Goal: Task Accomplishment & Management: Complete application form

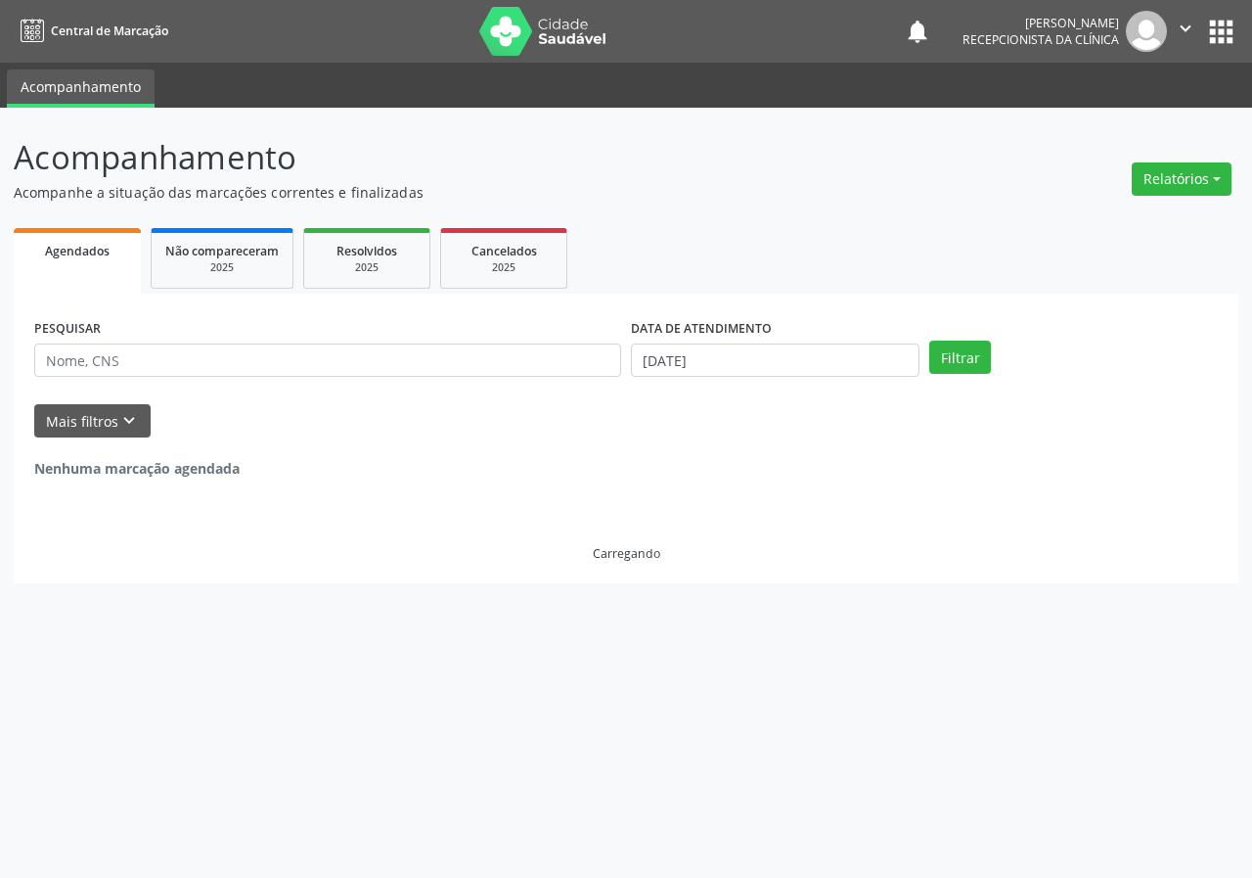
select select "8"
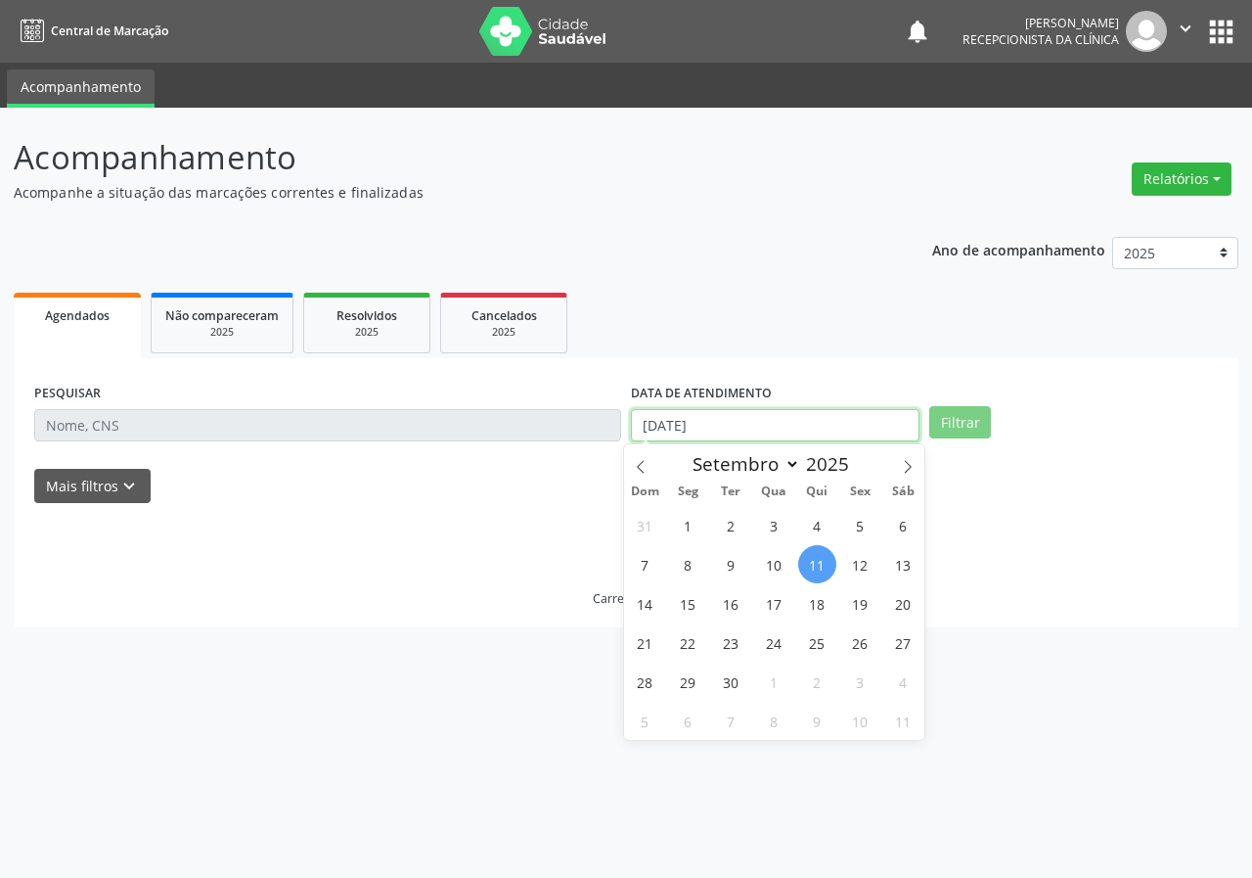
click at [747, 429] on input "[DATE]" at bounding box center [775, 425] width 289 height 33
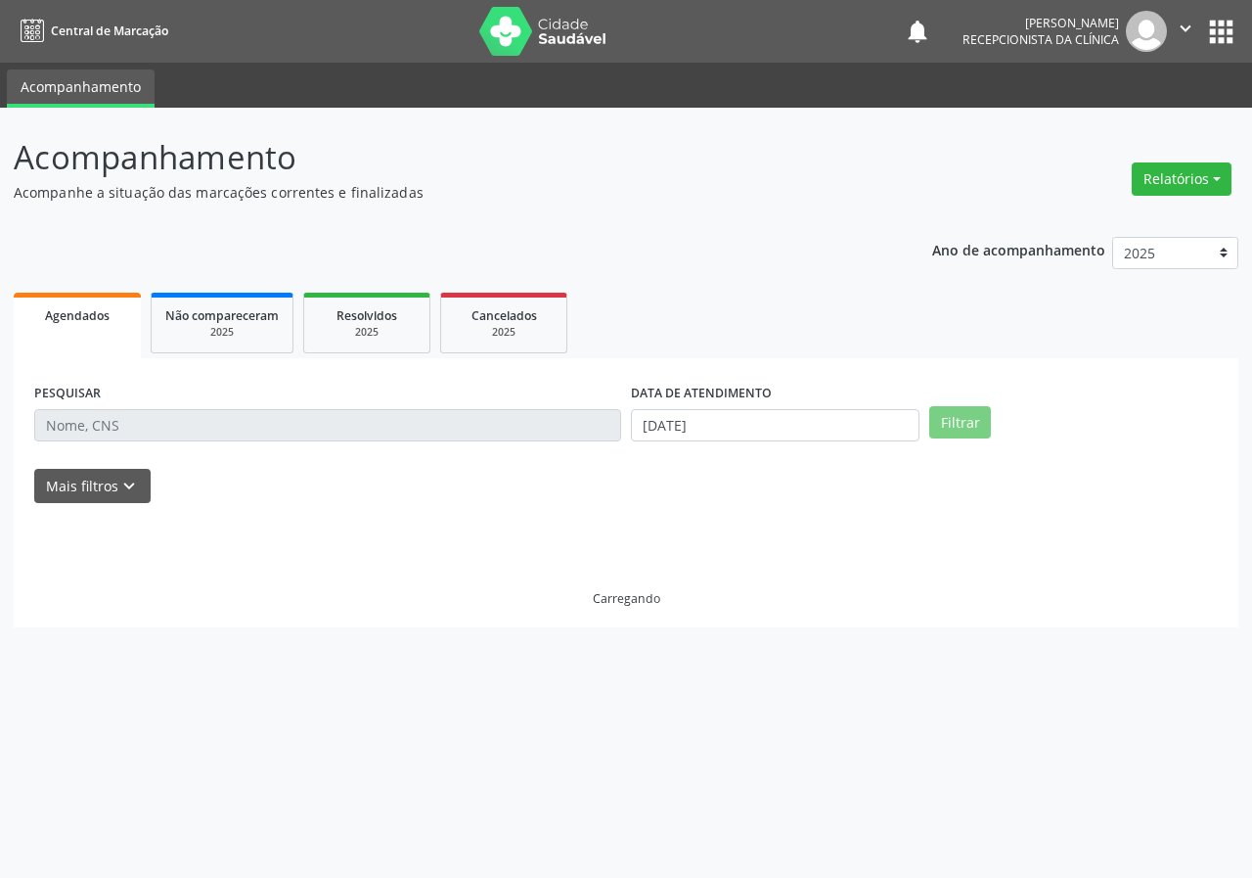
select select "8"
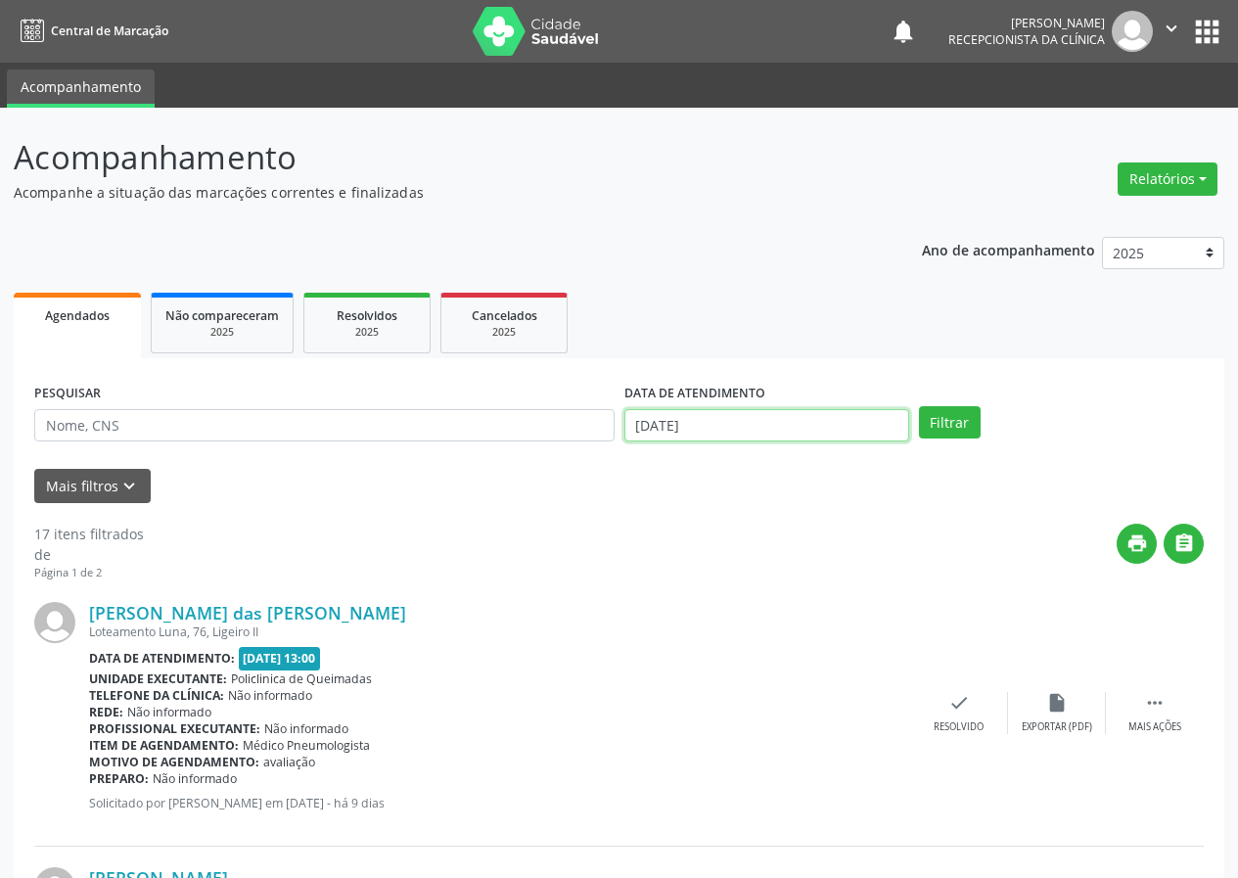
click at [781, 431] on input "[DATE]" at bounding box center [766, 425] width 285 height 33
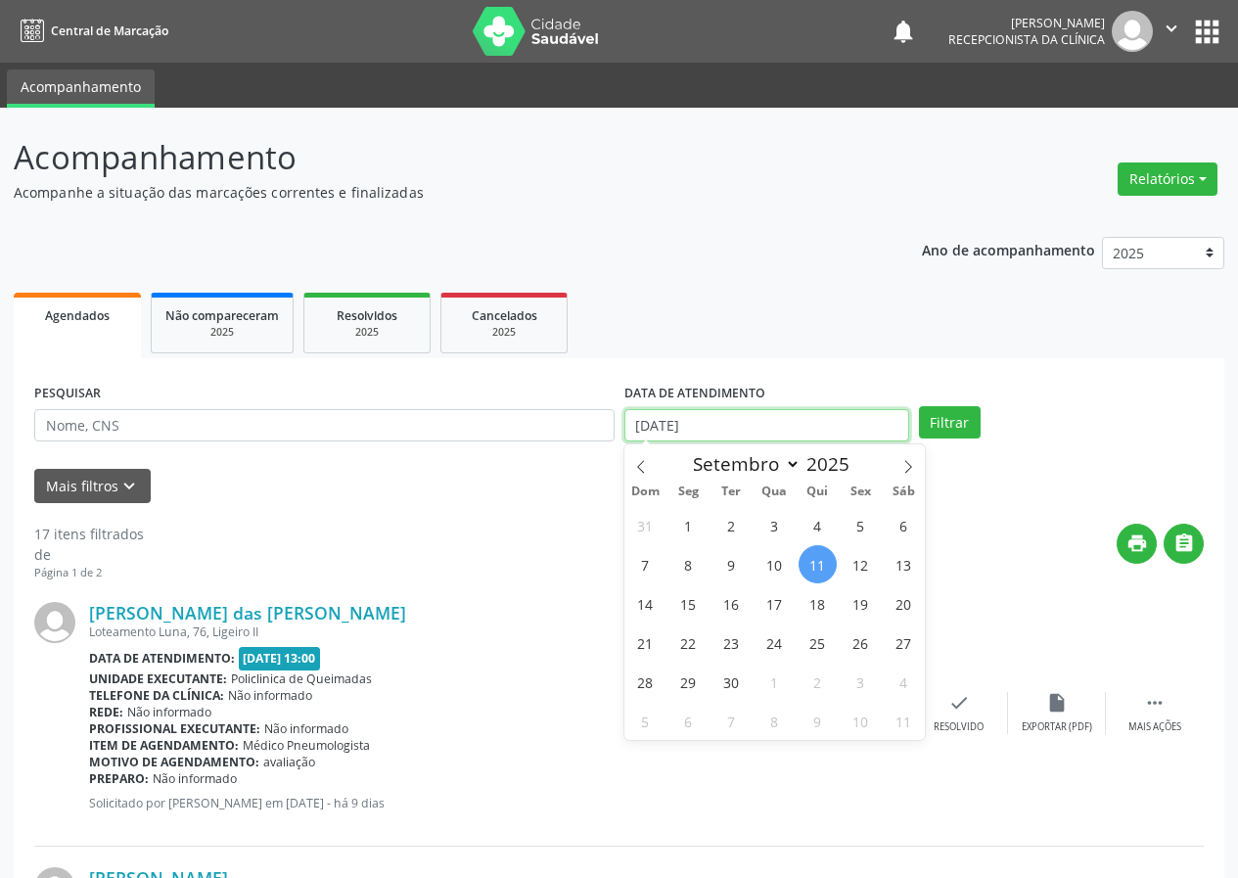
click at [781, 431] on input "[DATE]" at bounding box center [766, 425] width 285 height 33
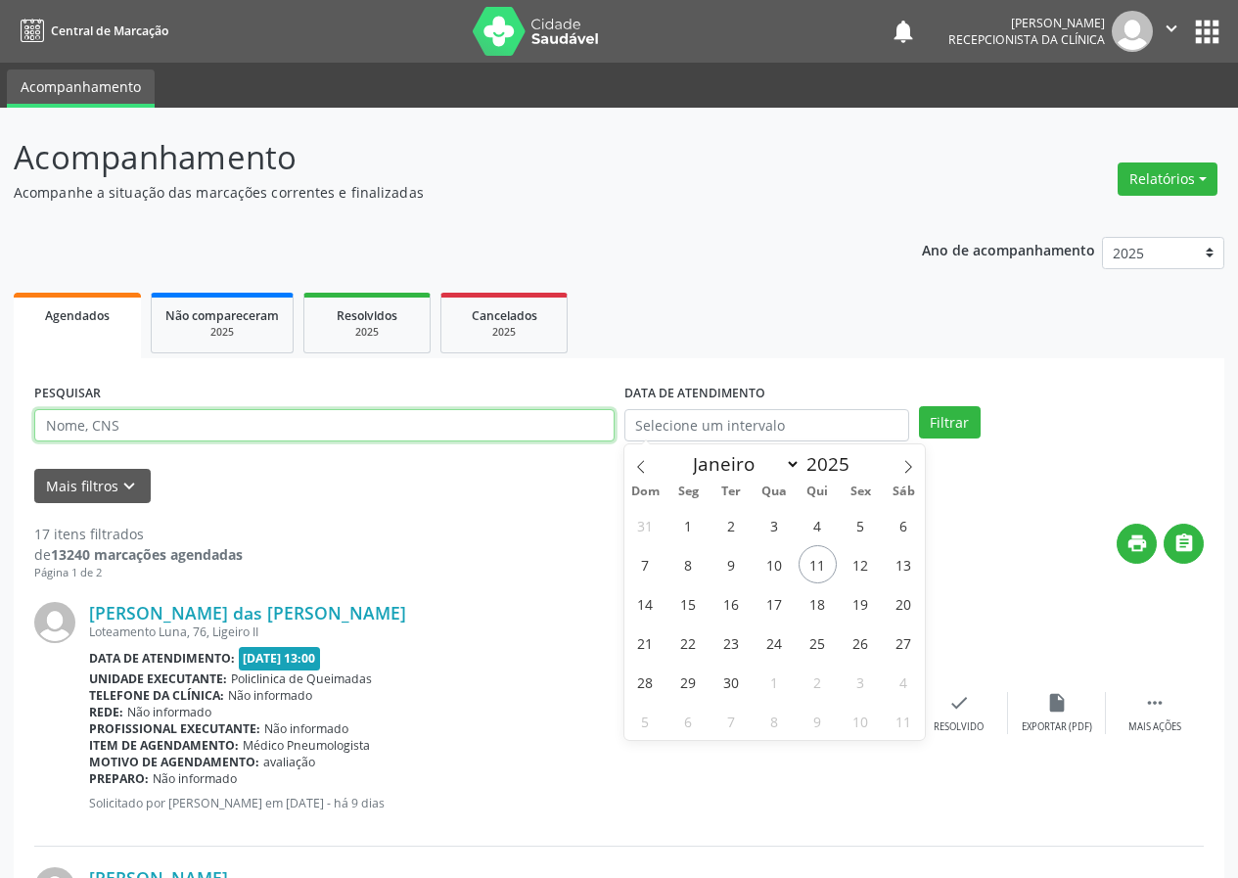
click at [501, 418] on input "text" at bounding box center [324, 425] width 580 height 33
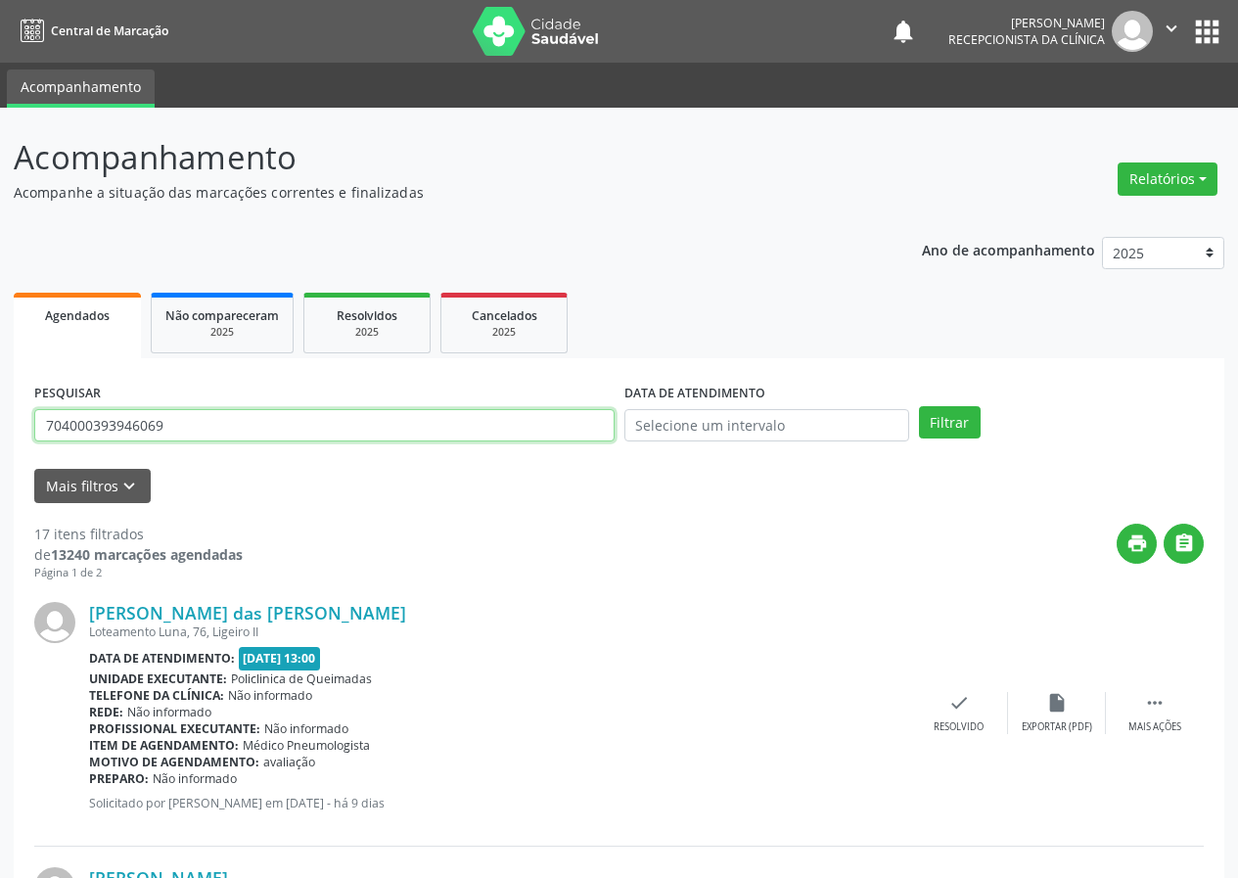
type input "704000393946069"
click at [919, 406] on button "Filtrar" at bounding box center [950, 422] width 62 height 33
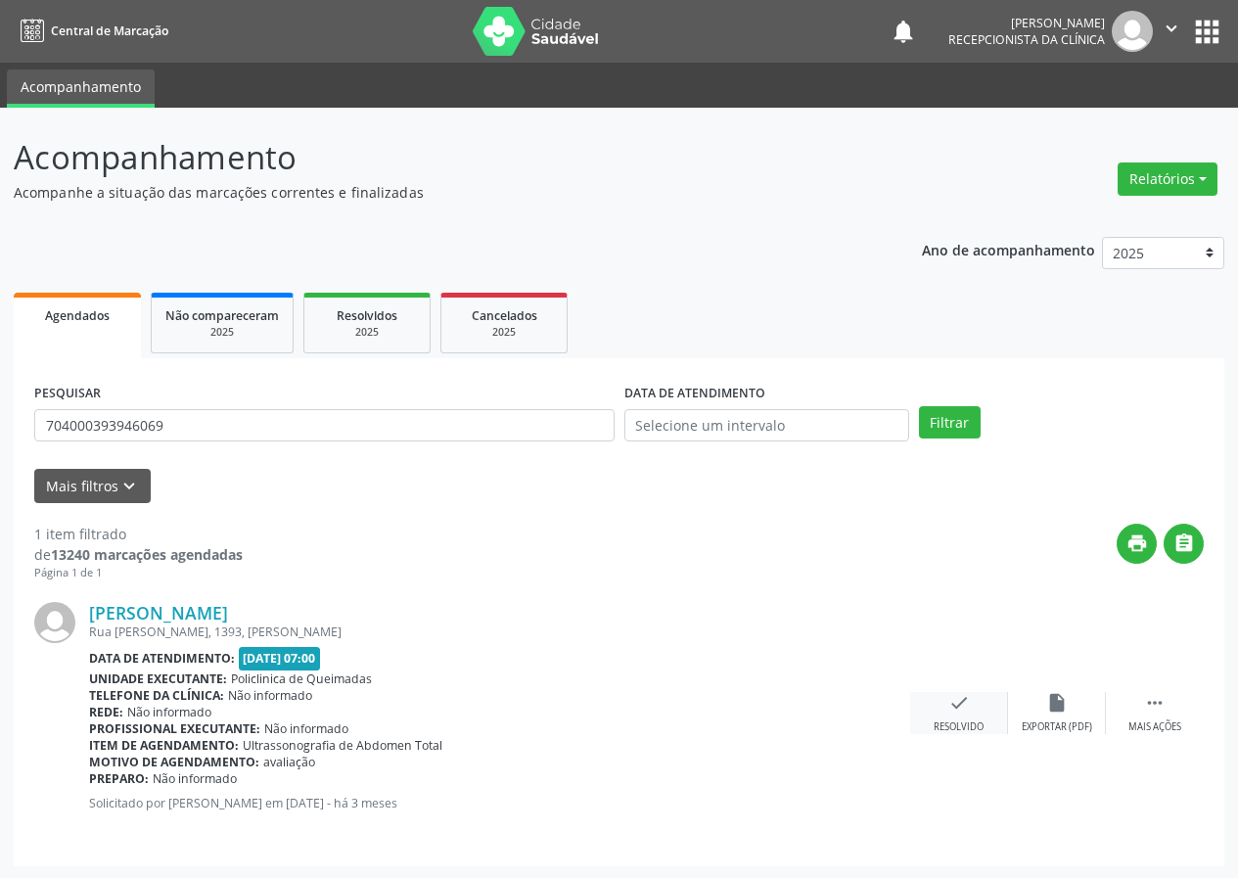
click at [952, 710] on icon "check" at bounding box center [959, 703] width 22 height 22
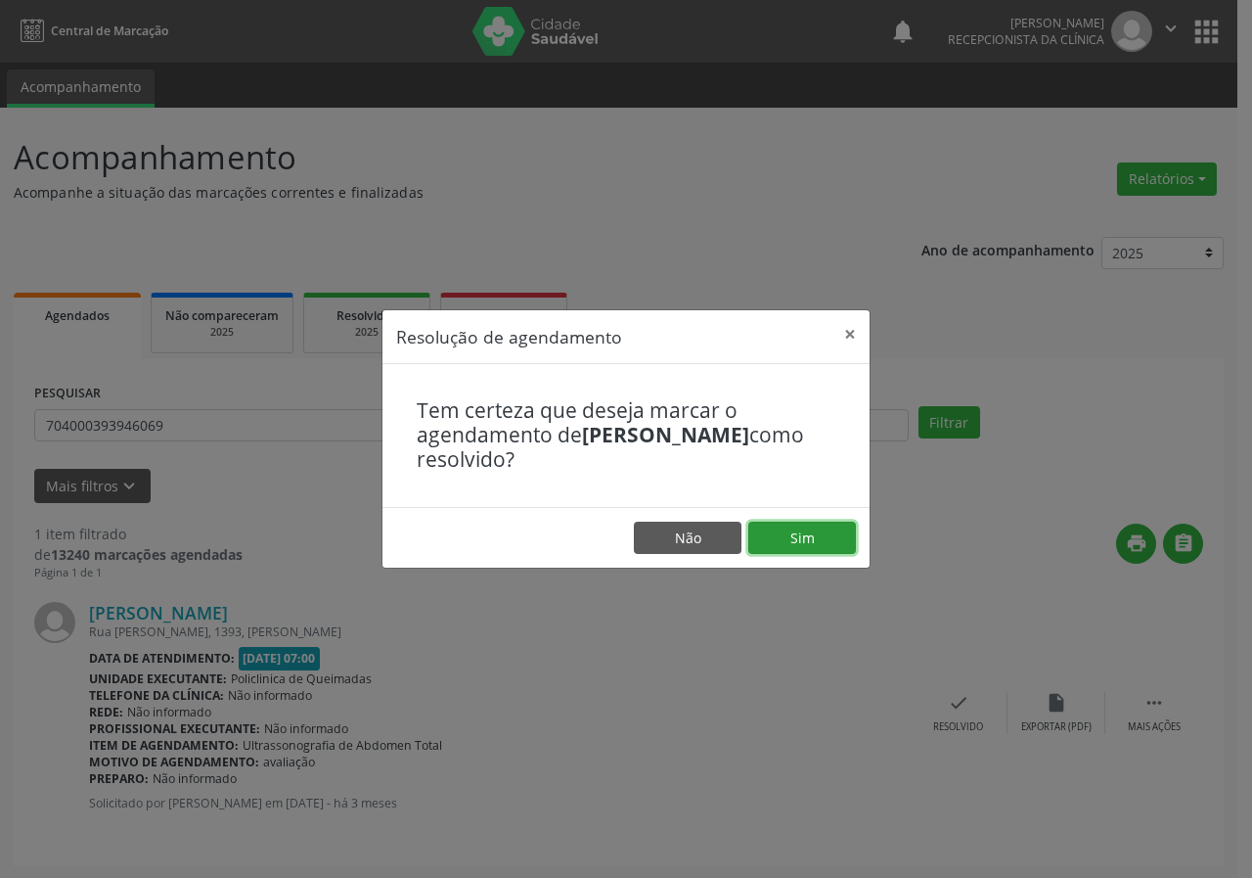
click at [818, 544] on button "Sim" at bounding box center [803, 538] width 108 height 33
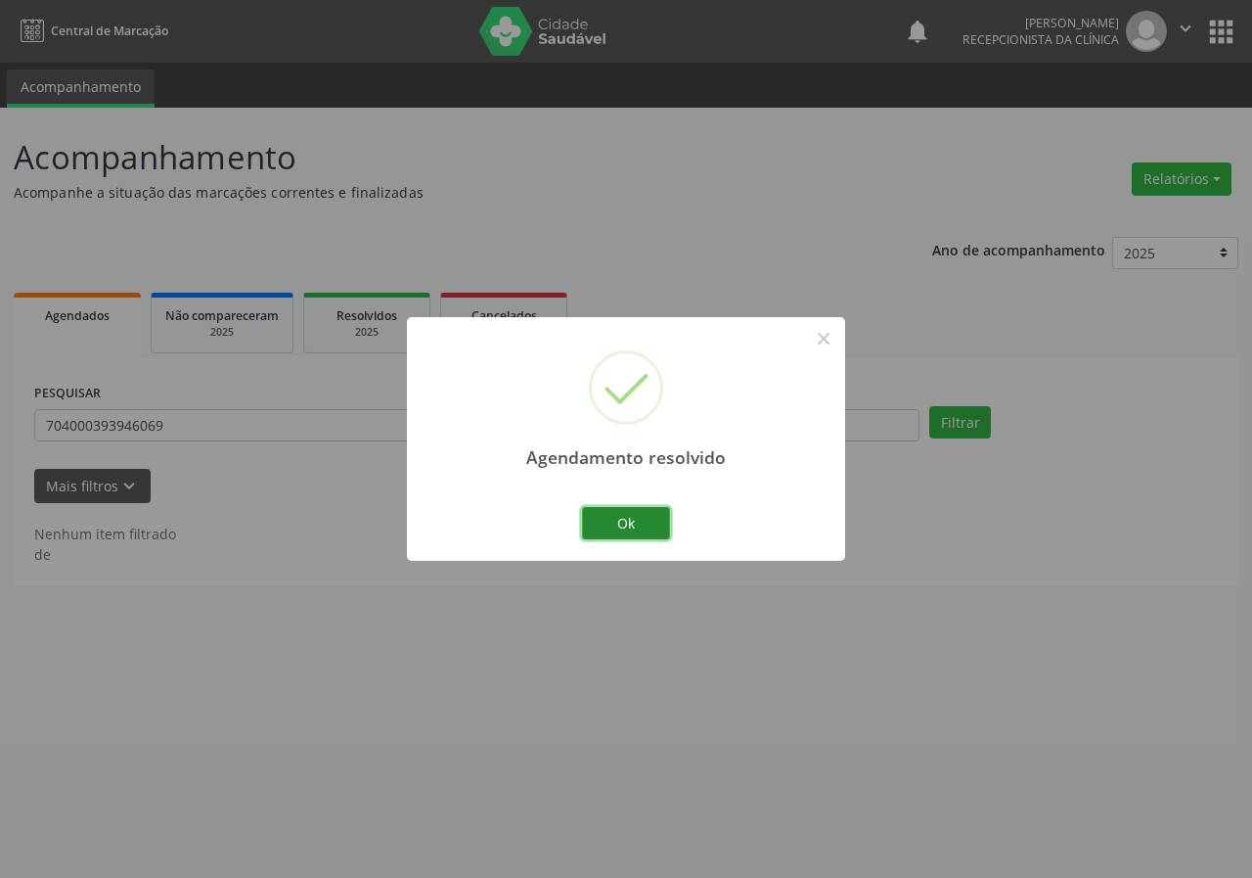
click at [643, 520] on button "Ok" at bounding box center [626, 523] width 88 height 33
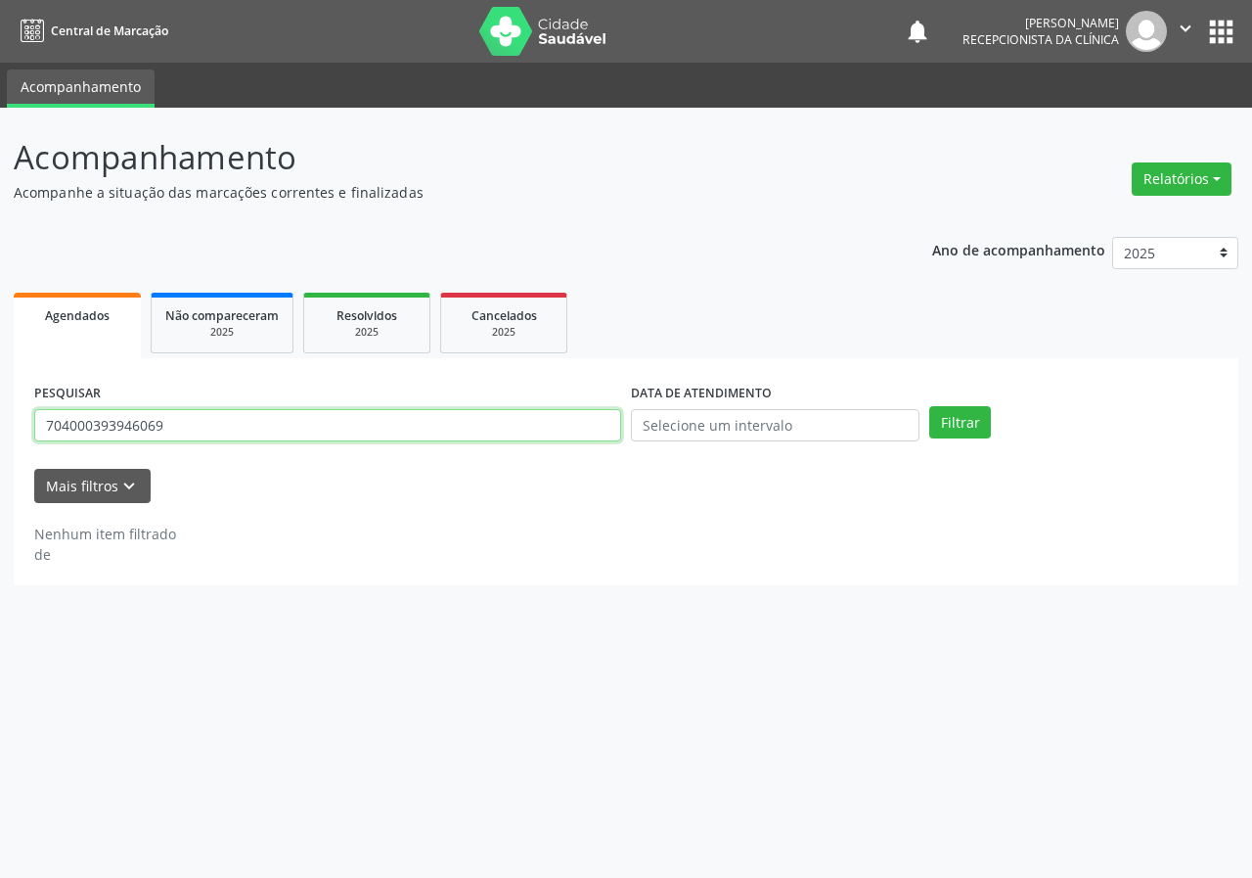
click at [516, 427] on input "704000393946069" at bounding box center [327, 425] width 587 height 33
type input "700504962626752"
click at [930, 406] on button "Filtrar" at bounding box center [961, 422] width 62 height 33
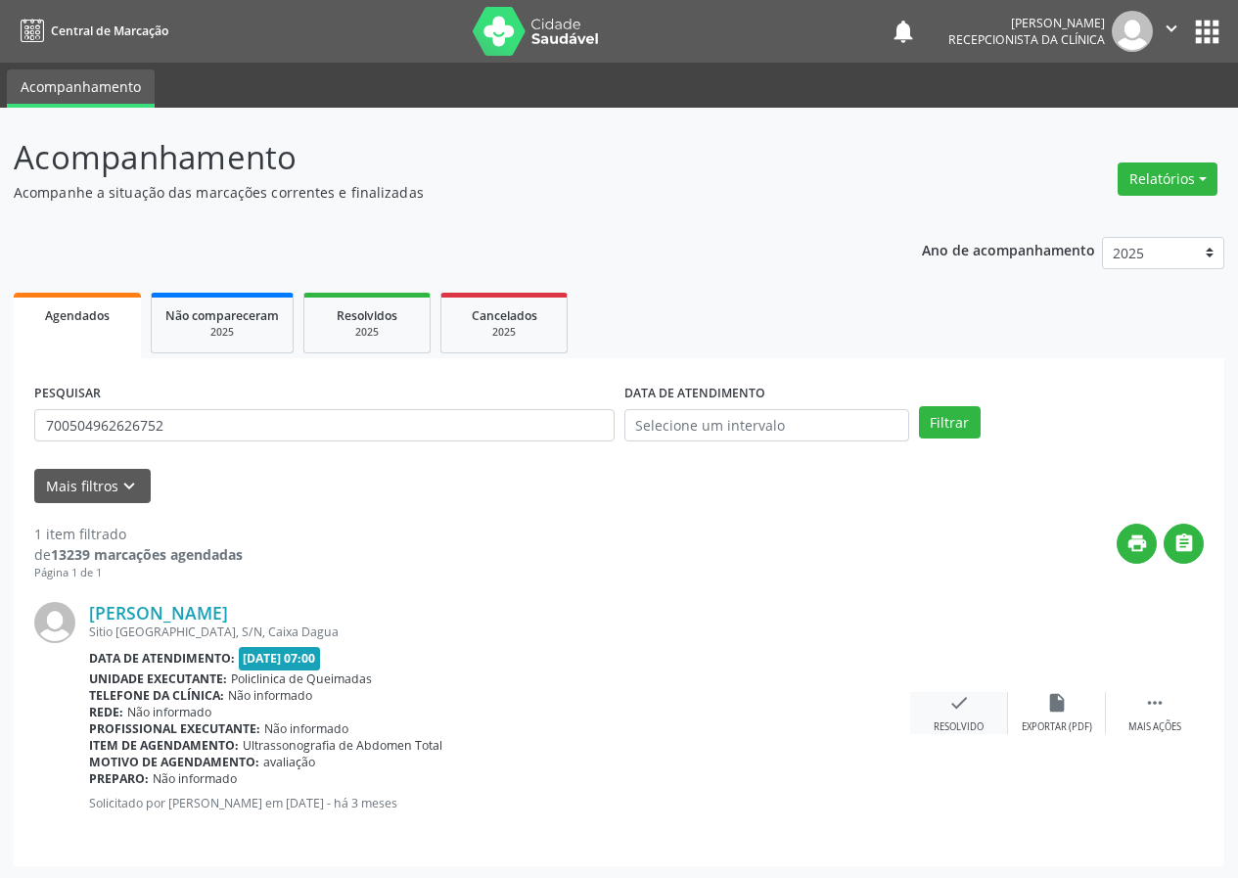
click at [962, 707] on icon "check" at bounding box center [959, 703] width 22 height 22
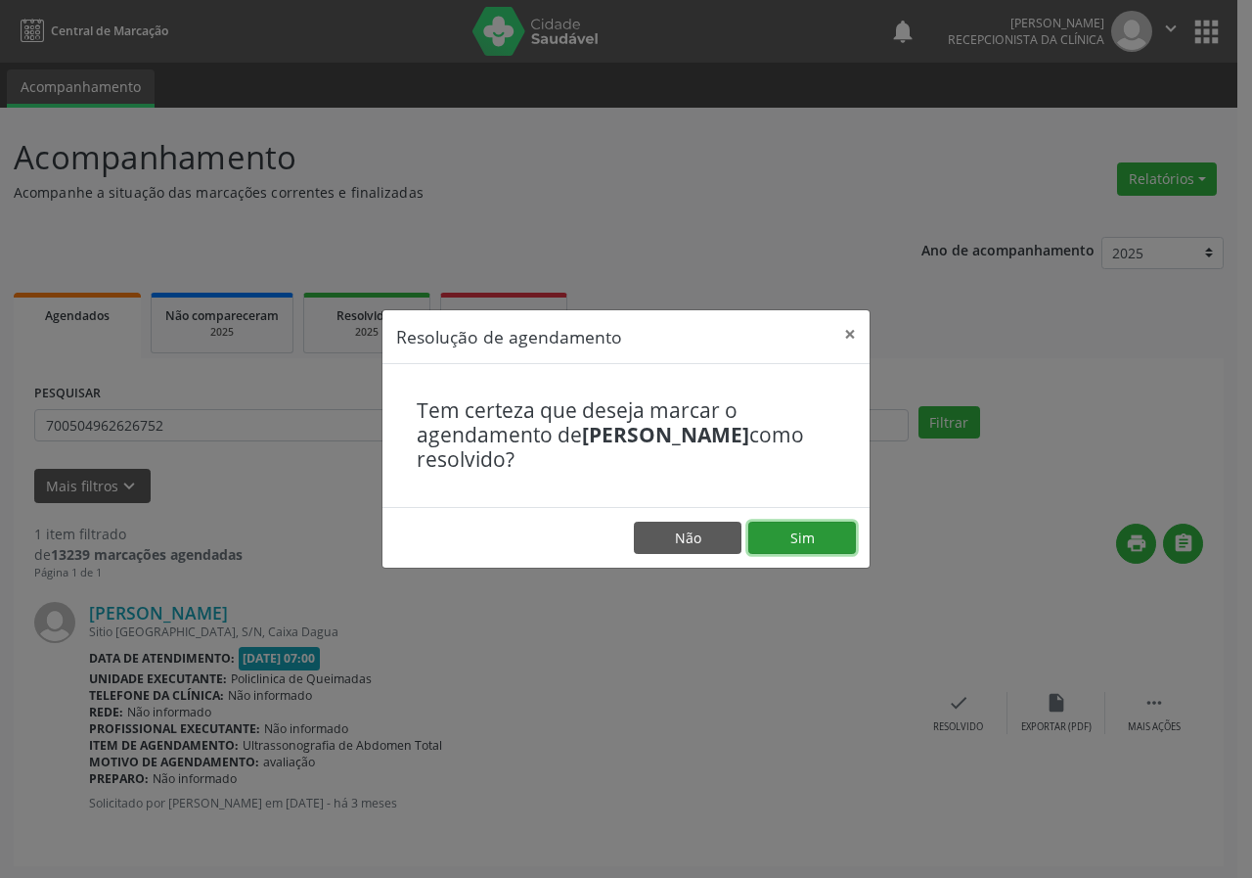
click at [838, 532] on button "Sim" at bounding box center [803, 538] width 108 height 33
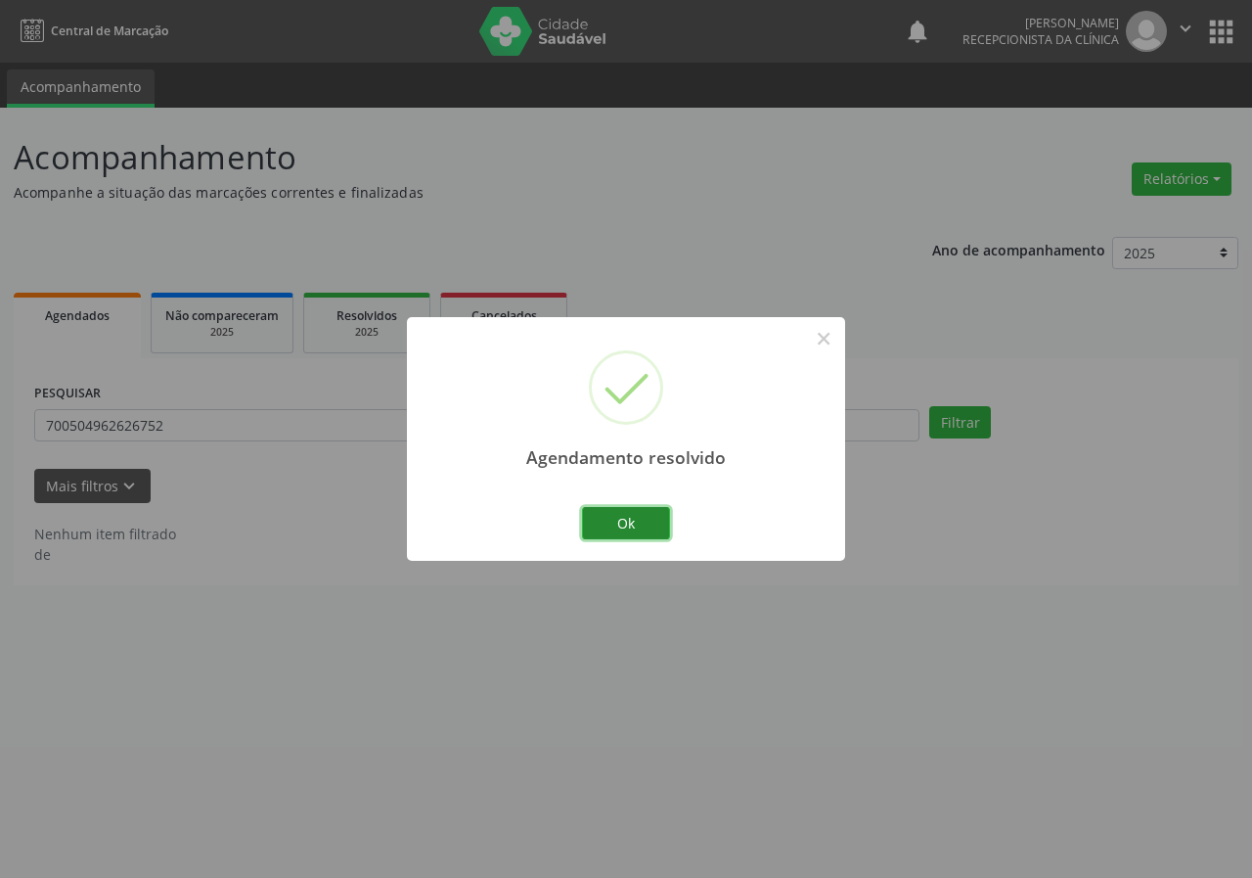
click at [642, 523] on button "Ok" at bounding box center [626, 523] width 88 height 33
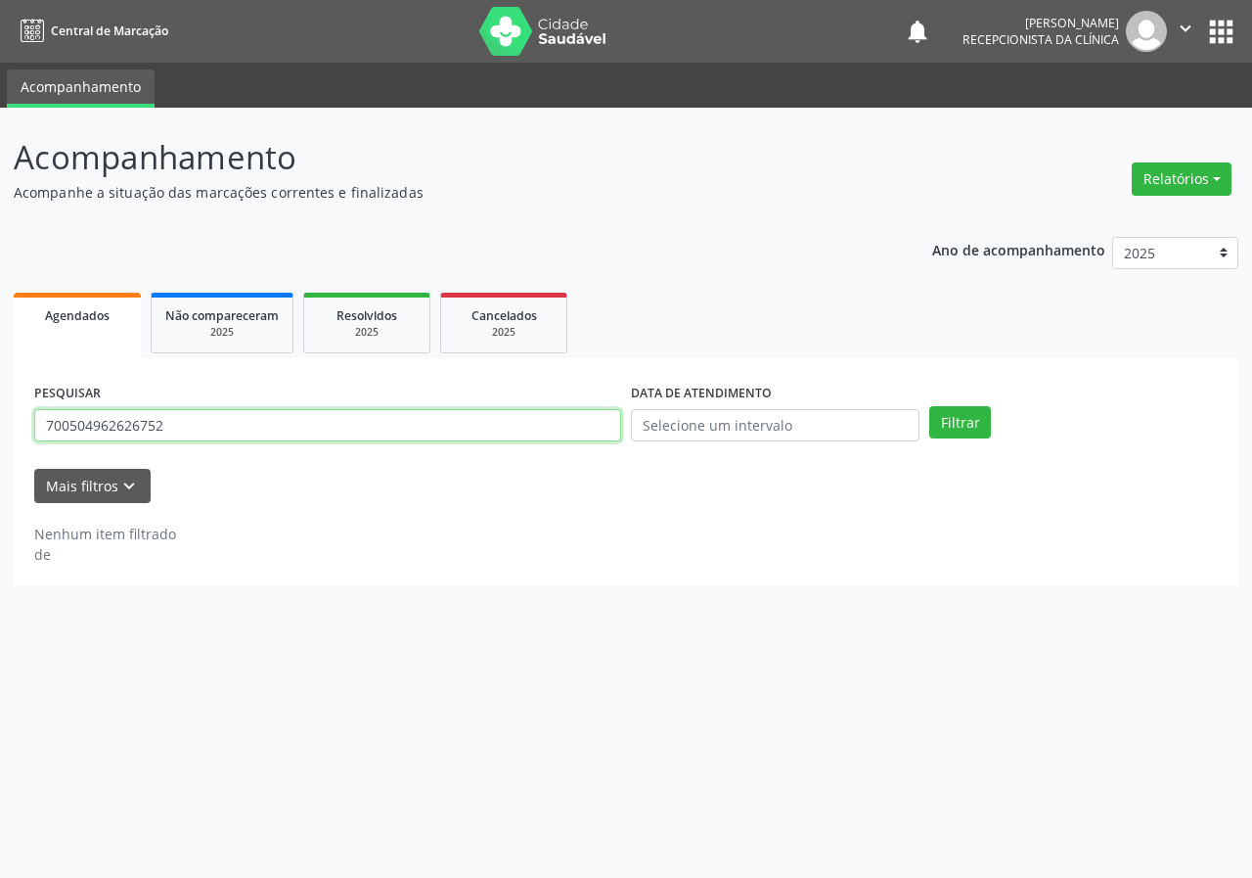
click at [472, 425] on input "700504962626752" at bounding box center [327, 425] width 587 height 33
type input "898004540852304"
click at [930, 406] on button "Filtrar" at bounding box center [961, 422] width 62 height 33
click at [194, 436] on input "898004540852304" at bounding box center [327, 425] width 587 height 33
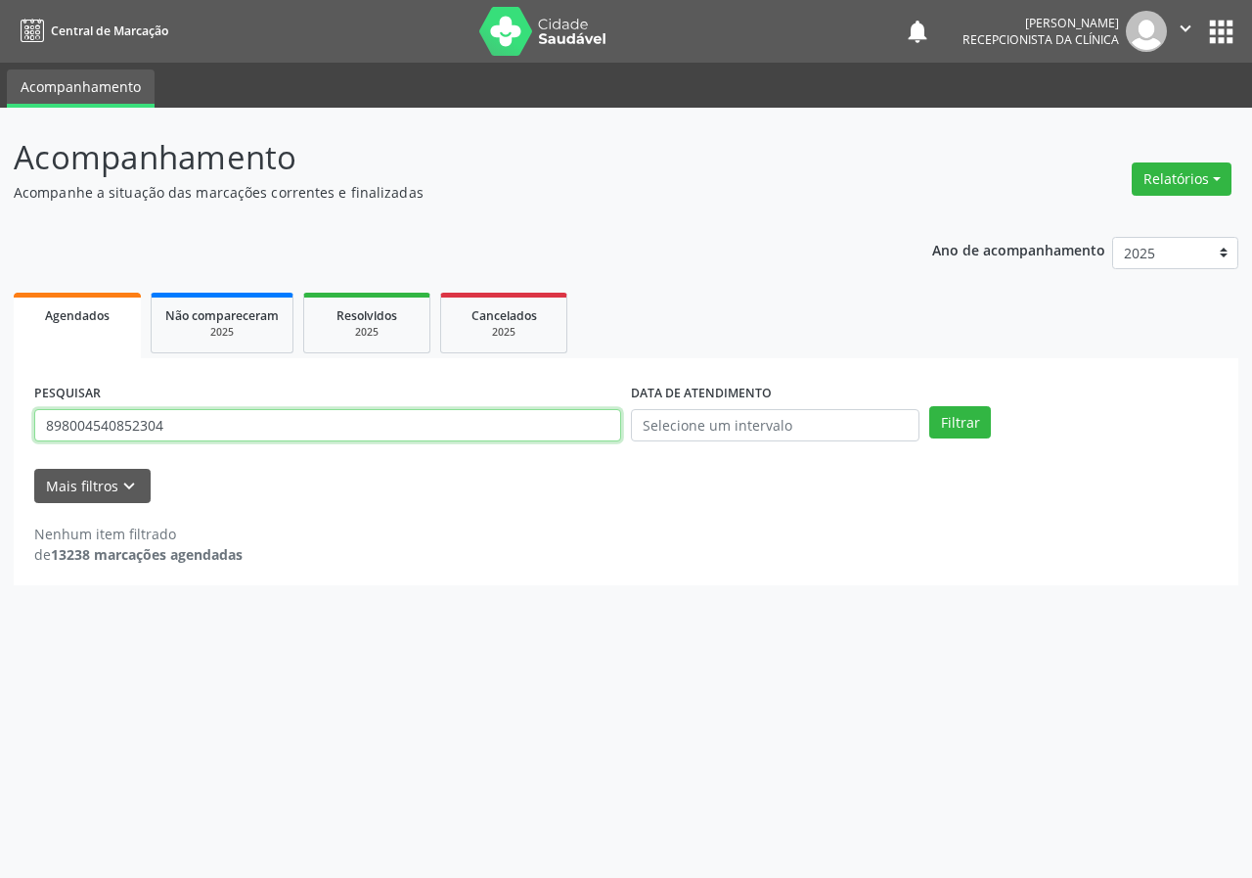
click at [194, 436] on input "898004540852304" at bounding box center [327, 425] width 587 height 33
type input "702705630371260"
click at [930, 406] on button "Filtrar" at bounding box center [961, 422] width 62 height 33
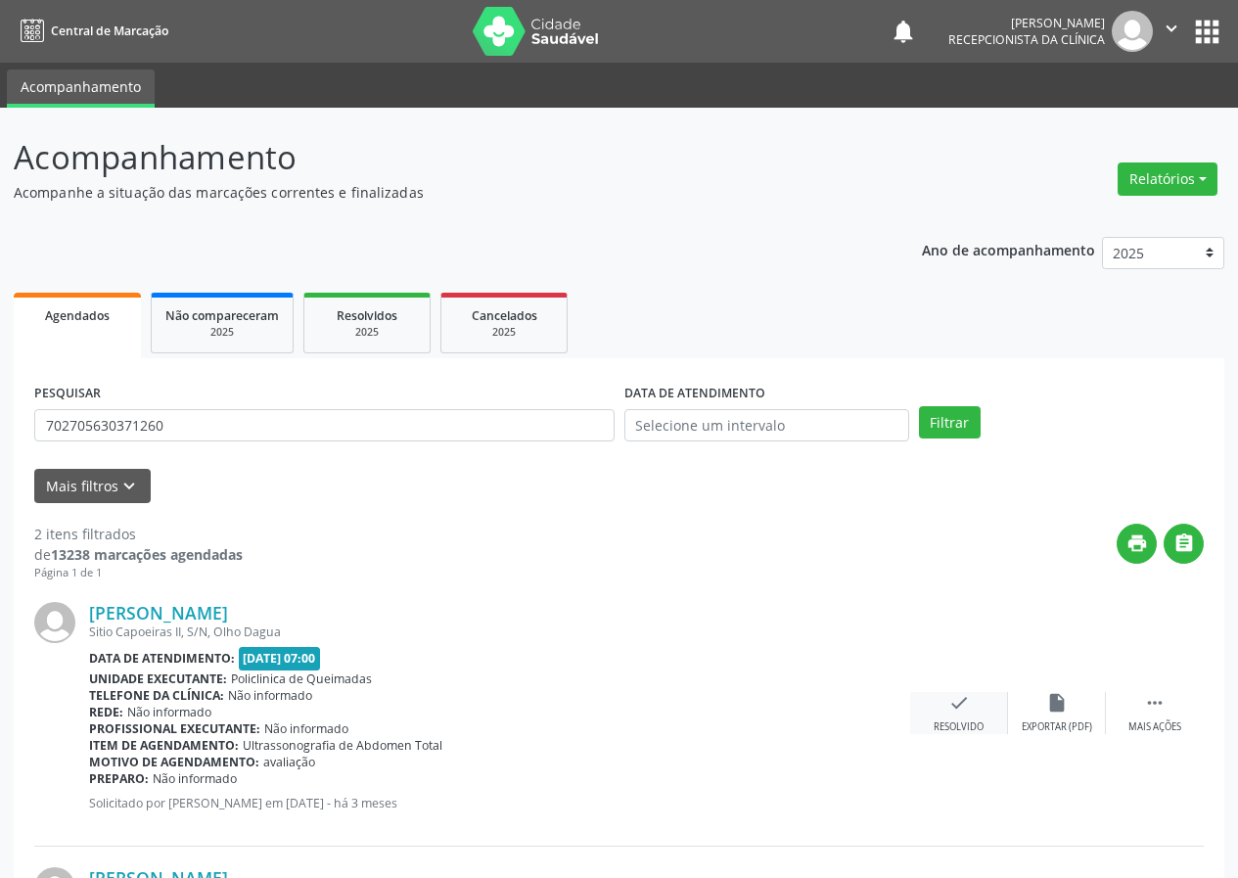
click at [959, 699] on icon "check" at bounding box center [959, 703] width 22 height 22
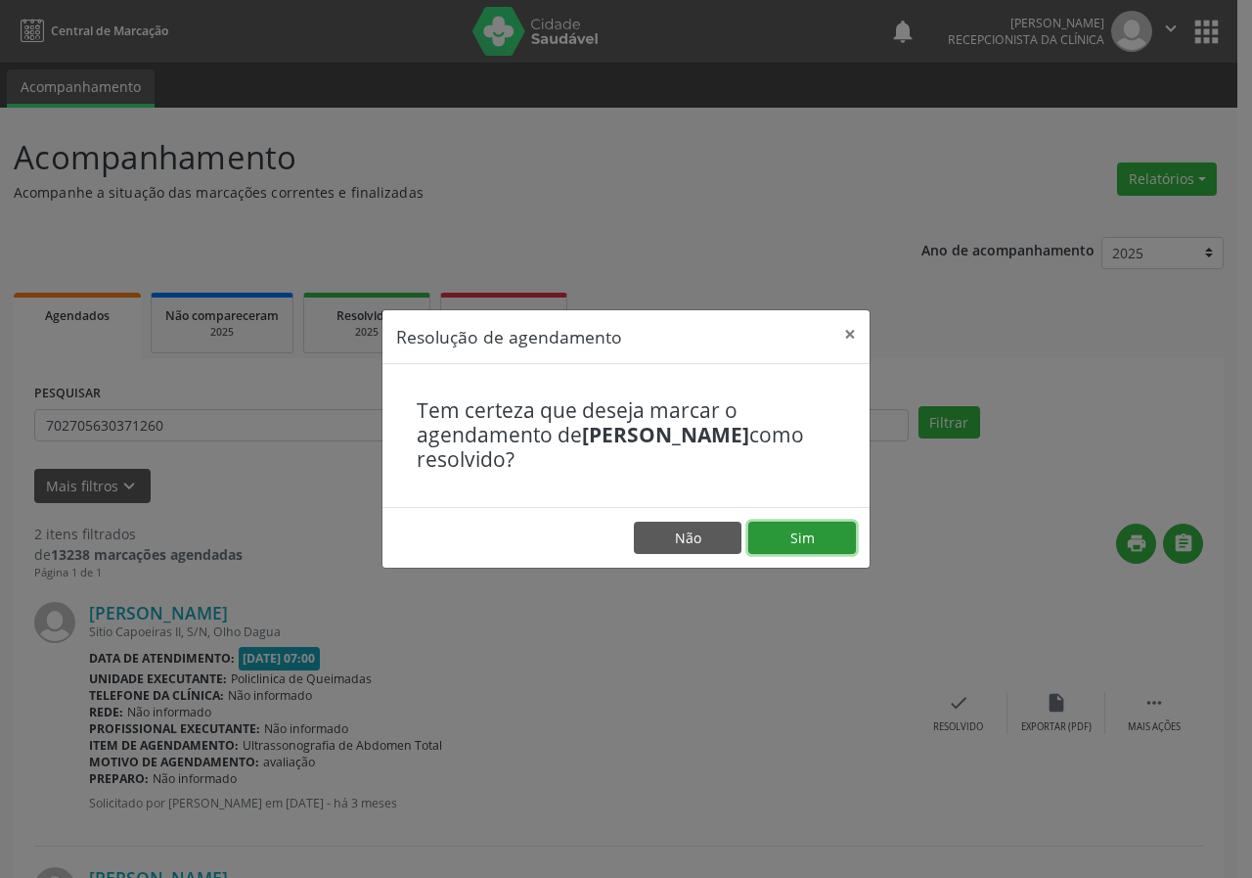
click at [796, 529] on button "Sim" at bounding box center [803, 538] width 108 height 33
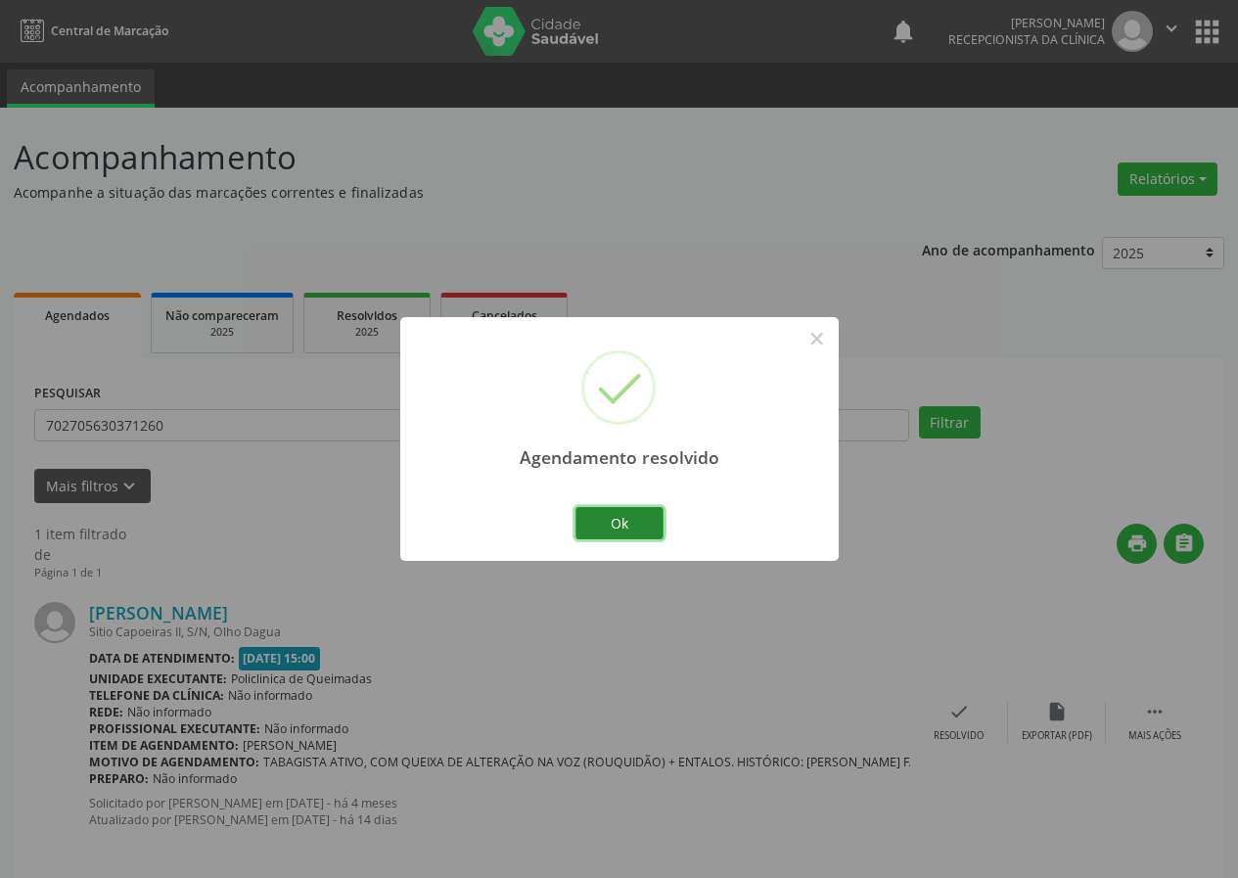
click at [625, 515] on button "Ok" at bounding box center [619, 523] width 88 height 33
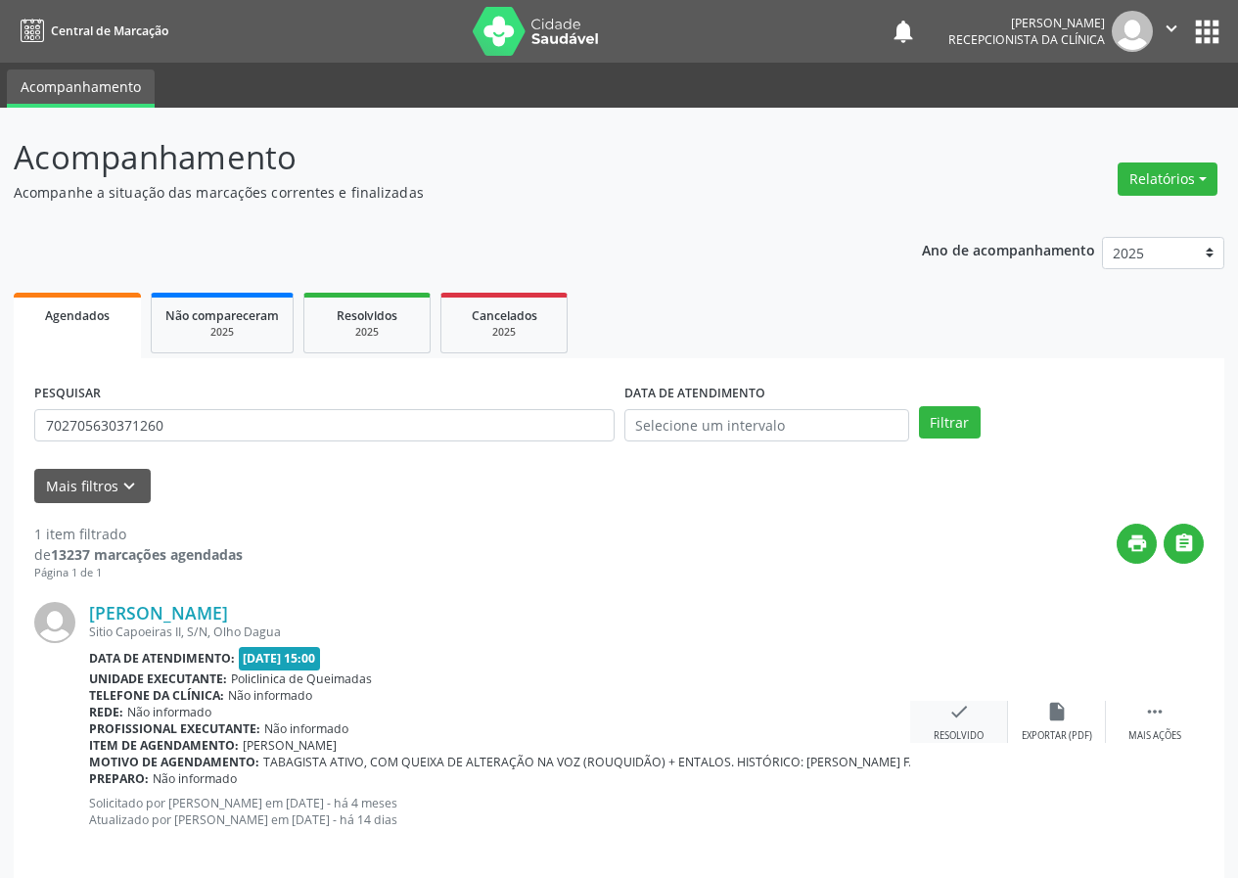
click at [948, 706] on icon "check" at bounding box center [959, 712] width 22 height 22
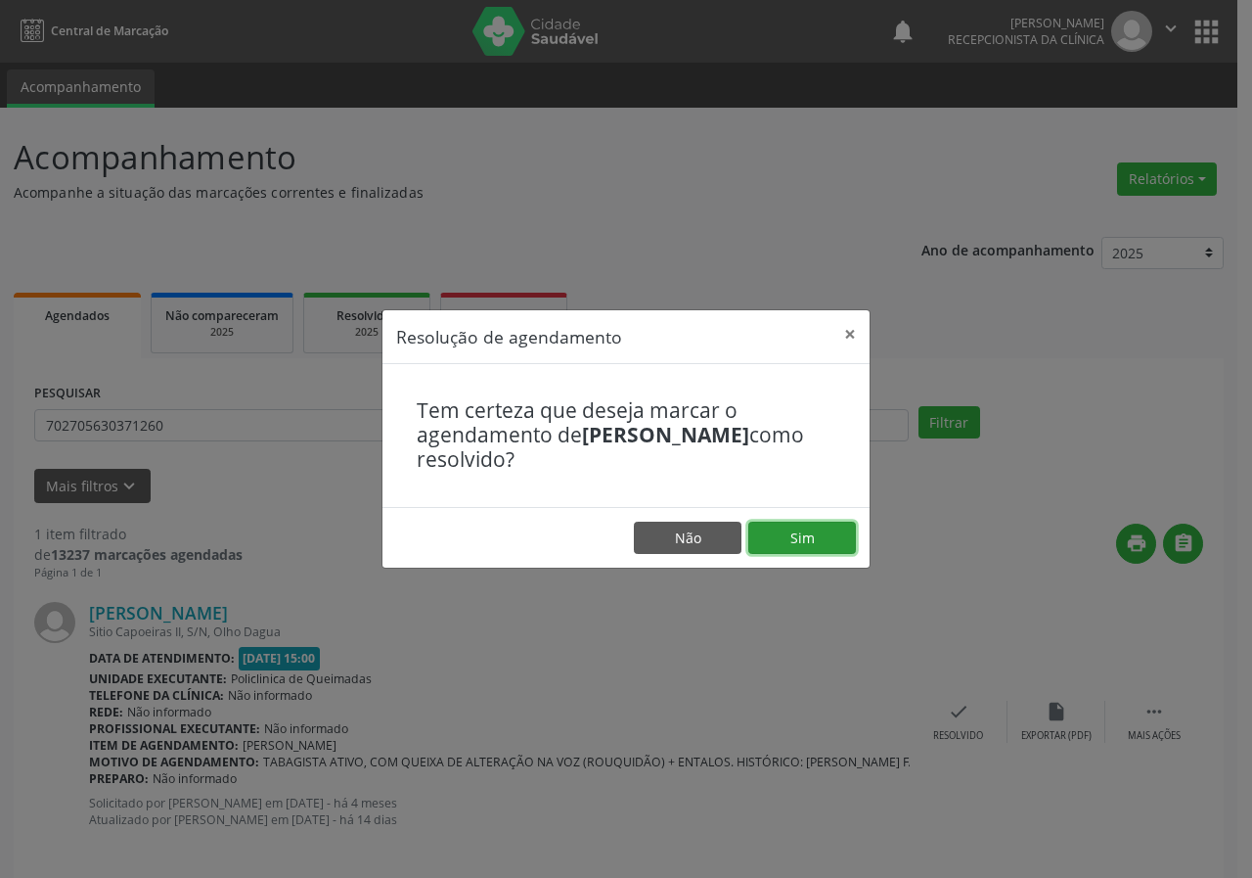
click at [816, 537] on button "Sim" at bounding box center [803, 538] width 108 height 33
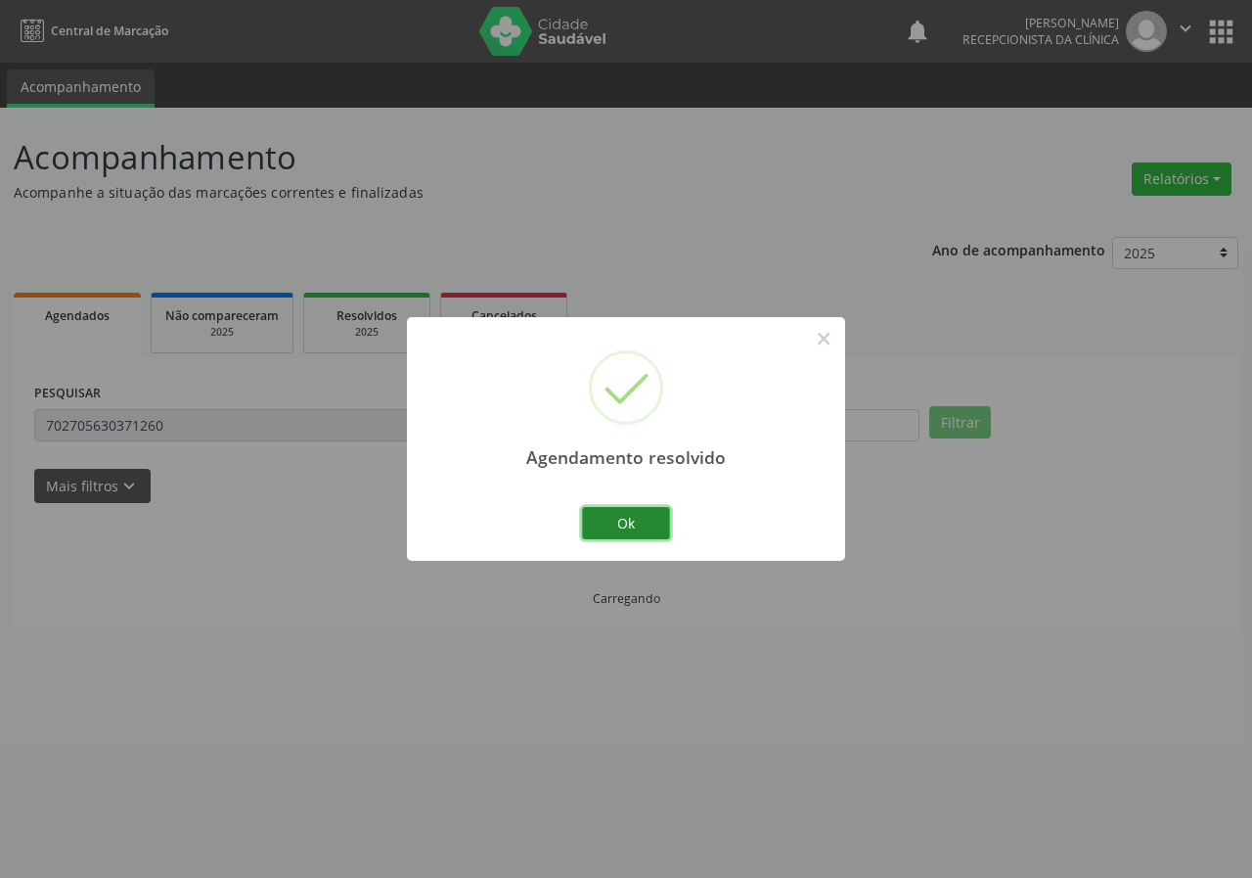
click at [620, 513] on button "Ok" at bounding box center [626, 523] width 88 height 33
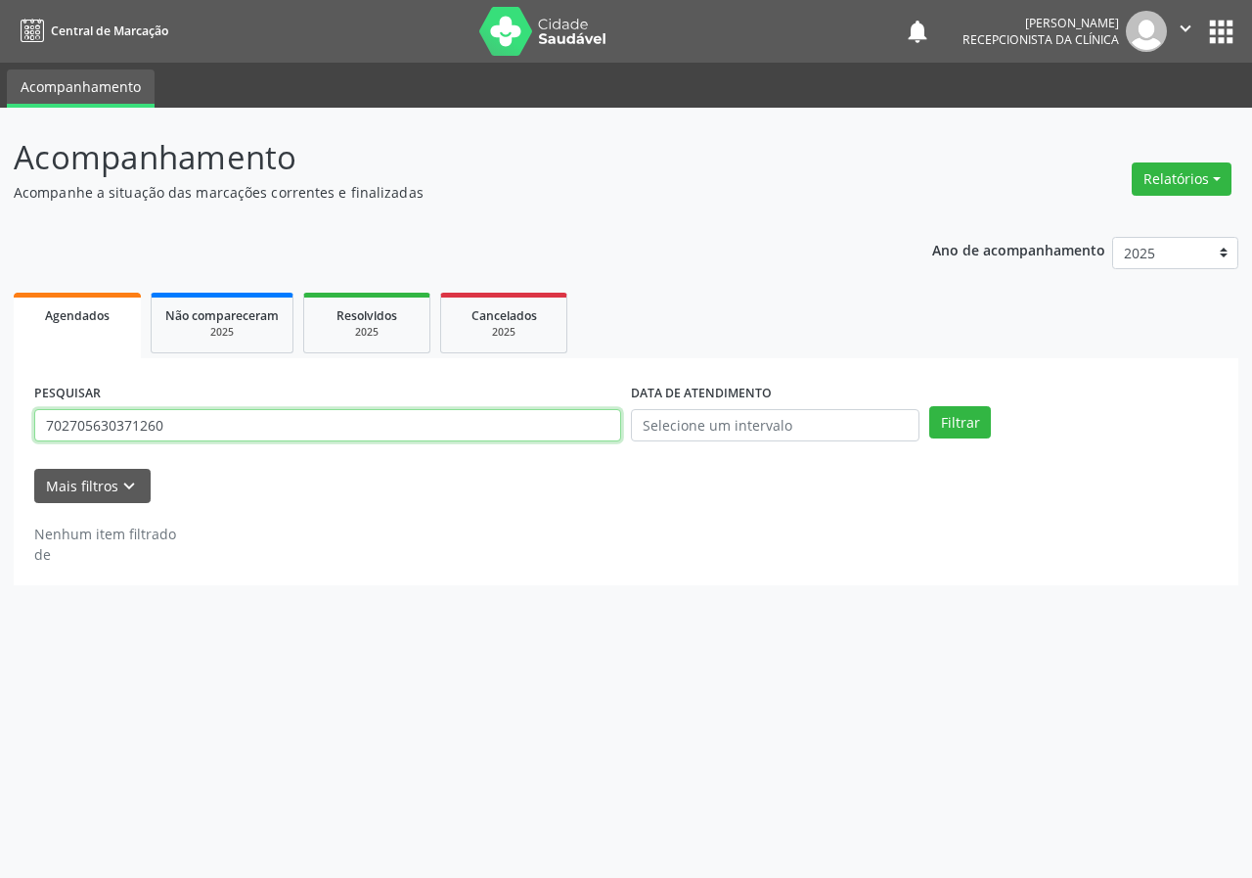
click at [510, 427] on input "702705630371260" at bounding box center [327, 425] width 587 height 33
click at [510, 428] on input "702705630371260" at bounding box center [327, 425] width 587 height 33
type input "704207716942986"
click at [930, 406] on button "Filtrar" at bounding box center [961, 422] width 62 height 33
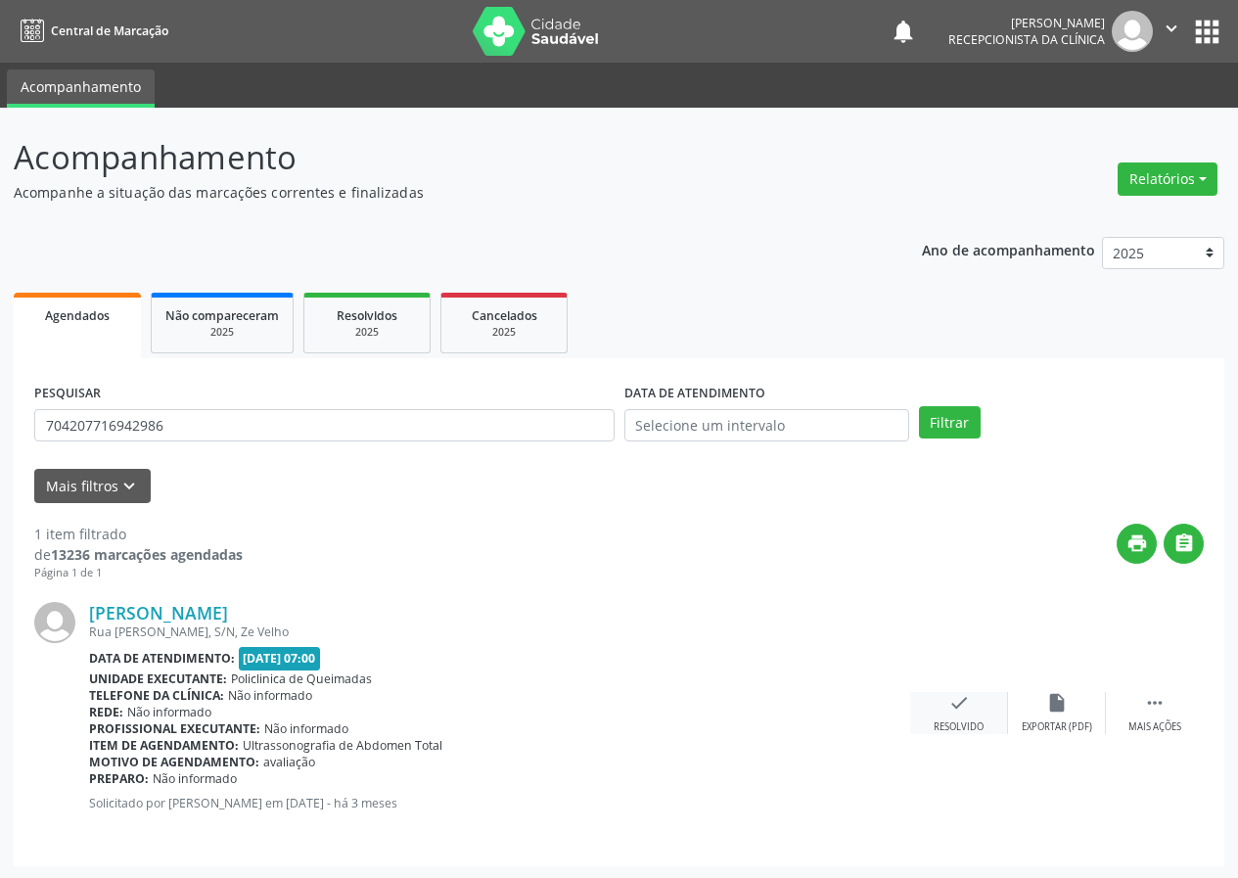
click at [942, 706] on div "check Resolvido" at bounding box center [959, 713] width 98 height 42
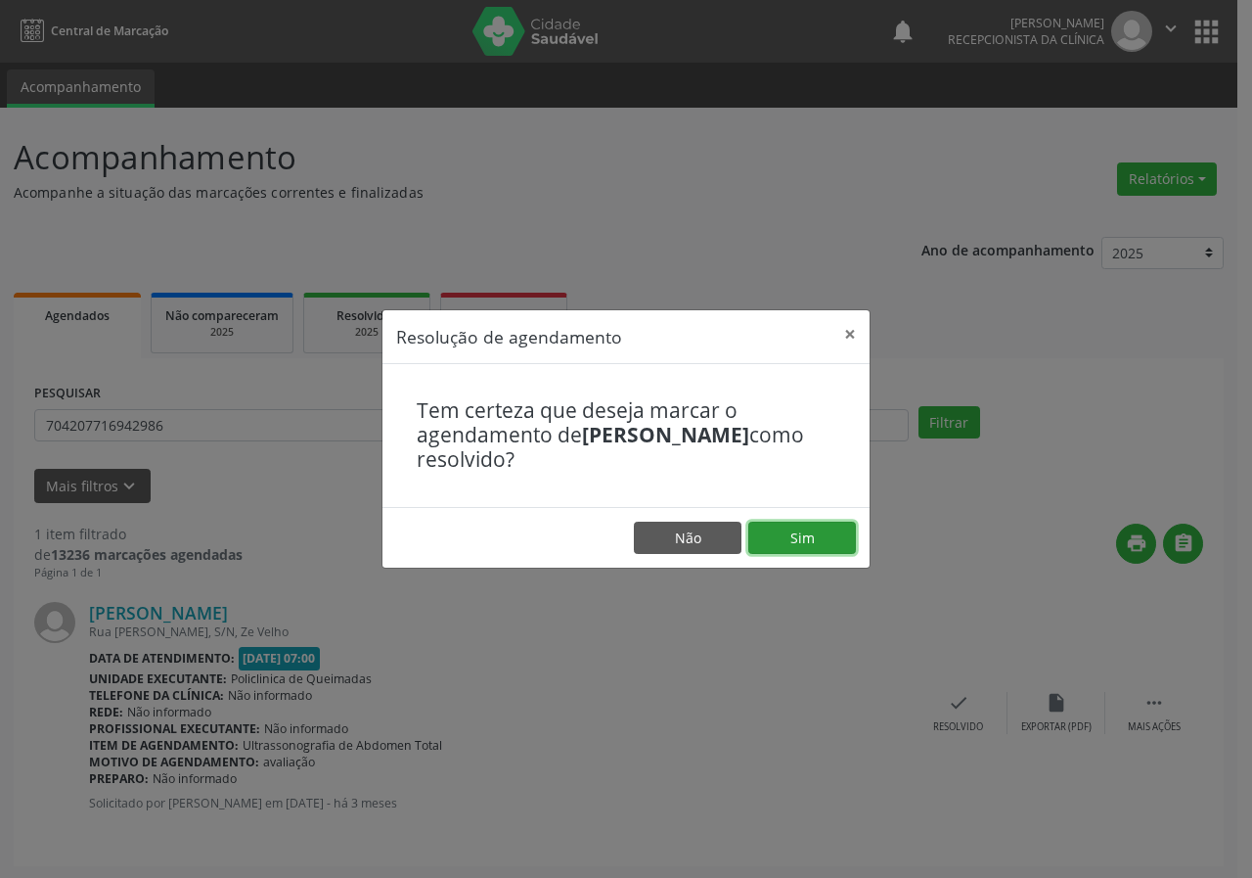
click at [812, 526] on button "Sim" at bounding box center [803, 538] width 108 height 33
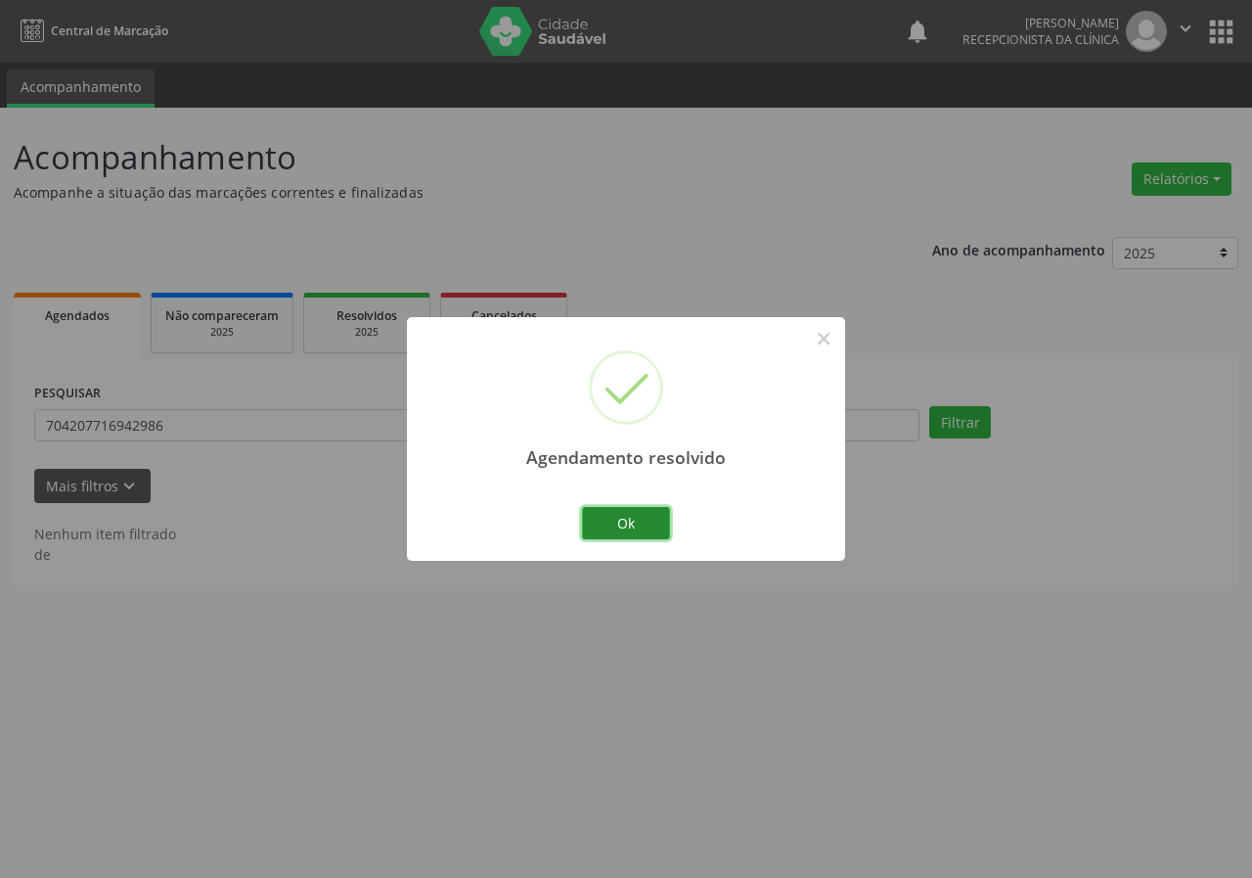
click at [627, 516] on button "Ok" at bounding box center [626, 523] width 88 height 33
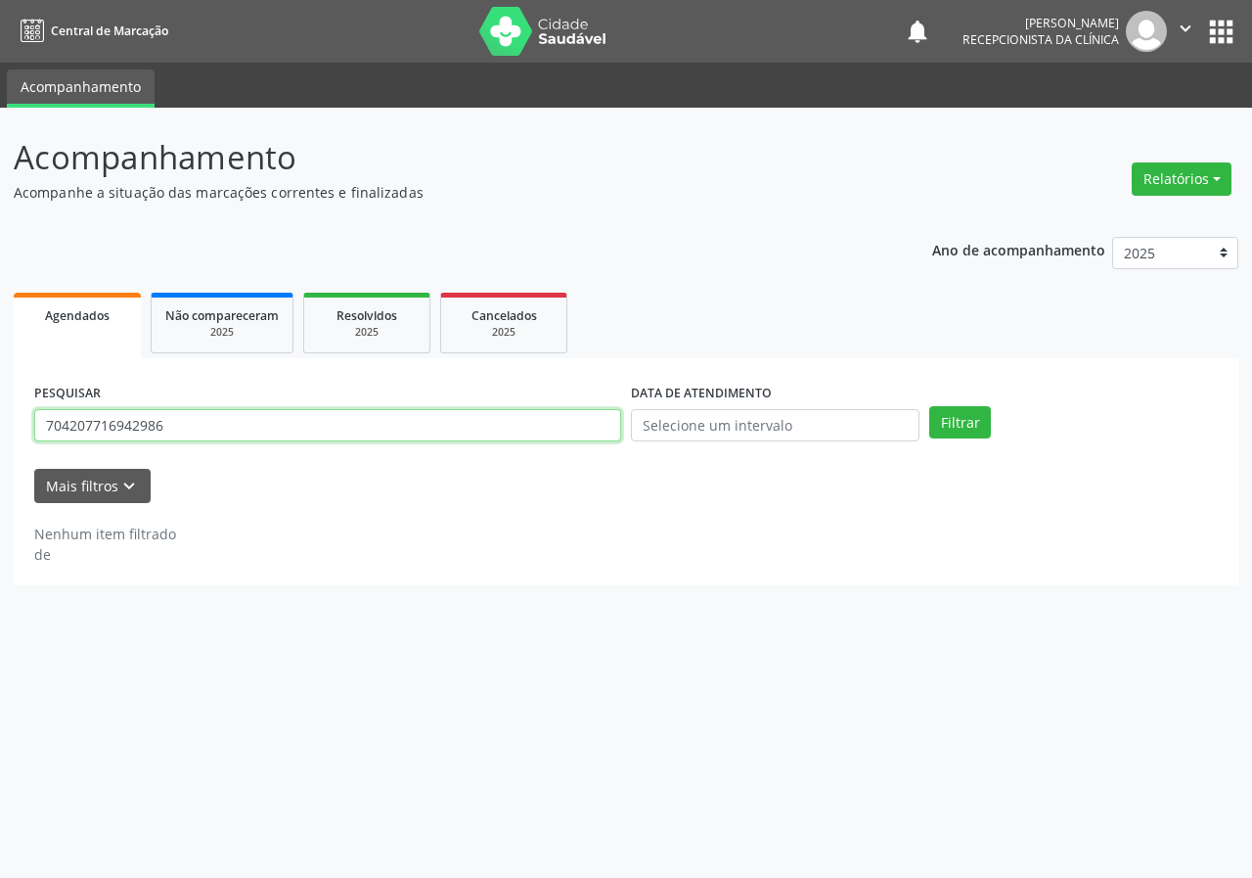
click at [497, 420] on input "704207716942986" at bounding box center [327, 425] width 587 height 33
type input "704004803111461"
click at [930, 406] on button "Filtrar" at bounding box center [961, 422] width 62 height 33
click at [219, 418] on input "704004803111461" at bounding box center [327, 425] width 587 height 33
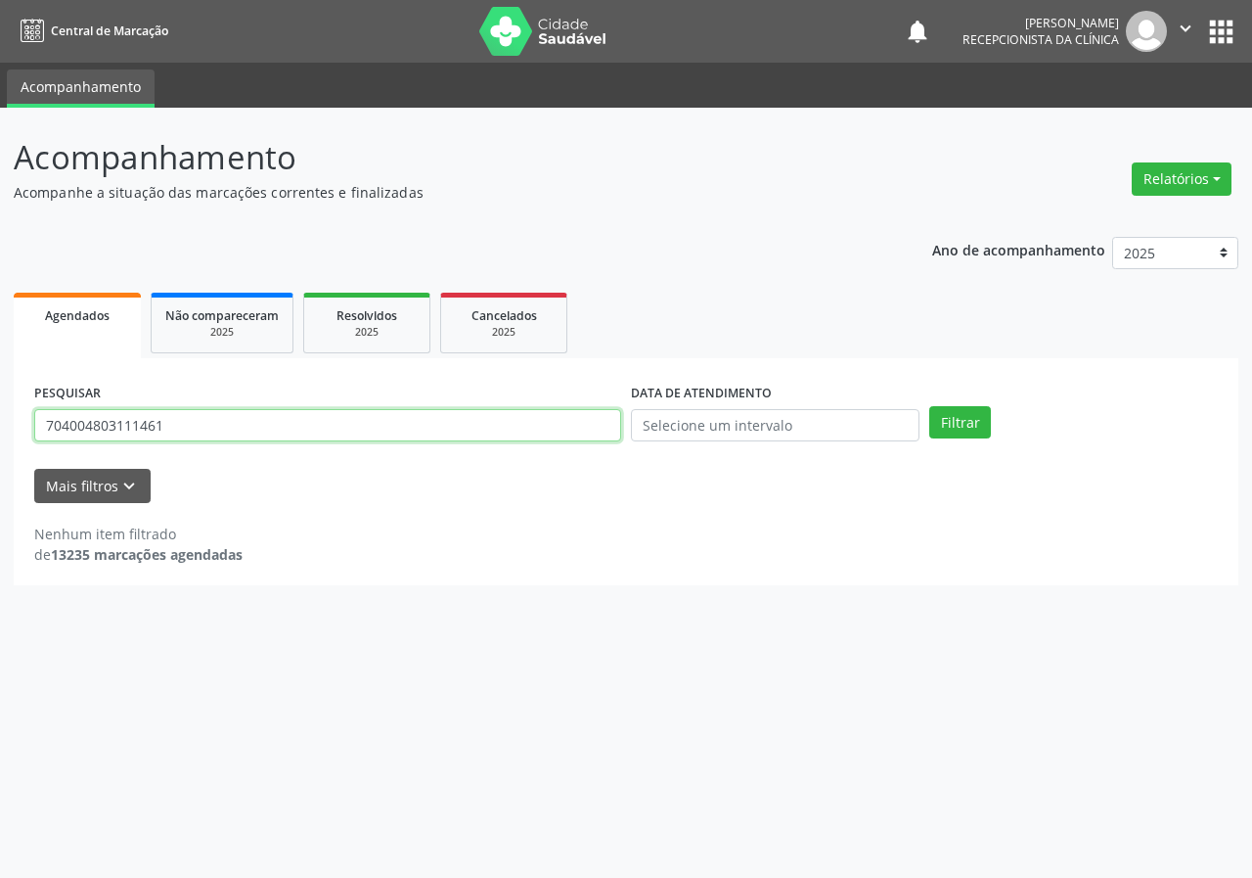
click at [219, 418] on input "704004803111461" at bounding box center [327, 425] width 587 height 33
type input "708008878296120"
click at [930, 406] on button "Filtrar" at bounding box center [961, 422] width 62 height 33
click at [181, 435] on input "708008878296120" at bounding box center [327, 425] width 587 height 33
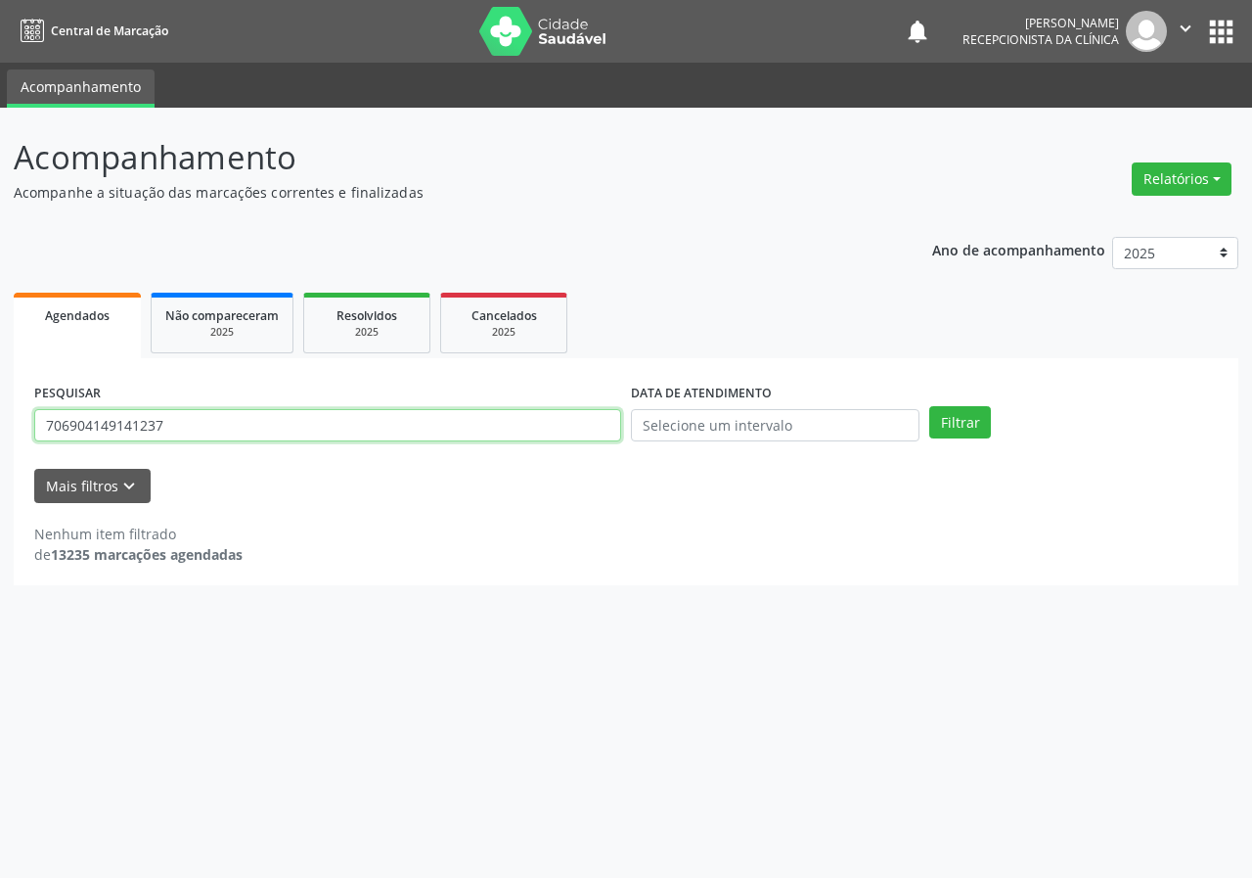
type input "706904149141237"
click at [930, 406] on button "Filtrar" at bounding box center [961, 422] width 62 height 33
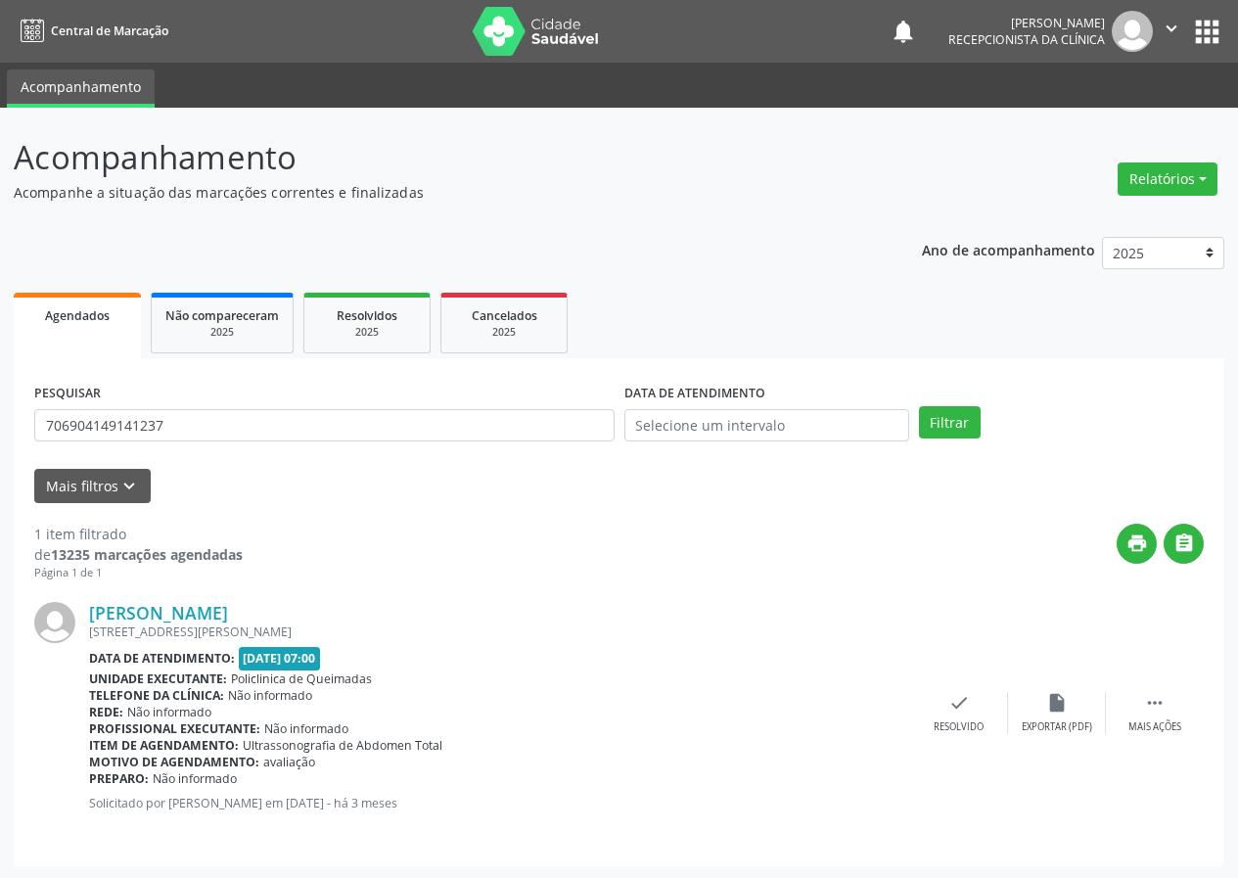
drag, startPoint x: 957, startPoint y: 703, endPoint x: 878, endPoint y: 611, distance: 121.4
click at [946, 688] on div "[PERSON_NAME] [STREET_ADDRESS][PERSON_NAME] Data de atendimento: [DATE] 07:00 U…" at bounding box center [618, 713] width 1169 height 264
click at [968, 714] on div "check Resolvido" at bounding box center [959, 713] width 98 height 42
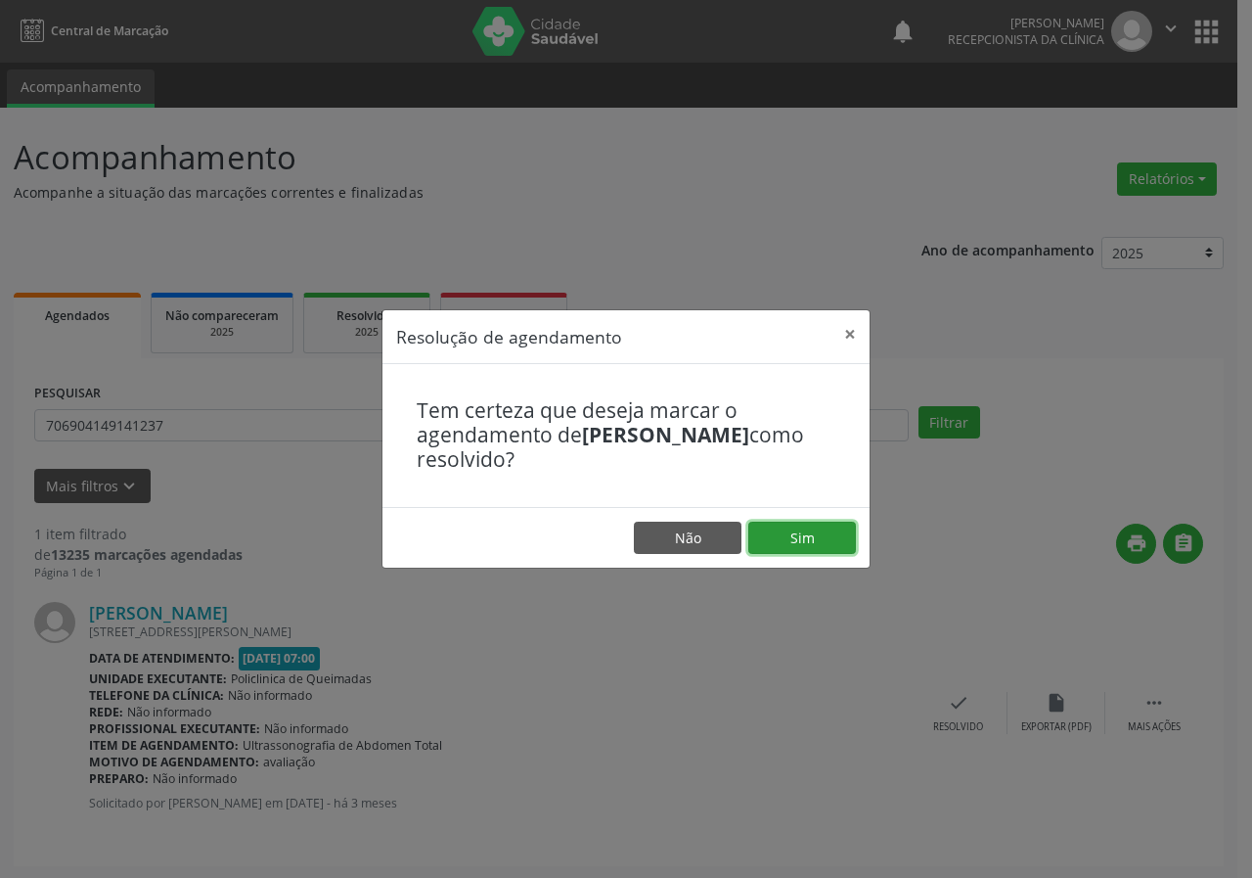
click at [822, 543] on button "Sim" at bounding box center [803, 538] width 108 height 33
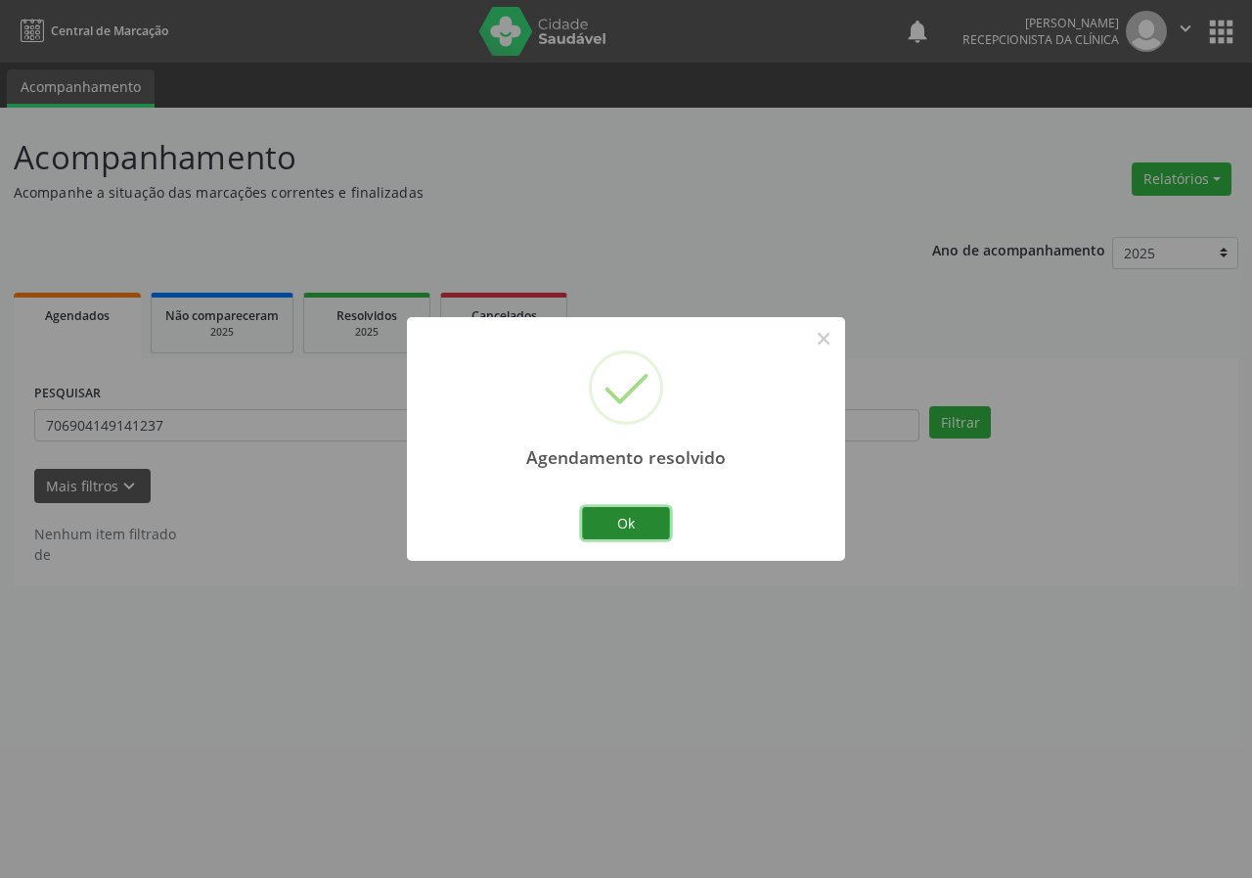
click at [619, 514] on button "Ok" at bounding box center [626, 523] width 88 height 33
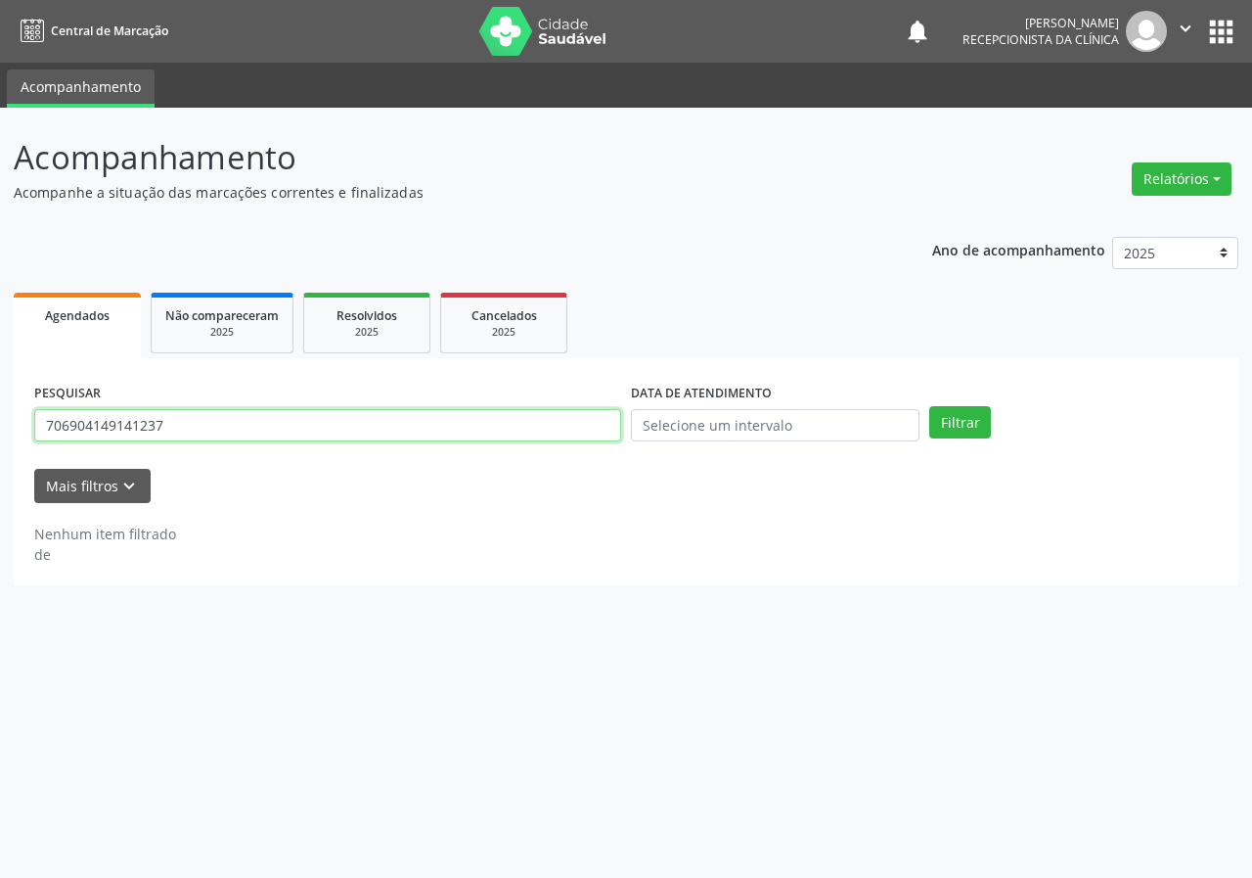
click at [565, 426] on input "706904149141237" at bounding box center [327, 425] width 587 height 33
drag, startPoint x: 565, startPoint y: 426, endPoint x: 555, endPoint y: 420, distance: 11.4
click at [565, 425] on input "706904149141237" at bounding box center [327, 425] width 587 height 33
type input "708404293105863"
click at [930, 406] on button "Filtrar" at bounding box center [961, 422] width 62 height 33
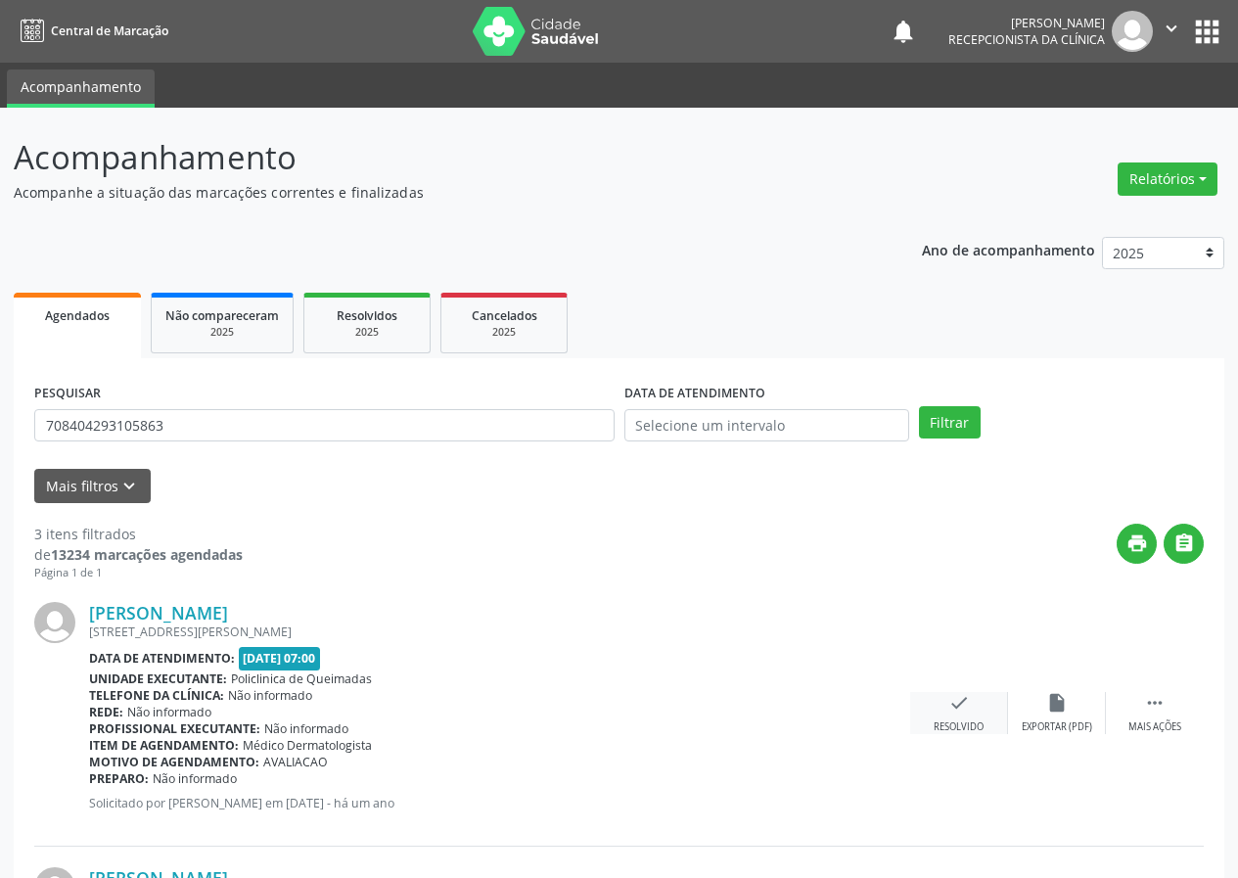
click at [959, 702] on icon "check" at bounding box center [959, 703] width 22 height 22
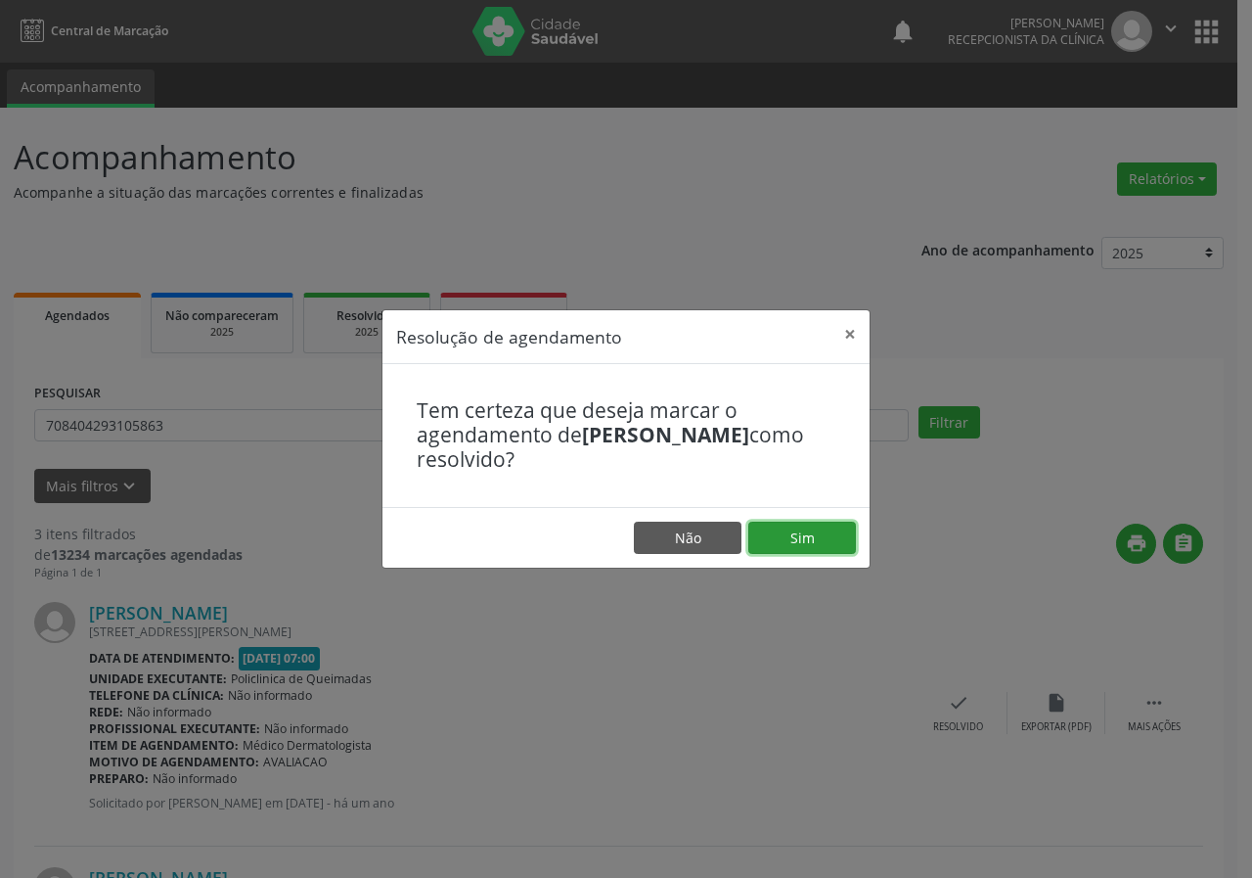
click at [841, 536] on button "Sim" at bounding box center [803, 538] width 108 height 33
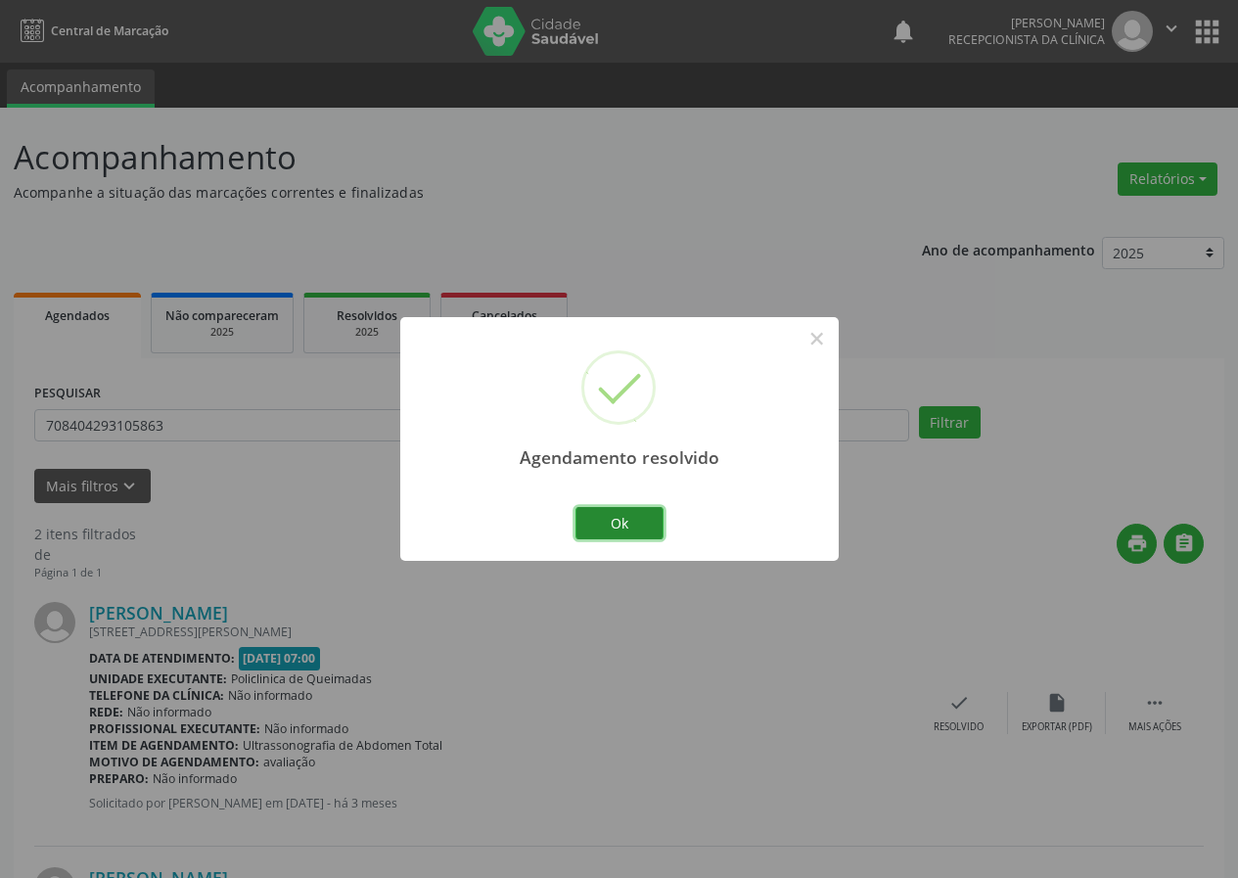
click at [653, 524] on button "Ok" at bounding box center [619, 523] width 88 height 33
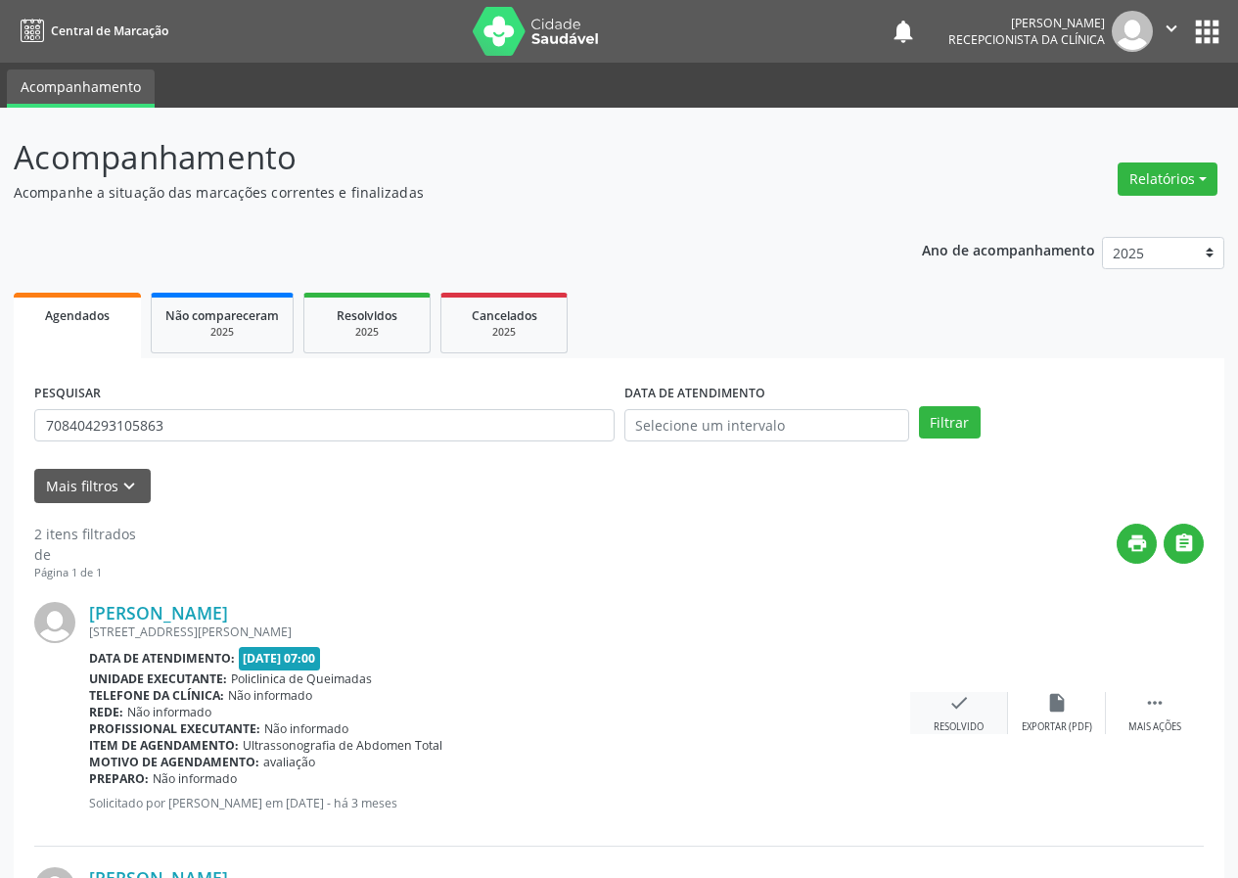
click at [943, 699] on div "check Resolvido" at bounding box center [959, 713] width 98 height 42
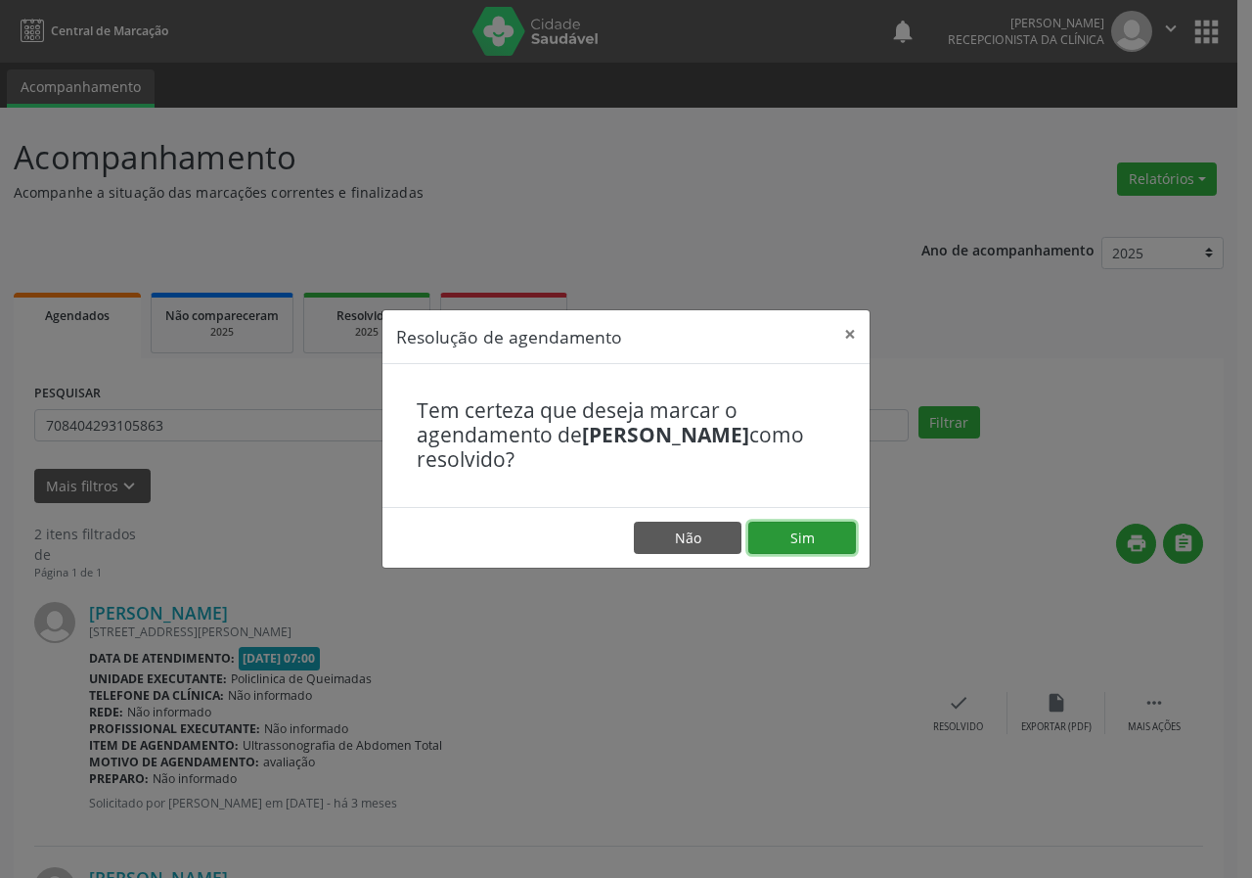
click at [810, 528] on button "Sim" at bounding box center [803, 538] width 108 height 33
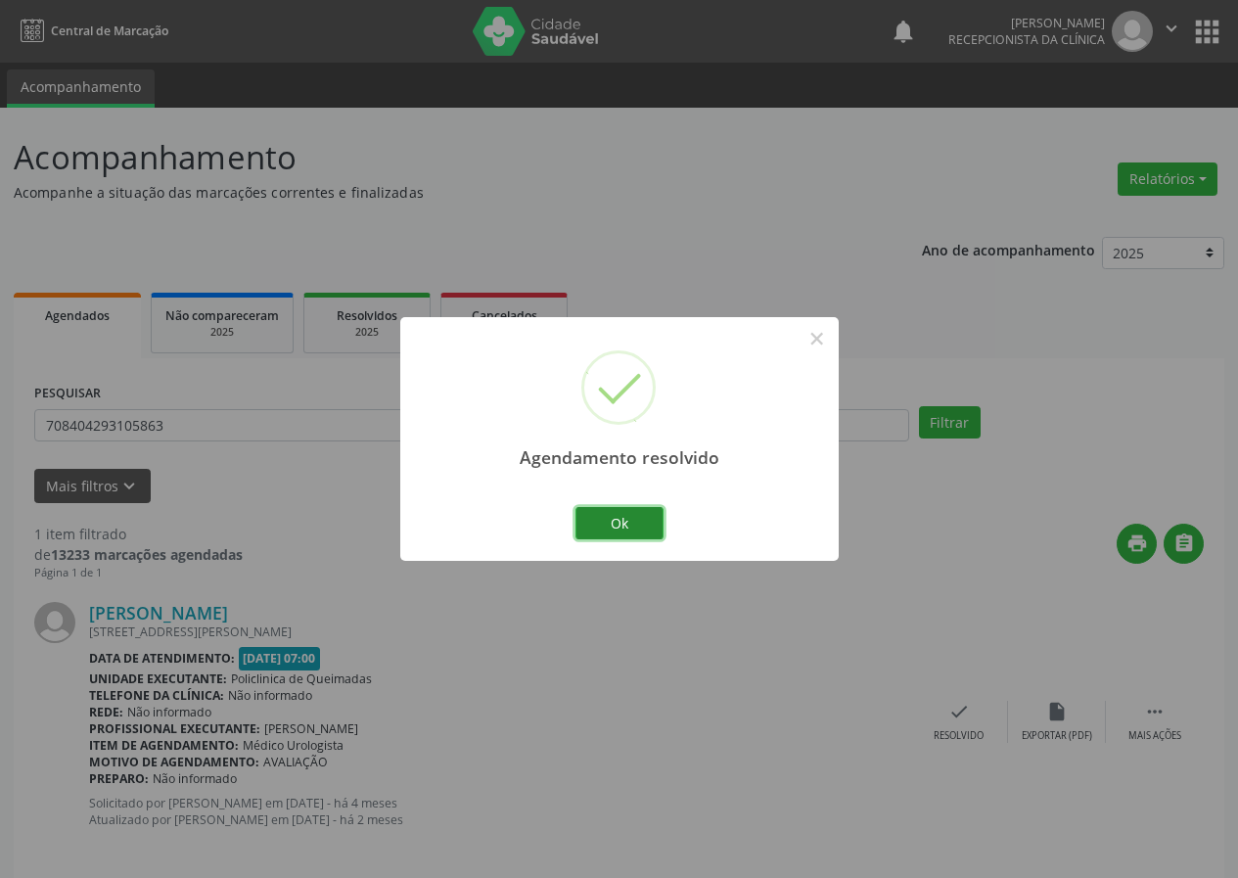
click at [637, 521] on button "Ok" at bounding box center [619, 523] width 88 height 33
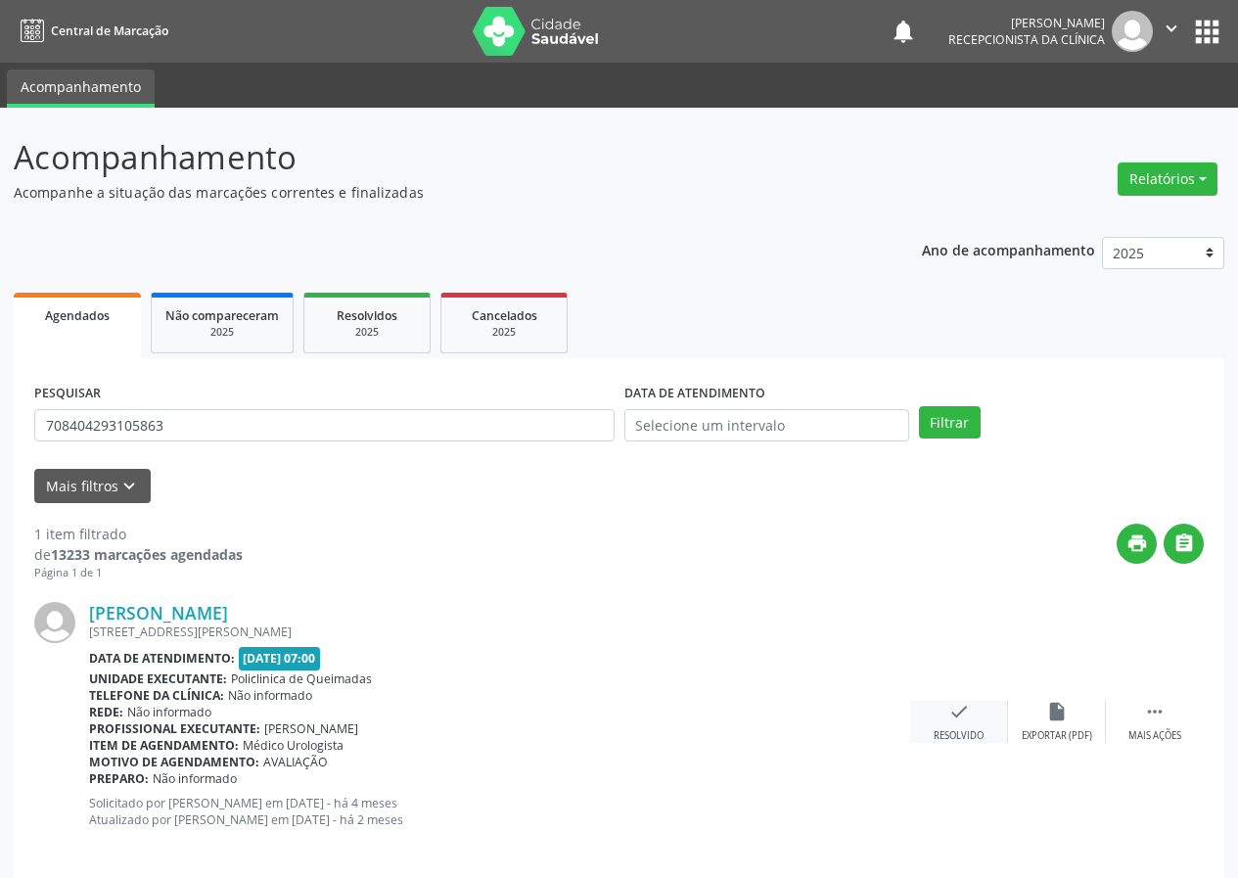
click at [960, 714] on icon "check" at bounding box center [959, 712] width 22 height 22
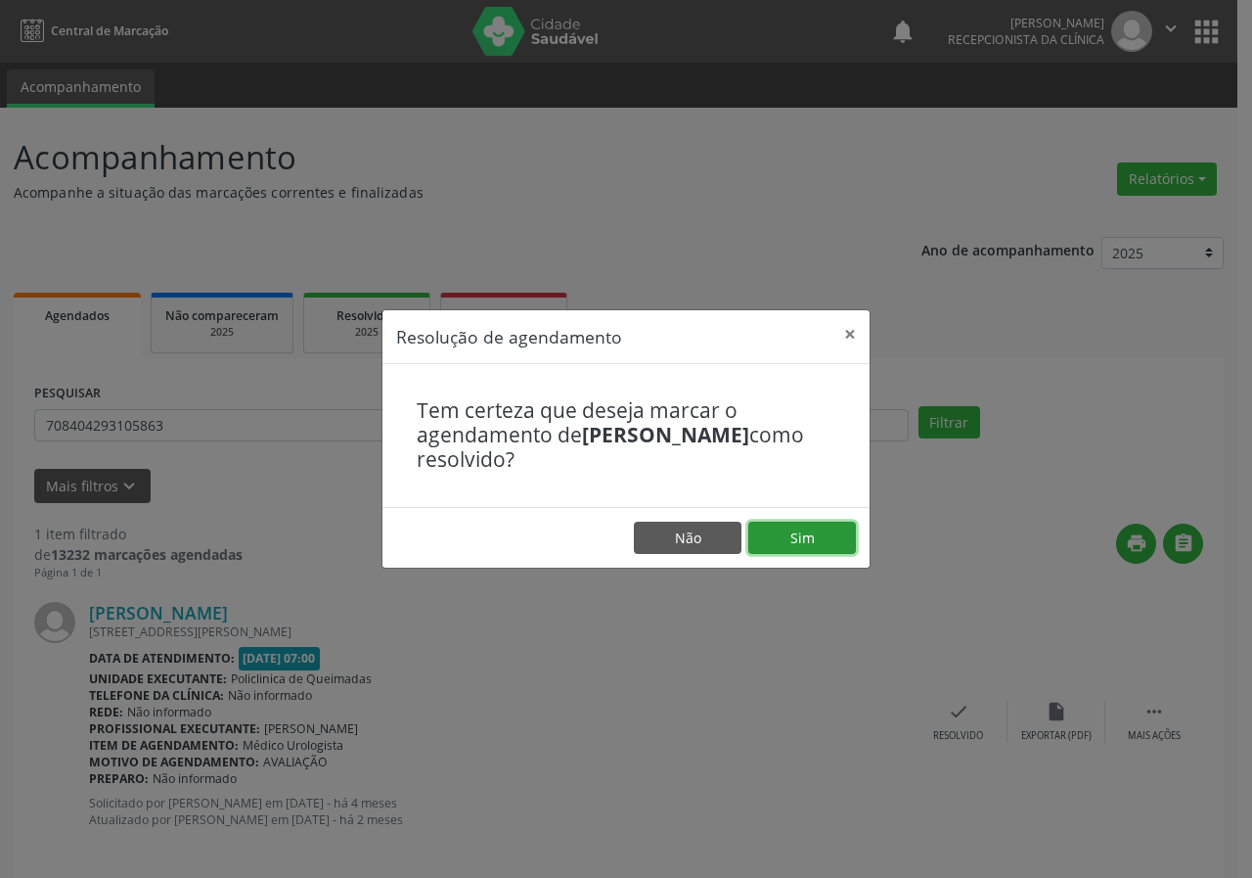
click at [787, 537] on button "Sim" at bounding box center [803, 538] width 108 height 33
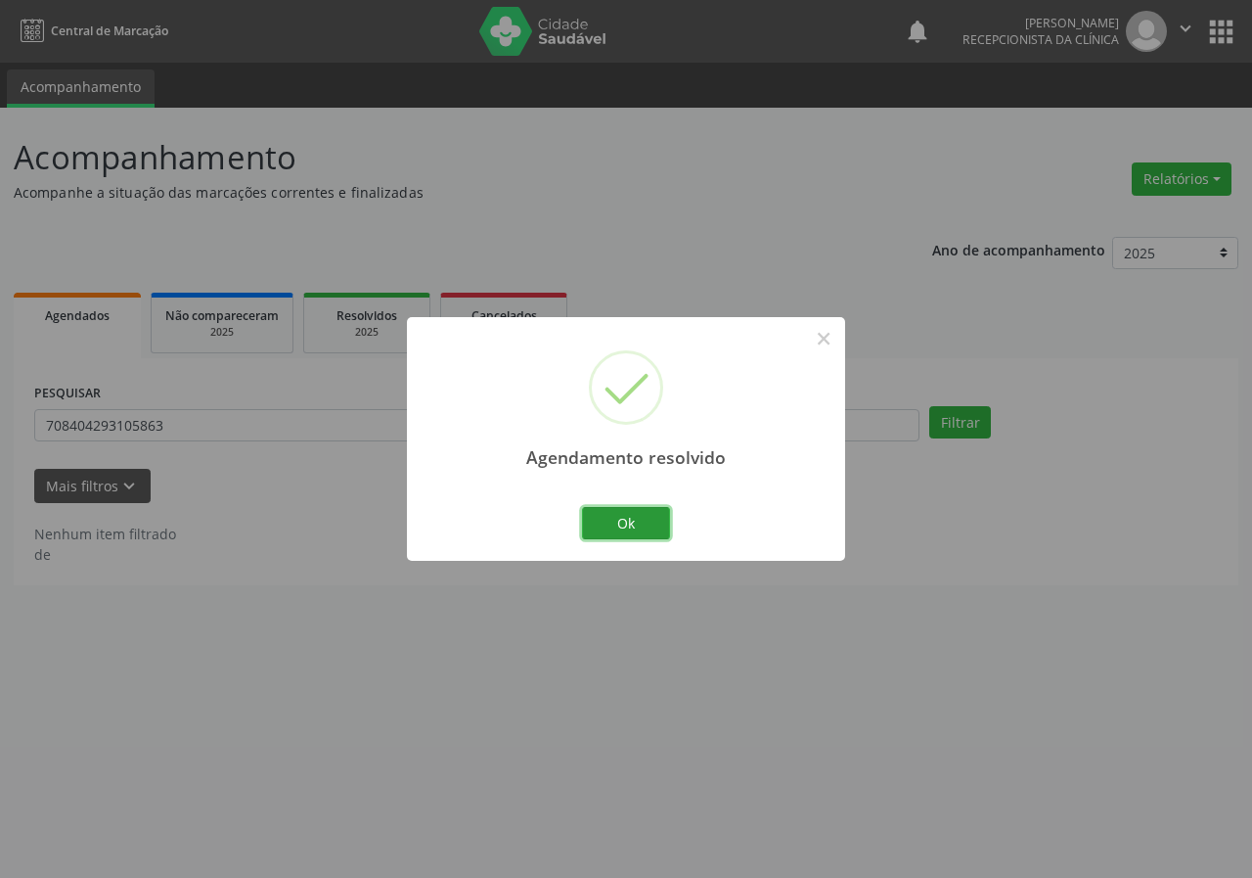
drag, startPoint x: 643, startPoint y: 522, endPoint x: 572, endPoint y: 500, distance: 73.7
click at [636, 520] on button "Ok" at bounding box center [626, 523] width 88 height 33
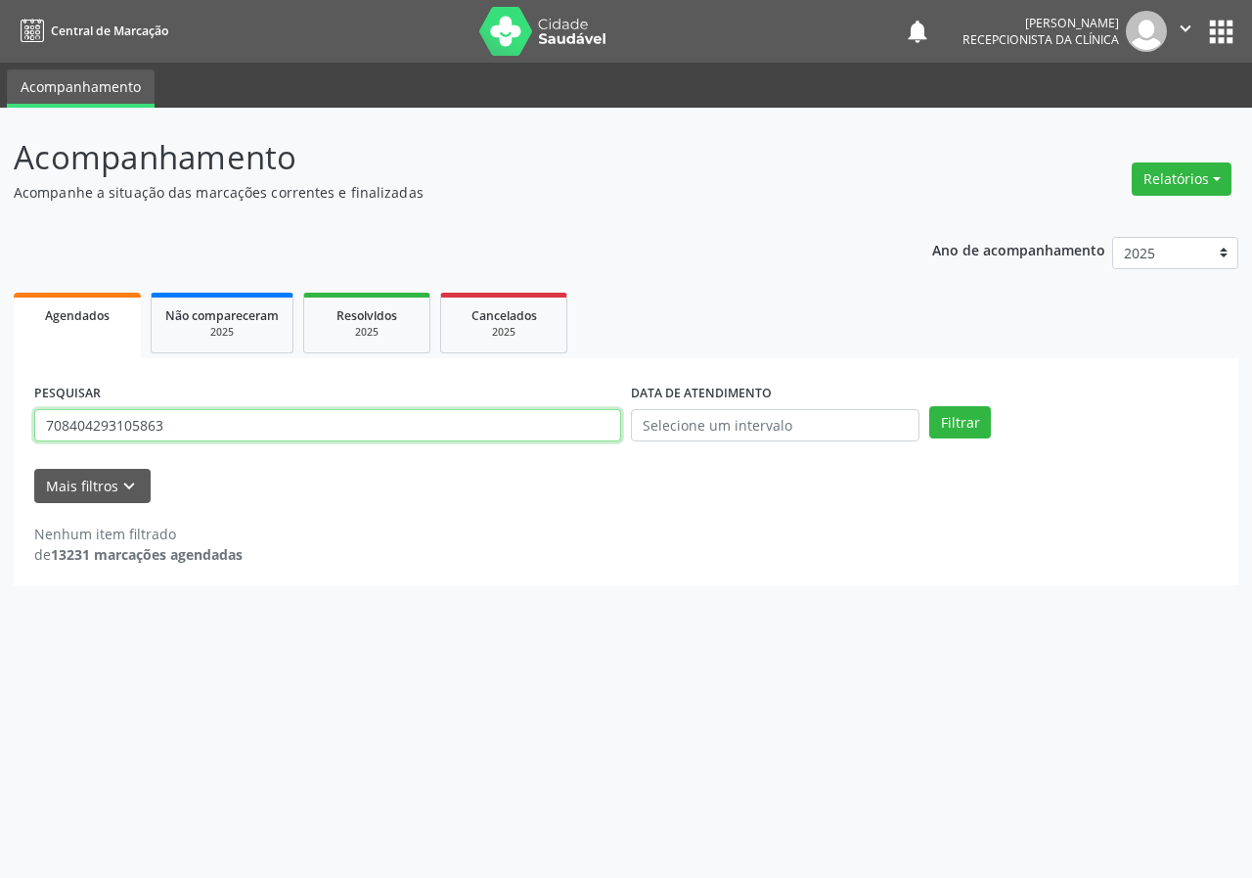
click at [562, 430] on input "708404293105863" at bounding box center [327, 425] width 587 height 33
type input "702506362831639"
click at [930, 406] on button "Filtrar" at bounding box center [961, 422] width 62 height 33
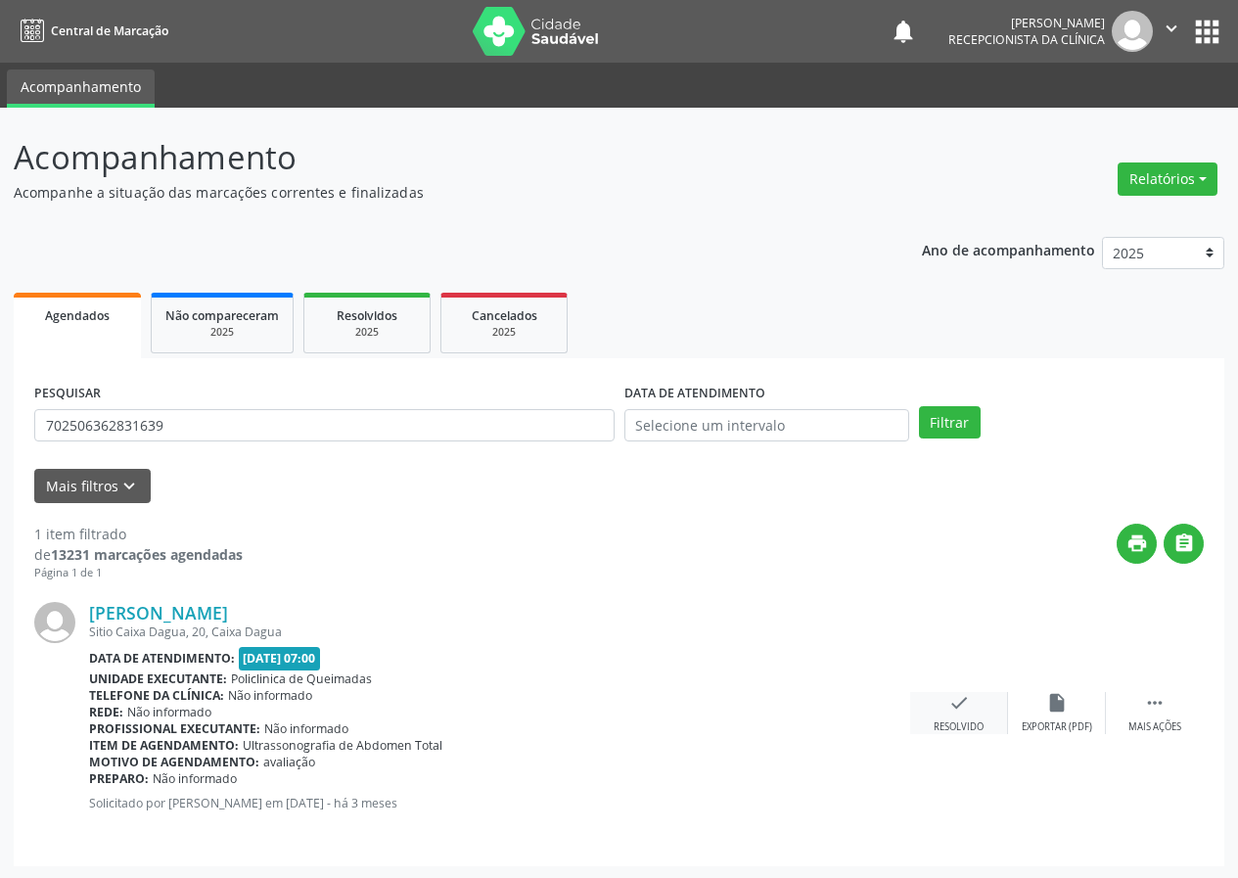
click at [961, 702] on icon "check" at bounding box center [959, 703] width 22 height 22
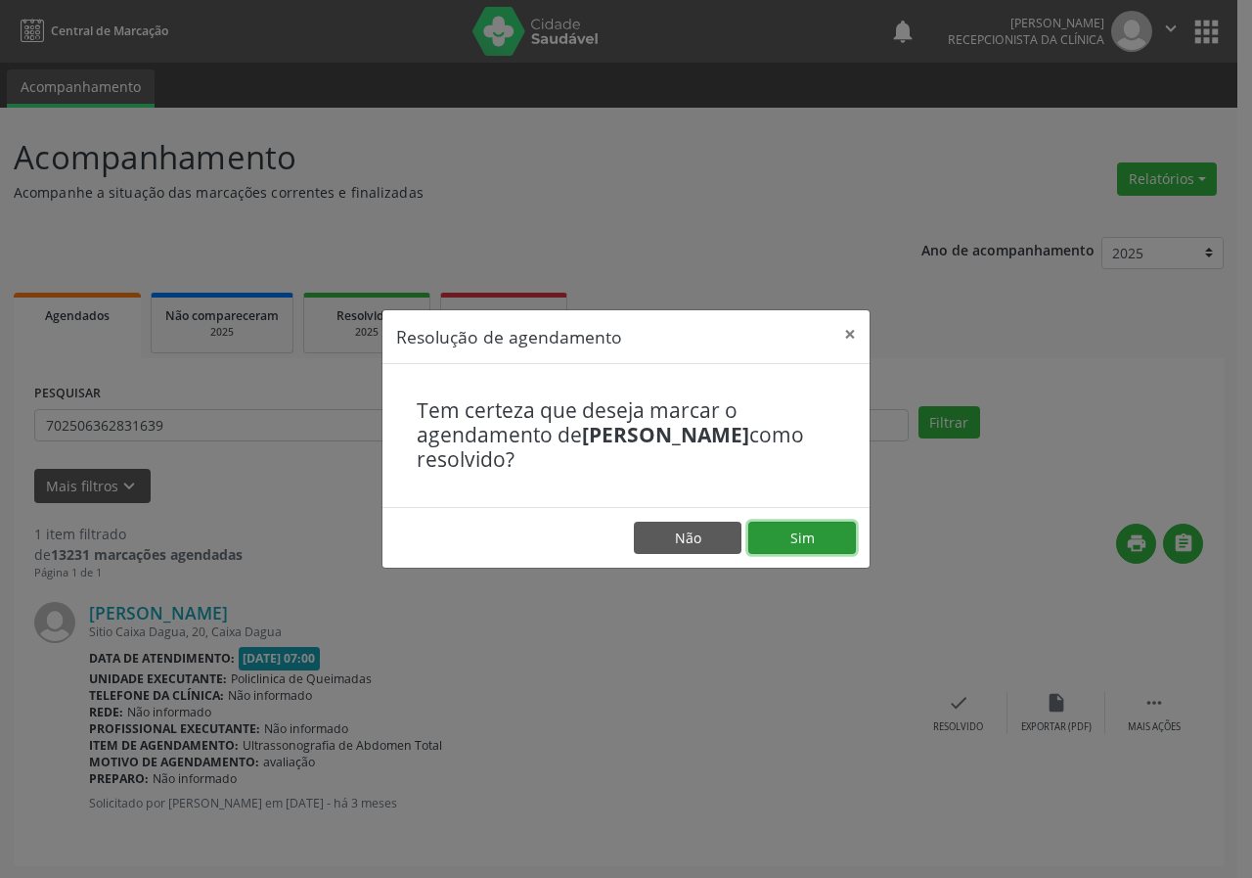
click at [841, 527] on button "Sim" at bounding box center [803, 538] width 108 height 33
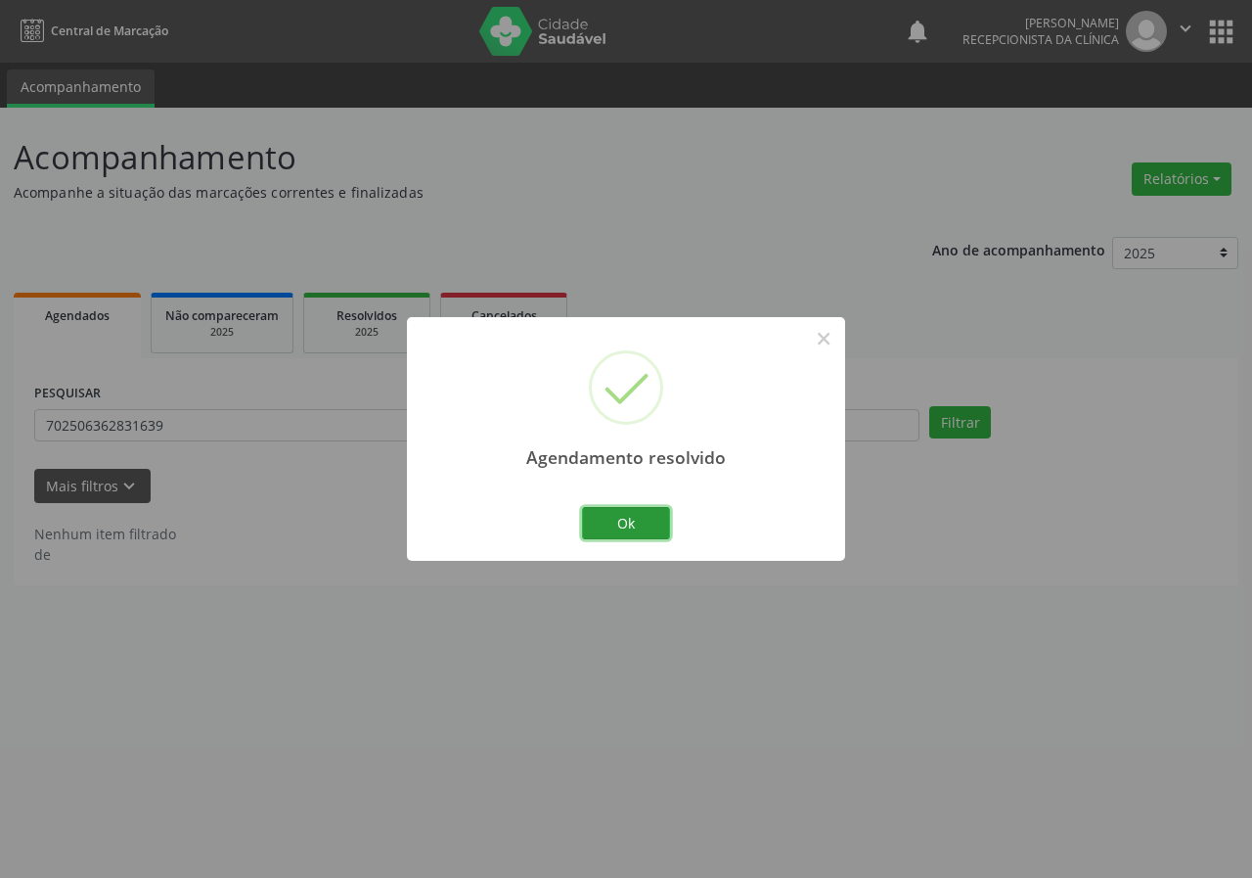
drag, startPoint x: 651, startPoint y: 526, endPoint x: 579, endPoint y: 514, distance: 72.6
click at [647, 524] on button "Ok" at bounding box center [626, 523] width 88 height 33
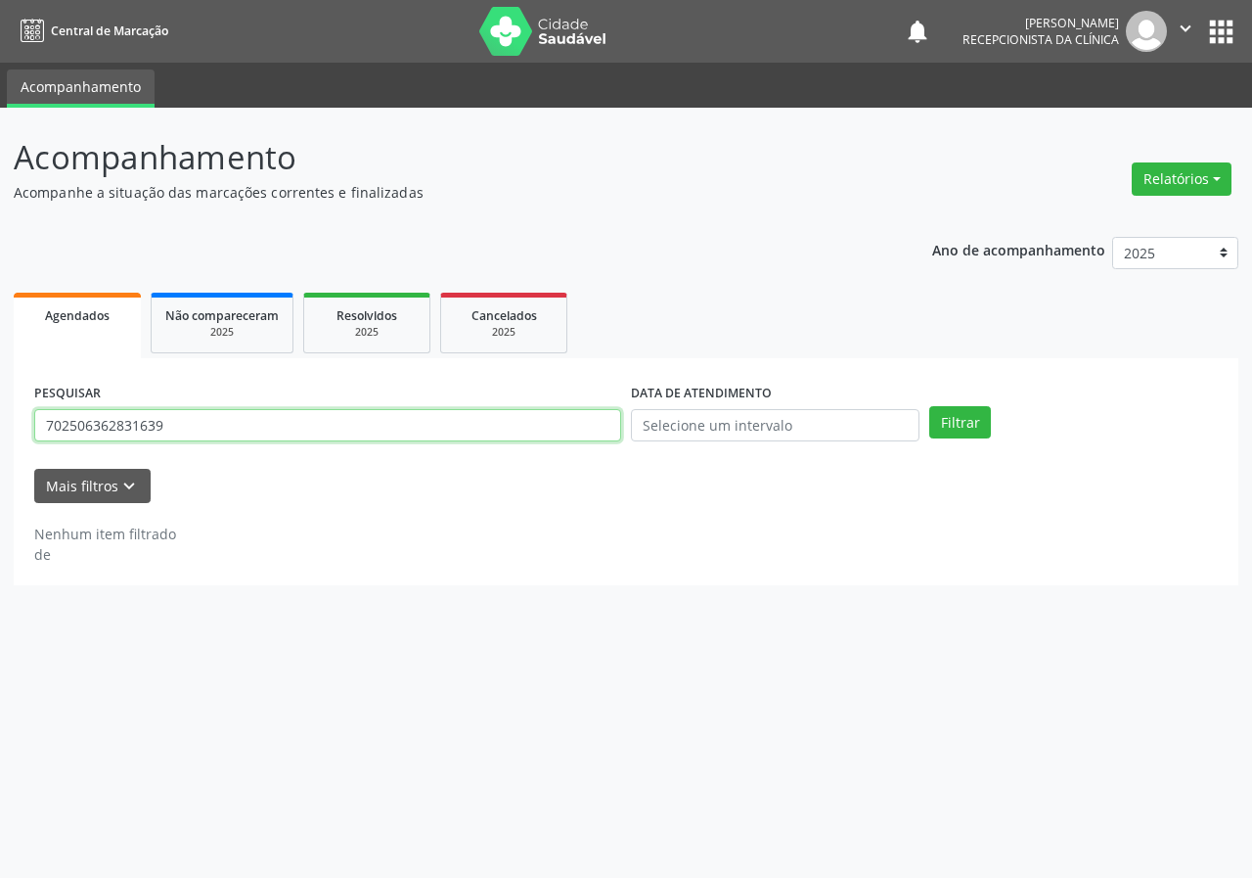
click at [481, 425] on input "702506362831639" at bounding box center [327, 425] width 587 height 33
type input "707302015080170"
click at [930, 406] on button "Filtrar" at bounding box center [961, 422] width 62 height 33
click at [172, 440] on input "707302015080170" at bounding box center [327, 425] width 587 height 33
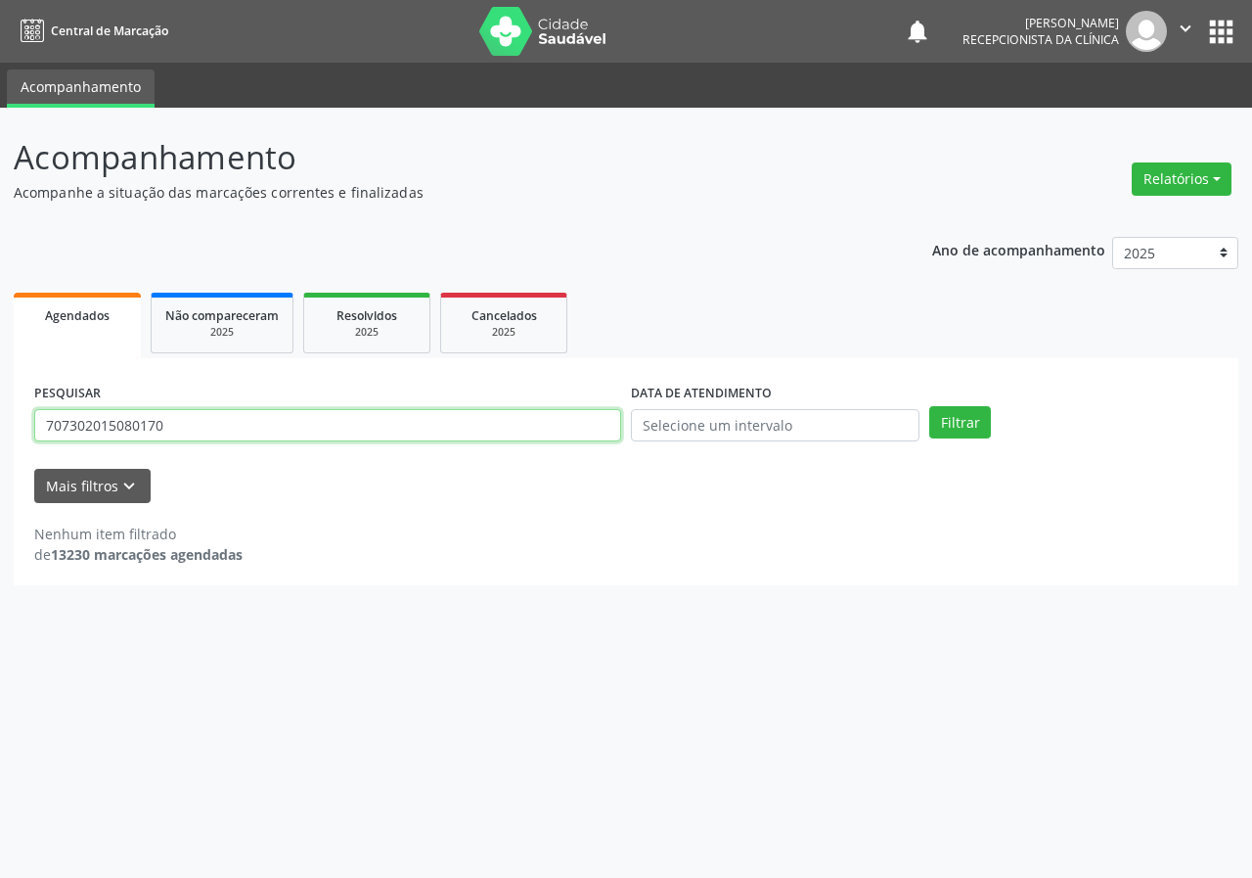
click at [172, 440] on input "707302015080170" at bounding box center [327, 425] width 587 height 33
type input "700700470862880"
click at [930, 406] on button "Filtrar" at bounding box center [961, 422] width 62 height 33
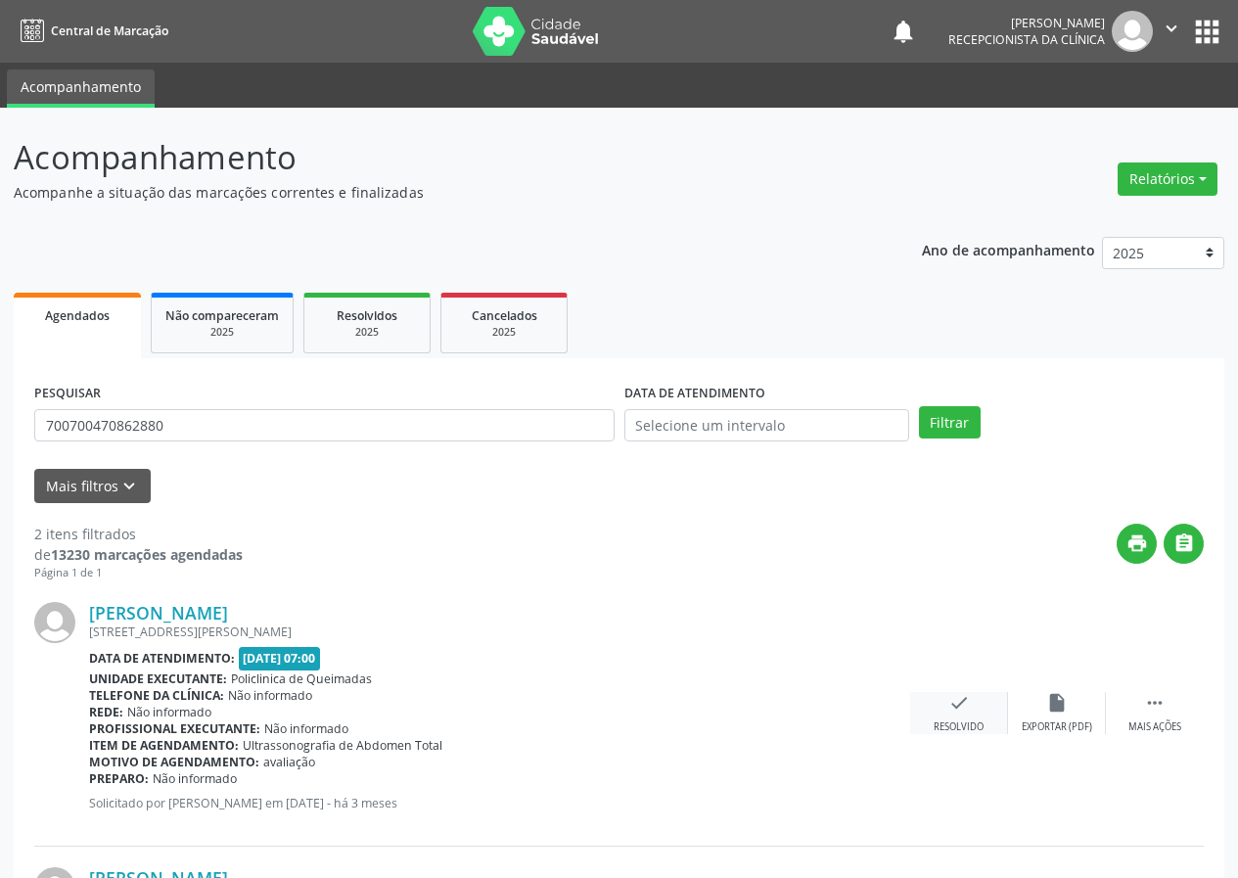
click at [937, 710] on div "check Resolvido" at bounding box center [959, 713] width 98 height 42
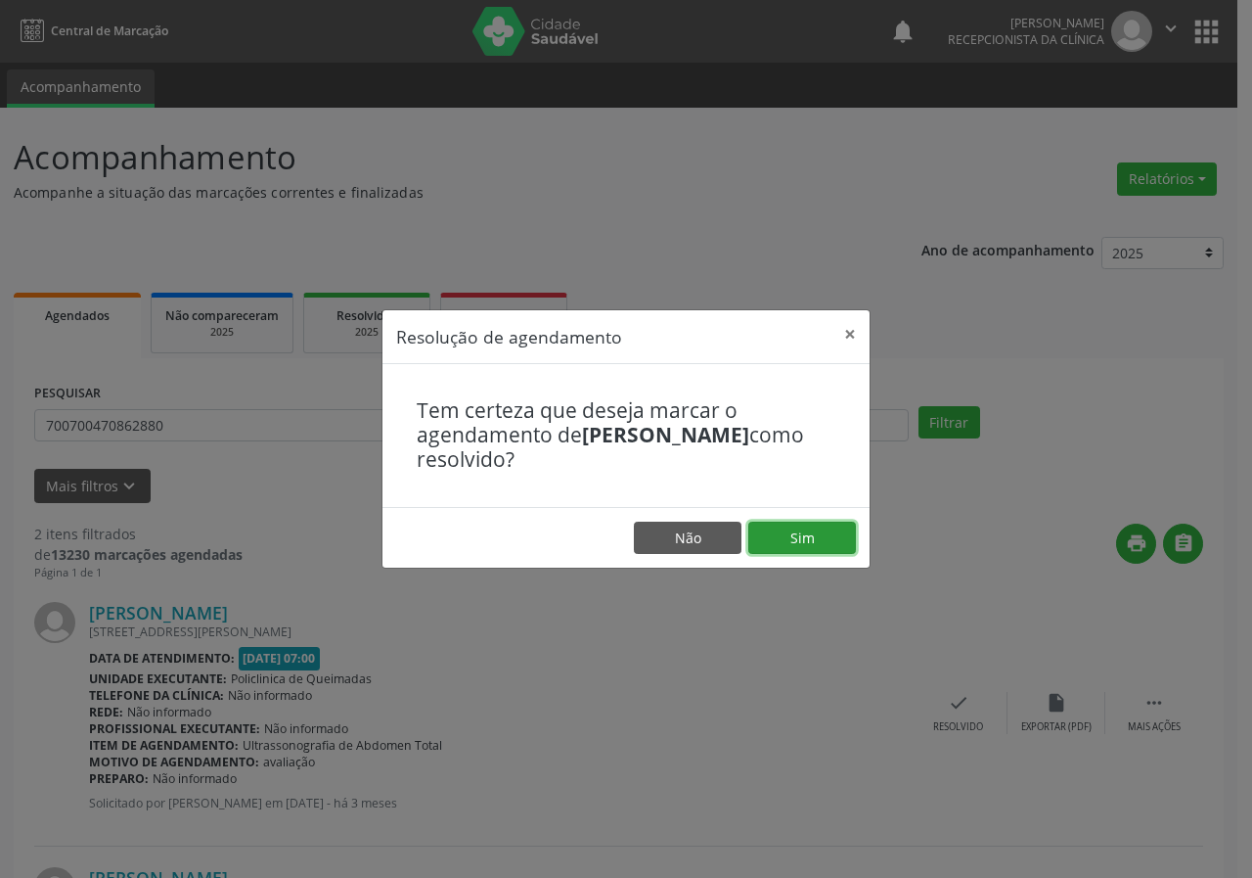
click at [836, 540] on button "Sim" at bounding box center [803, 538] width 108 height 33
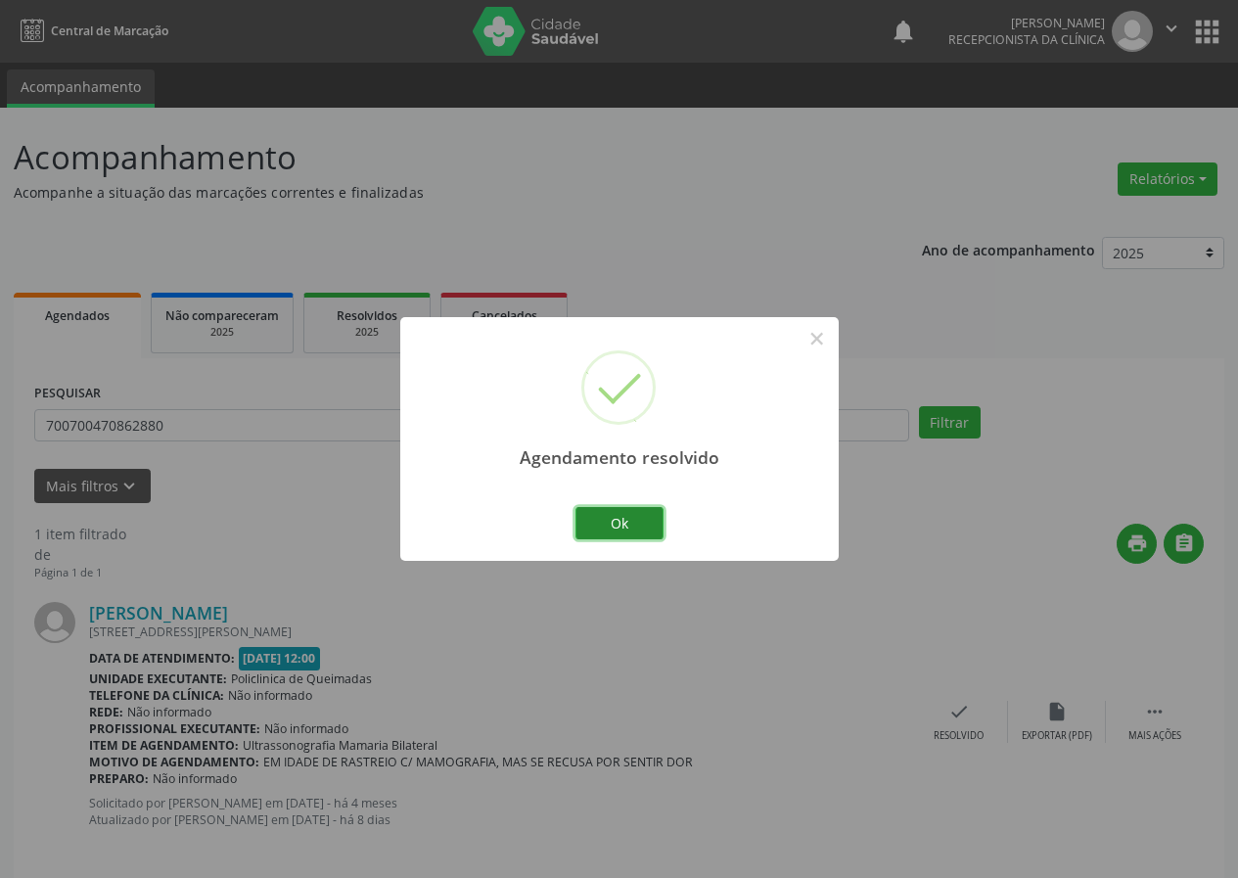
click at [638, 515] on button "Ok" at bounding box center [619, 523] width 88 height 33
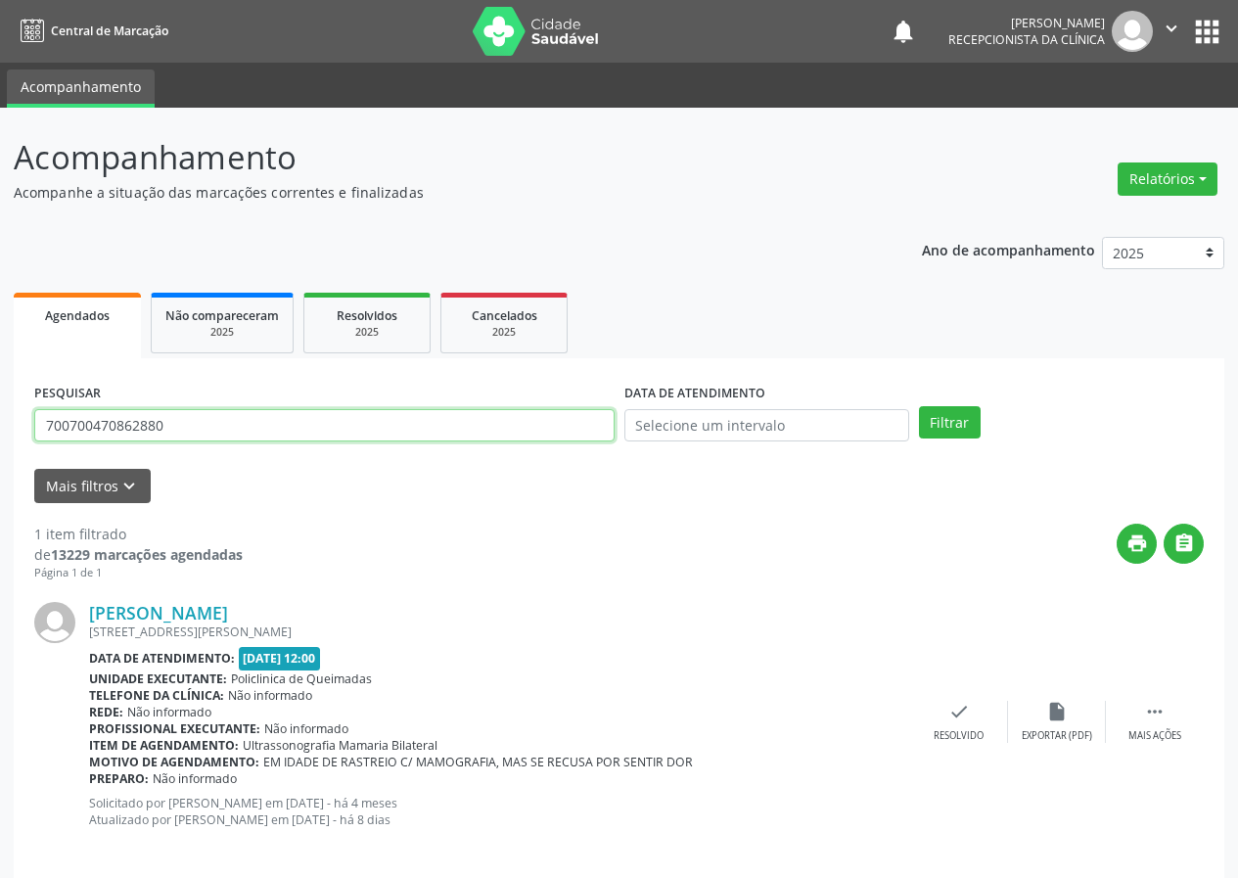
click at [406, 421] on input "700700470862880" at bounding box center [324, 425] width 580 height 33
type input "707400022304779"
click at [919, 406] on button "Filtrar" at bounding box center [950, 422] width 62 height 33
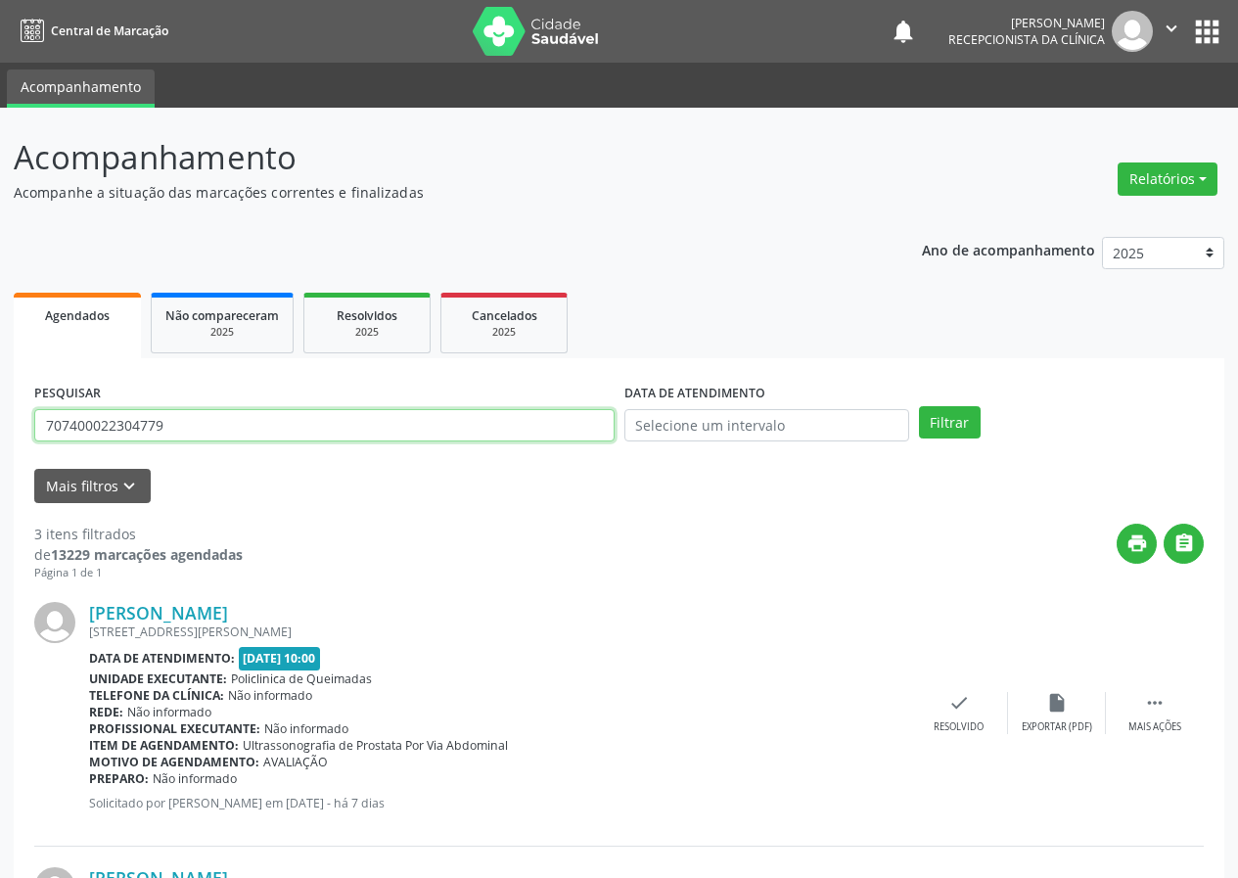
click at [324, 423] on input "707400022304779" at bounding box center [324, 425] width 580 height 33
type input "700805903693382"
click at [919, 406] on button "Filtrar" at bounding box center [950, 422] width 62 height 33
click at [961, 694] on icon "check" at bounding box center [959, 703] width 22 height 22
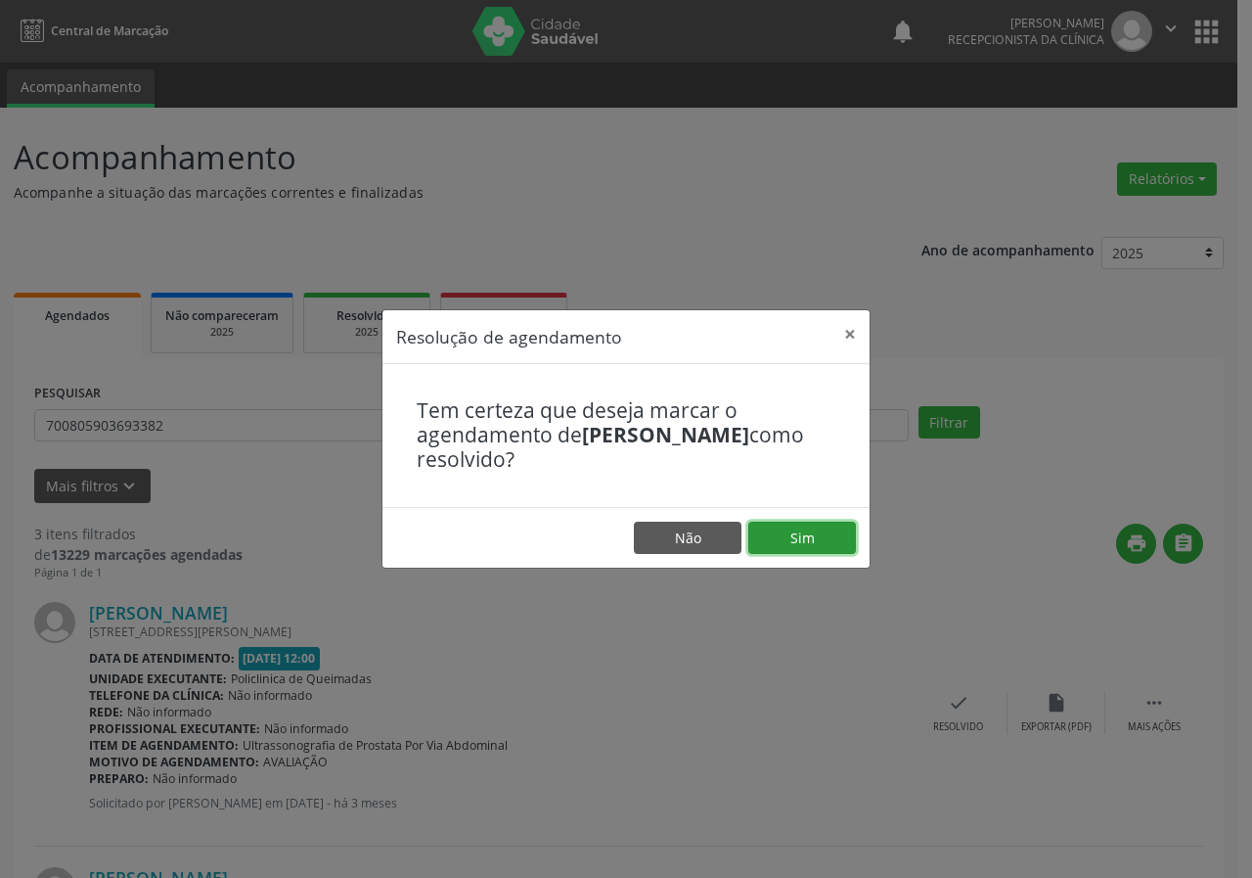
click at [796, 530] on button "Sim" at bounding box center [803, 538] width 108 height 33
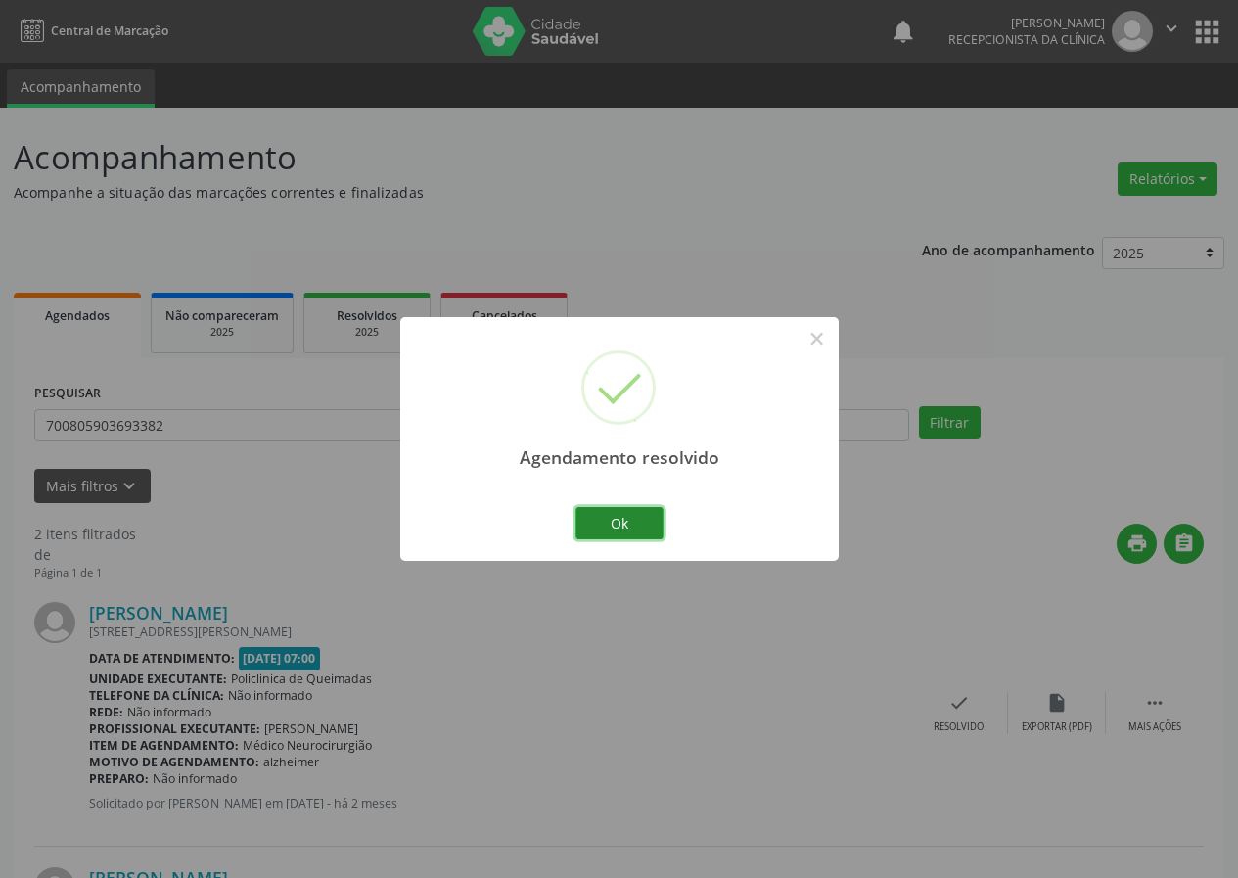
click at [629, 513] on button "Ok" at bounding box center [619, 523] width 88 height 33
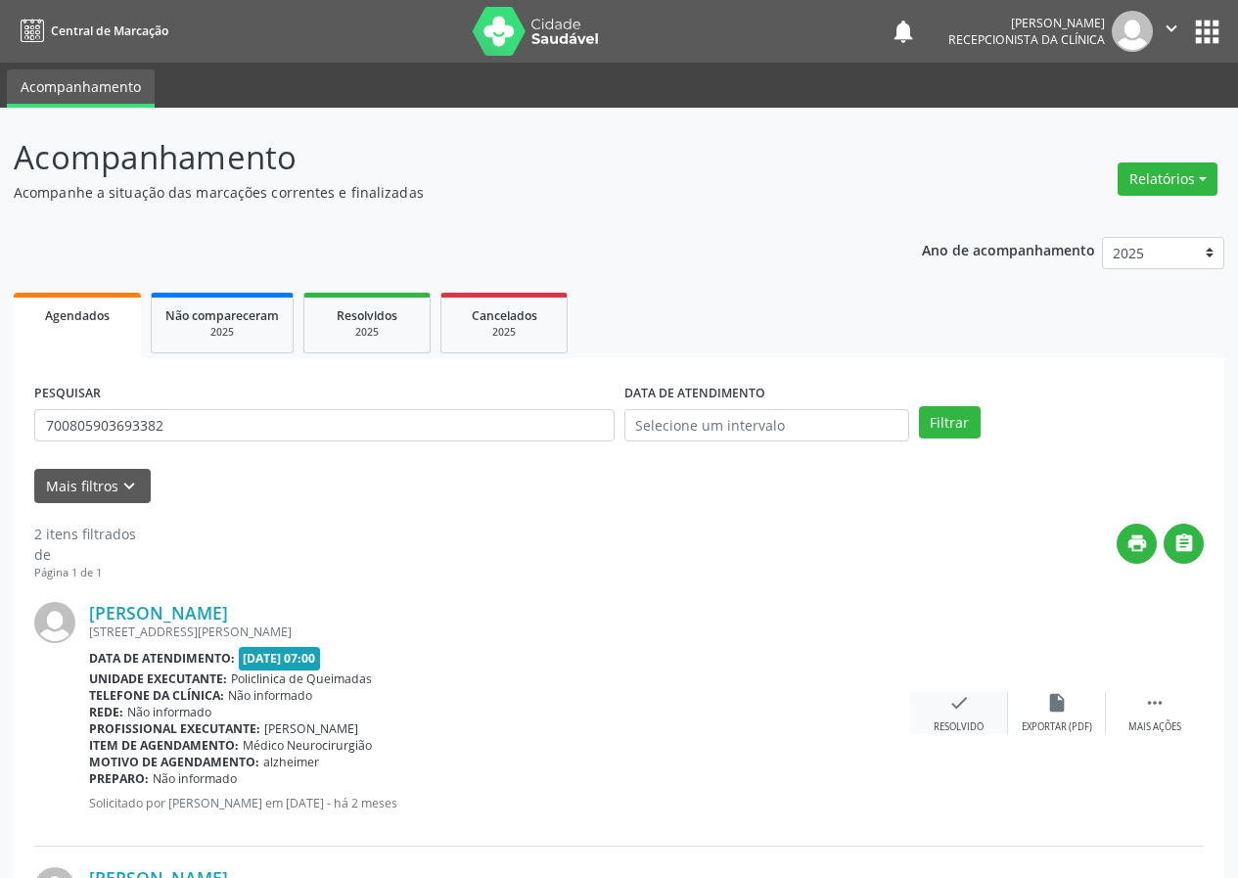
click at [948, 705] on icon "check" at bounding box center [959, 703] width 22 height 22
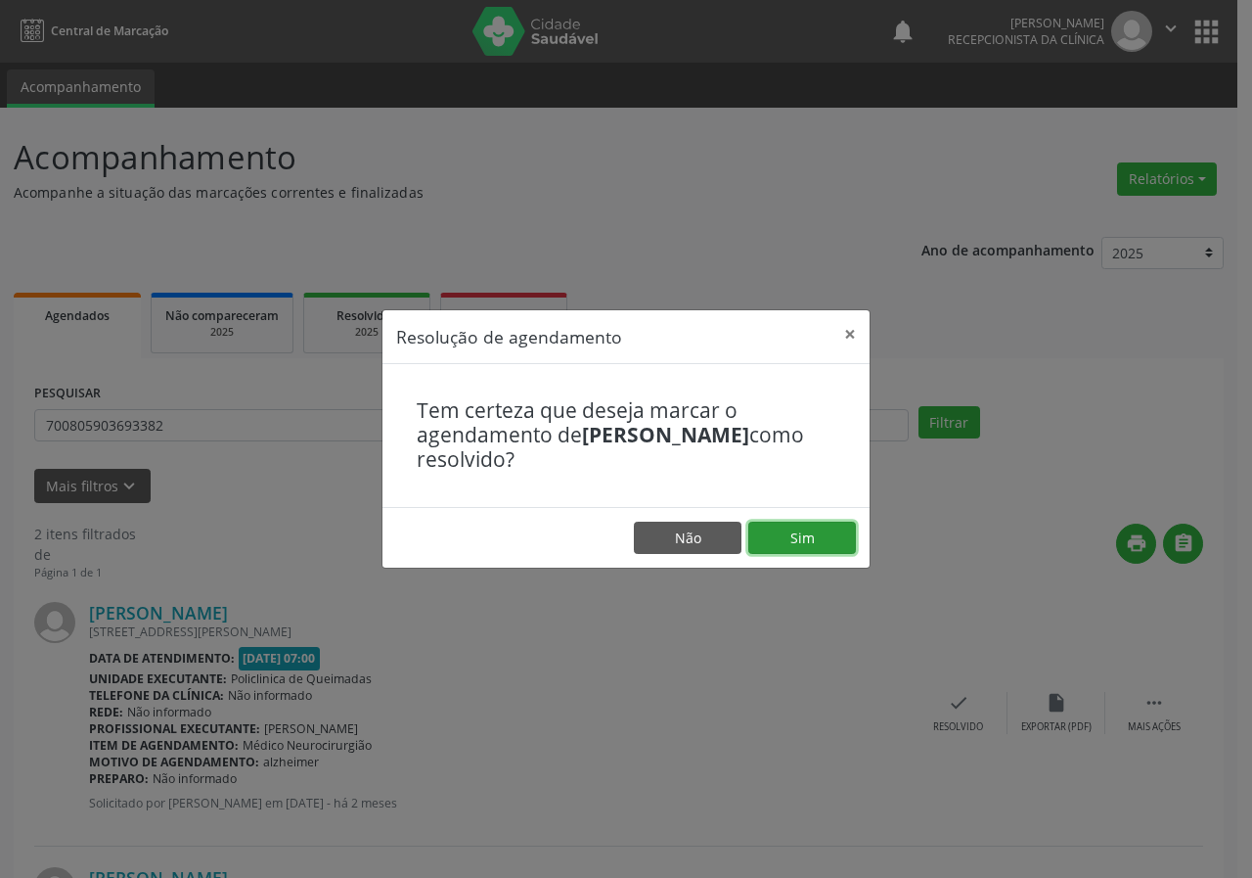
click at [806, 525] on button "Sim" at bounding box center [803, 538] width 108 height 33
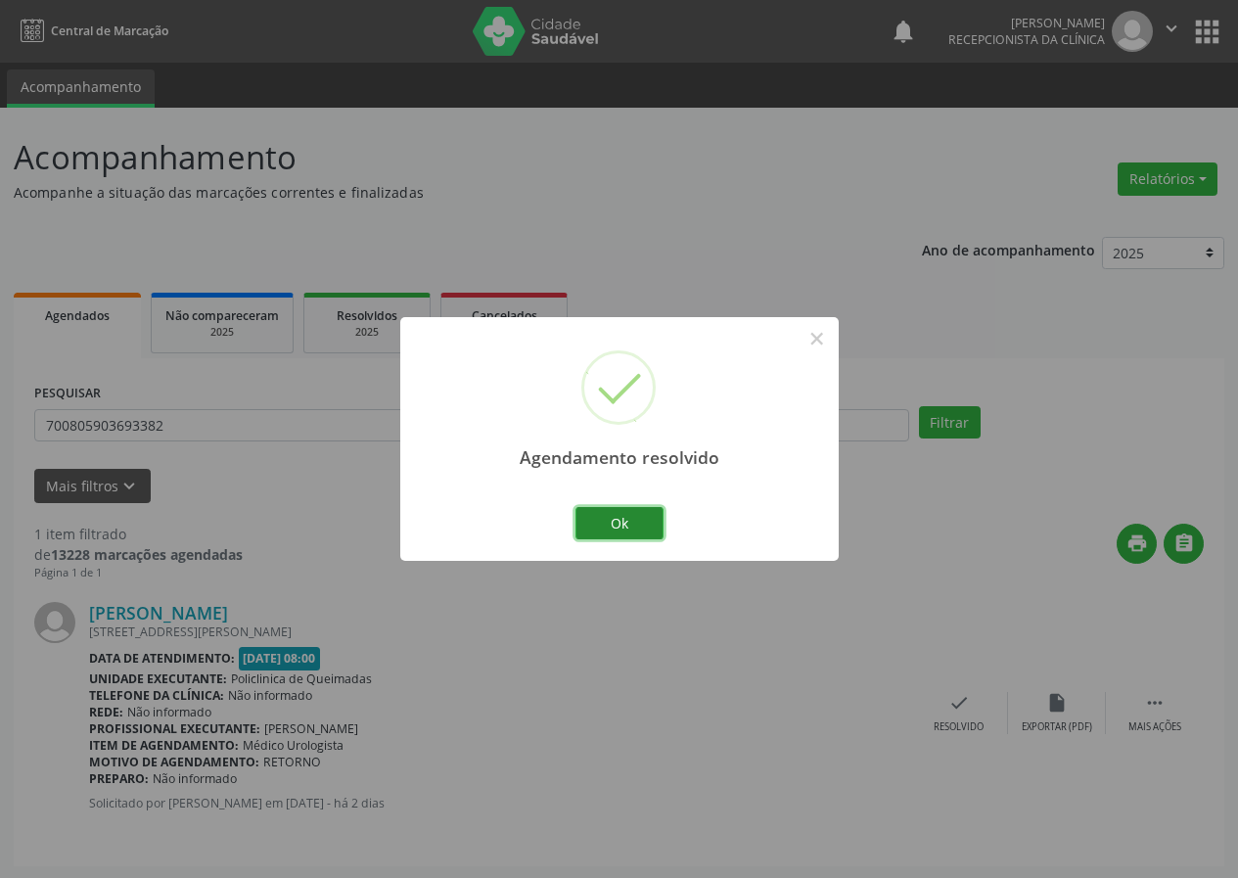
click at [635, 522] on button "Ok" at bounding box center [619, 523] width 88 height 33
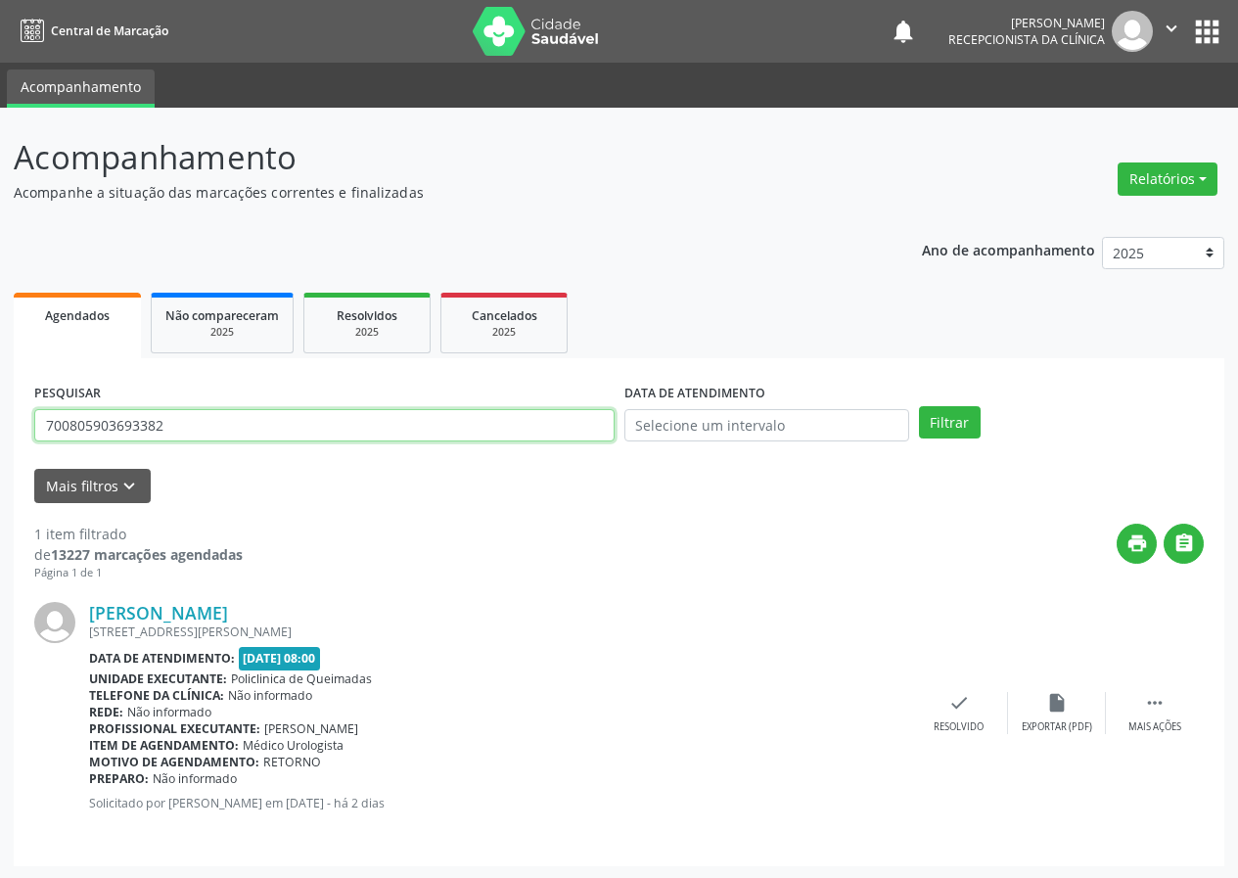
click at [349, 420] on input "700805903693382" at bounding box center [324, 425] width 580 height 33
type input "705809426594238"
click at [919, 406] on button "Filtrar" at bounding box center [950, 422] width 62 height 33
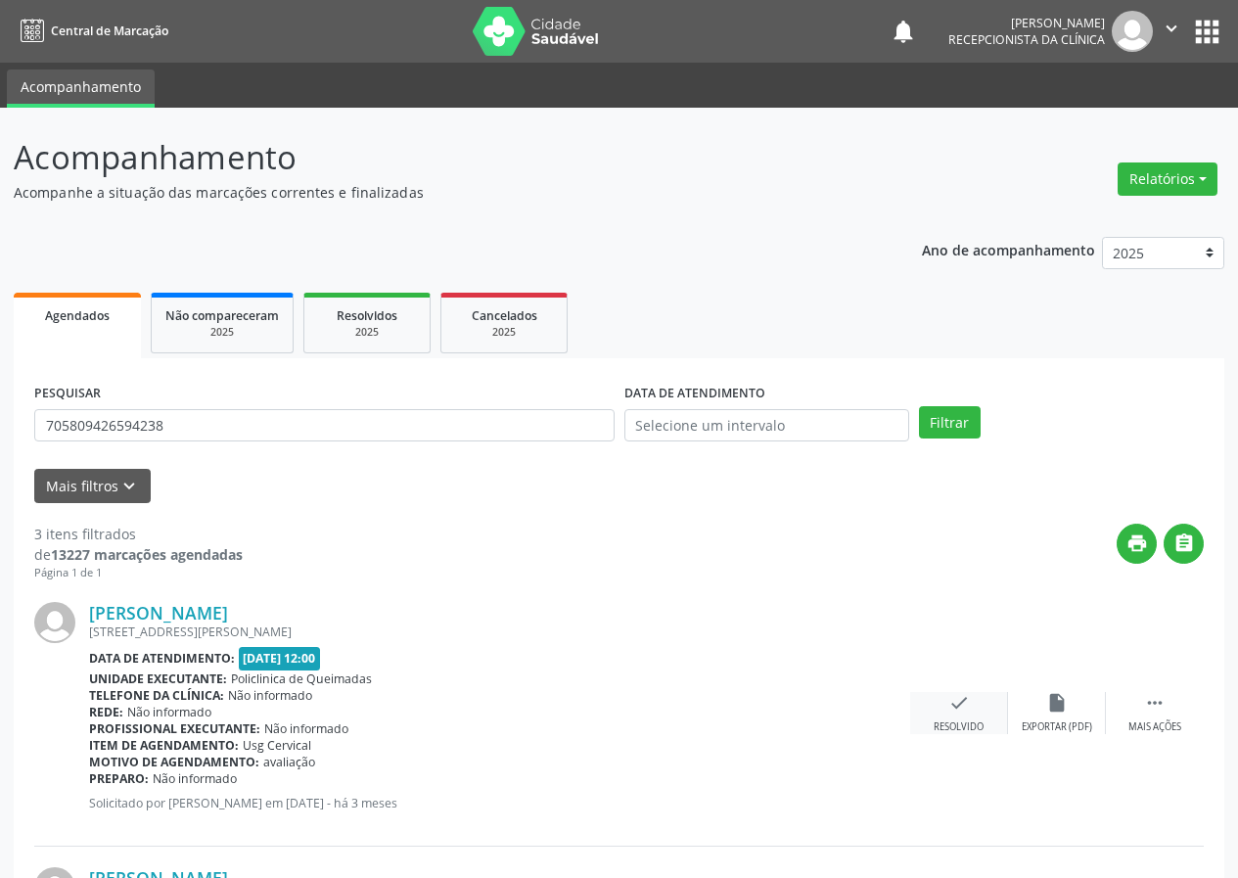
click at [960, 706] on icon "check" at bounding box center [959, 703] width 22 height 22
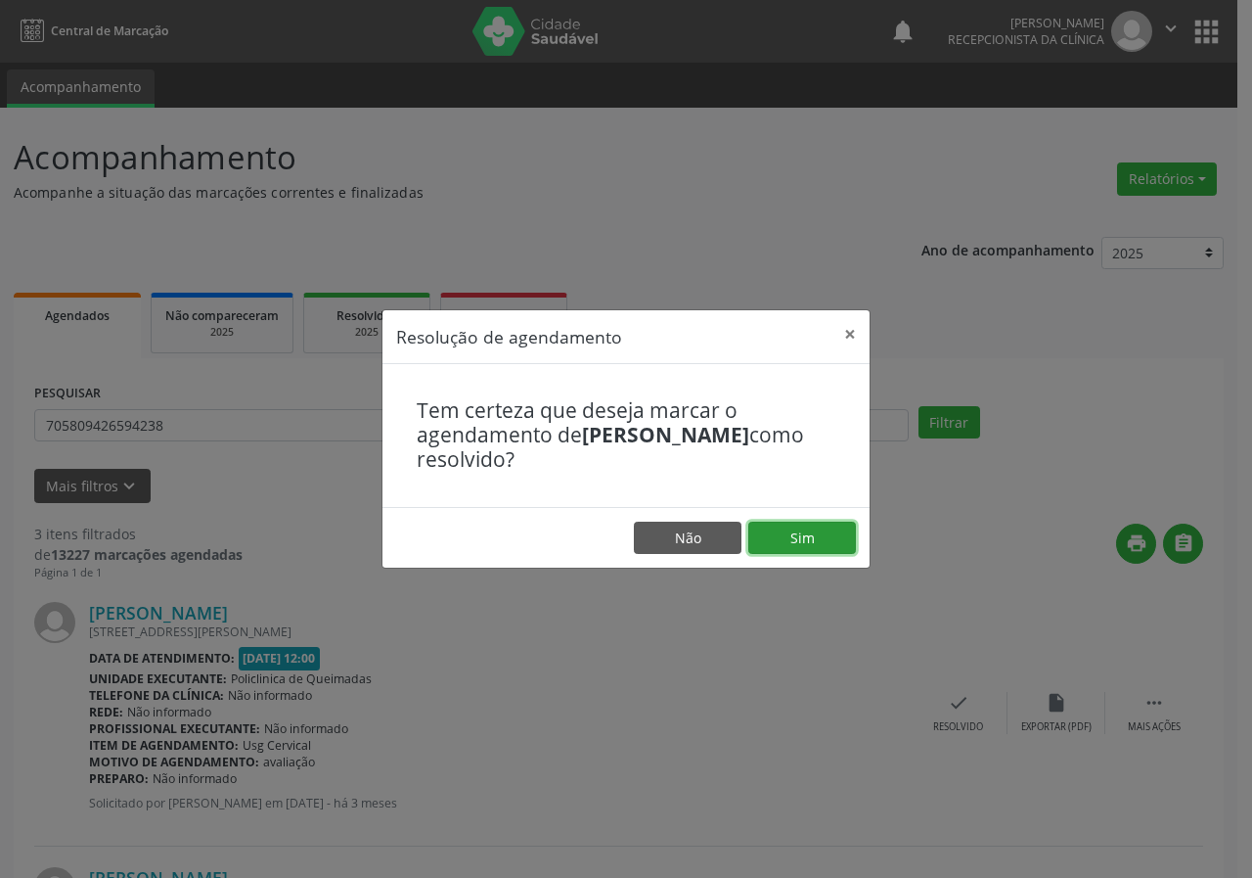
click at [805, 531] on button "Sim" at bounding box center [803, 538] width 108 height 33
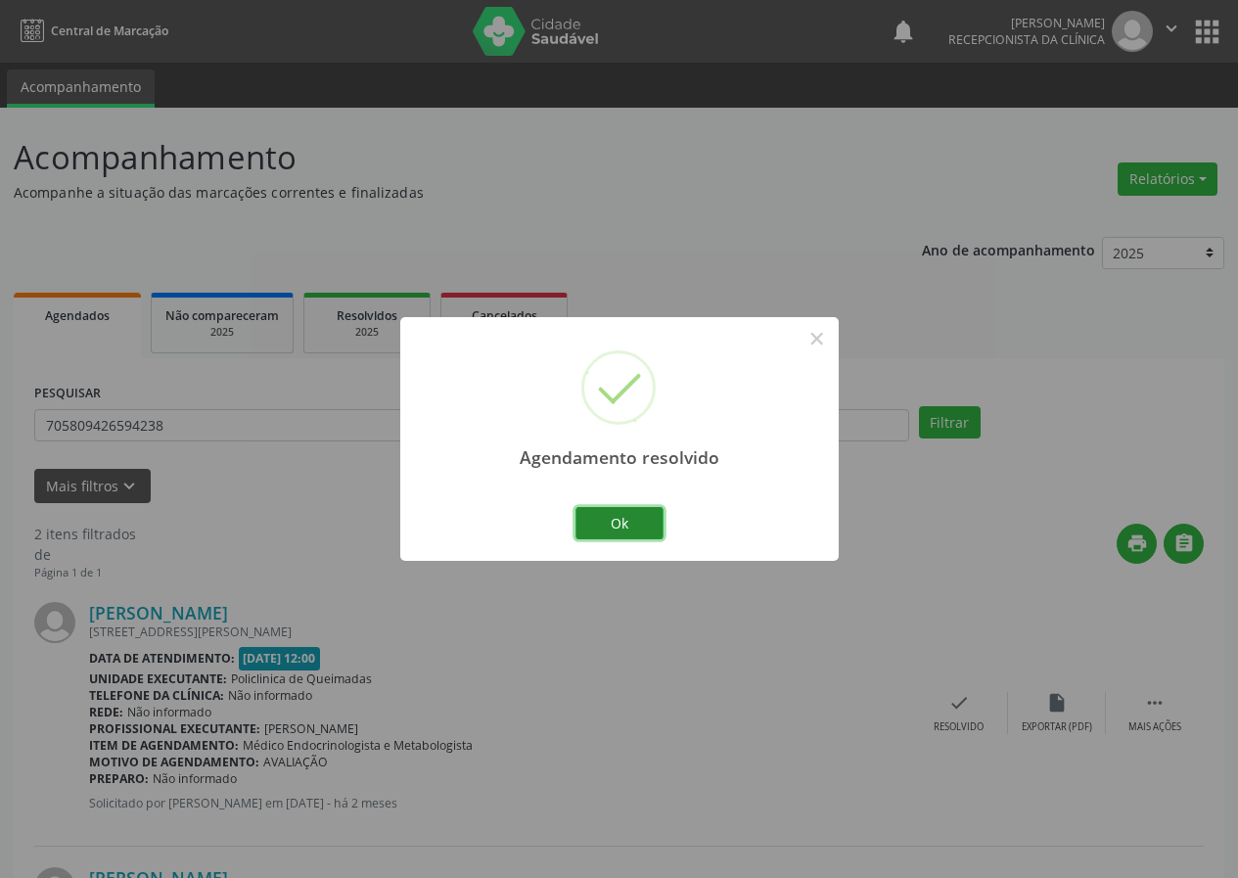
click at [627, 519] on button "Ok" at bounding box center [619, 523] width 88 height 33
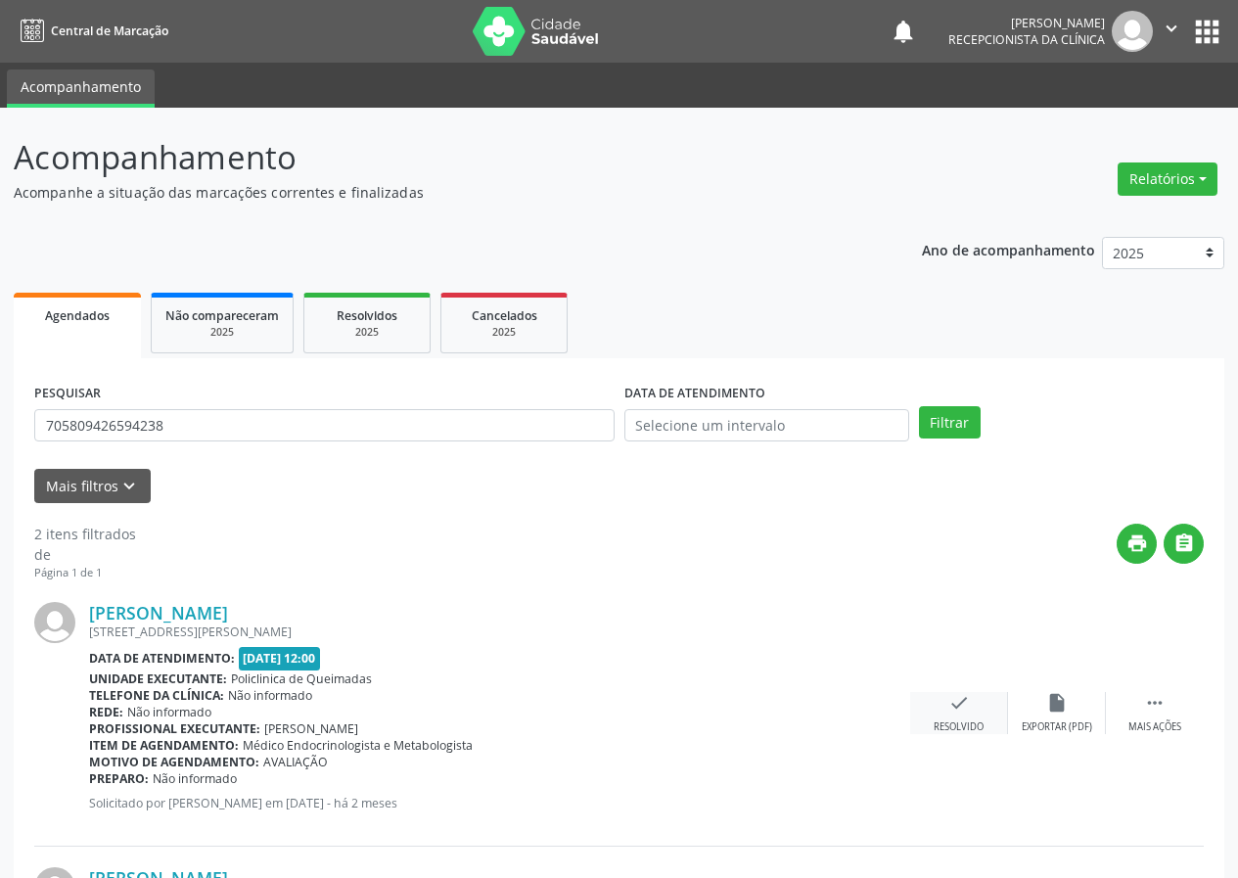
click at [952, 708] on icon "check" at bounding box center [959, 703] width 22 height 22
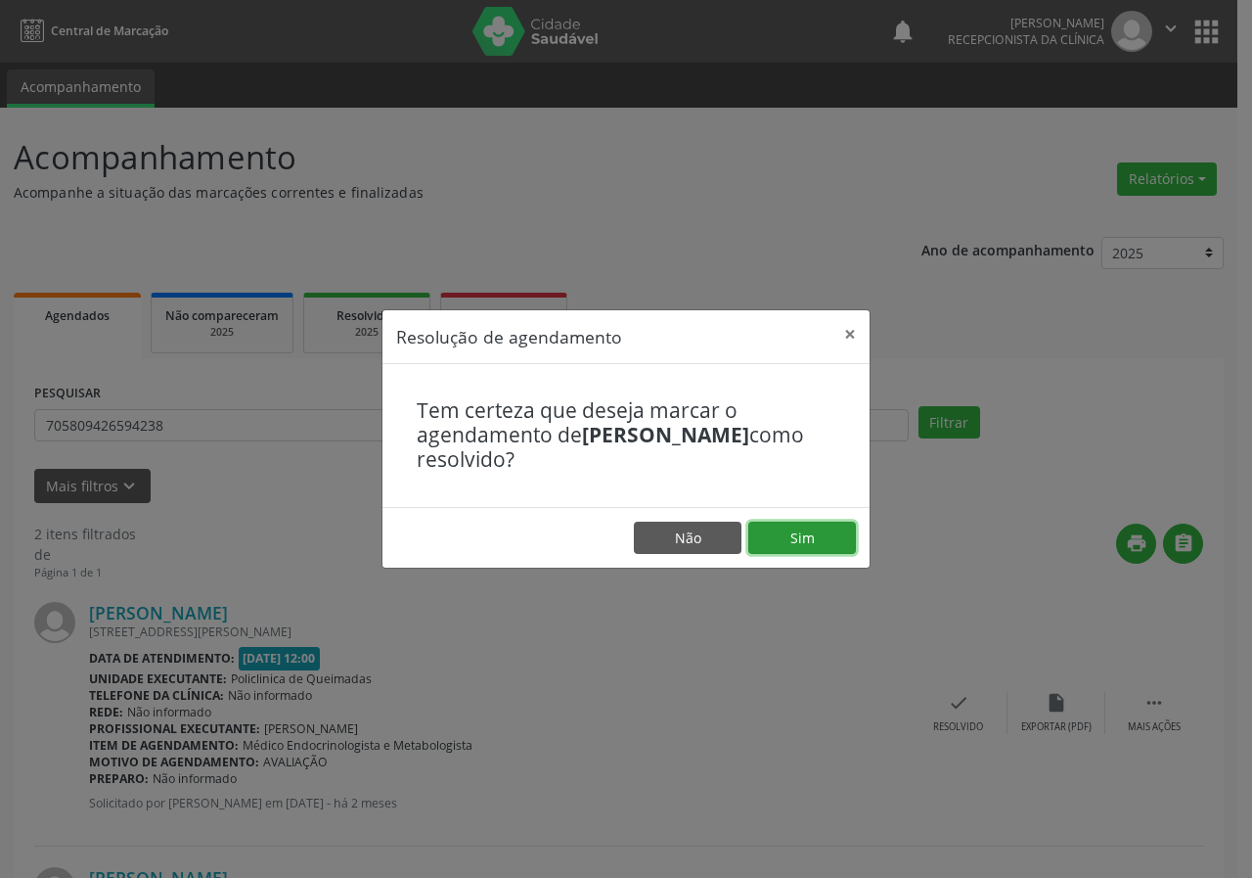
click at [807, 526] on button "Sim" at bounding box center [803, 538] width 108 height 33
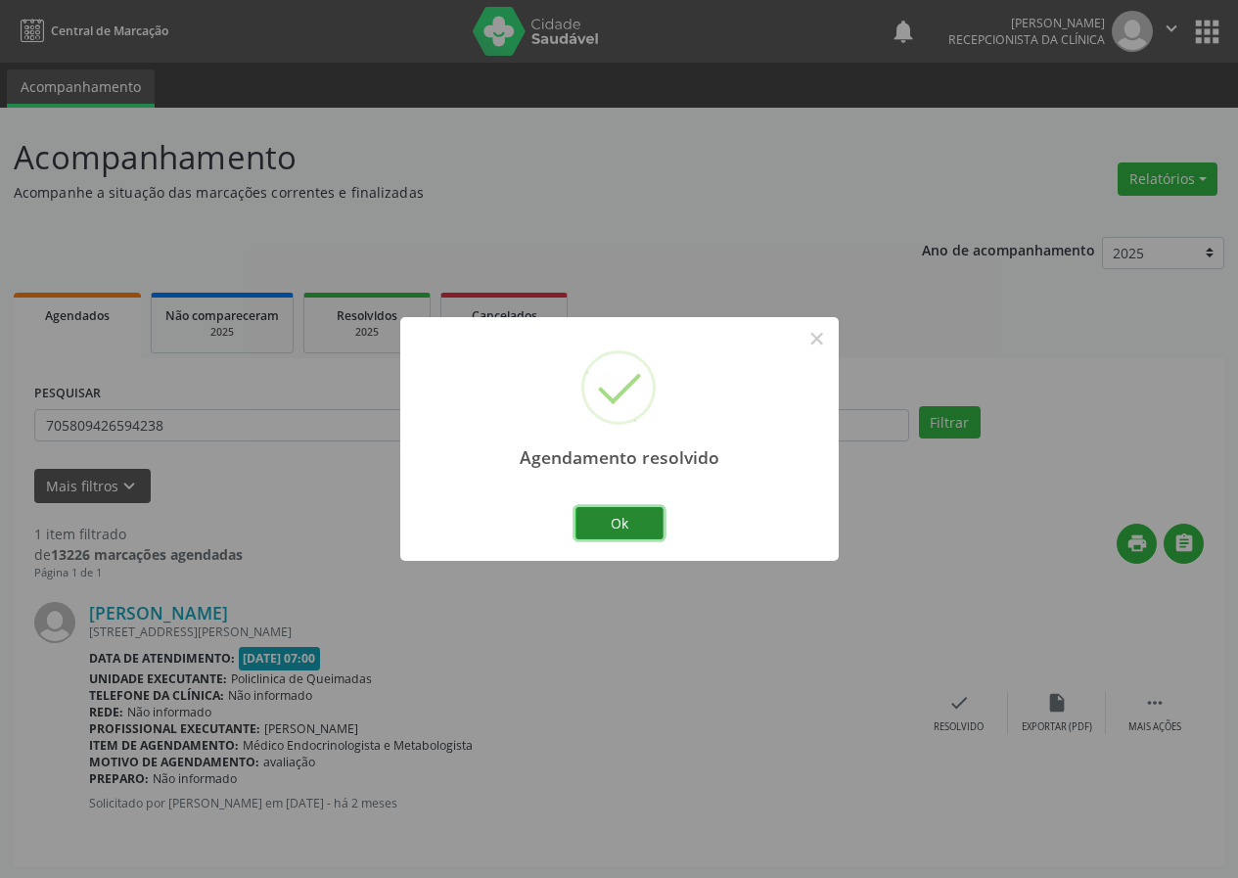
click at [655, 521] on button "Ok" at bounding box center [619, 523] width 88 height 33
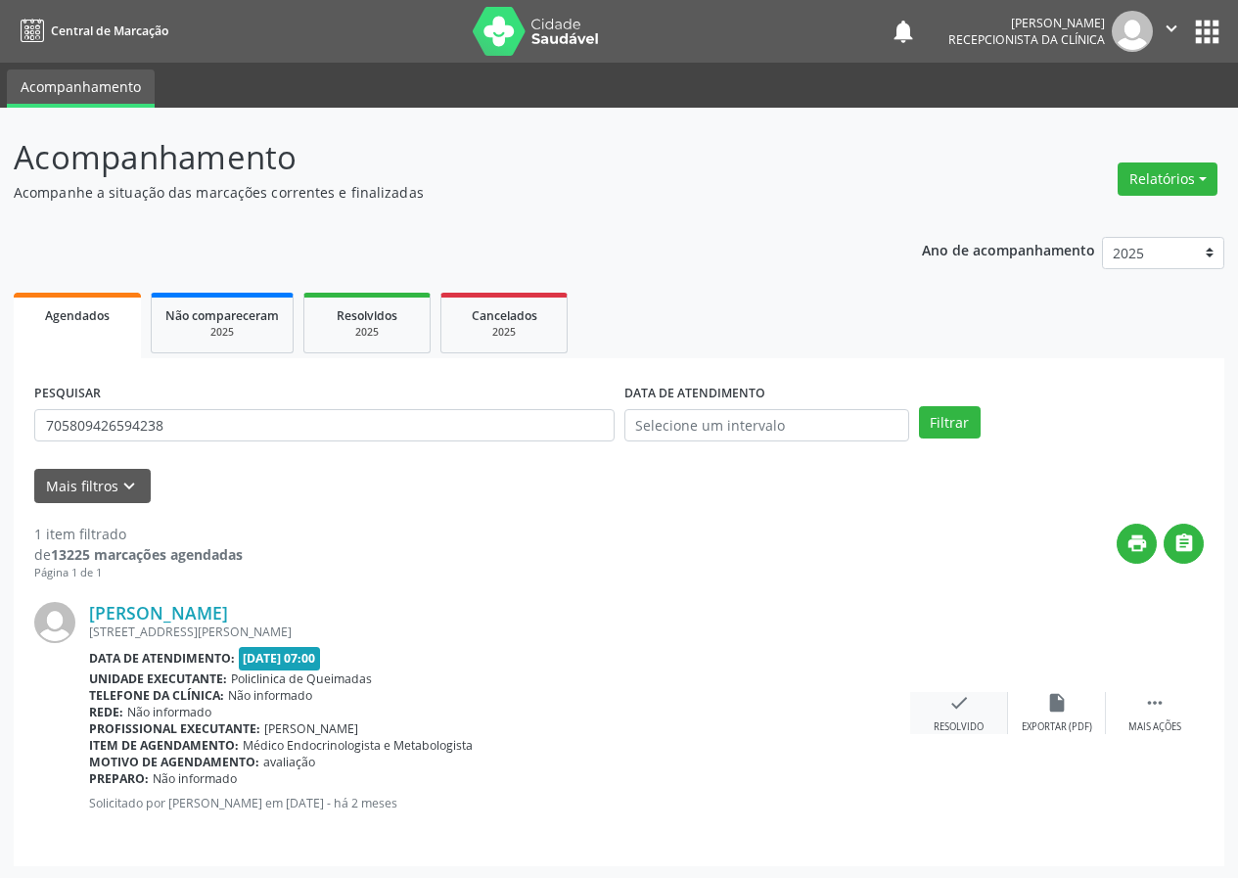
click at [965, 705] on icon "check" at bounding box center [959, 703] width 22 height 22
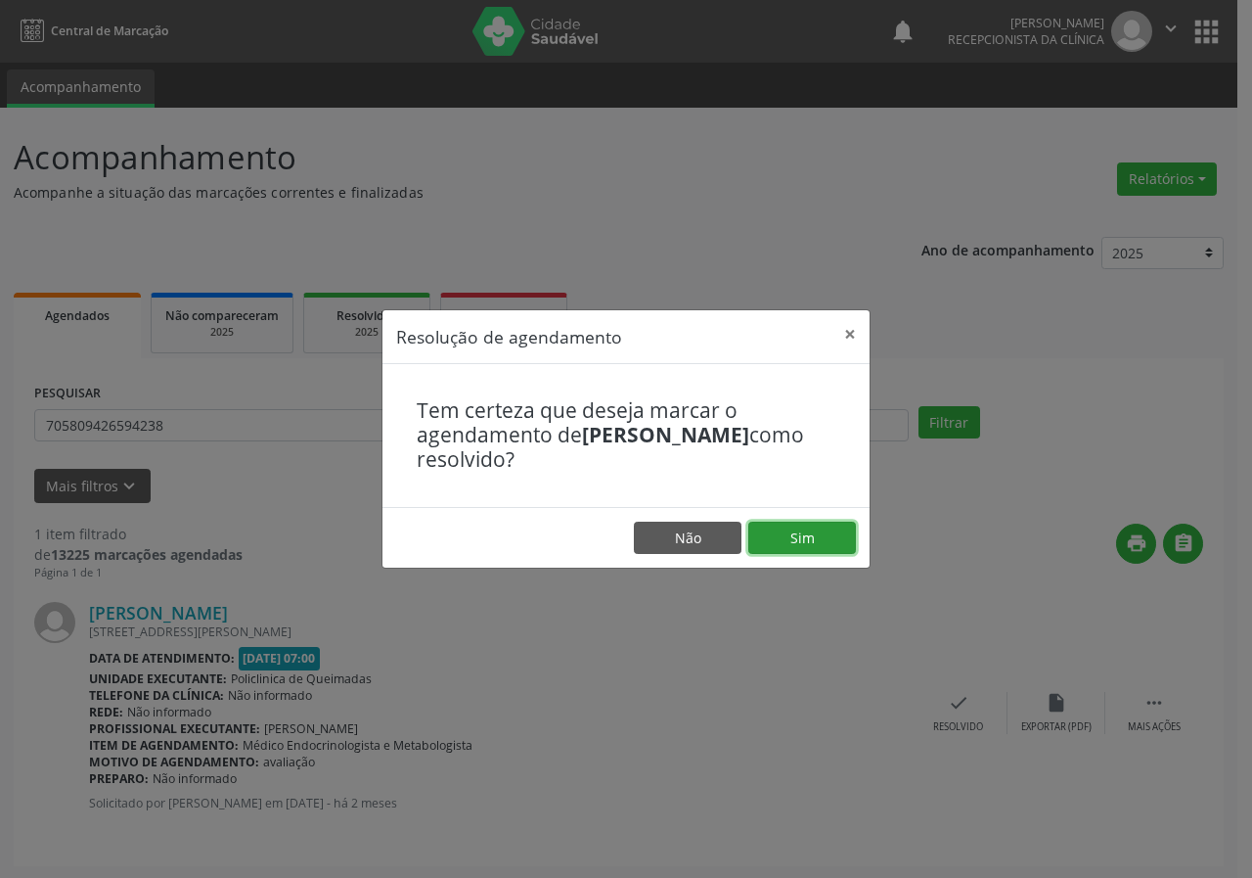
click at [823, 541] on button "Sim" at bounding box center [803, 538] width 108 height 33
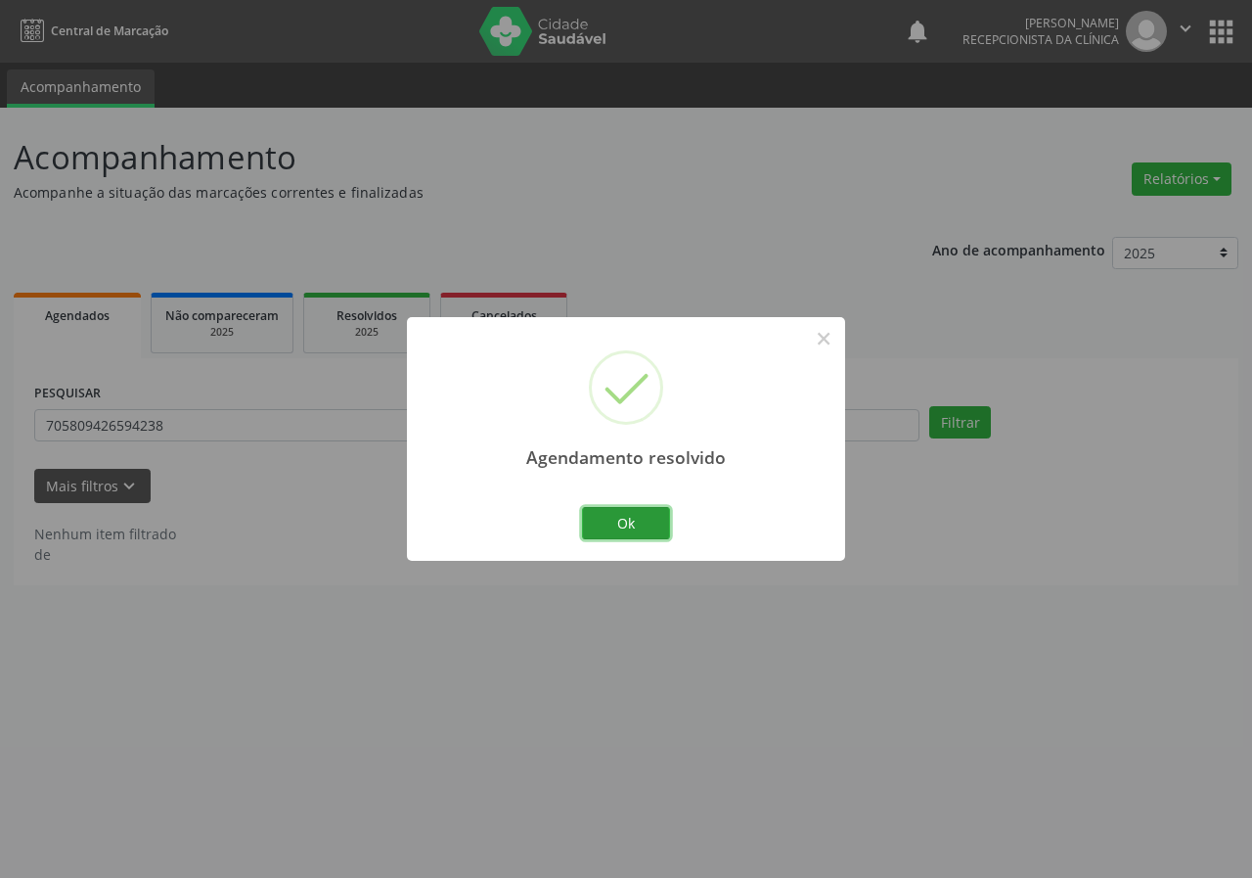
drag, startPoint x: 647, startPoint y: 524, endPoint x: 633, endPoint y: 524, distance: 13.7
click at [646, 524] on button "Ok" at bounding box center [626, 523] width 88 height 33
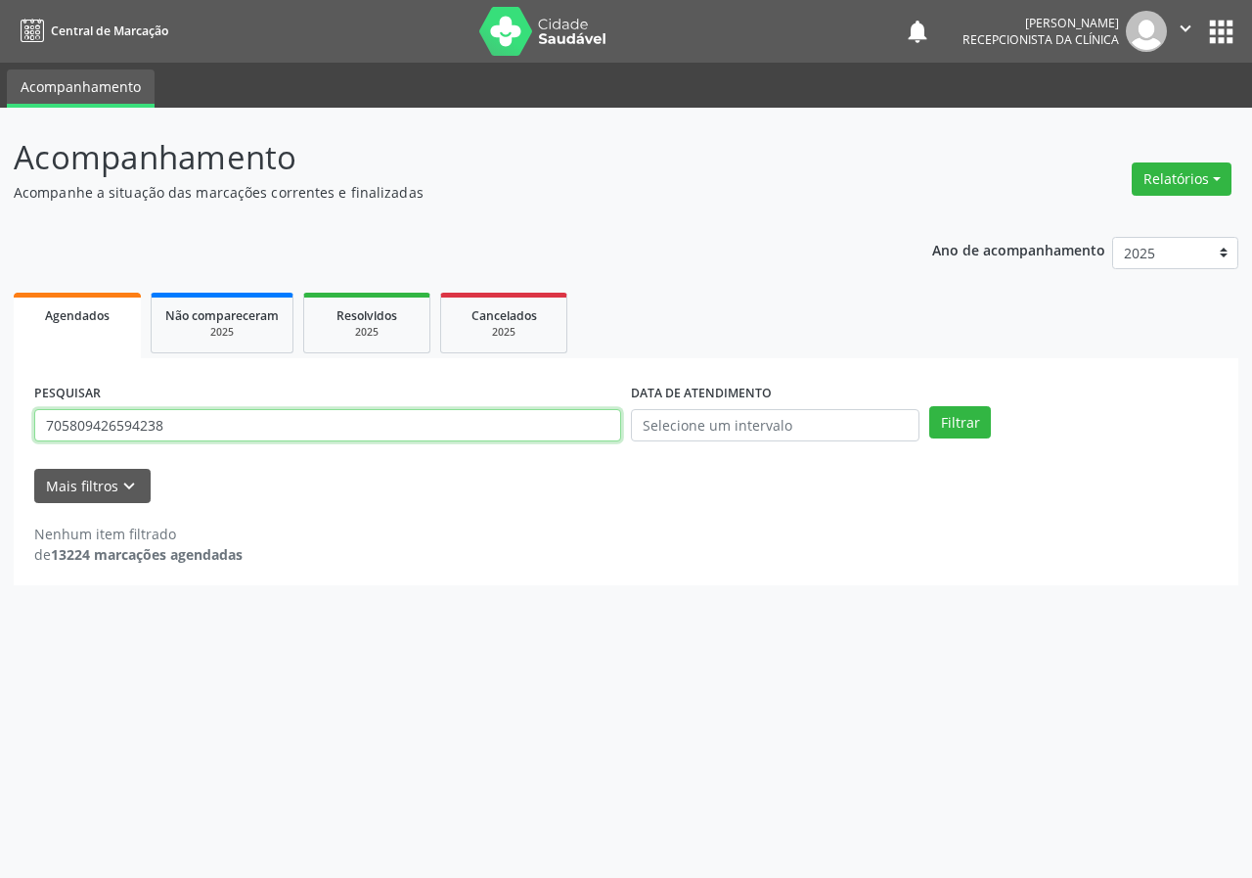
click at [523, 419] on input "705809426594238" at bounding box center [327, 425] width 587 height 33
type input "706809723204327"
click at [930, 406] on button "Filtrar" at bounding box center [961, 422] width 62 height 33
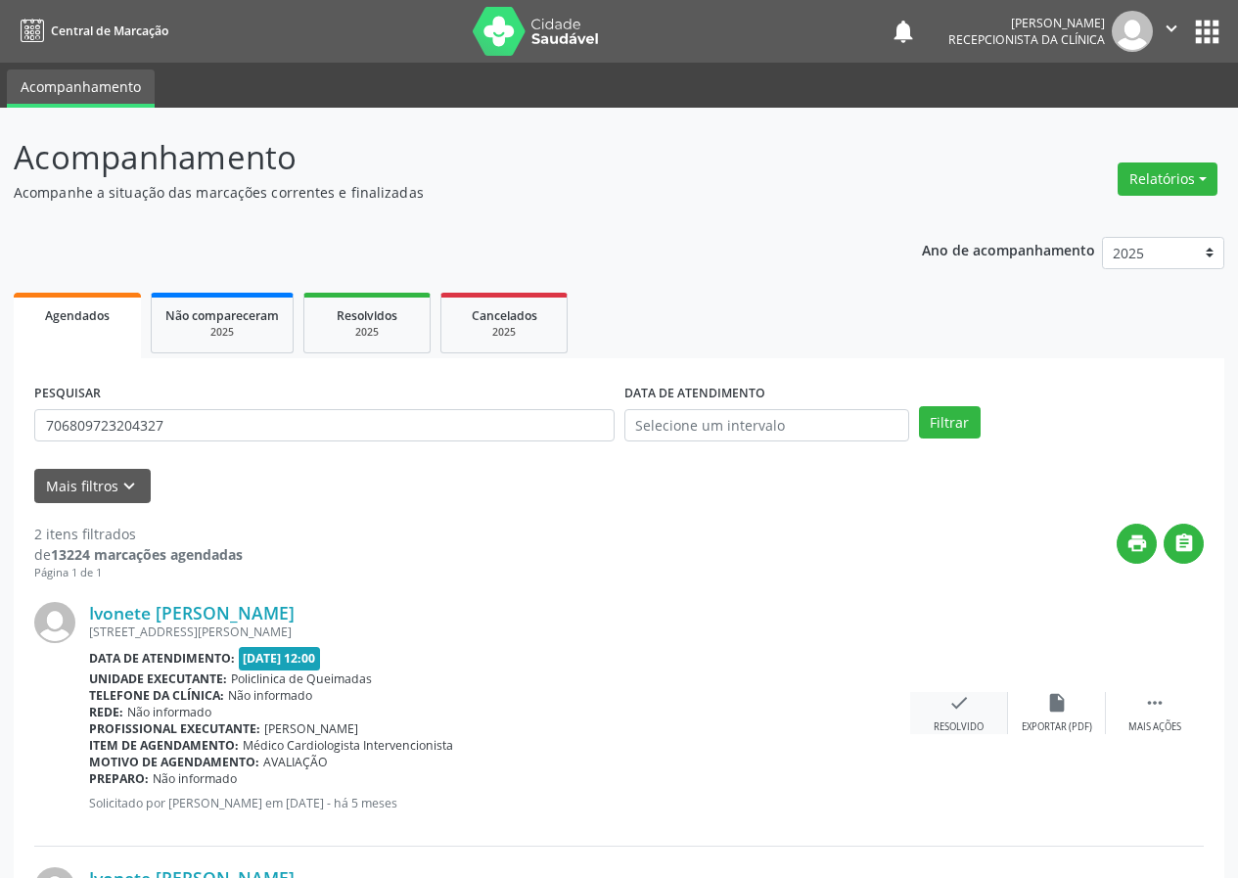
click at [957, 706] on icon "check" at bounding box center [959, 703] width 22 height 22
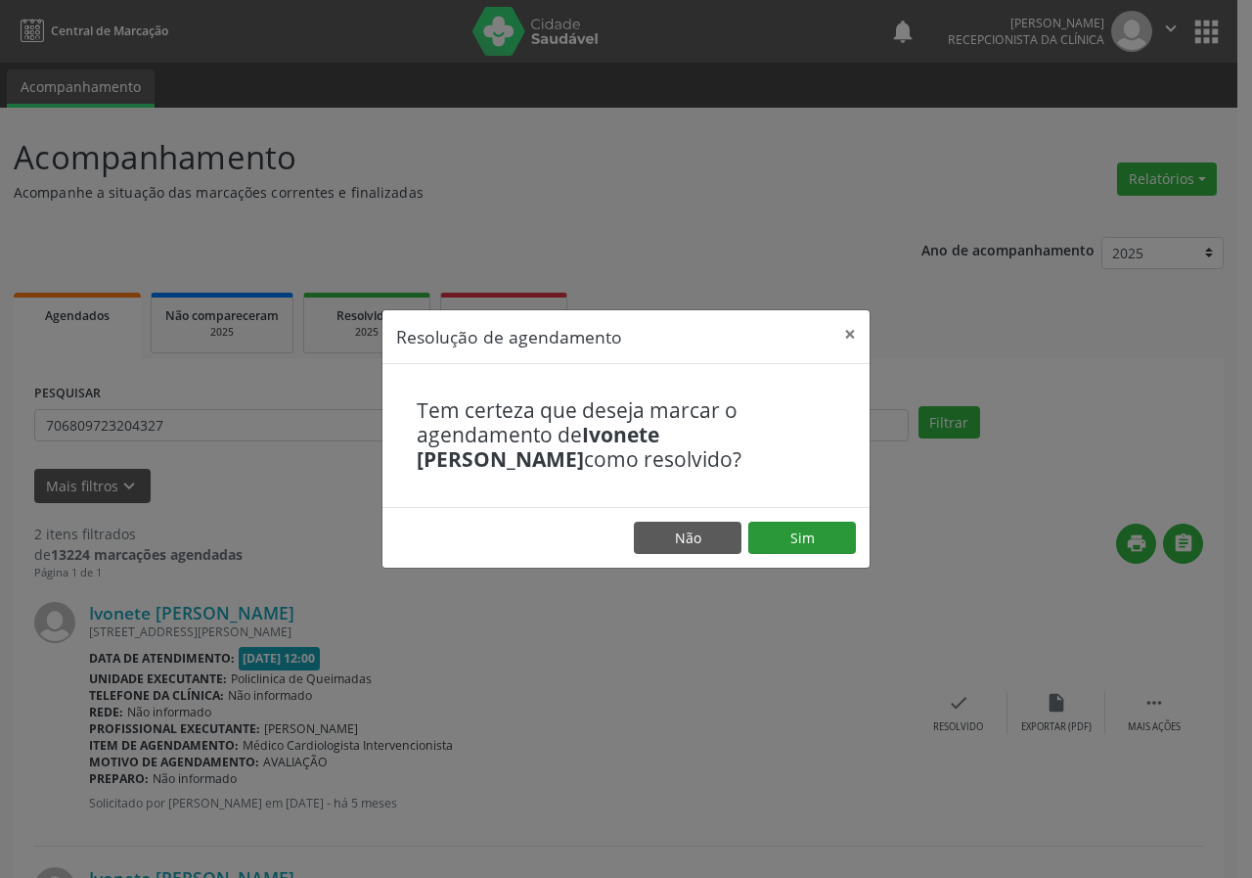
click at [829, 520] on footer "Não Sim" at bounding box center [626, 538] width 487 height 62
drag, startPoint x: 825, startPoint y: 527, endPoint x: 732, endPoint y: 543, distance: 94.3
click at [825, 528] on button "Sim" at bounding box center [803, 538] width 108 height 33
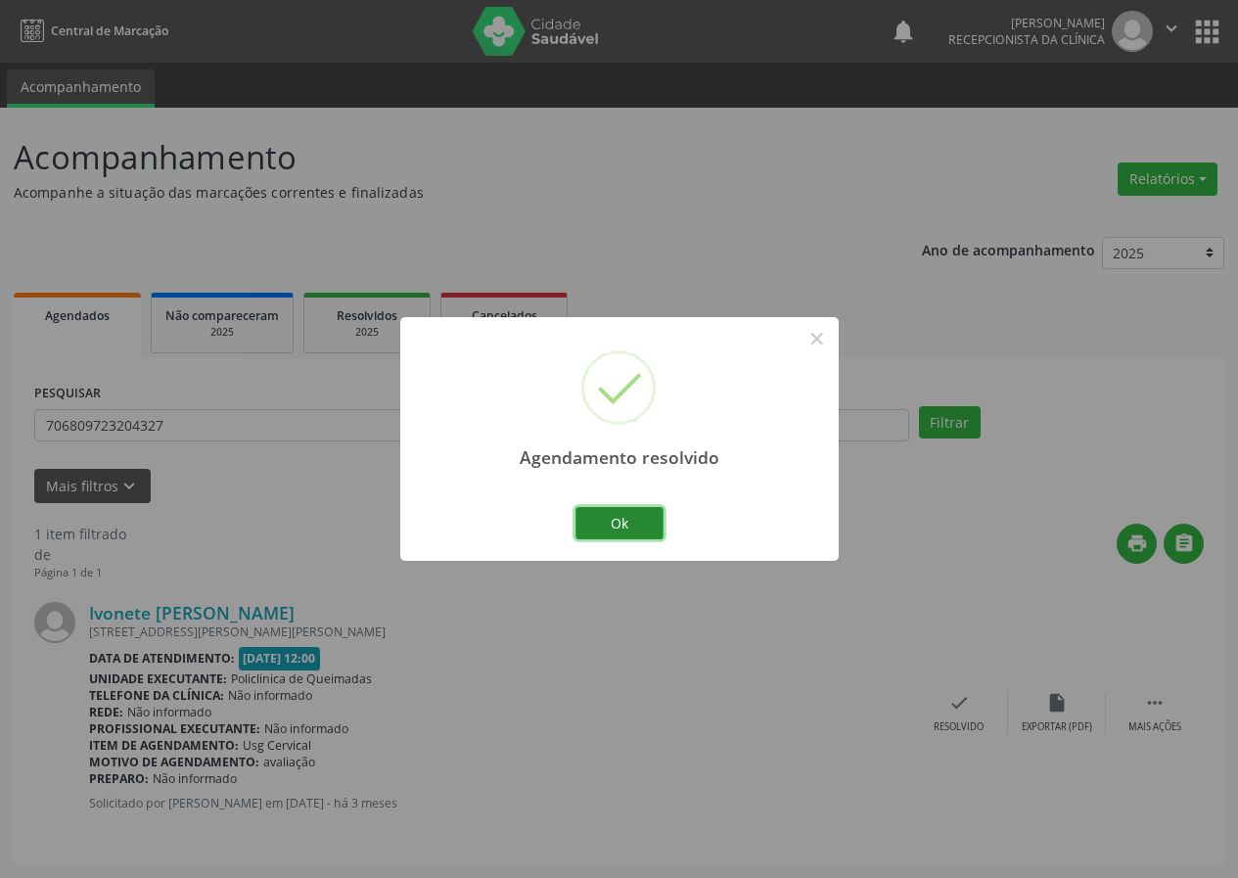
click at [641, 523] on button "Ok" at bounding box center [619, 523] width 88 height 33
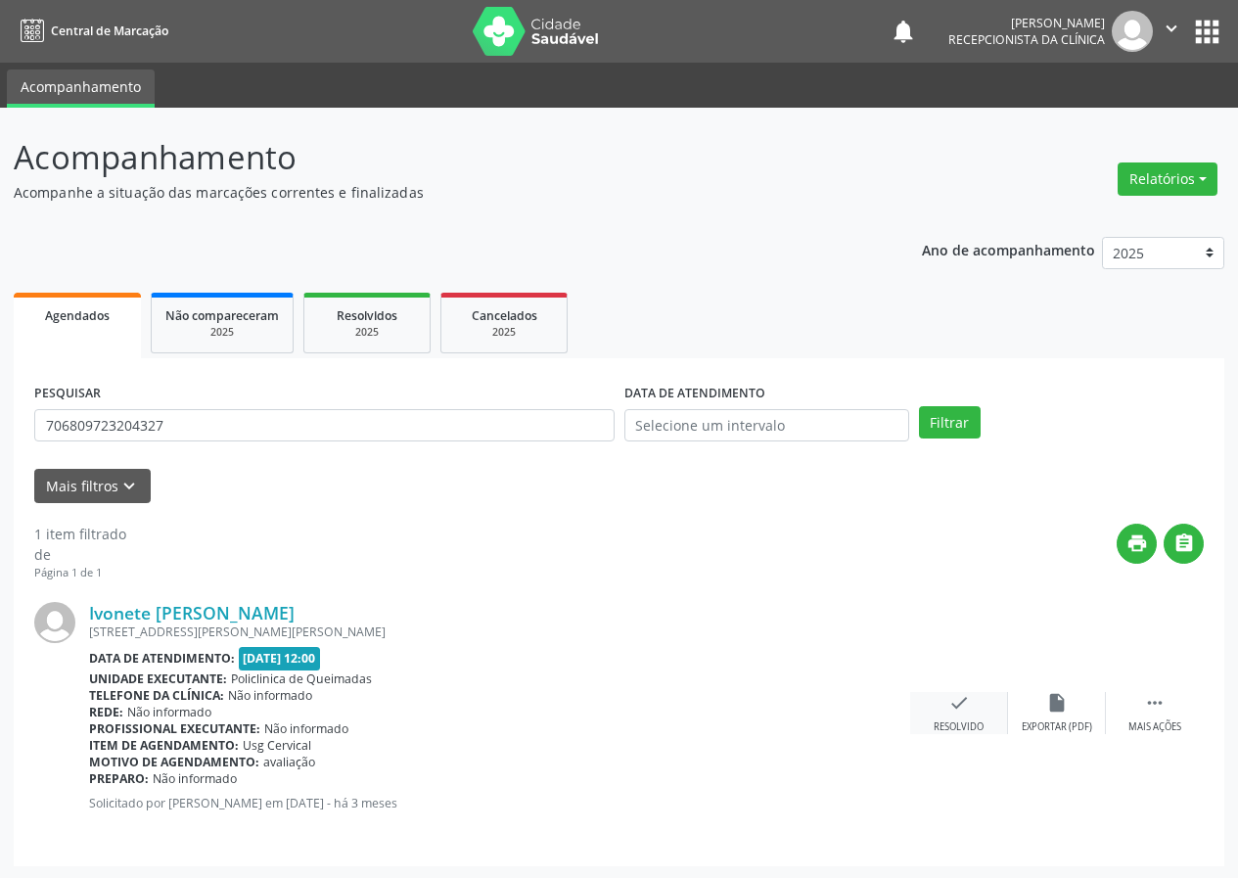
click at [969, 698] on icon "check" at bounding box center [959, 703] width 22 height 22
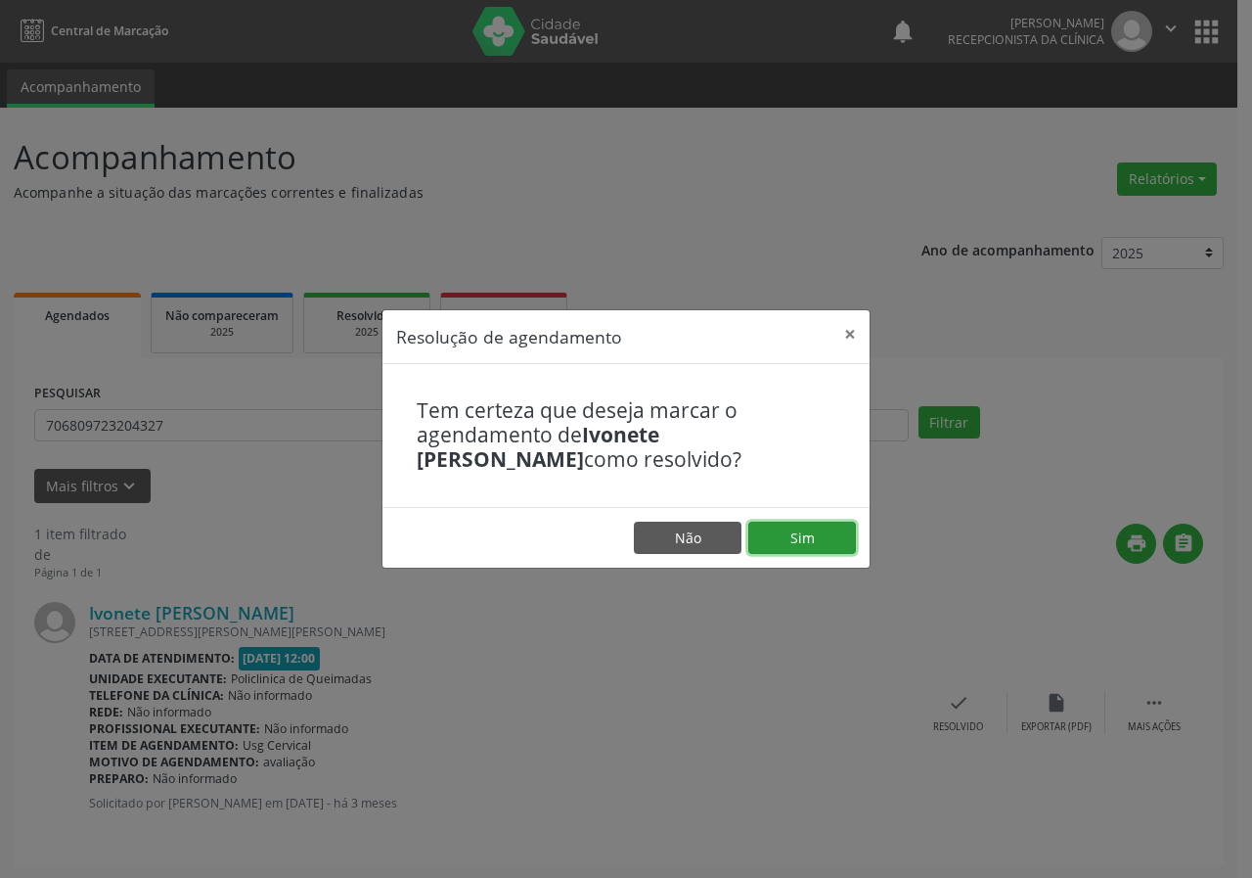
click at [784, 542] on button "Sim" at bounding box center [803, 538] width 108 height 33
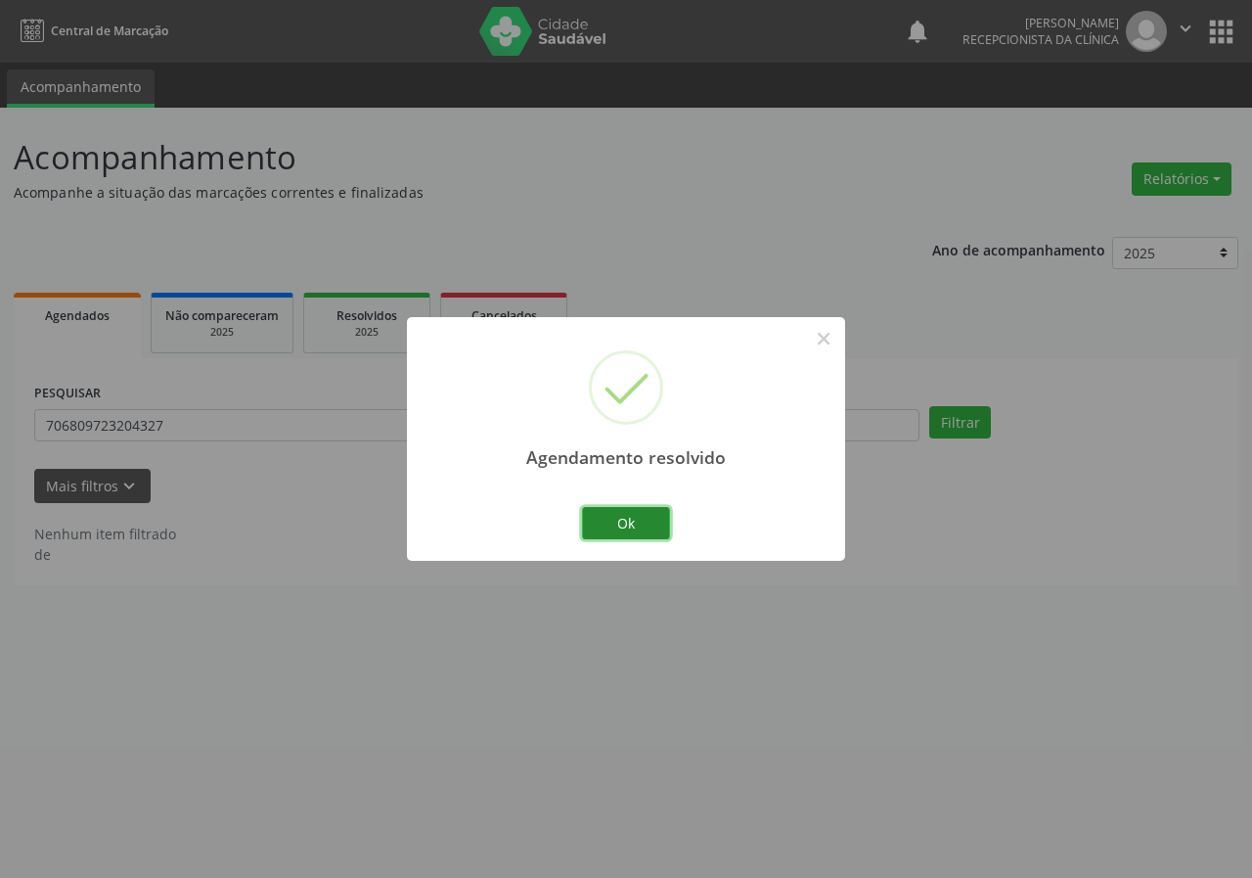
click at [643, 524] on button "Ok" at bounding box center [626, 523] width 88 height 33
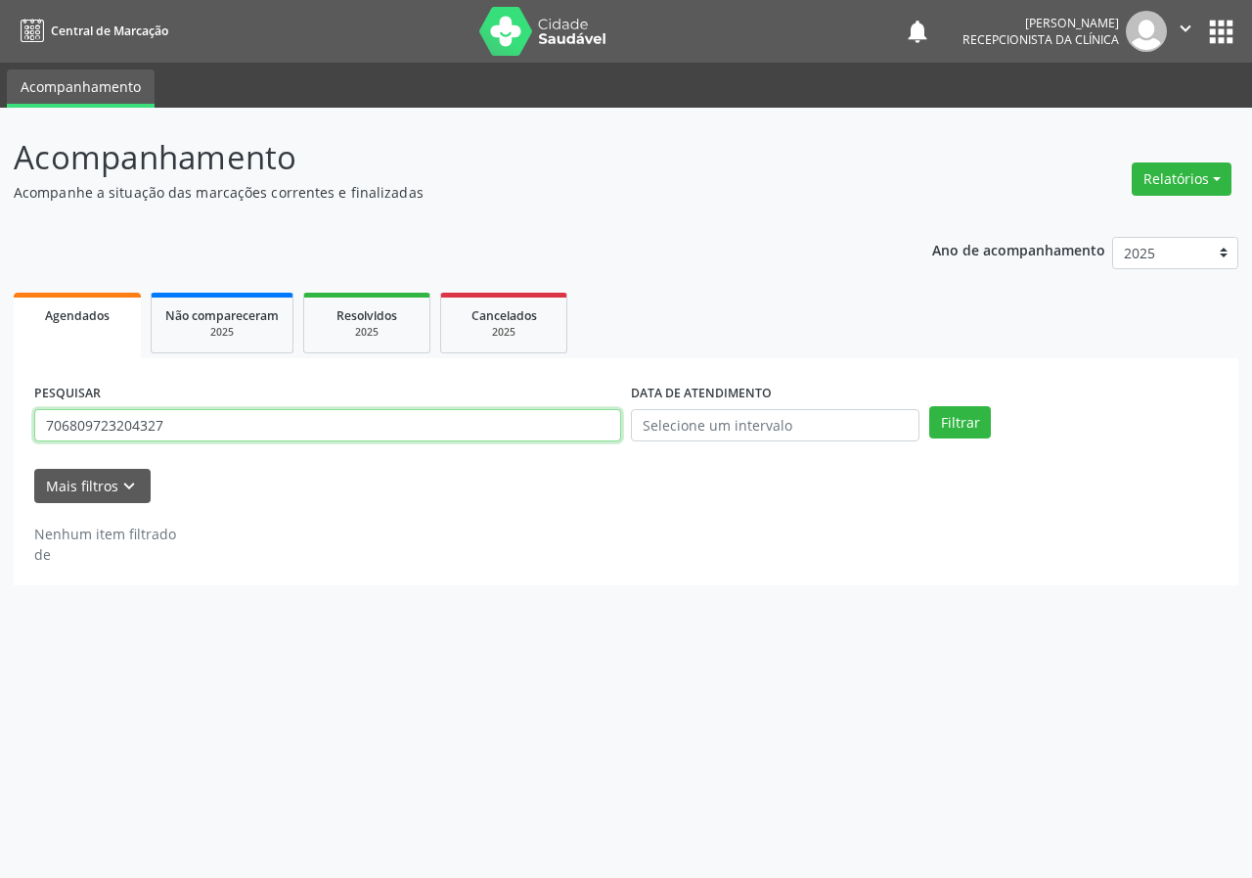
click at [516, 422] on input "706809723204327" at bounding box center [327, 425] width 587 height 33
type input "701203012107216"
click at [930, 406] on button "Filtrar" at bounding box center [961, 422] width 62 height 33
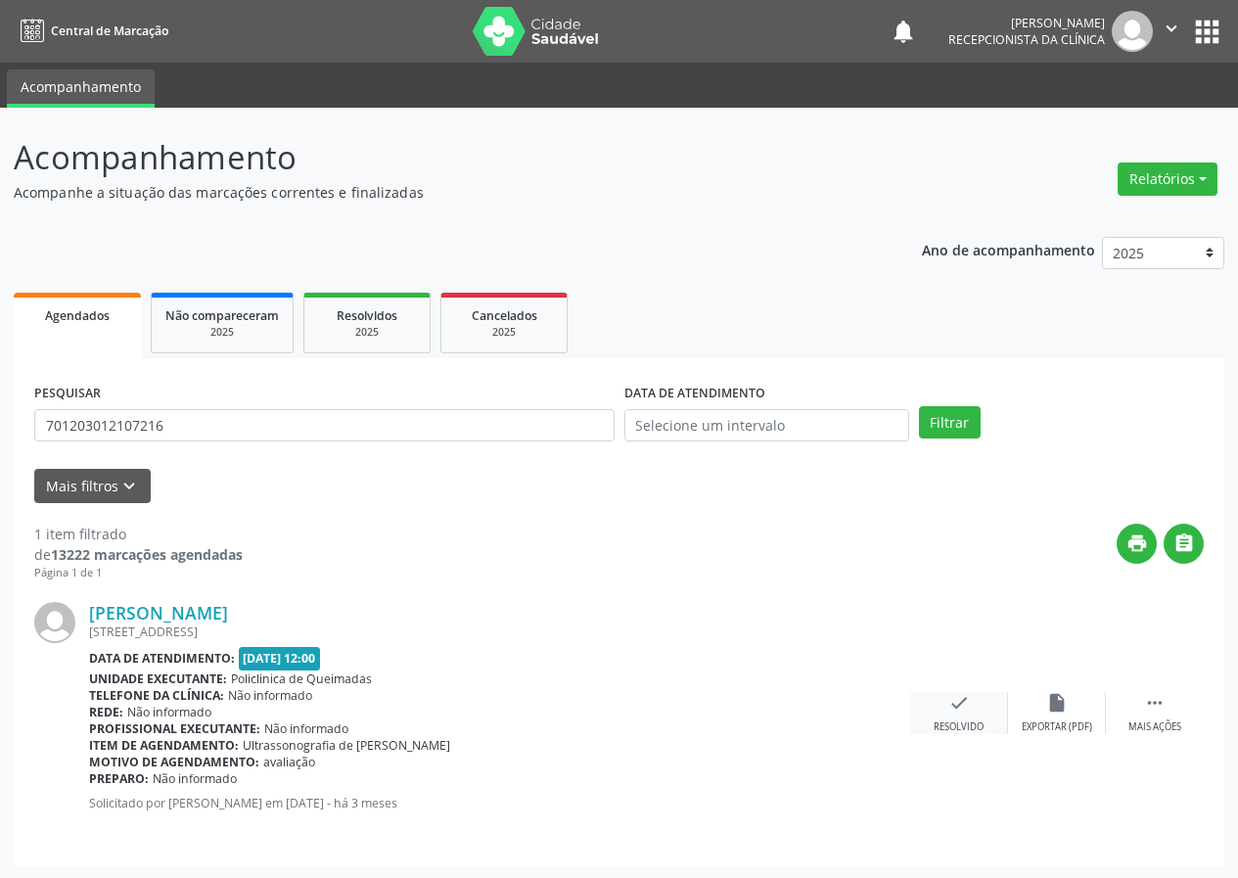
click at [959, 708] on icon "check" at bounding box center [959, 703] width 22 height 22
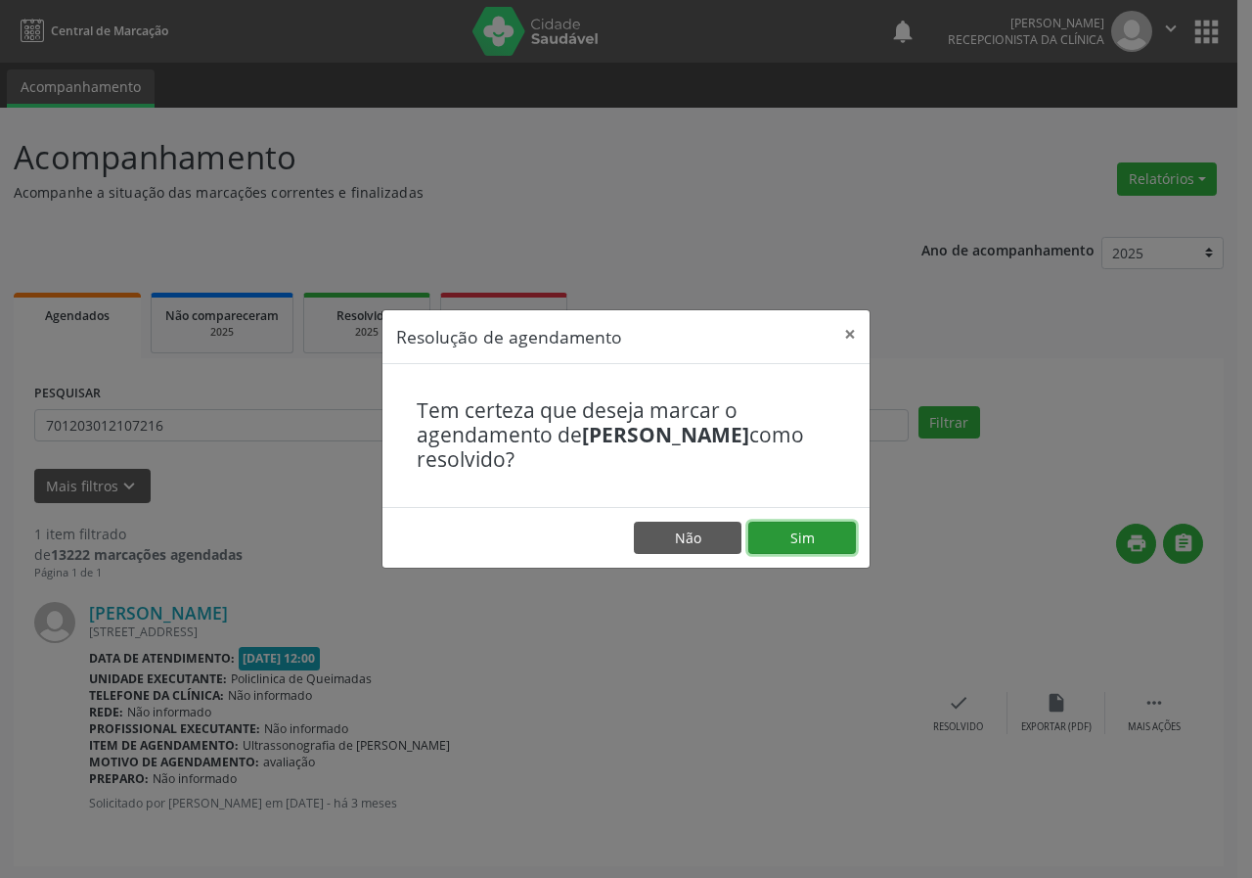
click at [783, 533] on button "Sim" at bounding box center [803, 538] width 108 height 33
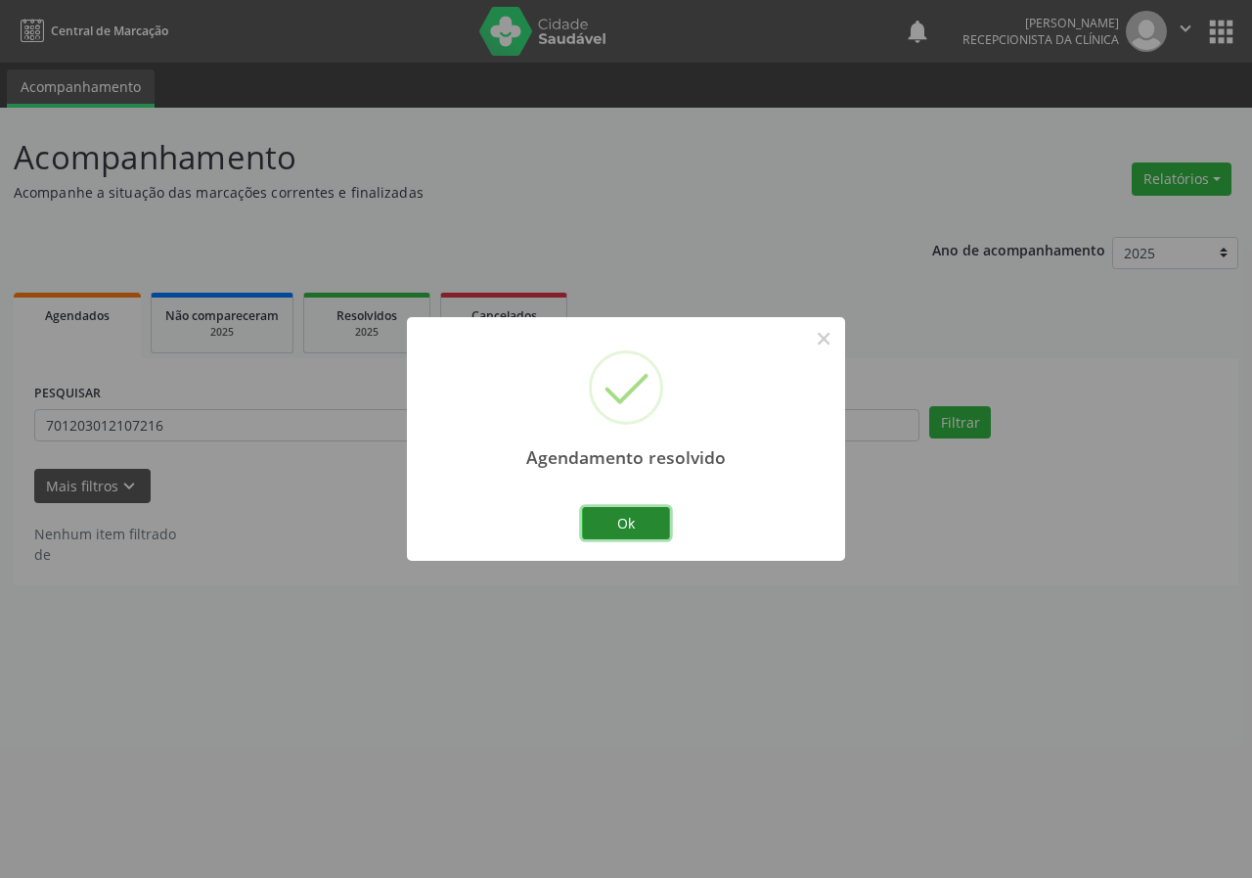
click at [641, 524] on button "Ok" at bounding box center [626, 523] width 88 height 33
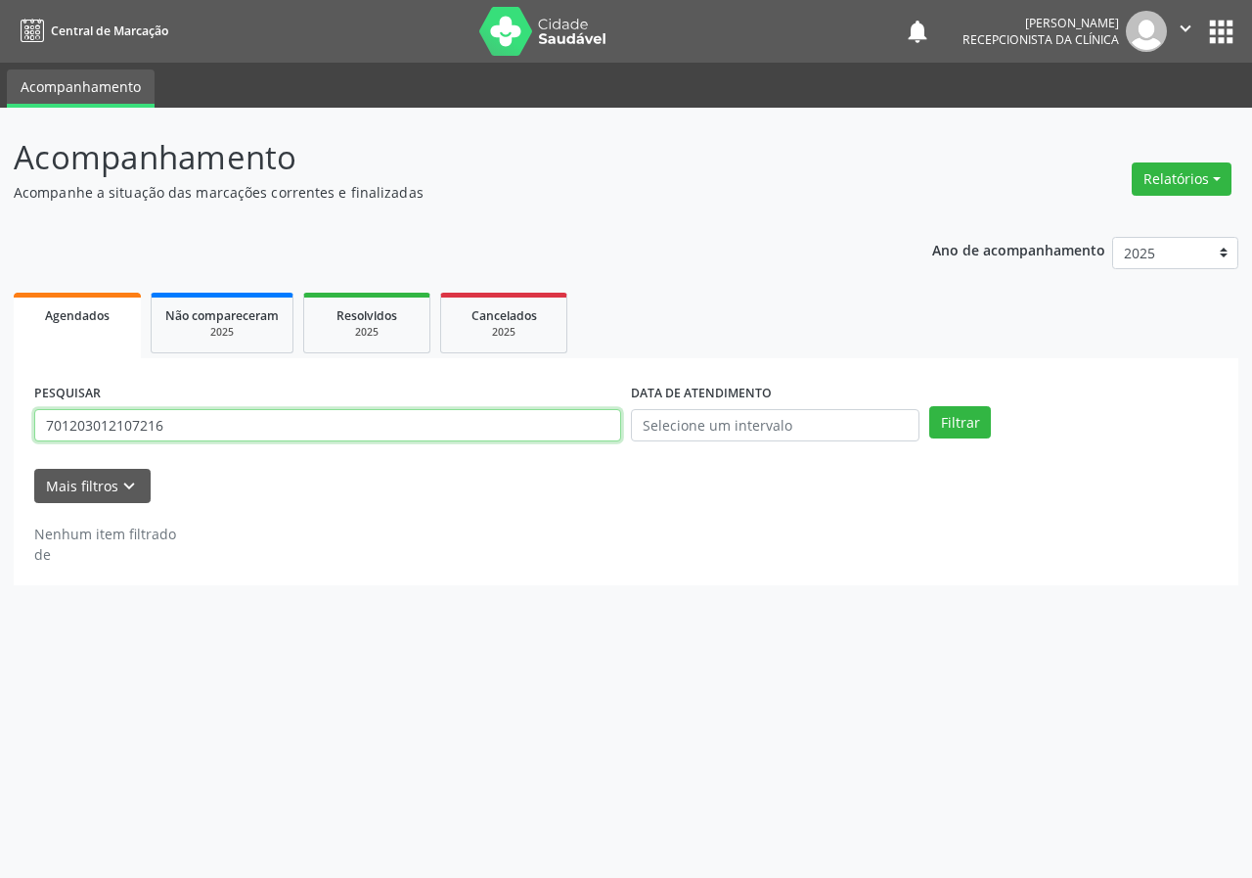
click at [594, 429] on input "701203012107216" at bounding box center [327, 425] width 587 height 33
type input "706808773070722"
click at [930, 406] on button "Filtrar" at bounding box center [961, 422] width 62 height 33
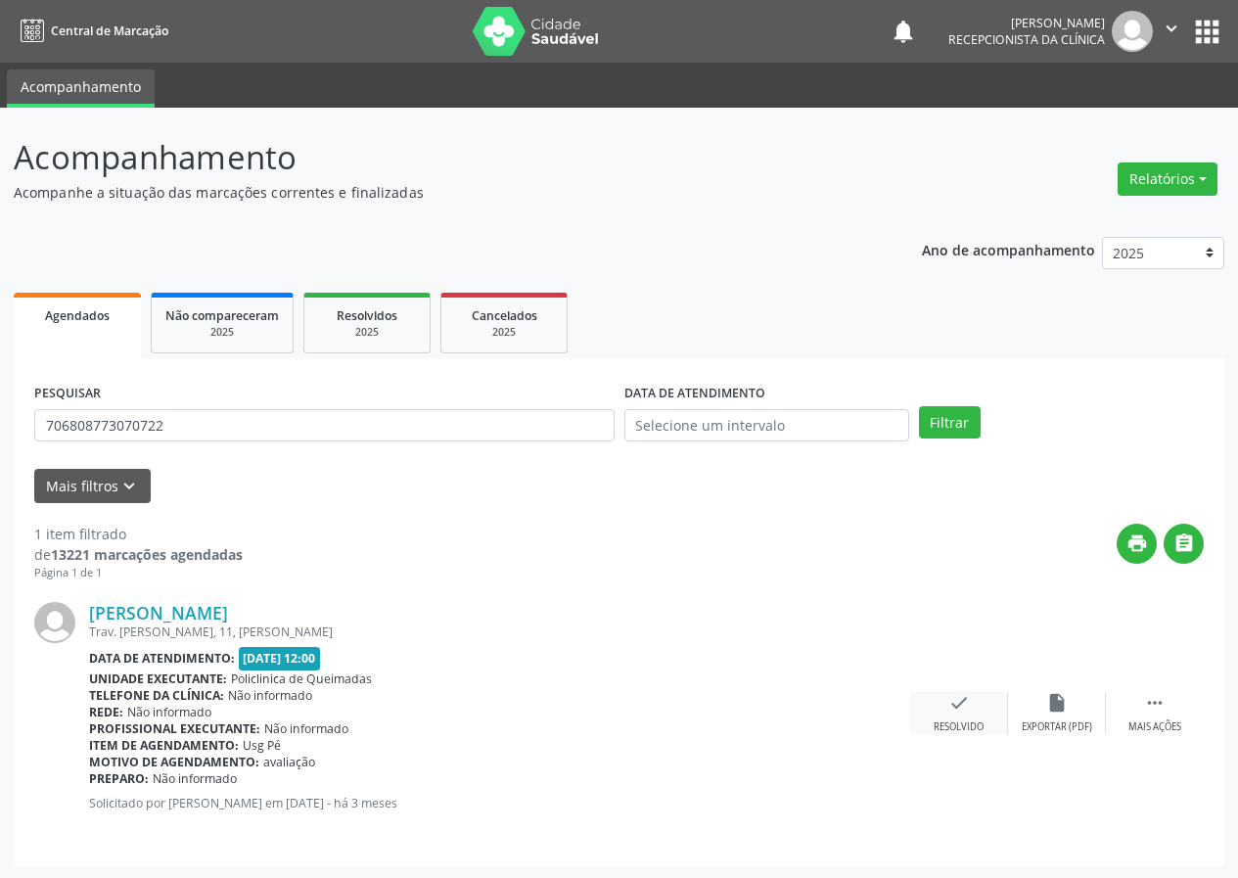
click at [954, 708] on icon "check" at bounding box center [959, 703] width 22 height 22
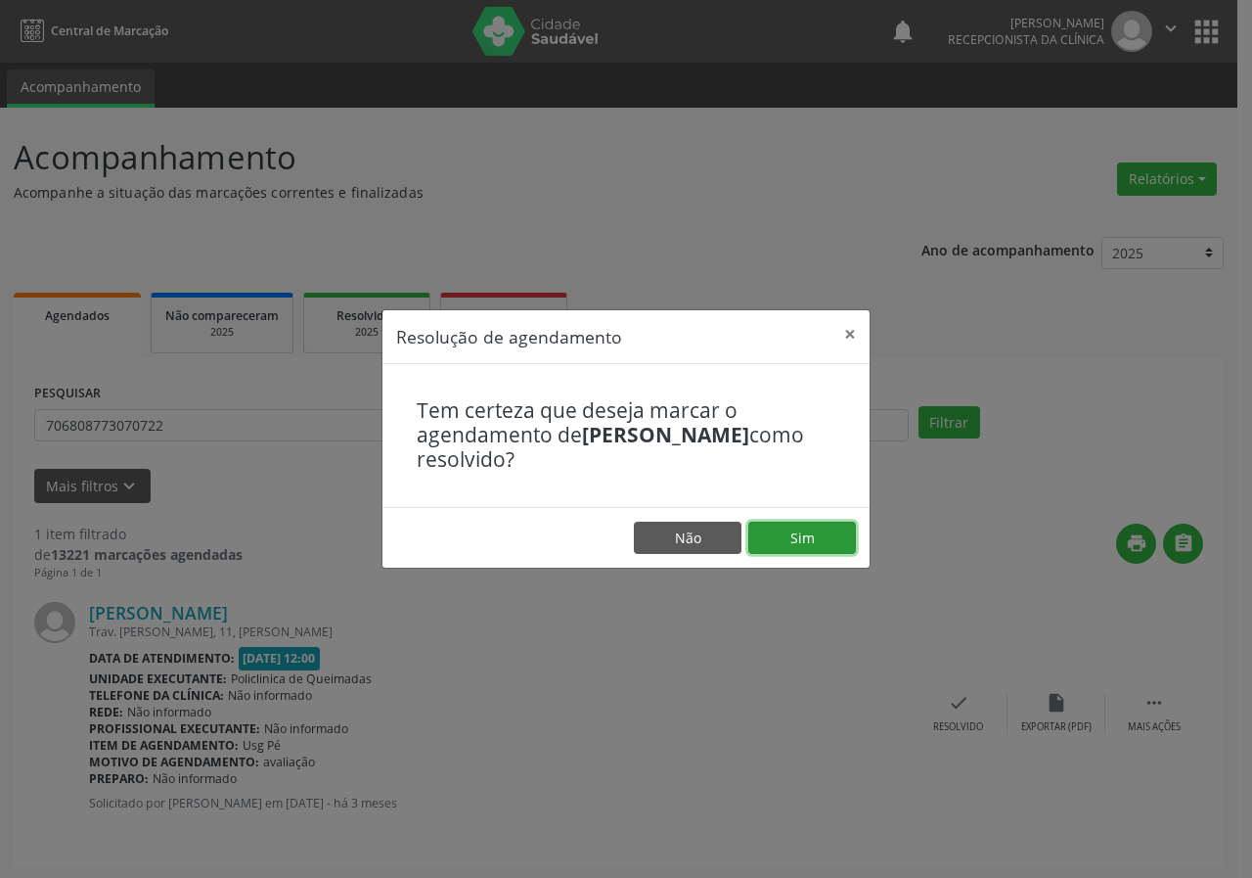
click at [805, 524] on button "Sim" at bounding box center [803, 538] width 108 height 33
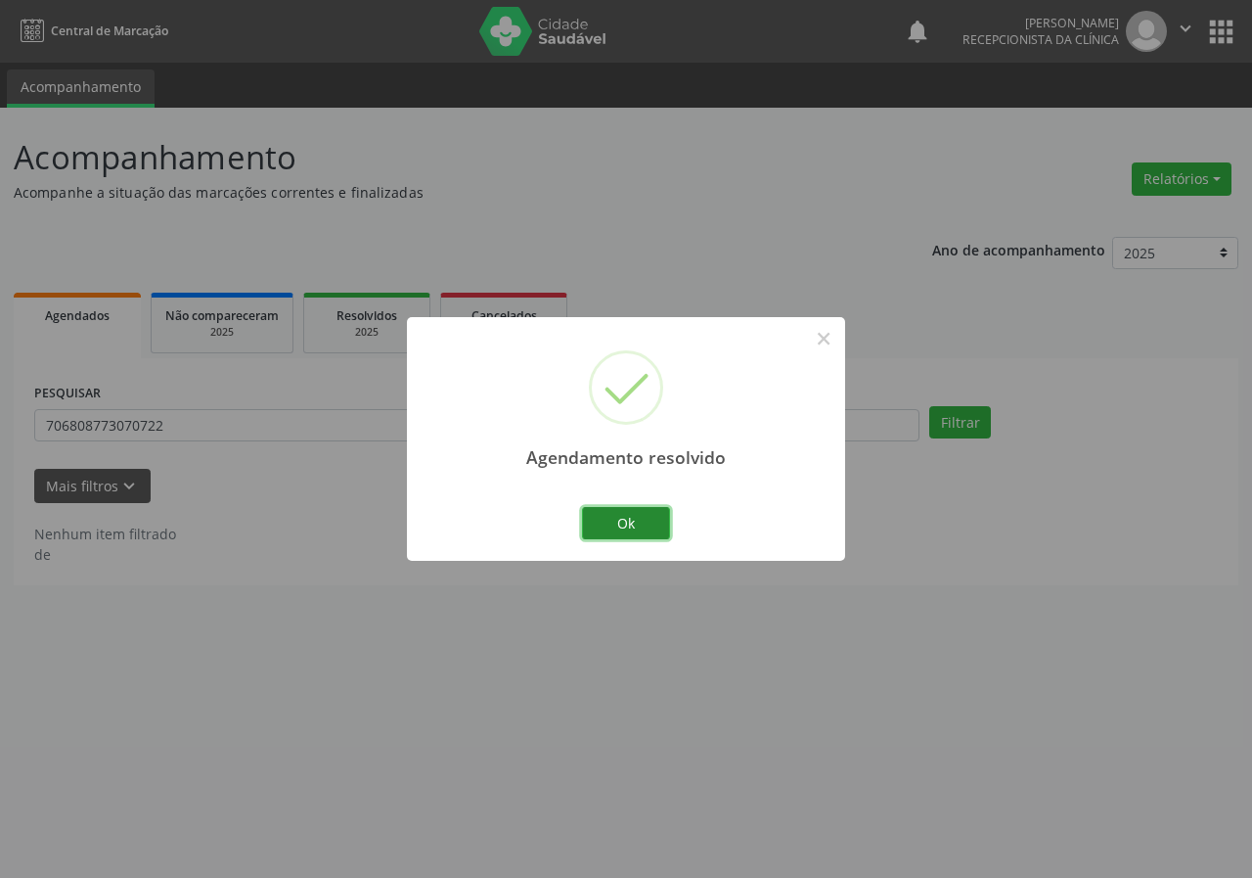
click at [649, 525] on button "Ok" at bounding box center [626, 523] width 88 height 33
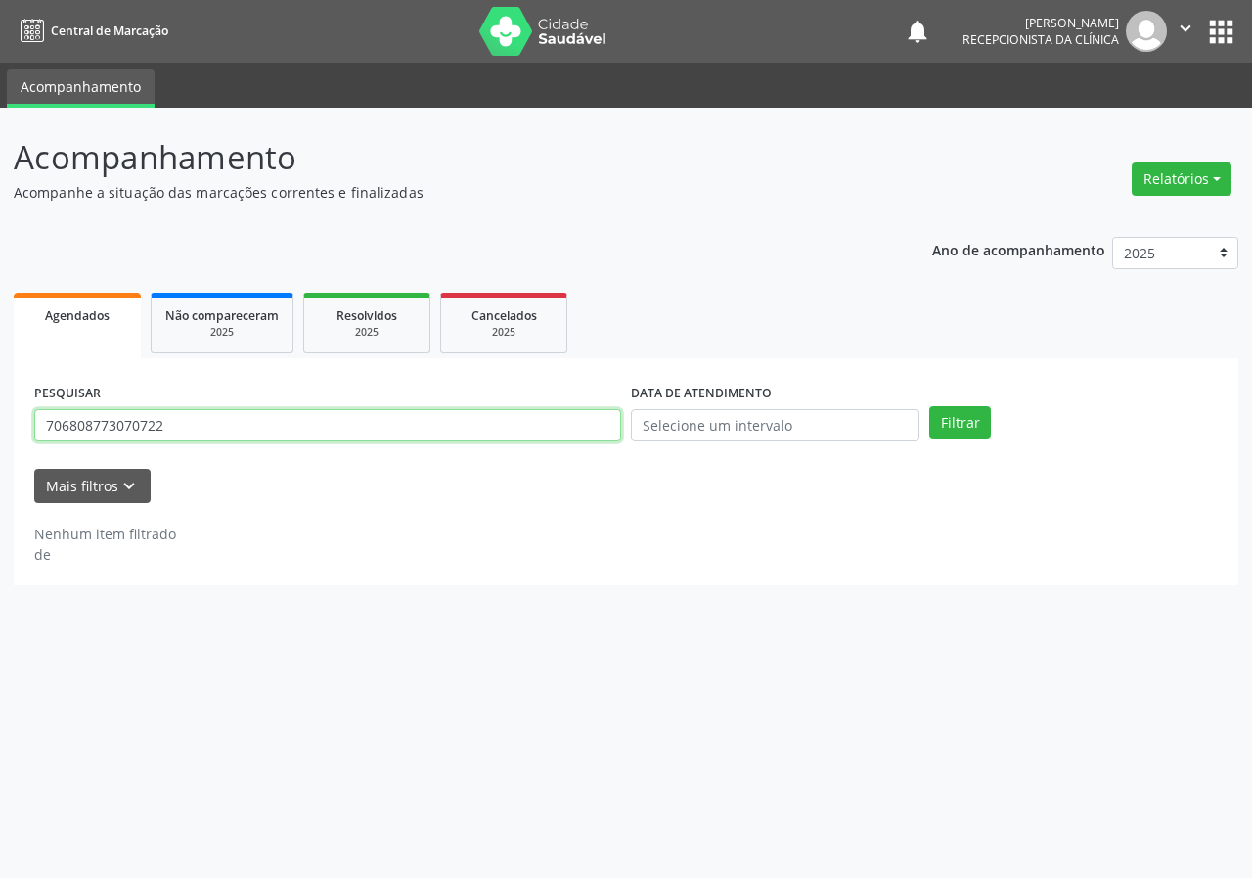
click at [544, 426] on input "706808773070722" at bounding box center [327, 425] width 587 height 33
type input "702608200949147"
click at [930, 406] on button "Filtrar" at bounding box center [961, 422] width 62 height 33
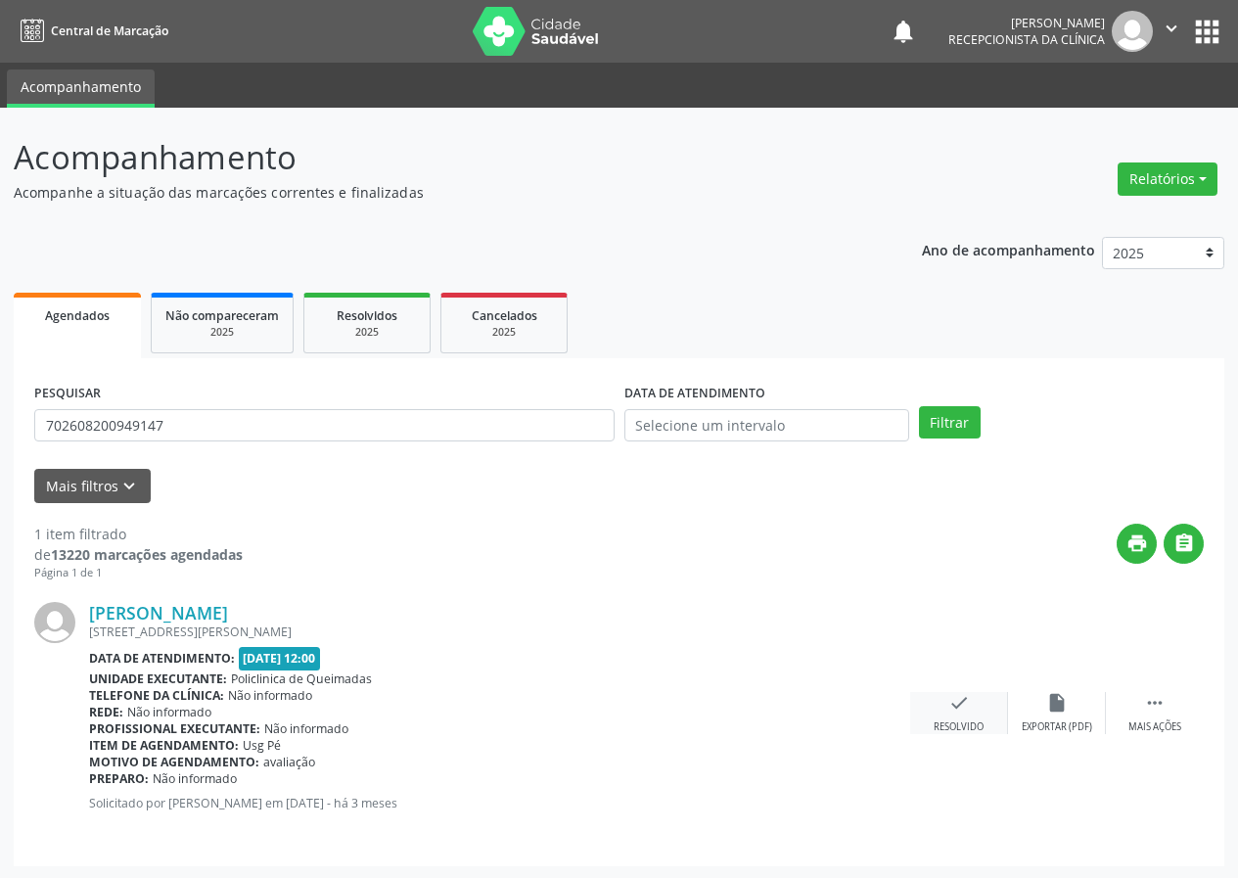
click at [964, 706] on icon "check" at bounding box center [959, 703] width 22 height 22
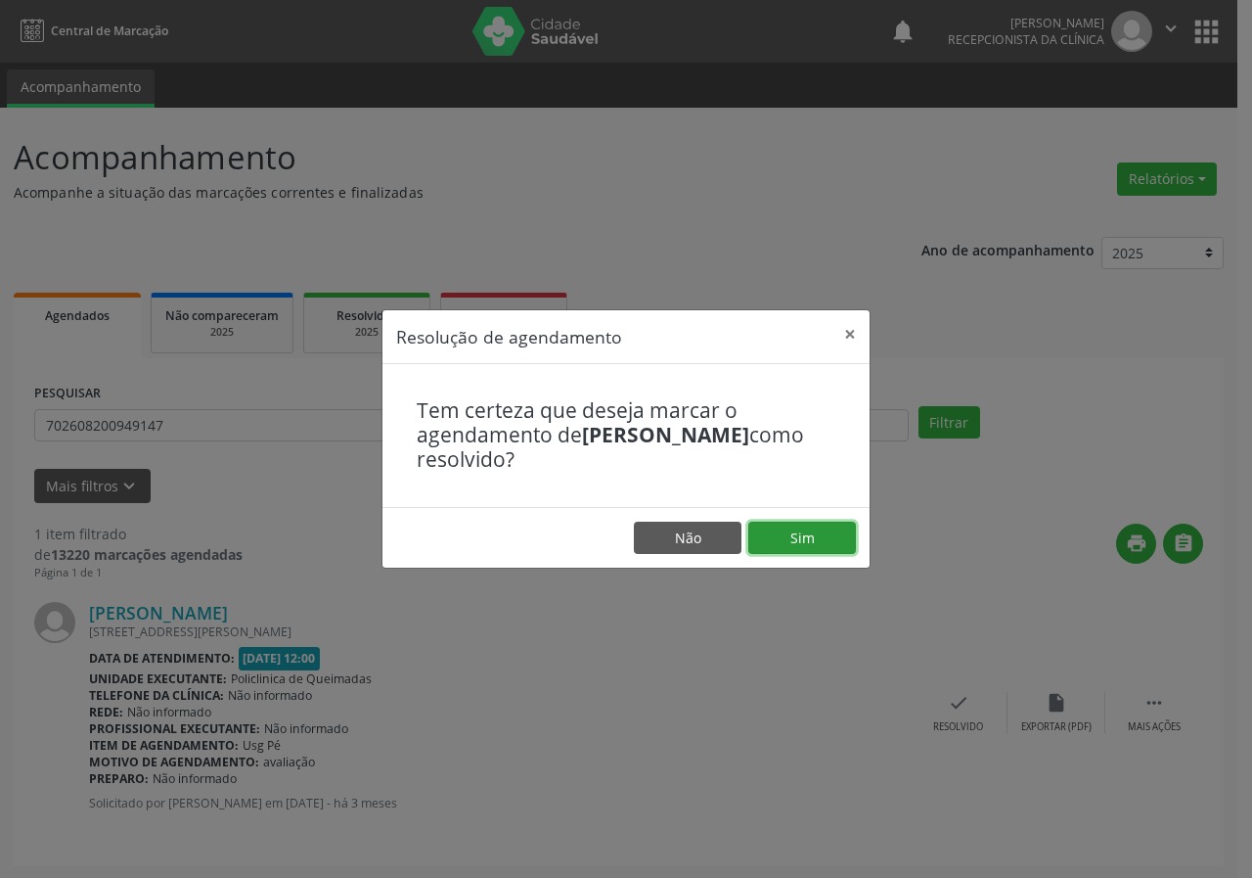
click at [834, 533] on button "Sim" at bounding box center [803, 538] width 108 height 33
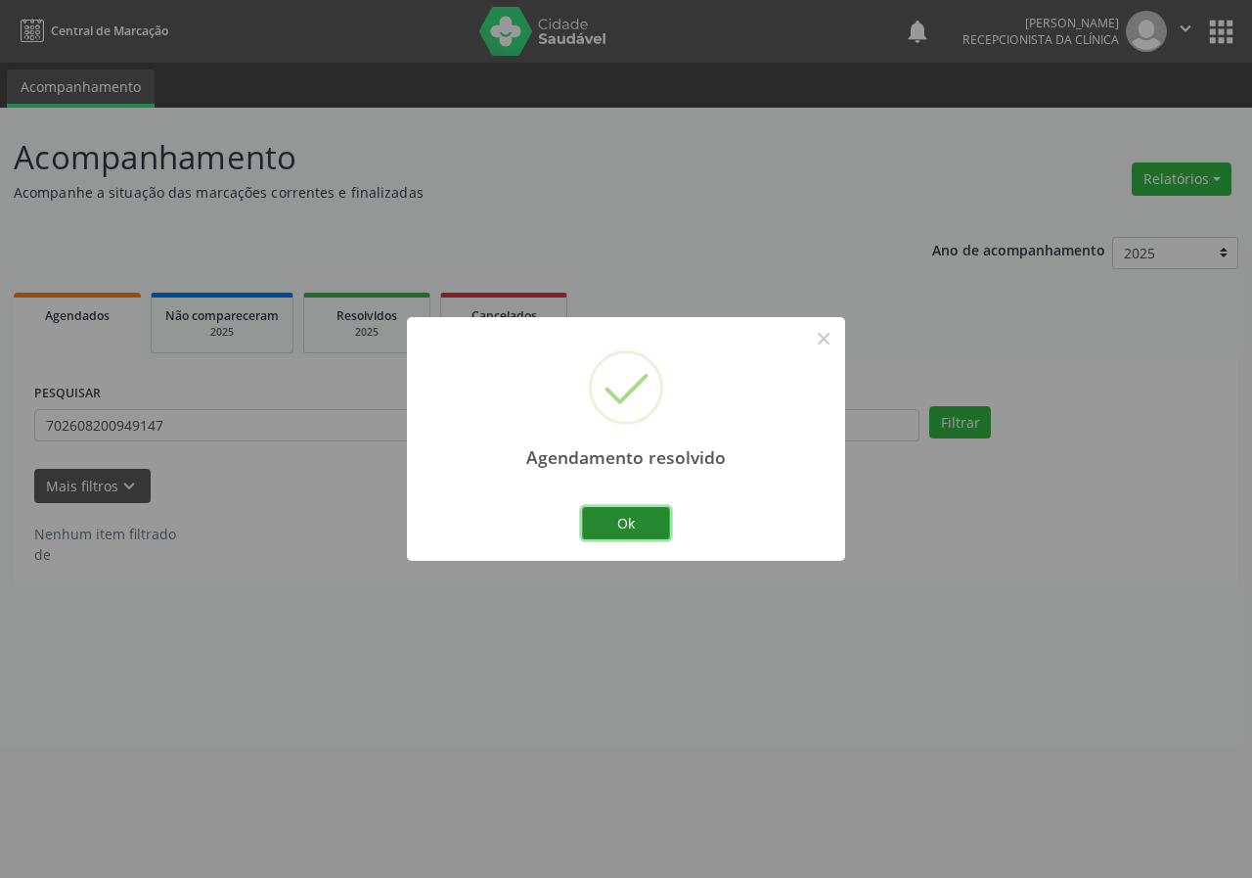
click at [652, 524] on button "Ok" at bounding box center [626, 523] width 88 height 33
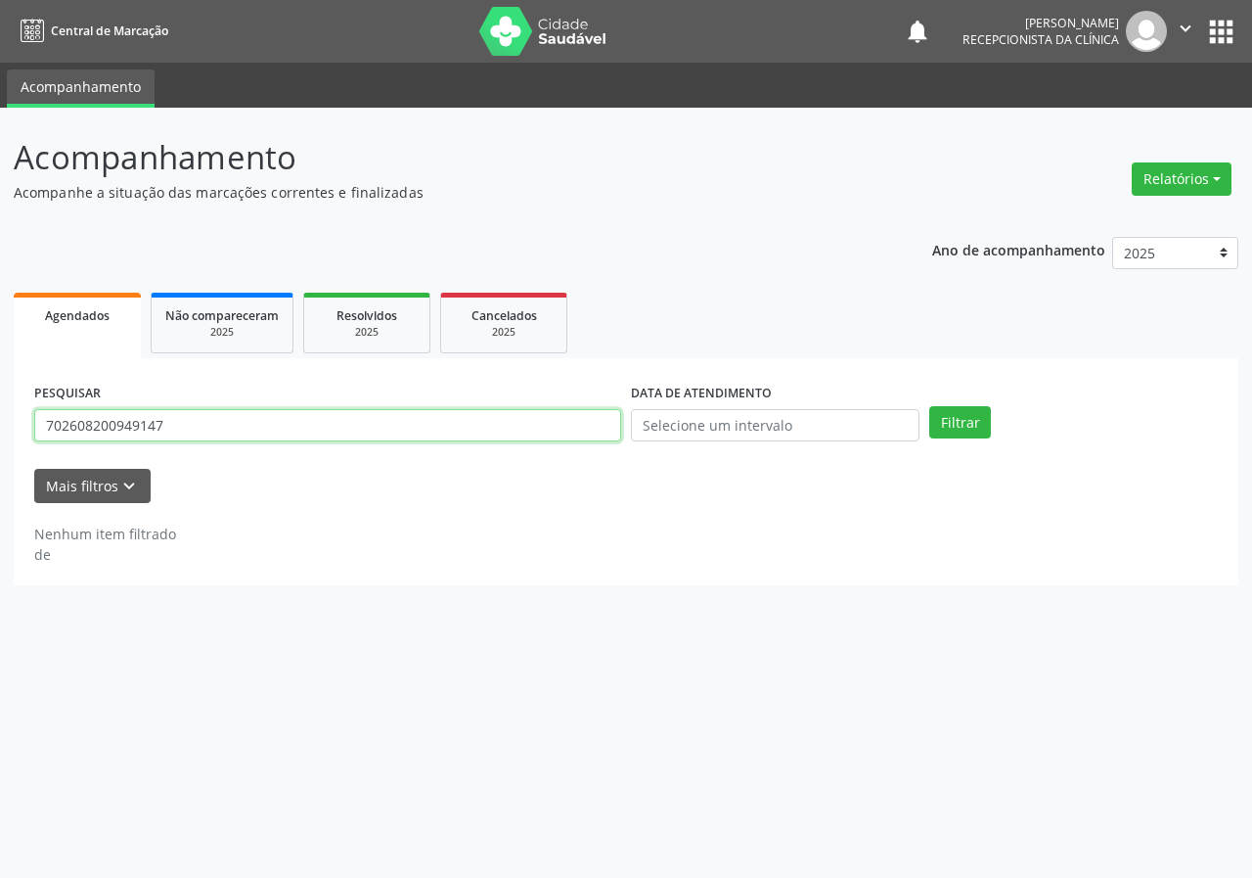
click at [471, 414] on input "702608200949147" at bounding box center [327, 425] width 587 height 33
click at [431, 428] on input "text" at bounding box center [327, 425] width 587 height 33
type input "704103197496678"
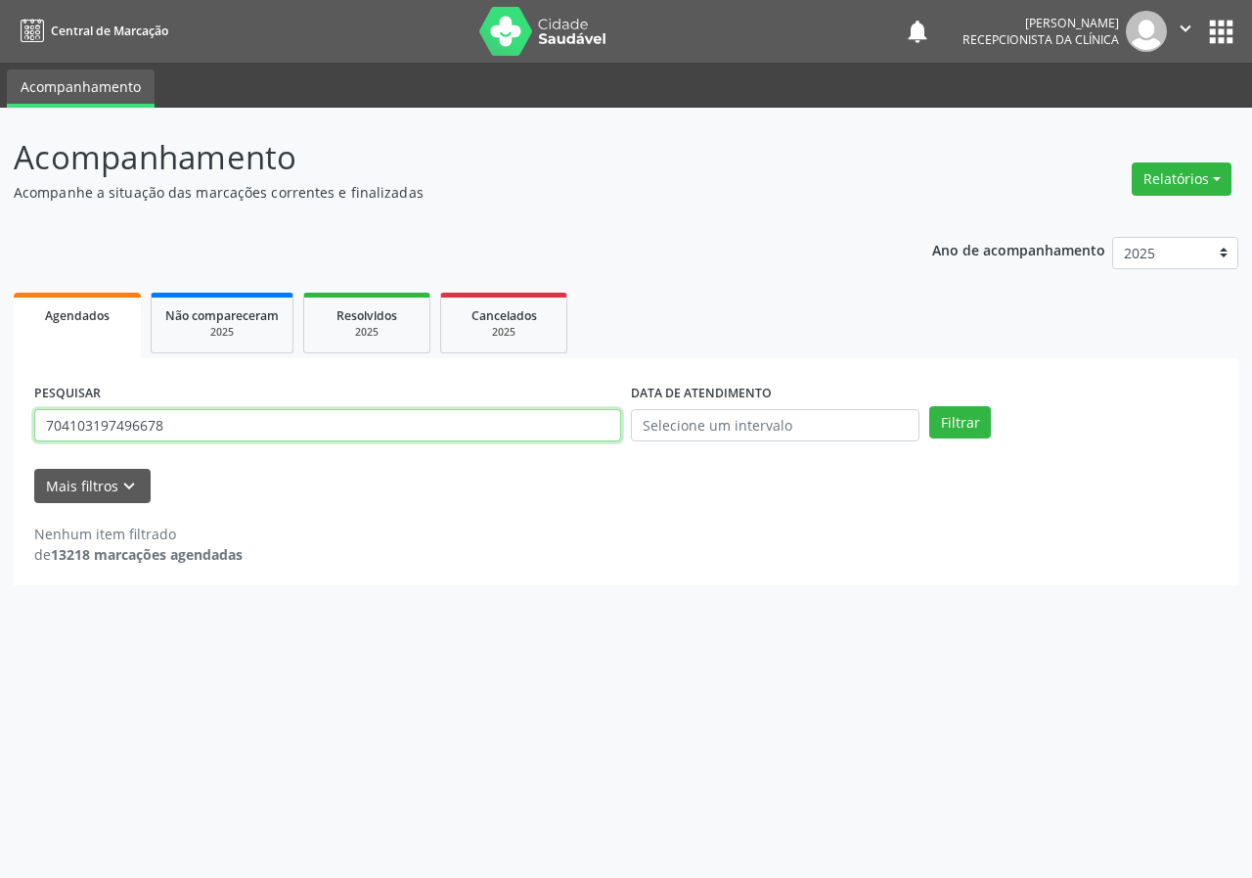
click at [930, 406] on button "Filtrar" at bounding box center [961, 422] width 62 height 33
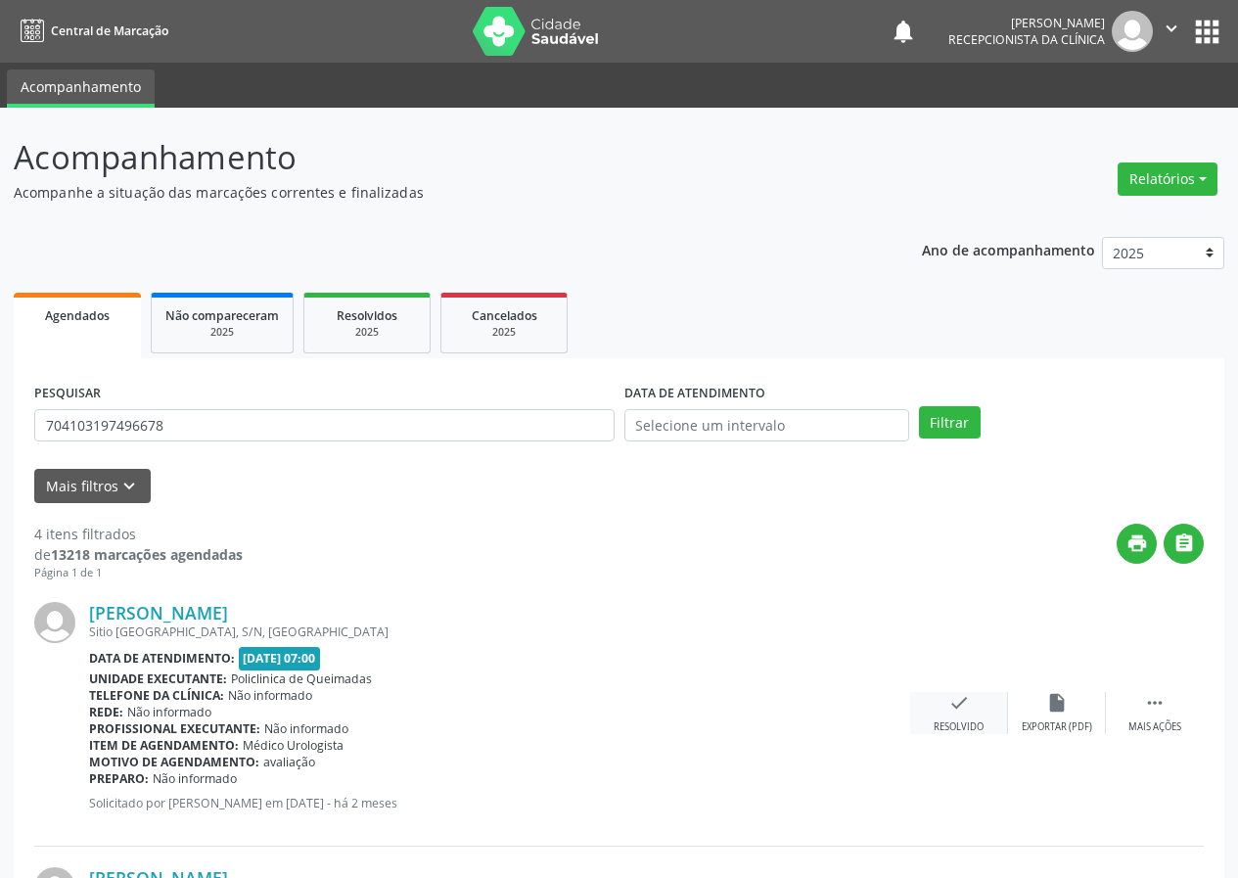
click at [953, 705] on icon "check" at bounding box center [959, 703] width 22 height 22
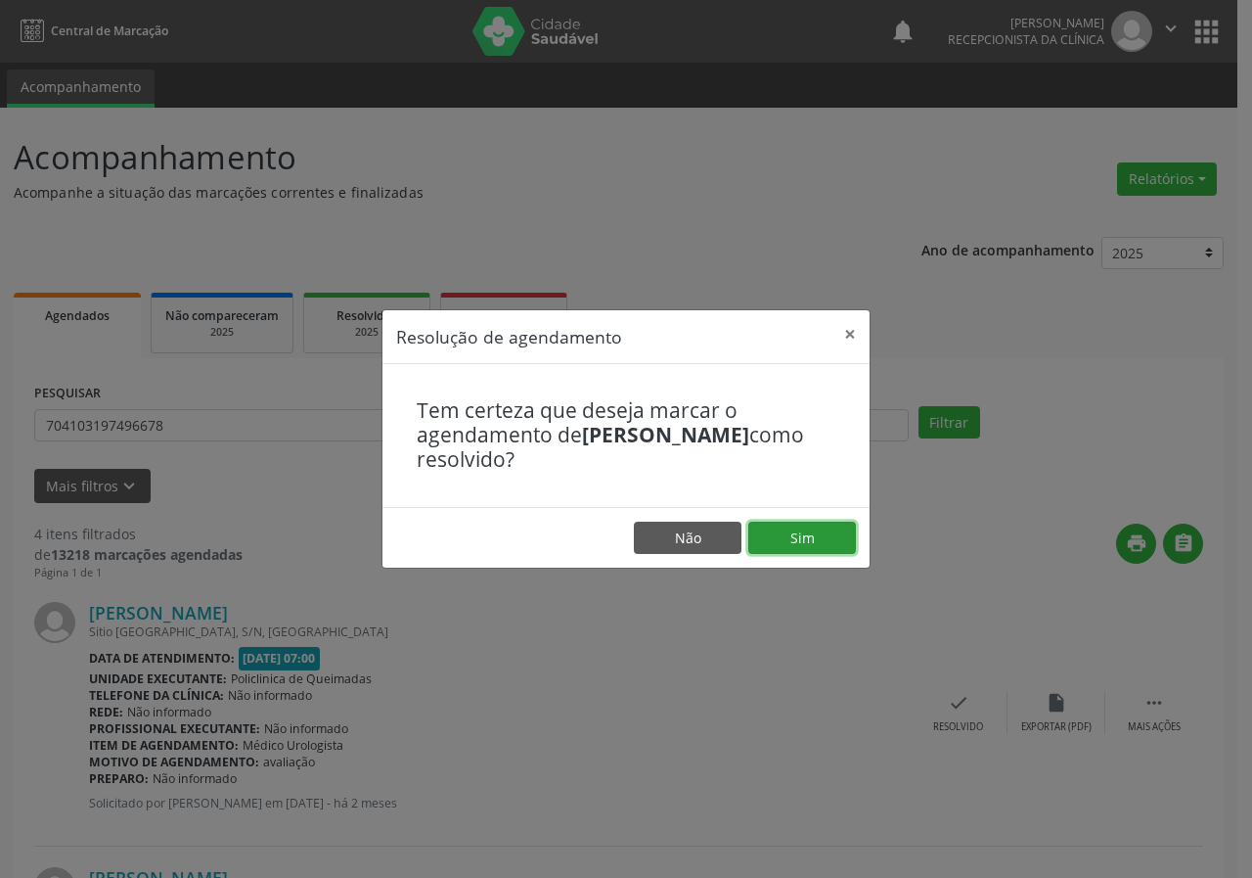
click at [832, 542] on button "Sim" at bounding box center [803, 538] width 108 height 33
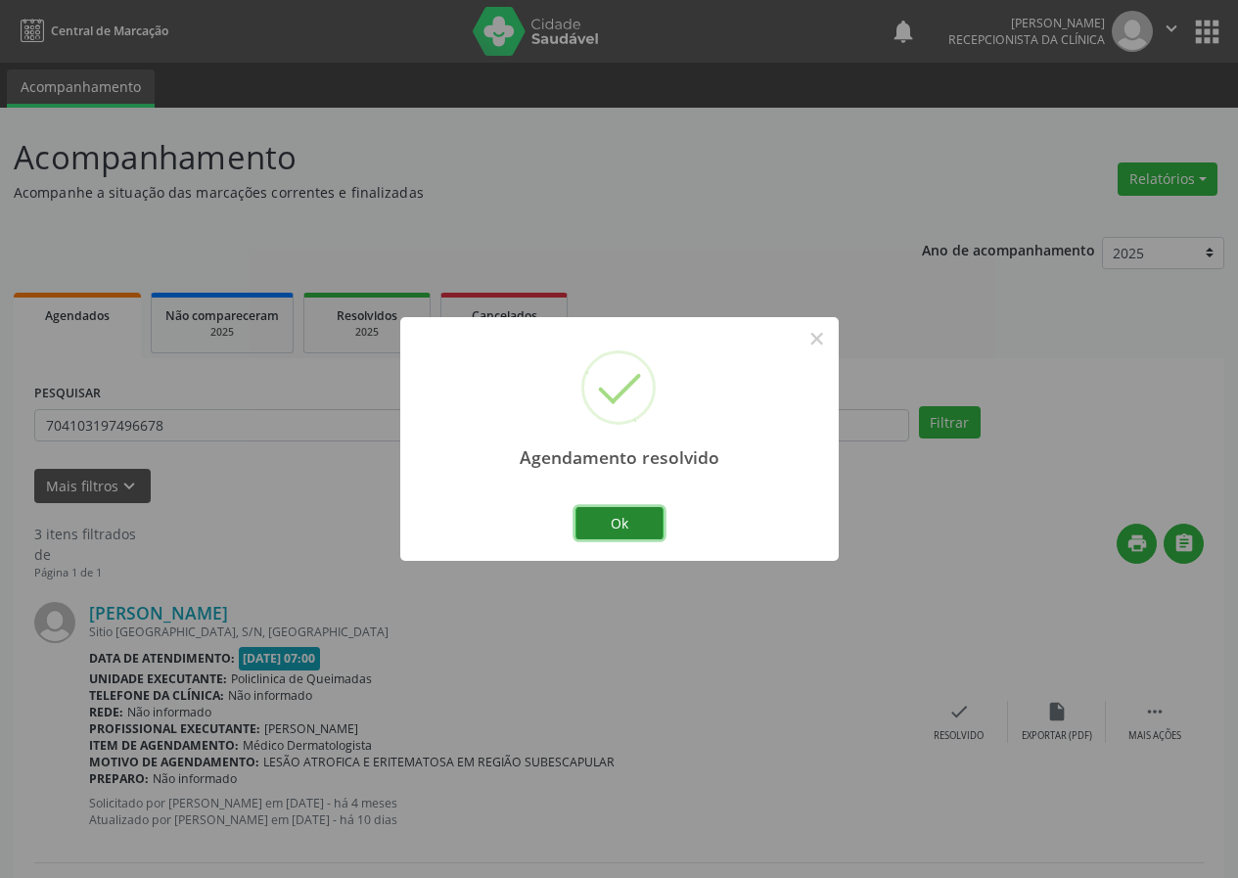
click at [628, 521] on button "Ok" at bounding box center [619, 523] width 88 height 33
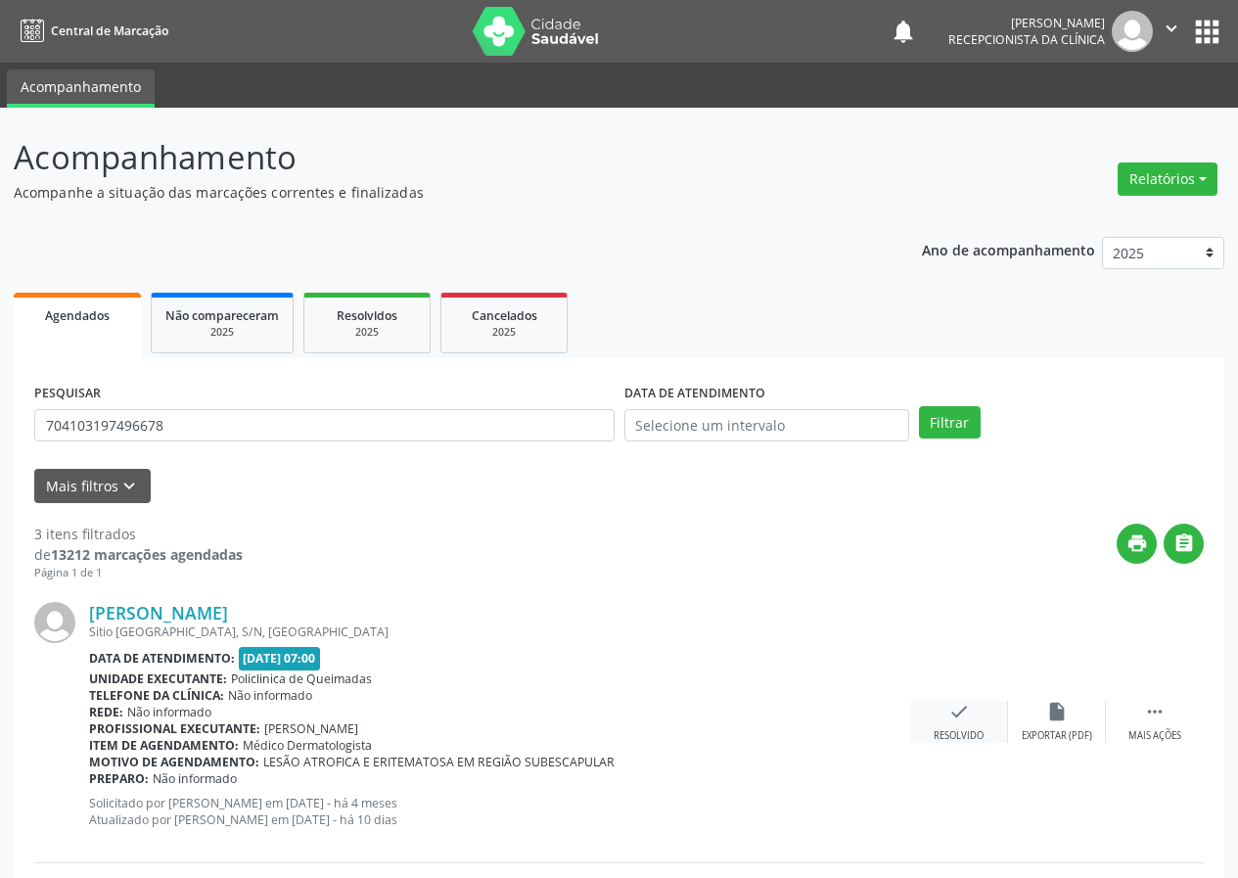
click at [949, 709] on icon "check" at bounding box center [959, 712] width 22 height 22
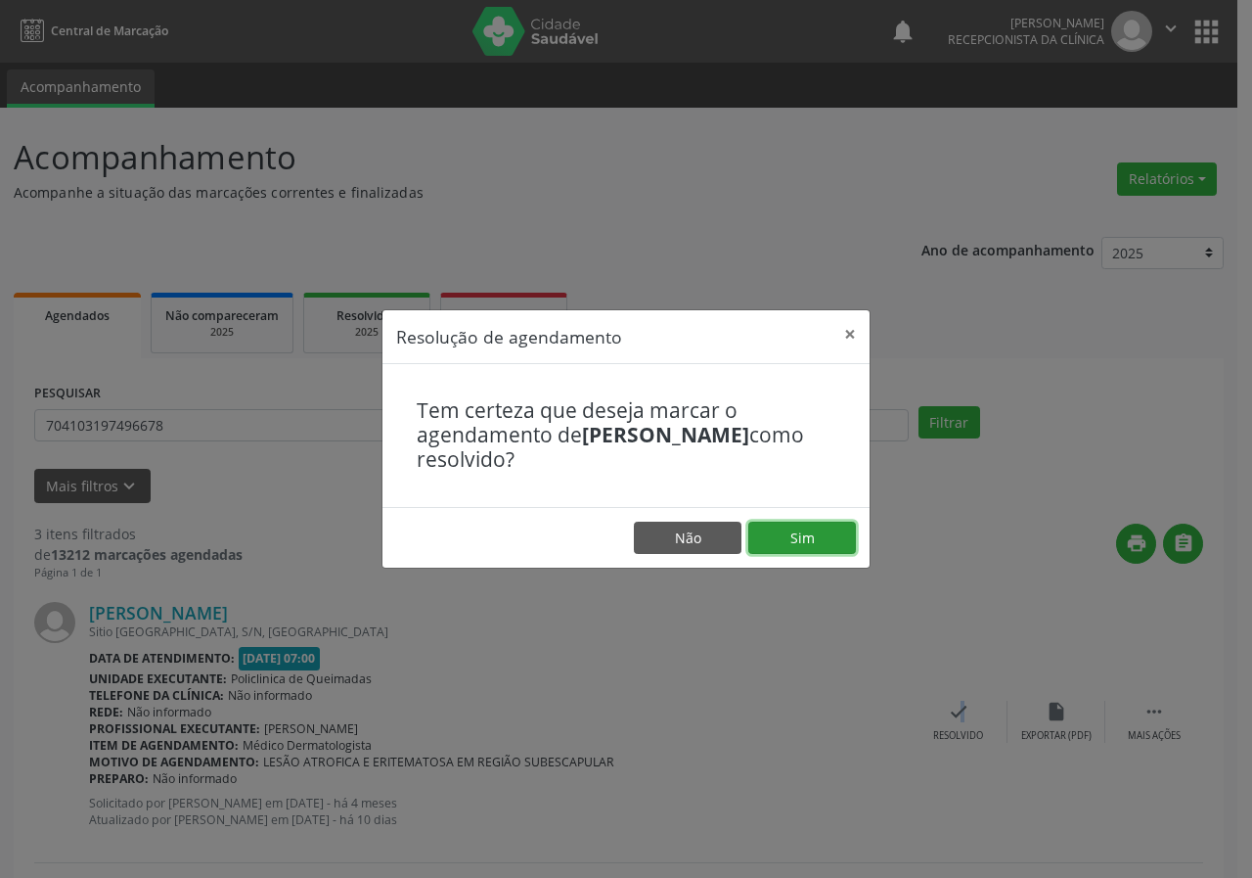
drag, startPoint x: 829, startPoint y: 540, endPoint x: 812, endPoint y: 534, distance: 17.6
click at [828, 539] on button "Sim" at bounding box center [803, 538] width 108 height 33
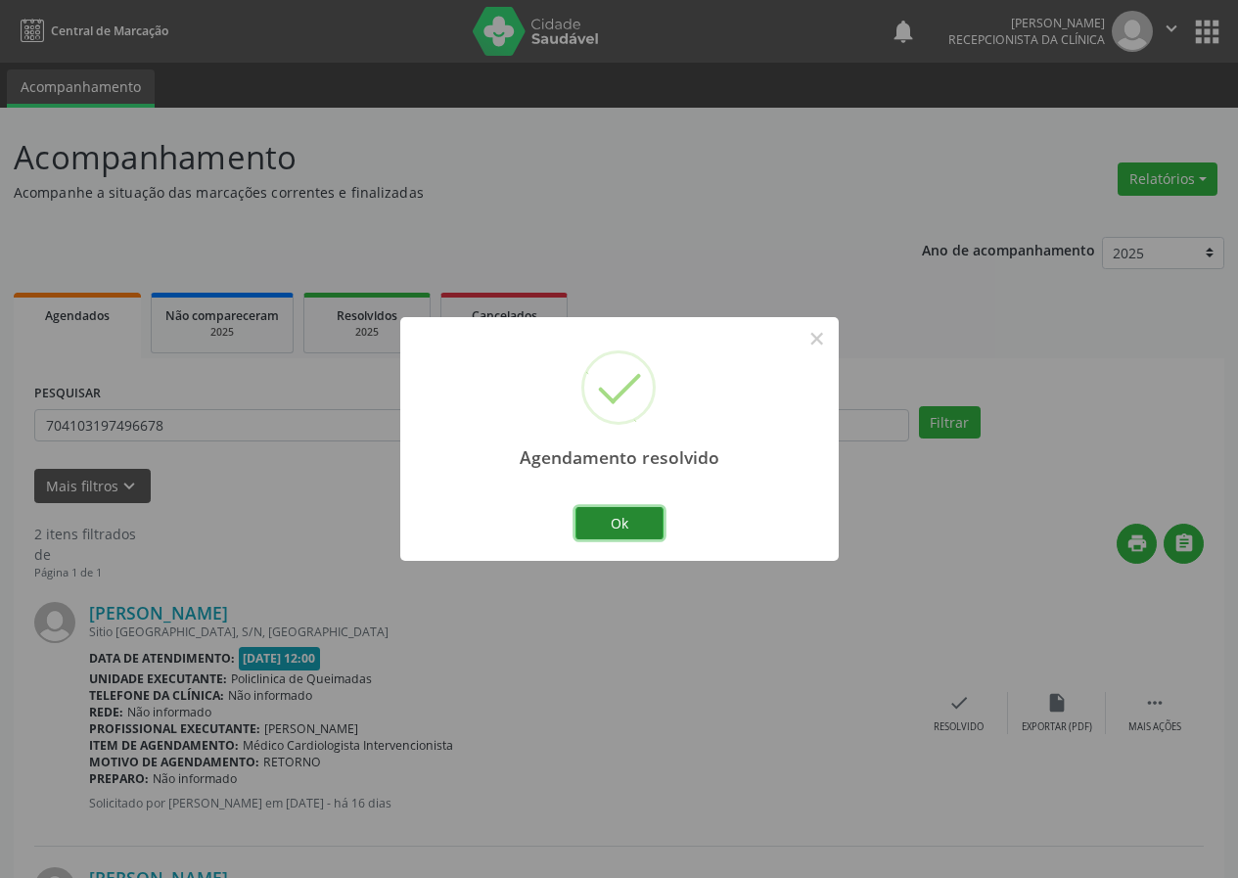
click at [648, 520] on button "Ok" at bounding box center [619, 523] width 88 height 33
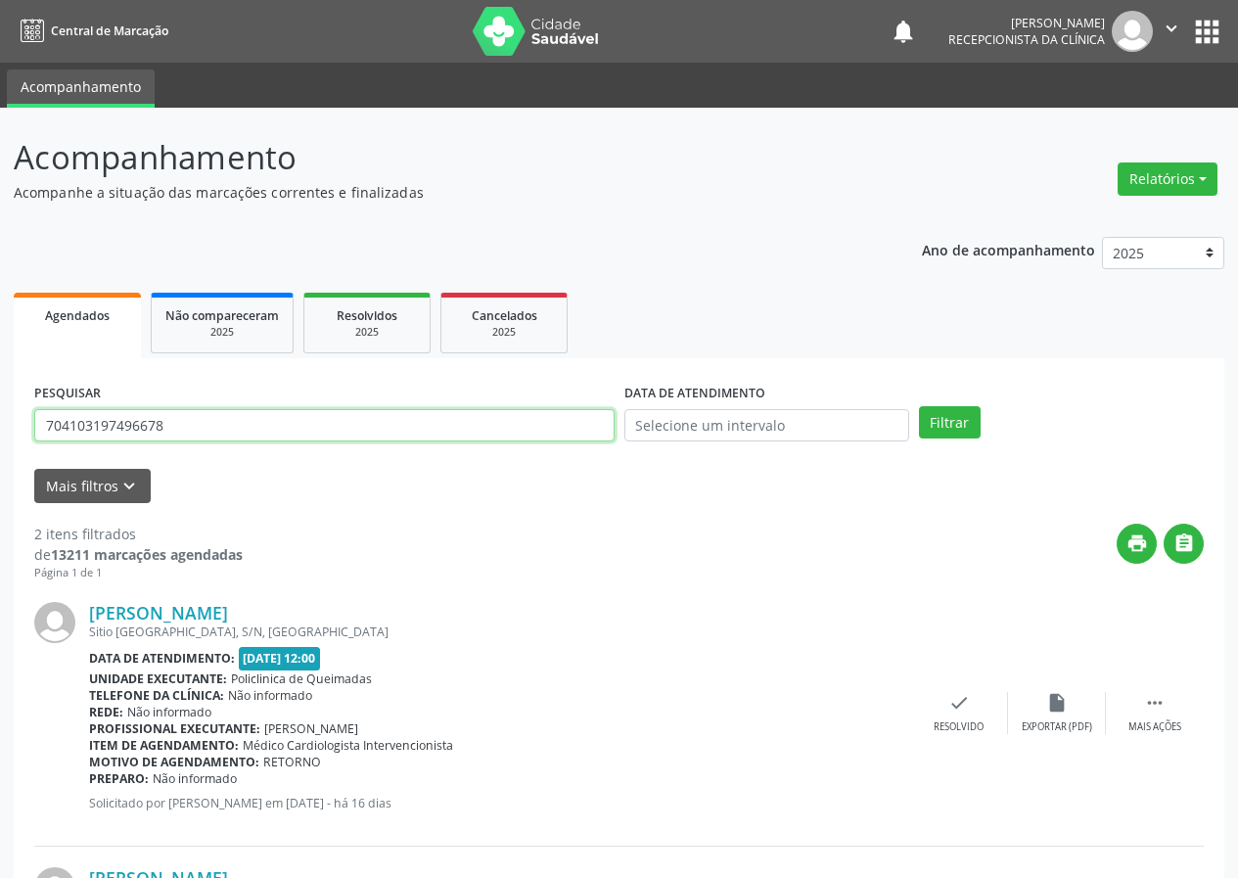
click at [442, 433] on input "704103197496678" at bounding box center [324, 425] width 580 height 33
type input "700700930478779"
click at [919, 406] on button "Filtrar" at bounding box center [950, 422] width 62 height 33
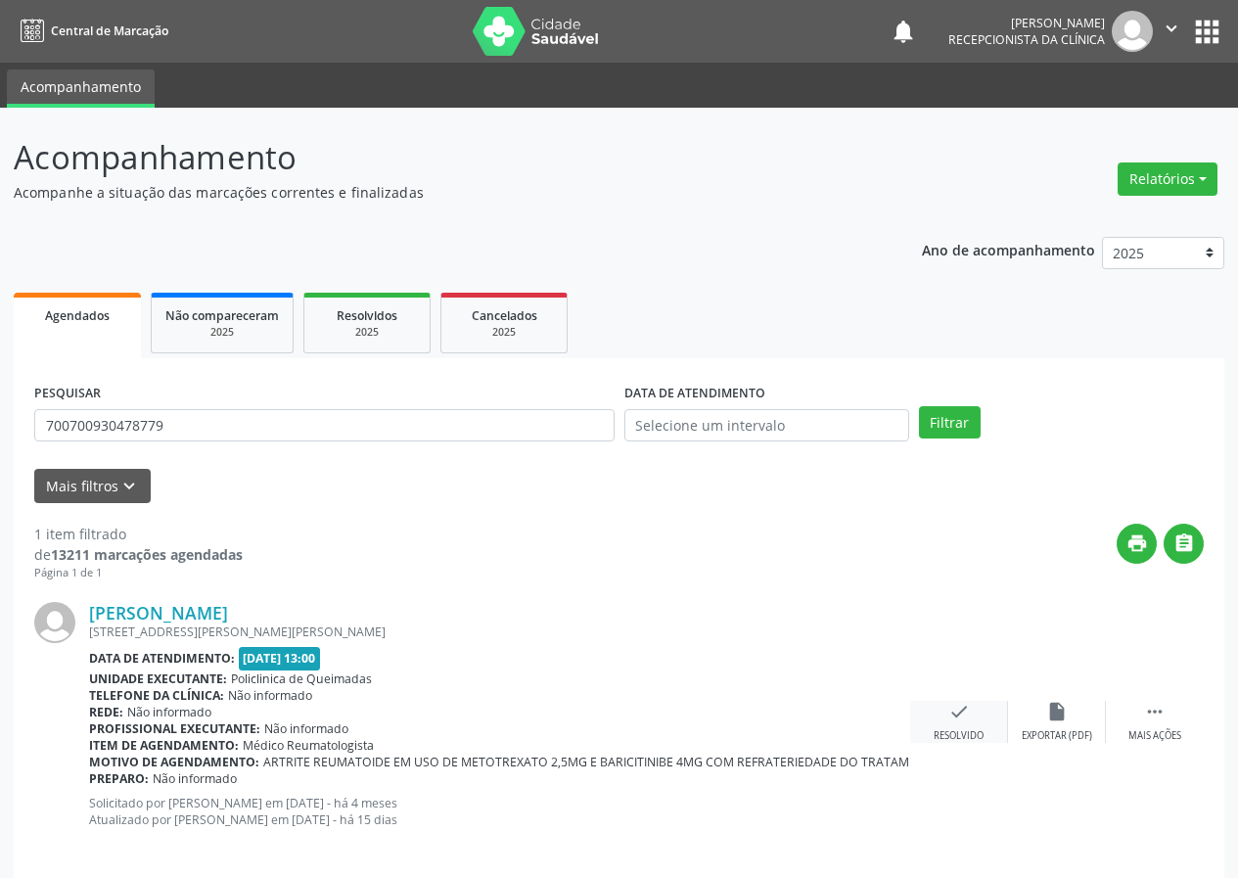
click at [958, 701] on icon "check" at bounding box center [959, 712] width 22 height 22
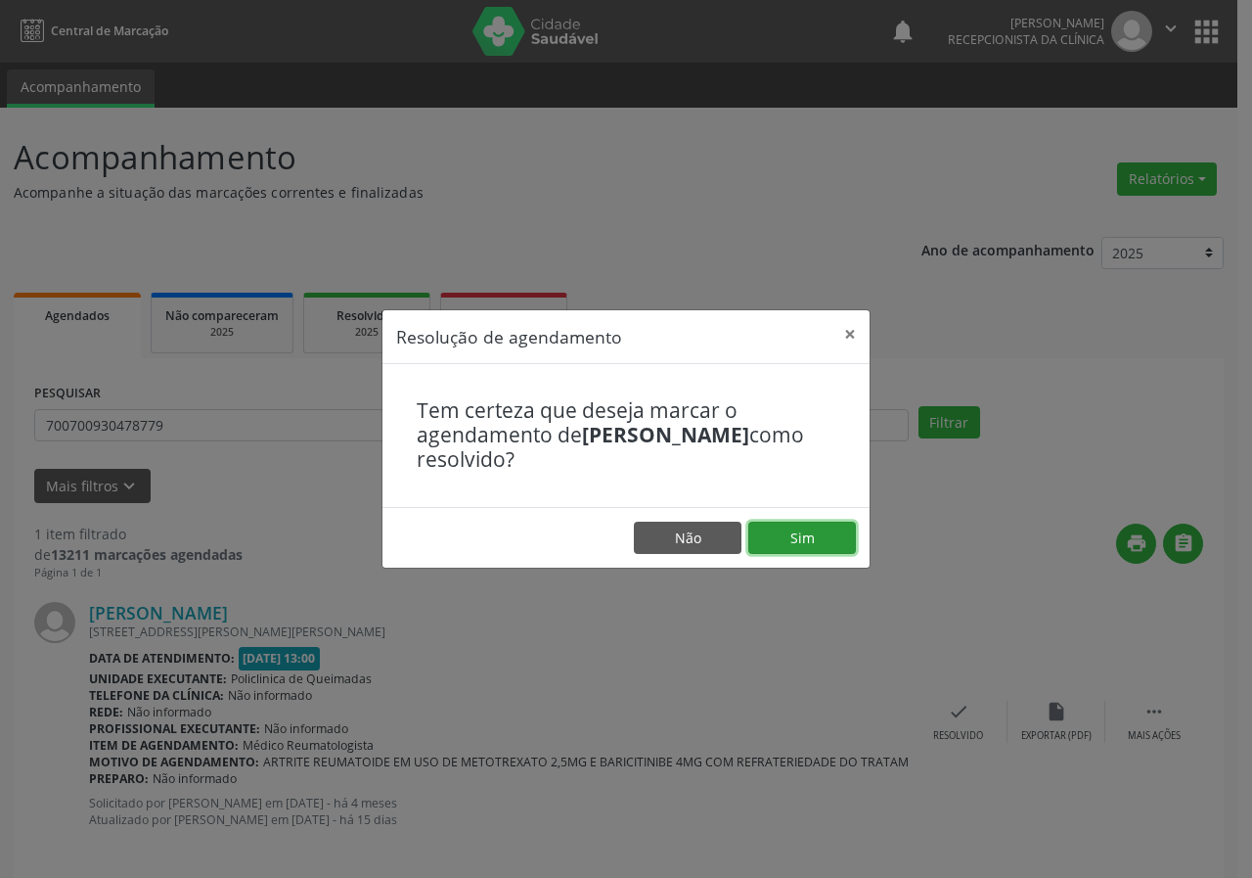
click at [831, 540] on button "Sim" at bounding box center [803, 538] width 108 height 33
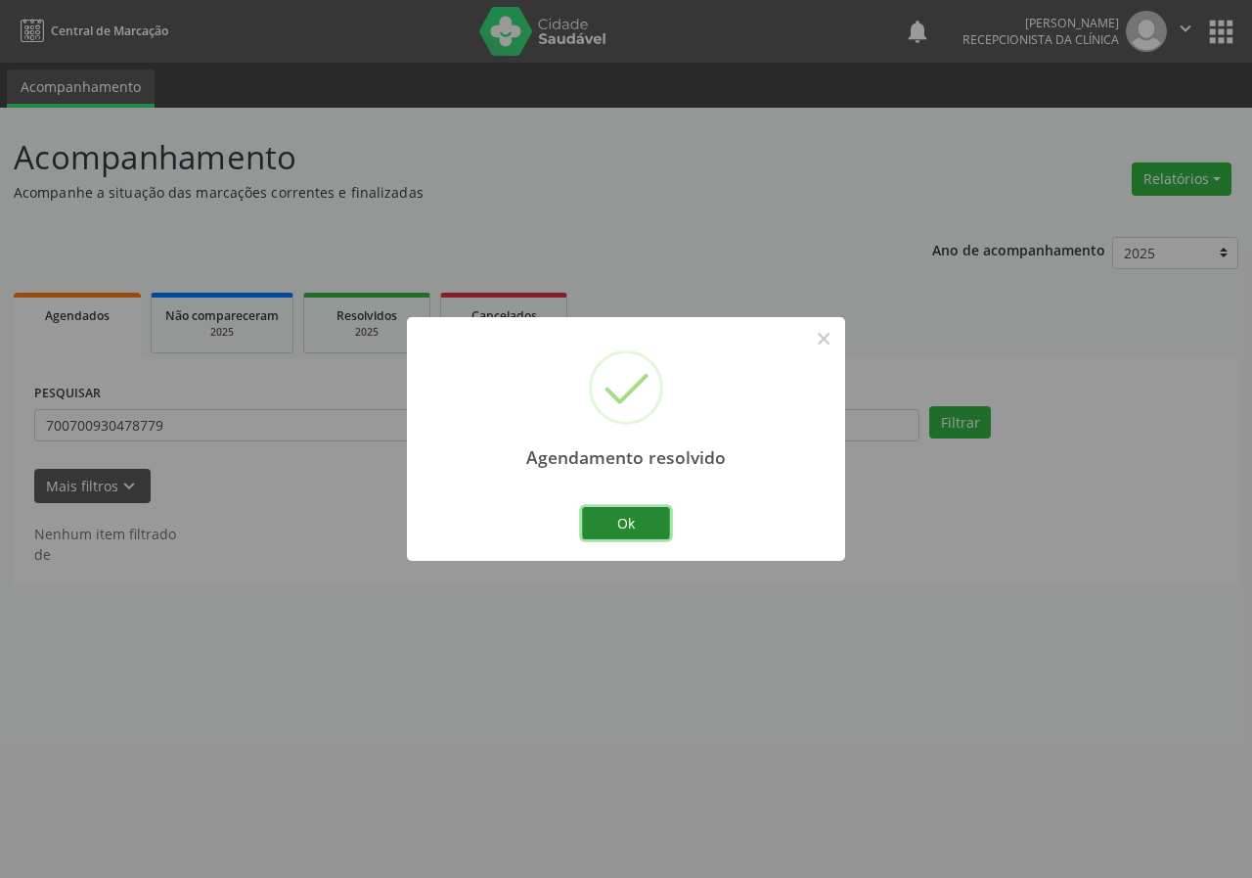
click at [647, 522] on button "Ok" at bounding box center [626, 523] width 88 height 33
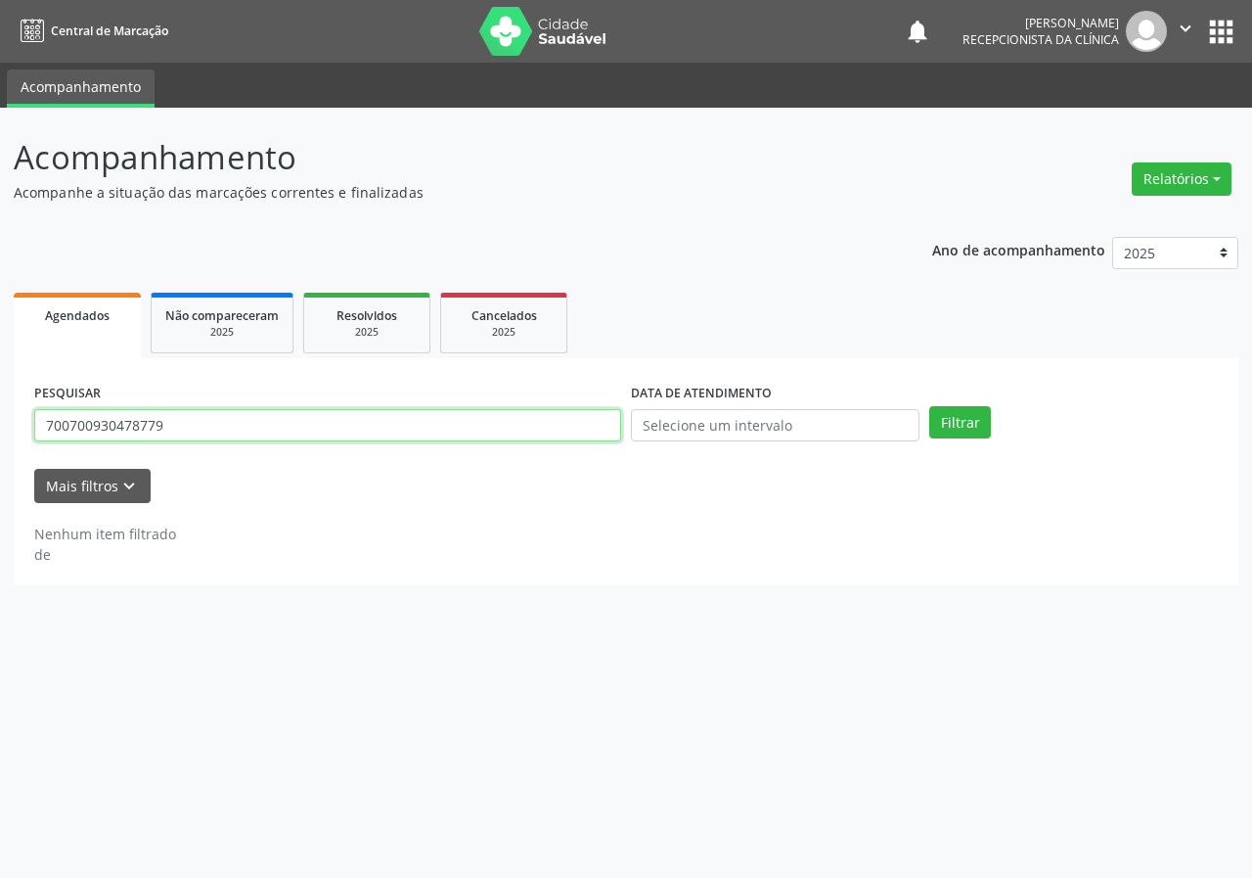
click at [568, 429] on input "700700930478779" at bounding box center [327, 425] width 587 height 33
type input "704607618760723"
click at [930, 406] on button "Filtrar" at bounding box center [961, 422] width 62 height 33
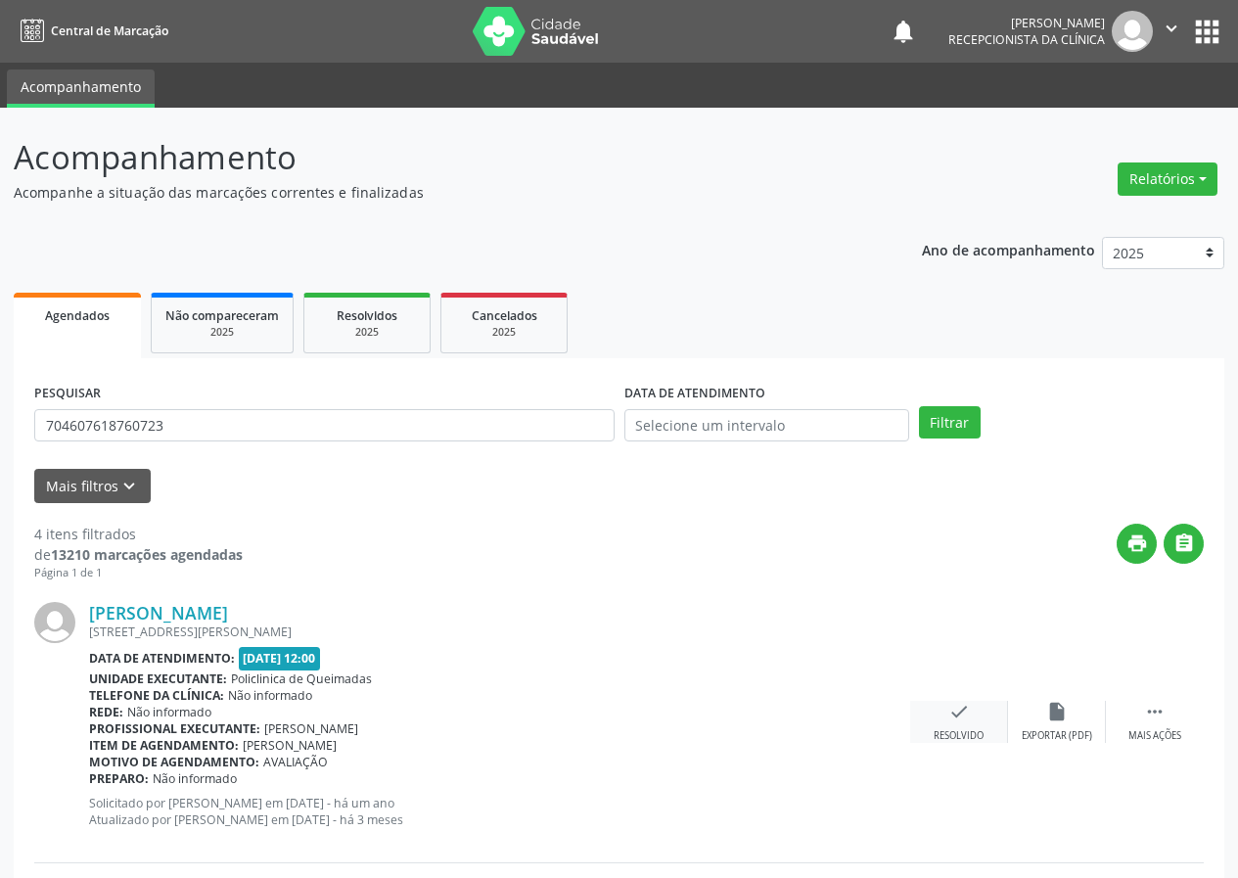
click at [962, 712] on icon "check" at bounding box center [959, 712] width 22 height 22
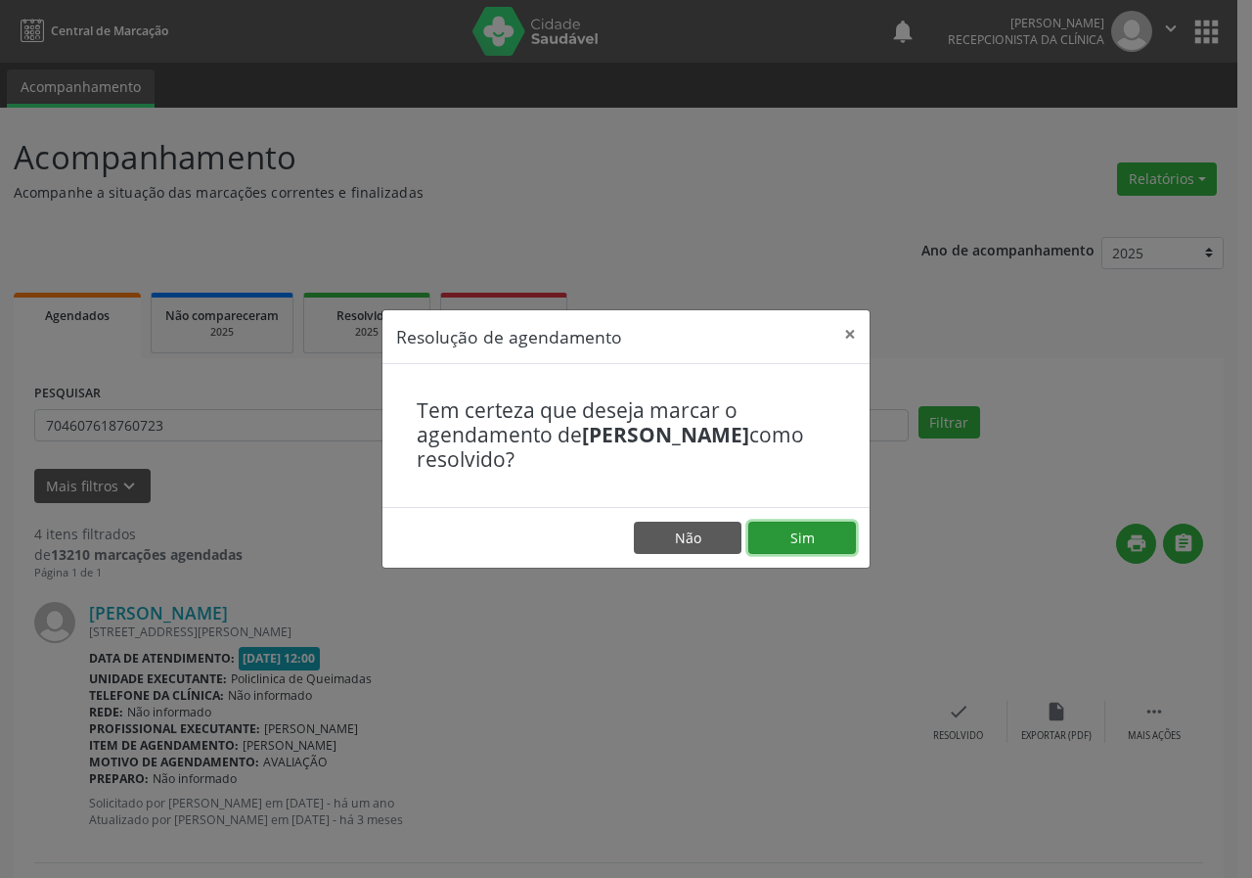
click at [789, 535] on button "Sim" at bounding box center [803, 538] width 108 height 33
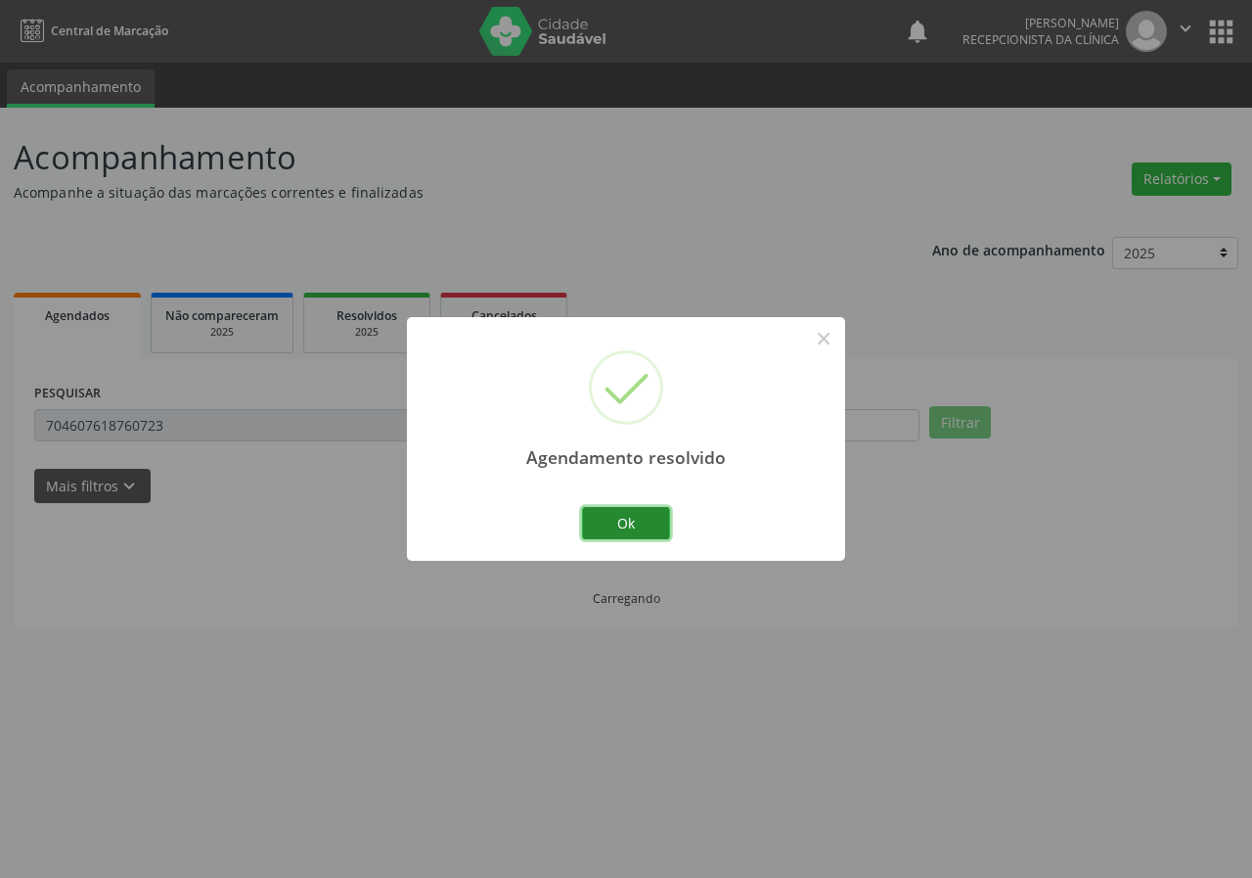
click at [654, 518] on button "Ok" at bounding box center [626, 523] width 88 height 33
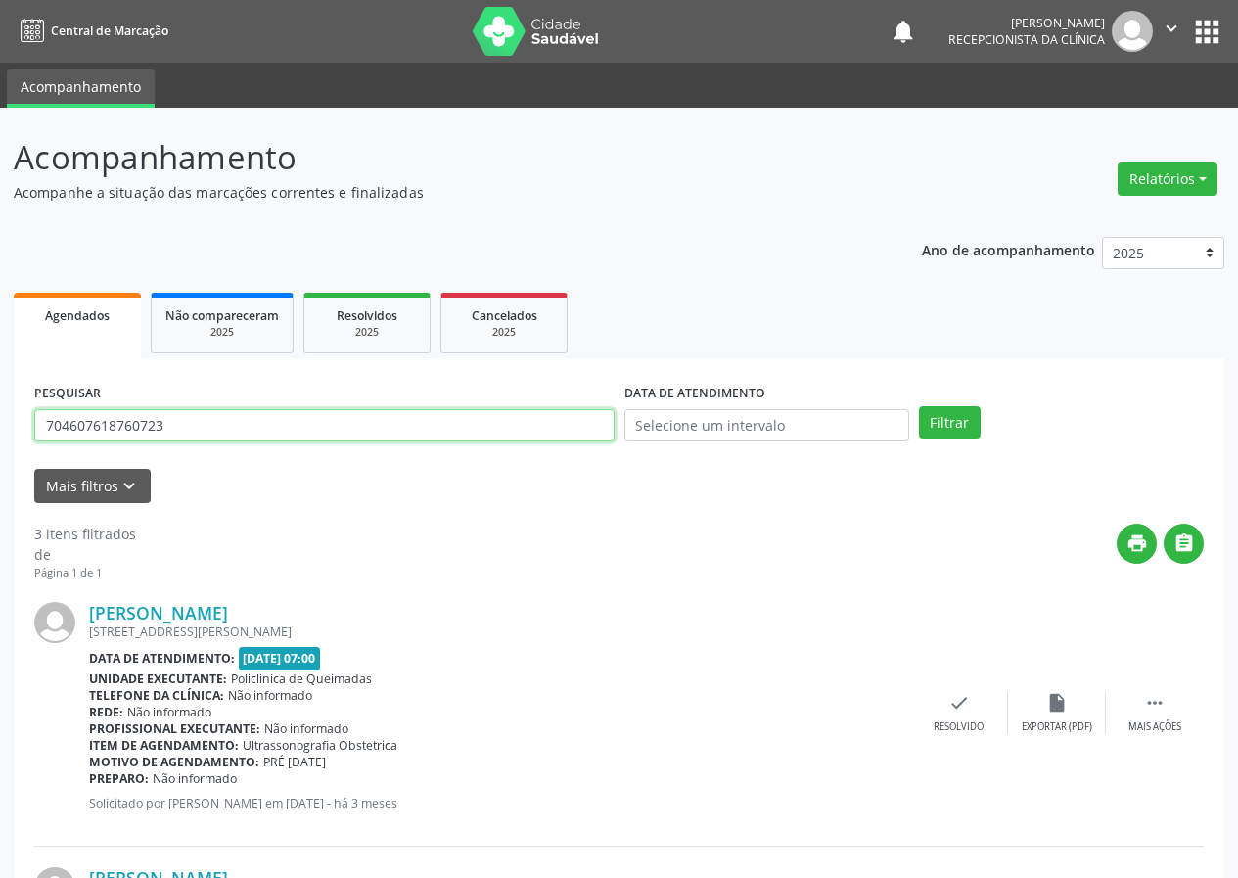
click at [543, 432] on input "704607618760723" at bounding box center [324, 425] width 580 height 33
click at [962, 705] on icon "check" at bounding box center [959, 703] width 22 height 22
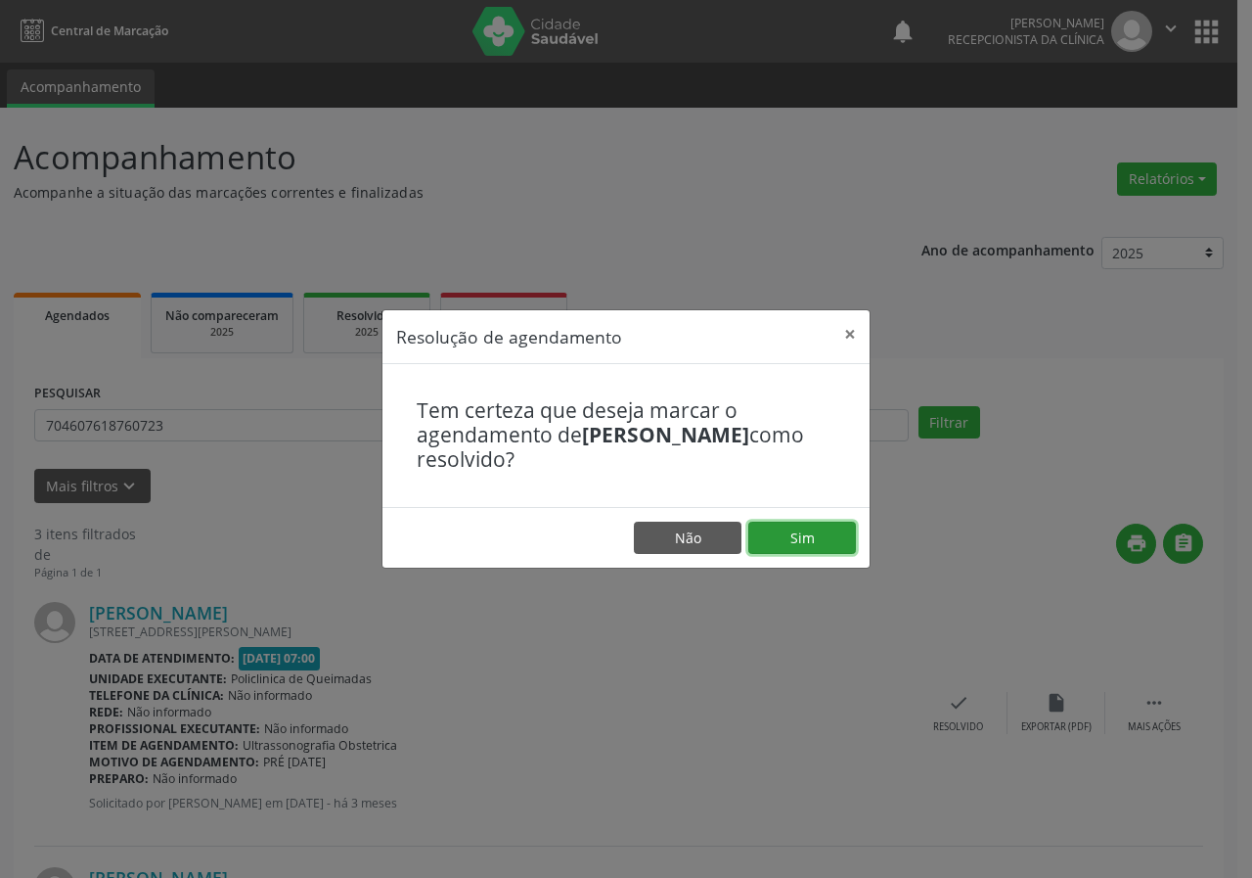
click at [820, 534] on button "Sim" at bounding box center [803, 538] width 108 height 33
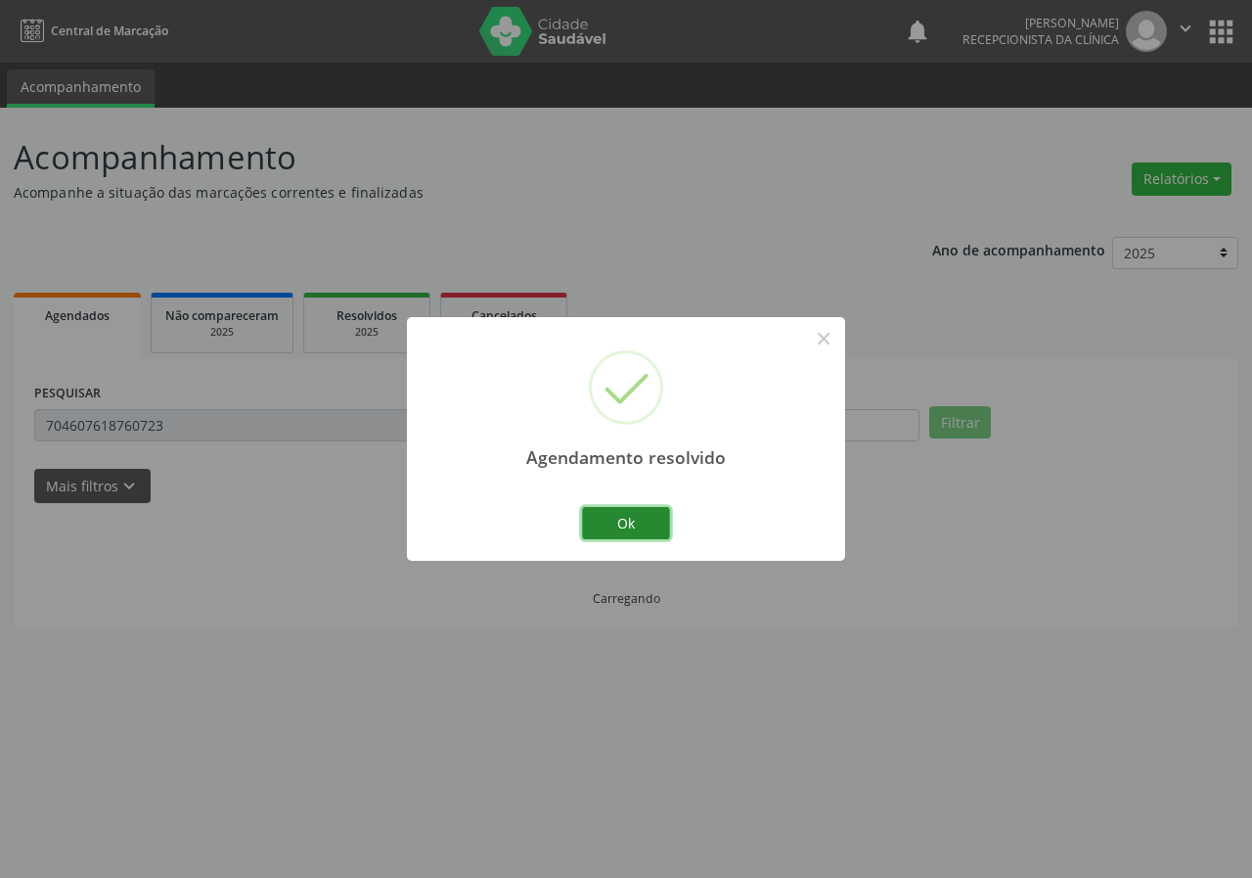
click at [653, 516] on button "Ok" at bounding box center [626, 523] width 88 height 33
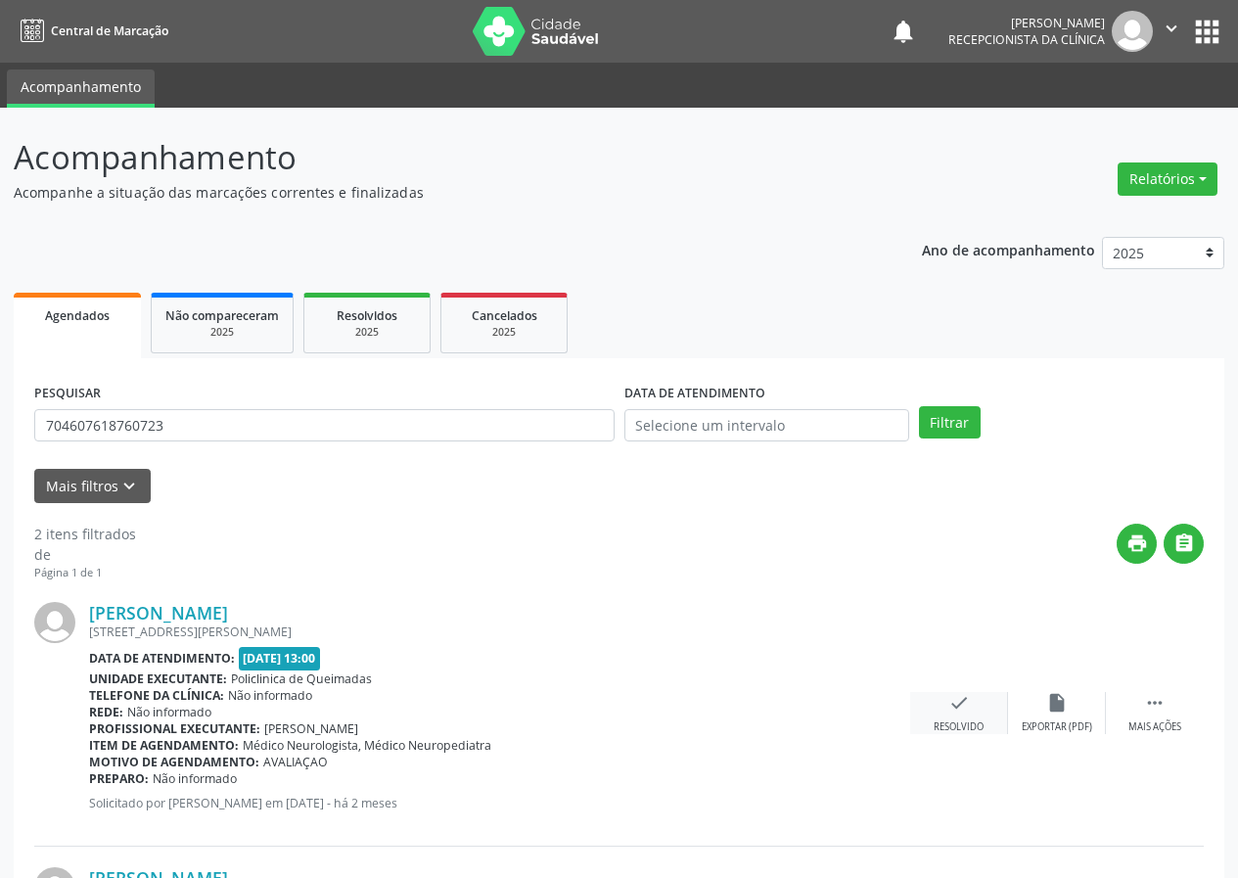
click at [966, 705] on icon "check" at bounding box center [959, 703] width 22 height 22
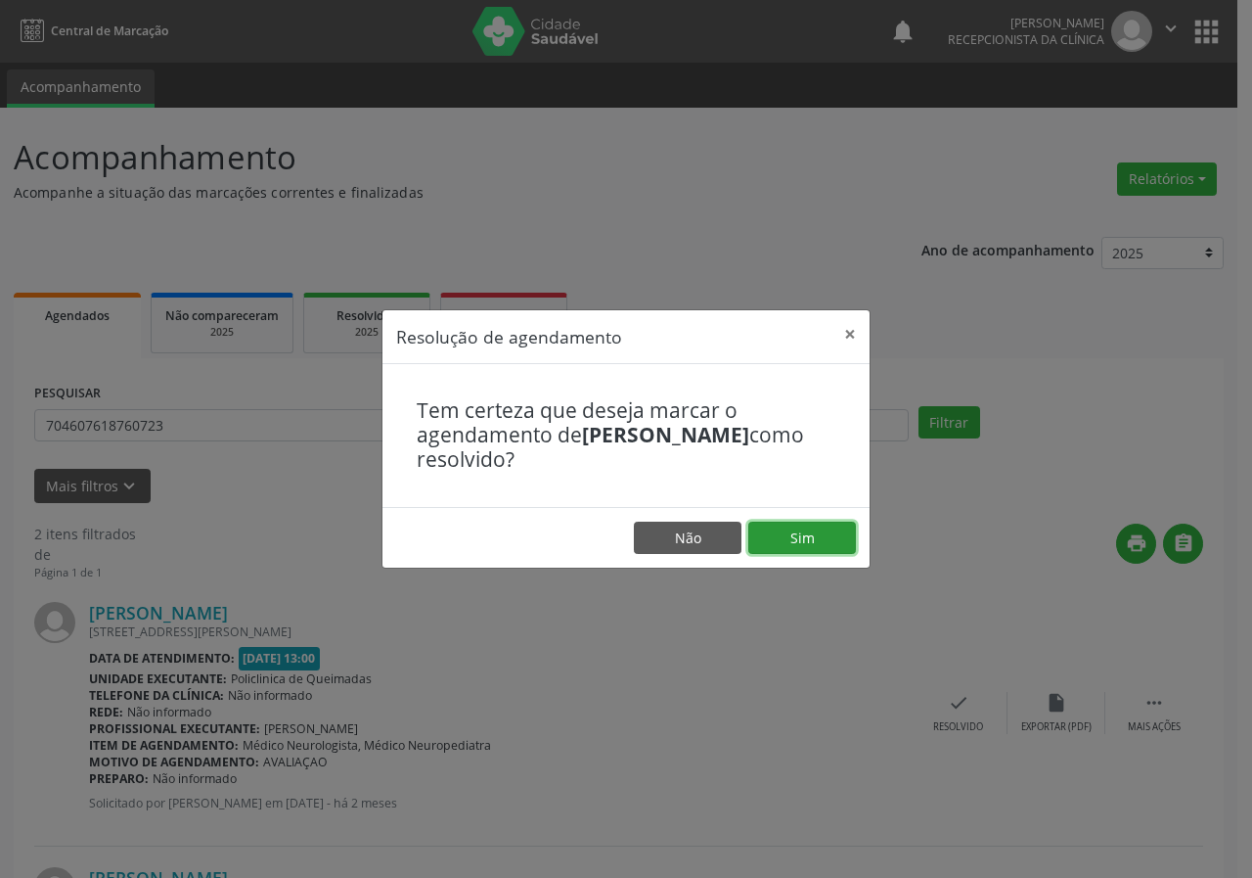
click at [839, 536] on button "Sim" at bounding box center [803, 538] width 108 height 33
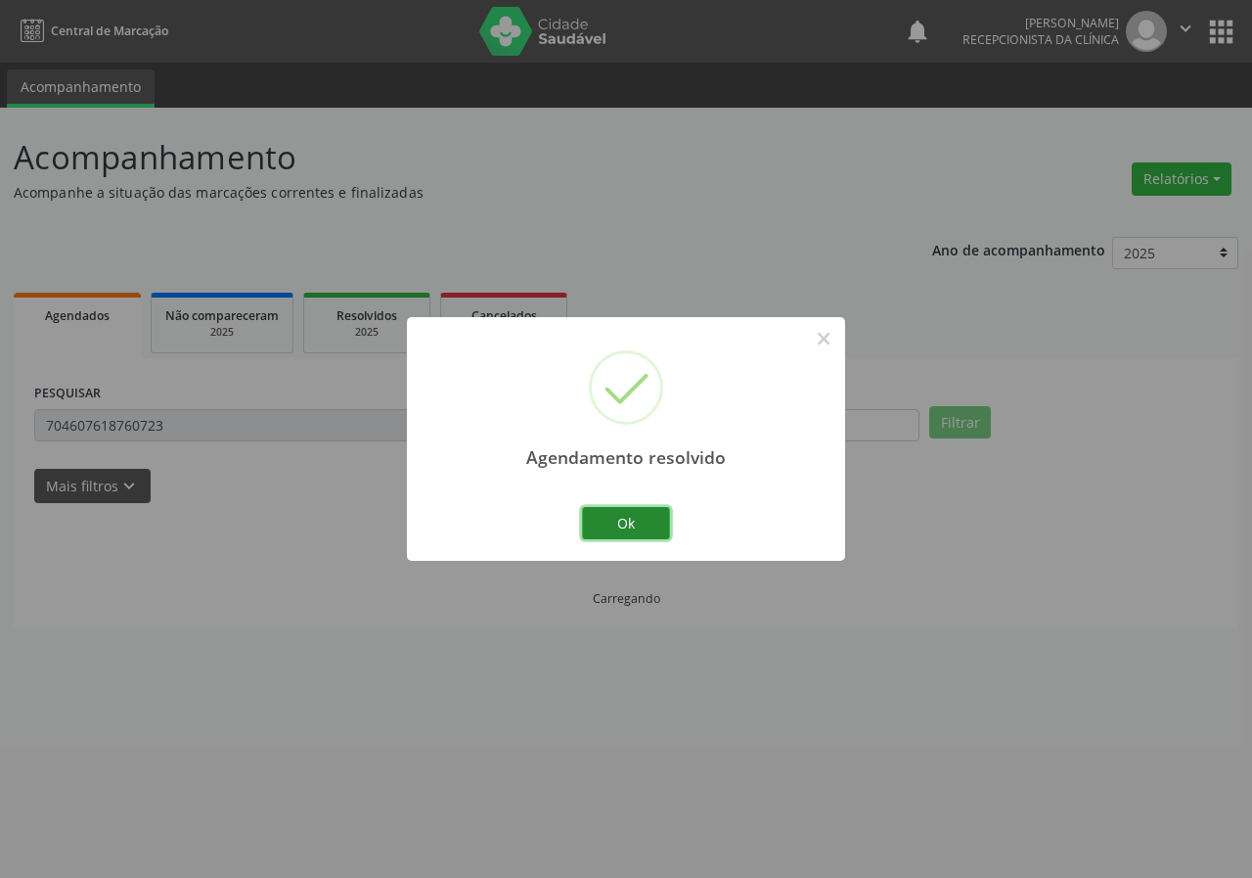
click at [617, 519] on button "Ok" at bounding box center [626, 523] width 88 height 33
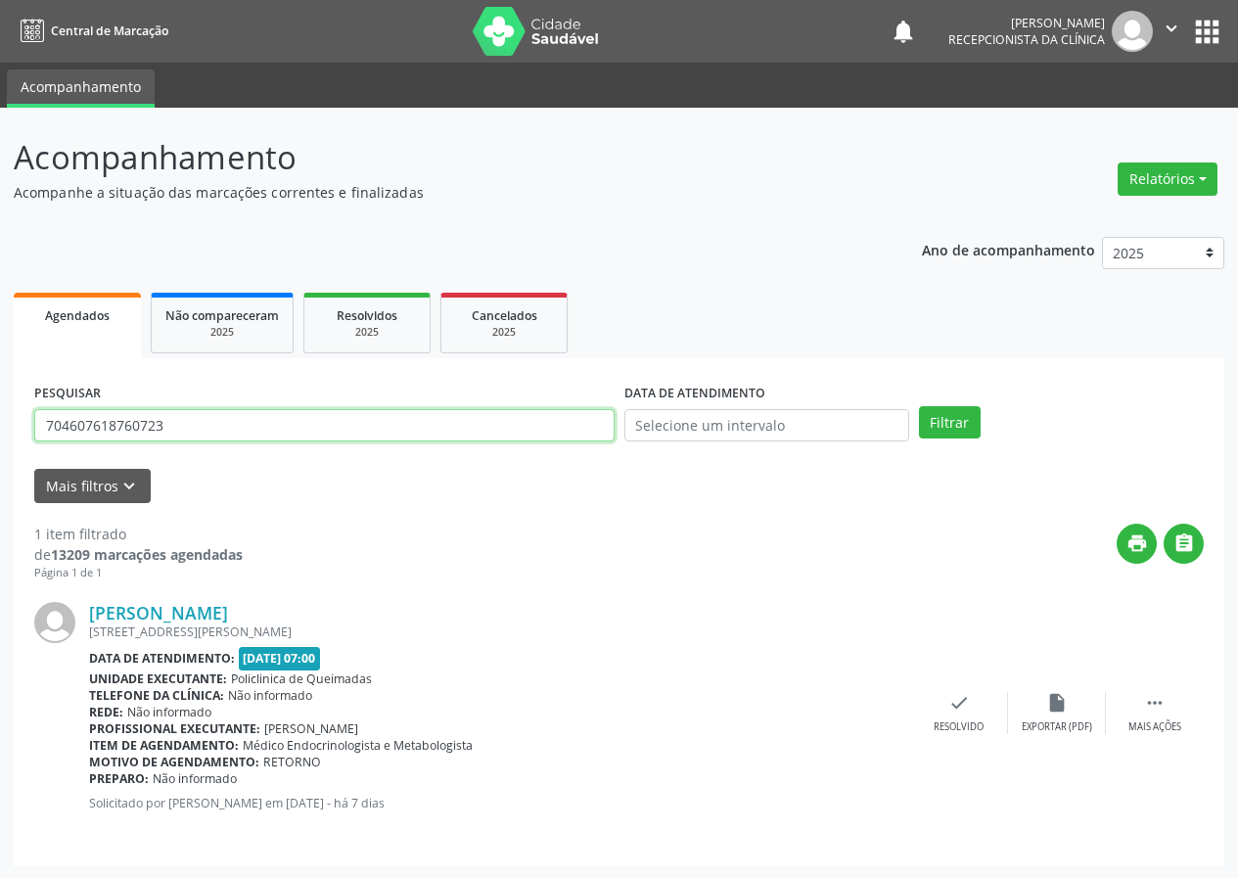
click at [517, 433] on input "704607618760723" at bounding box center [324, 425] width 580 height 33
type input "706901160939735"
click at [919, 406] on button "Filtrar" at bounding box center [950, 422] width 62 height 33
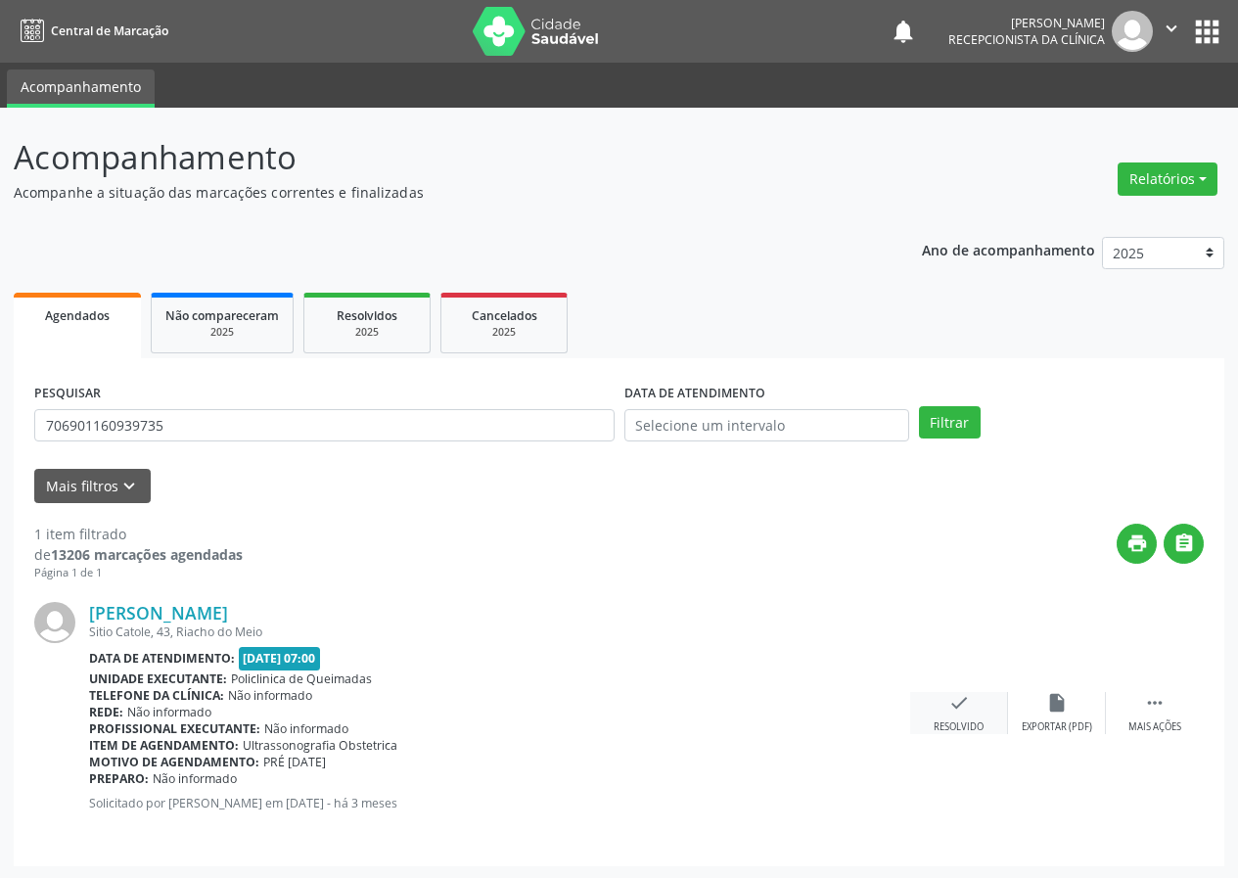
click at [971, 713] on div "check Resolvido" at bounding box center [959, 713] width 98 height 42
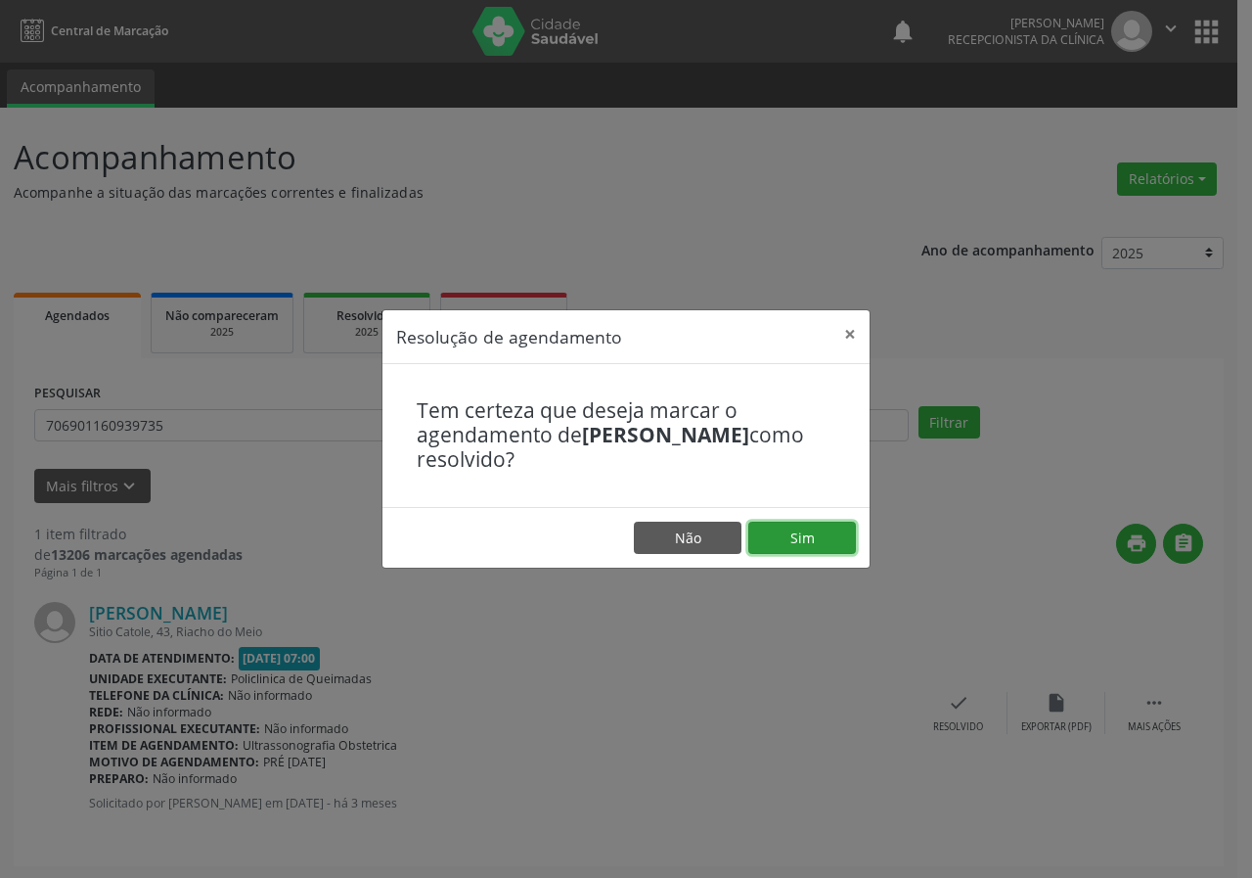
click at [843, 530] on button "Sim" at bounding box center [803, 538] width 108 height 33
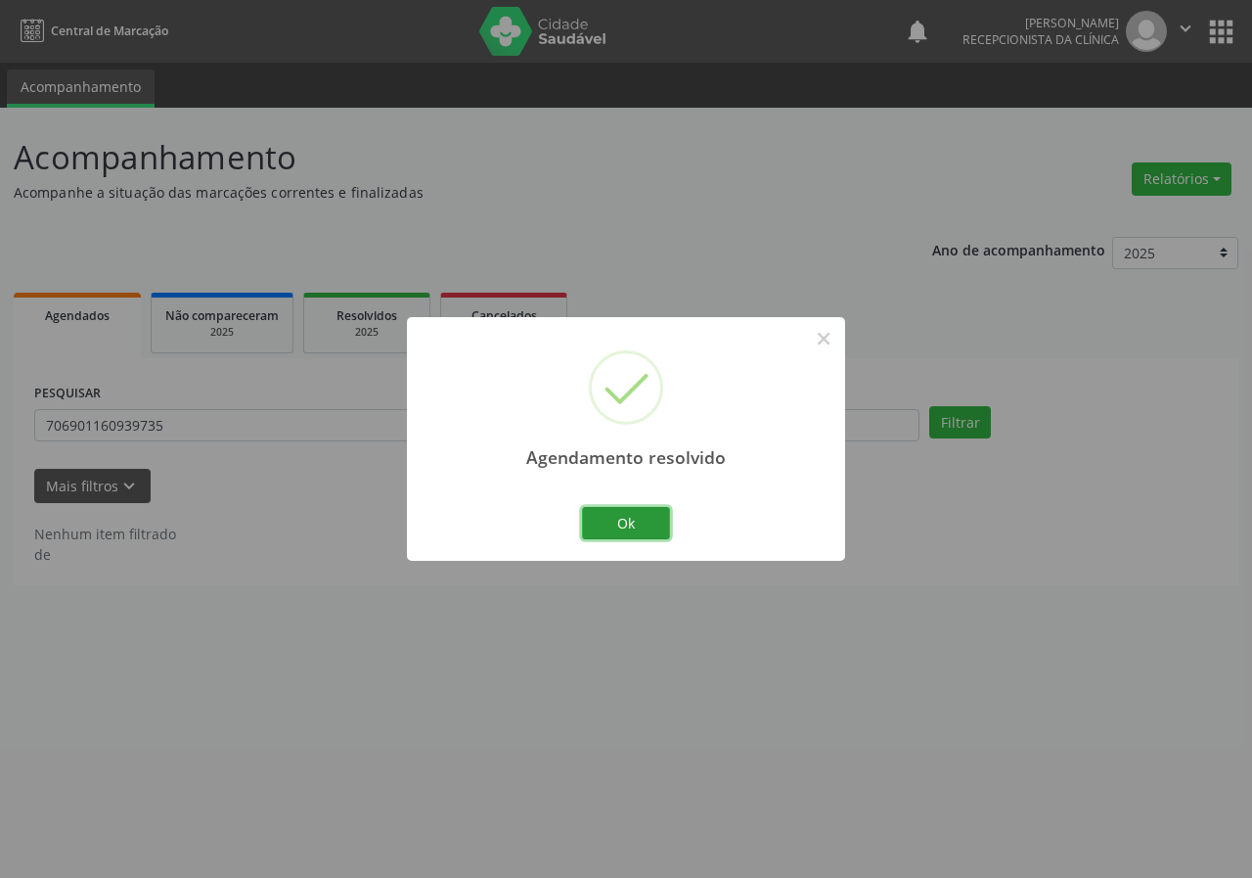
drag, startPoint x: 651, startPoint y: 520, endPoint x: 616, endPoint y: 517, distance: 34.4
click at [650, 520] on button "Ok" at bounding box center [626, 523] width 88 height 33
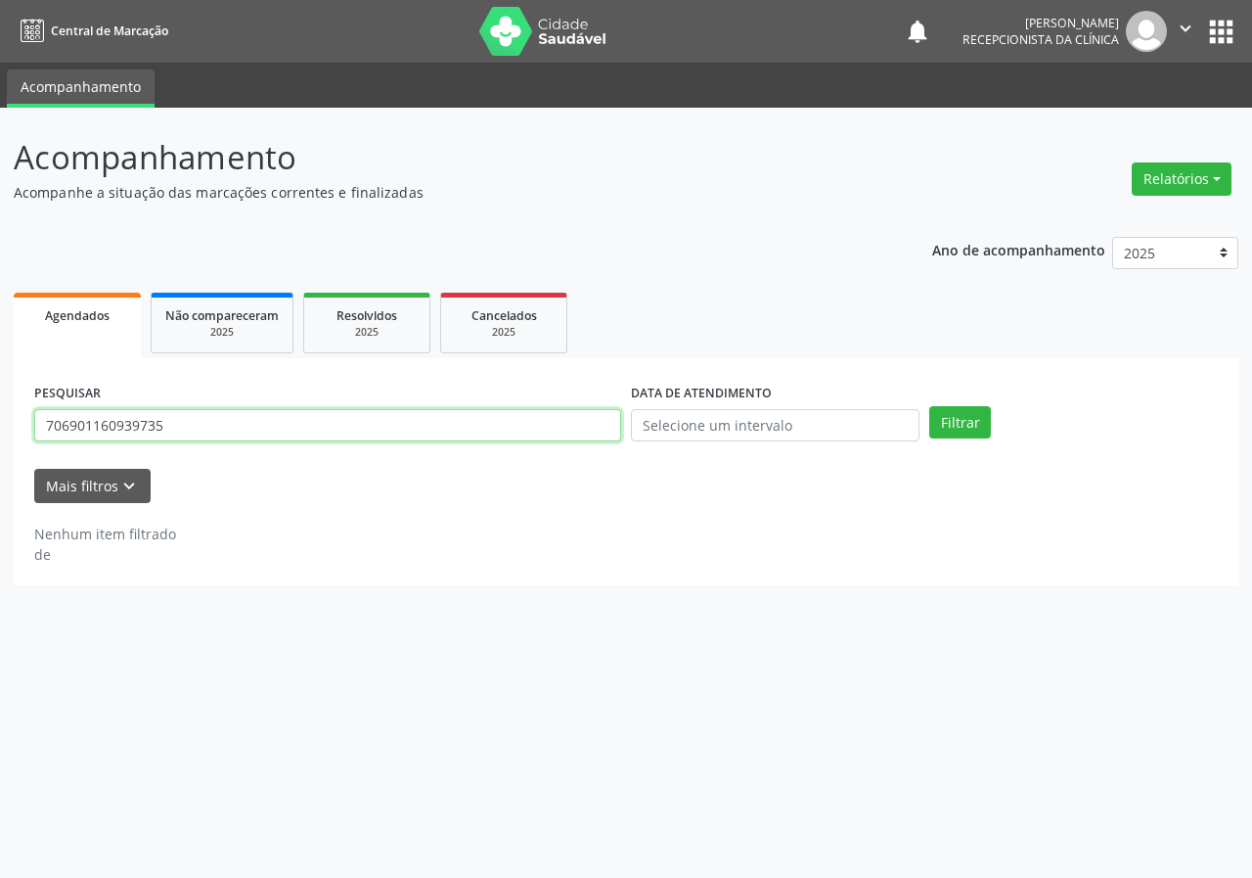
click at [488, 420] on input "706901160939735" at bounding box center [327, 425] width 587 height 33
type input "700000072866300"
click at [930, 406] on button "Filtrar" at bounding box center [961, 422] width 62 height 33
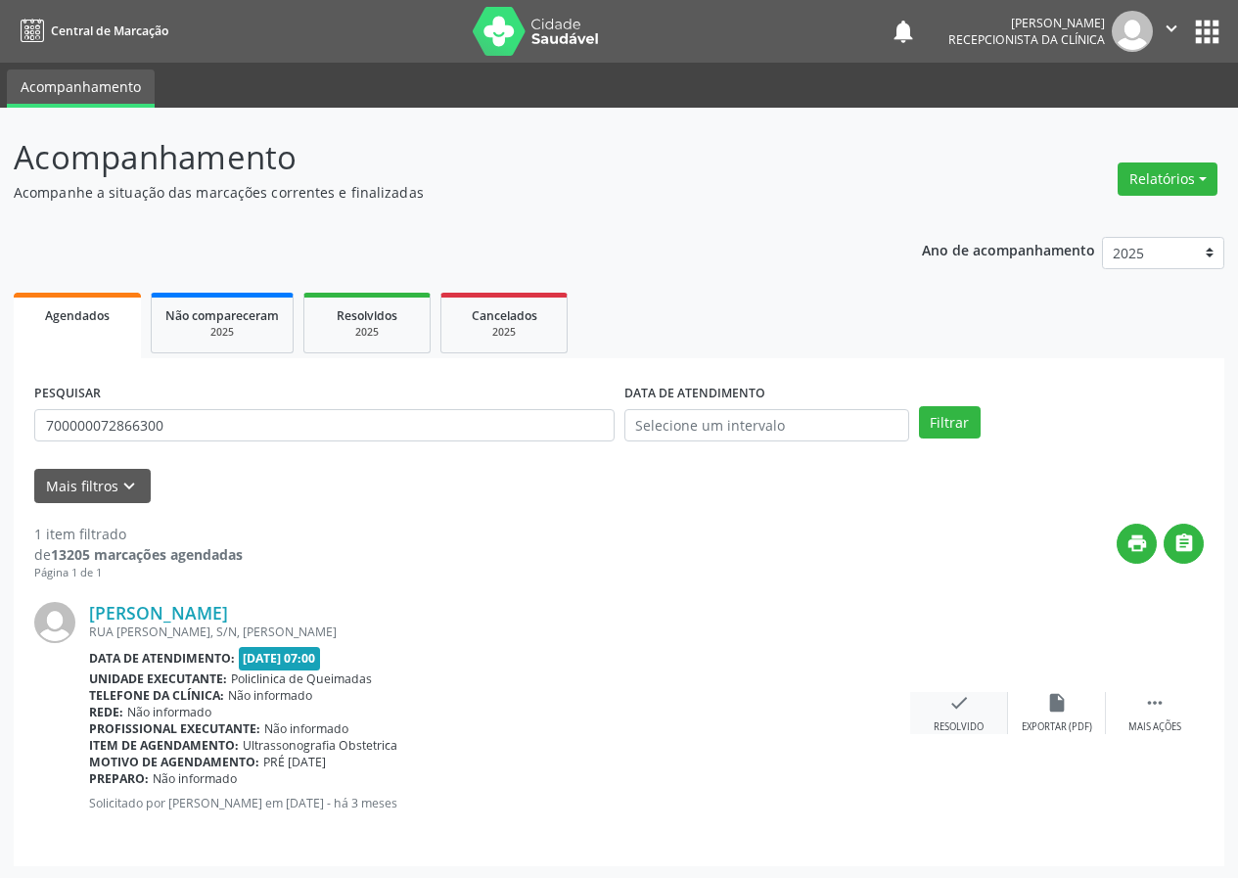
click at [946, 707] on div "check Resolvido" at bounding box center [959, 713] width 98 height 42
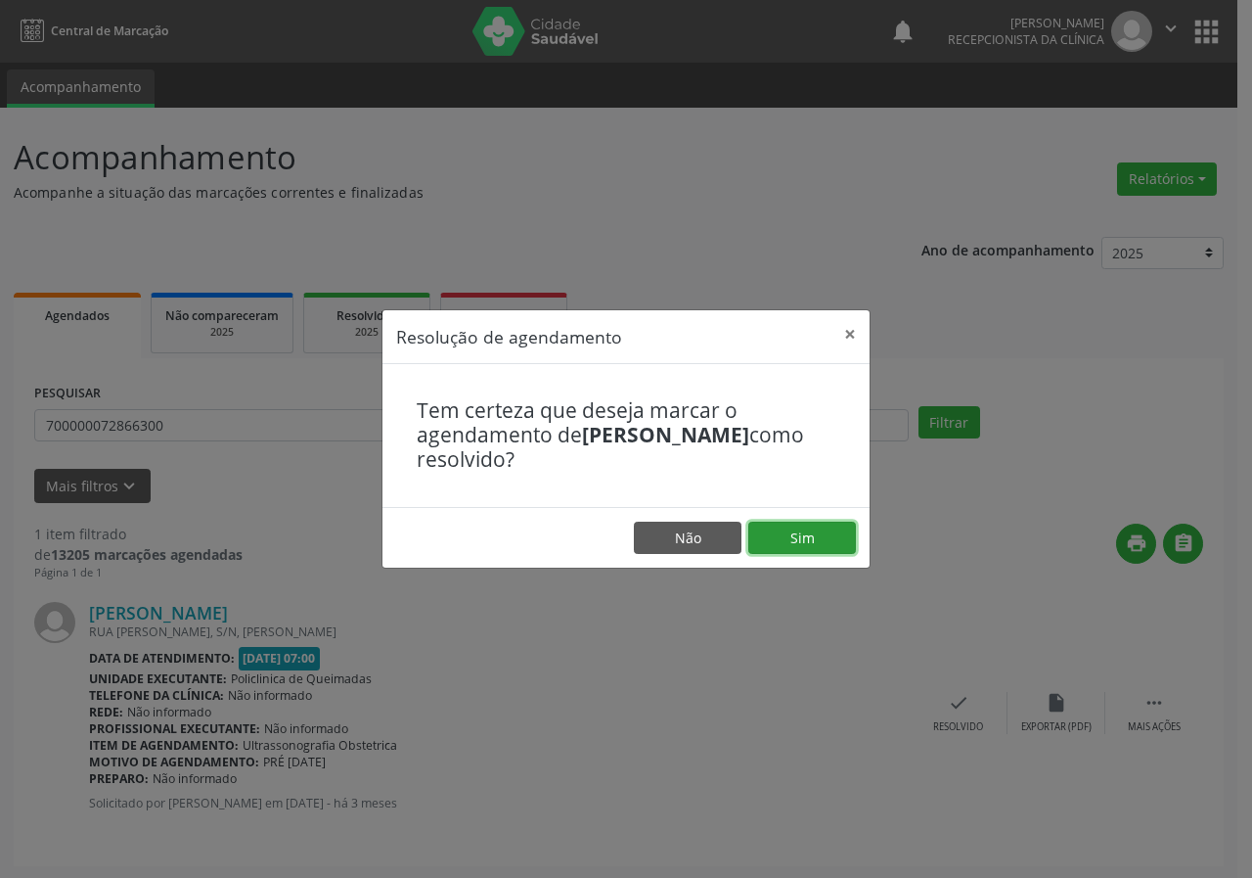
click at [811, 532] on button "Sim" at bounding box center [803, 538] width 108 height 33
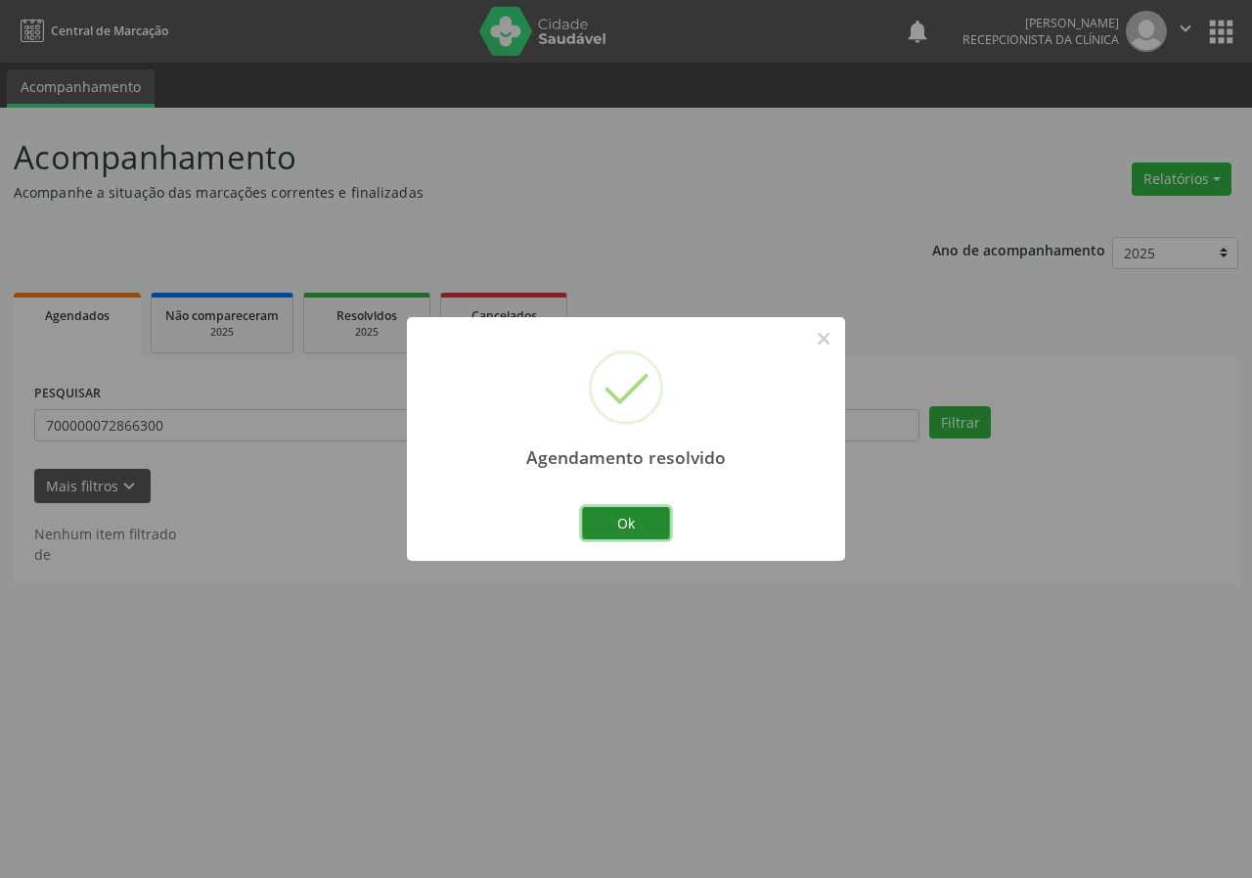
click at [632, 521] on button "Ok" at bounding box center [626, 523] width 88 height 33
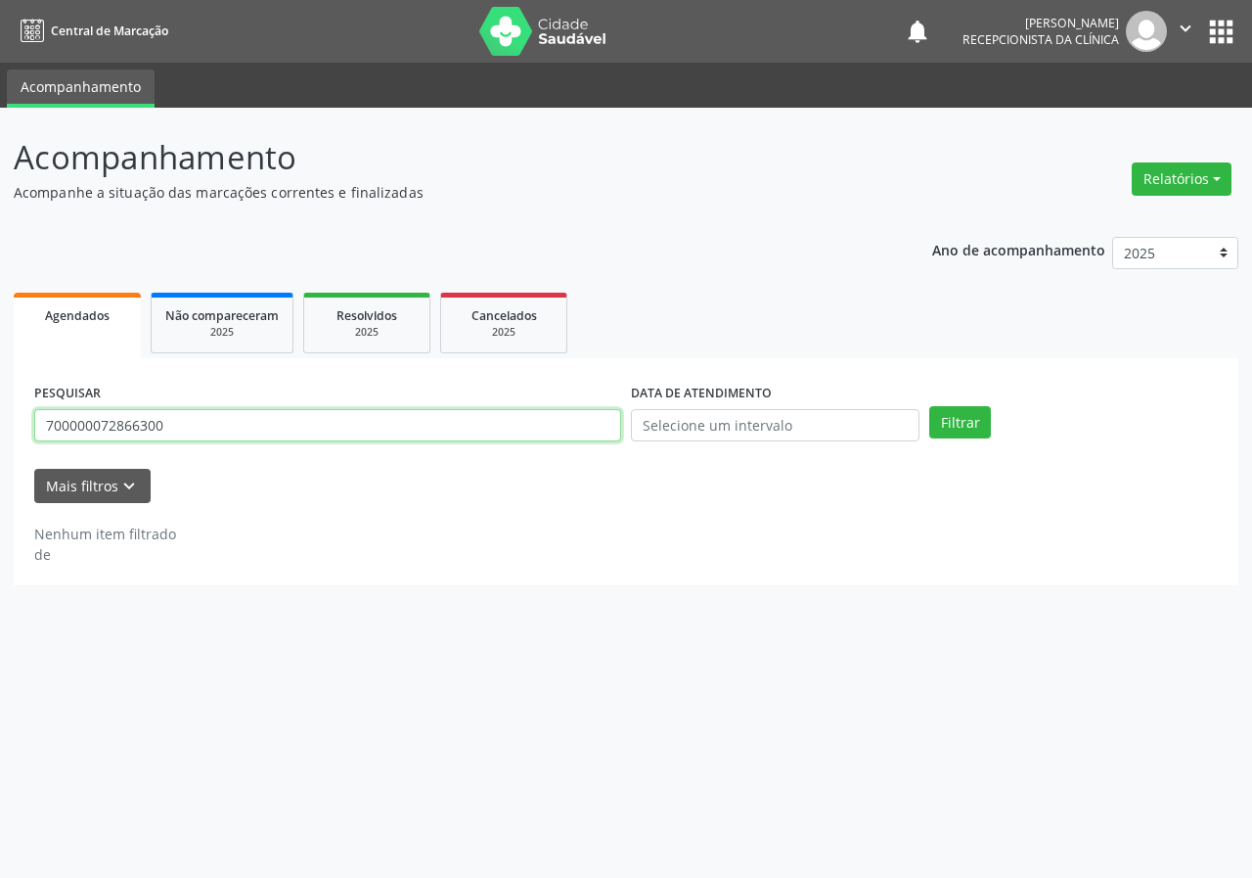
click at [457, 431] on input "700000072866300" at bounding box center [327, 425] width 587 height 33
click at [459, 431] on input "700000072866300" at bounding box center [327, 425] width 587 height 33
type input "706009813500046"
click at [930, 406] on button "Filtrar" at bounding box center [961, 422] width 62 height 33
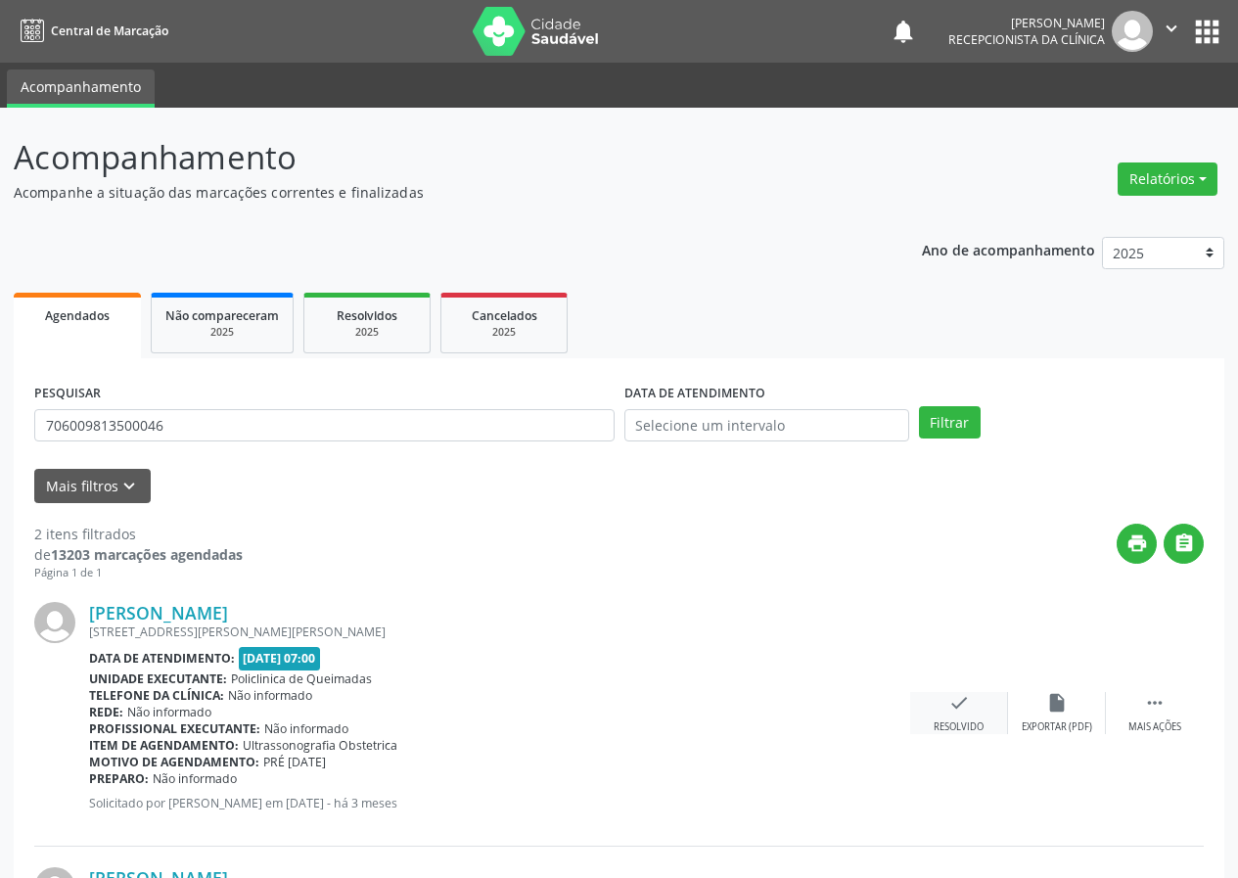
click at [969, 713] on div "check Resolvido" at bounding box center [959, 713] width 98 height 42
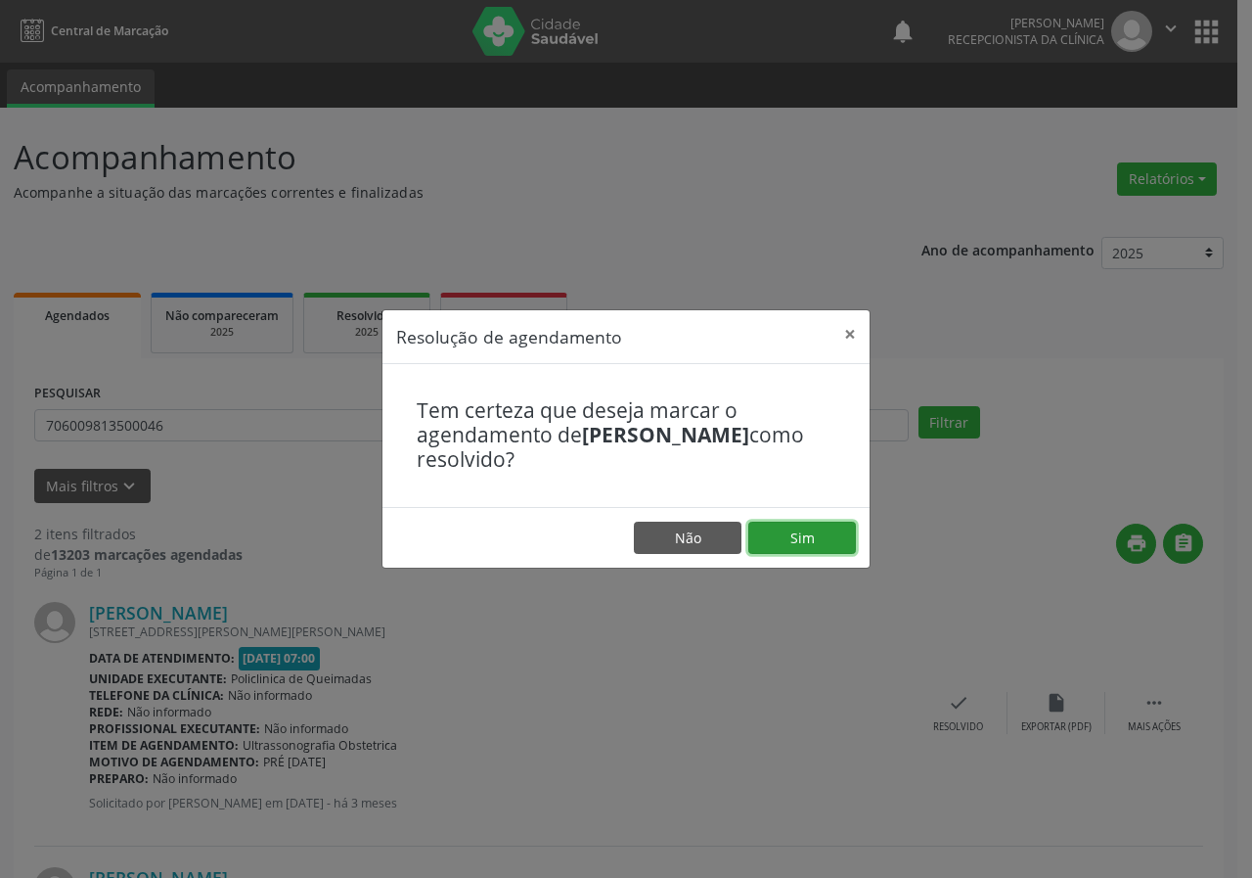
click at [821, 532] on button "Sim" at bounding box center [803, 538] width 108 height 33
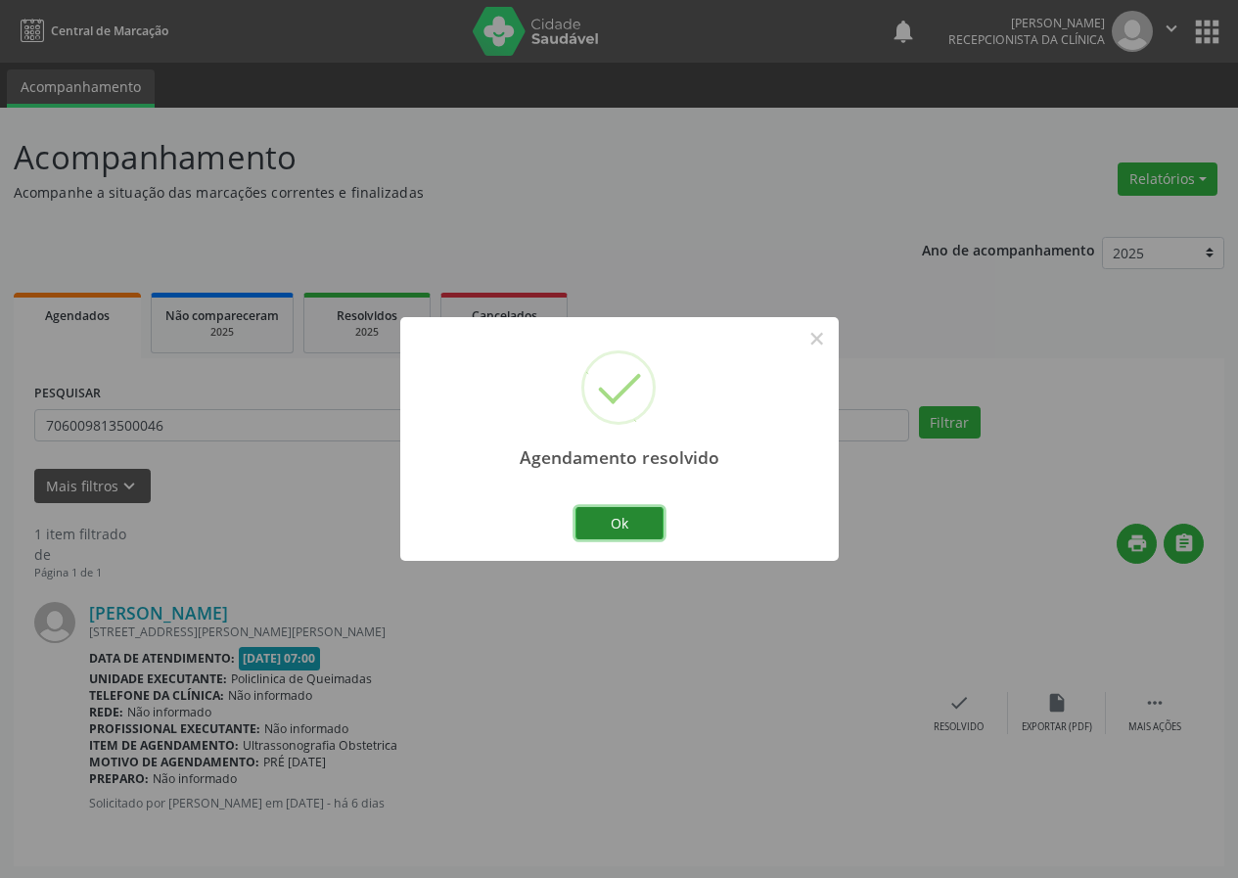
click at [649, 517] on button "Ok" at bounding box center [619, 523] width 88 height 33
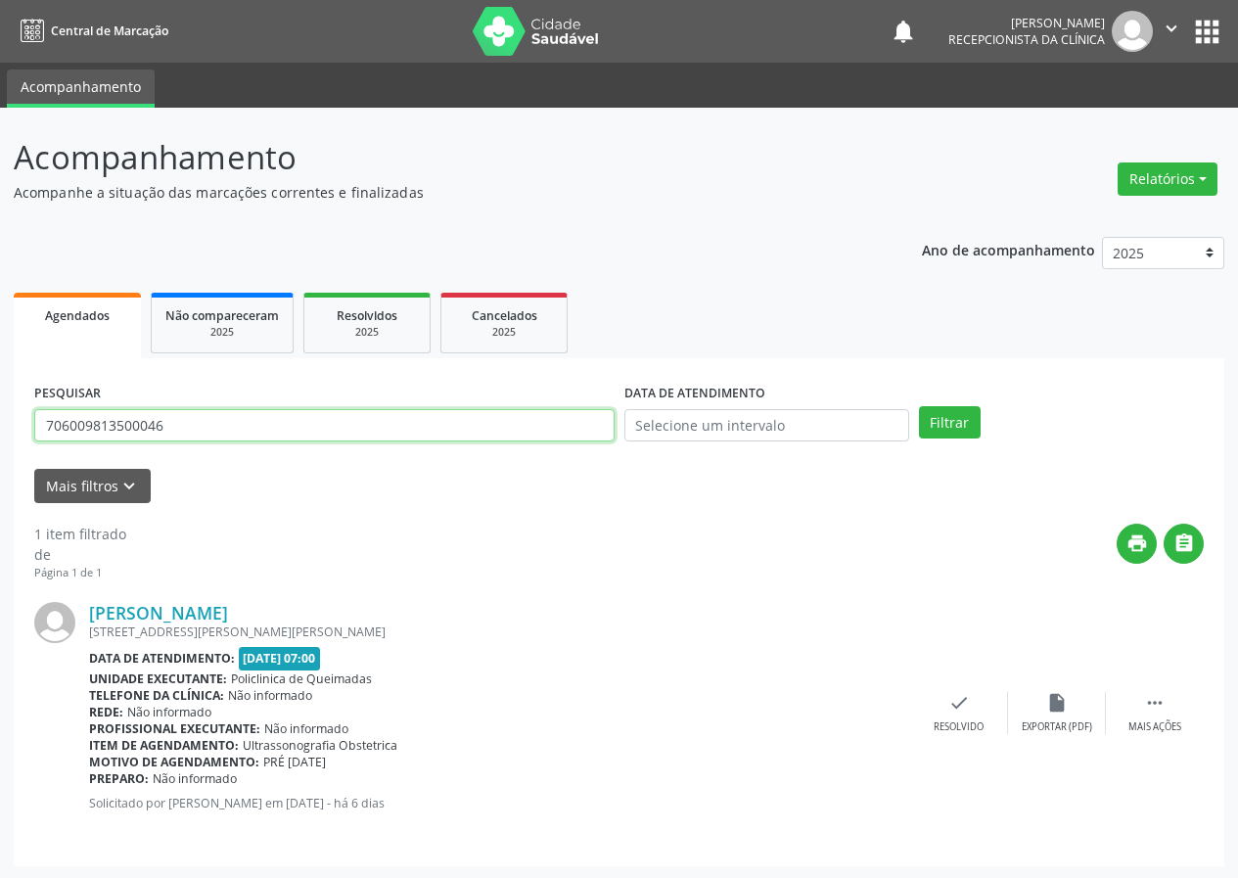
click at [521, 416] on input "706009813500046" at bounding box center [324, 425] width 580 height 33
type input "704802511823543"
click at [919, 406] on button "Filtrar" at bounding box center [950, 422] width 62 height 33
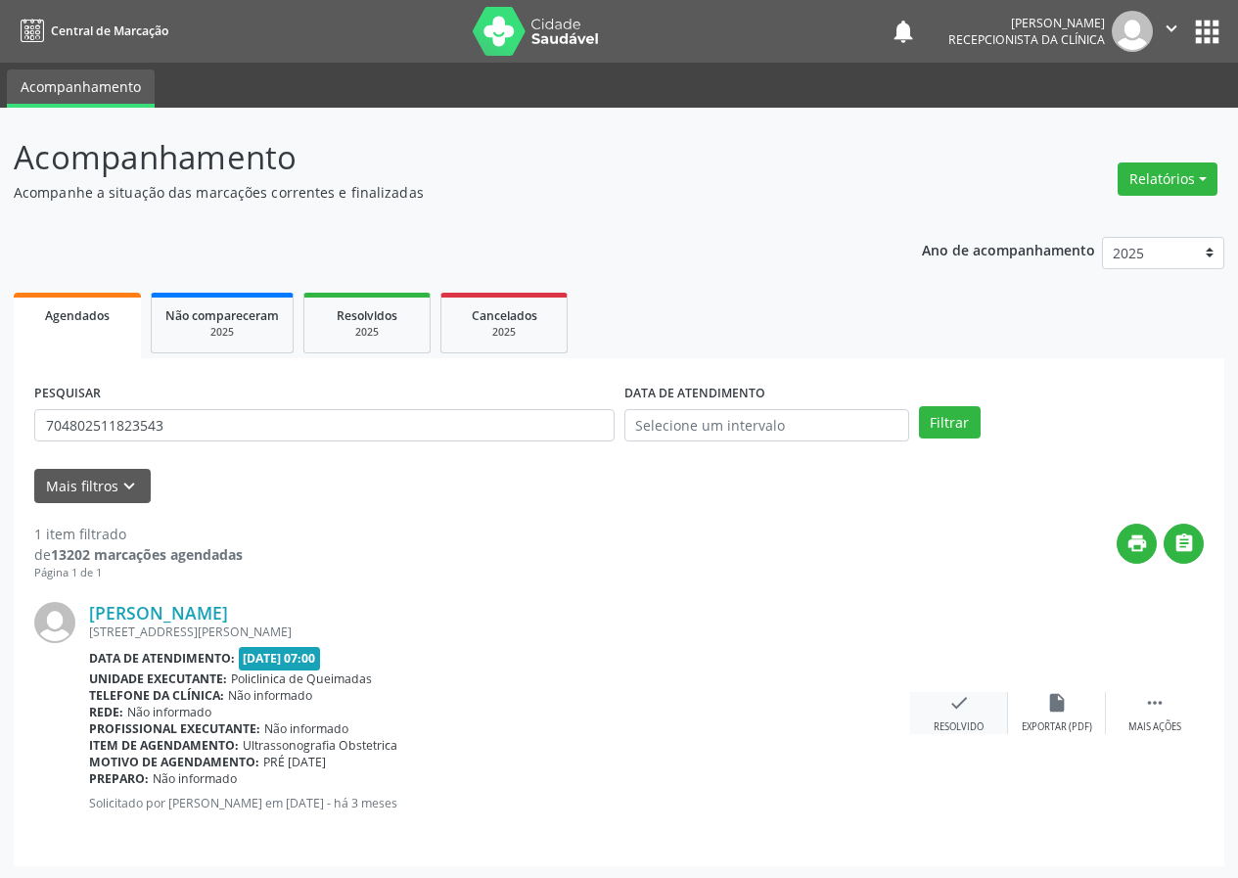
click at [960, 696] on icon "check" at bounding box center [959, 703] width 22 height 22
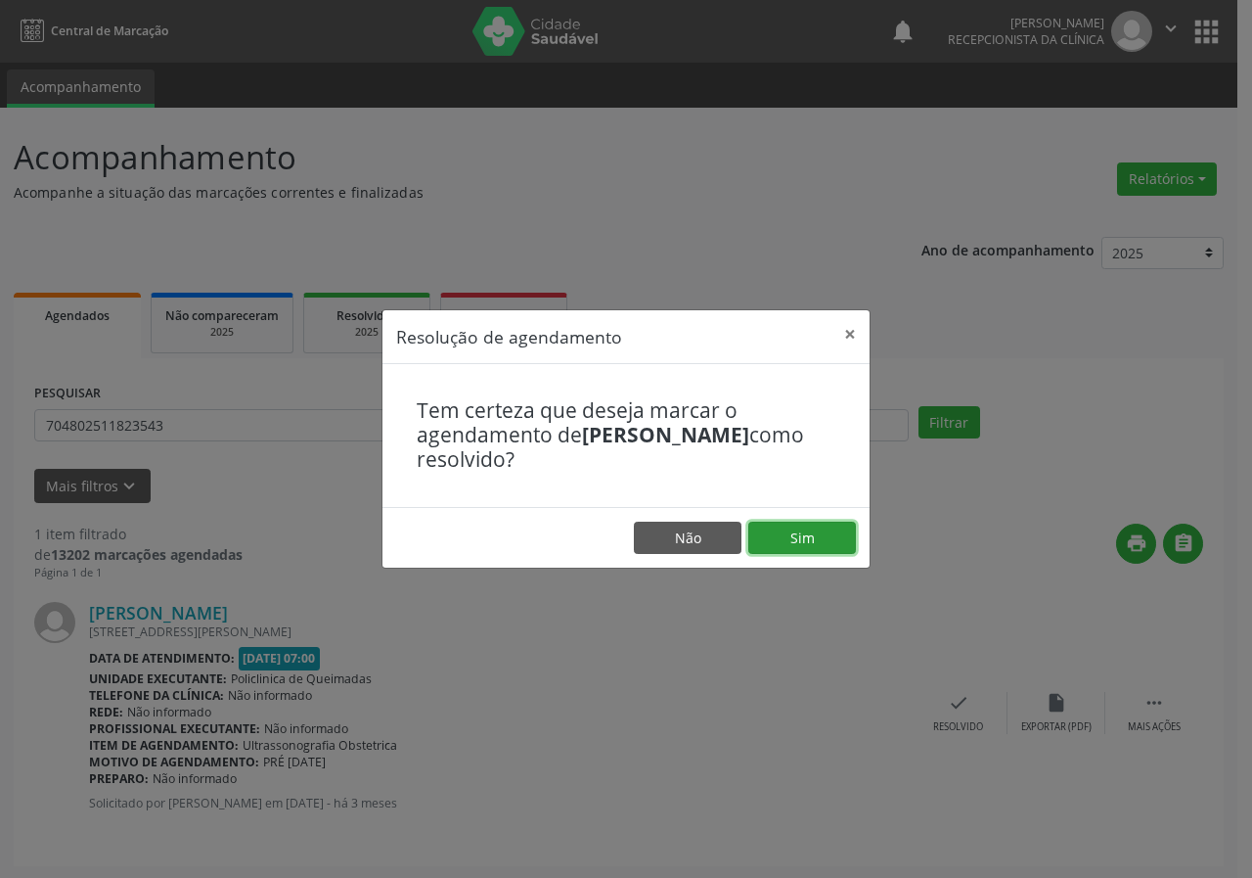
click at [815, 541] on button "Sim" at bounding box center [803, 538] width 108 height 33
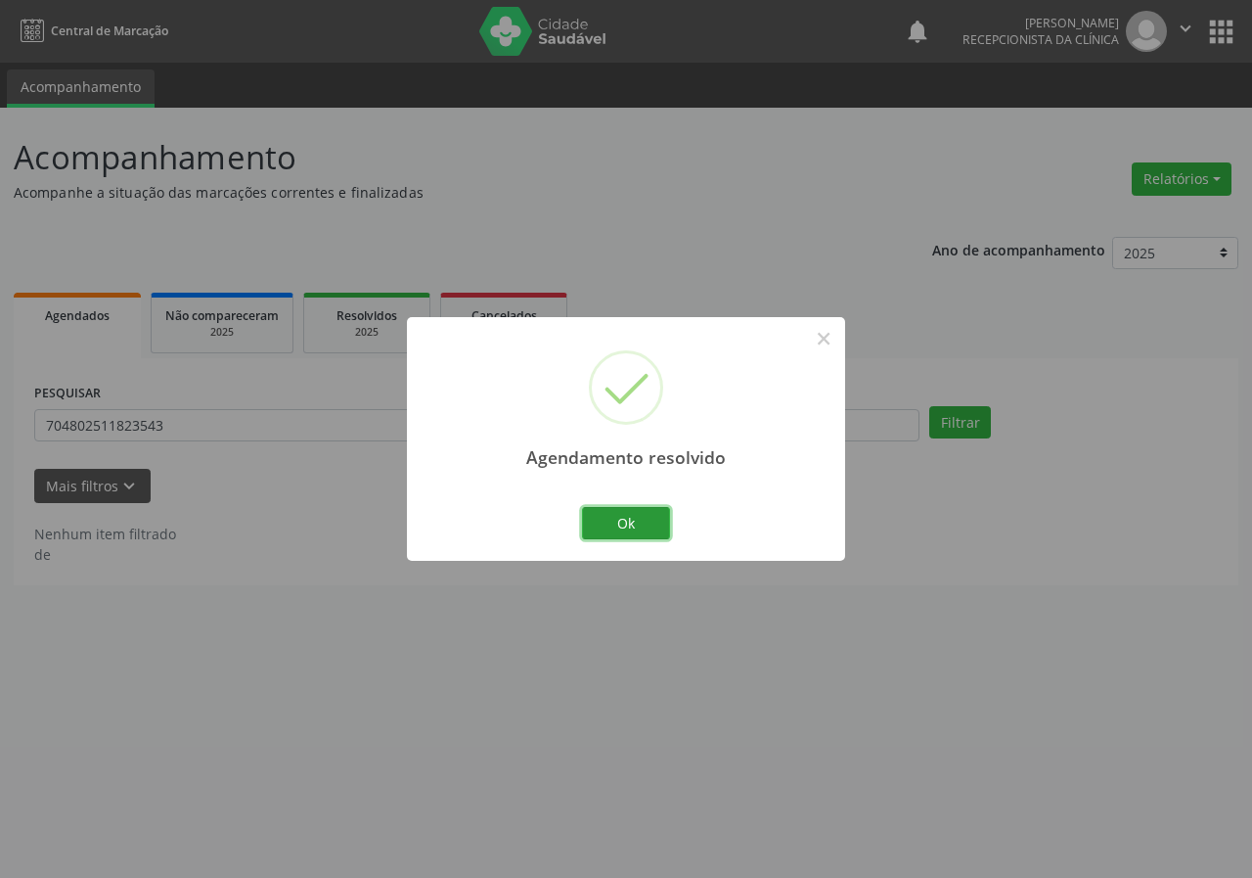
drag, startPoint x: 652, startPoint y: 525, endPoint x: 476, endPoint y: 455, distance: 189.7
click at [651, 525] on button "Ok" at bounding box center [626, 523] width 88 height 33
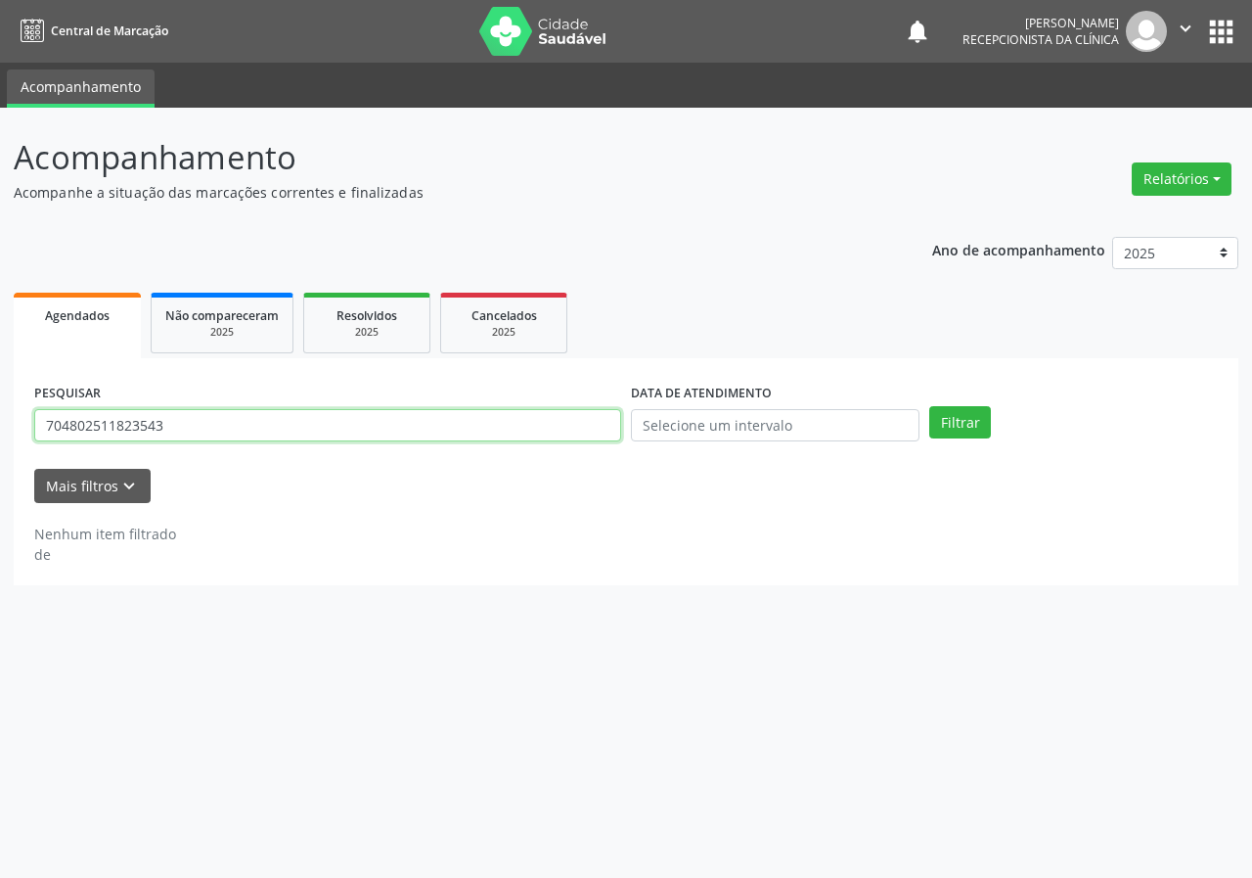
click at [429, 421] on input "704802511823543" at bounding box center [327, 425] width 587 height 33
type input "708004886569722"
click at [930, 406] on button "Filtrar" at bounding box center [961, 422] width 62 height 33
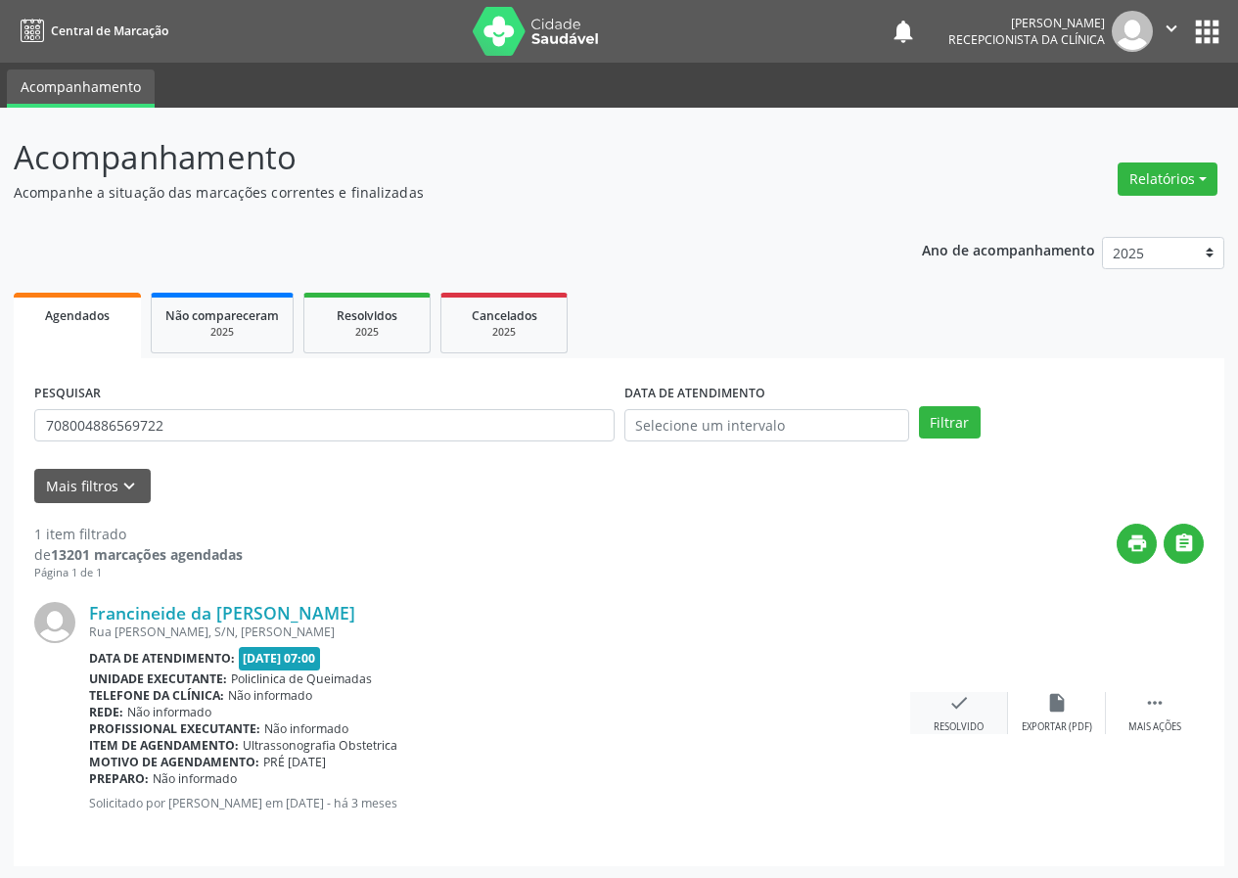
click at [967, 711] on icon "check" at bounding box center [959, 703] width 22 height 22
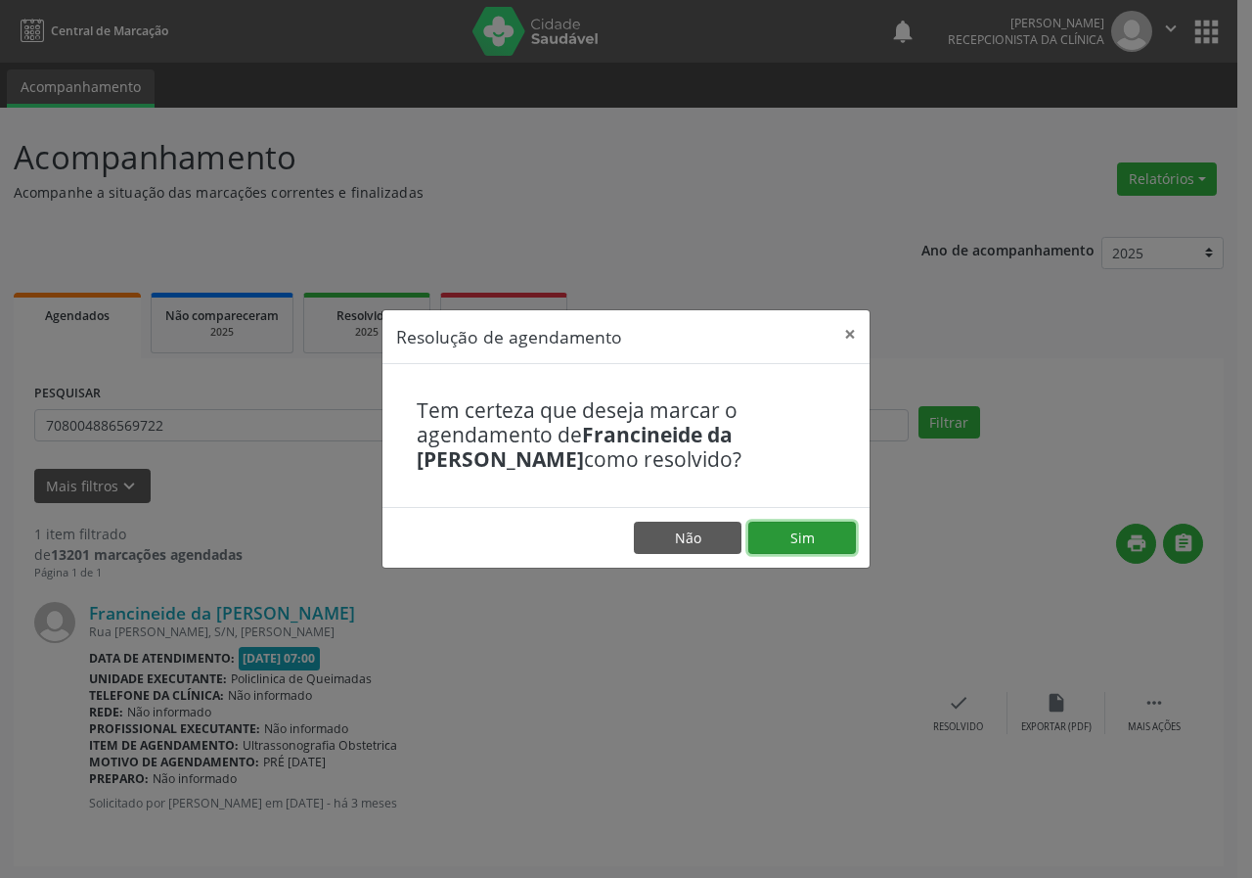
click at [790, 548] on button "Sim" at bounding box center [803, 538] width 108 height 33
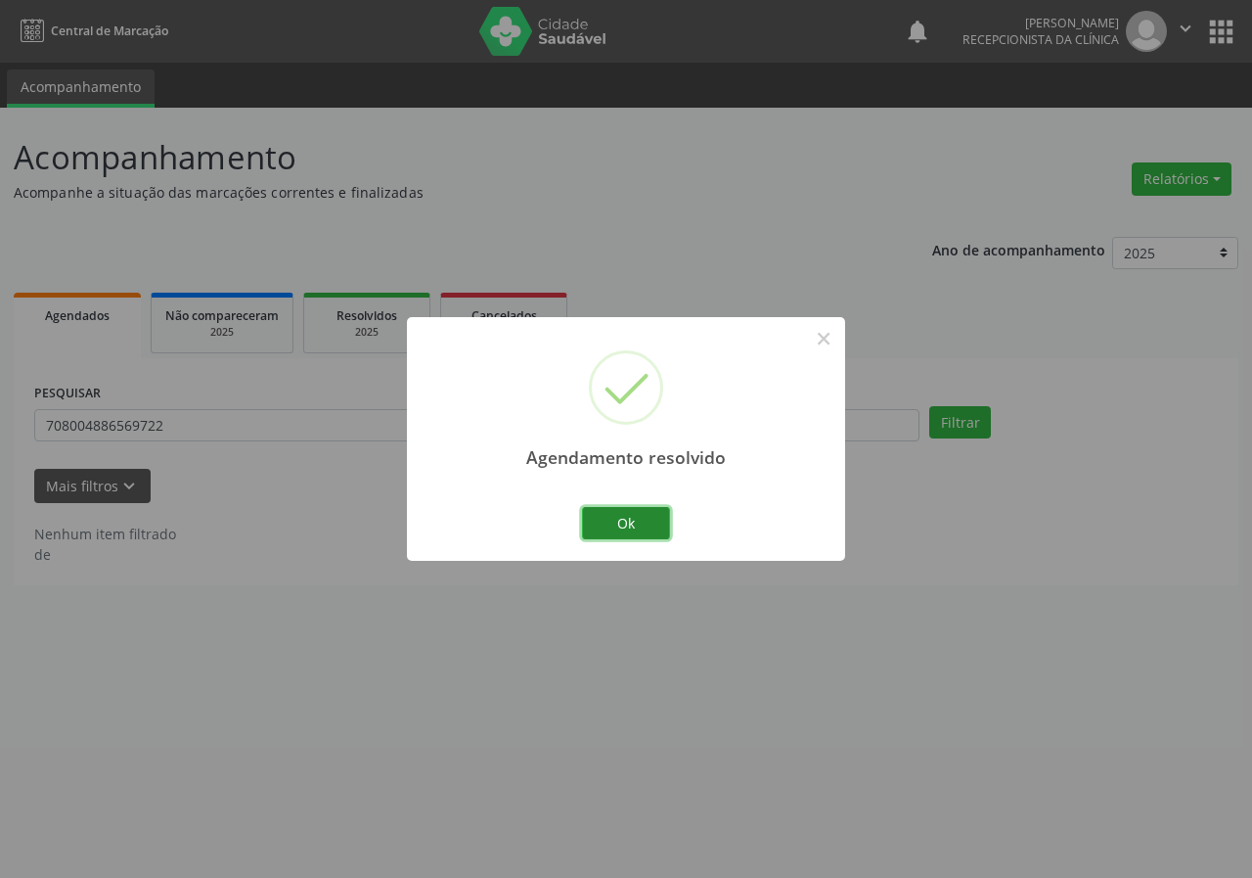
click at [639, 524] on button "Ok" at bounding box center [626, 523] width 88 height 33
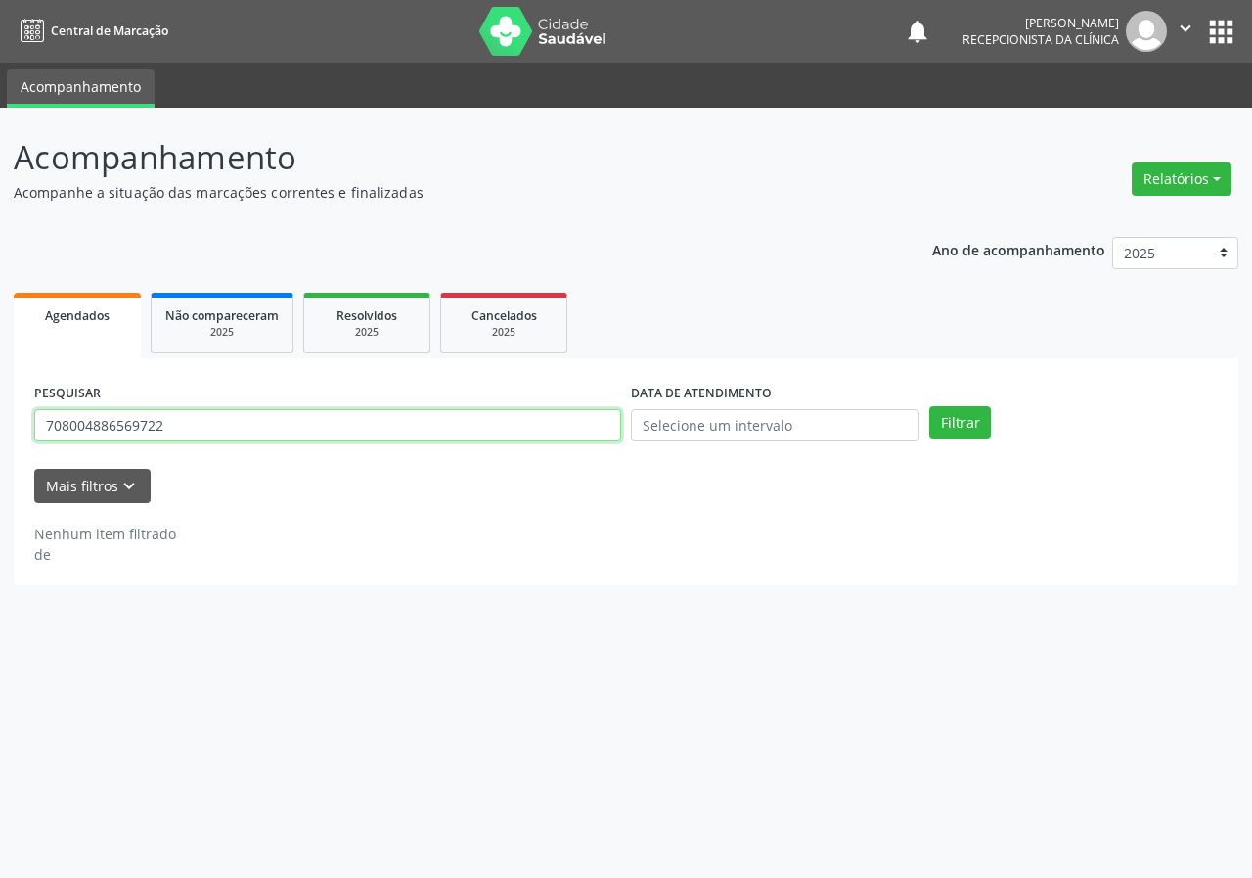
click at [450, 424] on input "708004886569722" at bounding box center [327, 425] width 587 height 33
type input "700302917535832"
click at [930, 406] on button "Filtrar" at bounding box center [961, 422] width 62 height 33
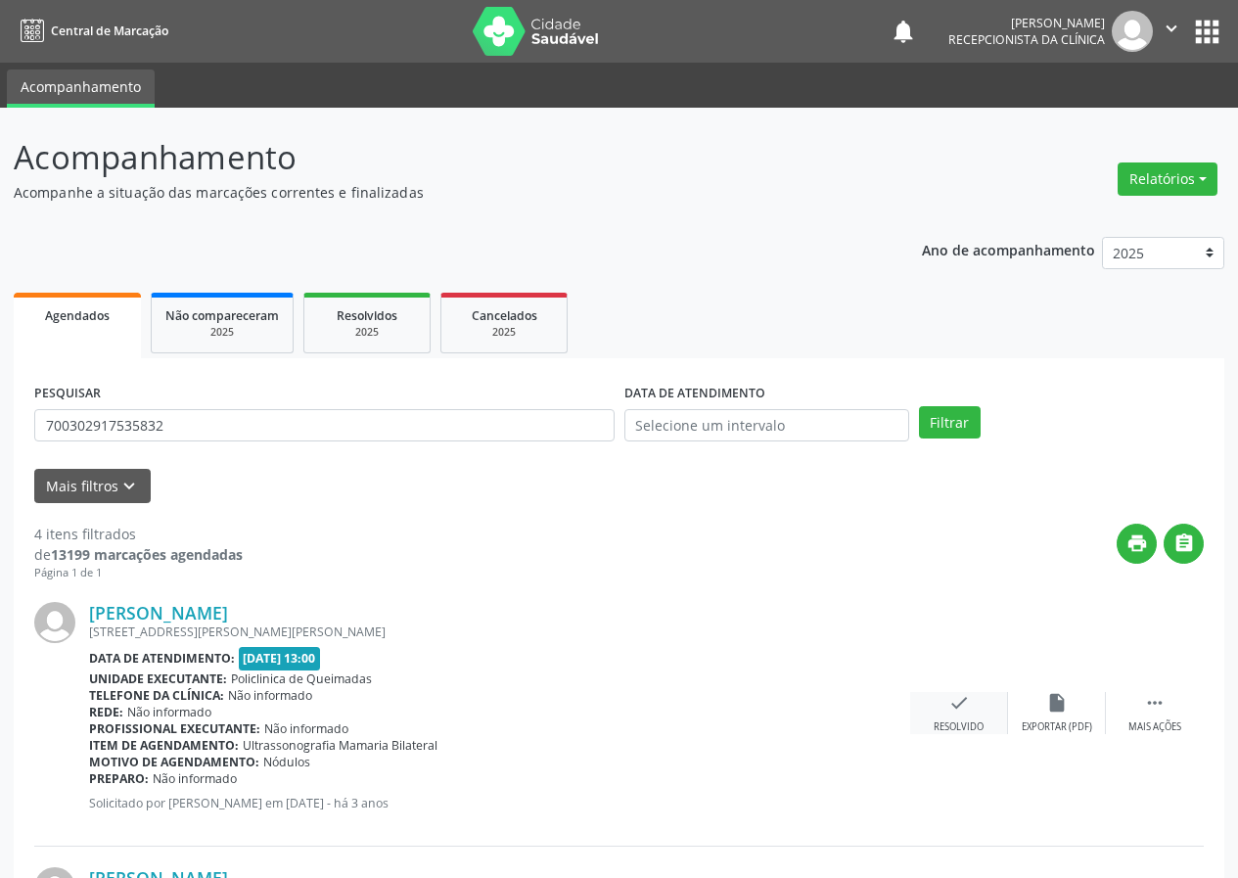
click at [963, 720] on div "Resolvido" at bounding box center [958, 727] width 50 height 14
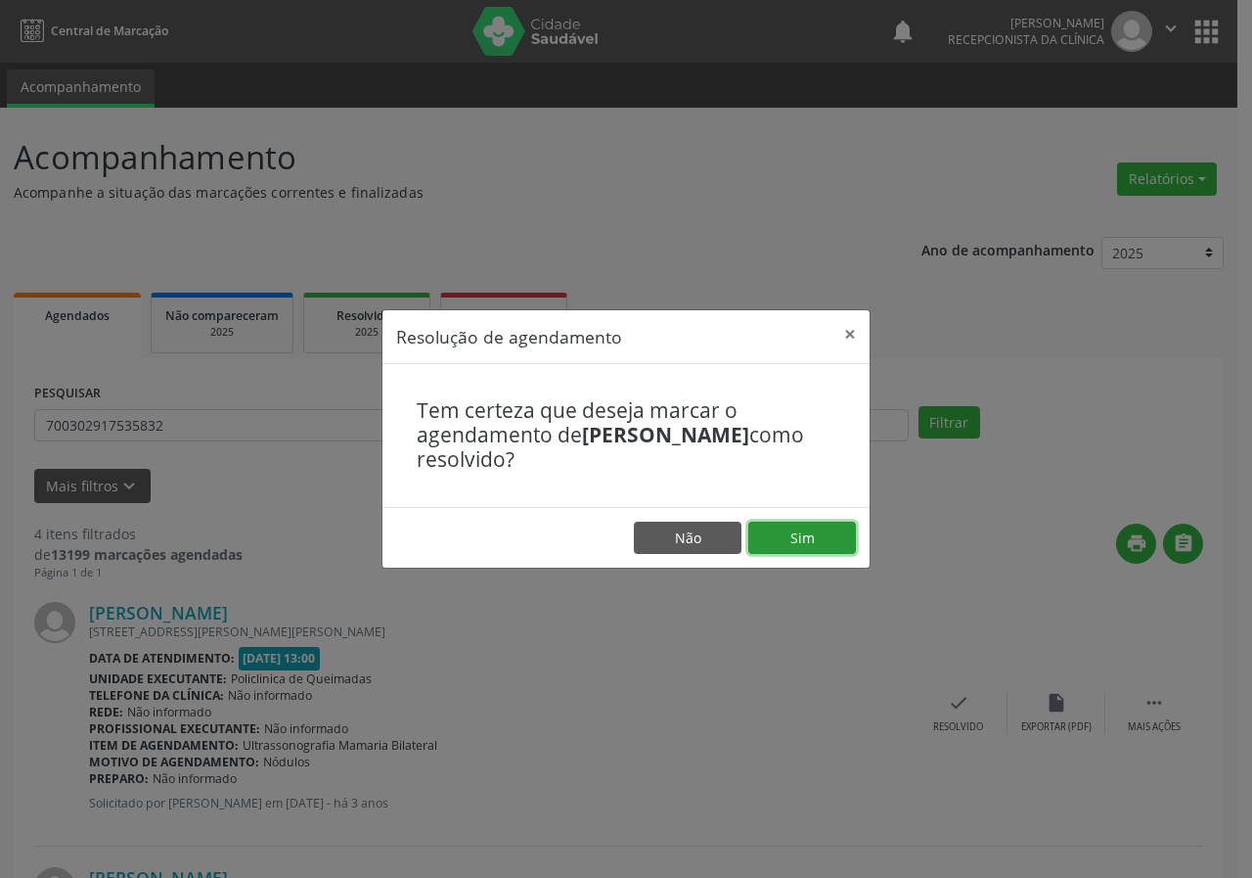
click at [840, 536] on button "Sim" at bounding box center [803, 538] width 108 height 33
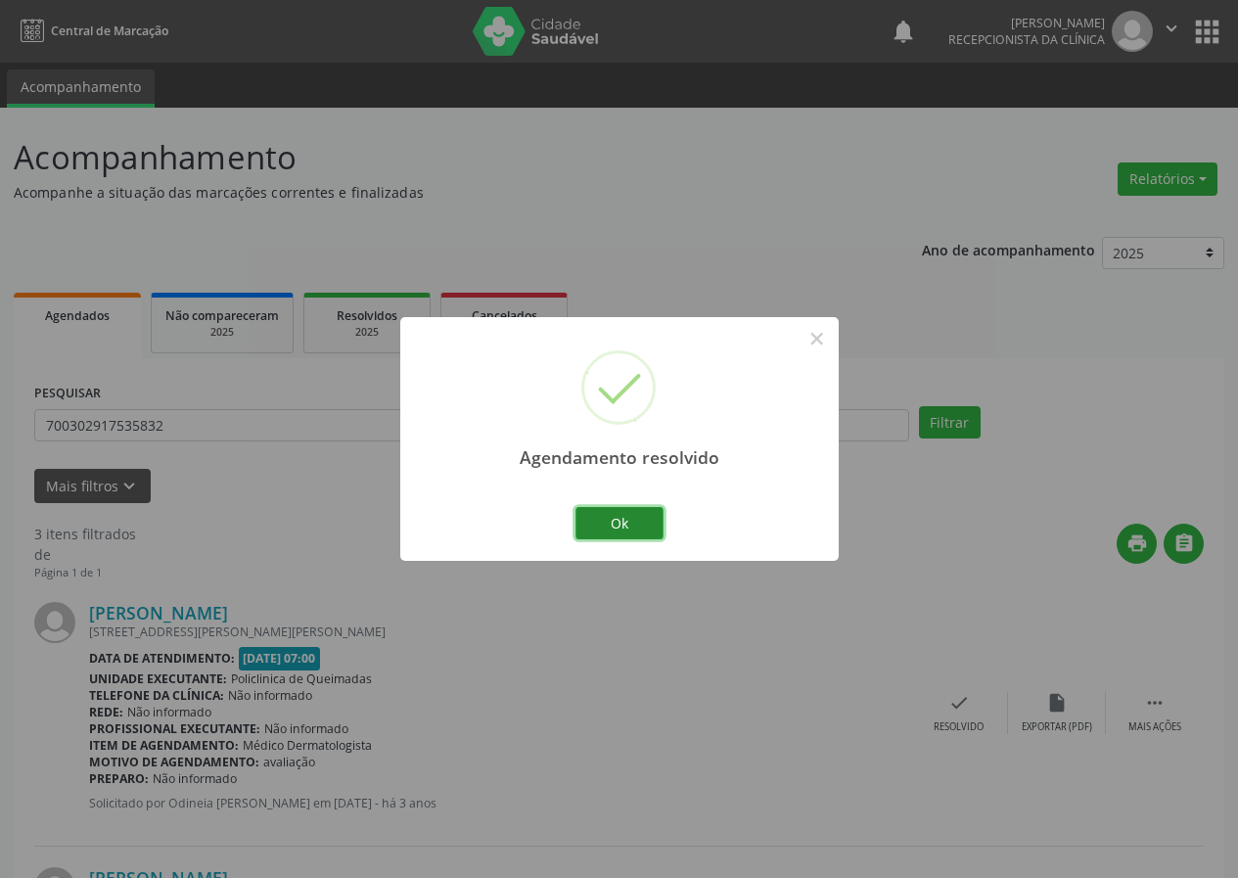
click at [630, 509] on button "Ok" at bounding box center [619, 523] width 88 height 33
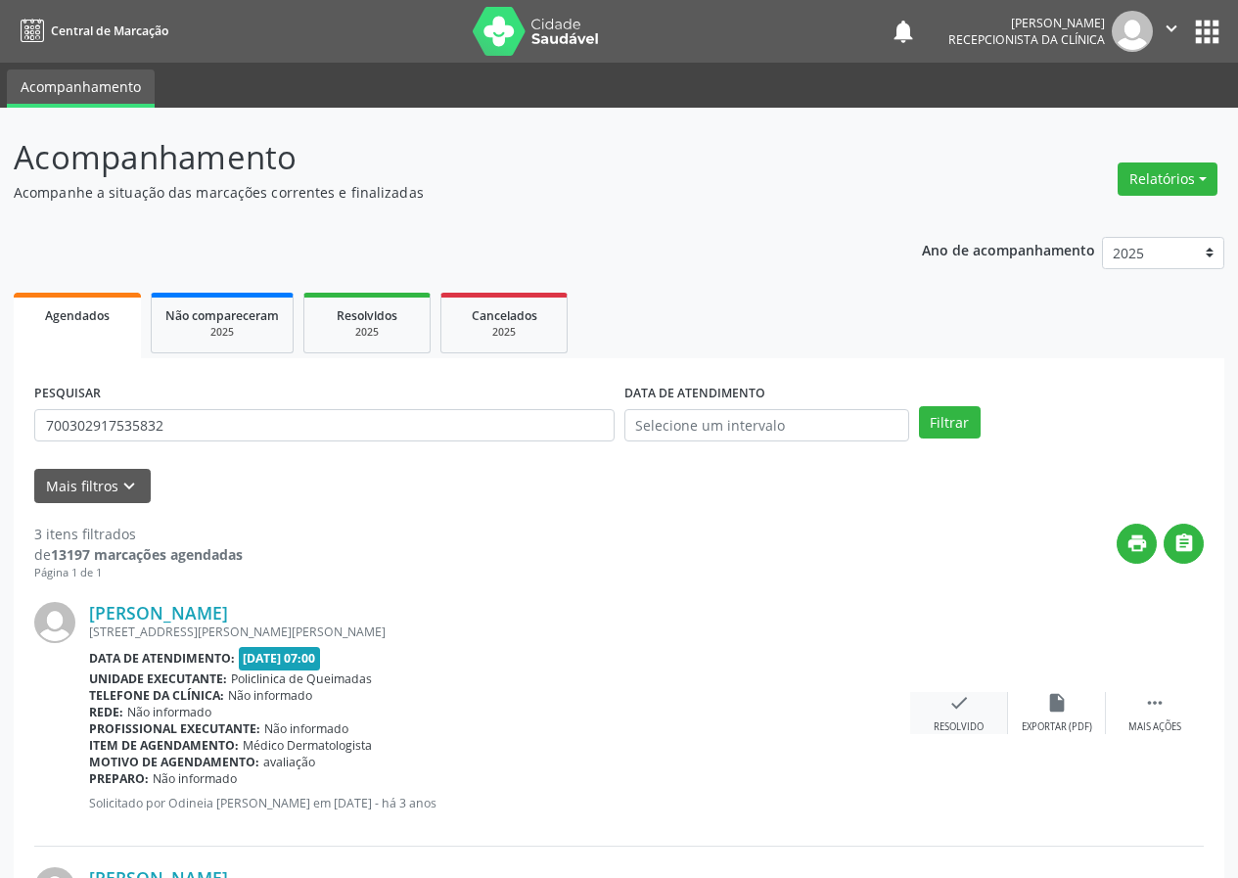
click at [964, 707] on icon "check" at bounding box center [959, 703] width 22 height 22
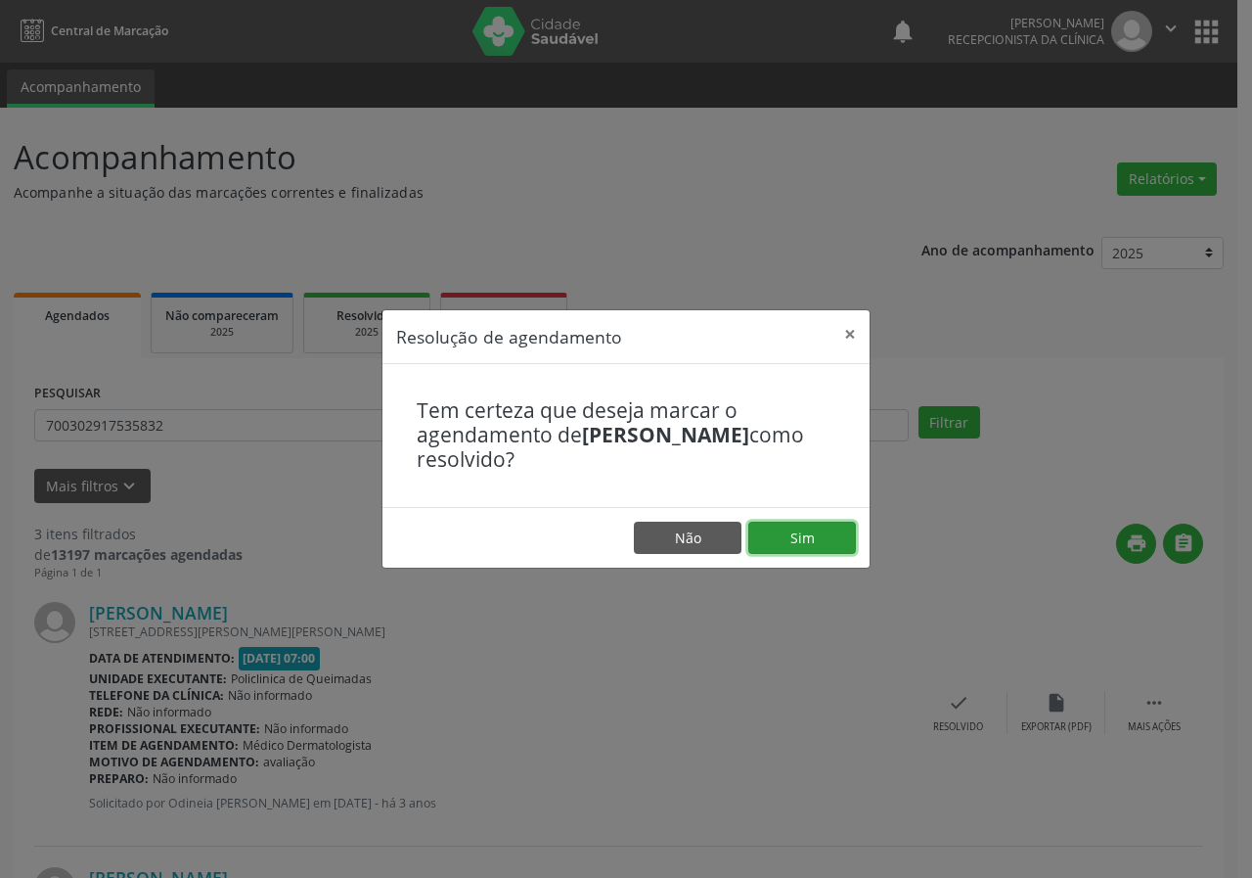
click at [816, 541] on button "Sim" at bounding box center [803, 538] width 108 height 33
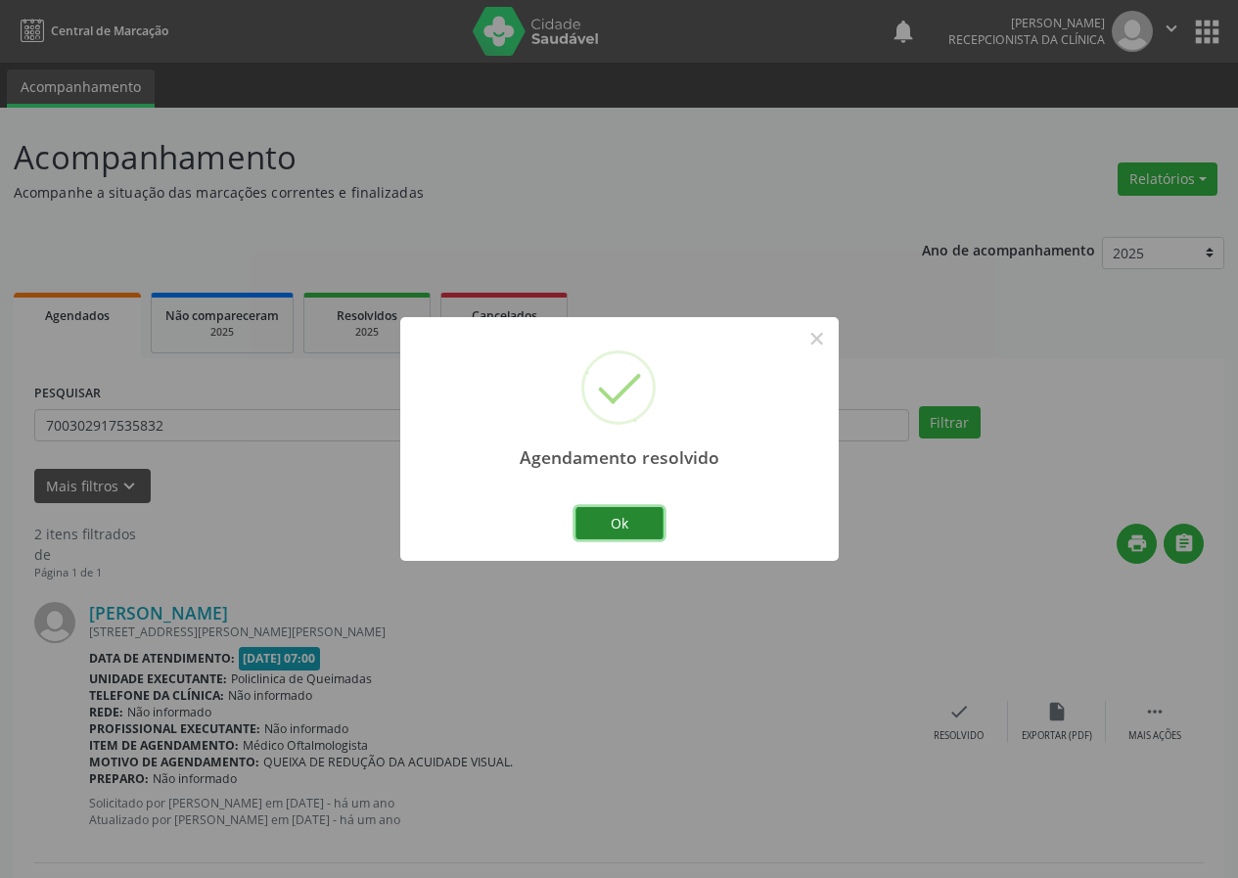
click at [651, 518] on button "Ok" at bounding box center [619, 523] width 88 height 33
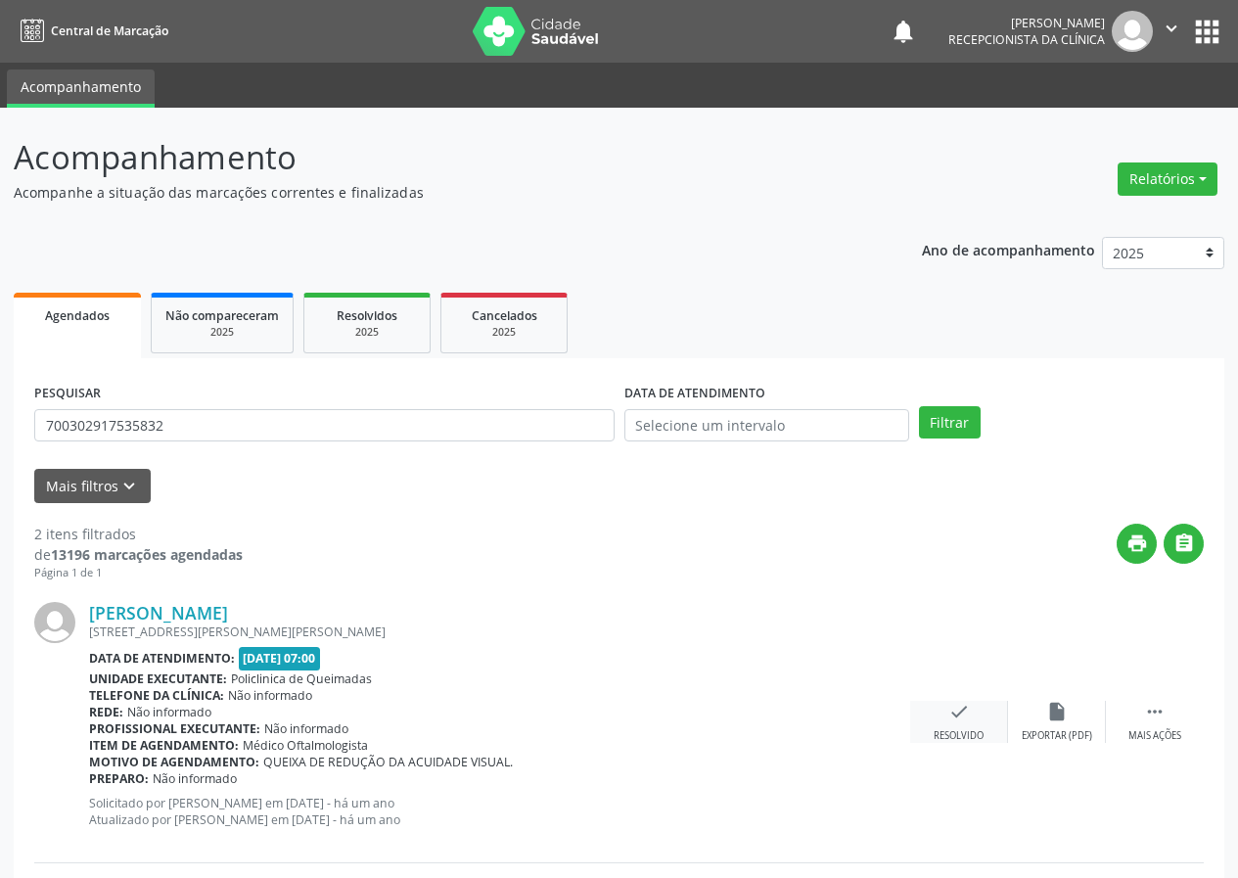
click at [952, 710] on icon "check" at bounding box center [959, 712] width 22 height 22
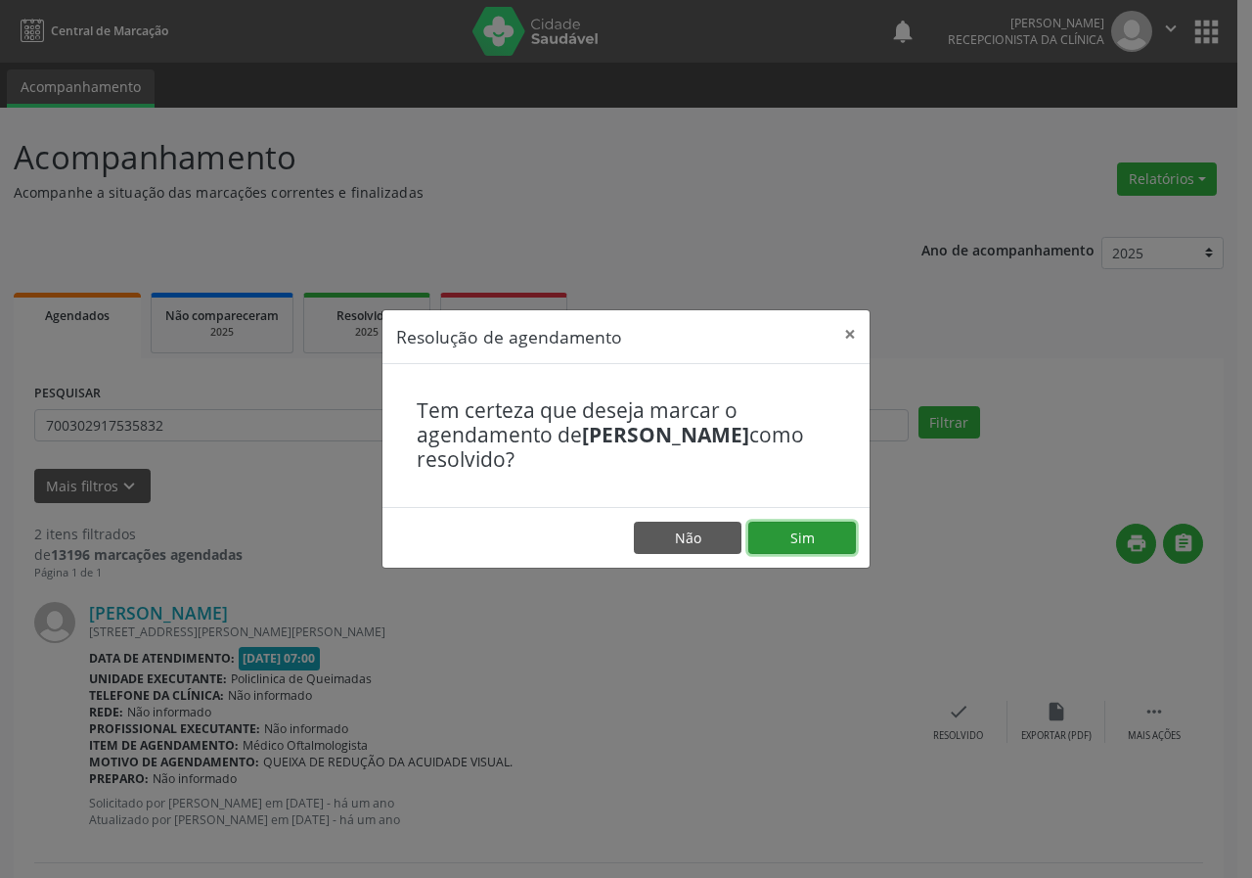
click at [785, 542] on button "Sim" at bounding box center [803, 538] width 108 height 33
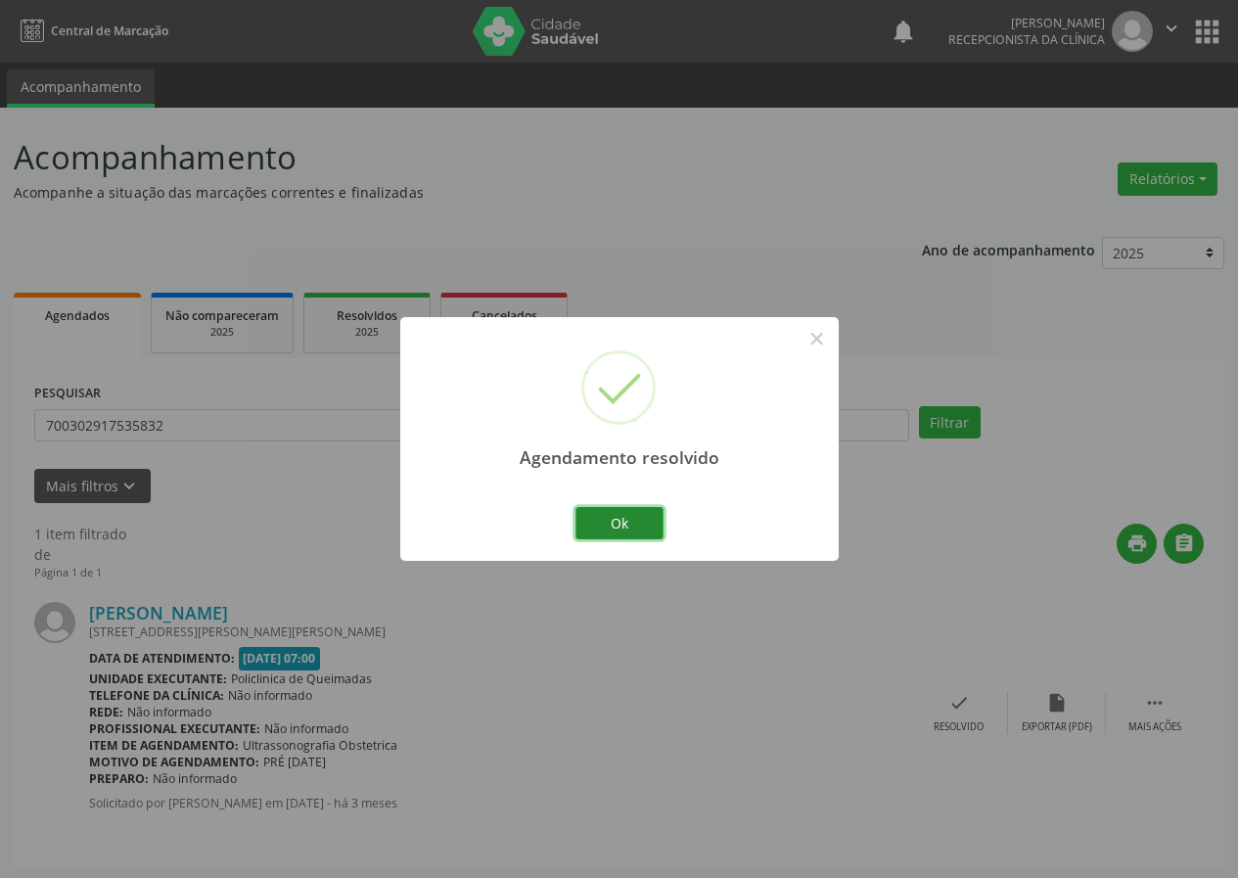
click at [638, 520] on button "Ok" at bounding box center [619, 523] width 88 height 33
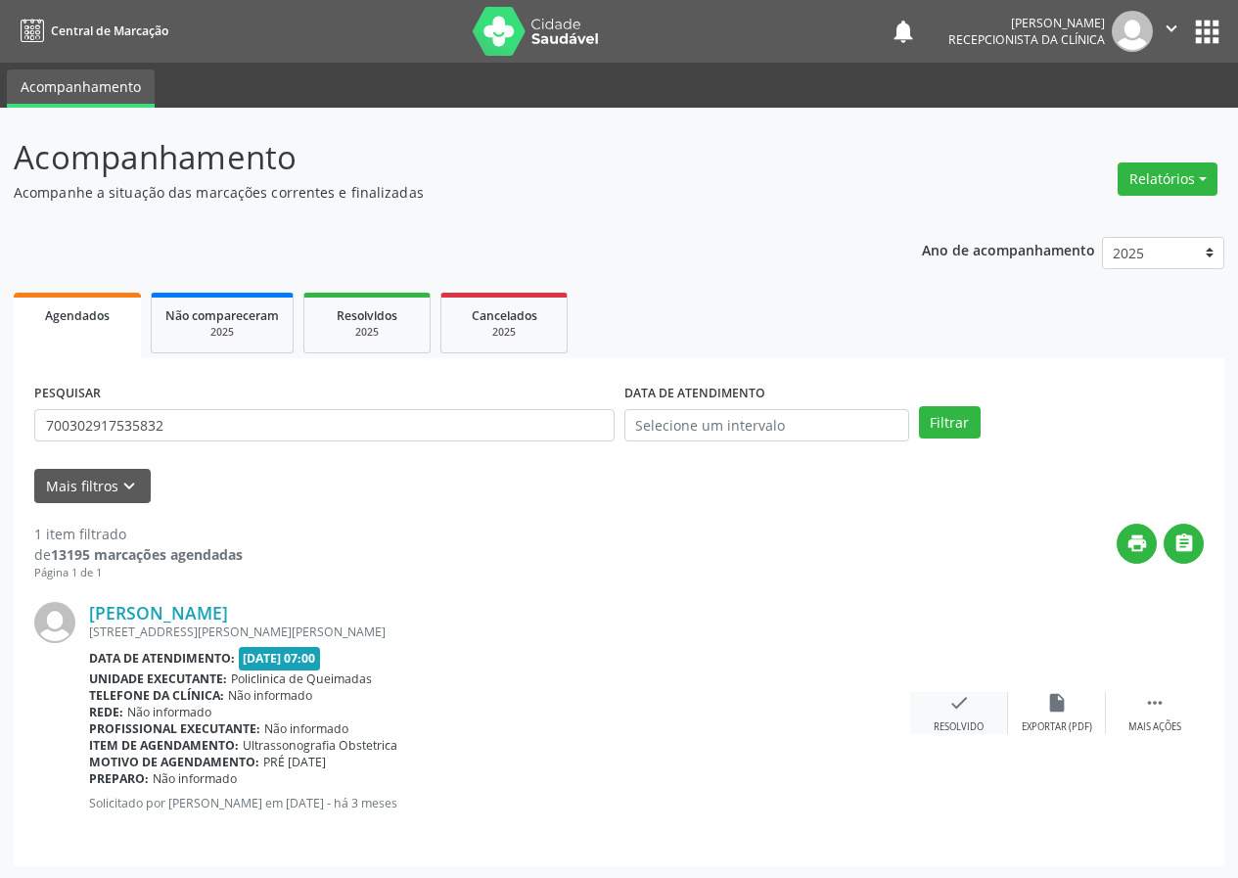
click at [962, 700] on icon "check" at bounding box center [959, 703] width 22 height 22
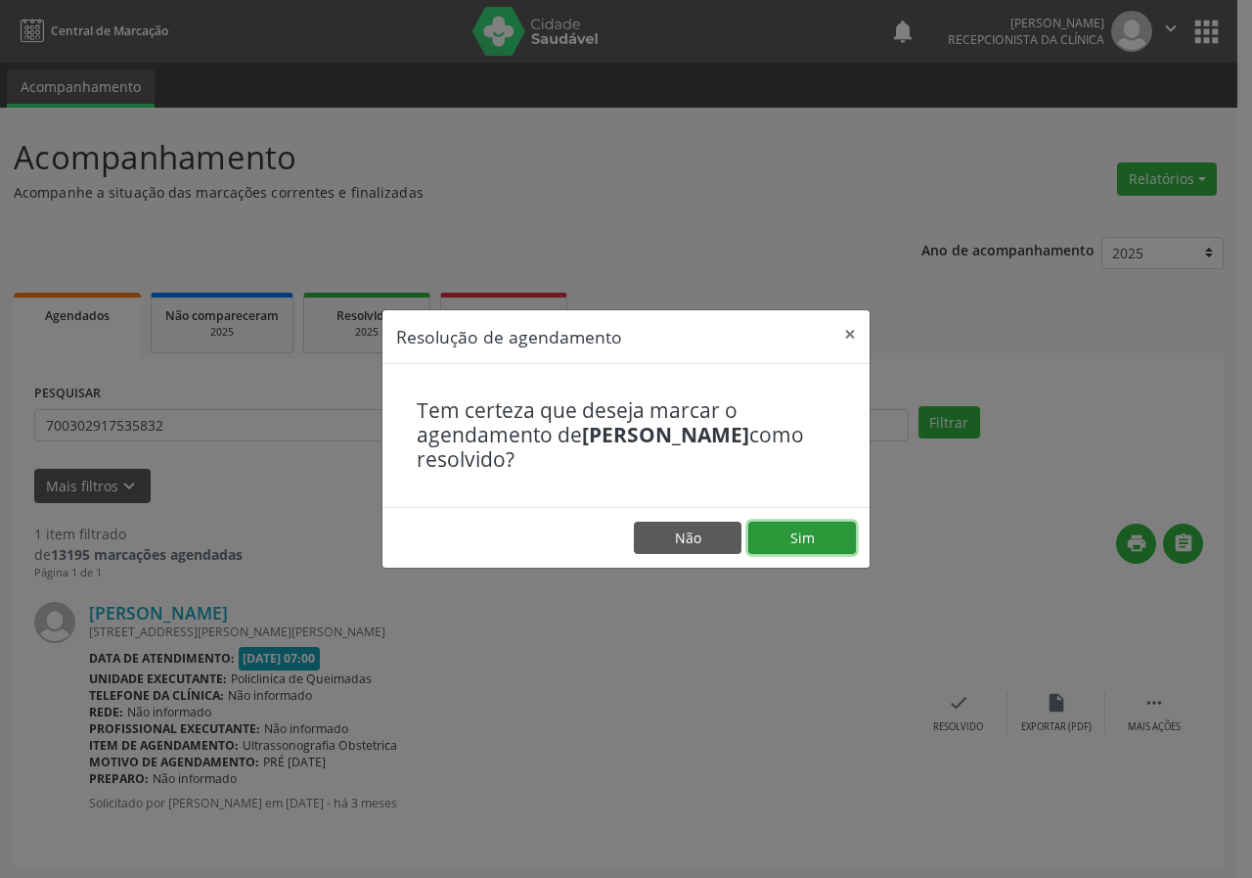
click at [836, 536] on button "Sim" at bounding box center [803, 538] width 108 height 33
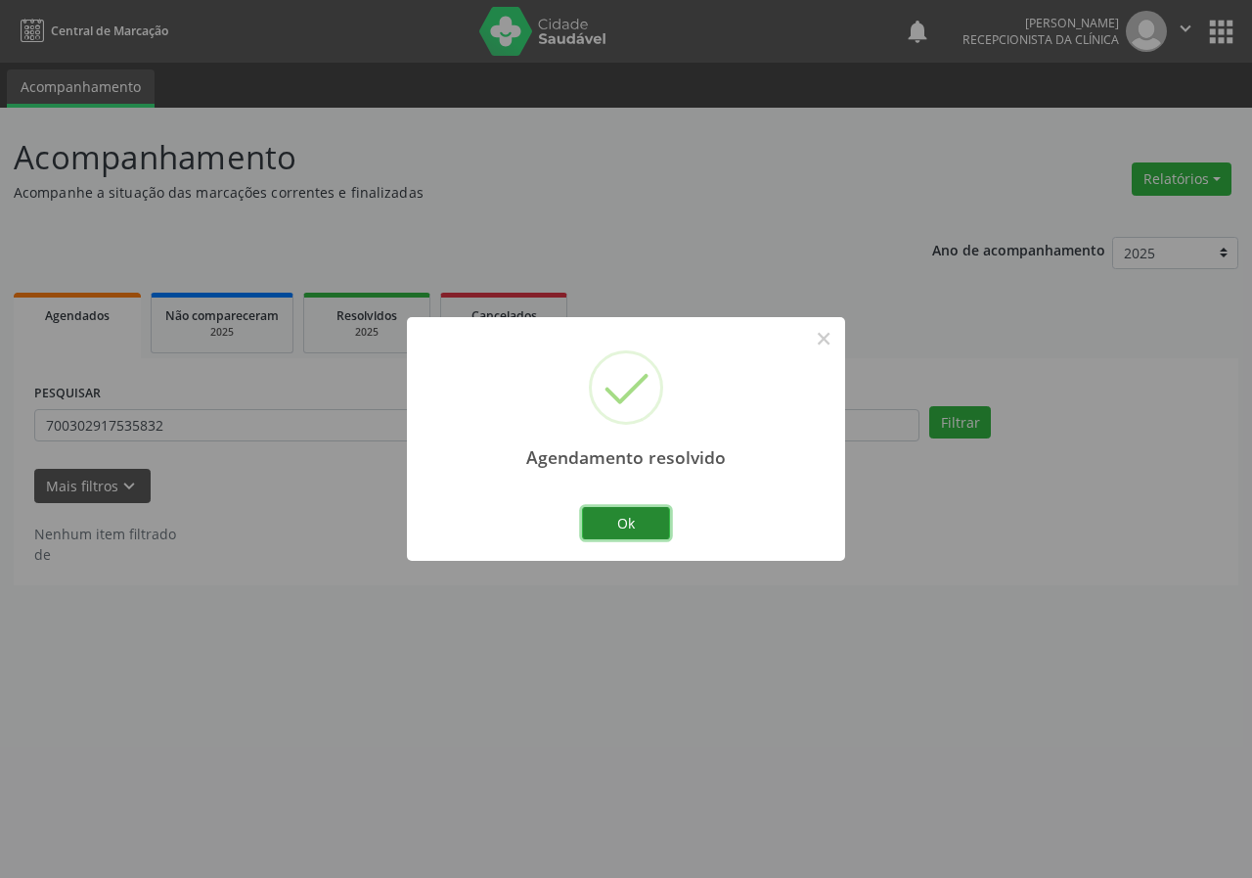
click at [650, 521] on button "Ok" at bounding box center [626, 523] width 88 height 33
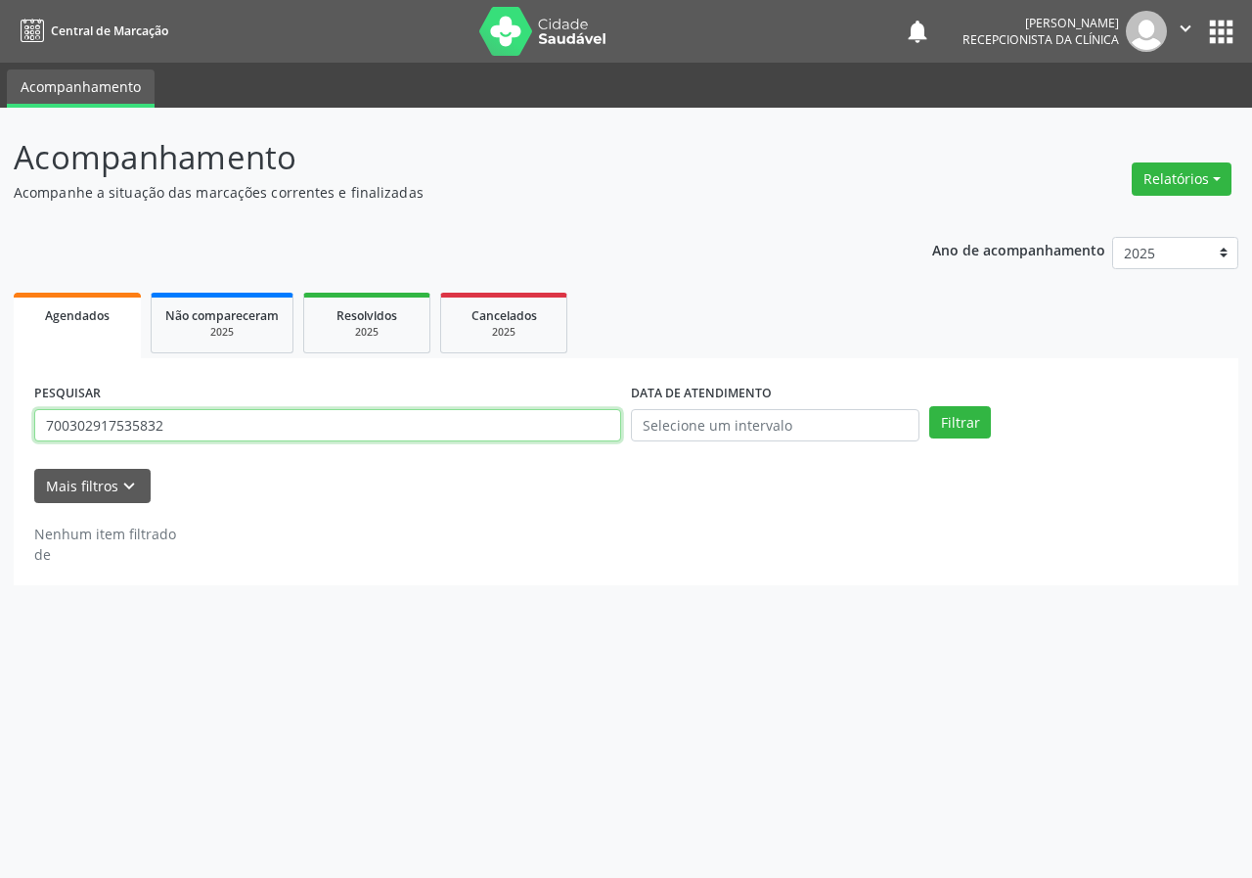
click at [563, 427] on input "700302917535832" at bounding box center [327, 425] width 587 height 33
type input "700800929972780"
click at [930, 406] on button "Filtrar" at bounding box center [961, 422] width 62 height 33
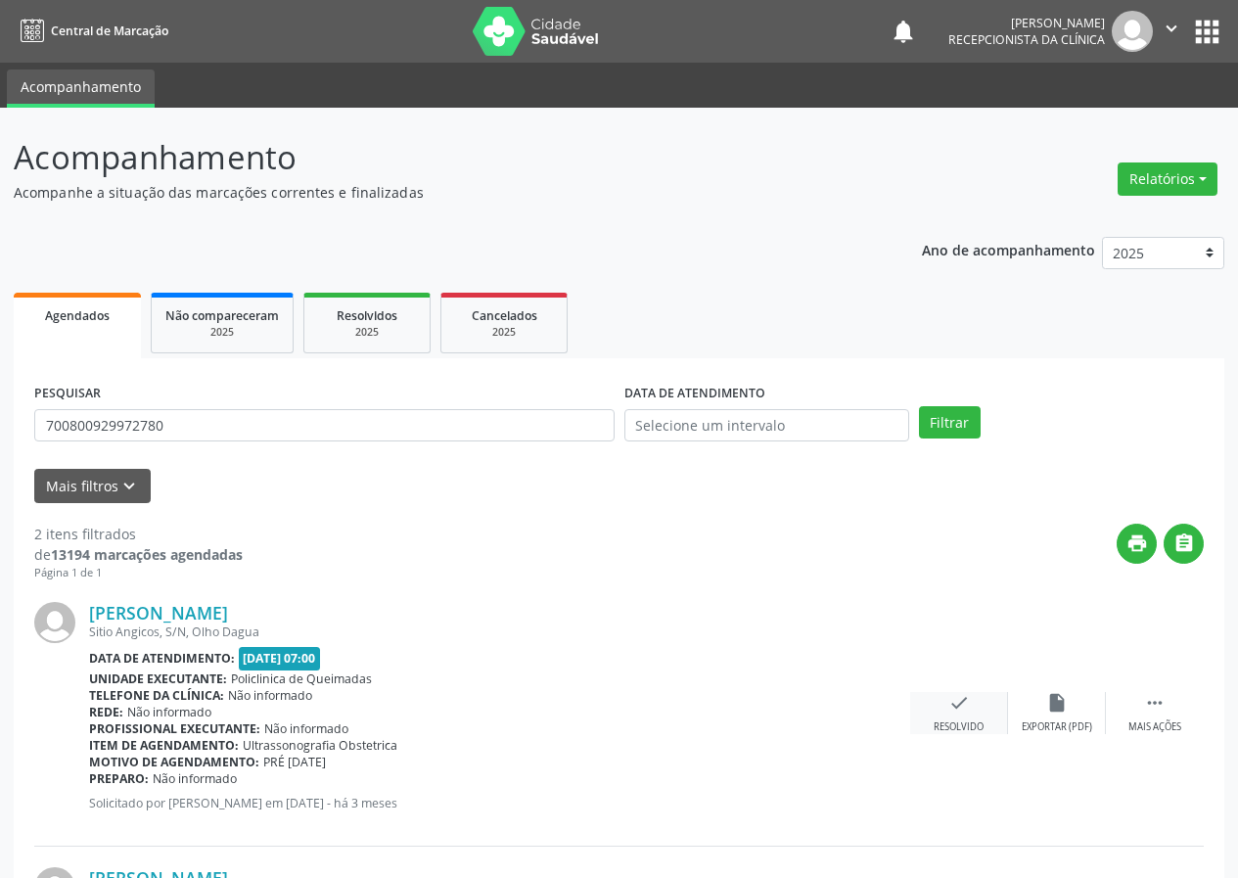
click at [959, 692] on icon "check" at bounding box center [959, 703] width 22 height 22
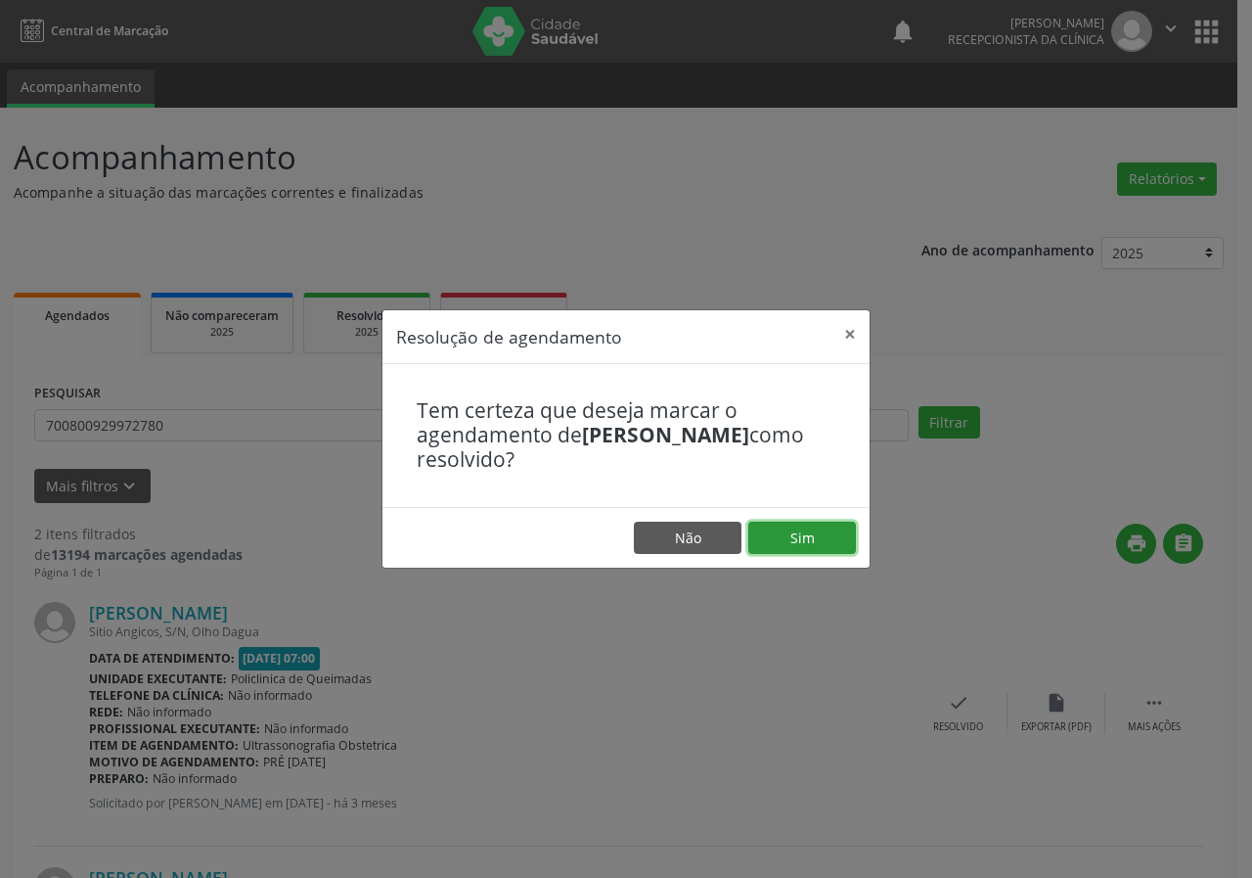
drag, startPoint x: 800, startPoint y: 529, endPoint x: 790, endPoint y: 530, distance: 10.8
click at [798, 528] on button "Sim" at bounding box center [803, 538] width 108 height 33
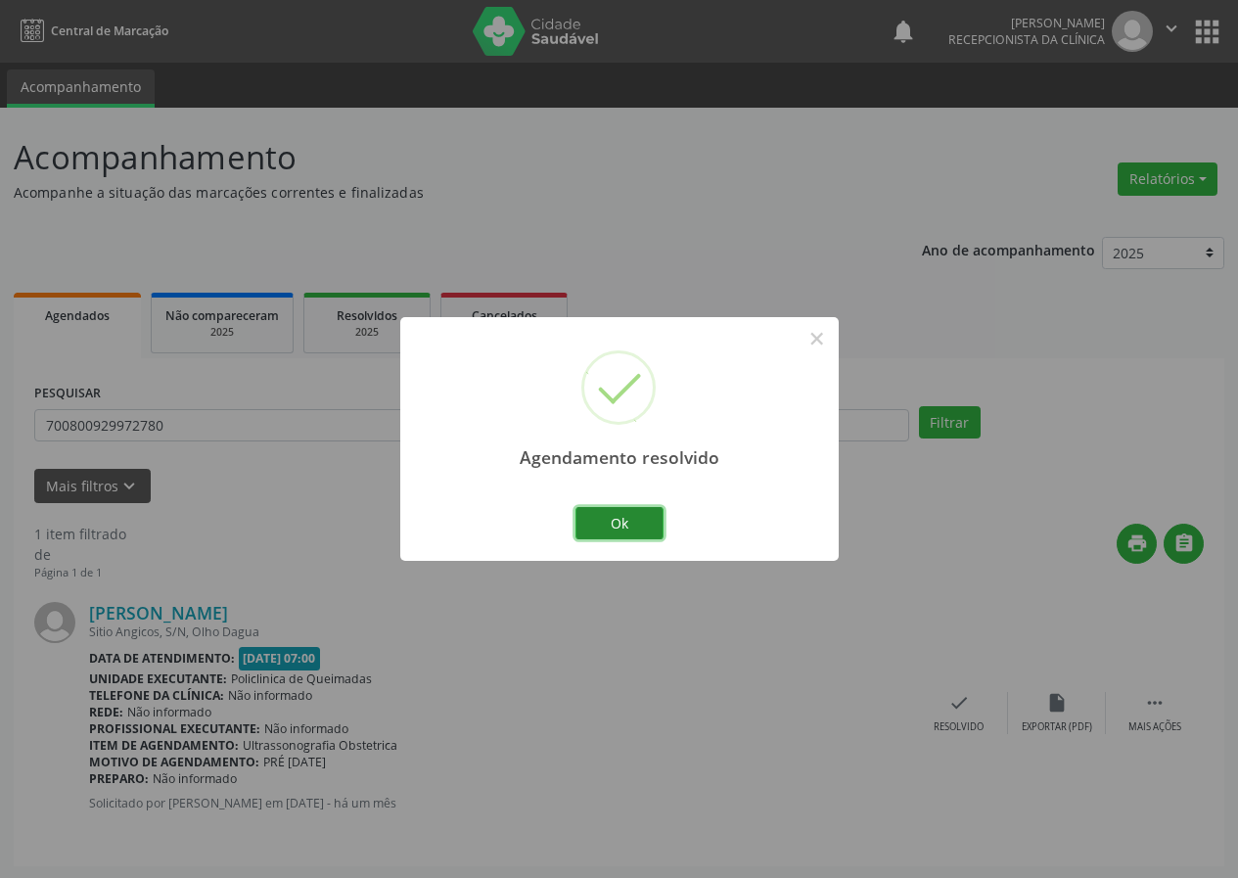
click at [622, 516] on button "Ok" at bounding box center [619, 523] width 88 height 33
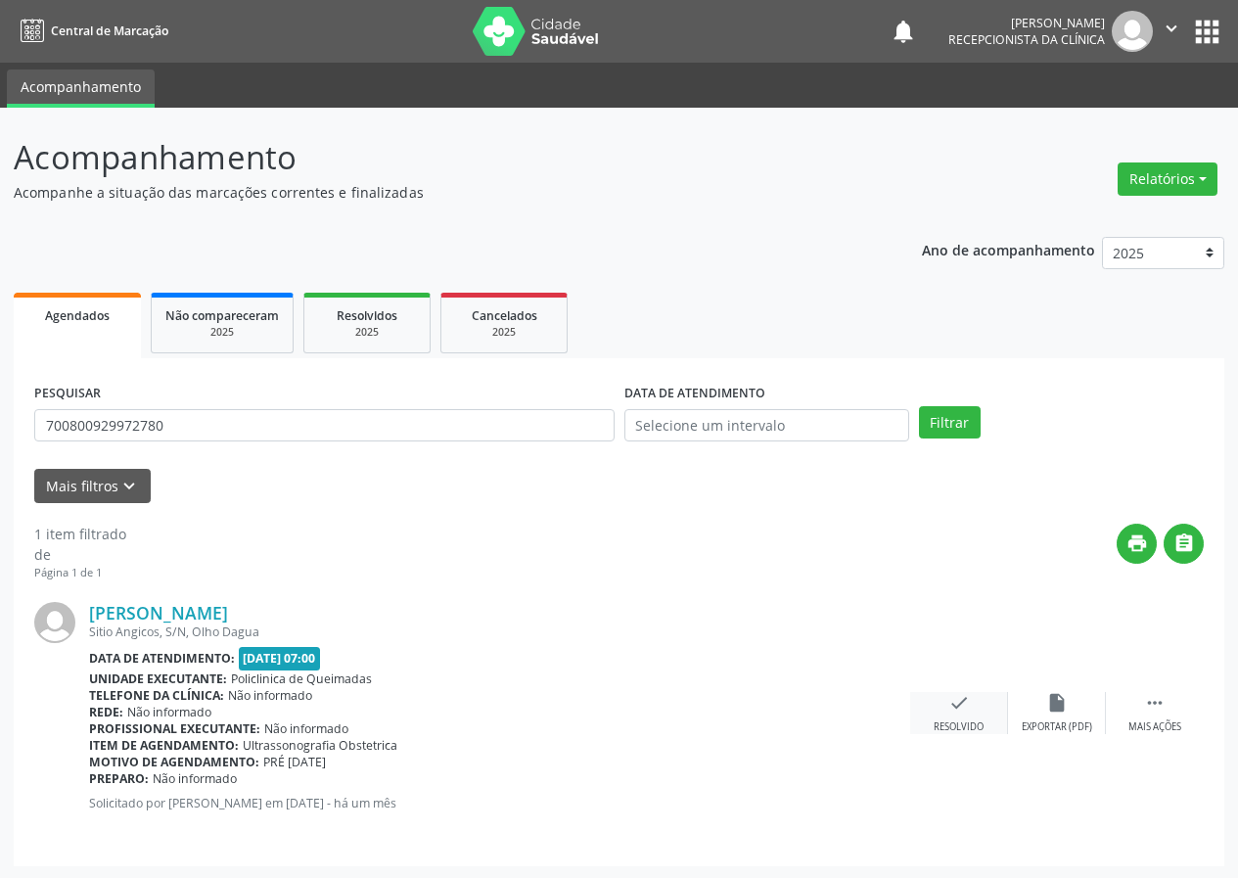
click at [956, 707] on icon "check" at bounding box center [959, 703] width 22 height 22
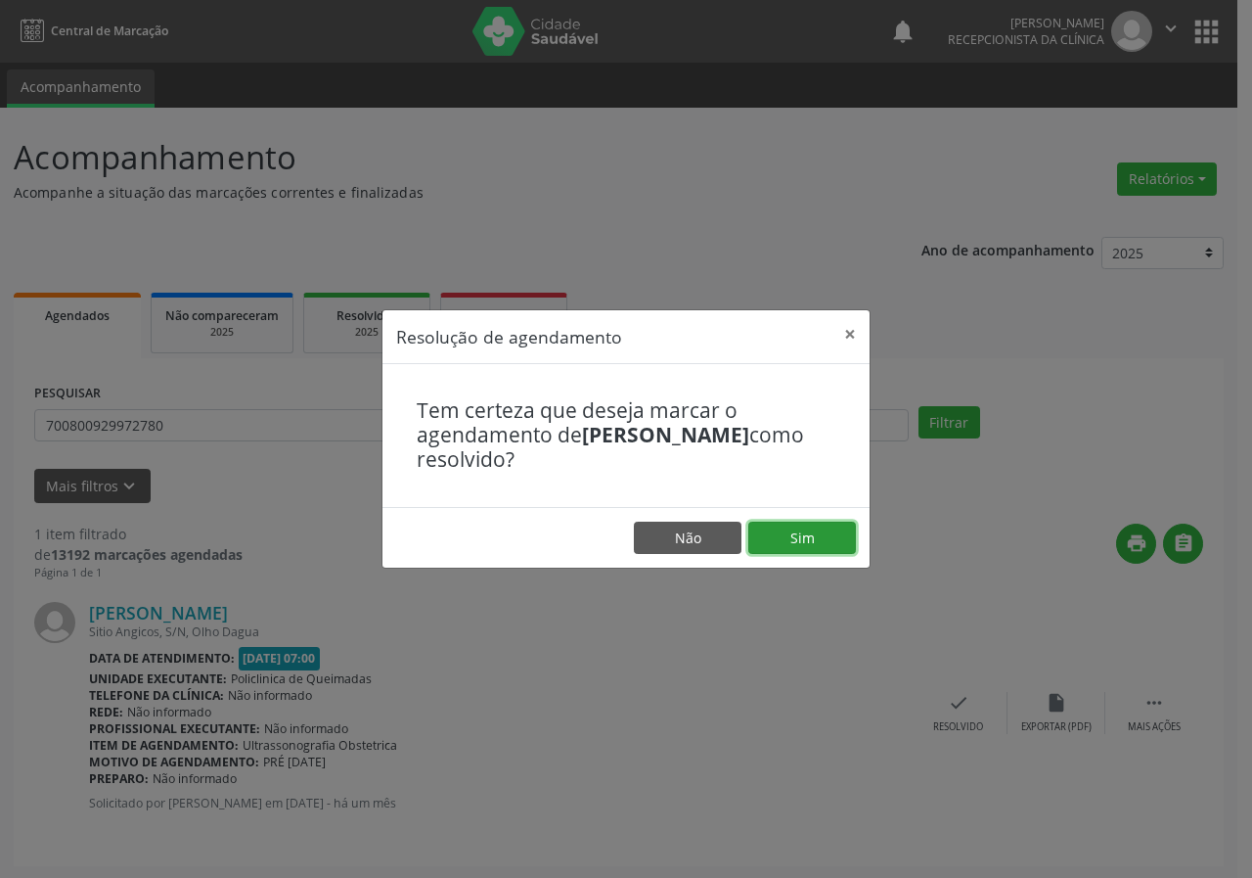
click at [787, 542] on button "Sim" at bounding box center [803, 538] width 108 height 33
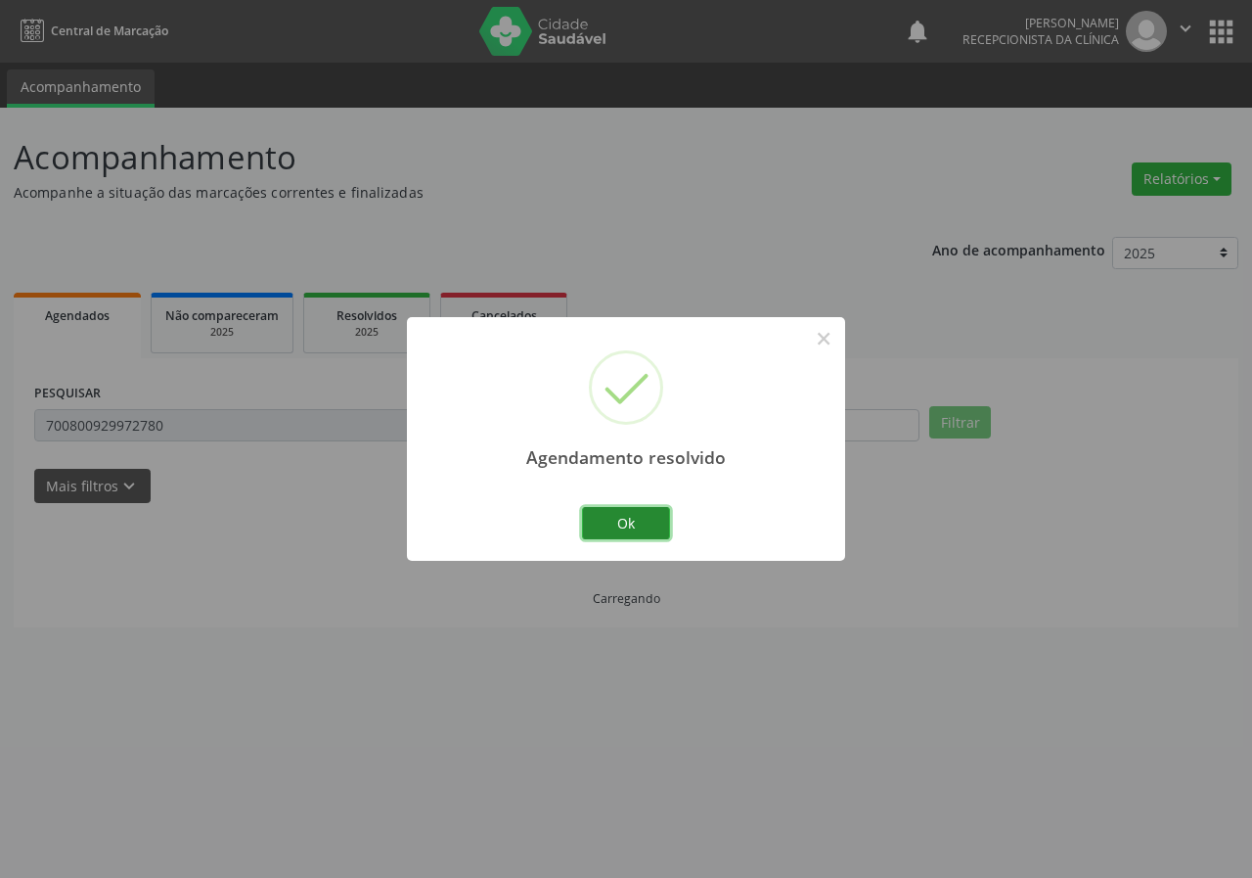
click at [648, 515] on button "Ok" at bounding box center [626, 523] width 88 height 33
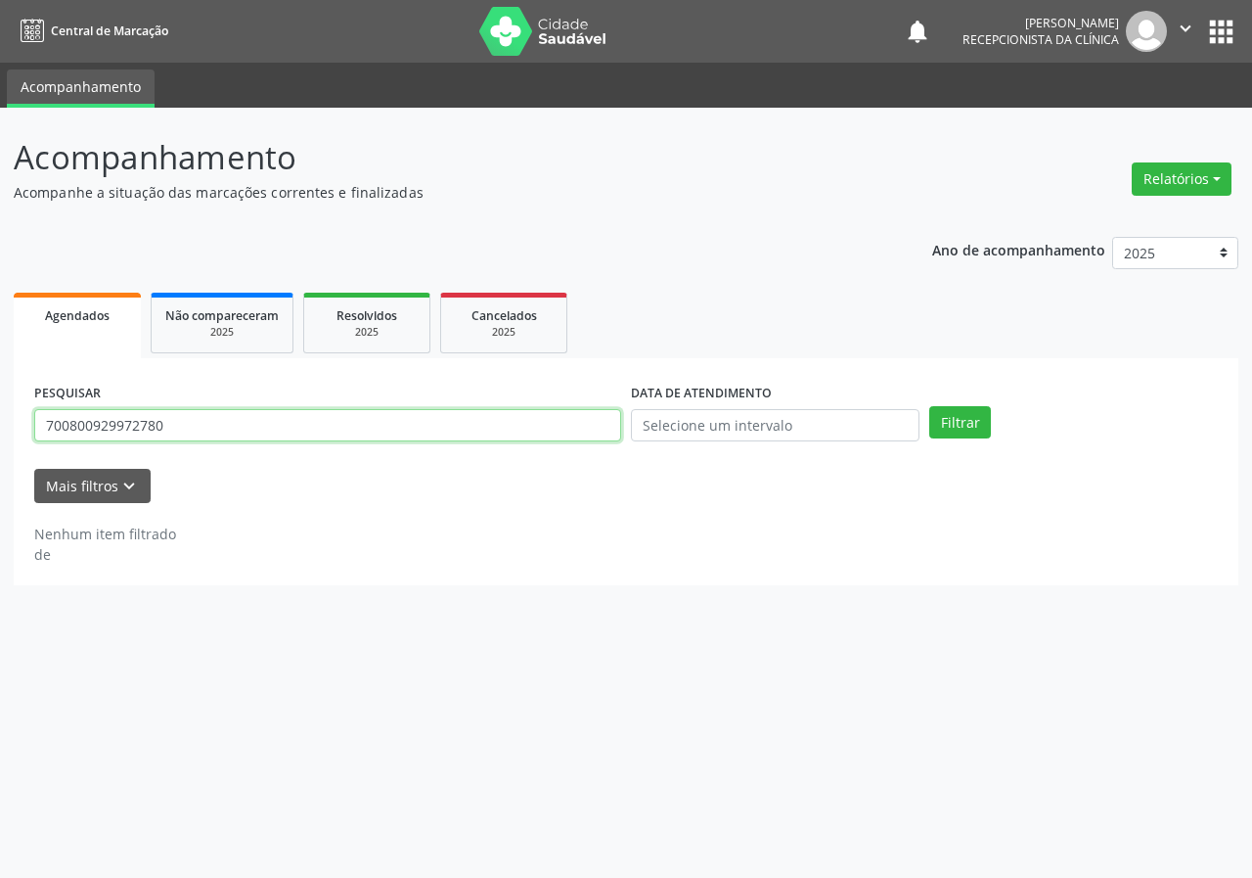
click at [524, 424] on input "700800929972780" at bounding box center [327, 425] width 587 height 33
type input "703006877240773"
click at [930, 406] on button "Filtrar" at bounding box center [961, 422] width 62 height 33
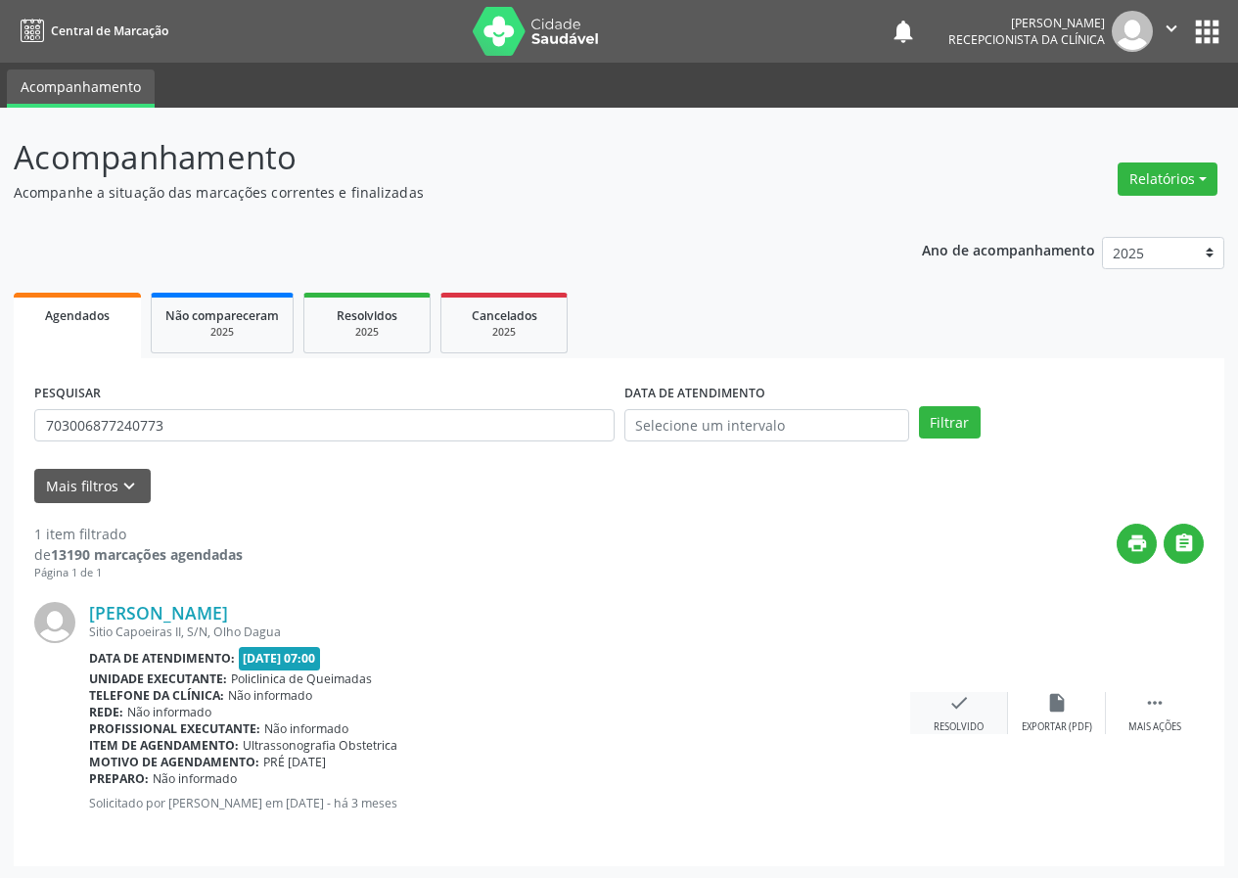
click at [983, 724] on div "check Resolvido" at bounding box center [959, 713] width 98 height 42
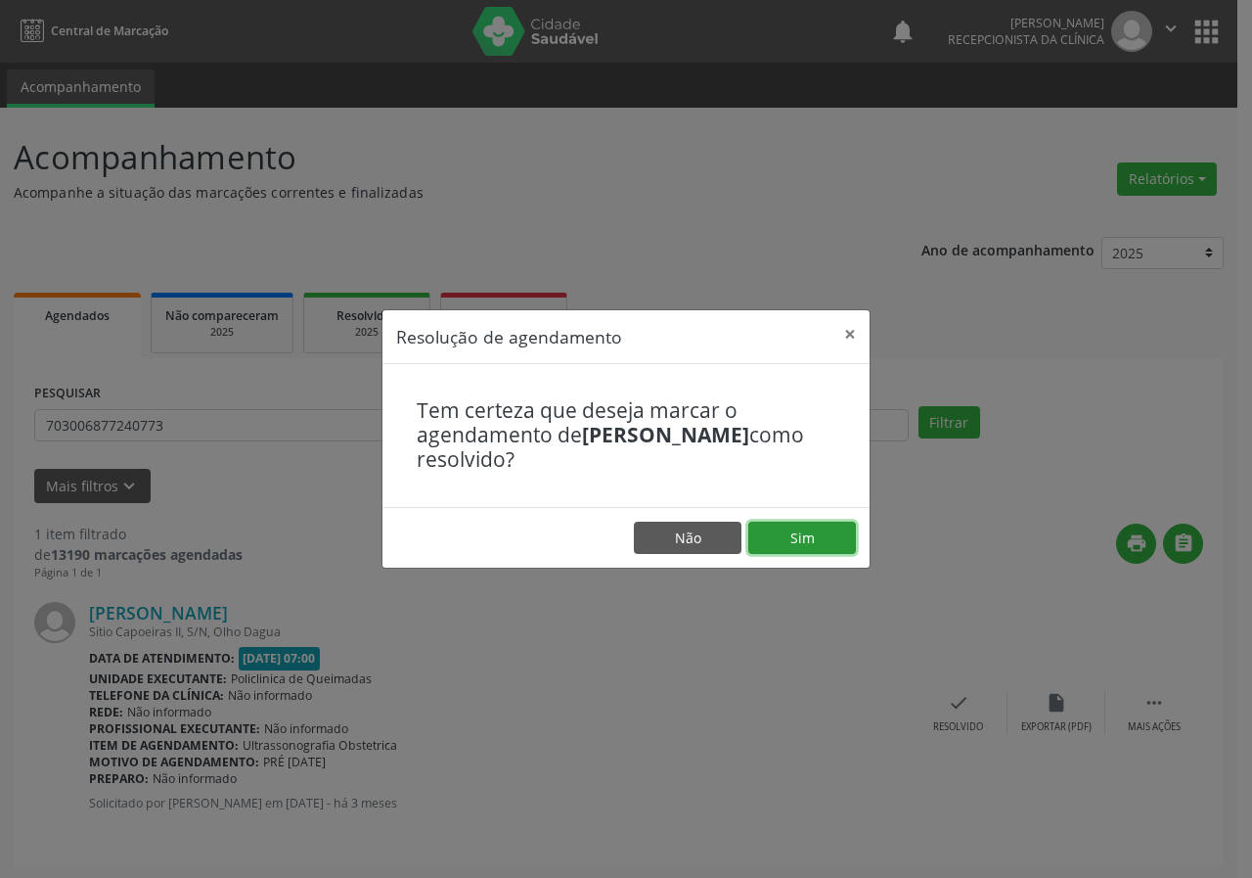
click at [830, 527] on button "Sim" at bounding box center [803, 538] width 108 height 33
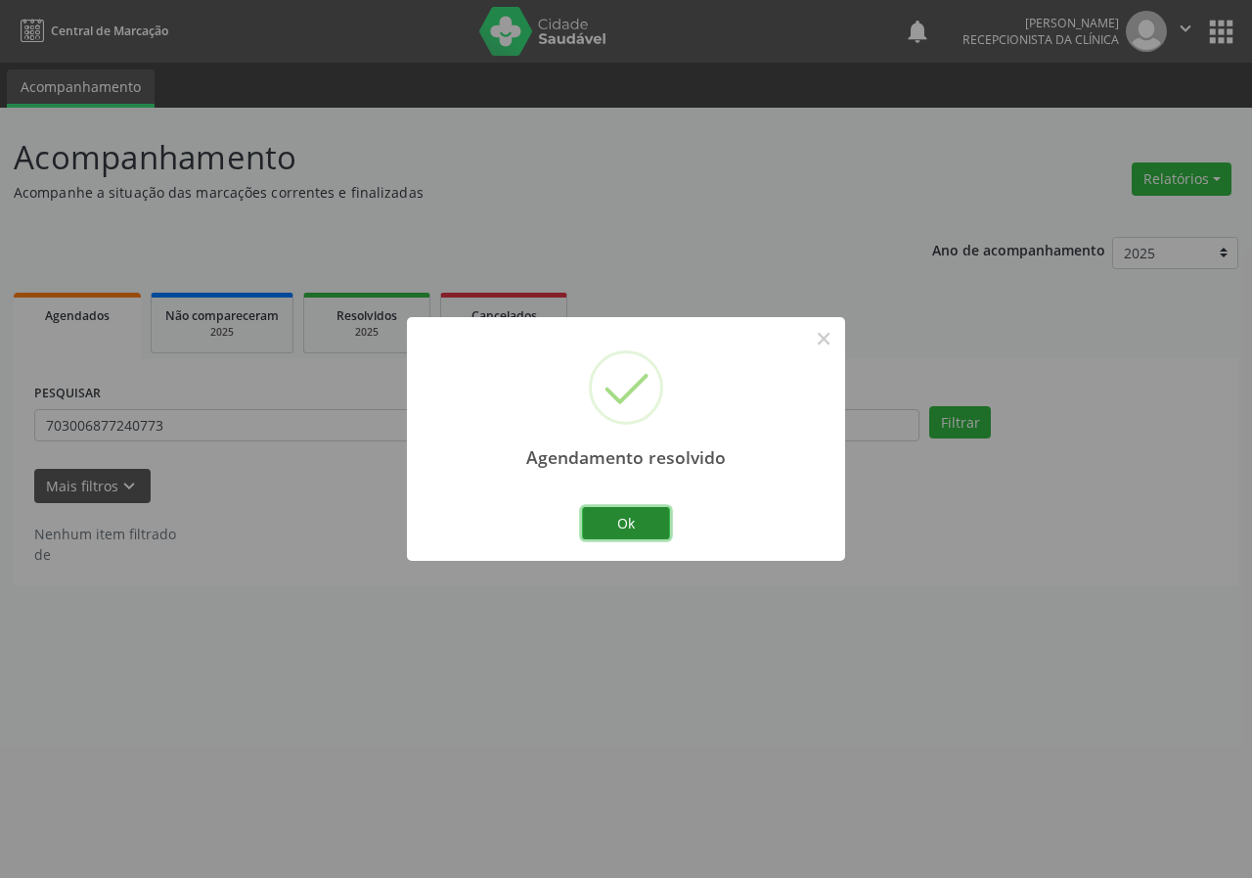
click at [635, 518] on button "Ok" at bounding box center [626, 523] width 88 height 33
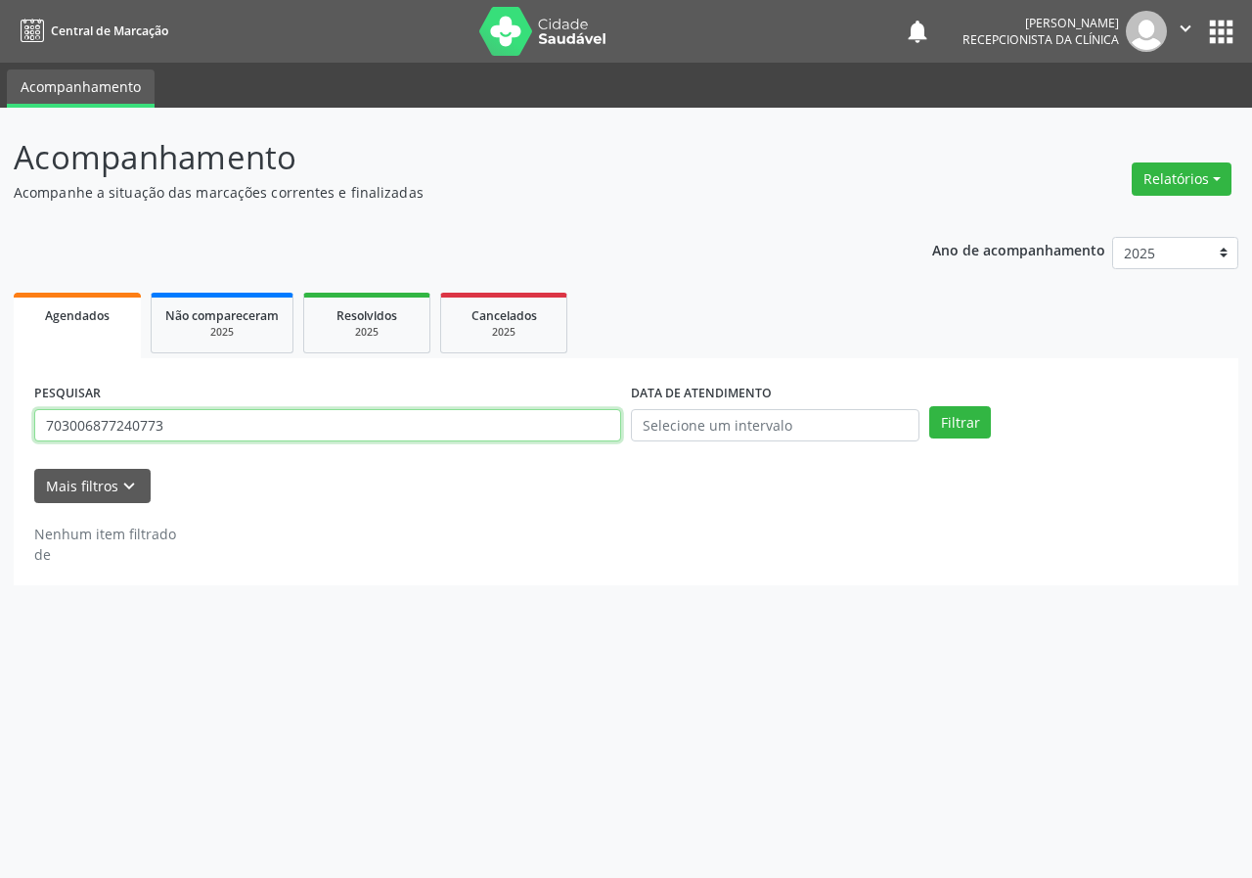
click at [541, 426] on input "703006877240773" at bounding box center [327, 425] width 587 height 33
type input "704800555429741"
click at [930, 406] on button "Filtrar" at bounding box center [961, 422] width 62 height 33
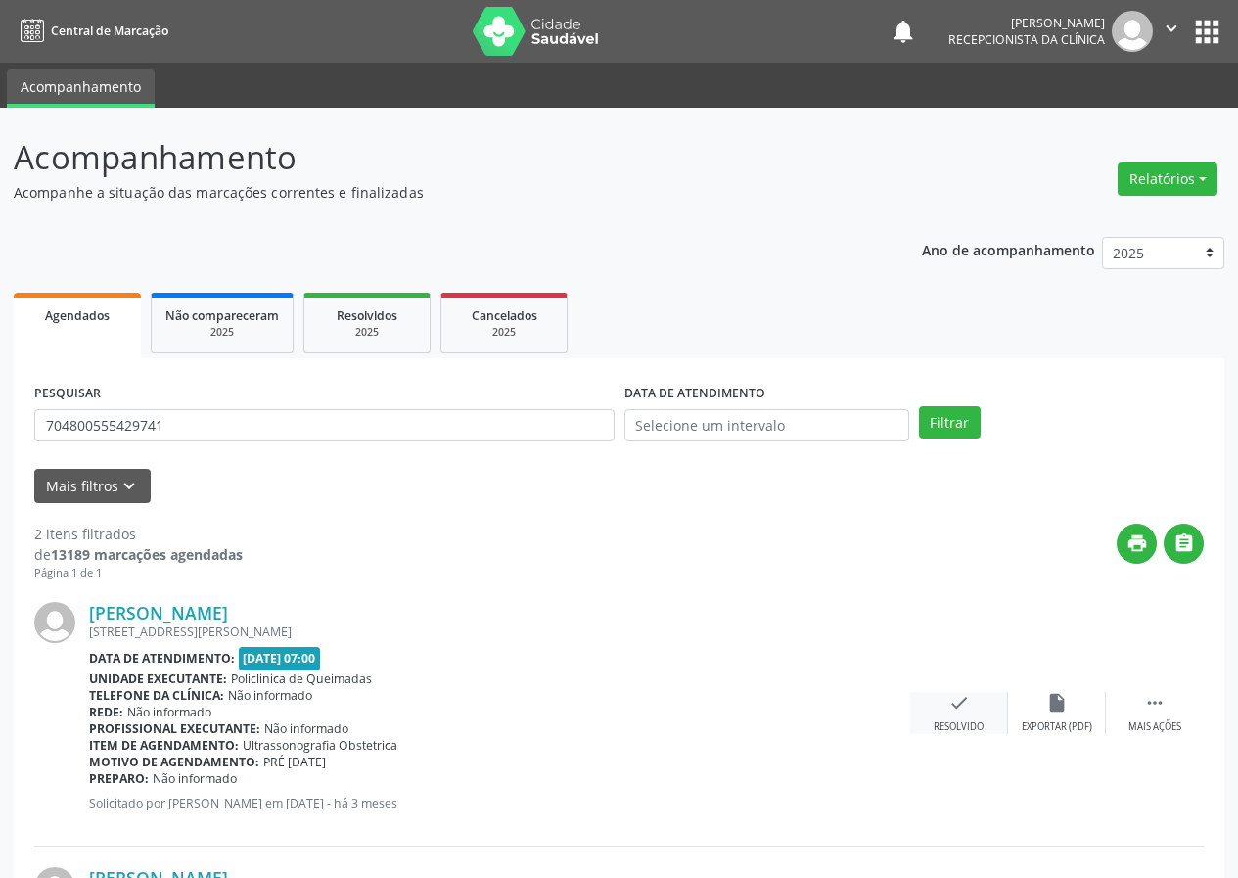
click at [972, 700] on div "check Resolvido" at bounding box center [959, 713] width 98 height 42
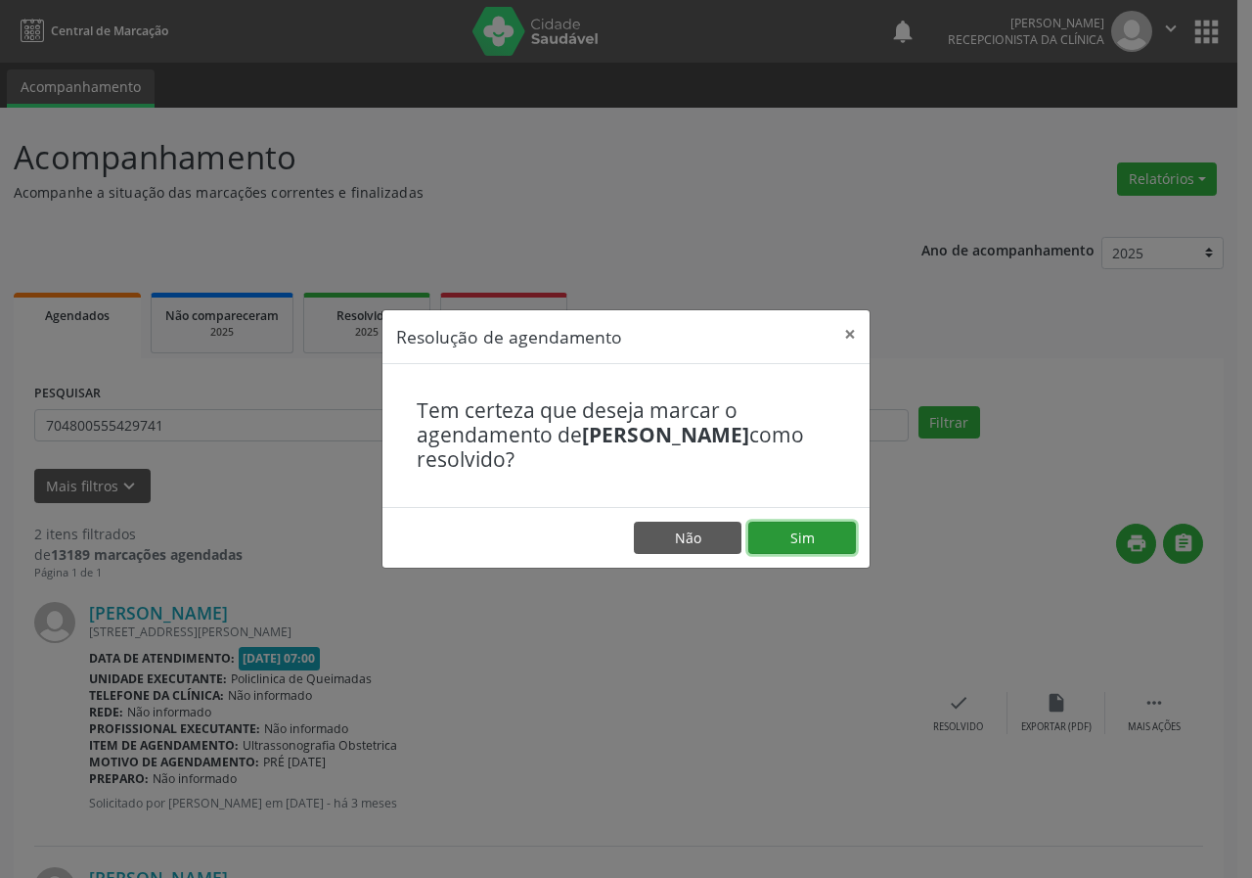
click at [823, 535] on button "Sim" at bounding box center [803, 538] width 108 height 33
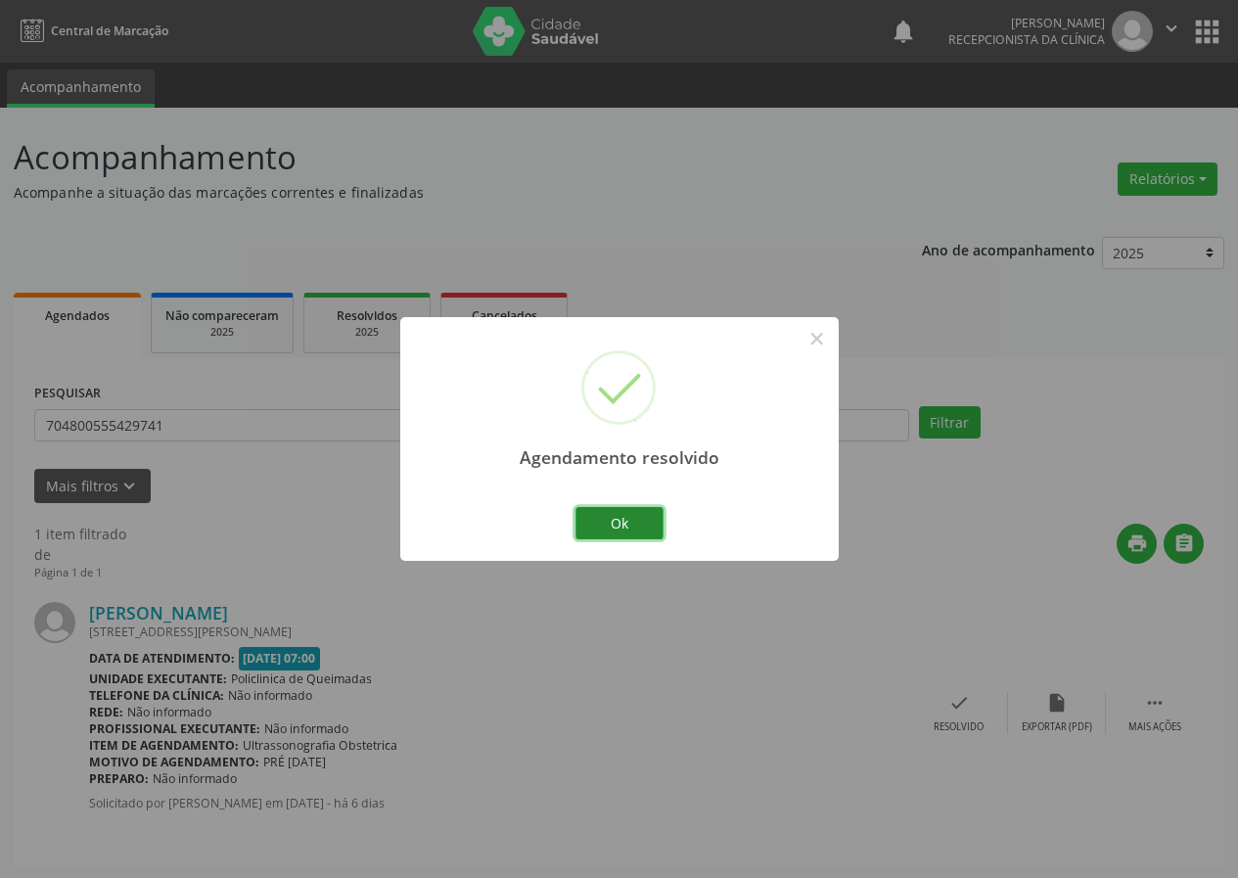
click at [655, 518] on button "Ok" at bounding box center [619, 523] width 88 height 33
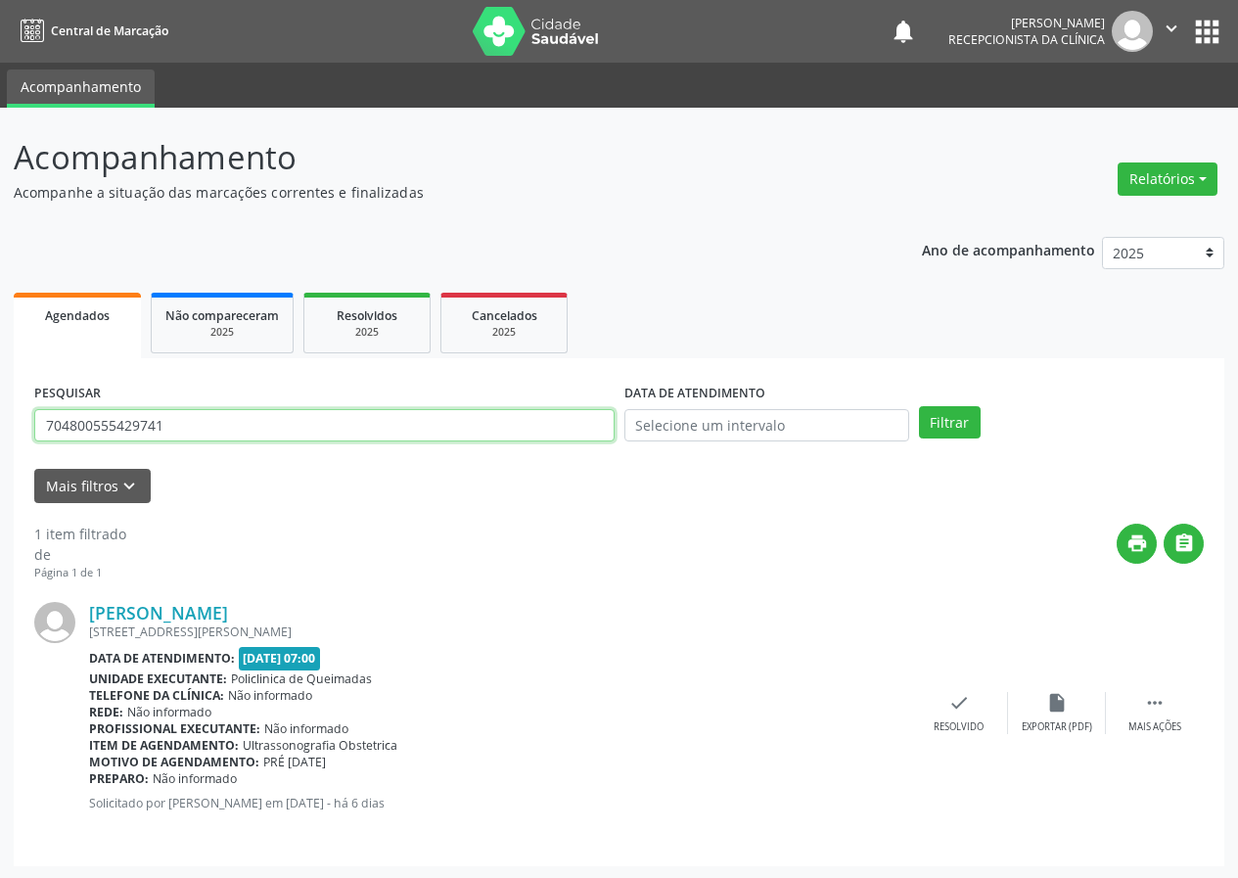
click at [436, 422] on input "704800555429741" at bounding box center [324, 425] width 580 height 33
type input "702908555003175"
click at [919, 406] on button "Filtrar" at bounding box center [950, 422] width 62 height 33
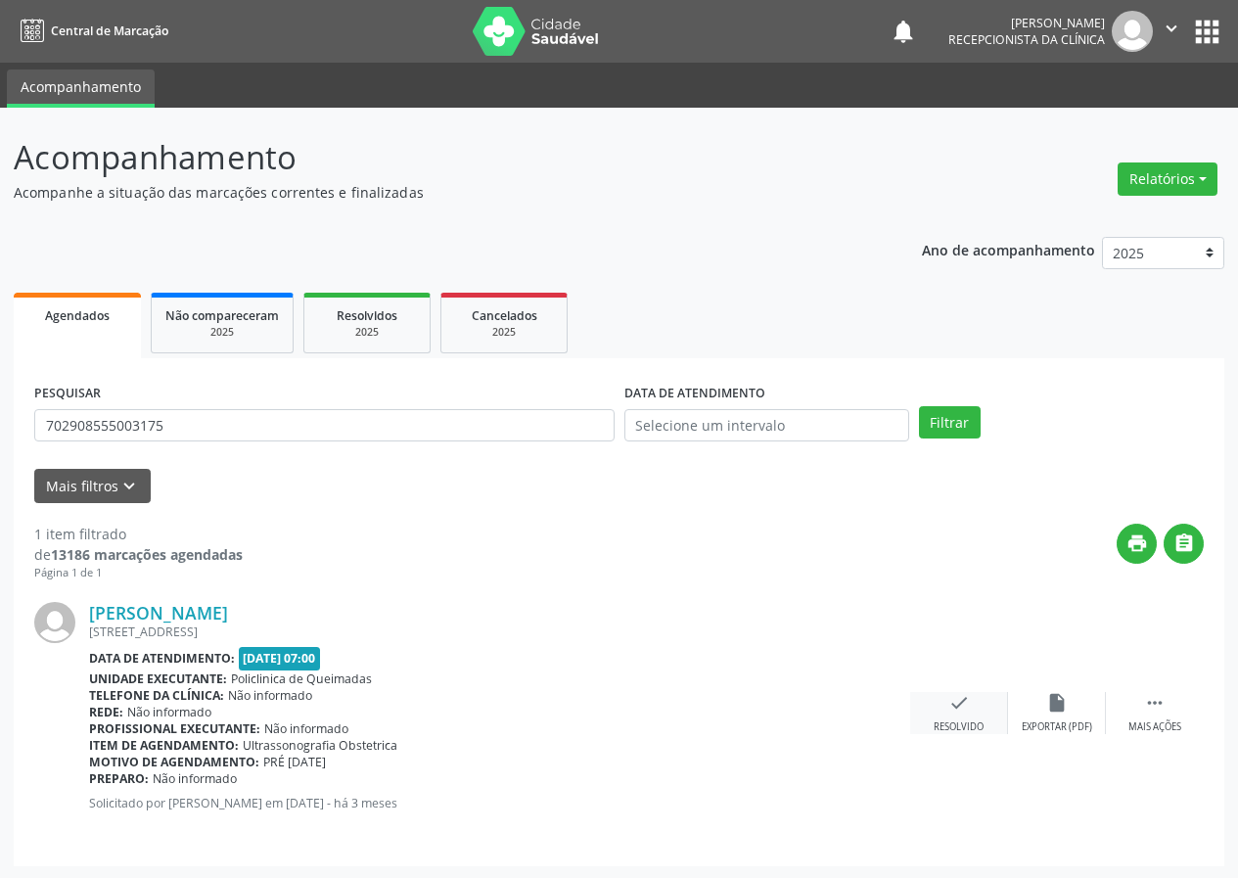
click at [946, 702] on div "check Resolvido" at bounding box center [959, 713] width 98 height 42
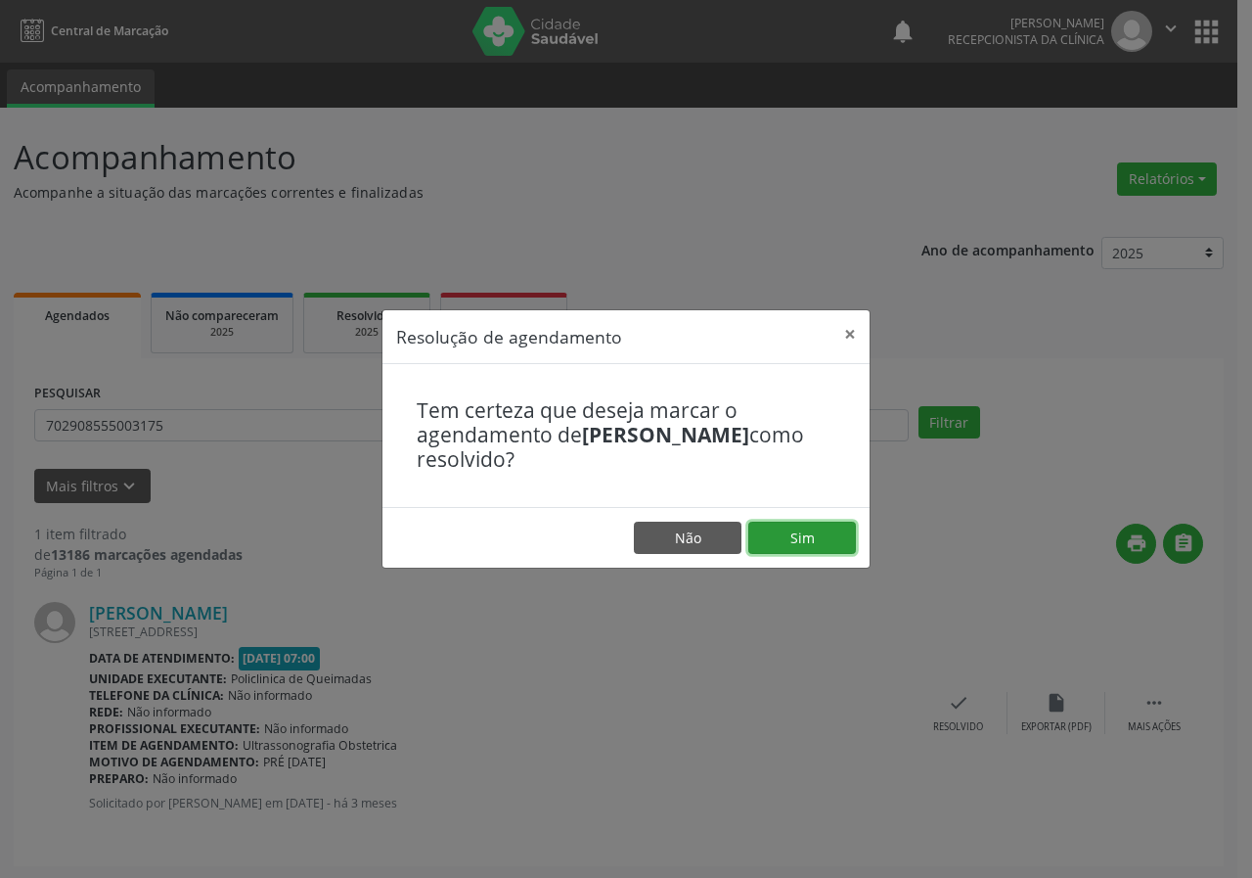
click at [825, 533] on button "Sim" at bounding box center [803, 538] width 108 height 33
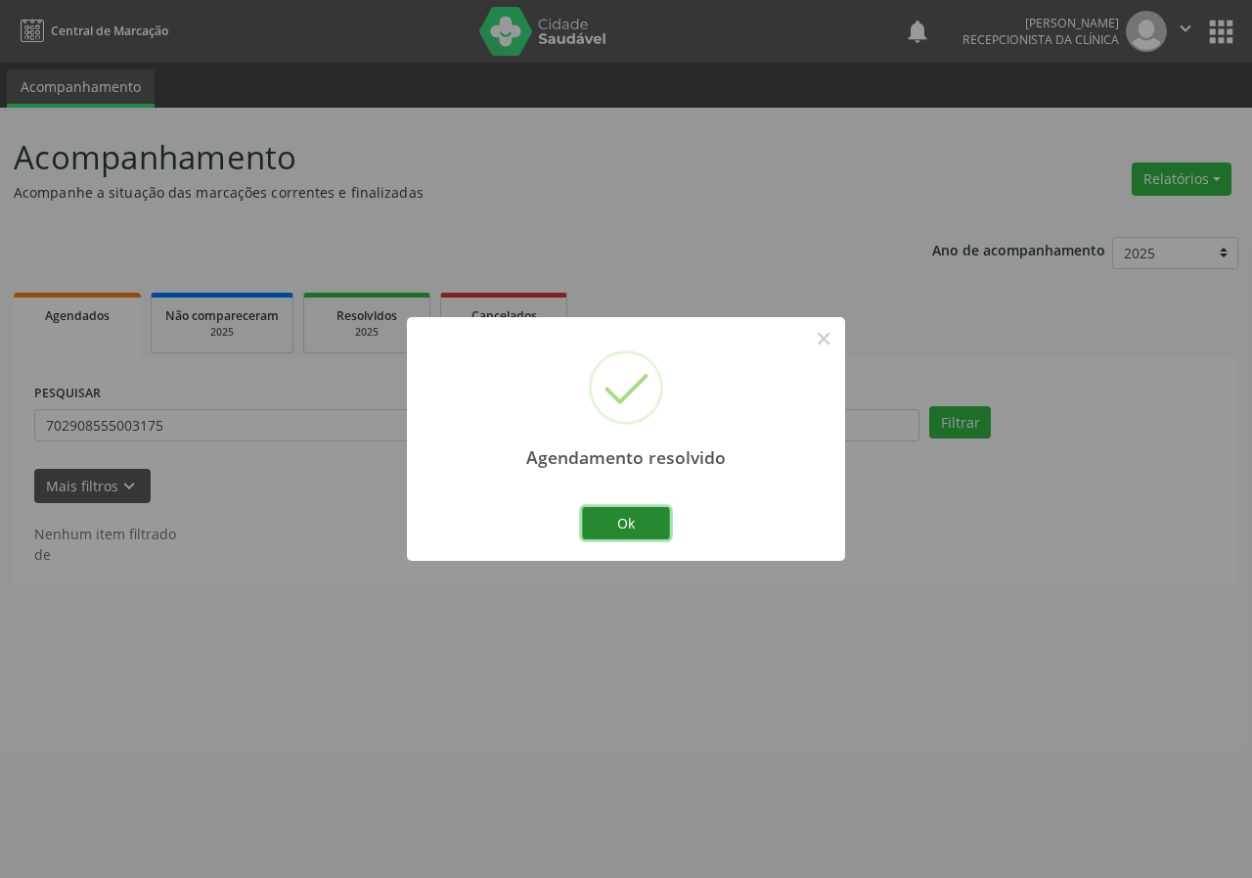
click at [625, 516] on button "Ok" at bounding box center [626, 523] width 88 height 33
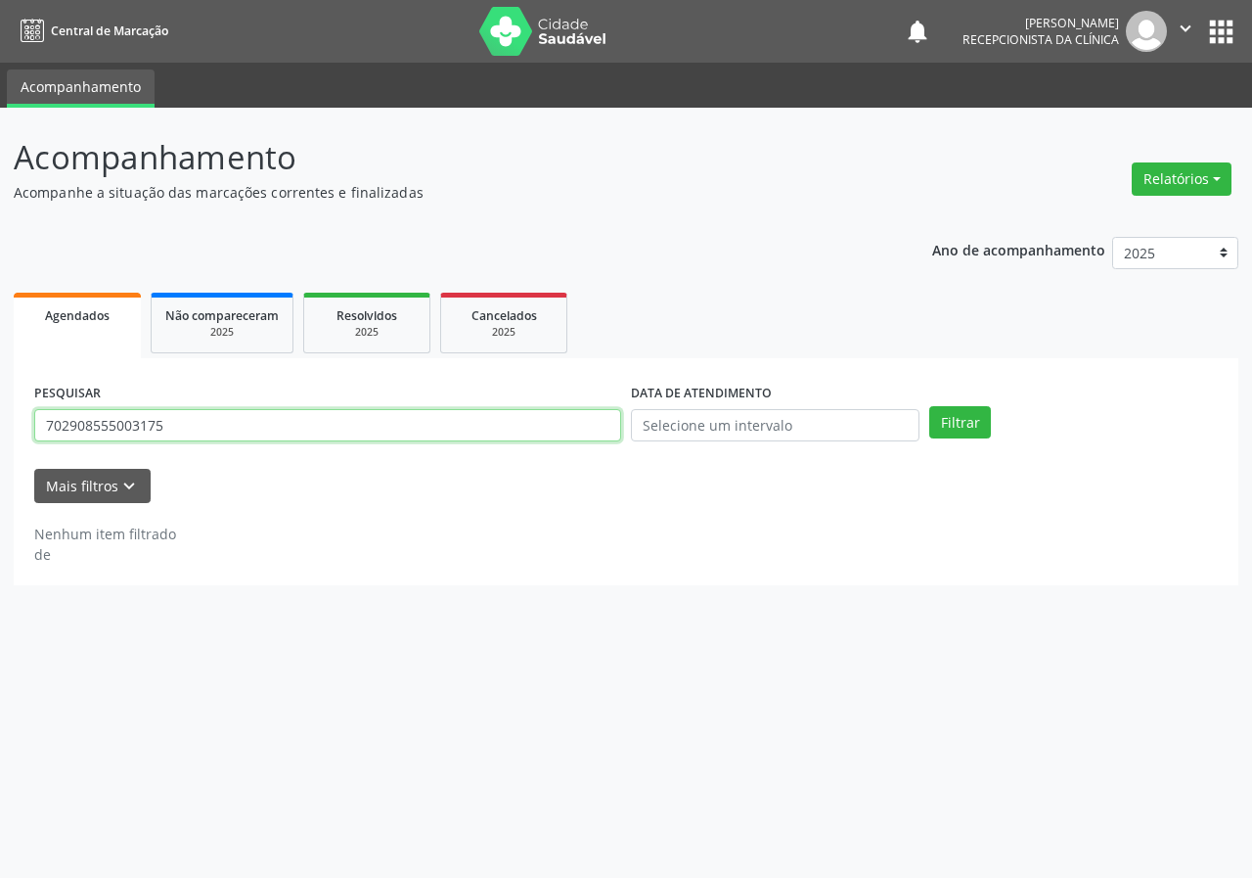
click at [448, 427] on input "702908555003175" at bounding box center [327, 425] width 587 height 33
type input "706902138262338"
click at [930, 406] on button "Filtrar" at bounding box center [961, 422] width 62 height 33
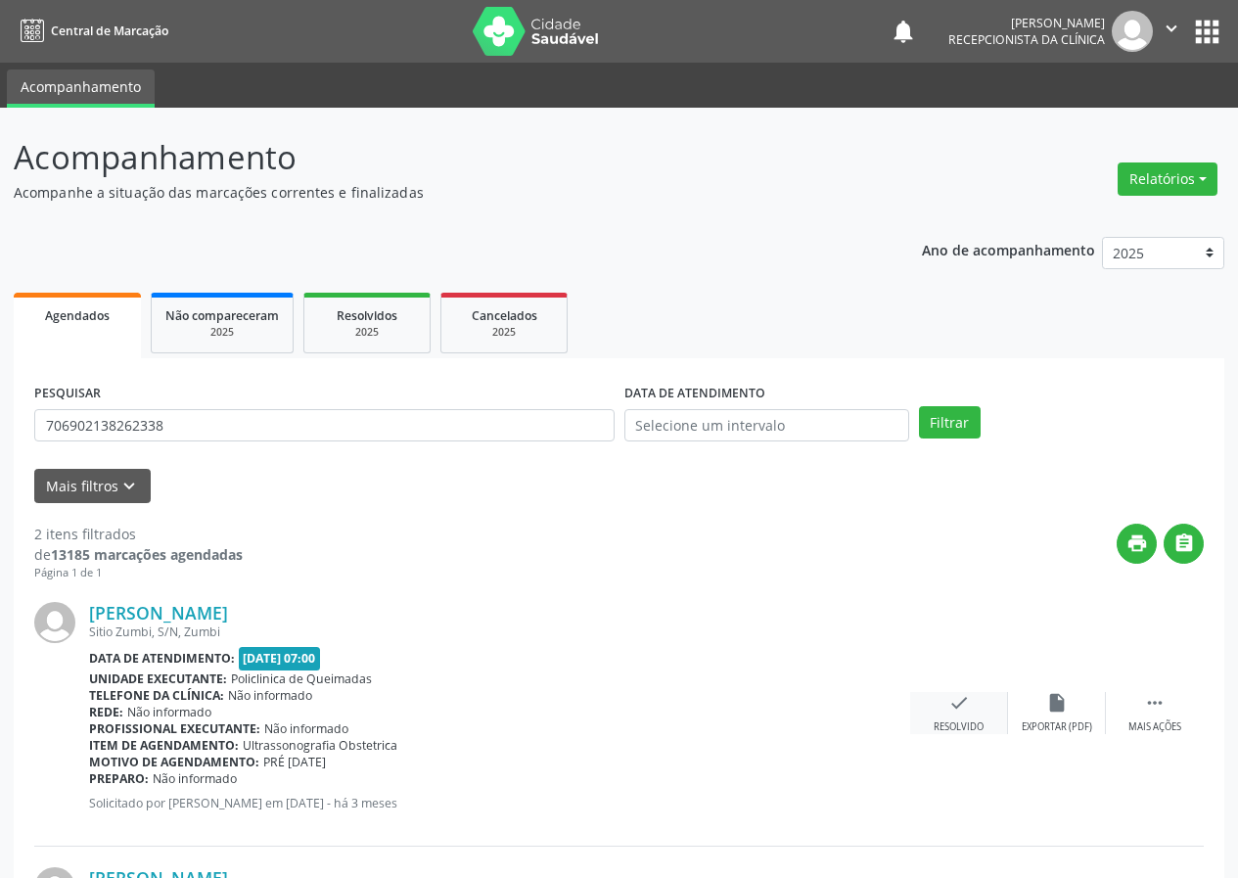
click at [960, 718] on div "check Resolvido" at bounding box center [959, 713] width 98 height 42
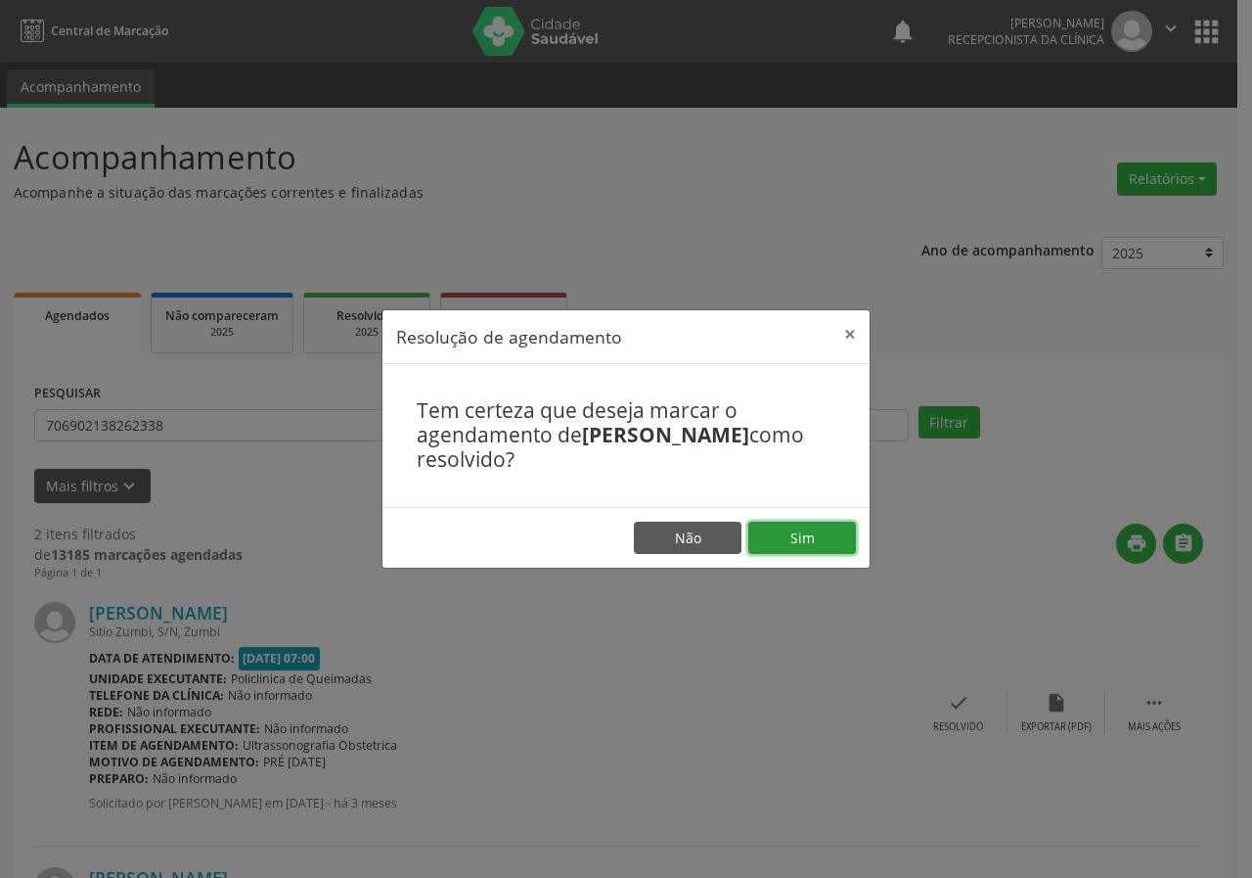
click at [828, 542] on button "Sim" at bounding box center [803, 538] width 108 height 33
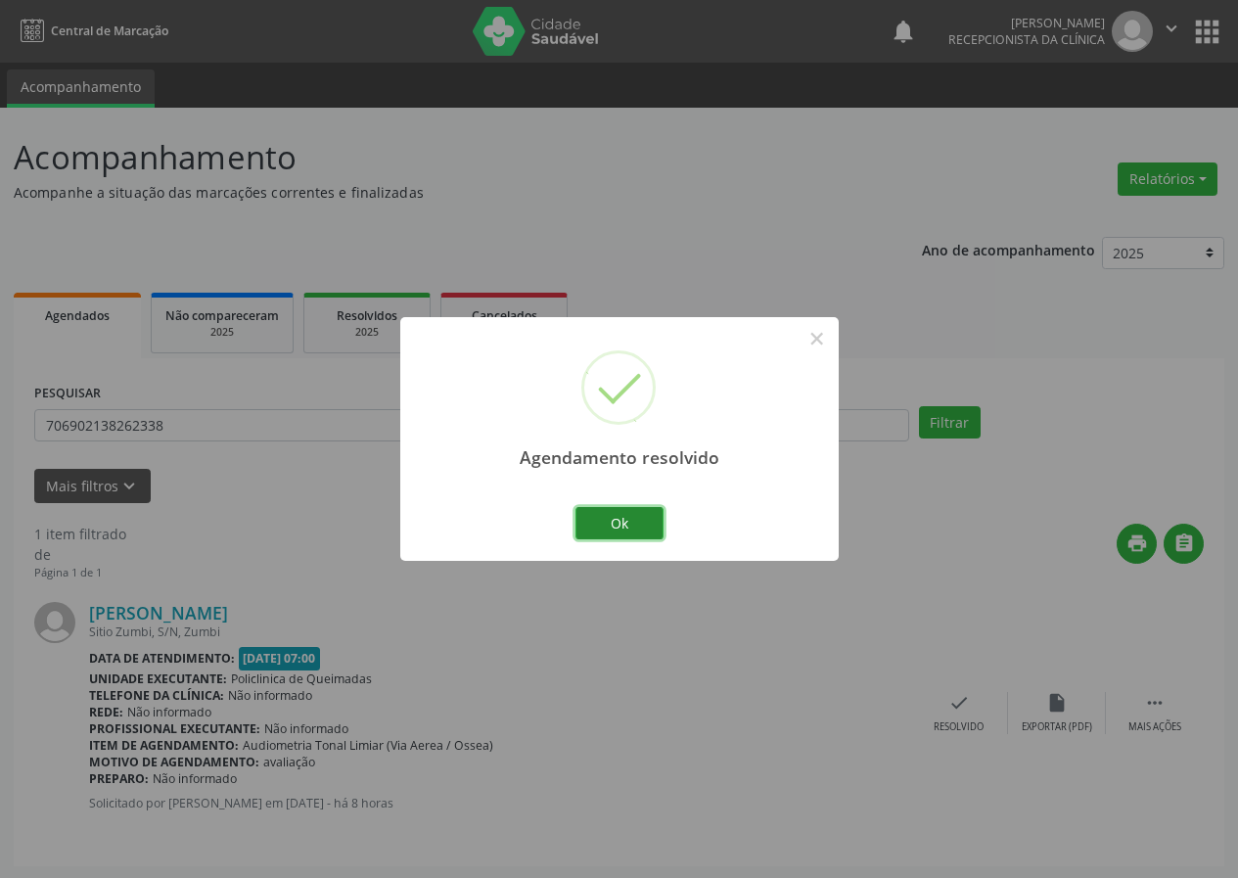
click at [654, 510] on button "Ok" at bounding box center [619, 523] width 88 height 33
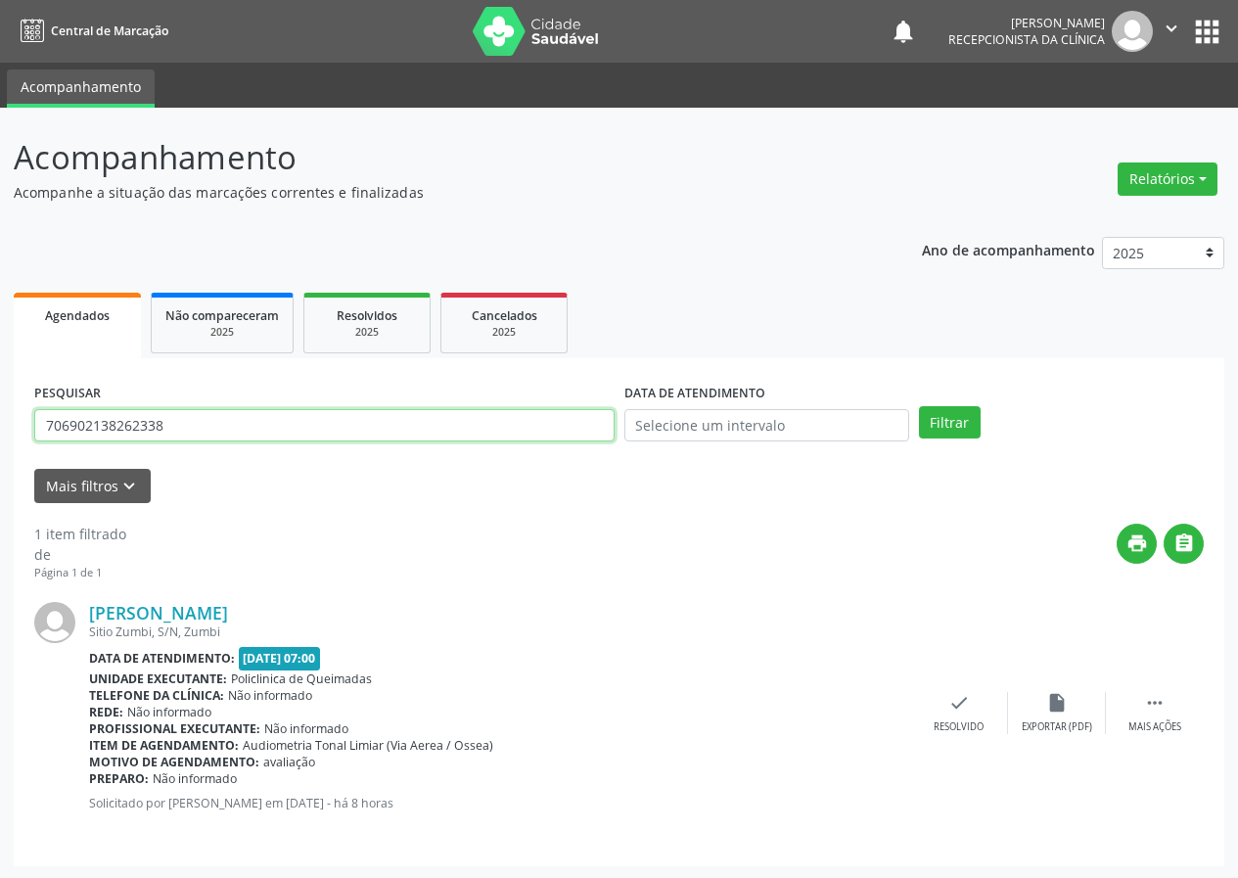
click at [469, 420] on input "706902138262338" at bounding box center [324, 425] width 580 height 33
type input "700008539159708"
click at [919, 406] on button "Filtrar" at bounding box center [950, 422] width 62 height 33
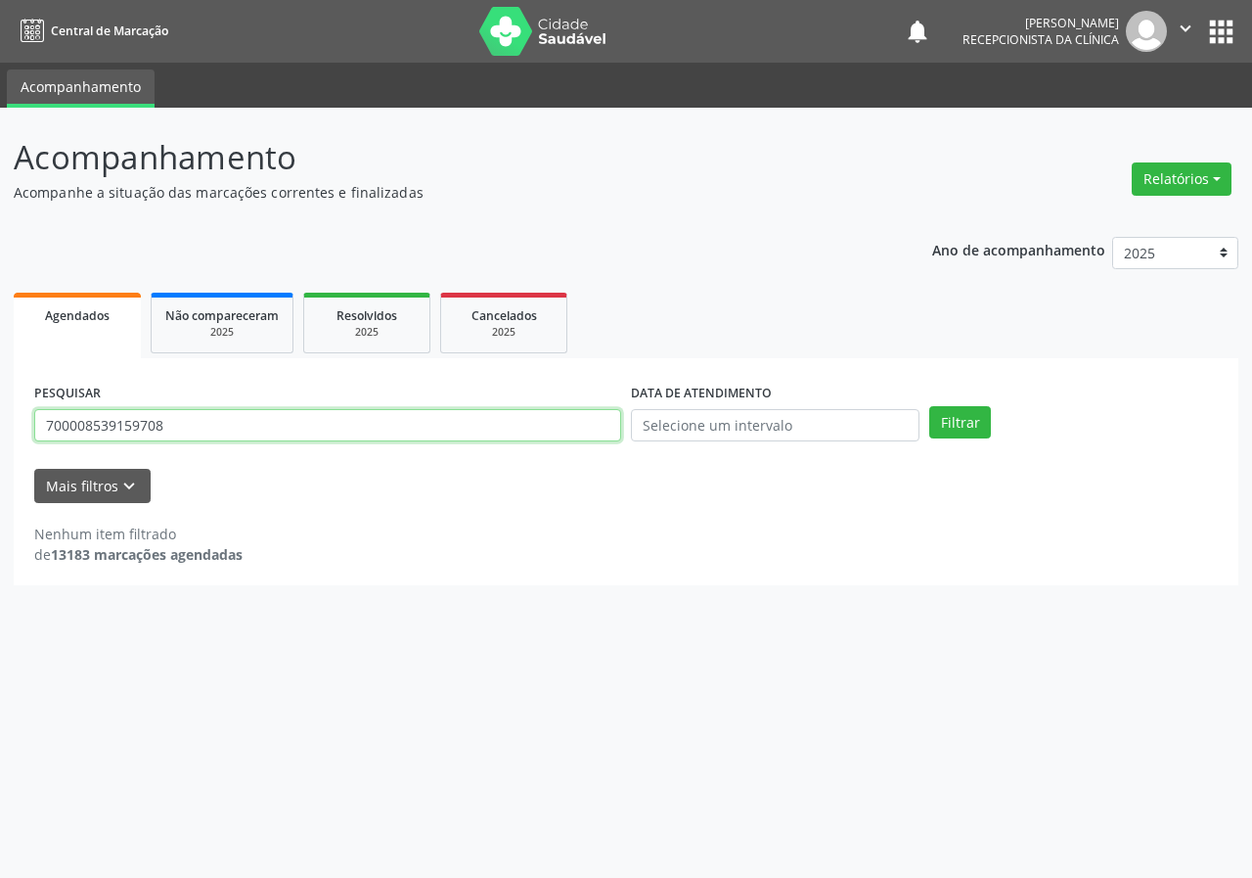
click at [438, 422] on input "700008539159708" at bounding box center [327, 425] width 587 height 33
click at [437, 422] on input "700008539159708" at bounding box center [327, 425] width 587 height 33
type input "700008539169708"
click at [930, 406] on button "Filtrar" at bounding box center [961, 422] width 62 height 33
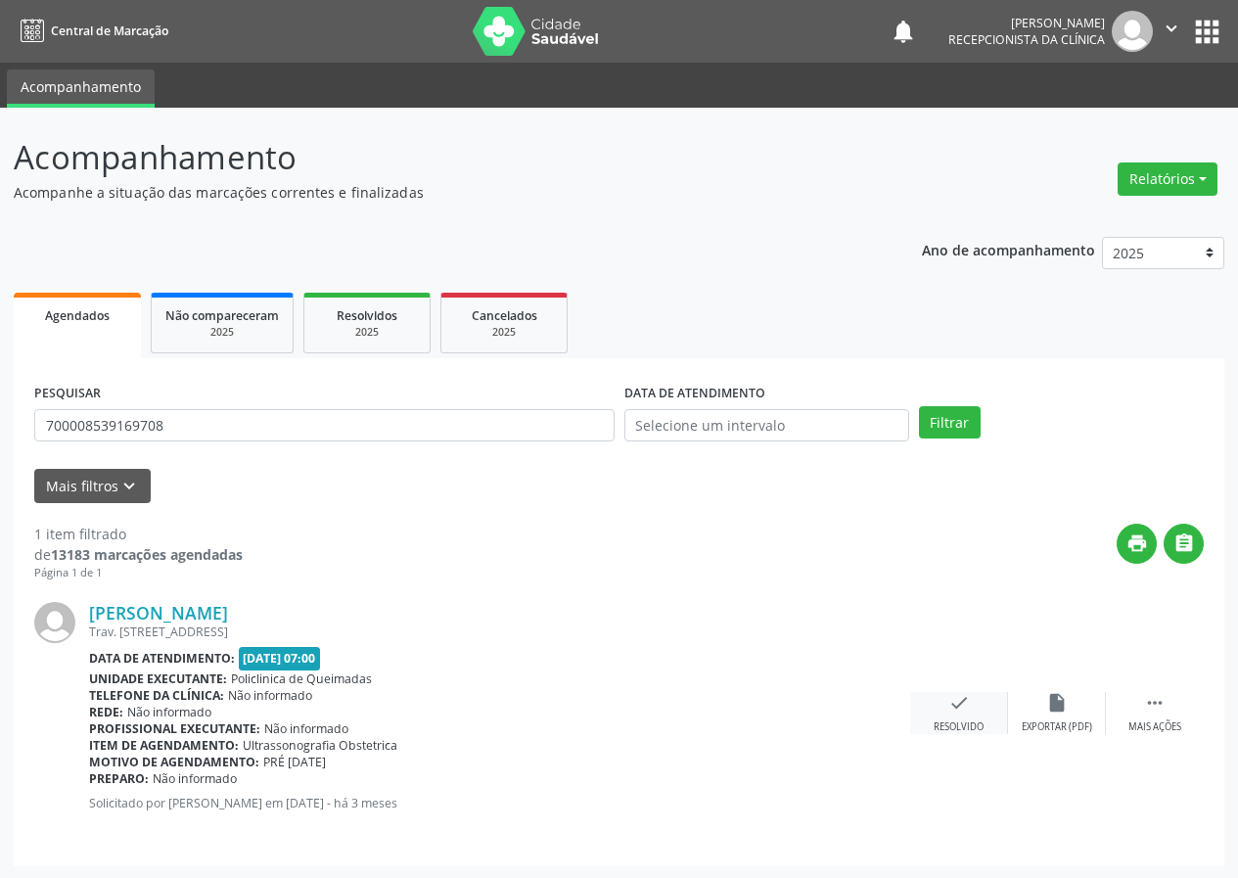
click at [956, 702] on icon "check" at bounding box center [959, 703] width 22 height 22
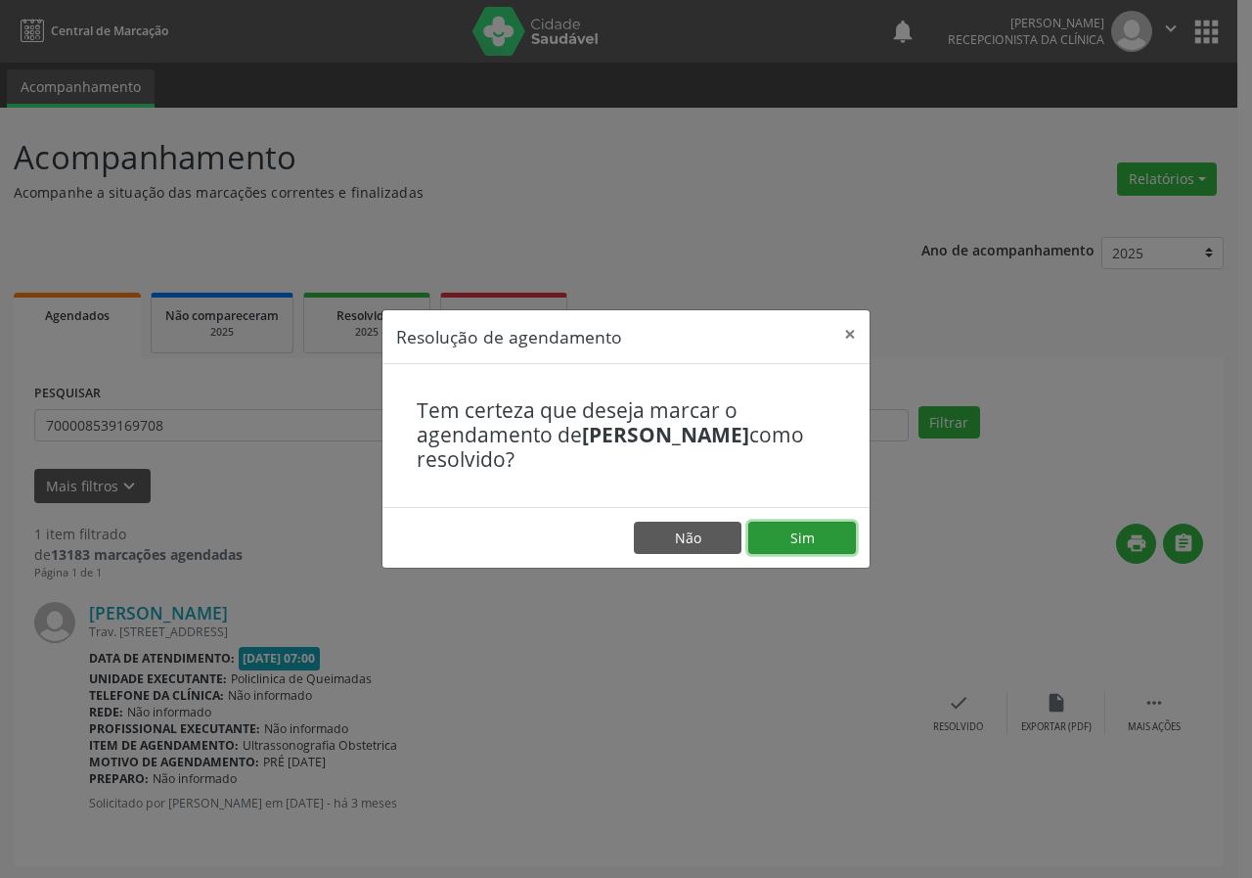
click at [838, 531] on button "Sim" at bounding box center [803, 538] width 108 height 33
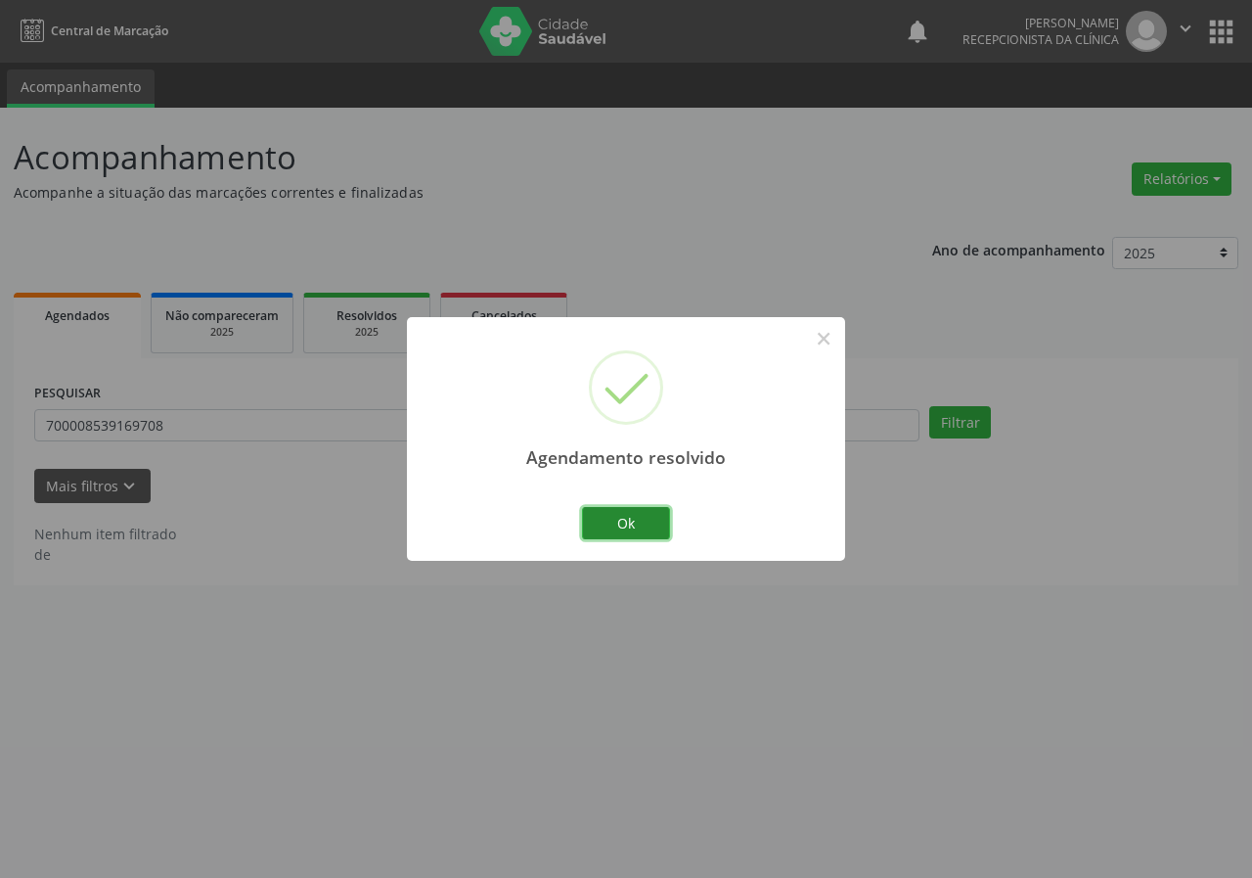
click at [647, 515] on button "Ok" at bounding box center [626, 523] width 88 height 33
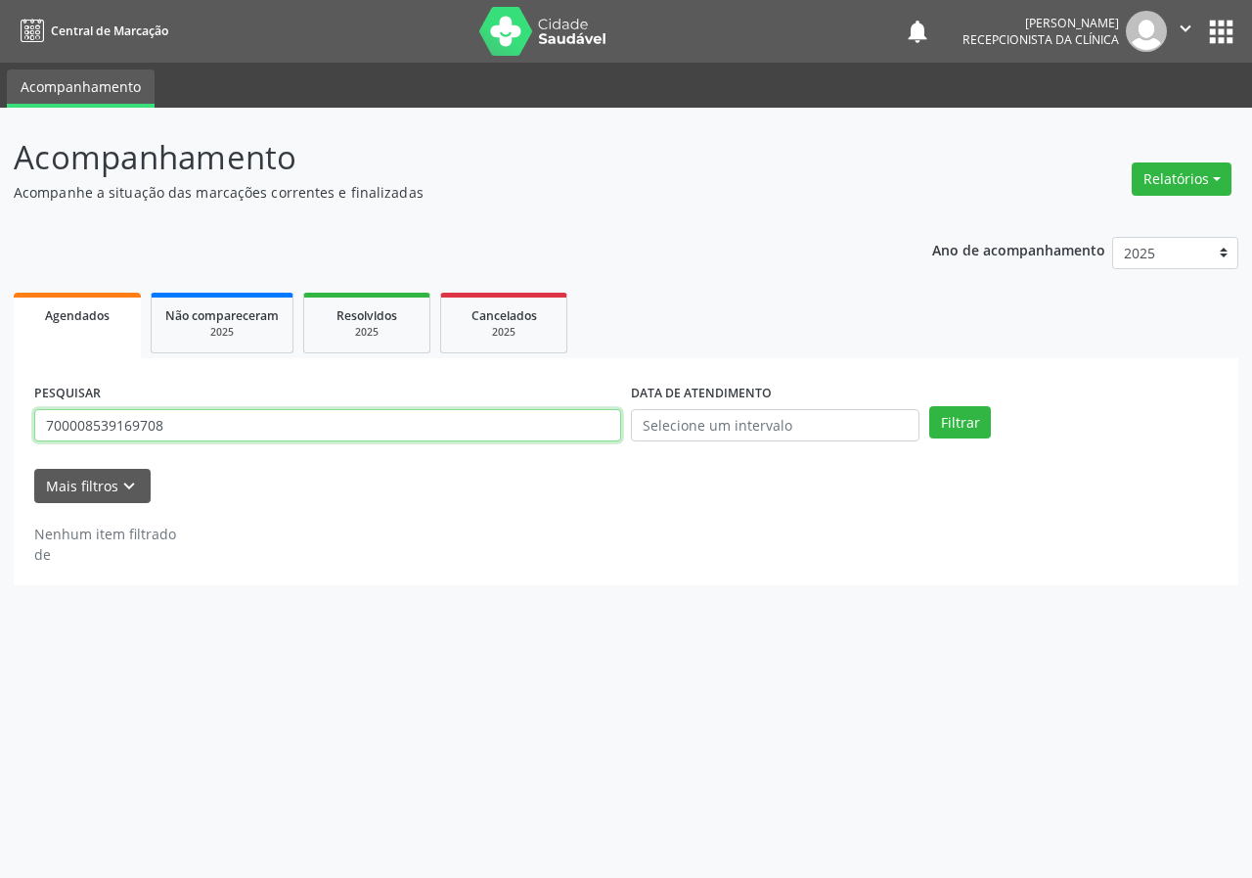
click at [432, 420] on input "700008539169708" at bounding box center [327, 425] width 587 height 33
click at [930, 406] on button "Filtrar" at bounding box center [961, 422] width 62 height 33
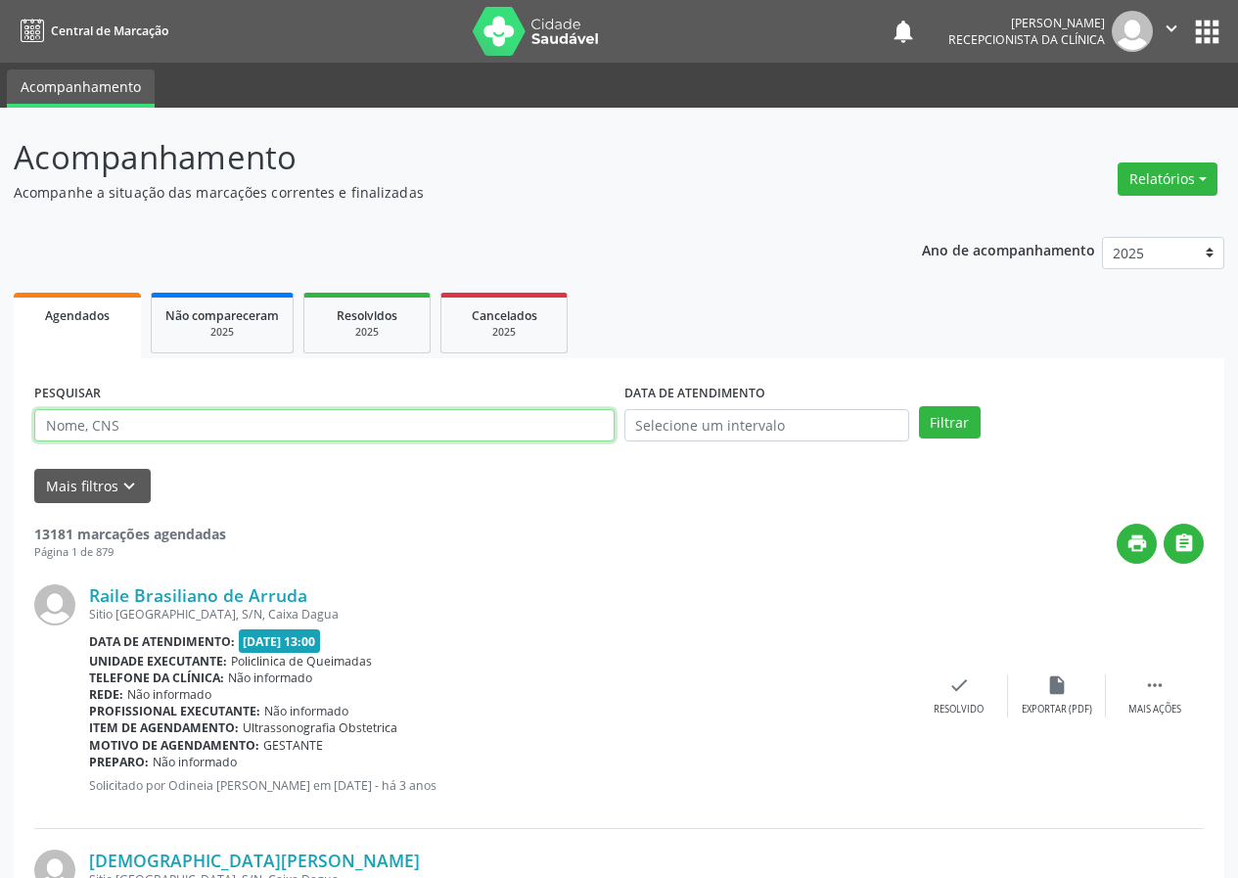
click at [432, 421] on input "text" at bounding box center [324, 425] width 580 height 33
type input "701209060853718"
click at [919, 406] on button "Filtrar" at bounding box center [950, 422] width 62 height 33
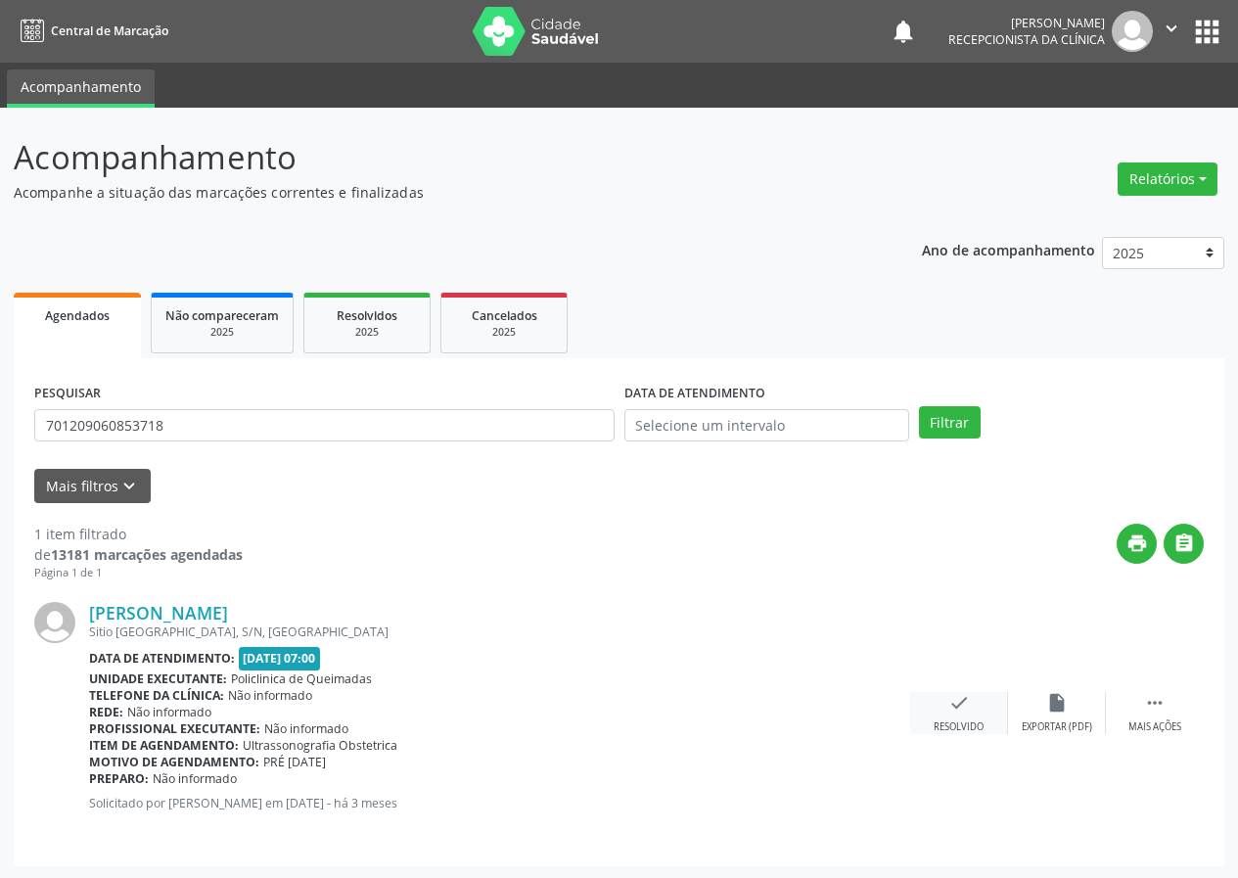
click at [960, 710] on icon "check" at bounding box center [959, 703] width 22 height 22
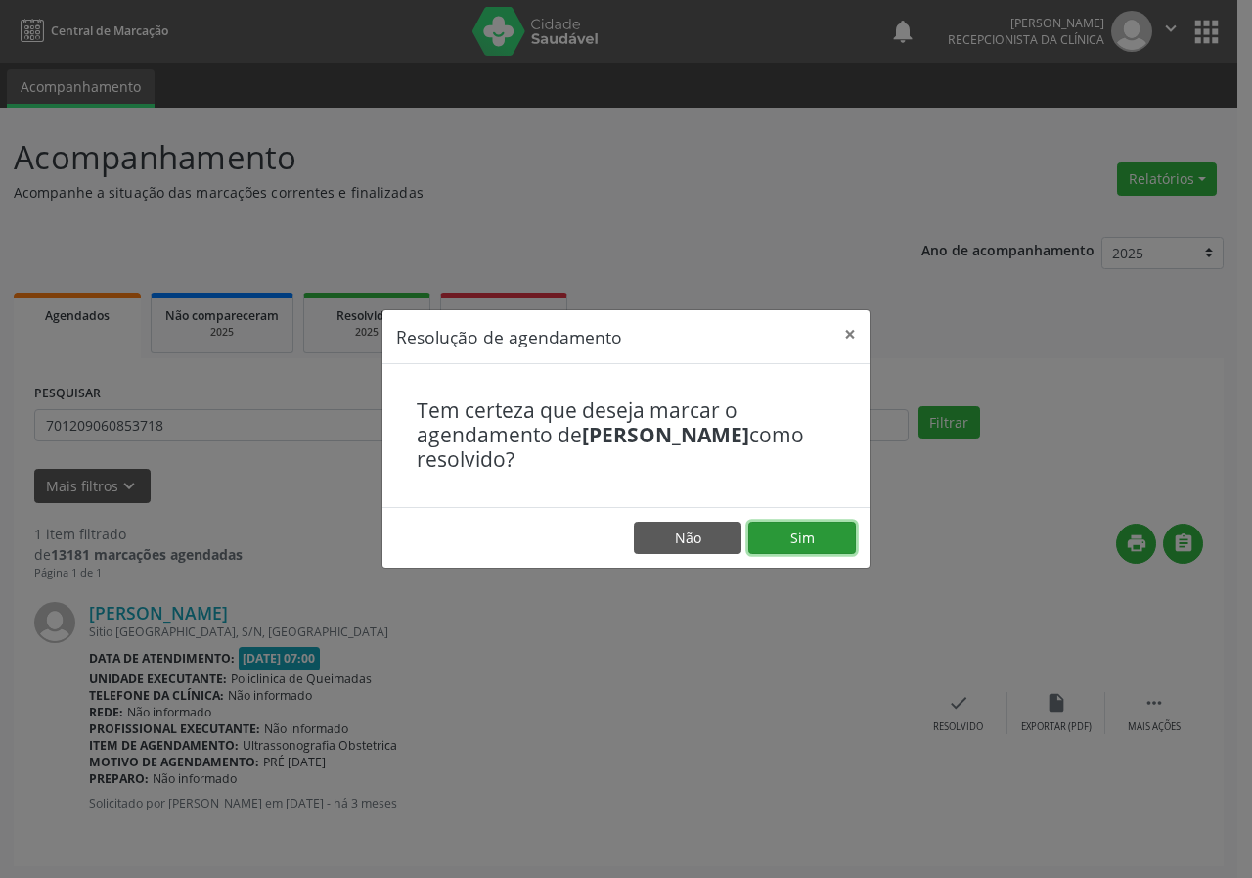
click at [826, 537] on button "Sim" at bounding box center [803, 538] width 108 height 33
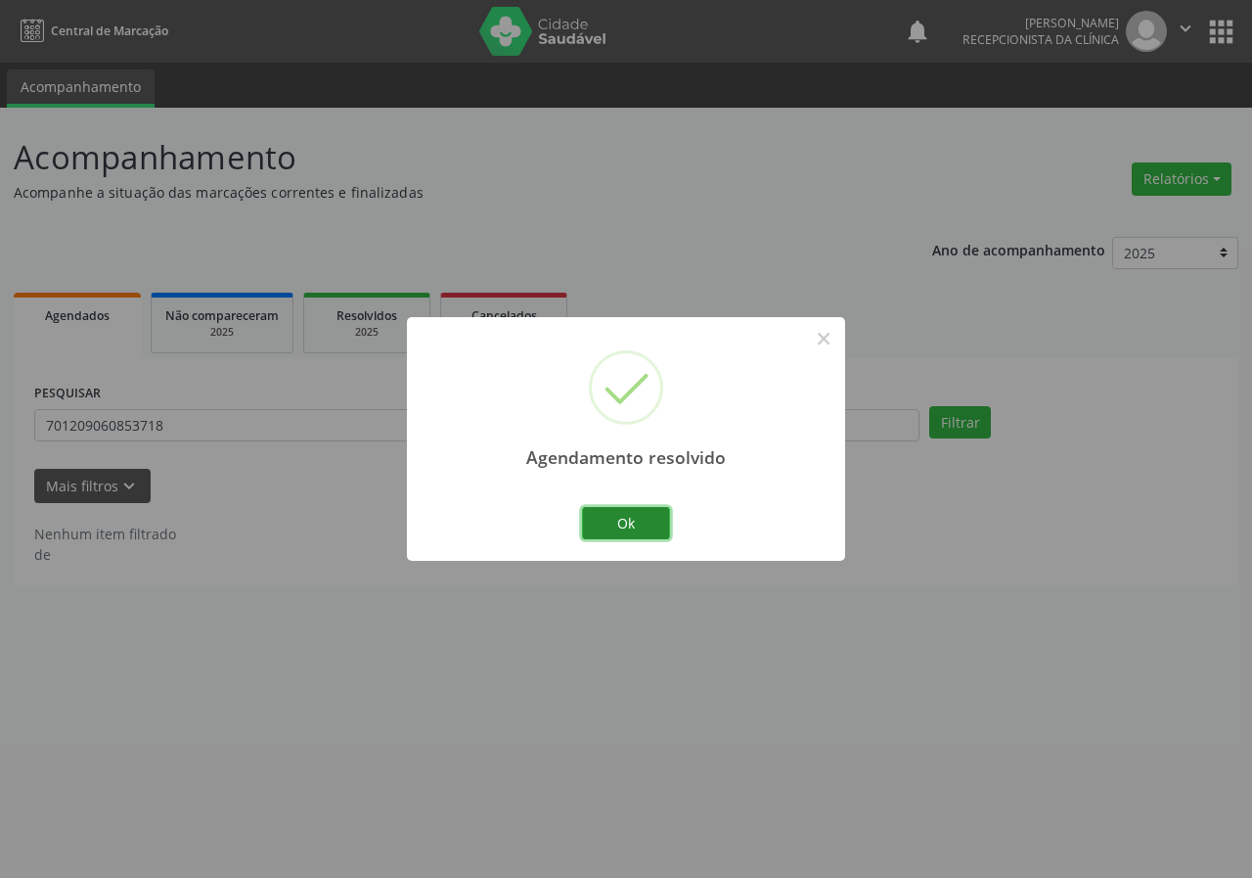
click at [636, 517] on button "Ok" at bounding box center [626, 523] width 88 height 33
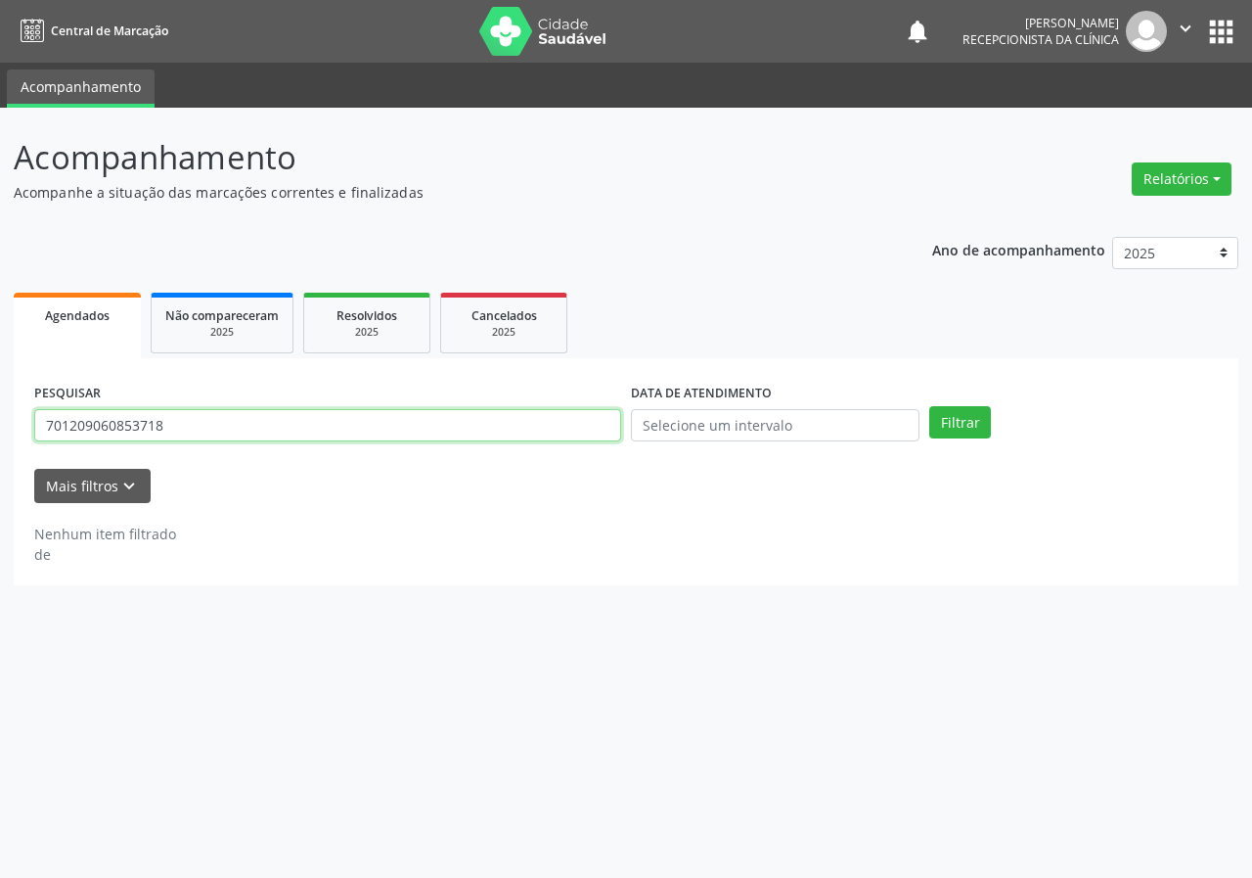
click at [447, 428] on input "701209060853718" at bounding box center [327, 425] width 587 height 33
type input "704201710271685"
click at [930, 406] on button "Filtrar" at bounding box center [961, 422] width 62 height 33
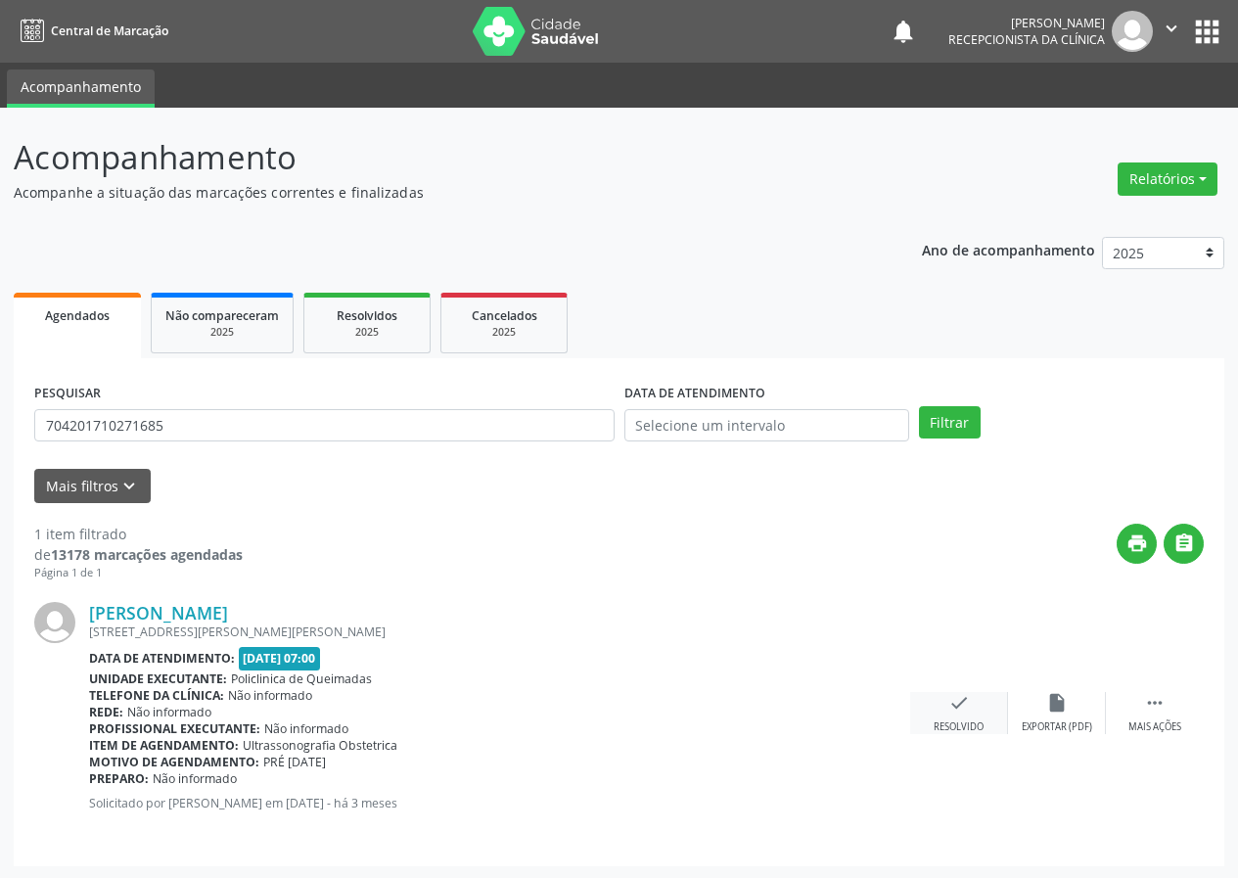
click at [954, 692] on icon "check" at bounding box center [959, 703] width 22 height 22
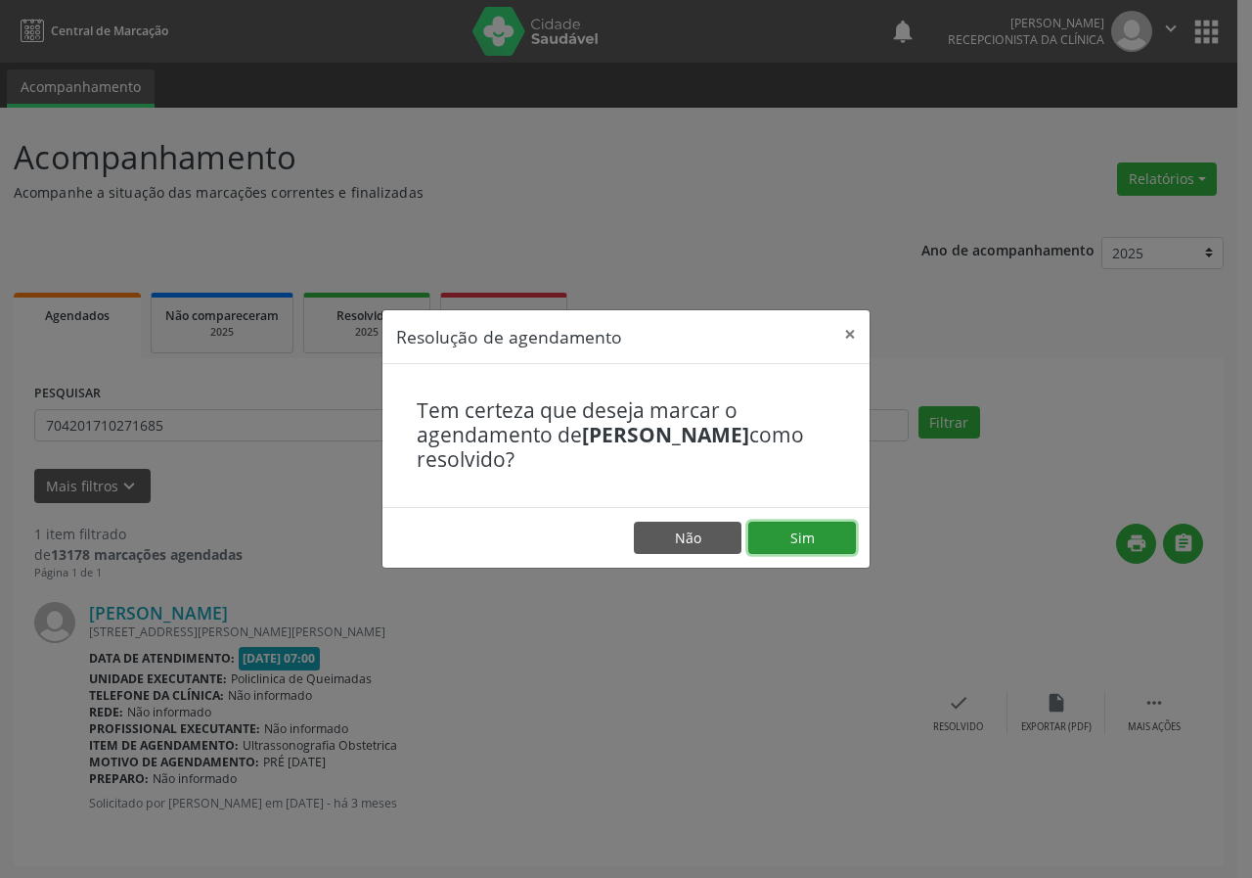
click at [787, 522] on button "Sim" at bounding box center [803, 538] width 108 height 33
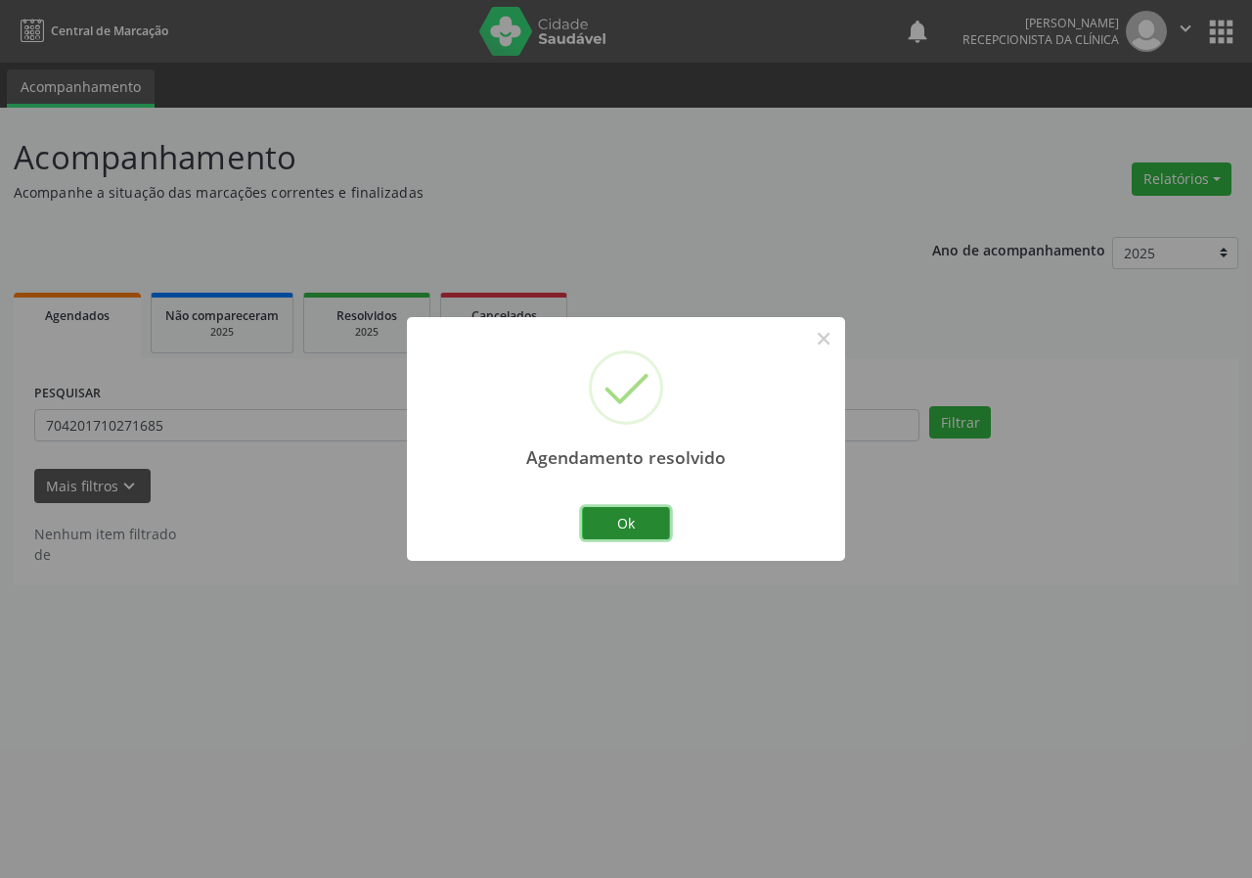
click at [629, 512] on button "Ok" at bounding box center [626, 523] width 88 height 33
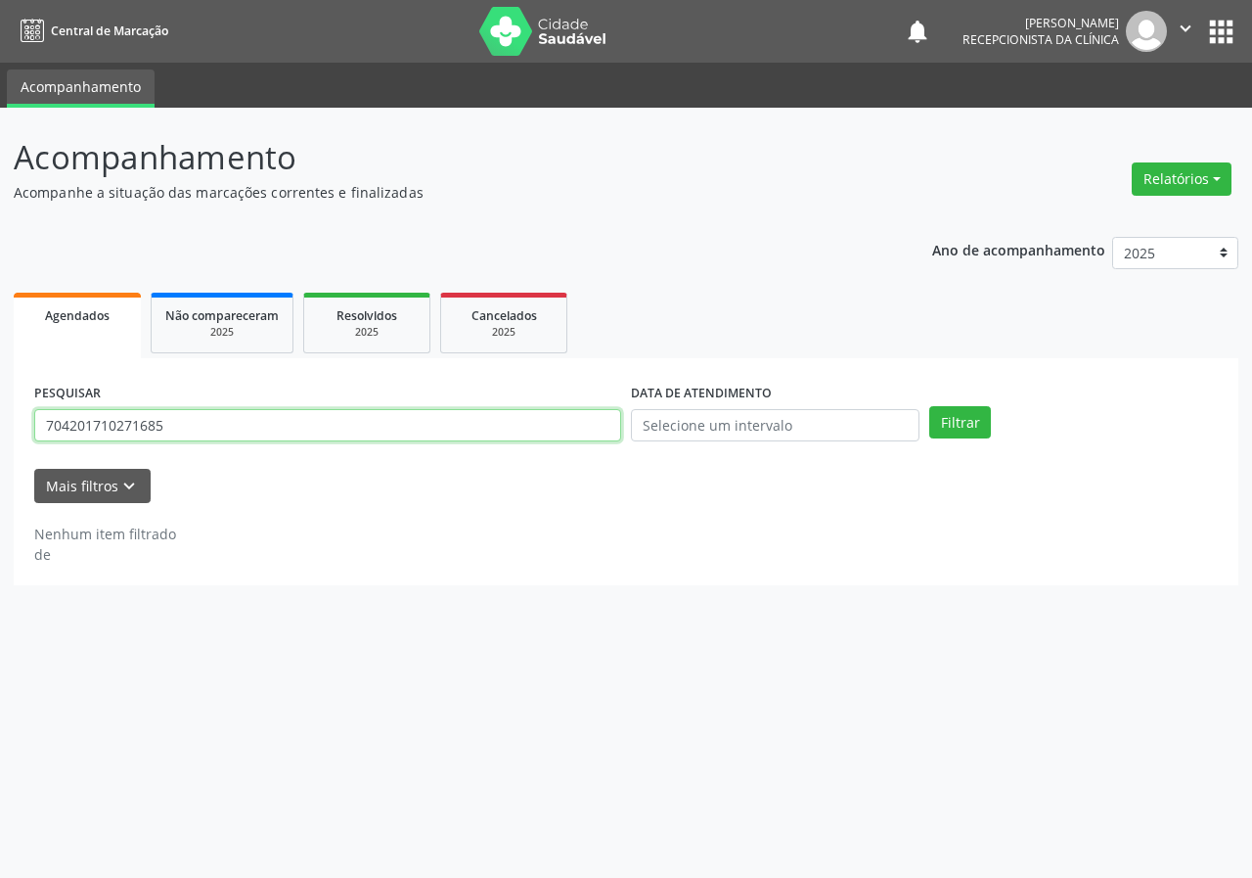
click at [552, 427] on input "704201710271685" at bounding box center [327, 425] width 587 height 33
type input "700508398682159"
click at [930, 406] on button "Filtrar" at bounding box center [961, 422] width 62 height 33
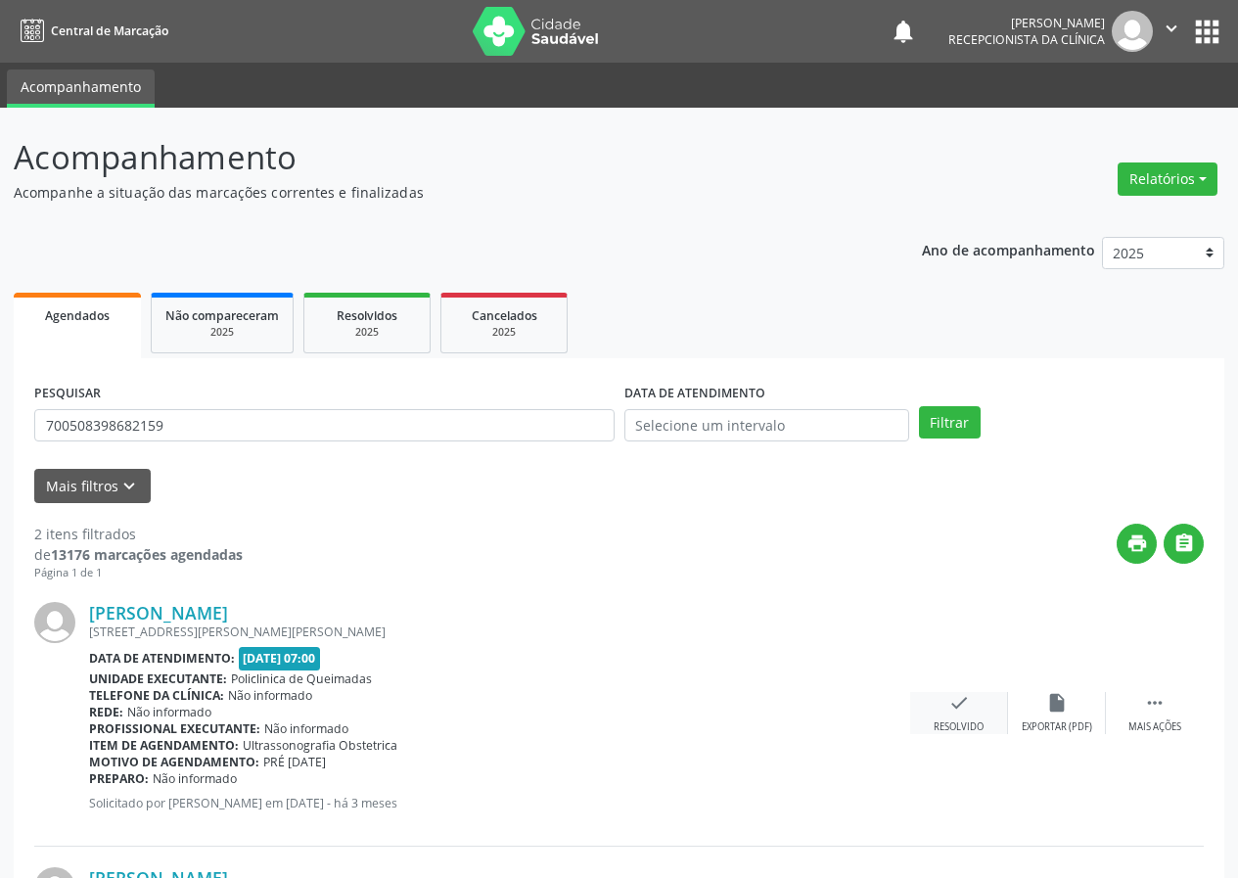
click at [953, 707] on icon "check" at bounding box center [959, 703] width 22 height 22
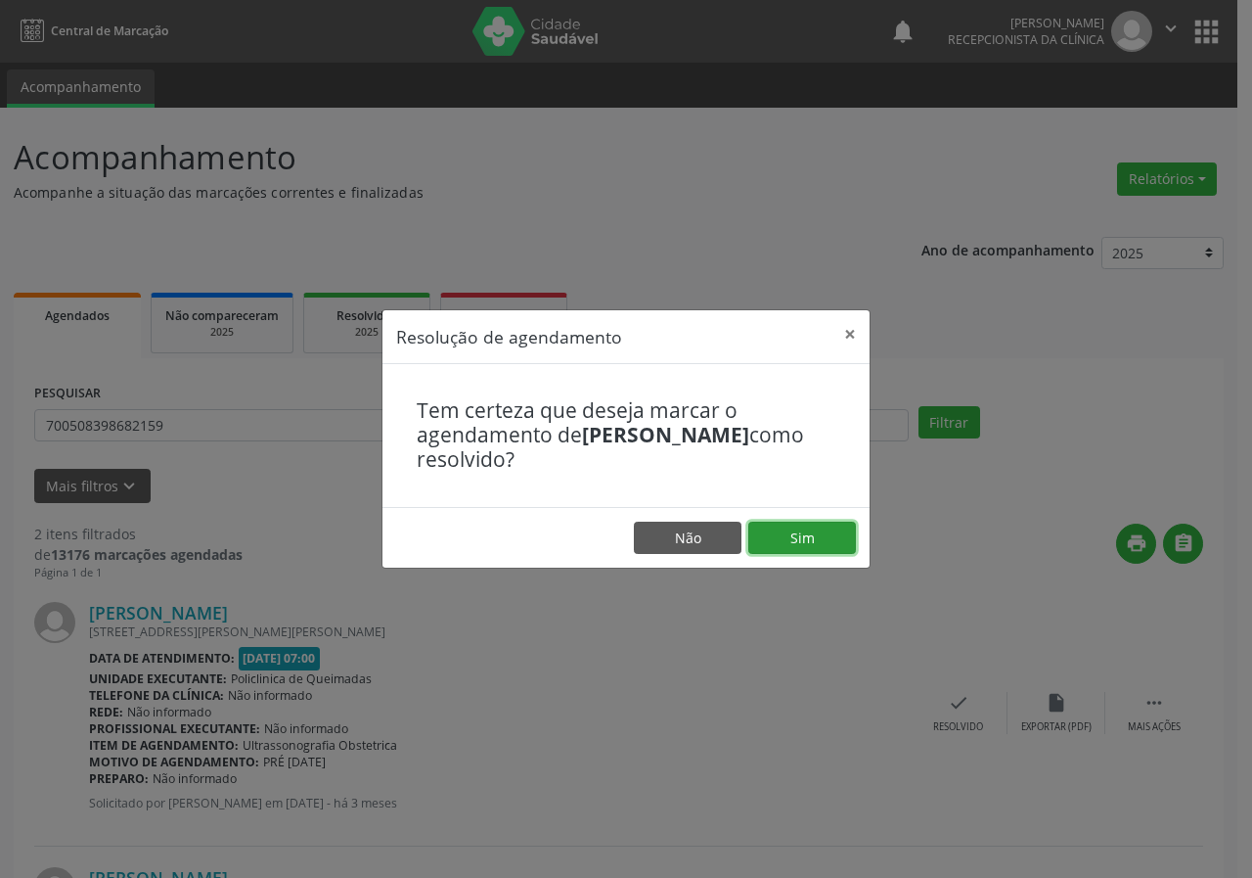
click at [827, 535] on button "Sim" at bounding box center [803, 538] width 108 height 33
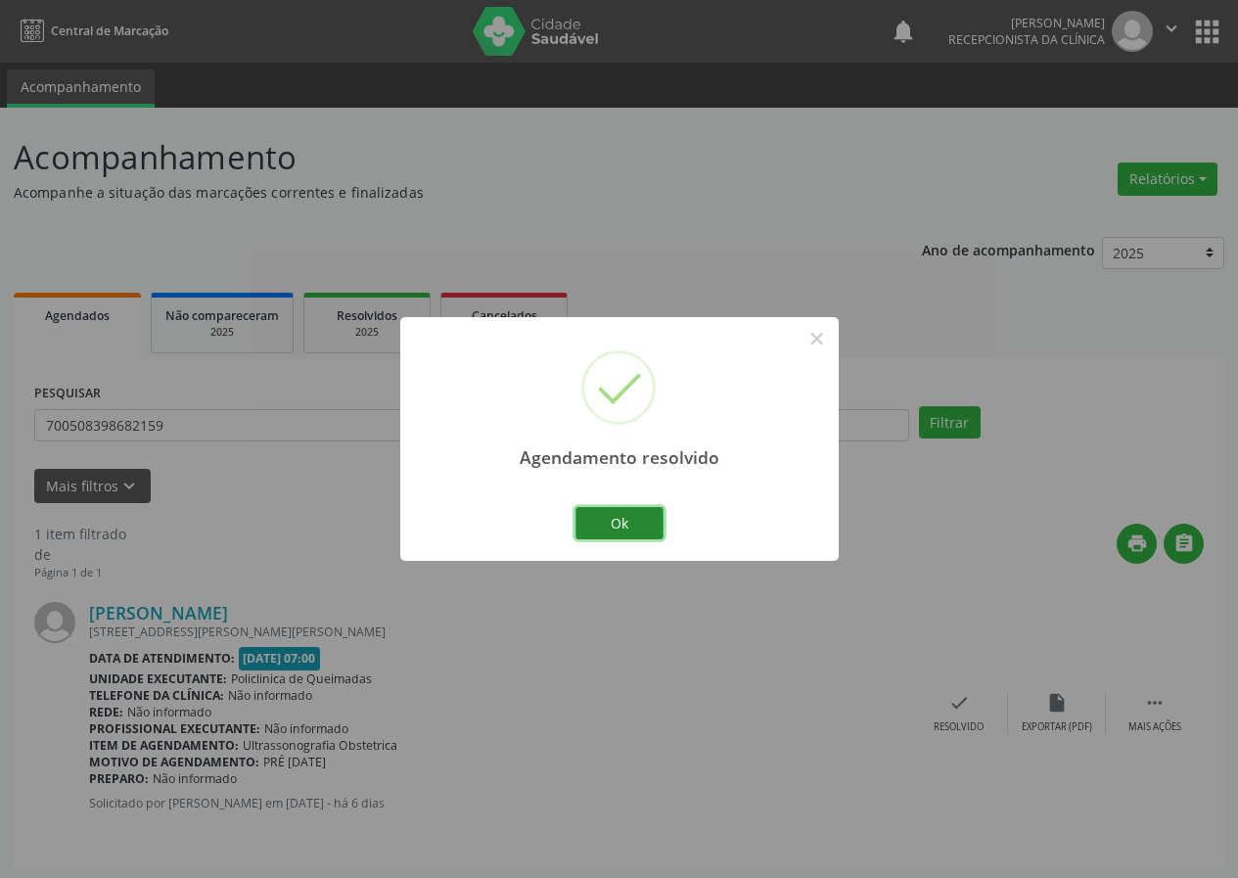
click at [637, 522] on button "Ok" at bounding box center [619, 523] width 88 height 33
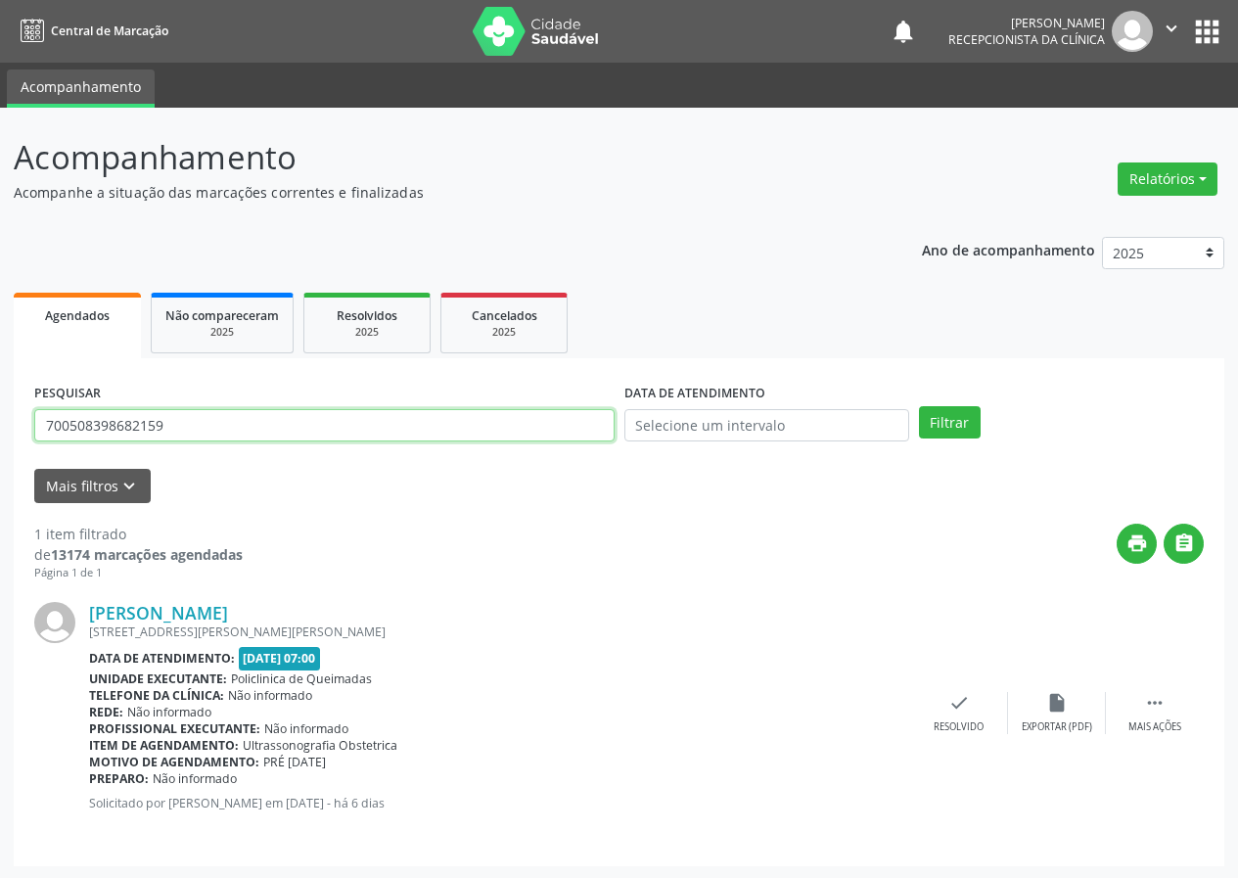
click at [436, 423] on input "700508398682159" at bounding box center [324, 425] width 580 height 33
click at [919, 406] on button "Filtrar" at bounding box center [950, 422] width 62 height 33
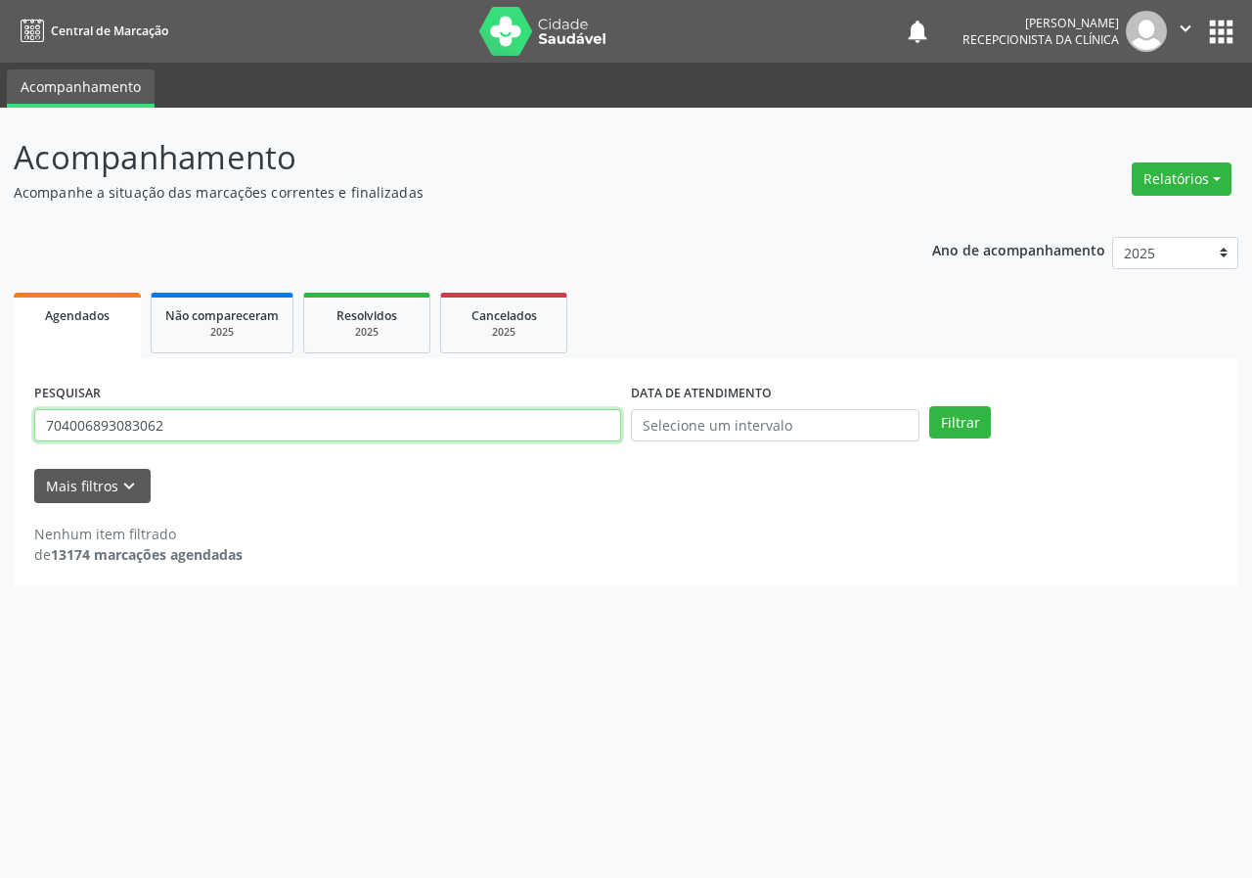
click at [108, 425] on input "704006893083062" at bounding box center [327, 425] width 587 height 33
click at [122, 429] on input "3083062" at bounding box center [327, 425] width 587 height 33
type input "3"
type input "704006883083062"
click at [930, 406] on button "Filtrar" at bounding box center [961, 422] width 62 height 33
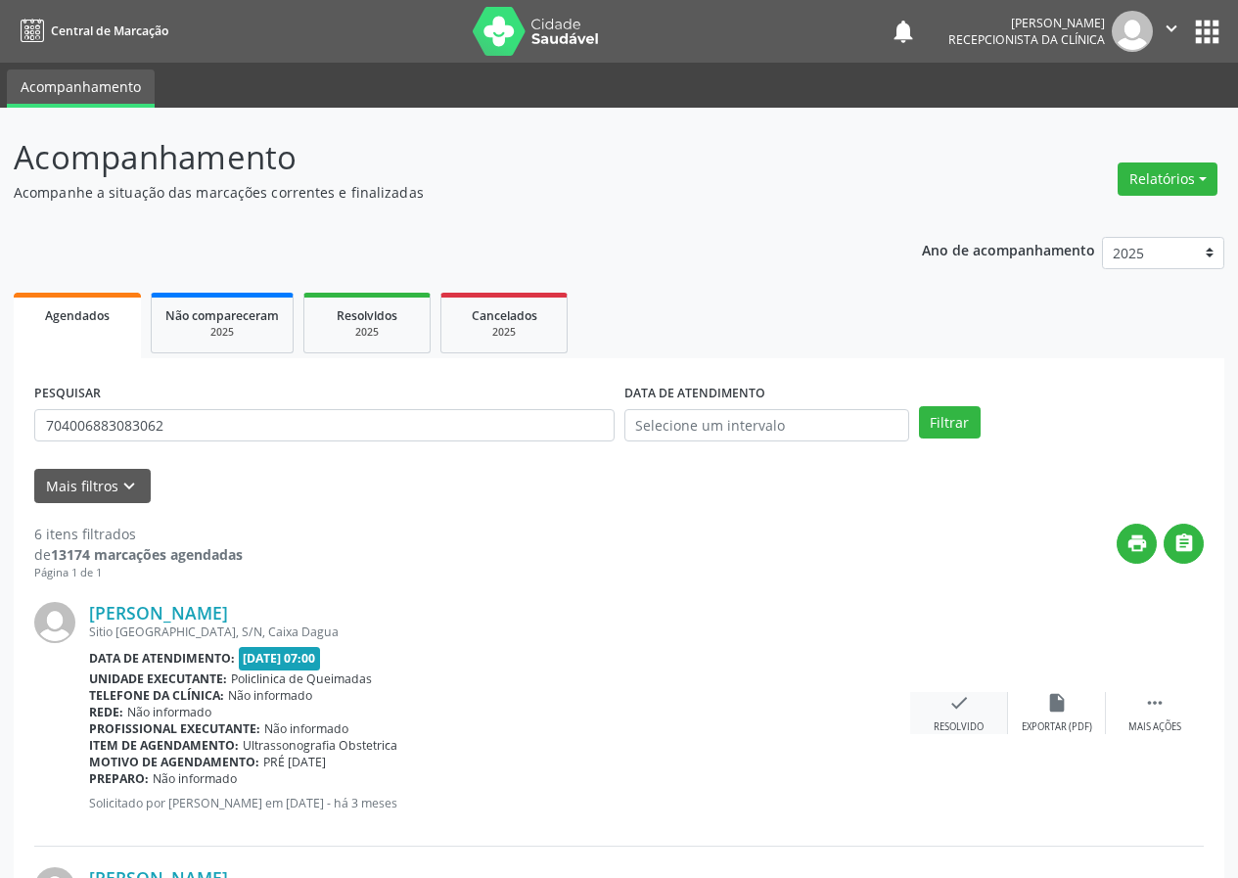
click at [971, 700] on div "check Resolvido" at bounding box center [959, 713] width 98 height 42
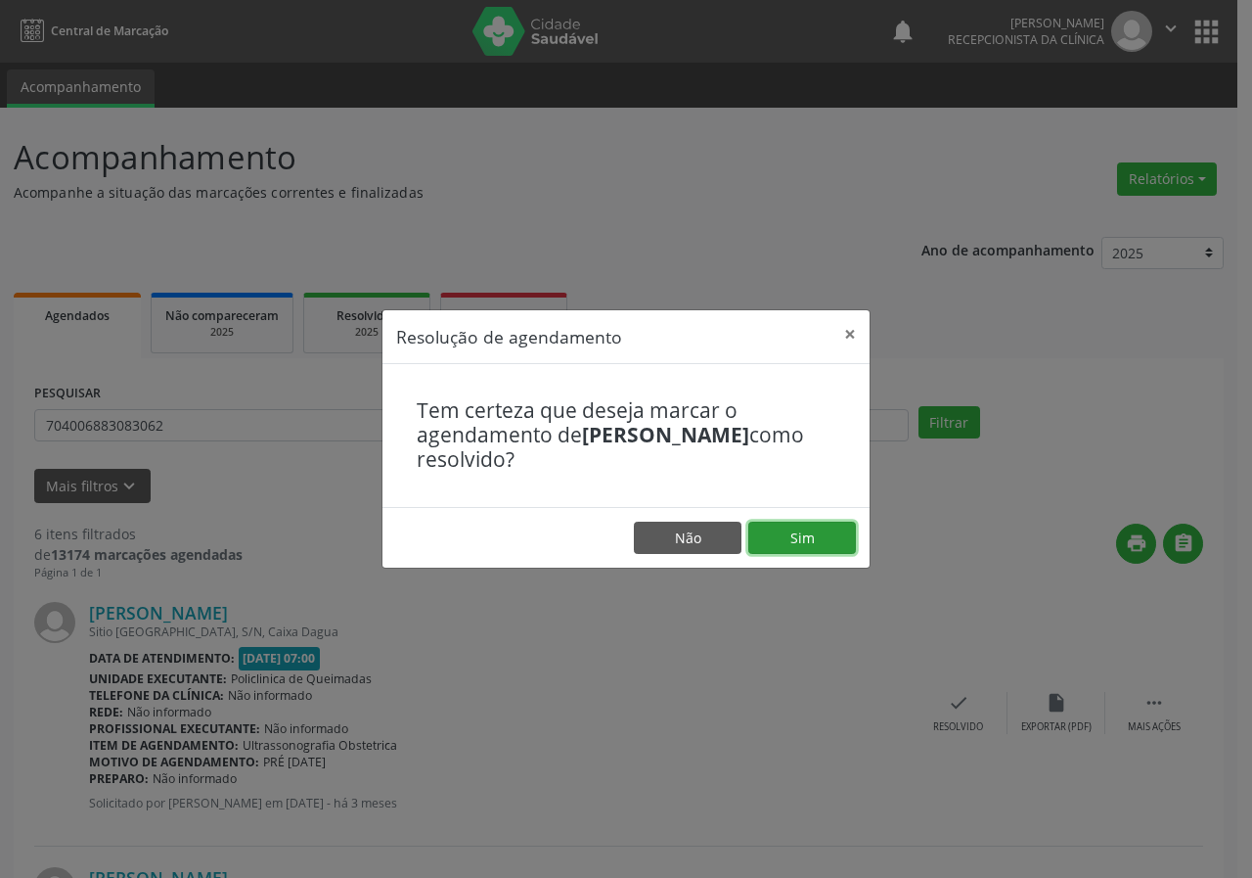
click at [818, 528] on button "Sim" at bounding box center [803, 538] width 108 height 33
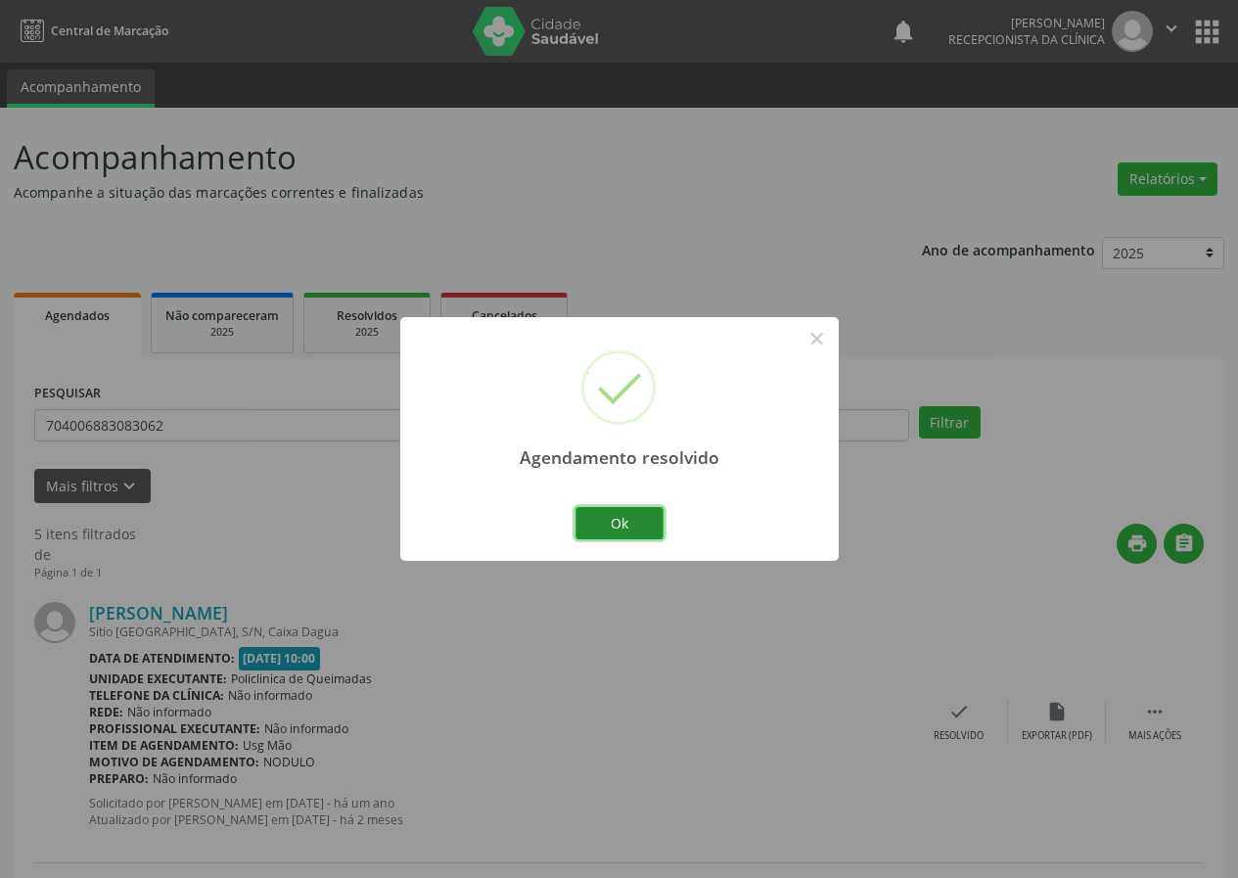
click at [637, 521] on button "Ok" at bounding box center [619, 523] width 88 height 33
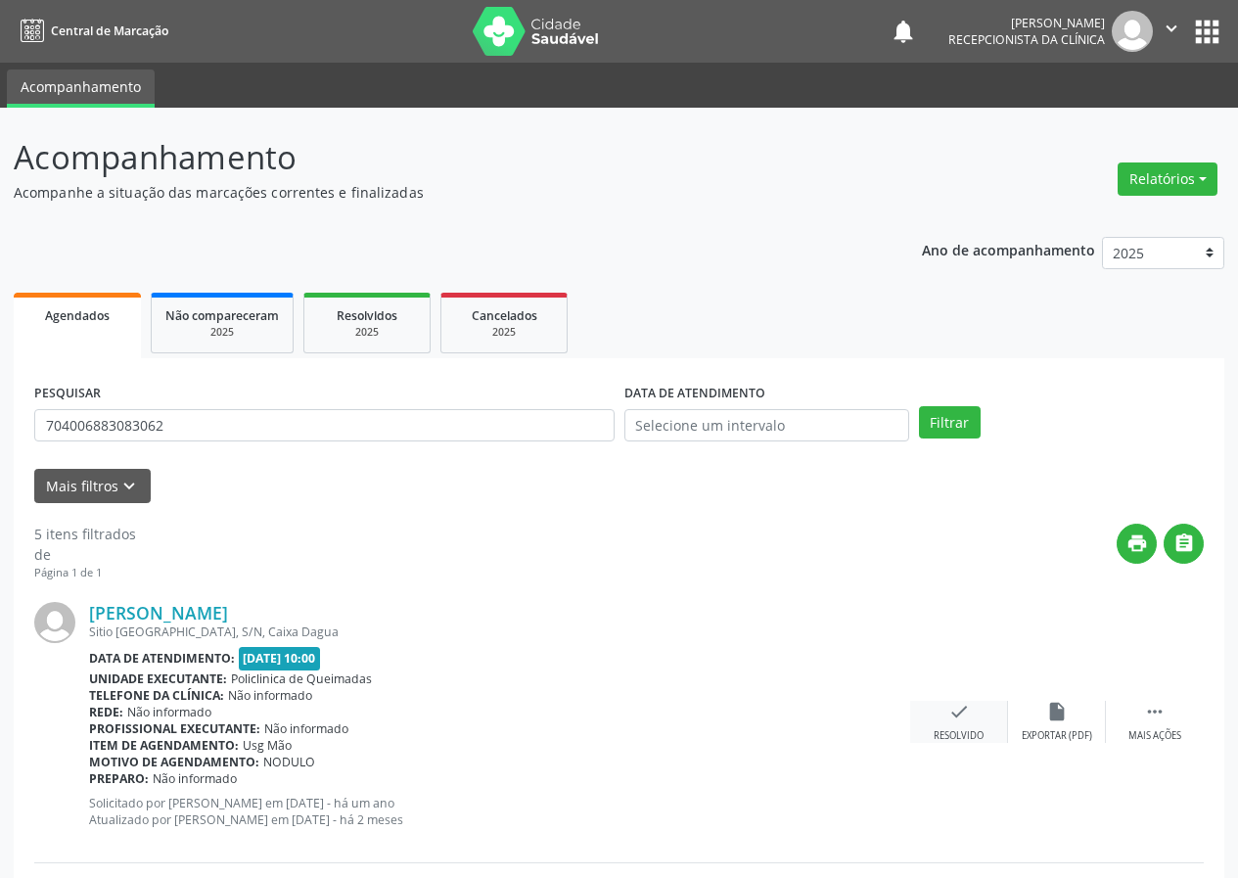
click at [959, 714] on icon "check" at bounding box center [959, 712] width 22 height 22
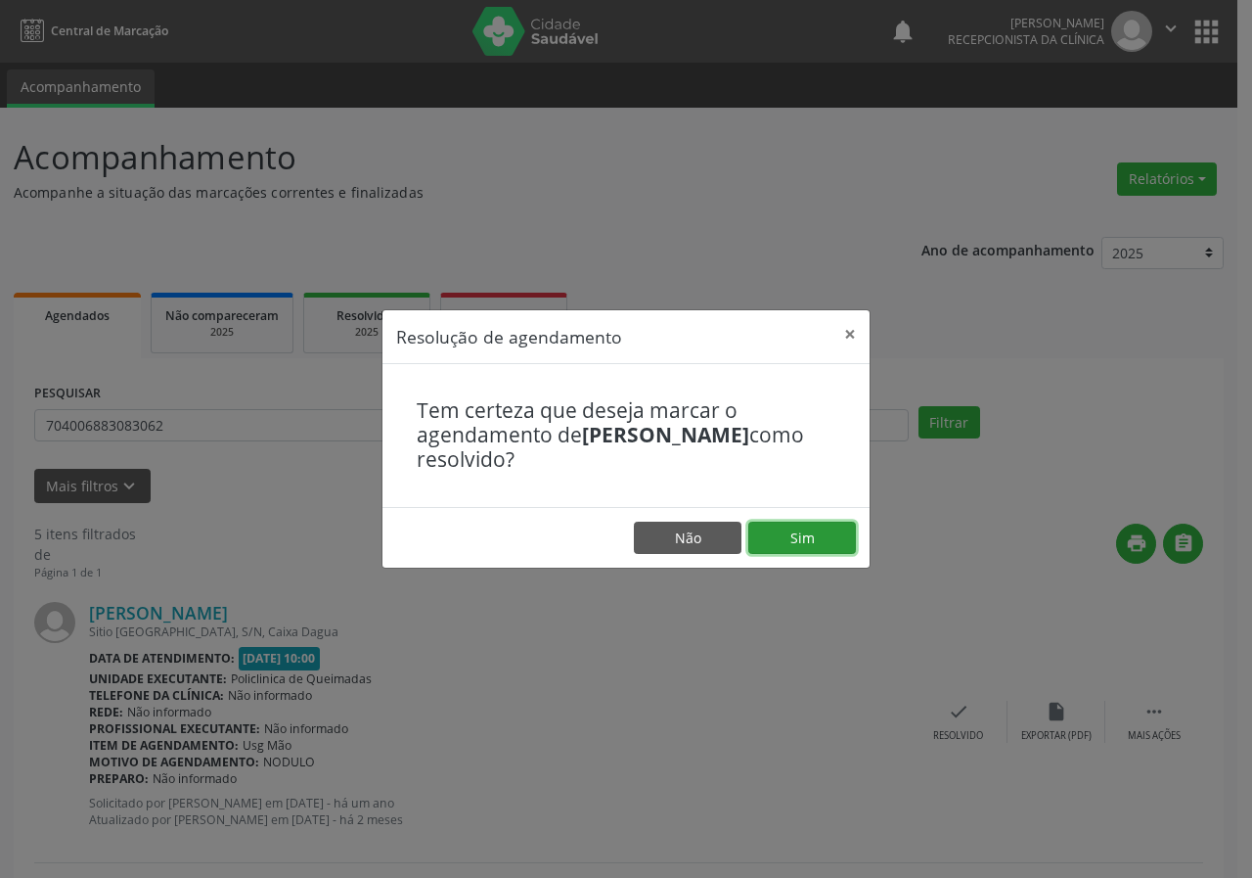
click at [811, 535] on button "Sim" at bounding box center [803, 538] width 108 height 33
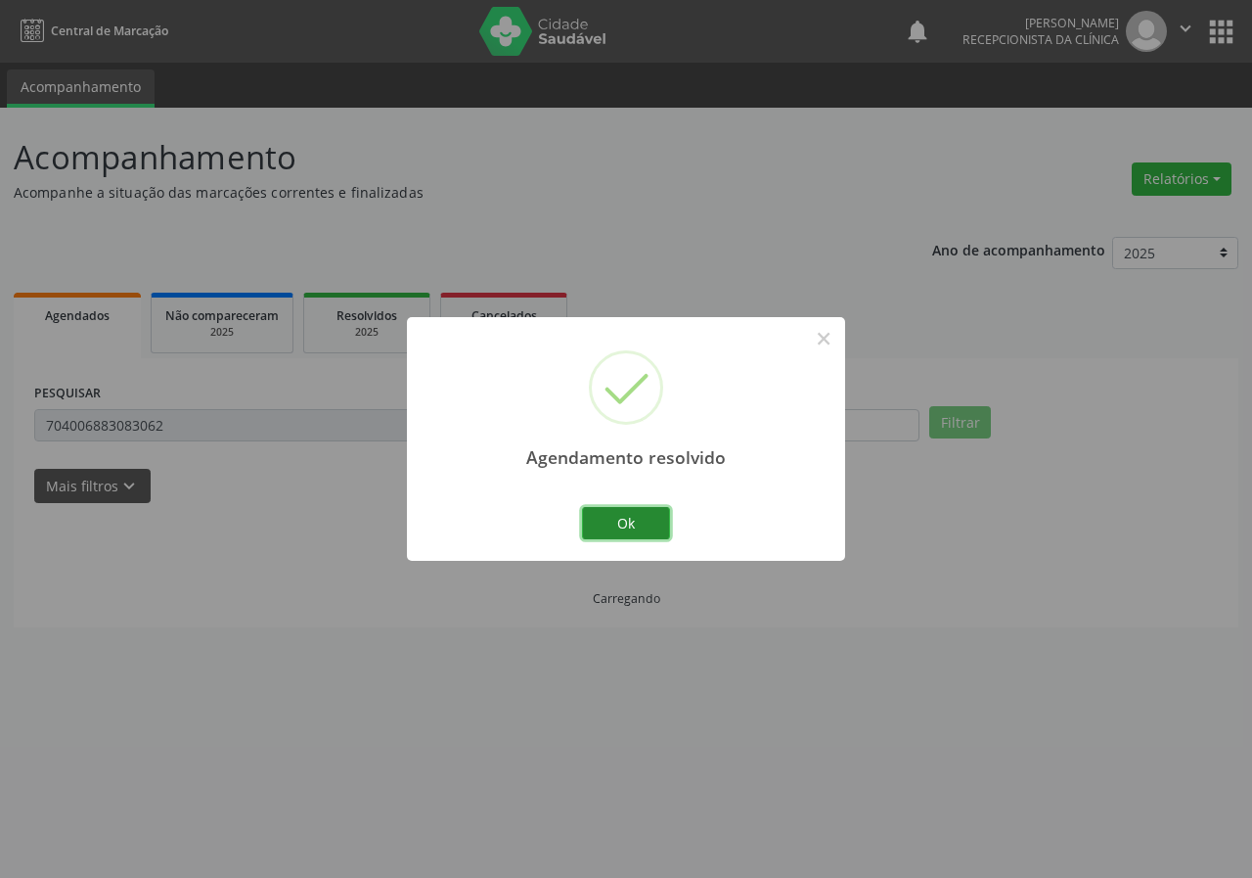
click at [650, 521] on button "Ok" at bounding box center [626, 523] width 88 height 33
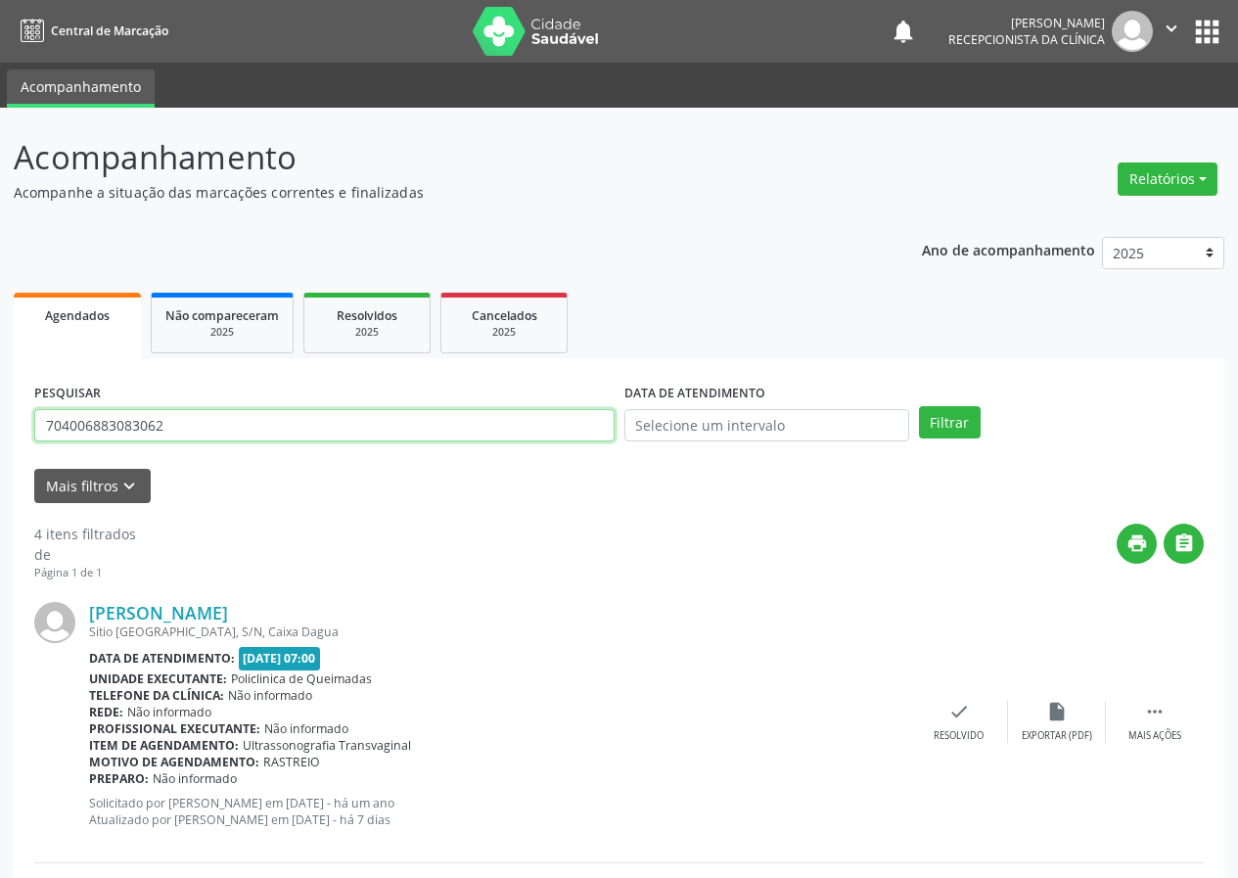
click at [378, 428] on input "704006883083062" at bounding box center [324, 425] width 580 height 33
type input "700800438635385"
click at [919, 406] on button "Filtrar" at bounding box center [950, 422] width 62 height 33
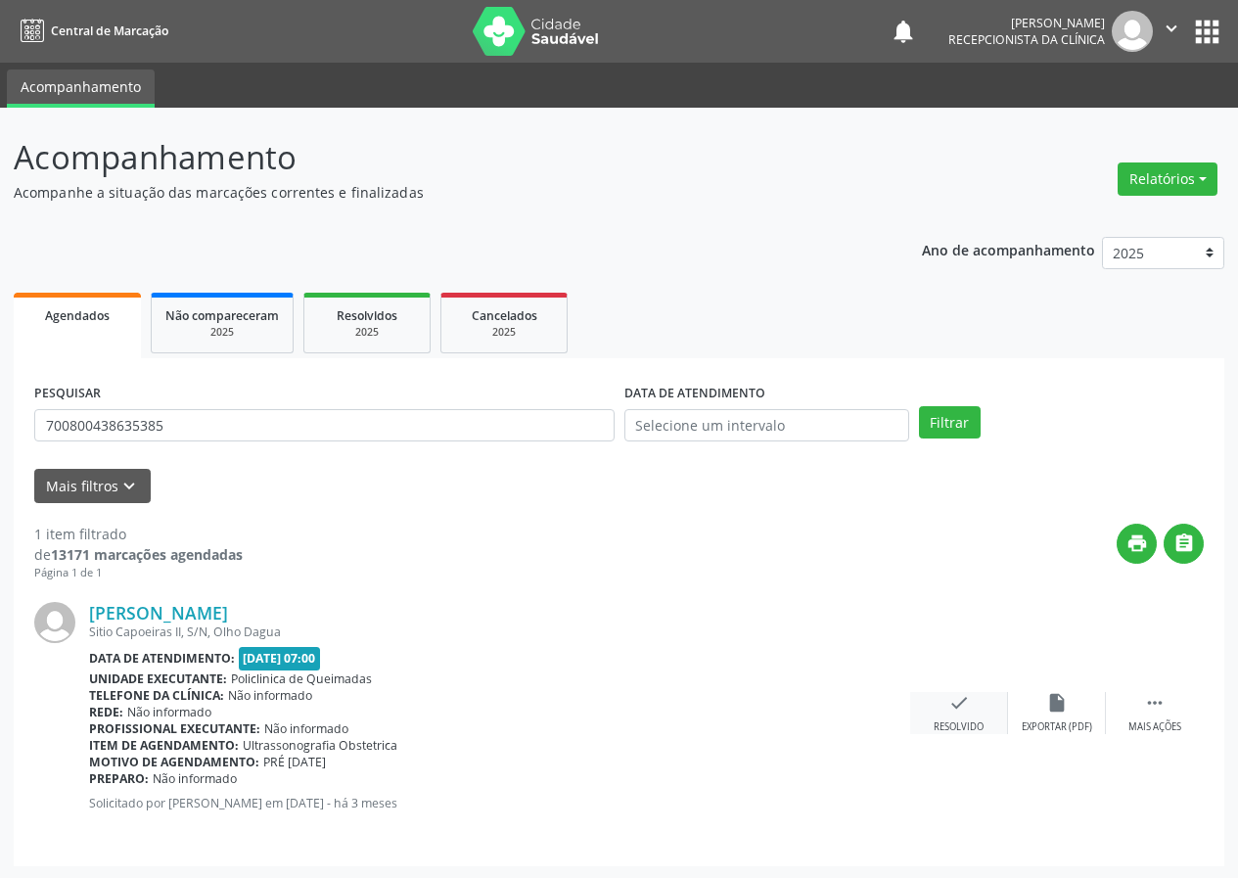
click at [972, 702] on div "check Resolvido" at bounding box center [959, 713] width 98 height 42
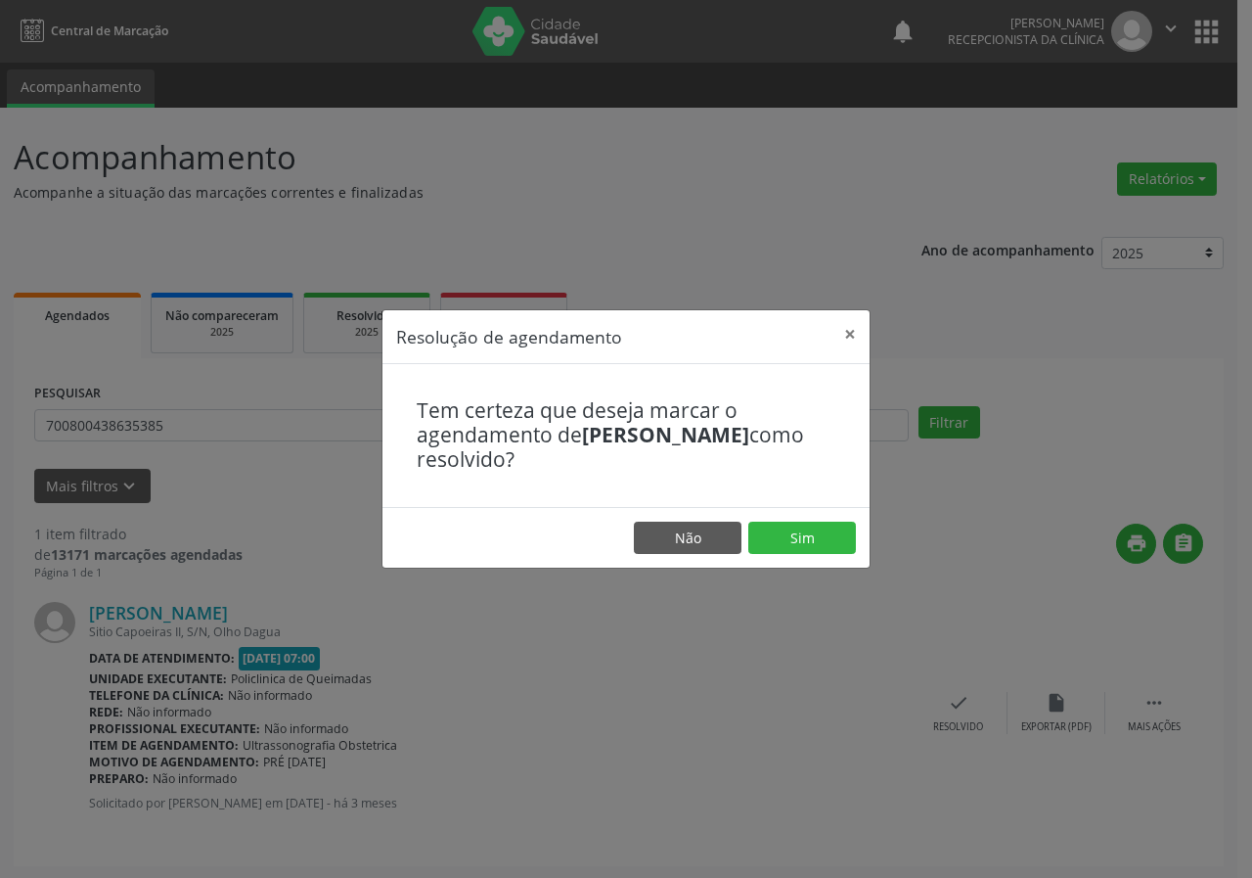
click at [782, 520] on footer "Não Sim" at bounding box center [626, 538] width 487 height 62
click at [785, 530] on button "Sim" at bounding box center [803, 538] width 108 height 33
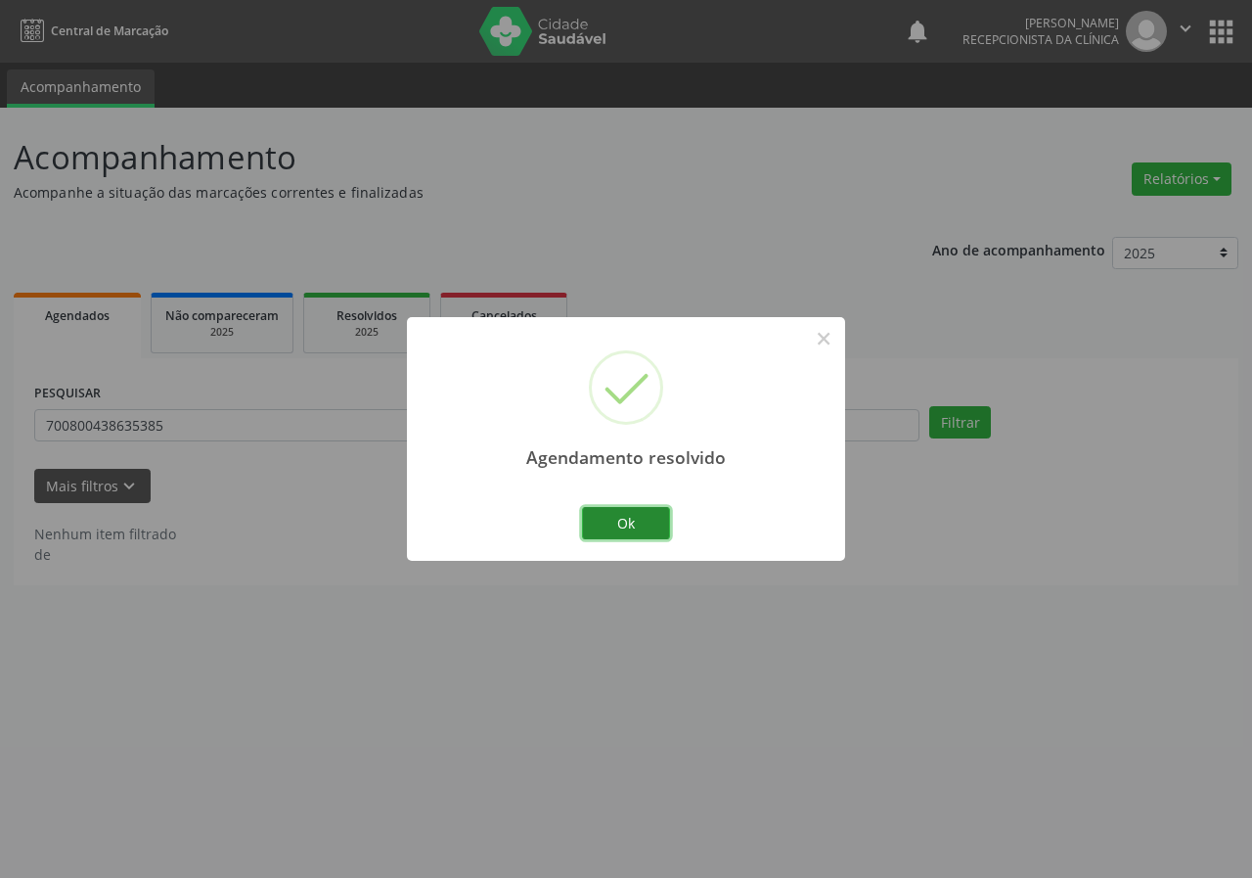
click at [640, 516] on button "Ok" at bounding box center [626, 523] width 88 height 33
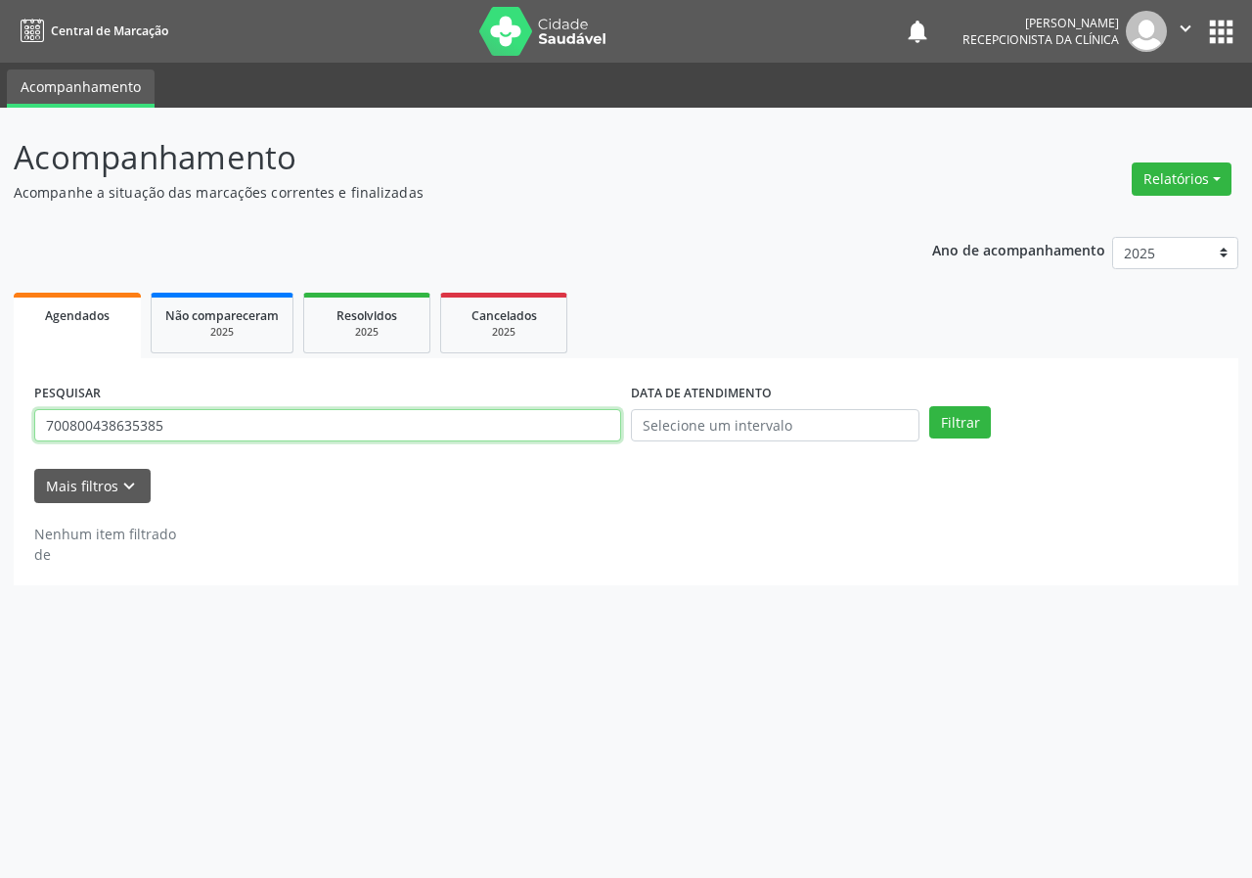
click at [527, 427] on input "700800438635385" at bounding box center [327, 425] width 587 height 33
type input "702305184597318"
click at [930, 406] on button "Filtrar" at bounding box center [961, 422] width 62 height 33
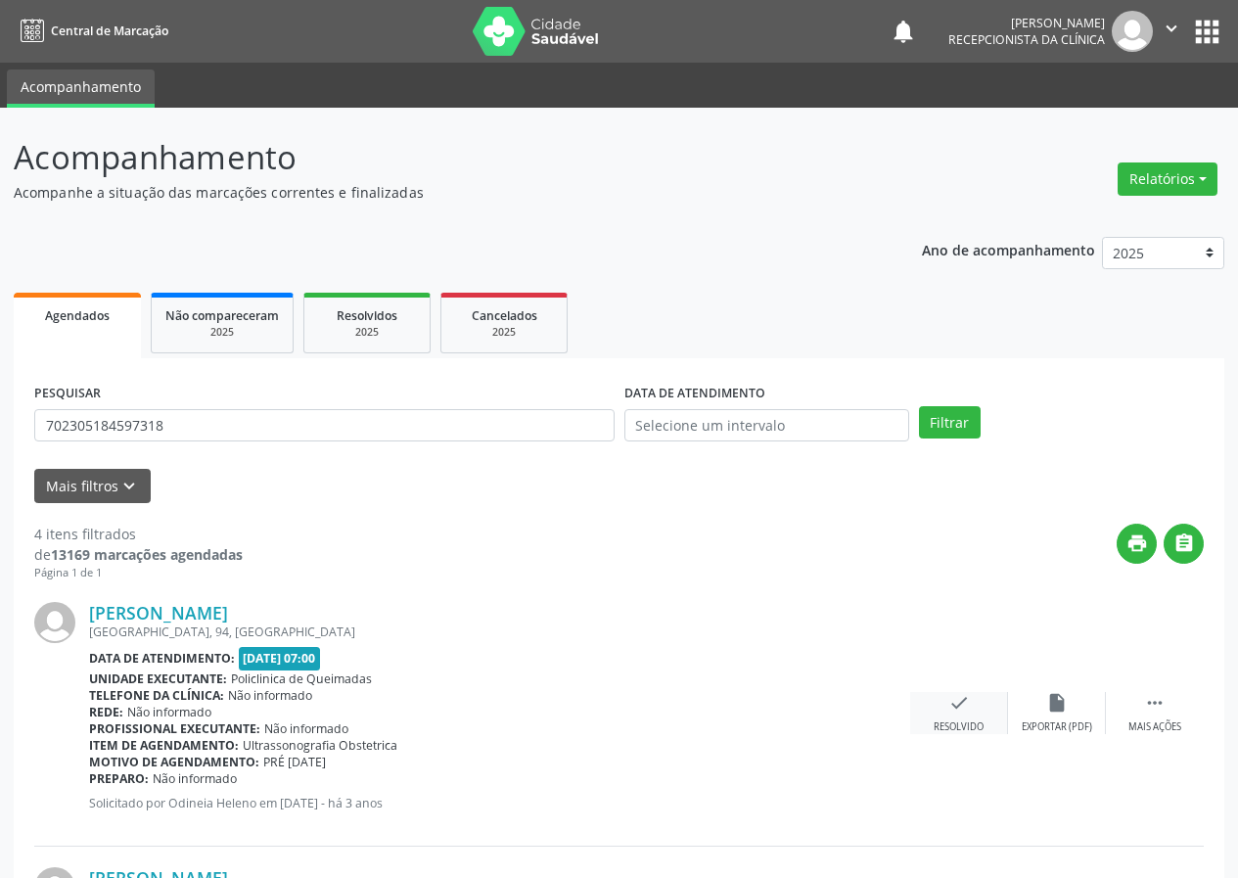
click at [966, 717] on div "check Resolvido" at bounding box center [959, 713] width 98 height 42
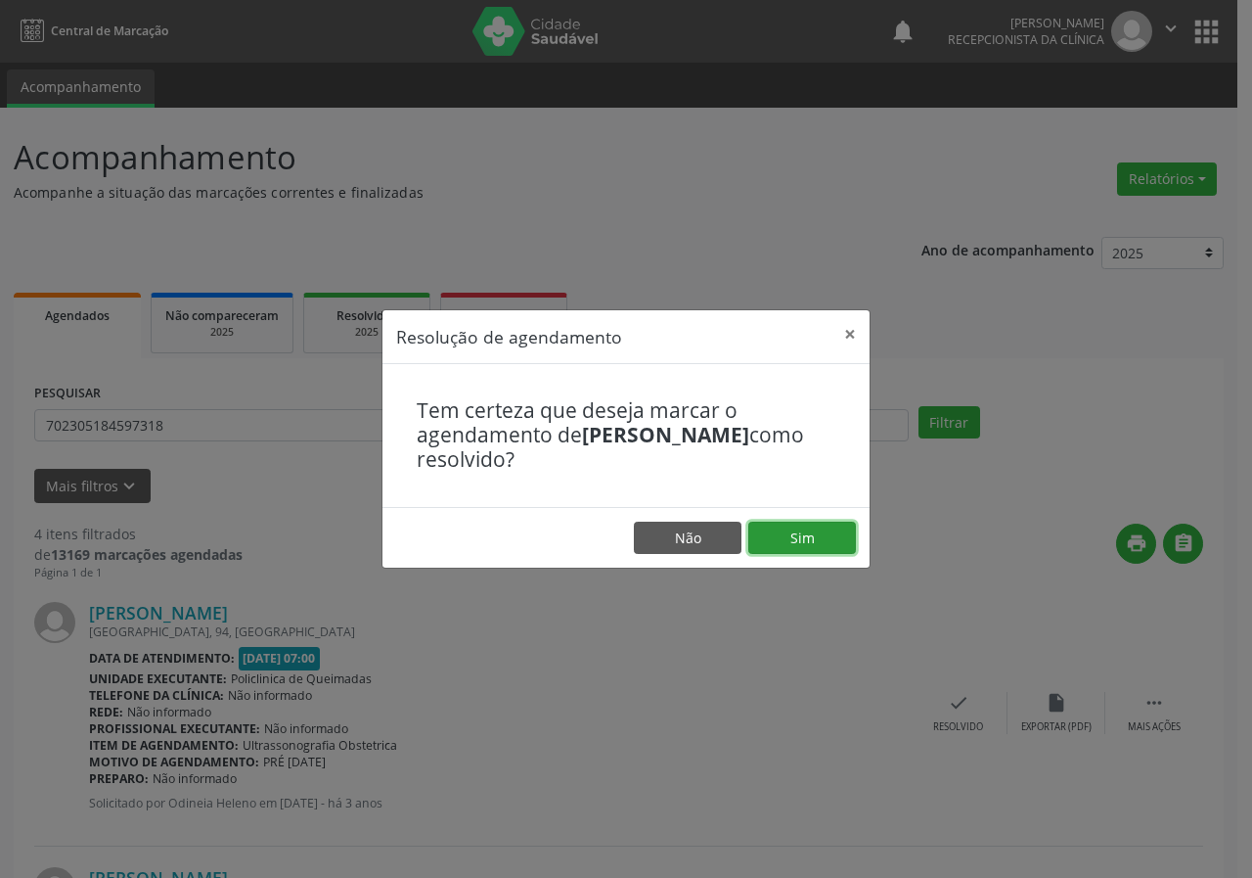
click at [842, 540] on button "Sim" at bounding box center [803, 538] width 108 height 33
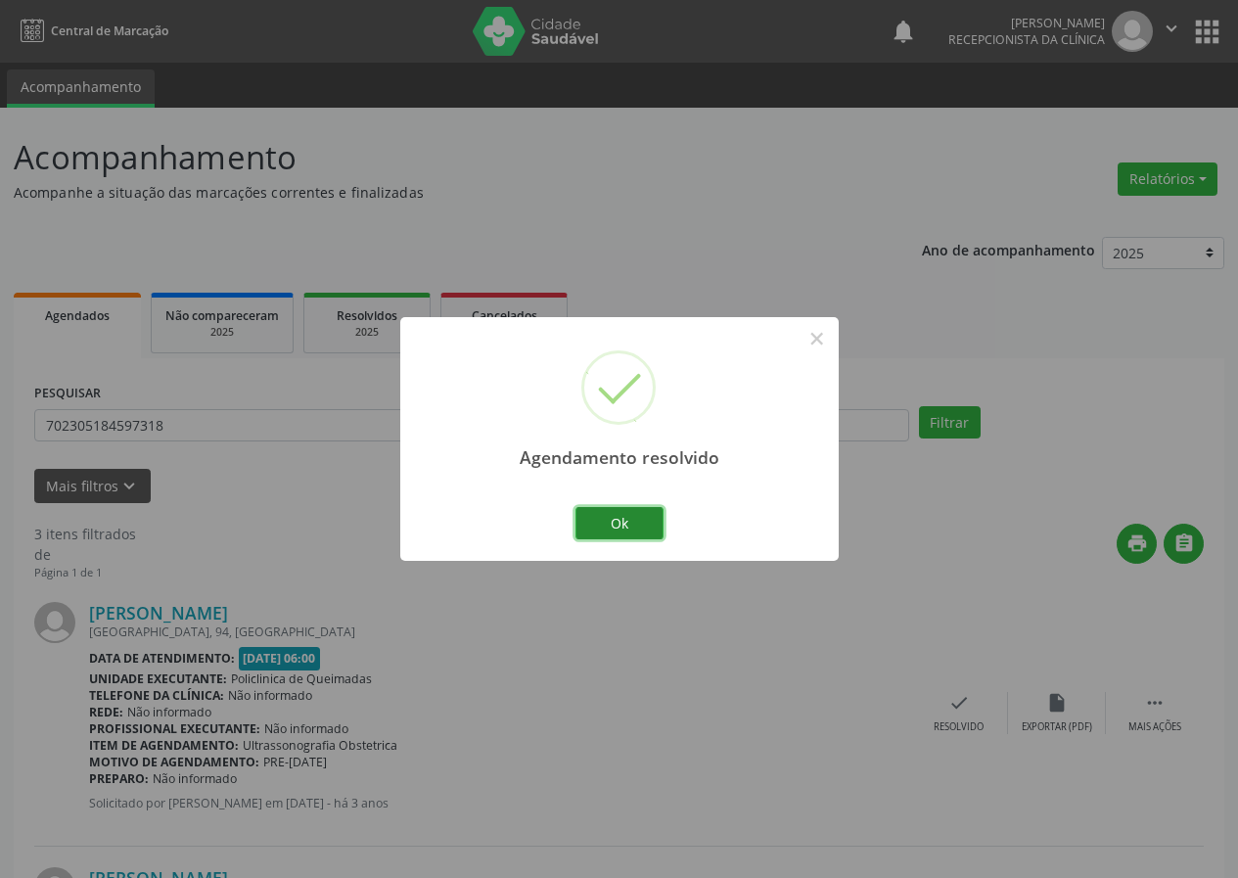
click at [638, 523] on button "Ok" at bounding box center [619, 523] width 88 height 33
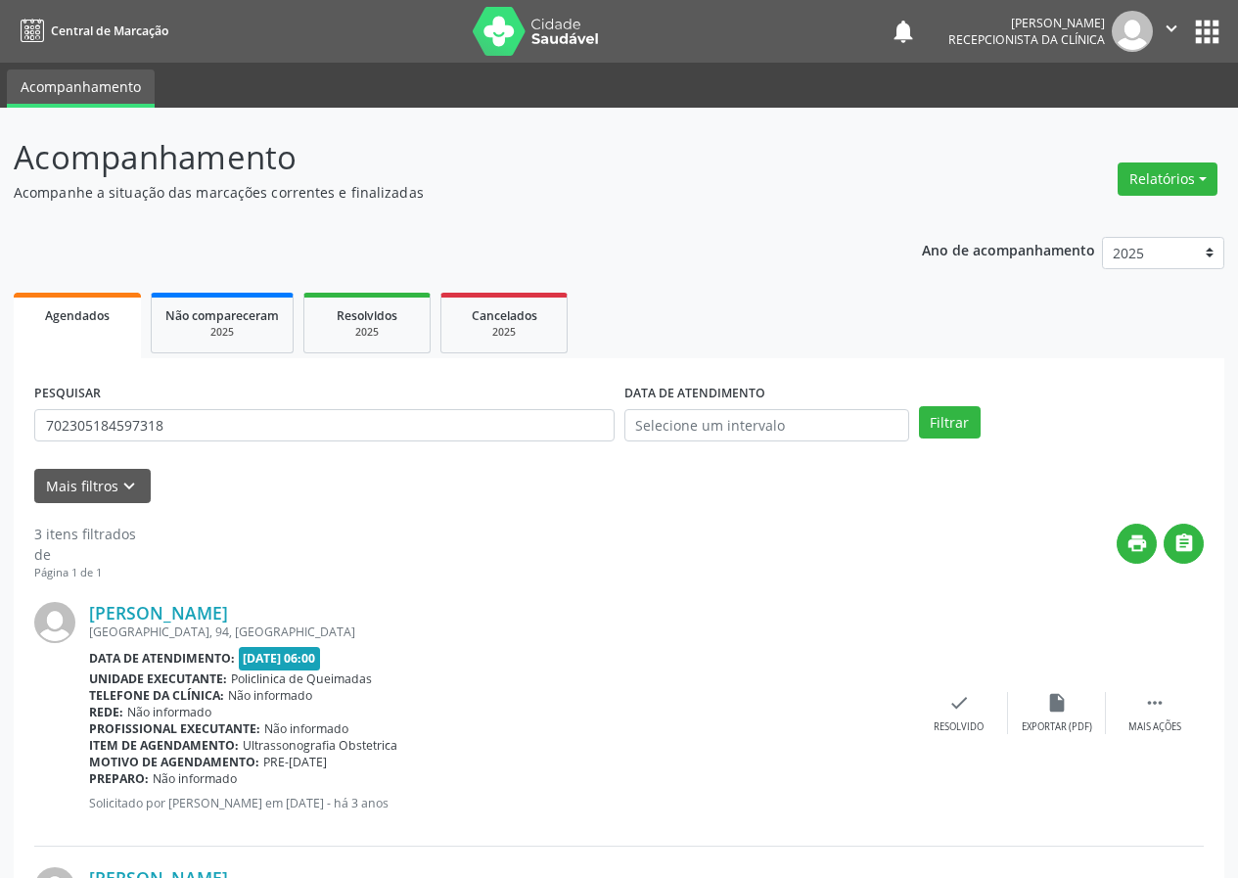
click at [965, 687] on div "[PERSON_NAME] [GEOGRAPHIC_DATA], 94, [GEOGRAPHIC_DATA] Data de atendimento: [DA…" at bounding box center [618, 713] width 1169 height 265
click at [958, 706] on icon "check" at bounding box center [959, 703] width 22 height 22
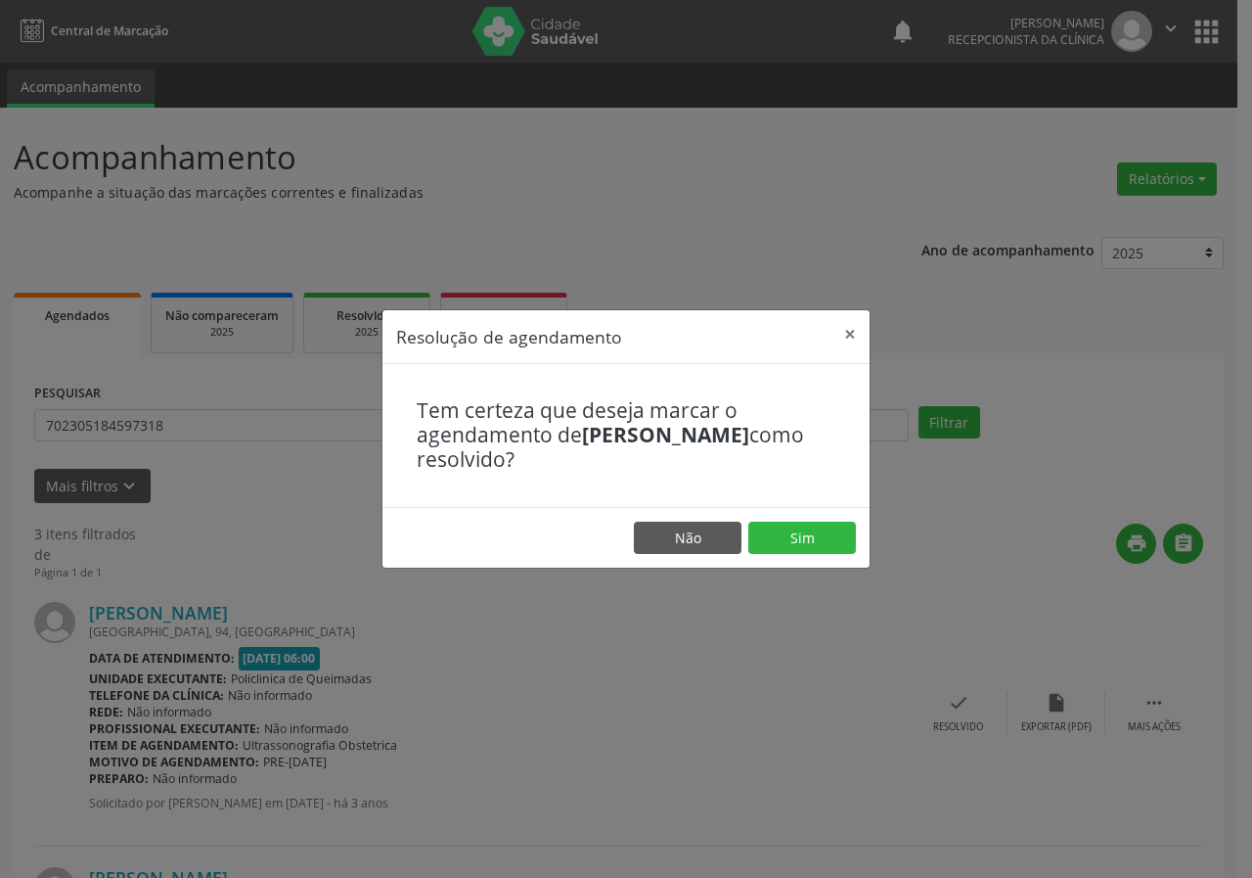
click at [795, 519] on footer "Não Sim" at bounding box center [626, 538] width 487 height 62
click at [795, 524] on button "Sim" at bounding box center [803, 538] width 108 height 33
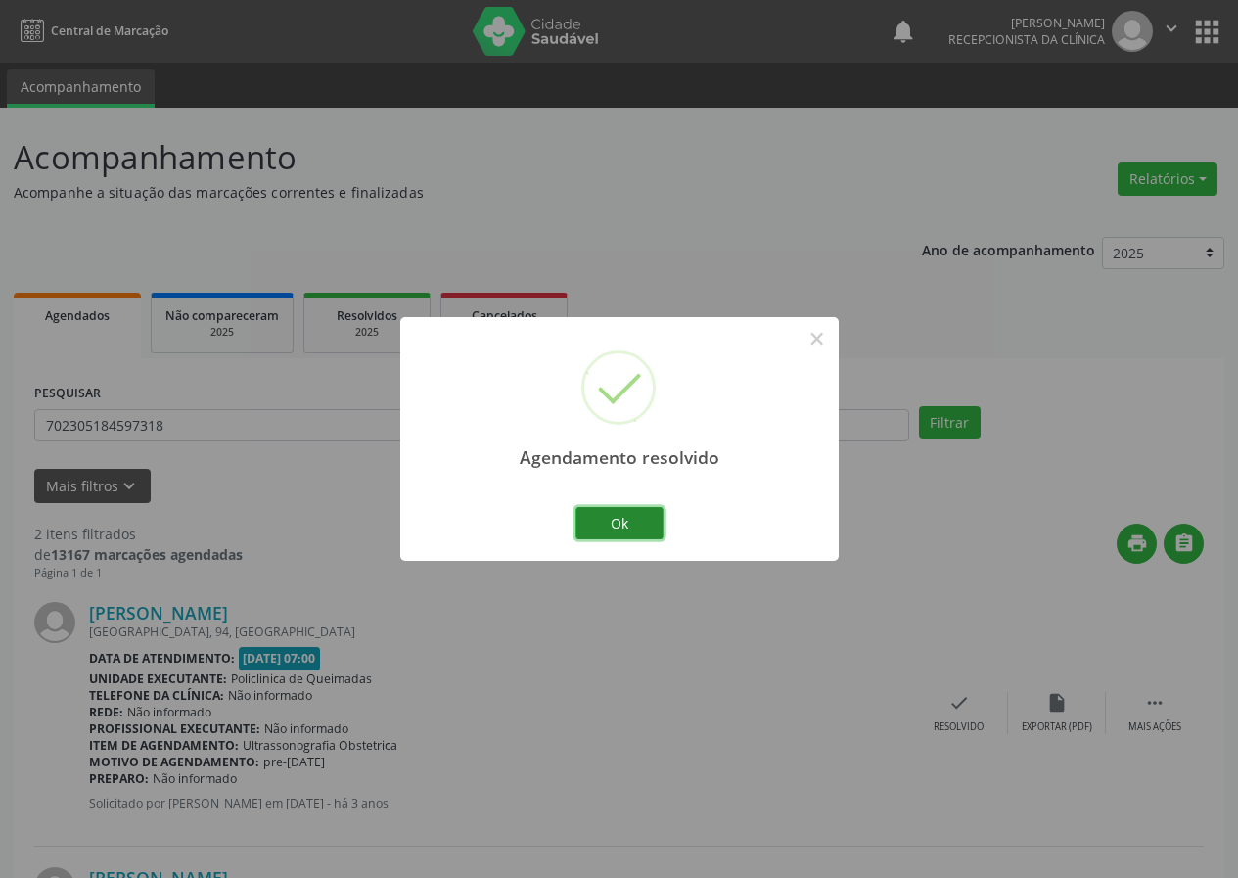
click at [652, 525] on button "Ok" at bounding box center [619, 523] width 88 height 33
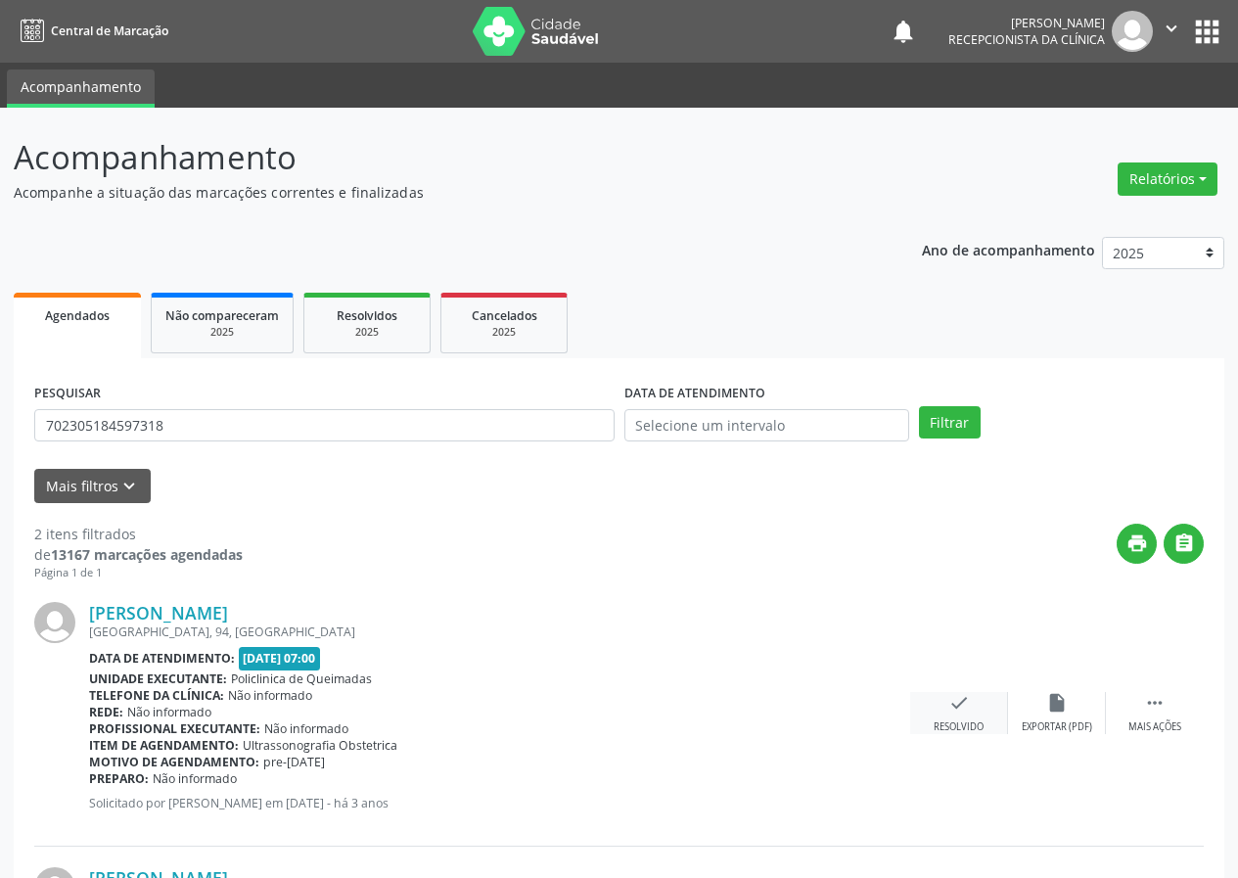
click at [968, 705] on icon "check" at bounding box center [959, 703] width 22 height 22
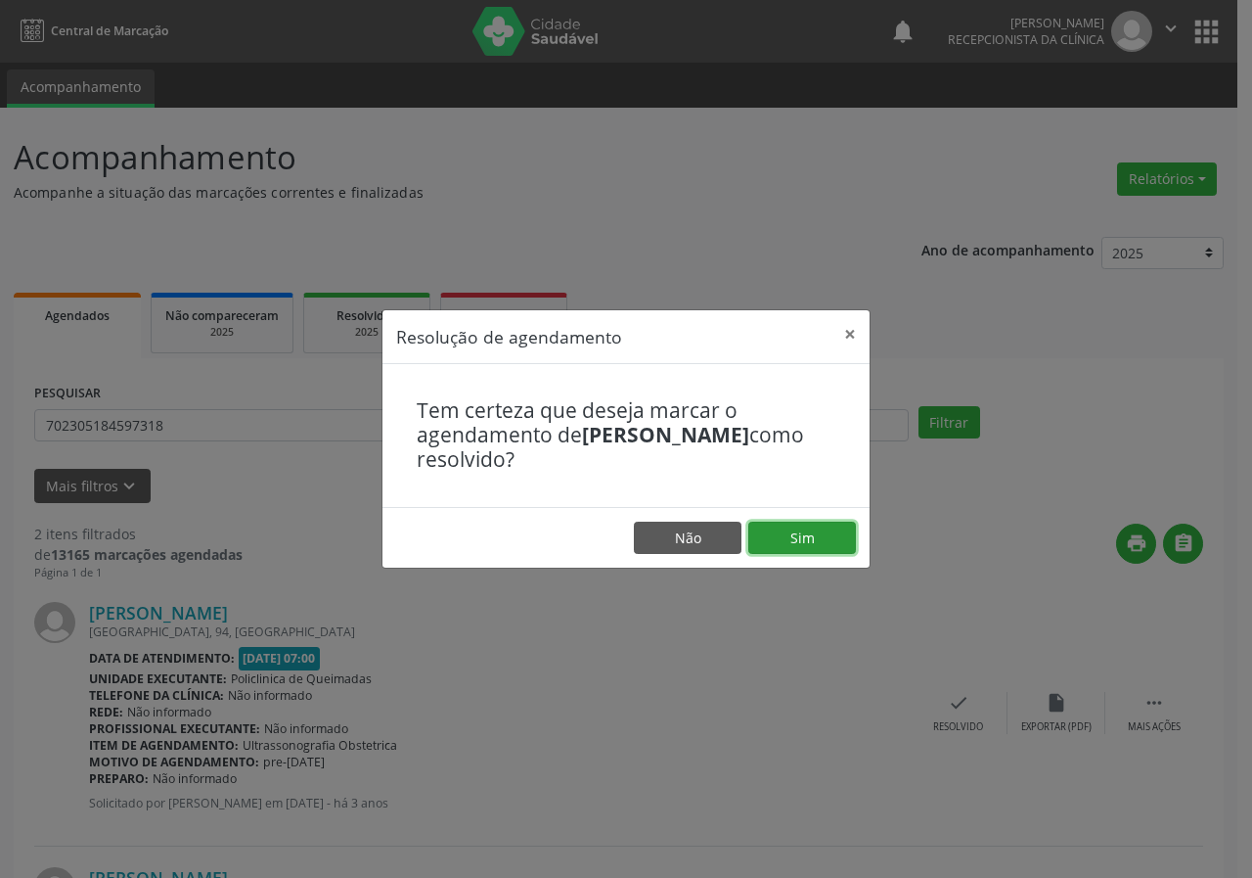
click at [845, 535] on button "Sim" at bounding box center [803, 538] width 108 height 33
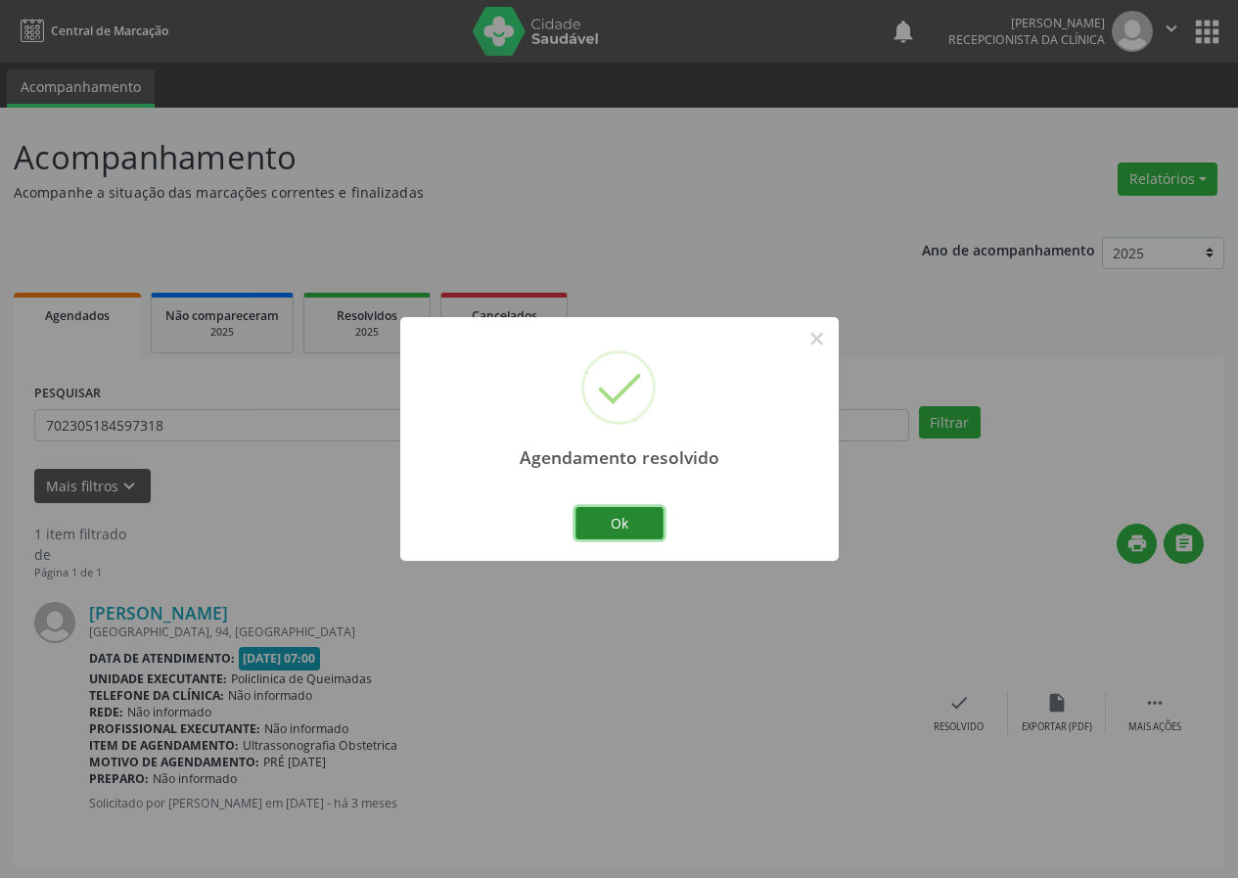
click at [648, 510] on button "Ok" at bounding box center [619, 523] width 88 height 33
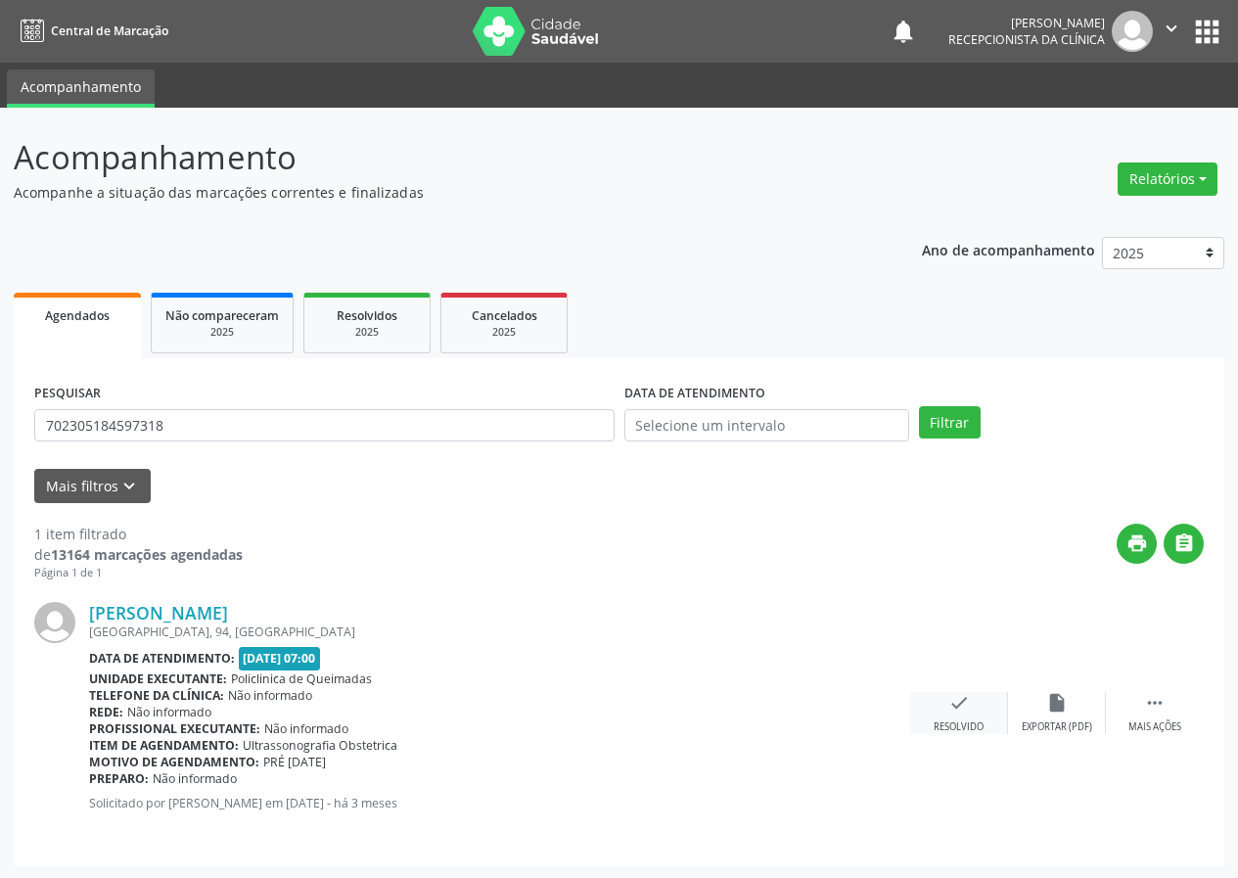
click at [953, 707] on icon "check" at bounding box center [959, 703] width 22 height 22
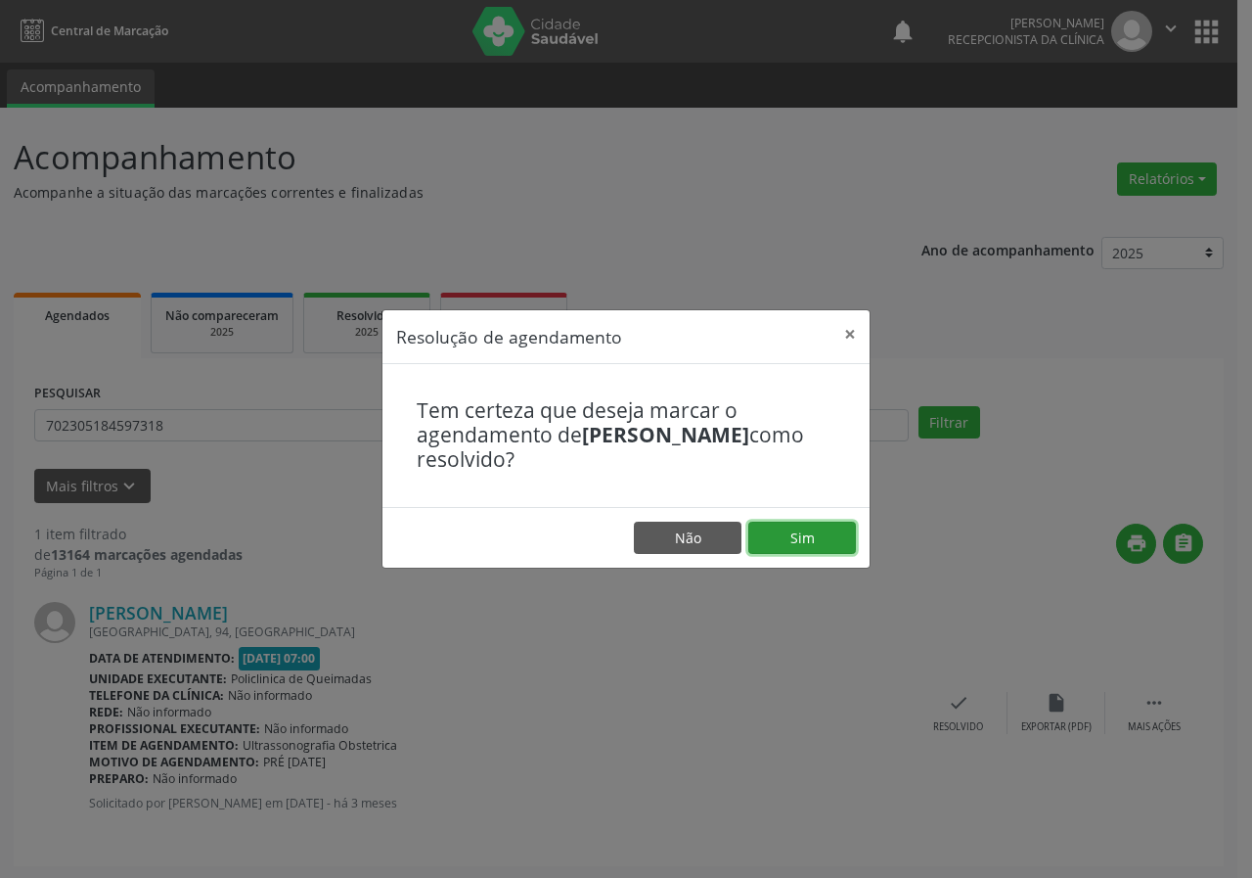
click at [785, 533] on button "Sim" at bounding box center [803, 538] width 108 height 33
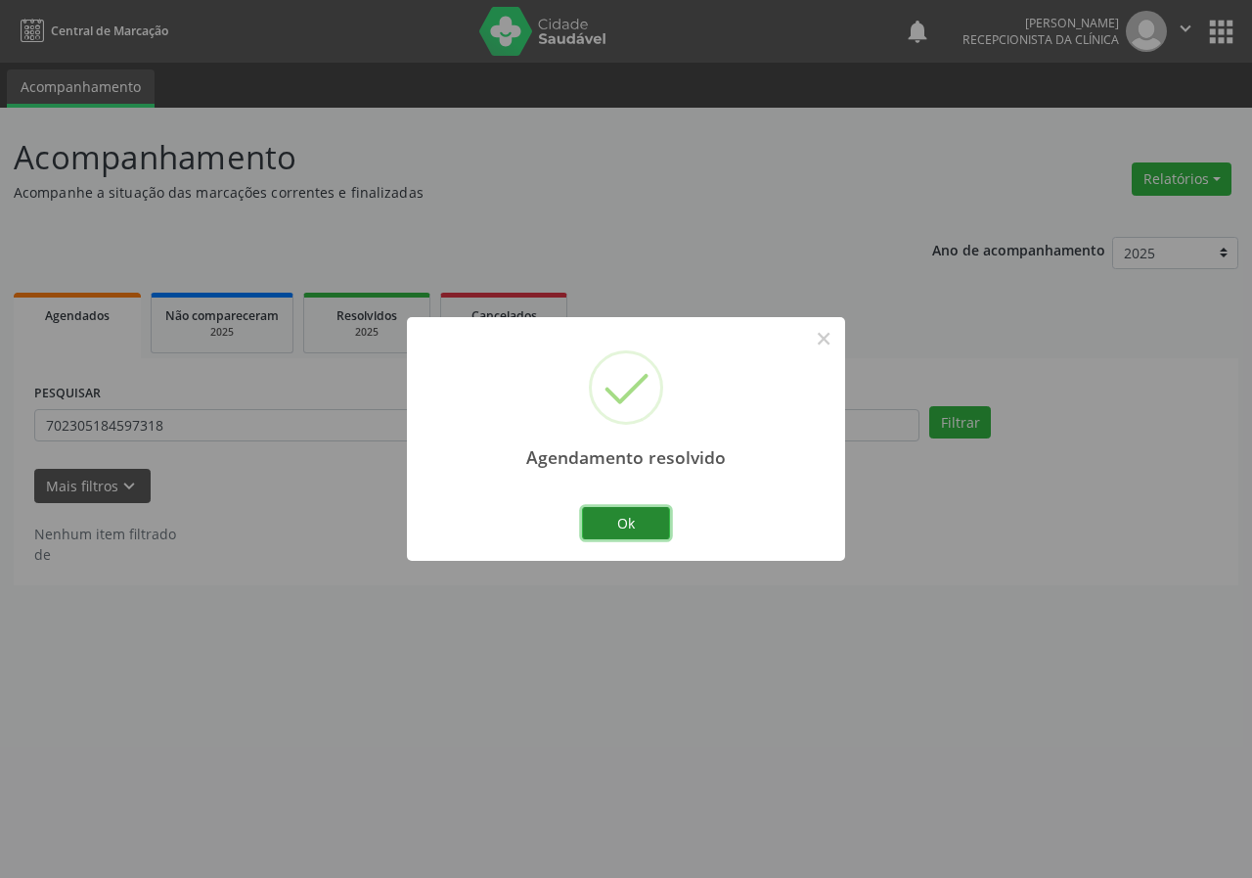
click at [647, 522] on button "Ok" at bounding box center [626, 523] width 88 height 33
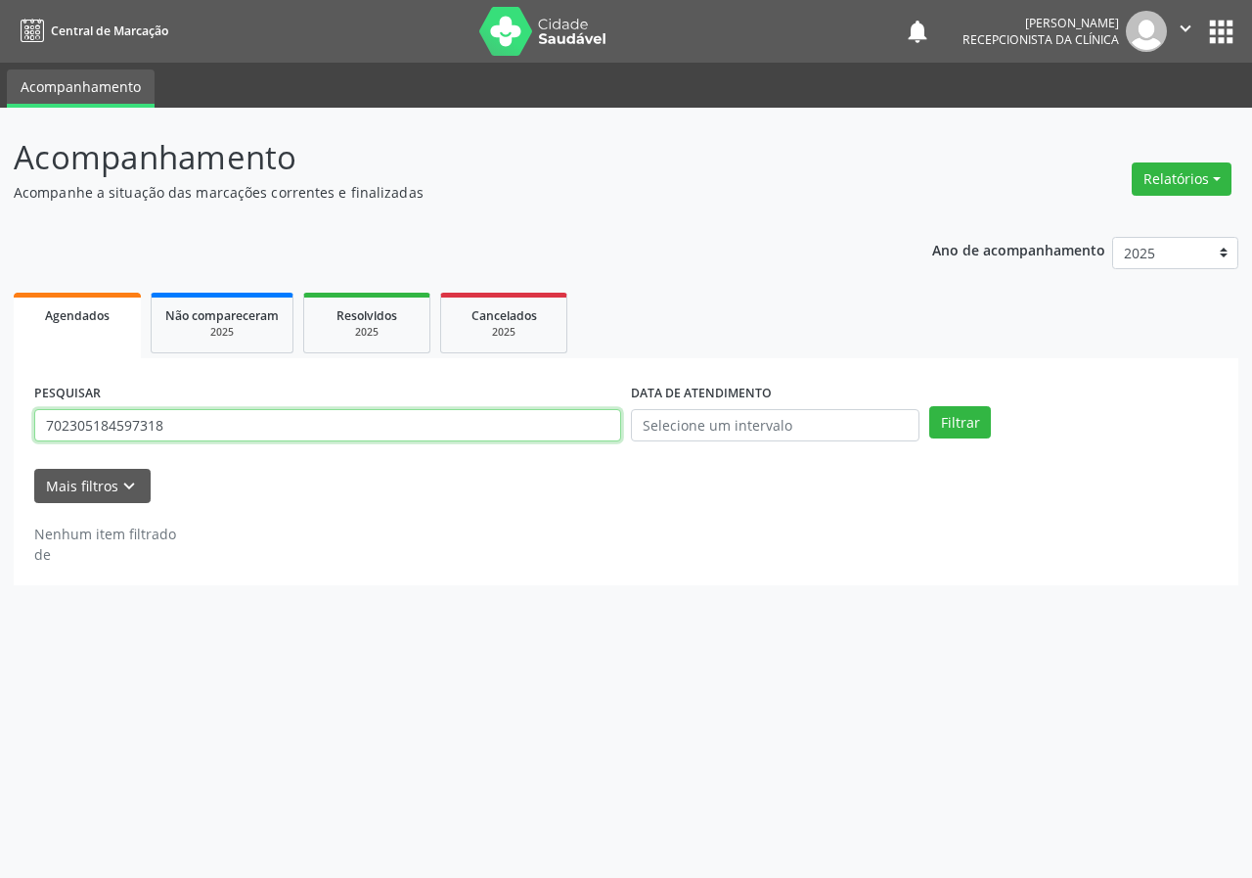
click at [549, 429] on input "702305184597318" at bounding box center [327, 425] width 587 height 33
type input "700500553191454"
click at [930, 406] on button "Filtrar" at bounding box center [961, 422] width 62 height 33
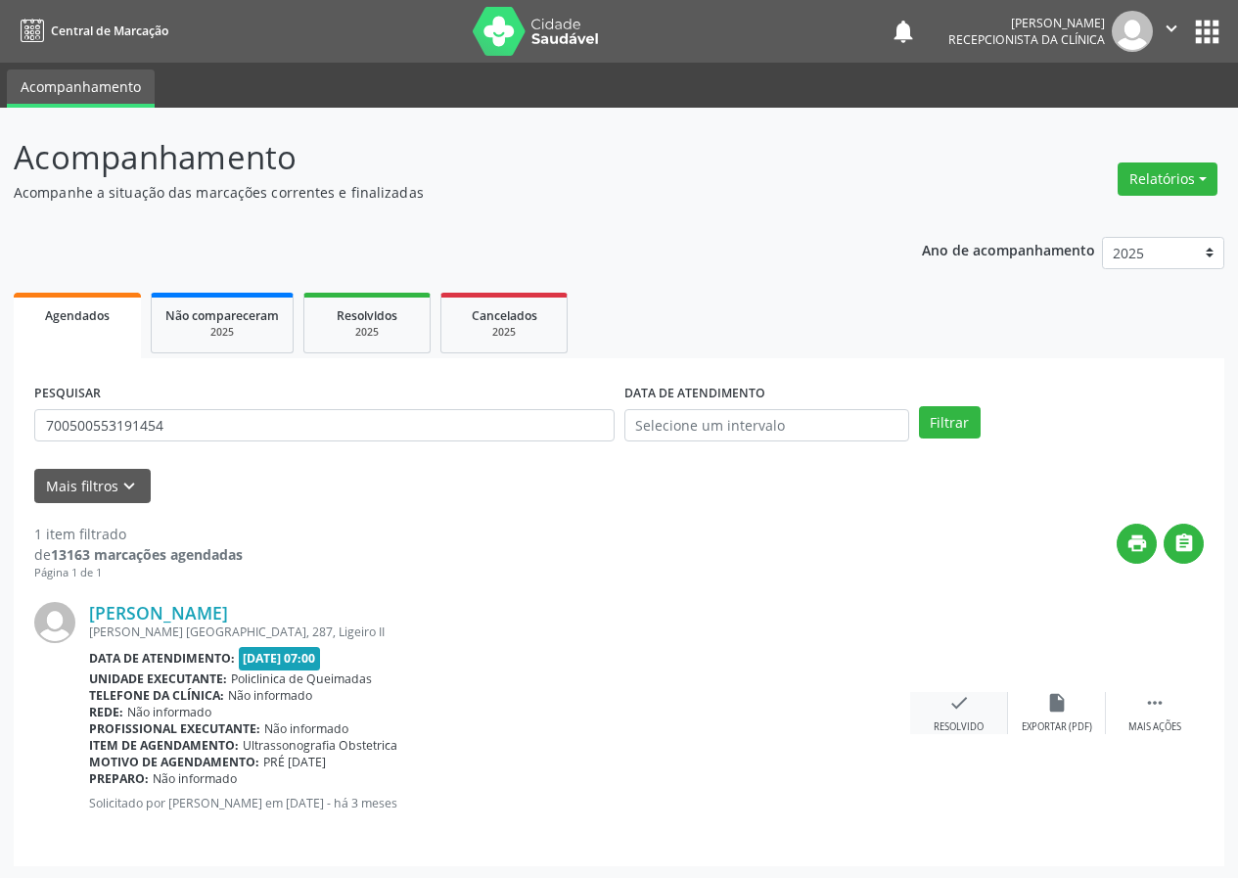
click at [980, 711] on div "check Resolvido" at bounding box center [959, 713] width 98 height 42
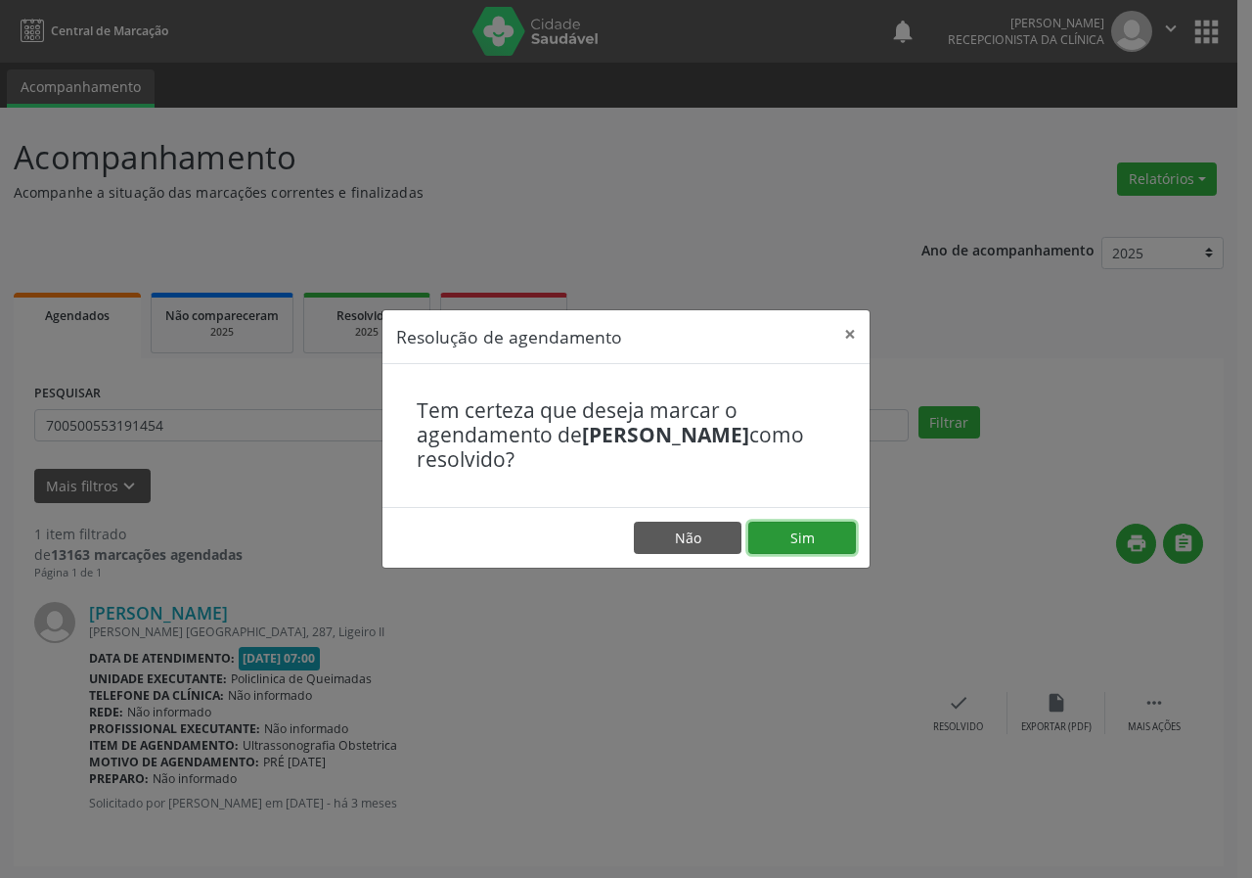
click at [846, 529] on button "Sim" at bounding box center [803, 538] width 108 height 33
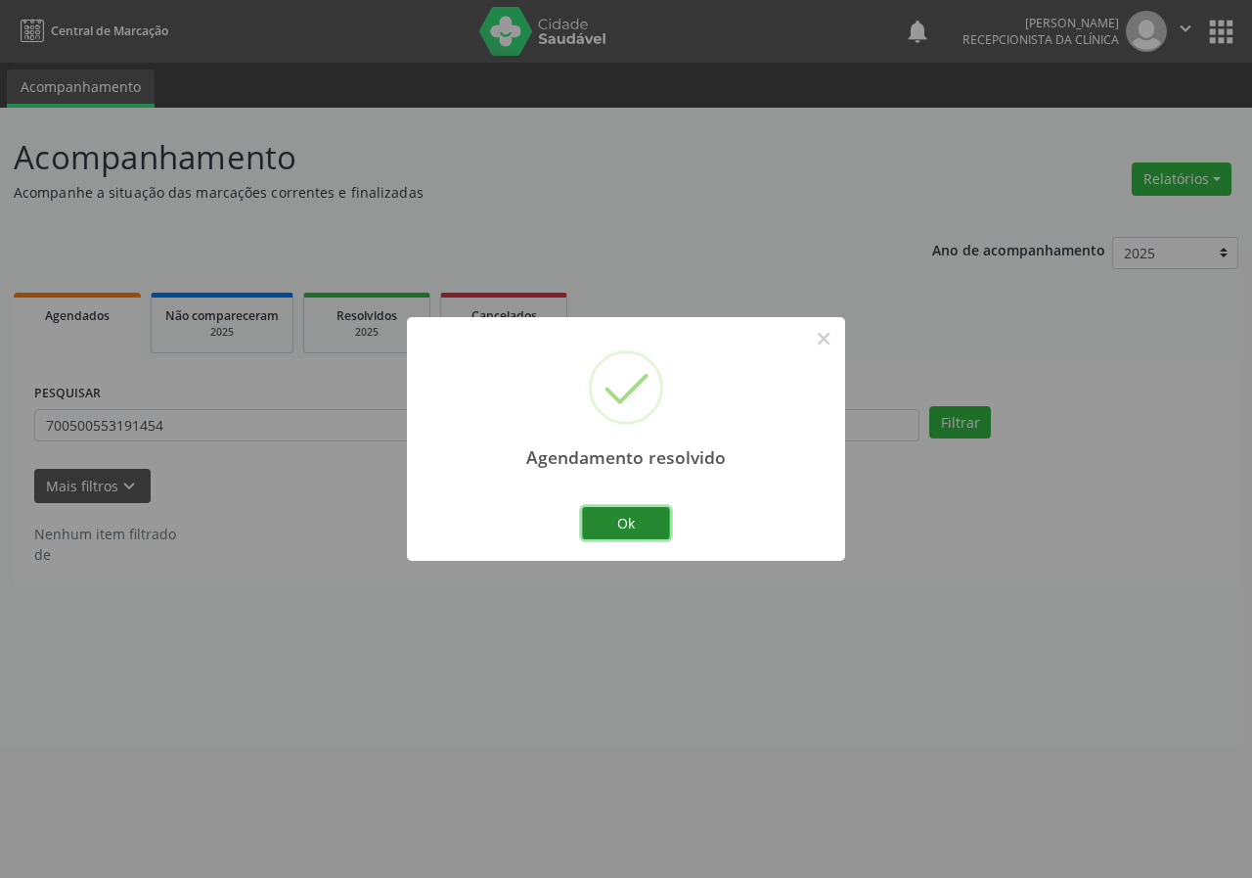
click at [647, 519] on button "Ok" at bounding box center [626, 523] width 88 height 33
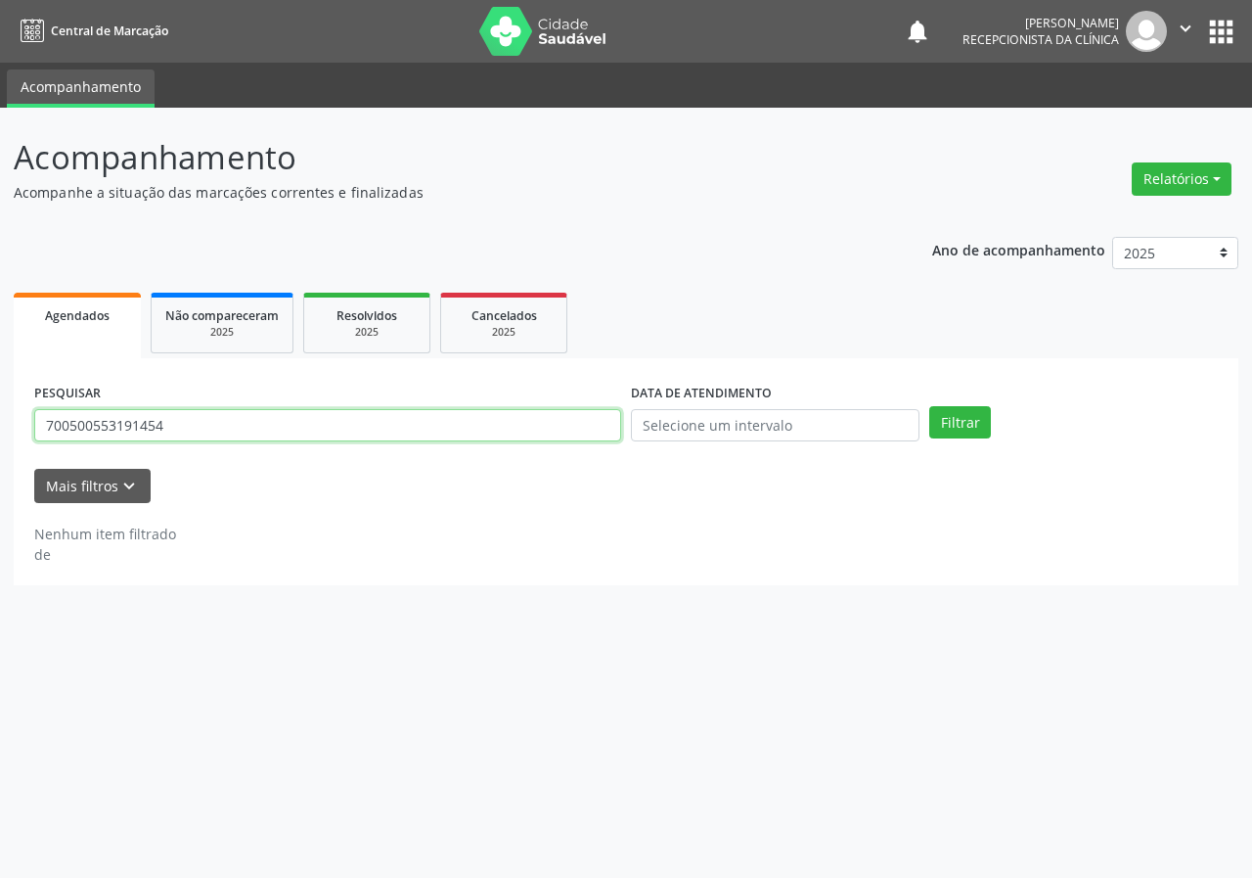
click at [527, 436] on input "700500553191454" at bounding box center [327, 425] width 587 height 33
type input "898004005190377"
click at [930, 406] on button "Filtrar" at bounding box center [961, 422] width 62 height 33
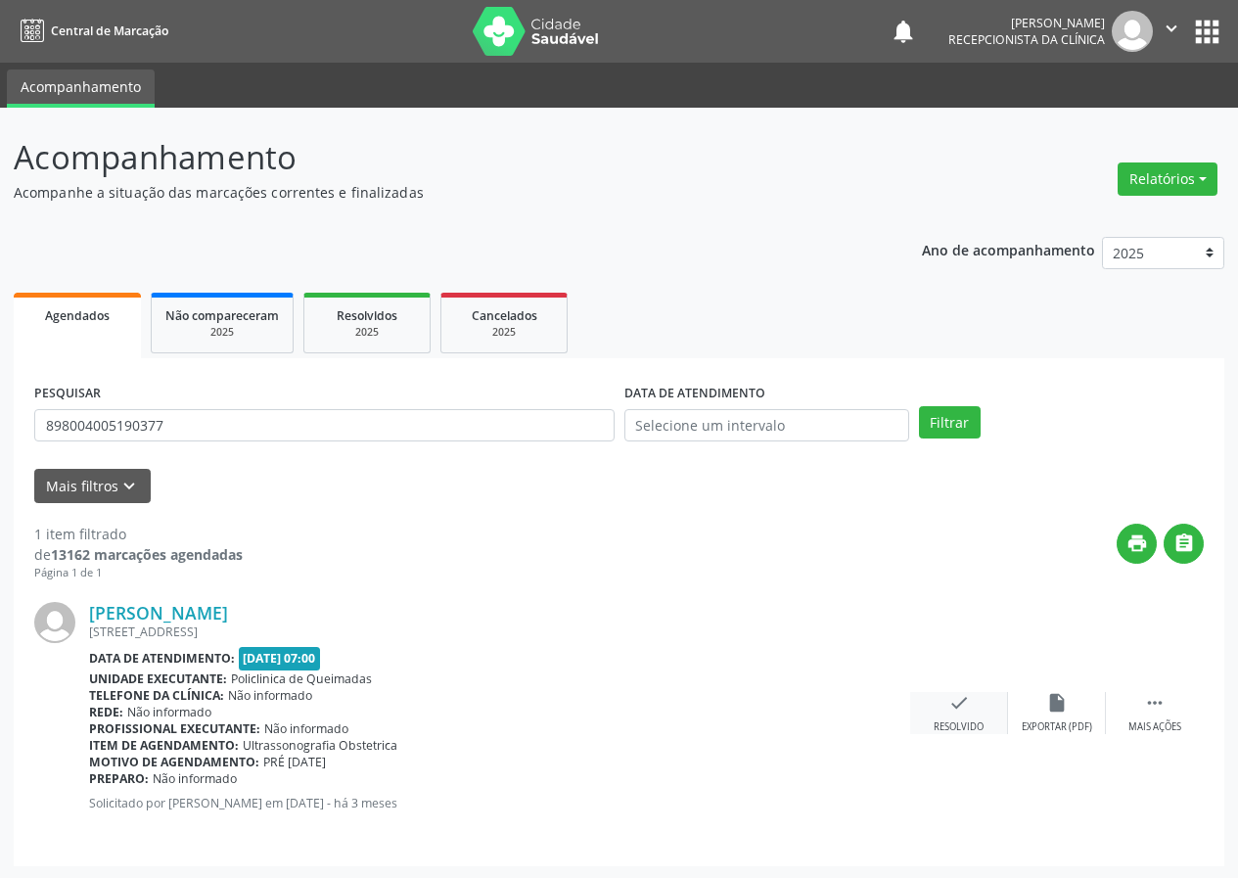
click at [964, 700] on icon "check" at bounding box center [959, 703] width 22 height 22
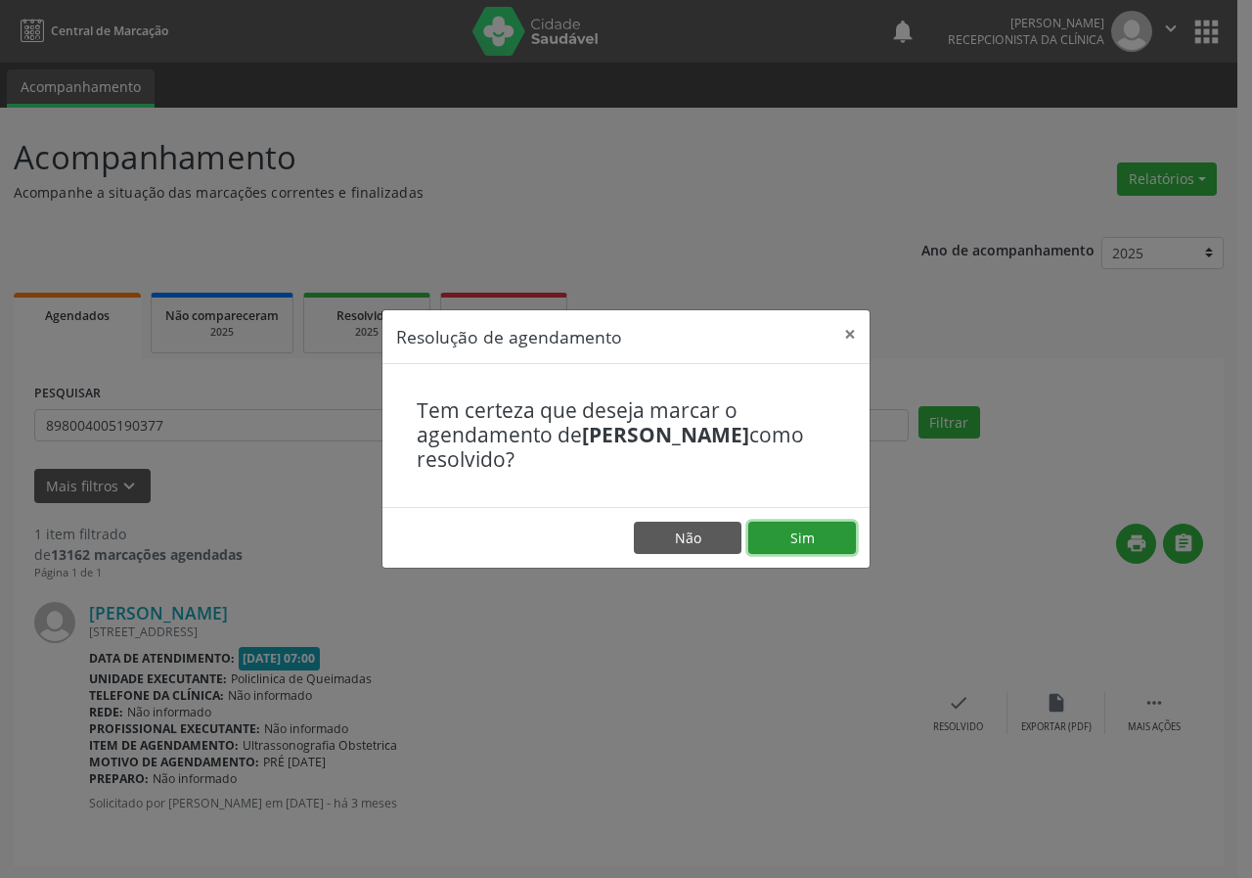
click at [821, 544] on button "Sim" at bounding box center [803, 538] width 108 height 33
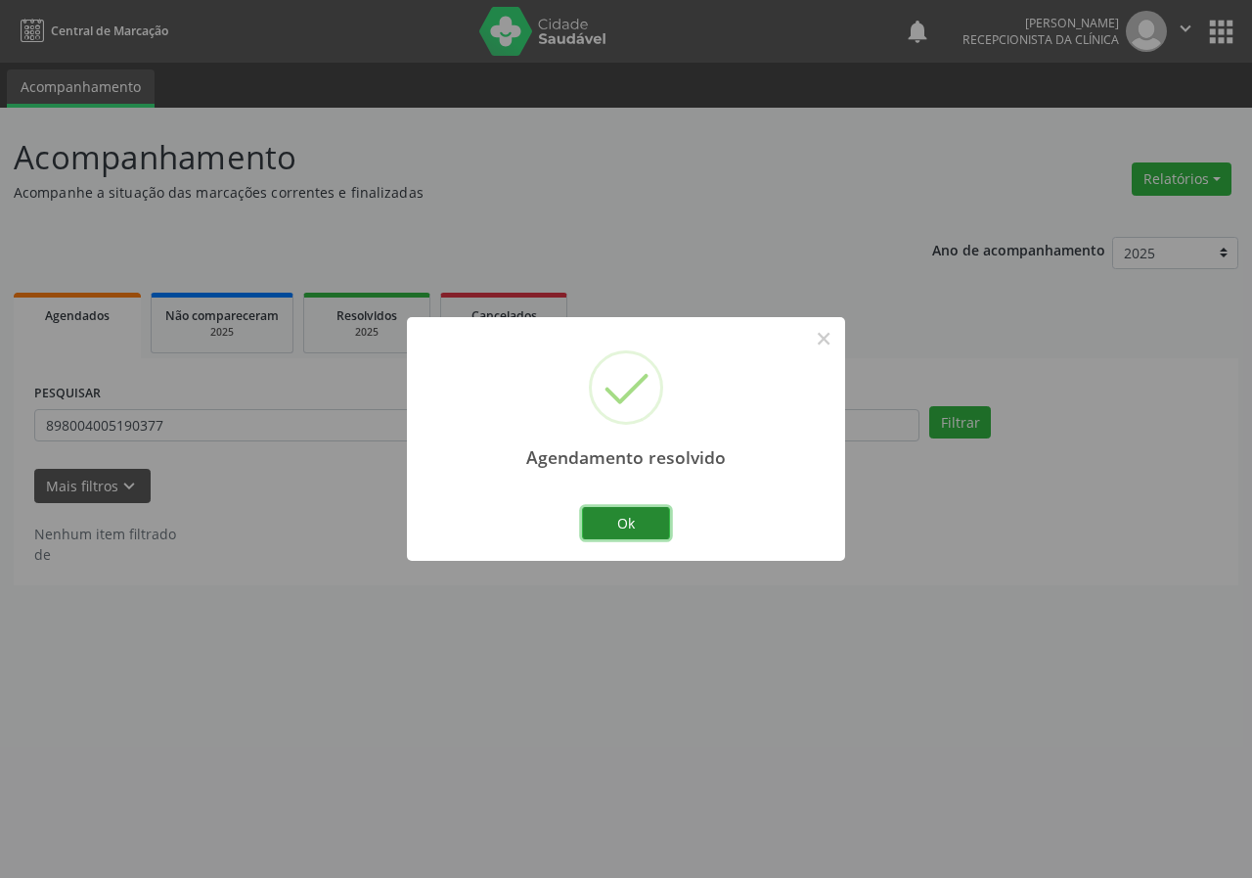
click at [638, 521] on button "Ok" at bounding box center [626, 523] width 88 height 33
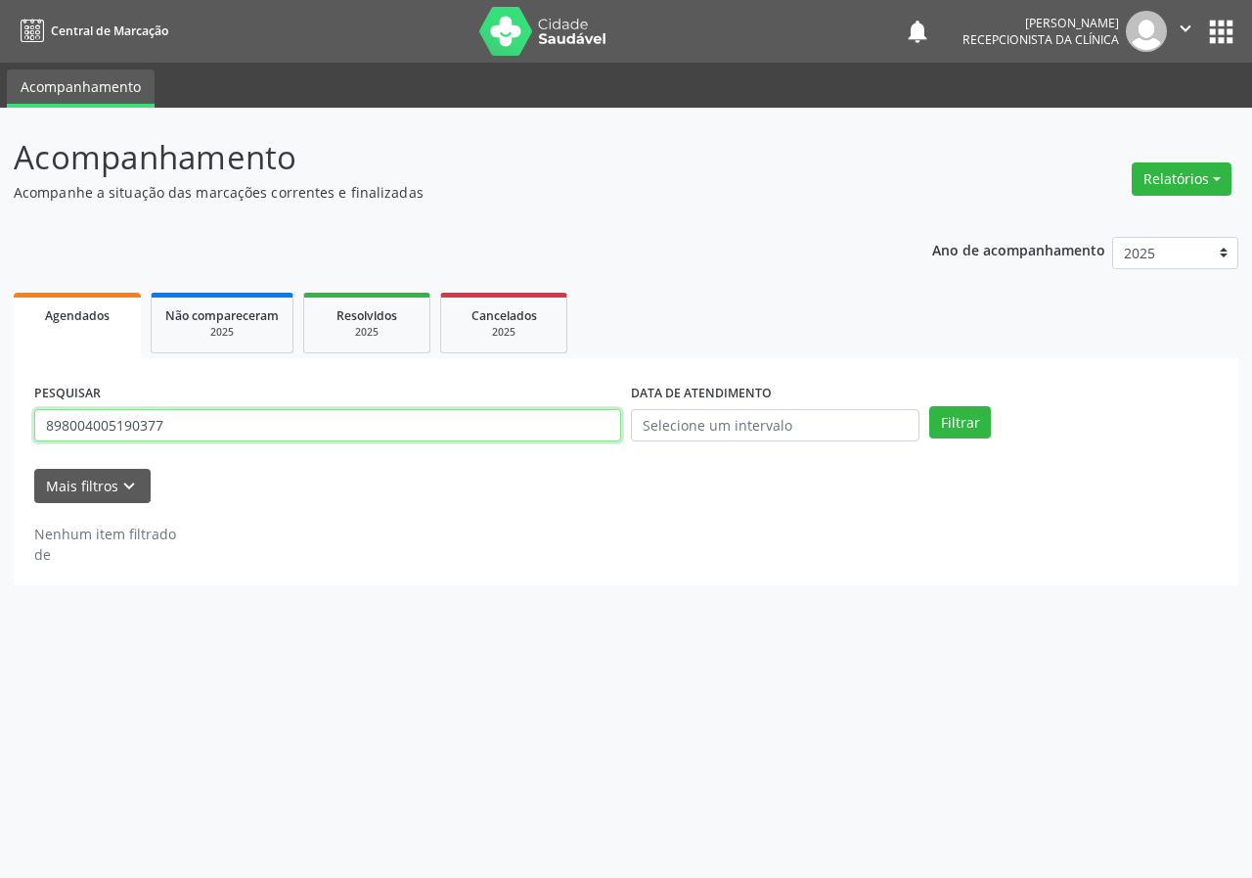
click at [534, 426] on input "898004005190377" at bounding box center [327, 425] width 587 height 33
type input "705609465579615"
click at [930, 406] on button "Filtrar" at bounding box center [961, 422] width 62 height 33
click at [453, 428] on input "705609465579615" at bounding box center [327, 425] width 587 height 33
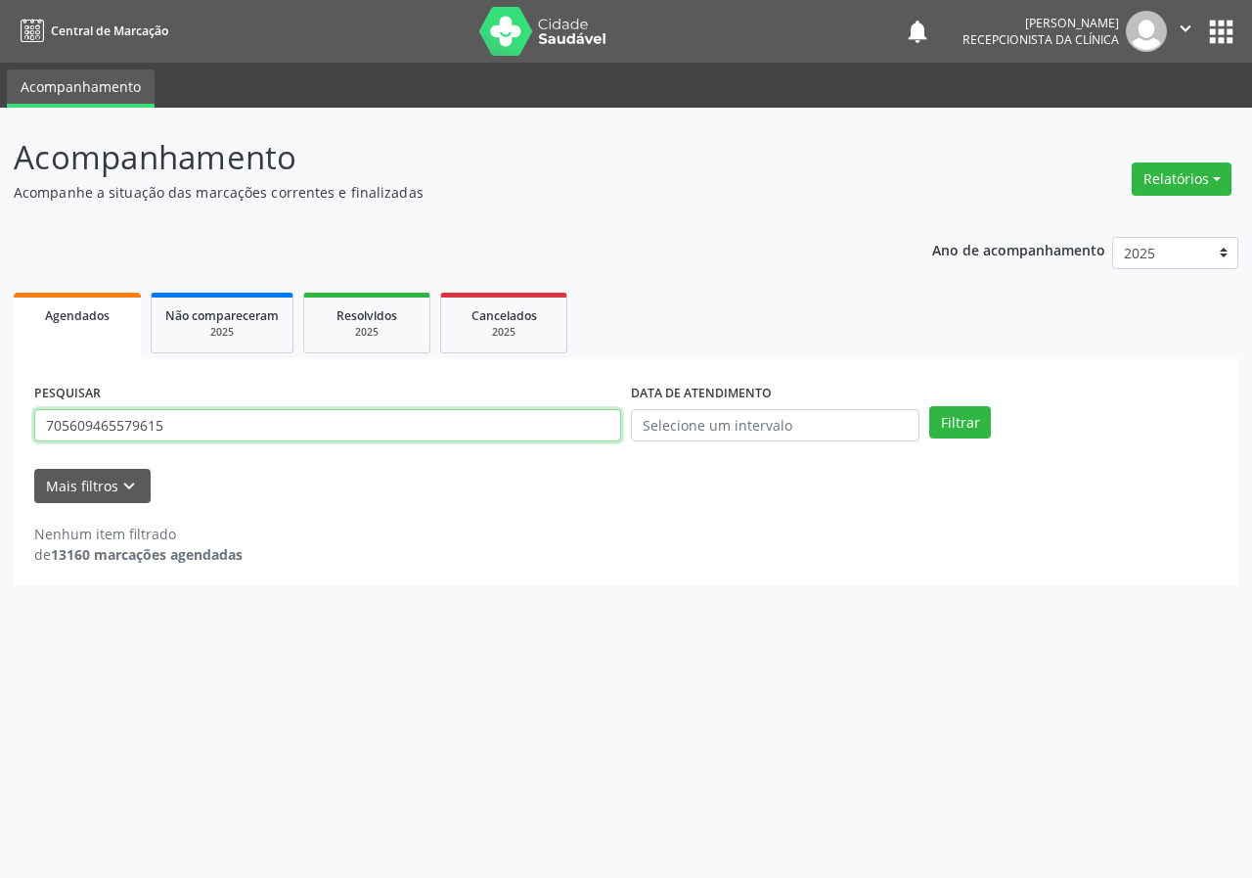
click at [453, 428] on input "705609465579615" at bounding box center [327, 425] width 587 height 33
type input "705609465679615"
click at [930, 406] on button "Filtrar" at bounding box center [961, 422] width 62 height 33
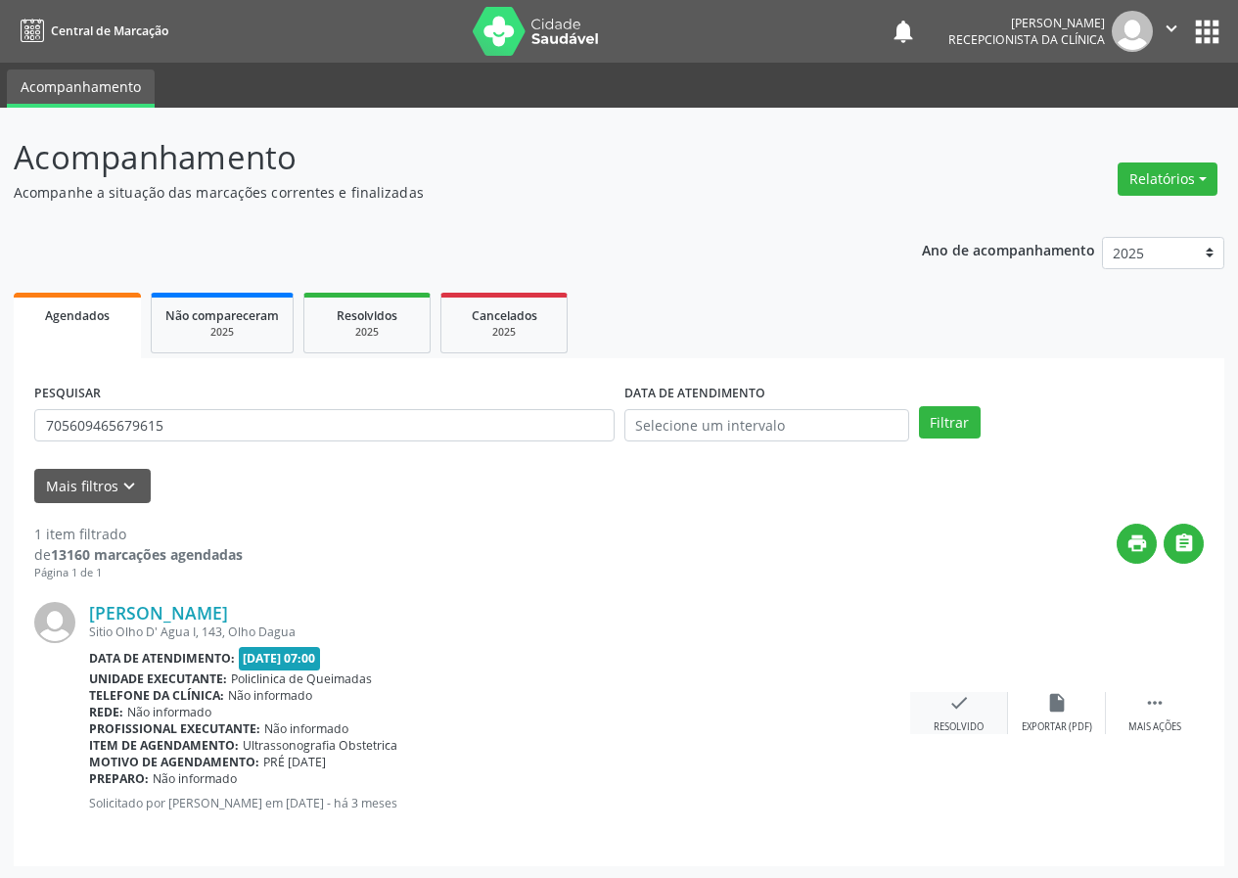
click at [960, 715] on div "check Resolvido" at bounding box center [959, 713] width 98 height 42
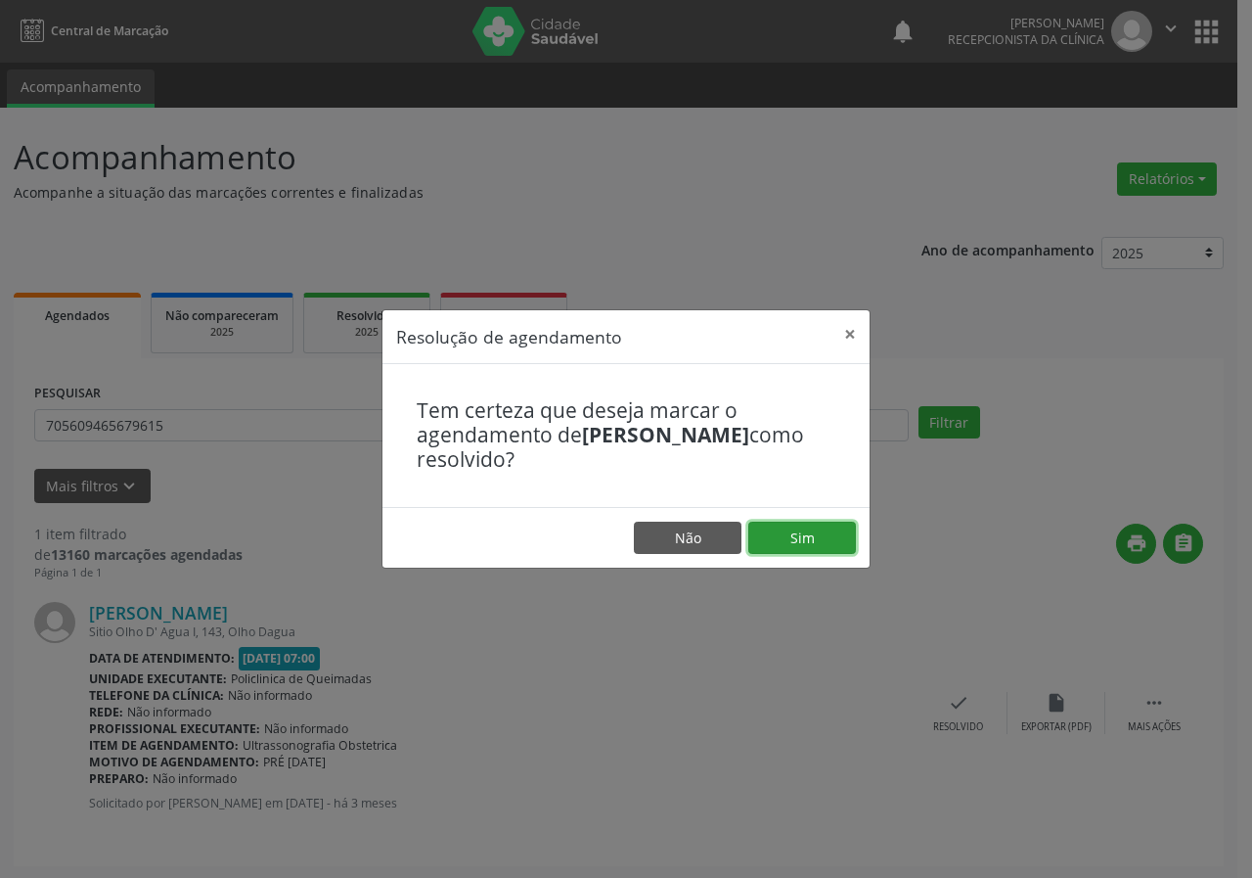
click at [787, 523] on button "Sim" at bounding box center [803, 538] width 108 height 33
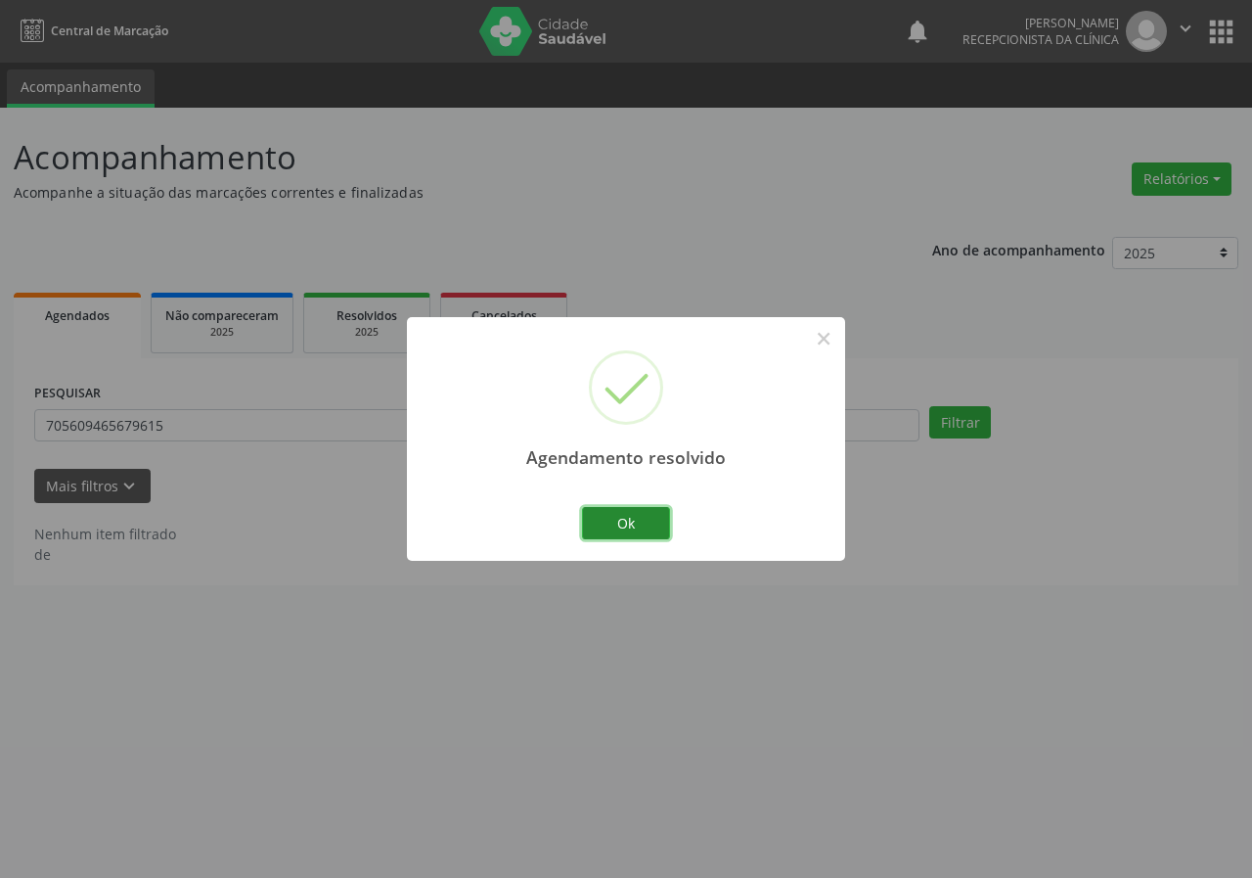
click at [655, 519] on button "Ok" at bounding box center [626, 523] width 88 height 33
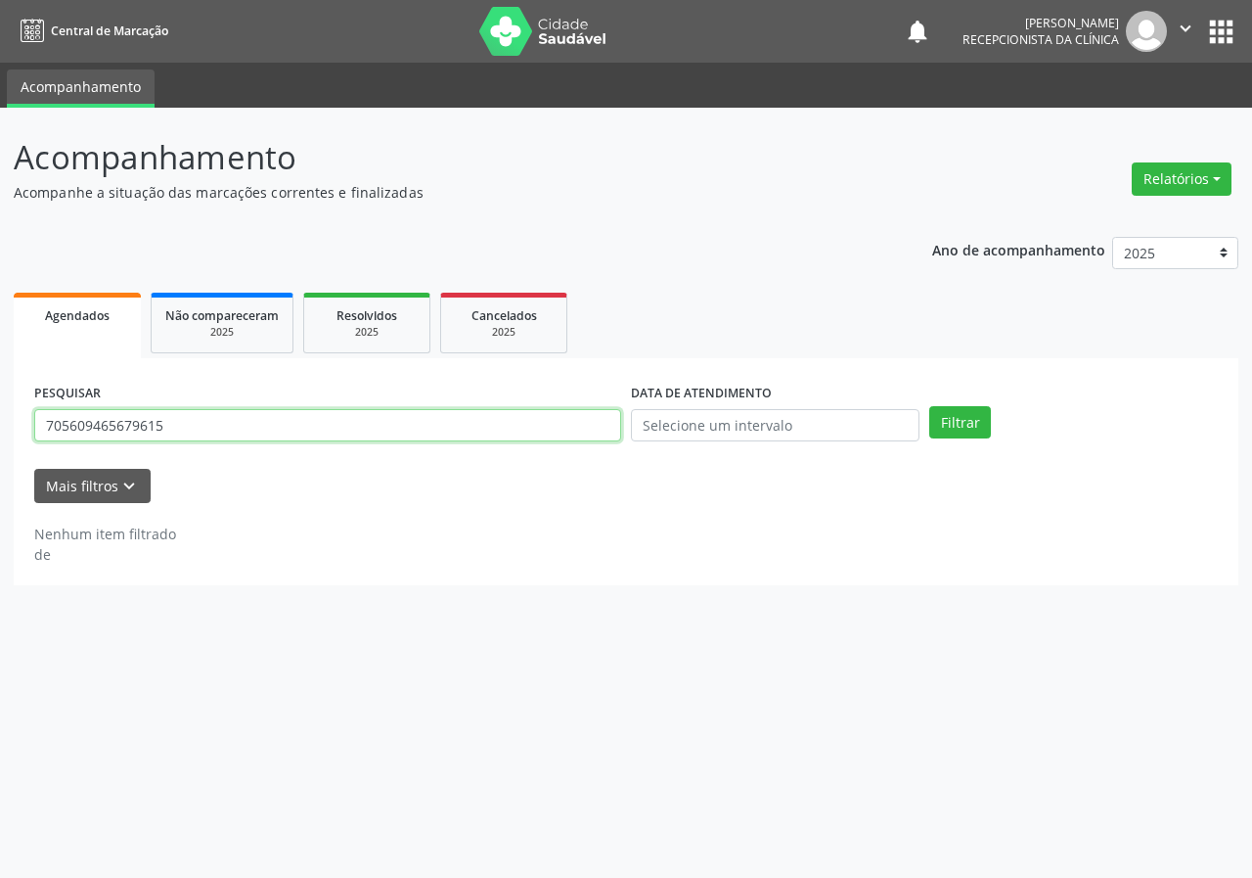
click at [448, 425] on input "705609465679615" at bounding box center [327, 425] width 587 height 33
type input "709004806536618"
click at [930, 406] on button "Filtrar" at bounding box center [961, 422] width 62 height 33
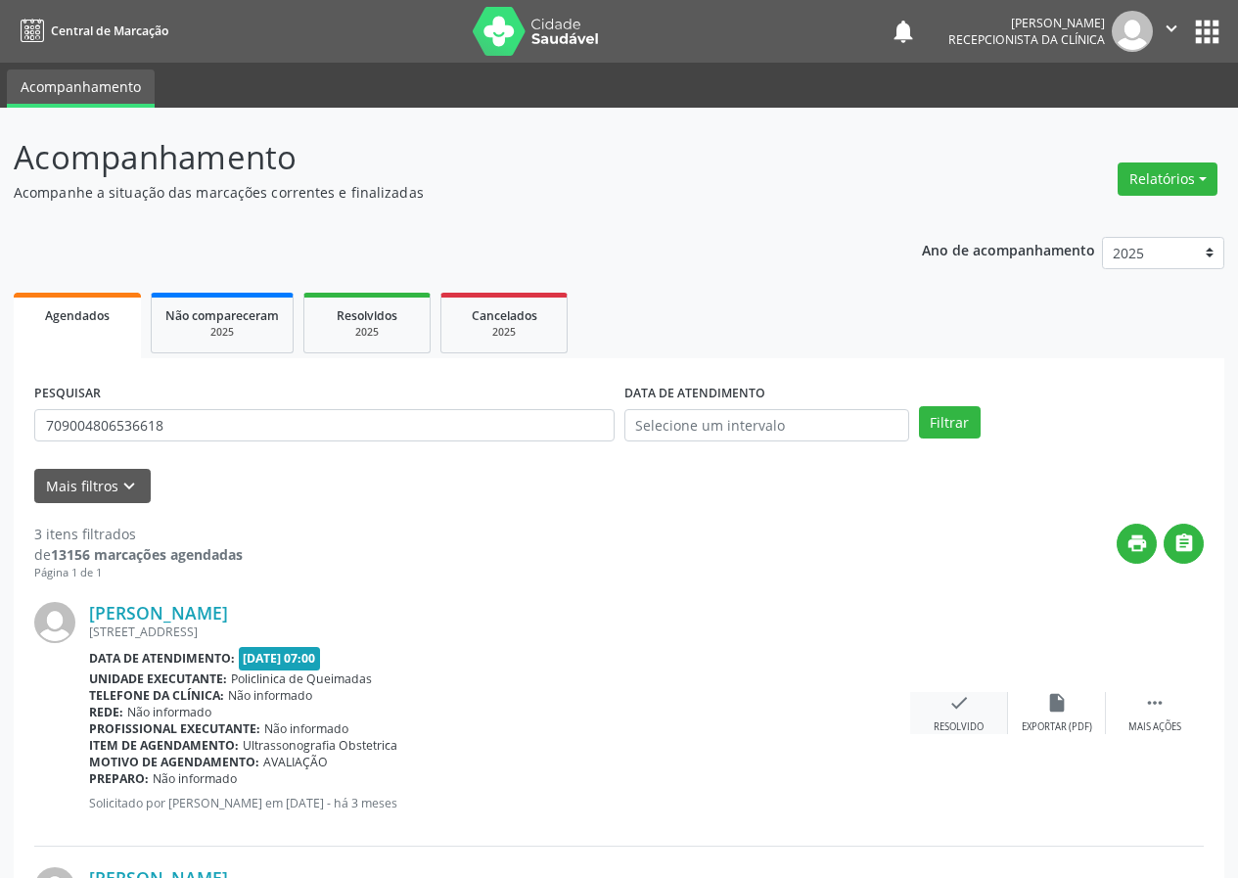
click at [954, 714] on div "check Resolvido" at bounding box center [959, 713] width 98 height 42
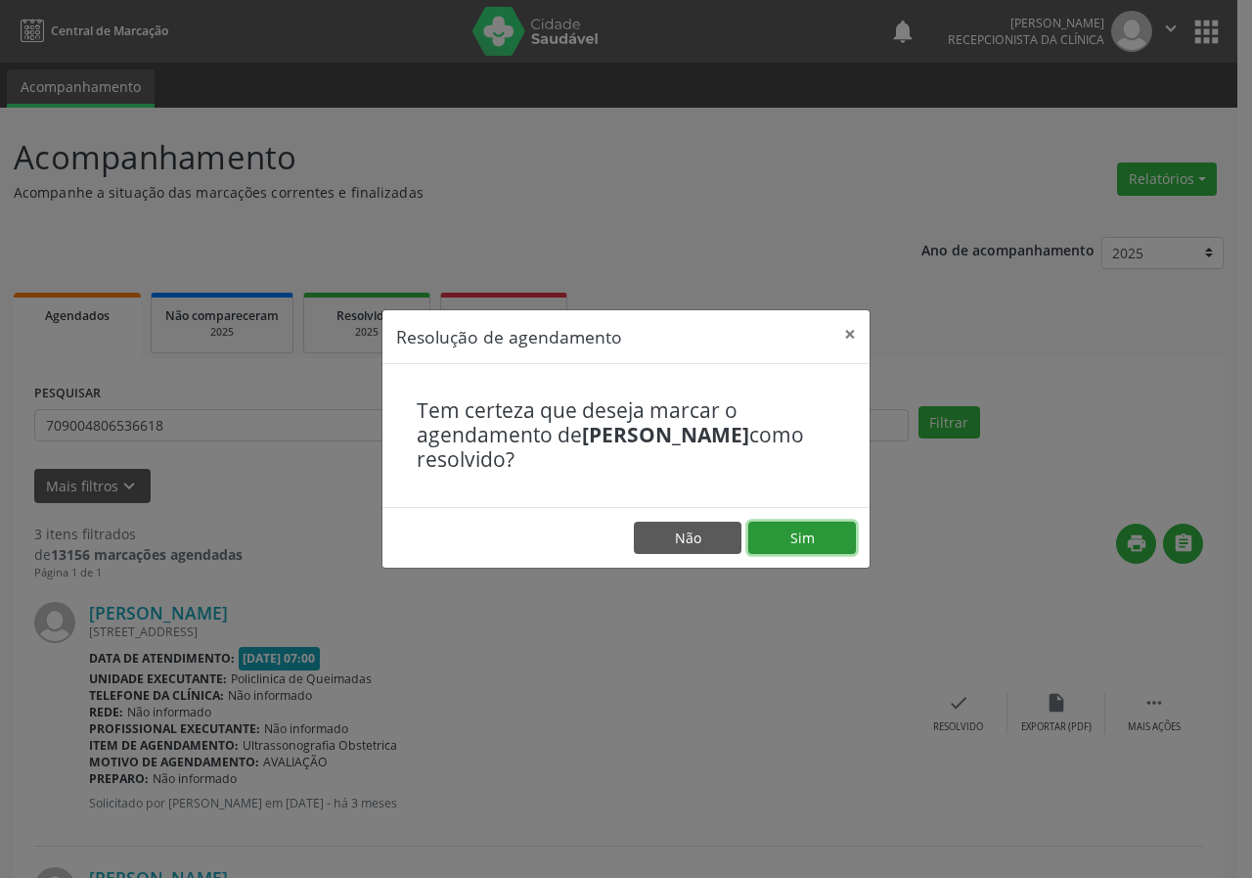
click at [818, 539] on button "Sim" at bounding box center [803, 538] width 108 height 33
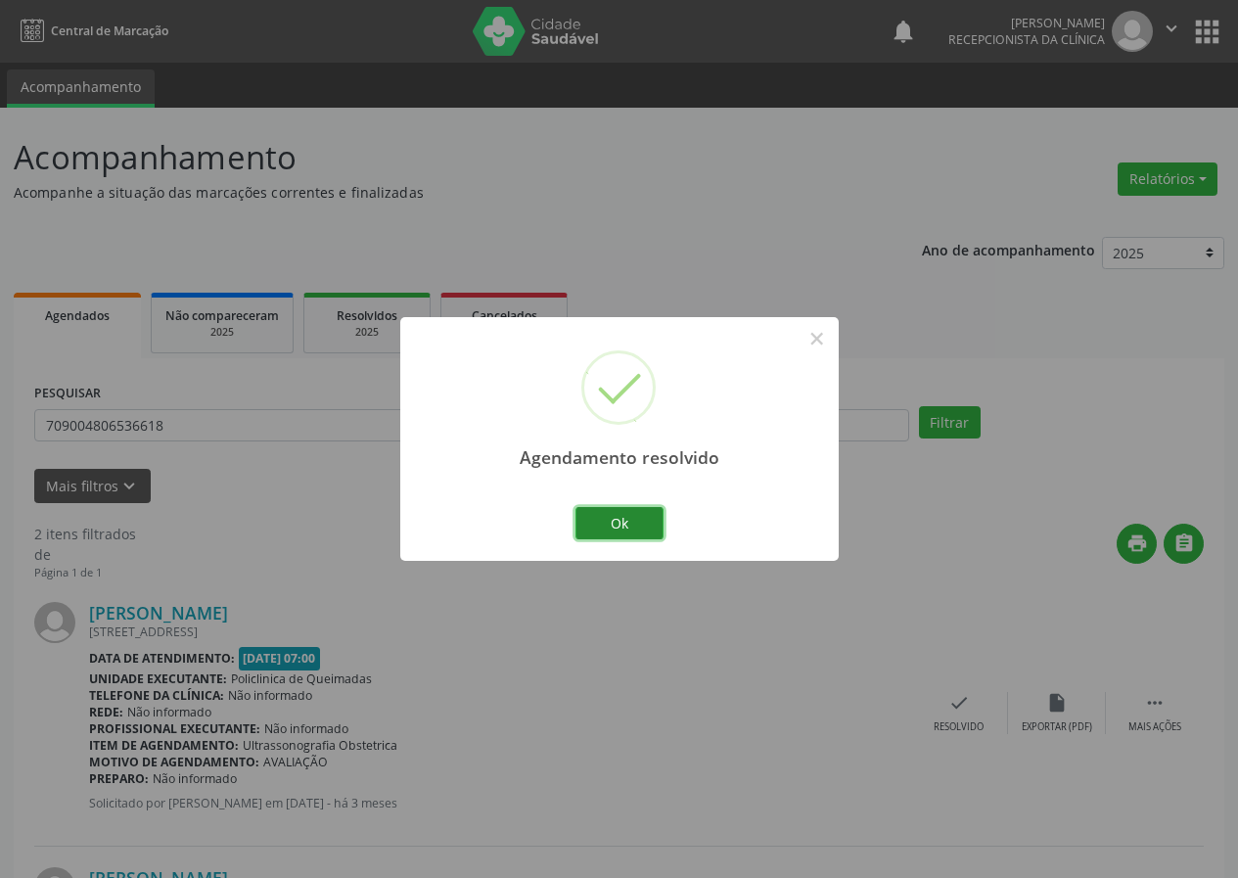
click at [637, 511] on button "Ok" at bounding box center [619, 523] width 88 height 33
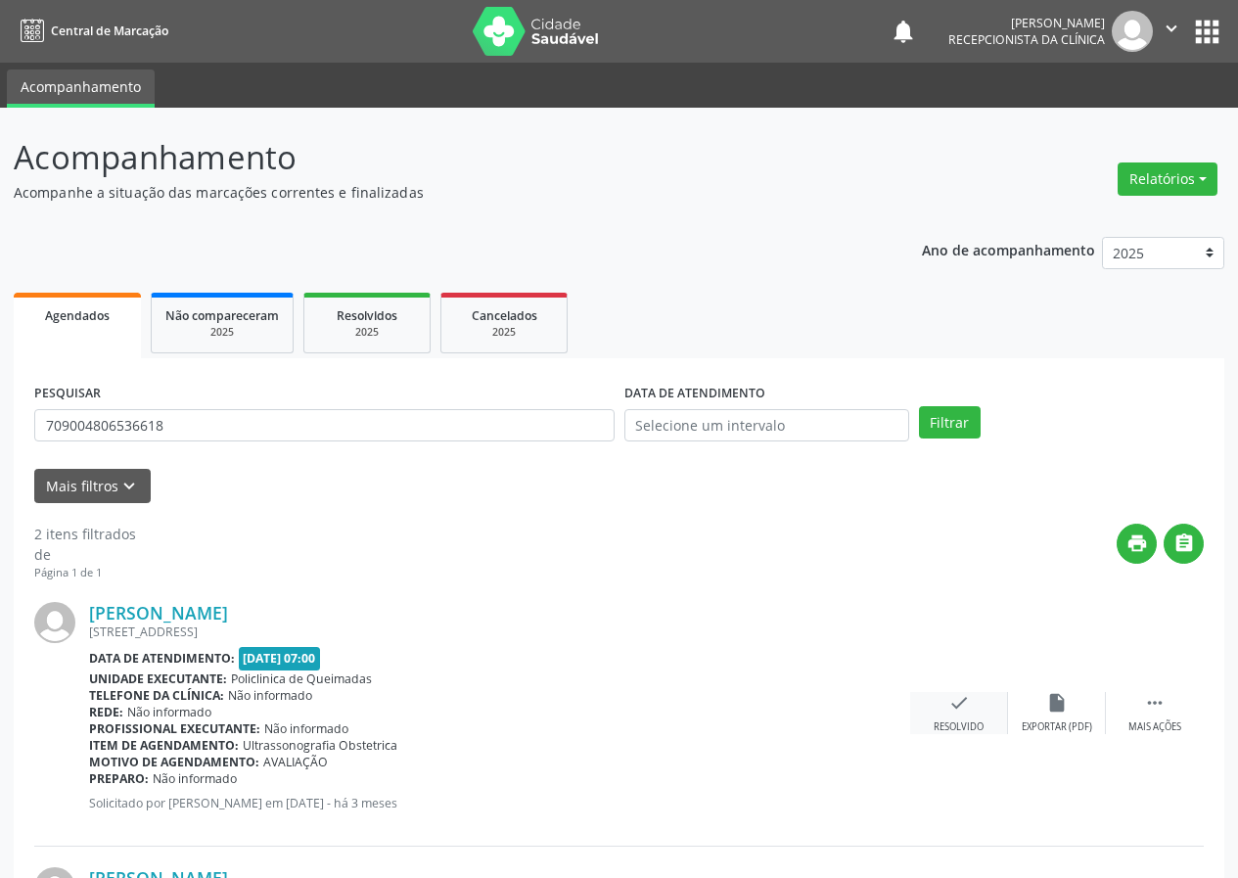
click at [966, 712] on icon "check" at bounding box center [959, 703] width 22 height 22
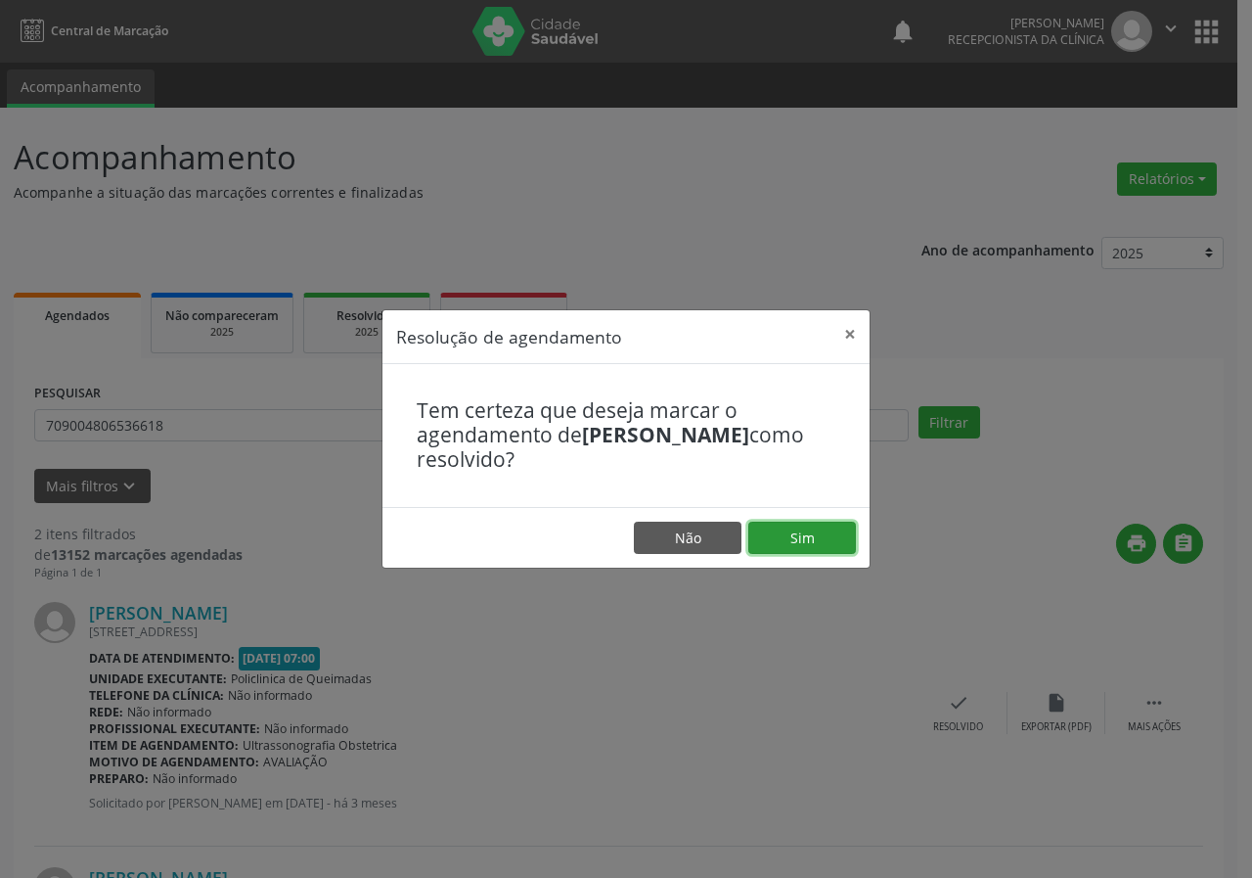
click at [822, 538] on button "Sim" at bounding box center [803, 538] width 108 height 33
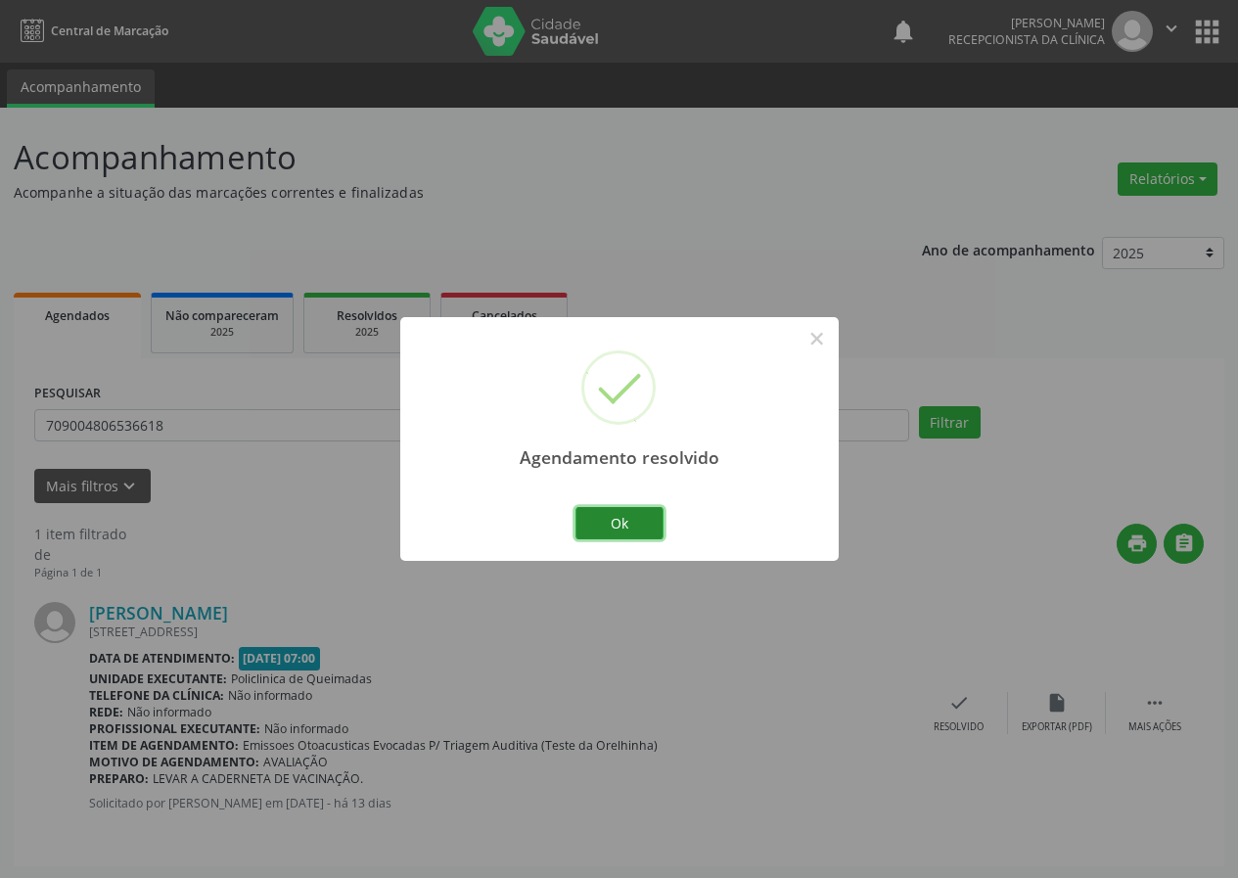
click at [654, 525] on button "Ok" at bounding box center [619, 523] width 88 height 33
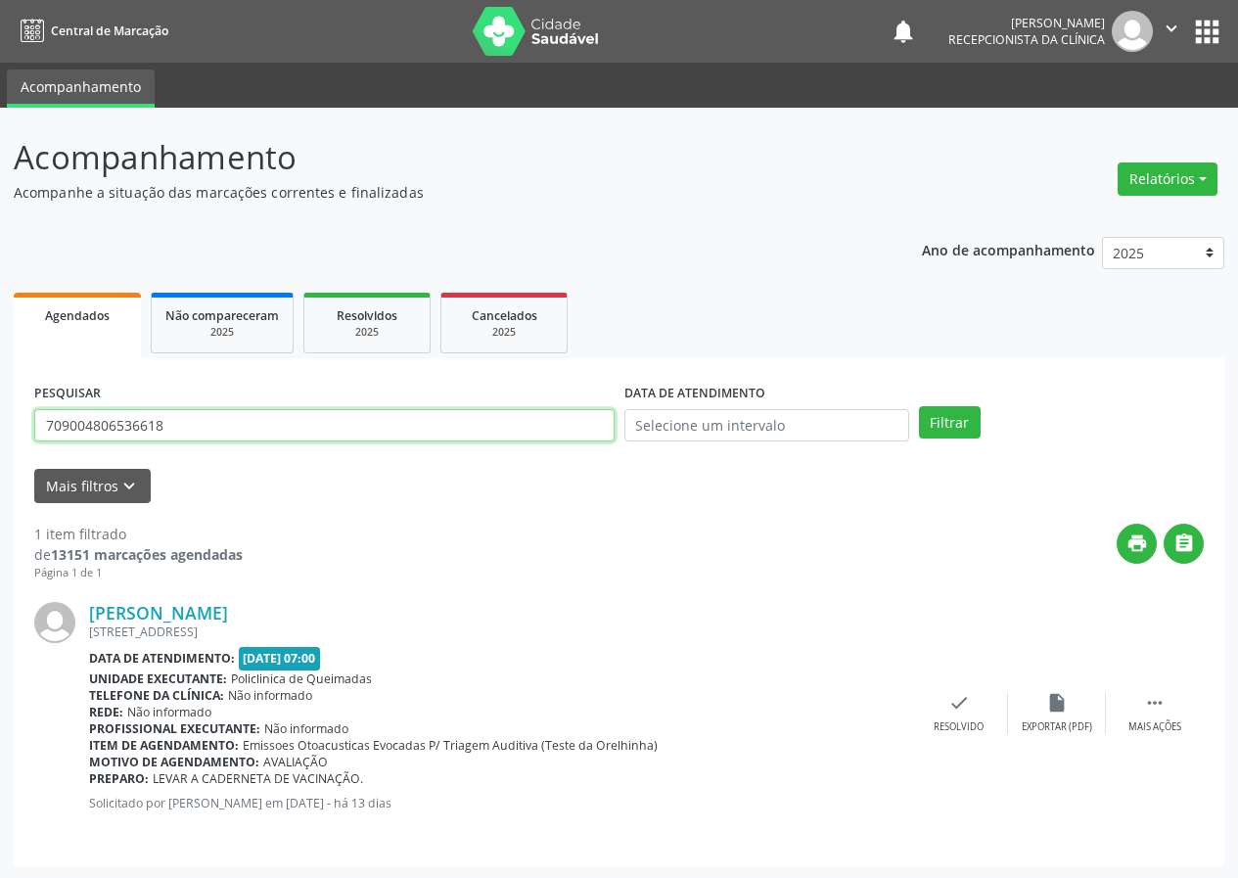
click at [491, 427] on input "709004806536618" at bounding box center [324, 425] width 580 height 33
type input "706204098781966"
click at [919, 406] on button "Filtrar" at bounding box center [950, 422] width 62 height 33
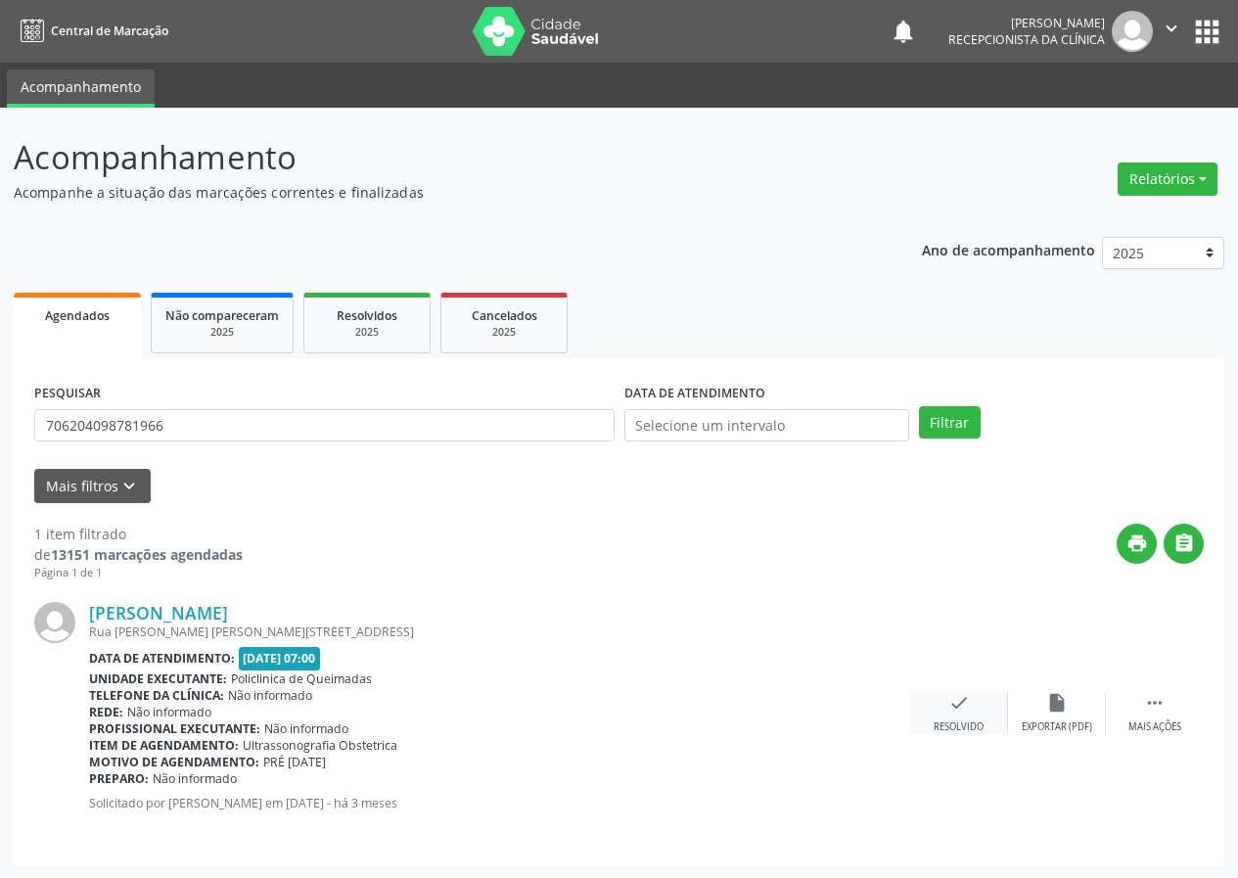
click at [962, 693] on icon "check" at bounding box center [959, 703] width 22 height 22
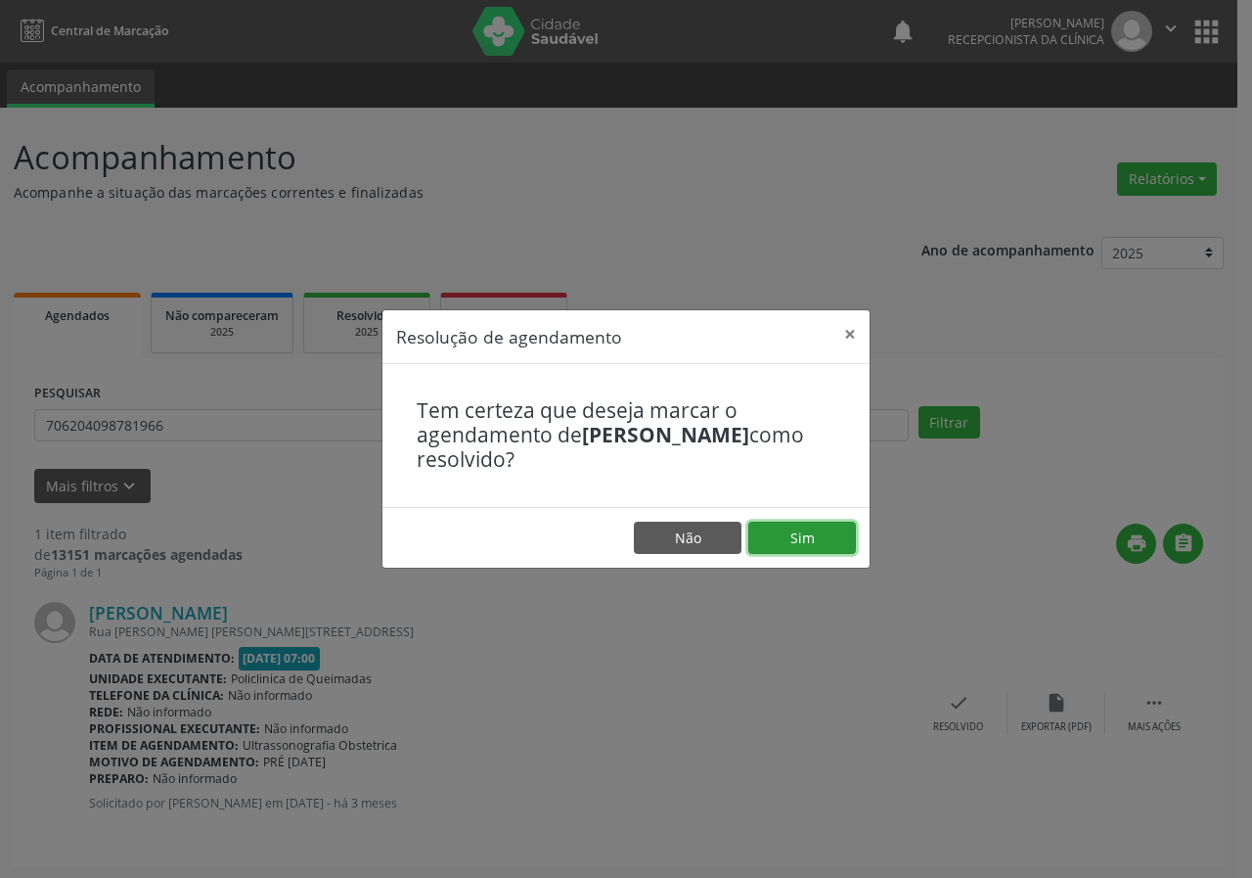
click at [799, 526] on button "Sim" at bounding box center [803, 538] width 108 height 33
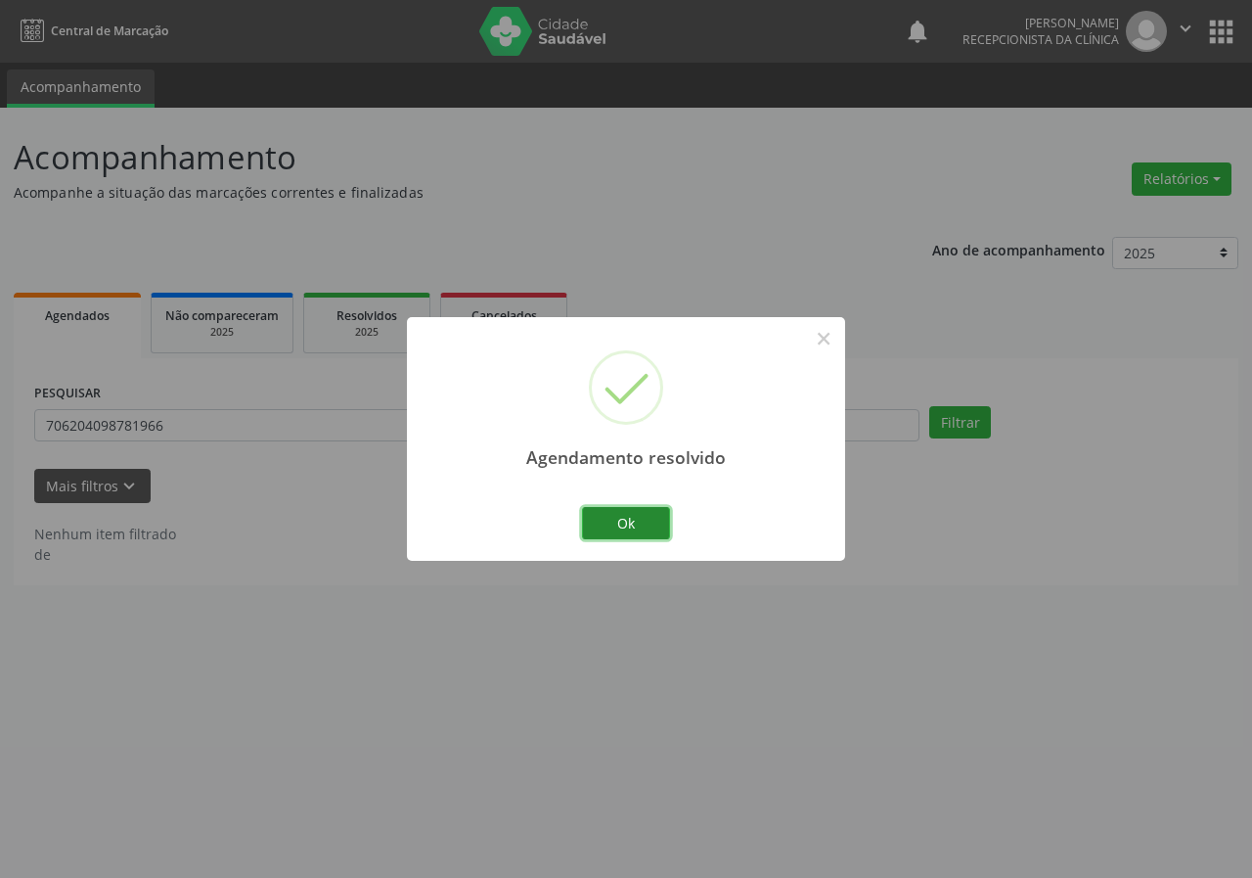
click at [634, 521] on button "Ok" at bounding box center [626, 523] width 88 height 33
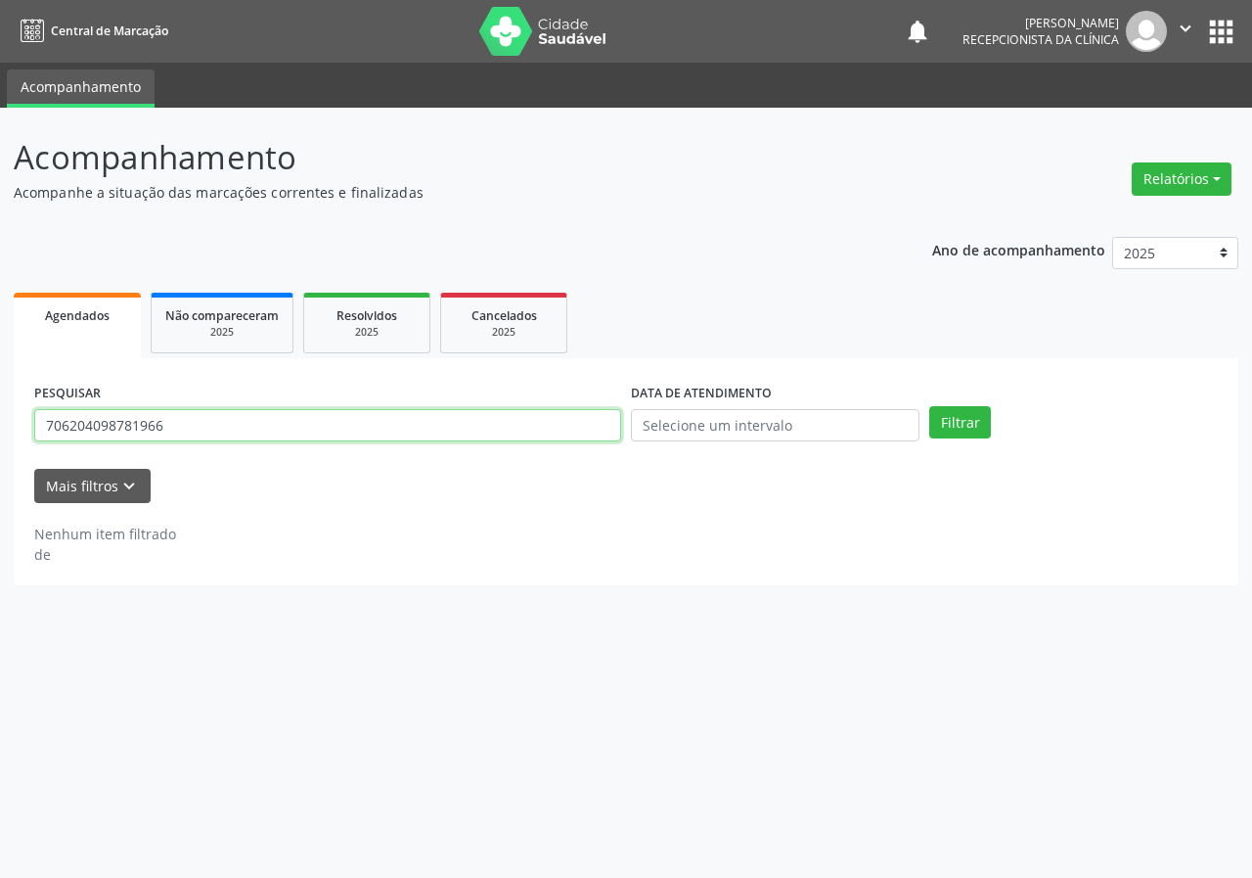
click at [531, 413] on input "706204098781966" at bounding box center [327, 425] width 587 height 33
type input "706004899307342"
click at [930, 406] on button "Filtrar" at bounding box center [961, 422] width 62 height 33
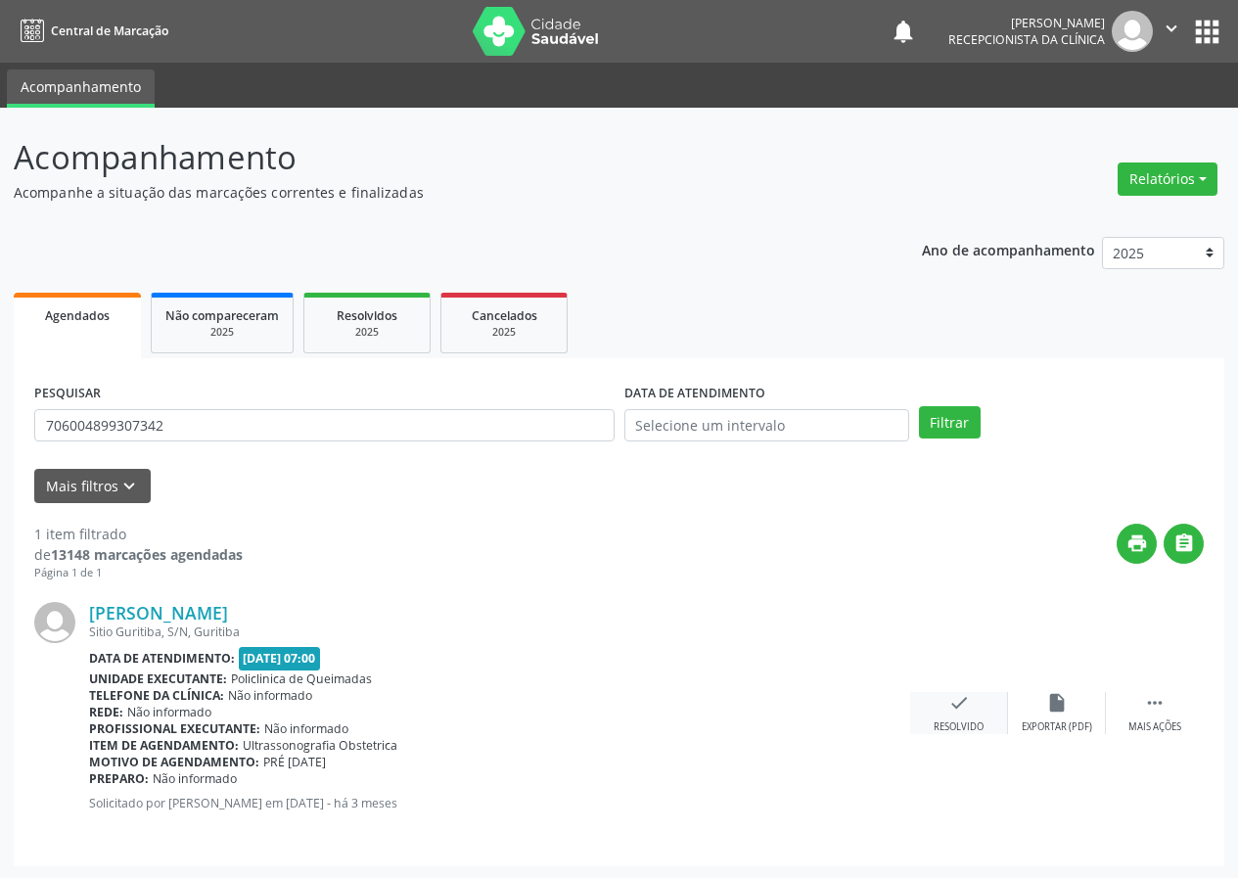
click at [951, 697] on icon "check" at bounding box center [959, 703] width 22 height 22
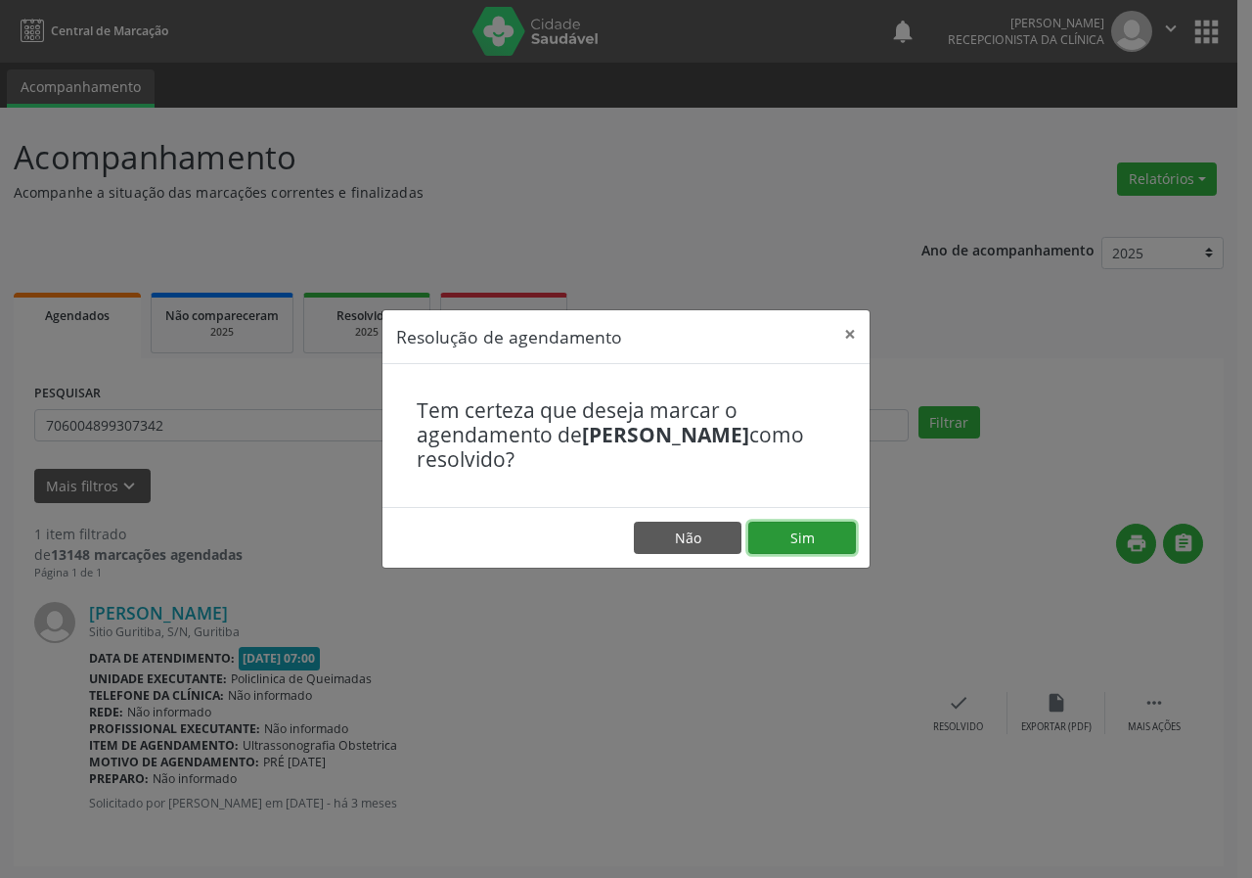
click at [838, 534] on button "Sim" at bounding box center [803, 538] width 108 height 33
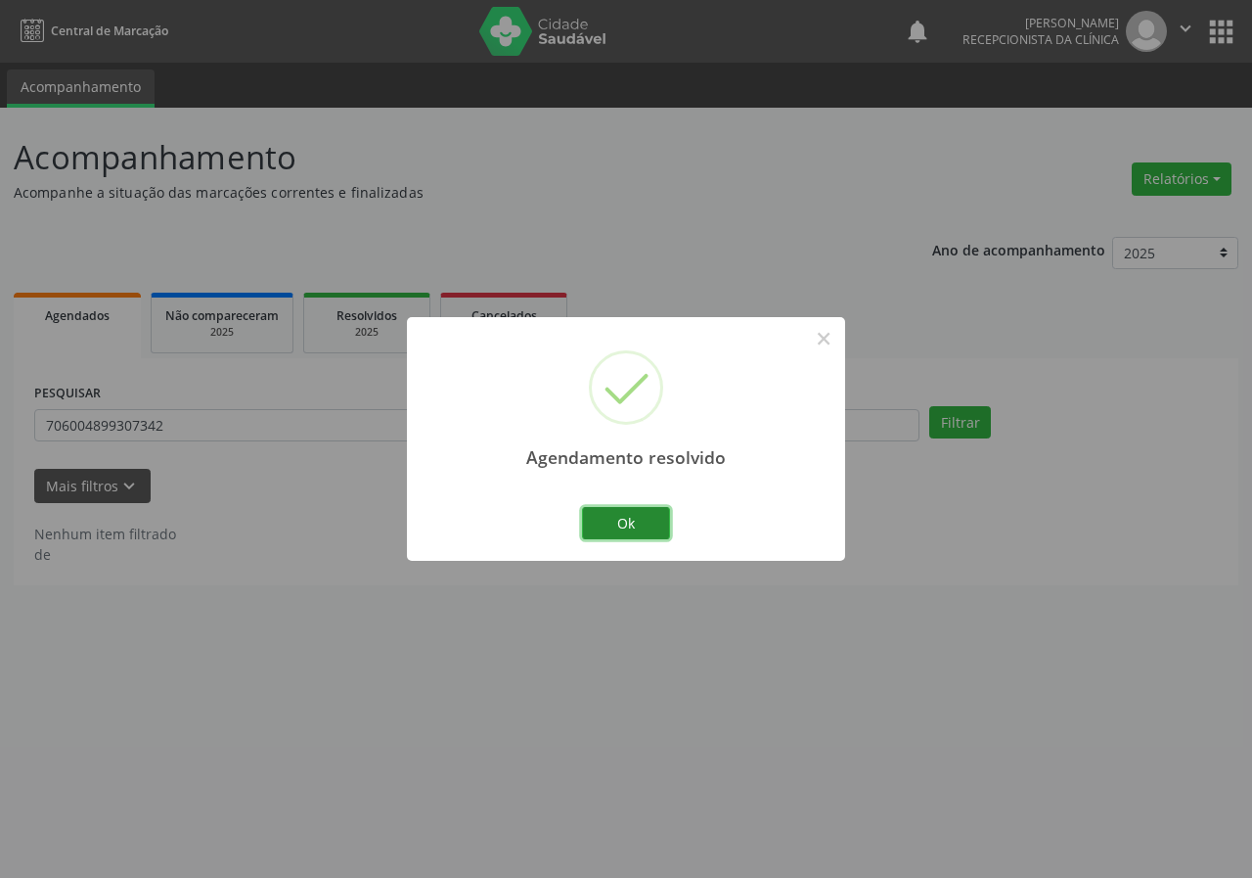
click at [637, 516] on button "Ok" at bounding box center [626, 523] width 88 height 33
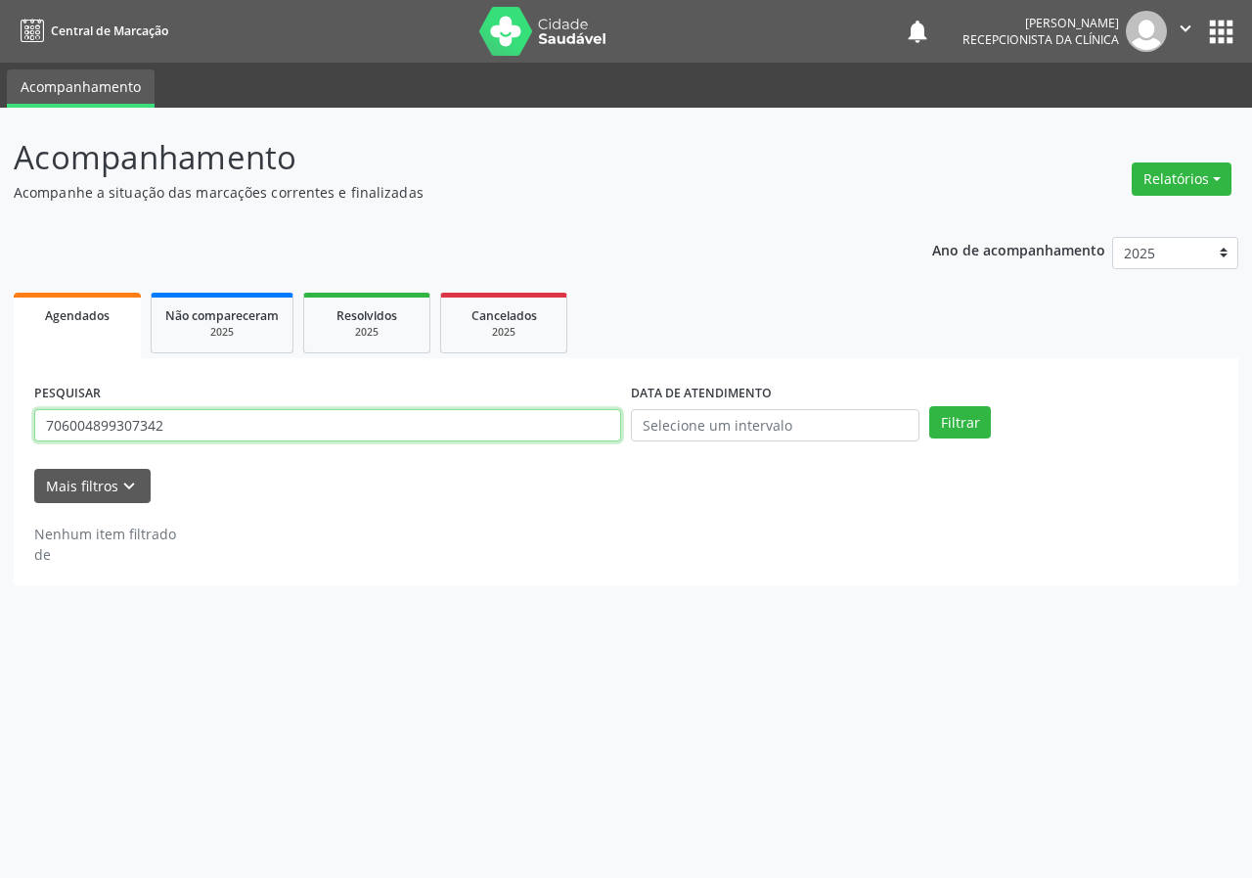
click at [528, 433] on input "706004899307342" at bounding box center [327, 425] width 587 height 33
type input "701203021848711"
click at [930, 406] on button "Filtrar" at bounding box center [961, 422] width 62 height 33
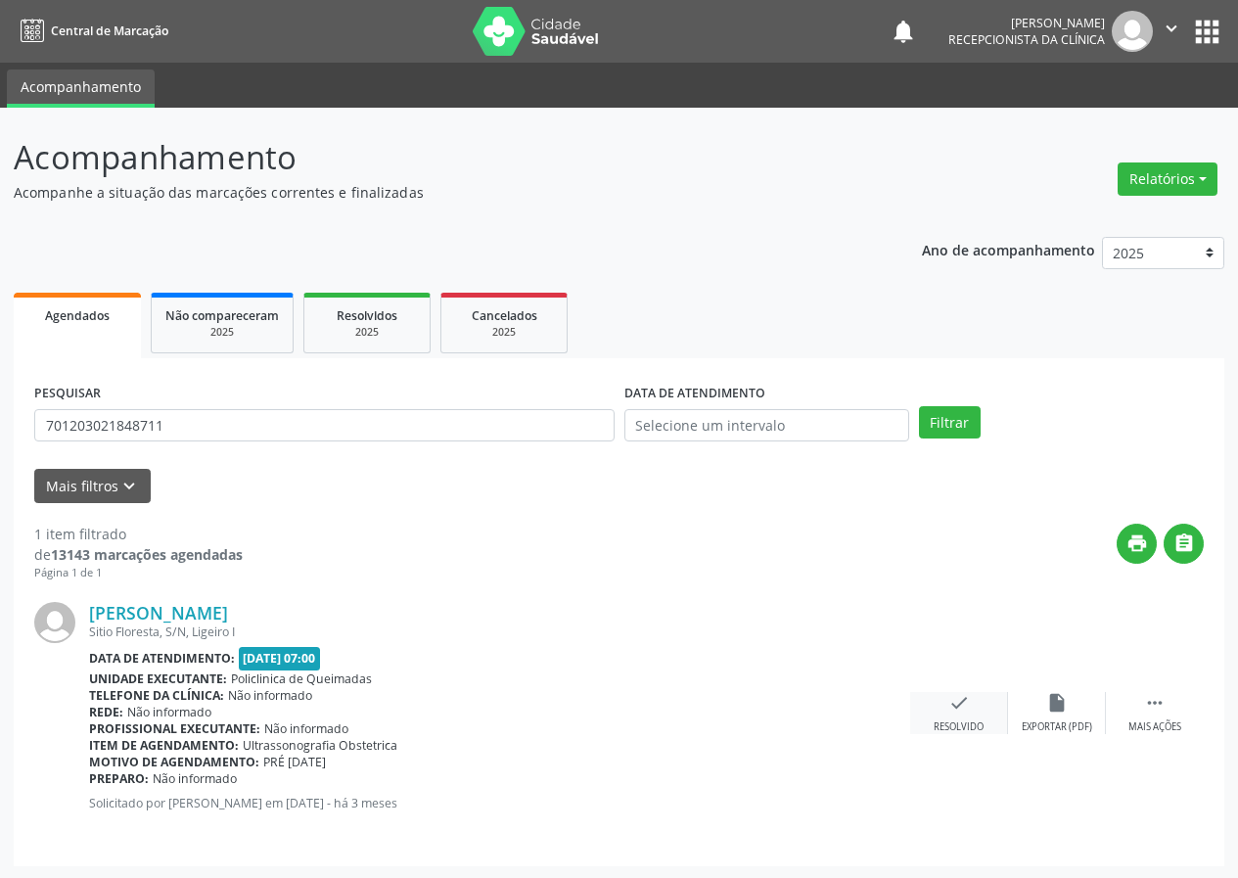
click at [968, 710] on icon "check" at bounding box center [959, 703] width 22 height 22
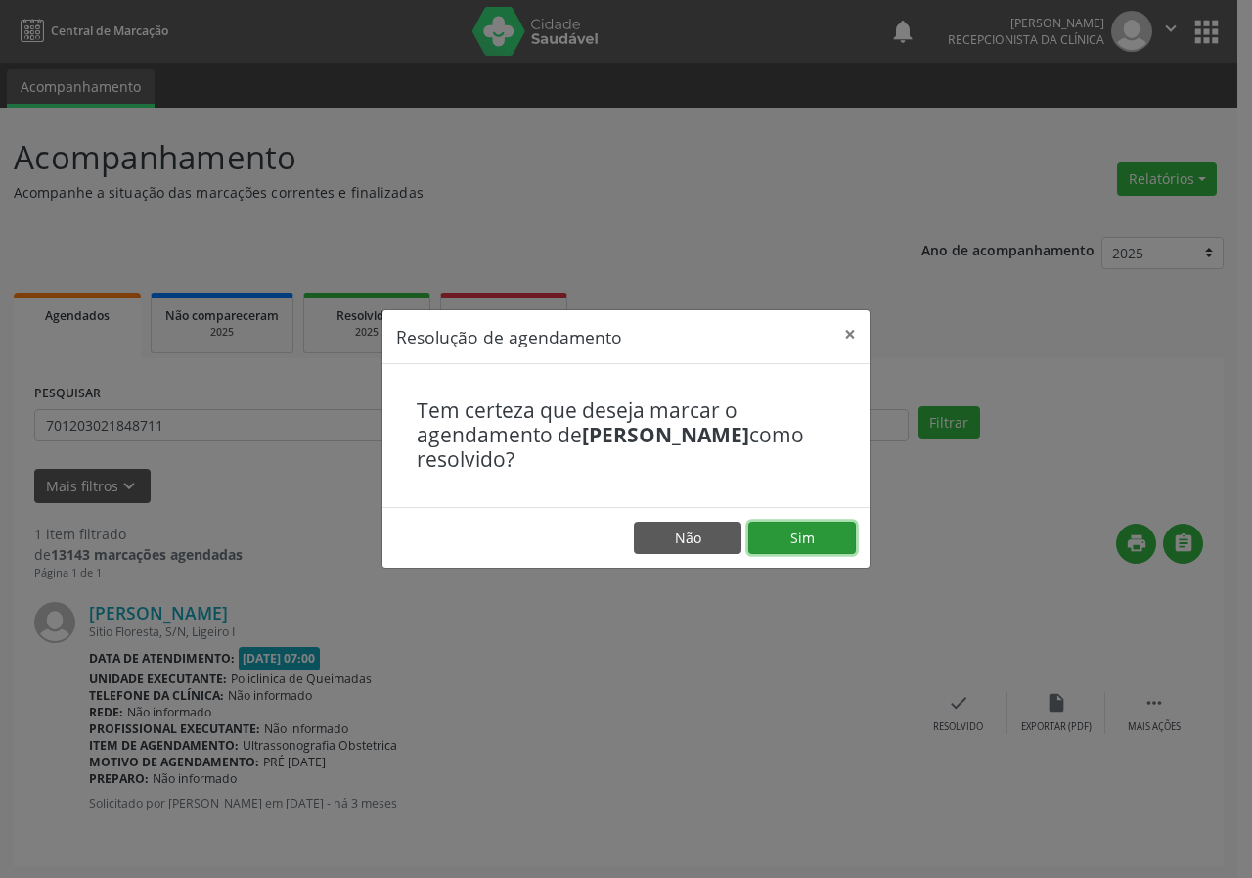
click at [814, 530] on button "Sim" at bounding box center [803, 538] width 108 height 33
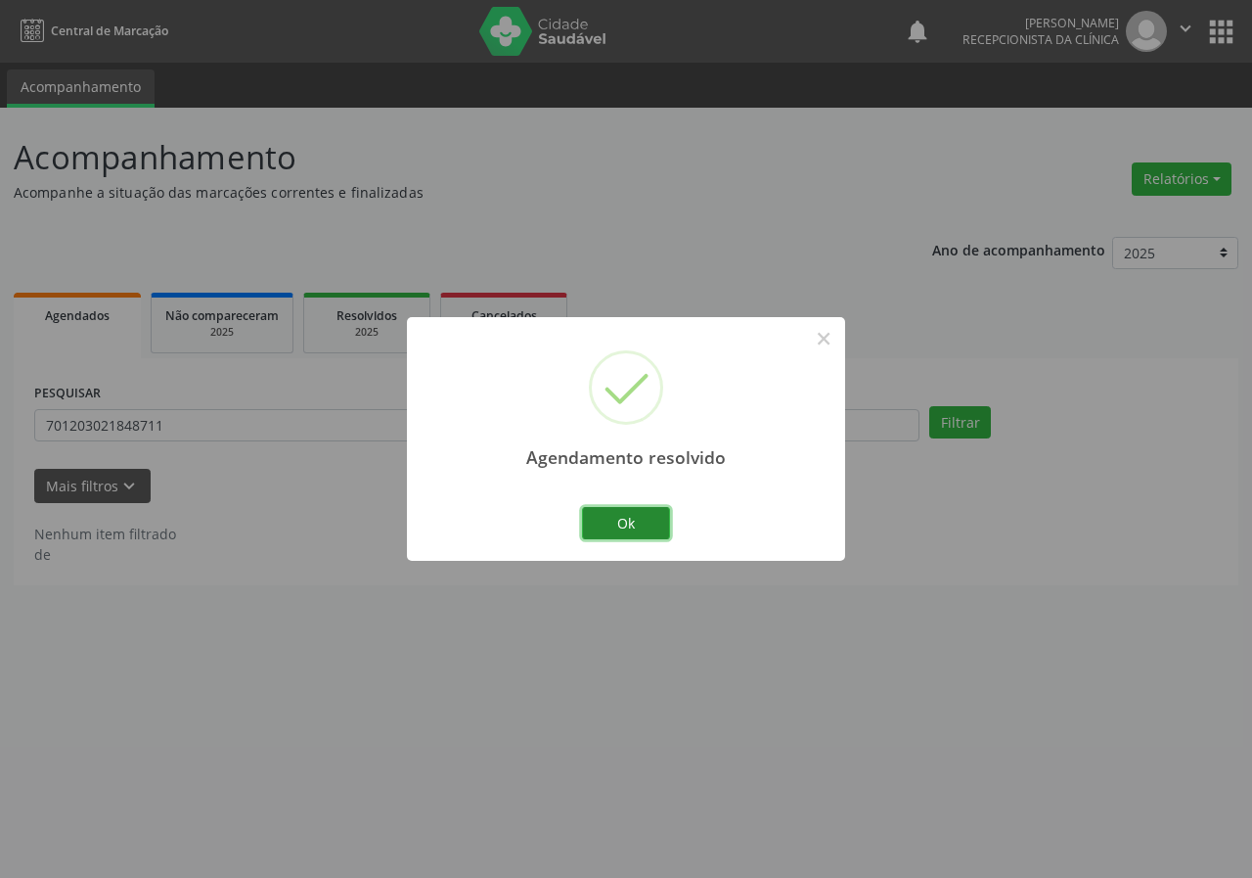
click at [635, 513] on button "Ok" at bounding box center [626, 523] width 88 height 33
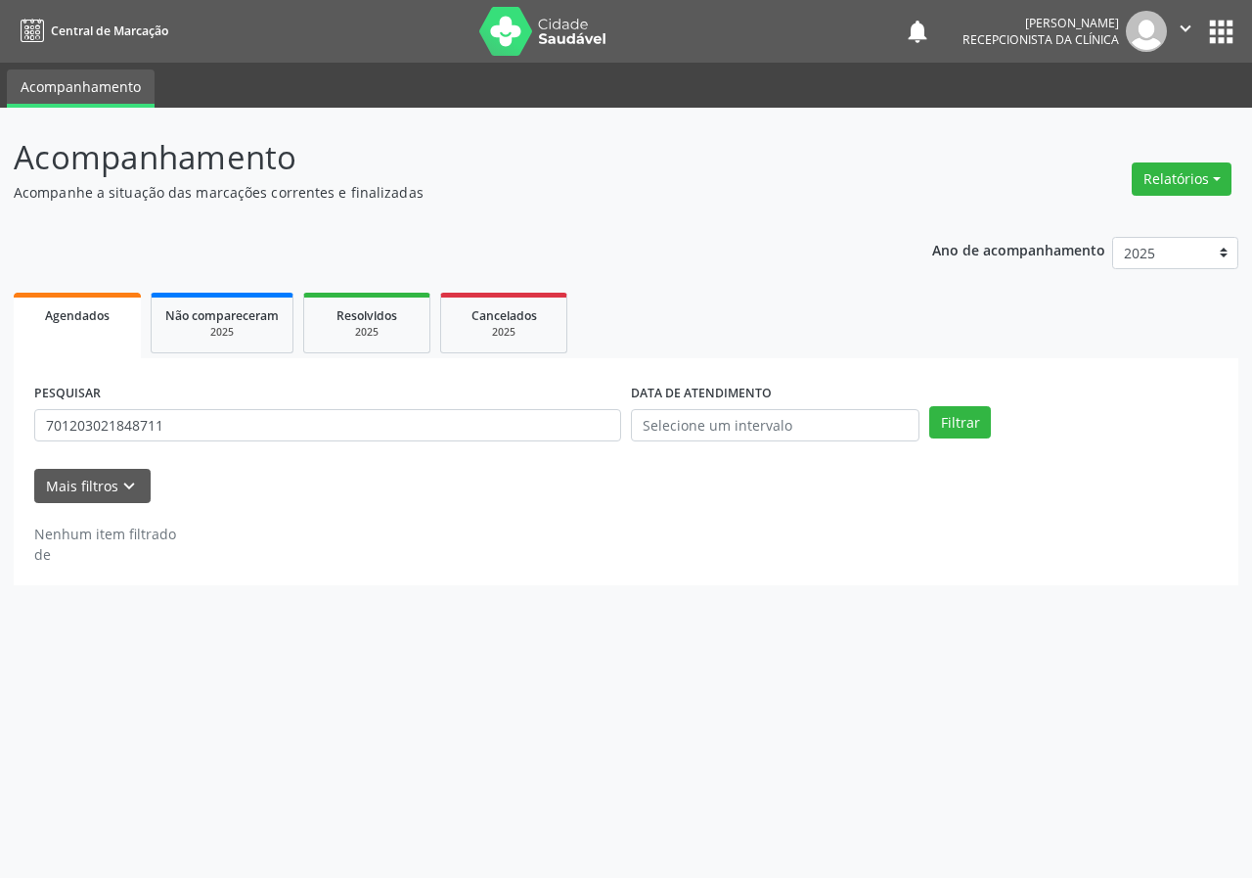
click at [563, 400] on div "PESQUISAR 701203021848711" at bounding box center [327, 417] width 597 height 76
click at [563, 410] on input "701203021848711" at bounding box center [327, 425] width 587 height 33
click at [562, 411] on input "701203021848711" at bounding box center [327, 425] width 587 height 33
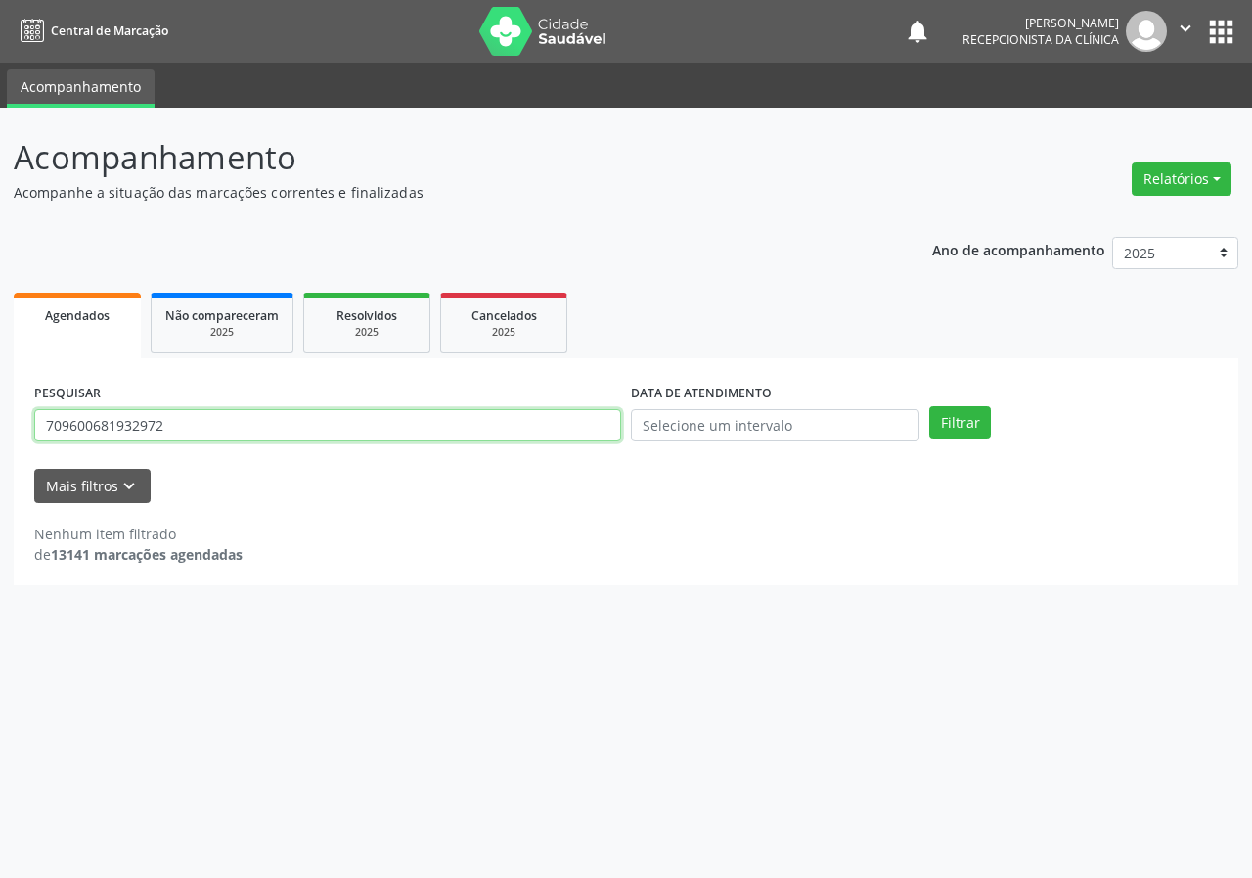
type input "709600681932972"
click at [930, 406] on button "Filtrar" at bounding box center [961, 422] width 62 height 33
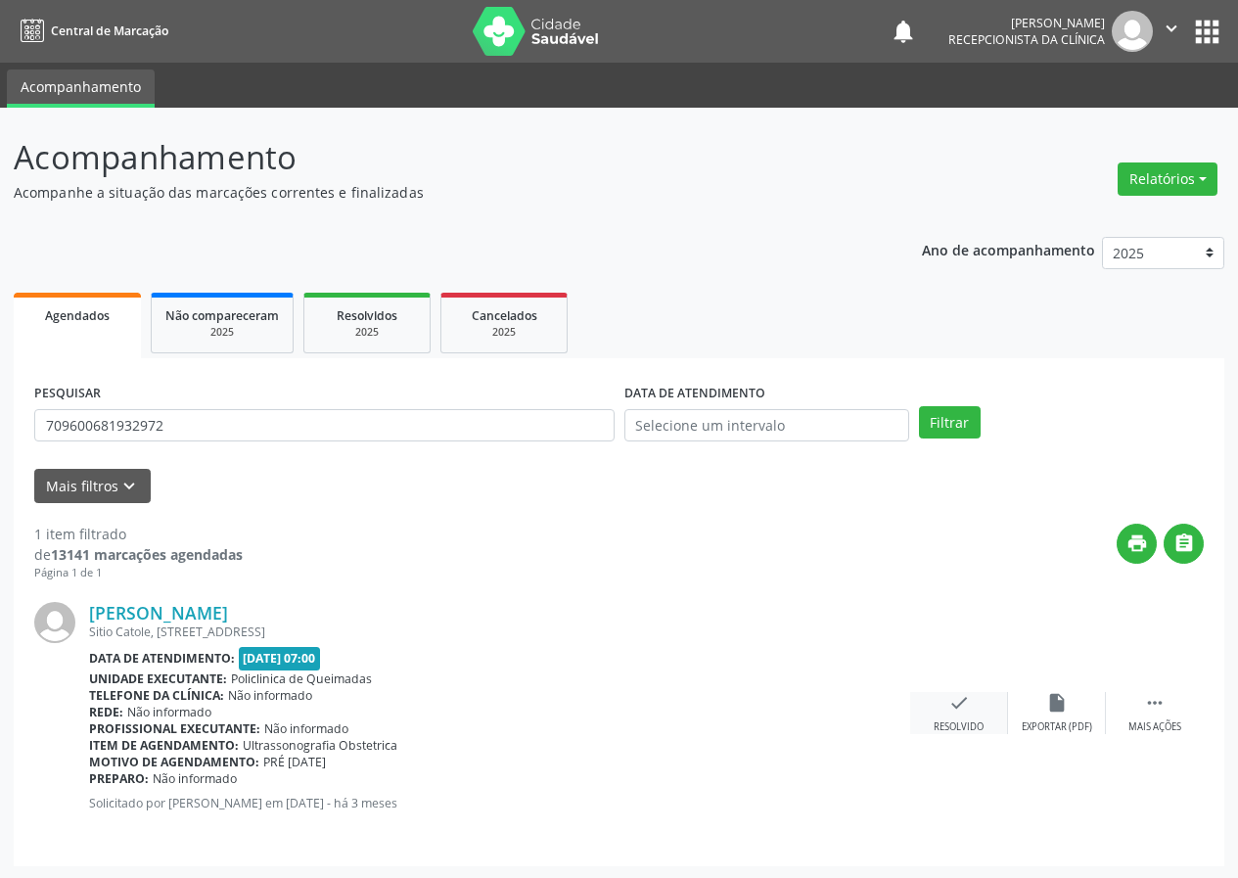
click at [967, 706] on icon "check" at bounding box center [959, 703] width 22 height 22
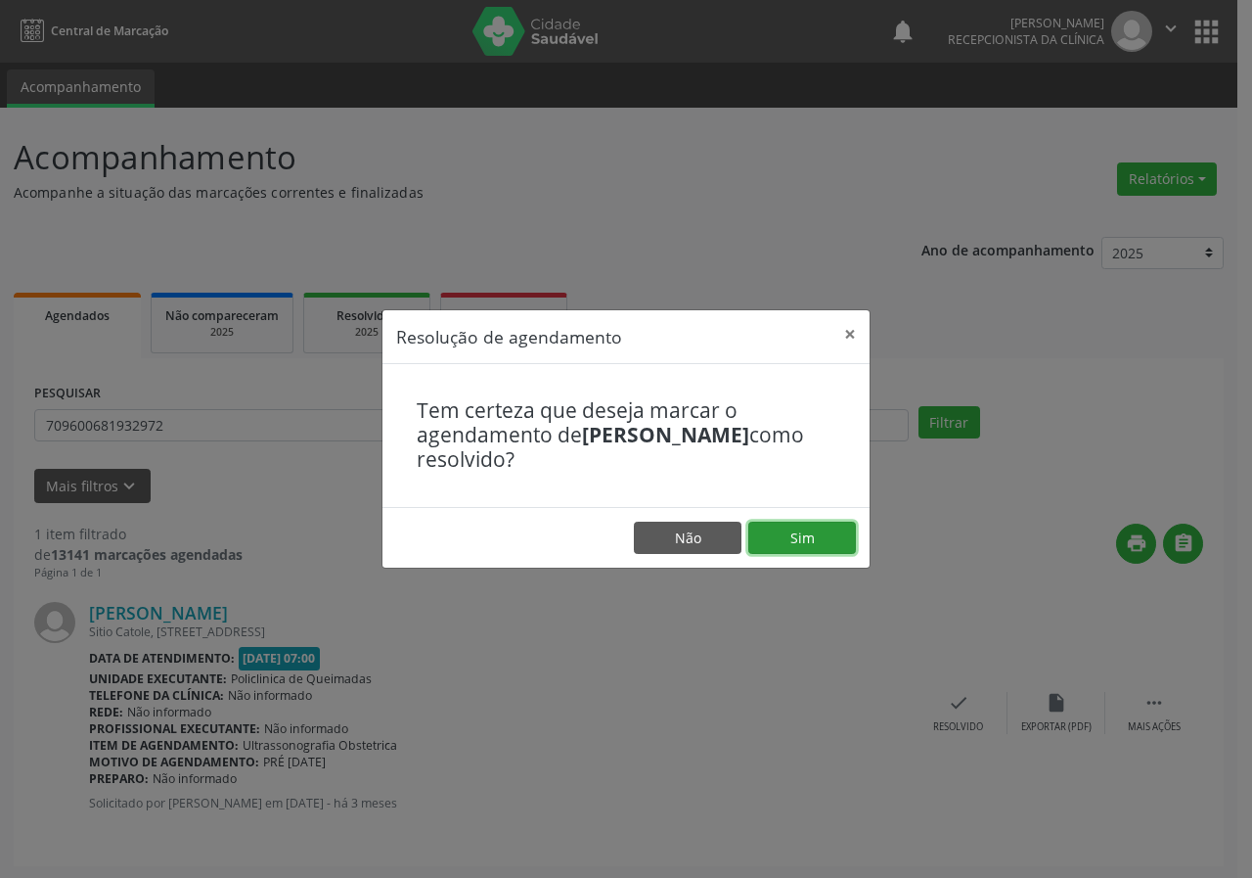
click at [832, 540] on button "Sim" at bounding box center [803, 538] width 108 height 33
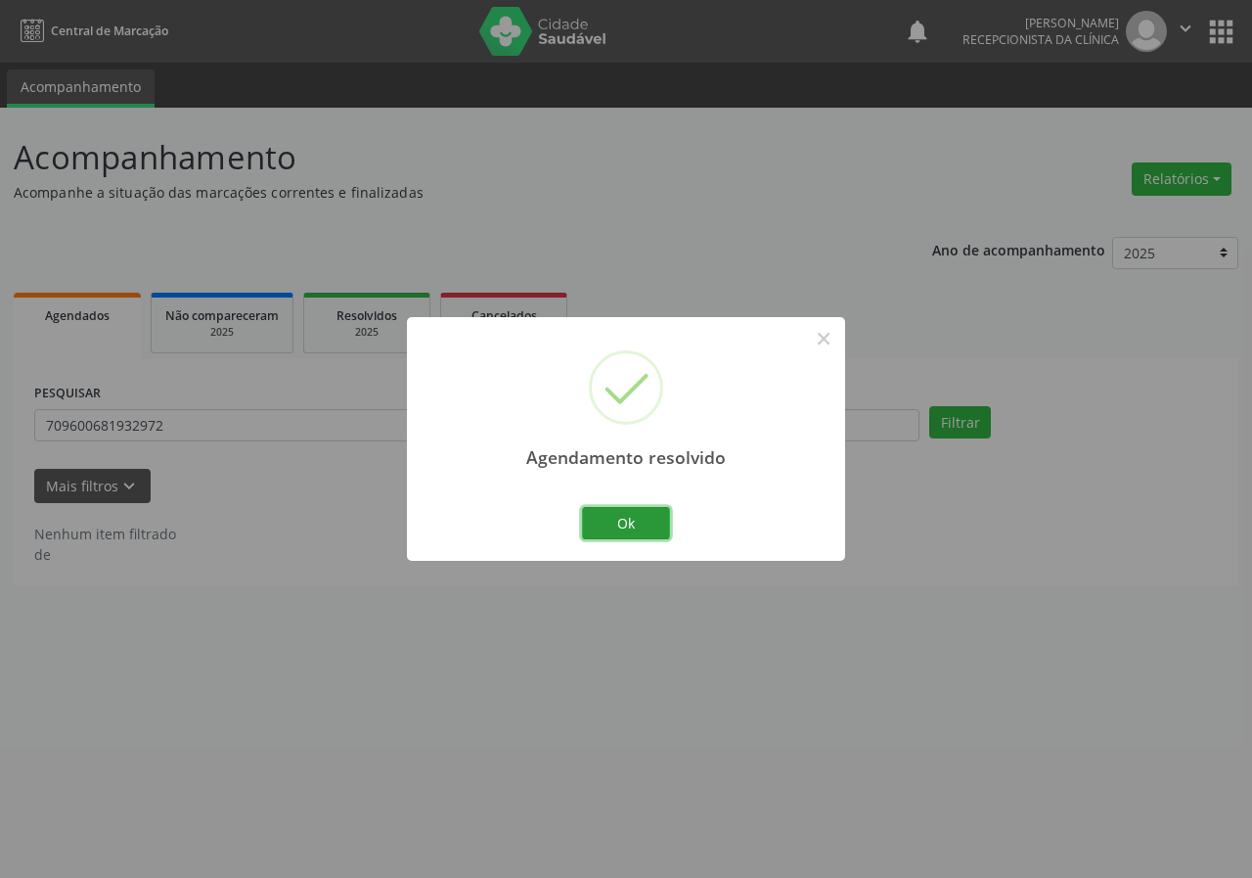
drag, startPoint x: 657, startPoint y: 523, endPoint x: 614, endPoint y: 478, distance: 61.6
click at [653, 521] on button "Ok" at bounding box center [626, 523] width 88 height 33
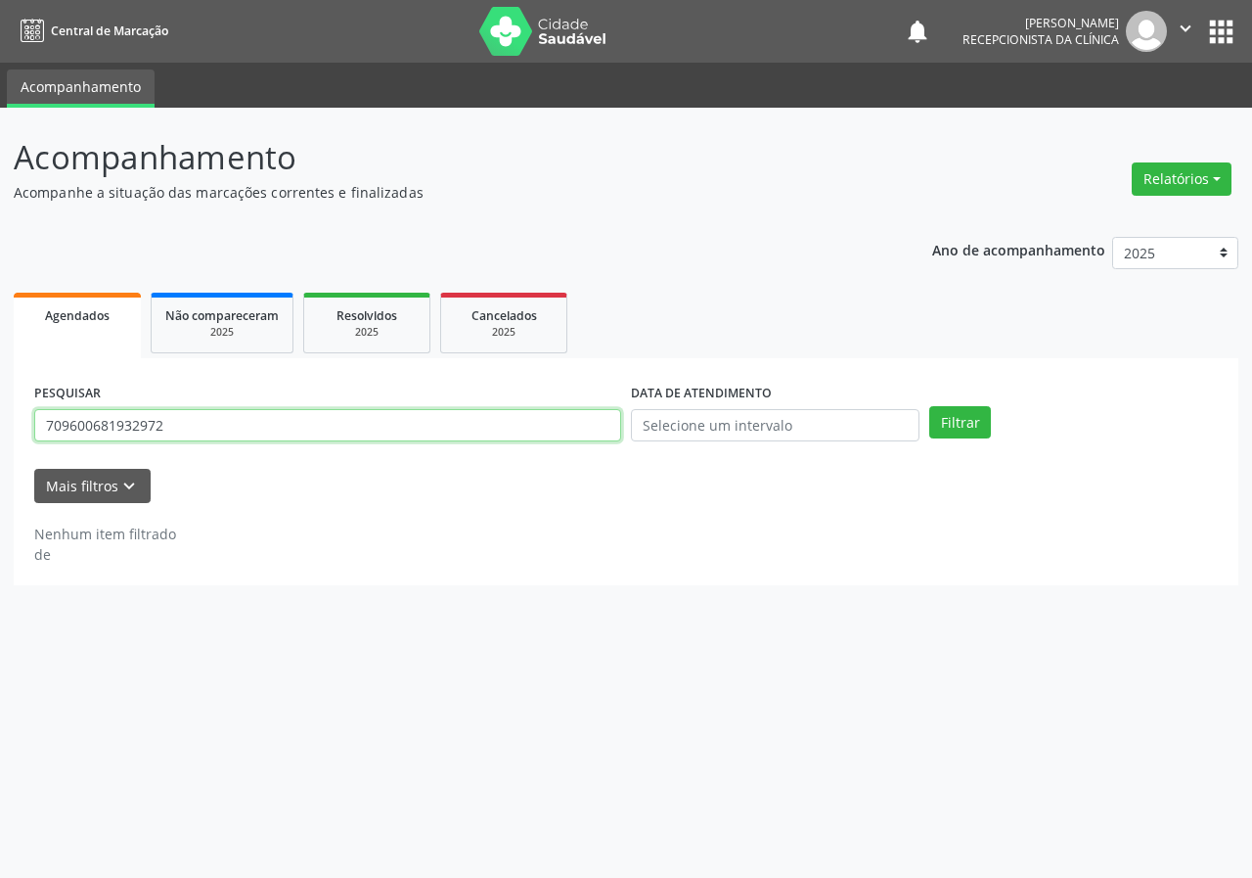
click at [507, 432] on input "709600681932972" at bounding box center [327, 425] width 587 height 33
type input "703204681798697"
click at [930, 406] on button "Filtrar" at bounding box center [961, 422] width 62 height 33
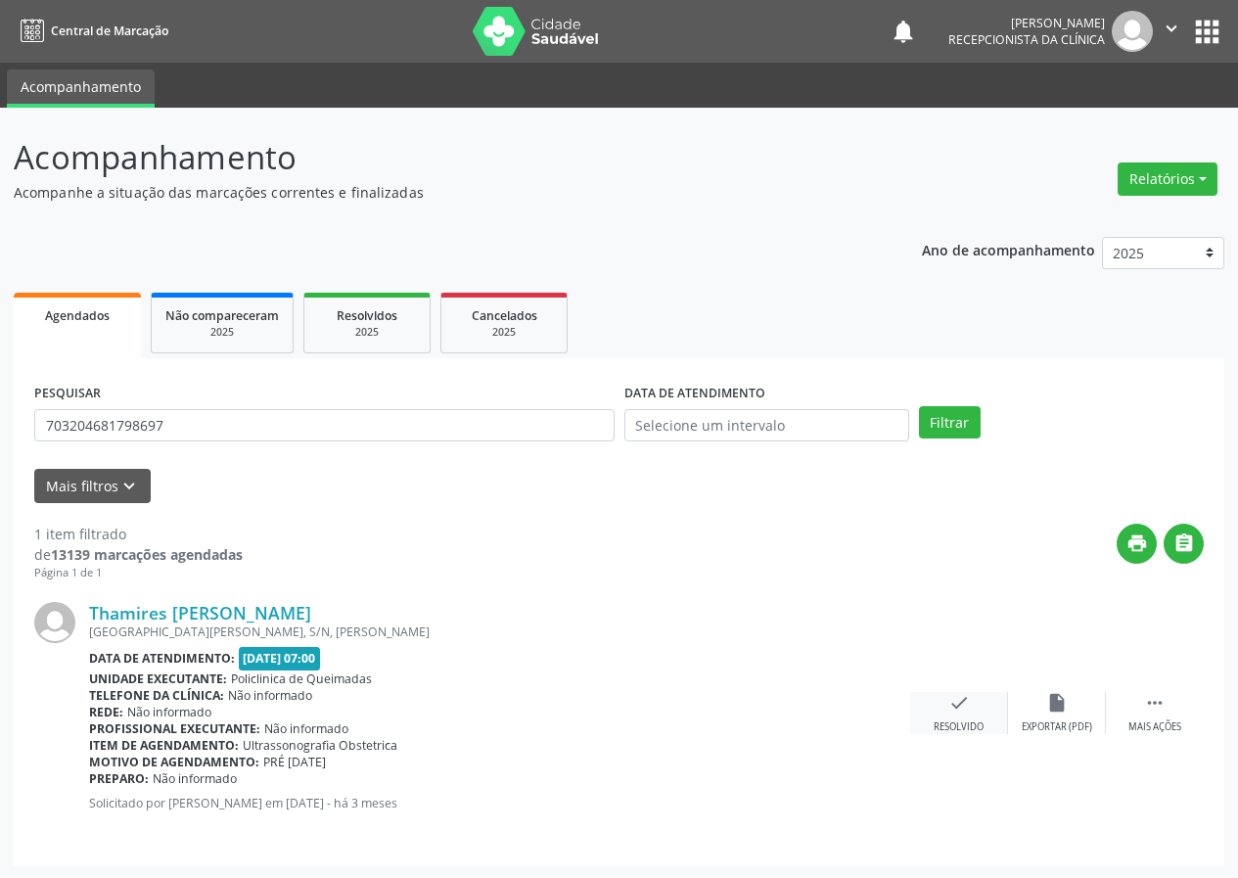
click at [959, 702] on icon "check" at bounding box center [959, 703] width 22 height 22
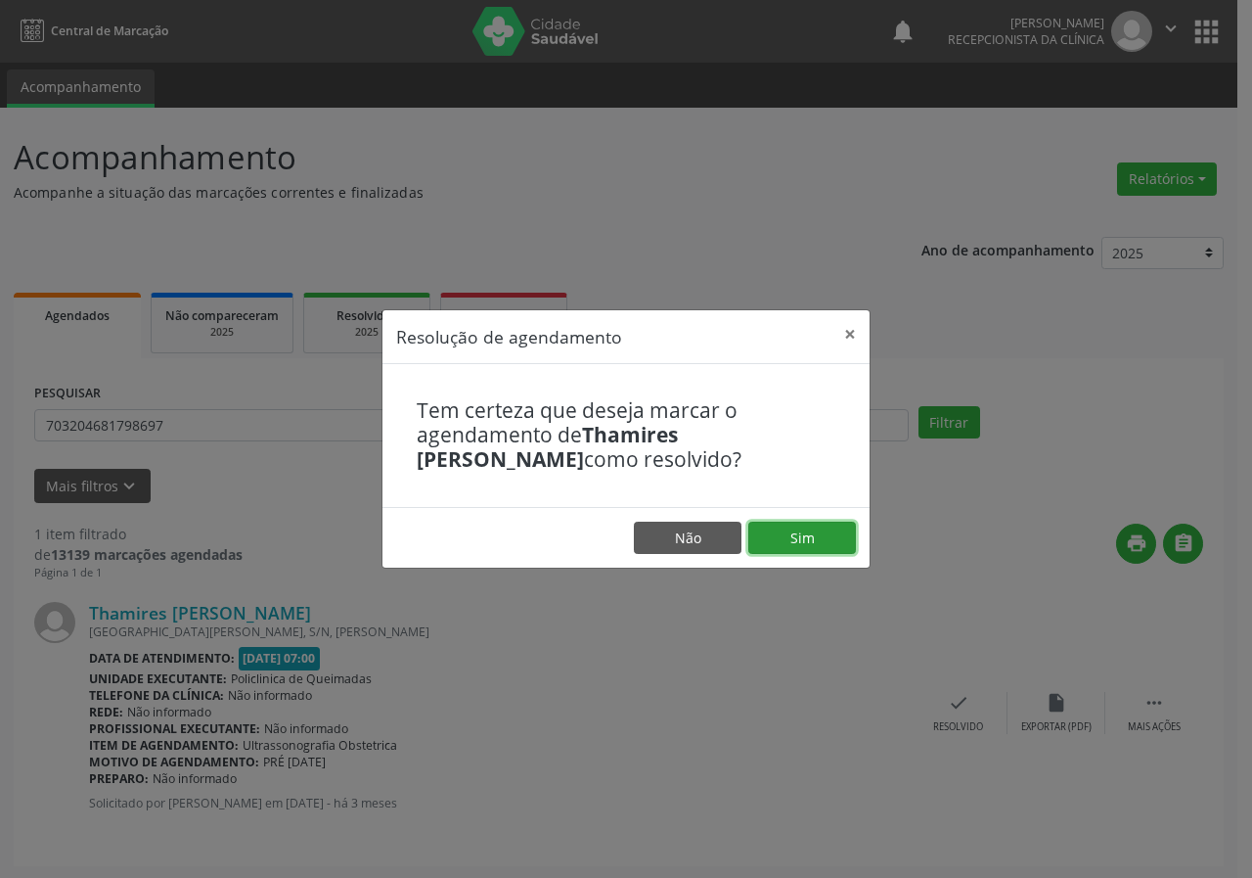
click at [833, 533] on button "Sim" at bounding box center [803, 538] width 108 height 33
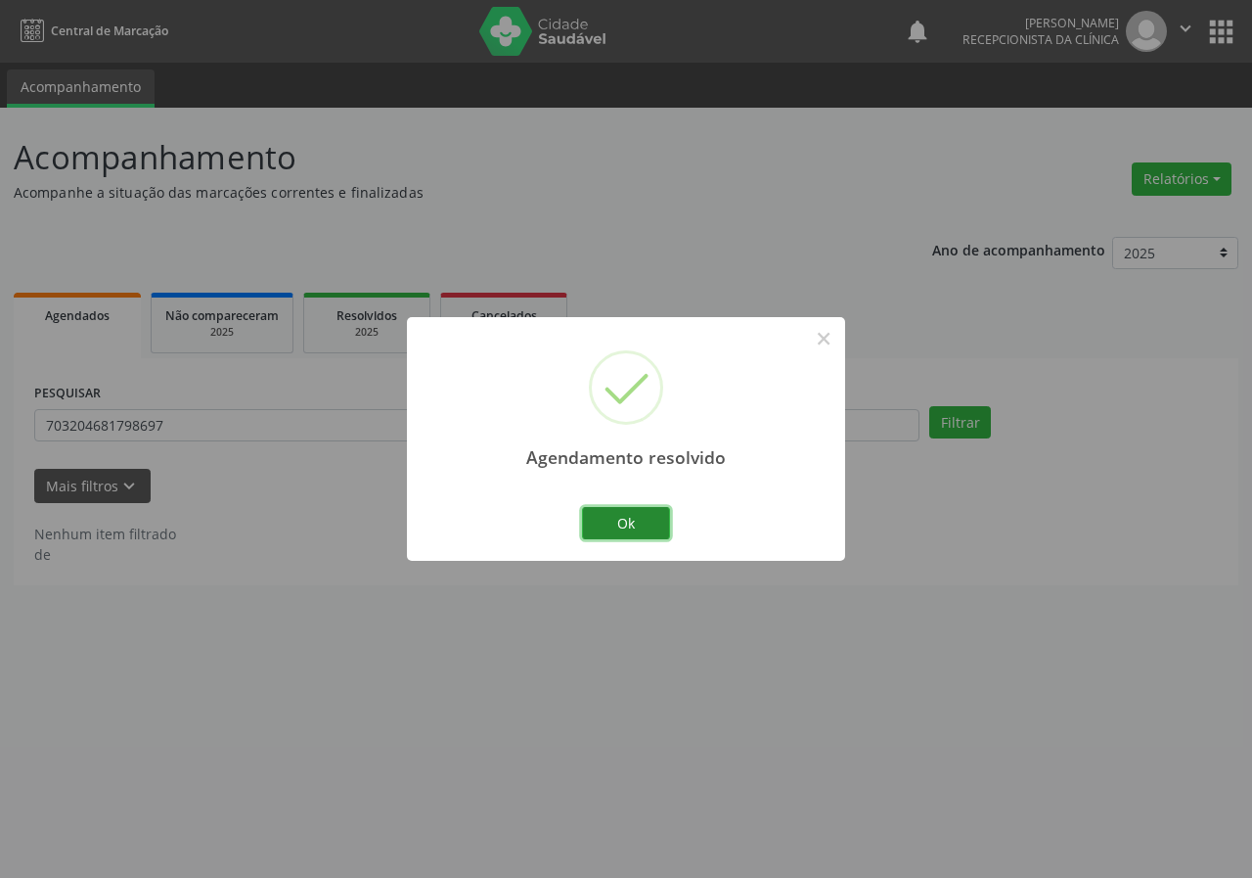
click at [641, 523] on button "Ok" at bounding box center [626, 523] width 88 height 33
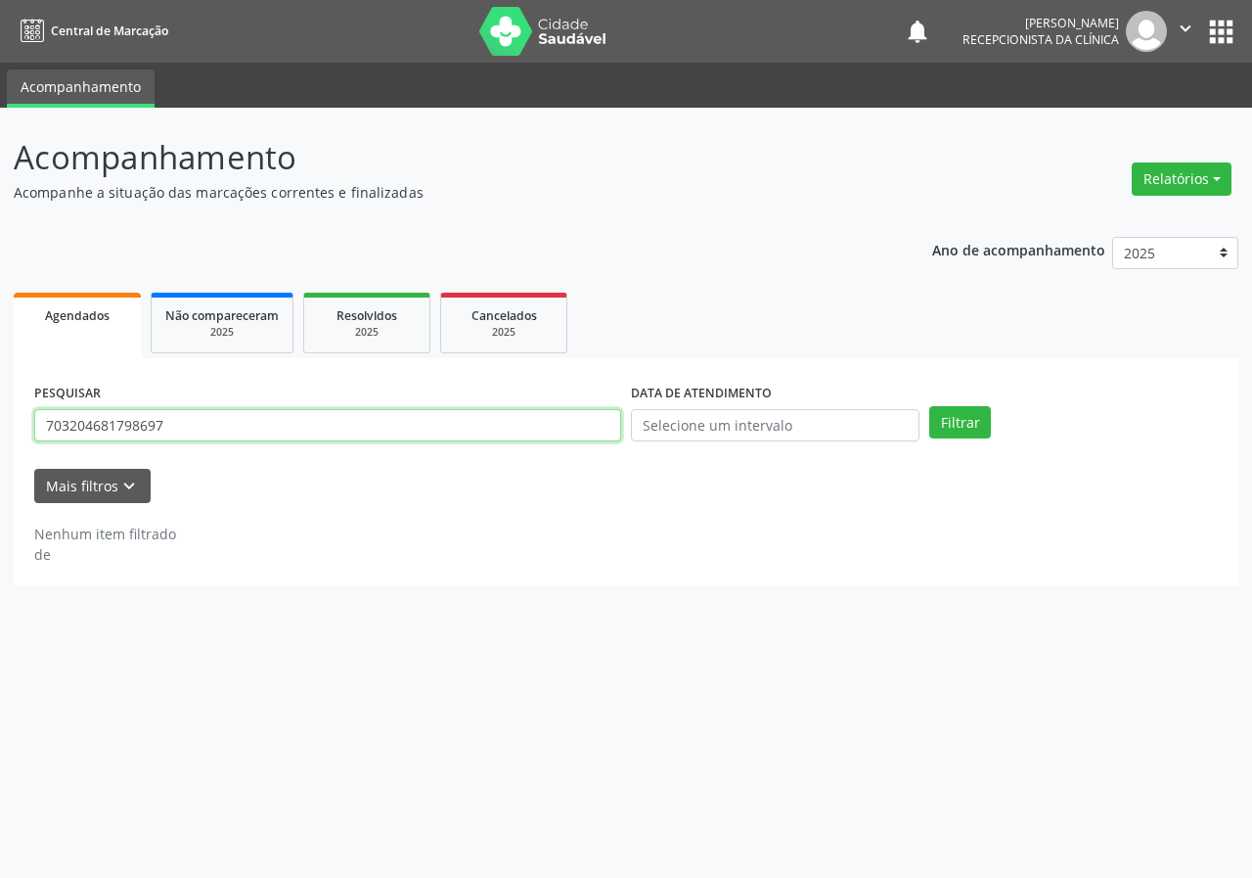
click at [492, 429] on input "703204681798697" at bounding box center [327, 425] width 587 height 33
type input "708003319773127"
click at [930, 406] on button "Filtrar" at bounding box center [961, 422] width 62 height 33
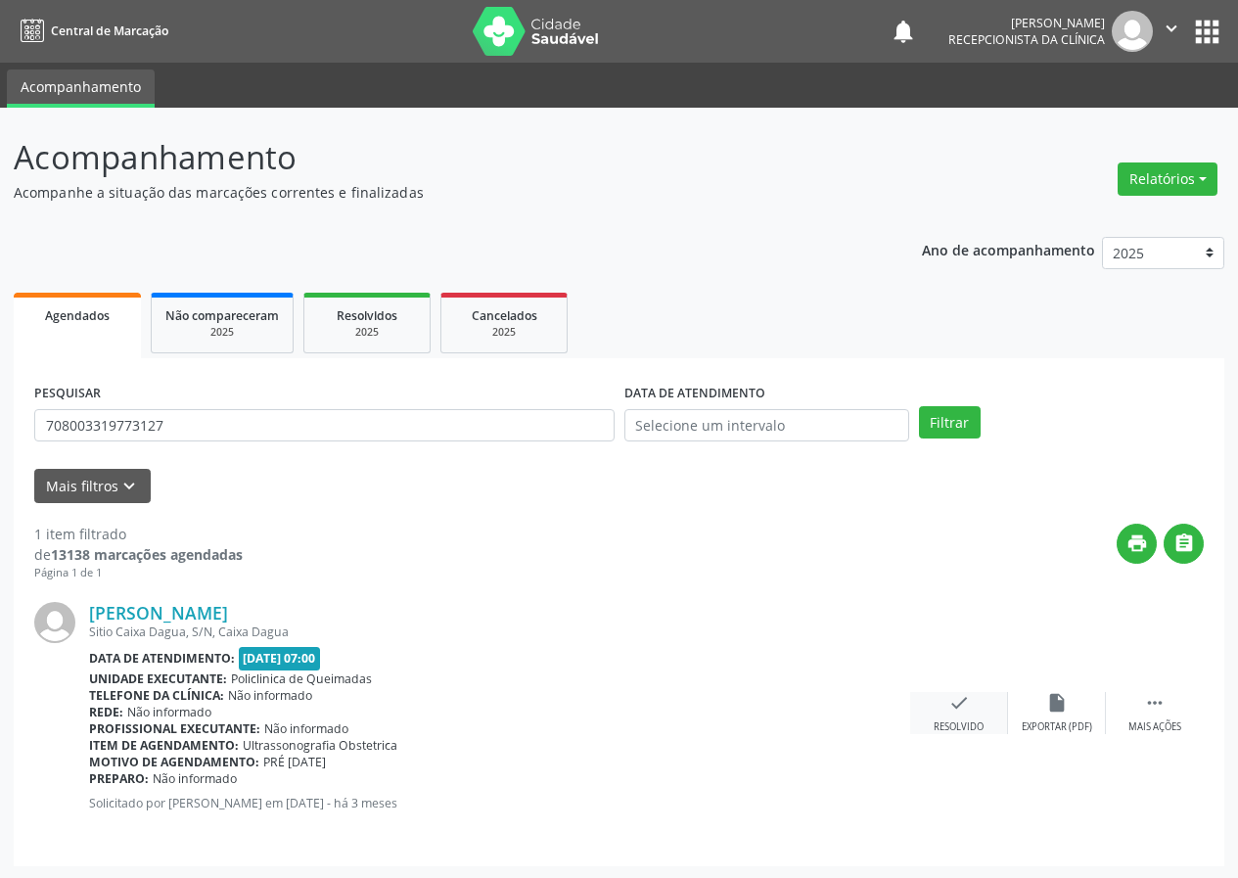
click at [955, 695] on icon "check" at bounding box center [959, 703] width 22 height 22
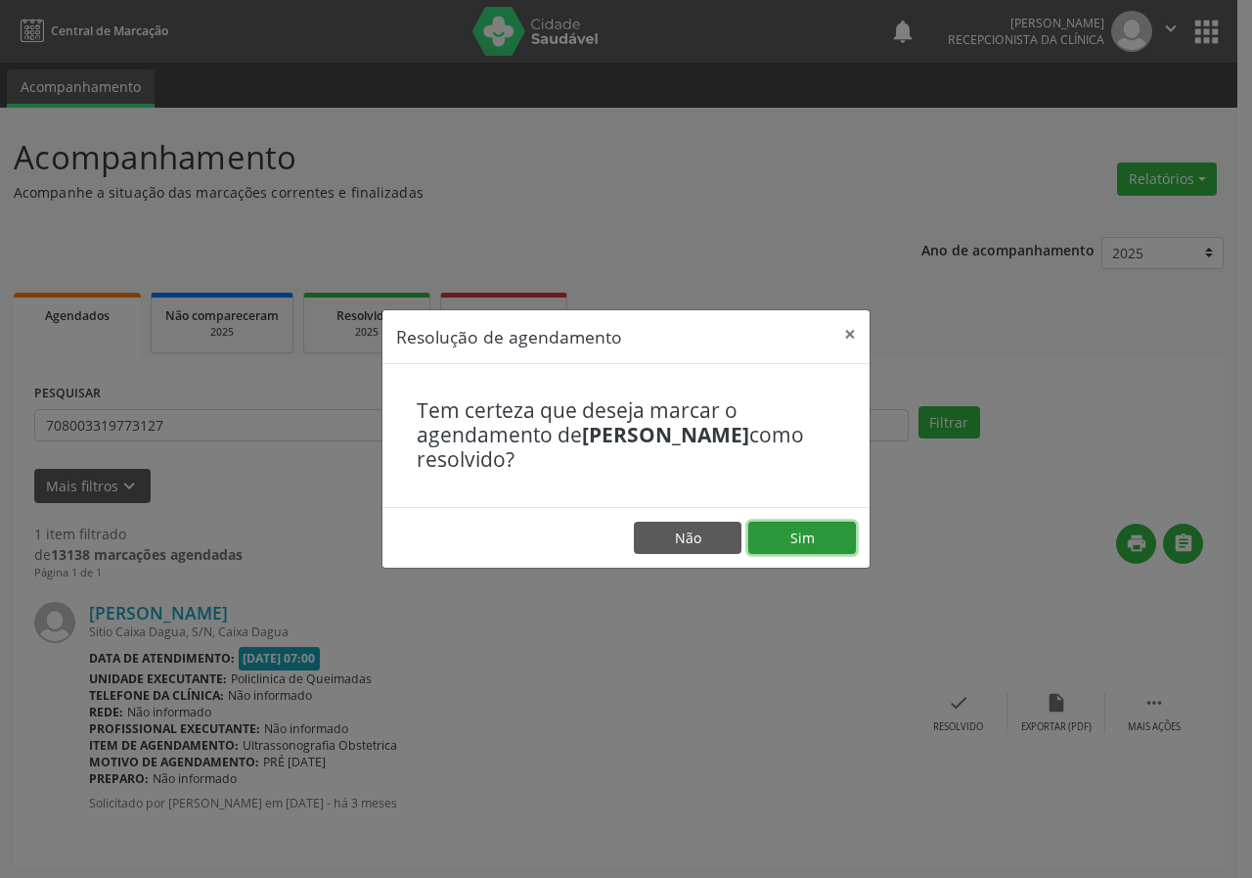
click at [794, 530] on button "Sim" at bounding box center [803, 538] width 108 height 33
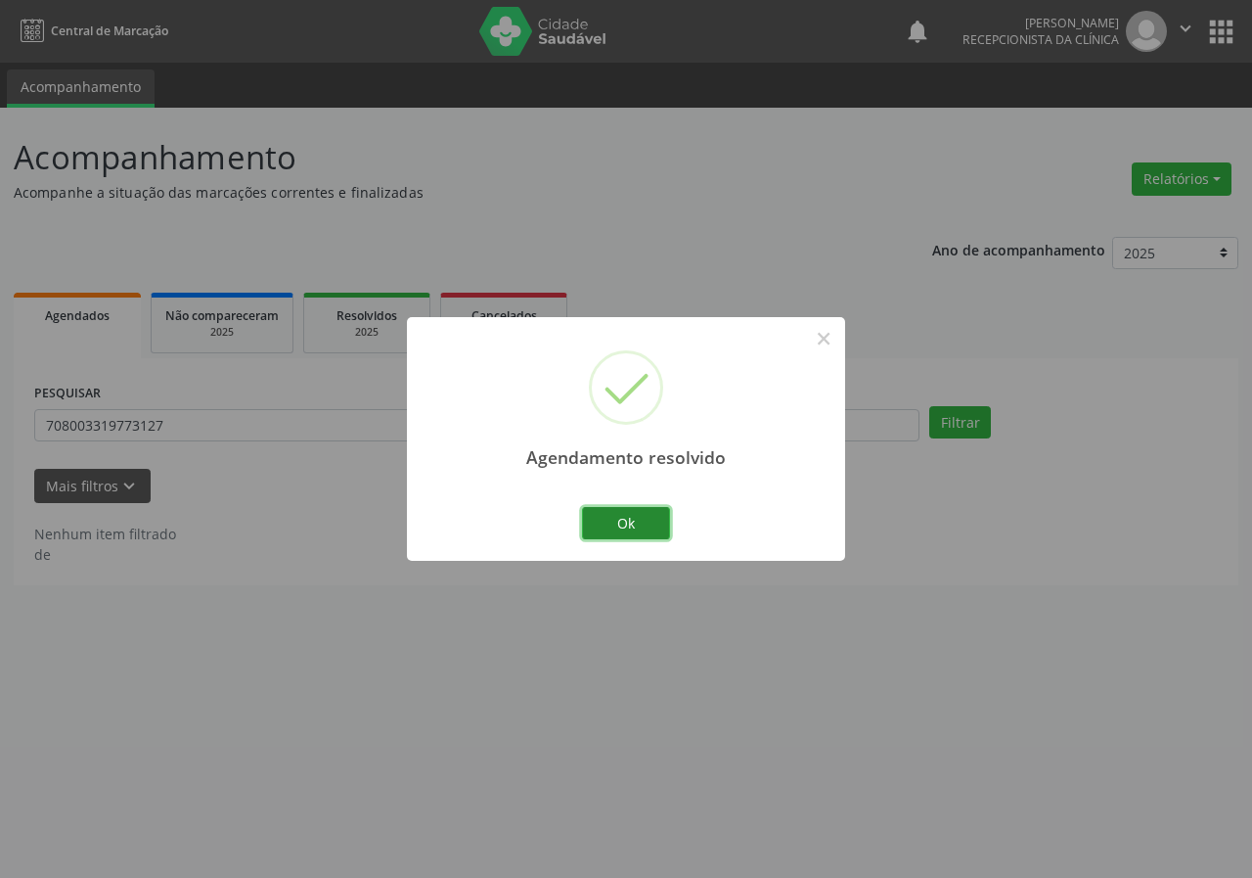
click at [644, 524] on button "Ok" at bounding box center [626, 523] width 88 height 33
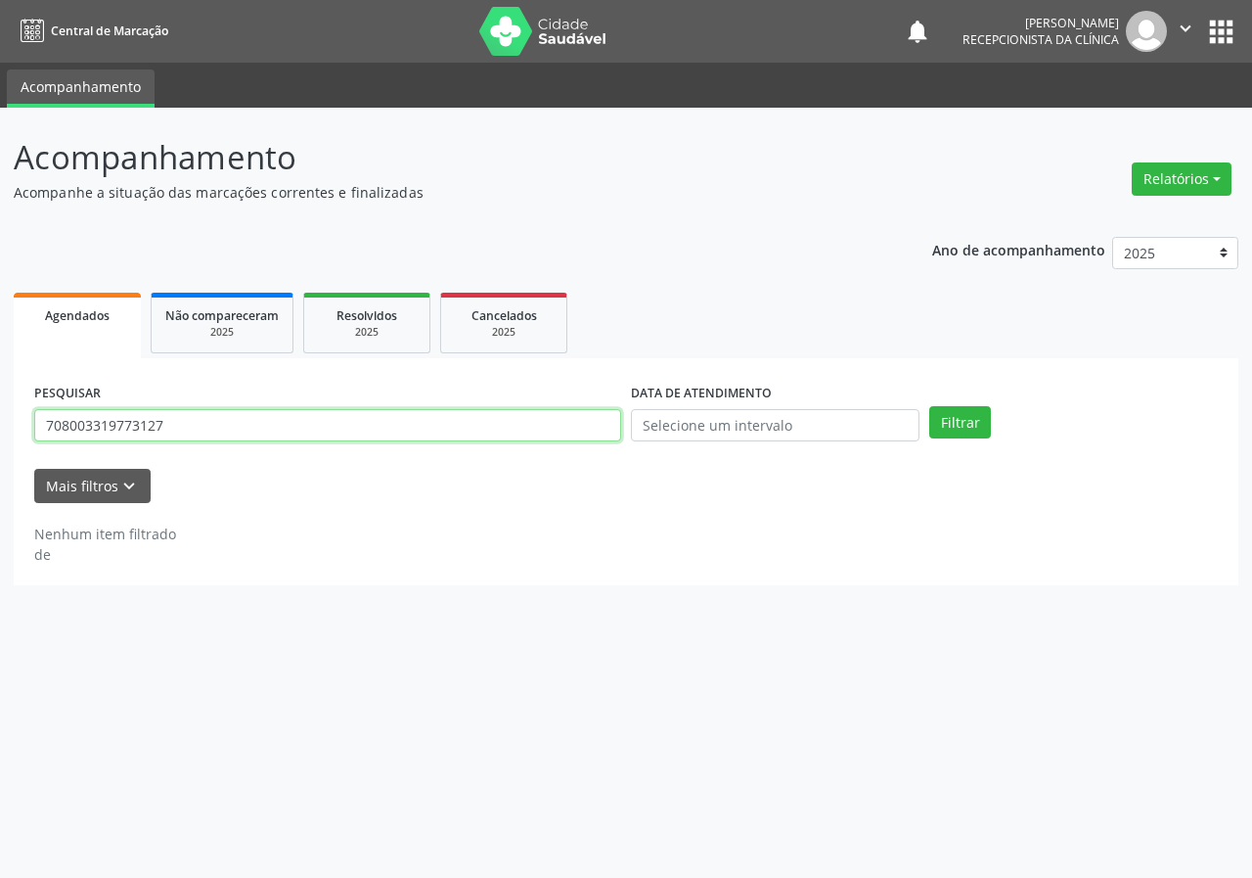
click at [542, 424] on input "708003319773127" at bounding box center [327, 425] width 587 height 33
type input "708602523189687"
click at [930, 406] on button "Filtrar" at bounding box center [961, 422] width 62 height 33
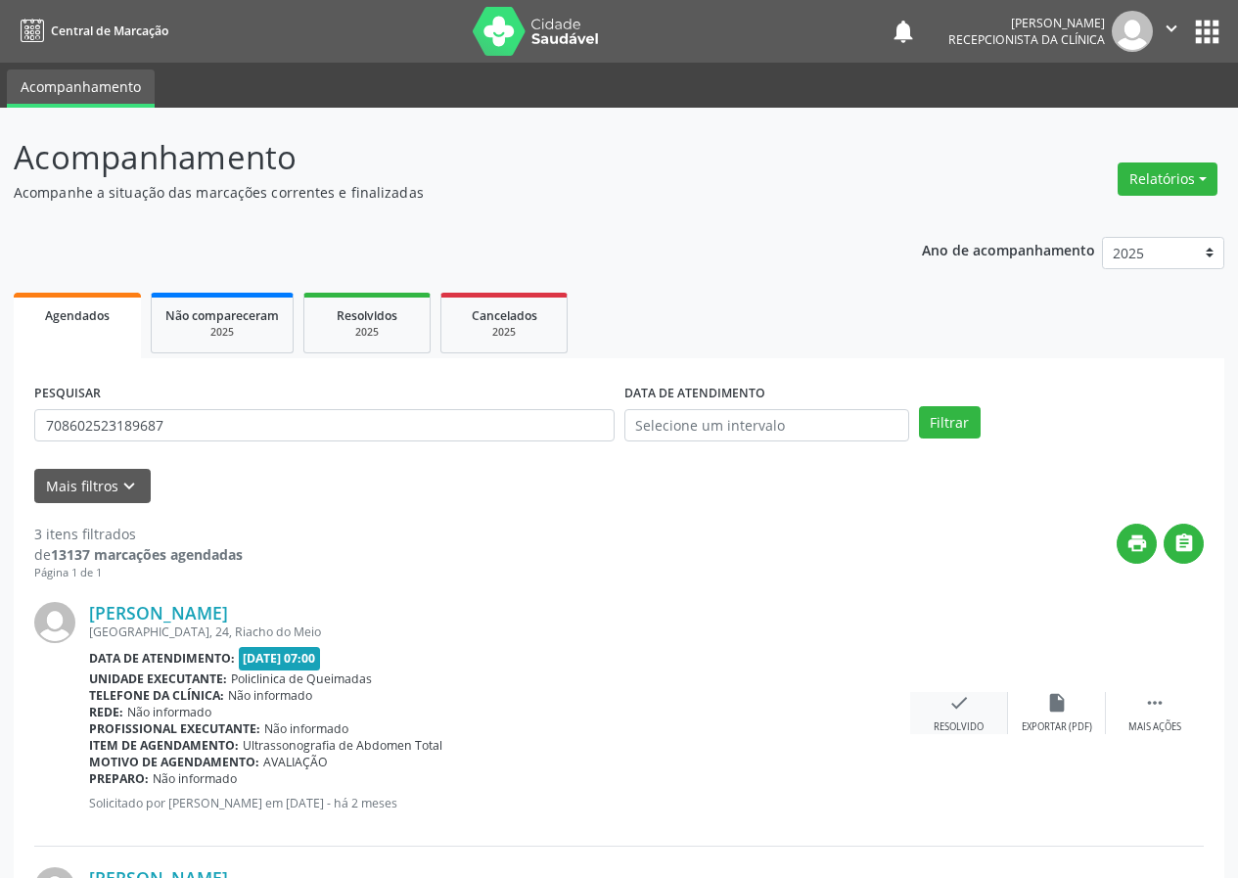
click at [949, 711] on icon "check" at bounding box center [959, 703] width 22 height 22
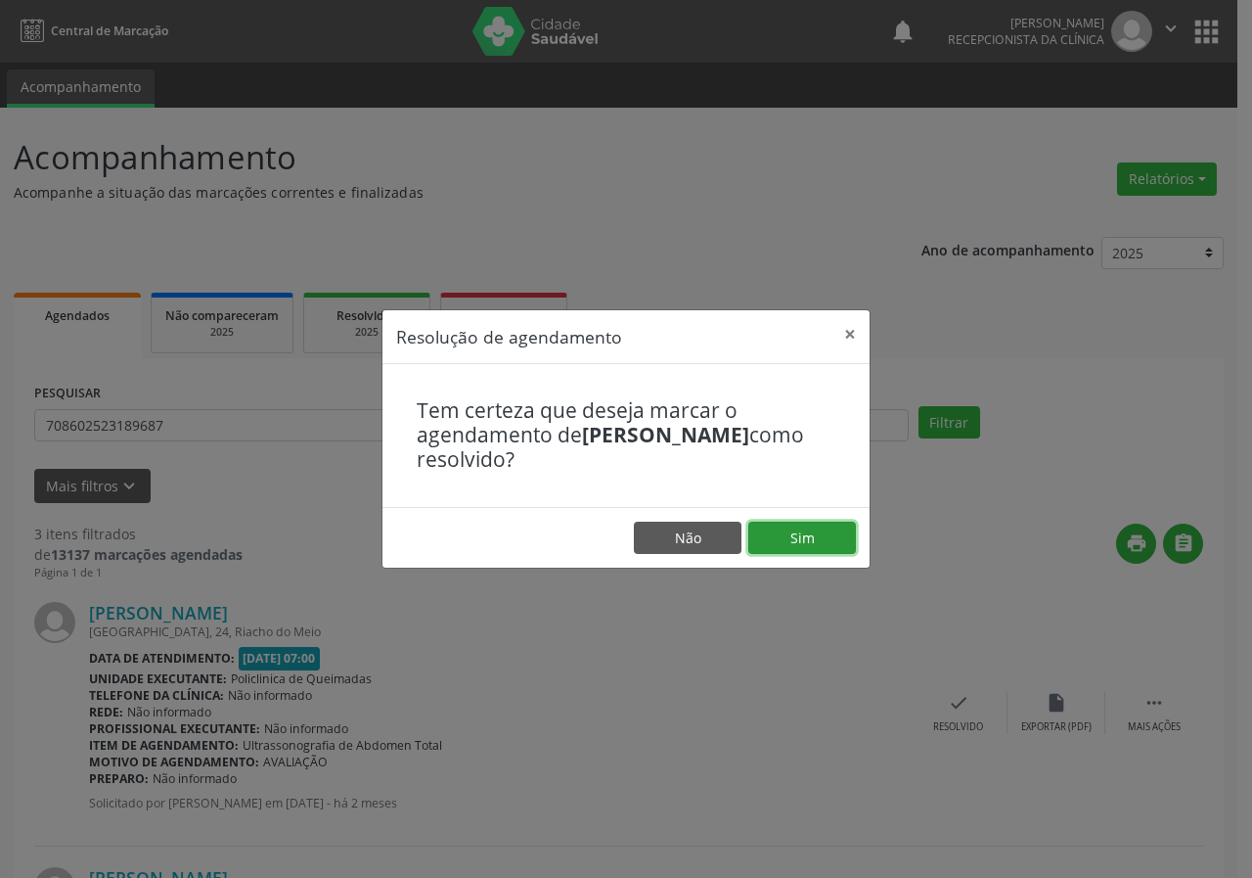
click at [804, 545] on button "Sim" at bounding box center [803, 538] width 108 height 33
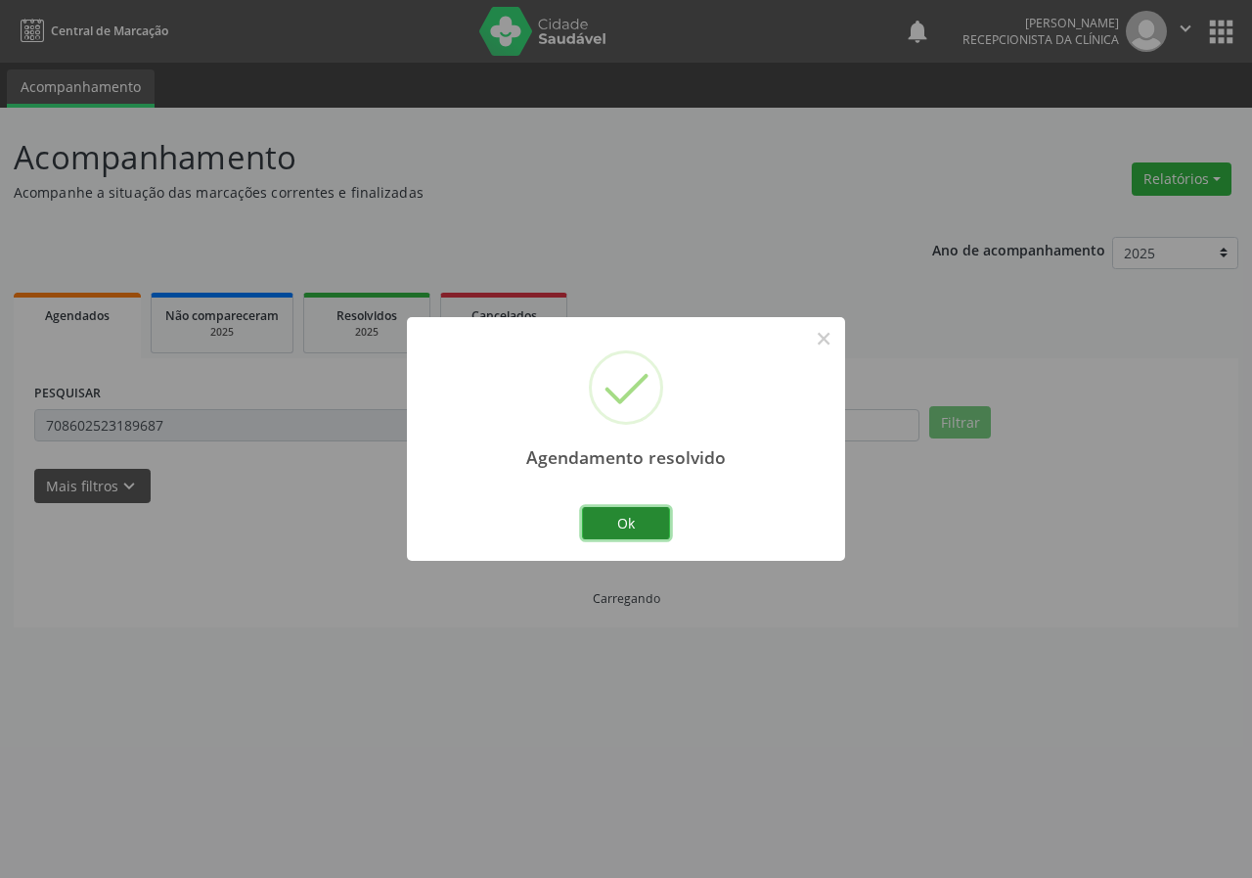
click at [650, 515] on button "Ok" at bounding box center [626, 523] width 88 height 33
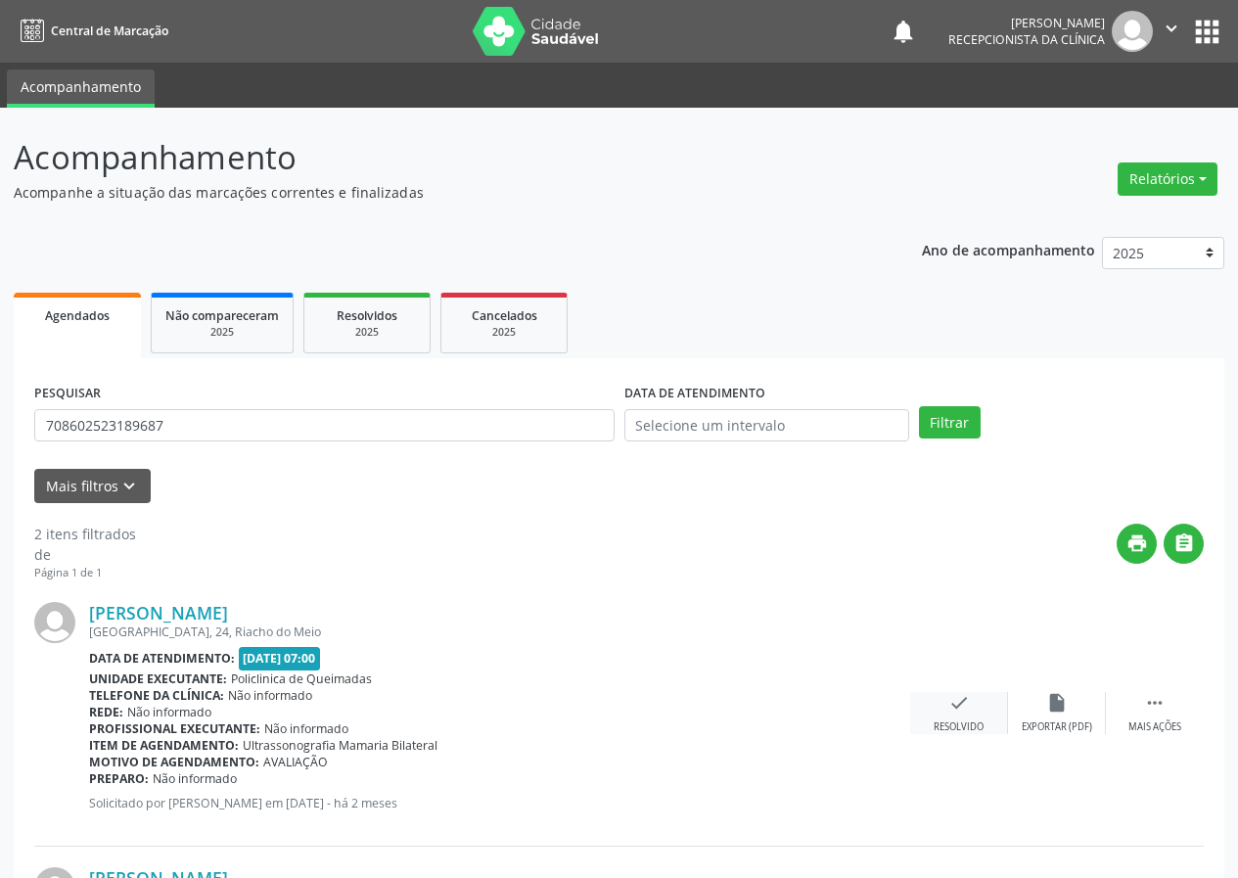
click at [962, 706] on icon "check" at bounding box center [959, 703] width 22 height 22
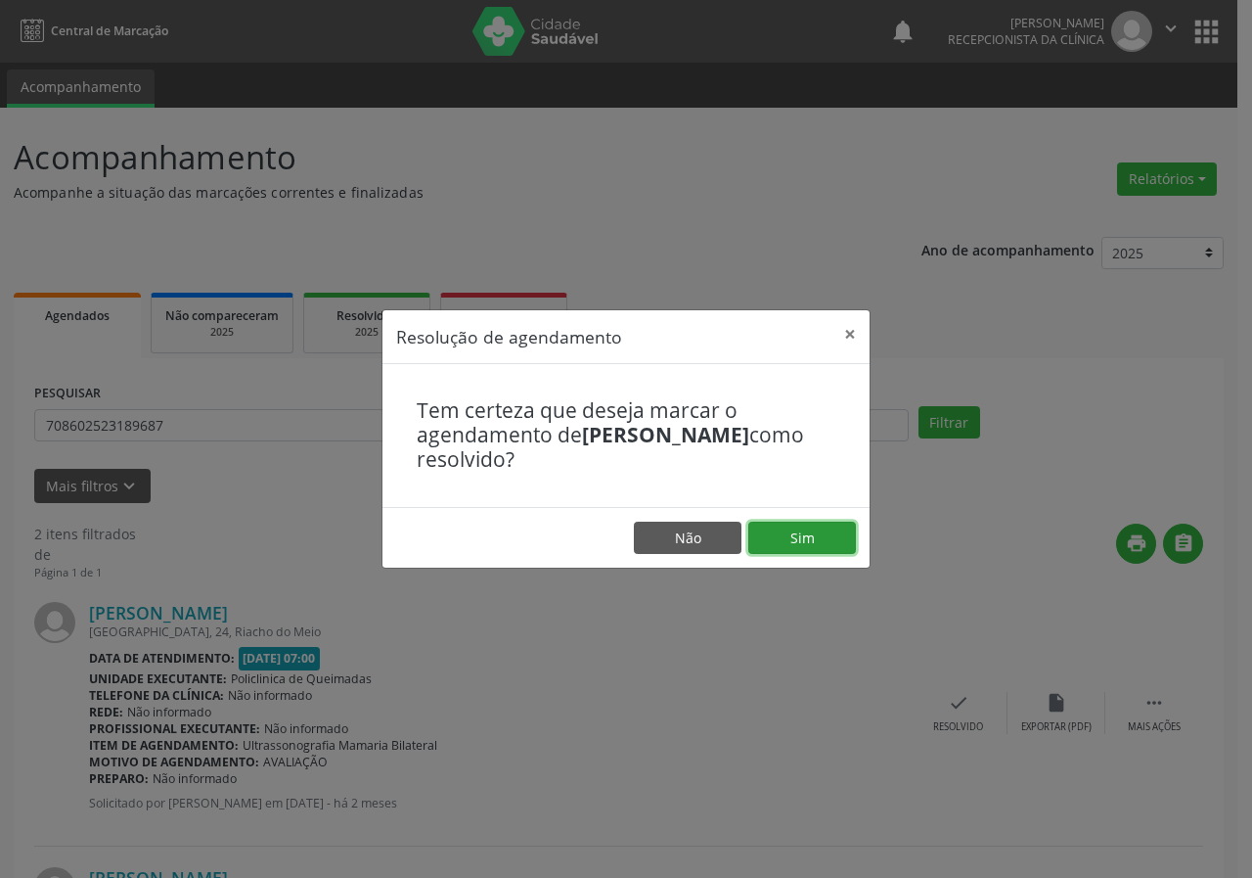
click at [842, 542] on button "Sim" at bounding box center [803, 538] width 108 height 33
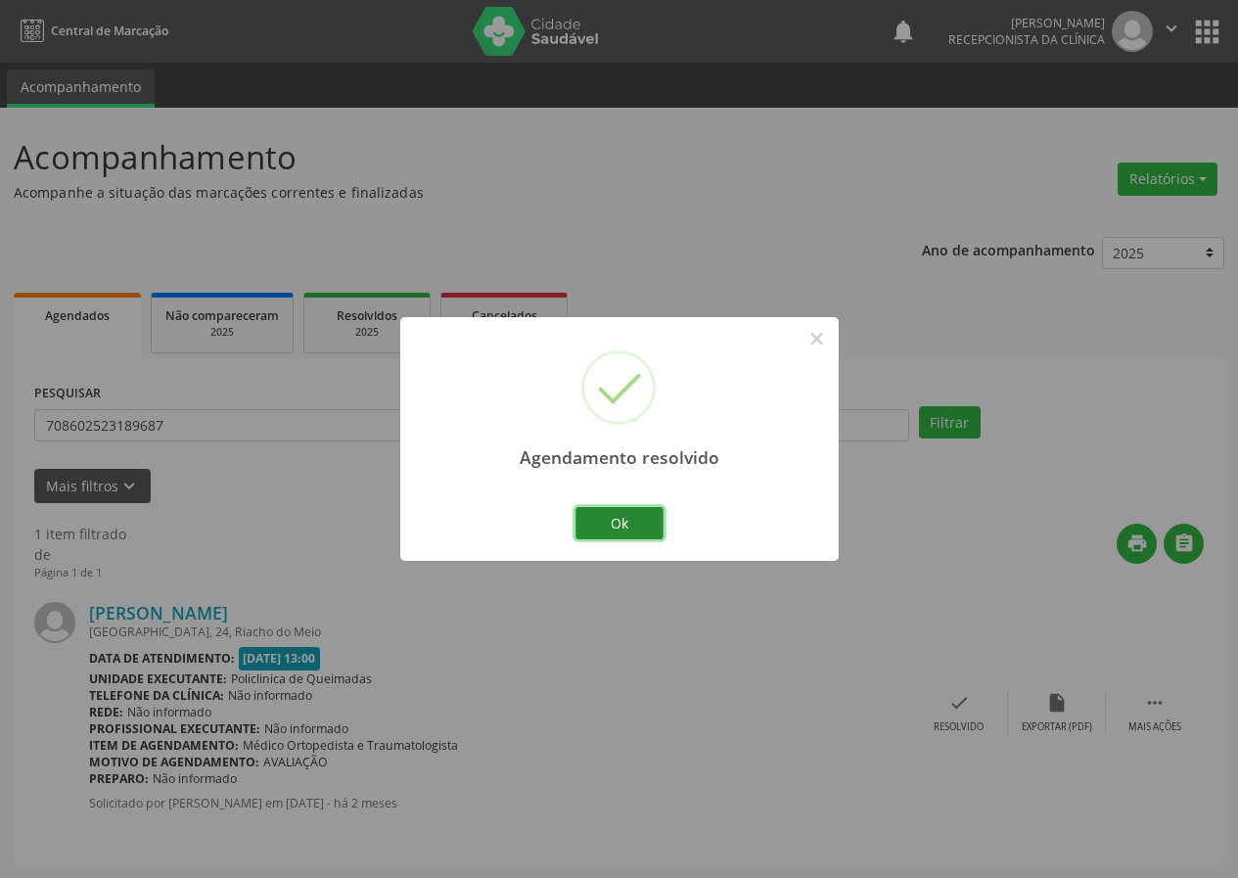
click at [638, 525] on button "Ok" at bounding box center [619, 523] width 88 height 33
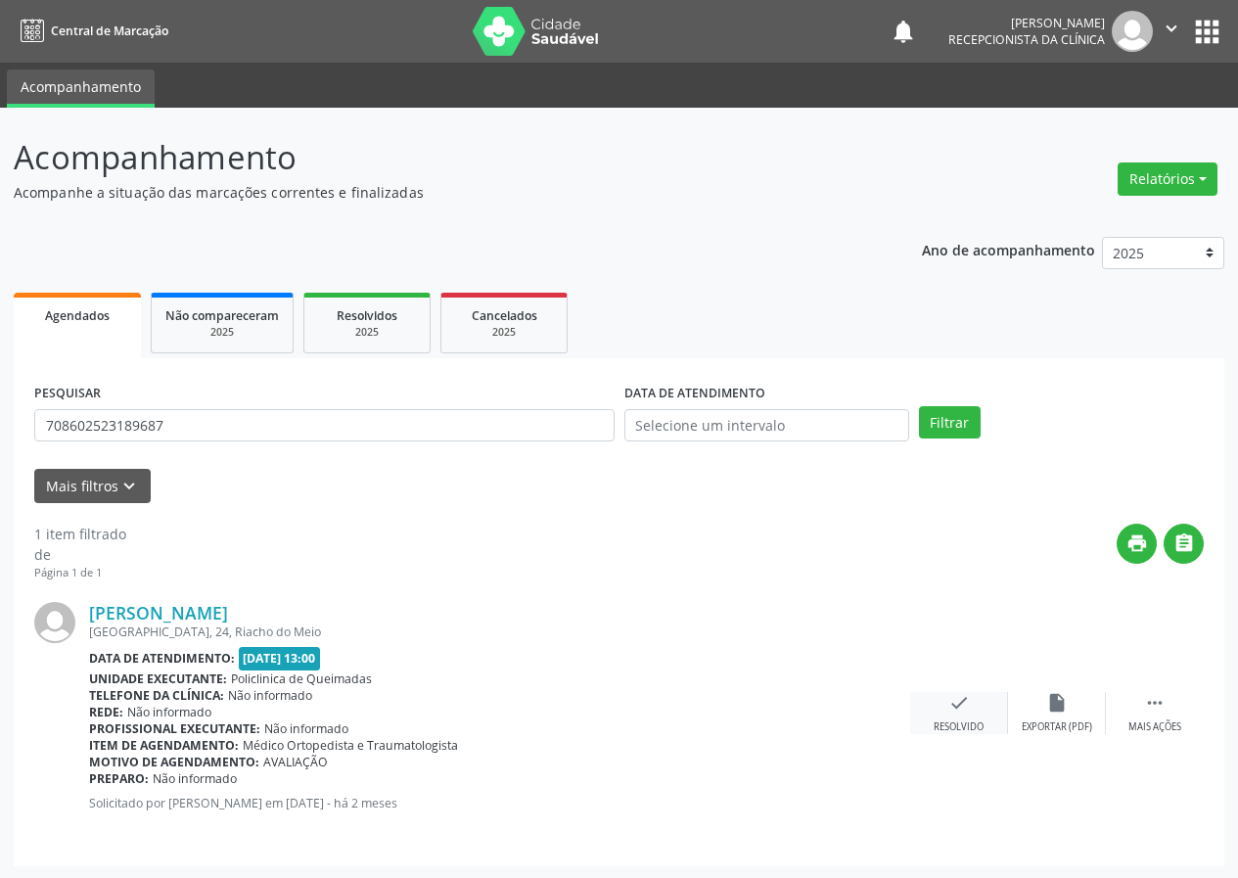
click at [968, 714] on div "check Resolvido" at bounding box center [959, 713] width 98 height 42
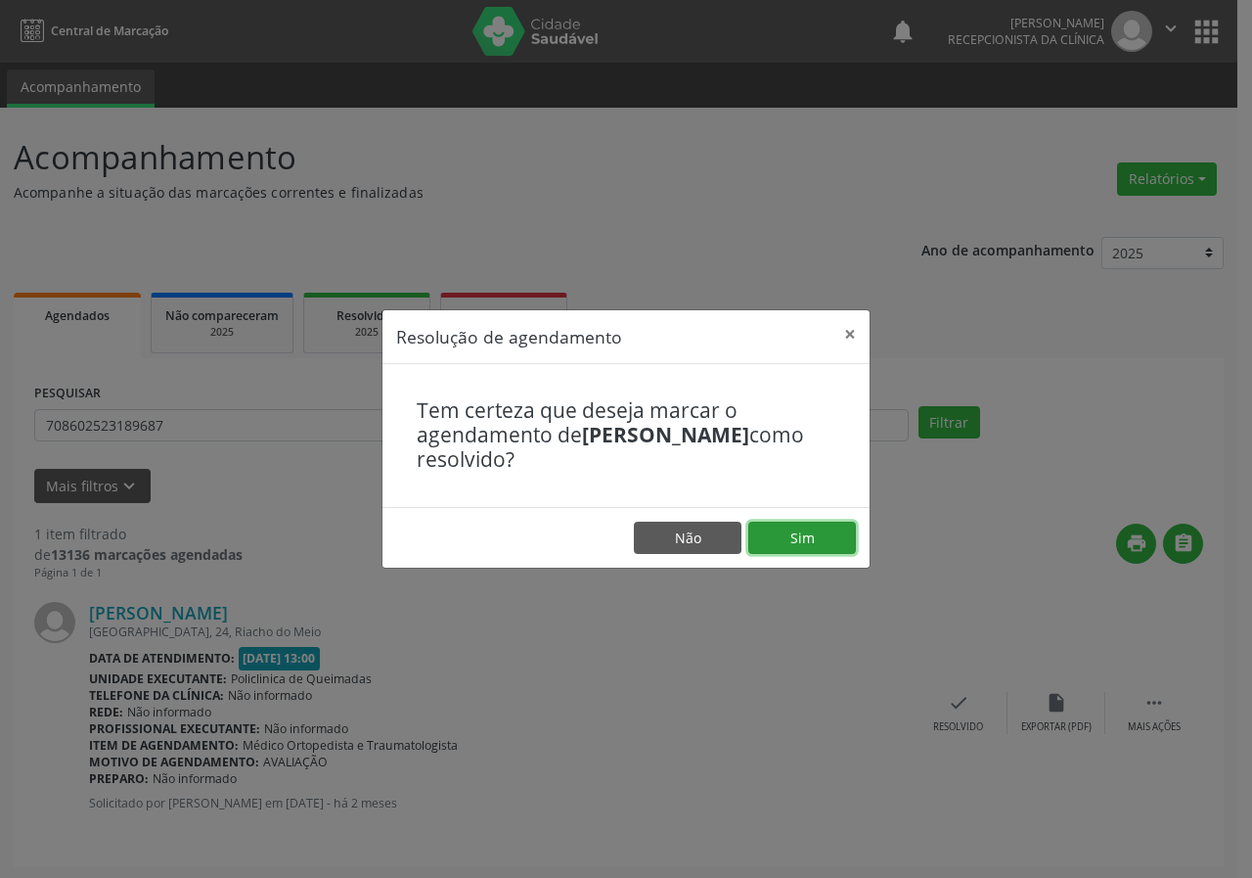
click at [799, 543] on button "Sim" at bounding box center [803, 538] width 108 height 33
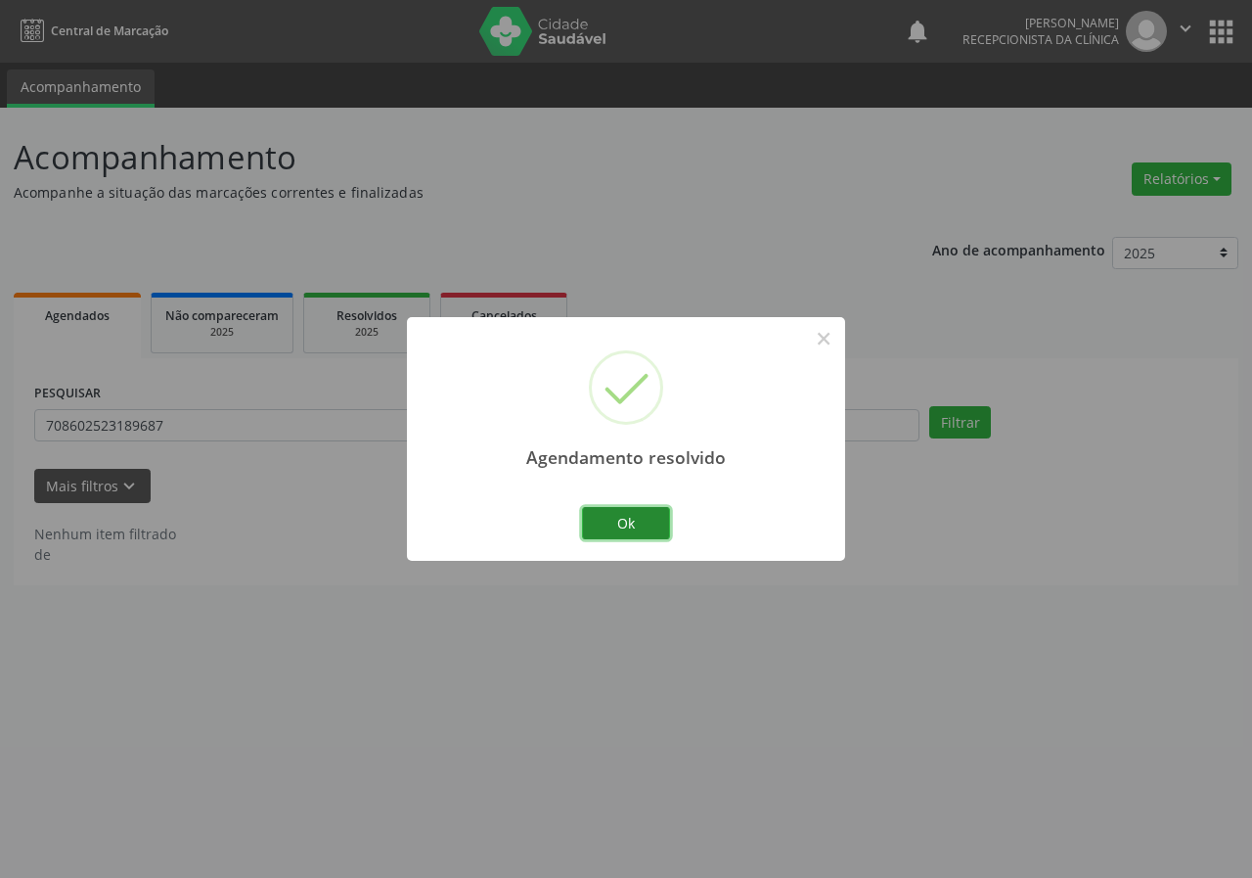
click at [640, 525] on button "Ok" at bounding box center [626, 523] width 88 height 33
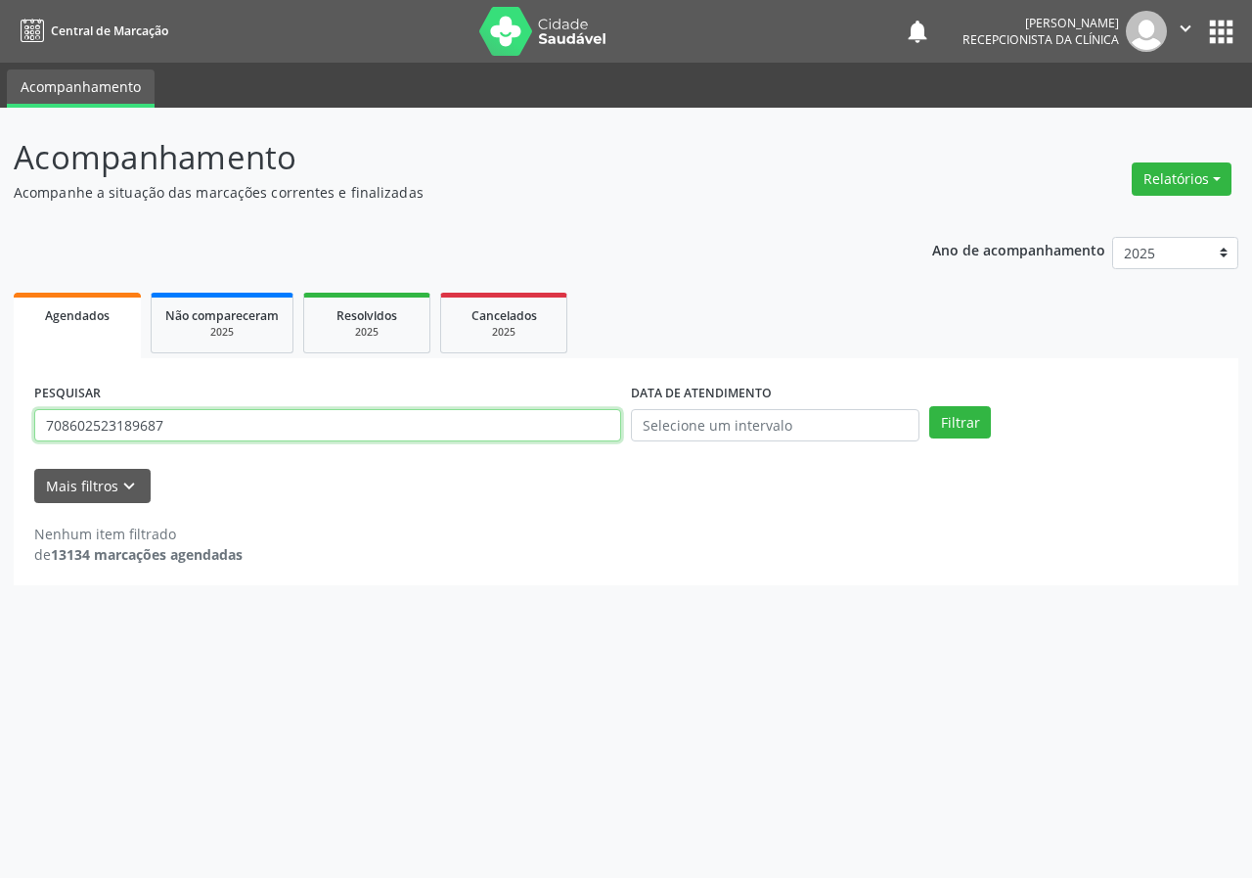
click at [490, 435] on input "708602523189687" at bounding box center [327, 425] width 587 height 33
drag, startPoint x: 490, startPoint y: 435, endPoint x: 499, endPoint y: 442, distance: 11.2
click at [492, 435] on input "708602523189687" at bounding box center [327, 425] width 587 height 33
type input "705004234575254"
click at [930, 406] on button "Filtrar" at bounding box center [961, 422] width 62 height 33
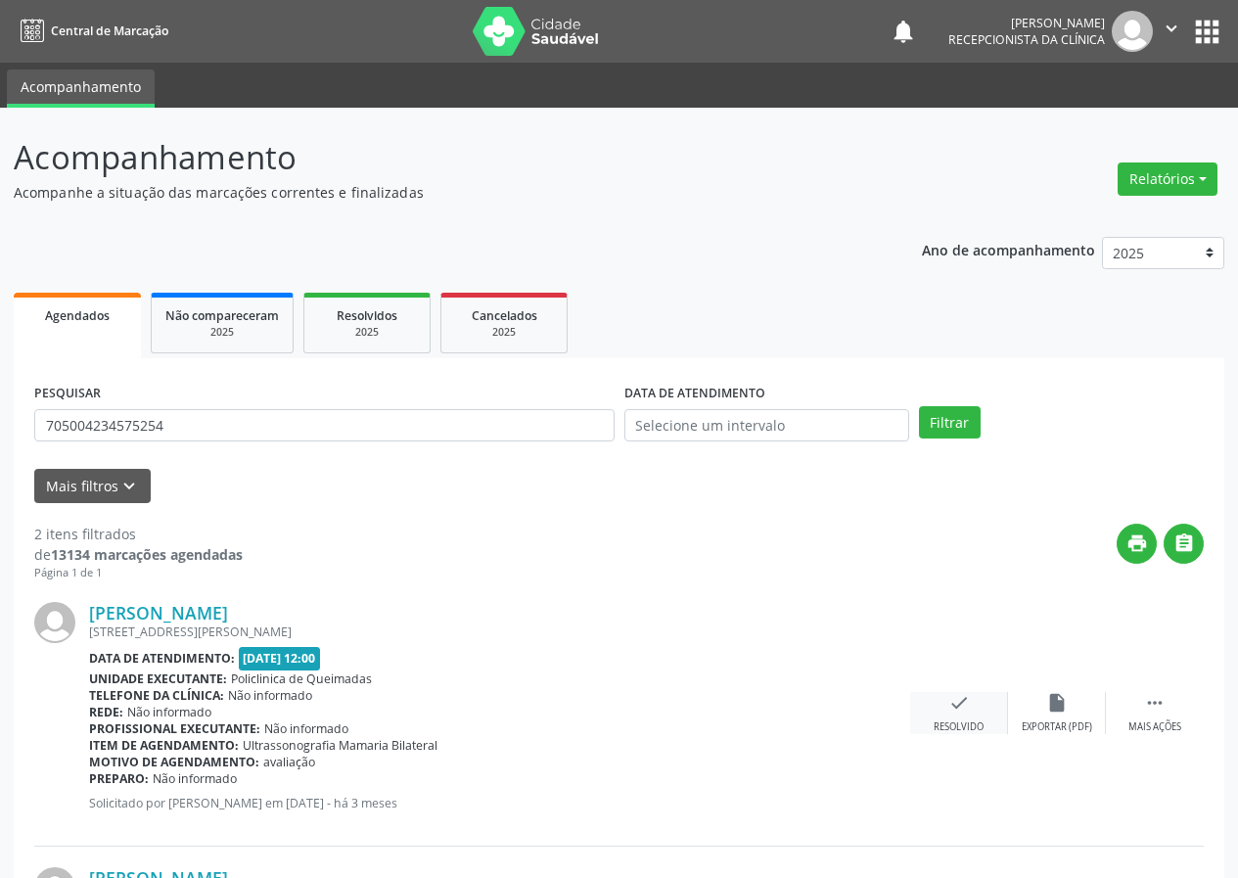
click at [959, 713] on div "check Resolvido" at bounding box center [959, 713] width 98 height 42
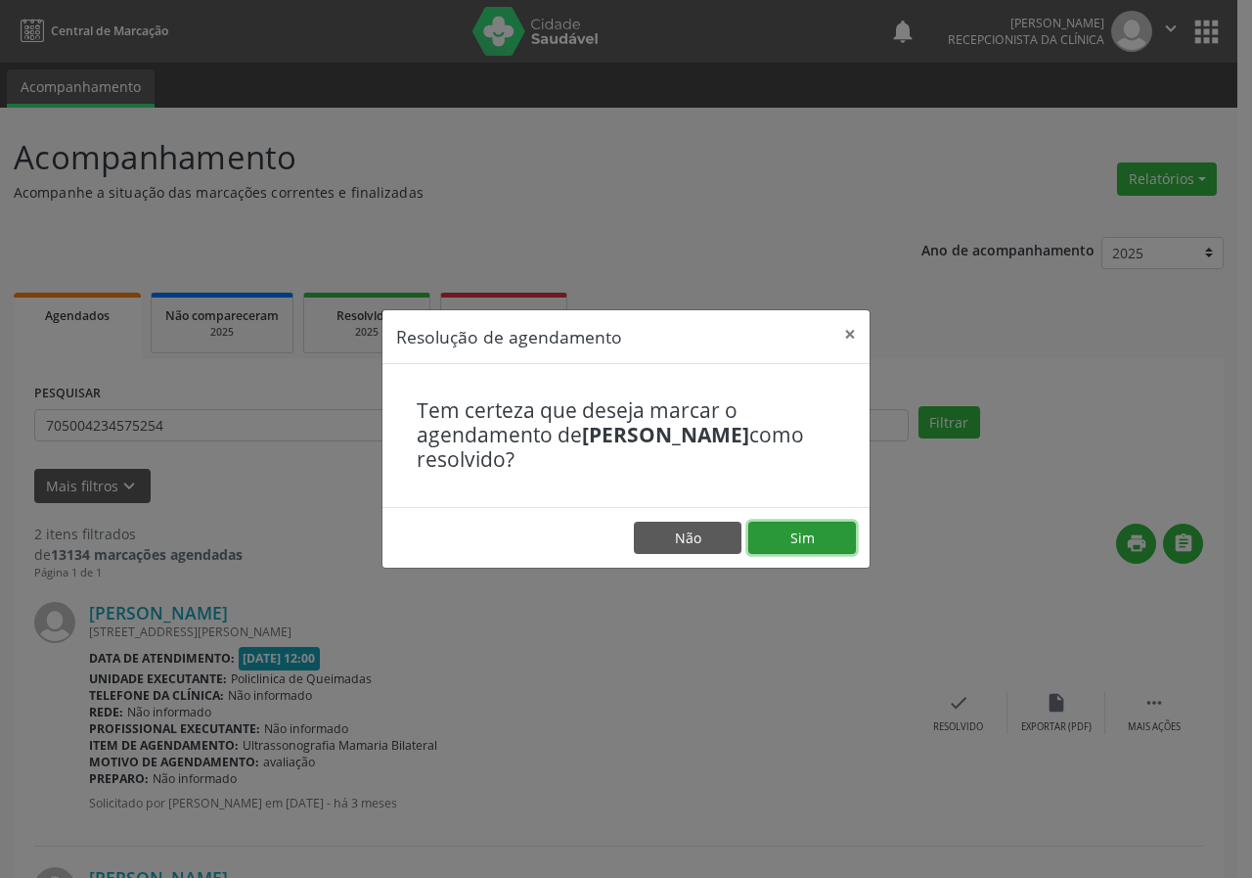
click at [796, 529] on button "Sim" at bounding box center [803, 538] width 108 height 33
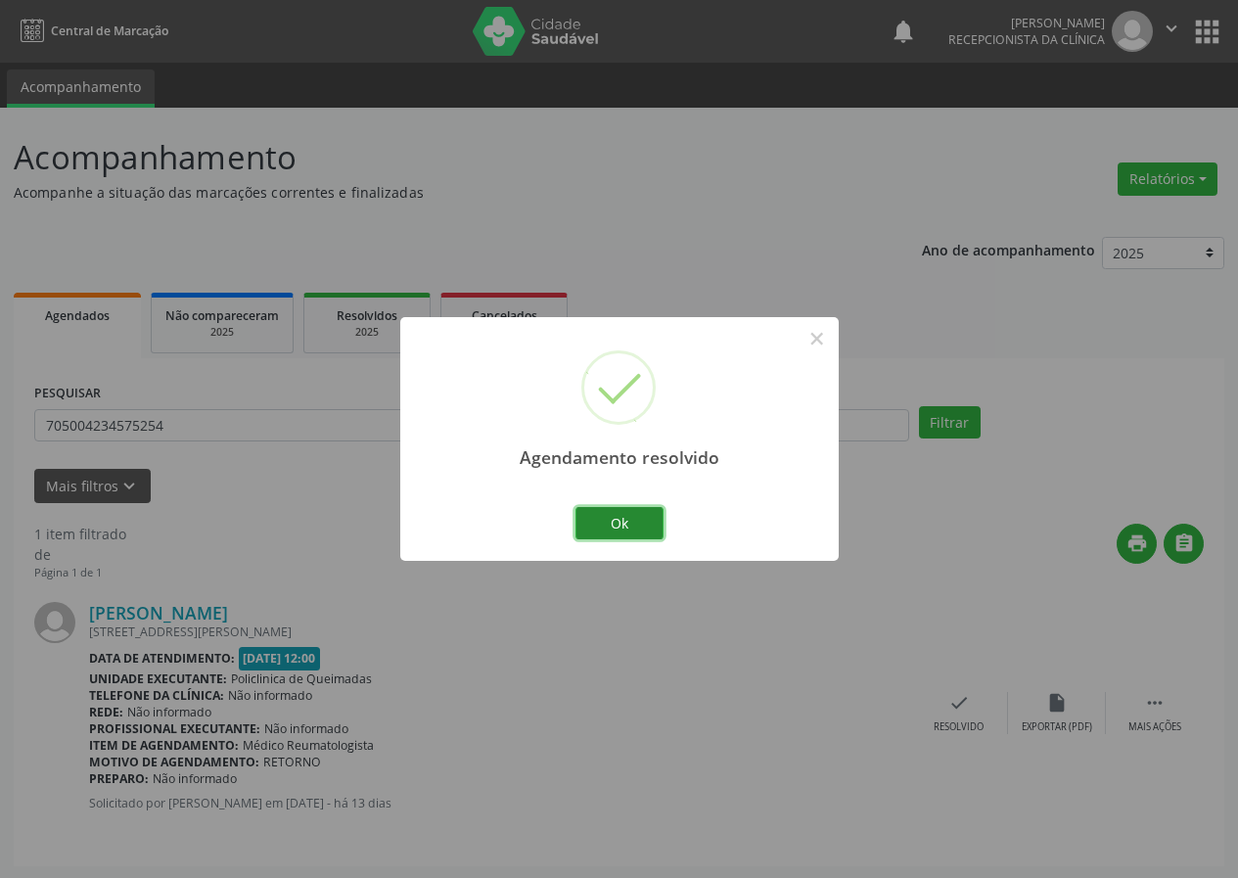
click at [645, 521] on button "Ok" at bounding box center [619, 523] width 88 height 33
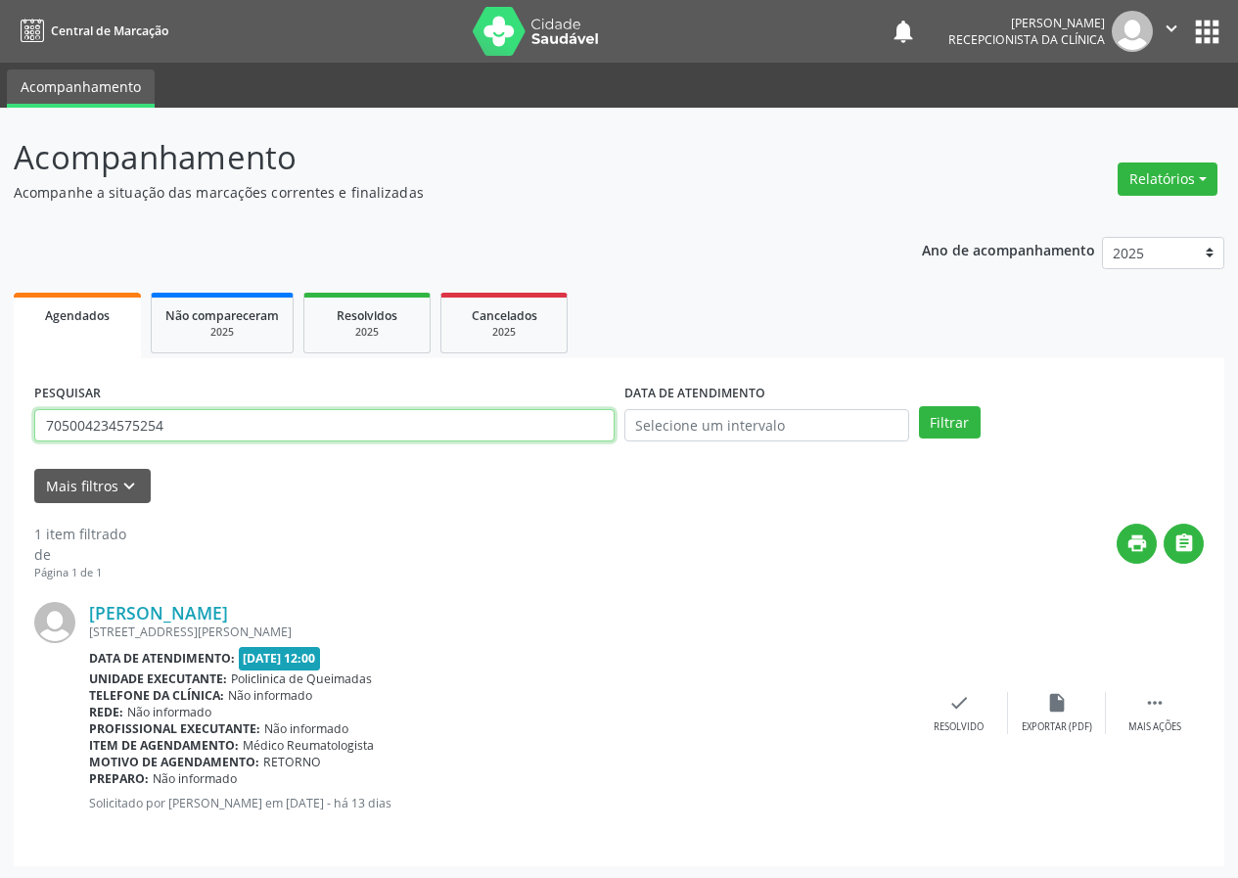
click at [482, 419] on input "705004234575254" at bounding box center [324, 425] width 580 height 33
type input "700504150722056"
click at [919, 406] on button "Filtrar" at bounding box center [950, 422] width 62 height 33
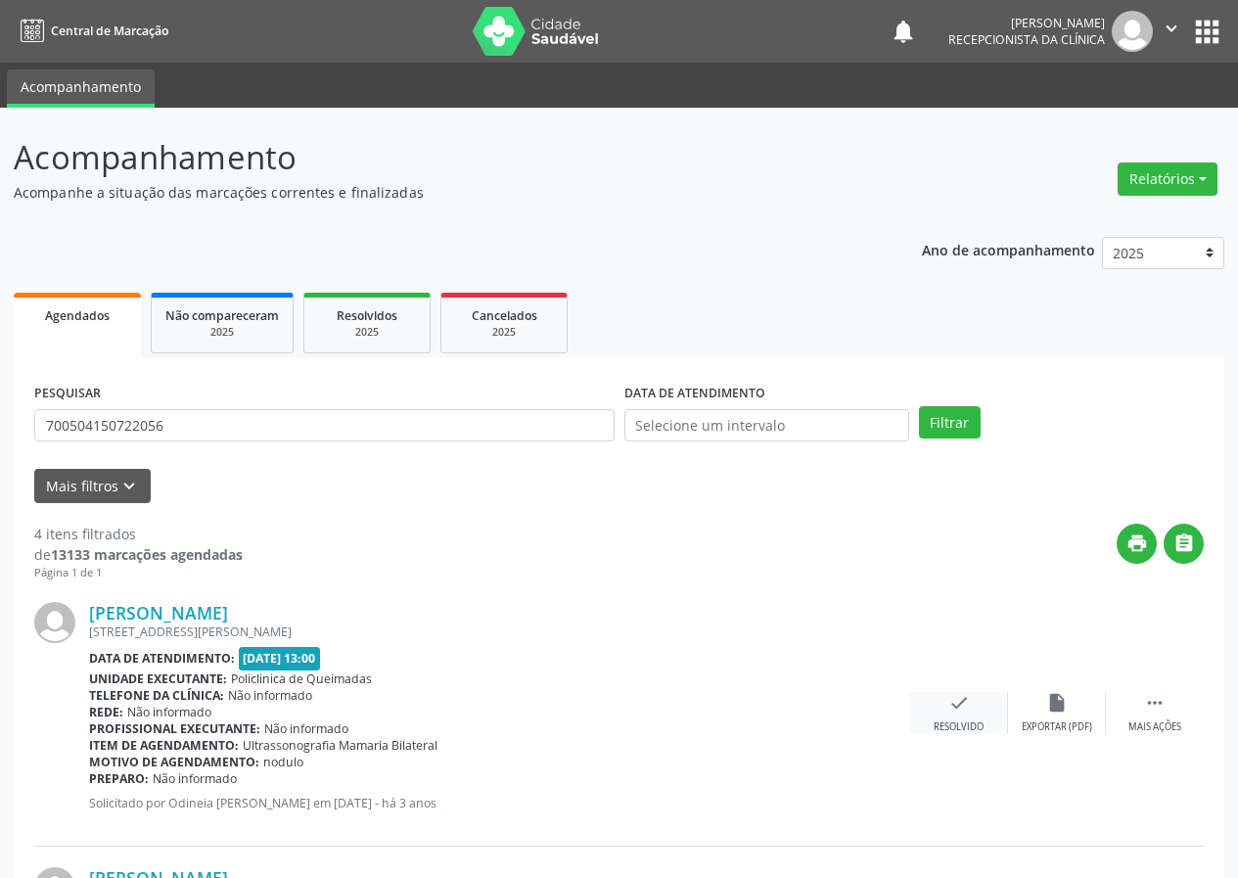
click at [958, 709] on icon "check" at bounding box center [959, 703] width 22 height 22
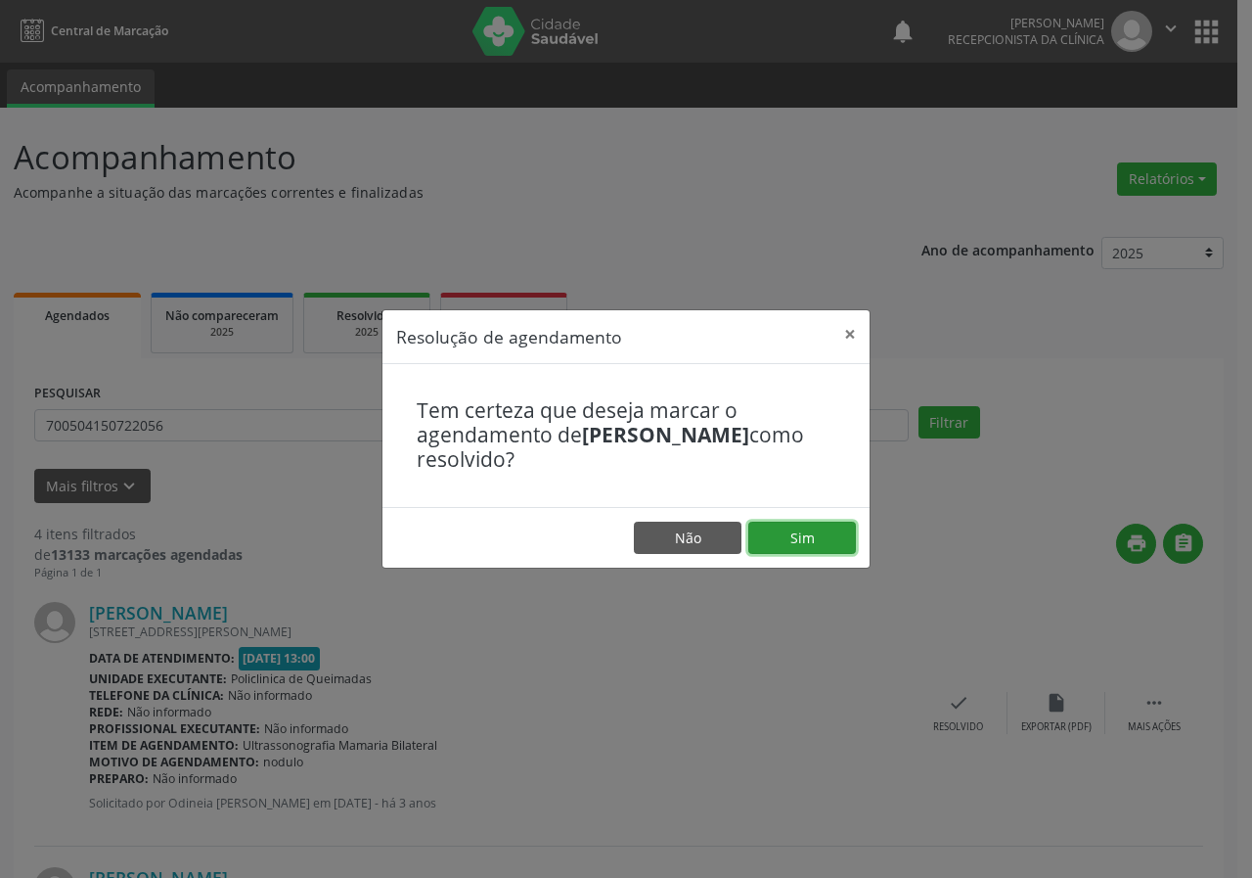
click at [813, 541] on button "Sim" at bounding box center [803, 538] width 108 height 33
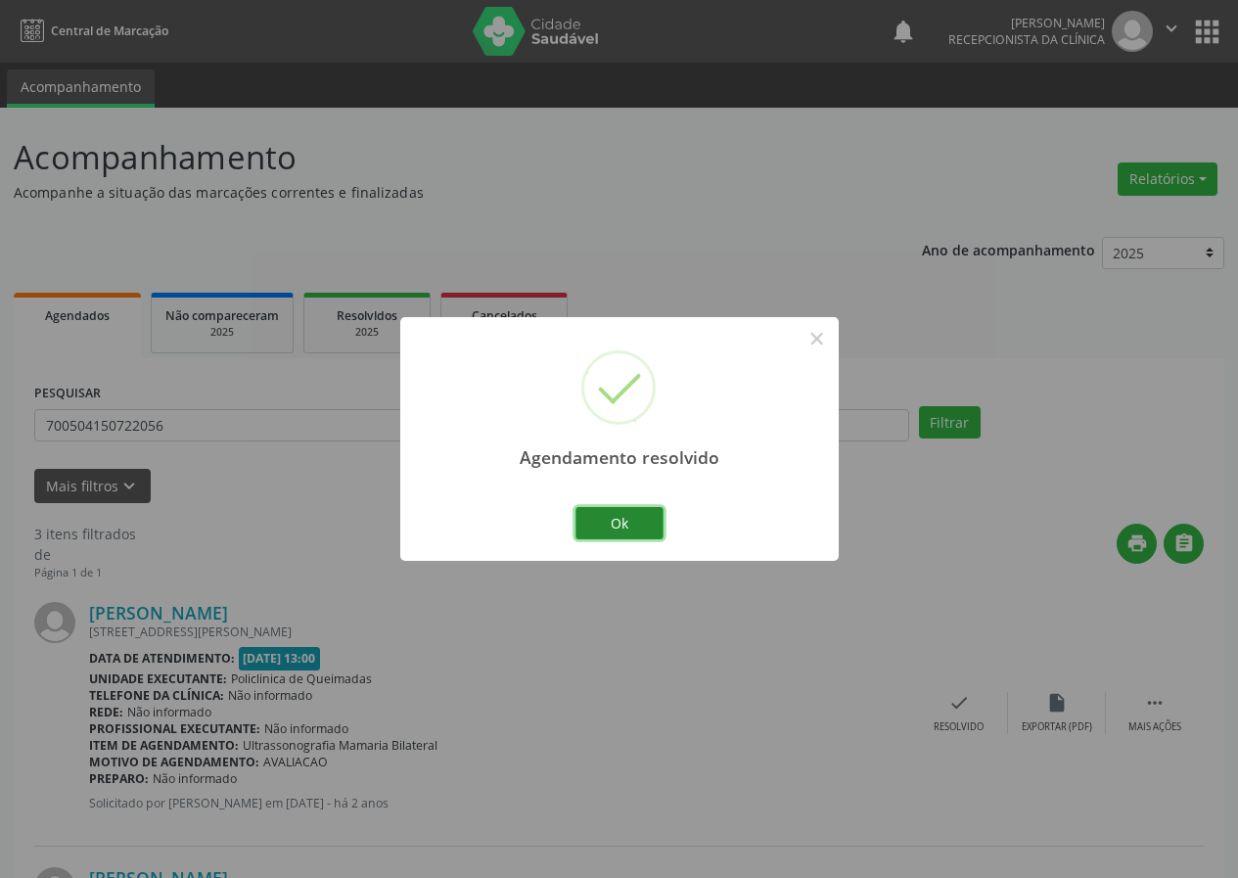
click at [638, 515] on button "Ok" at bounding box center [619, 523] width 88 height 33
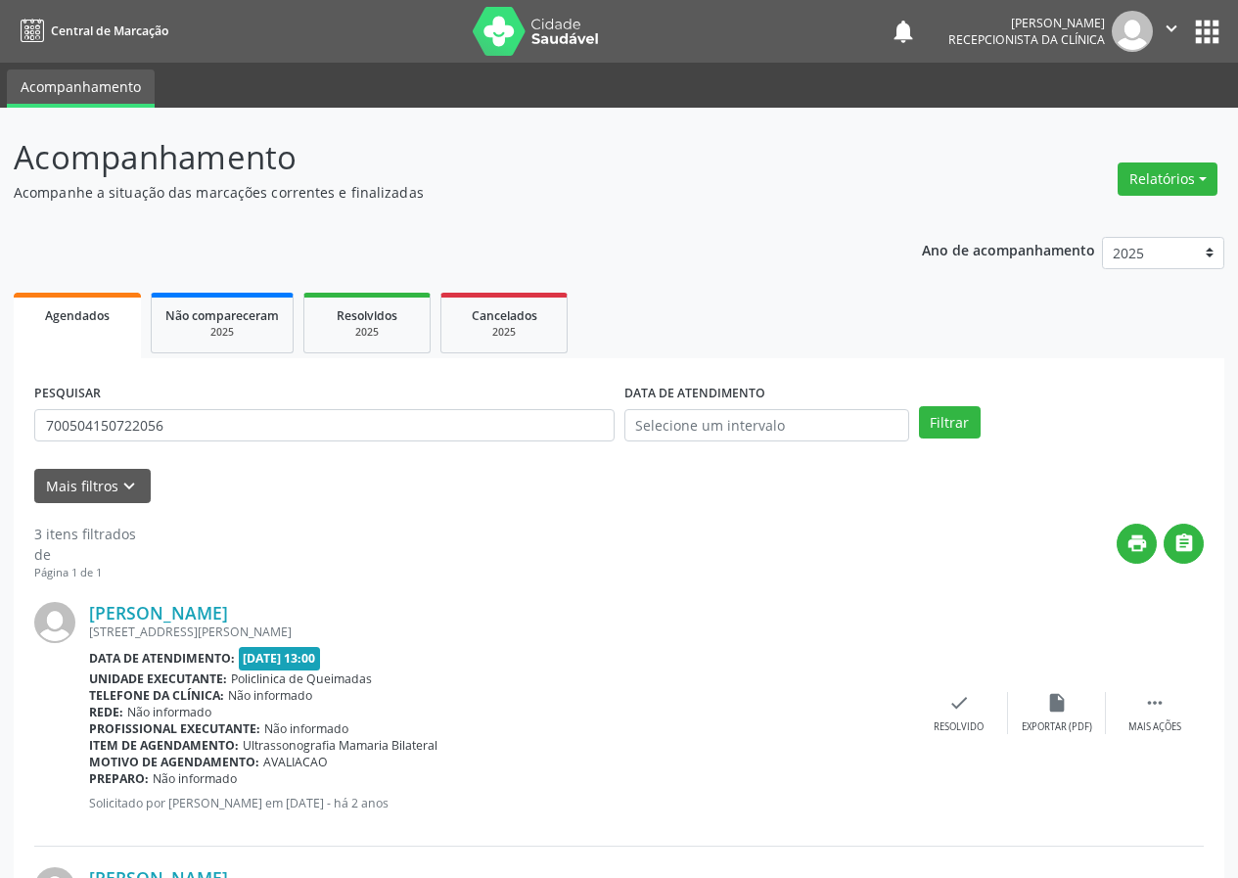
click at [967, 688] on div "[PERSON_NAME] [STREET_ADDRESS][PERSON_NAME] Data de atendimento: [DATE] 13:00 U…" at bounding box center [618, 713] width 1169 height 265
click at [965, 703] on icon "check" at bounding box center [959, 703] width 22 height 22
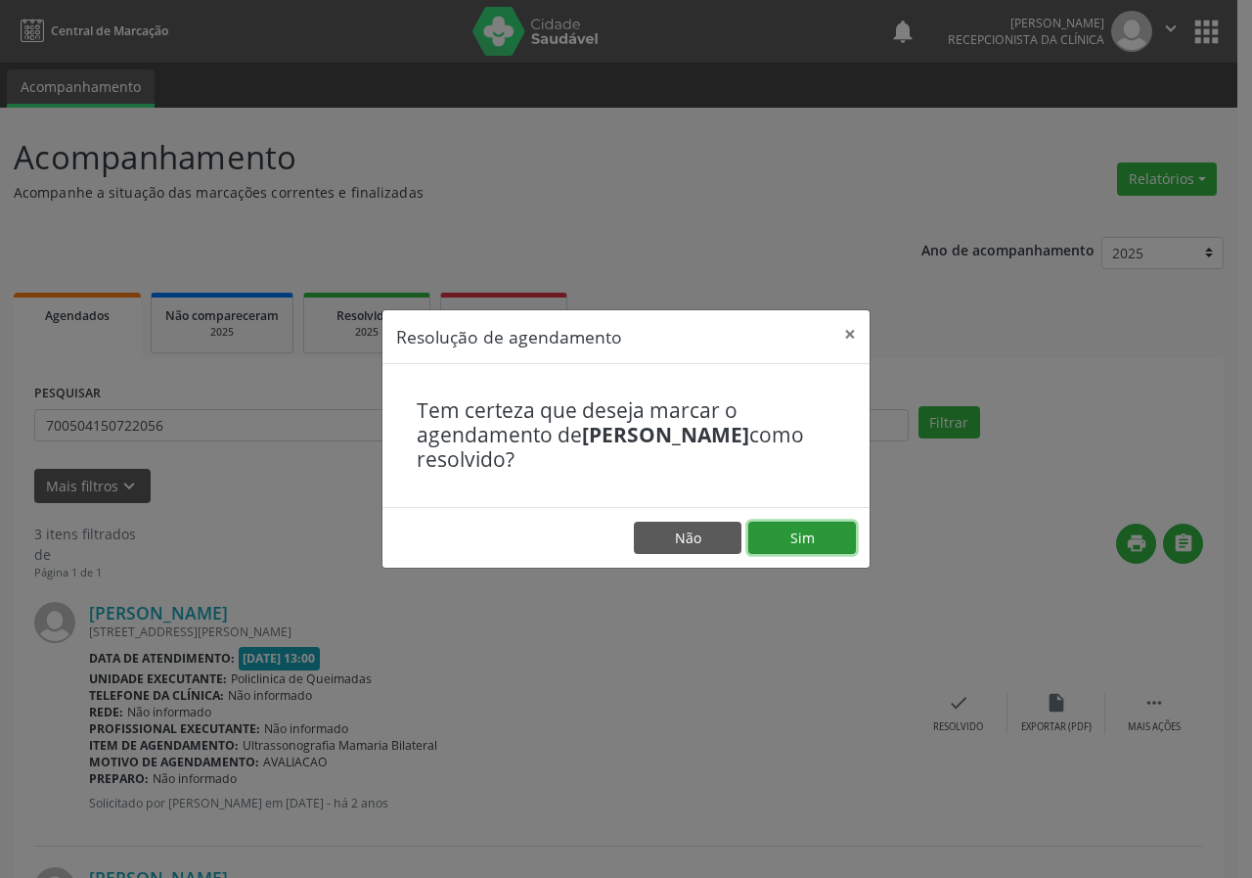
click at [791, 547] on button "Sim" at bounding box center [803, 538] width 108 height 33
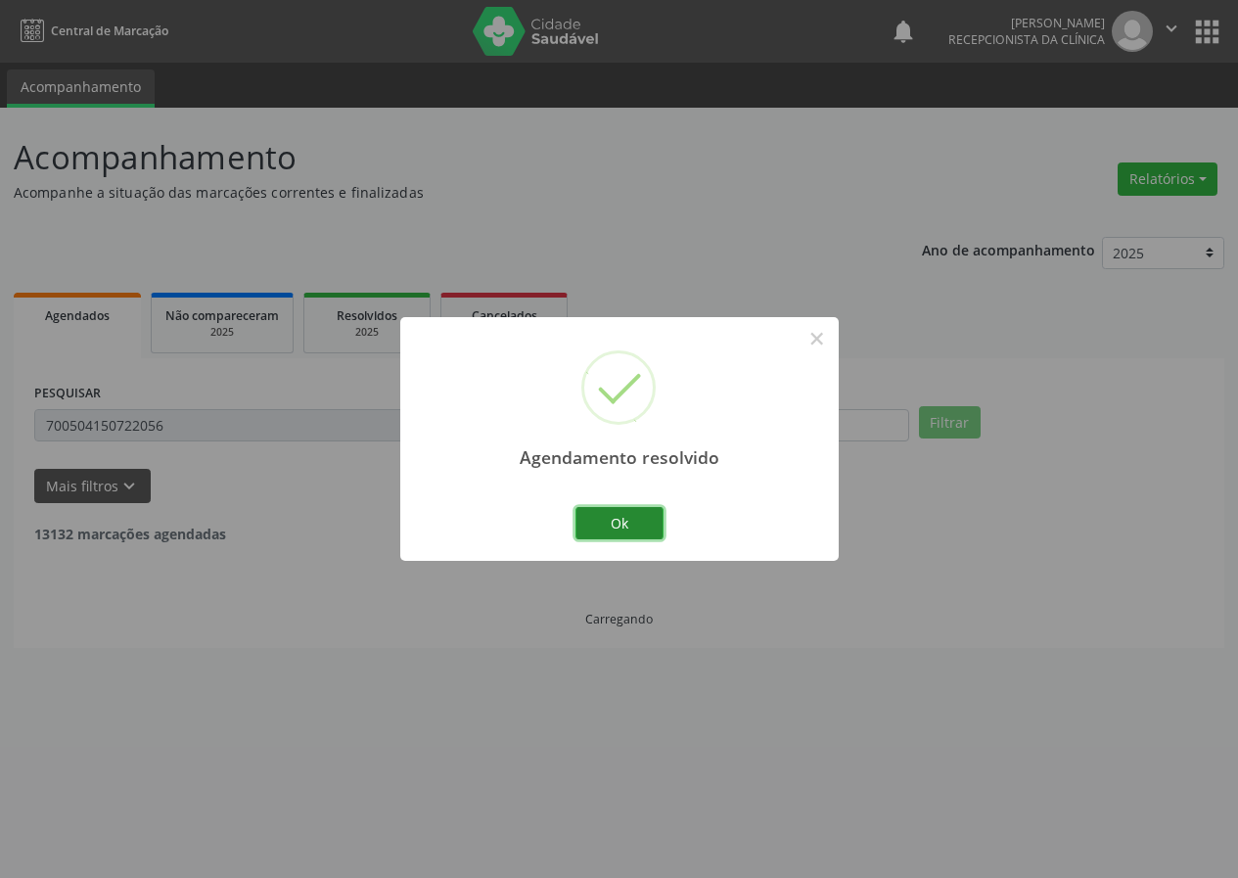
click at [640, 529] on button "Ok" at bounding box center [619, 523] width 88 height 33
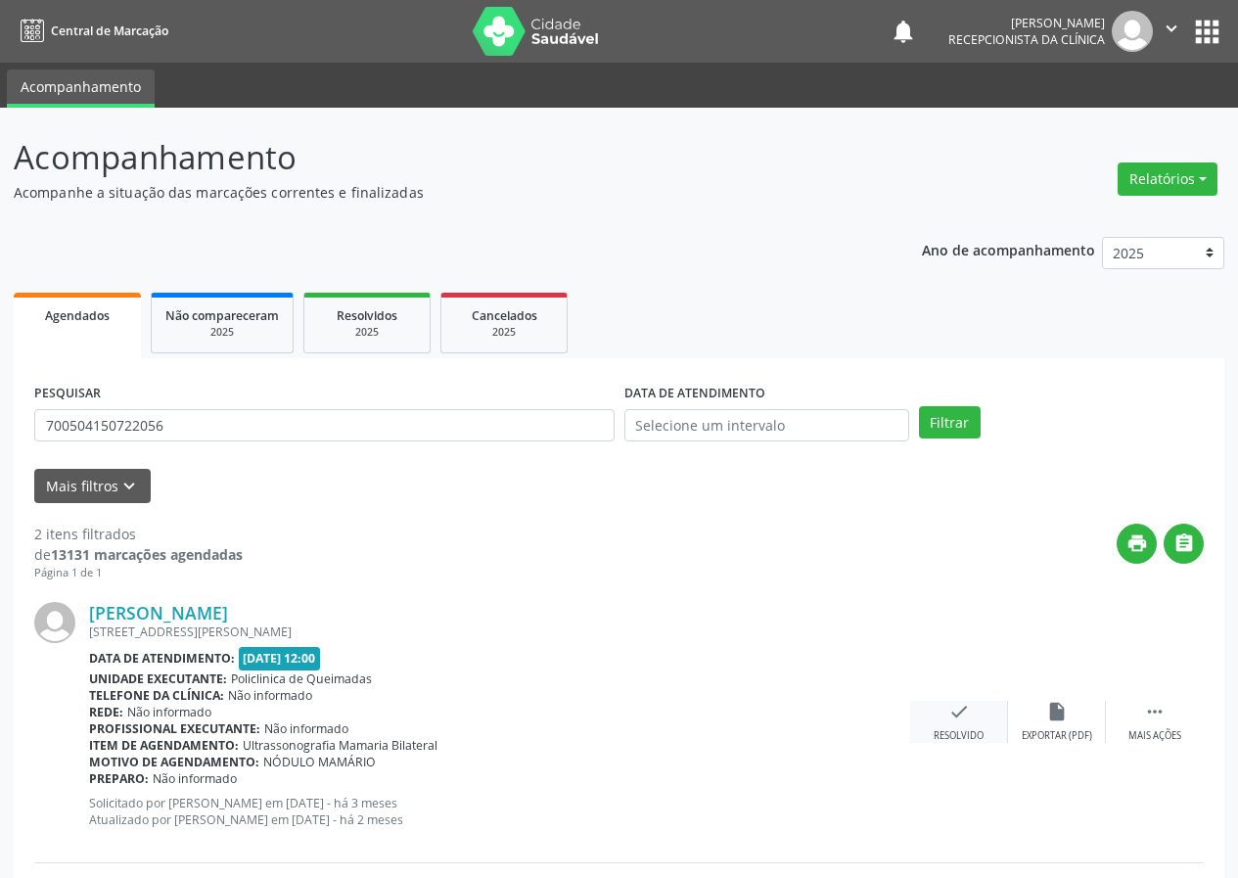
click at [954, 706] on icon "check" at bounding box center [959, 712] width 22 height 22
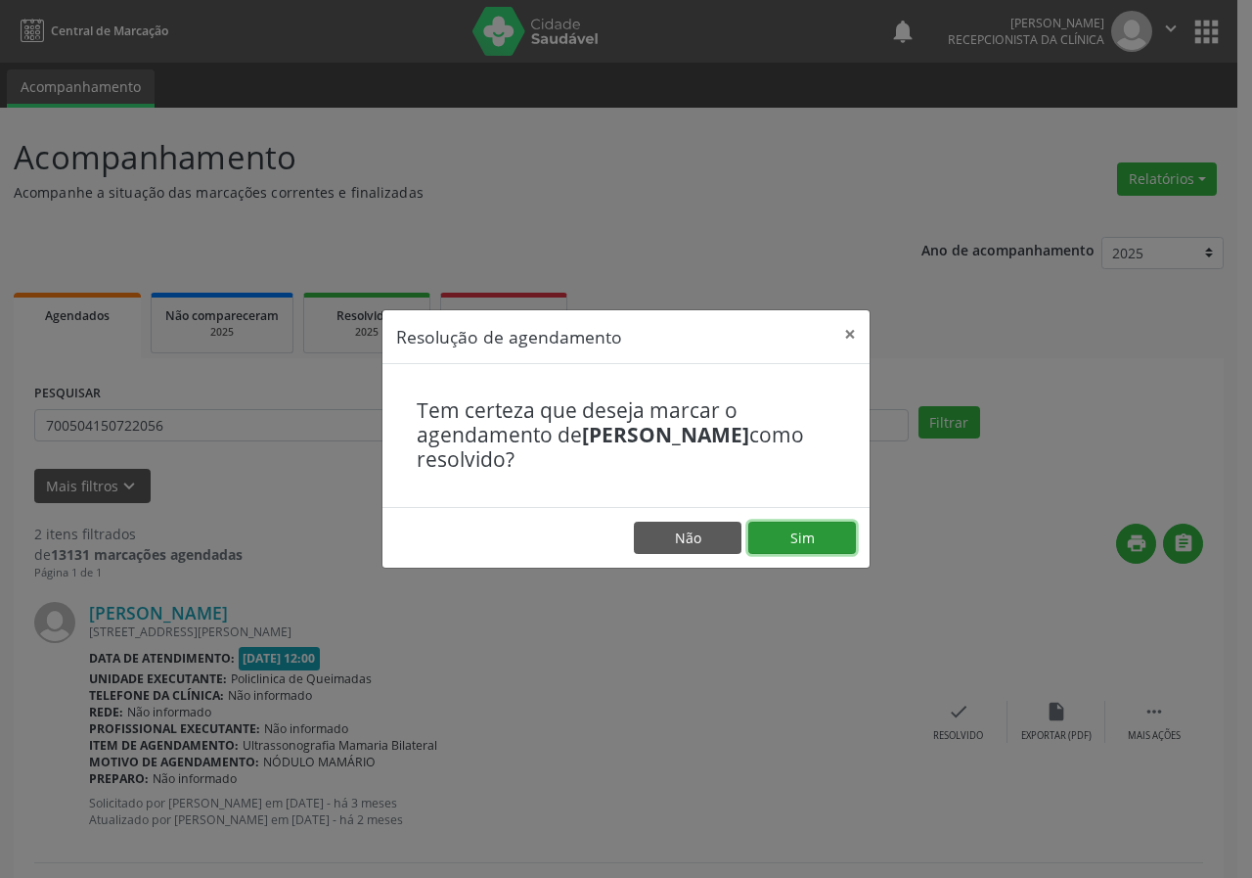
click at [815, 532] on button "Sim" at bounding box center [803, 538] width 108 height 33
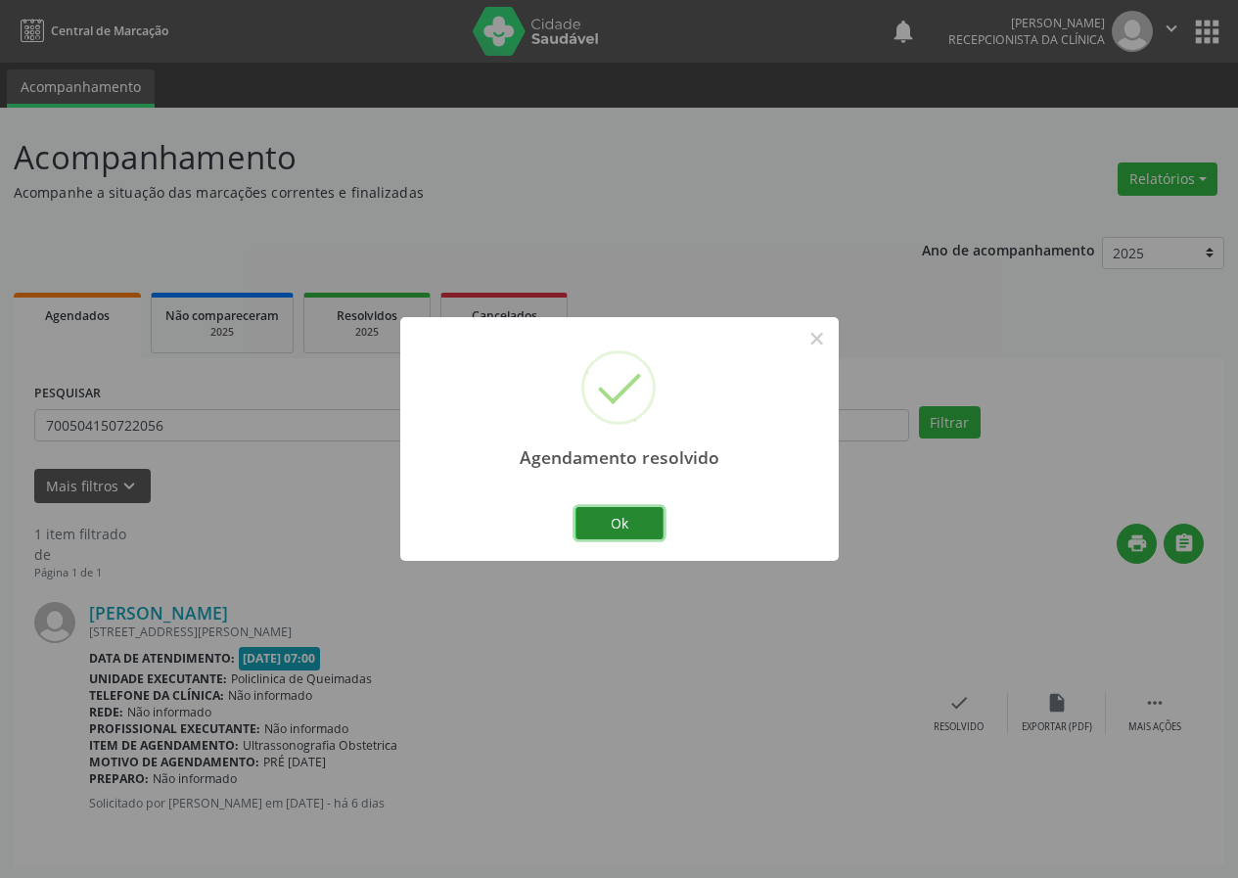
click at [647, 516] on button "Ok" at bounding box center [619, 523] width 88 height 33
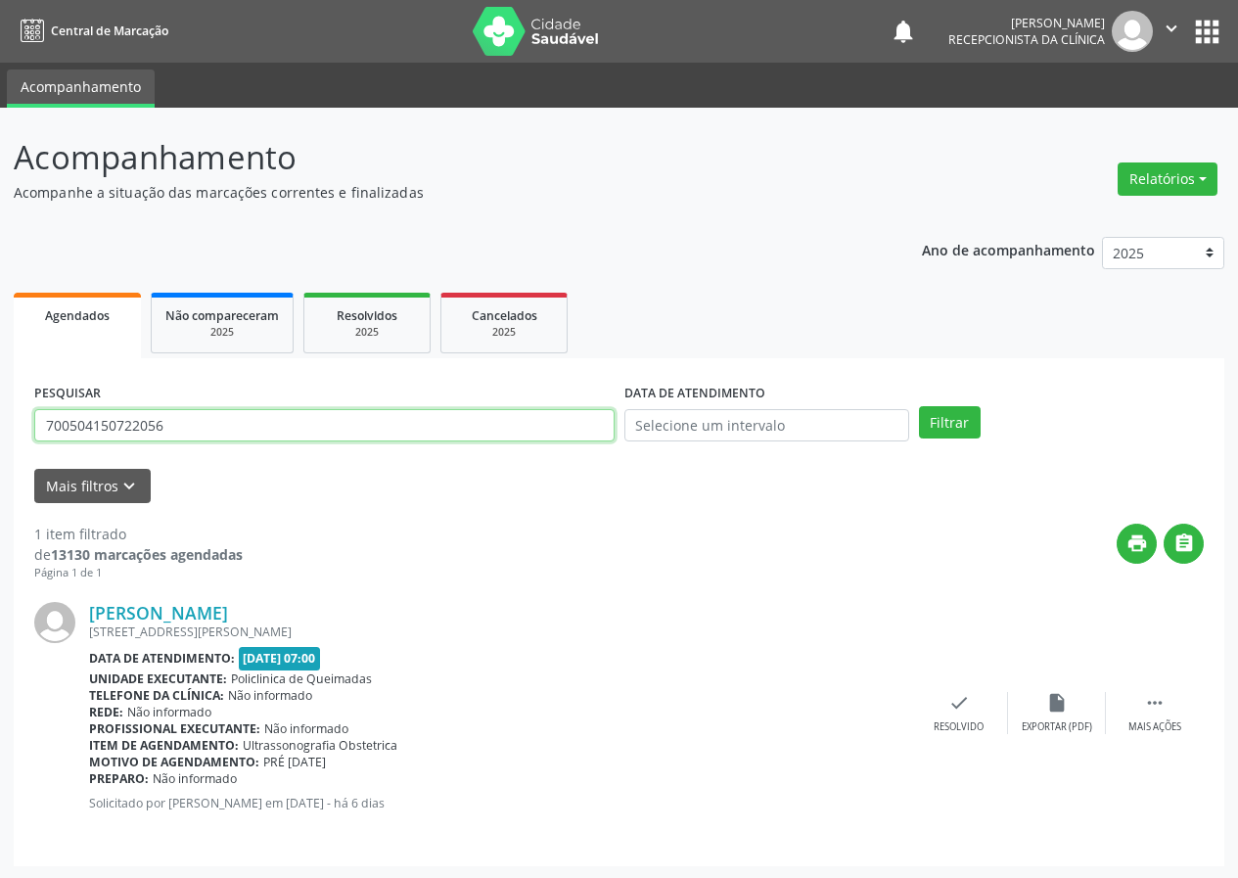
click at [419, 437] on input "700504150722056" at bounding box center [324, 425] width 580 height 33
type input "700008711980006"
click at [919, 406] on button "Filtrar" at bounding box center [950, 422] width 62 height 33
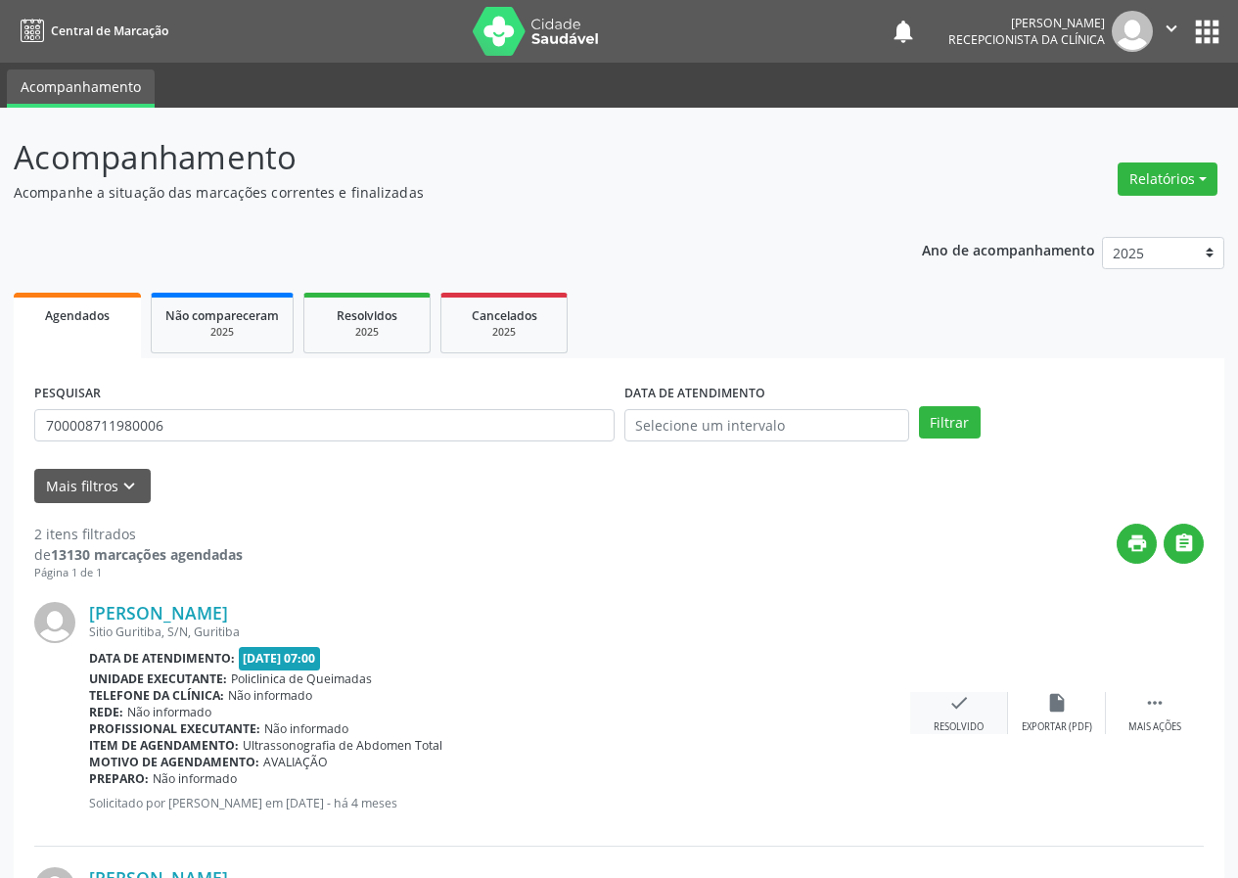
click at [956, 706] on icon "check" at bounding box center [959, 703] width 22 height 22
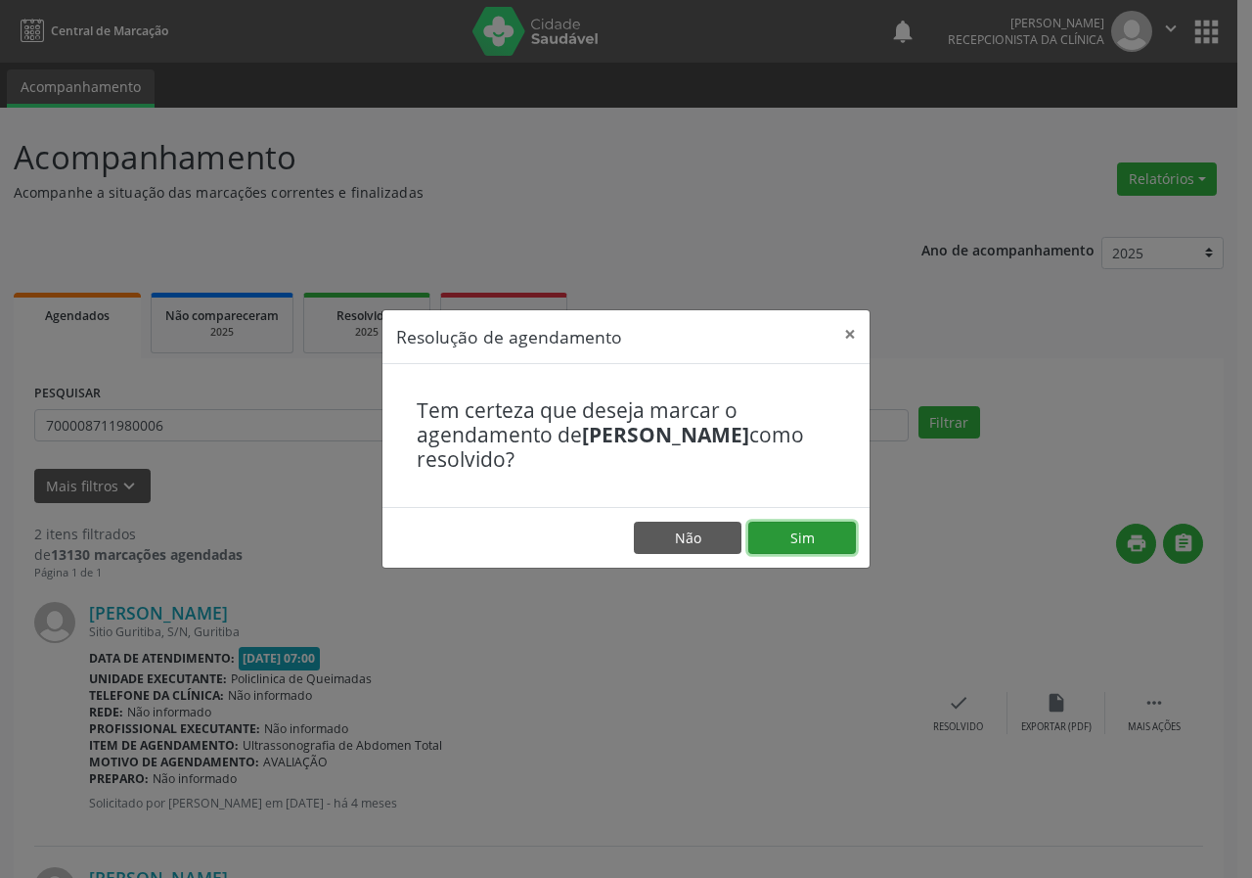
click at [822, 535] on button "Sim" at bounding box center [803, 538] width 108 height 33
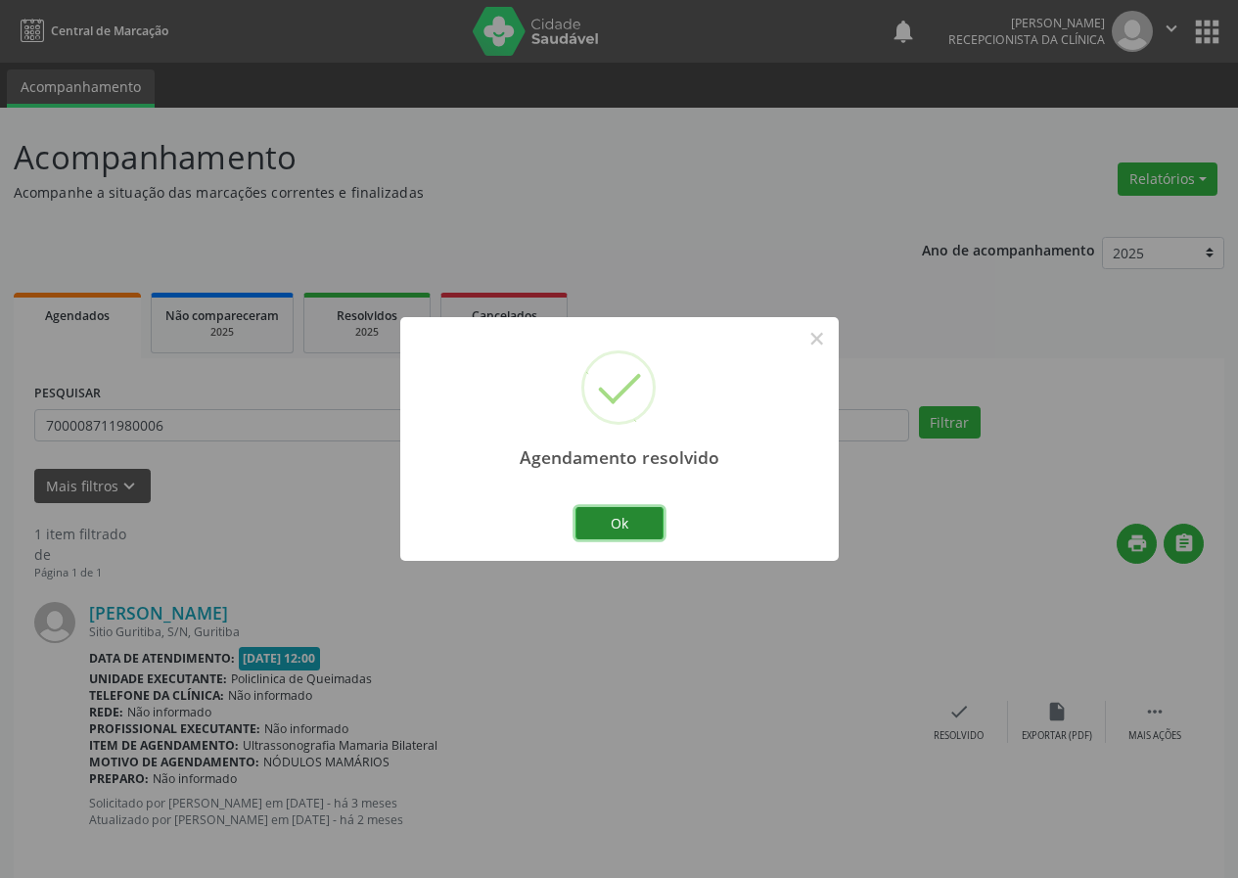
click at [651, 512] on button "Ok" at bounding box center [619, 523] width 88 height 33
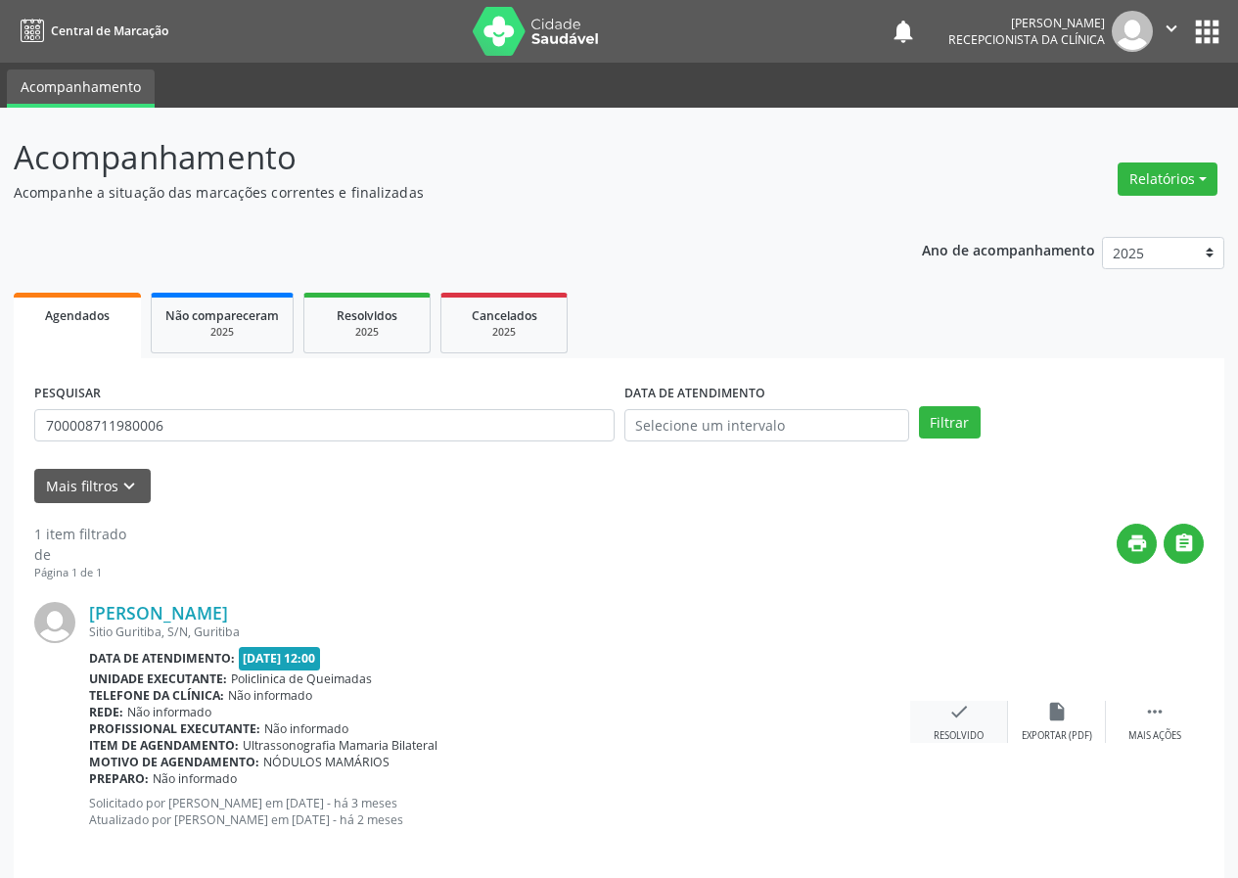
click at [951, 714] on icon "check" at bounding box center [959, 712] width 22 height 22
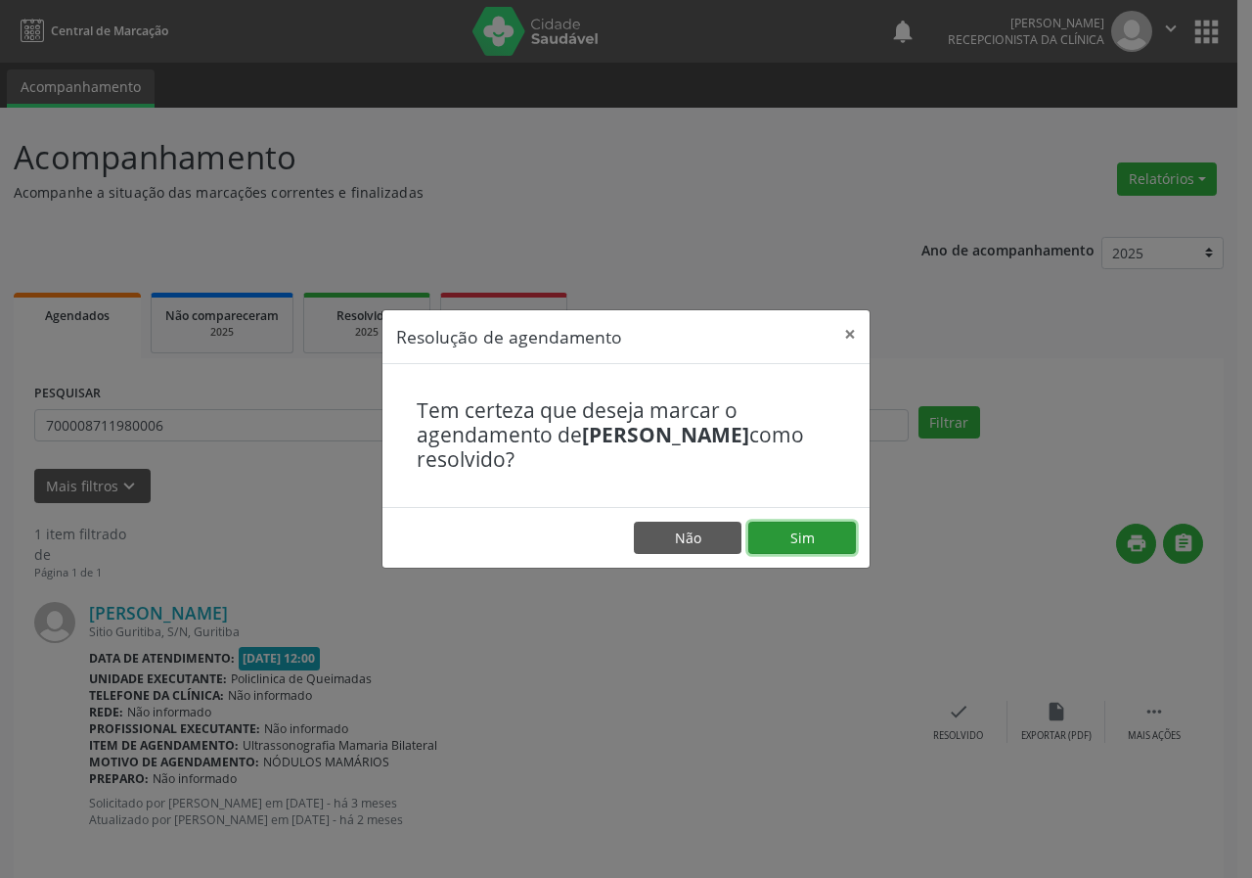
click at [779, 539] on button "Sim" at bounding box center [803, 538] width 108 height 33
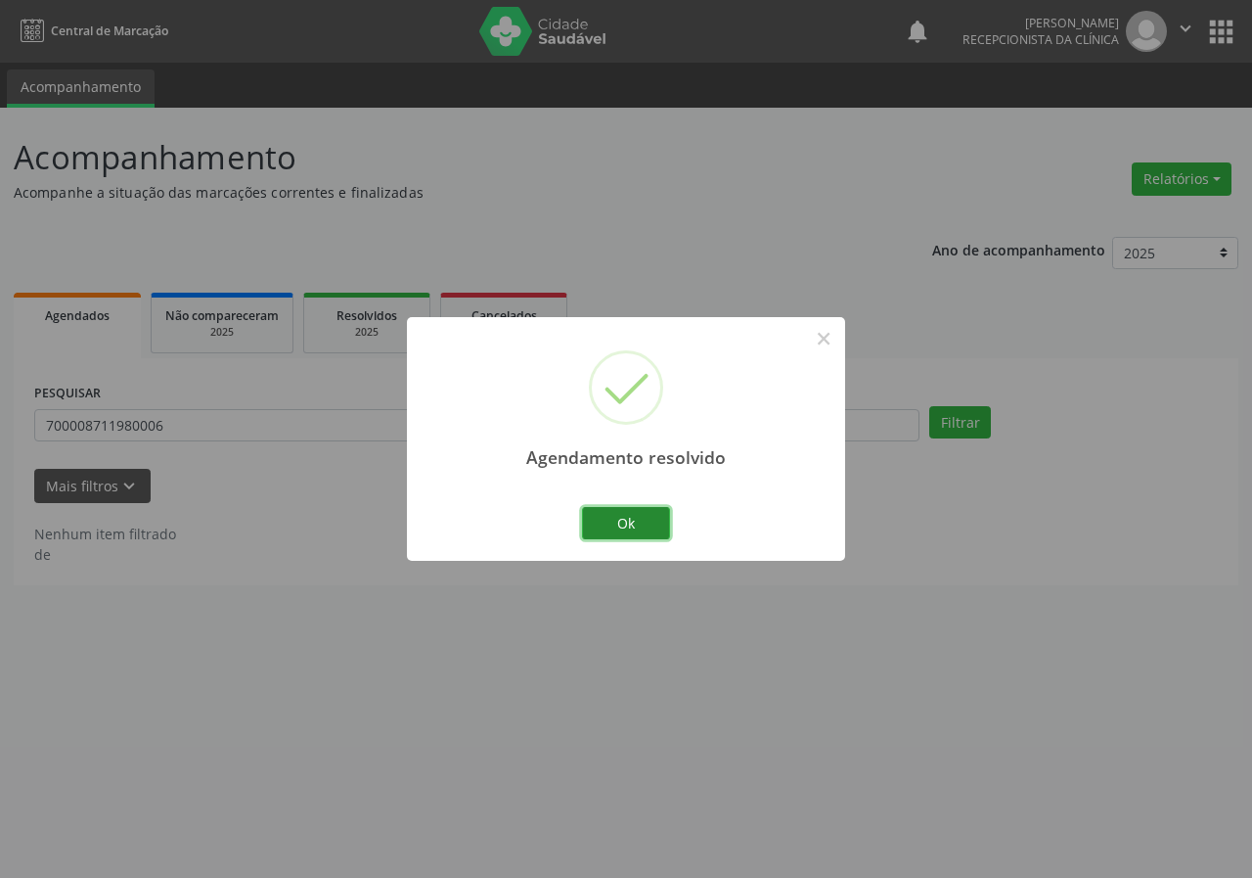
click at [638, 525] on button "Ok" at bounding box center [626, 523] width 88 height 33
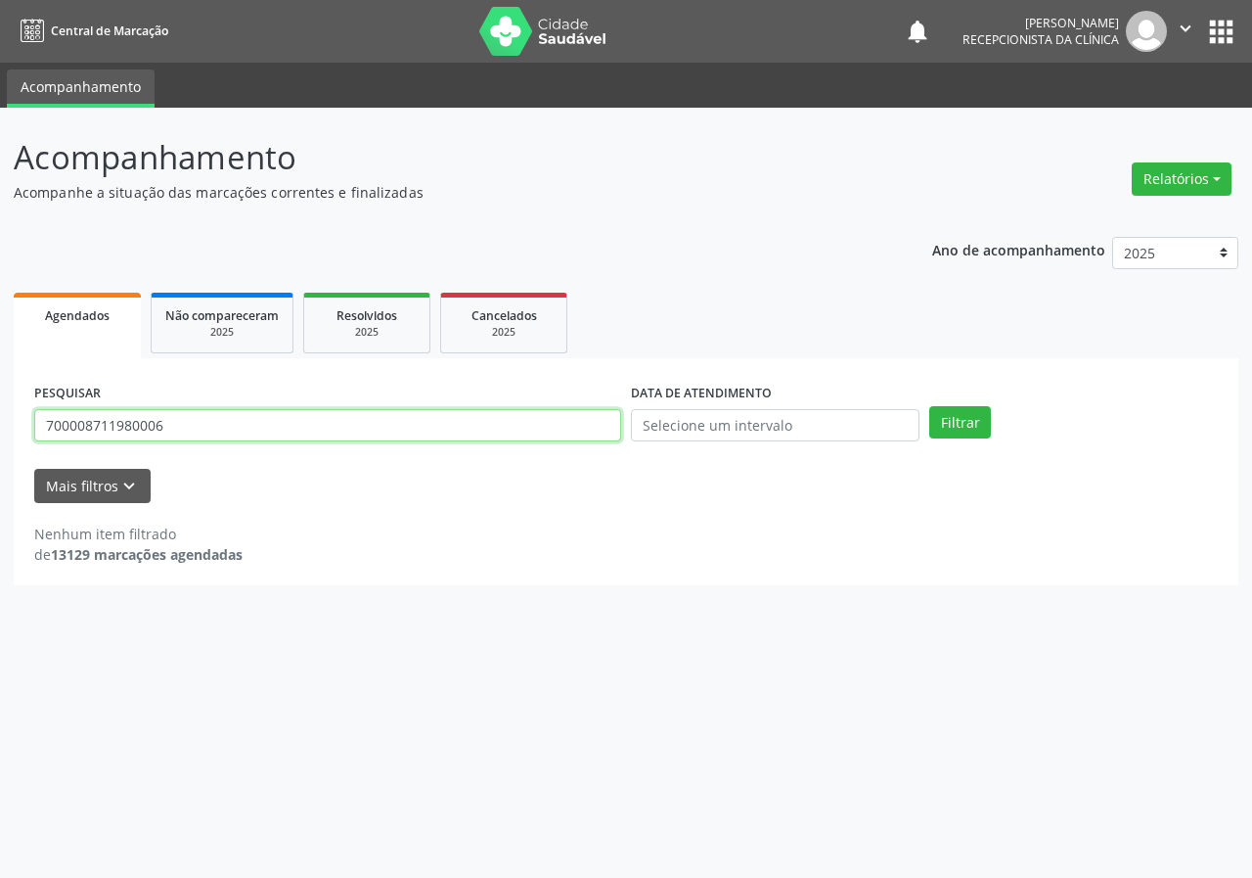
click at [598, 417] on input "700008711980006" at bounding box center [327, 425] width 587 height 33
type input "709104252518730"
click at [930, 406] on button "Filtrar" at bounding box center [961, 422] width 62 height 33
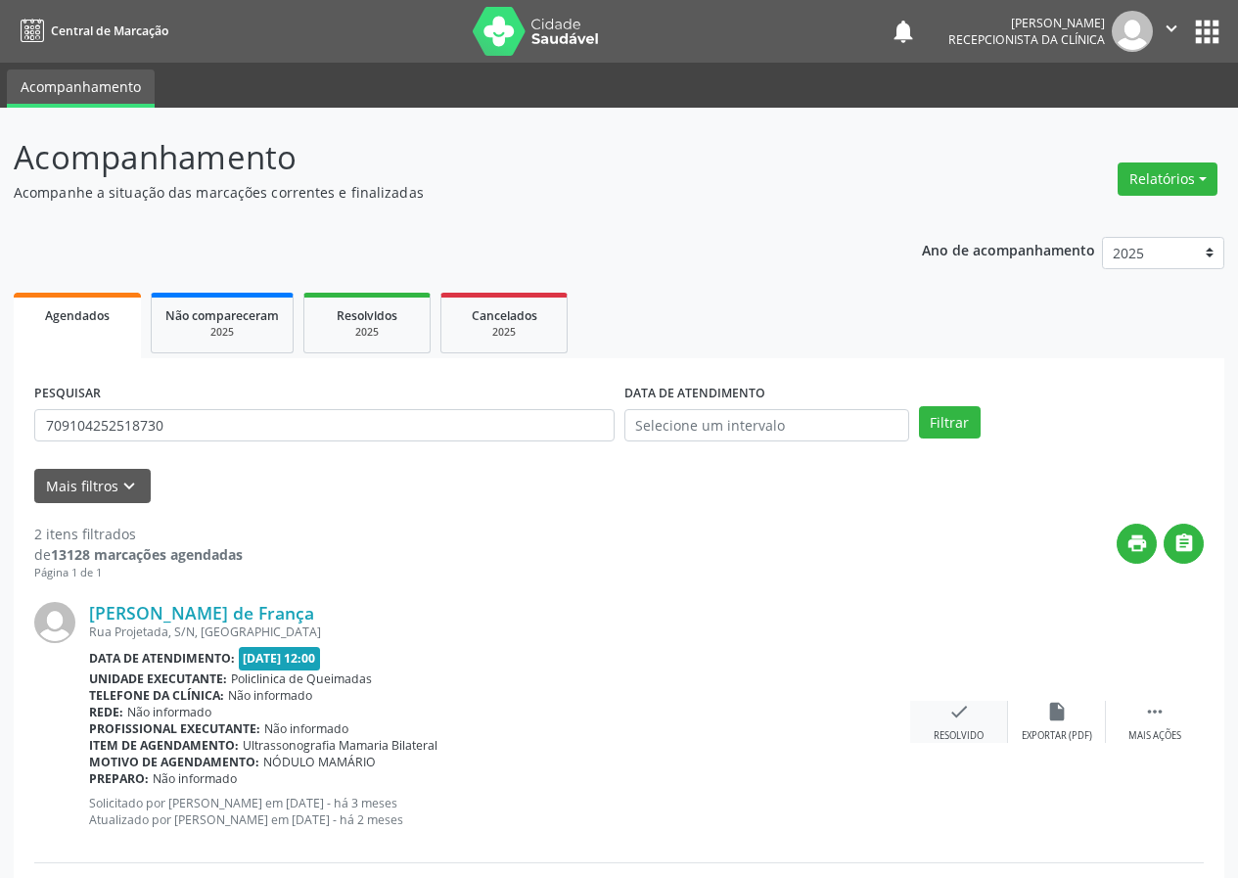
click at [969, 716] on icon "check" at bounding box center [959, 712] width 22 height 22
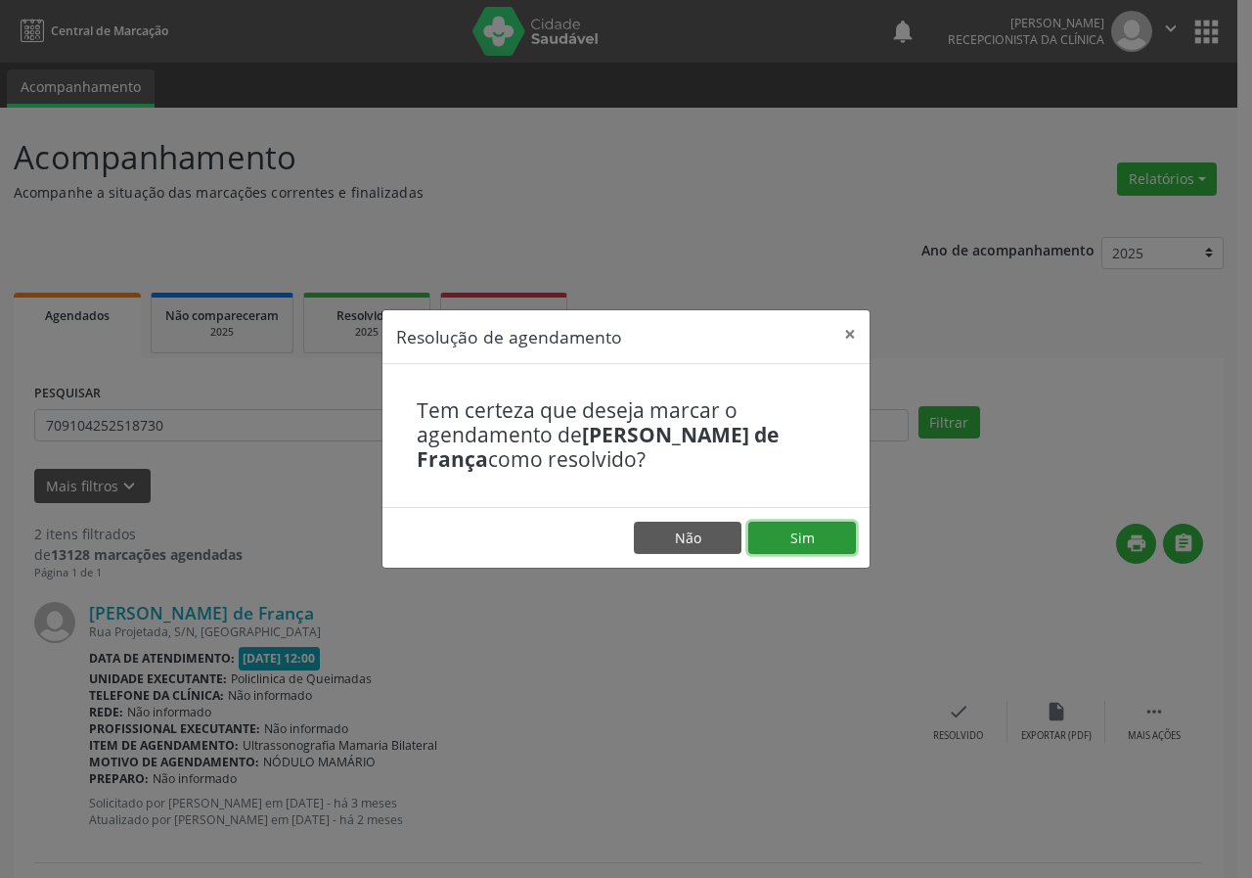
drag, startPoint x: 790, startPoint y: 531, endPoint x: 696, endPoint y: 561, distance: 98.4
click at [791, 531] on button "Sim" at bounding box center [803, 538] width 108 height 33
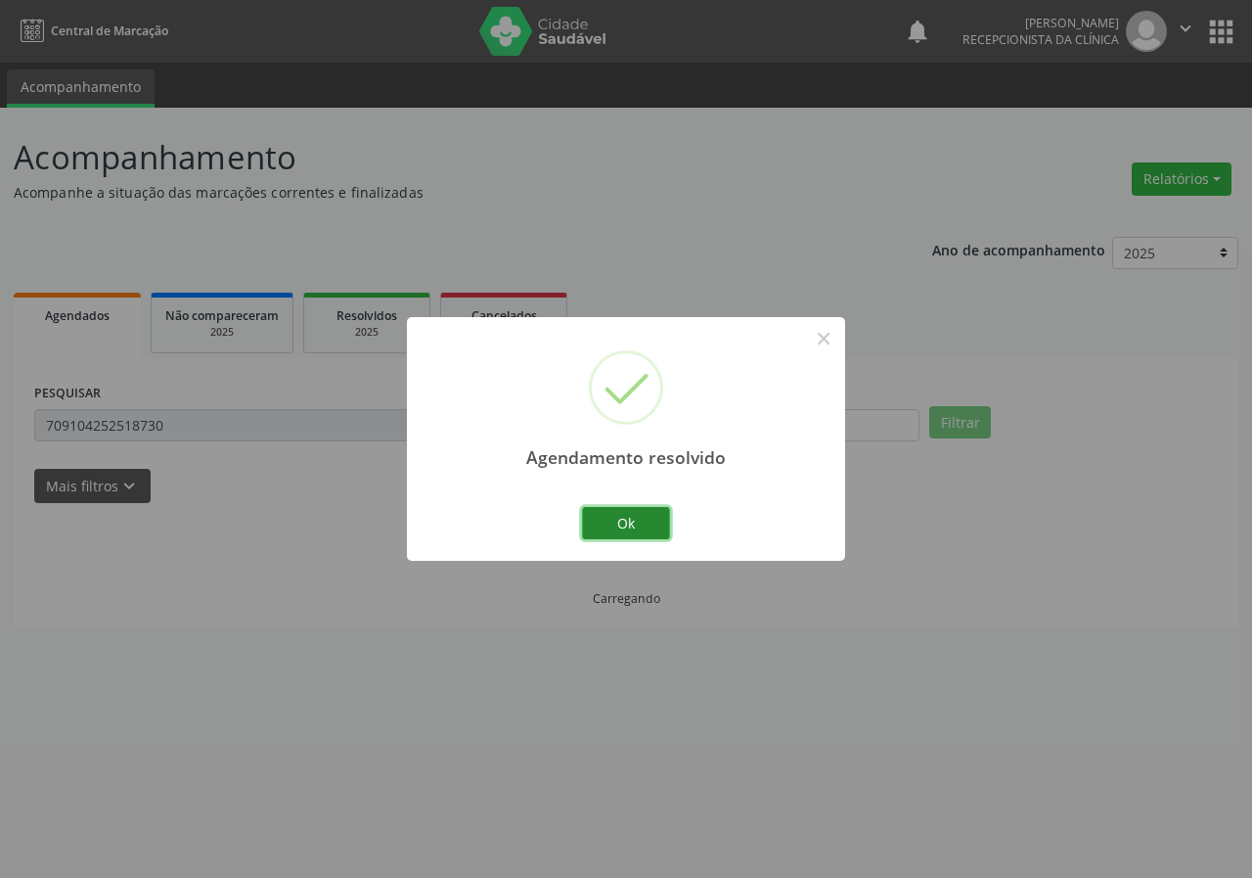
click at [632, 516] on button "Ok" at bounding box center [626, 523] width 88 height 33
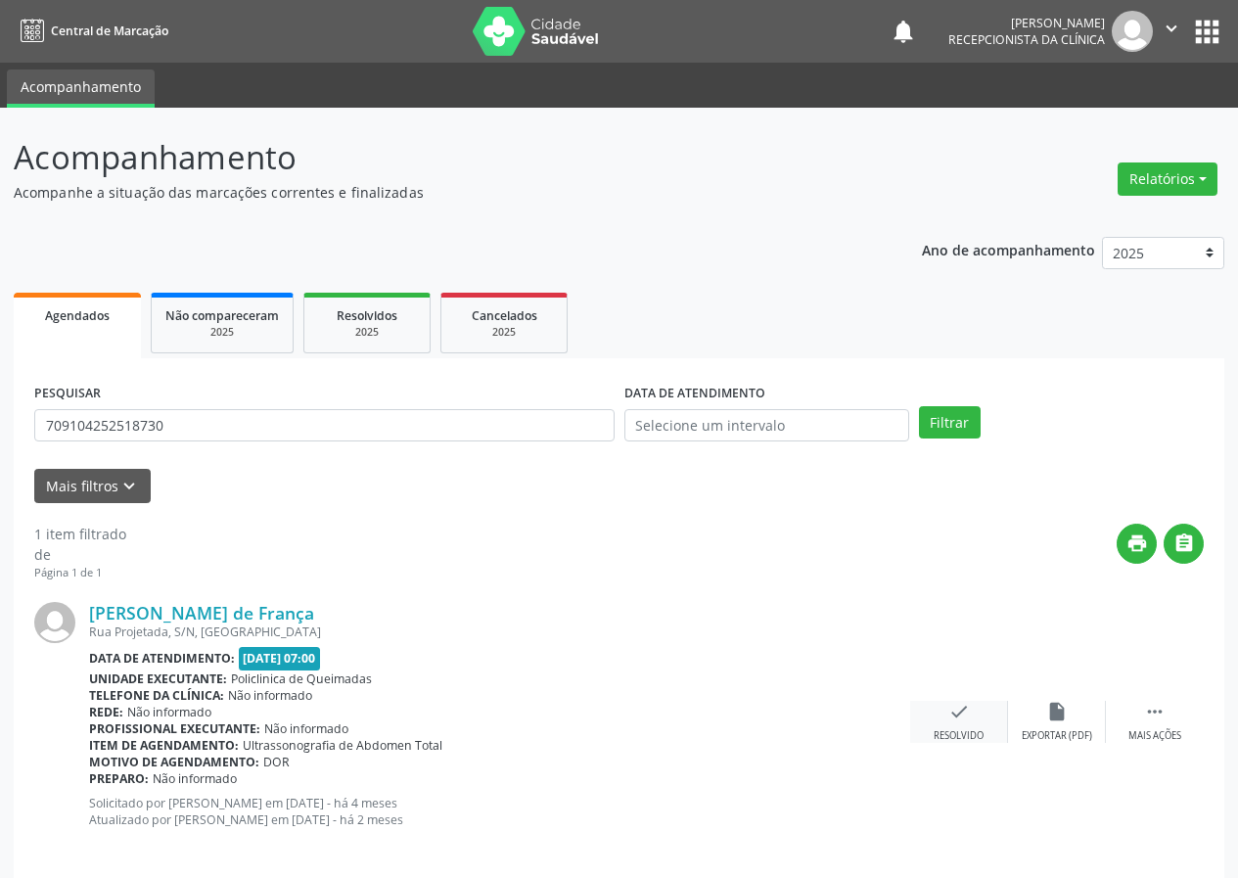
click at [958, 715] on icon "check" at bounding box center [959, 712] width 22 height 22
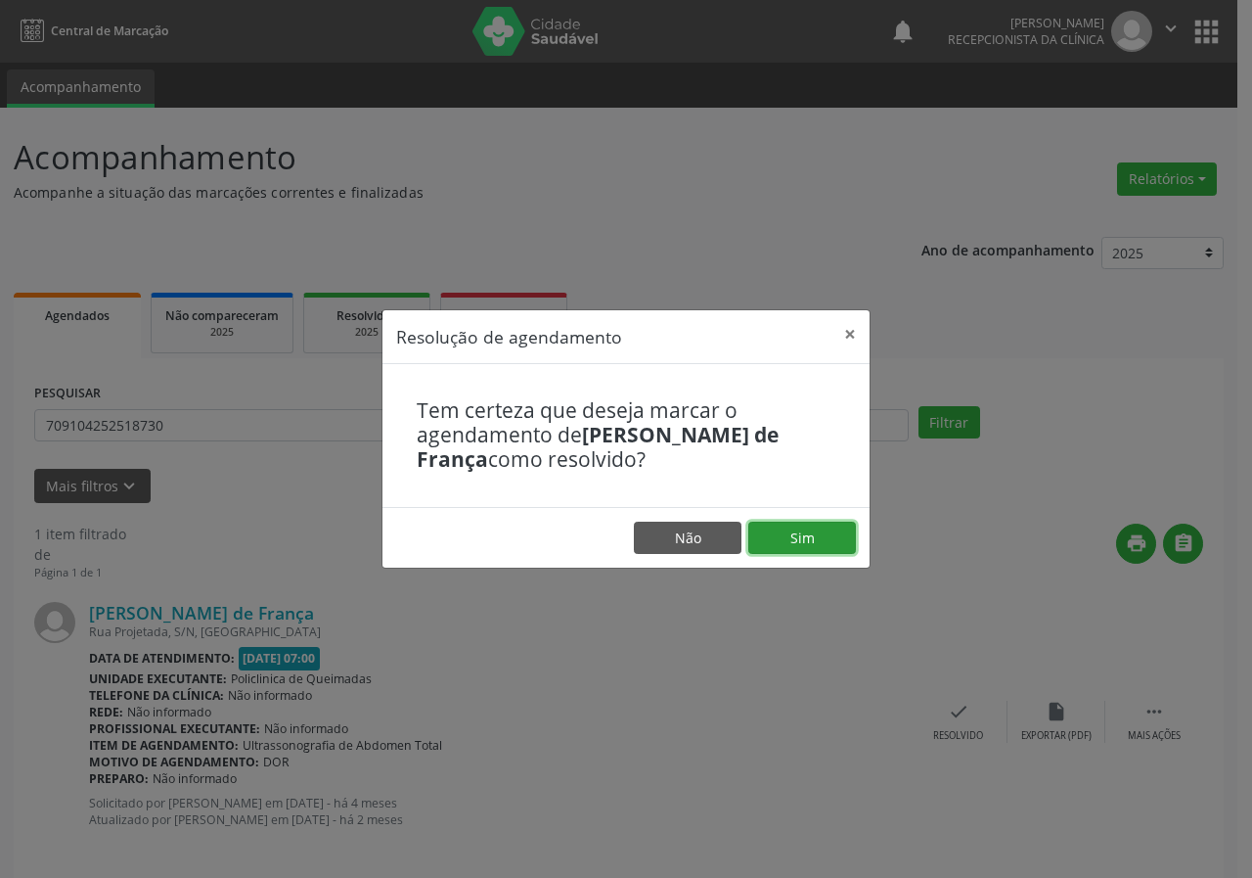
click at [832, 531] on button "Sim" at bounding box center [803, 538] width 108 height 33
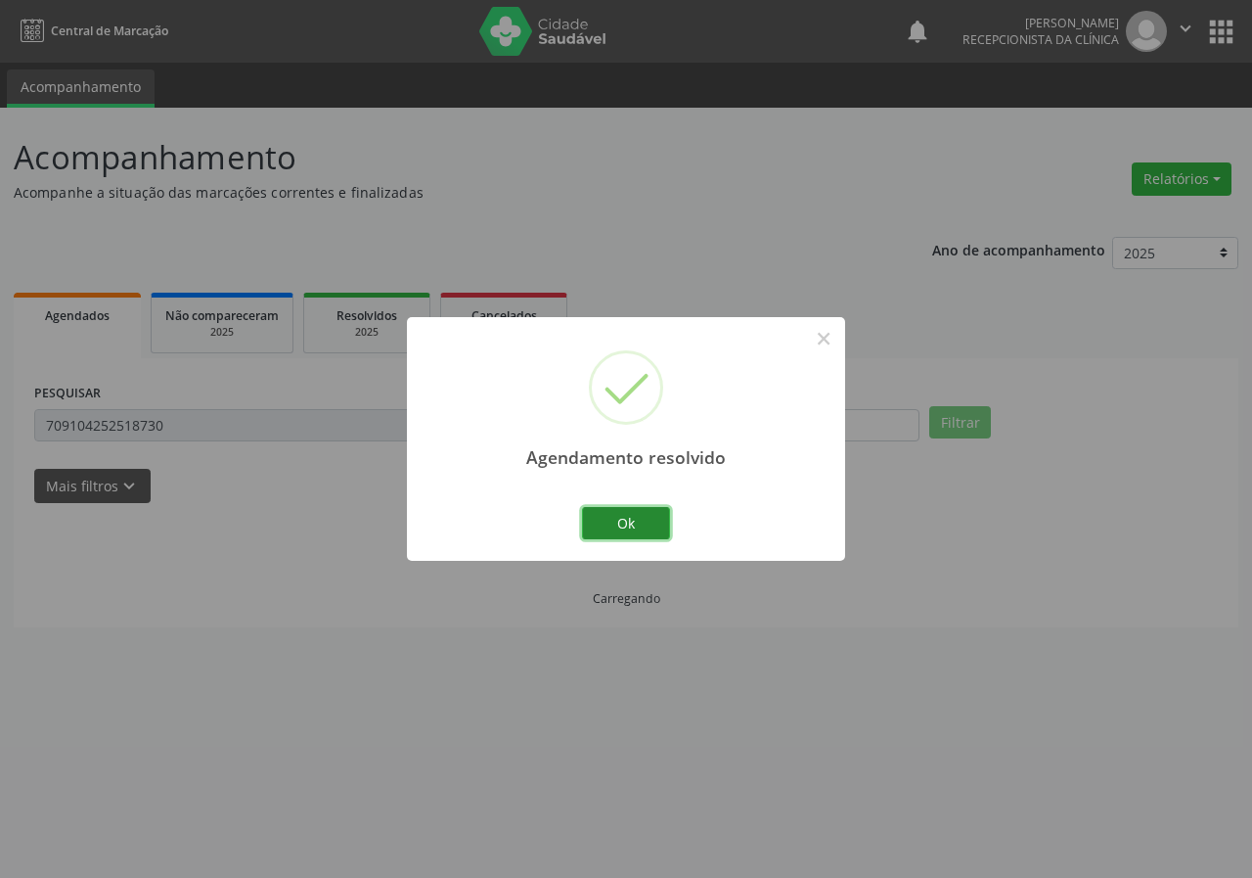
drag, startPoint x: 630, startPoint y: 523, endPoint x: 609, endPoint y: 527, distance: 22.1
click at [629, 523] on button "Ok" at bounding box center [626, 523] width 88 height 33
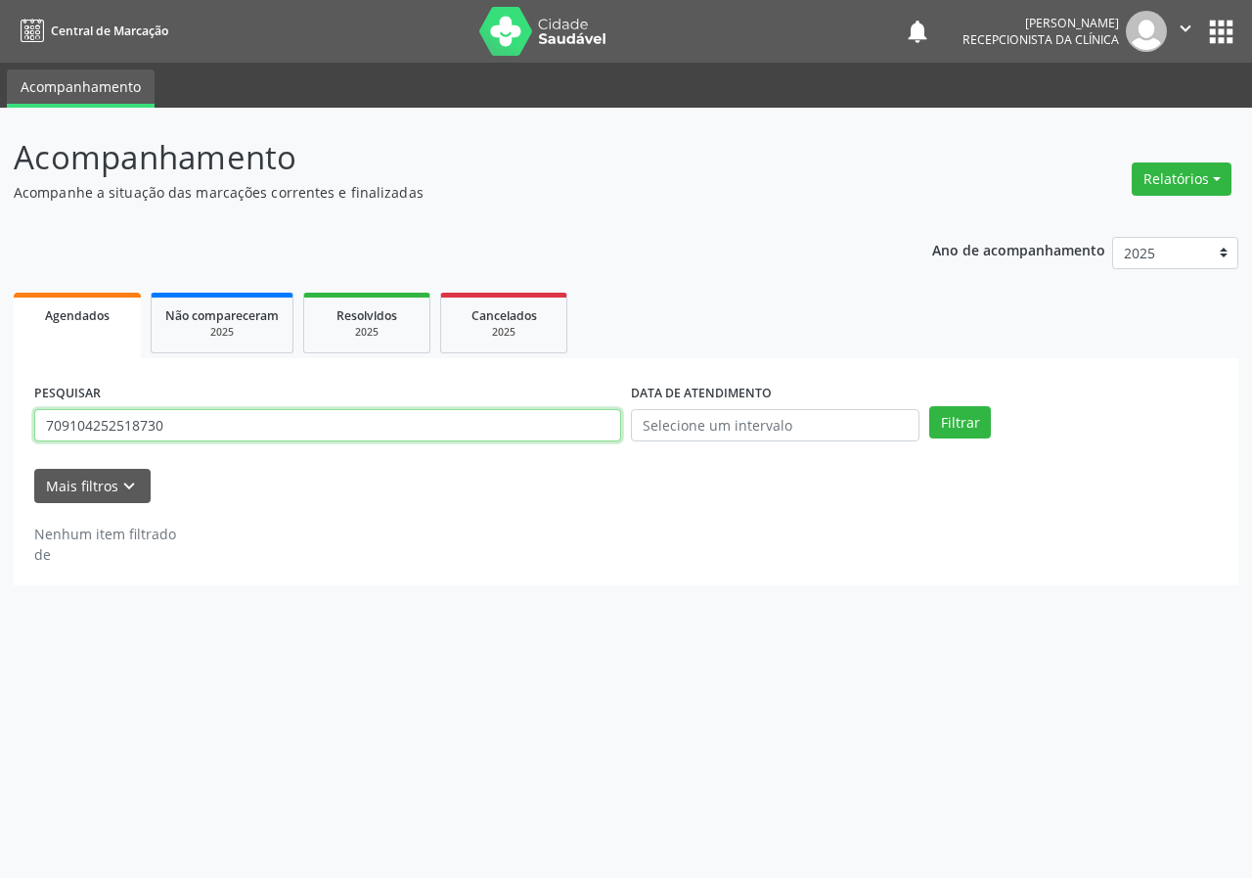
click at [523, 430] on input "709104252518730" at bounding box center [327, 425] width 587 height 33
type input "706006341143048"
click at [930, 406] on button "Filtrar" at bounding box center [961, 422] width 62 height 33
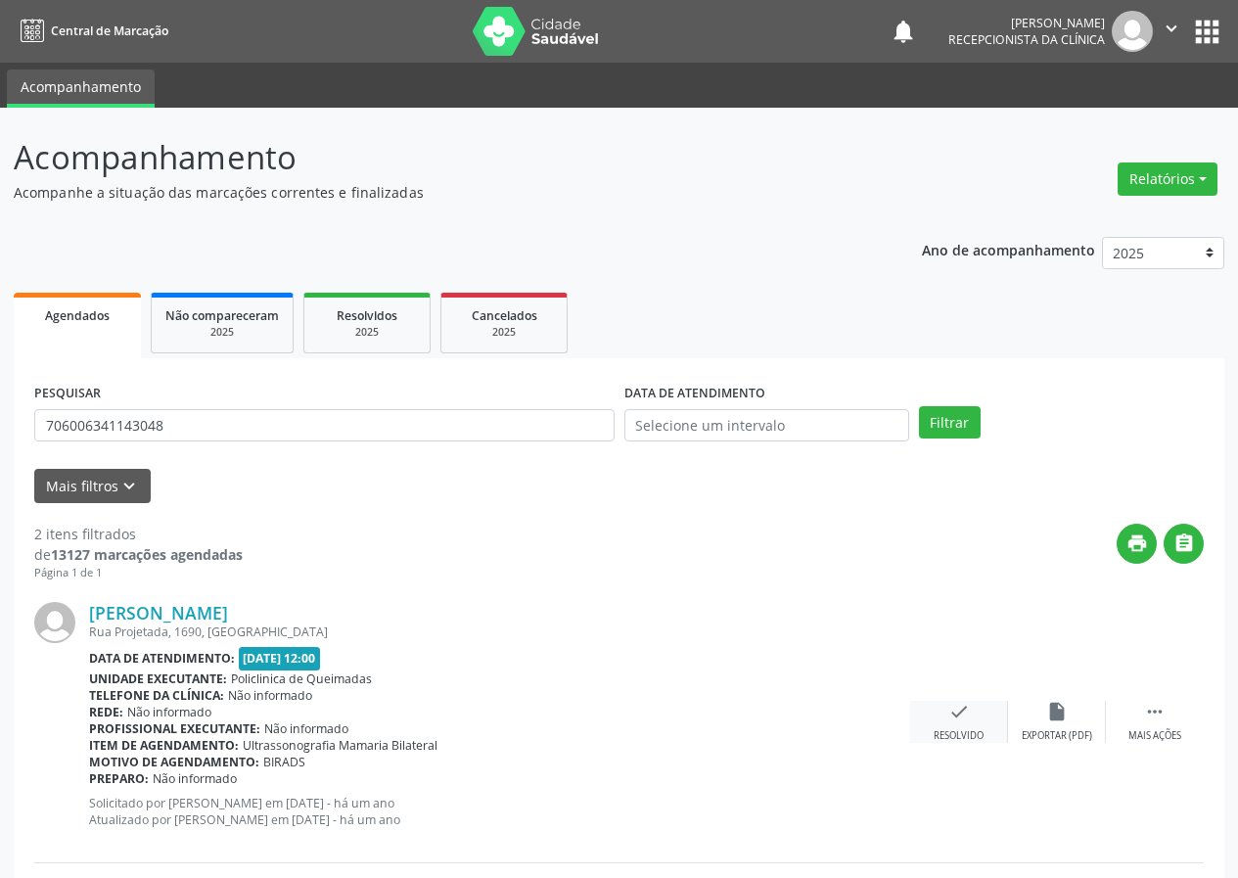
click at [958, 709] on icon "check" at bounding box center [959, 712] width 22 height 22
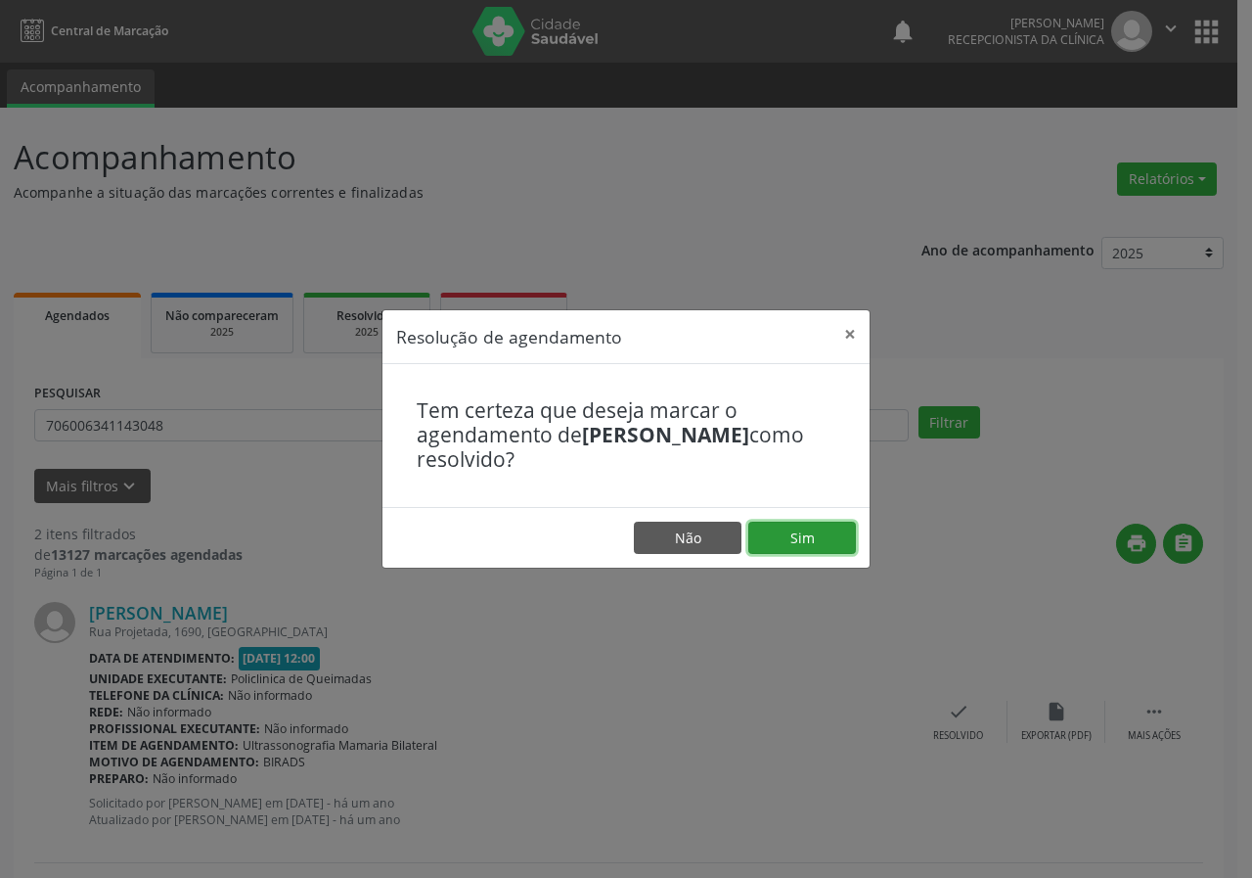
click at [824, 524] on button "Sim" at bounding box center [803, 538] width 108 height 33
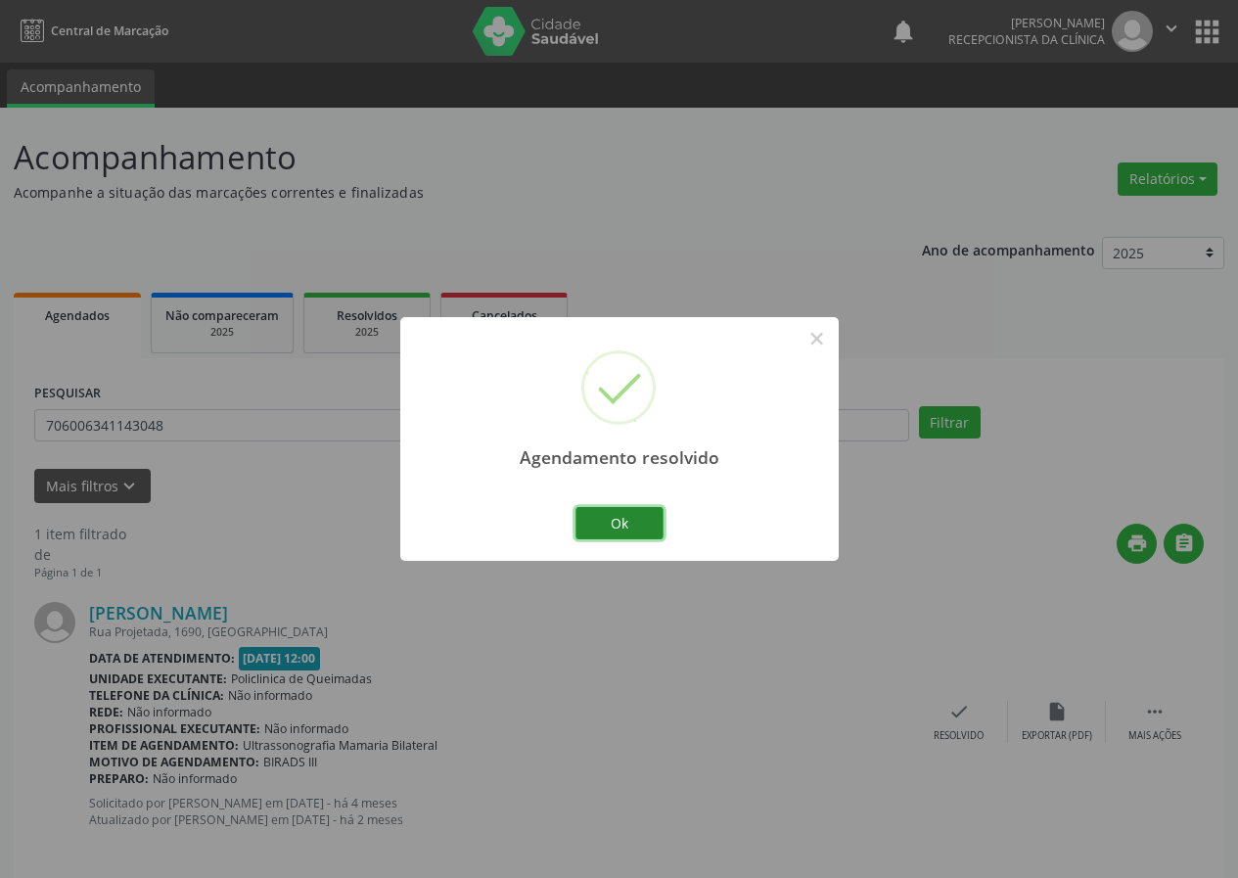
click at [637, 516] on button "Ok" at bounding box center [619, 523] width 88 height 33
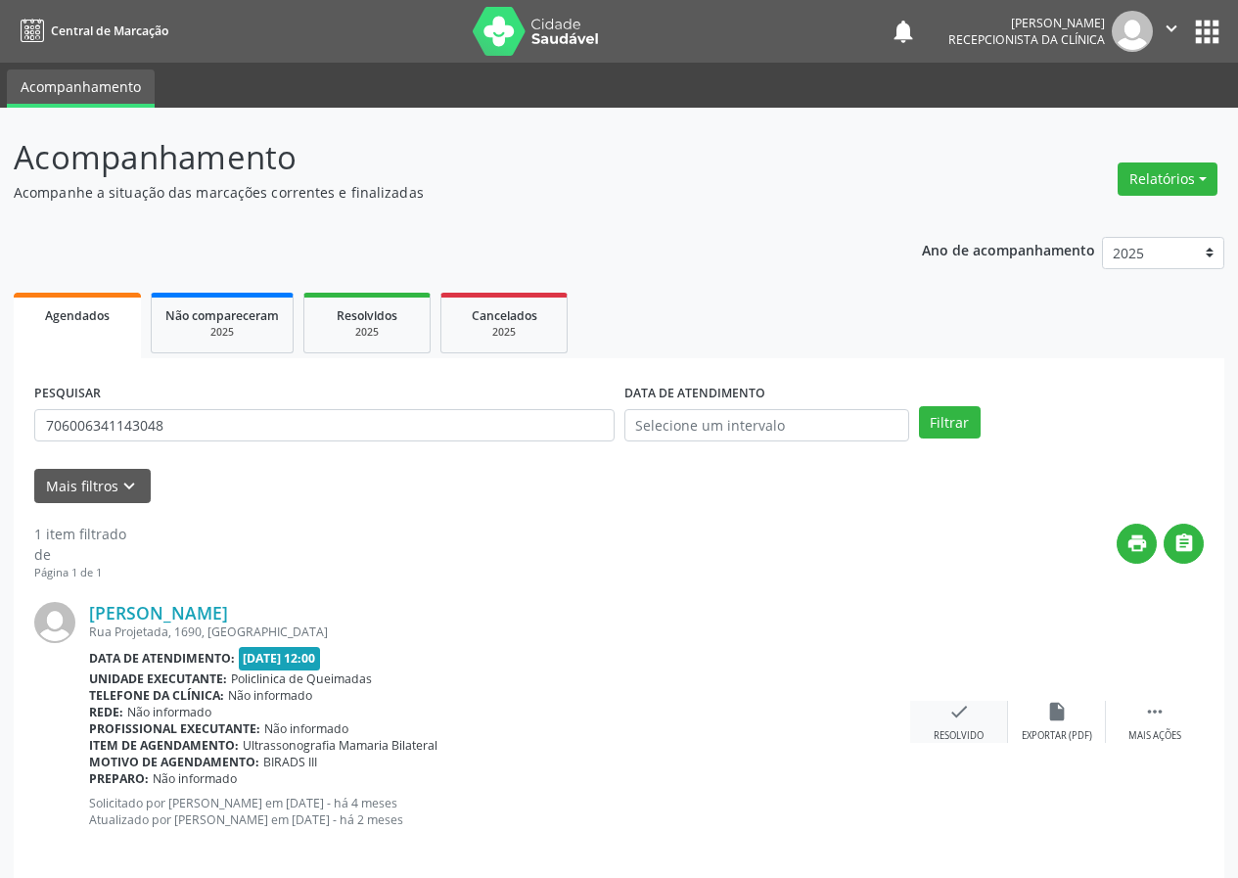
click at [953, 717] on icon "check" at bounding box center [959, 712] width 22 height 22
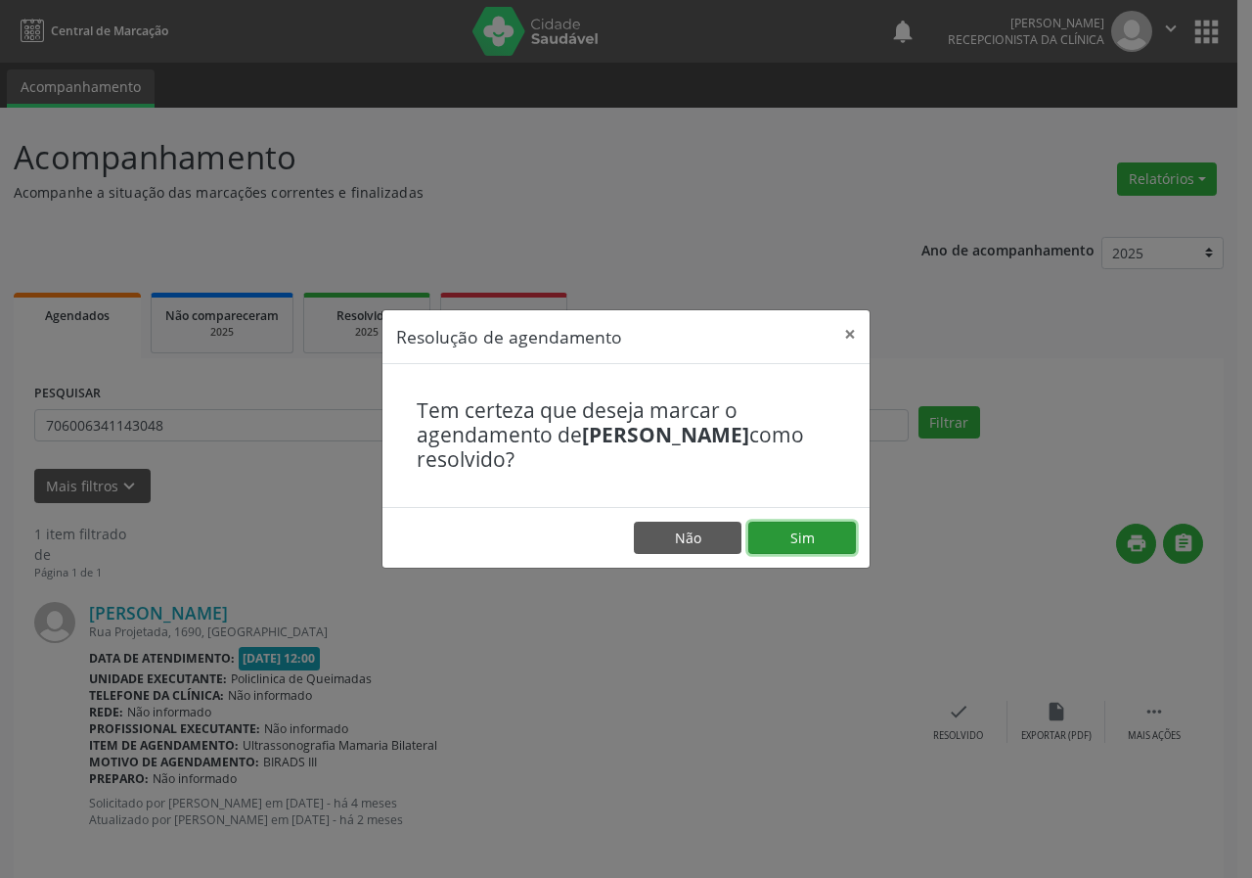
click at [818, 537] on button "Sim" at bounding box center [803, 538] width 108 height 33
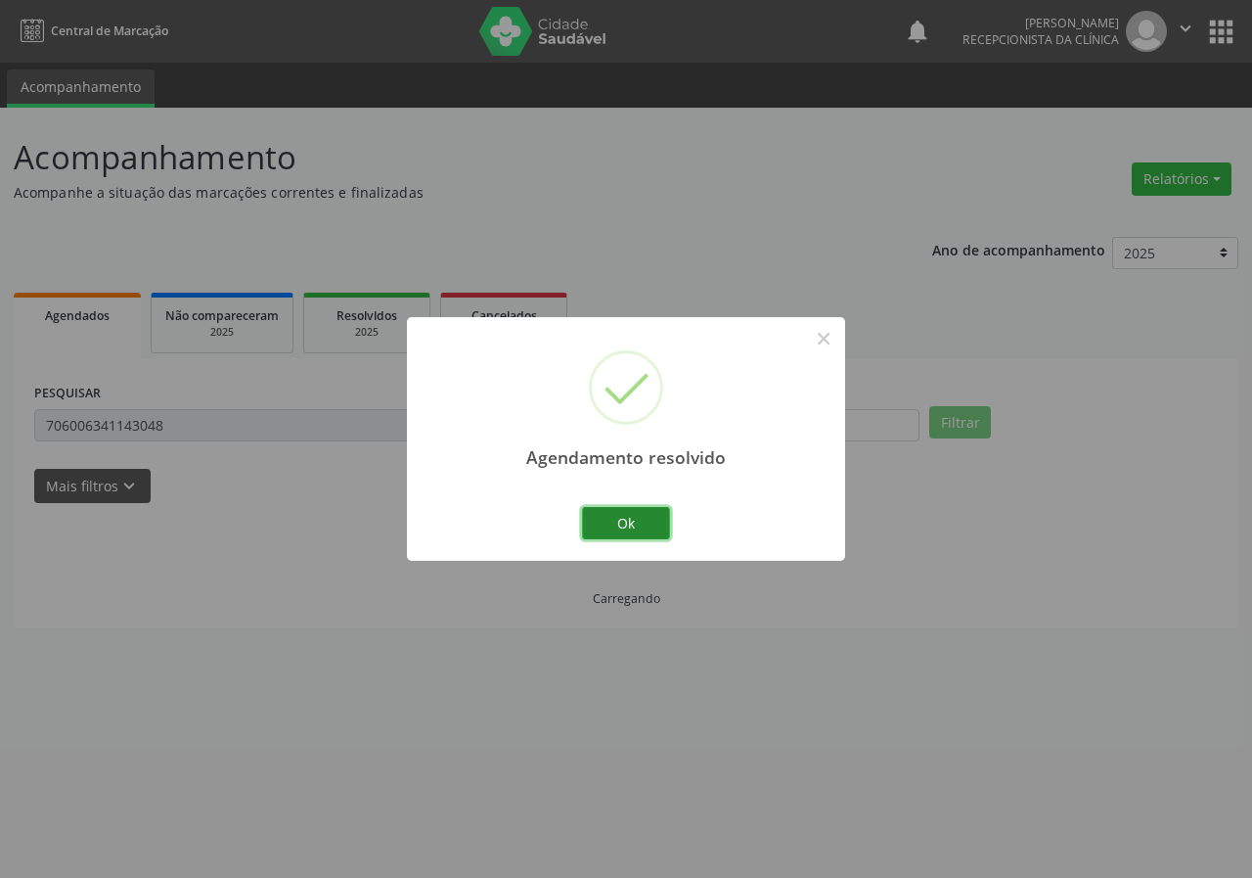
click at [633, 519] on button "Ok" at bounding box center [626, 523] width 88 height 33
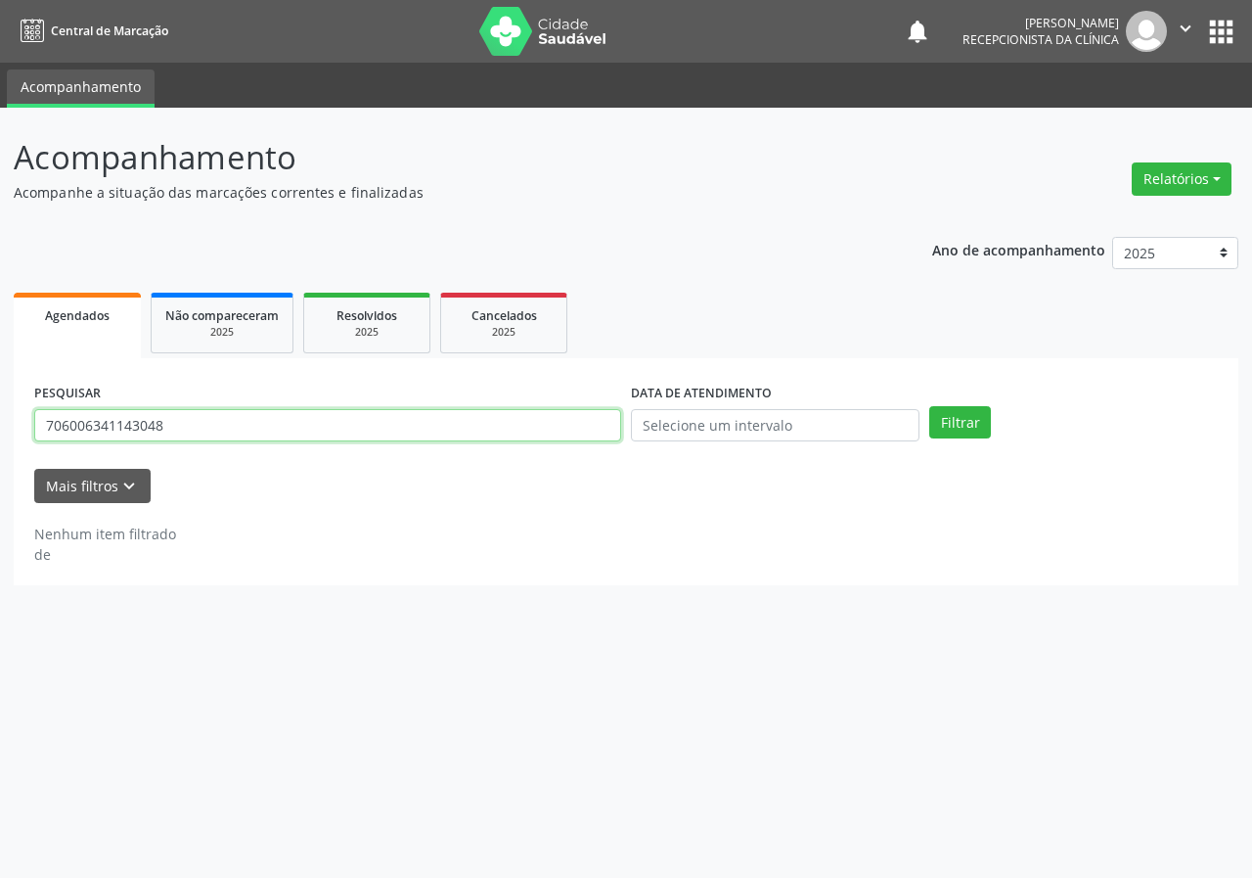
click at [415, 425] on input "706006341143048" at bounding box center [327, 425] width 587 height 33
type input "708709181270694"
click at [930, 406] on button "Filtrar" at bounding box center [961, 422] width 62 height 33
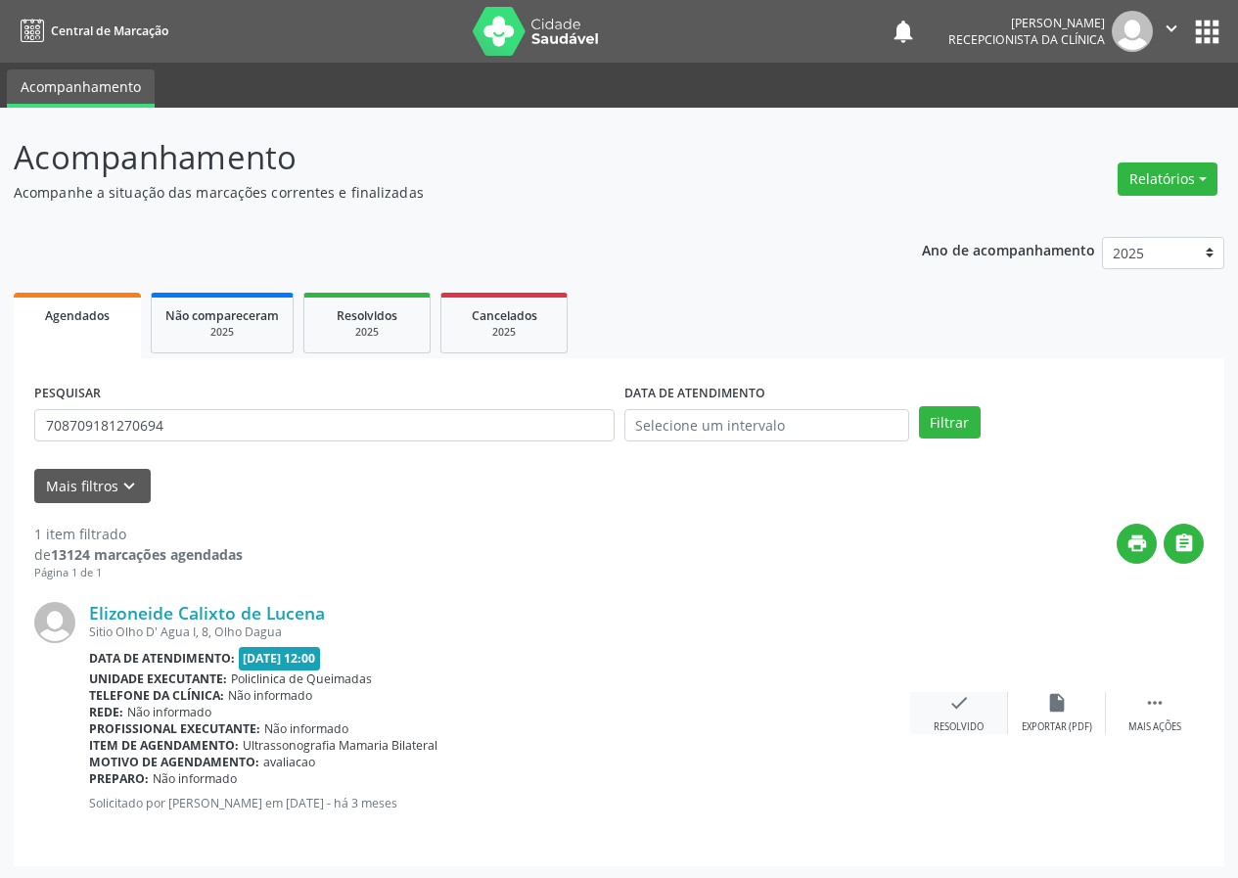
click at [970, 693] on div "check Resolvido" at bounding box center [959, 713] width 98 height 42
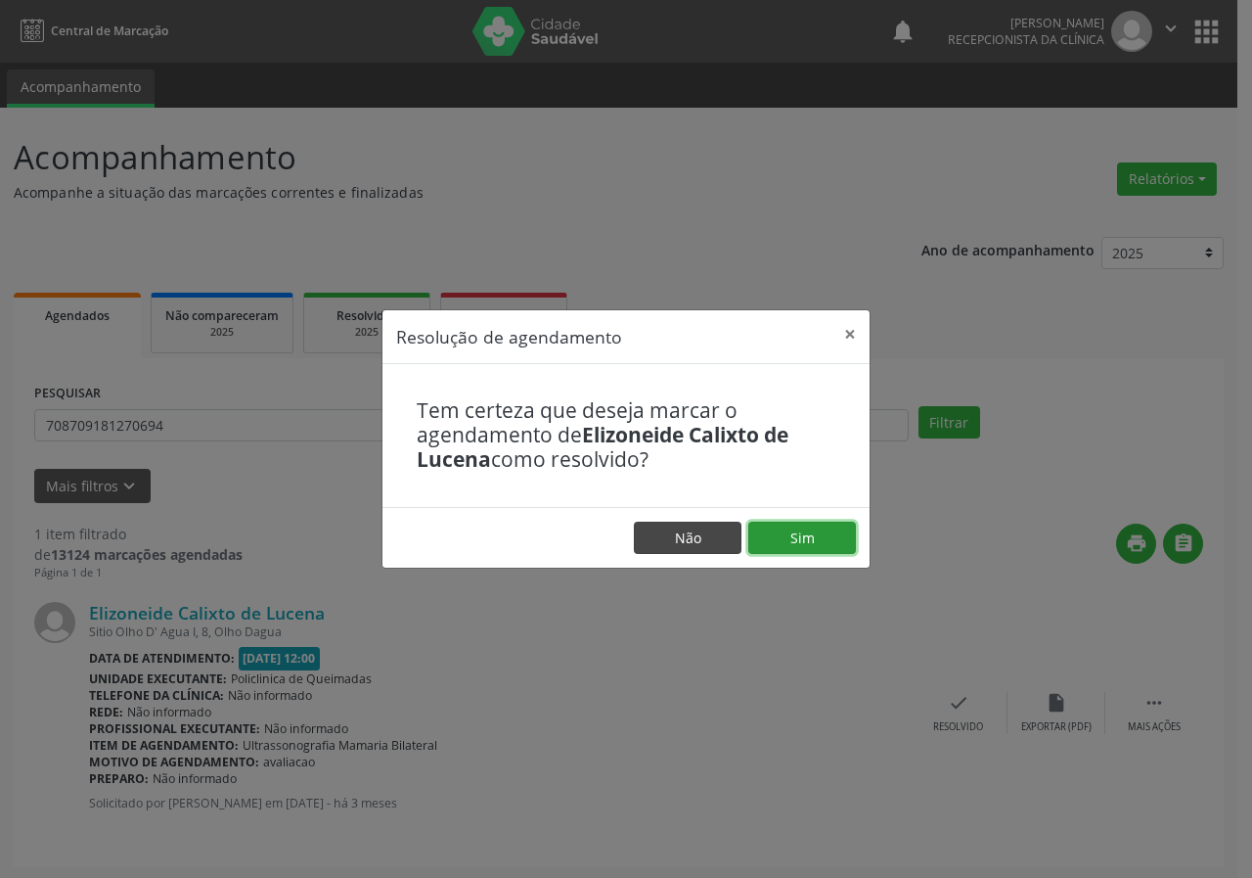
drag, startPoint x: 812, startPoint y: 540, endPoint x: 658, endPoint y: 547, distance: 154.8
click at [811, 540] on button "Sim" at bounding box center [803, 538] width 108 height 33
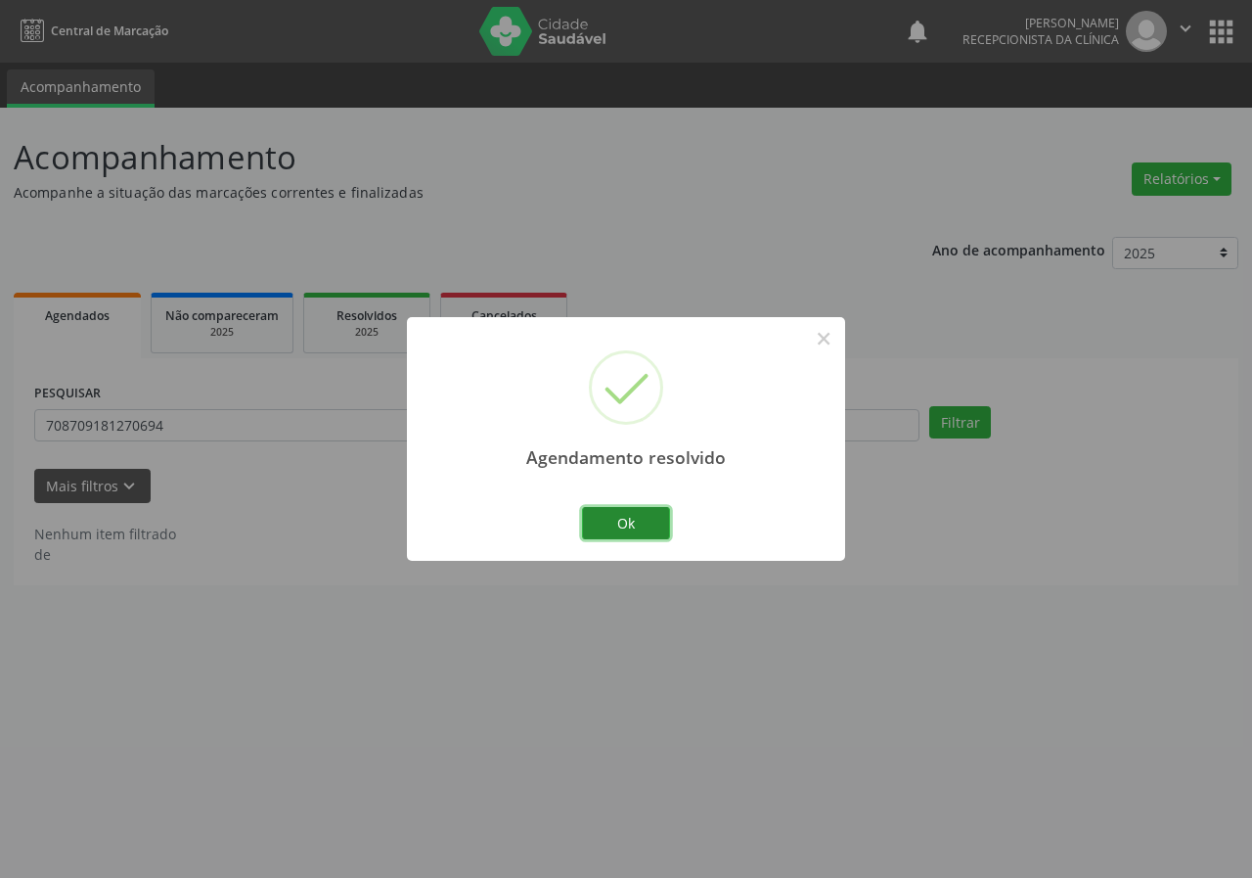
click at [630, 510] on button "Ok" at bounding box center [626, 523] width 88 height 33
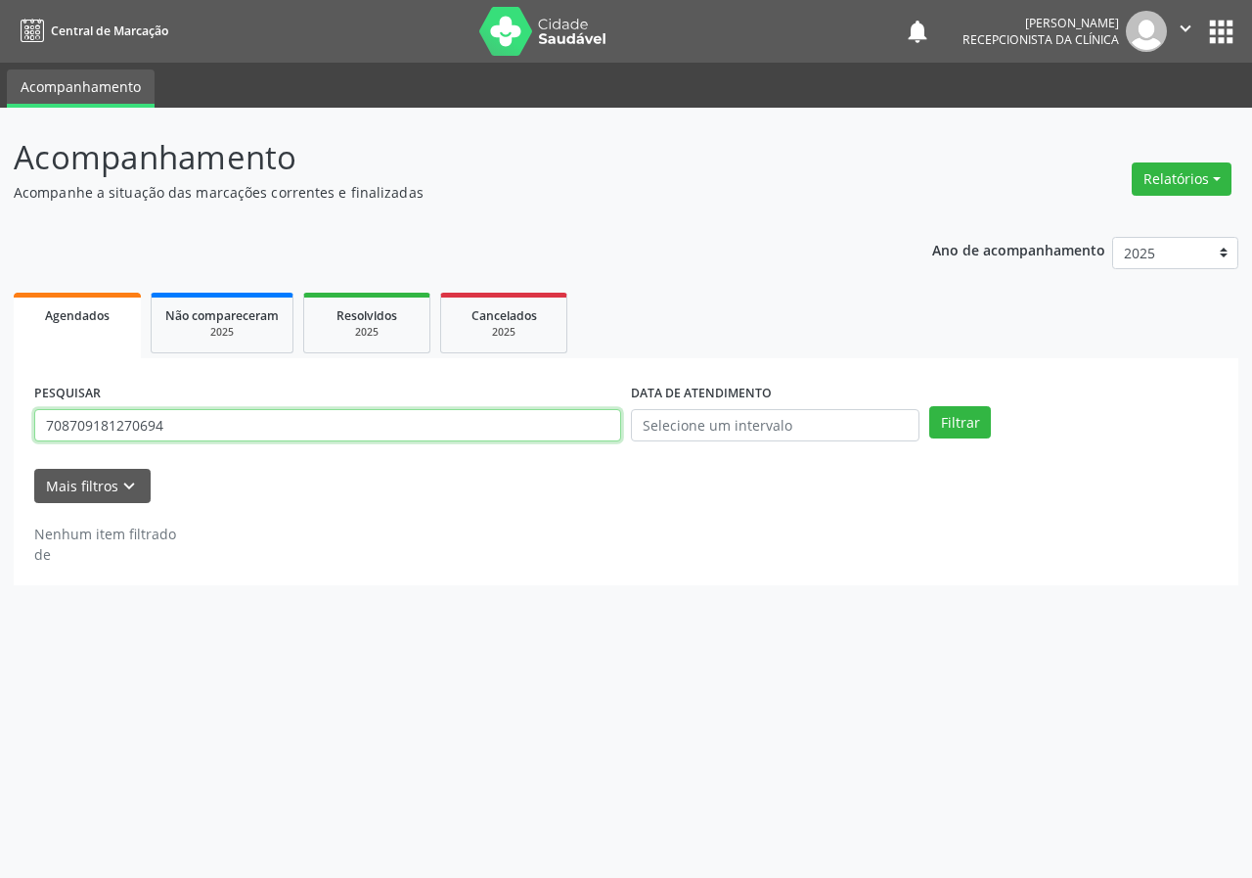
click at [531, 418] on input "708709181270694" at bounding box center [327, 425] width 587 height 33
click at [531, 419] on input "708709181270694" at bounding box center [327, 425] width 587 height 33
type input "700000510239808"
click at [930, 406] on button "Filtrar" at bounding box center [961, 422] width 62 height 33
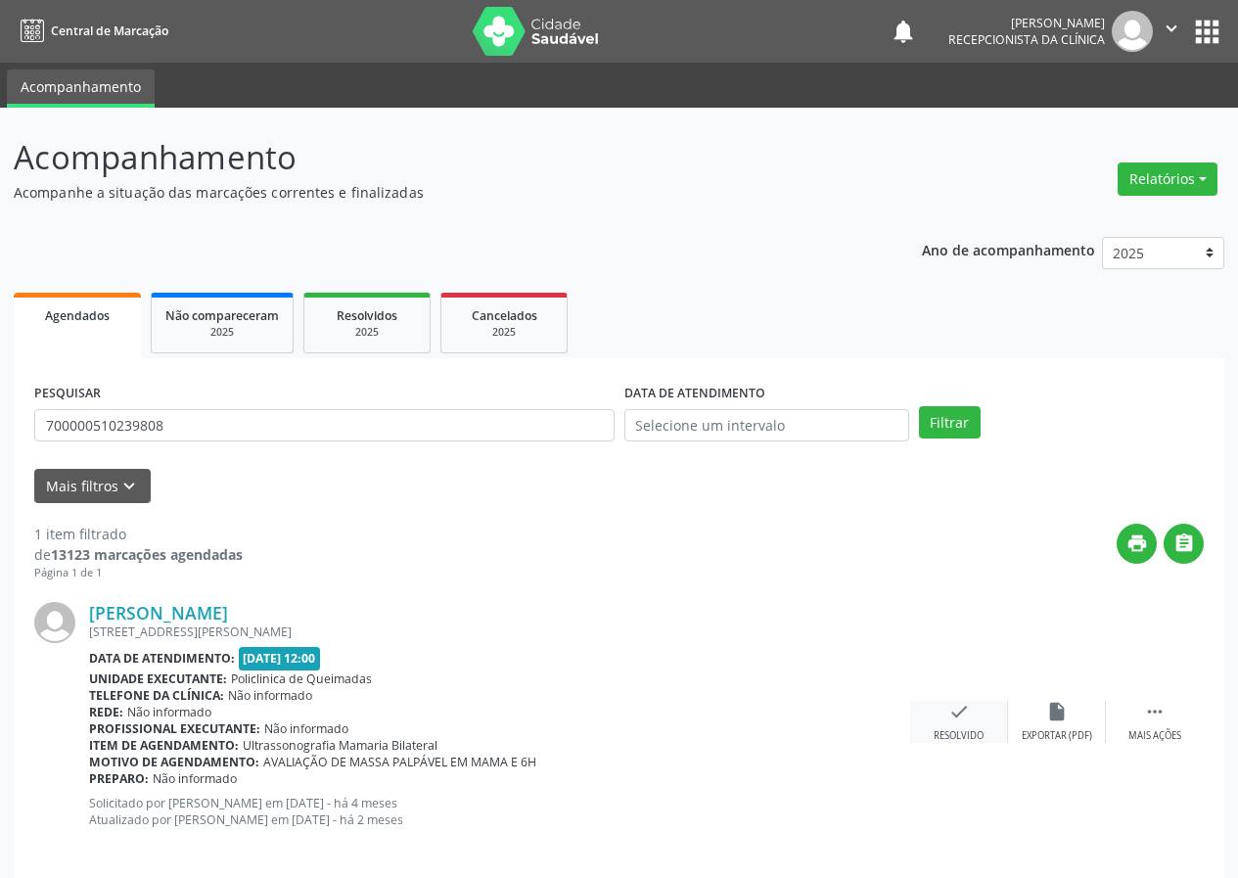
click at [953, 712] on icon "check" at bounding box center [959, 712] width 22 height 22
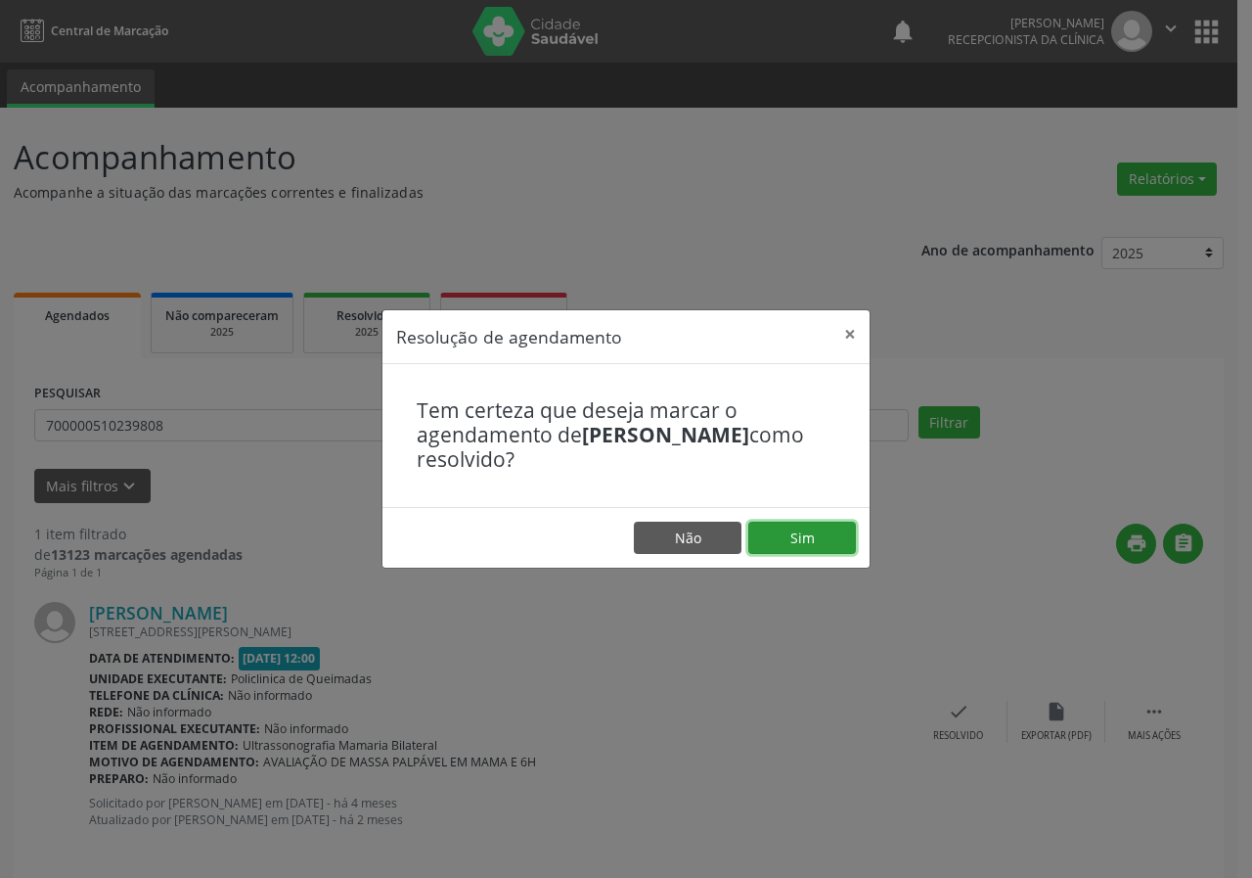
click at [765, 532] on button "Sim" at bounding box center [803, 538] width 108 height 33
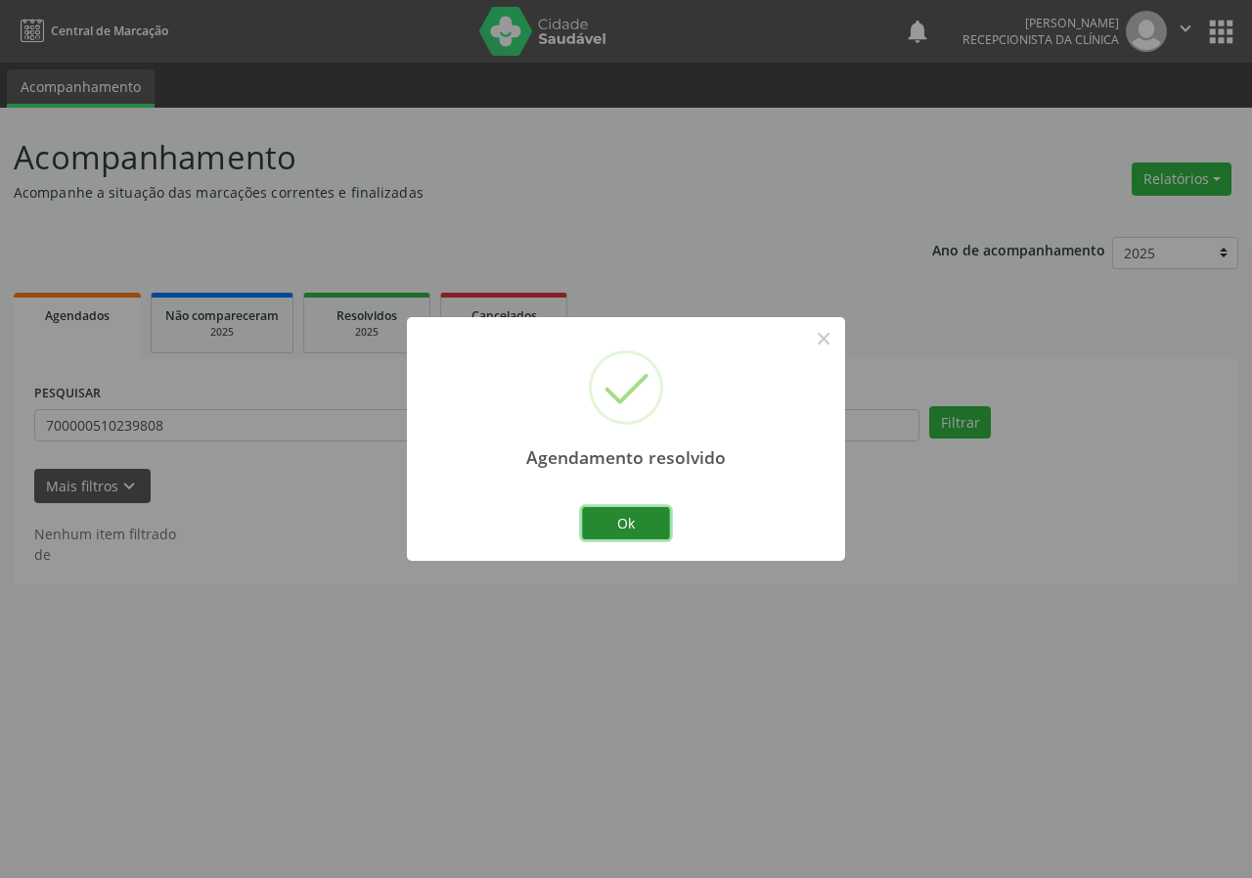
click at [622, 510] on button "Ok" at bounding box center [626, 523] width 88 height 33
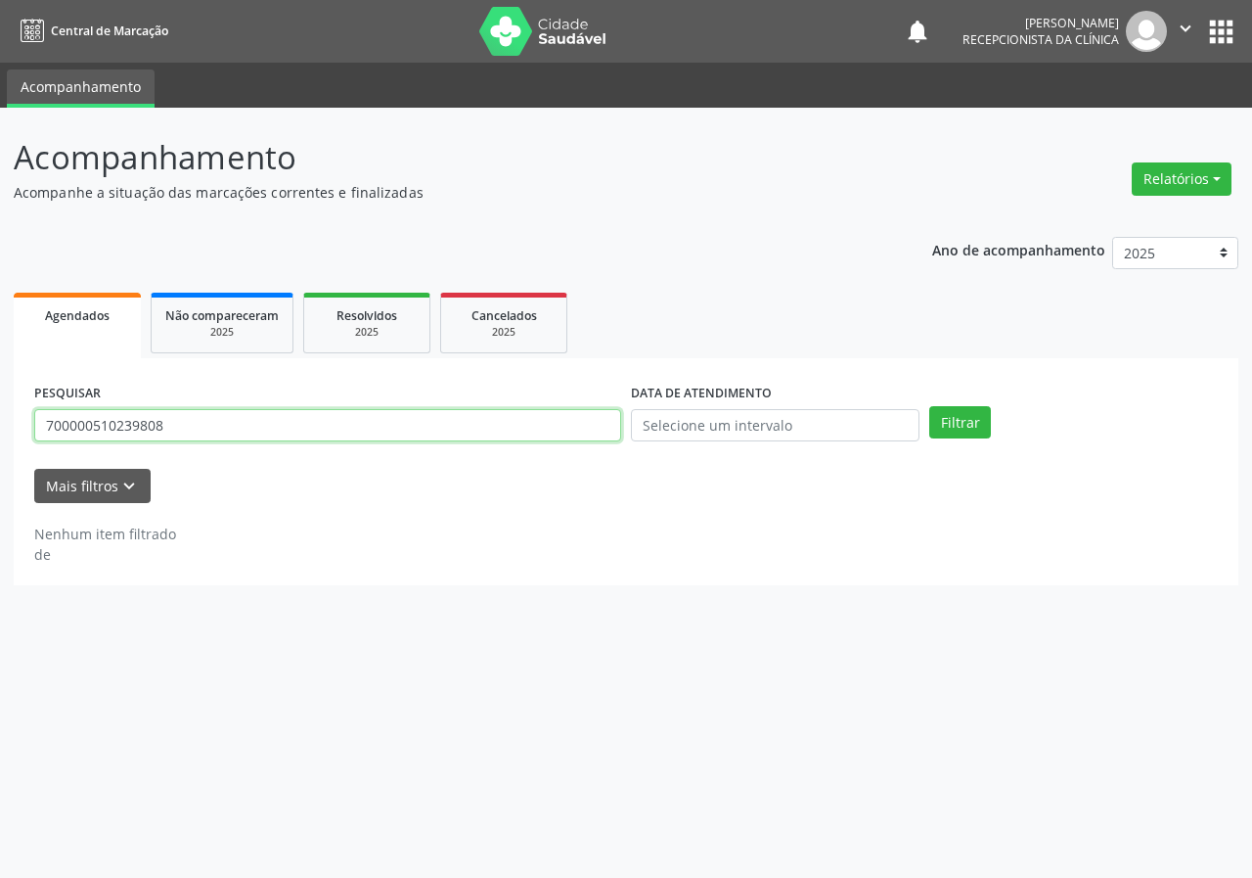
click at [541, 432] on input "700000510239808" at bounding box center [327, 425] width 587 height 33
type input "706407182501384"
click at [930, 406] on button "Filtrar" at bounding box center [961, 422] width 62 height 33
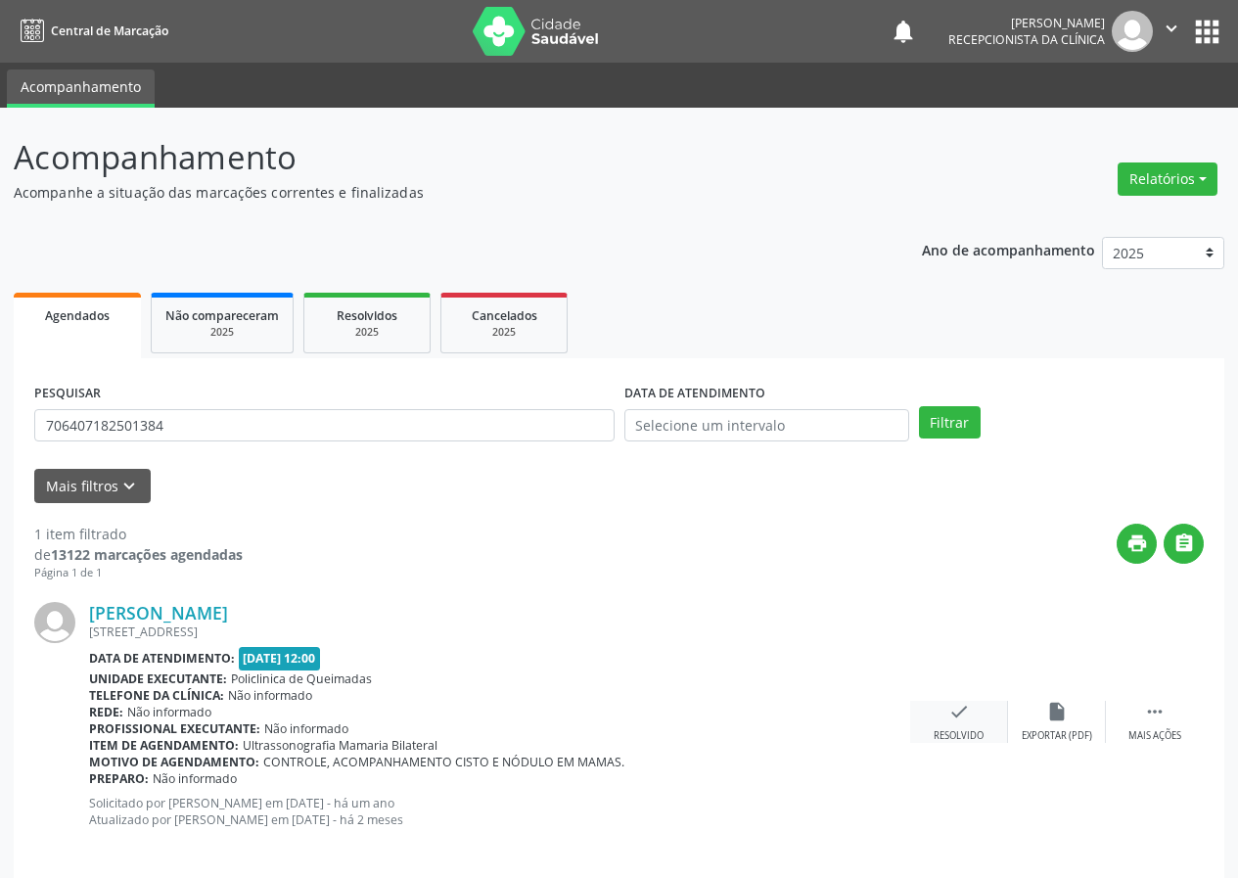
click at [969, 703] on icon "check" at bounding box center [959, 712] width 22 height 22
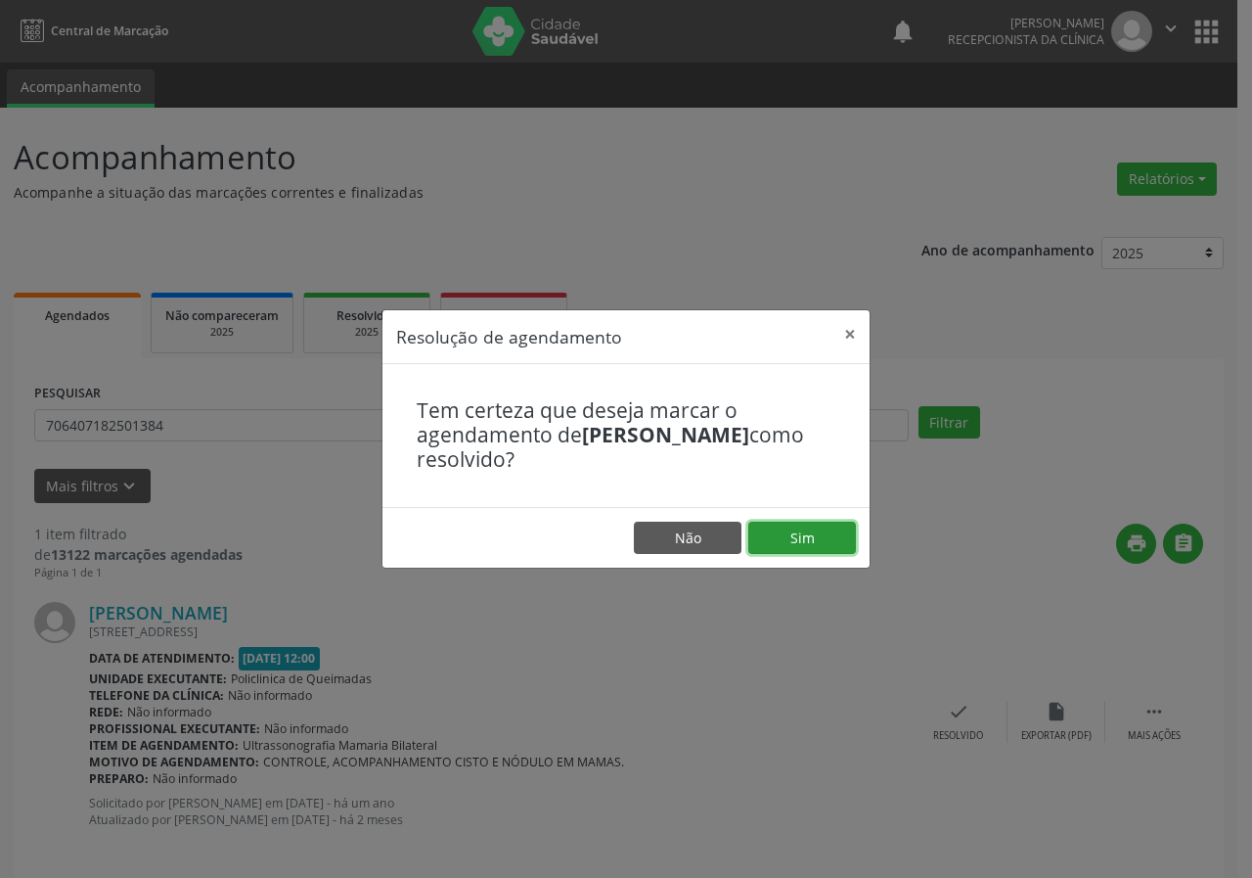
click at [822, 526] on button "Sim" at bounding box center [803, 538] width 108 height 33
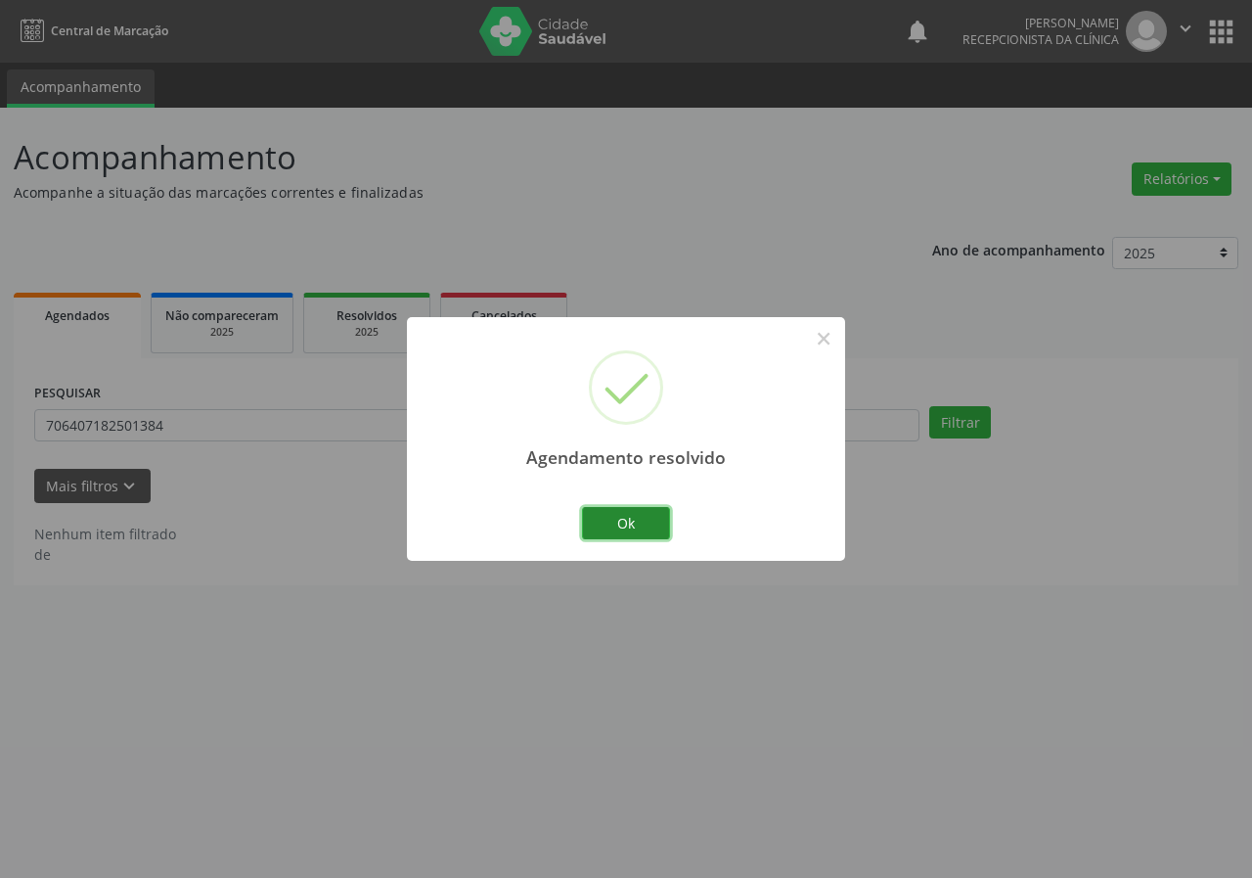
click at [614, 517] on button "Ok" at bounding box center [626, 523] width 88 height 33
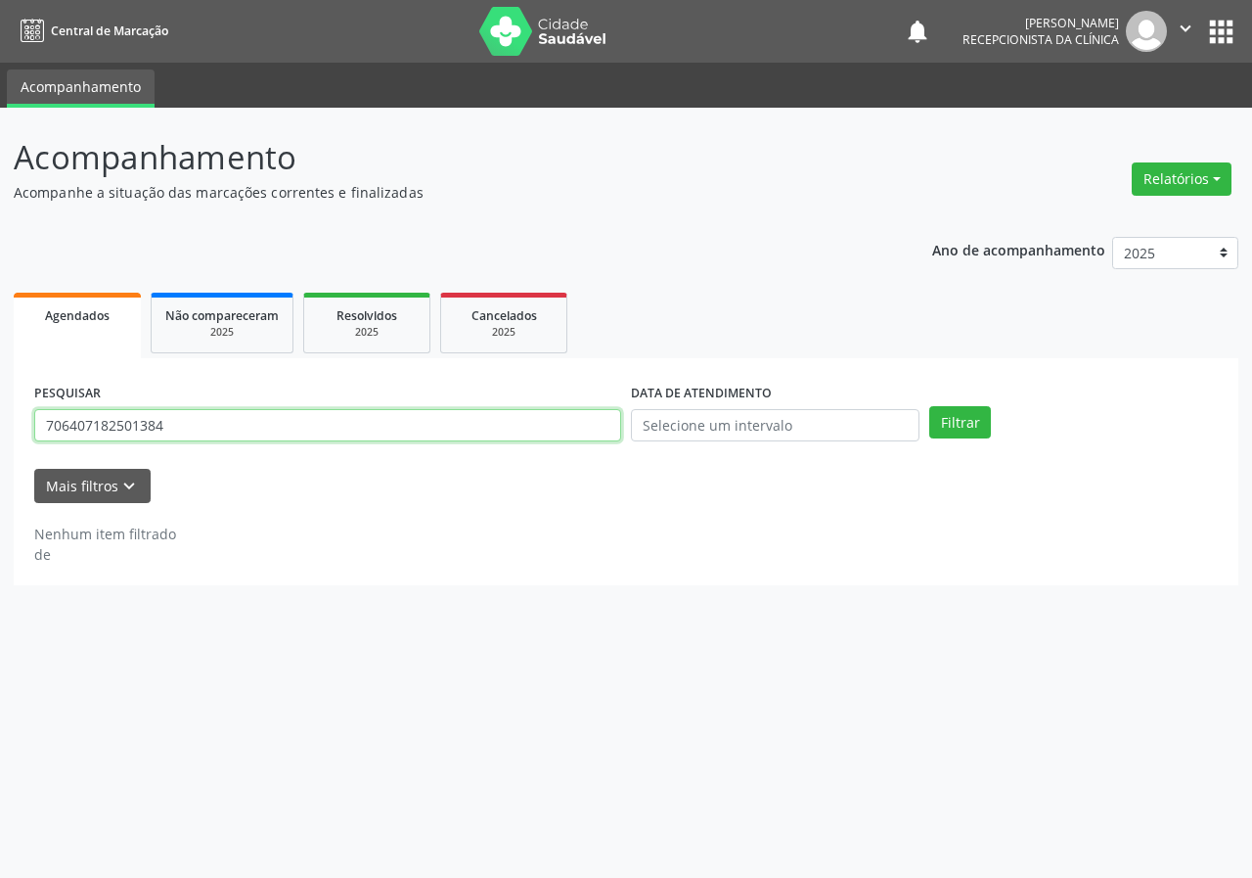
click at [458, 432] on input "706407182501384" at bounding box center [327, 425] width 587 height 33
click at [459, 432] on input "706407182501384" at bounding box center [327, 425] width 587 height 33
type input "704607667364828"
click at [930, 406] on button "Filtrar" at bounding box center [961, 422] width 62 height 33
click at [173, 420] on input "704607667364828" at bounding box center [327, 425] width 587 height 33
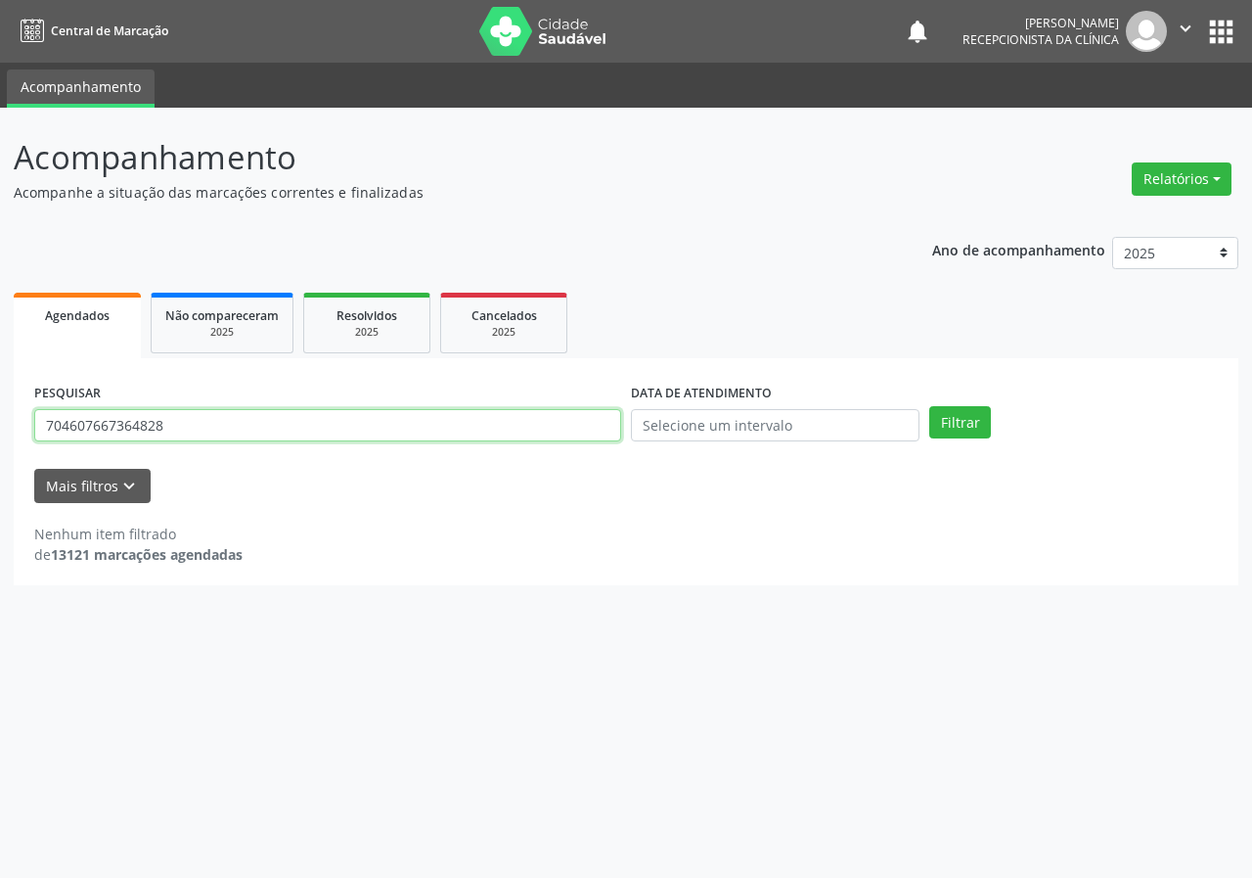
click at [173, 420] on input "704607667364828" at bounding box center [327, 425] width 587 height 33
type input "704607667364828"
click at [930, 406] on button "Filtrar" at bounding box center [961, 422] width 62 height 33
click at [242, 426] on input "704607667364828" at bounding box center [327, 425] width 587 height 33
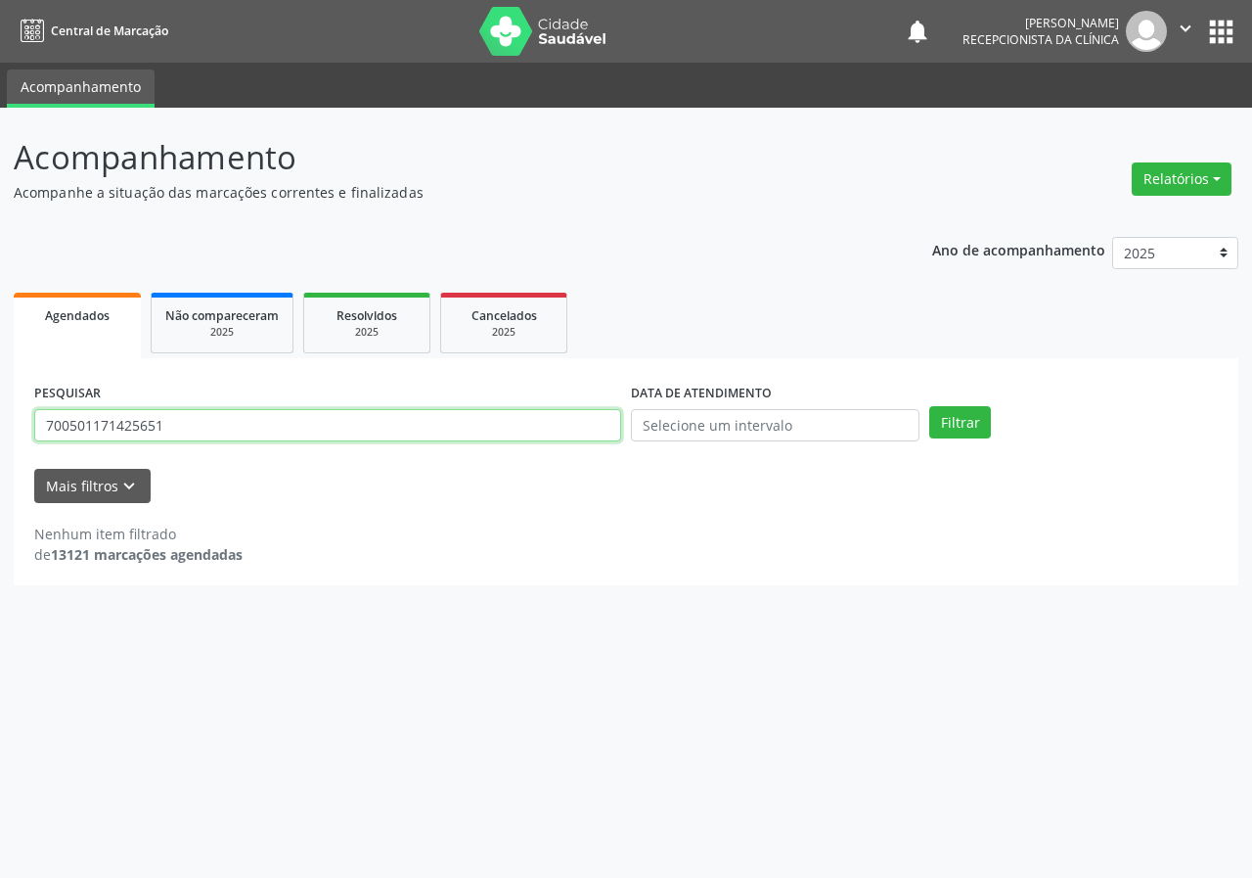
type input "700501171425651"
click at [930, 406] on button "Filtrar" at bounding box center [961, 422] width 62 height 33
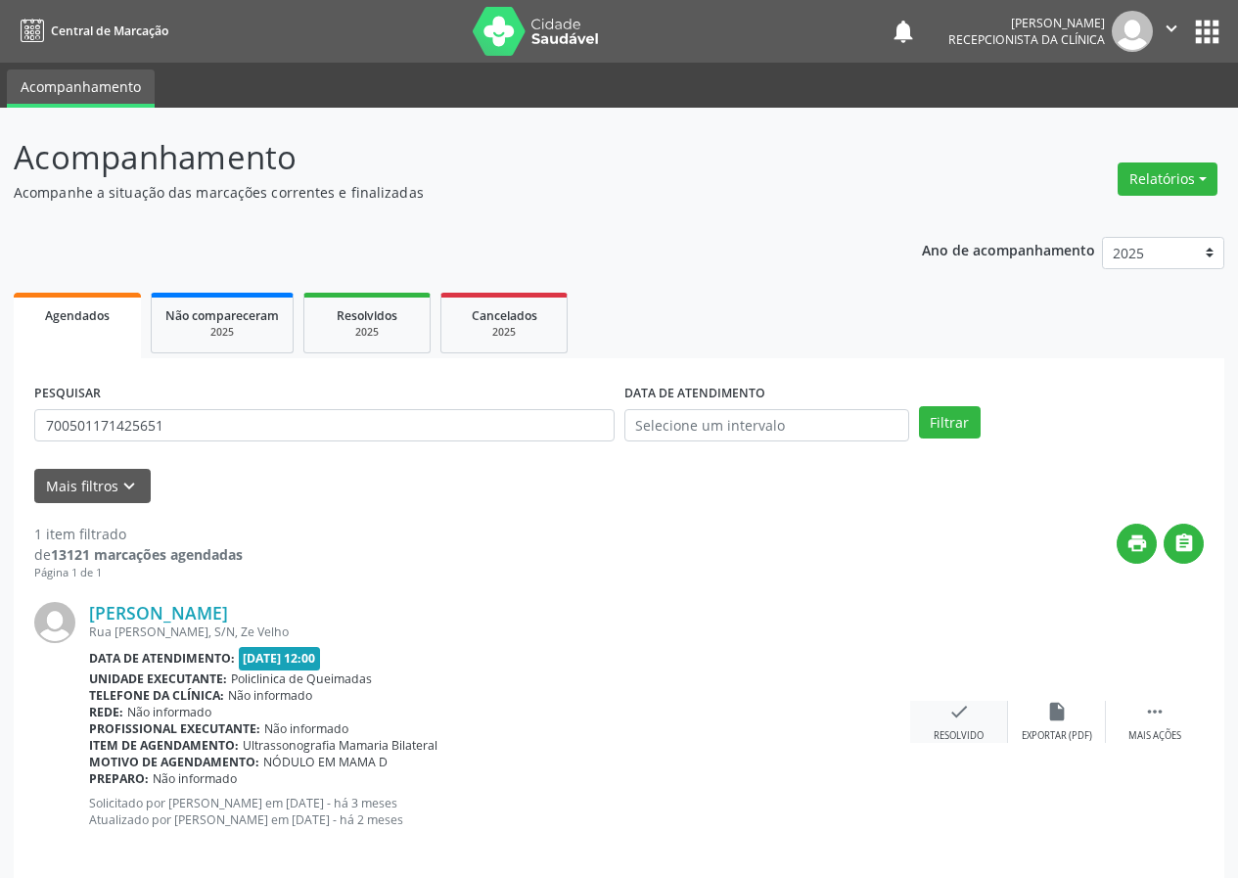
click at [958, 707] on icon "check" at bounding box center [959, 712] width 22 height 22
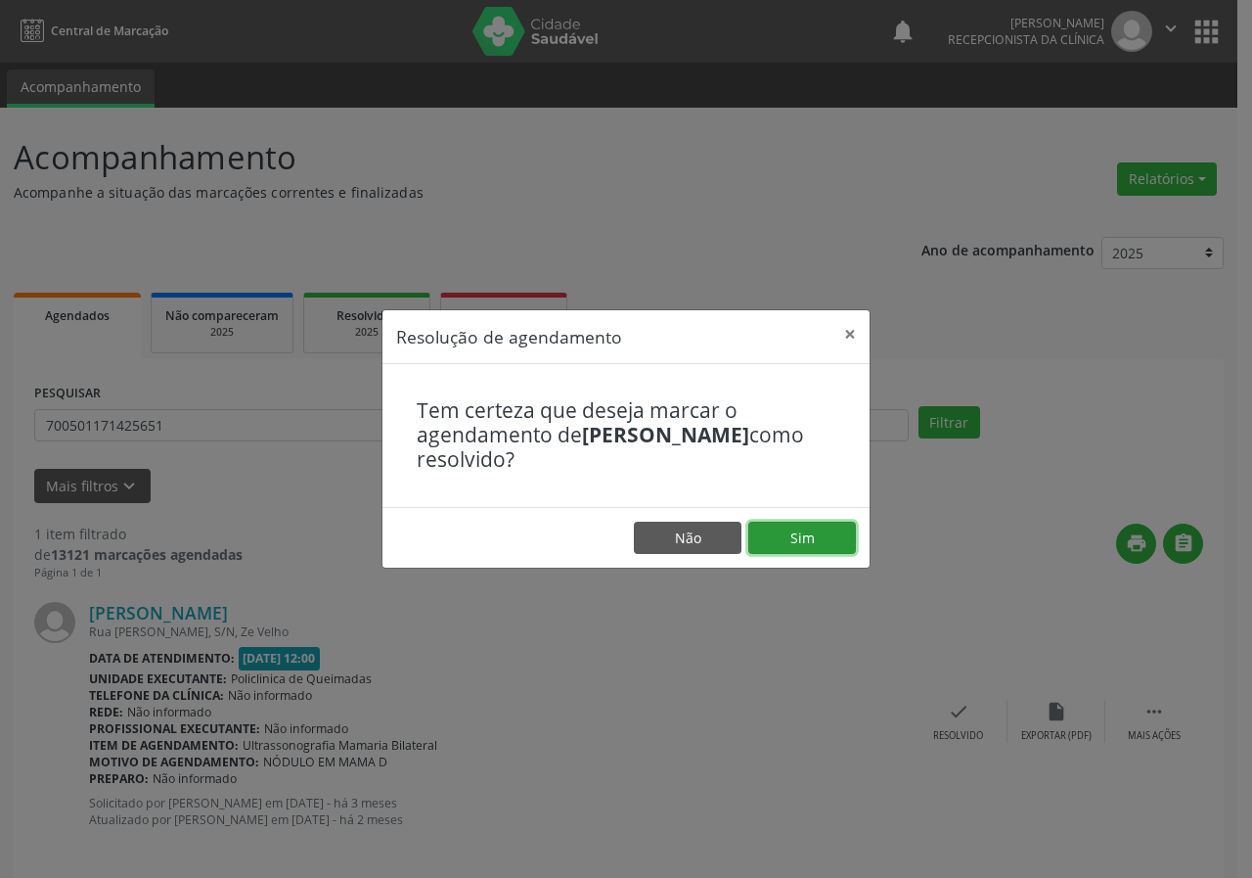
click at [789, 536] on button "Sim" at bounding box center [803, 538] width 108 height 33
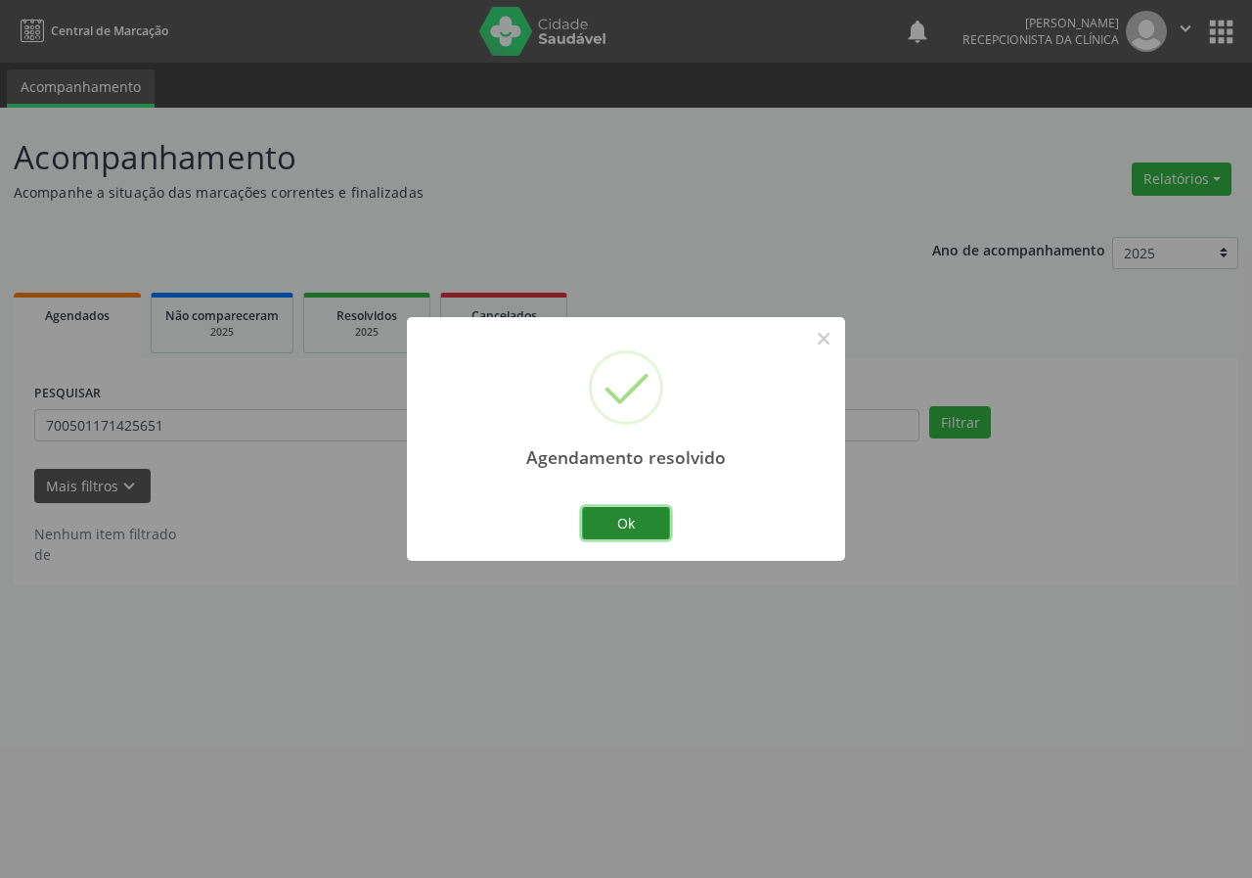
click at [631, 513] on button "Ok" at bounding box center [626, 523] width 88 height 33
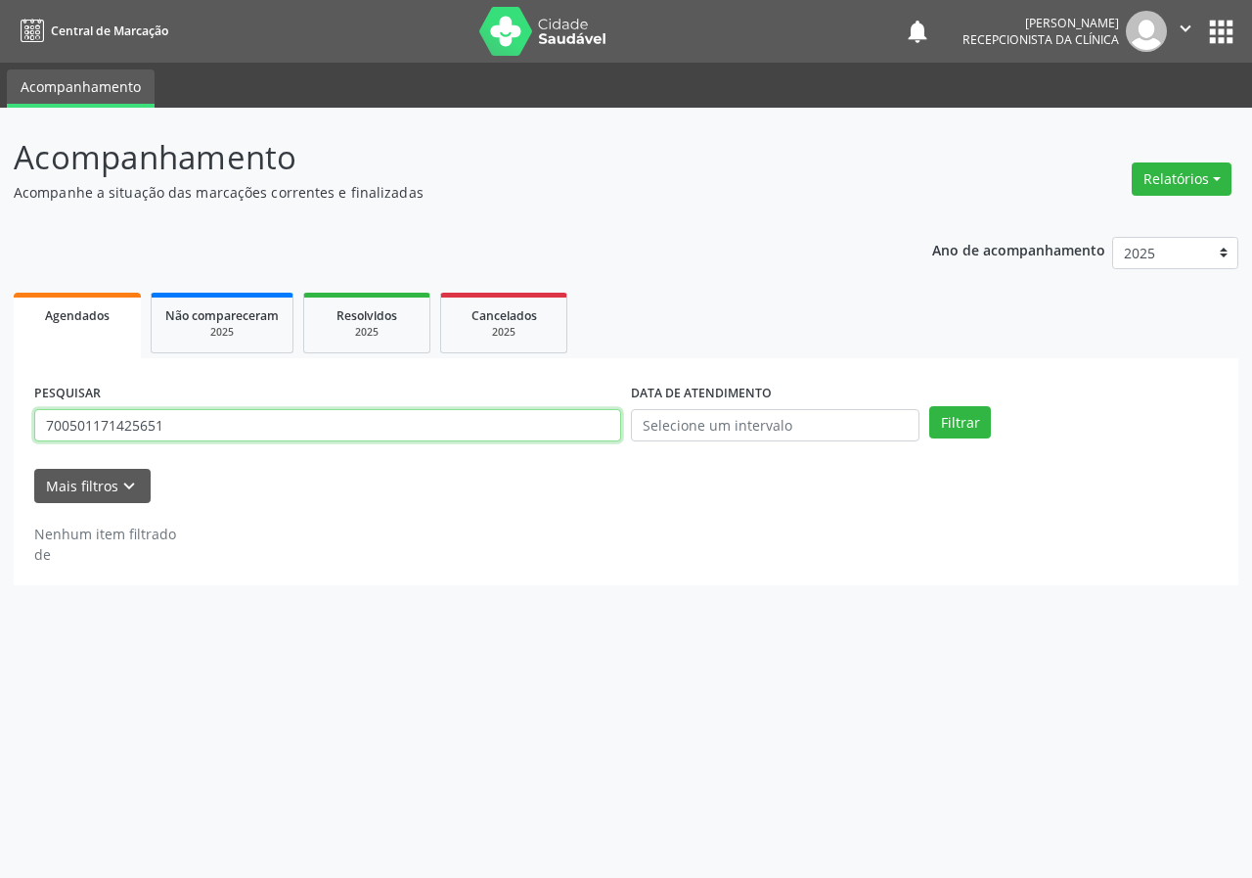
click at [569, 431] on input "700501171425651" at bounding box center [327, 425] width 587 height 33
type input "708007814216427"
click at [930, 406] on button "Filtrar" at bounding box center [961, 422] width 62 height 33
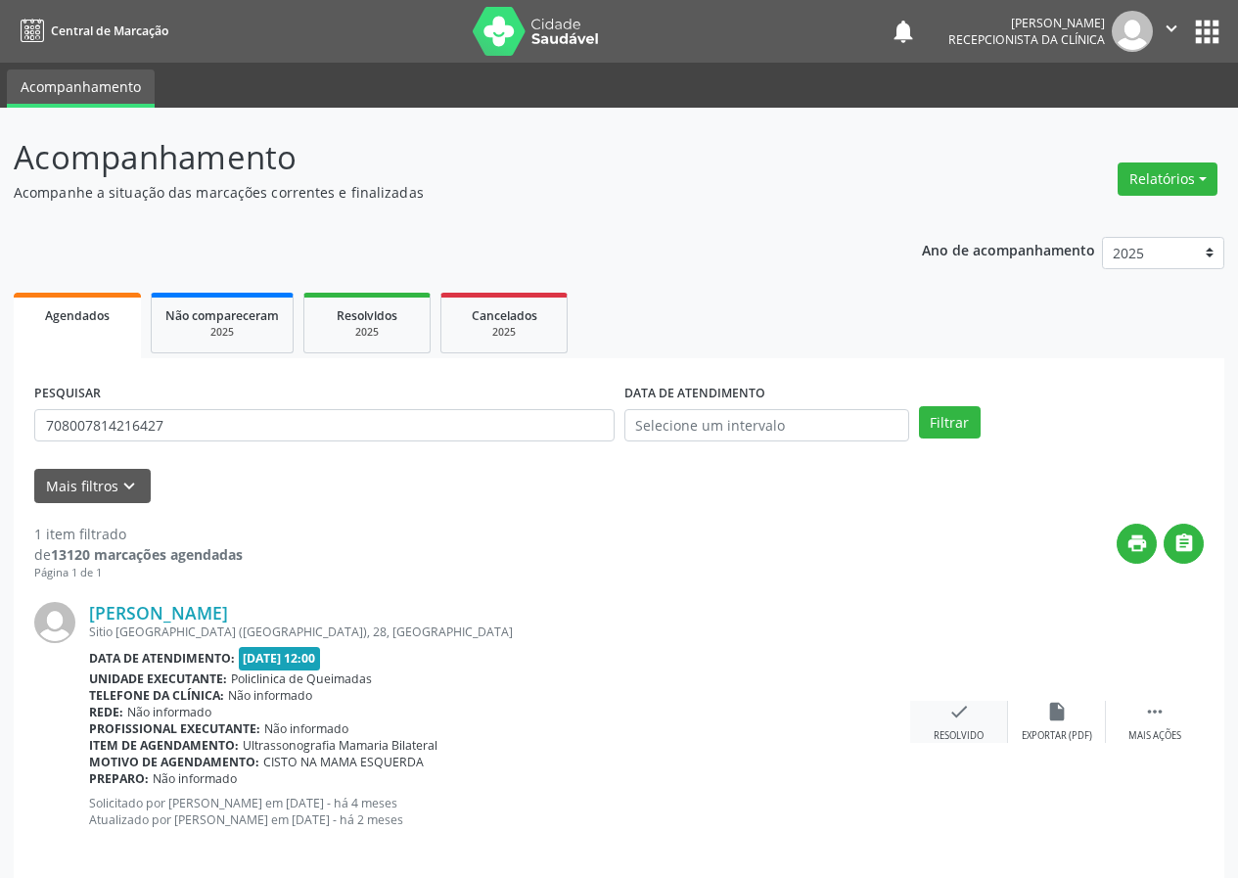
click at [952, 724] on div "check Resolvido" at bounding box center [959, 722] width 98 height 42
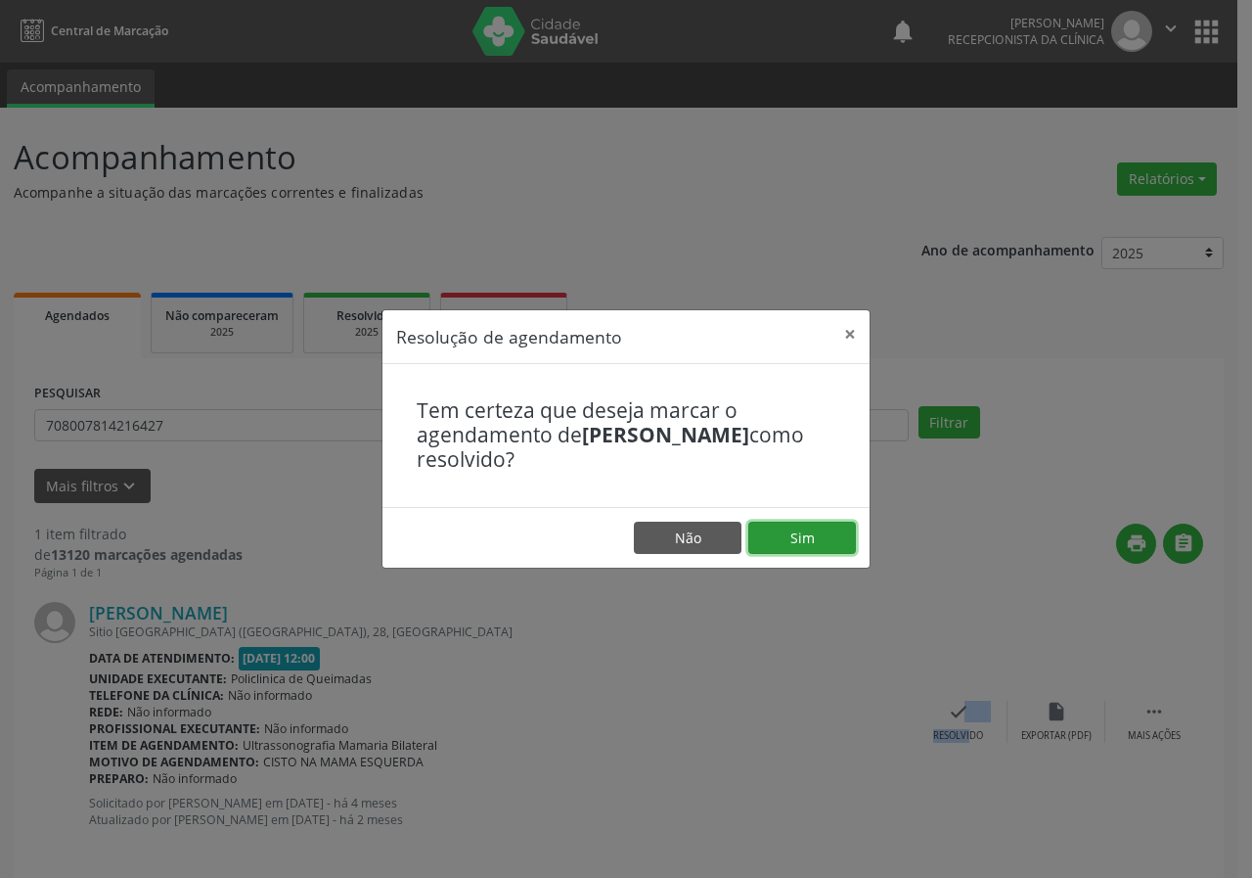
click at [789, 542] on button "Sim" at bounding box center [803, 538] width 108 height 33
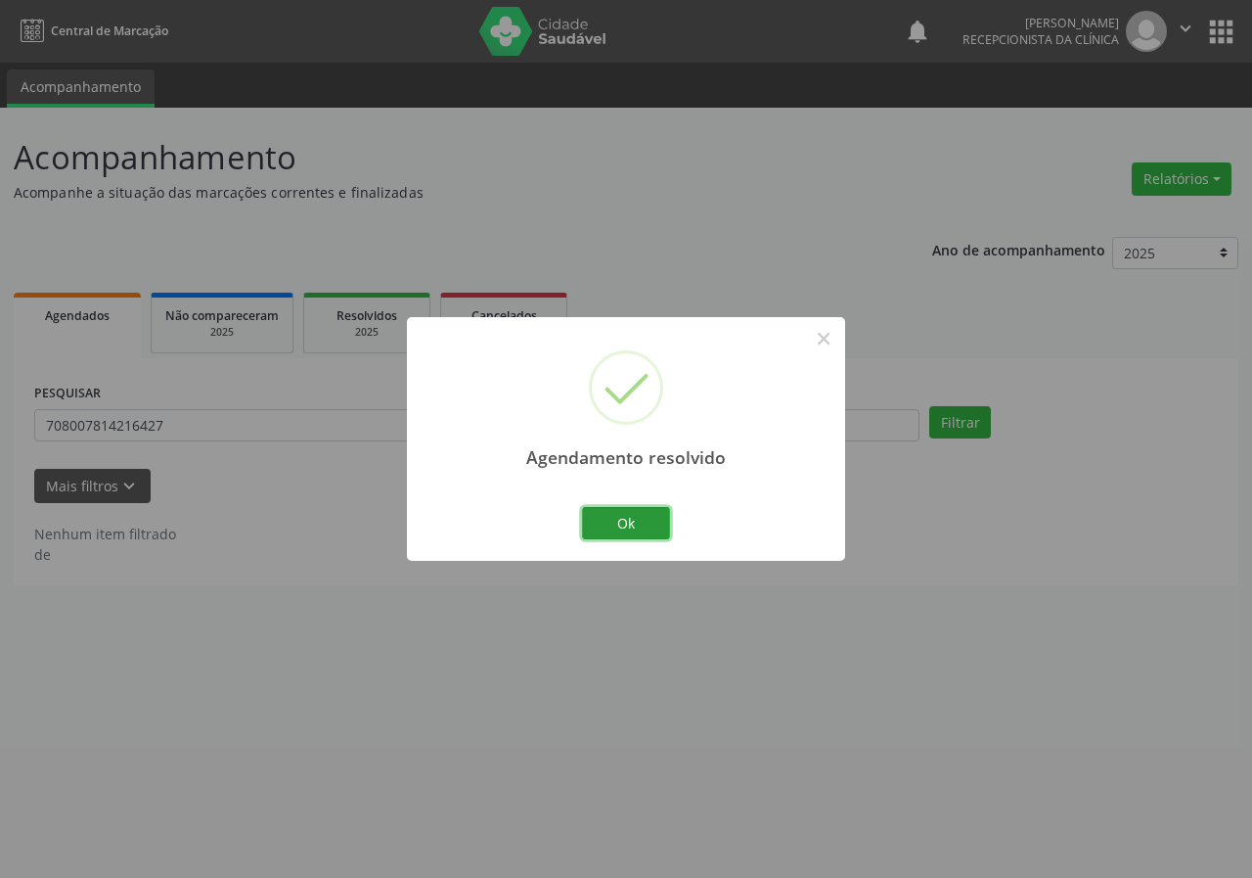
drag, startPoint x: 643, startPoint y: 524, endPoint x: 509, endPoint y: 479, distance: 141.1
click at [642, 523] on button "Ok" at bounding box center [626, 523] width 88 height 33
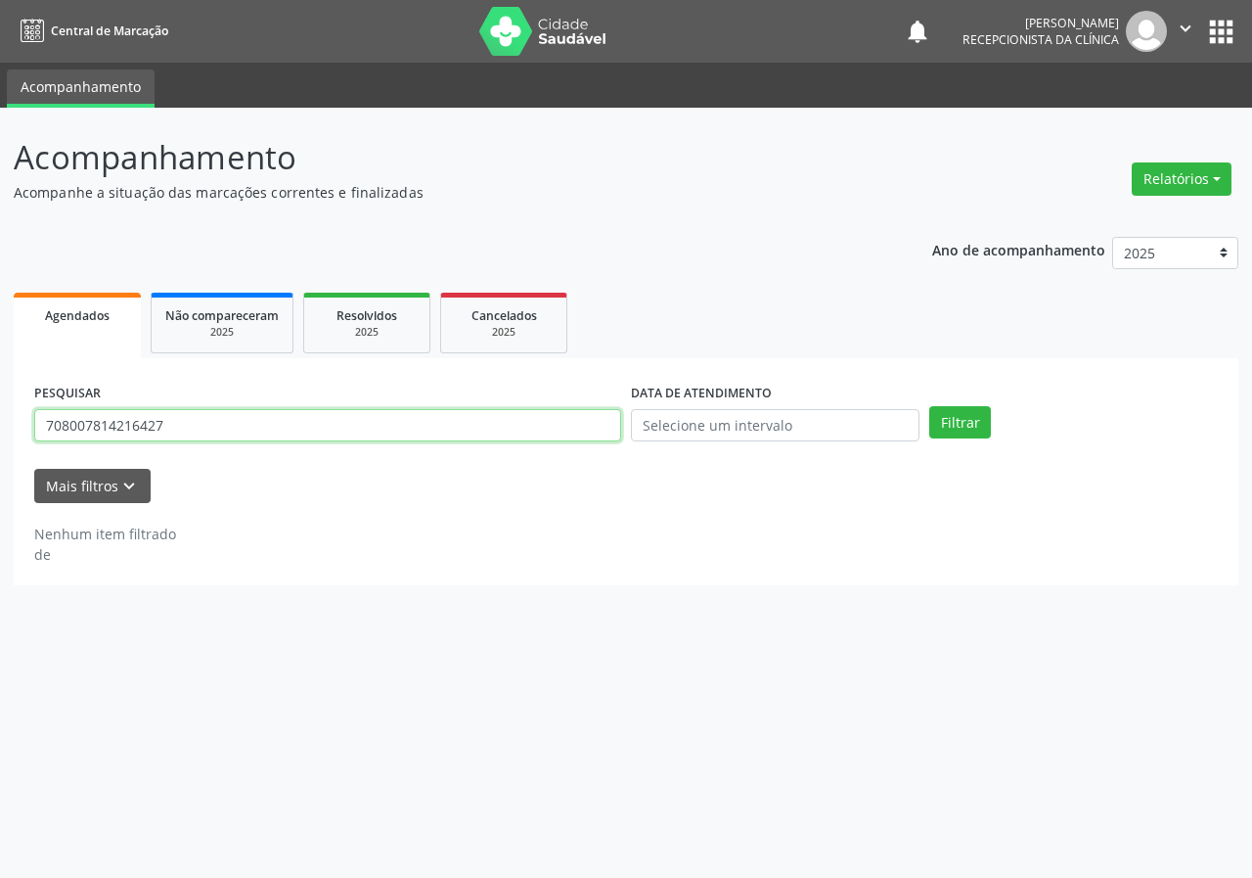
click at [518, 430] on input "708007814216427" at bounding box center [327, 425] width 587 height 33
type input "708102571134638"
click at [930, 406] on button "Filtrar" at bounding box center [961, 422] width 62 height 33
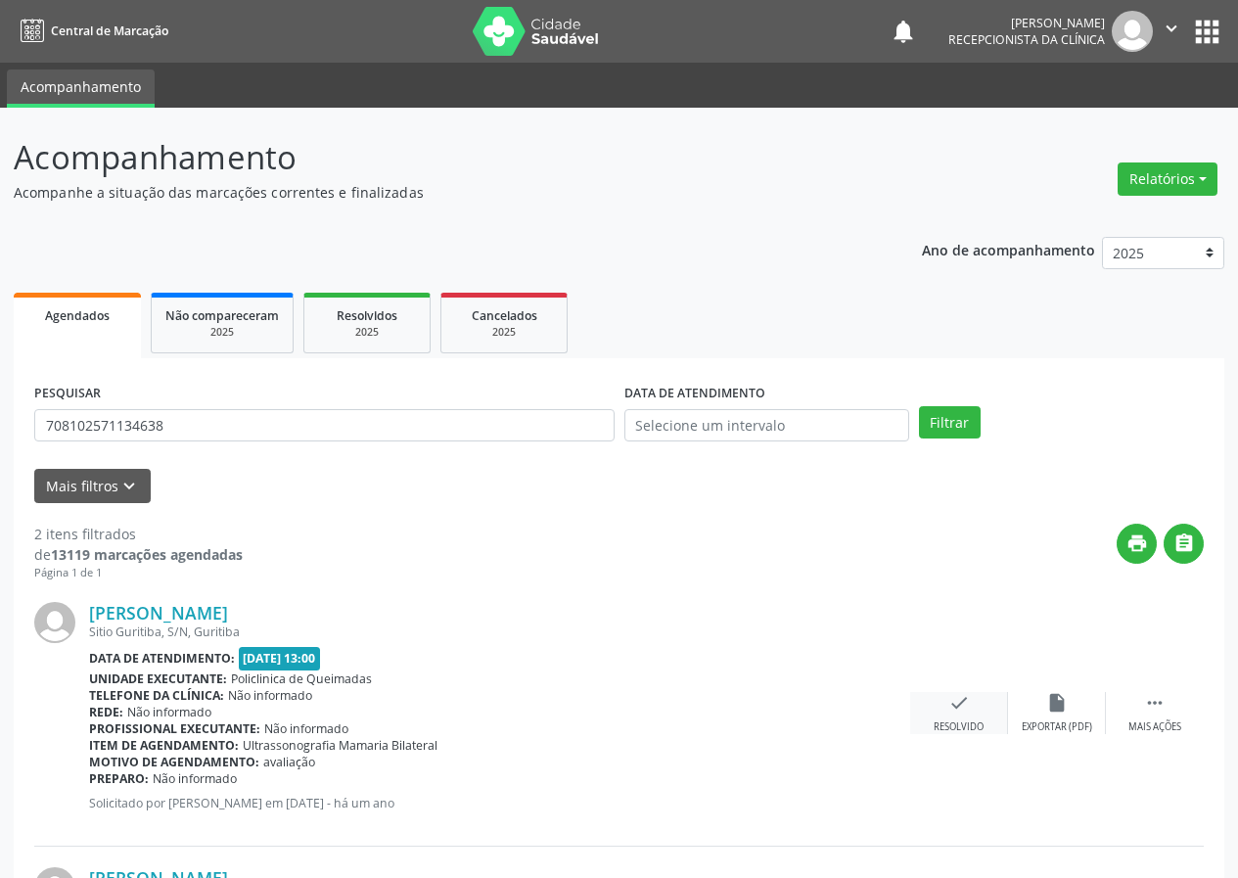
drag, startPoint x: 949, startPoint y: 716, endPoint x: 933, endPoint y: 710, distance: 16.7
click at [933, 710] on div "check Resolvido" at bounding box center [959, 713] width 98 height 42
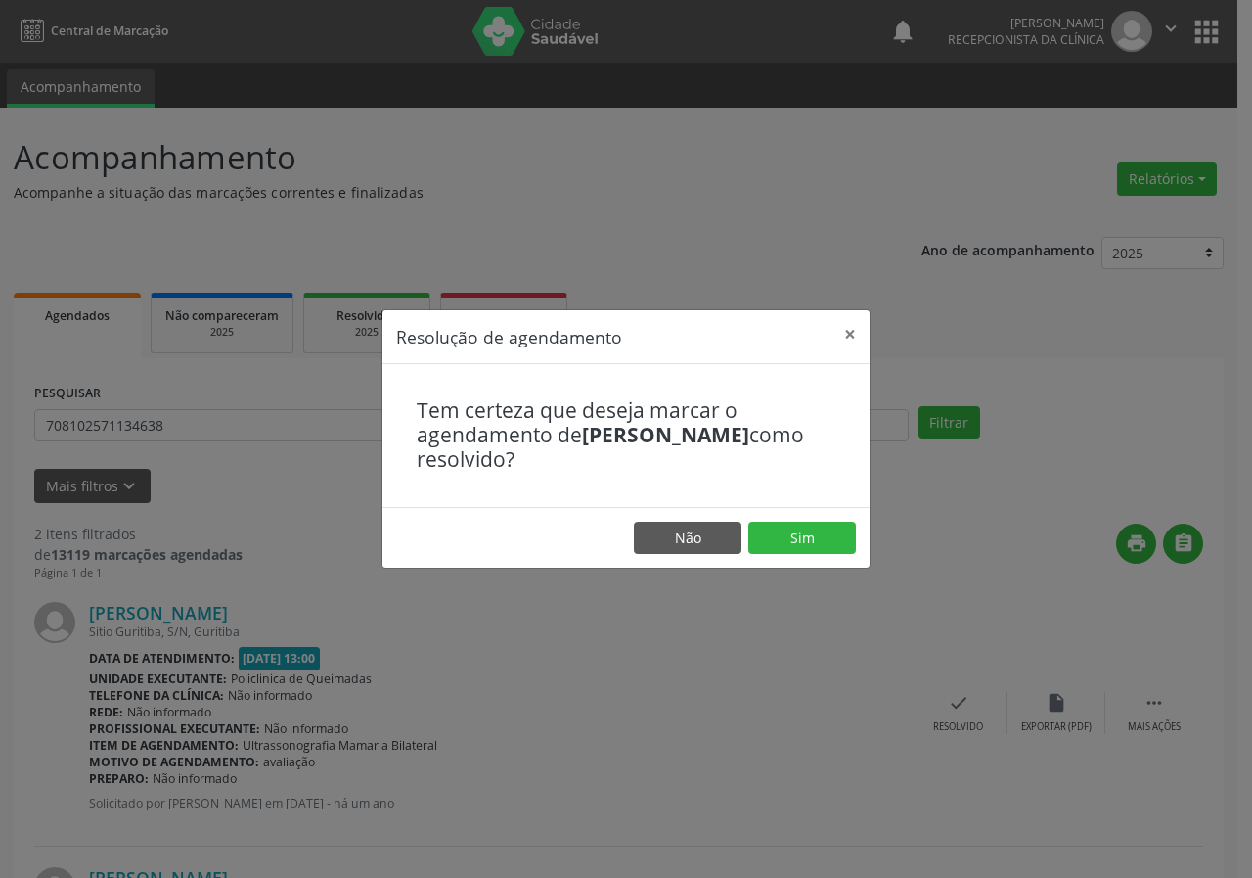
click at [814, 559] on footer "Não Sim" at bounding box center [626, 538] width 487 height 62
click at [805, 534] on button "Sim" at bounding box center [803, 538] width 108 height 33
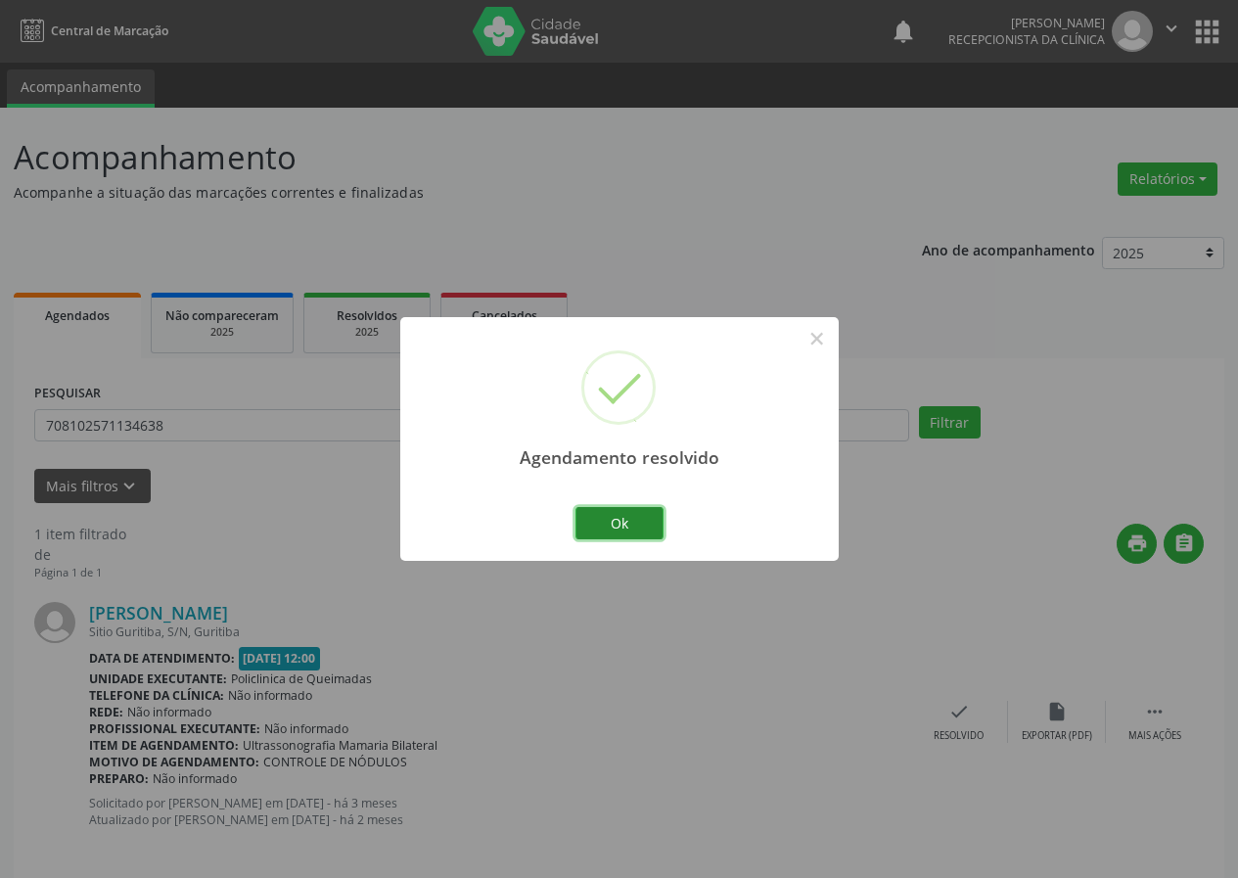
click at [631, 520] on button "Ok" at bounding box center [619, 523] width 88 height 33
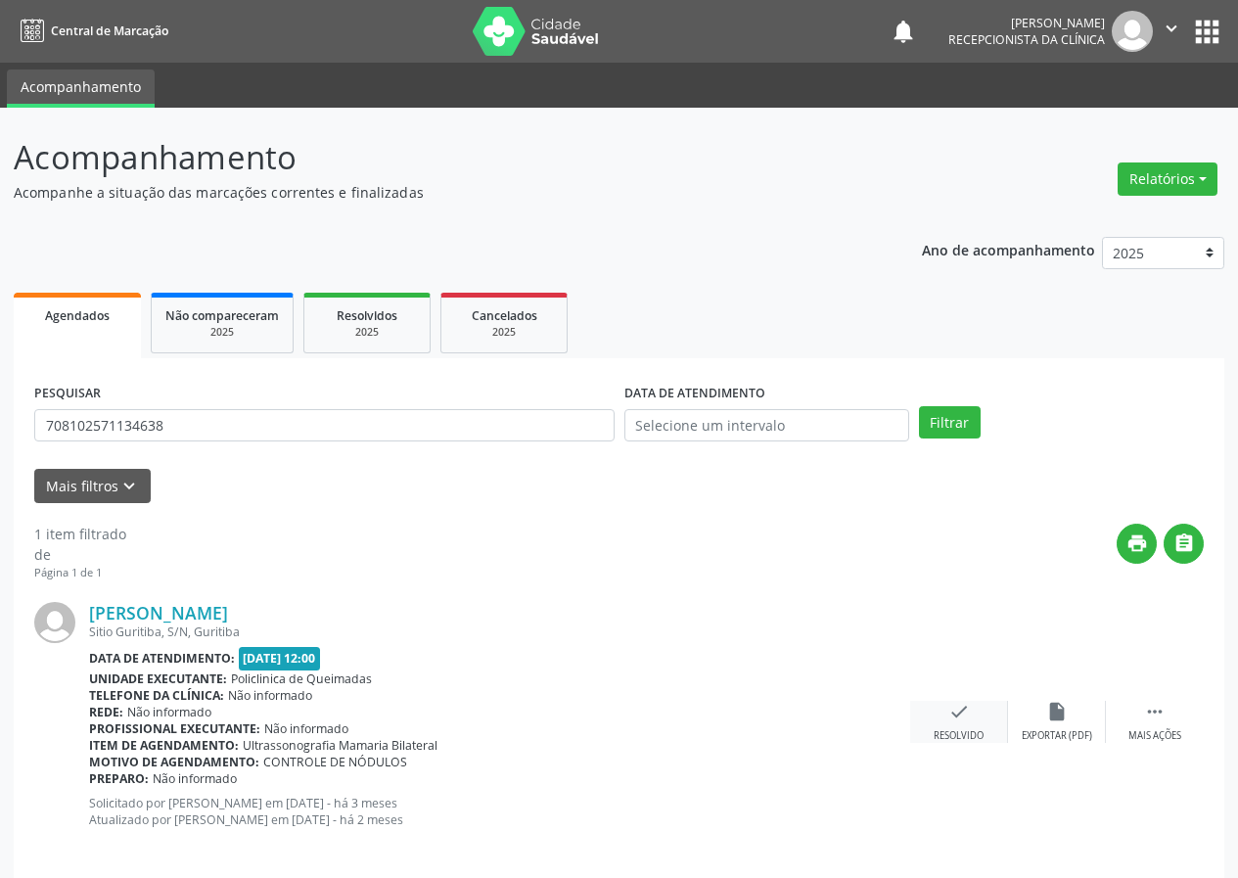
click at [945, 713] on div "check Resolvido" at bounding box center [959, 722] width 98 height 42
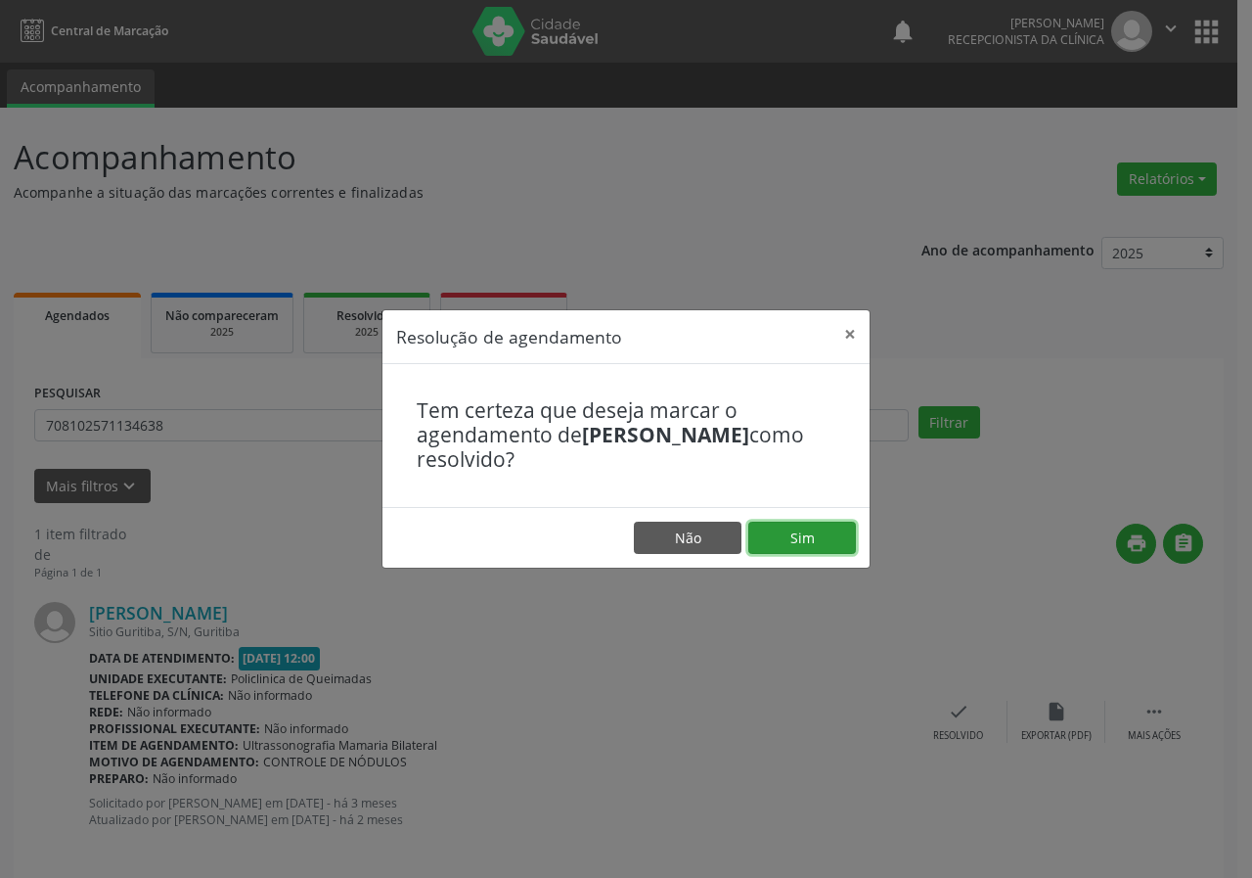
click at [799, 527] on button "Sim" at bounding box center [803, 538] width 108 height 33
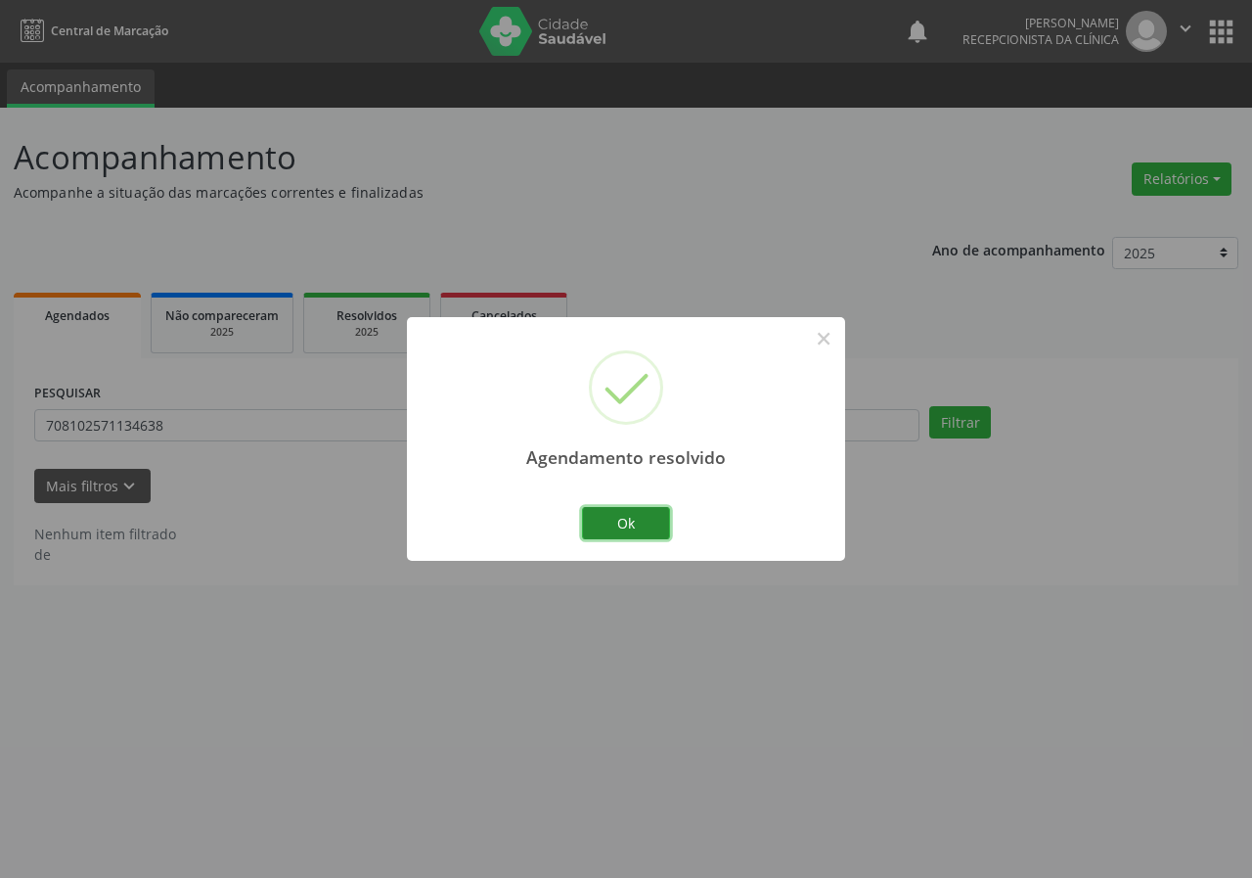
click at [647, 510] on button "Ok" at bounding box center [626, 523] width 88 height 33
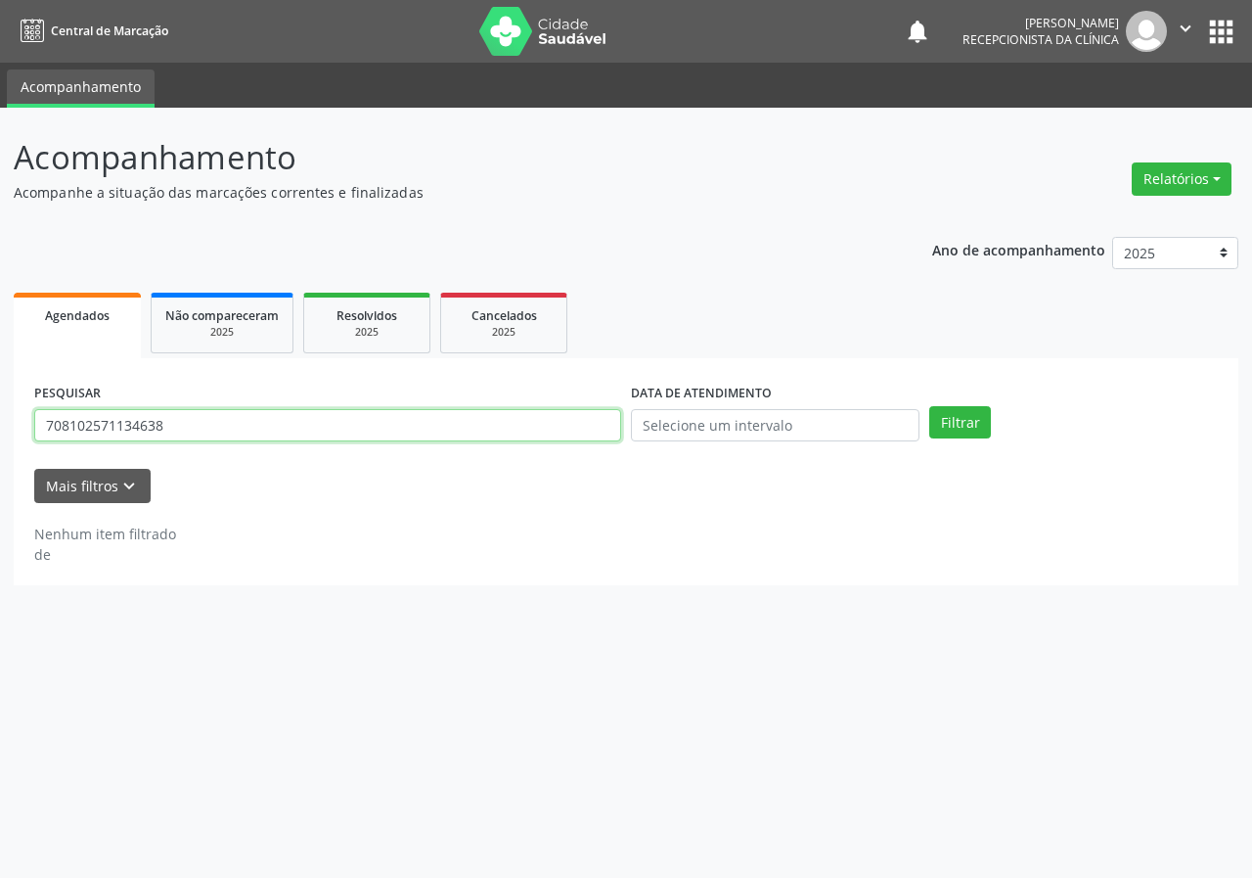
click at [523, 425] on input "708102571134638" at bounding box center [327, 425] width 587 height 33
type input "702406018976126"
click at [930, 406] on button "Filtrar" at bounding box center [961, 422] width 62 height 33
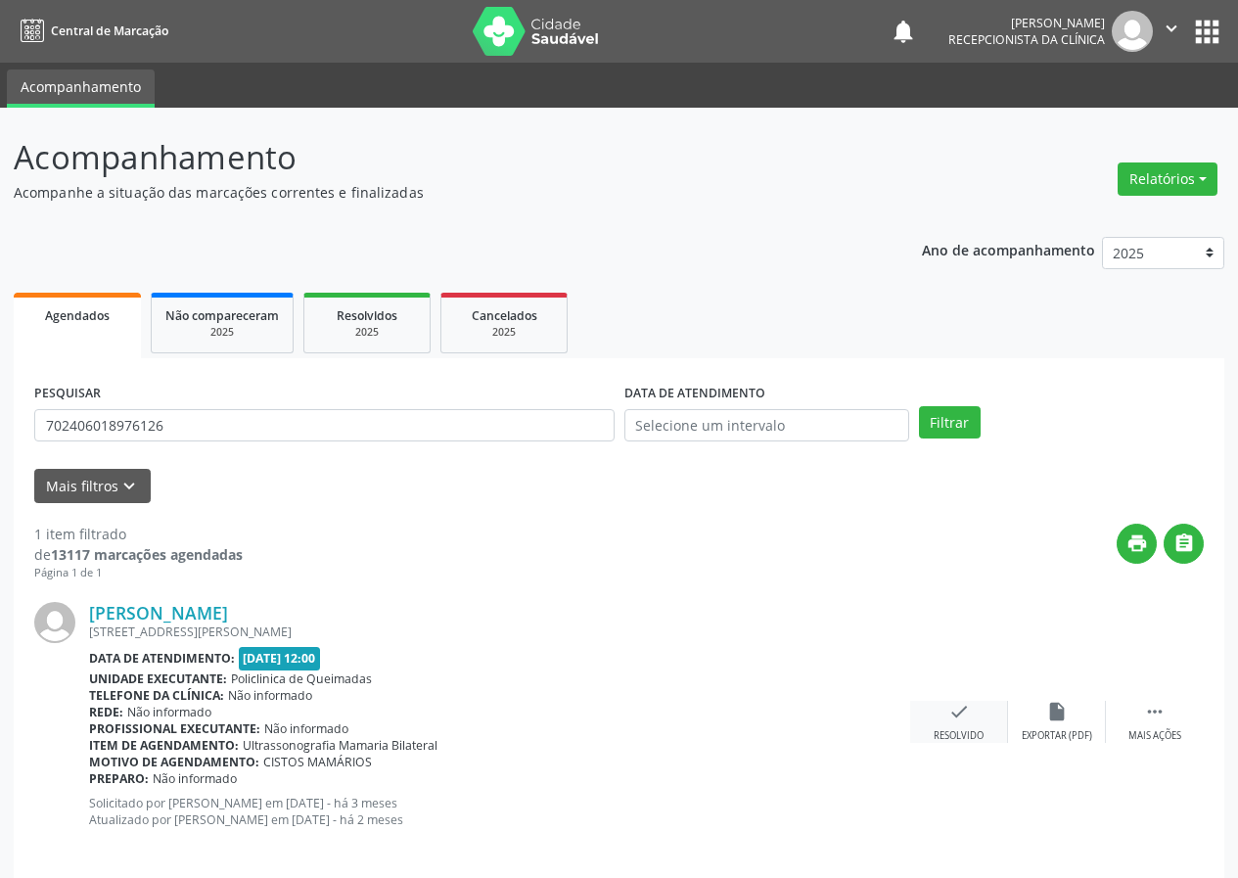
drag, startPoint x: 953, startPoint y: 720, endPoint x: 940, endPoint y: 717, distance: 13.1
click at [940, 717] on div "check Resolvido" at bounding box center [959, 722] width 98 height 42
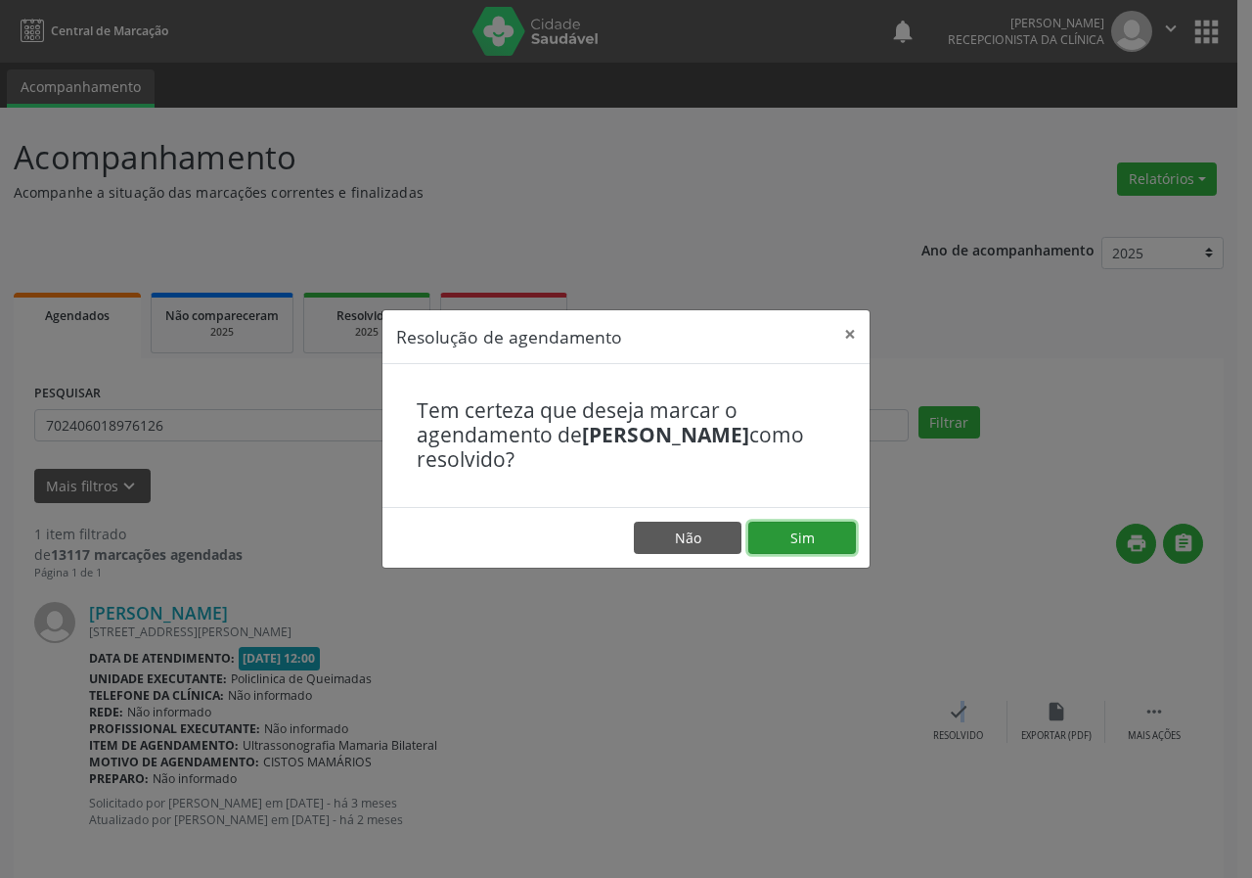
click at [838, 539] on button "Sim" at bounding box center [803, 538] width 108 height 33
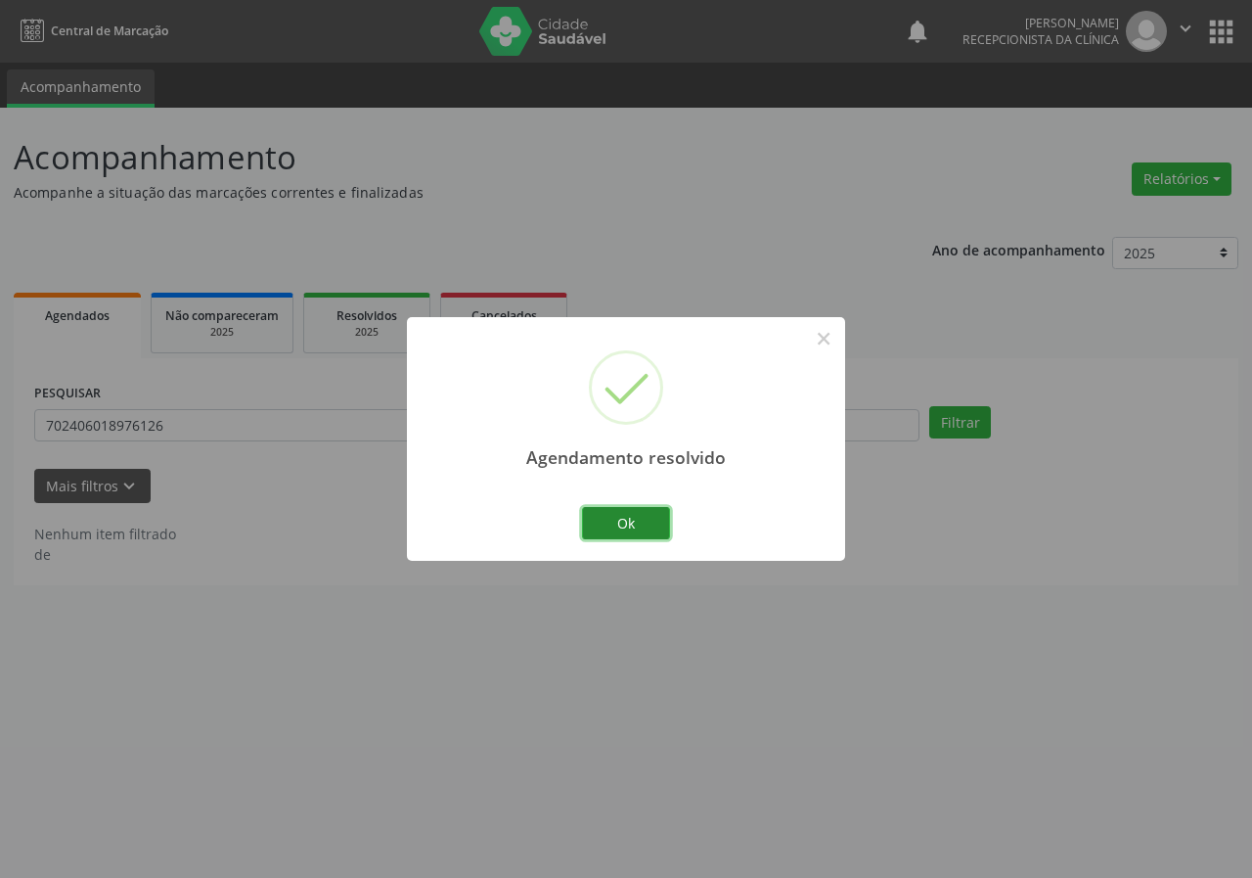
click at [613, 520] on button "Ok" at bounding box center [626, 523] width 88 height 33
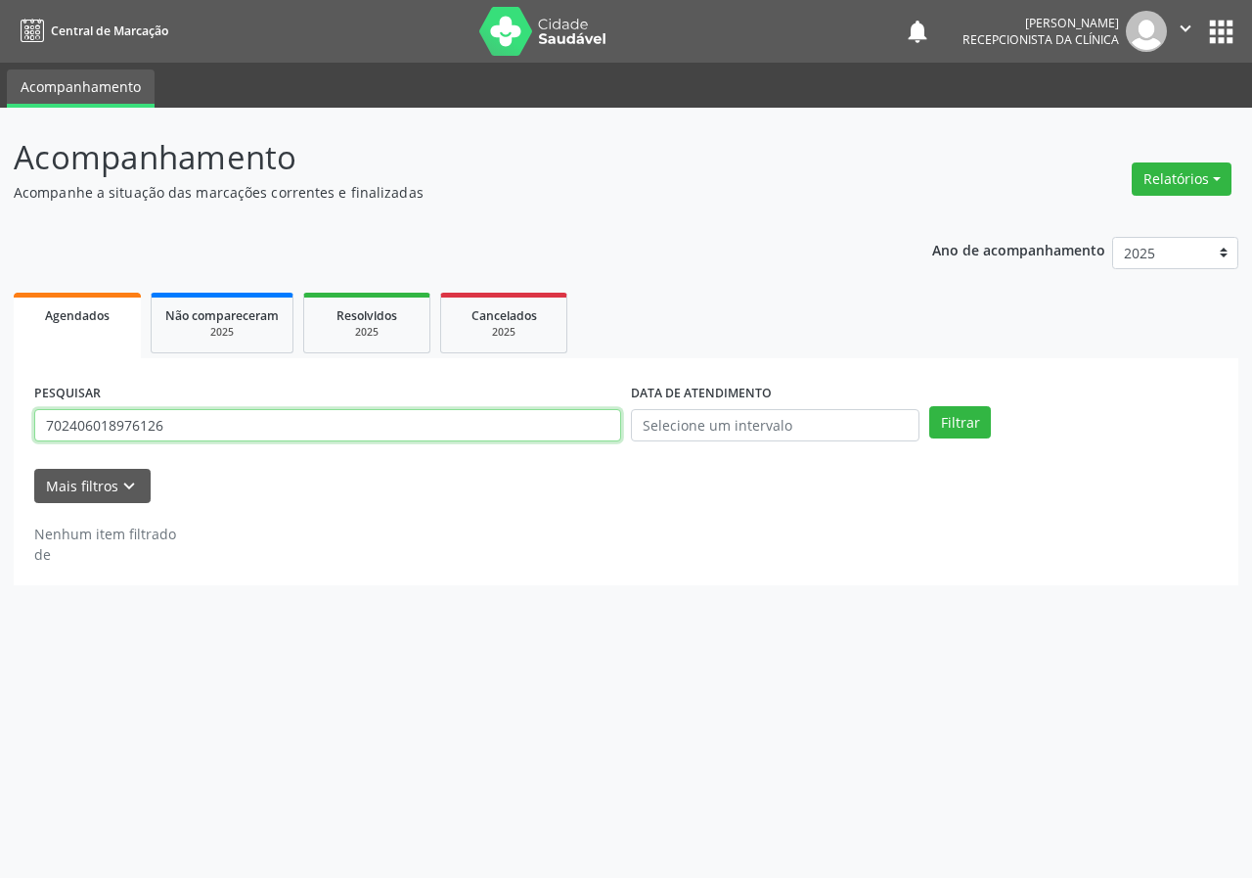
click at [549, 432] on input "702406018976126" at bounding box center [327, 425] width 587 height 33
type input "703404758984900"
click at [930, 406] on button "Filtrar" at bounding box center [961, 422] width 62 height 33
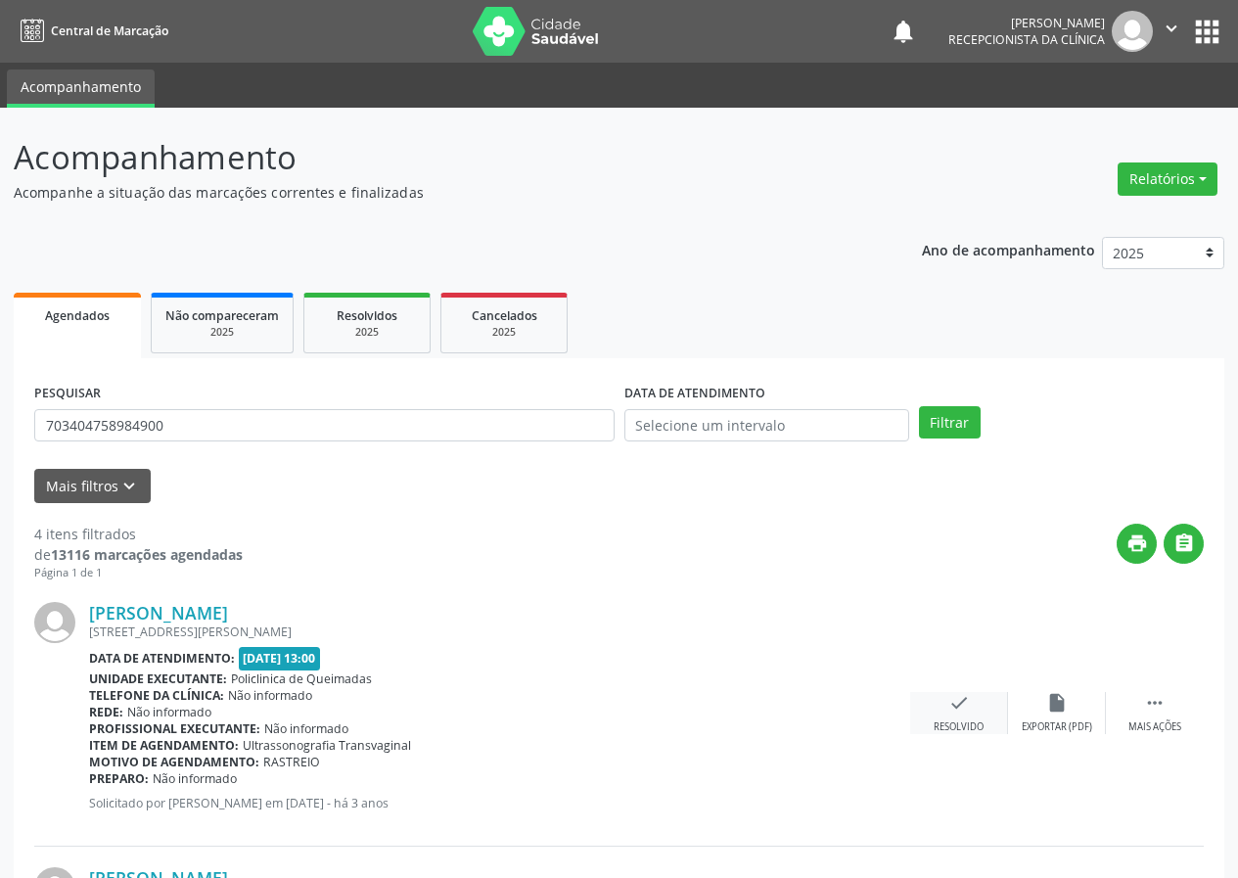
click at [973, 714] on div "check Resolvido" at bounding box center [959, 713] width 98 height 42
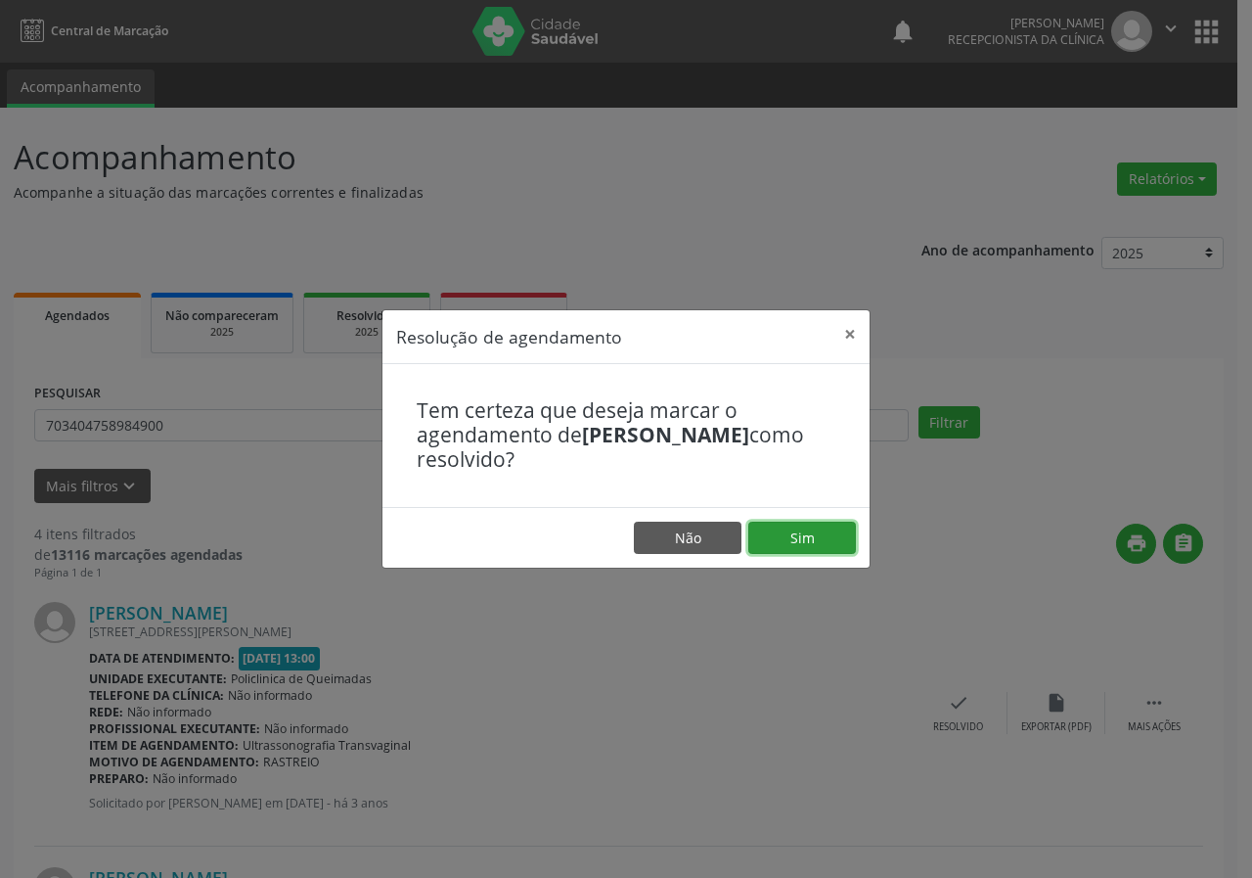
drag, startPoint x: 829, startPoint y: 531, endPoint x: 799, endPoint y: 525, distance: 29.9
click at [829, 532] on button "Sim" at bounding box center [803, 538] width 108 height 33
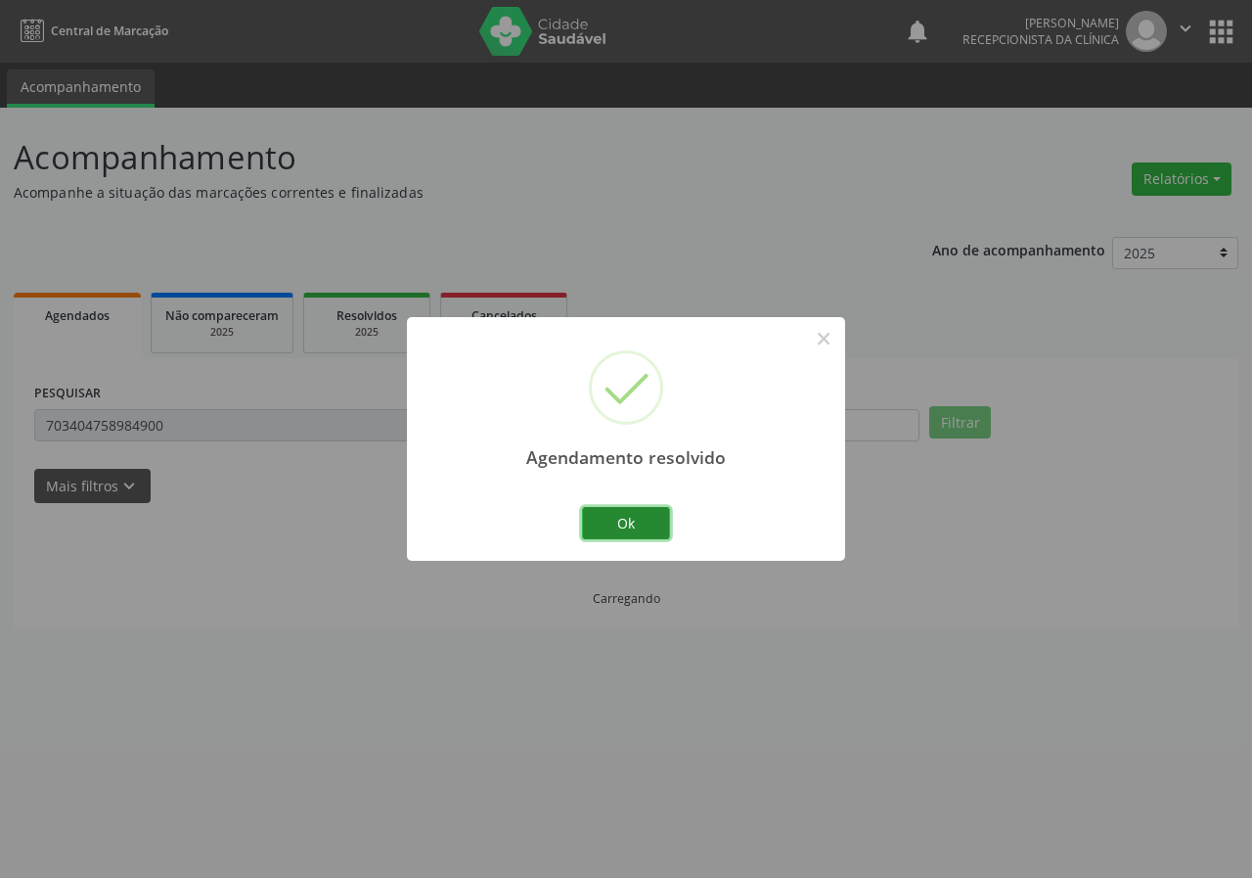
click at [625, 516] on button "Ok" at bounding box center [626, 523] width 88 height 33
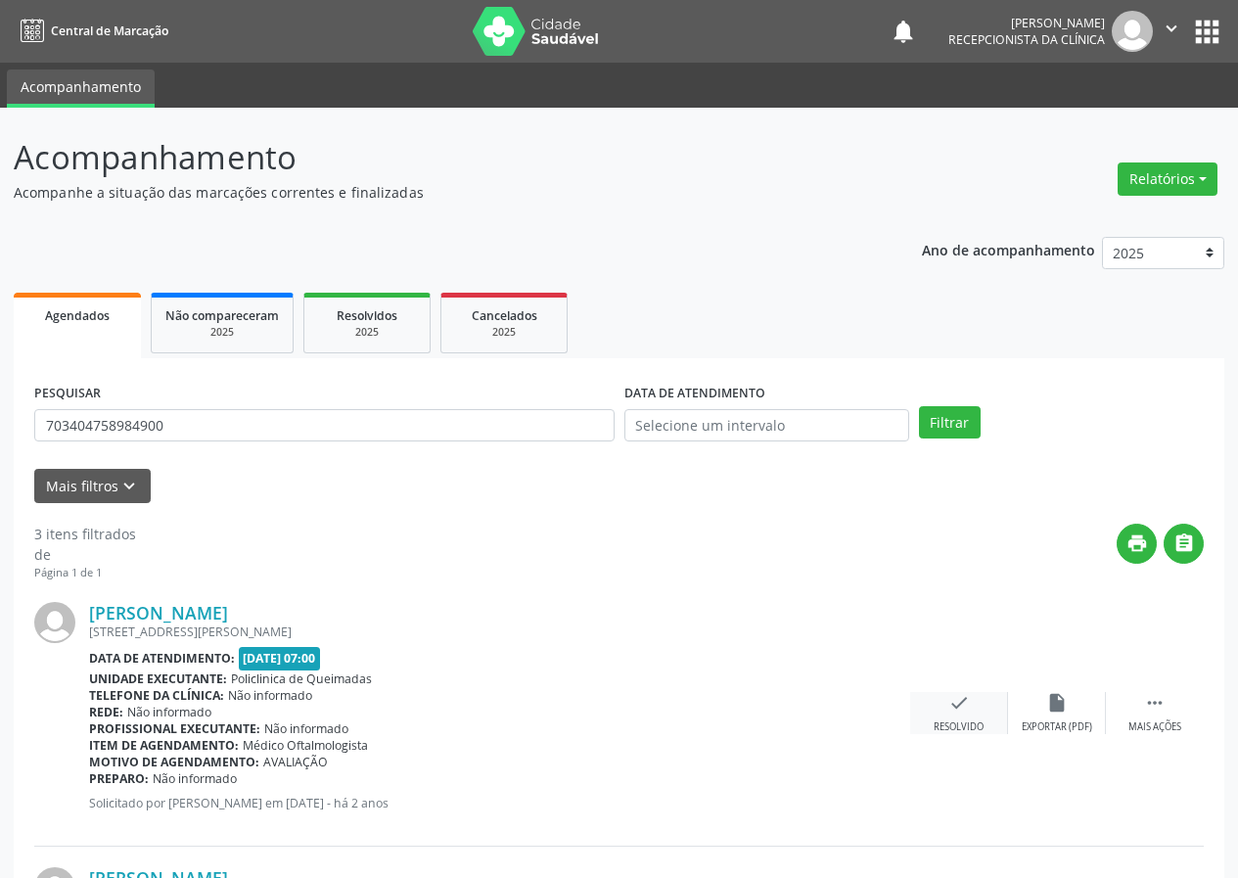
click at [952, 713] on div "check Resolvido" at bounding box center [959, 713] width 98 height 42
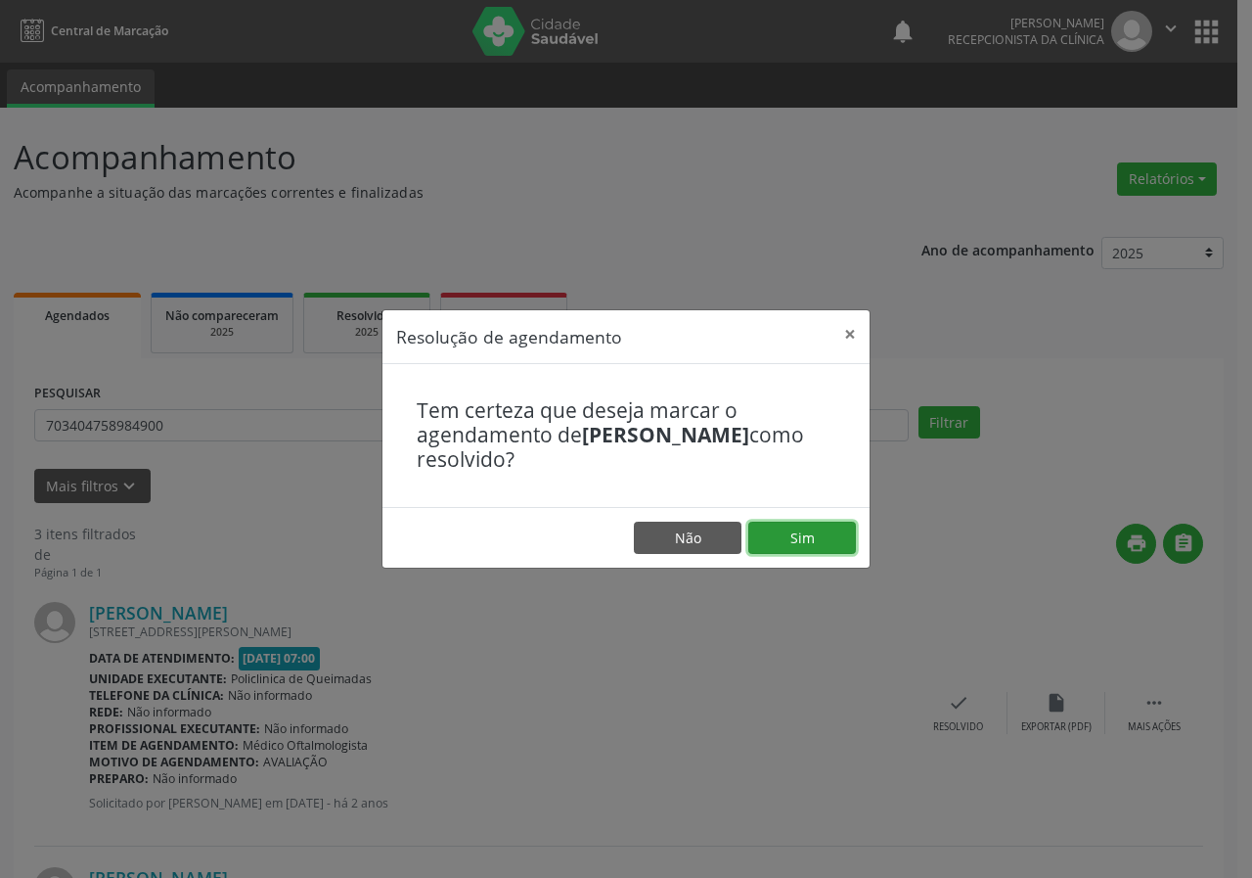
click at [794, 523] on button "Sim" at bounding box center [803, 538] width 108 height 33
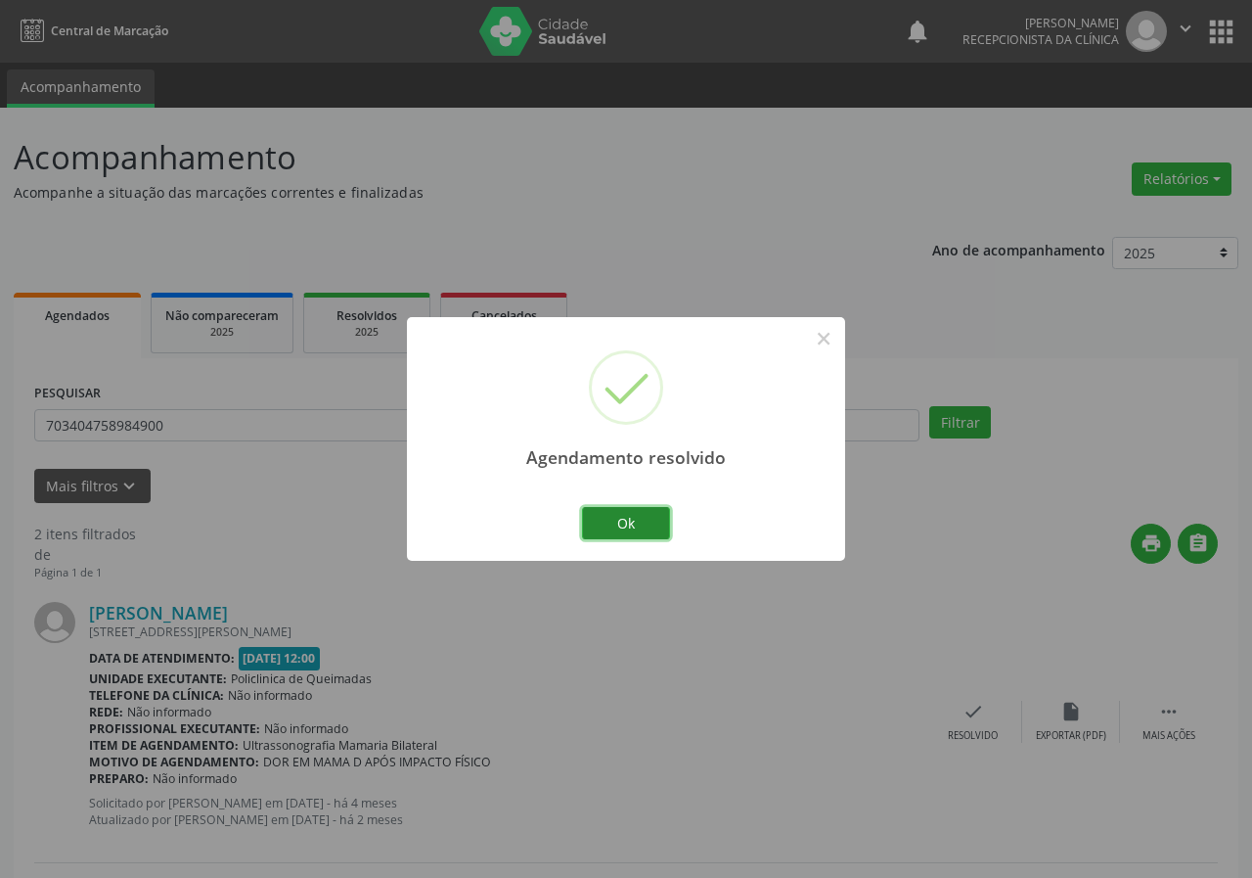
drag, startPoint x: 615, startPoint y: 510, endPoint x: 569, endPoint y: 512, distance: 47.0
click at [616, 510] on button "Ok" at bounding box center [626, 523] width 88 height 33
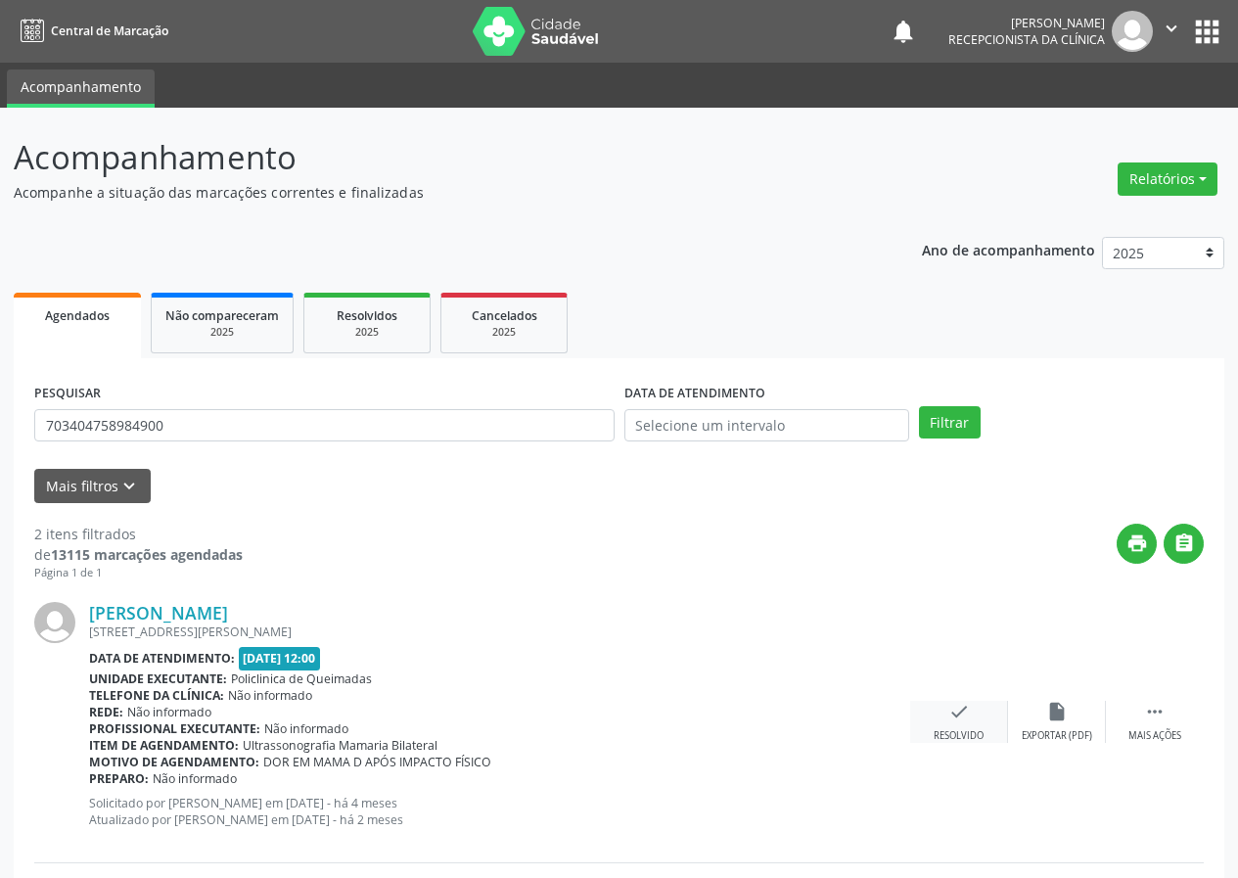
click at [954, 727] on div "check Resolvido" at bounding box center [959, 722] width 98 height 42
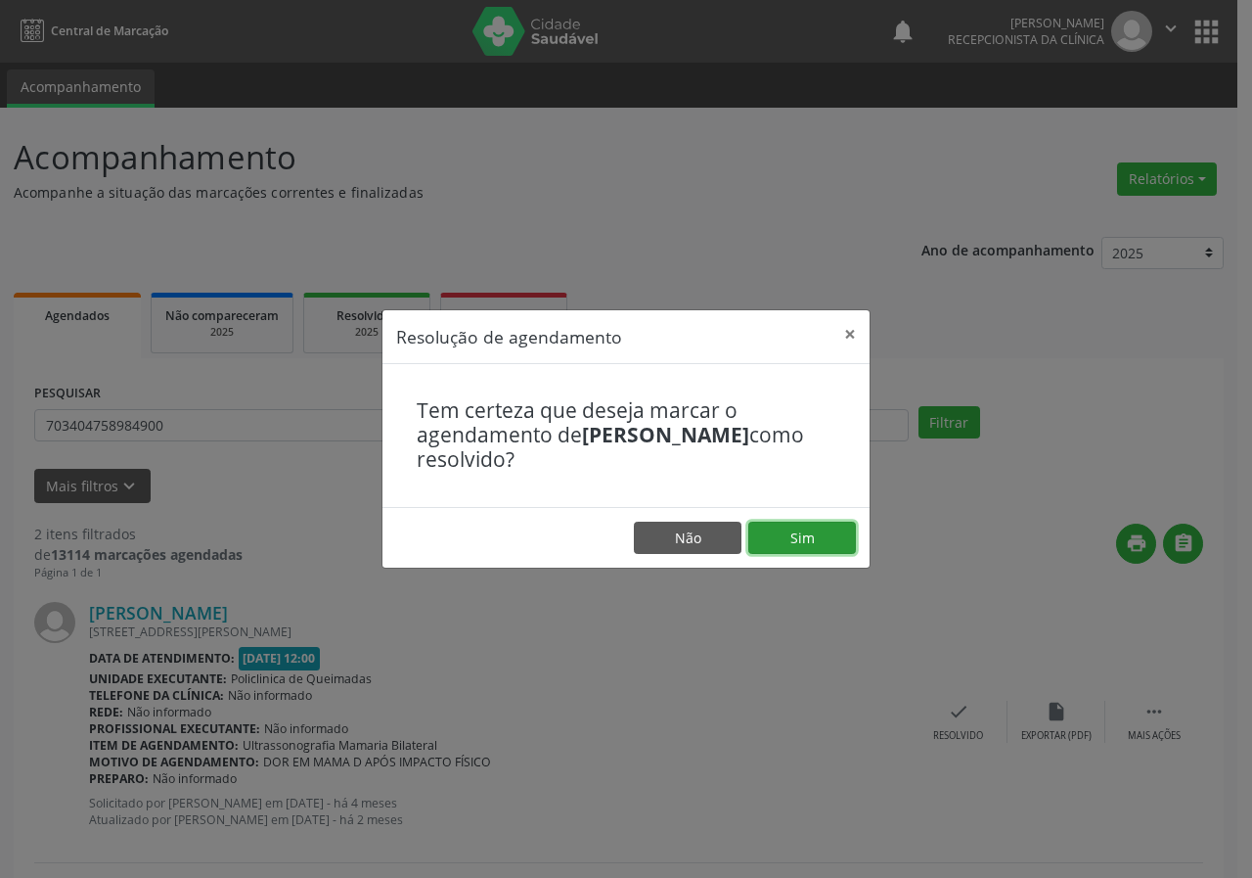
click at [834, 544] on button "Sim" at bounding box center [803, 538] width 108 height 33
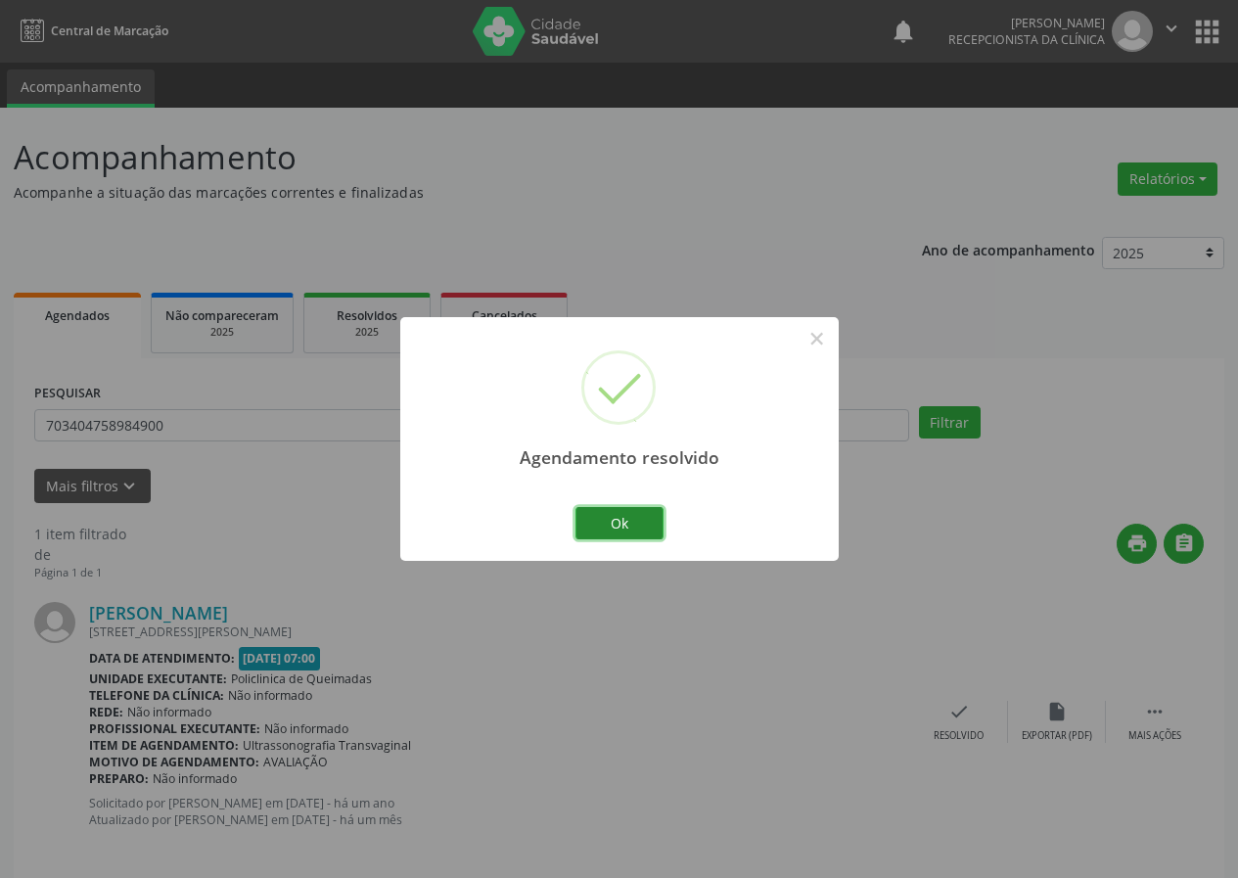
click at [640, 515] on button "Ok" at bounding box center [619, 523] width 88 height 33
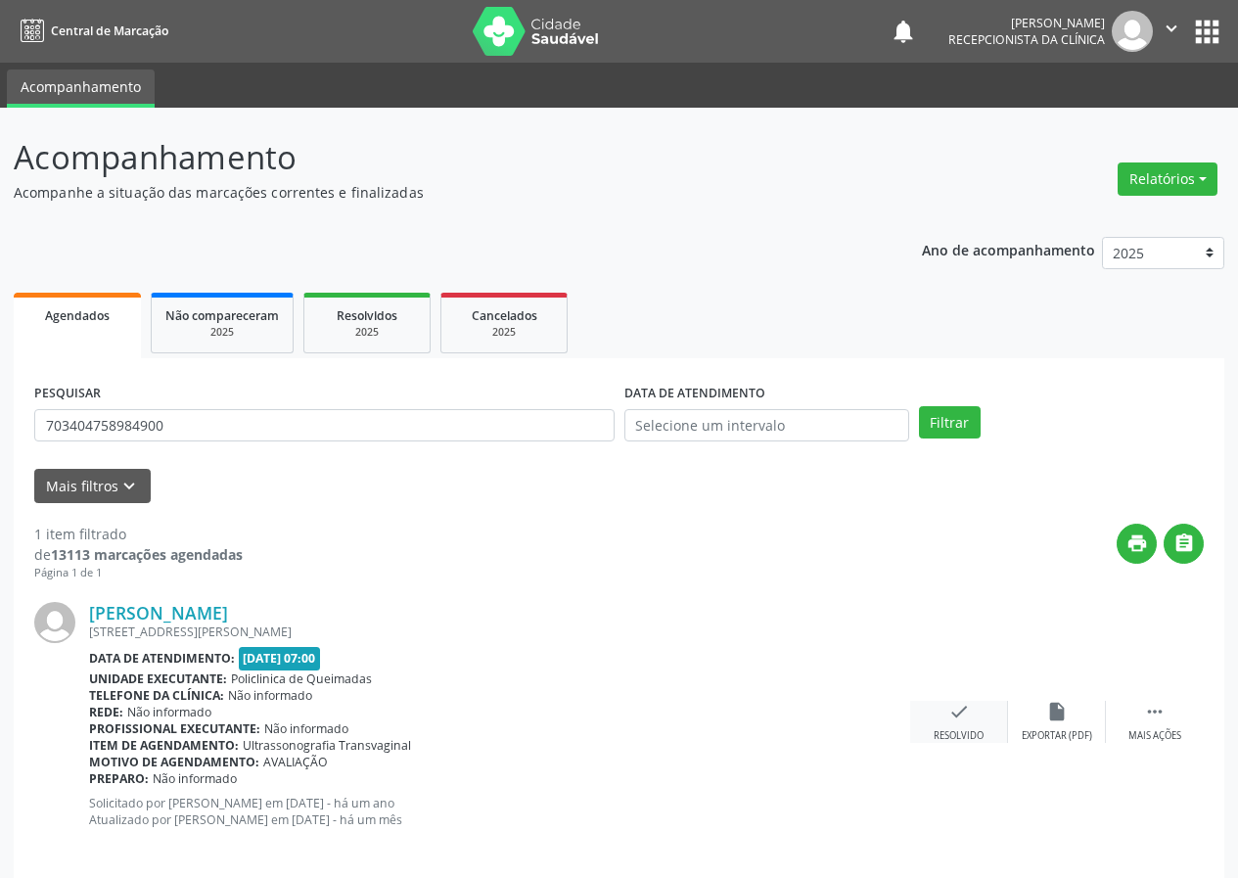
click at [968, 720] on icon "check" at bounding box center [959, 712] width 22 height 22
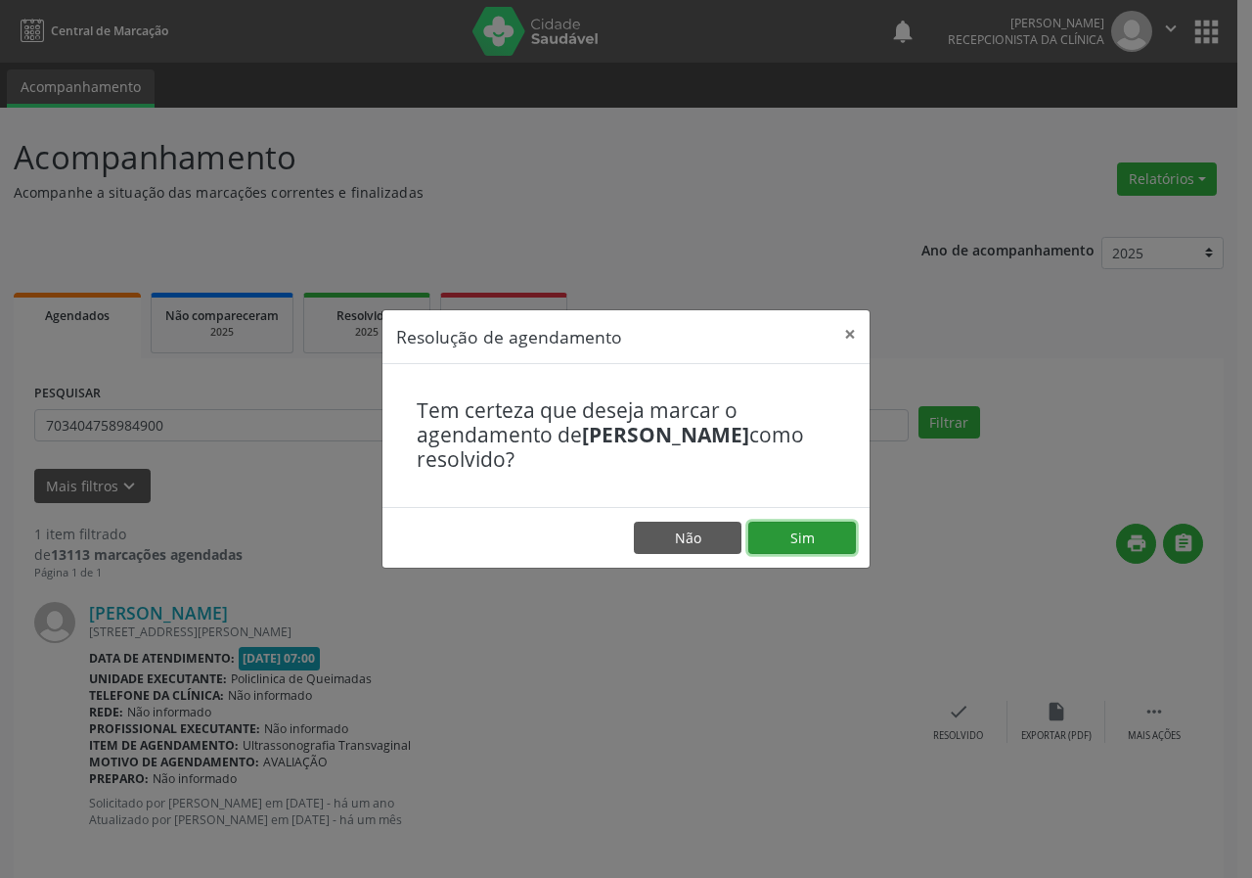
click at [817, 538] on button "Sim" at bounding box center [803, 538] width 108 height 33
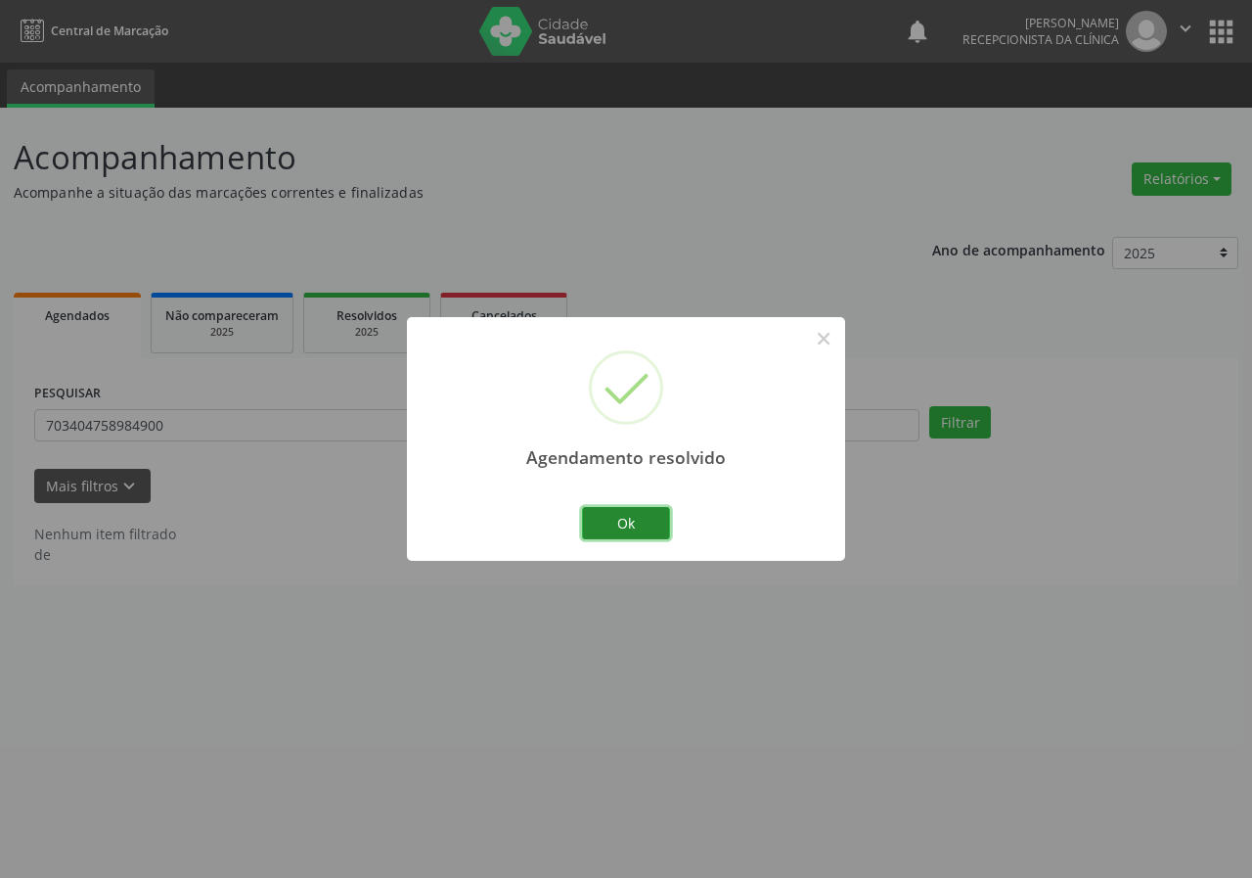
click at [654, 522] on button "Ok" at bounding box center [626, 523] width 88 height 33
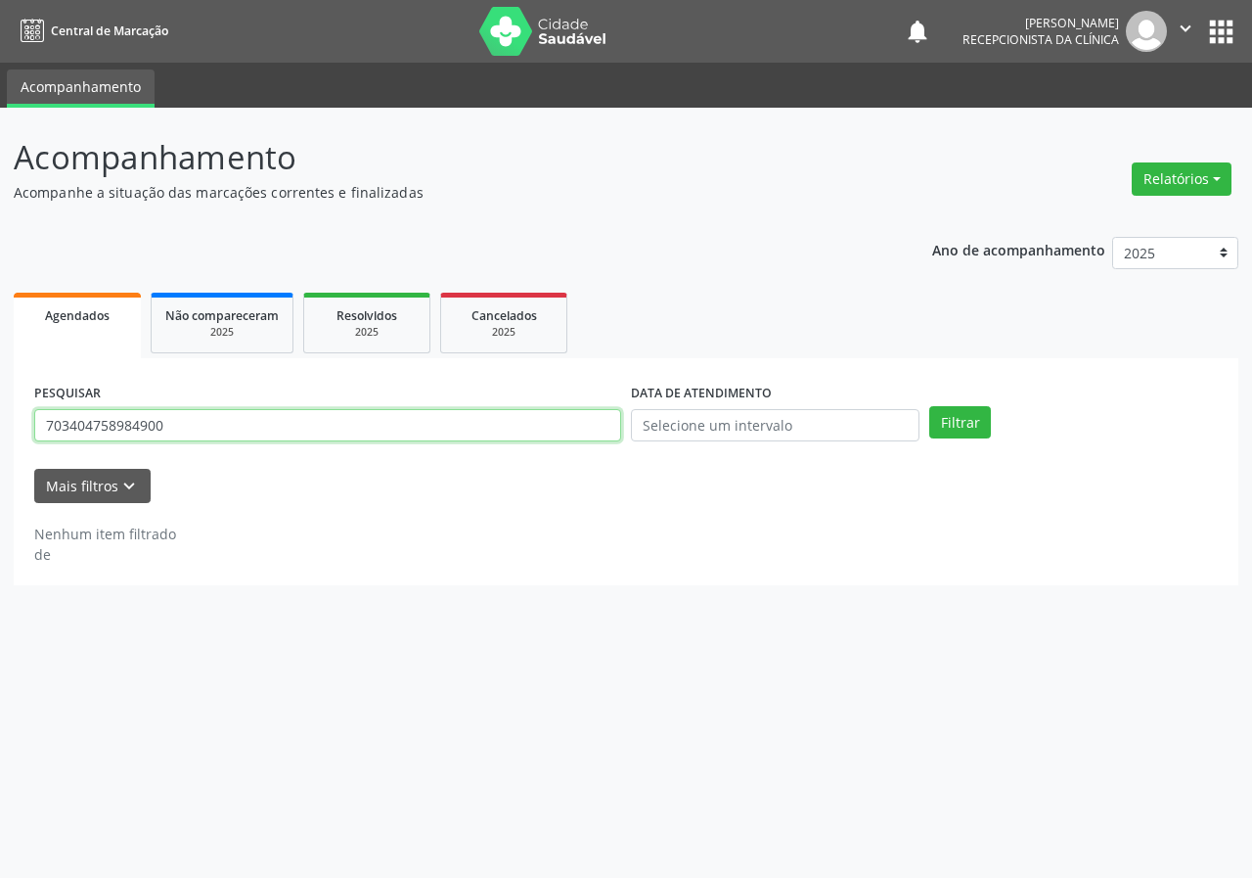
click at [445, 428] on input "703404758984900" at bounding box center [327, 425] width 587 height 33
click at [930, 406] on button "Filtrar" at bounding box center [961, 422] width 62 height 33
click at [82, 428] on input "70400335156468" at bounding box center [327, 425] width 587 height 33
type input "704000335156468"
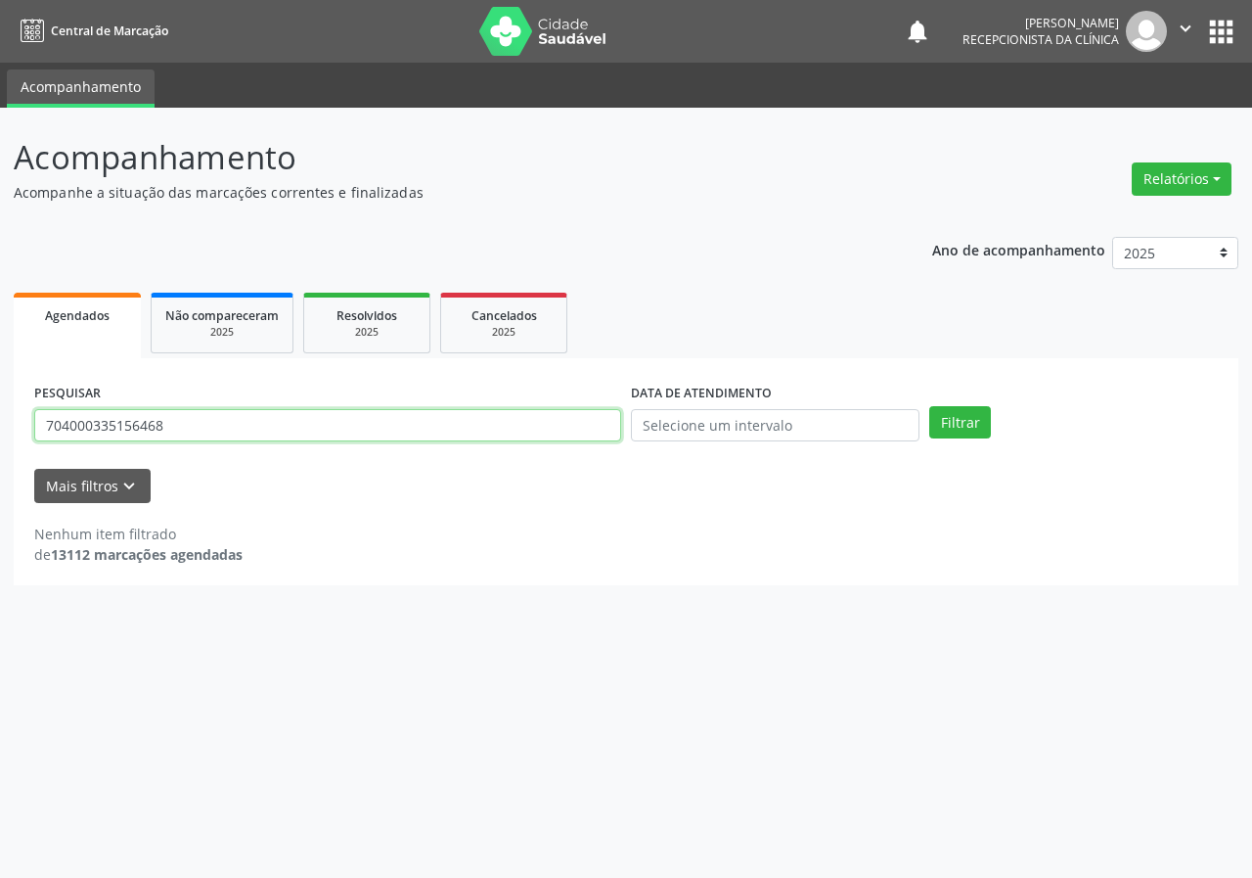
click at [930, 406] on button "Filtrar" at bounding box center [961, 422] width 62 height 33
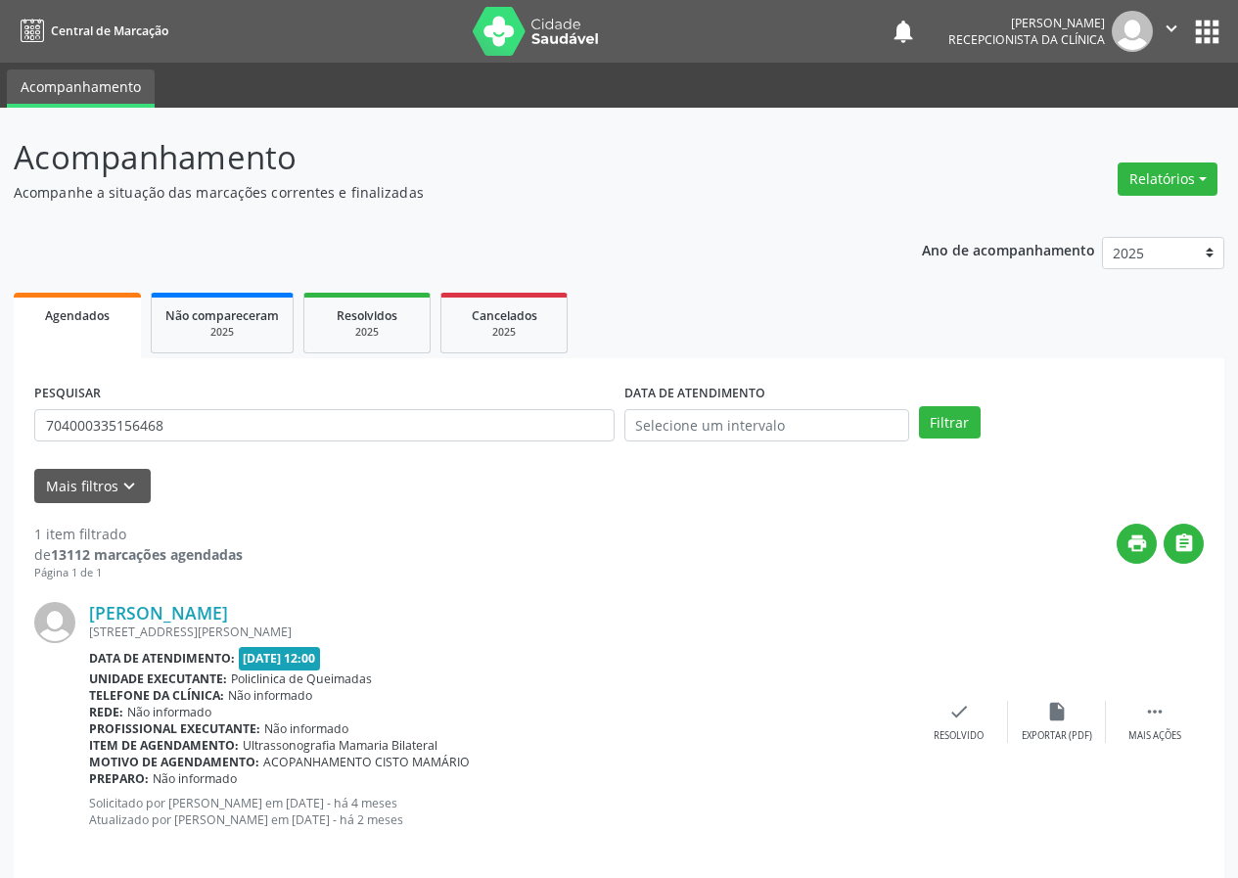
drag, startPoint x: 967, startPoint y: 708, endPoint x: 630, endPoint y: 642, distance: 343.1
click at [908, 704] on div "[PERSON_NAME] [STREET_ADDRESS][PERSON_NAME] Data de atendimento: [DATE] 12:00 U…" at bounding box center [618, 721] width 1169 height 281
click at [952, 719] on icon "check" at bounding box center [959, 712] width 22 height 22
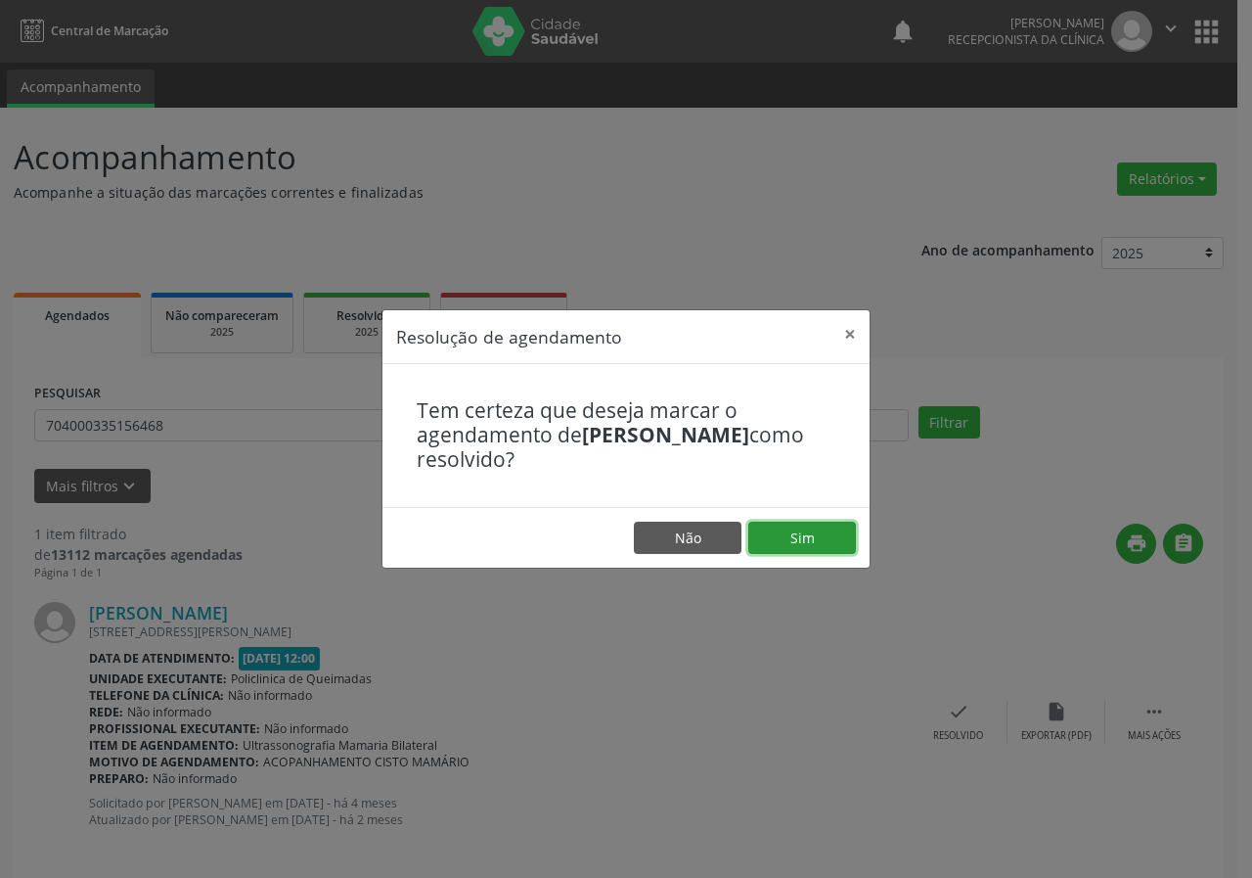
click at [810, 536] on button "Sim" at bounding box center [803, 538] width 108 height 33
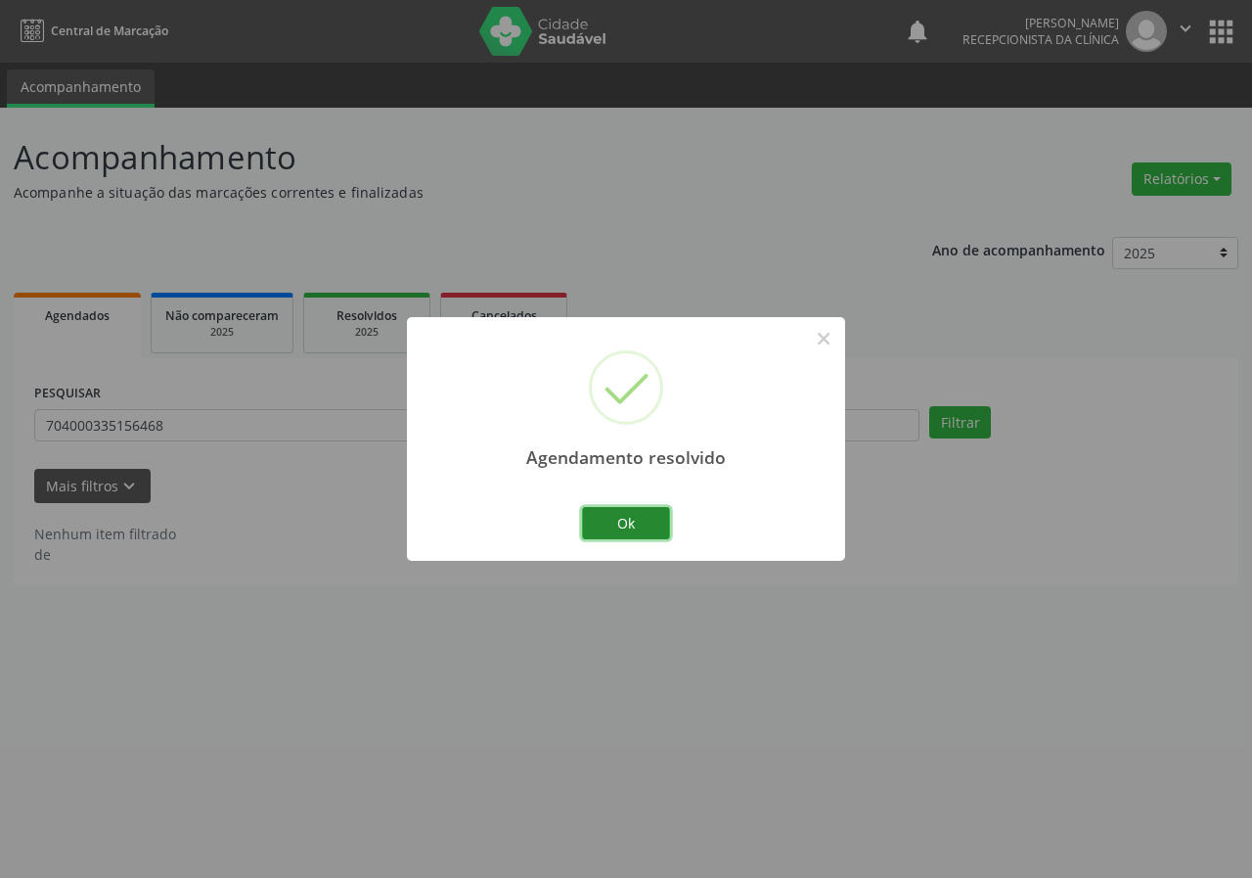
click at [643, 514] on button "Ok" at bounding box center [626, 523] width 88 height 33
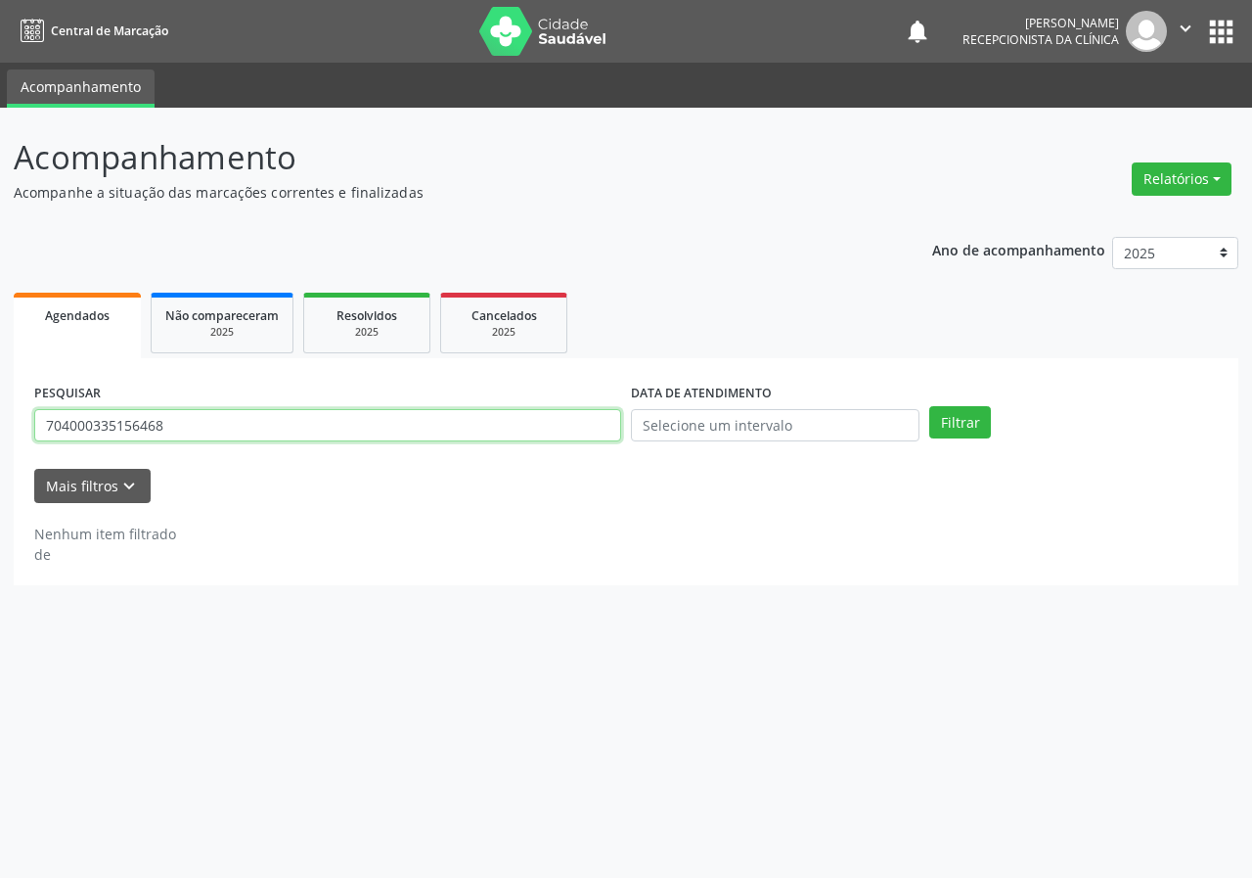
click at [439, 437] on input "704000335156468" at bounding box center [327, 425] width 587 height 33
type input "702606219071749"
click at [930, 406] on button "Filtrar" at bounding box center [961, 422] width 62 height 33
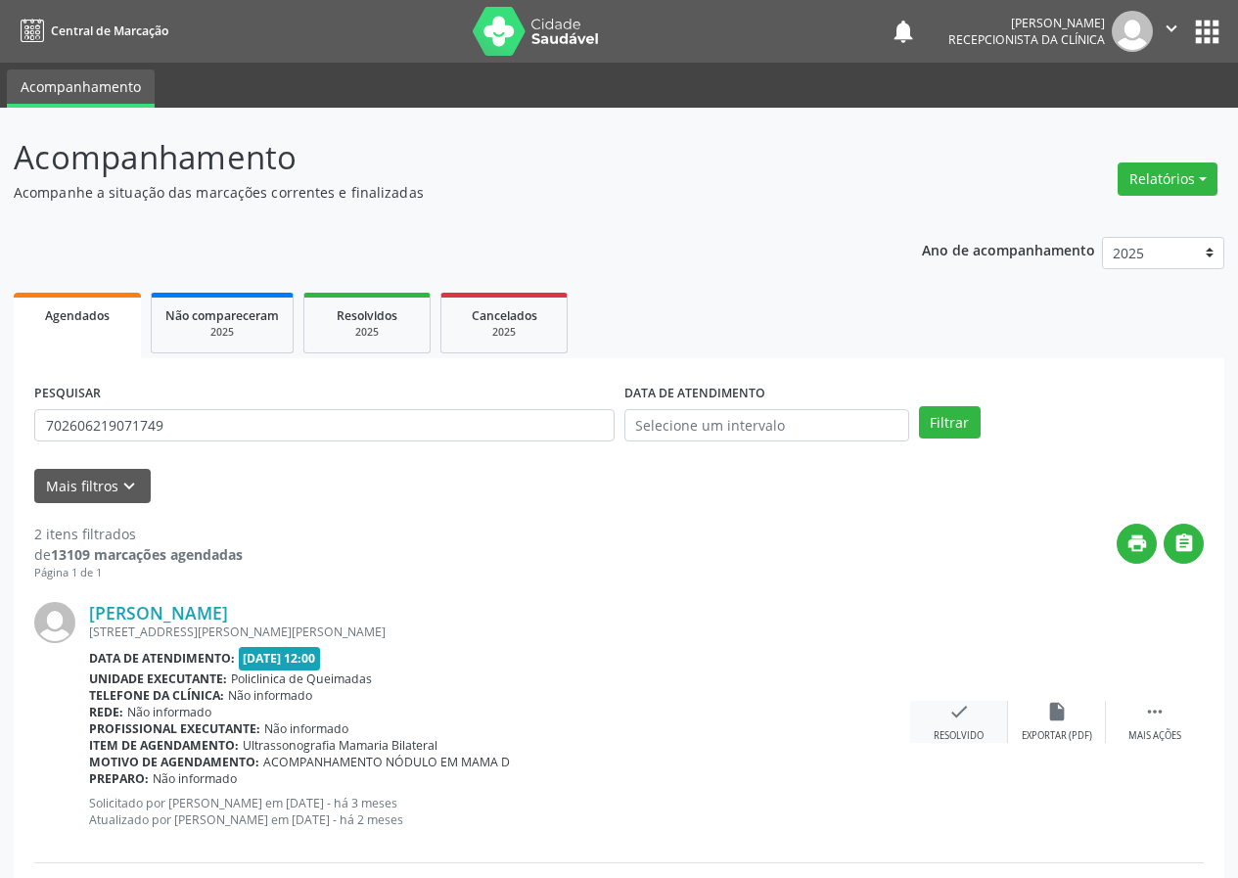
click at [940, 715] on div "check Resolvido" at bounding box center [959, 722] width 98 height 42
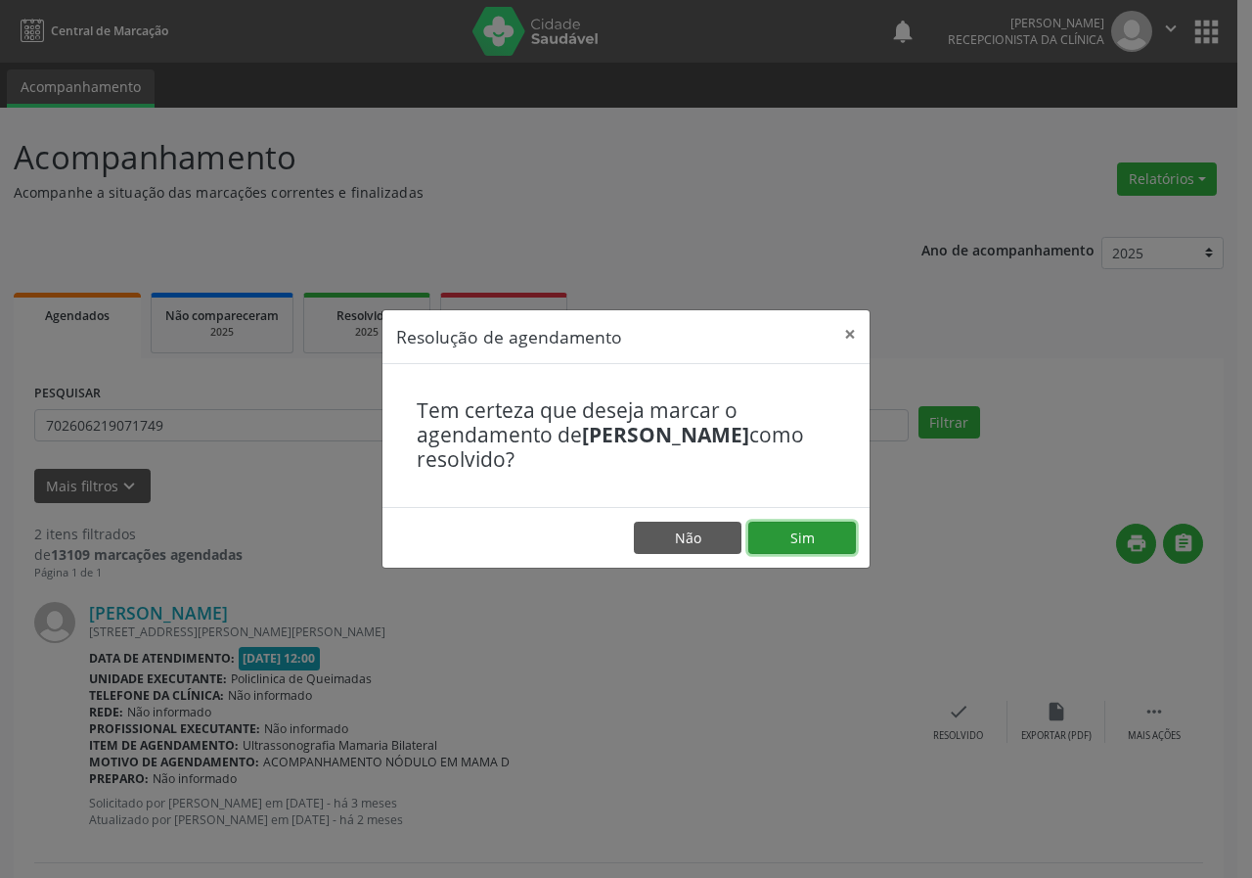
click at [770, 537] on button "Sim" at bounding box center [803, 538] width 108 height 33
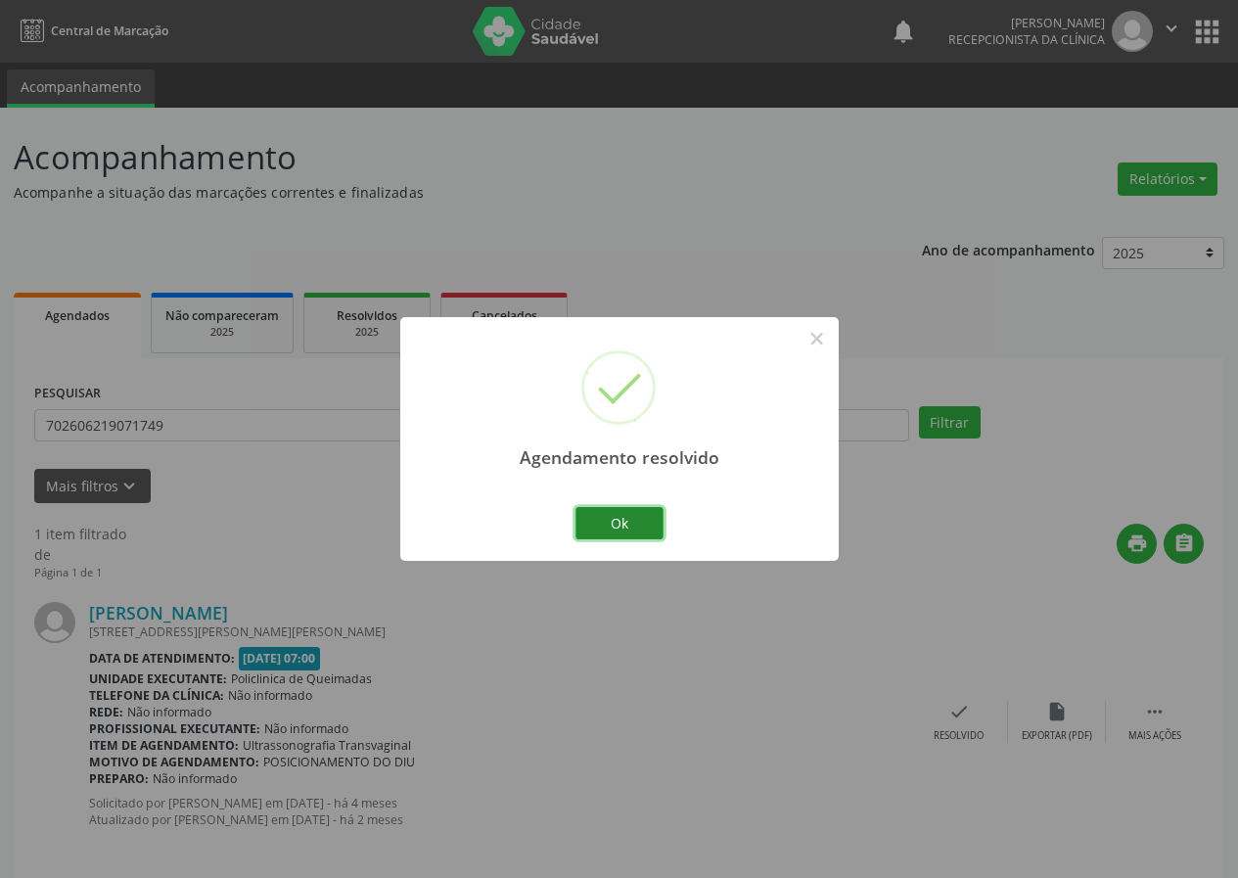
click at [613, 512] on button "Ok" at bounding box center [619, 523] width 88 height 33
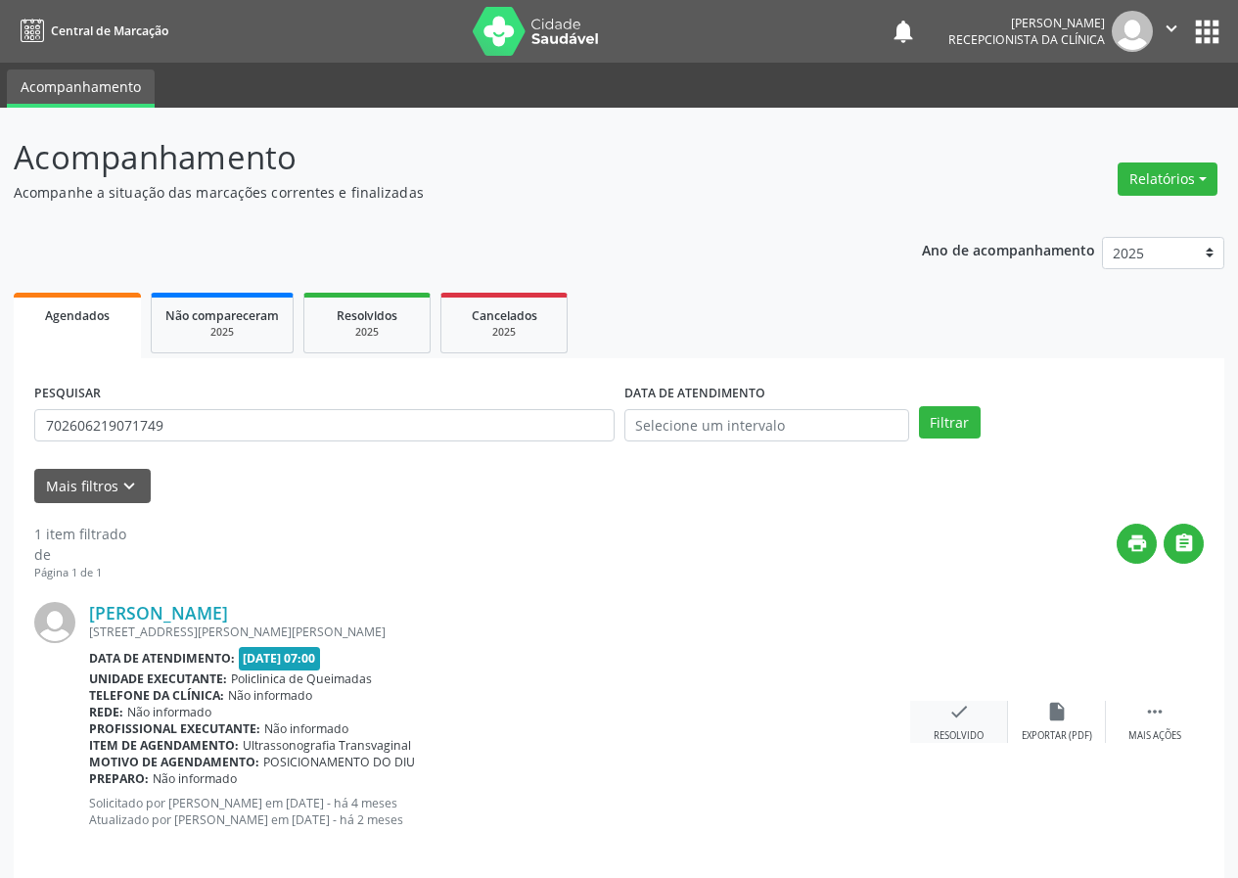
click at [970, 713] on div "check Resolvido" at bounding box center [959, 722] width 98 height 42
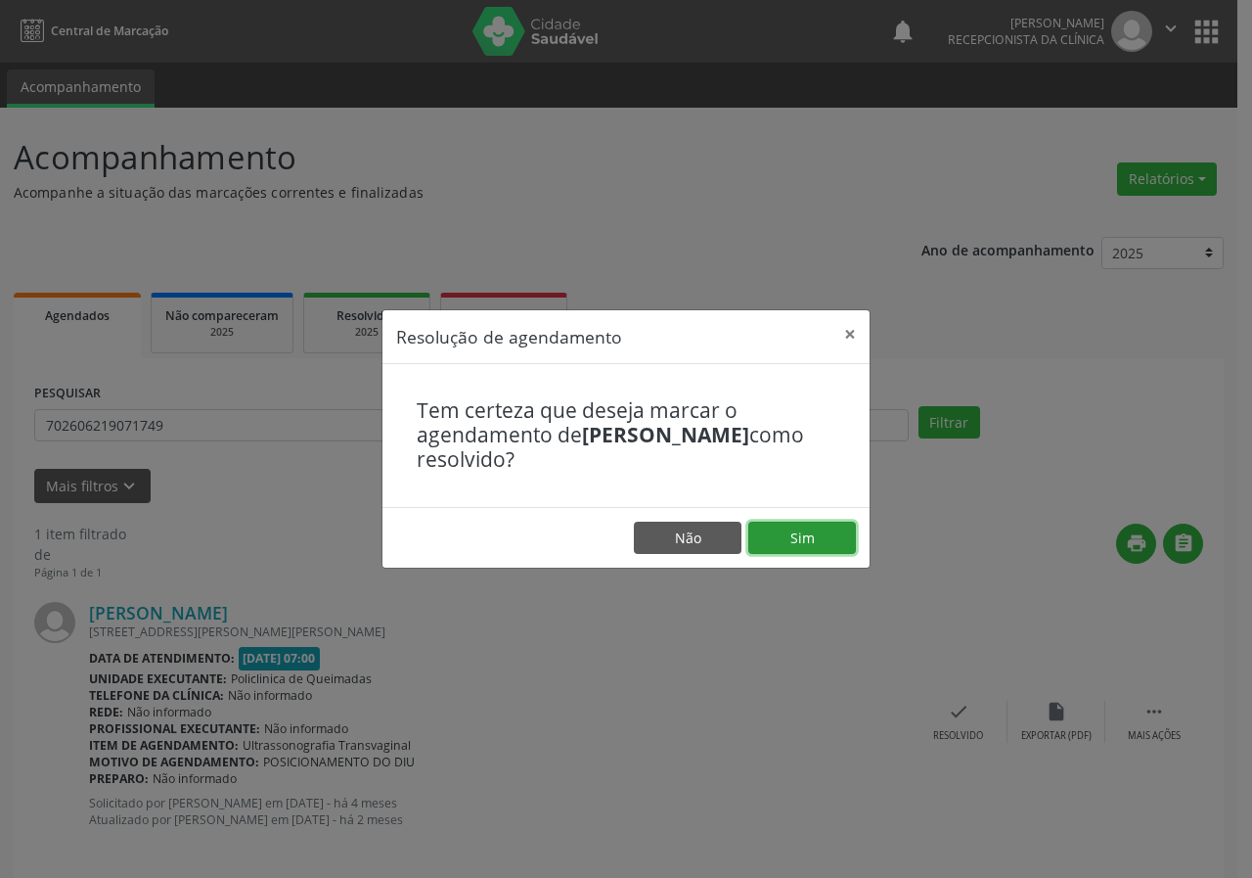
click at [848, 537] on button "Sim" at bounding box center [803, 538] width 108 height 33
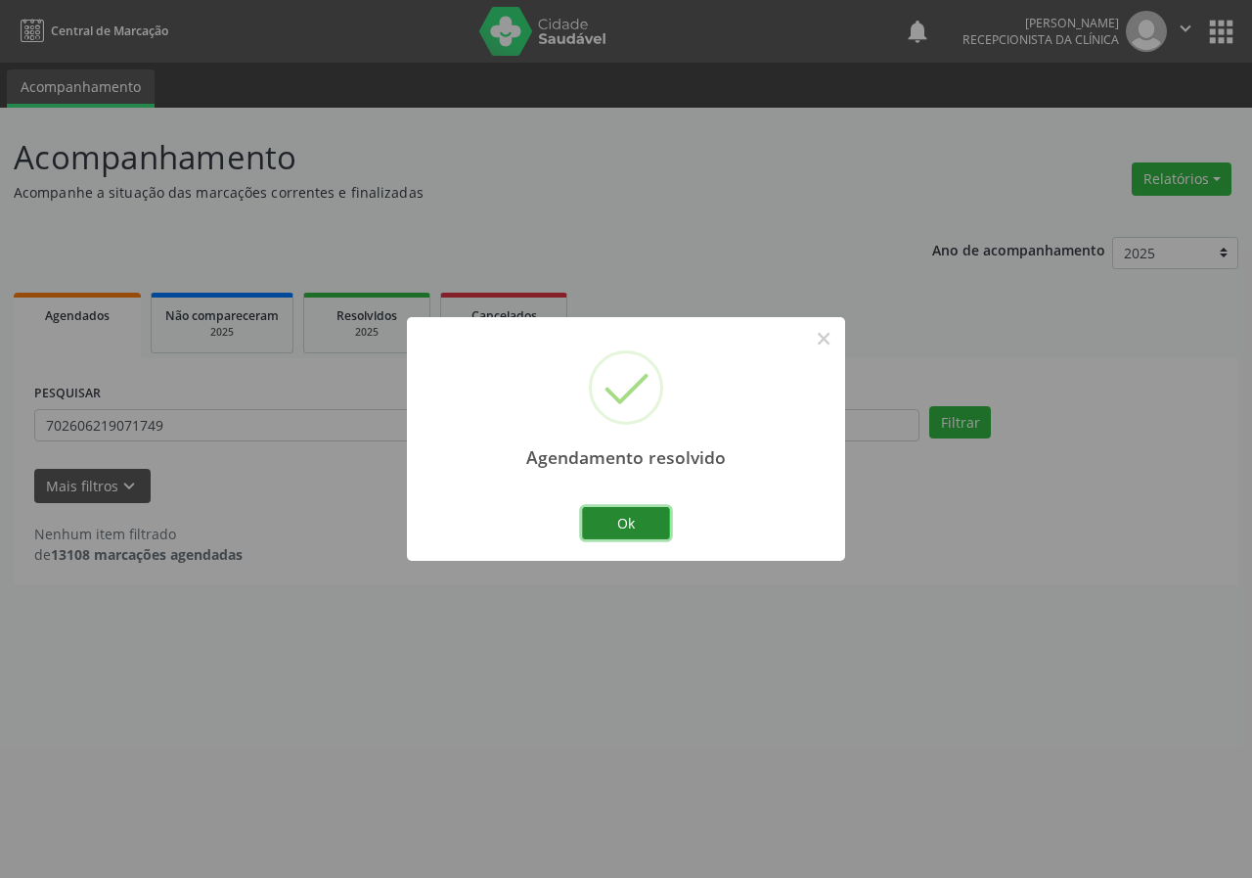
click at [658, 523] on button "Ok" at bounding box center [626, 523] width 88 height 33
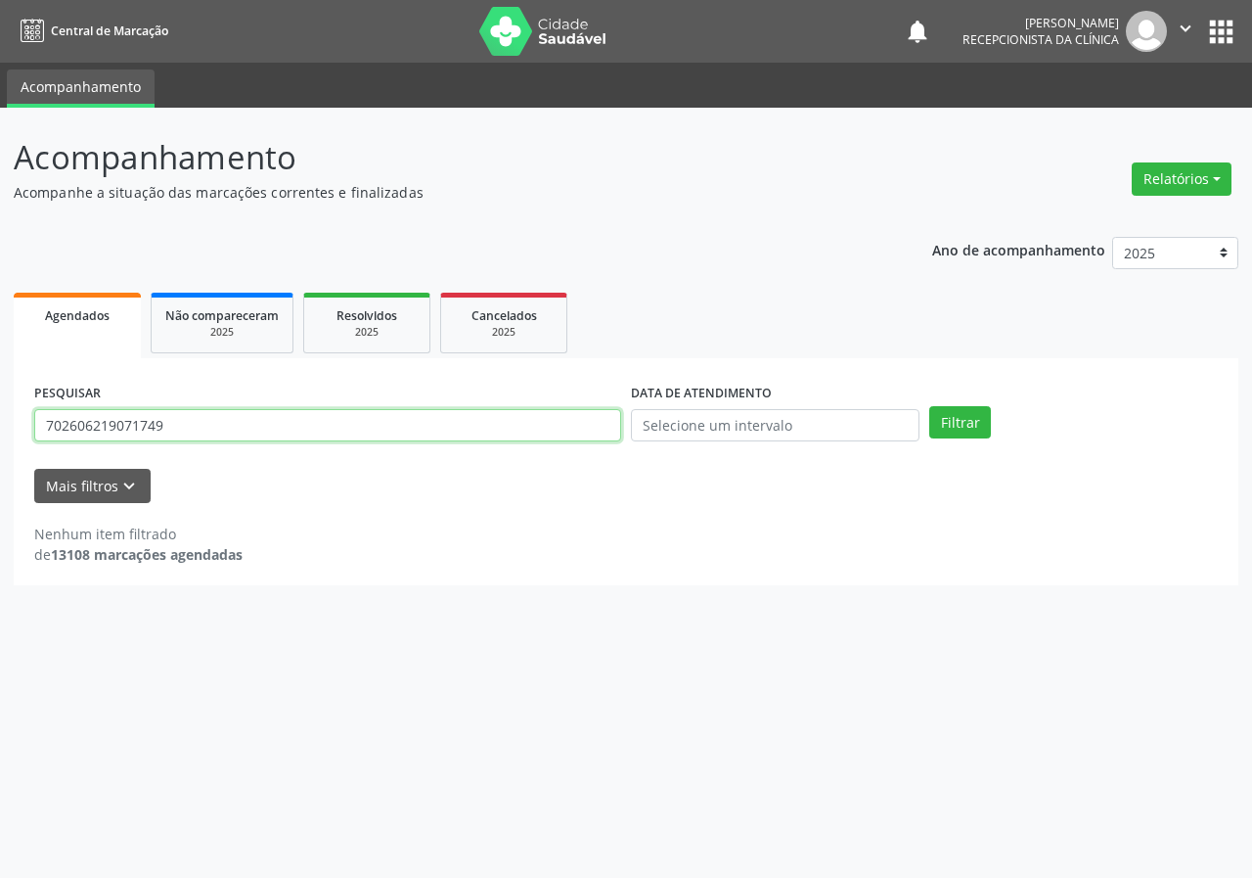
click at [500, 433] on input "702606219071749" at bounding box center [327, 425] width 587 height 33
type input "700303473910440"
click at [930, 406] on button "Filtrar" at bounding box center [961, 422] width 62 height 33
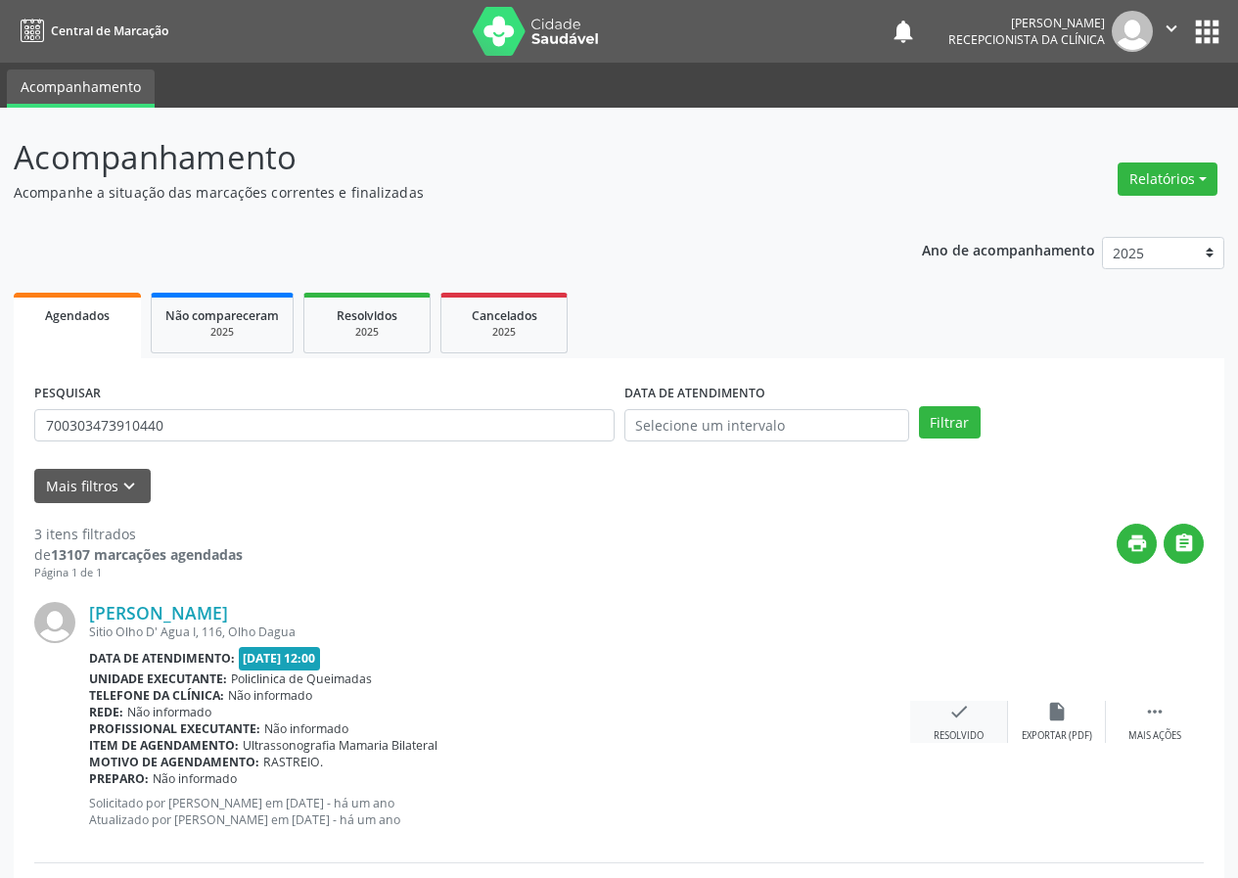
click at [972, 709] on div "check Resolvido" at bounding box center [959, 722] width 98 height 42
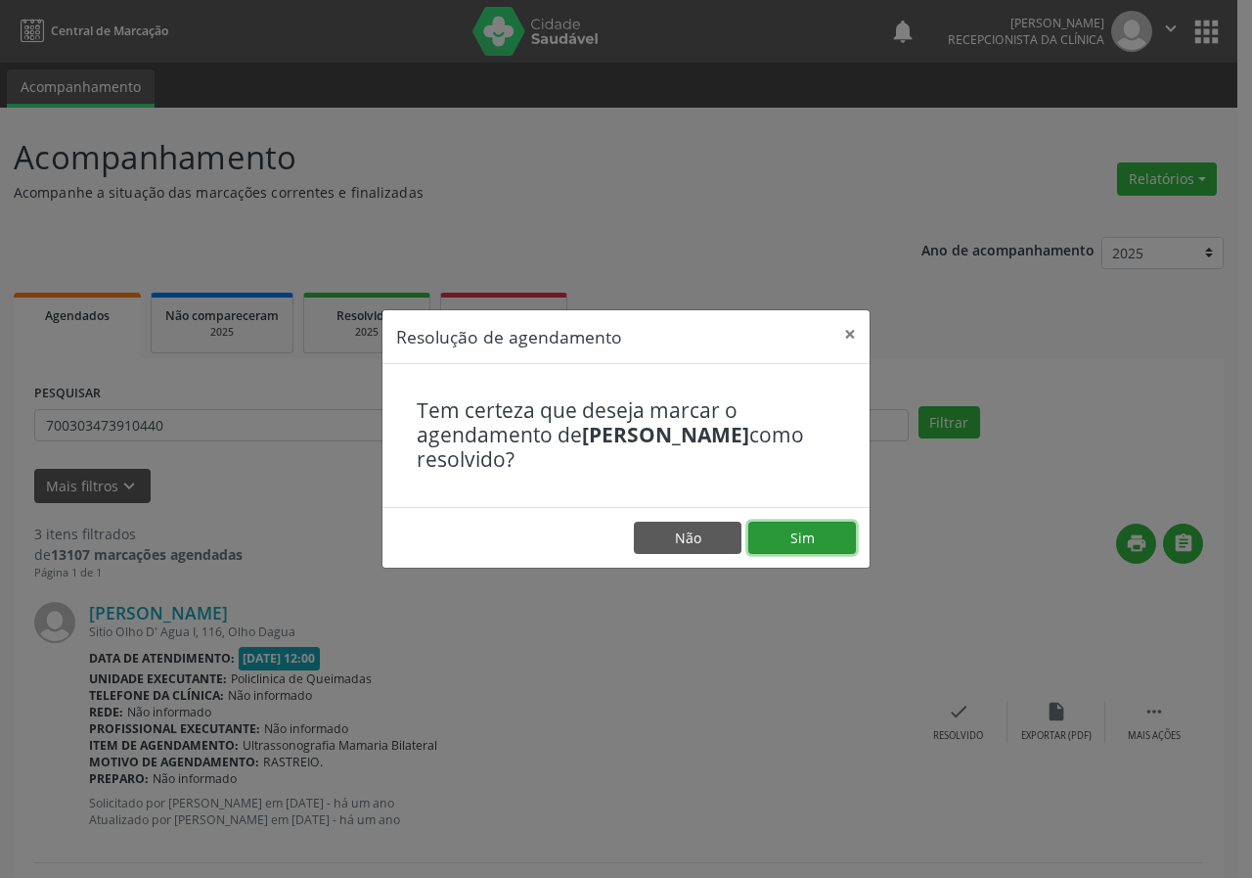
click at [843, 523] on button "Sim" at bounding box center [803, 538] width 108 height 33
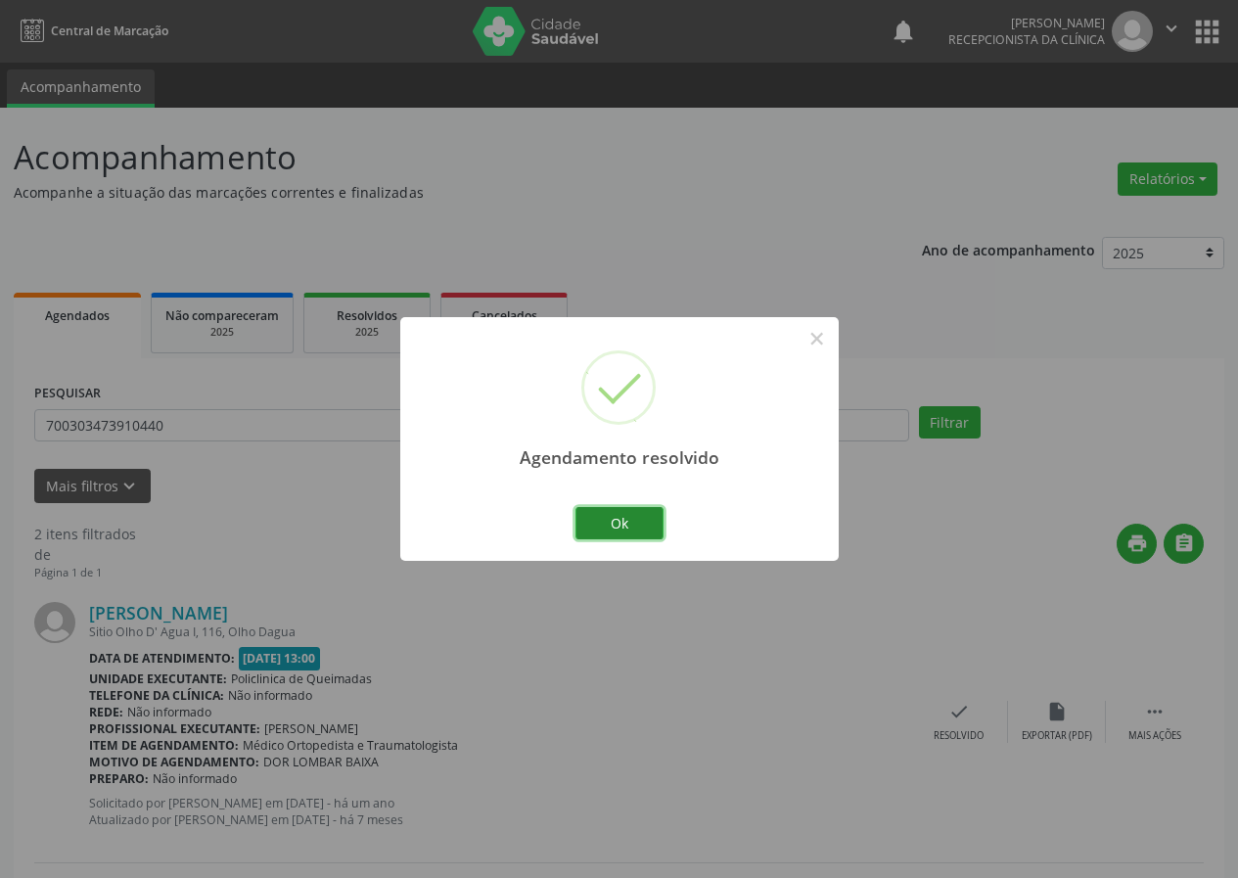
click at [617, 524] on button "Ok" at bounding box center [619, 523] width 88 height 33
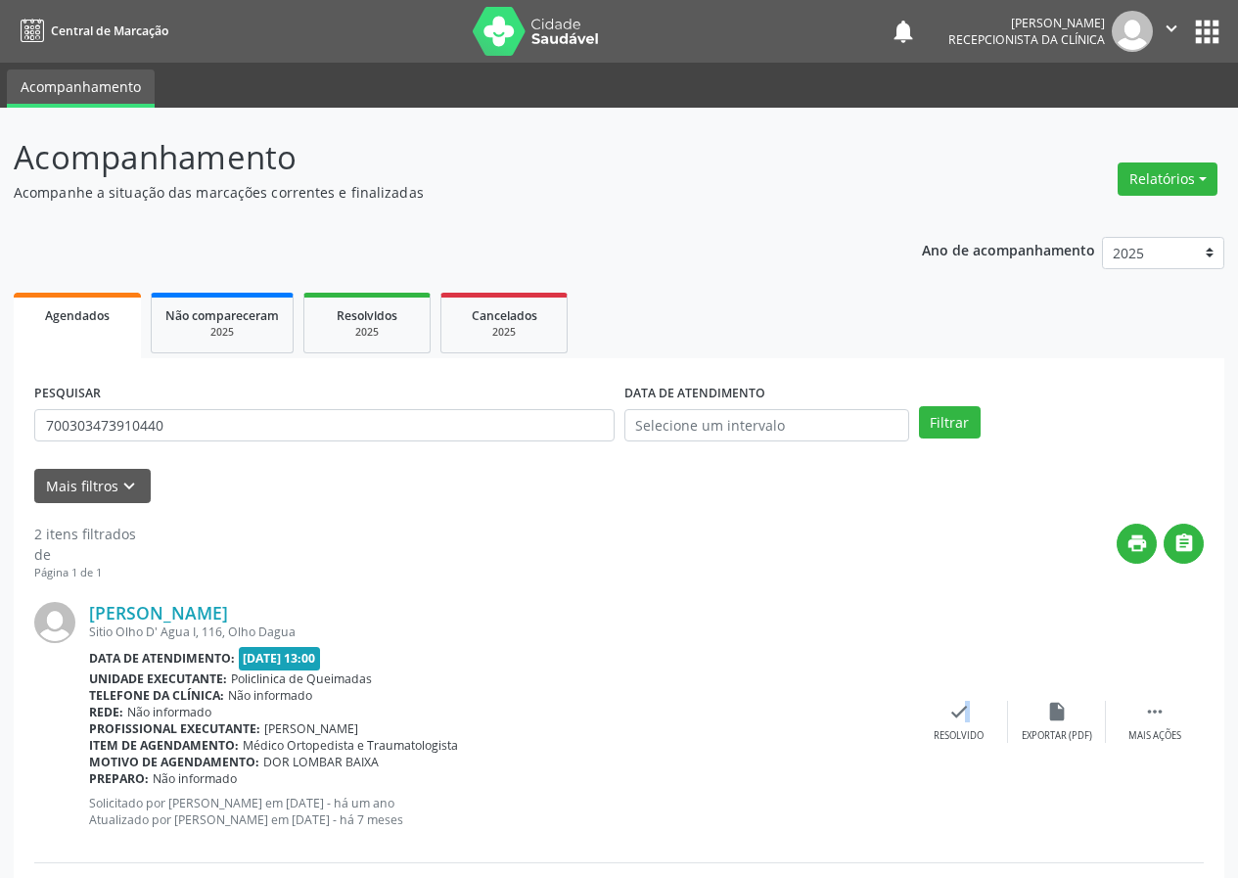
drag, startPoint x: 958, startPoint y: 719, endPoint x: 862, endPoint y: 660, distance: 113.0
click at [912, 697] on div "[PERSON_NAME] [STREET_ADDRESS] Data de atendimento: [DATE] 13:00 Unidade execut…" at bounding box center [618, 722] width 1169 height 282
click at [945, 710] on div "check Resolvido" at bounding box center [959, 722] width 98 height 42
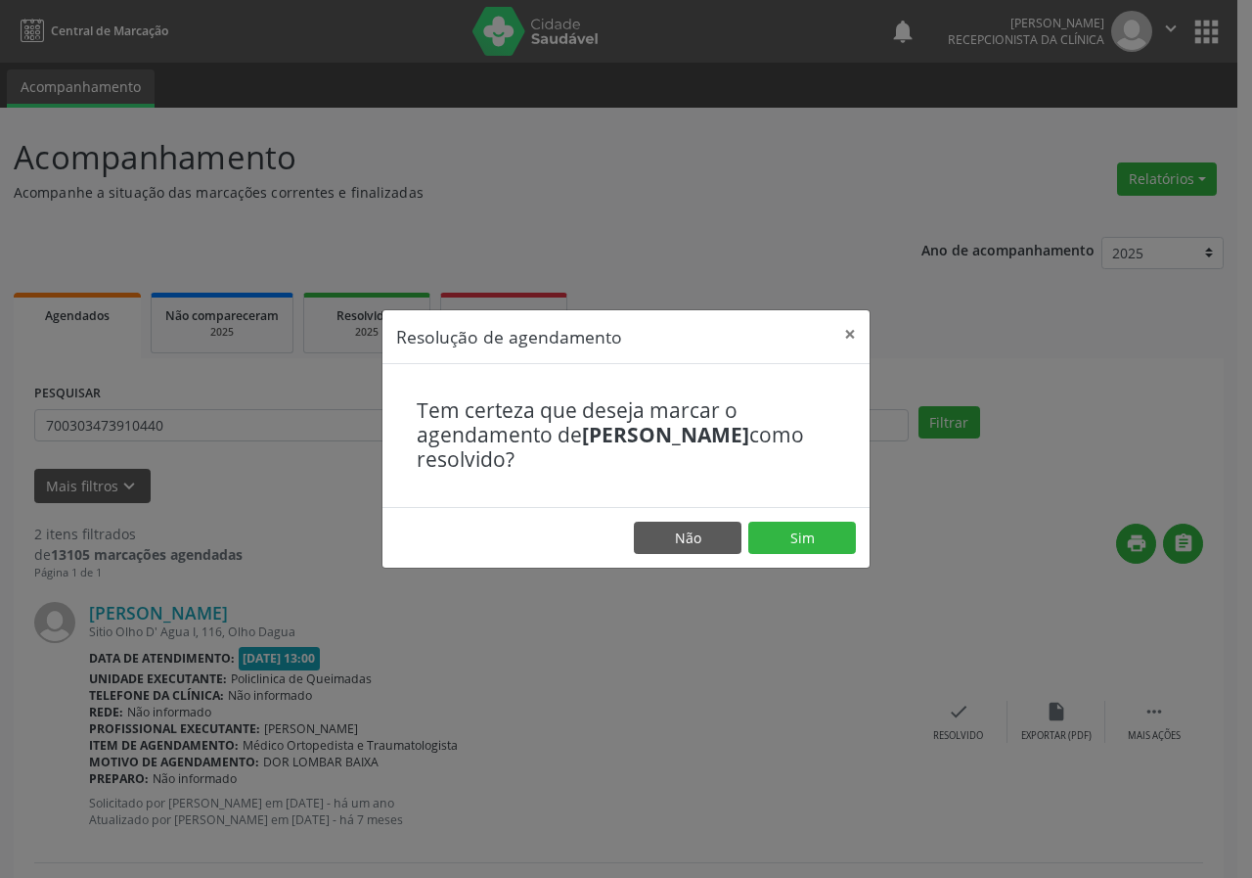
click at [956, 710] on div "Resolução de agendamento × Tem certeza que deseja marcar o agendamento de [PERS…" at bounding box center [626, 439] width 1252 height 878
click at [795, 542] on button "Sim" at bounding box center [803, 538] width 108 height 33
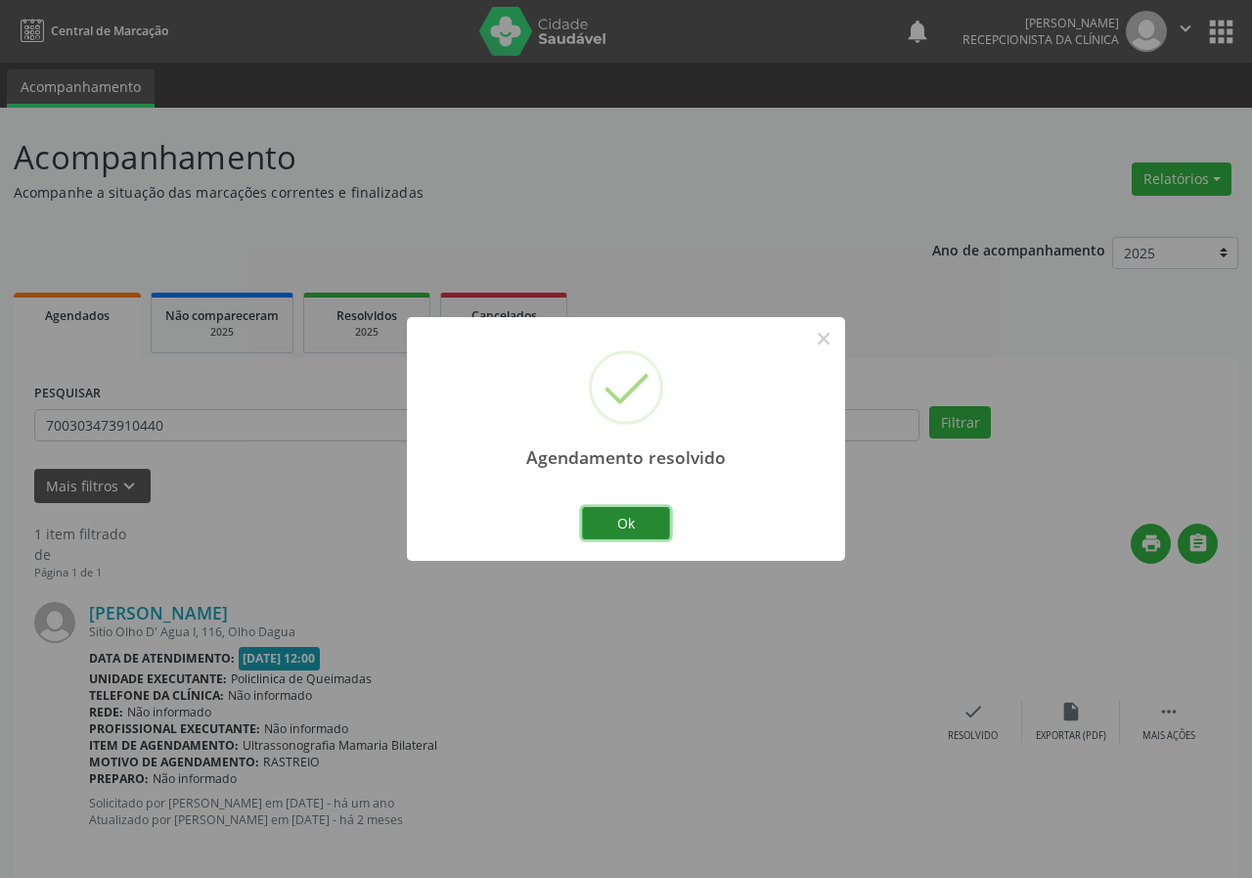
click at [641, 524] on button "Ok" at bounding box center [626, 523] width 88 height 33
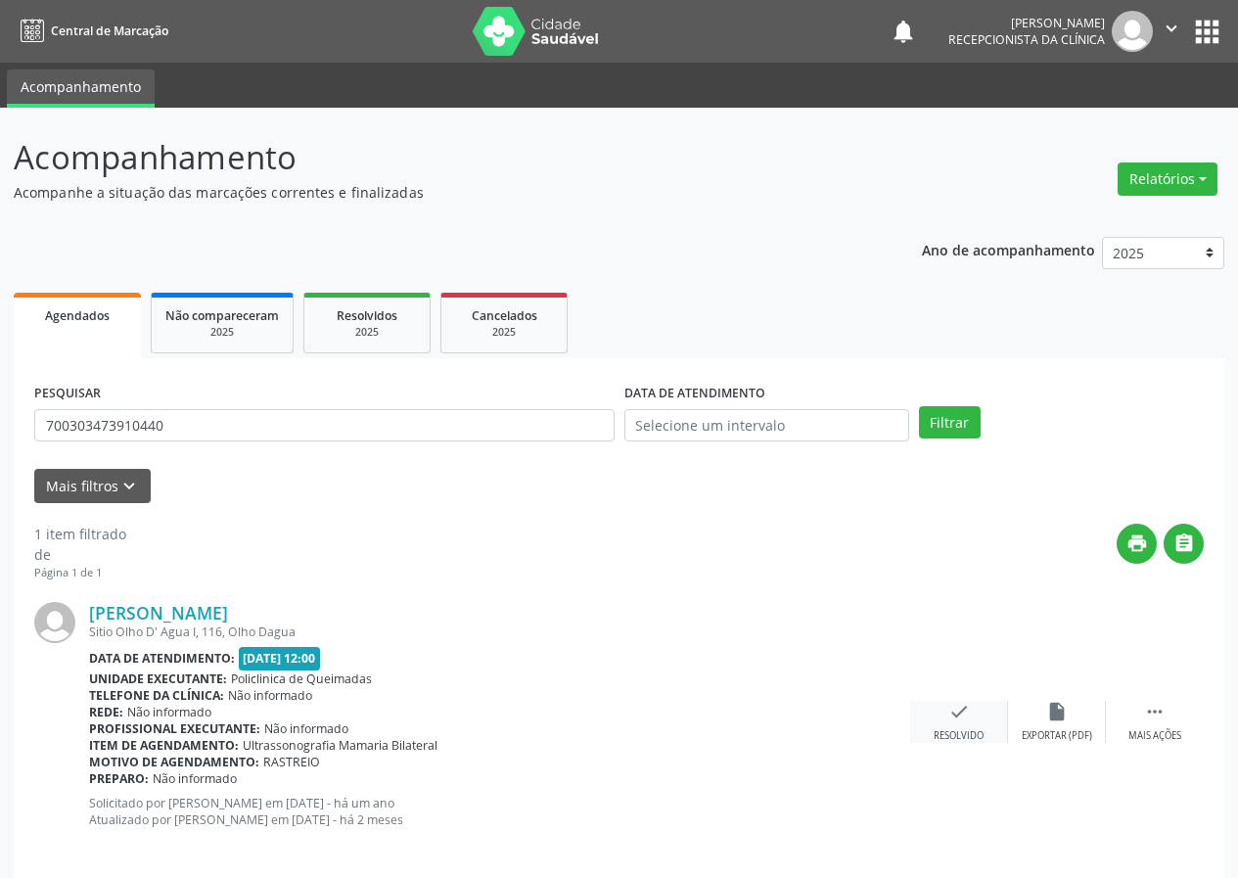
click at [956, 710] on icon "check" at bounding box center [959, 712] width 22 height 22
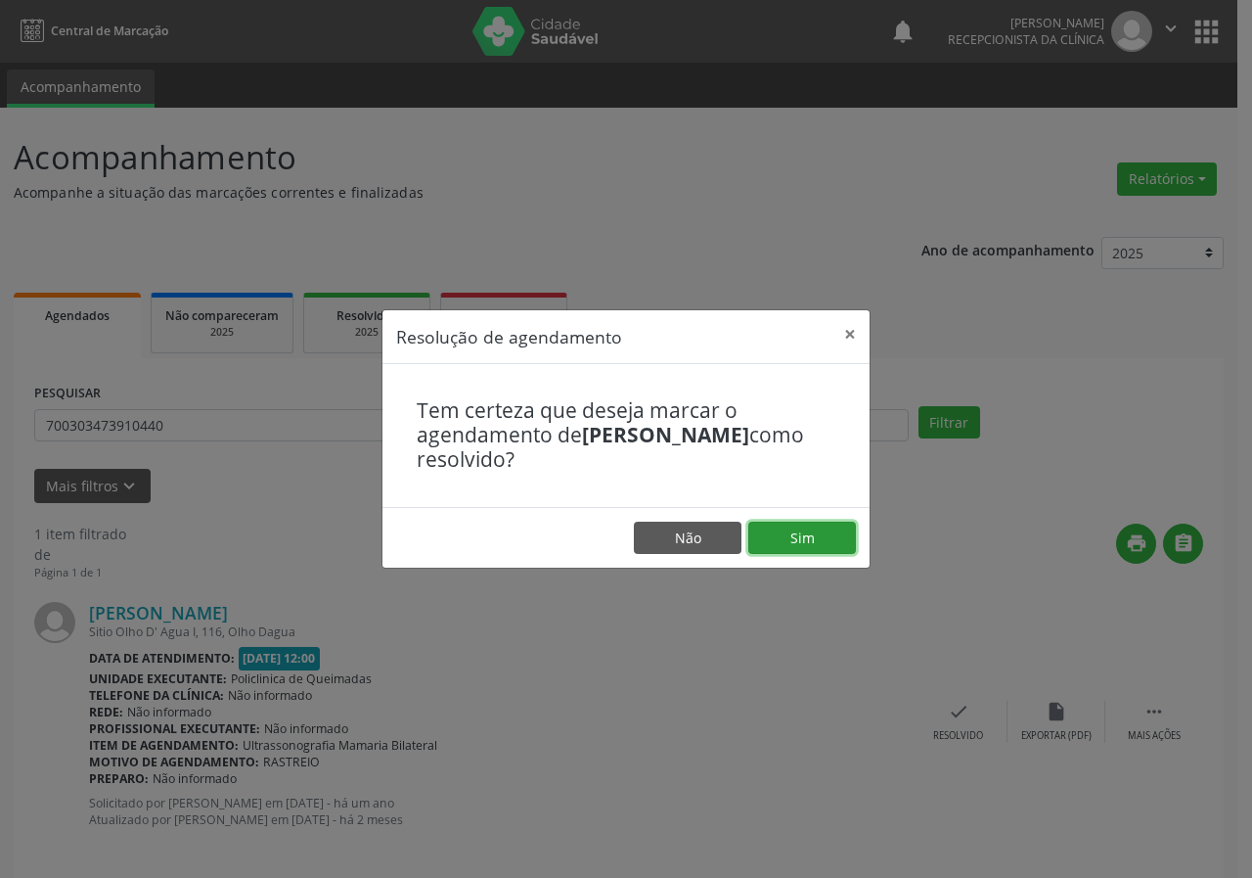
click at [803, 539] on button "Sim" at bounding box center [803, 538] width 108 height 33
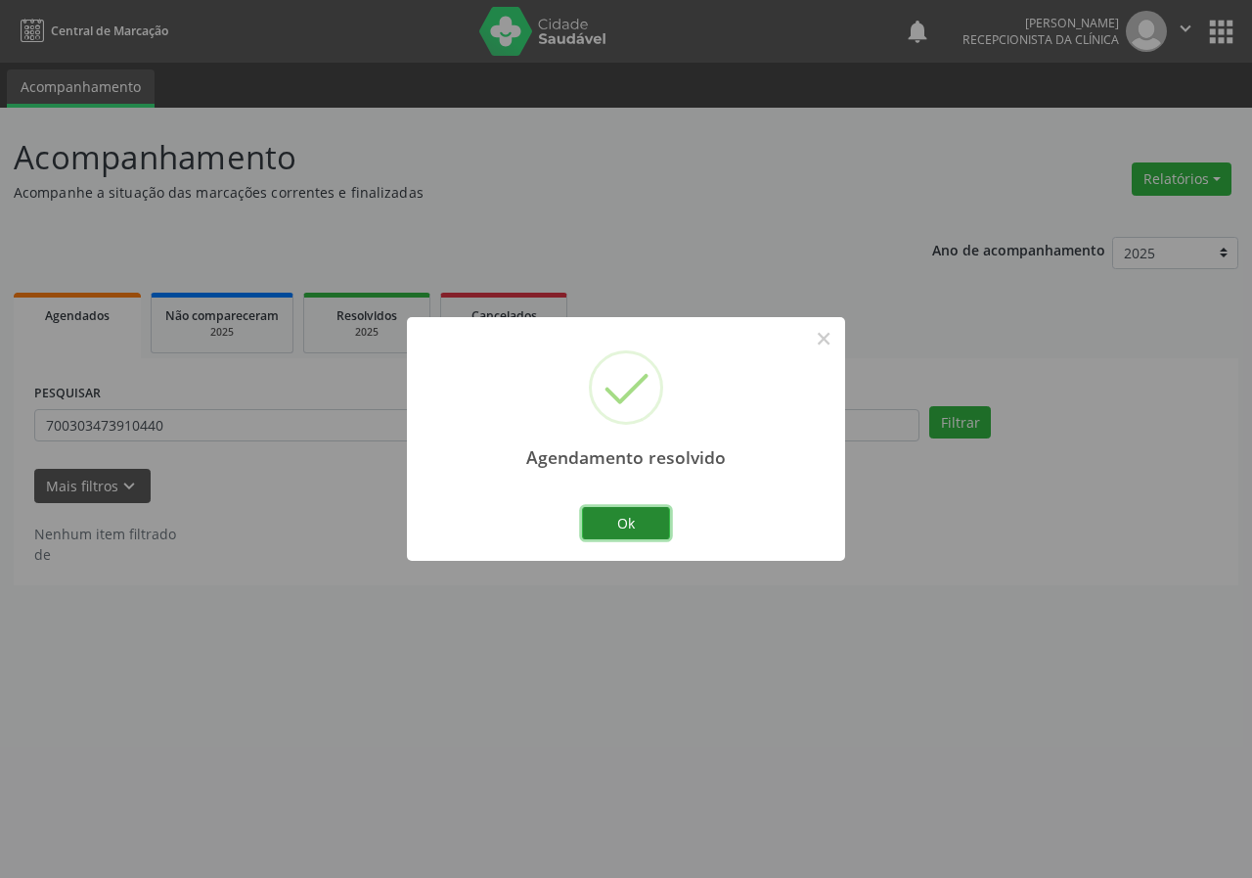
click at [662, 514] on button "Ok" at bounding box center [626, 523] width 88 height 33
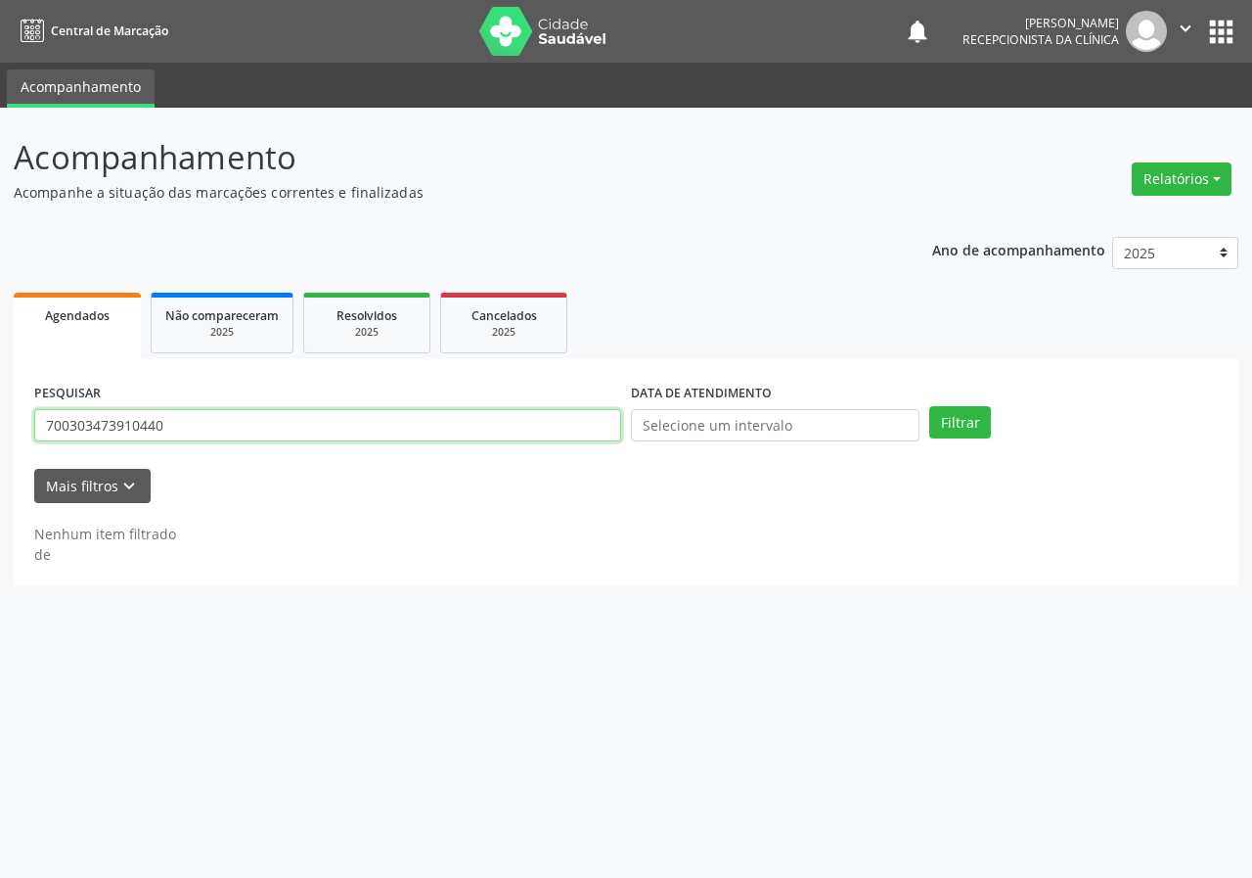
click at [593, 432] on input "700303473910440" at bounding box center [327, 425] width 587 height 33
type input "700500576825352"
click at [930, 406] on button "Filtrar" at bounding box center [961, 422] width 62 height 33
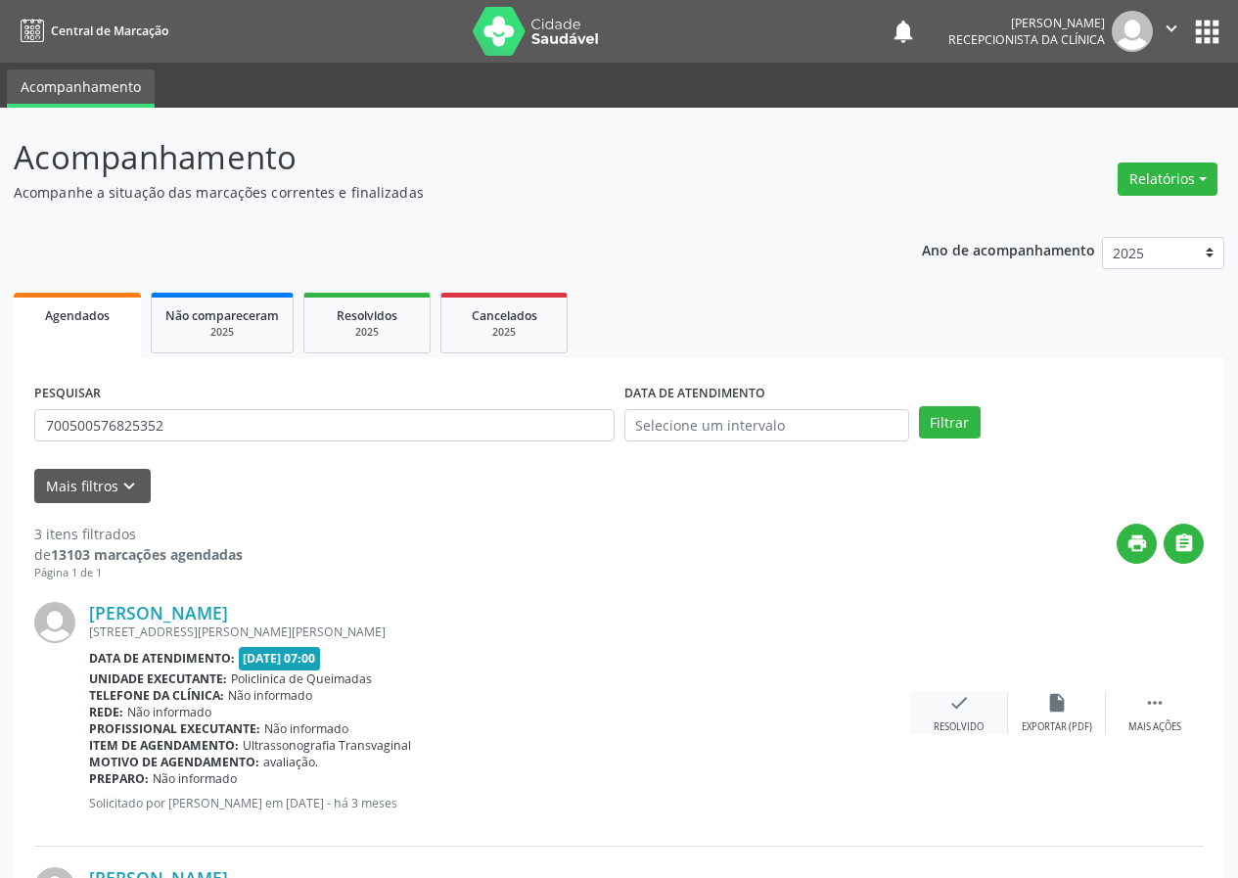
click at [970, 710] on div "check Resolvido" at bounding box center [959, 713] width 98 height 42
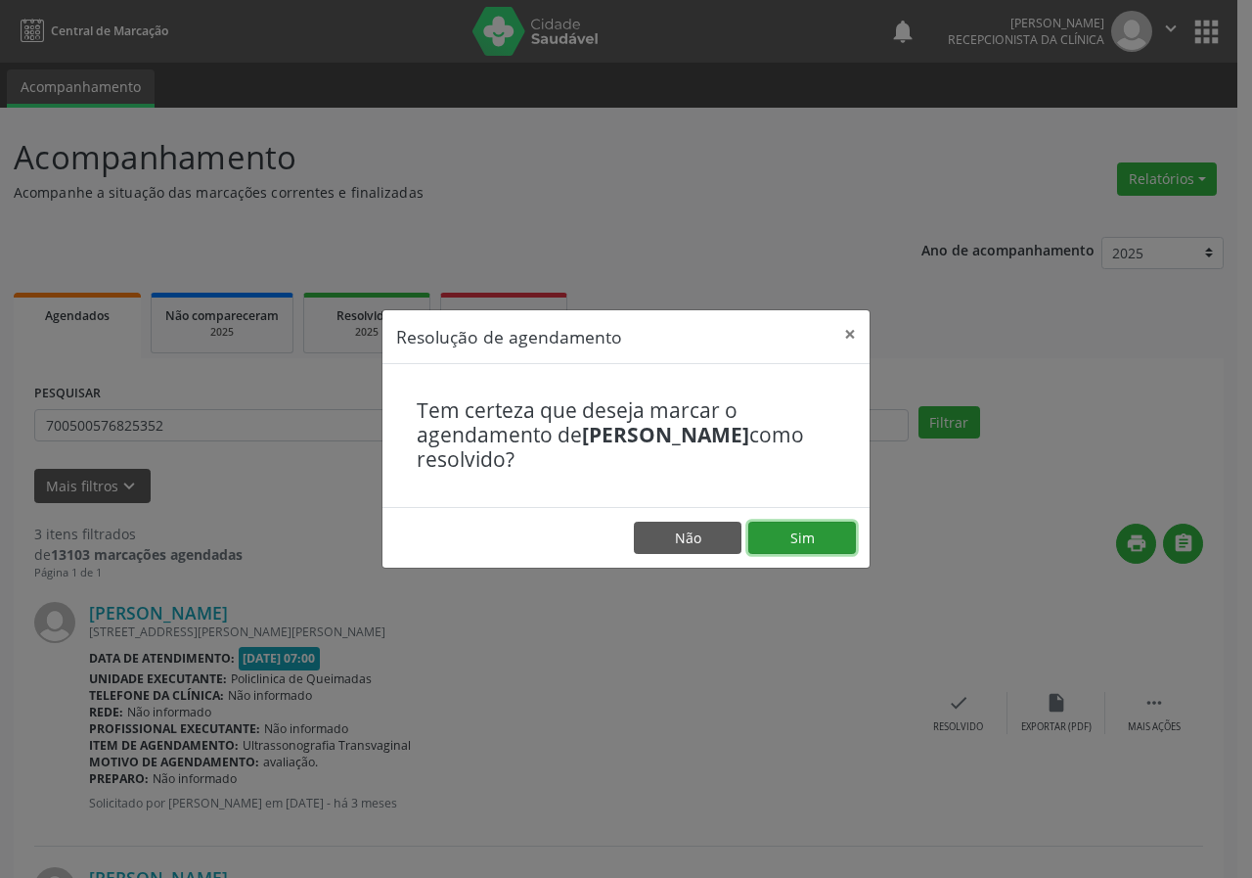
click at [799, 534] on button "Sim" at bounding box center [803, 538] width 108 height 33
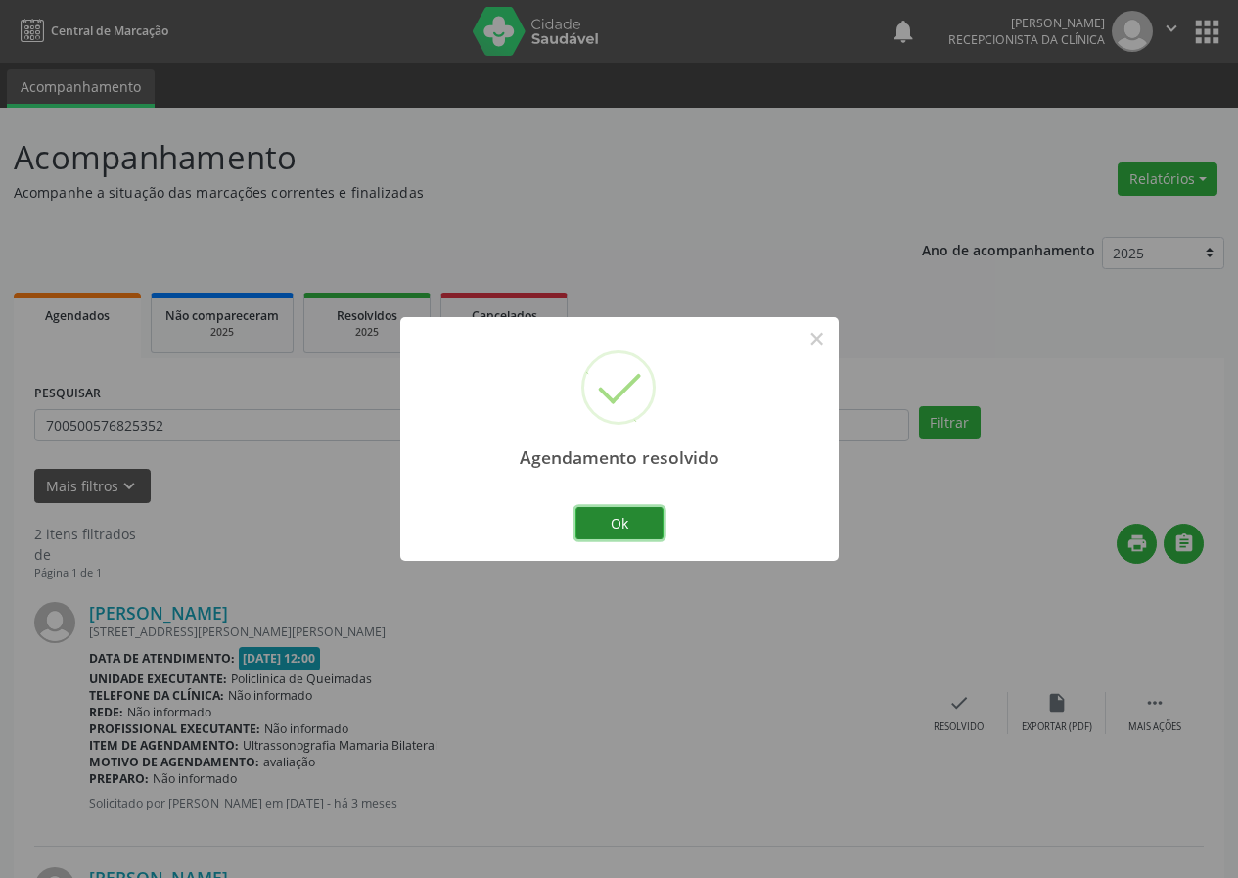
click at [656, 510] on button "Ok" at bounding box center [619, 523] width 88 height 33
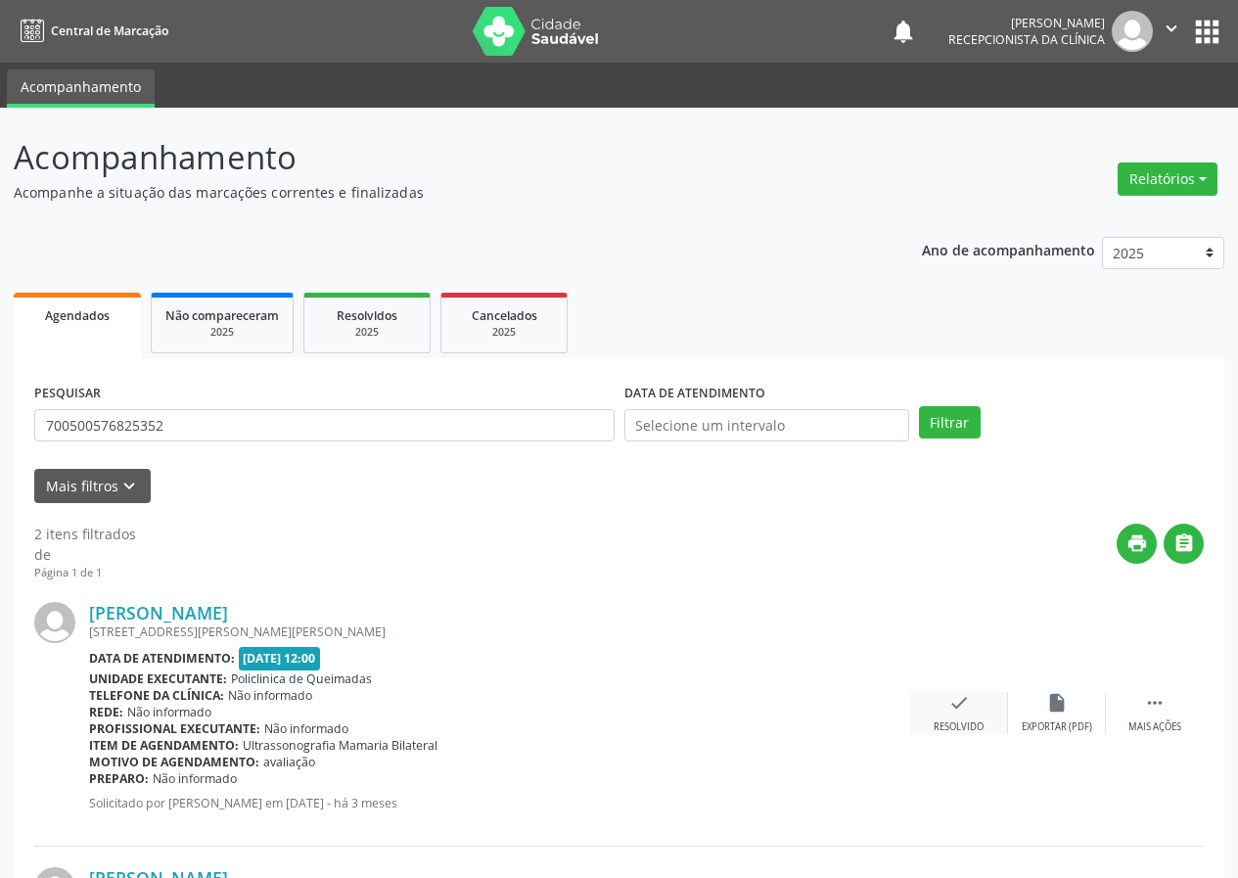
click at [956, 707] on icon "check" at bounding box center [959, 703] width 22 height 22
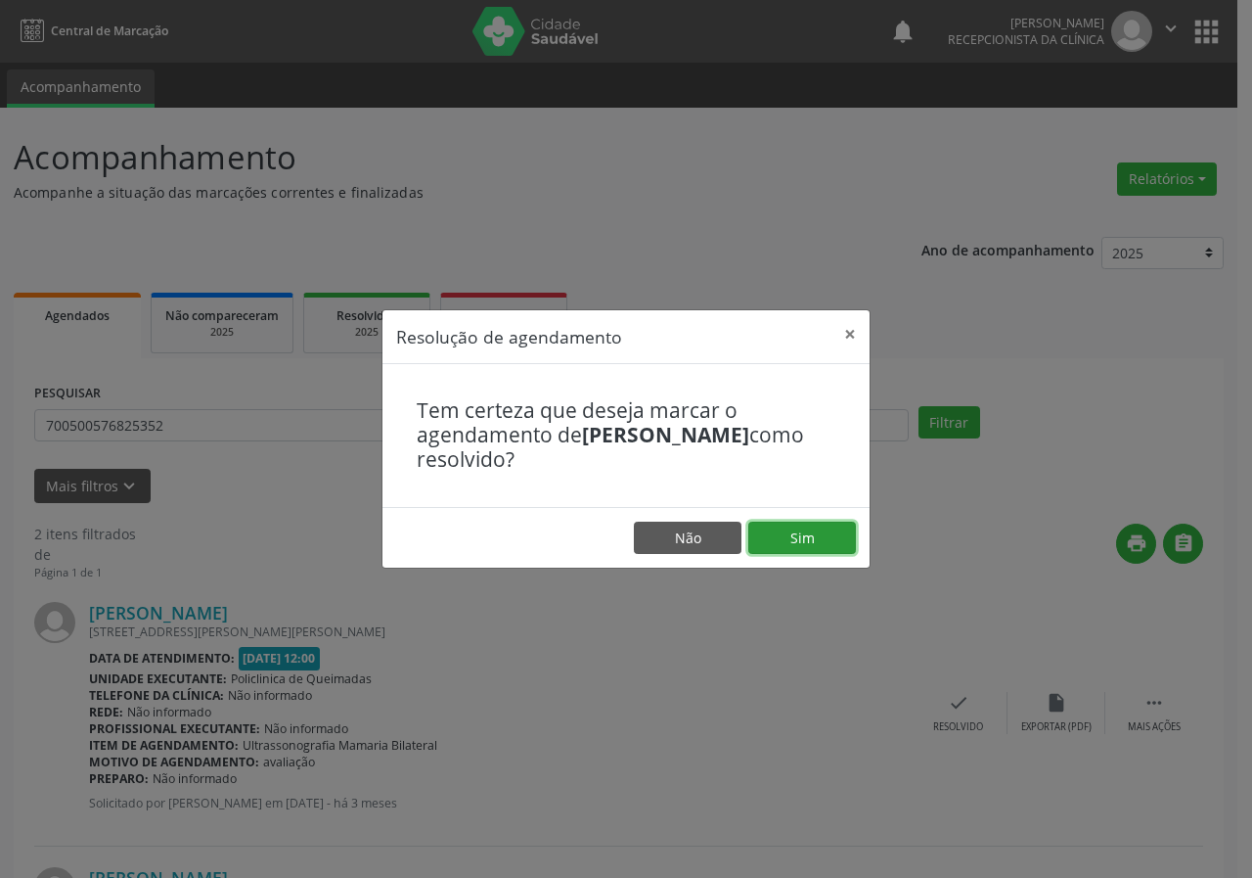
click at [818, 544] on button "Sim" at bounding box center [803, 538] width 108 height 33
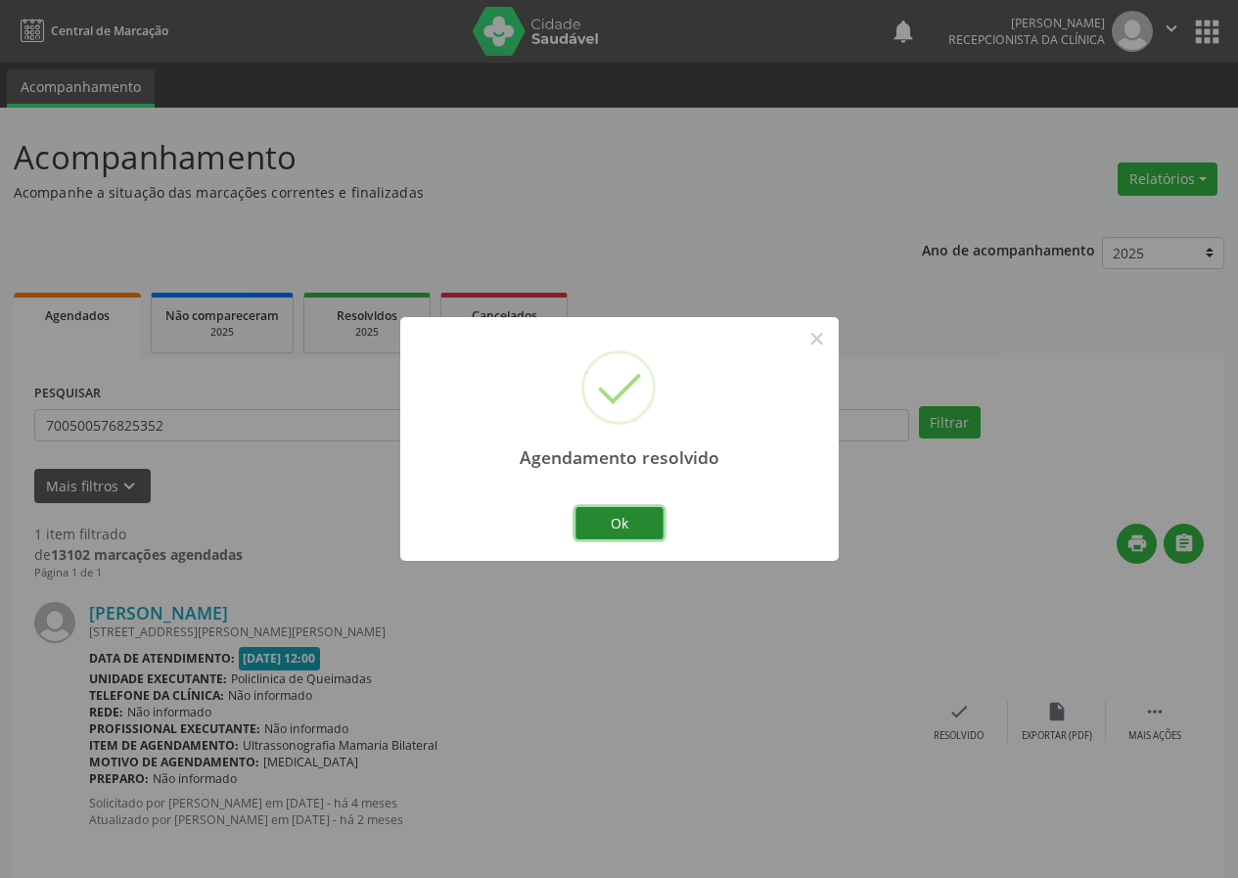
click at [655, 515] on button "Ok" at bounding box center [619, 523] width 88 height 33
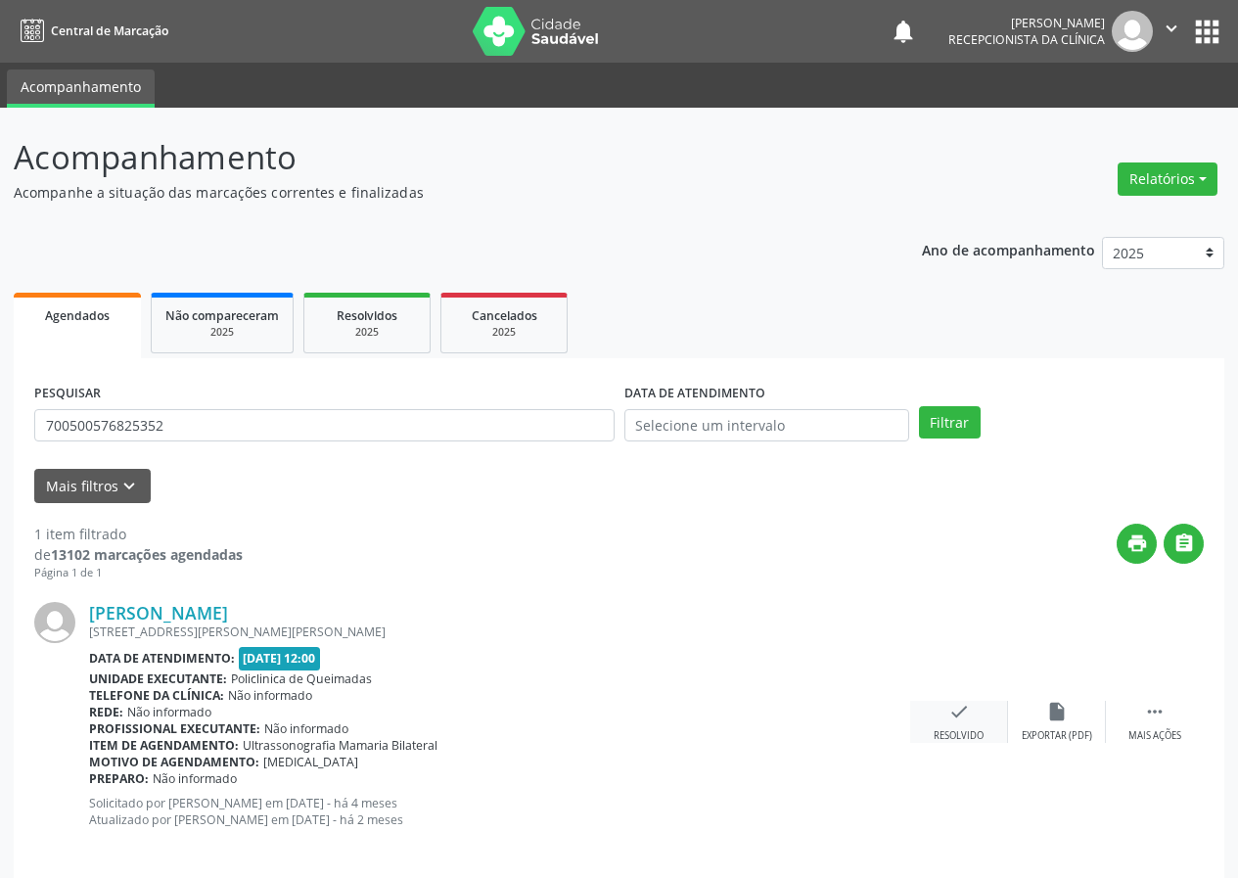
click at [965, 714] on icon "check" at bounding box center [959, 712] width 22 height 22
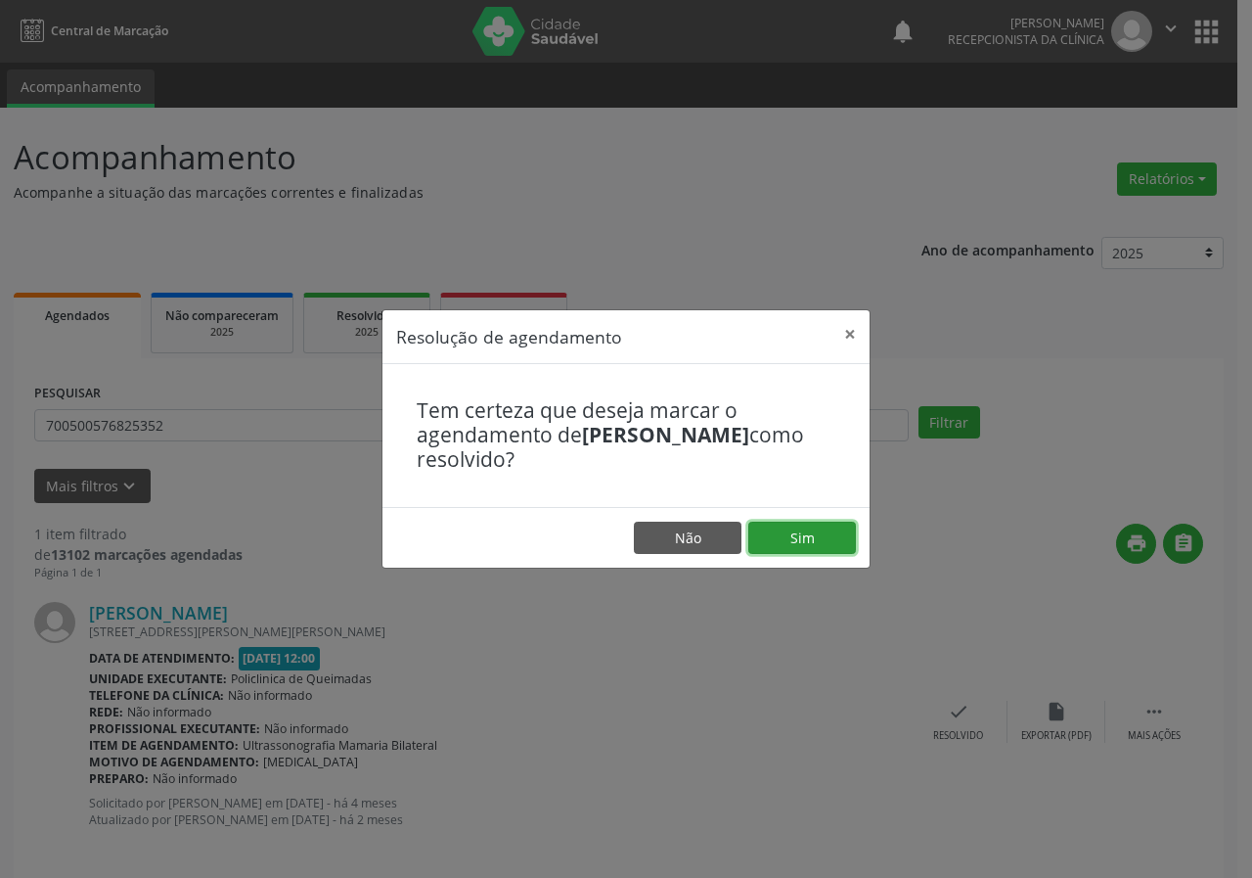
click at [847, 532] on button "Sim" at bounding box center [803, 538] width 108 height 33
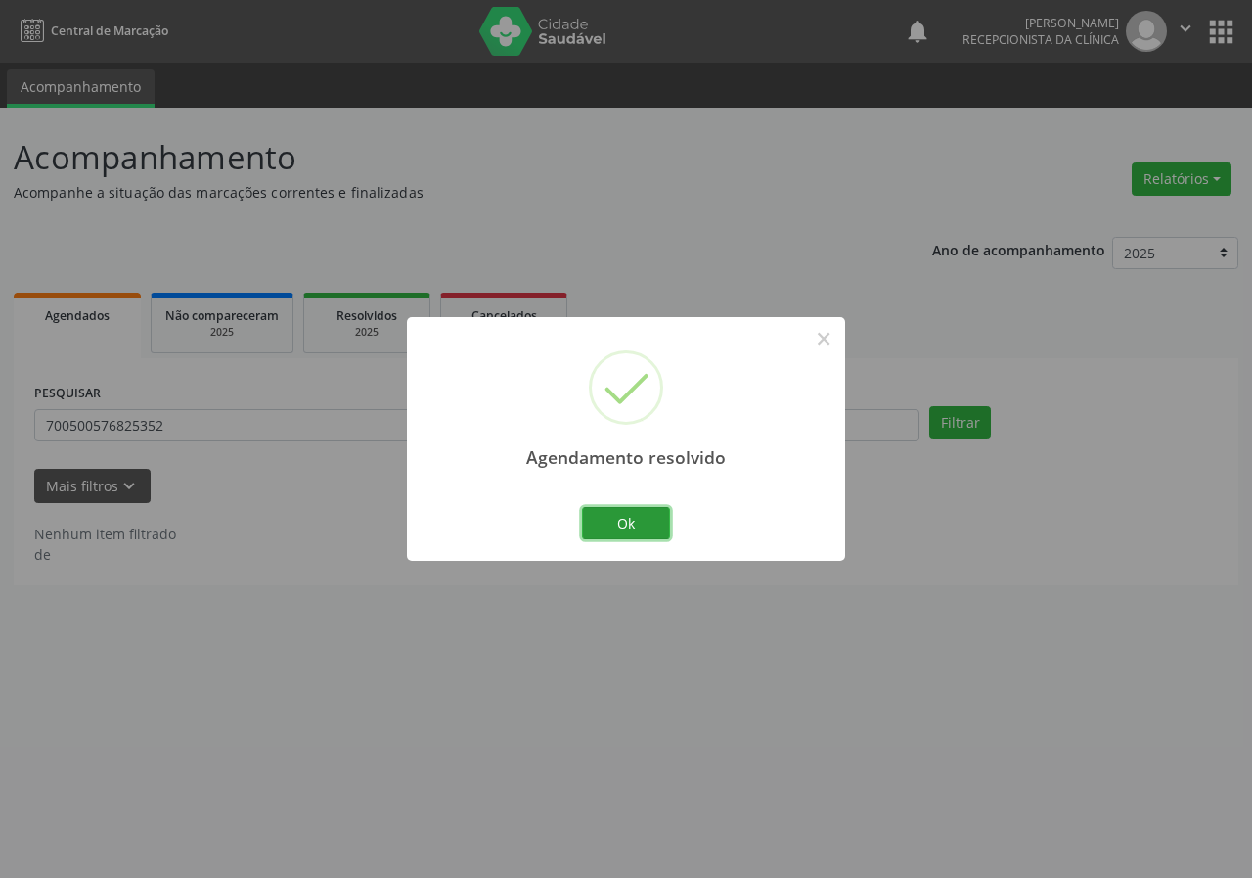
drag, startPoint x: 638, startPoint y: 520, endPoint x: 585, endPoint y: 512, distance: 53.4
click at [637, 520] on button "Ok" at bounding box center [626, 523] width 88 height 33
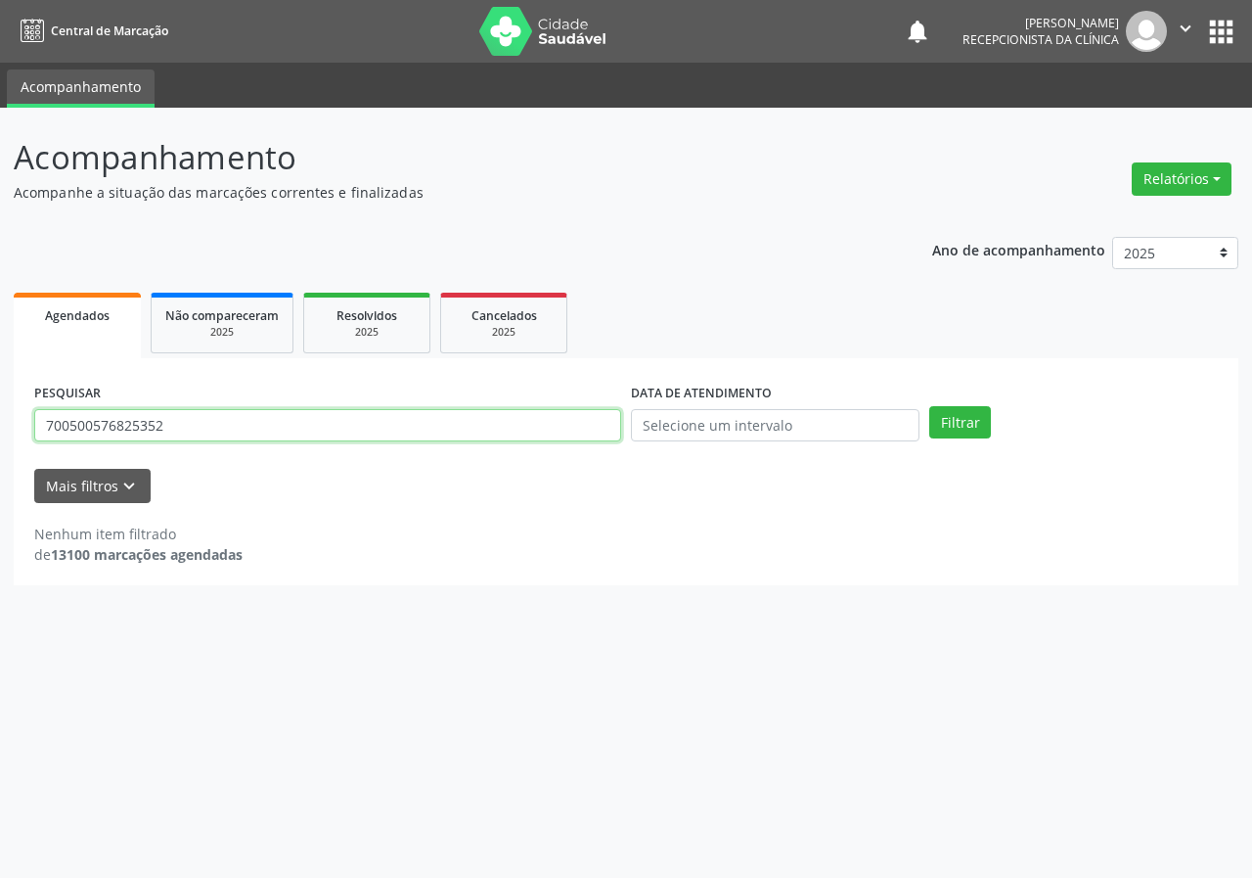
click at [549, 421] on input "700500576825352" at bounding box center [327, 425] width 587 height 33
type input "700401464914347"
click at [930, 406] on button "Filtrar" at bounding box center [961, 422] width 62 height 33
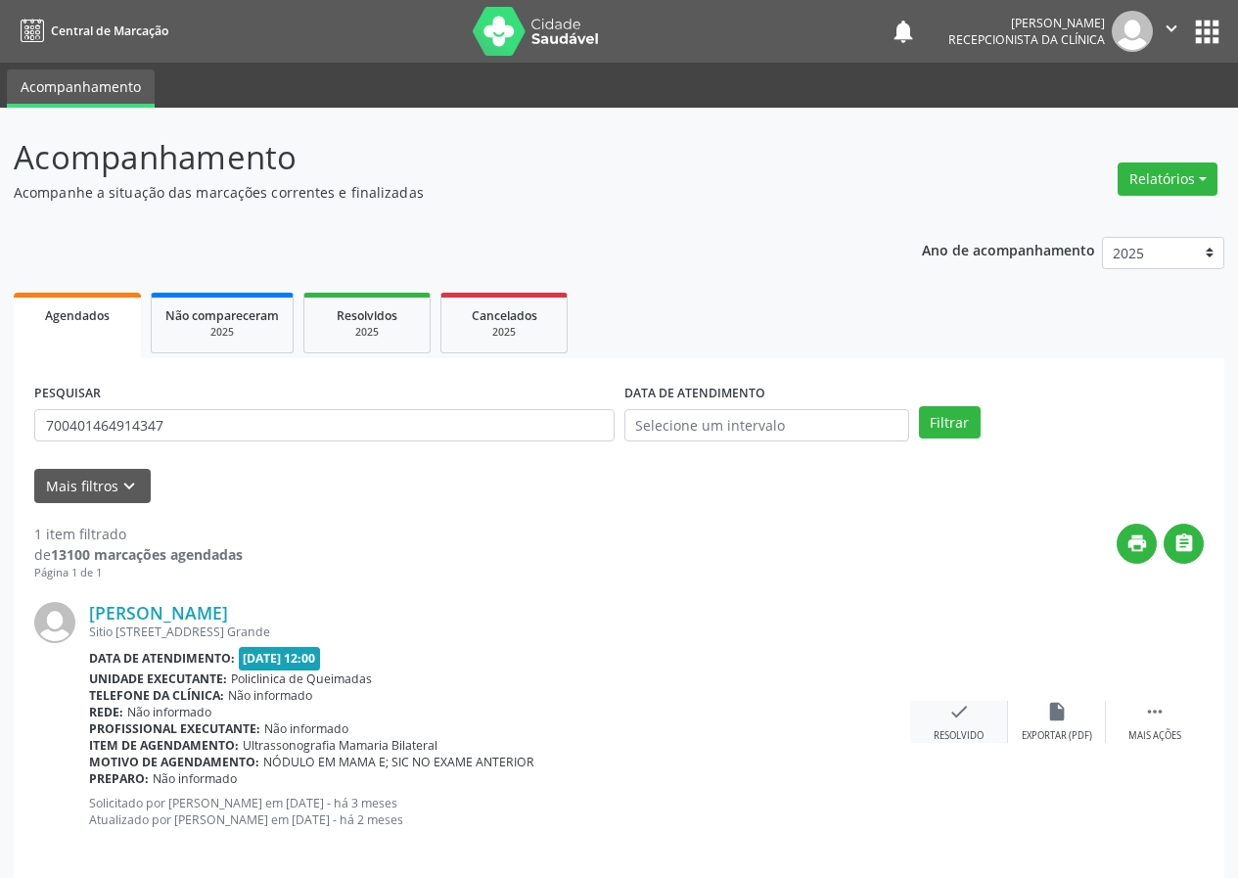
click at [961, 719] on icon "check" at bounding box center [959, 712] width 22 height 22
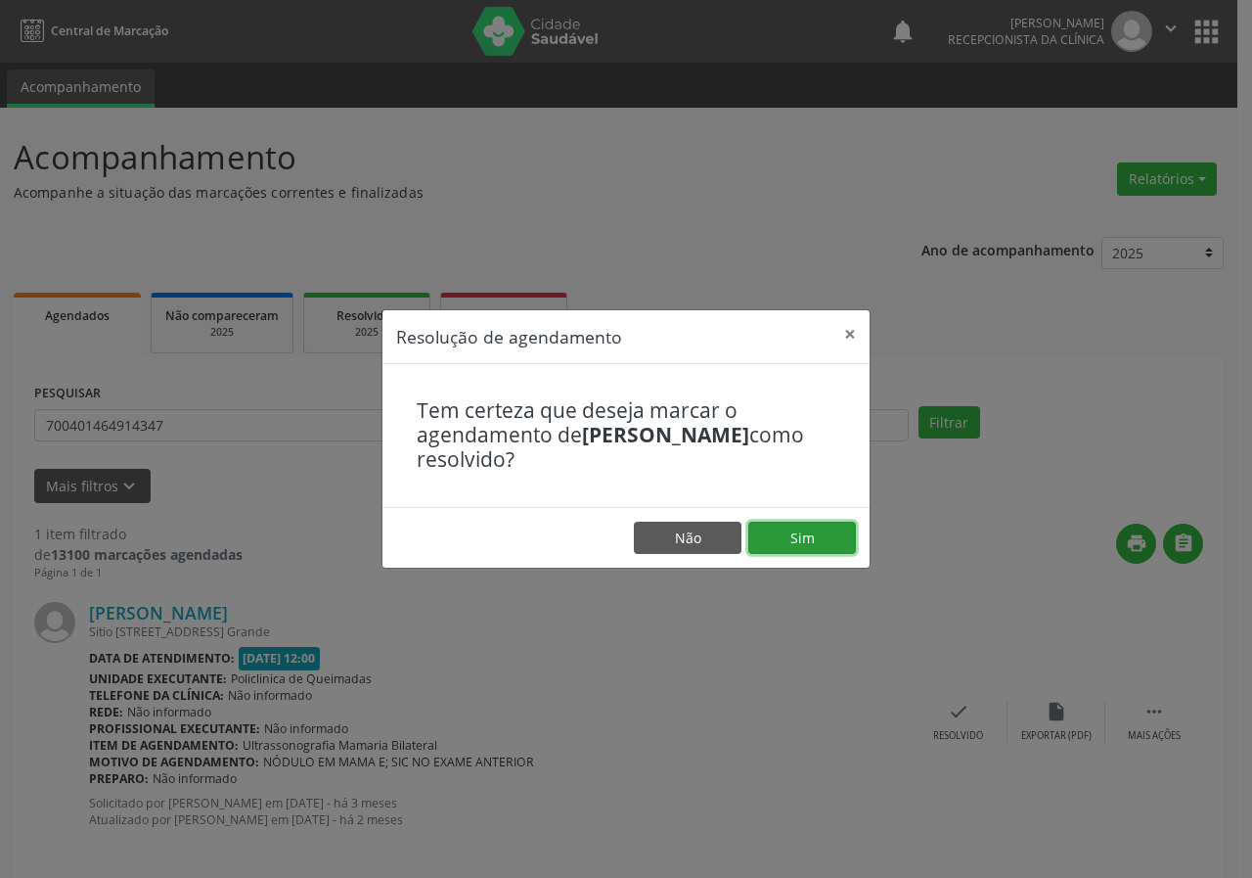
click at [799, 532] on button "Sim" at bounding box center [803, 538] width 108 height 33
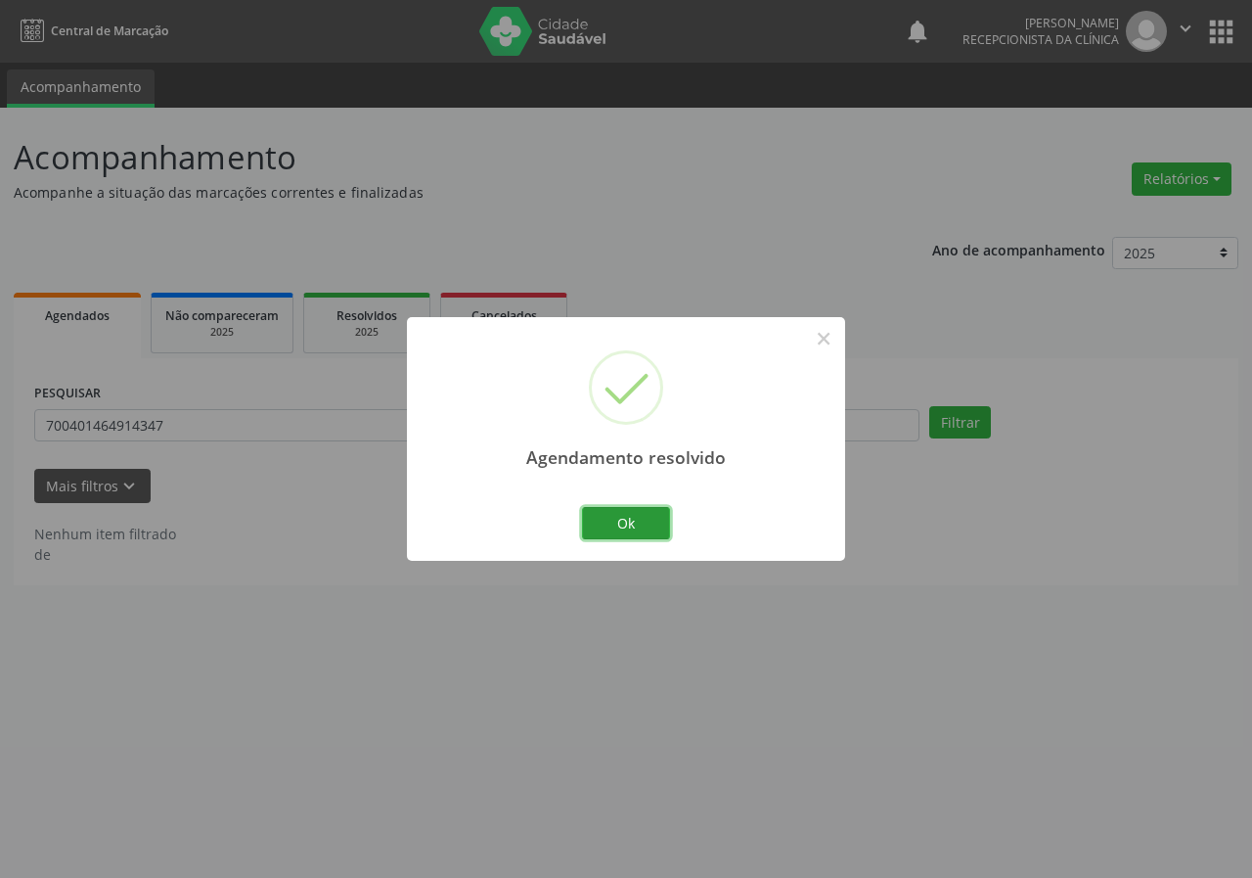
drag, startPoint x: 642, startPoint y: 525, endPoint x: 475, endPoint y: 466, distance: 177.7
click at [640, 524] on button "Ok" at bounding box center [626, 523] width 88 height 33
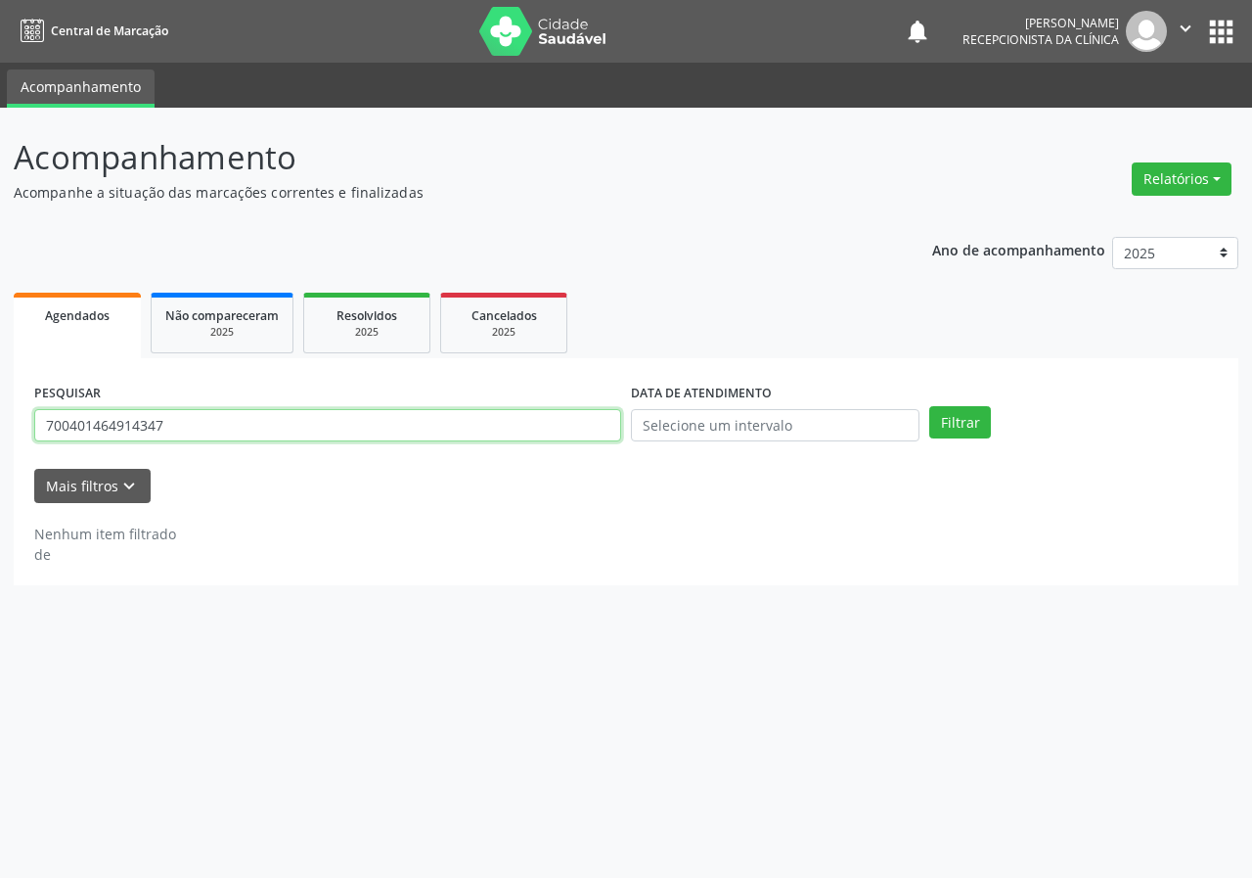
click at [340, 412] on input "700401464914347" at bounding box center [327, 425] width 587 height 33
type input "704009301045963"
click at [930, 406] on button "Filtrar" at bounding box center [961, 422] width 62 height 33
click at [185, 429] on input "704009301045963" at bounding box center [327, 425] width 587 height 33
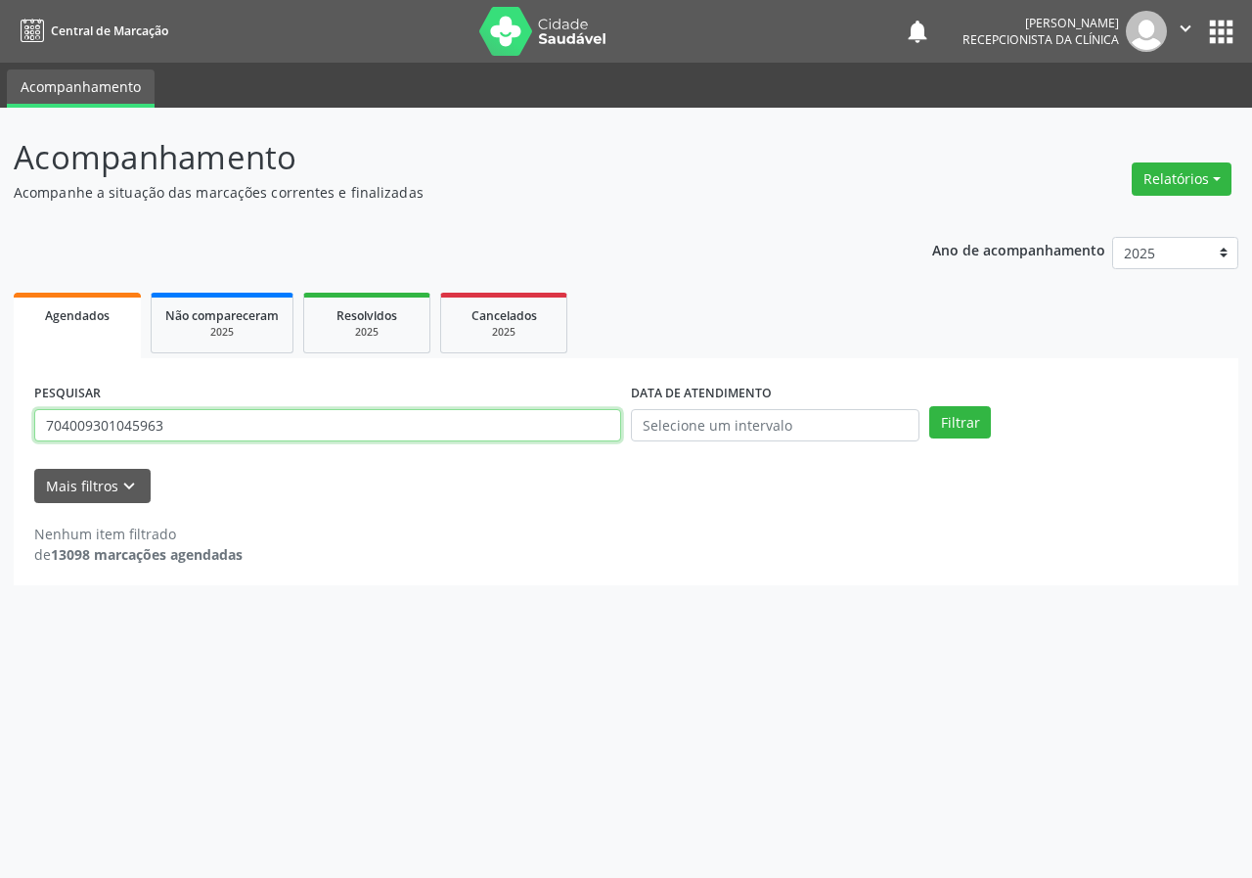
click at [185, 429] on input "704009301045963" at bounding box center [327, 425] width 587 height 33
type input "707604205328490"
click at [930, 406] on button "Filtrar" at bounding box center [961, 422] width 62 height 33
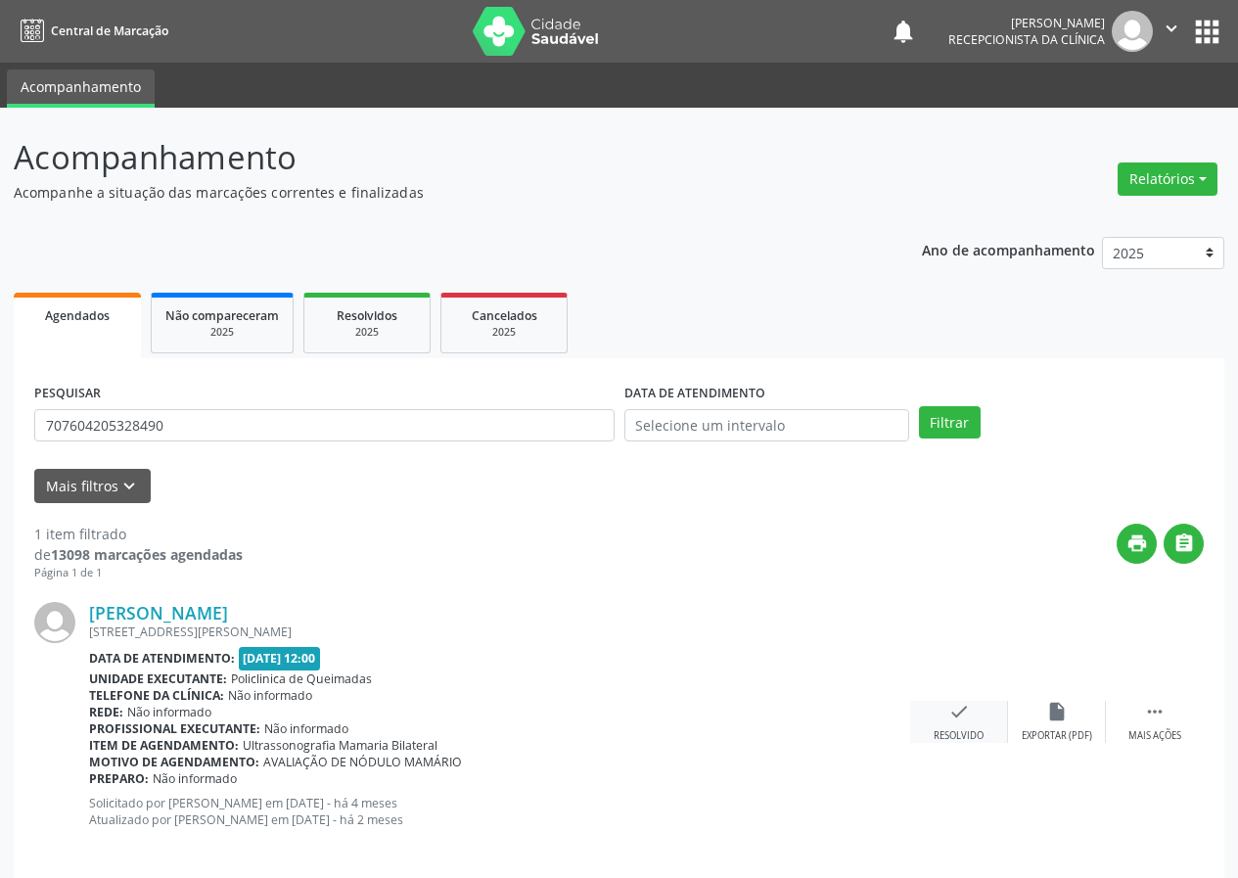
click at [971, 723] on div "check Resolvido" at bounding box center [959, 722] width 98 height 42
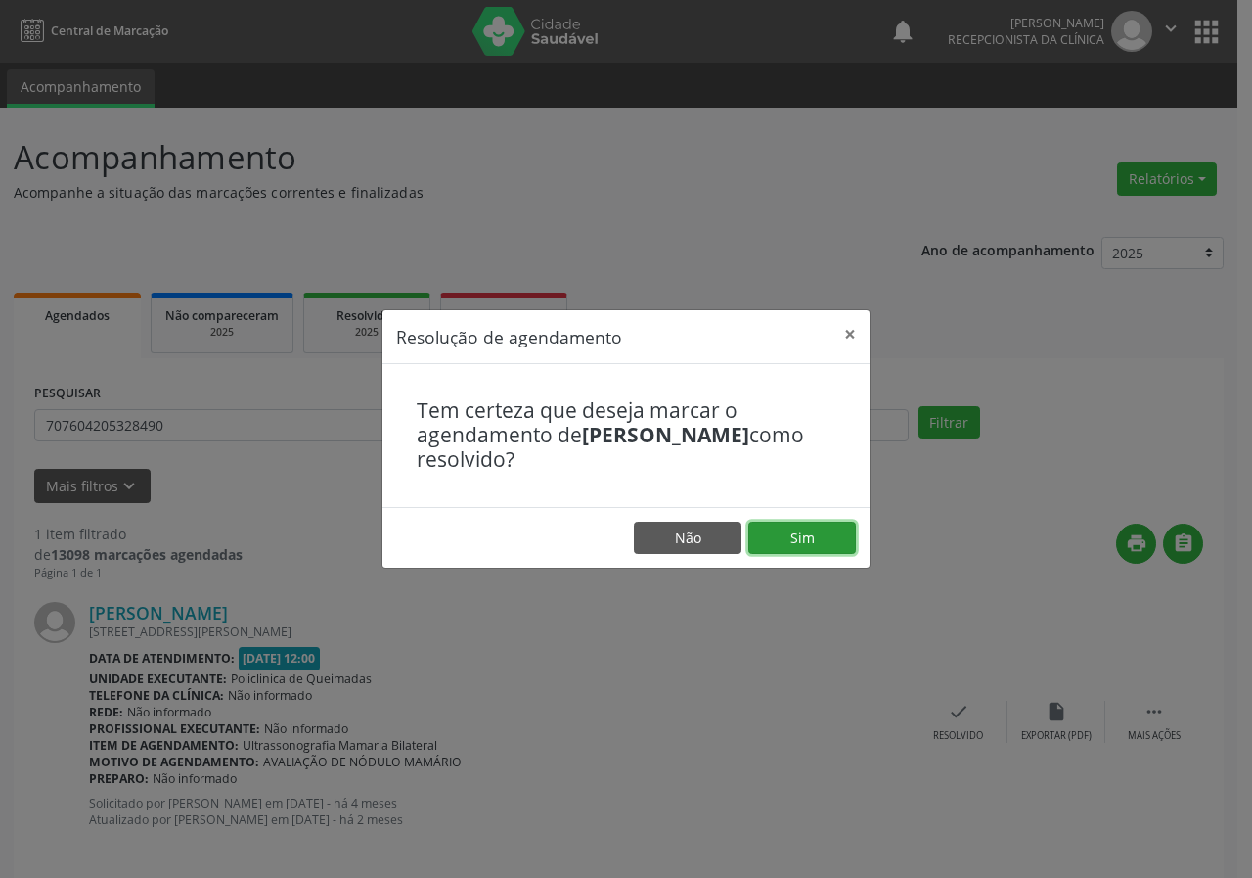
click at [810, 540] on button "Sim" at bounding box center [803, 538] width 108 height 33
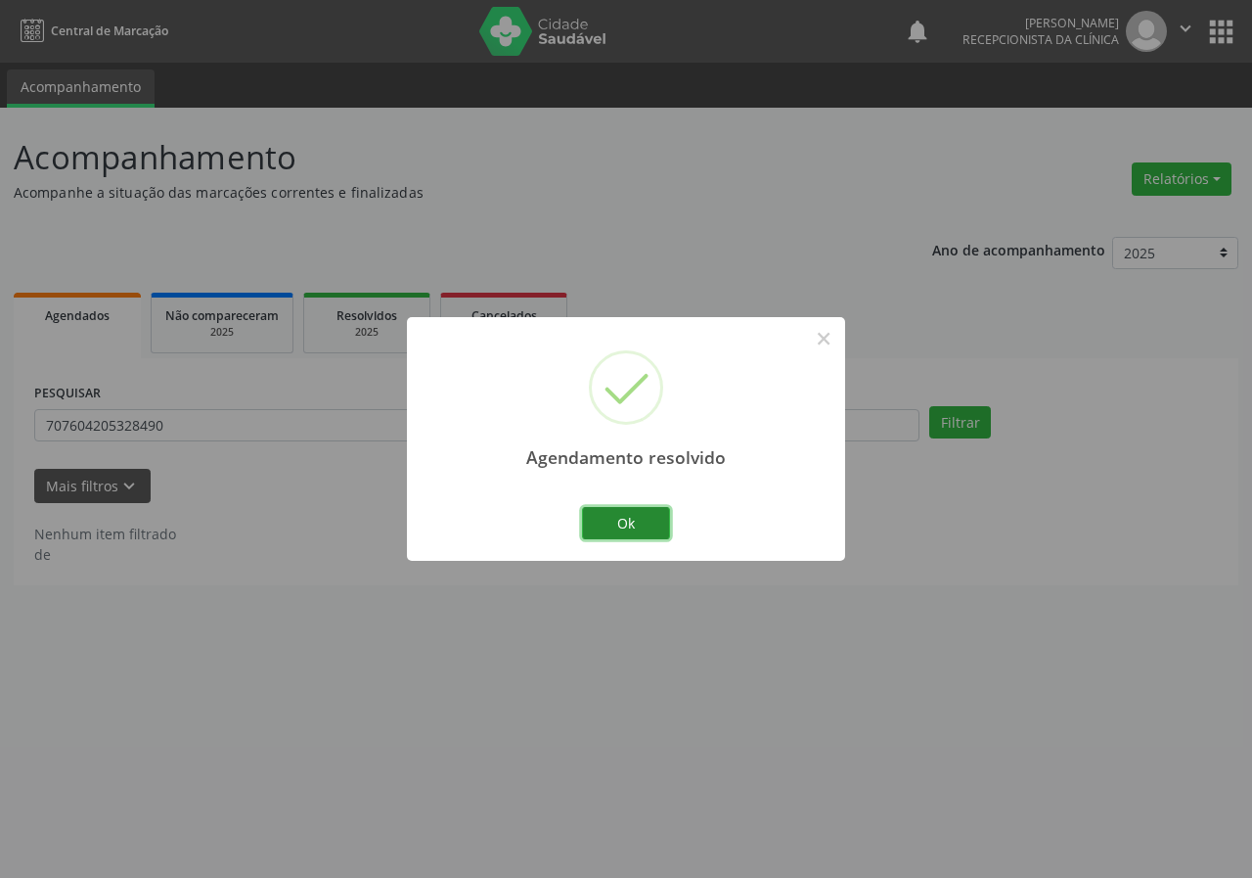
drag, startPoint x: 642, startPoint y: 520, endPoint x: 504, endPoint y: 511, distance: 138.3
click at [641, 520] on button "Ok" at bounding box center [626, 523] width 88 height 33
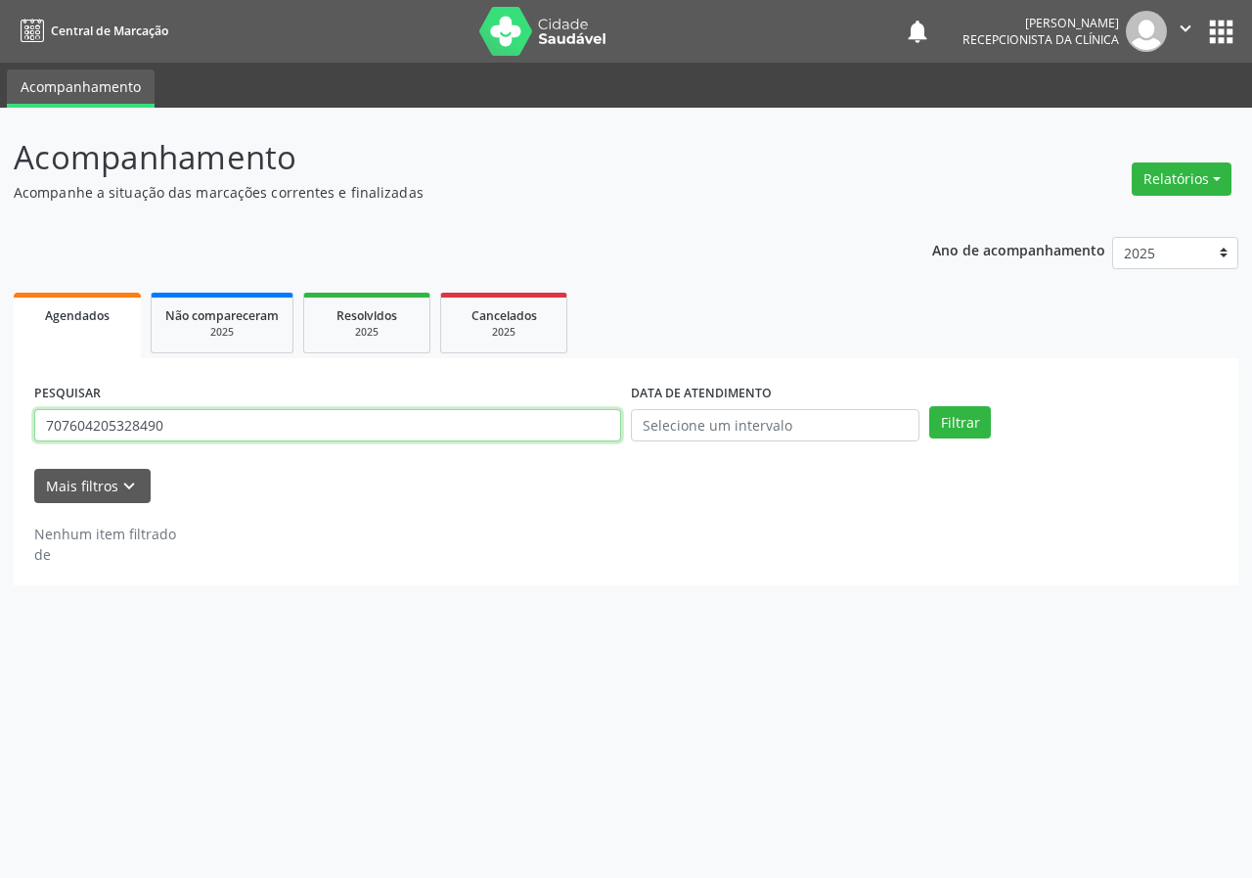
click at [459, 425] on input "707604205328490" at bounding box center [327, 425] width 587 height 33
type input "705000234592155"
click at [930, 406] on button "Filtrar" at bounding box center [961, 422] width 62 height 33
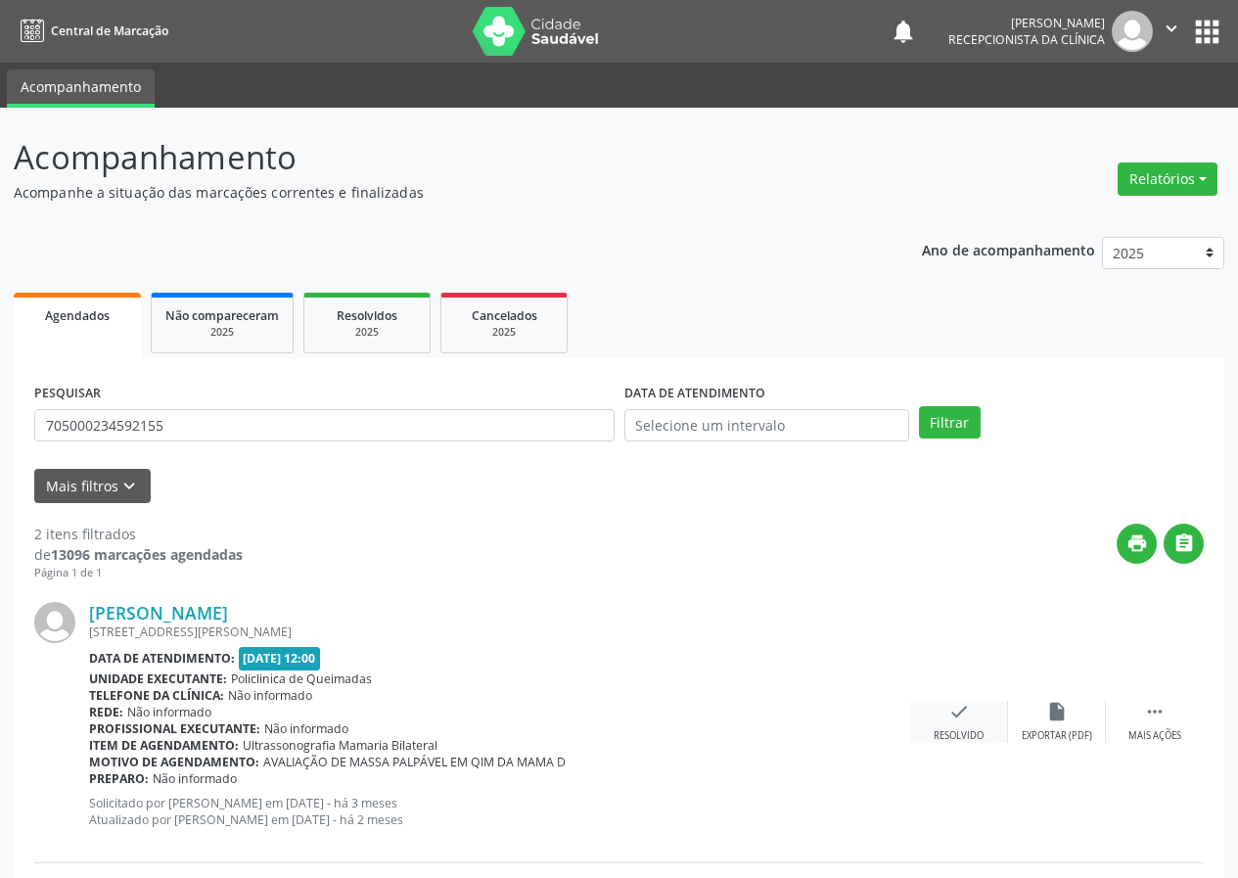
click at [968, 717] on icon "check" at bounding box center [959, 712] width 22 height 22
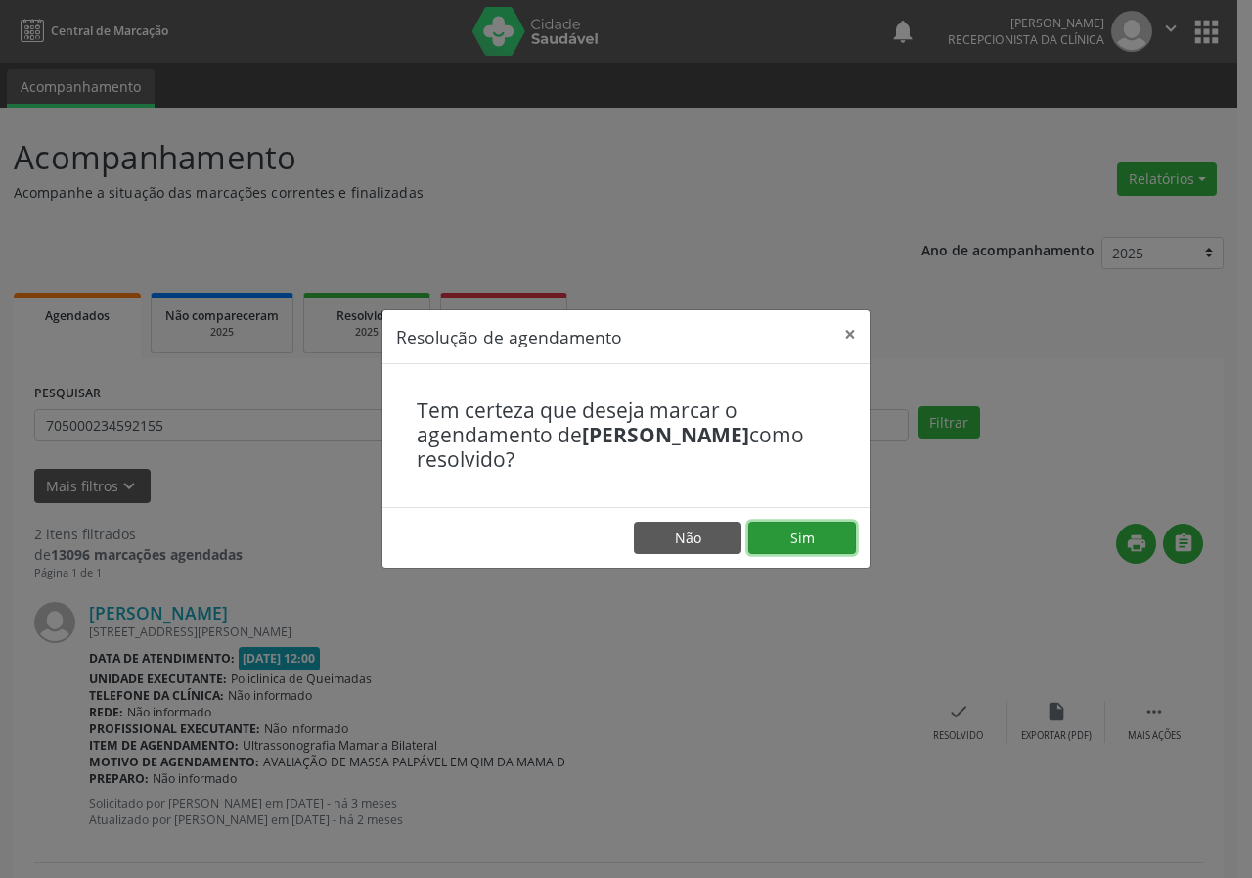
click at [824, 524] on button "Sim" at bounding box center [803, 538] width 108 height 33
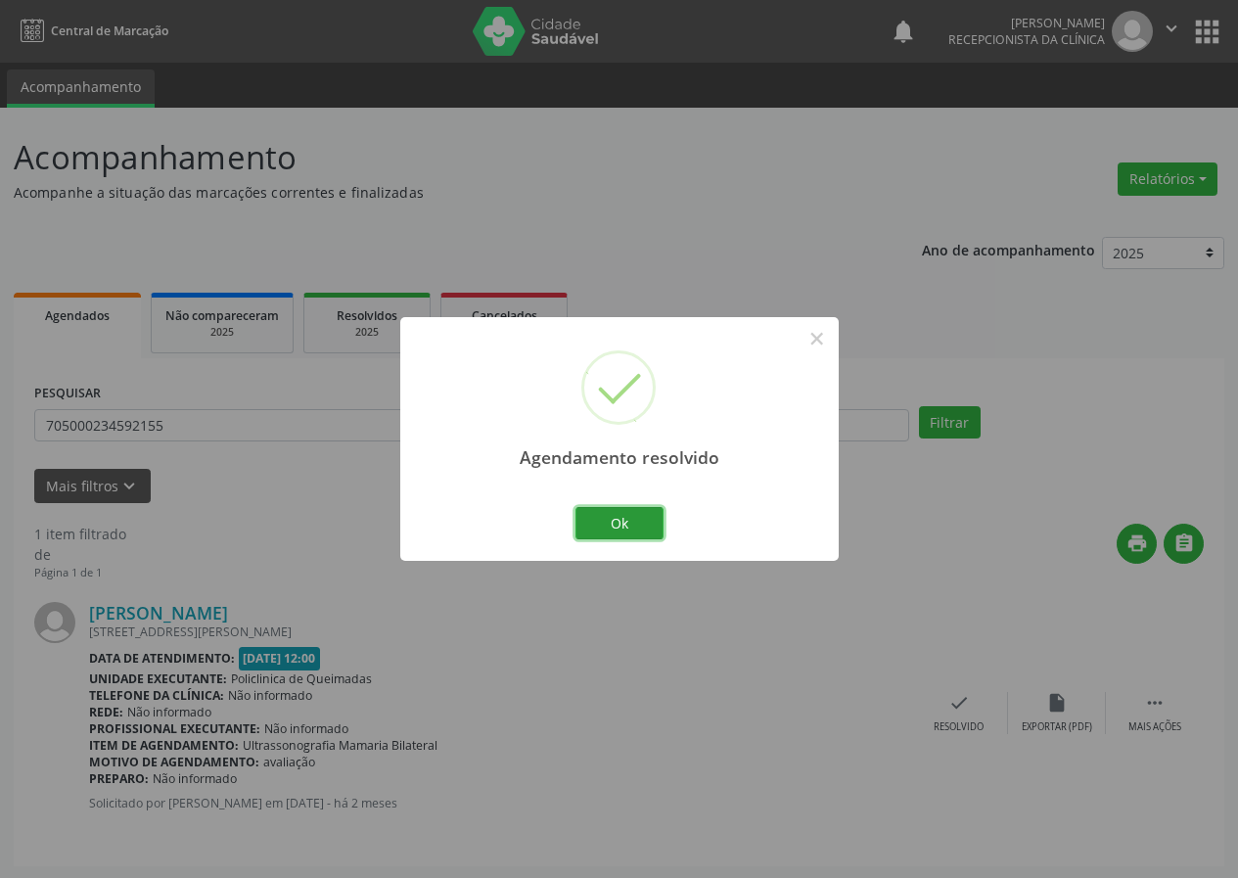
drag, startPoint x: 618, startPoint y: 524, endPoint x: 644, endPoint y: 524, distance: 25.5
click at [618, 524] on button "Ok" at bounding box center [619, 523] width 88 height 33
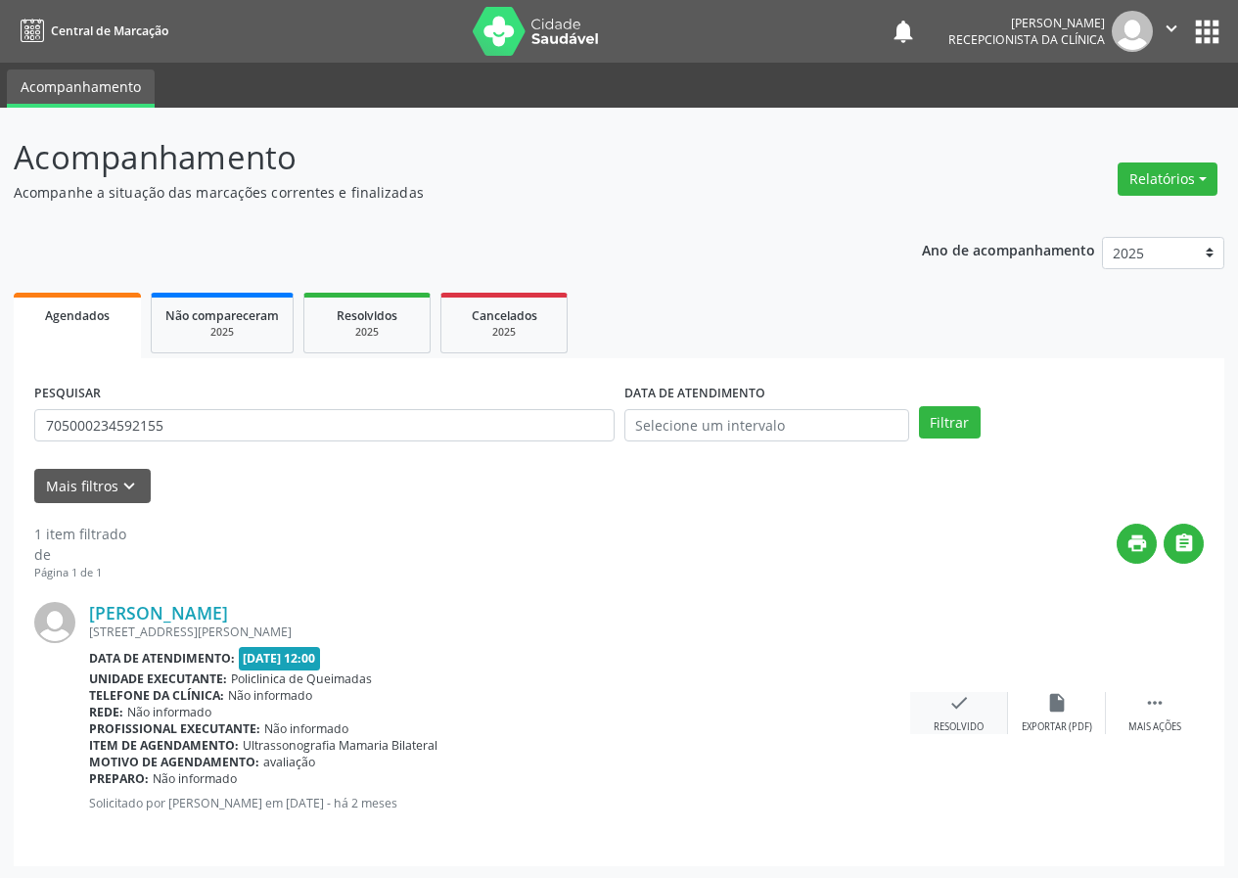
click at [951, 704] on icon "check" at bounding box center [959, 703] width 22 height 22
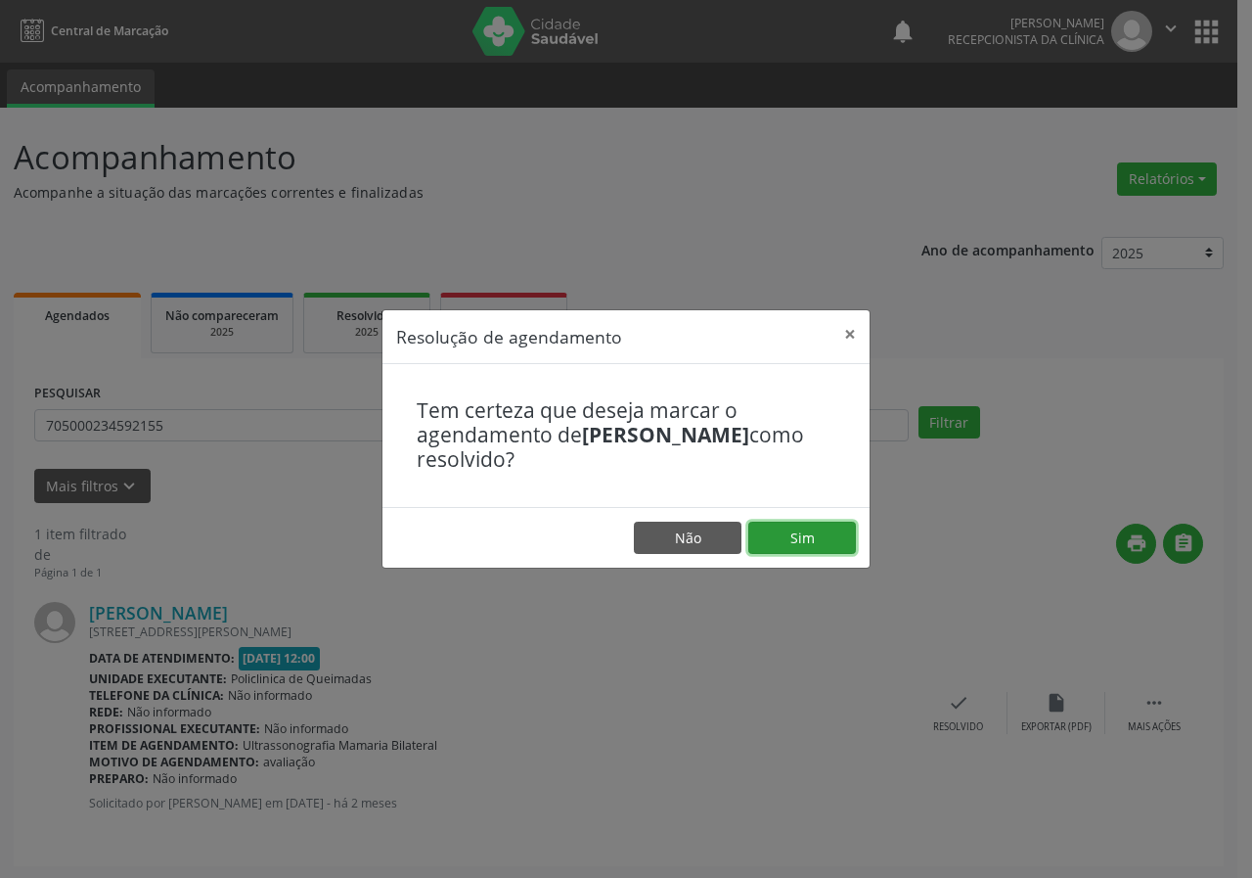
click at [810, 522] on button "Sim" at bounding box center [803, 538] width 108 height 33
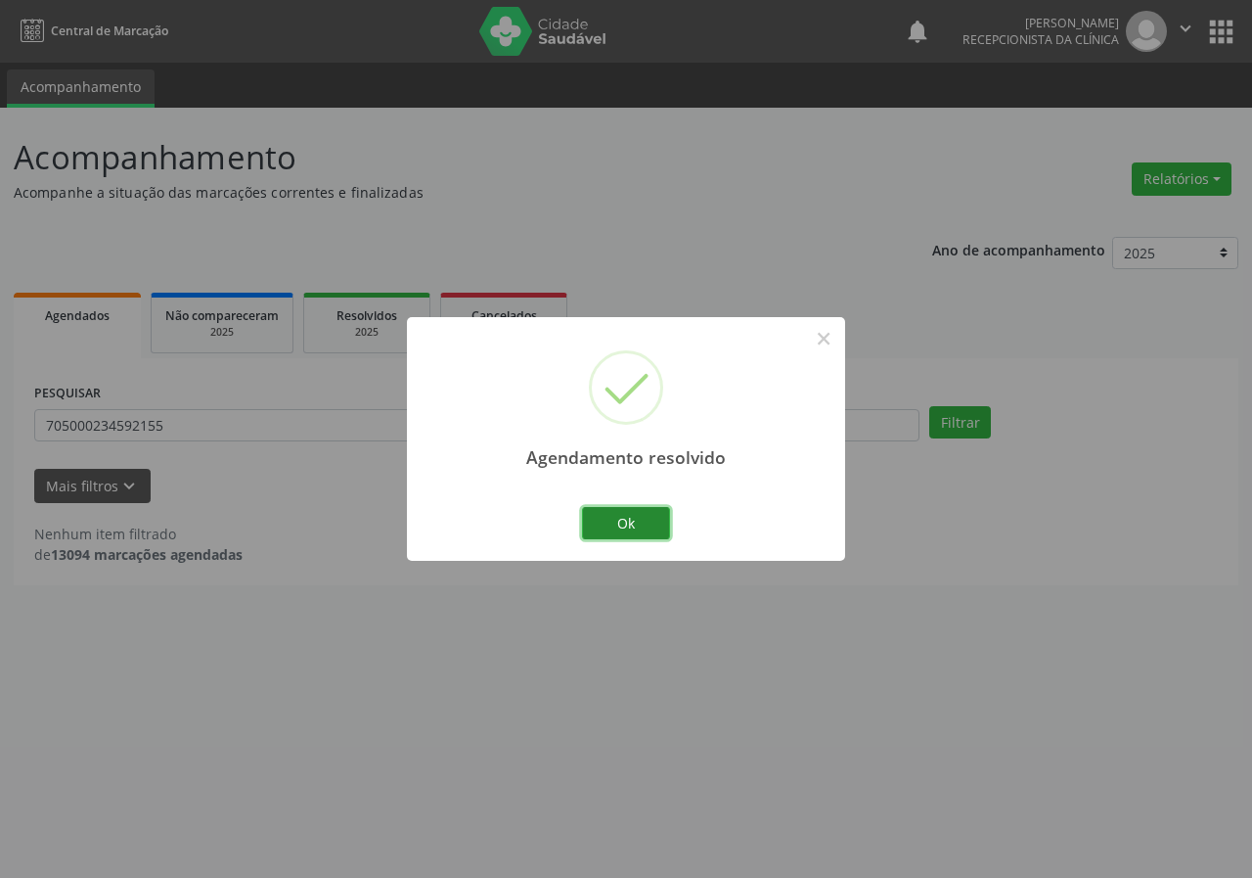
click at [625, 521] on button "Ok" at bounding box center [626, 523] width 88 height 33
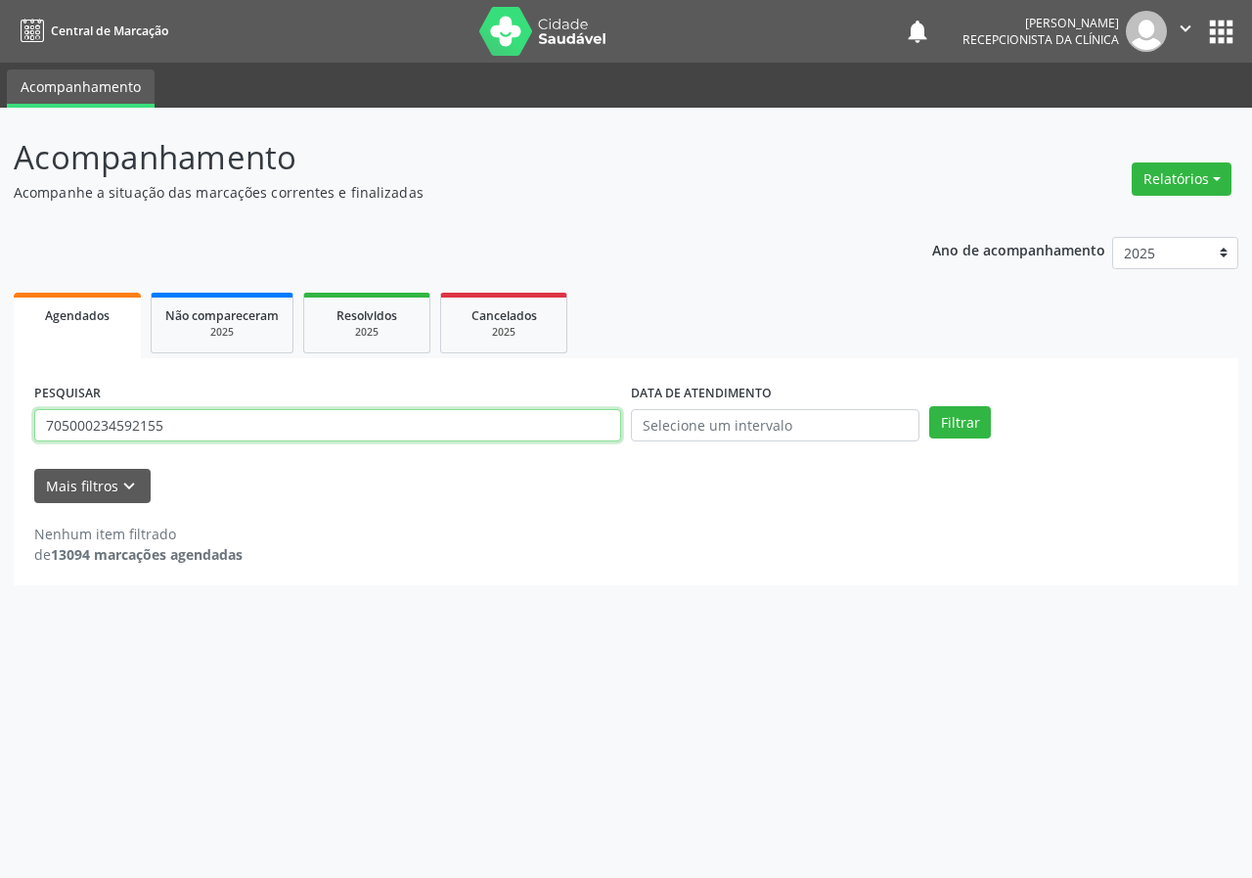
click at [440, 437] on input "705000234592155" at bounding box center [327, 425] width 587 height 33
click at [441, 438] on input "705000234592155" at bounding box center [327, 425] width 587 height 33
type input "704804541589044"
click at [930, 406] on button "Filtrar" at bounding box center [961, 422] width 62 height 33
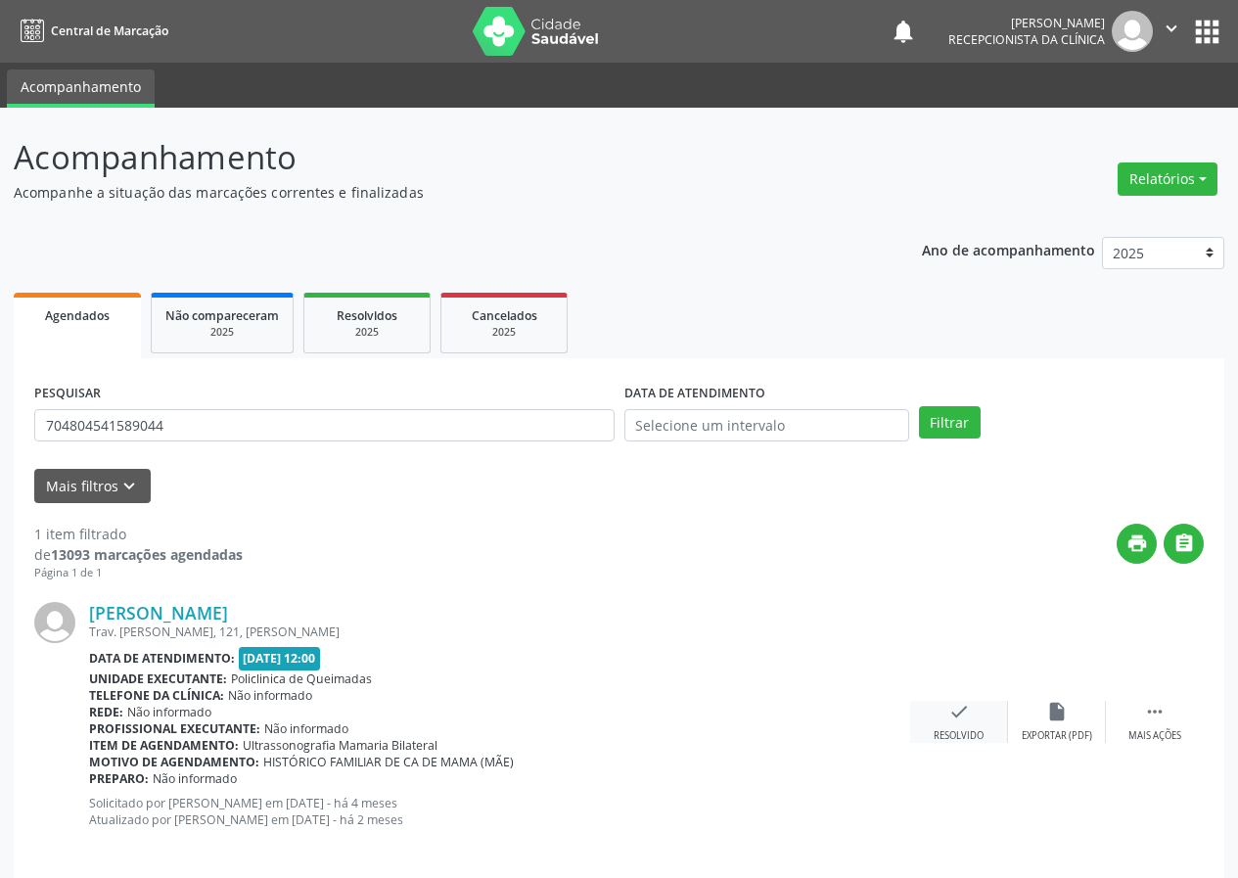
click at [970, 722] on div "check Resolvido" at bounding box center [959, 722] width 98 height 42
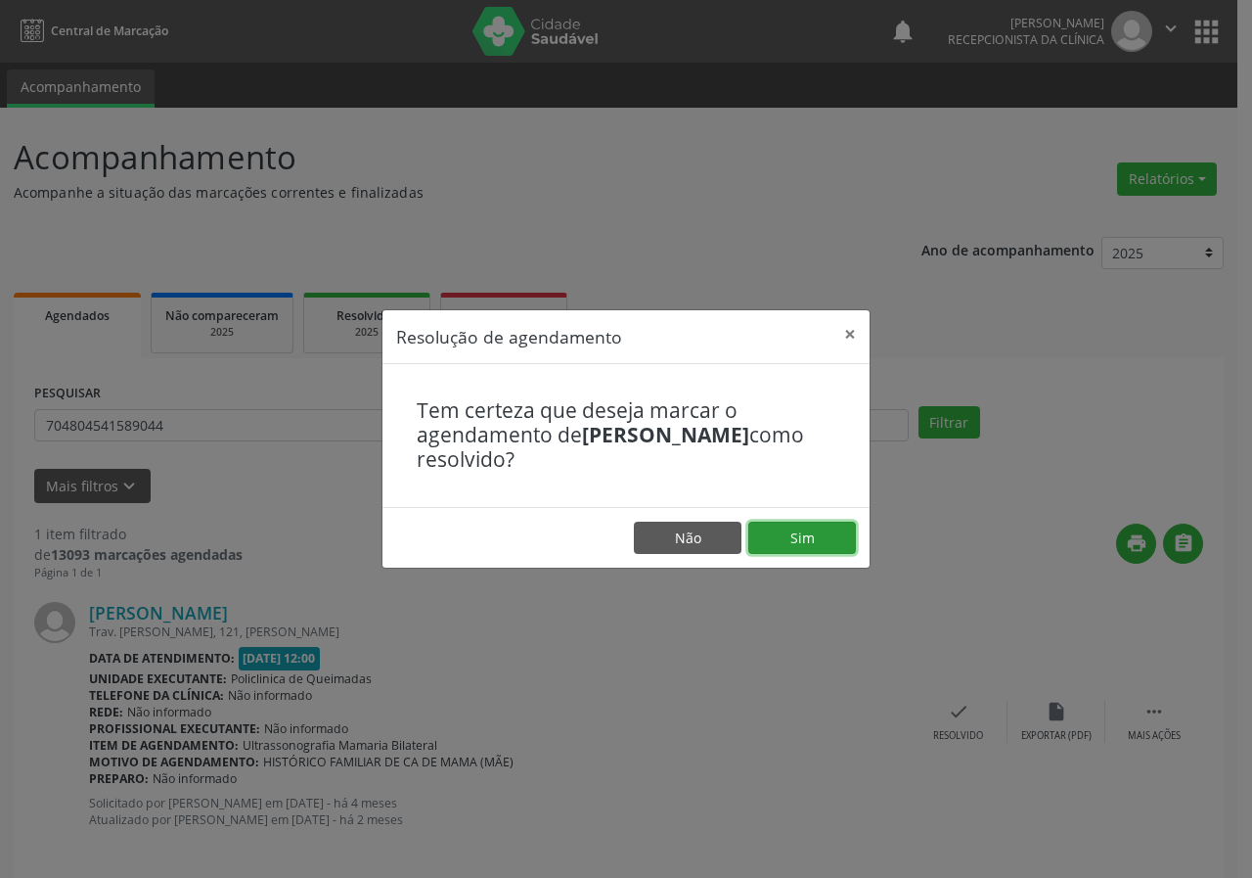
click at [817, 549] on button "Sim" at bounding box center [803, 538] width 108 height 33
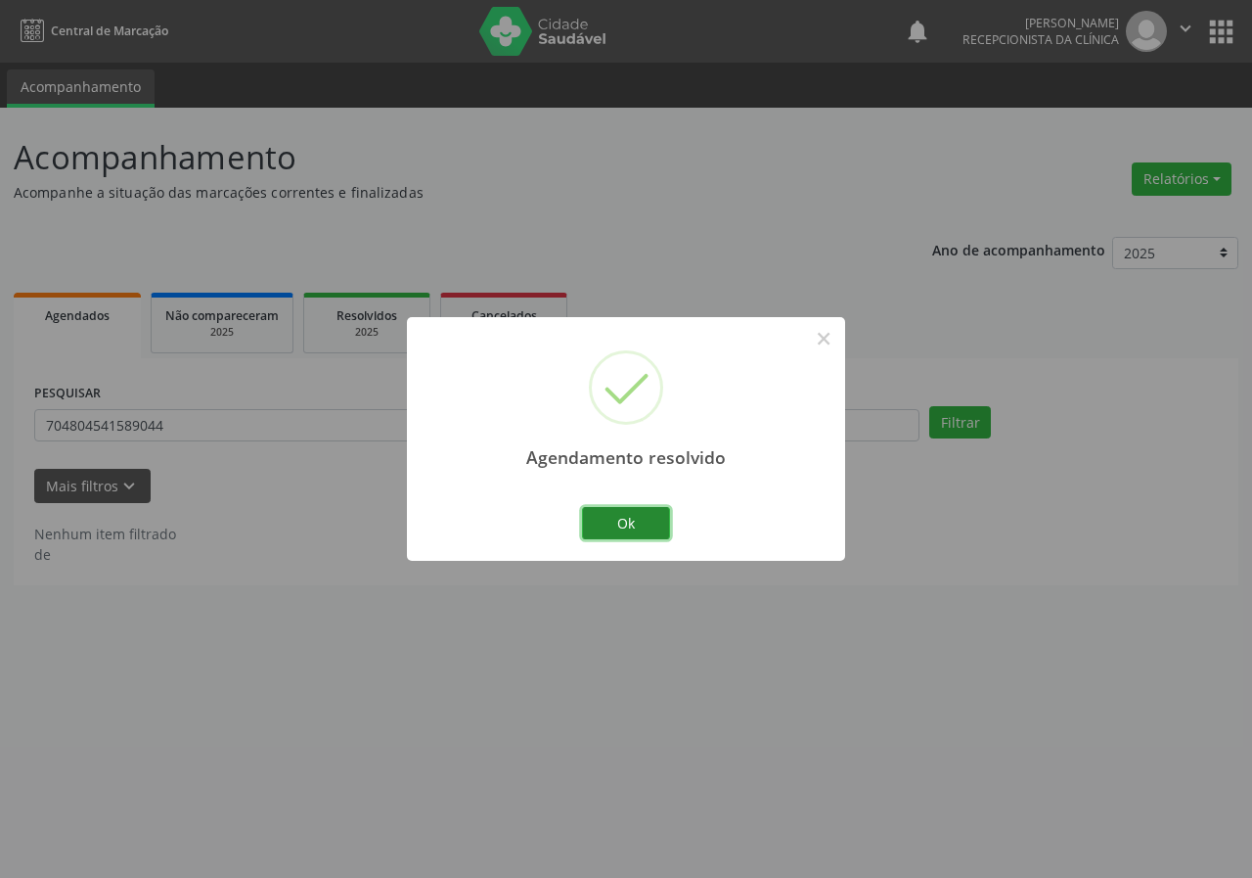
click at [627, 514] on button "Ok" at bounding box center [626, 523] width 88 height 33
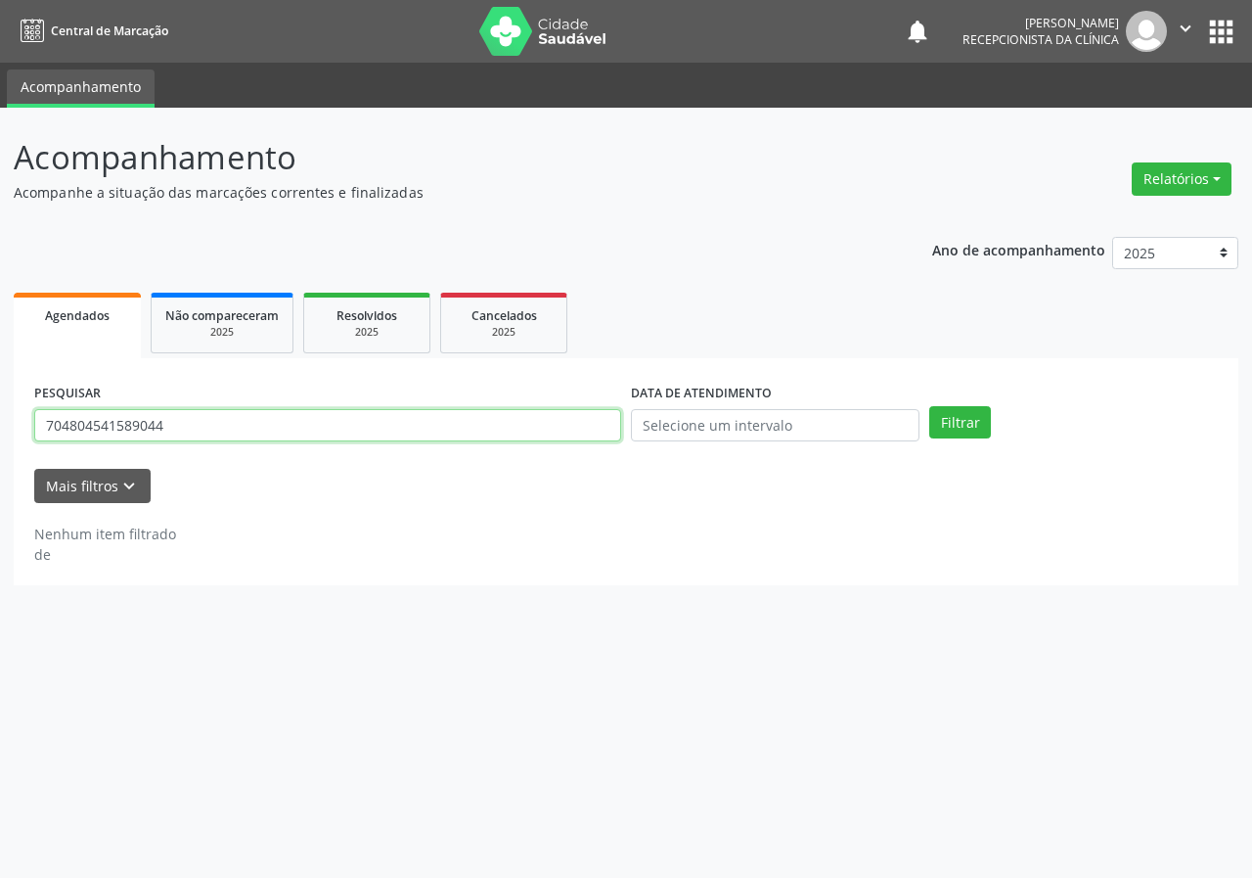
click at [446, 432] on input "704804541589044" at bounding box center [327, 425] width 587 height 33
type input "702805119554060"
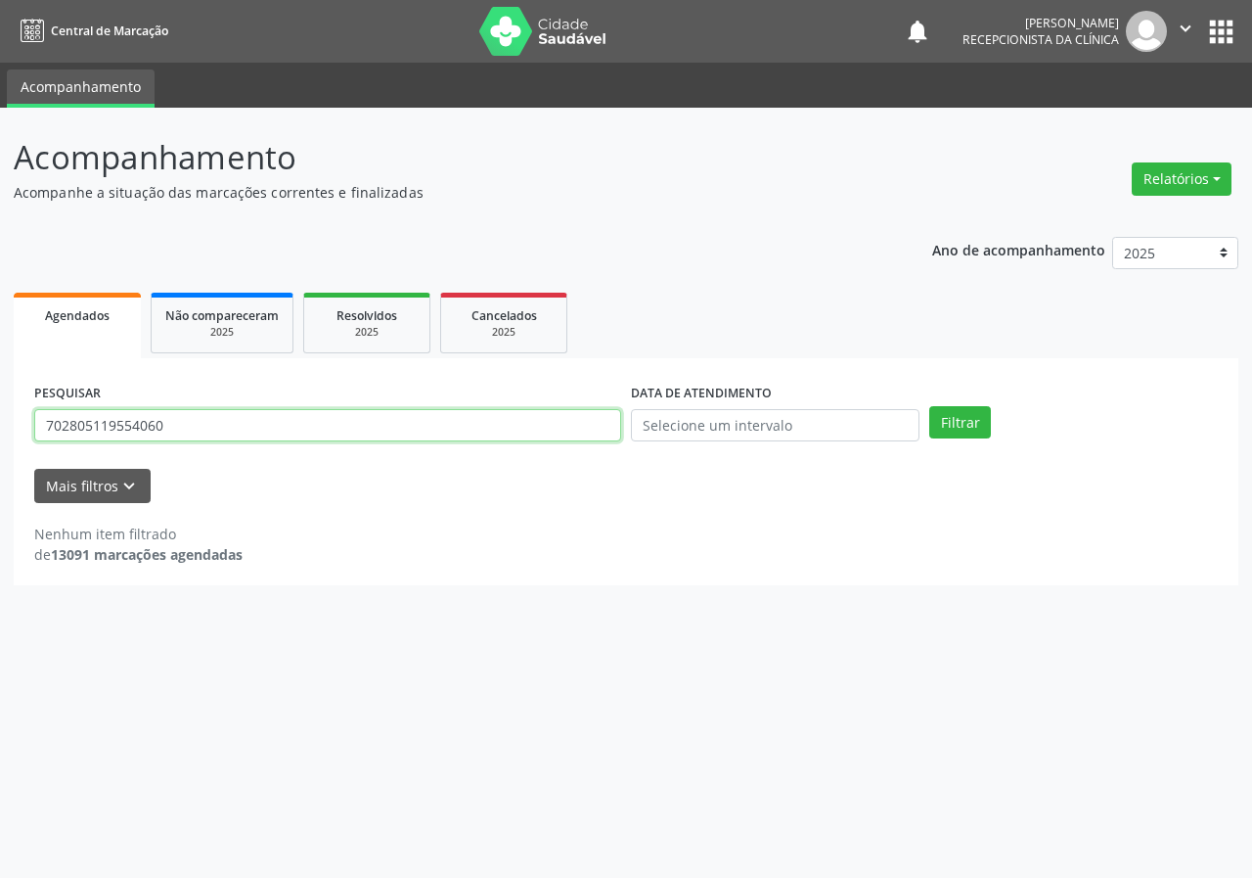
click at [930, 406] on button "Filtrar" at bounding box center [961, 422] width 62 height 33
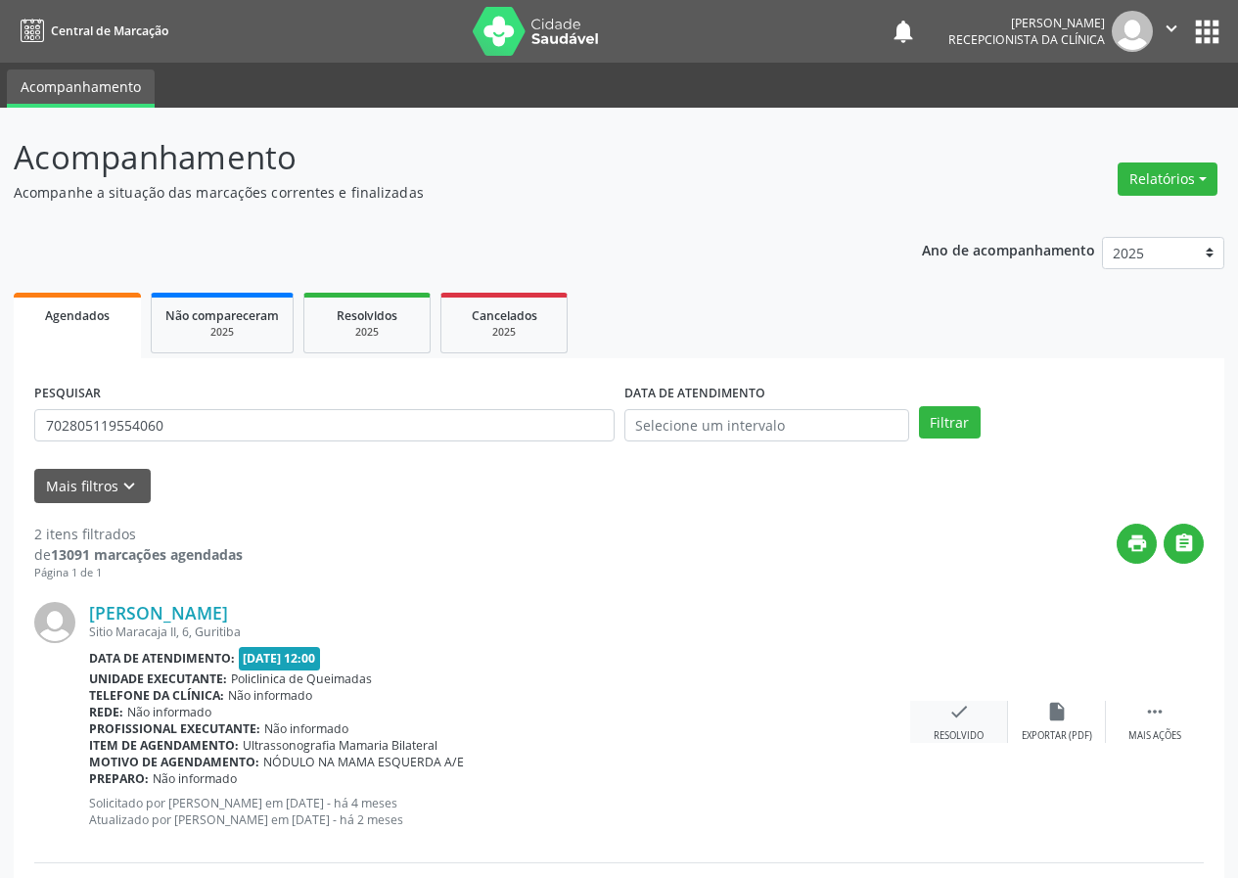
click at [968, 711] on icon "check" at bounding box center [959, 712] width 22 height 22
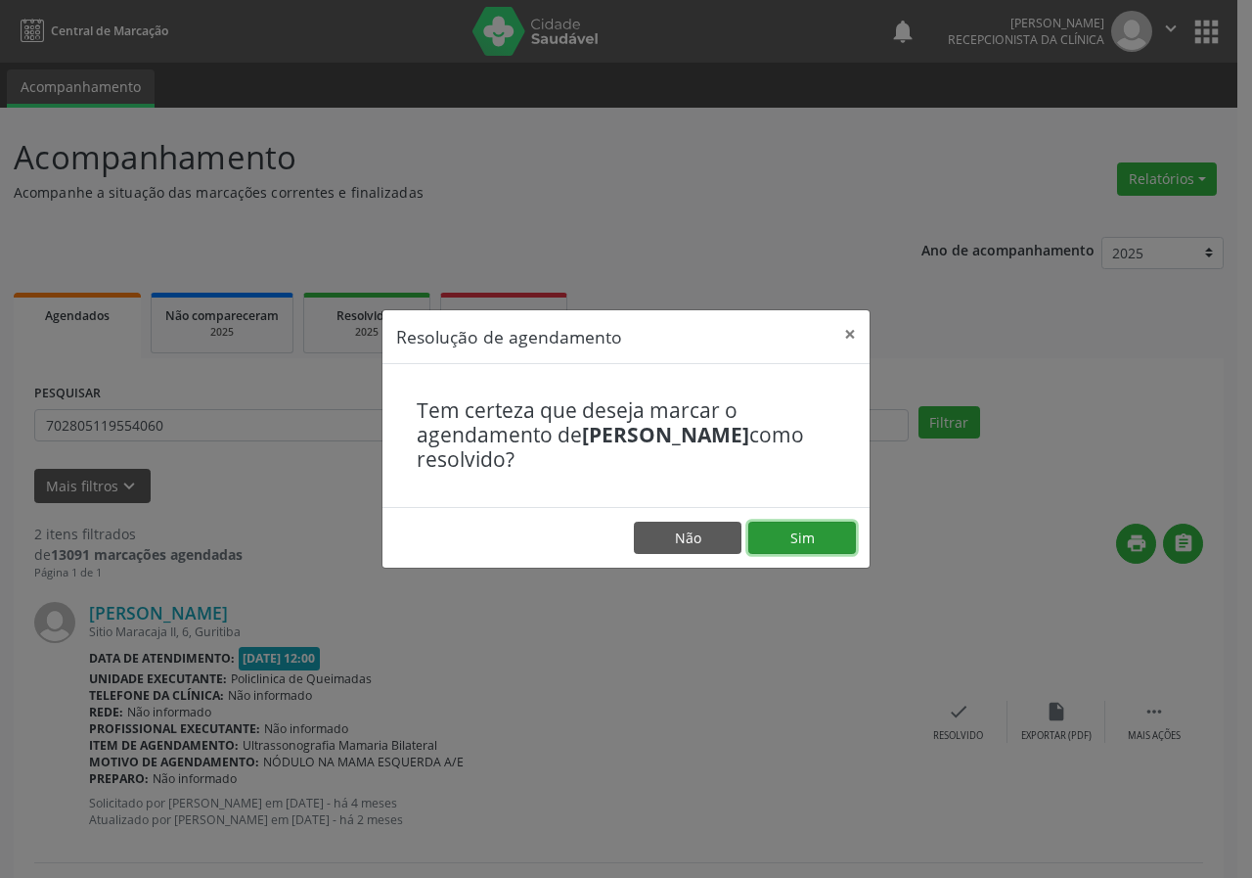
click at [795, 541] on button "Sim" at bounding box center [803, 538] width 108 height 33
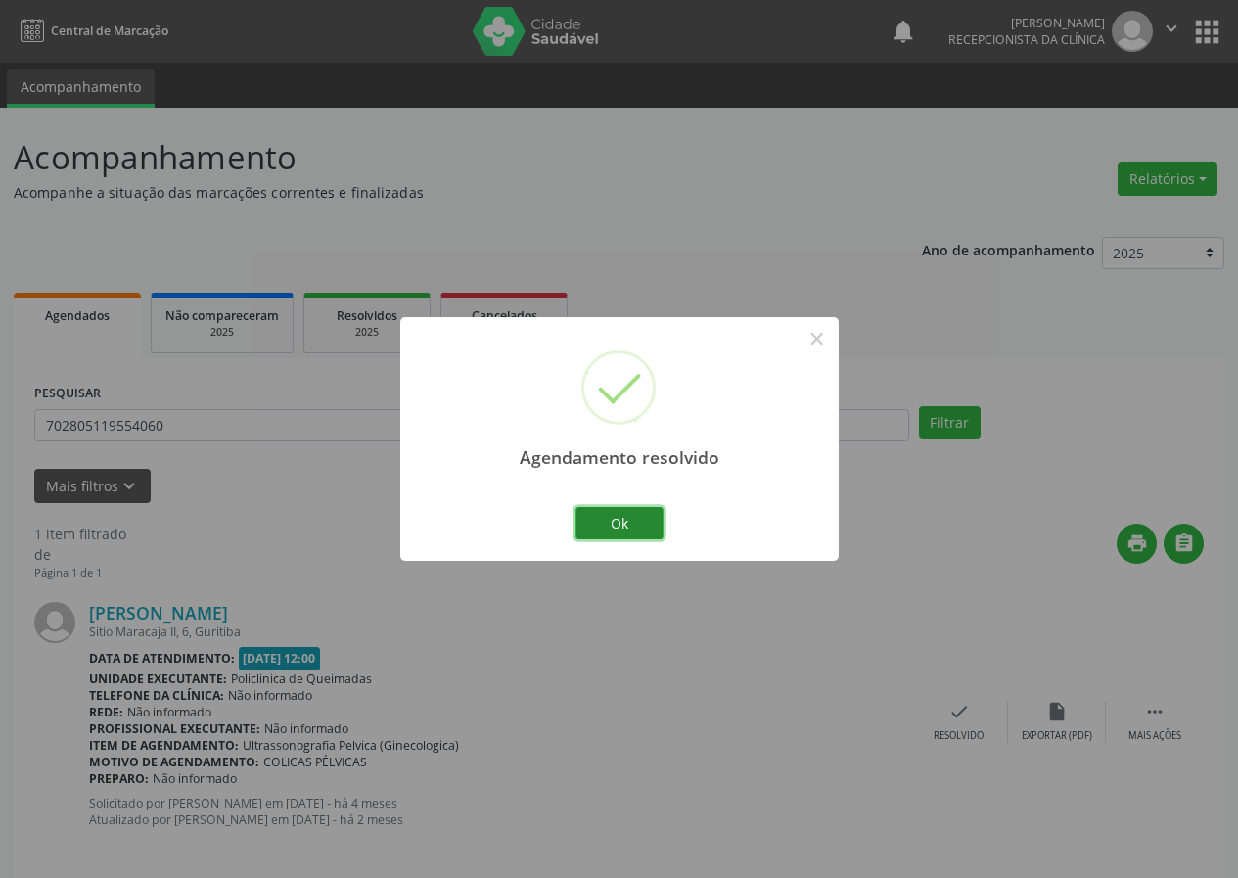
click at [608, 523] on button "Ok" at bounding box center [619, 523] width 88 height 33
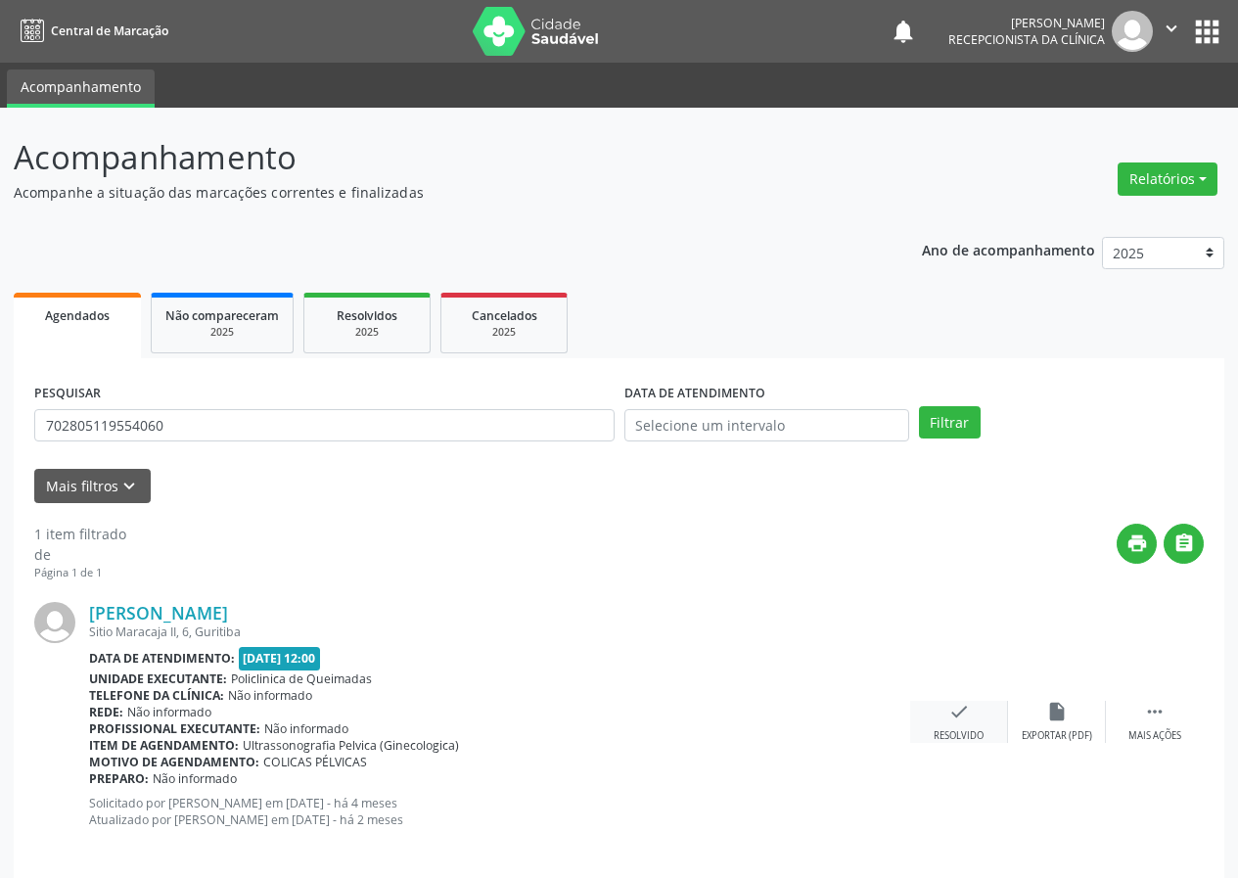
click at [944, 726] on div "check Resolvido" at bounding box center [959, 722] width 98 height 42
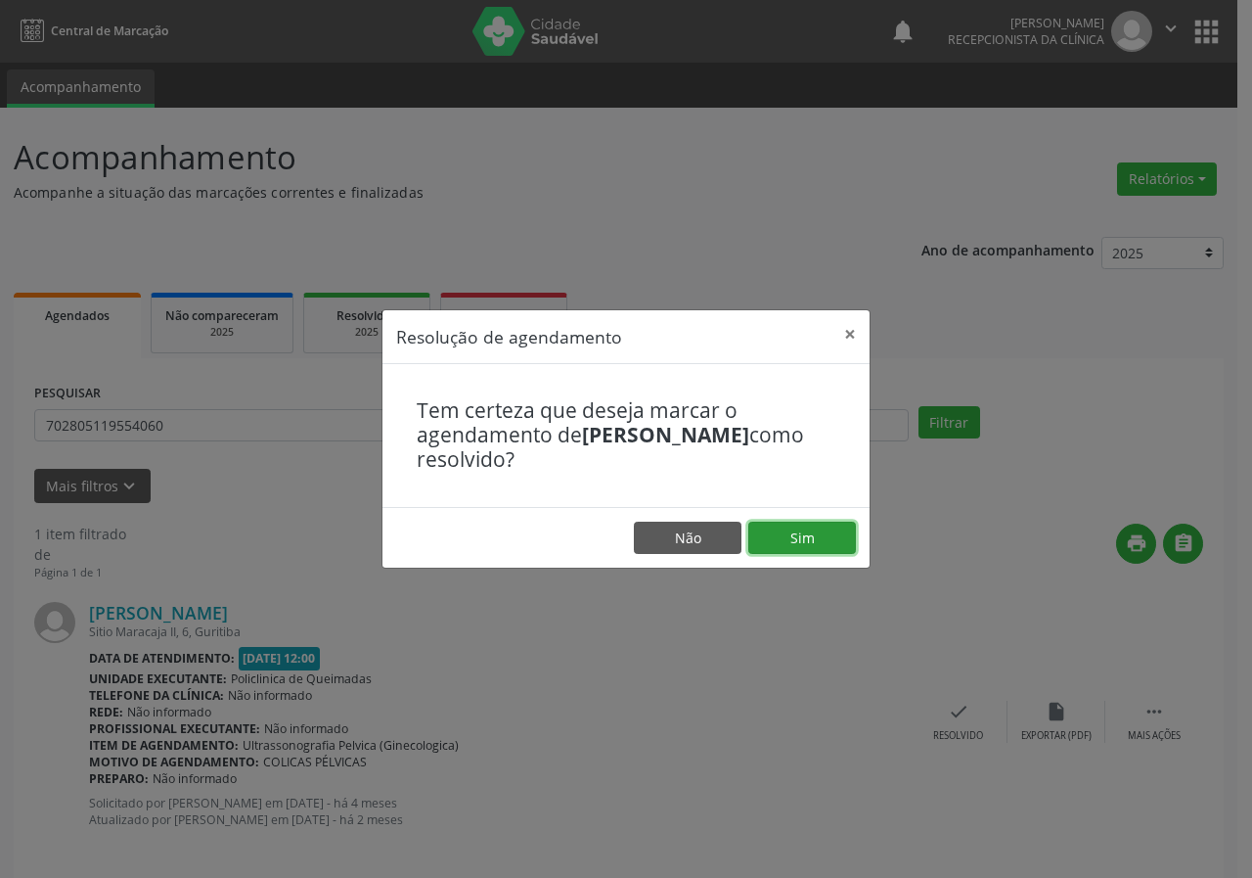
click at [804, 523] on button "Sim" at bounding box center [803, 538] width 108 height 33
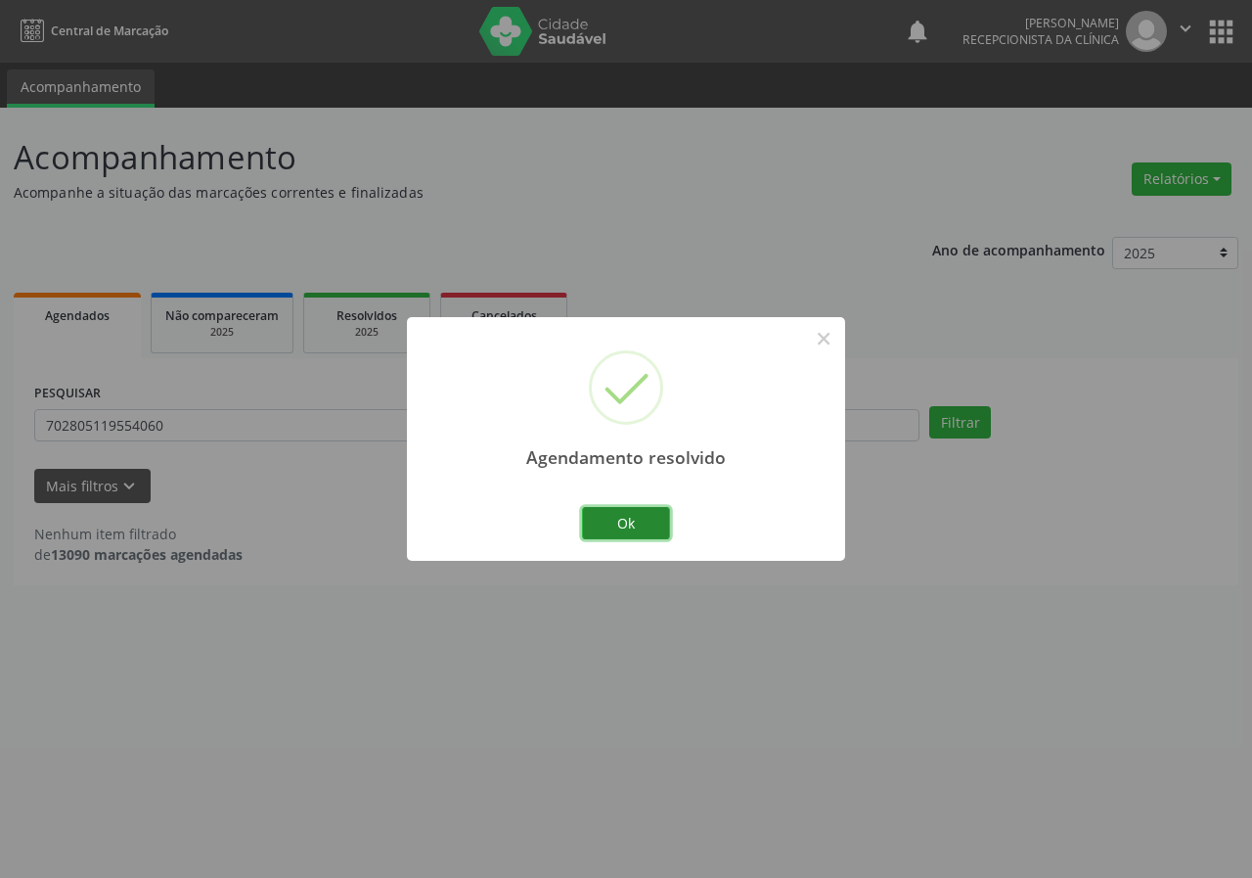
click at [647, 508] on button "Ok" at bounding box center [626, 523] width 88 height 33
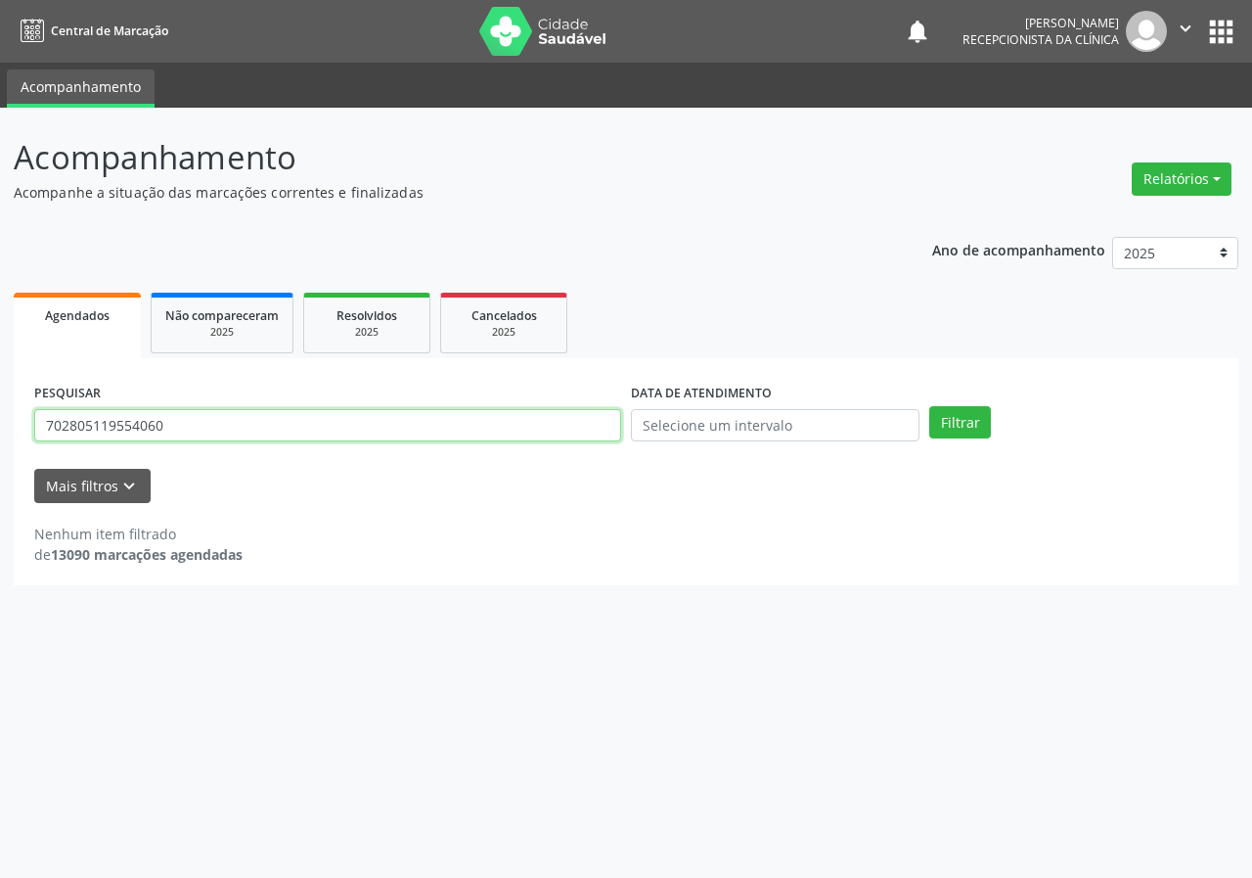
click at [564, 428] on input "702805119554060" at bounding box center [327, 425] width 587 height 33
type input "703206696121398"
click at [930, 406] on button "Filtrar" at bounding box center [961, 422] width 62 height 33
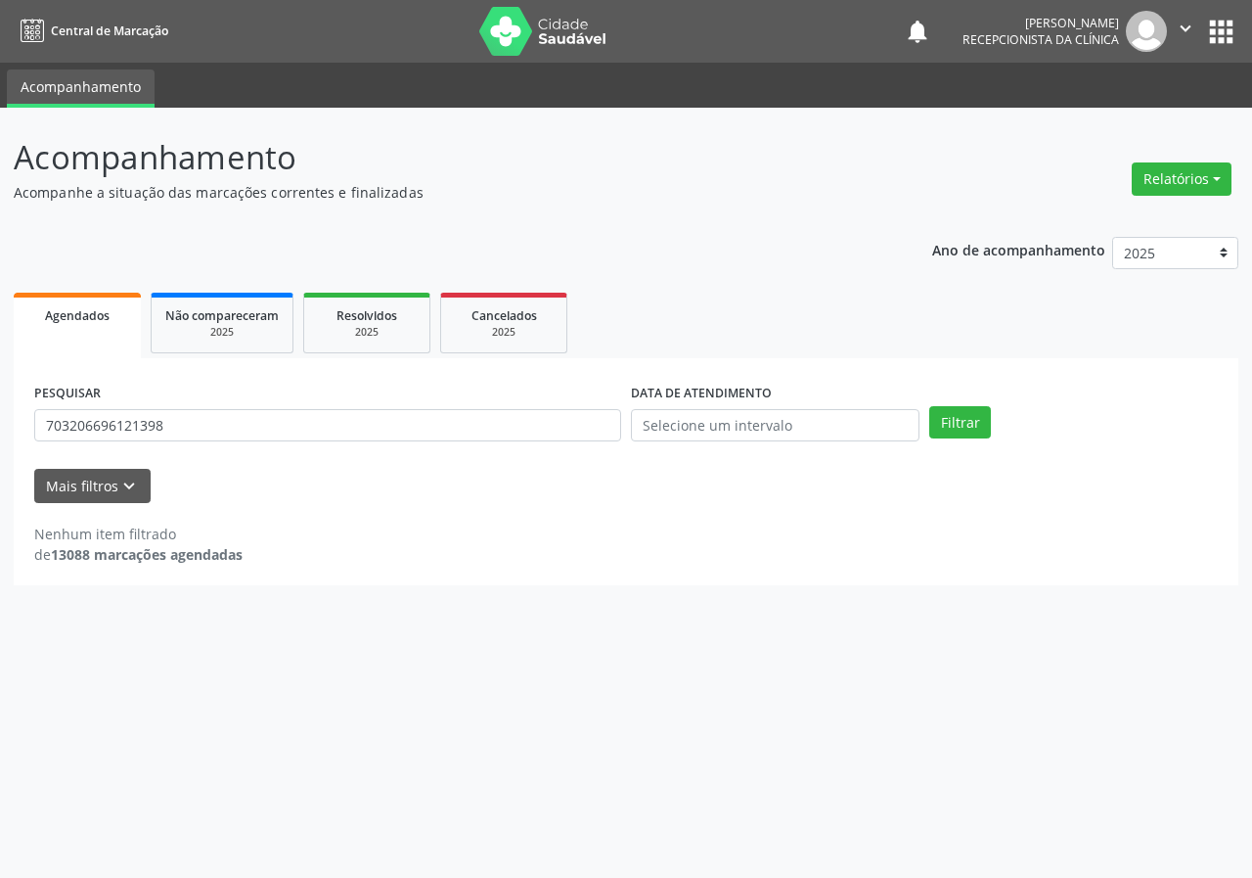
click at [196, 407] on div "PESQUISAR 703206696121398" at bounding box center [327, 417] width 597 height 76
click at [193, 408] on div "PESQUISAR 703206696121398" at bounding box center [327, 417] width 597 height 76
click at [192, 409] on input "703206696121398" at bounding box center [327, 425] width 587 height 33
click at [189, 417] on input "703206696121398" at bounding box center [327, 425] width 587 height 33
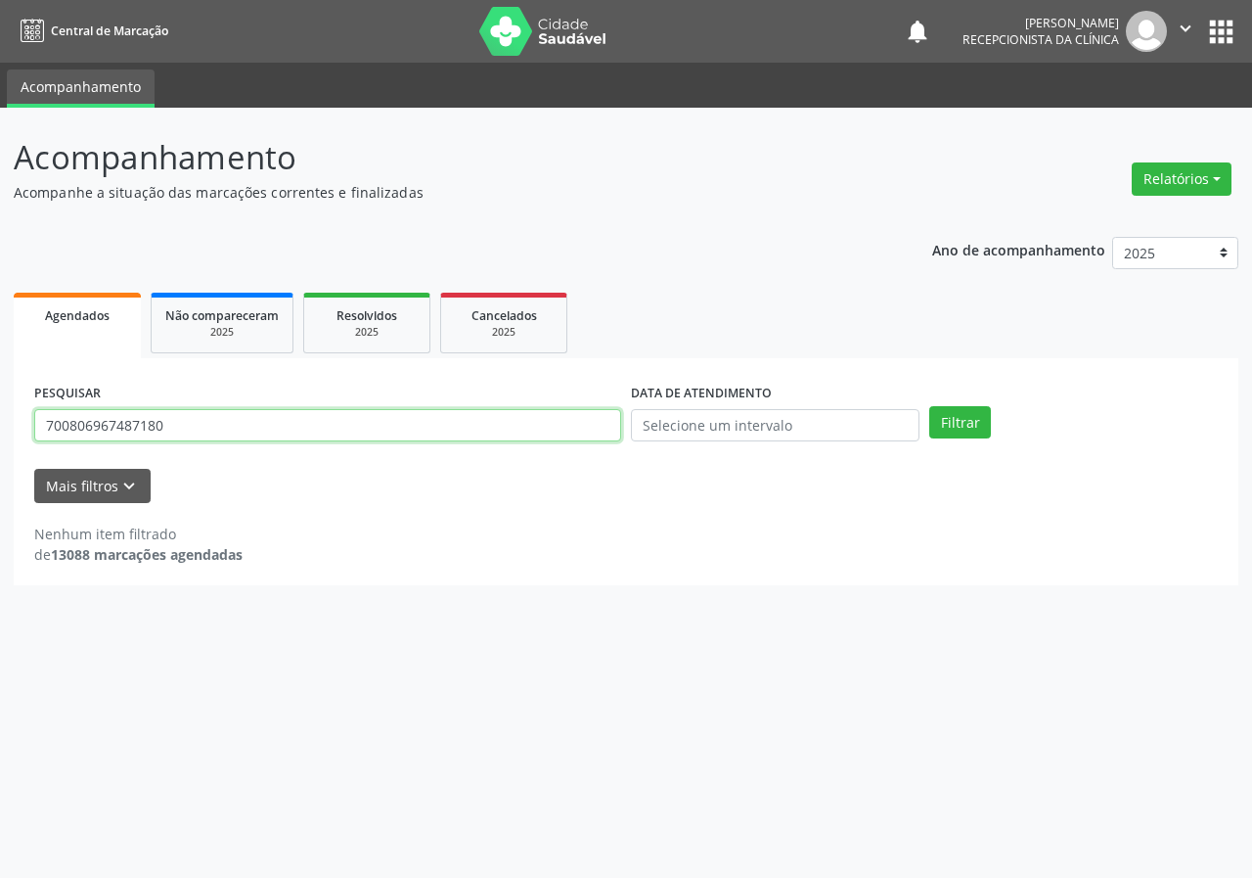
type input "700806967487180"
click at [930, 406] on button "Filtrar" at bounding box center [961, 422] width 62 height 33
click at [224, 421] on input "700806967487180" at bounding box center [327, 425] width 587 height 33
type input "702408589947723"
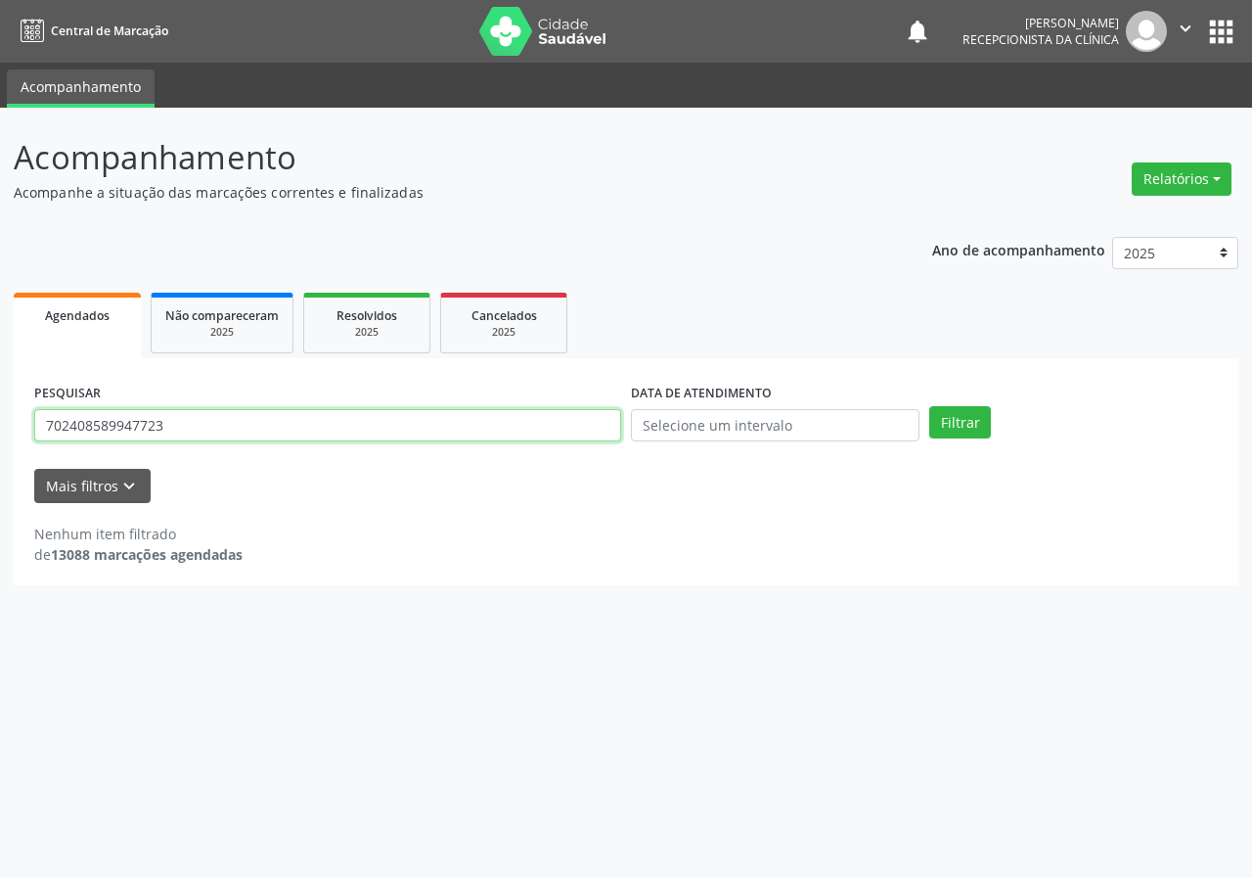
click at [930, 406] on button "Filtrar" at bounding box center [961, 422] width 62 height 33
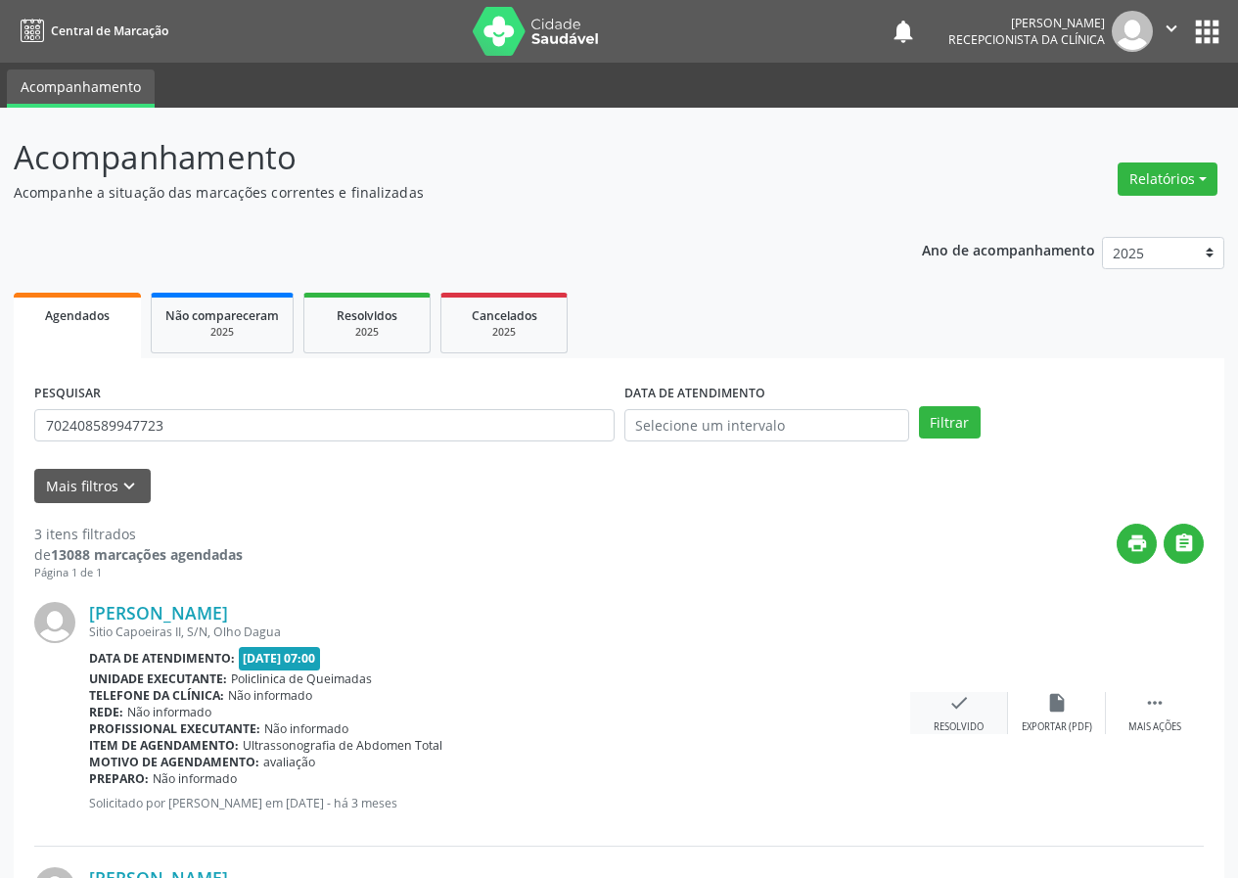
click at [956, 706] on icon "check" at bounding box center [959, 703] width 22 height 22
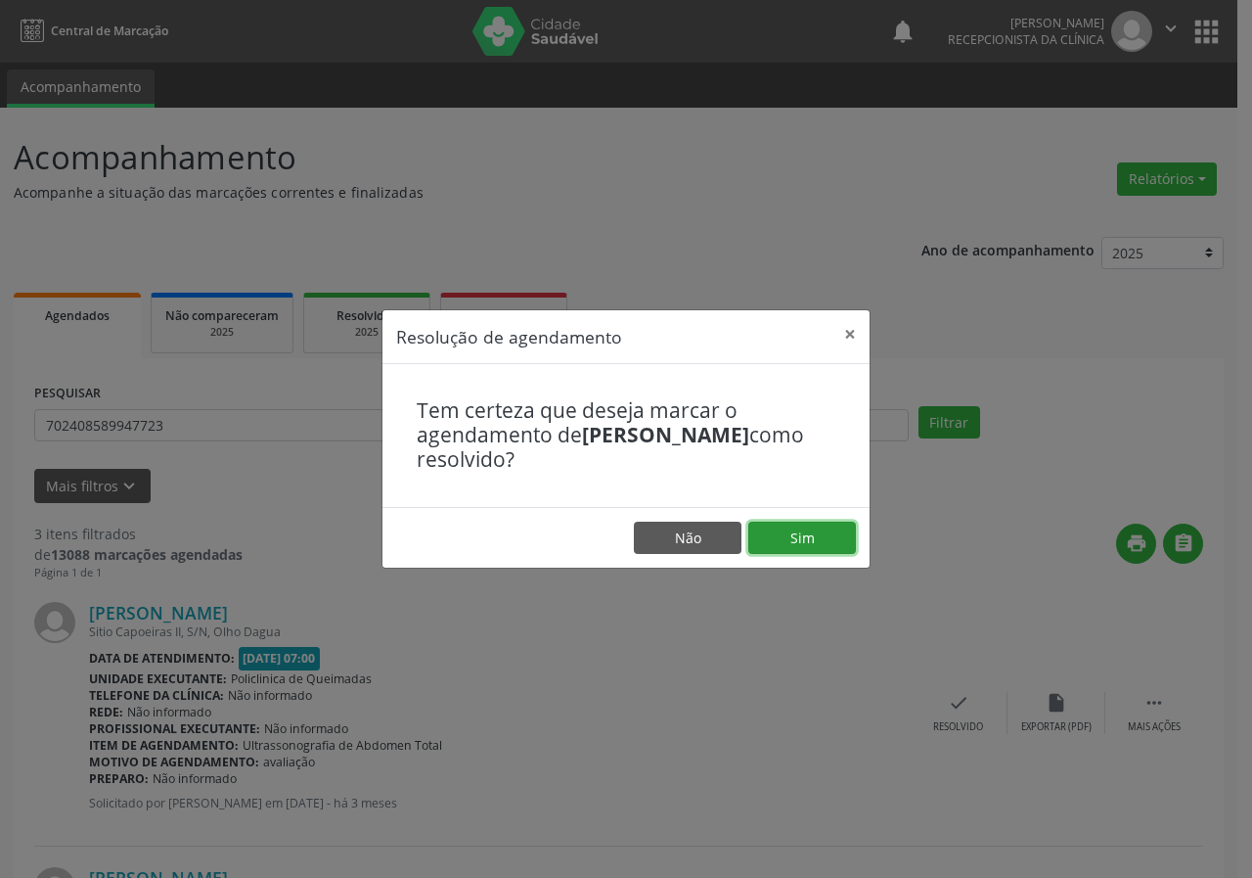
drag, startPoint x: 798, startPoint y: 541, endPoint x: 728, endPoint y: 516, distance: 74.9
click at [798, 540] on button "Sim" at bounding box center [803, 538] width 108 height 33
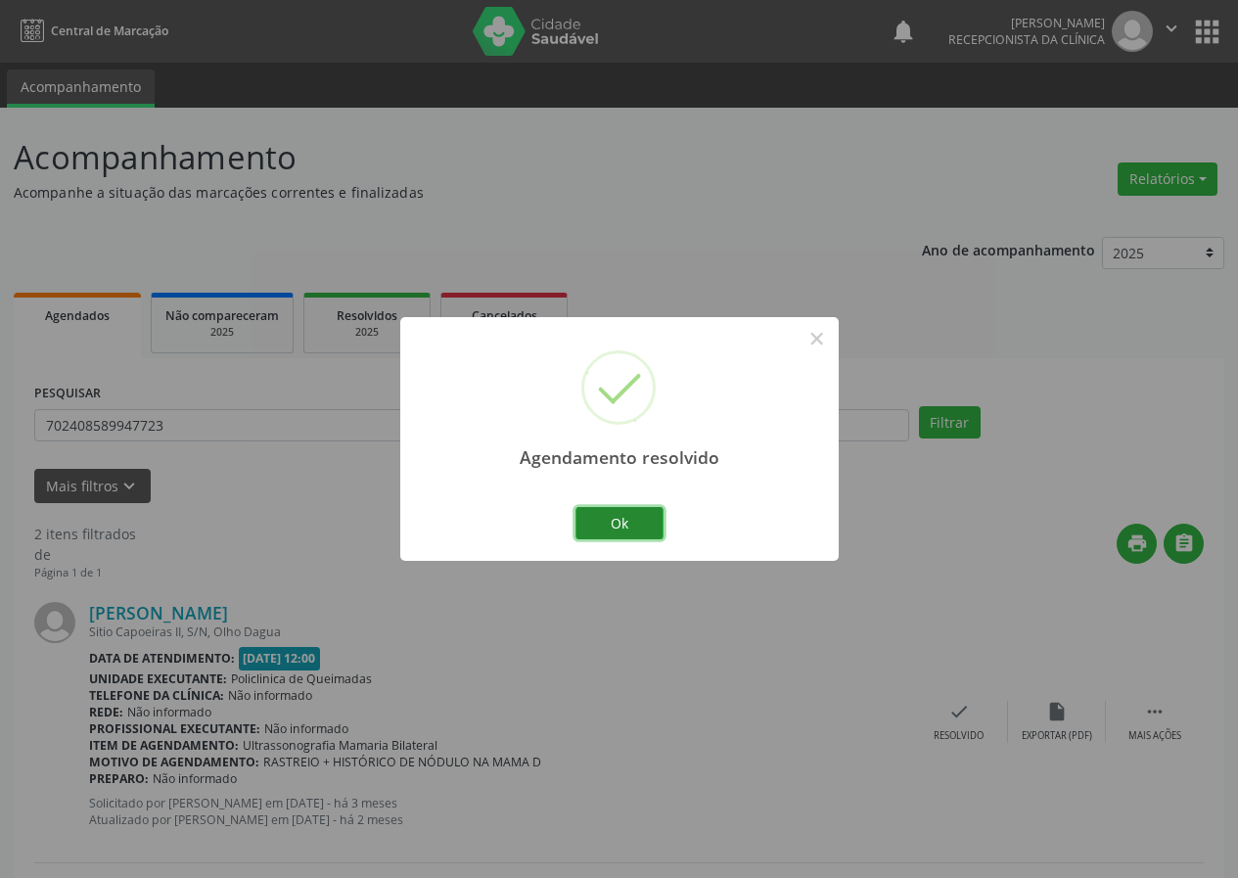
click at [631, 513] on button "Ok" at bounding box center [619, 523] width 88 height 33
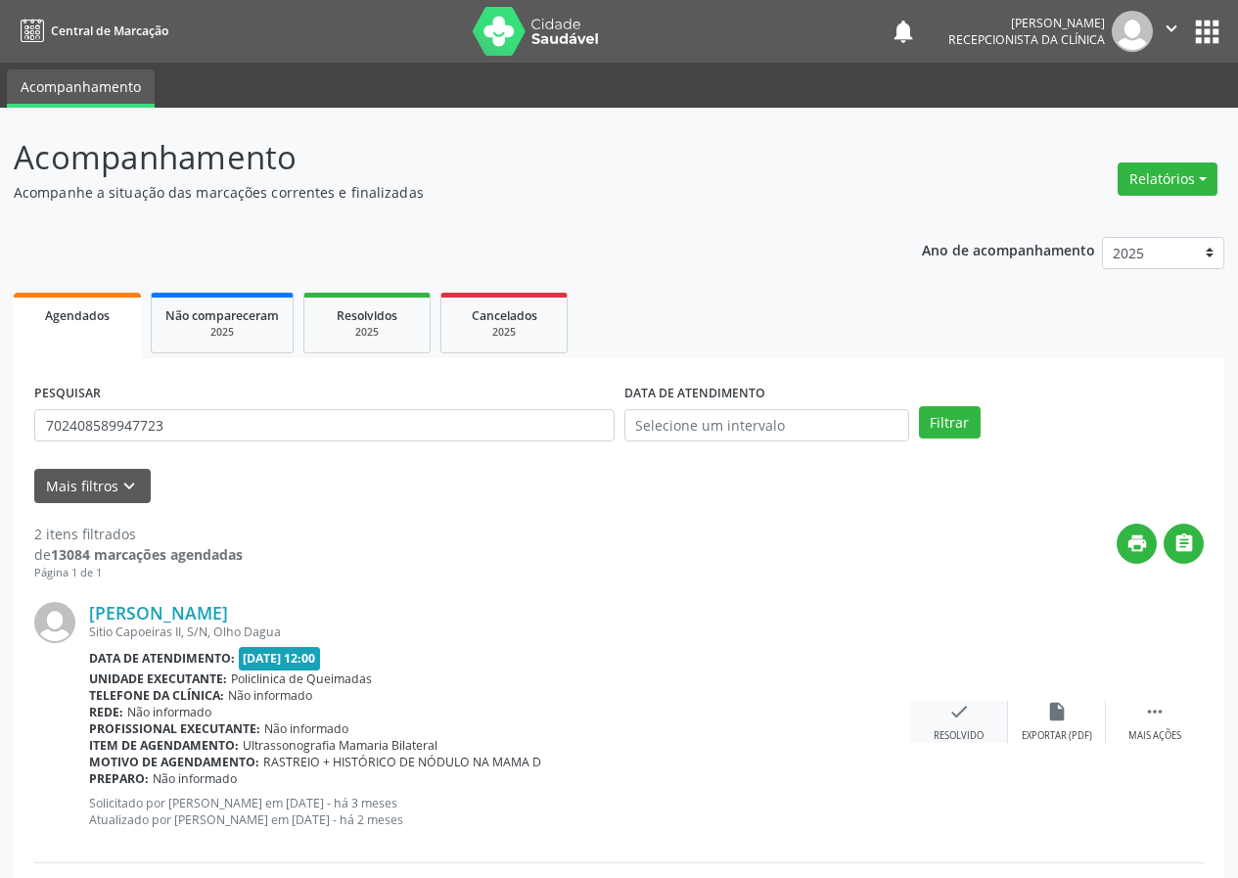
click at [955, 720] on icon "check" at bounding box center [959, 712] width 22 height 22
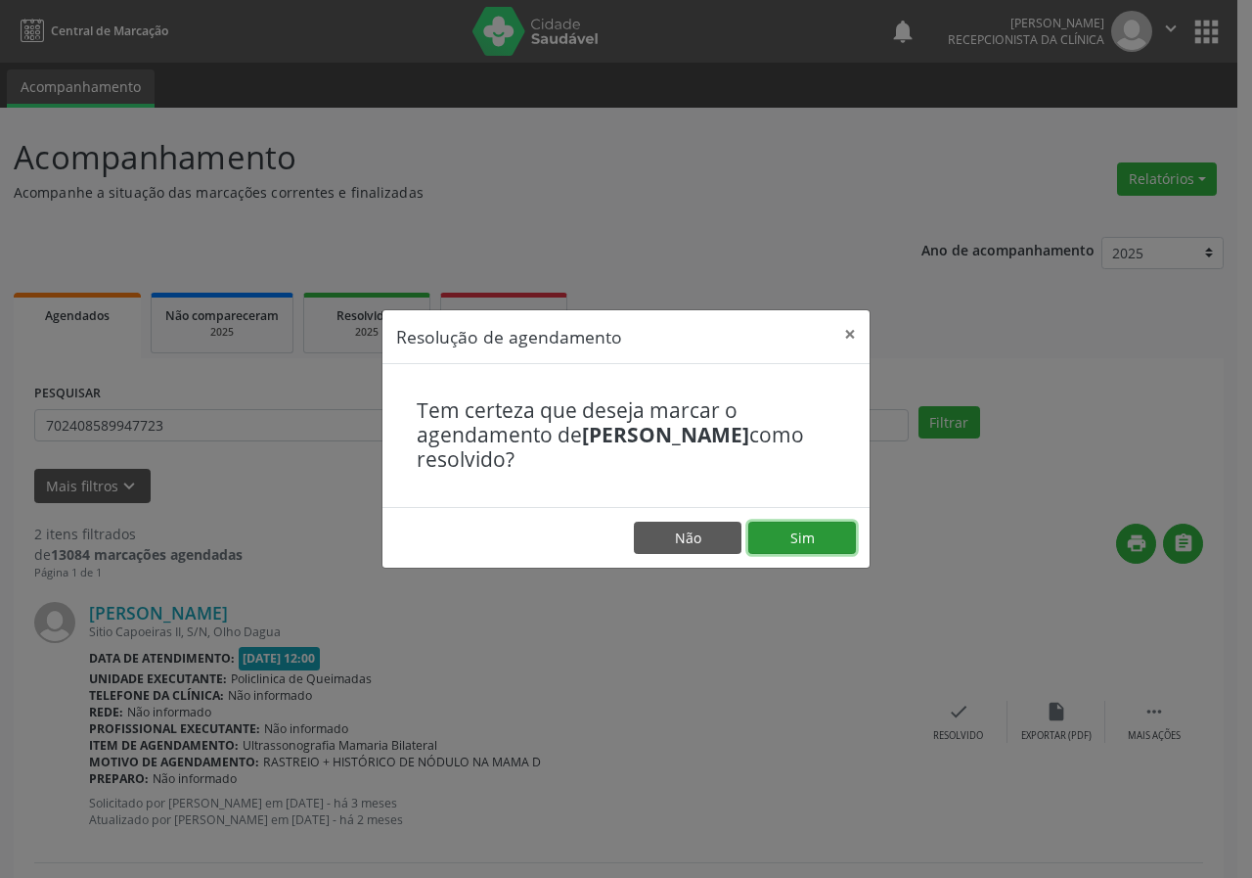
click at [828, 540] on button "Sim" at bounding box center [803, 538] width 108 height 33
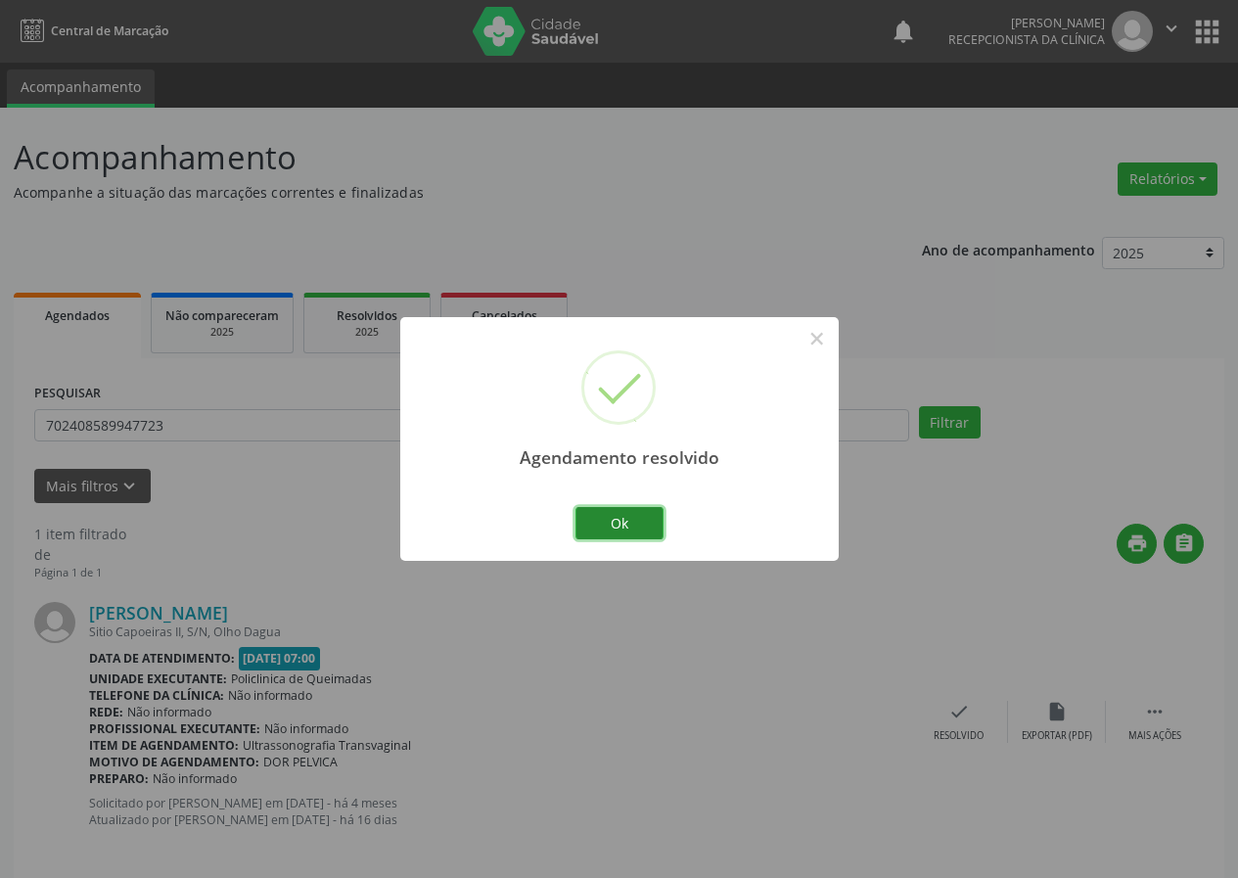
click at [633, 508] on button "Ok" at bounding box center [619, 523] width 88 height 33
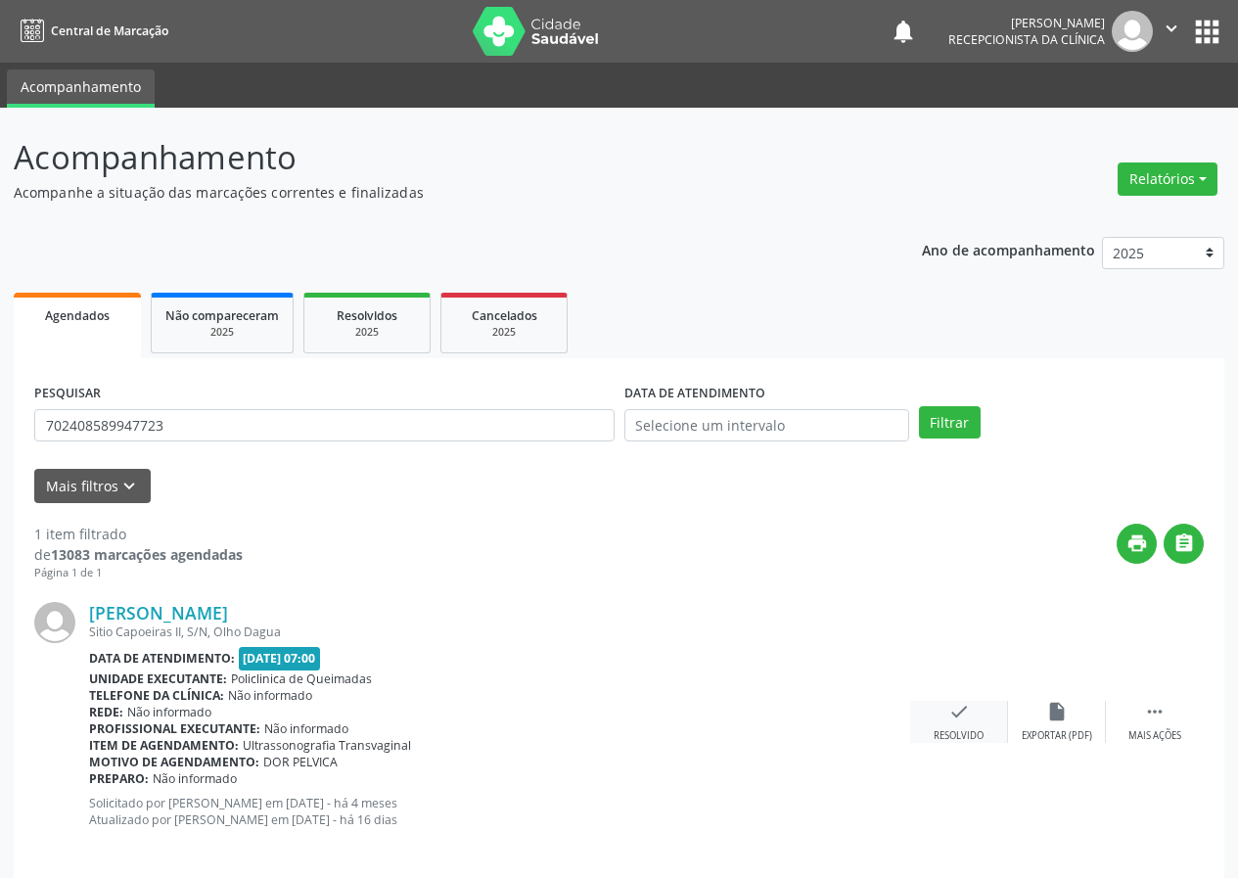
click at [970, 722] on div "check Resolvido" at bounding box center [959, 722] width 98 height 42
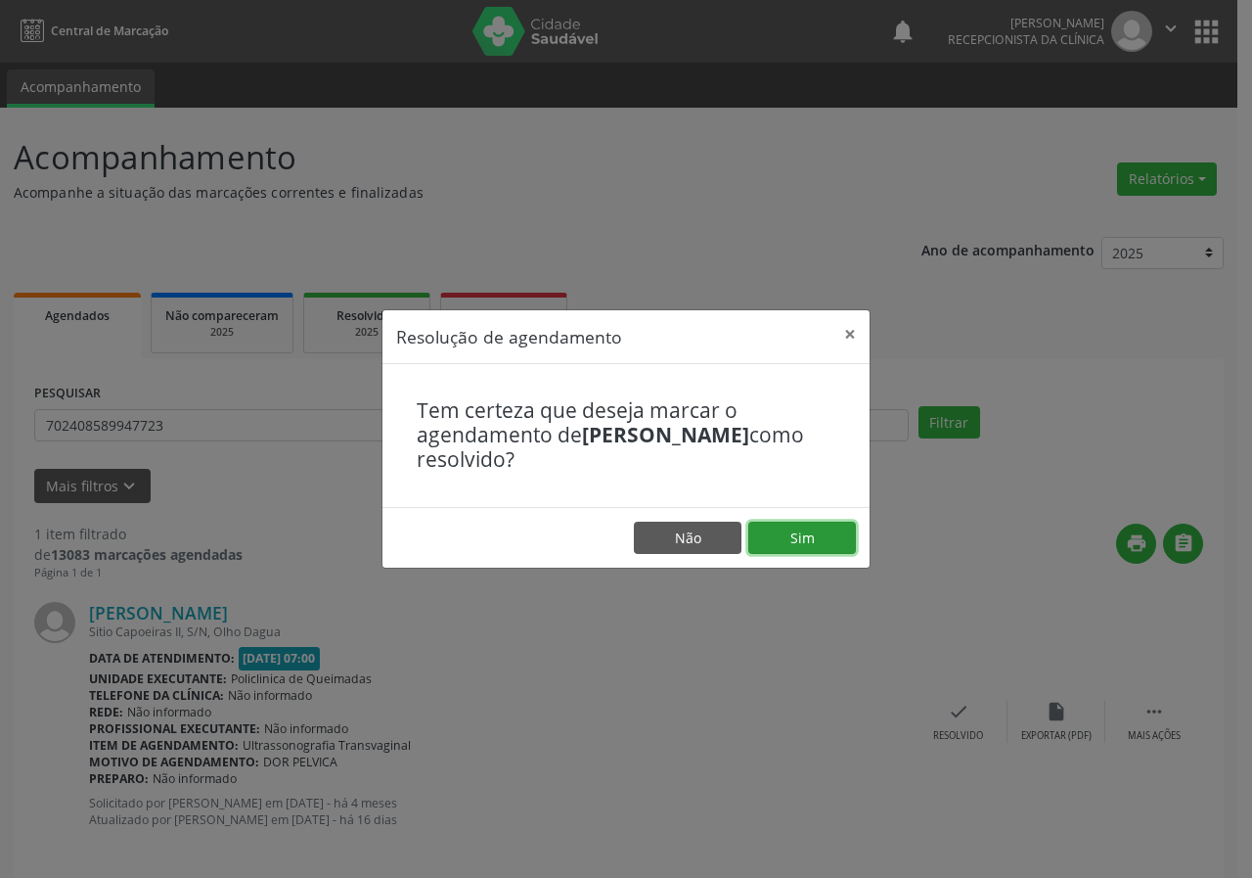
click at [846, 538] on button "Sim" at bounding box center [803, 538] width 108 height 33
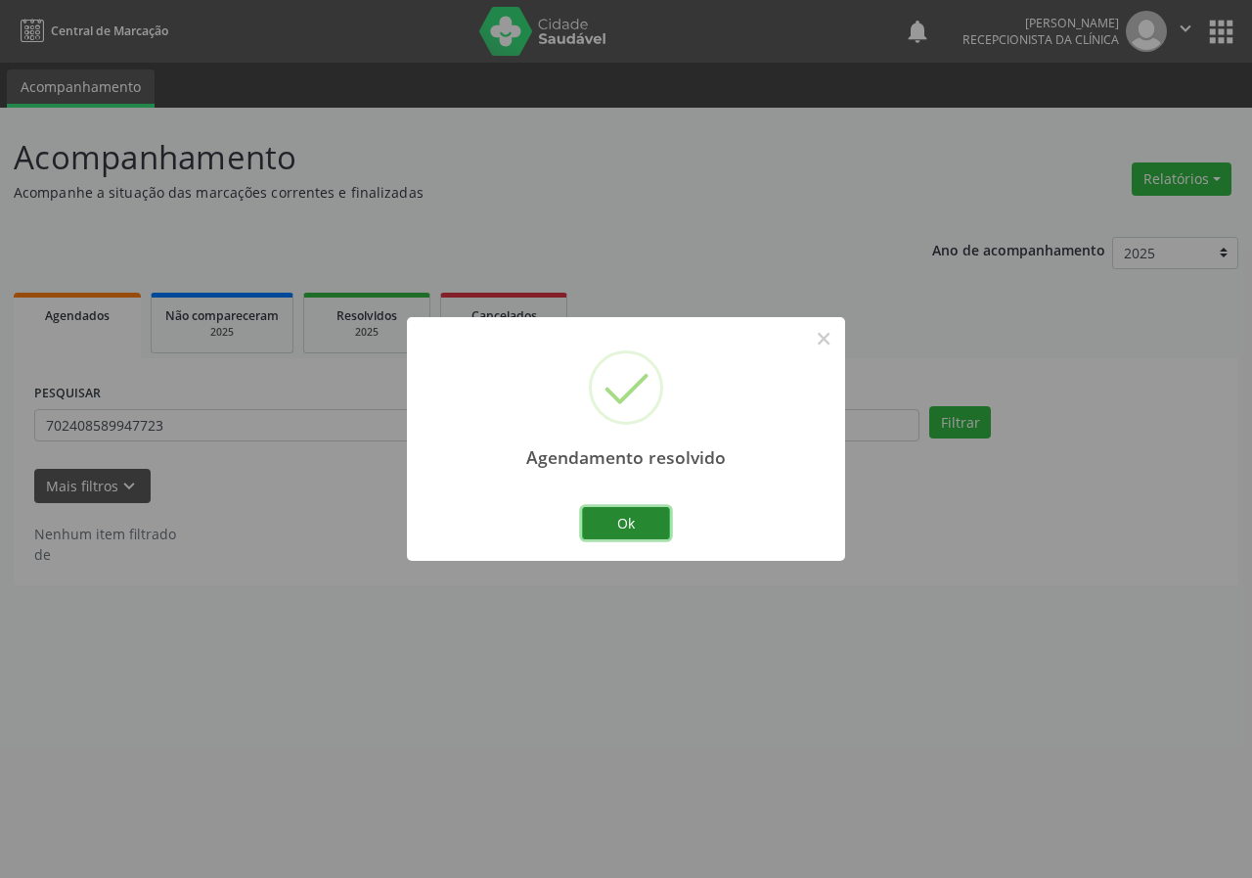
click at [645, 513] on button "Ok" at bounding box center [626, 523] width 88 height 33
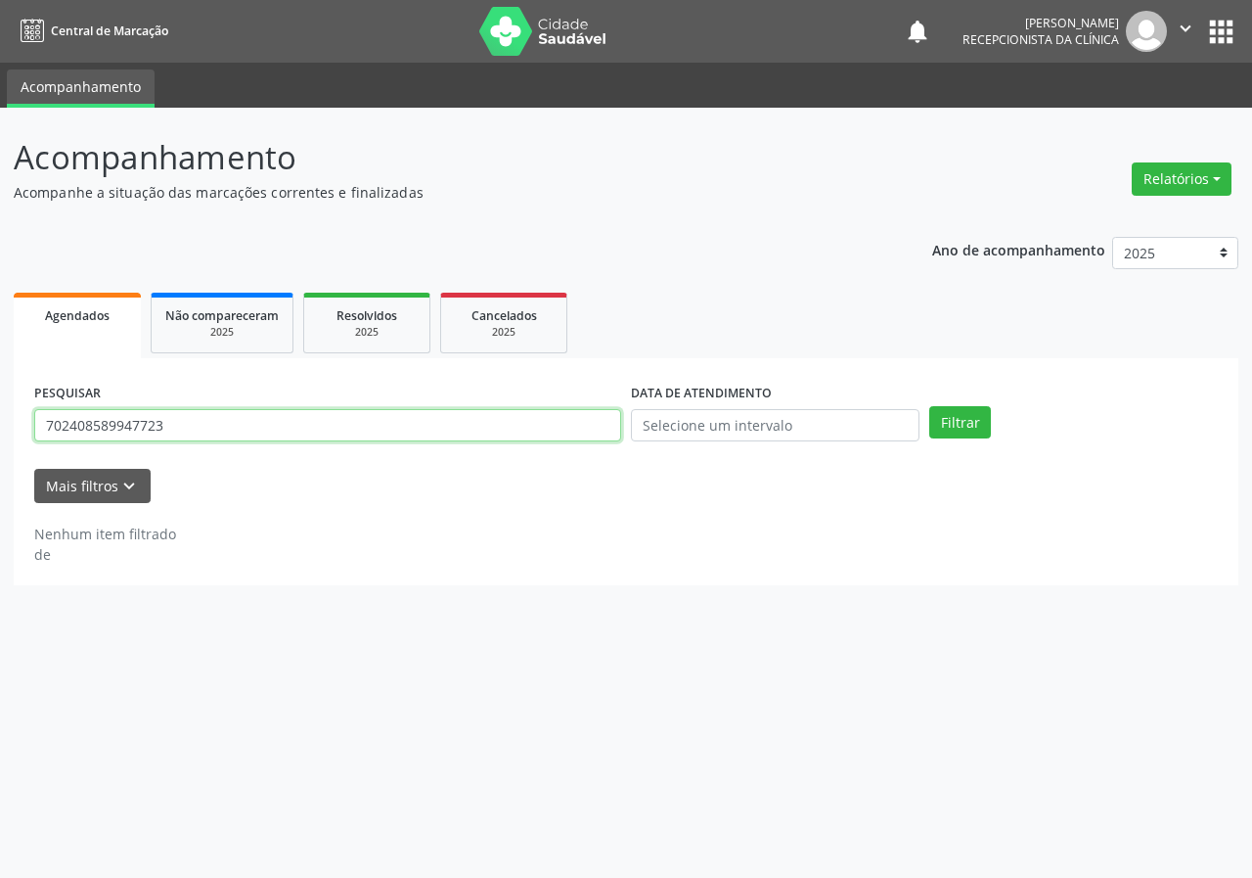
click at [481, 424] on input "702408589947723" at bounding box center [327, 425] width 587 height 33
type input "700000756382909"
click at [930, 406] on button "Filtrar" at bounding box center [961, 422] width 62 height 33
click at [189, 433] on input "700000756382909" at bounding box center [327, 425] width 587 height 33
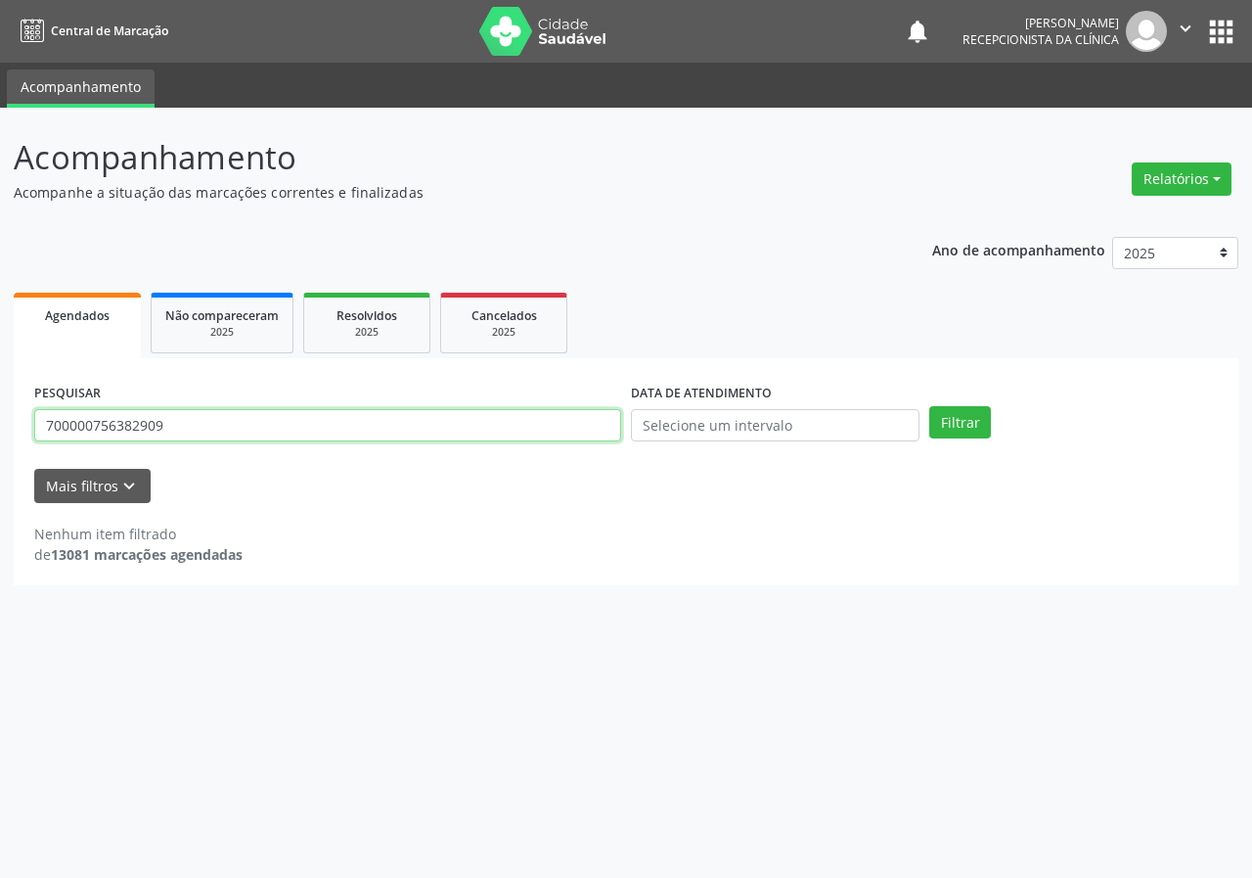
click at [189, 433] on input "700000756382909" at bounding box center [327, 425] width 587 height 33
type input "703005815754977"
click at [930, 406] on button "Filtrar" at bounding box center [961, 422] width 62 height 33
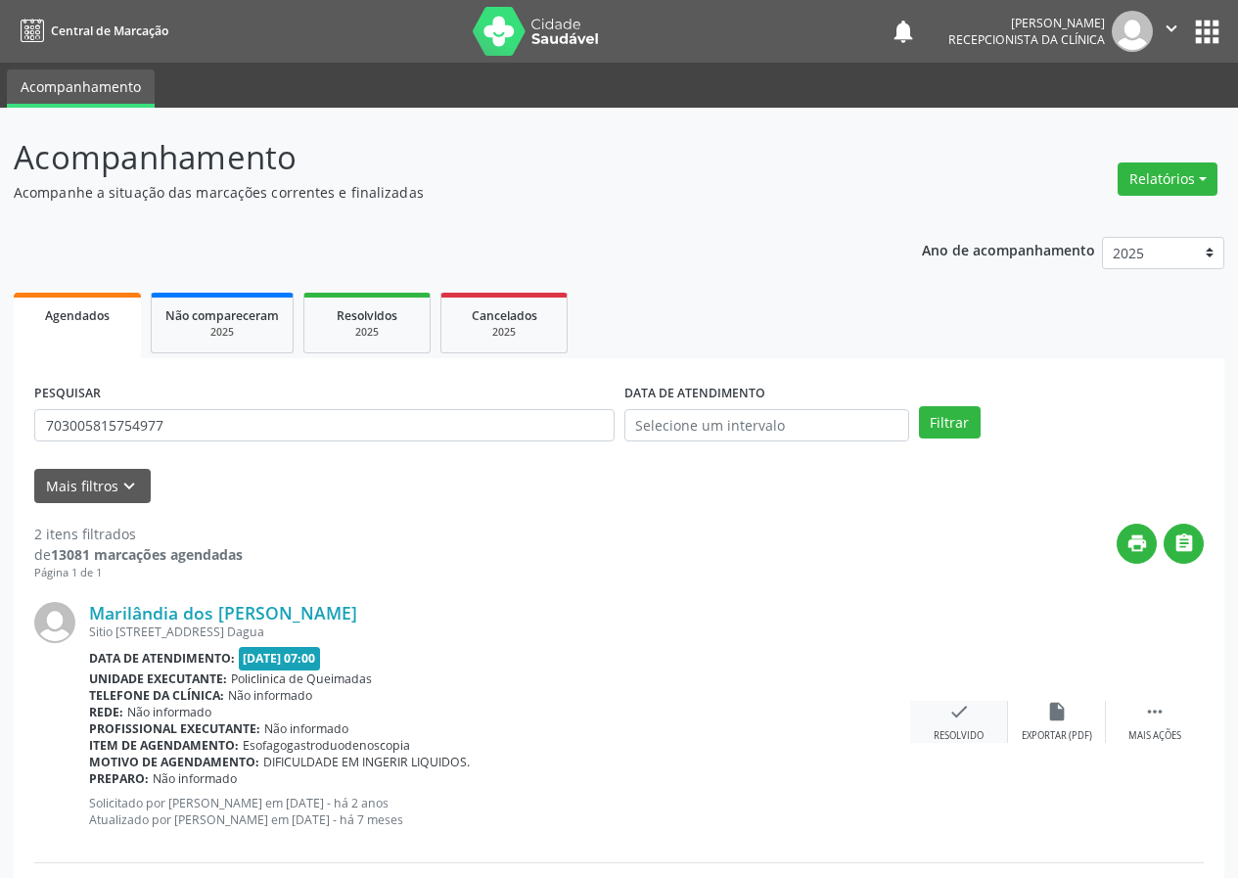
click at [973, 710] on div "check Resolvido" at bounding box center [959, 722] width 98 height 42
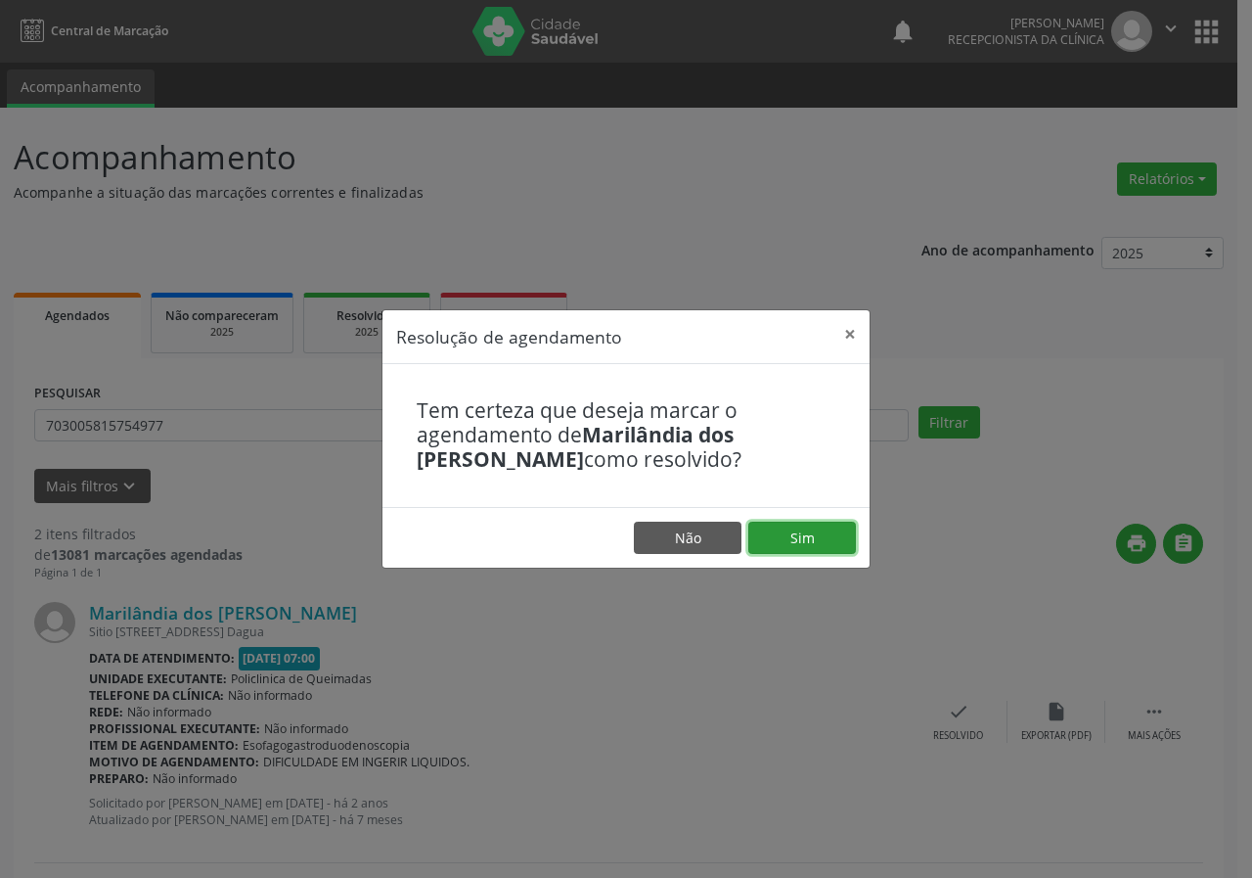
click at [798, 526] on button "Sim" at bounding box center [803, 538] width 108 height 33
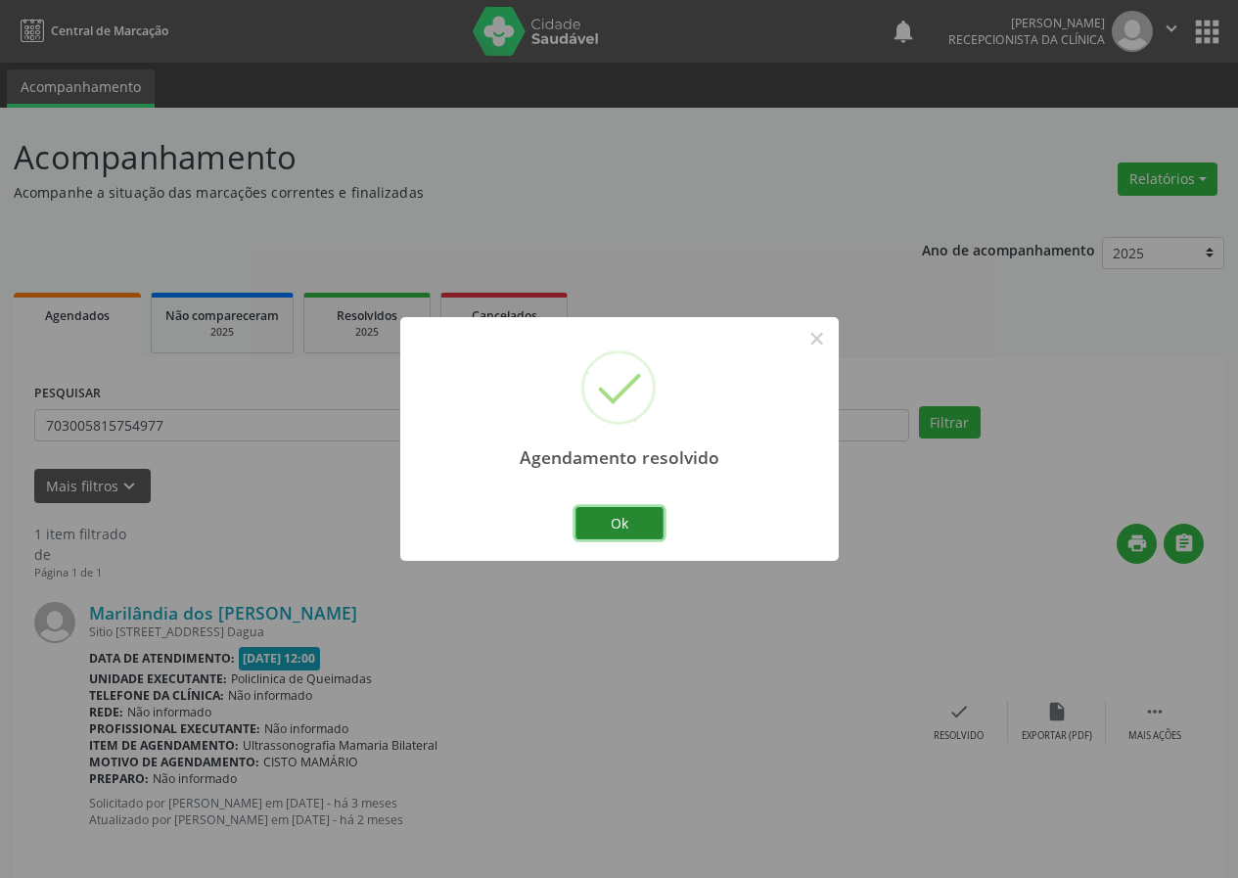
click at [628, 522] on button "Ok" at bounding box center [619, 523] width 88 height 33
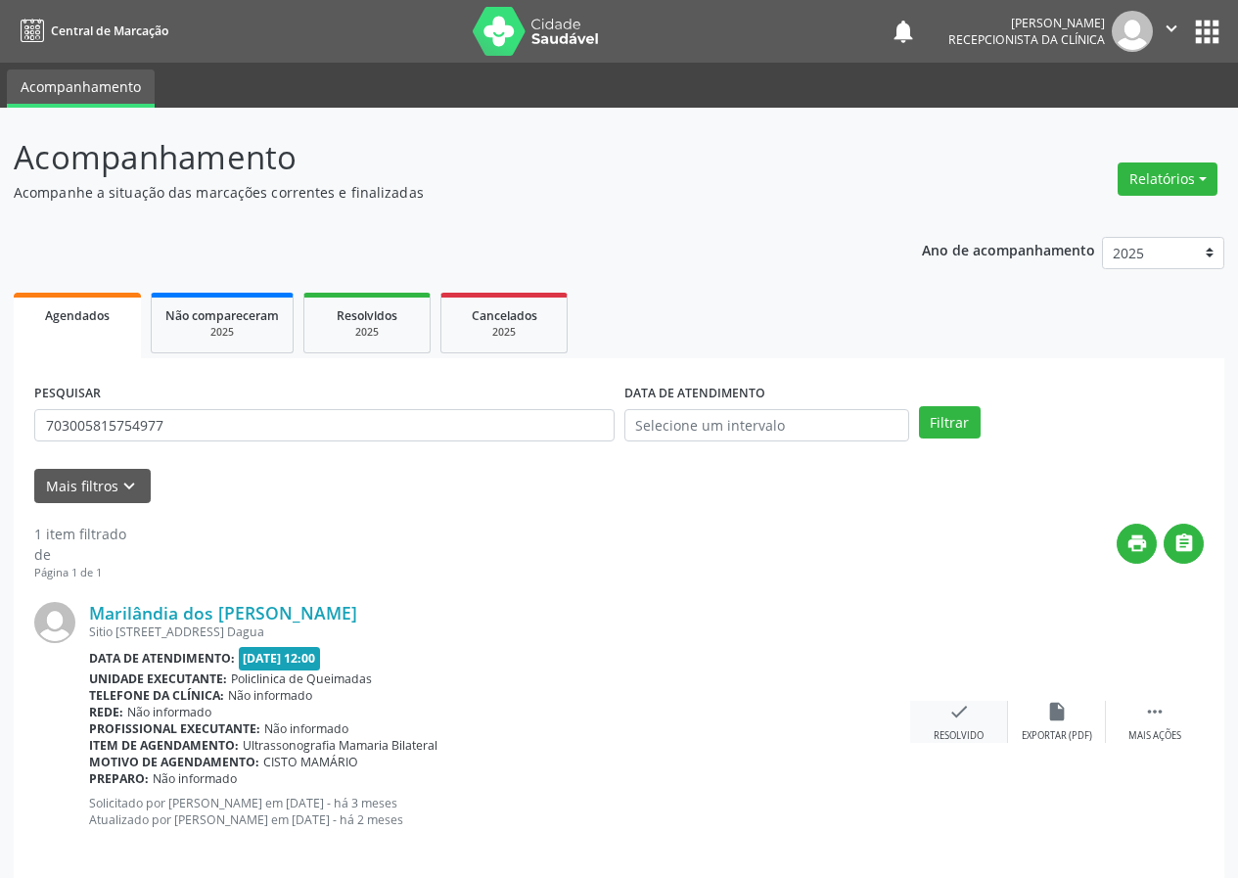
click at [985, 714] on div "check Resolvido" at bounding box center [959, 722] width 98 height 42
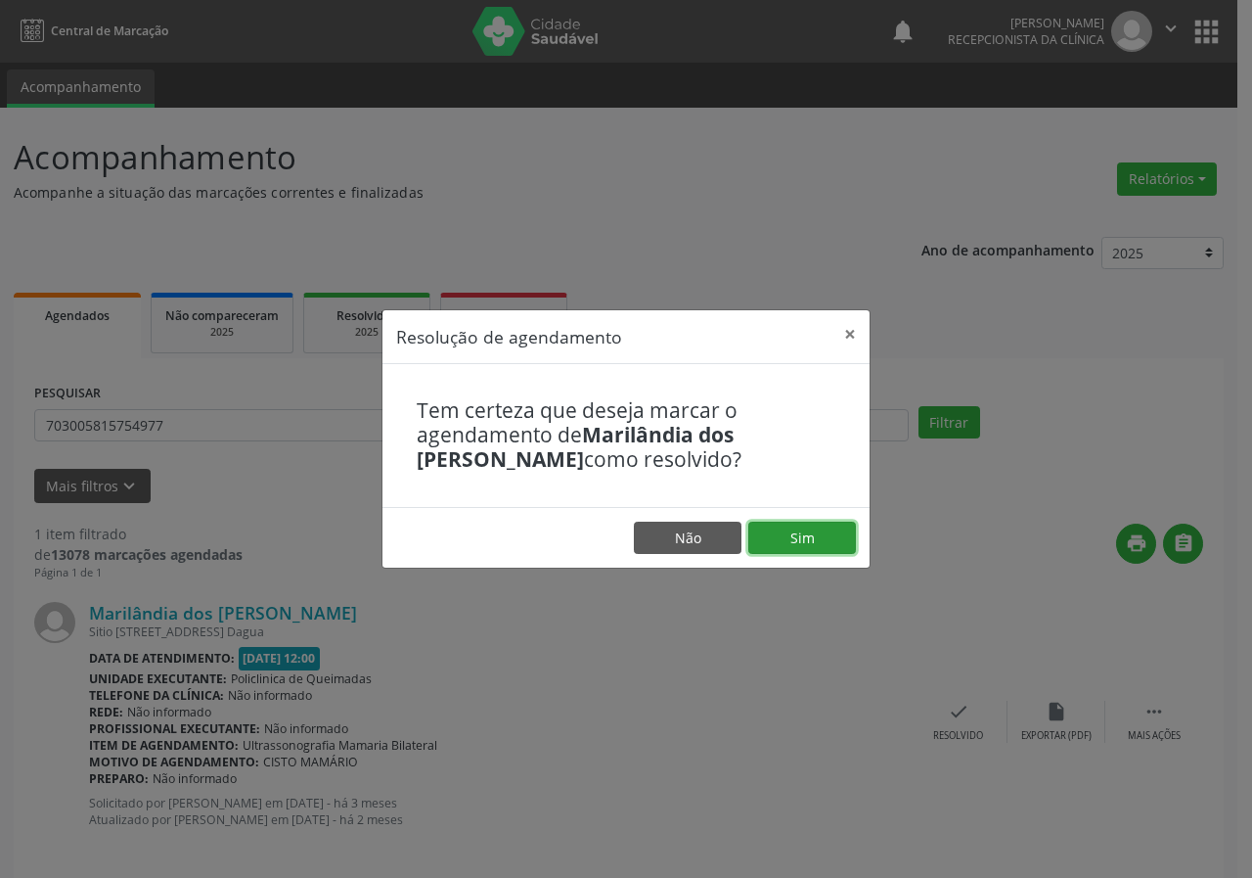
click at [815, 543] on button "Sim" at bounding box center [803, 538] width 108 height 33
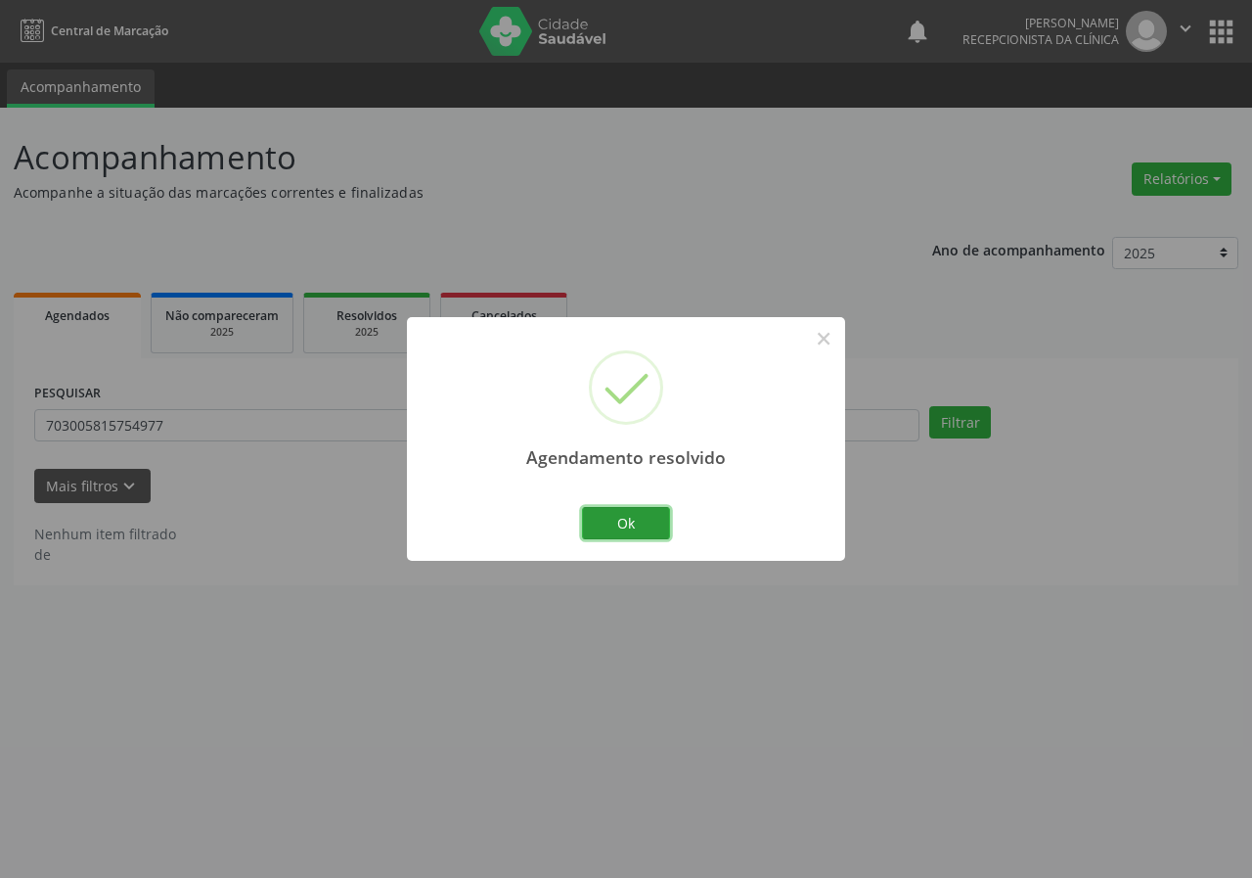
drag, startPoint x: 648, startPoint y: 524, endPoint x: 611, endPoint y: 530, distance: 37.8
click at [647, 524] on button "Ok" at bounding box center [626, 523] width 88 height 33
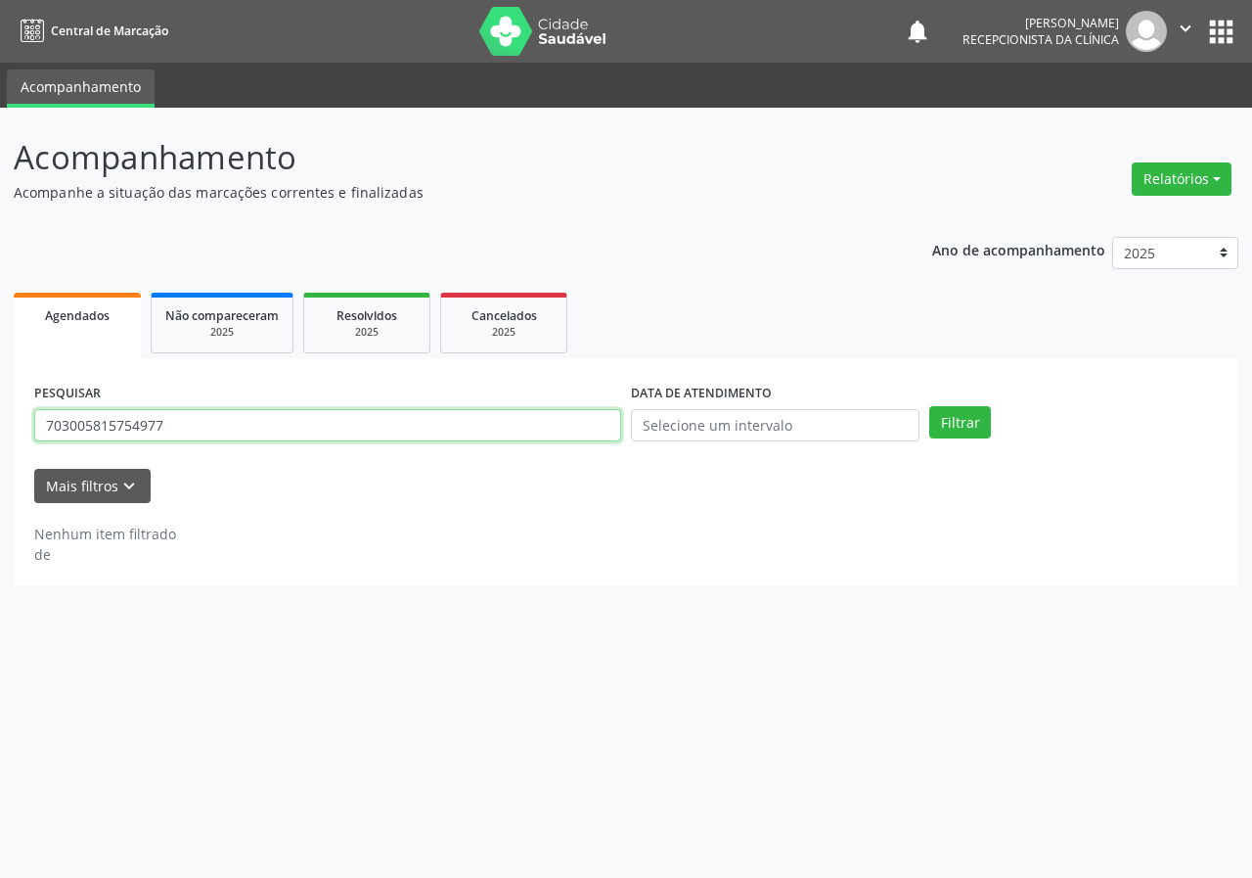
click at [472, 433] on input "703005815754977" at bounding box center [327, 425] width 587 height 33
type input "708402299688869"
click at [930, 406] on button "Filtrar" at bounding box center [961, 422] width 62 height 33
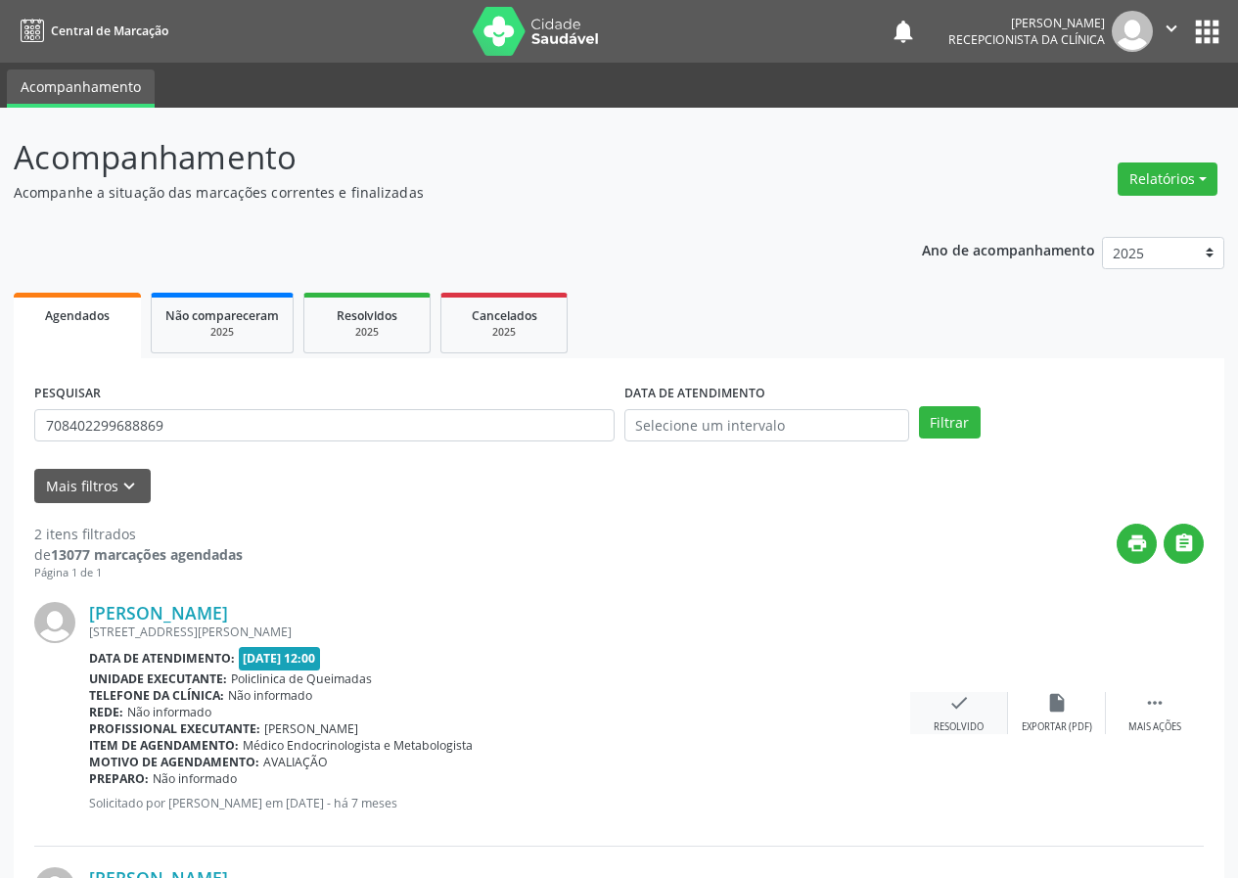
click at [957, 707] on icon "check" at bounding box center [959, 703] width 22 height 22
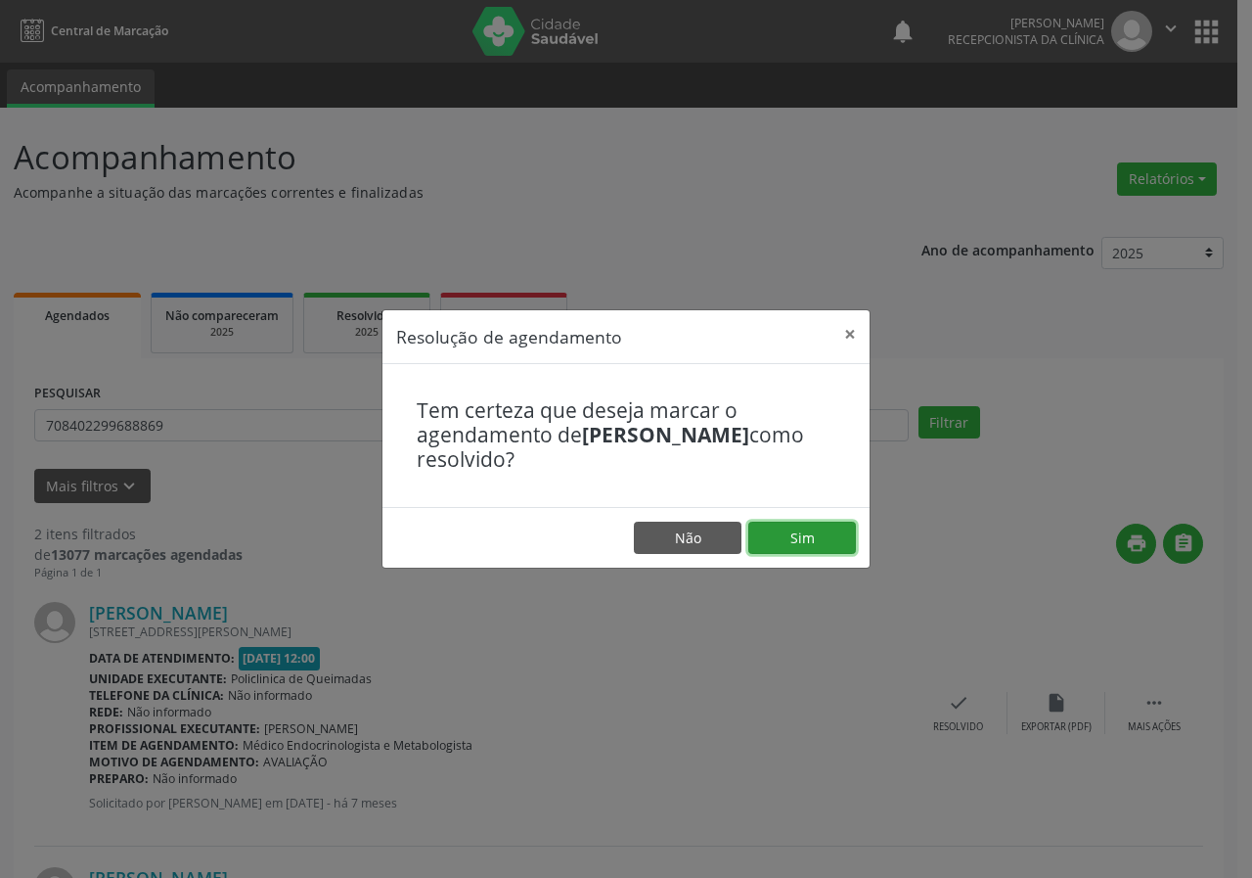
click at [783, 537] on button "Sim" at bounding box center [803, 538] width 108 height 33
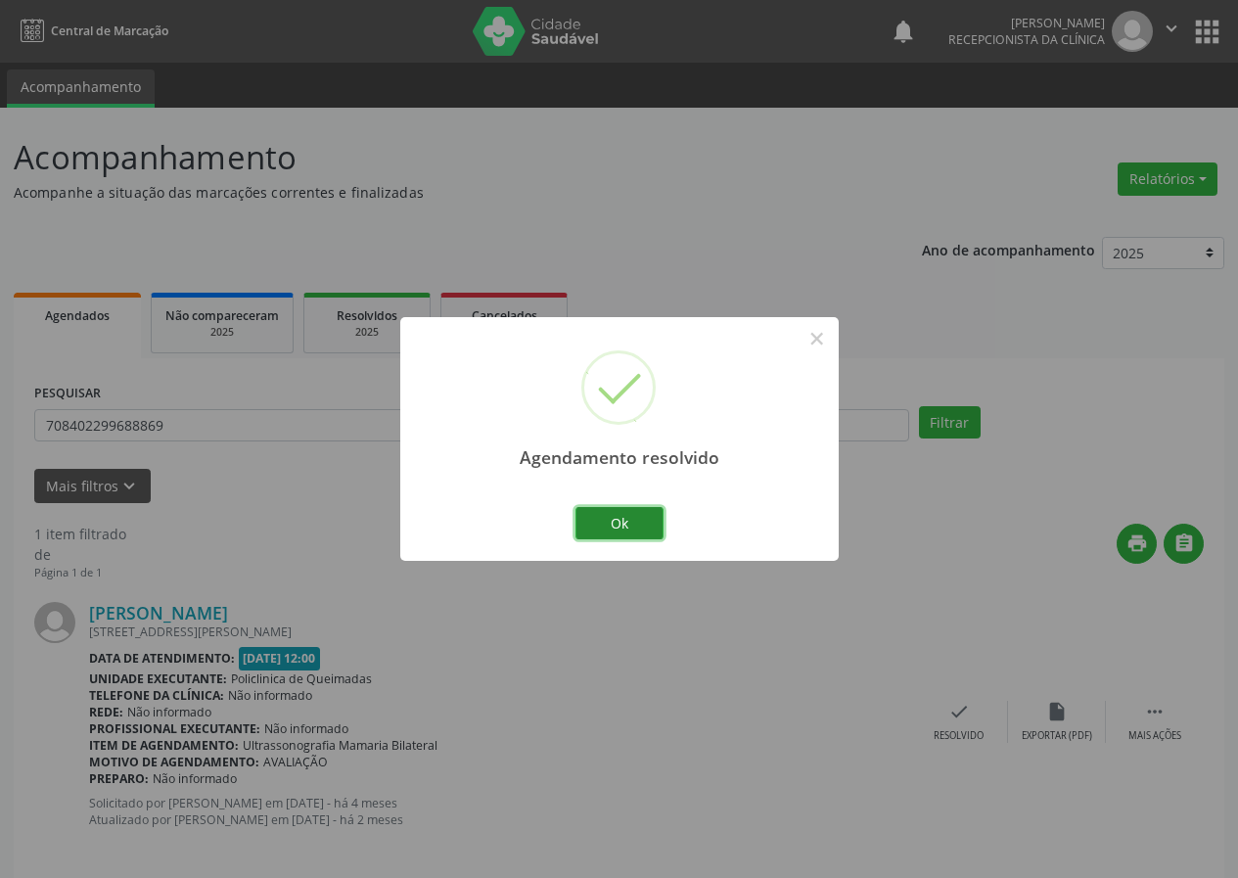
click at [617, 522] on button "Ok" at bounding box center [619, 523] width 88 height 33
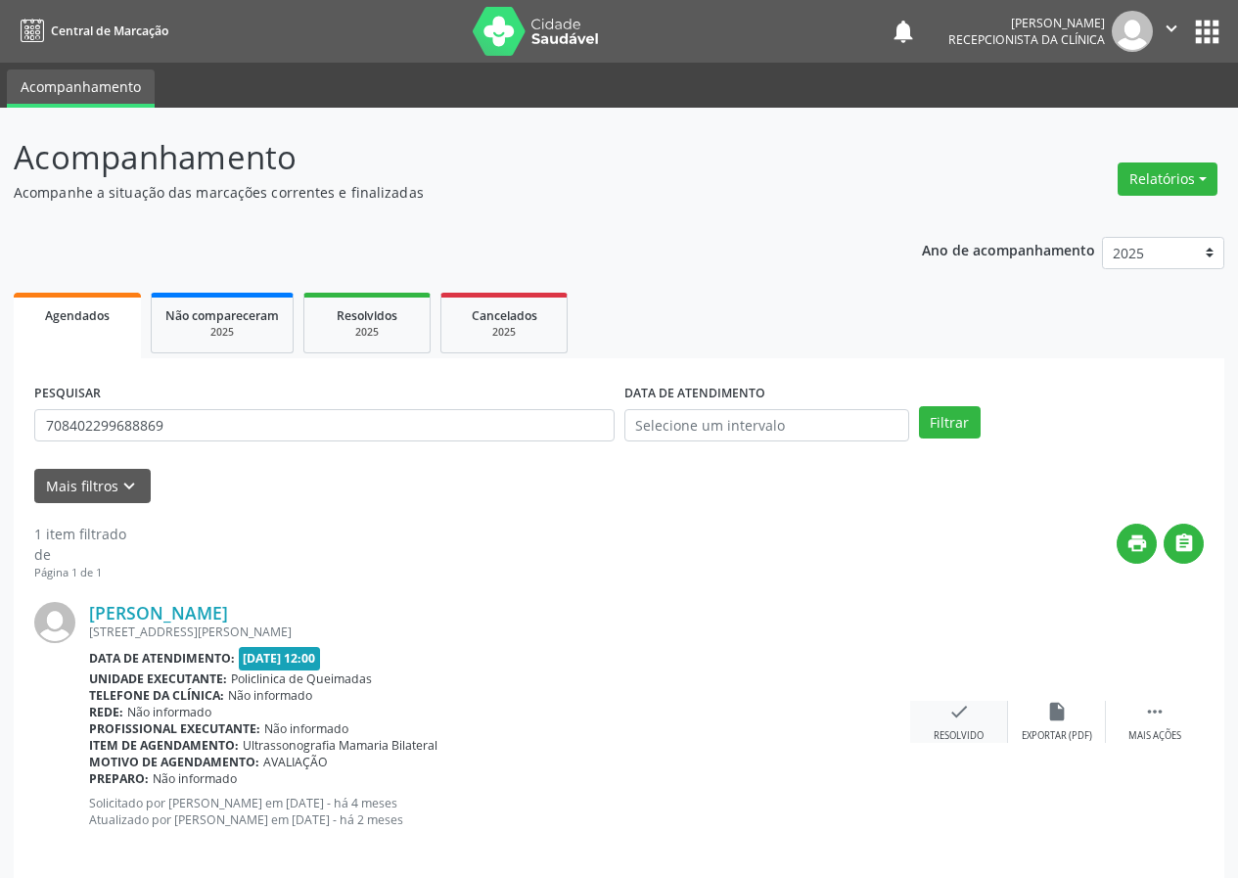
click at [958, 712] on icon "check" at bounding box center [959, 712] width 22 height 22
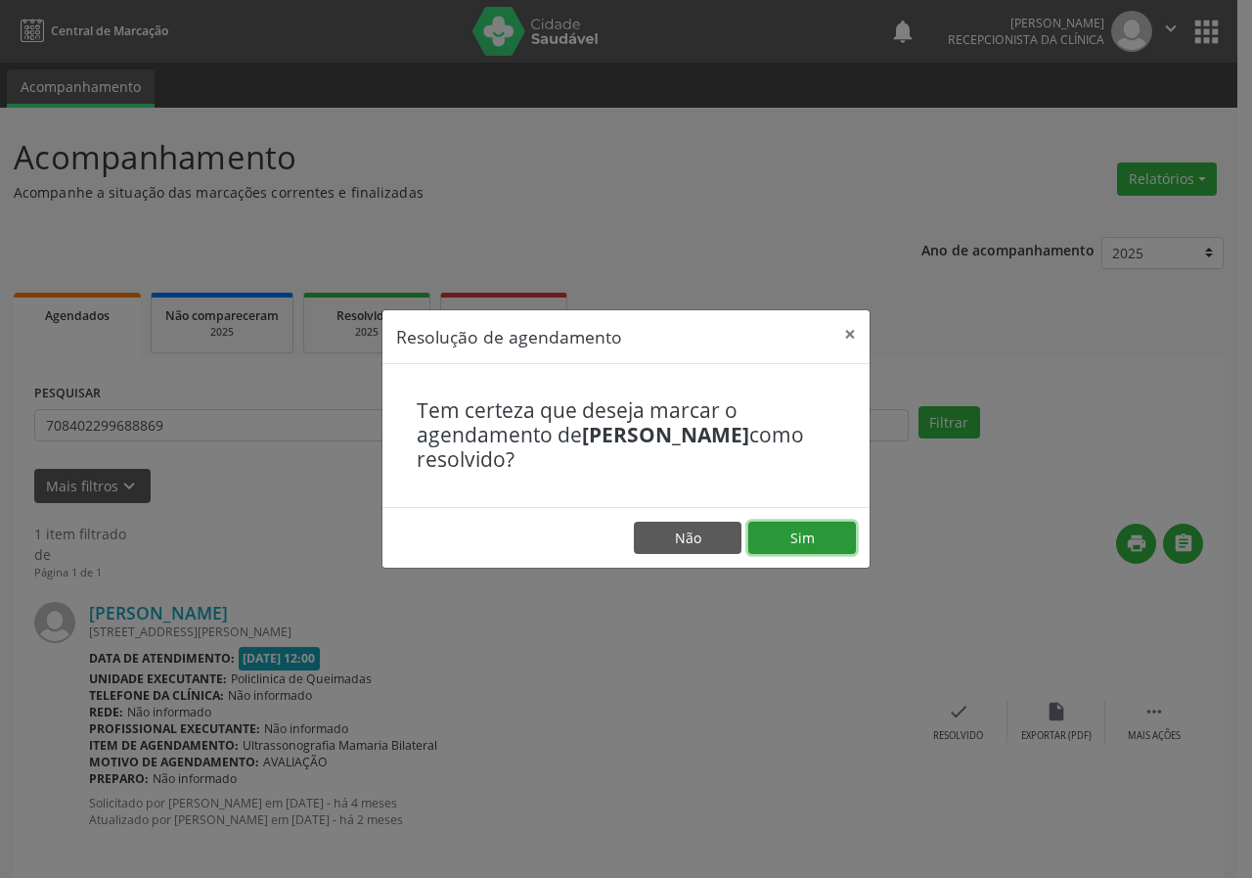
click at [801, 550] on button "Sim" at bounding box center [803, 538] width 108 height 33
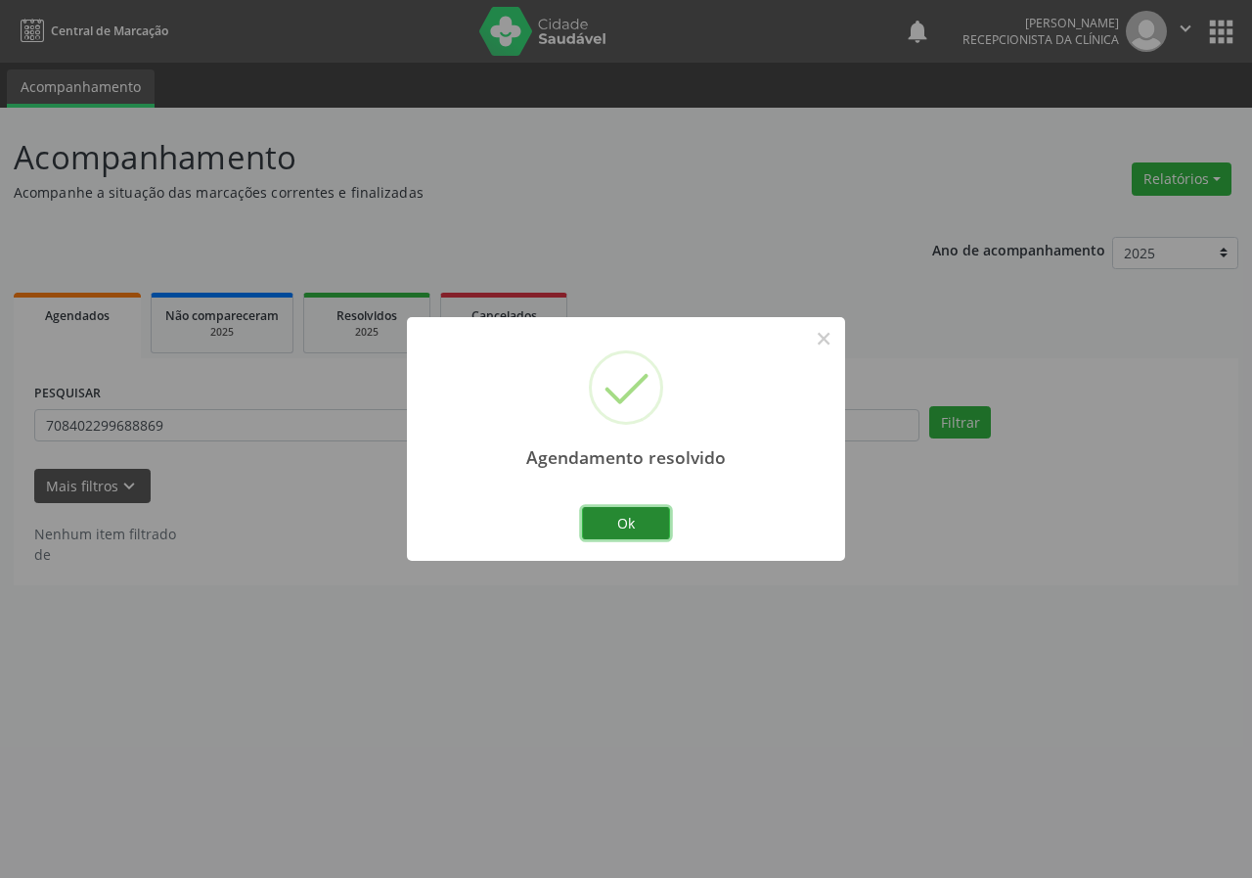
click at [643, 514] on button "Ok" at bounding box center [626, 523] width 88 height 33
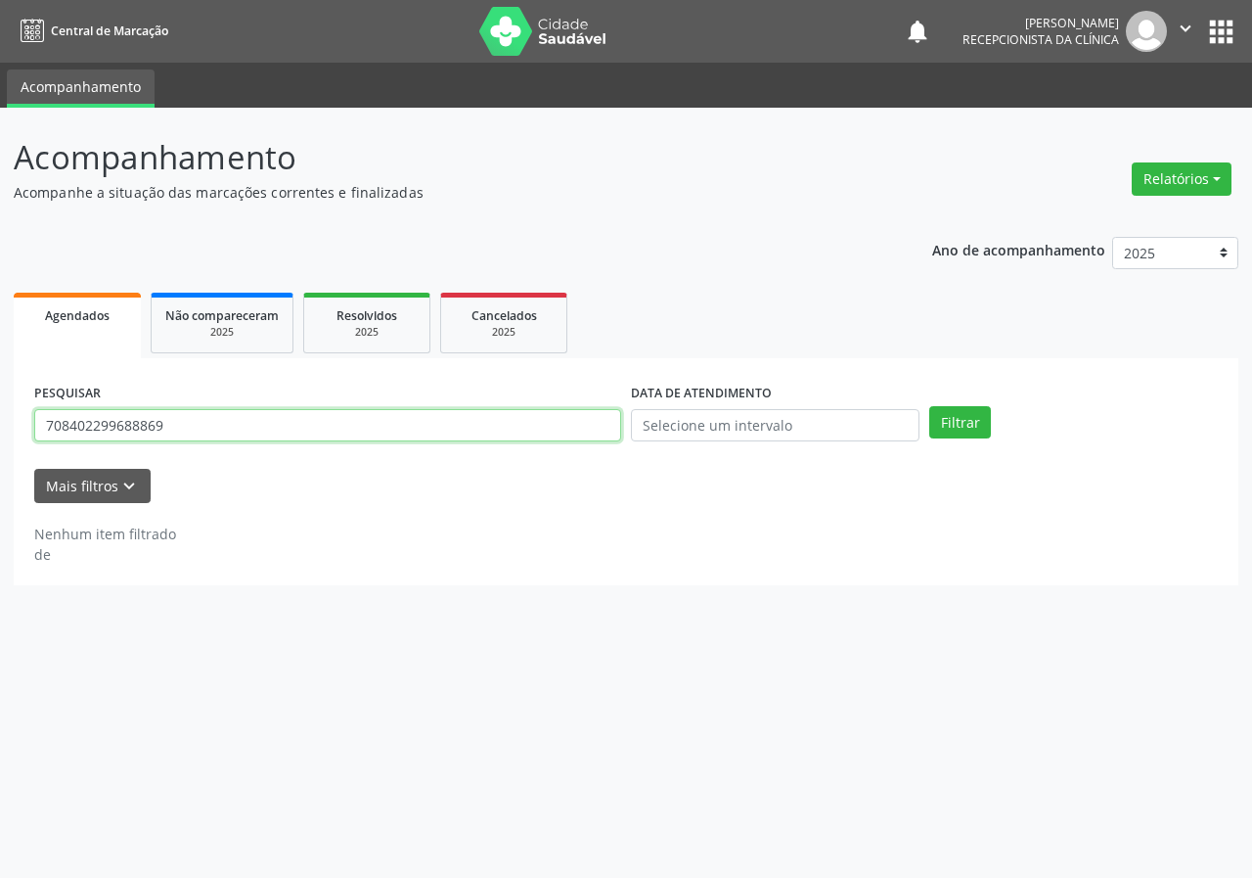
click at [525, 433] on input "708402299688869" at bounding box center [327, 425] width 587 height 33
type input "702708121203060"
click at [930, 406] on button "Filtrar" at bounding box center [961, 422] width 62 height 33
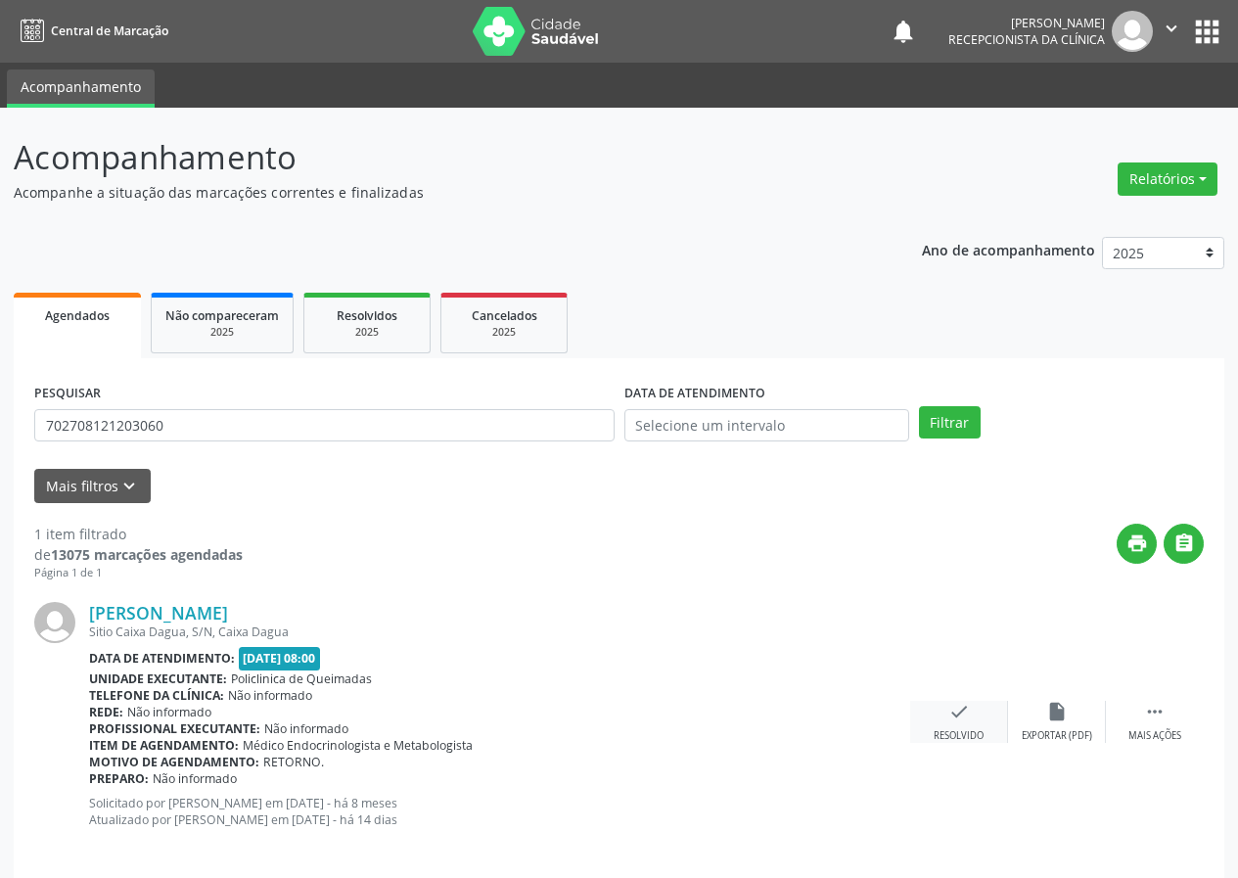
click at [963, 713] on icon "check" at bounding box center [959, 712] width 22 height 22
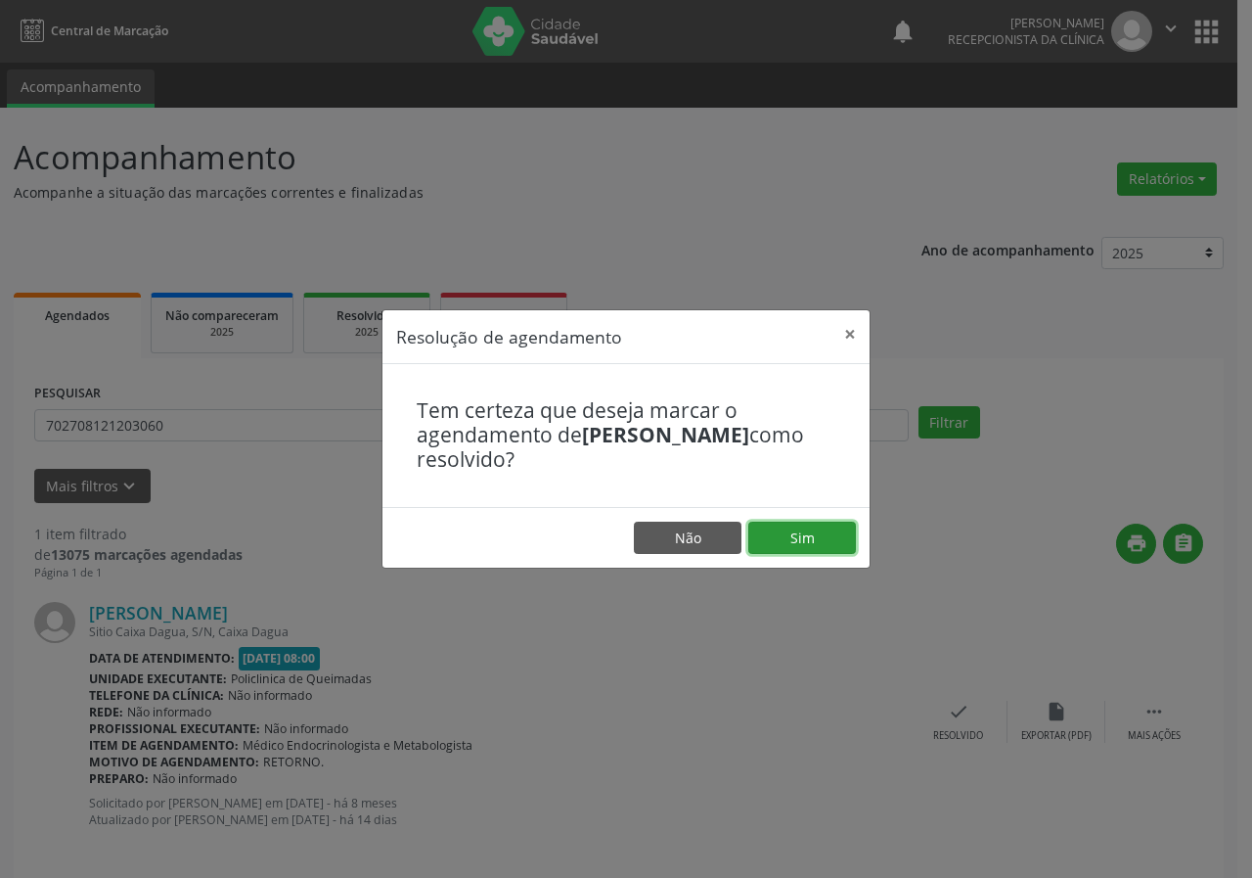
click at [783, 523] on button "Sim" at bounding box center [803, 538] width 108 height 33
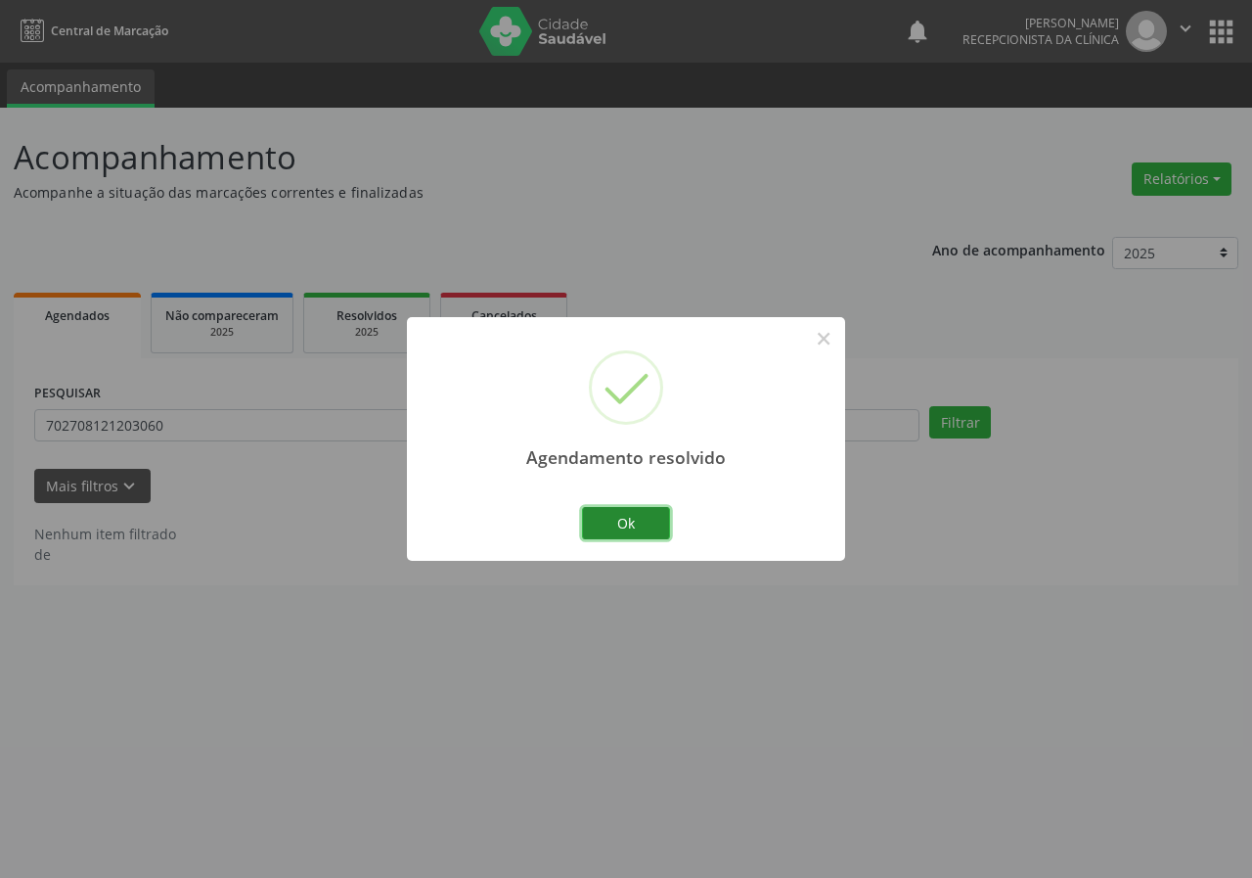
click at [624, 525] on button "Ok" at bounding box center [626, 523] width 88 height 33
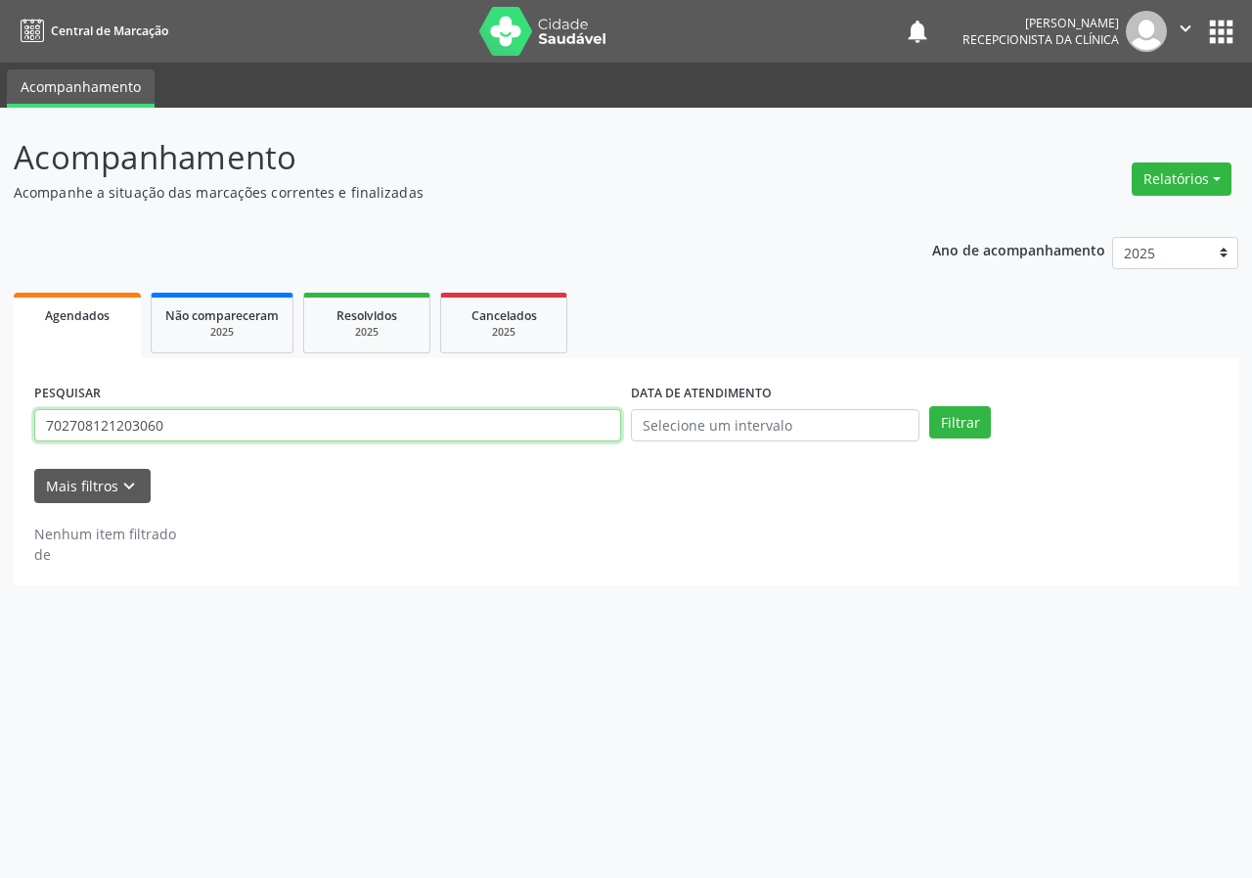
click at [361, 424] on input "702708121203060" at bounding box center [327, 425] width 587 height 33
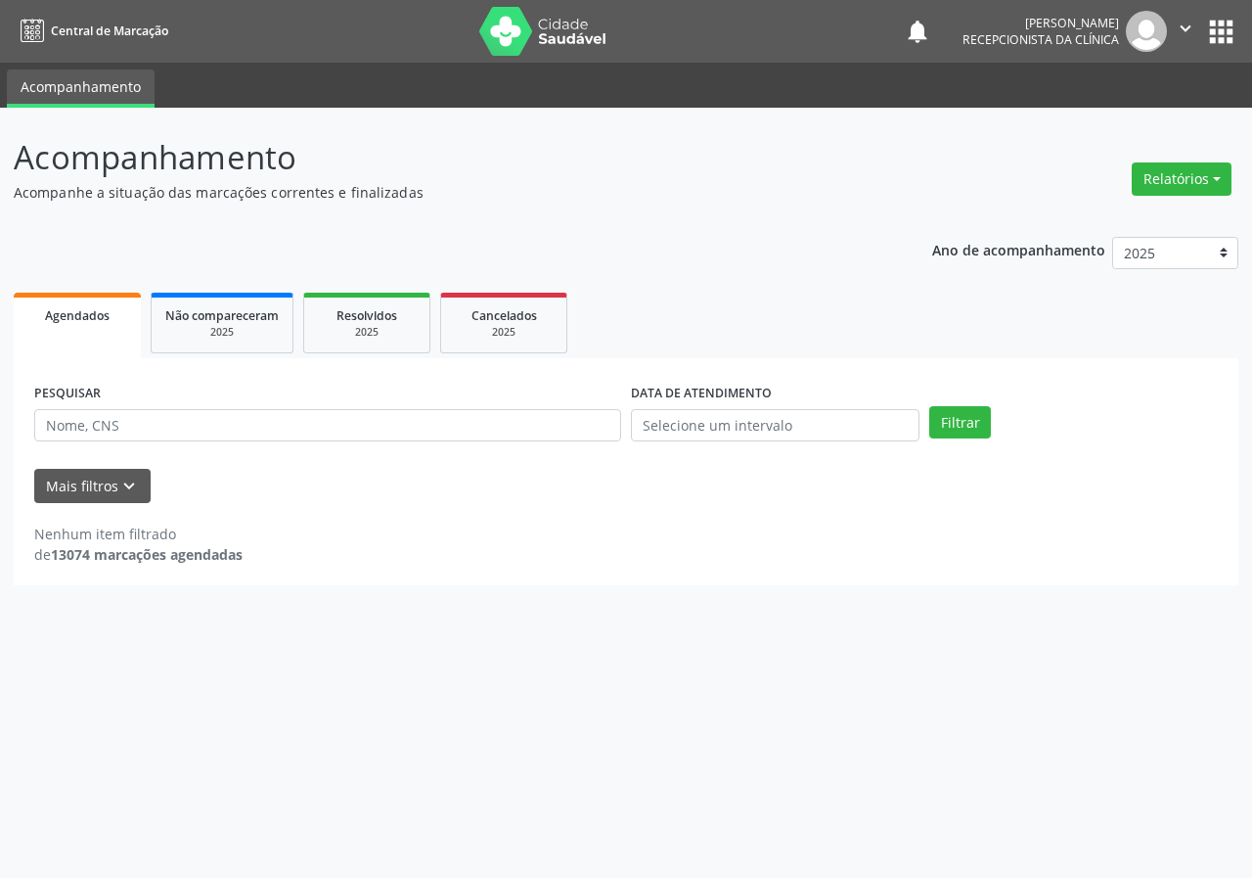
click at [109, 407] on div "PESQUISAR" at bounding box center [327, 417] width 597 height 76
click at [96, 429] on input "text" at bounding box center [327, 425] width 587 height 33
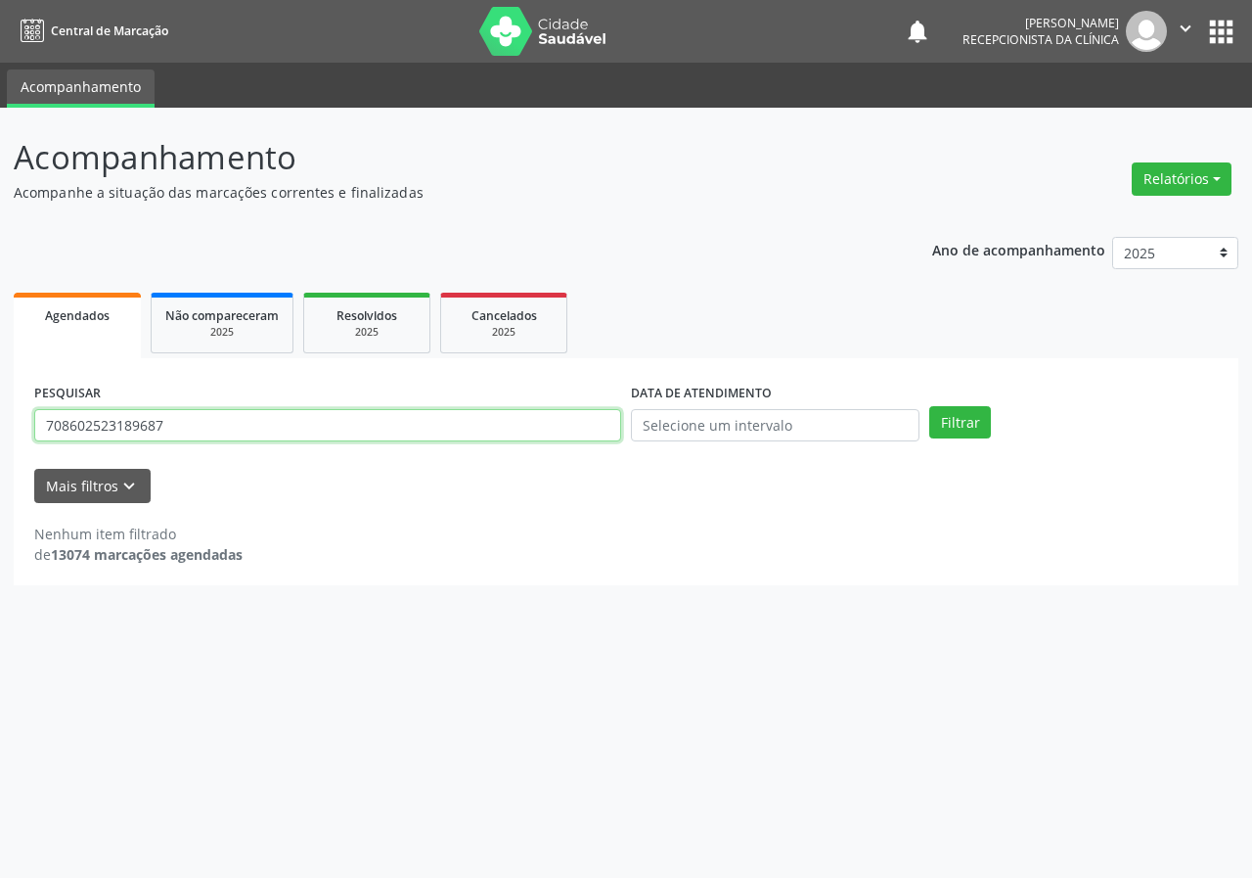
type input "708602523189687"
click at [930, 406] on button "Filtrar" at bounding box center [961, 422] width 62 height 33
click at [207, 422] on input "708602523189687" at bounding box center [327, 425] width 587 height 33
type input "702105712086093"
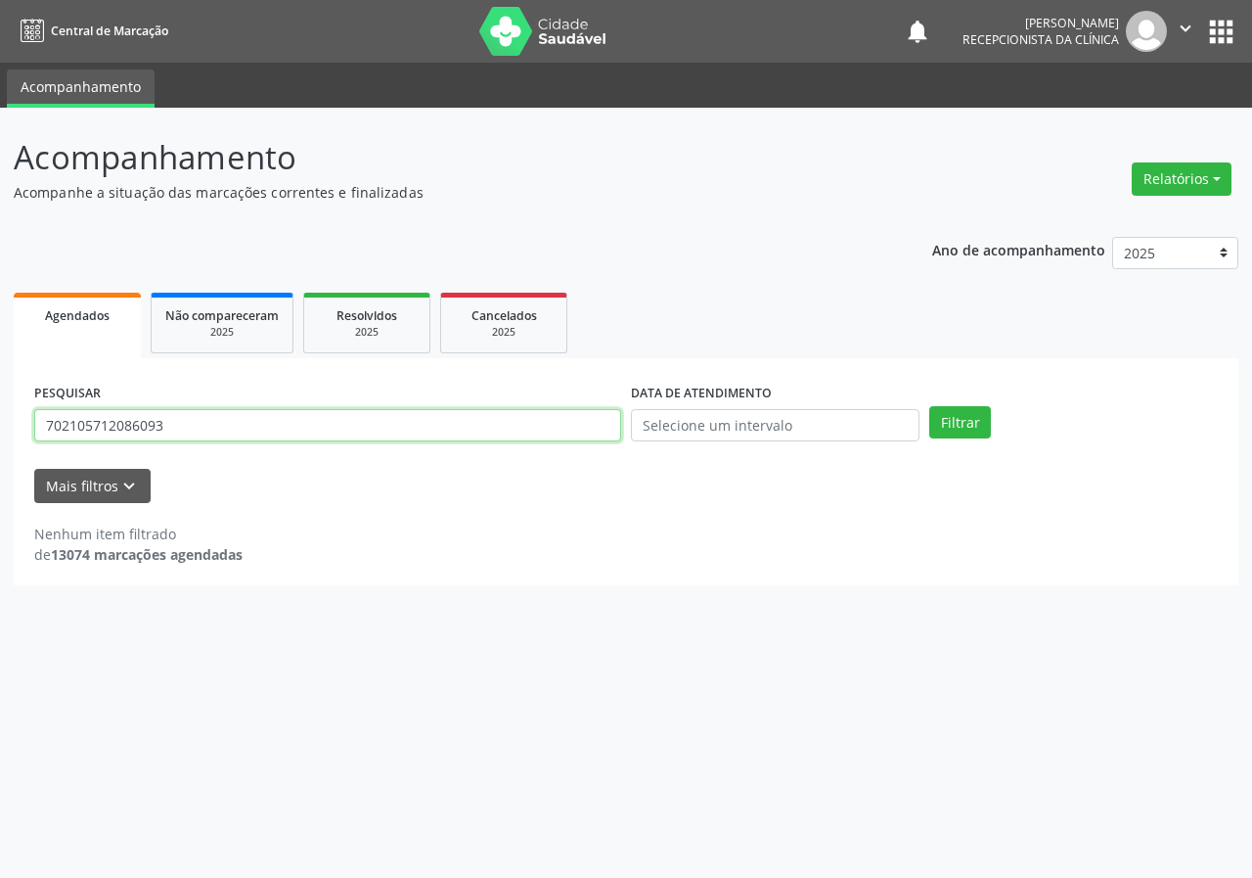
click at [930, 406] on button "Filtrar" at bounding box center [961, 422] width 62 height 33
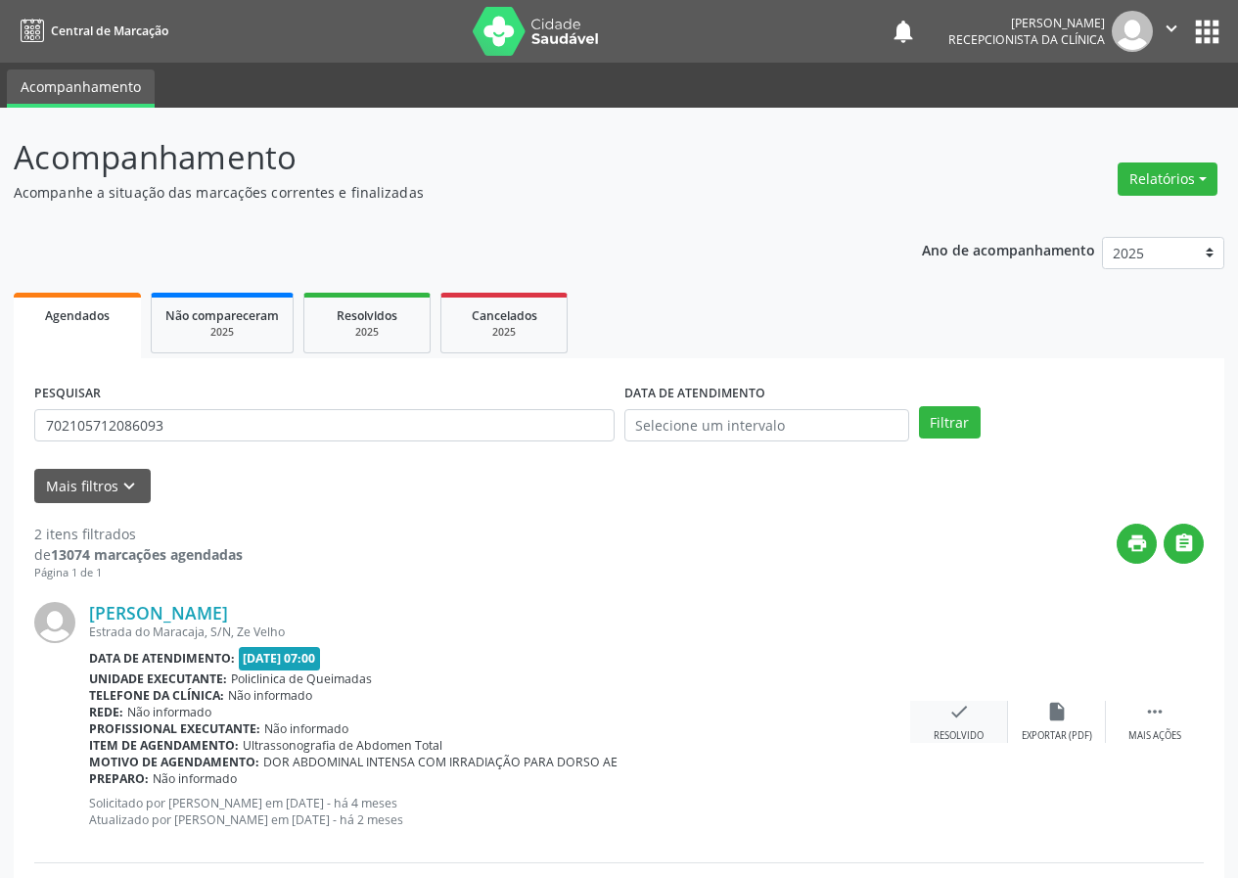
click at [964, 707] on icon "check" at bounding box center [959, 712] width 22 height 22
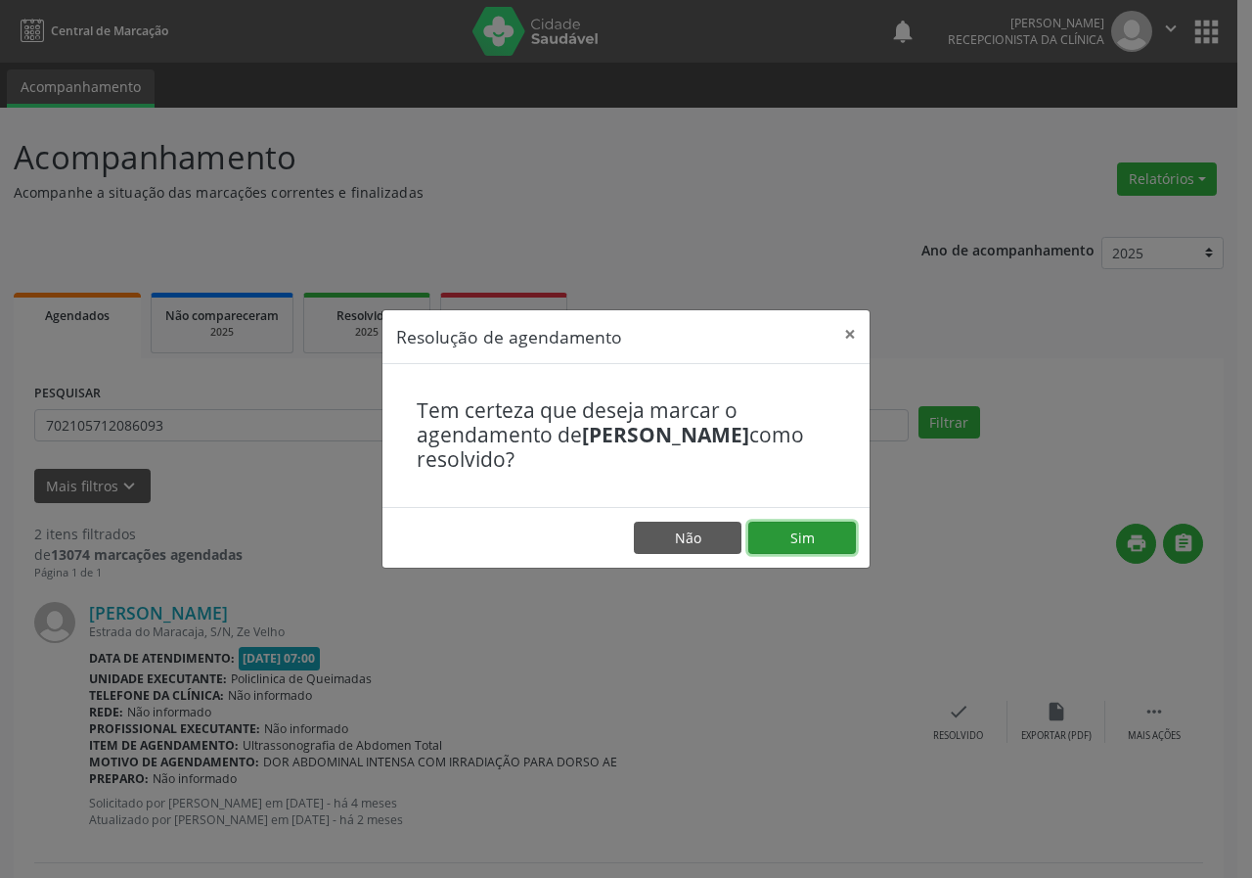
click at [811, 538] on button "Sim" at bounding box center [803, 538] width 108 height 33
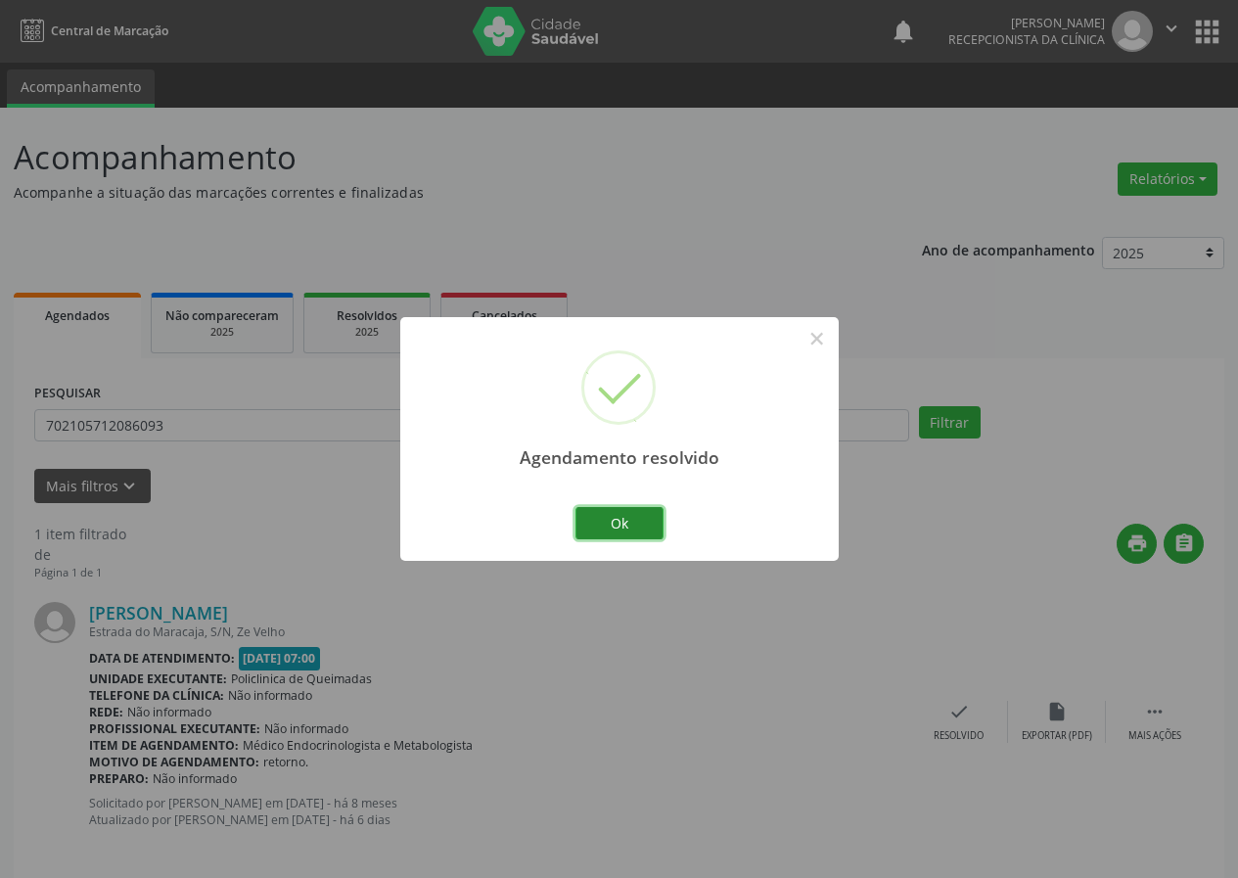
click at [623, 522] on button "Ok" at bounding box center [619, 523] width 88 height 33
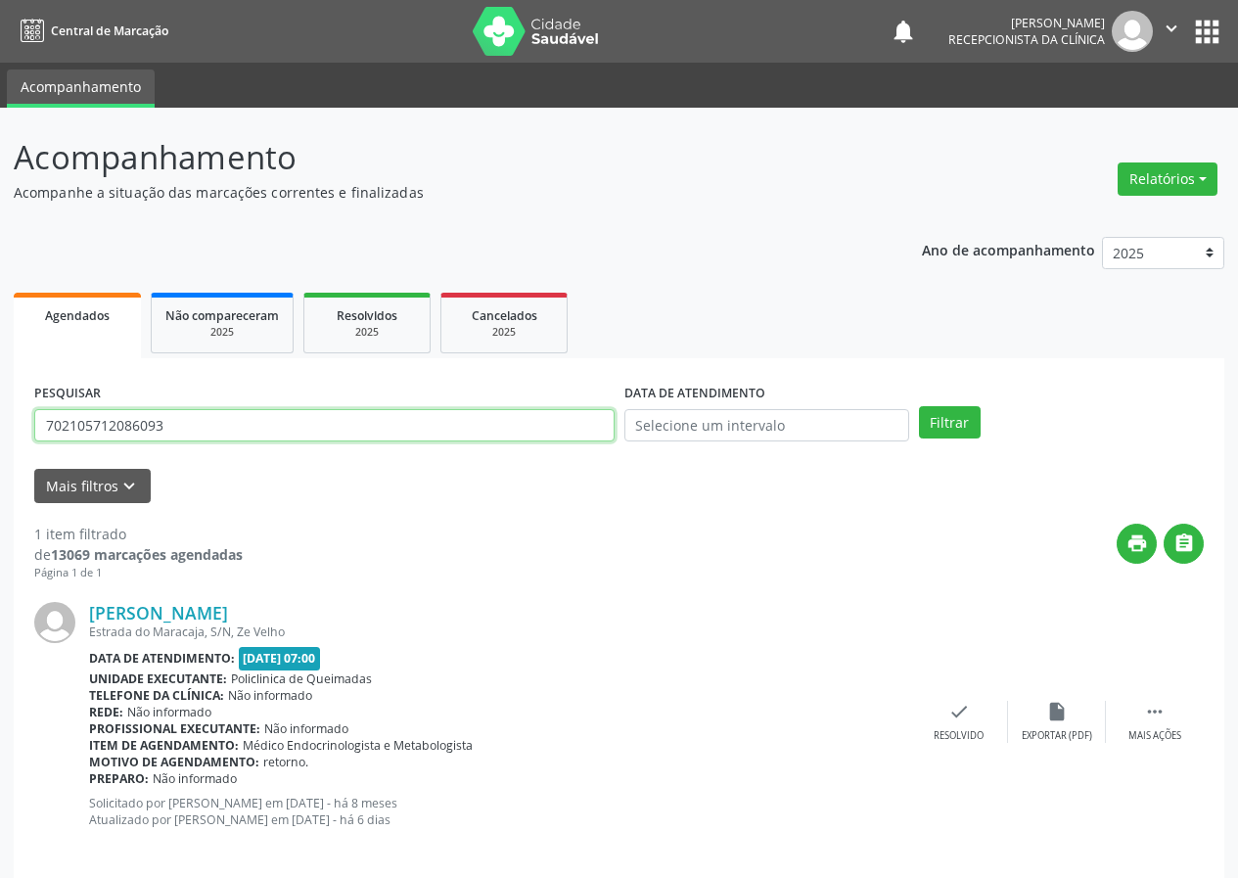
click at [514, 421] on input "702105712086093" at bounding box center [324, 425] width 580 height 33
type input "702401063160526"
click at [919, 406] on button "Filtrar" at bounding box center [950, 422] width 62 height 33
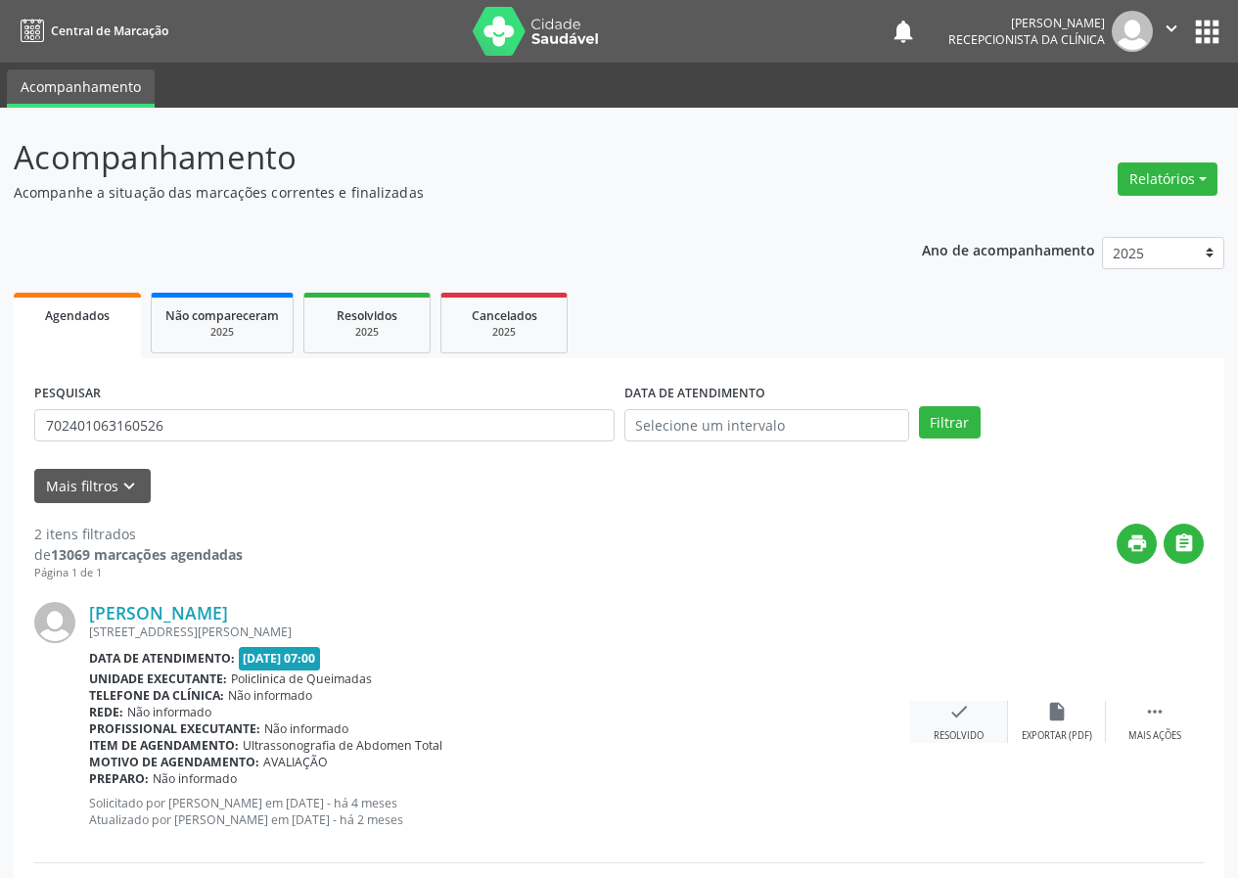
drag, startPoint x: 966, startPoint y: 719, endPoint x: 953, endPoint y: 707, distance: 17.3
click at [953, 707] on icon "check" at bounding box center [959, 712] width 22 height 22
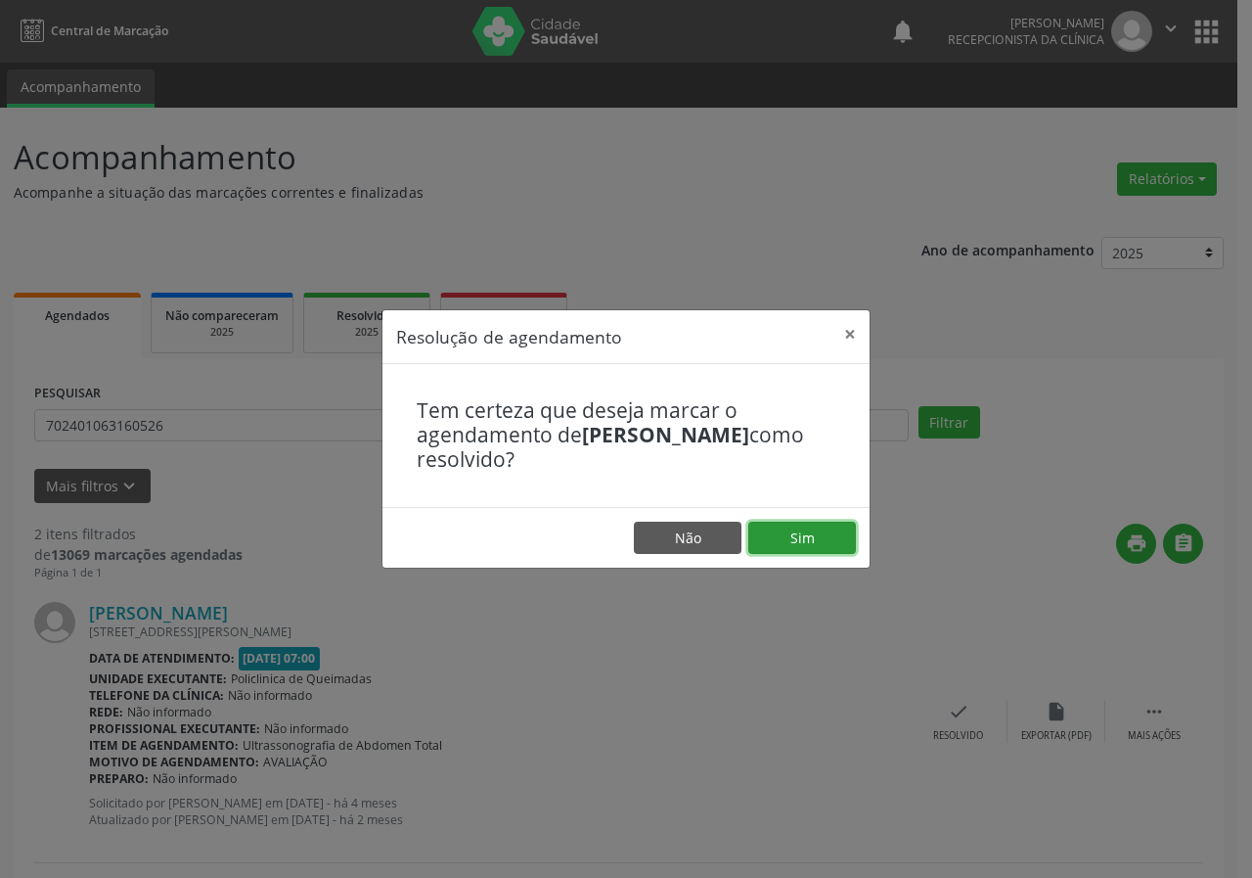
click at [817, 532] on button "Sim" at bounding box center [803, 538] width 108 height 33
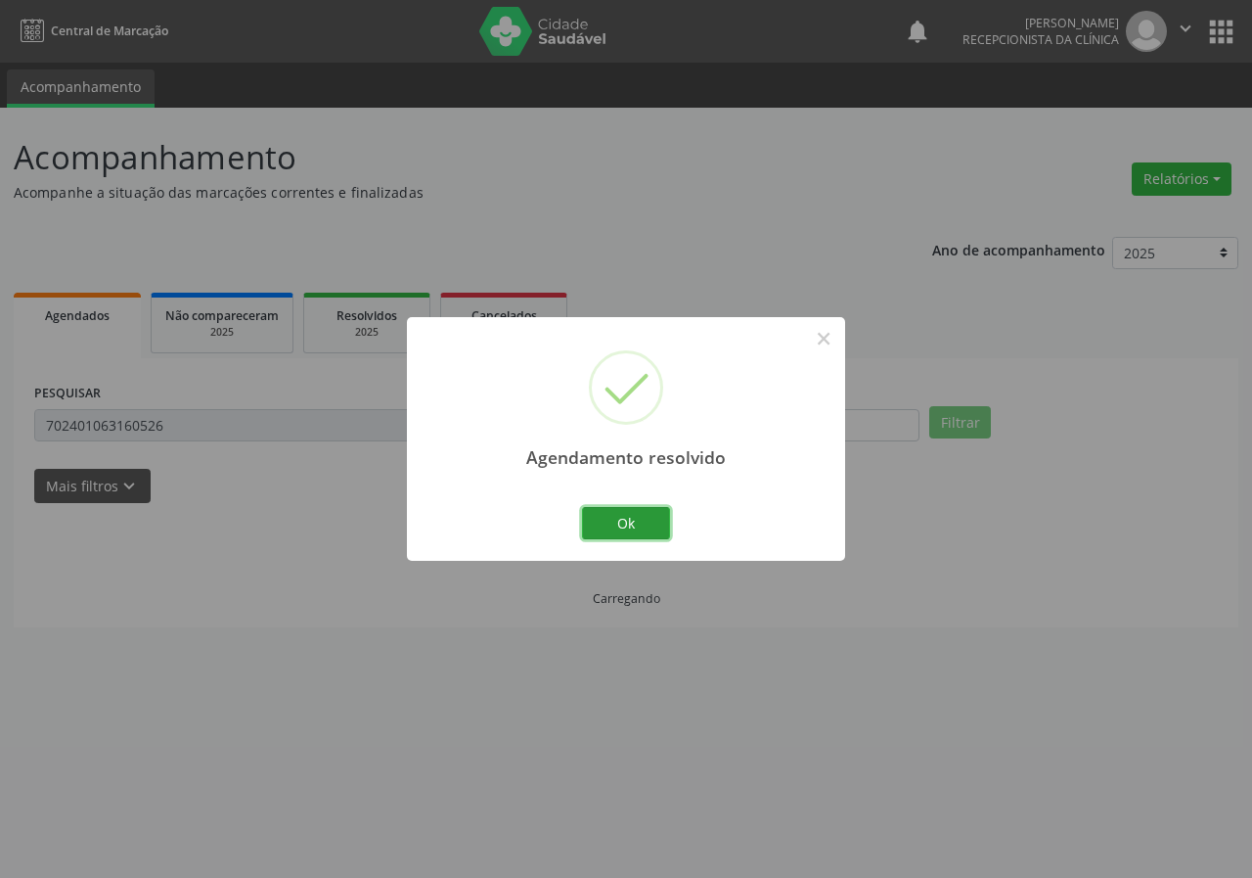
click at [627, 520] on button "Ok" at bounding box center [626, 523] width 88 height 33
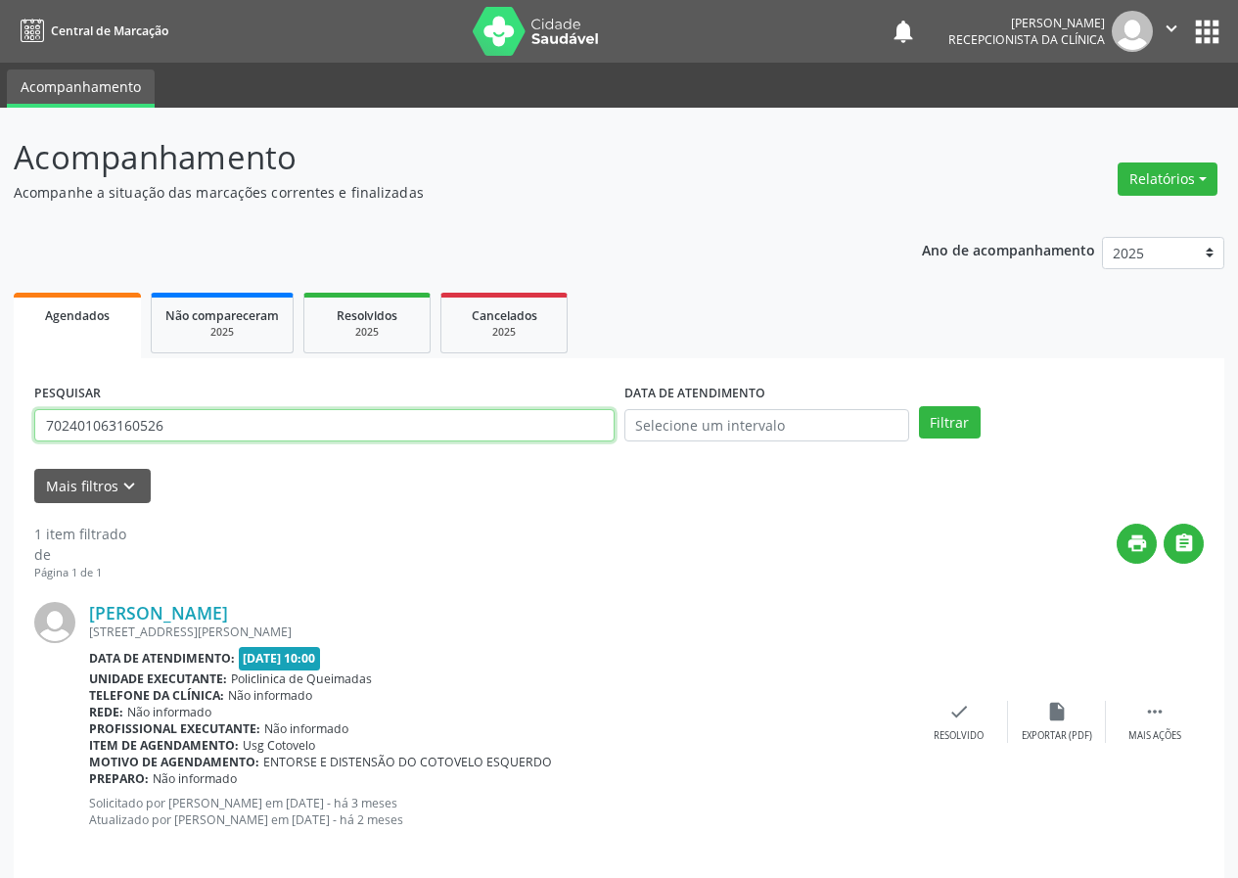
click at [541, 439] on input "702401063160526" at bounding box center [324, 425] width 580 height 33
click at [963, 718] on icon "check" at bounding box center [959, 712] width 22 height 22
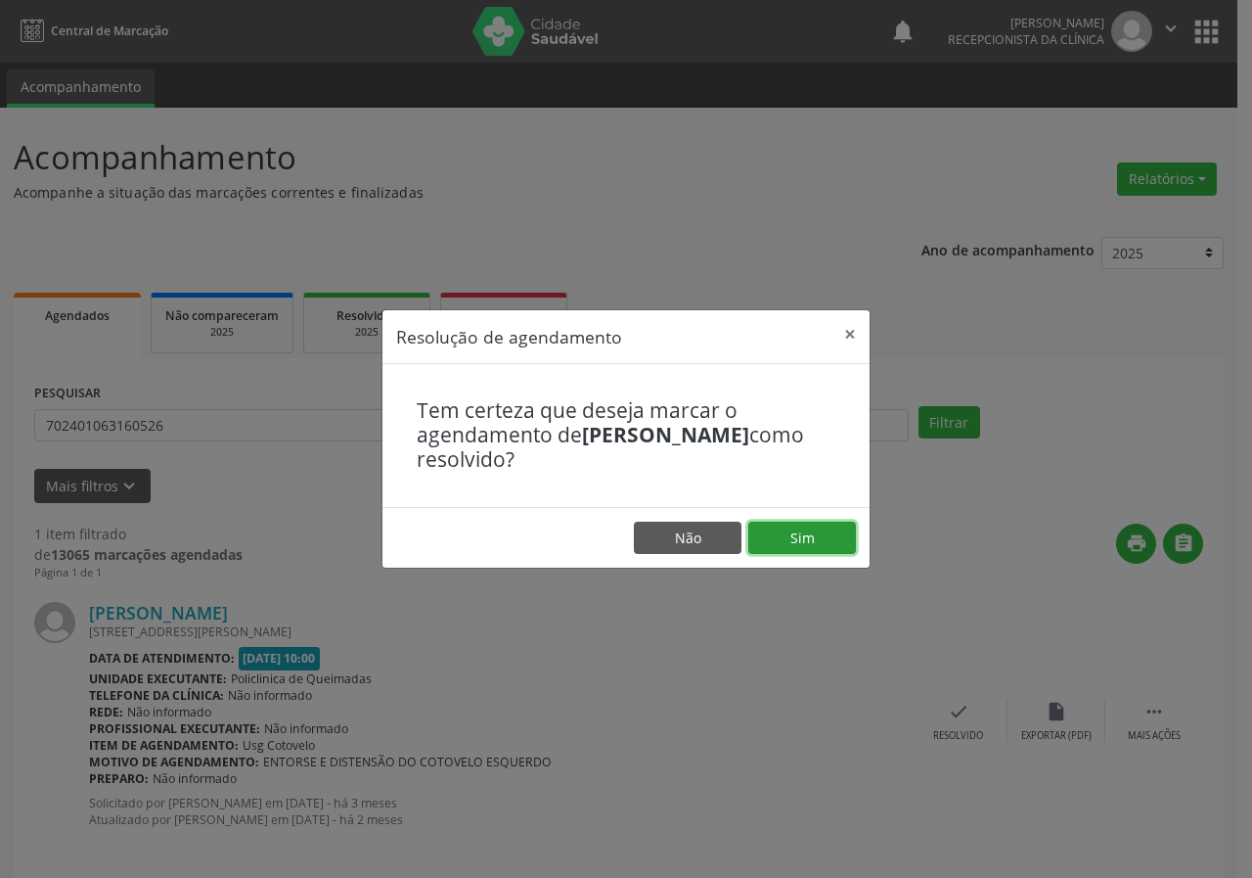
click at [842, 546] on button "Sim" at bounding box center [803, 538] width 108 height 33
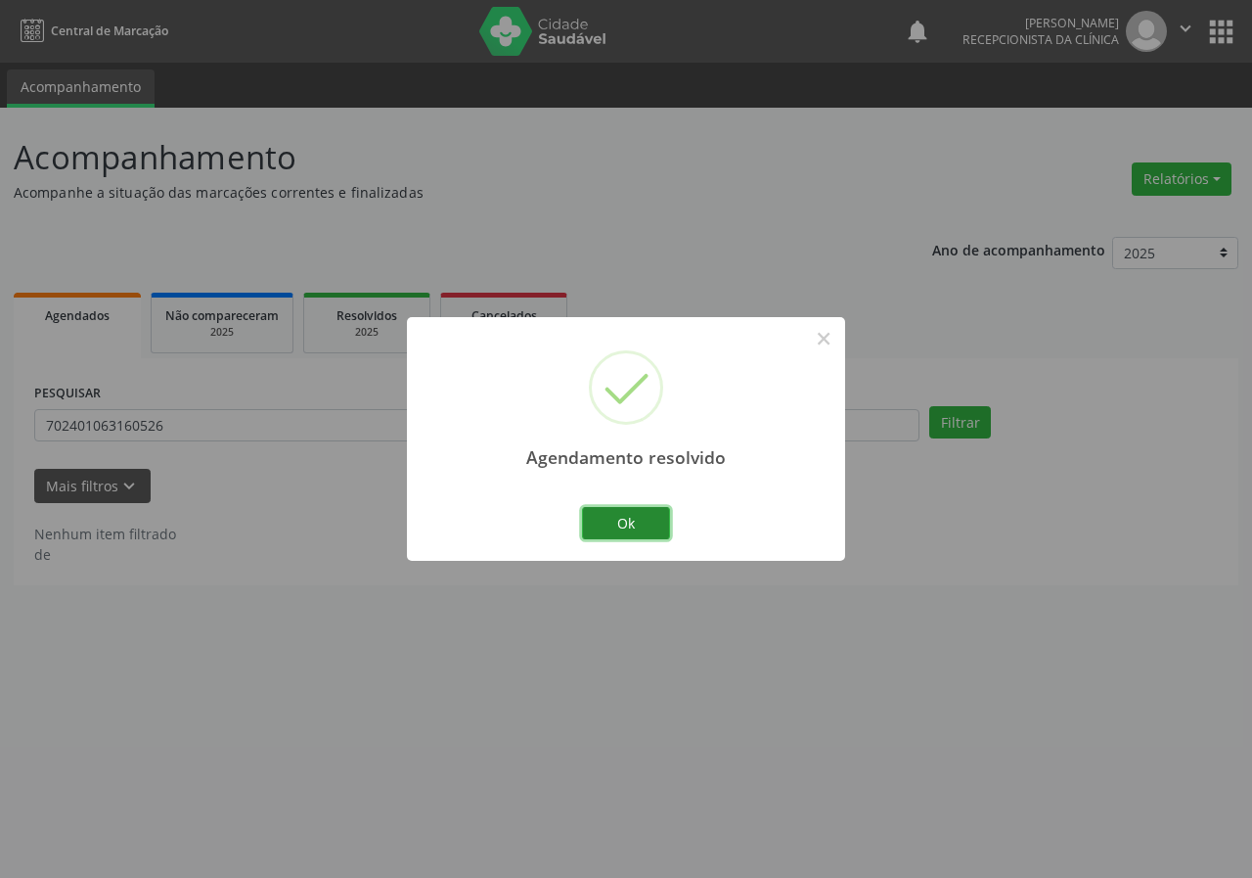
click at [621, 517] on button "Ok" at bounding box center [626, 523] width 88 height 33
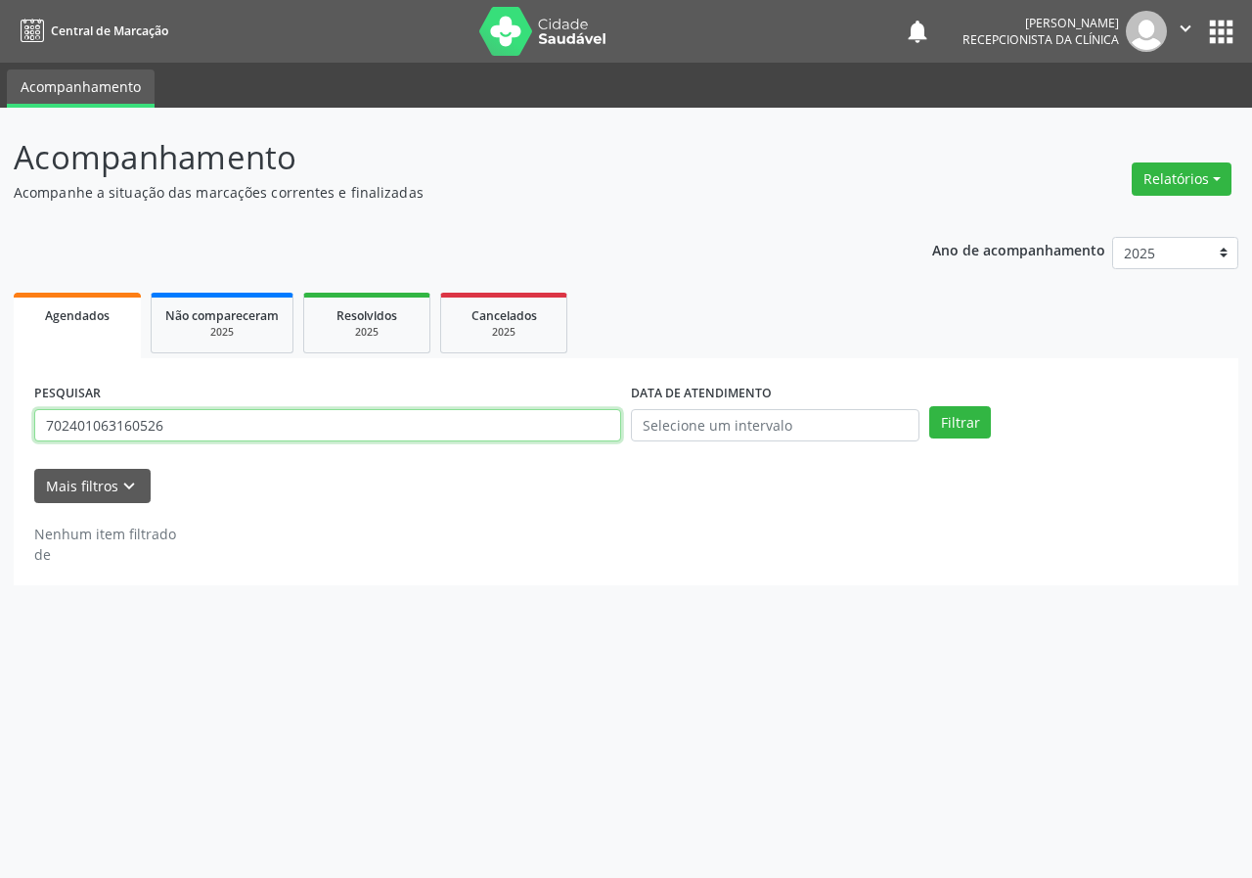
click at [524, 433] on input "702401063160526" at bounding box center [327, 425] width 587 height 33
type input "70000935689804"
click at [930, 406] on button "Filtrar" at bounding box center [961, 422] width 62 height 33
click at [168, 418] on input "70000935689804" at bounding box center [327, 425] width 587 height 33
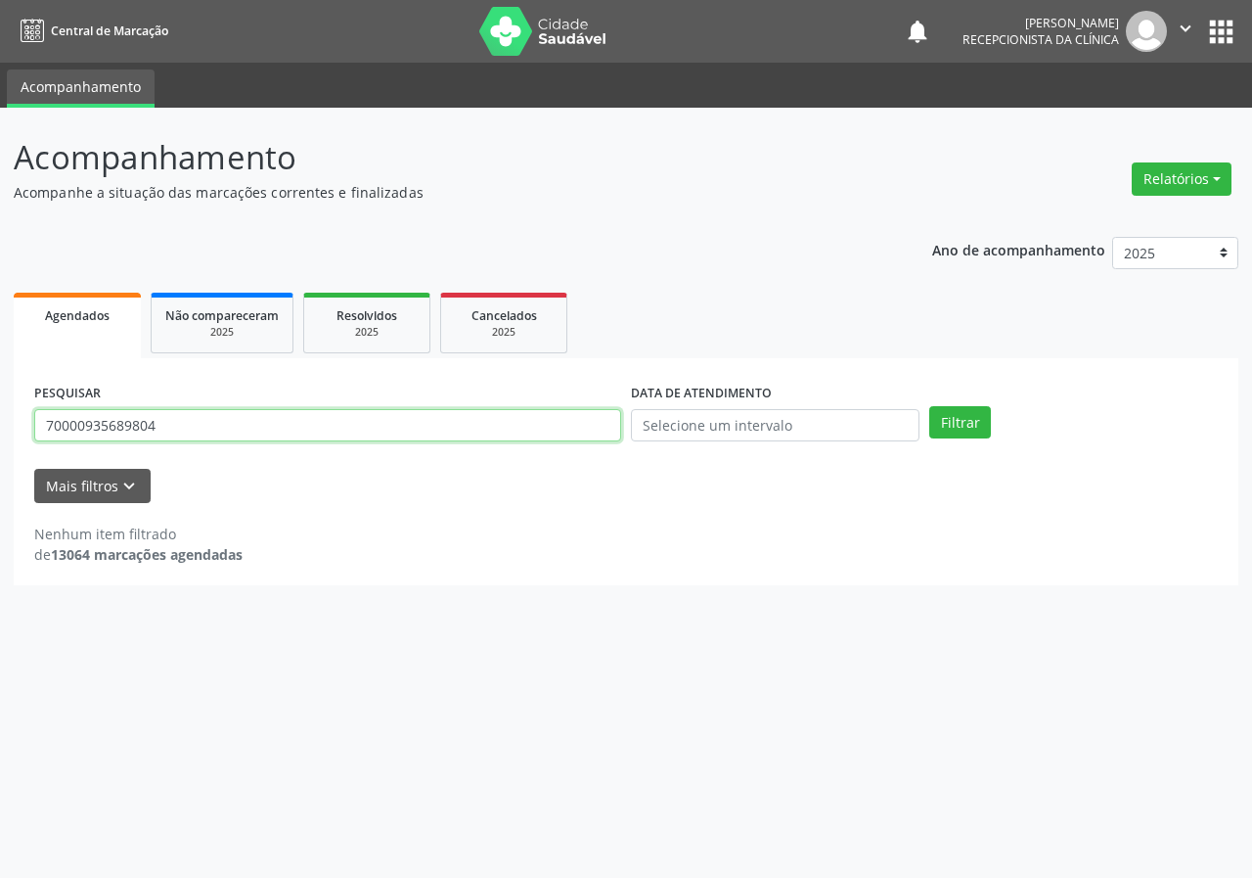
click at [168, 418] on input "70000935689804" at bounding box center [327, 425] width 587 height 33
type input "708000846830329"
click at [930, 406] on button "Filtrar" at bounding box center [961, 422] width 62 height 33
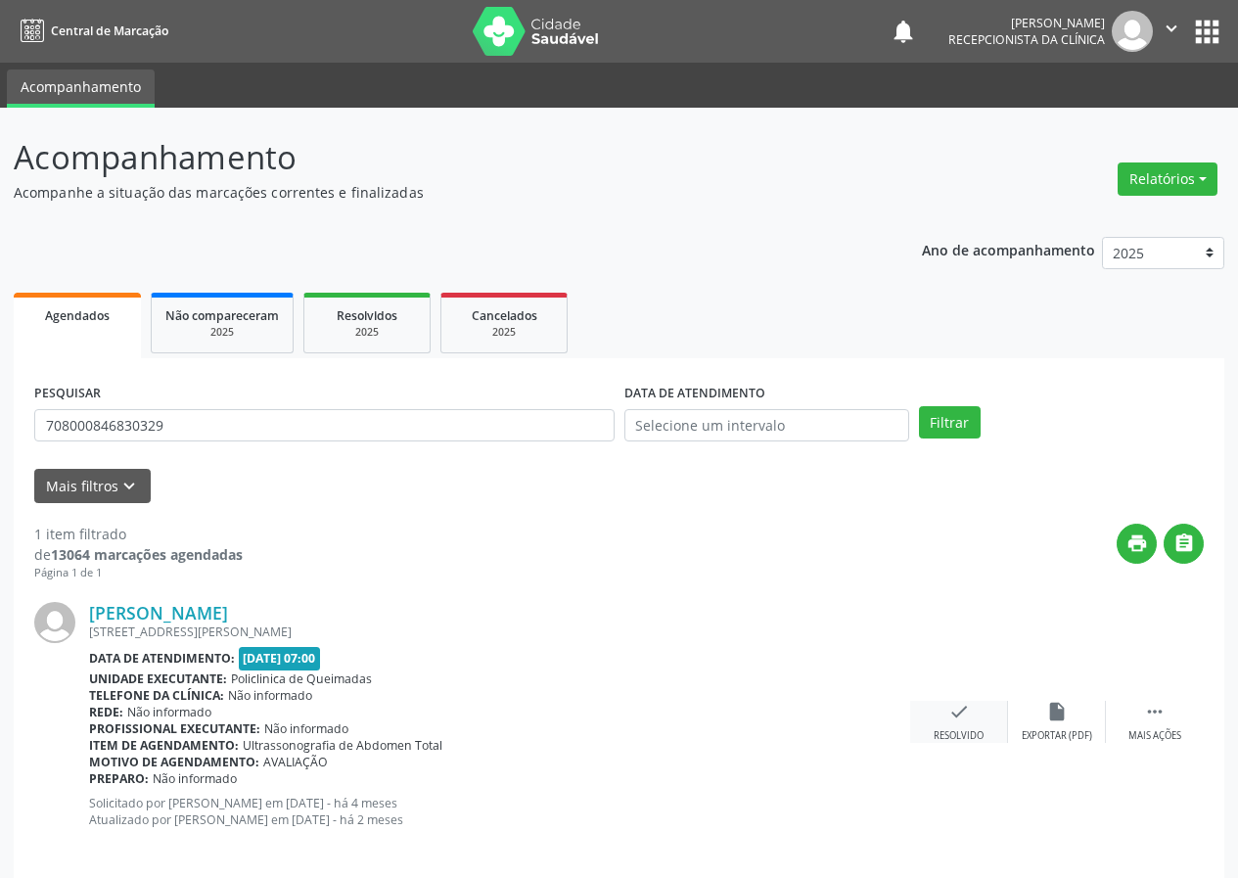
click at [956, 718] on icon "check" at bounding box center [959, 712] width 22 height 22
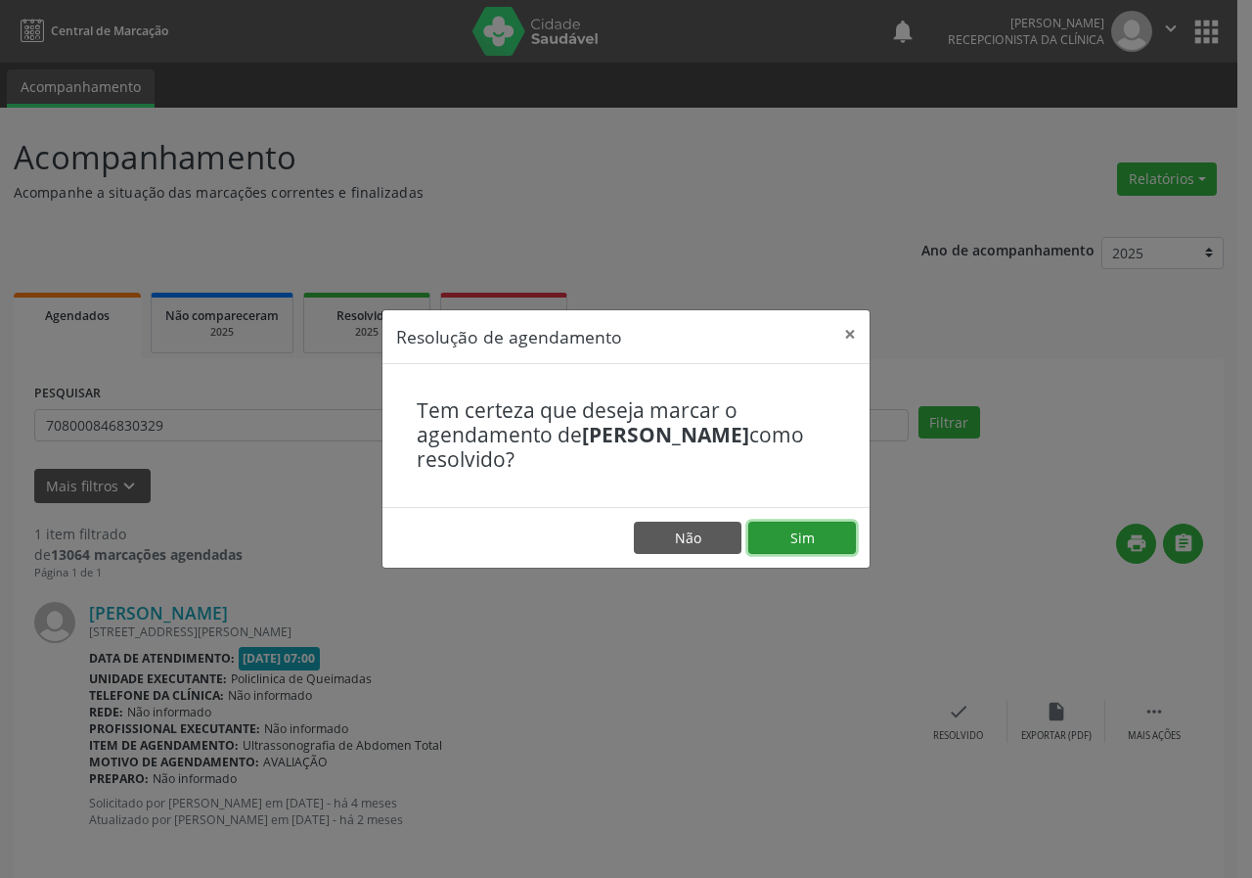
click at [842, 531] on button "Sim" at bounding box center [803, 538] width 108 height 33
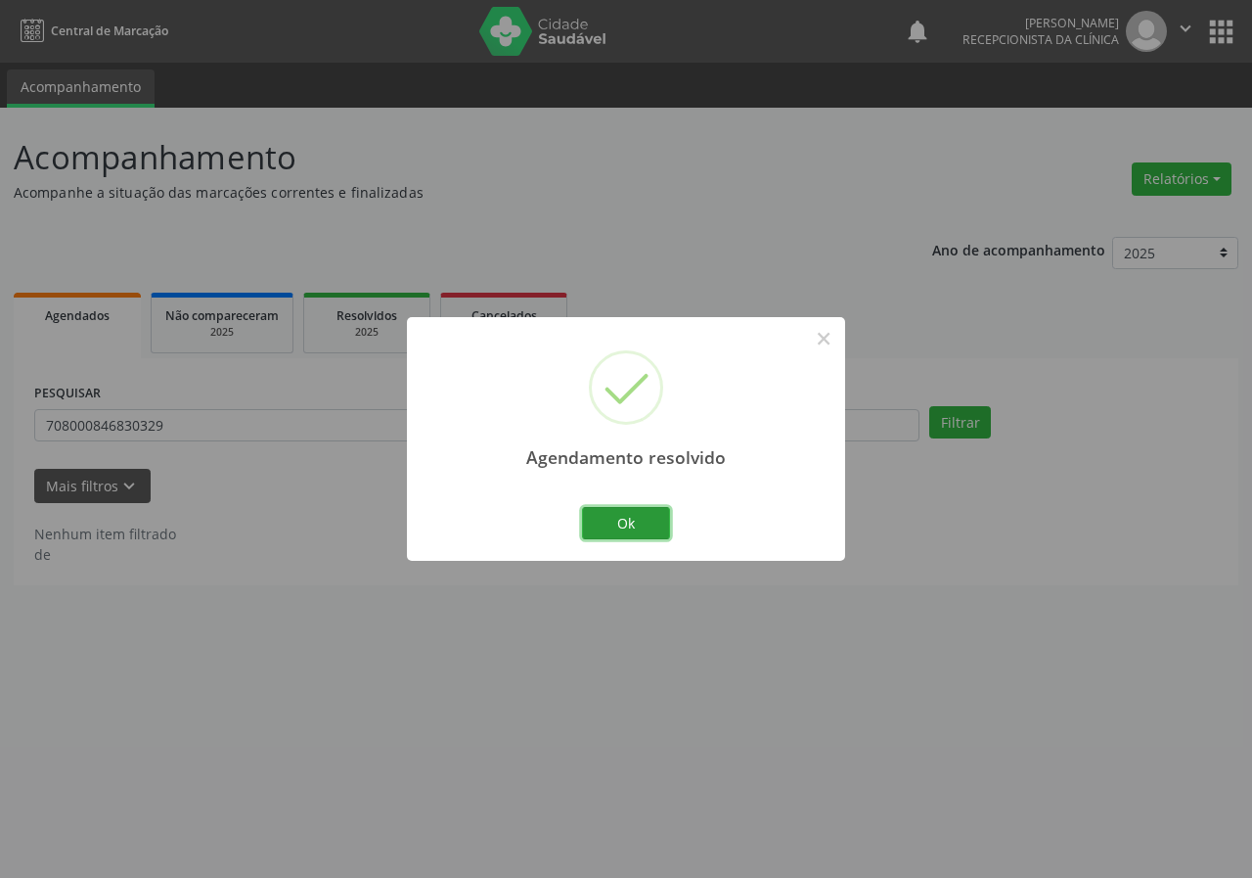
drag, startPoint x: 612, startPoint y: 516, endPoint x: 279, endPoint y: 264, distance: 417.0
click at [610, 517] on button "Ok" at bounding box center [626, 523] width 88 height 33
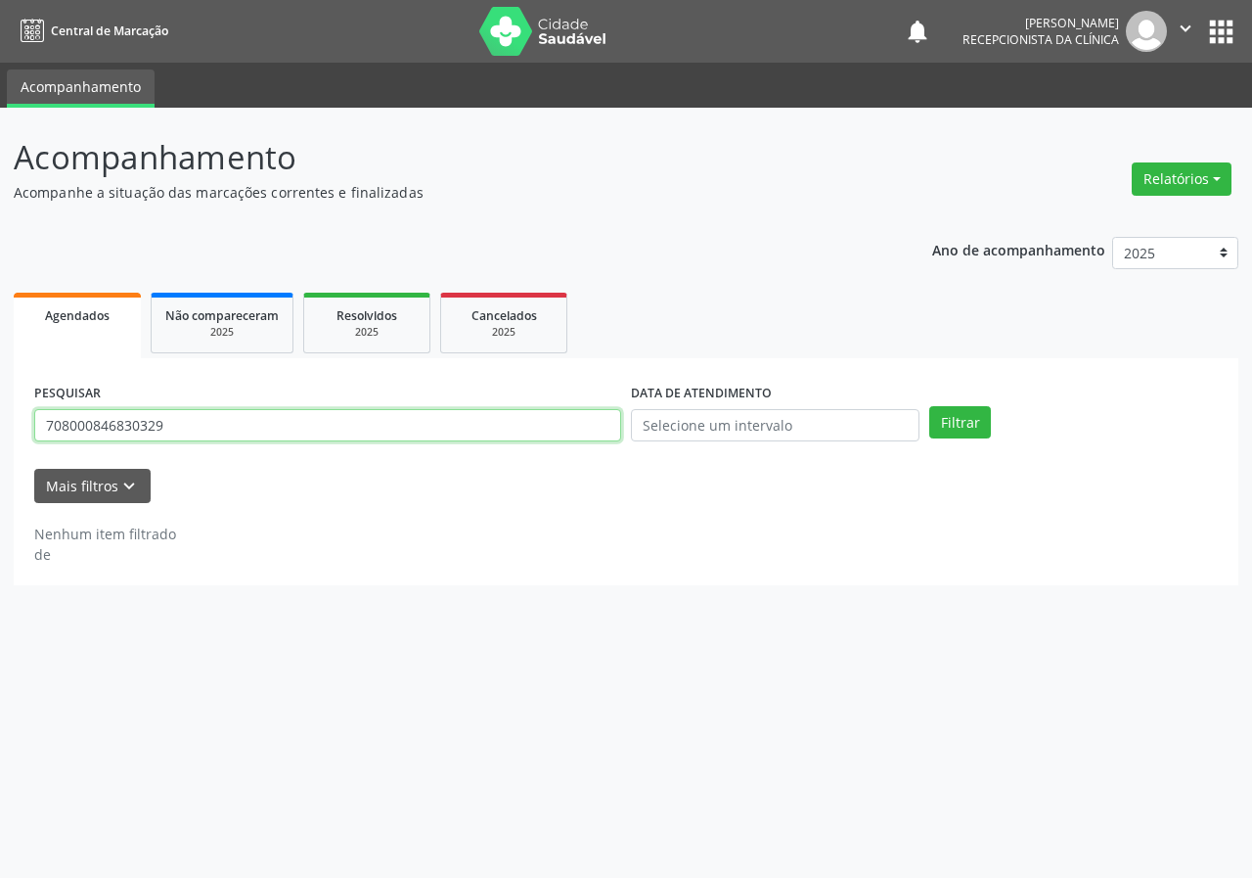
click at [357, 422] on input "708000846830329" at bounding box center [327, 425] width 587 height 33
type input "705208401986773"
click at [930, 406] on button "Filtrar" at bounding box center [961, 422] width 62 height 33
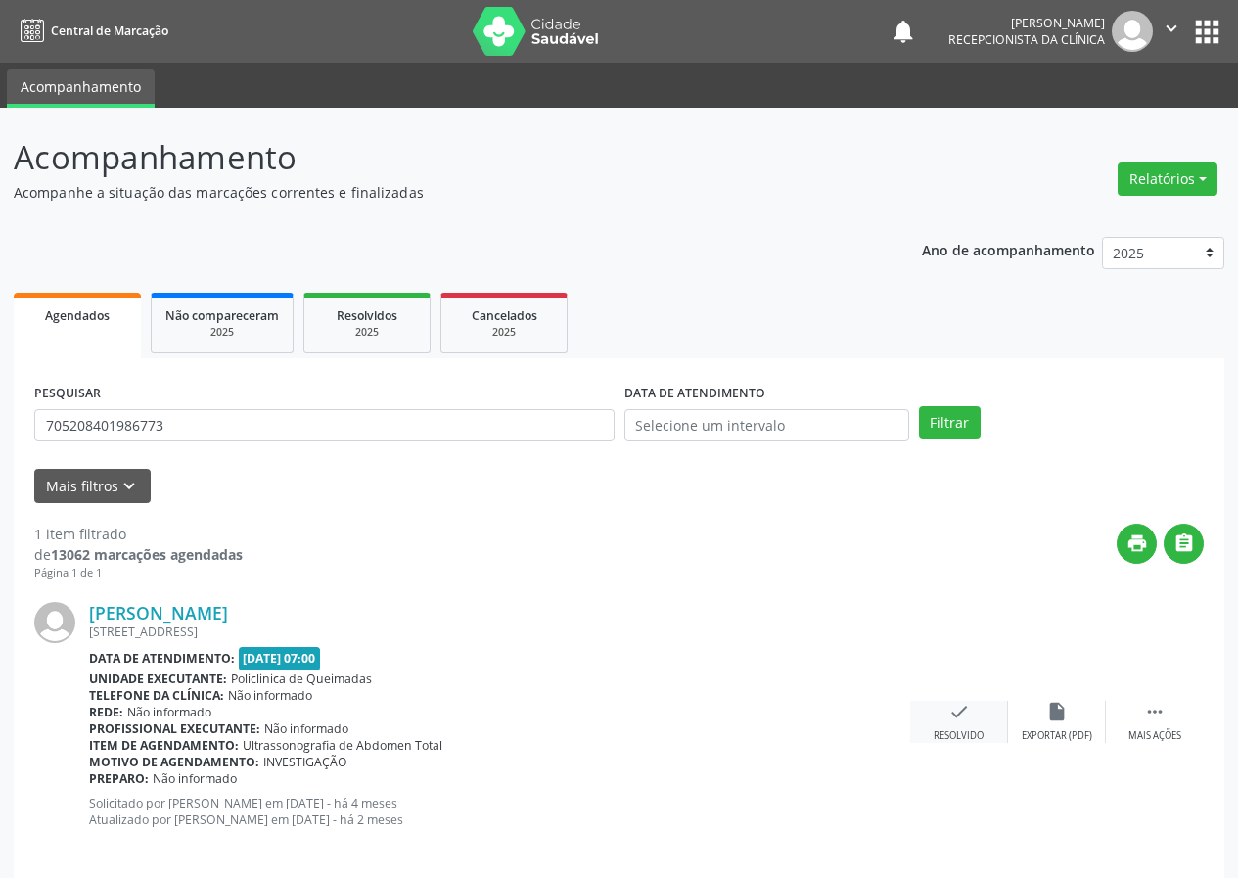
click at [954, 726] on div "check Resolvido" at bounding box center [959, 722] width 98 height 42
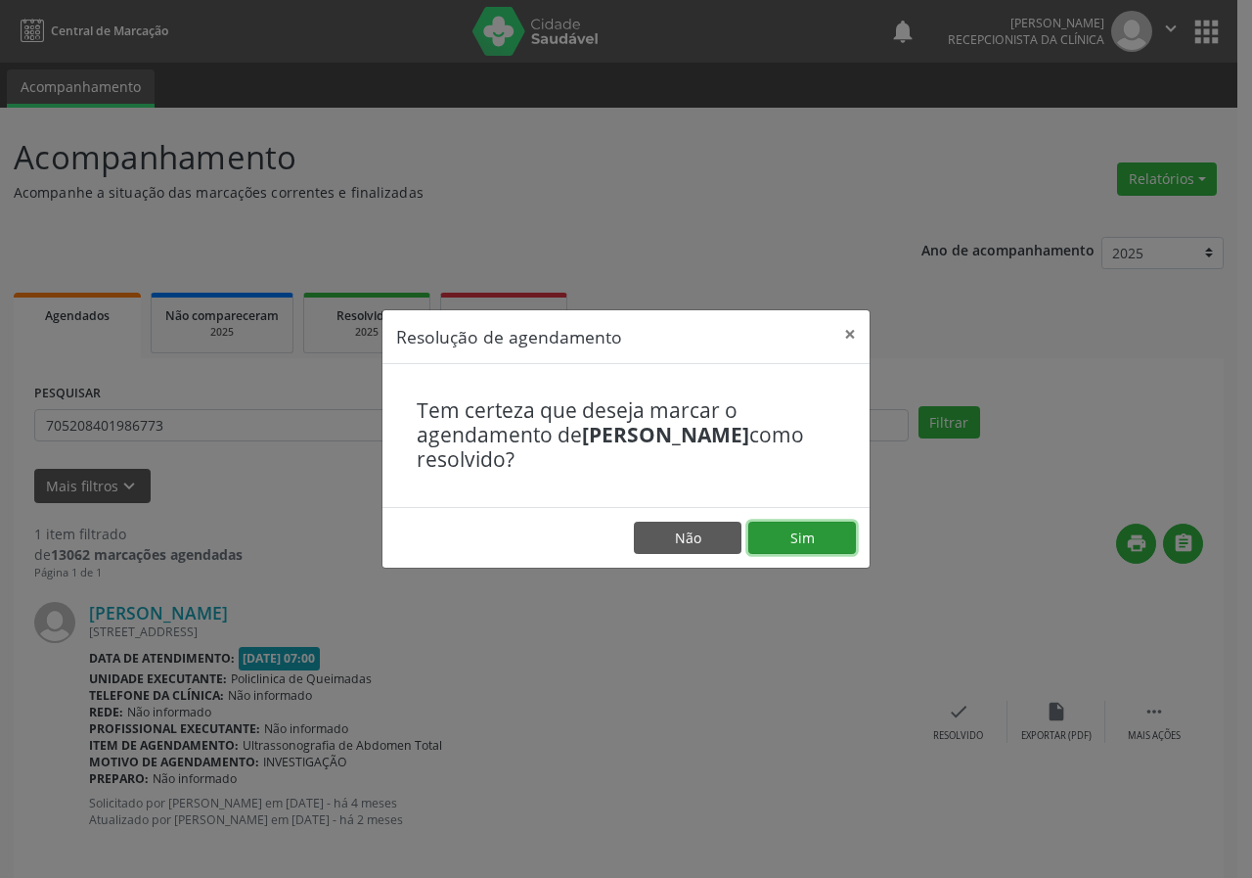
click at [794, 537] on button "Sim" at bounding box center [803, 538] width 108 height 33
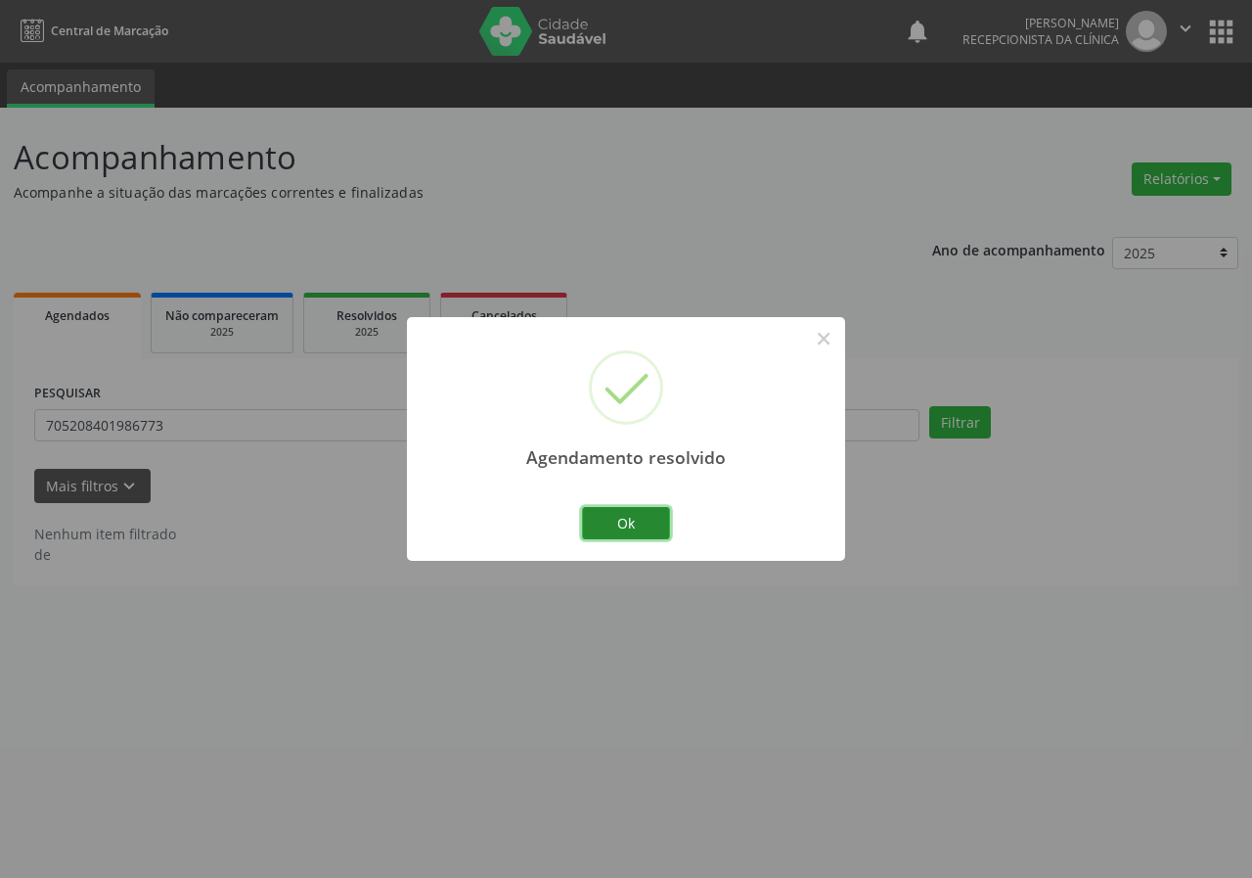
click at [651, 514] on button "Ok" at bounding box center [626, 523] width 88 height 33
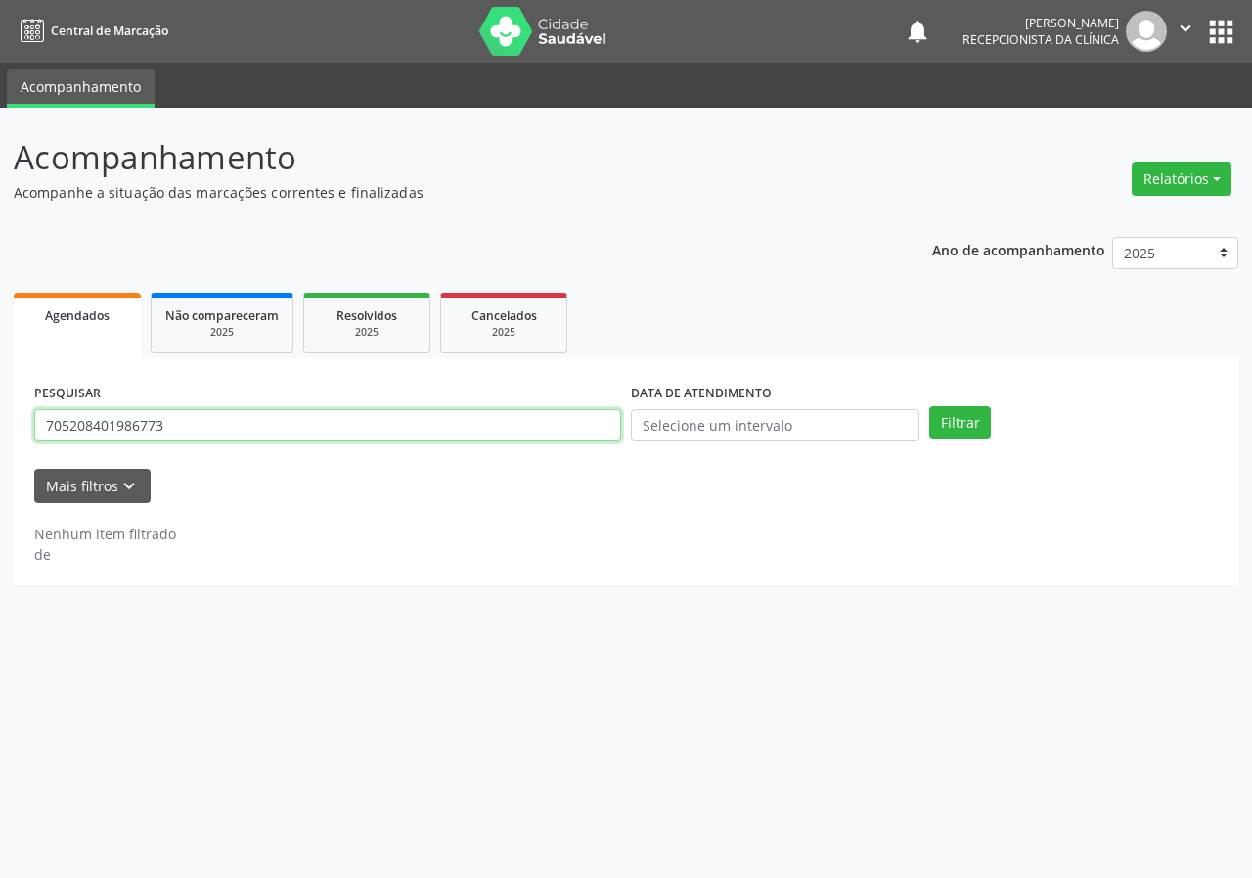
click at [576, 420] on input "705208401986773" at bounding box center [327, 425] width 587 height 33
type input "704200783108686"
click at [930, 406] on button "Filtrar" at bounding box center [961, 422] width 62 height 33
click at [261, 424] on input "704200783108686" at bounding box center [327, 425] width 587 height 33
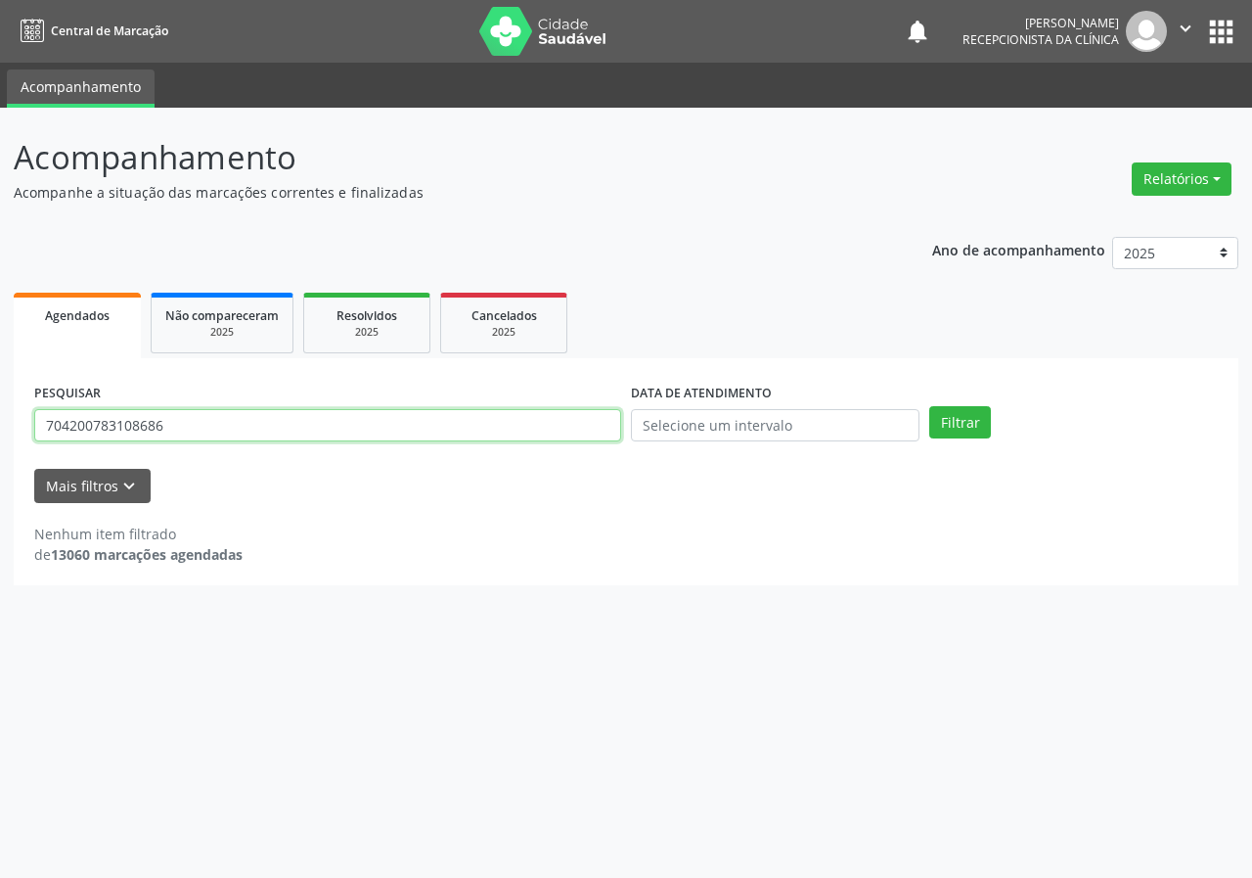
click at [261, 424] on input "704200783108686" at bounding box center [327, 425] width 587 height 33
type input "704105114160571"
click at [930, 406] on button "Filtrar" at bounding box center [961, 422] width 62 height 33
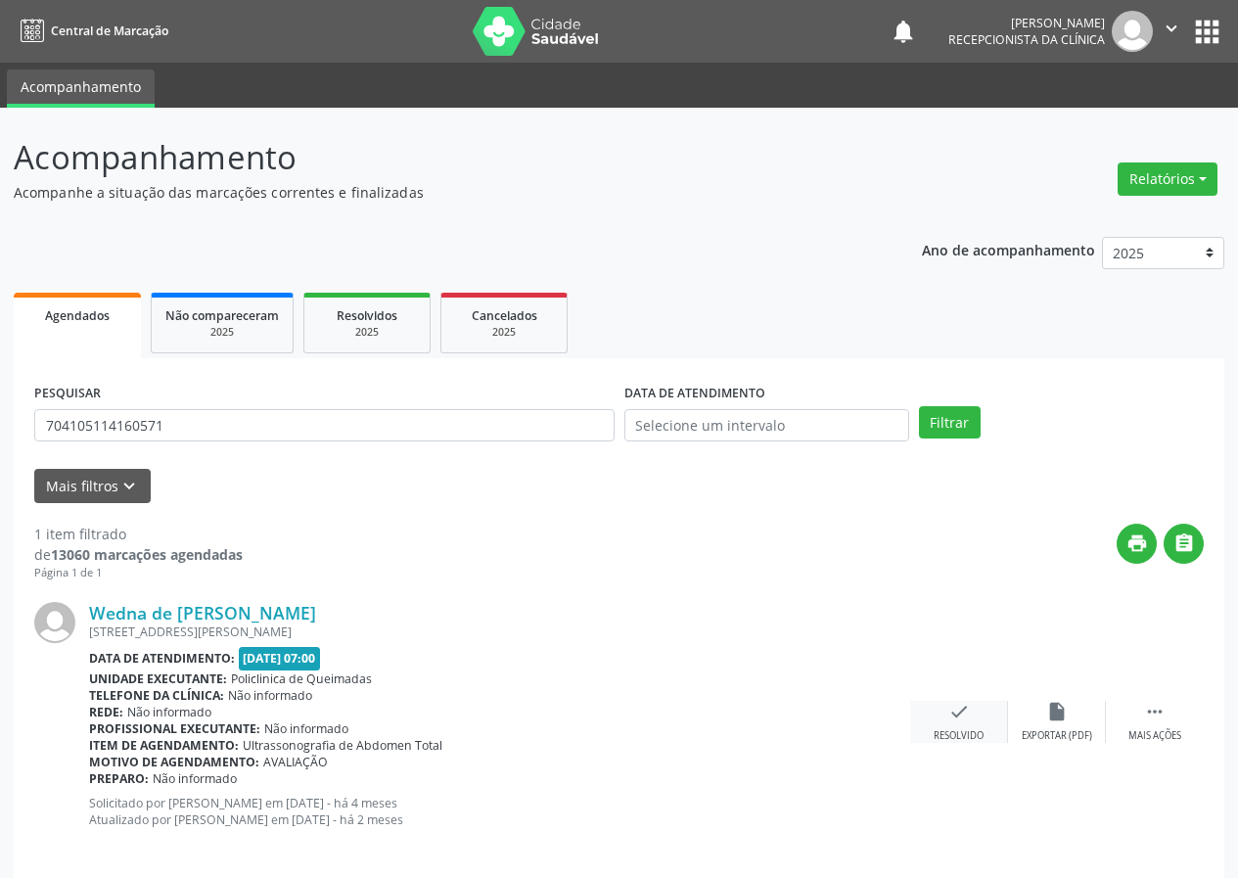
click at [949, 724] on div "check Resolvido" at bounding box center [959, 722] width 98 height 42
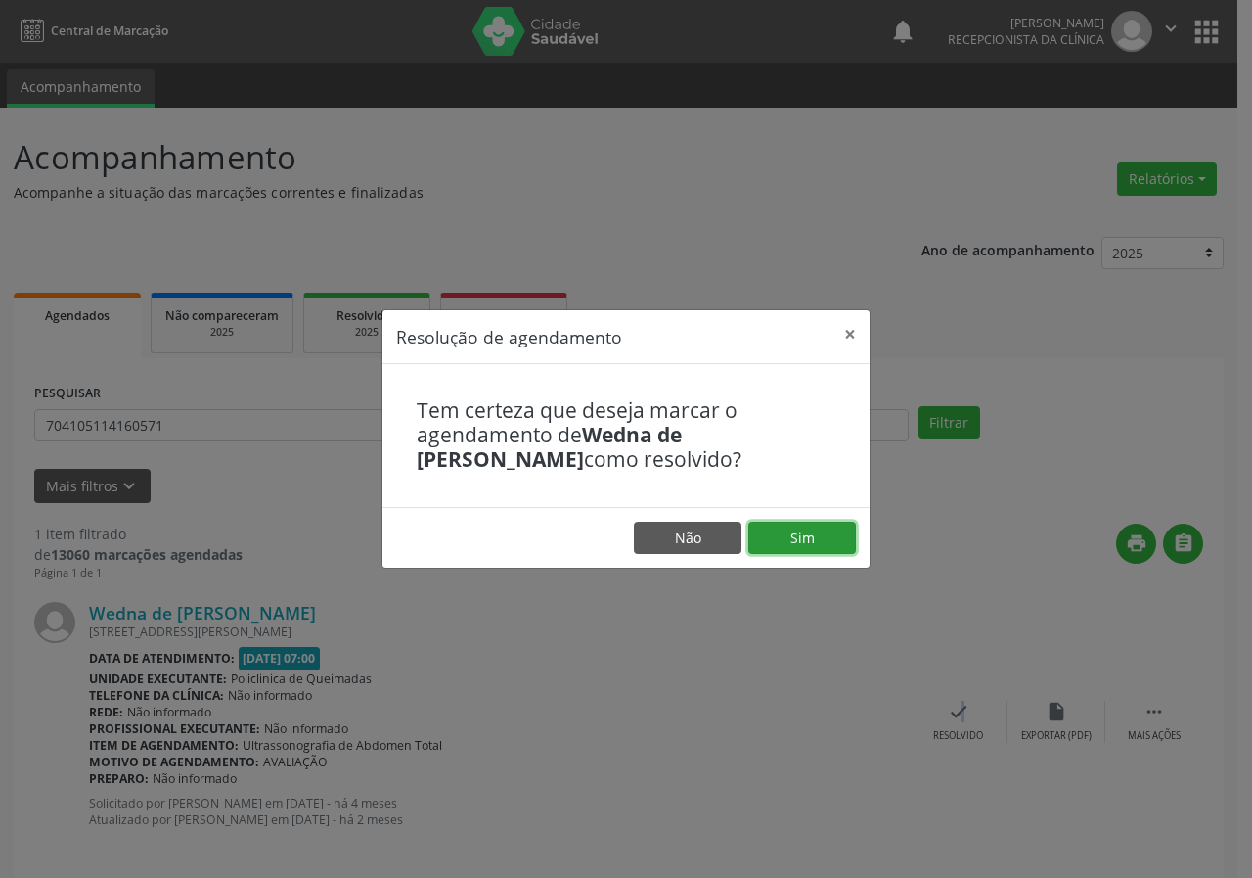
click at [828, 546] on button "Sim" at bounding box center [803, 538] width 108 height 33
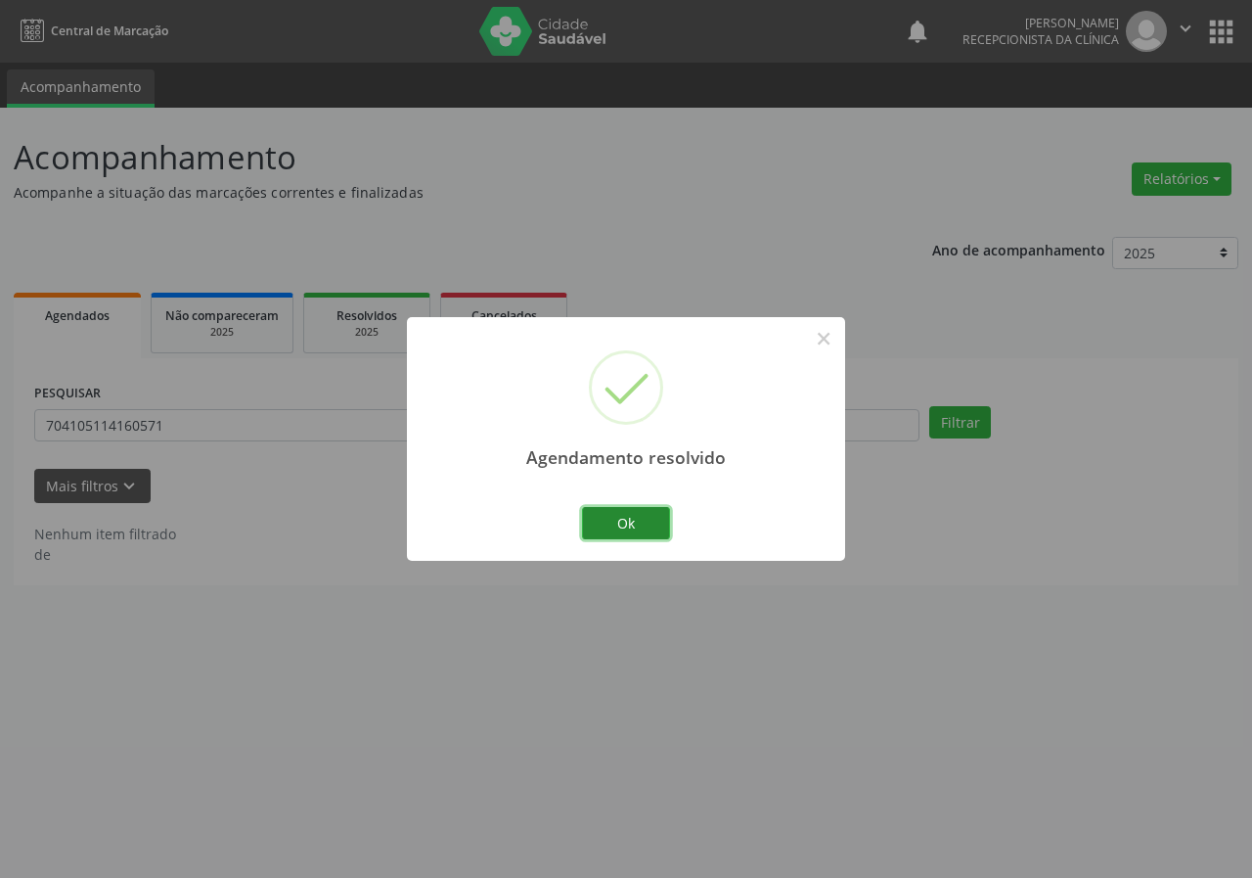
click at [637, 517] on button "Ok" at bounding box center [626, 523] width 88 height 33
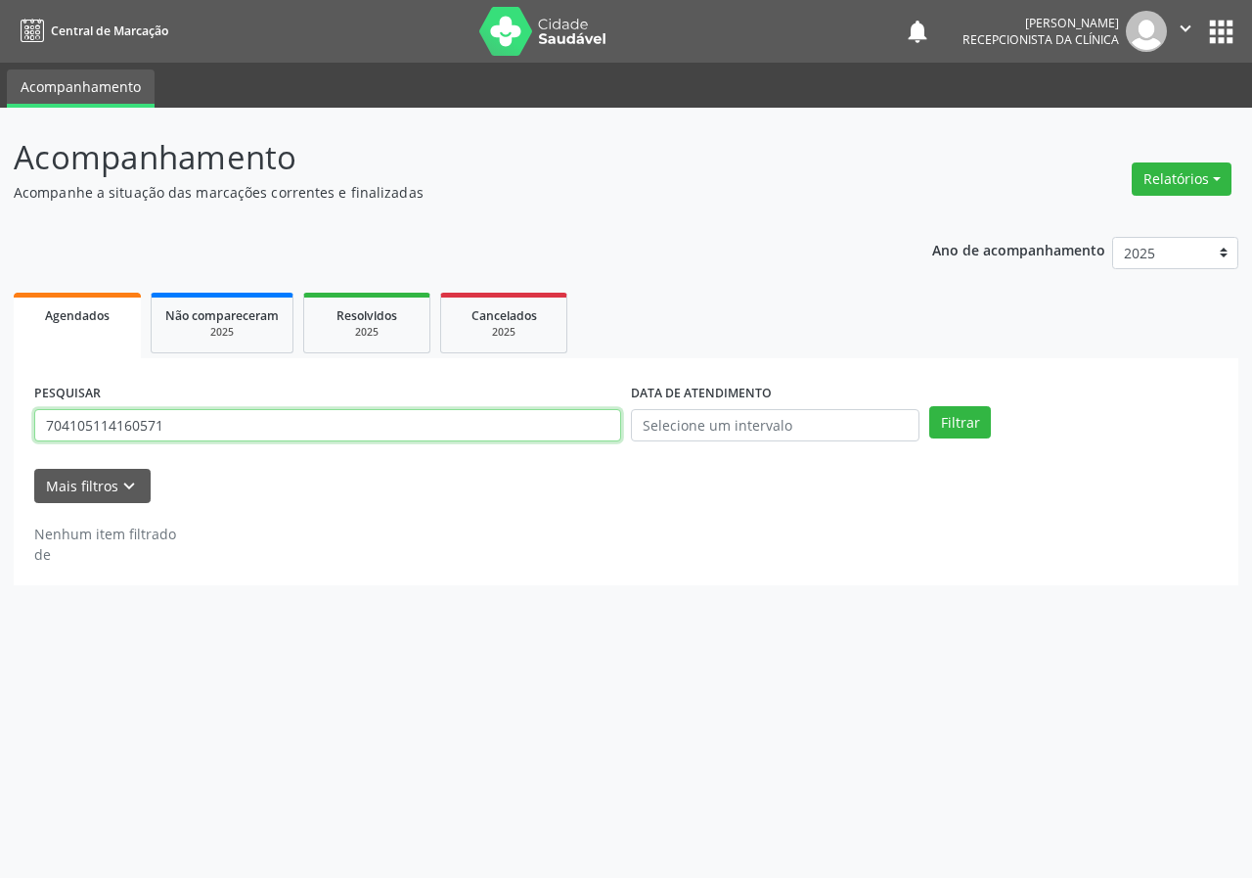
click at [525, 425] on input "704105114160571" at bounding box center [327, 425] width 587 height 33
type input "704105234531550"
click at [930, 406] on button "Filtrar" at bounding box center [961, 422] width 62 height 33
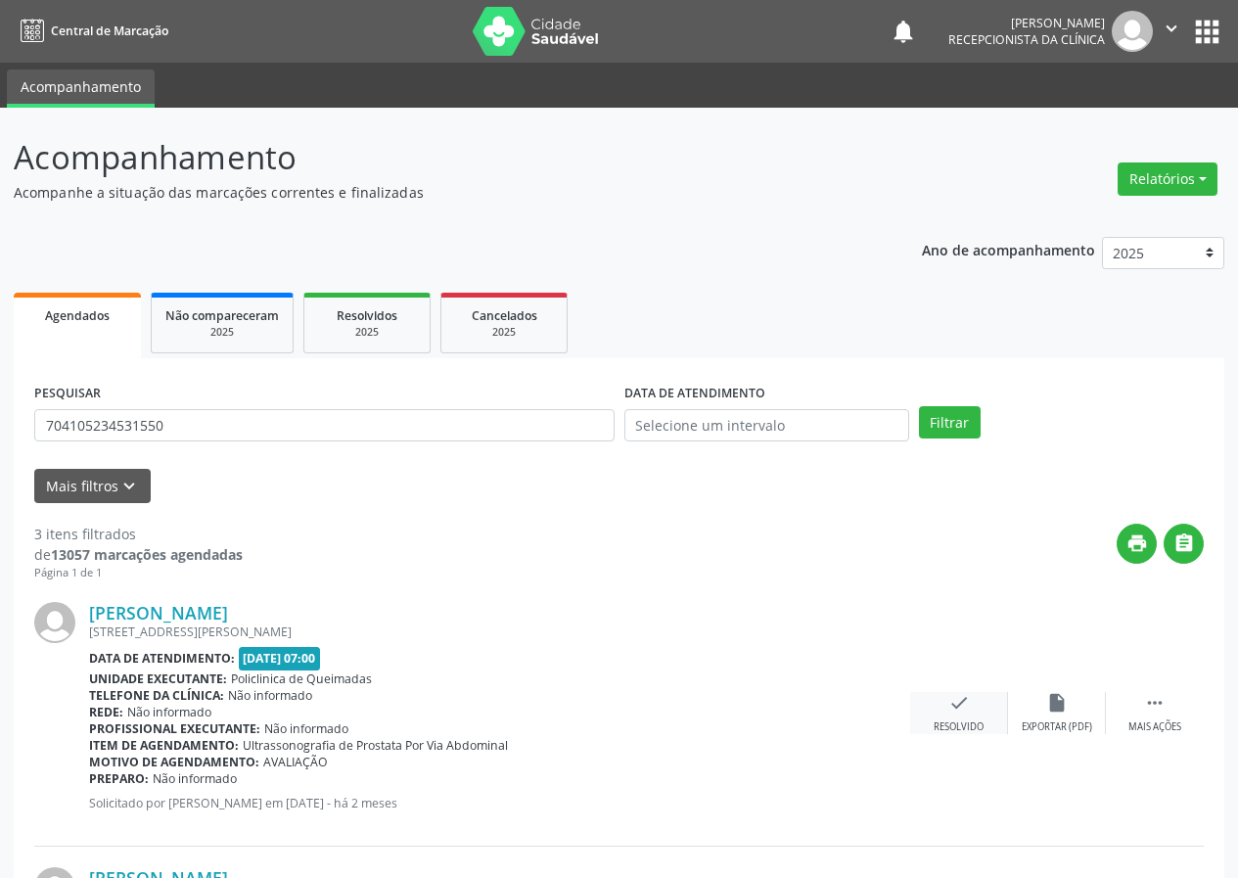
click at [966, 712] on icon "check" at bounding box center [959, 703] width 22 height 22
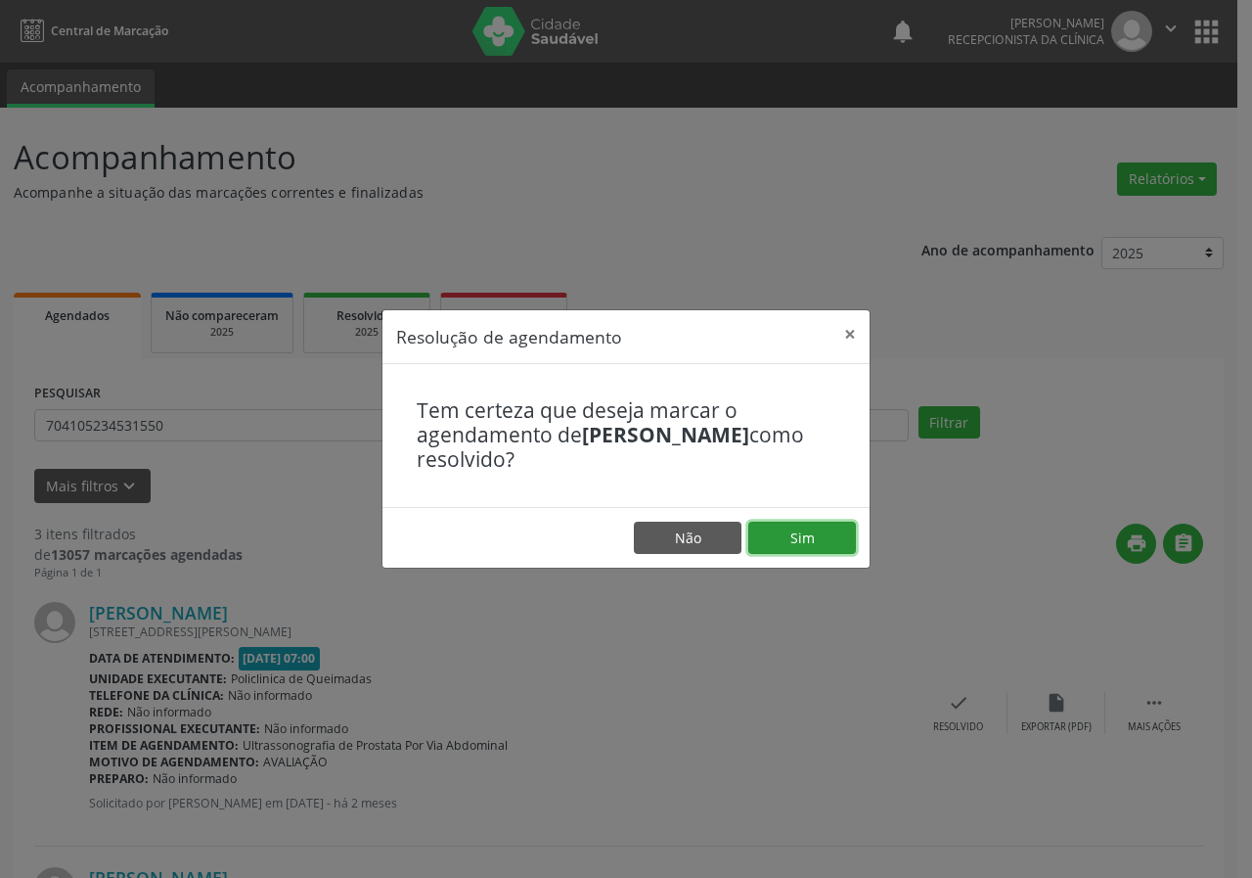
click at [808, 537] on button "Sim" at bounding box center [803, 538] width 108 height 33
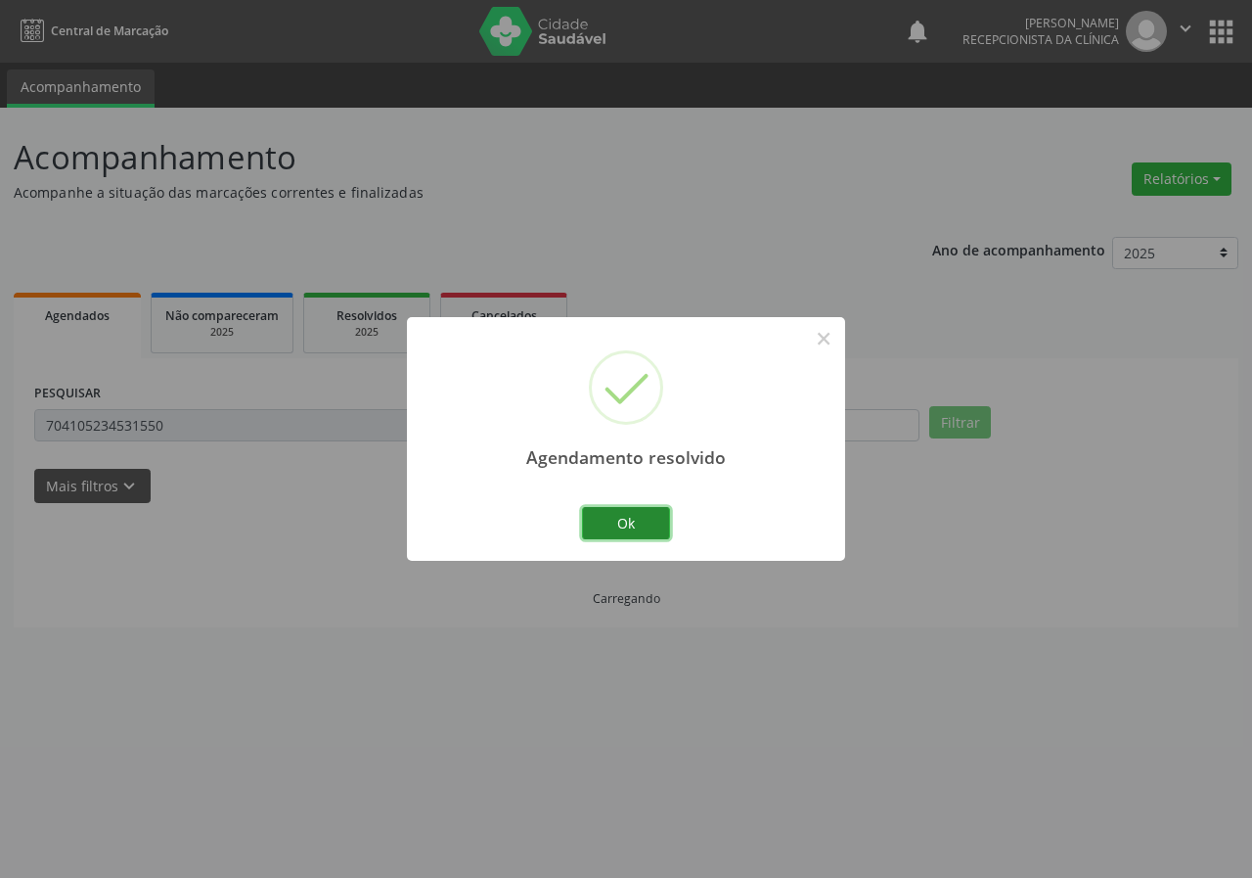
click at [645, 516] on button "Ok" at bounding box center [626, 523] width 88 height 33
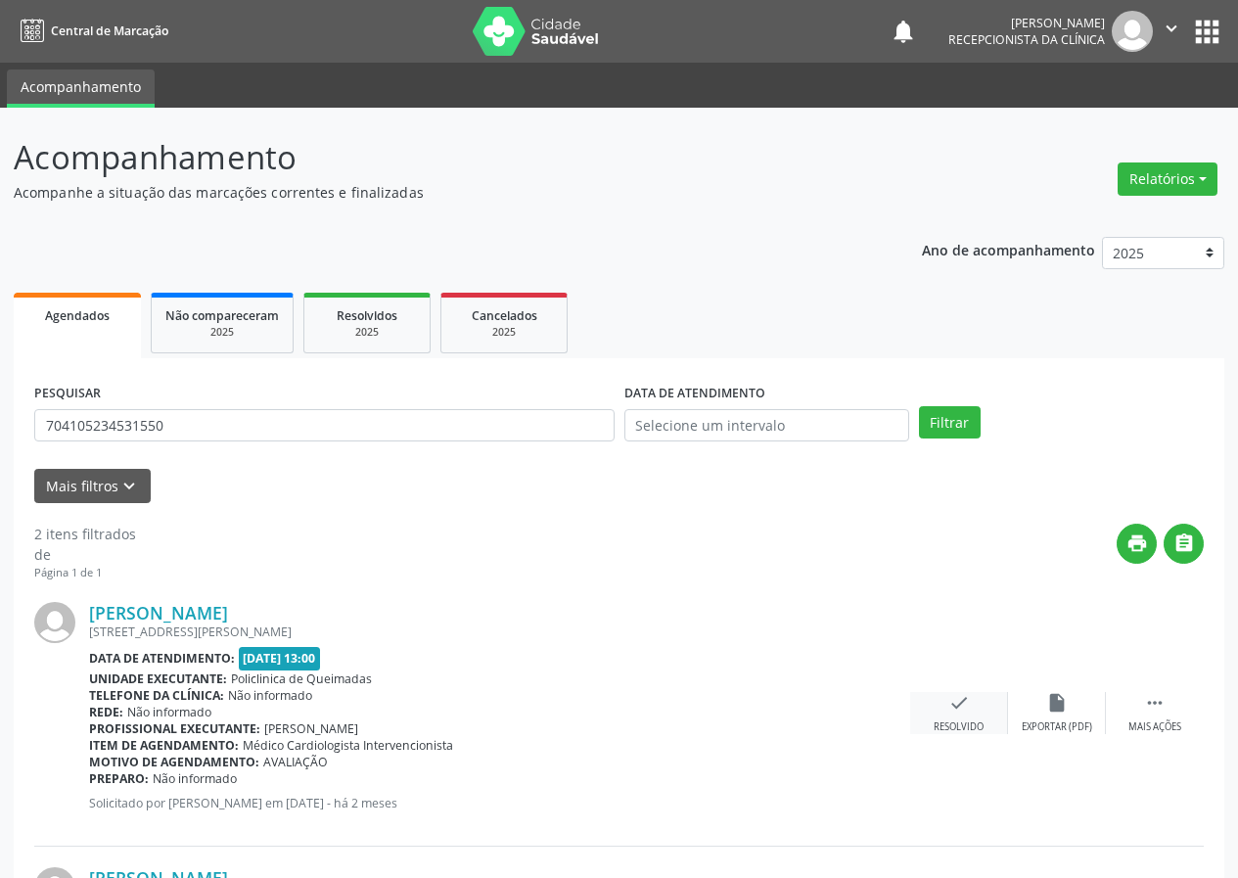
click at [945, 712] on div "check Resolvido" at bounding box center [959, 713] width 98 height 42
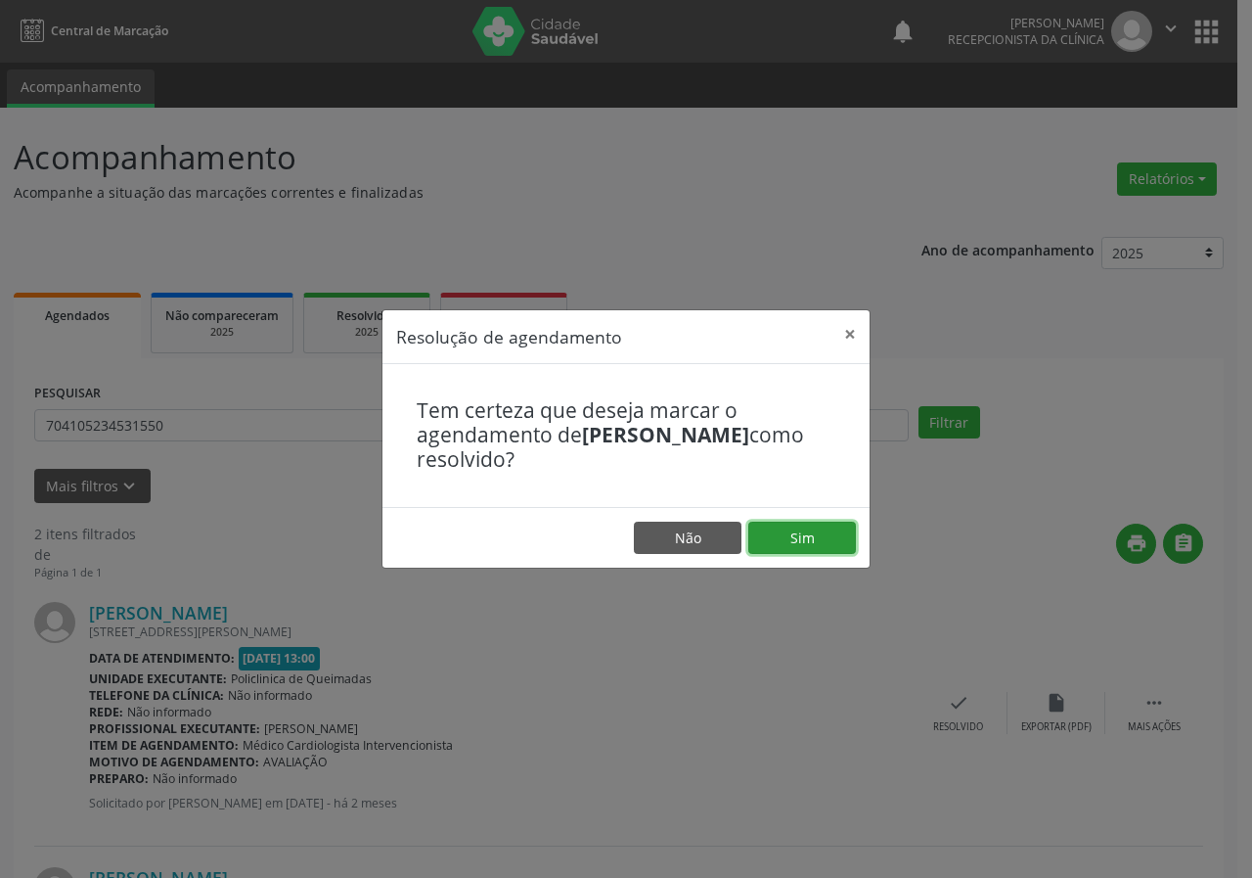
click at [800, 540] on button "Sim" at bounding box center [803, 538] width 108 height 33
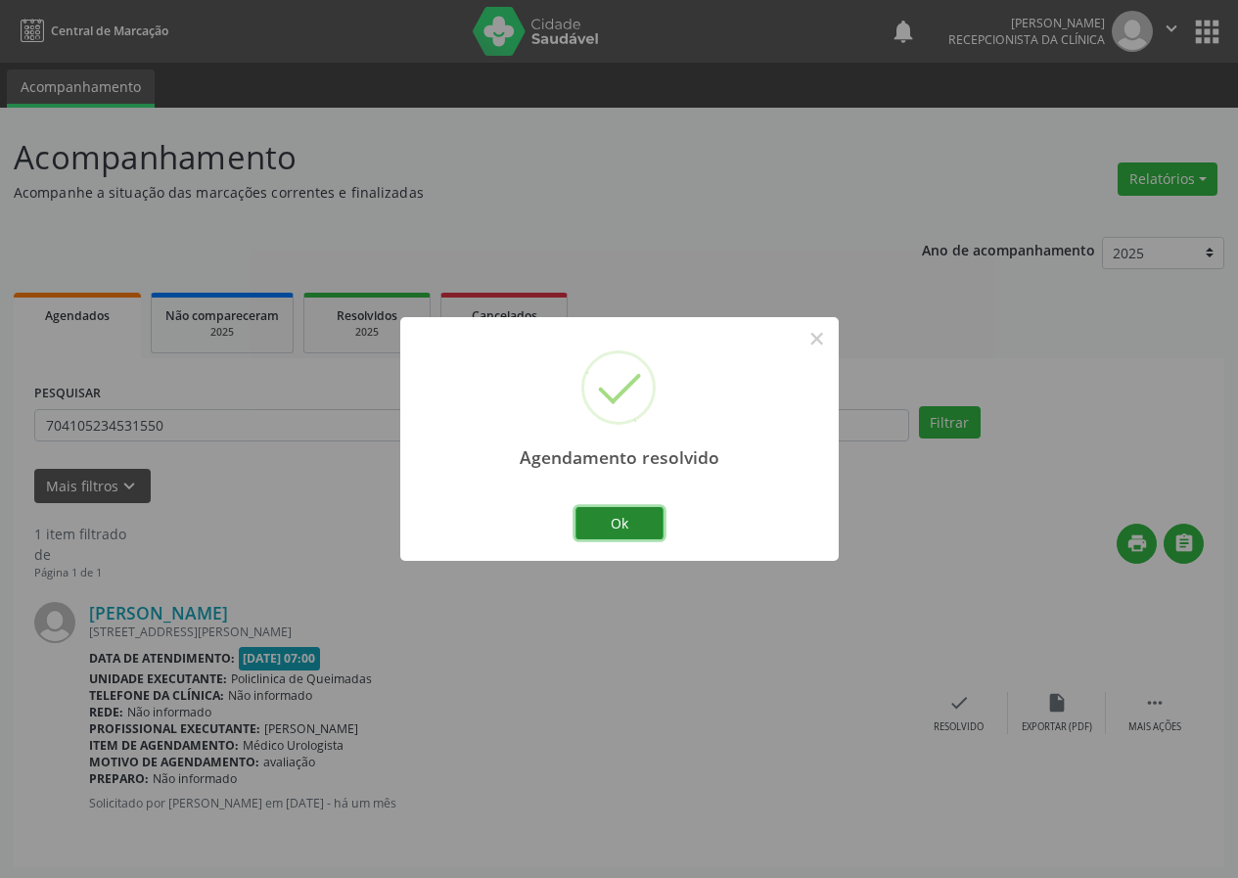
click at [650, 525] on button "Ok" at bounding box center [619, 523] width 88 height 33
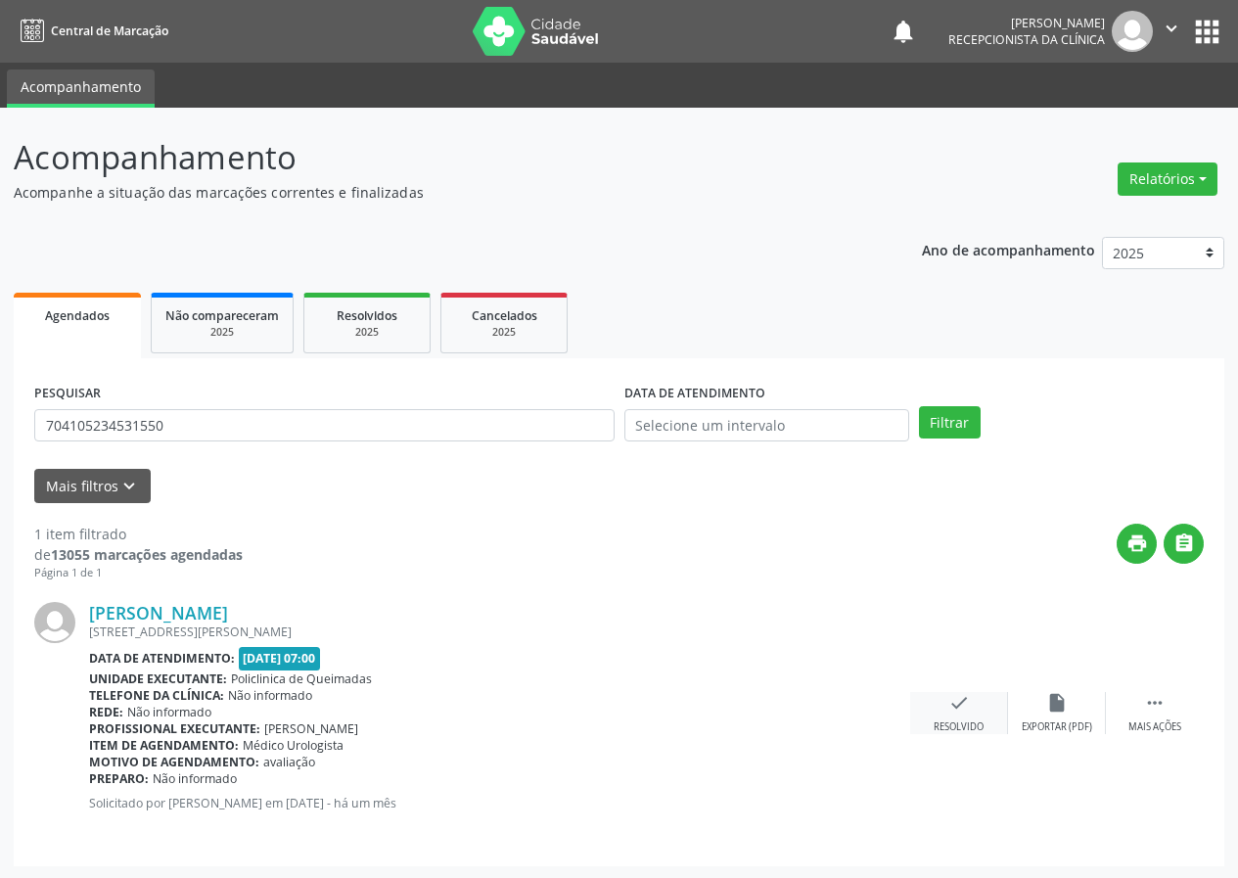
click at [952, 703] on icon "check" at bounding box center [959, 703] width 22 height 22
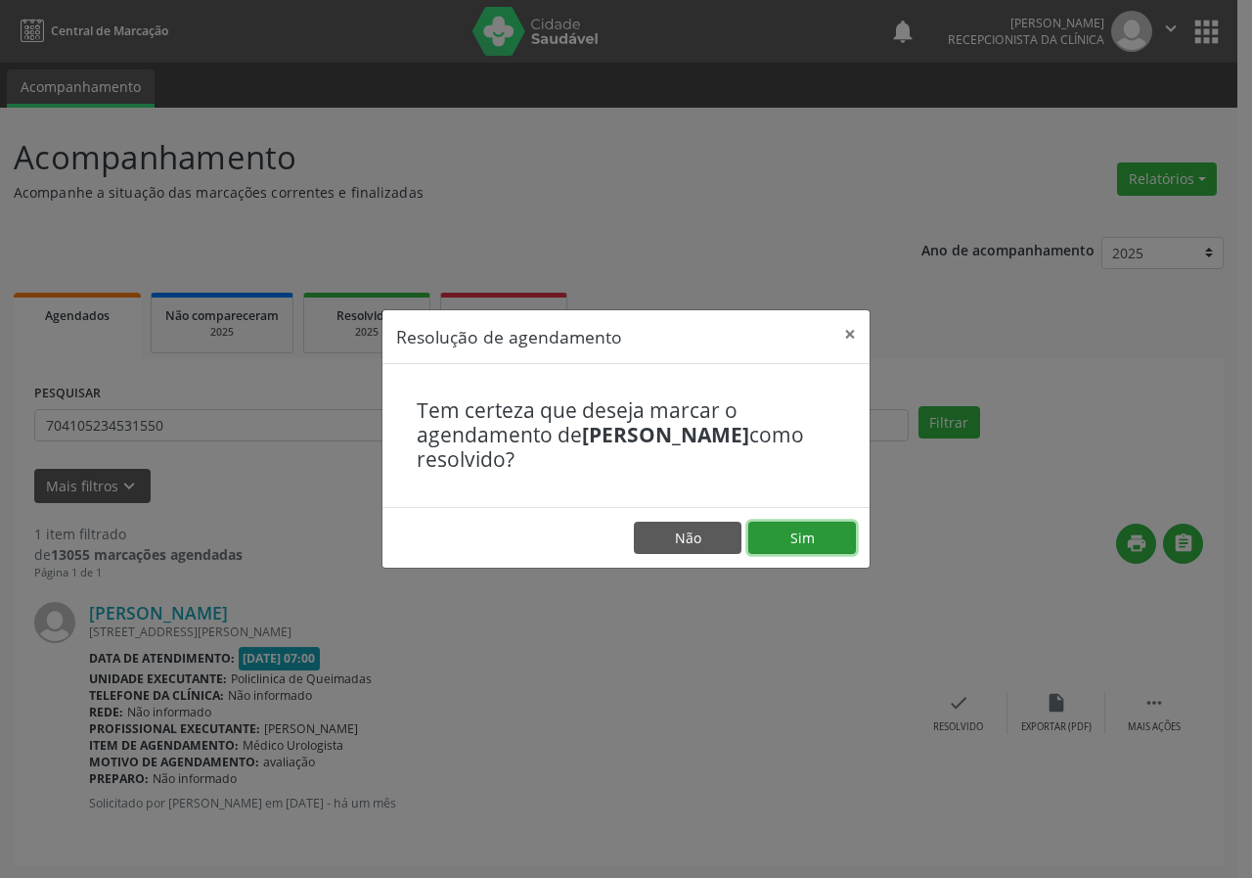
click at [776, 538] on button "Sim" at bounding box center [803, 538] width 108 height 33
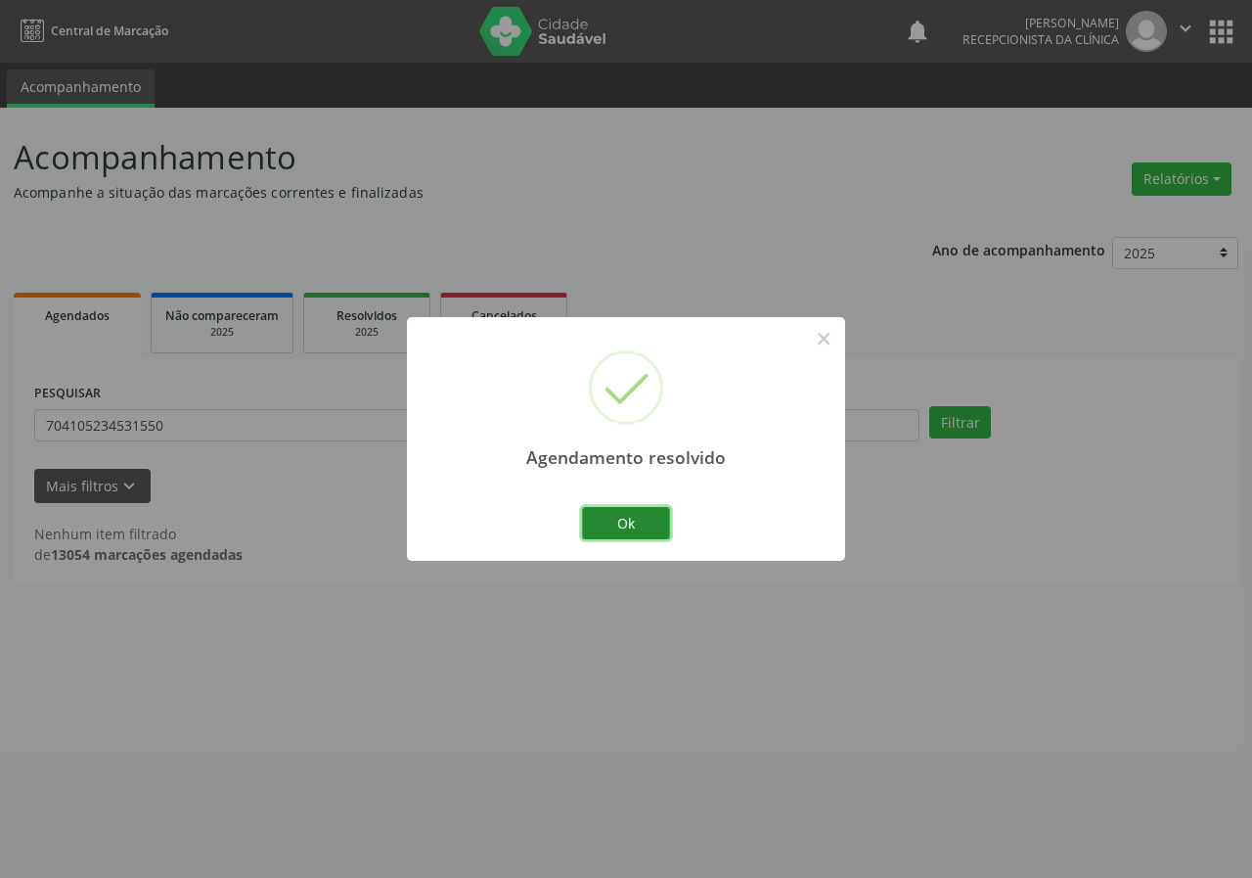
click at [615, 515] on button "Ok" at bounding box center [626, 523] width 88 height 33
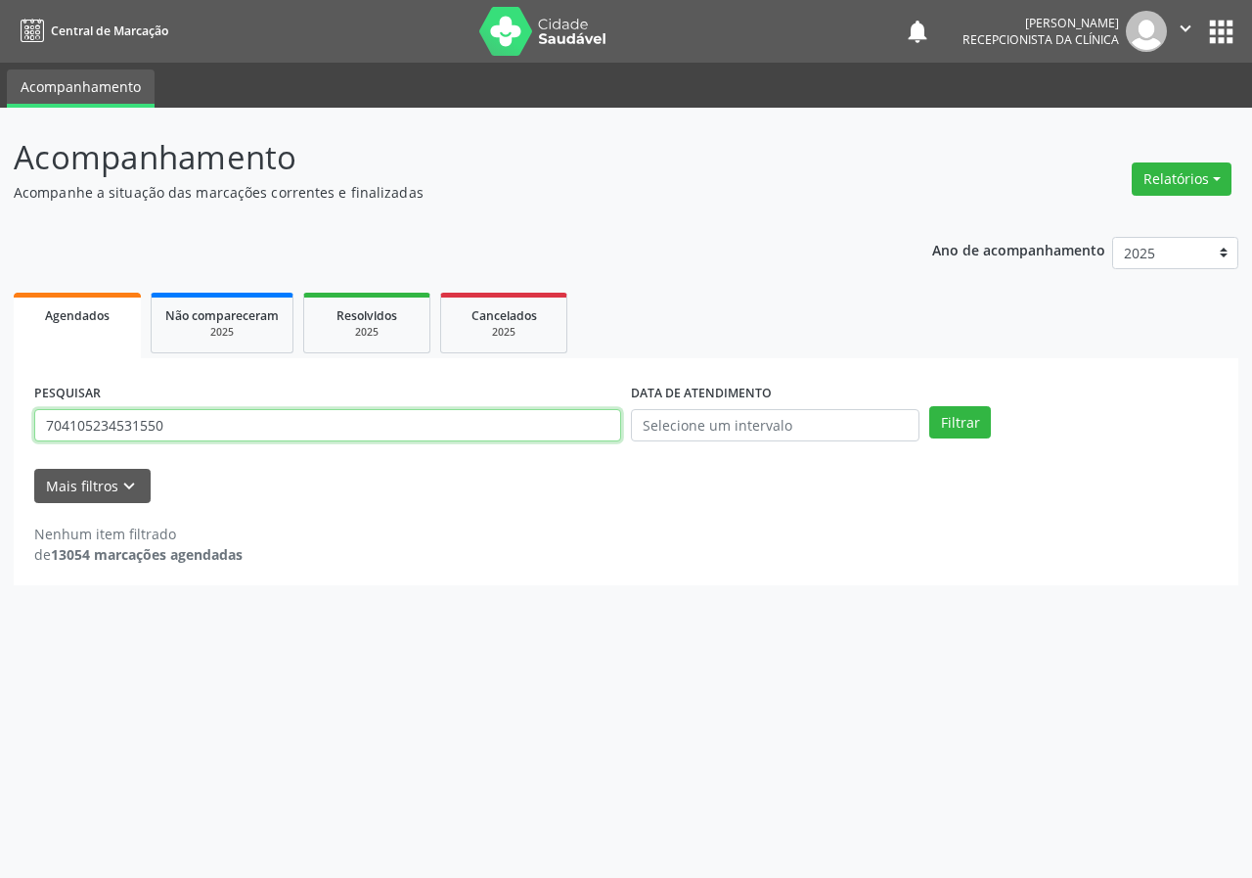
click at [551, 432] on input "704105234531550" at bounding box center [327, 425] width 587 height 33
type input "702005873018481"
click at [930, 406] on button "Filtrar" at bounding box center [961, 422] width 62 height 33
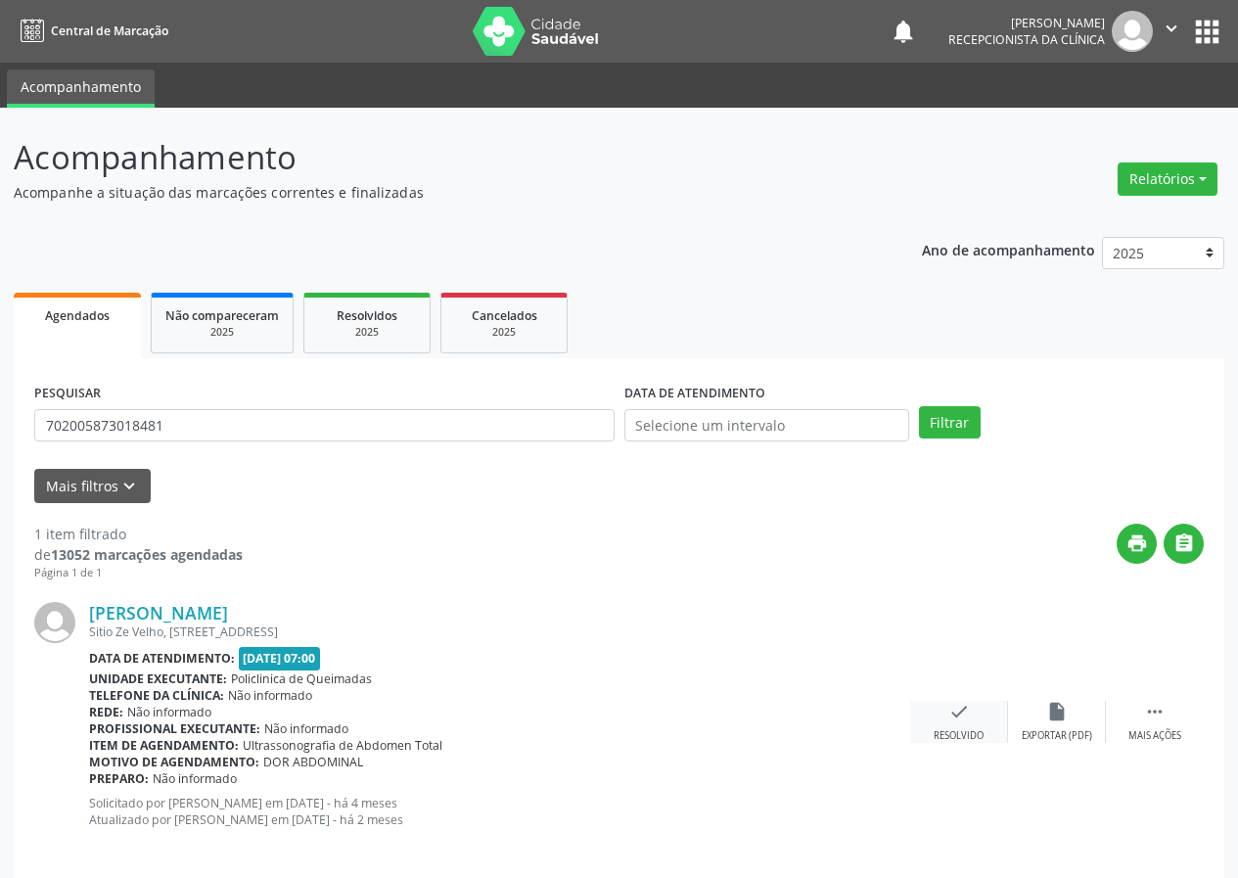
click at [971, 721] on div "check Resolvido" at bounding box center [959, 722] width 98 height 42
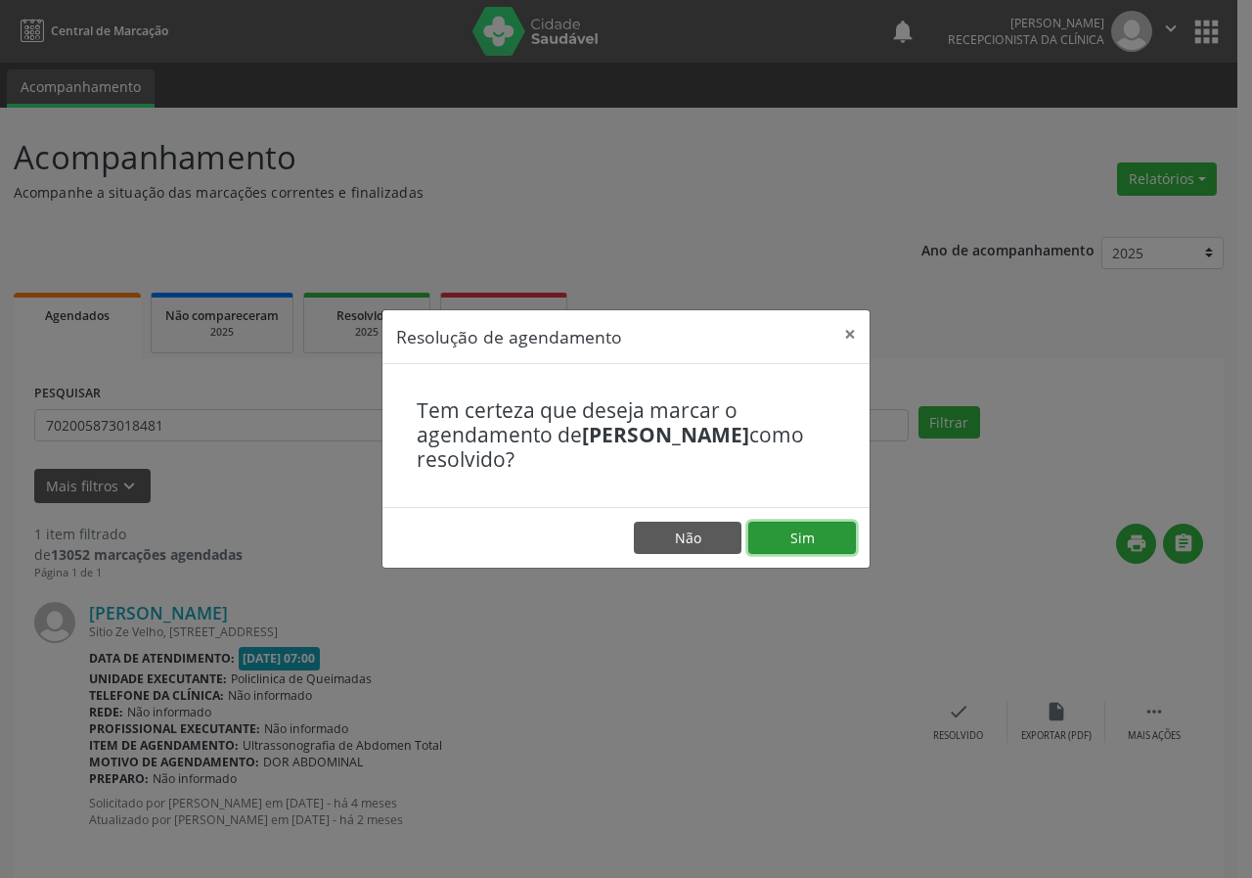
click at [841, 543] on button "Sim" at bounding box center [803, 538] width 108 height 33
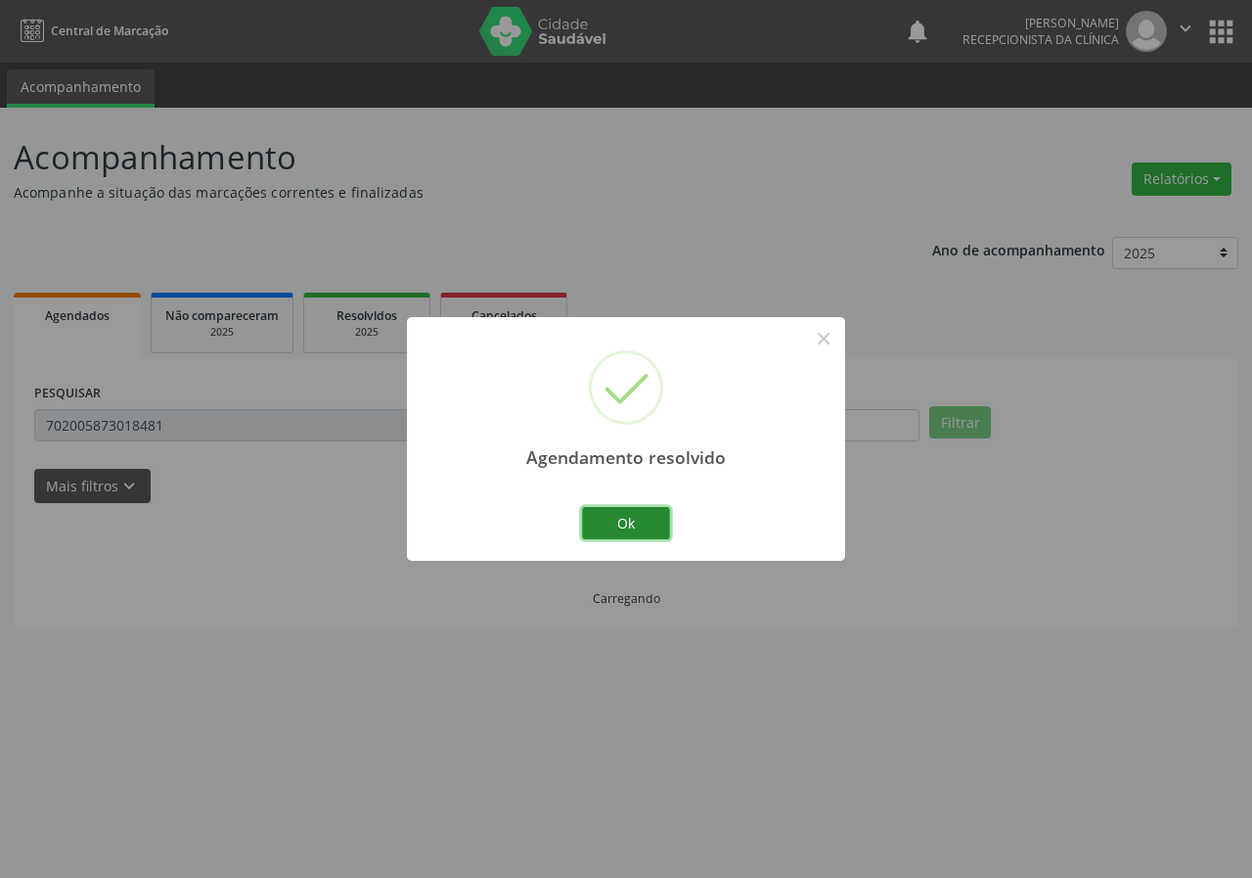
click at [628, 513] on button "Ok" at bounding box center [626, 523] width 88 height 33
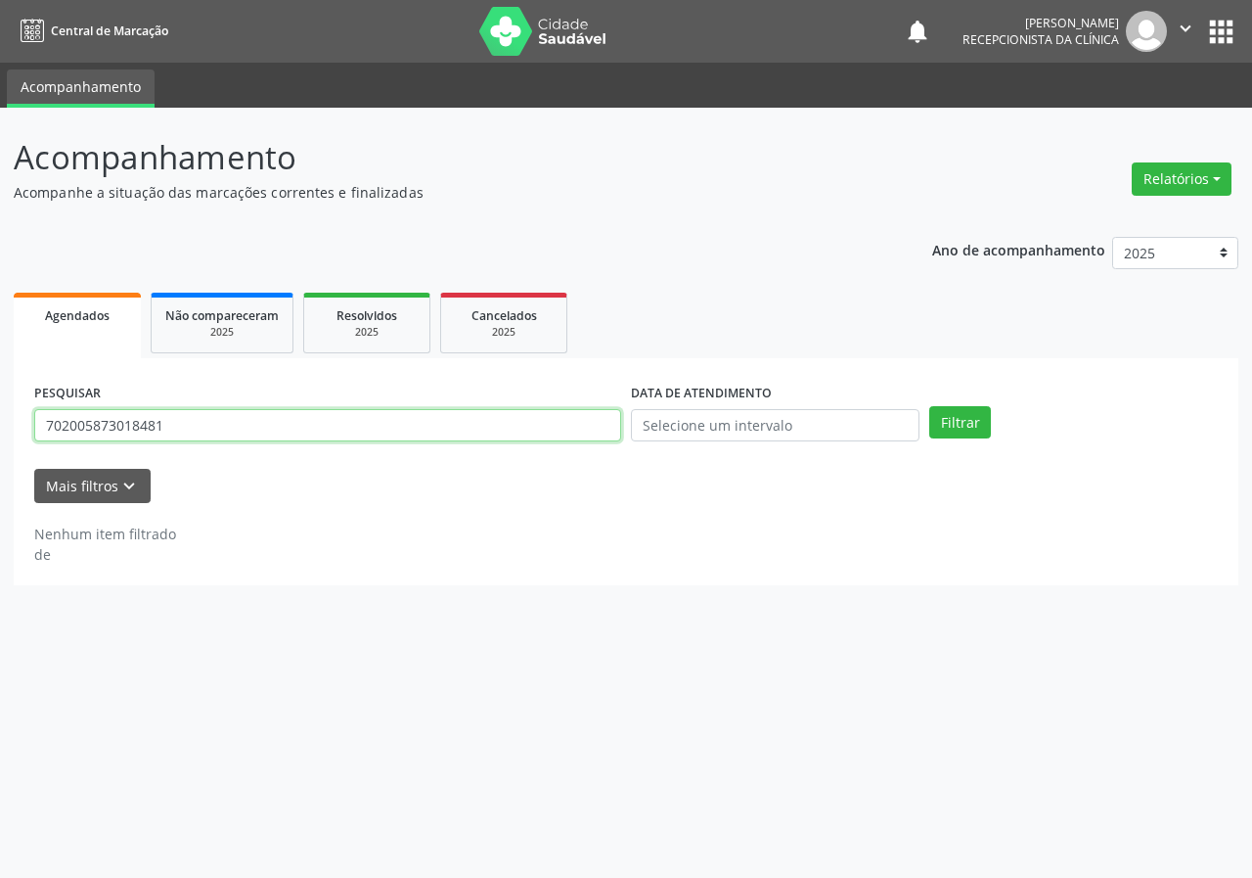
click at [544, 426] on input "702005873018481" at bounding box center [327, 425] width 587 height 33
click at [930, 406] on button "Filtrar" at bounding box center [961, 422] width 62 height 33
click at [74, 424] on input "700506952261965" at bounding box center [327, 425] width 587 height 33
type input "700606952261965"
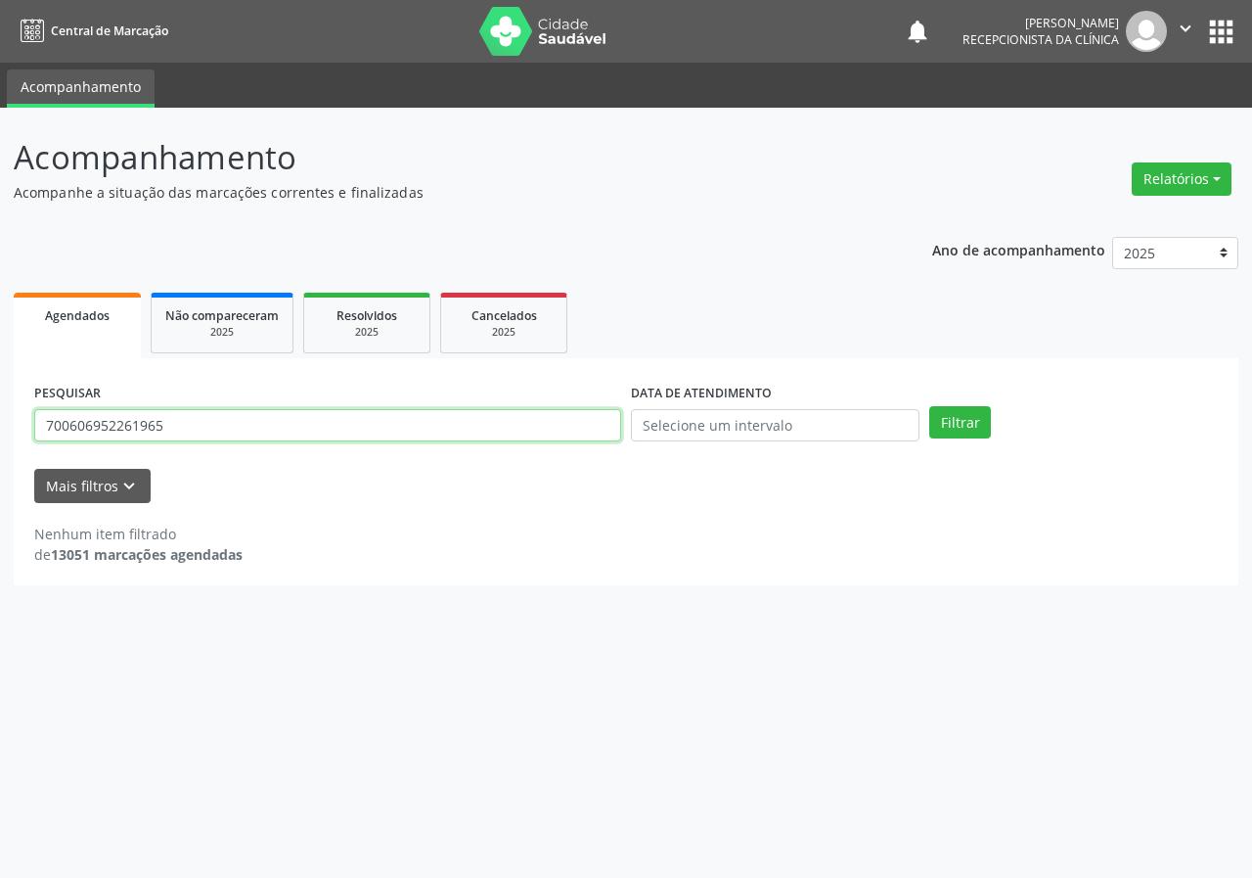
click at [930, 406] on button "Filtrar" at bounding box center [961, 422] width 62 height 33
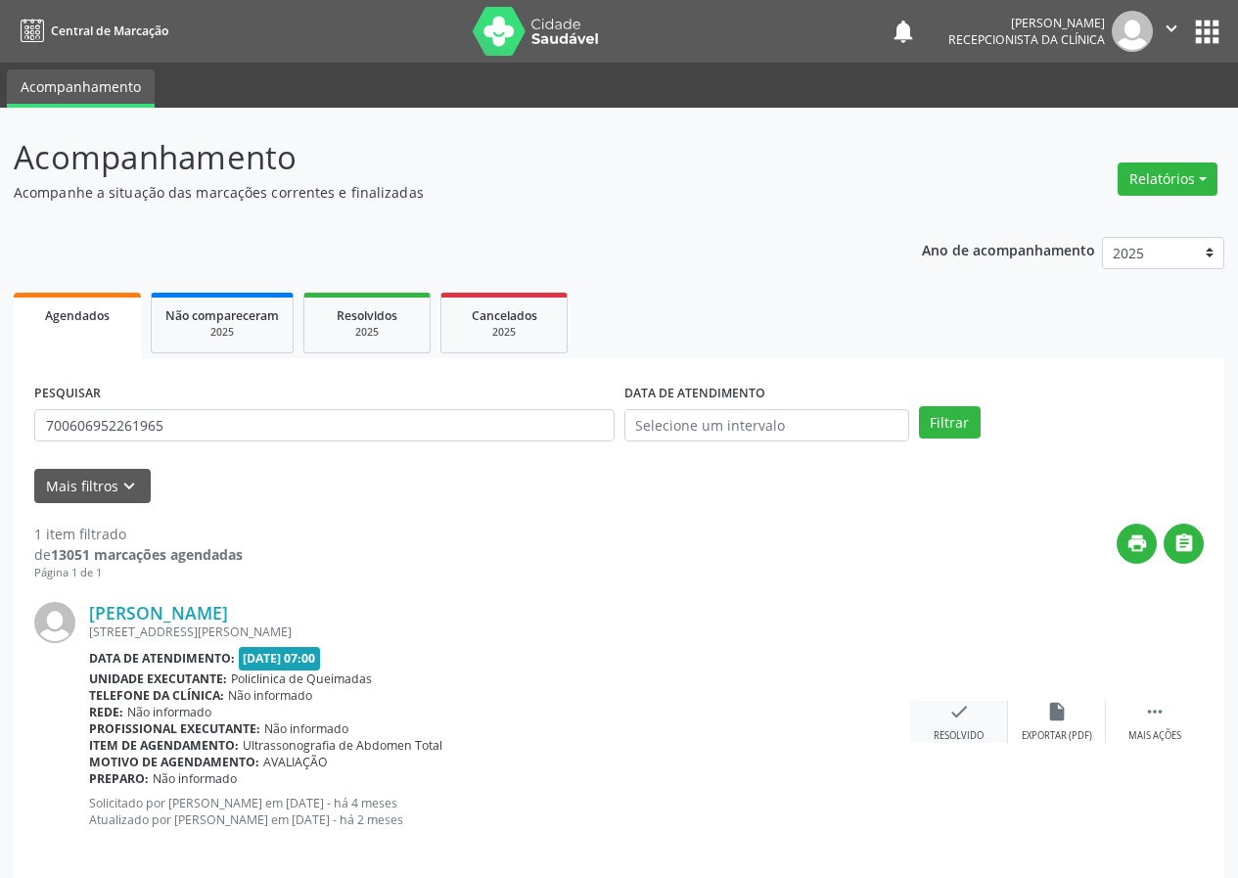
click at [955, 706] on icon "check" at bounding box center [959, 712] width 22 height 22
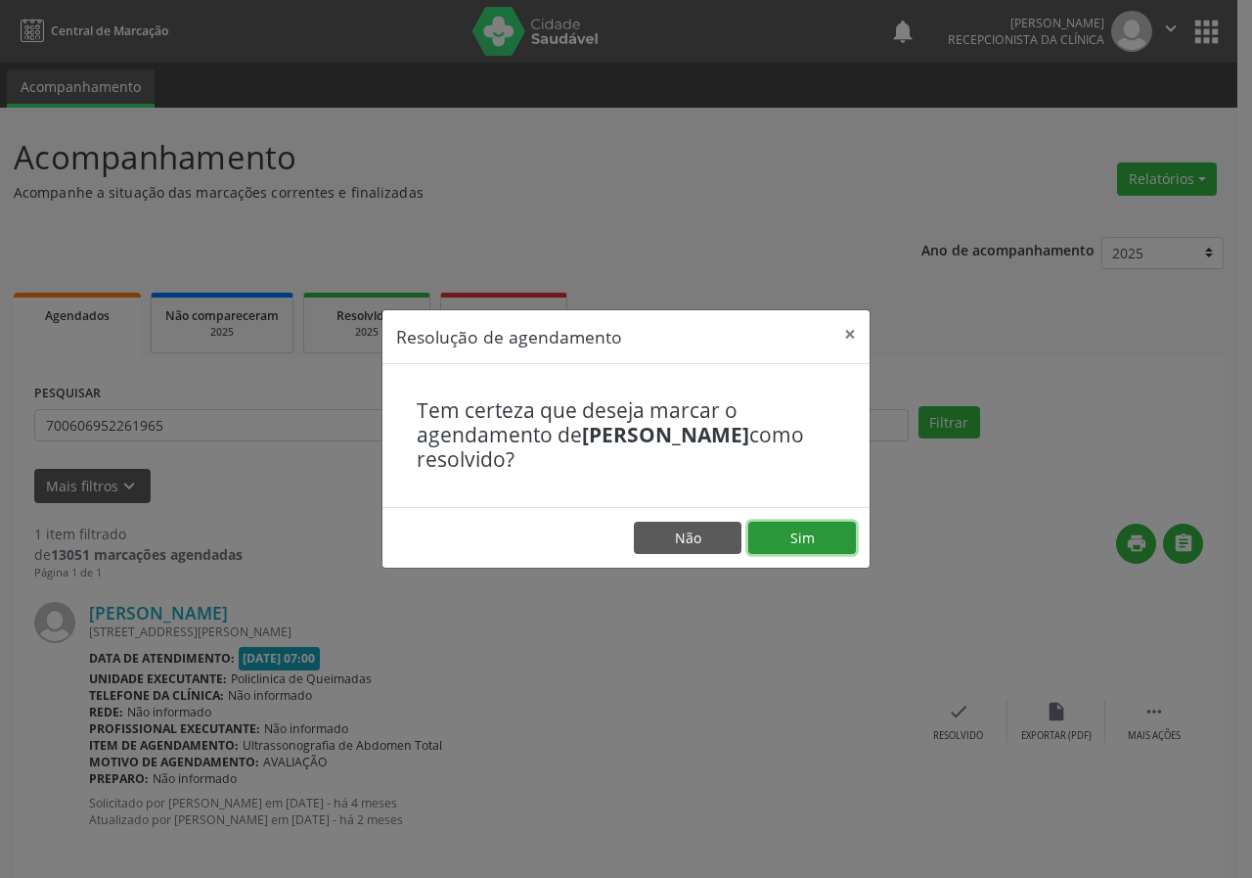
click at [833, 538] on button "Sim" at bounding box center [803, 538] width 108 height 33
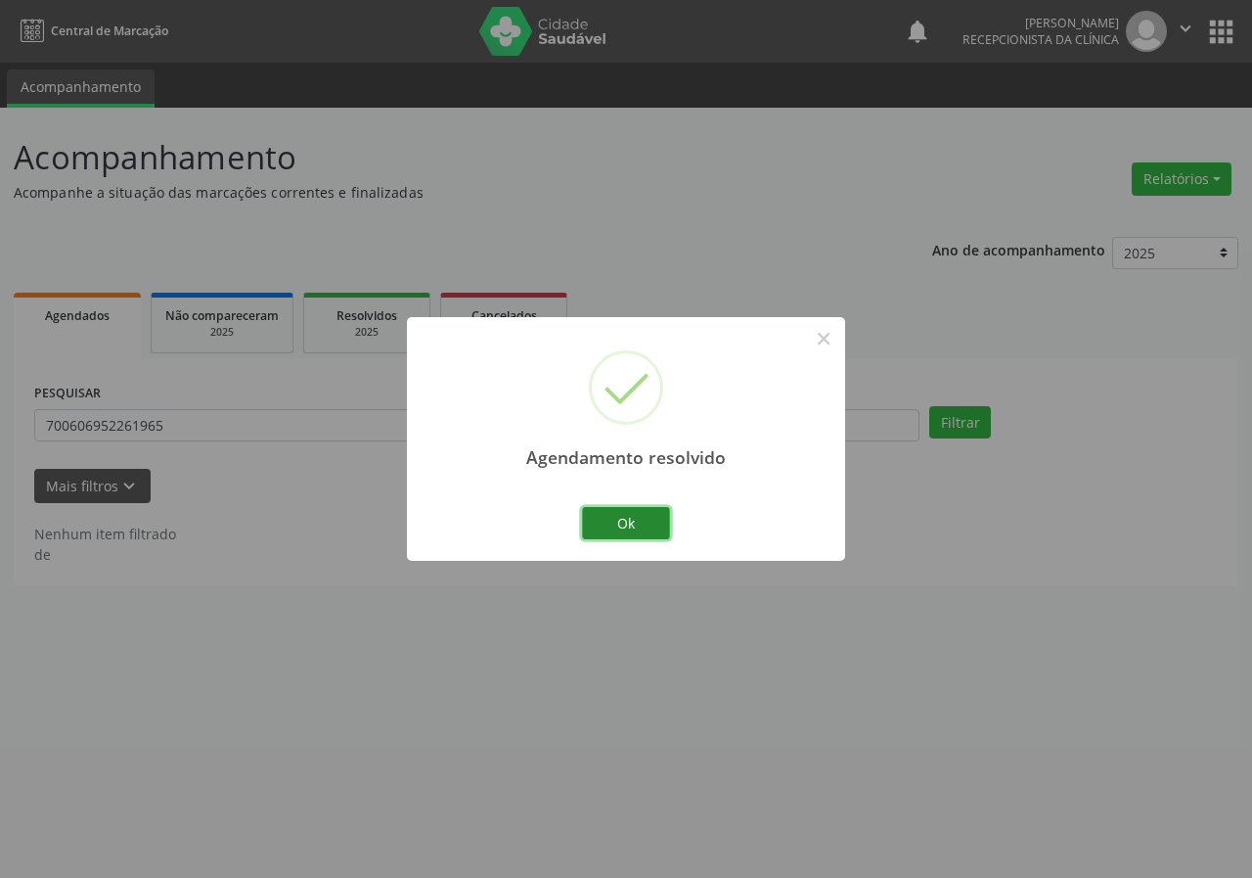
click at [631, 514] on button "Ok" at bounding box center [626, 523] width 88 height 33
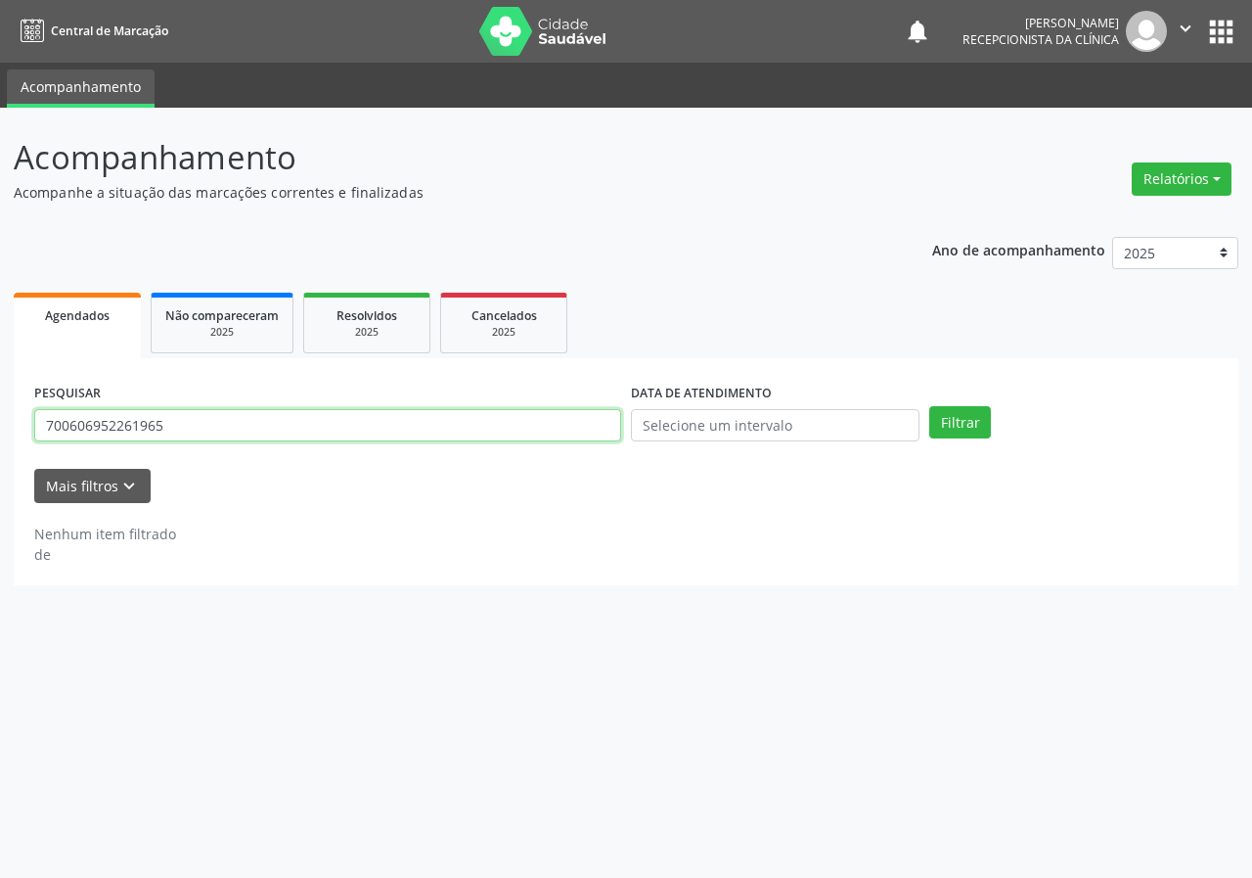
click at [493, 438] on input "700606952261965" at bounding box center [327, 425] width 587 height 33
type input "705201452290575"
click at [930, 406] on button "Filtrar" at bounding box center [961, 422] width 62 height 33
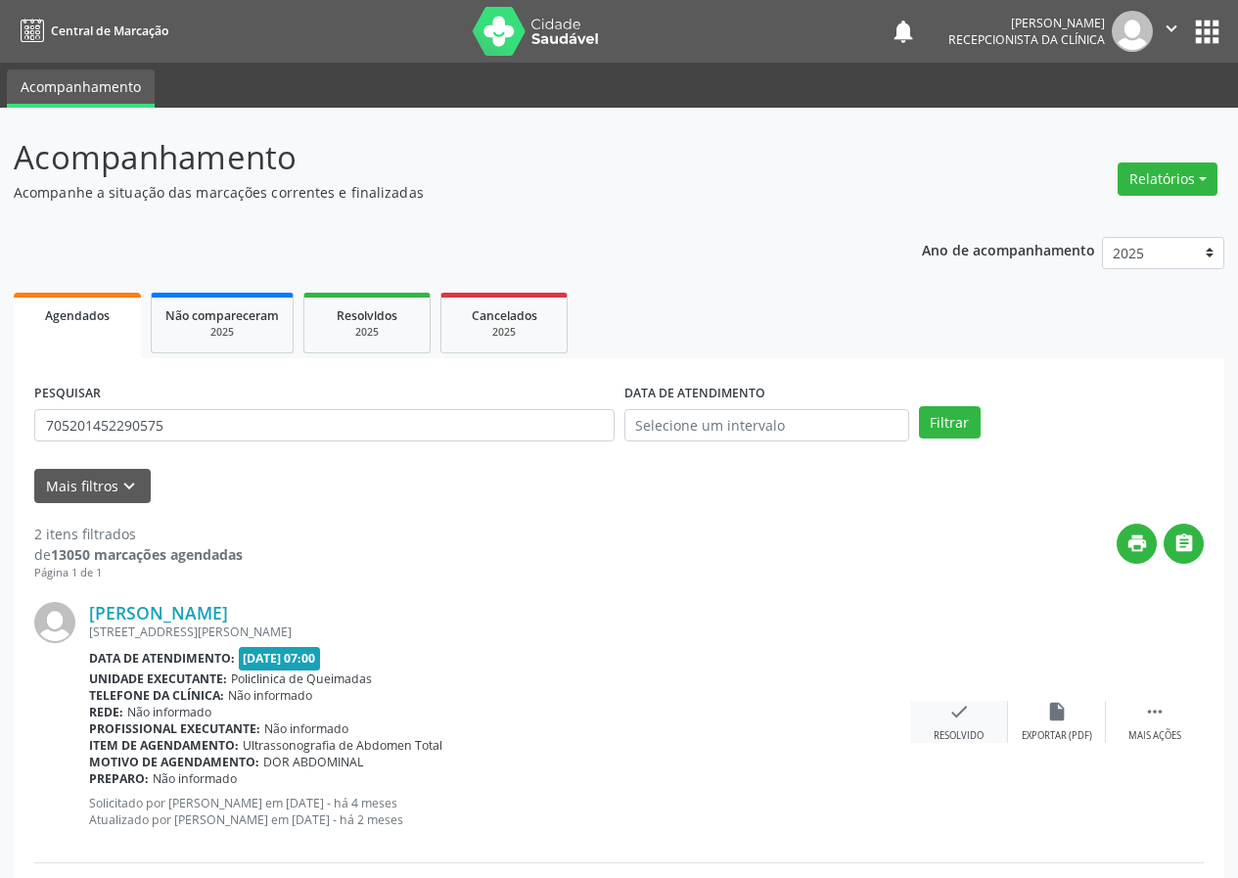
click at [955, 704] on icon "check" at bounding box center [959, 712] width 22 height 22
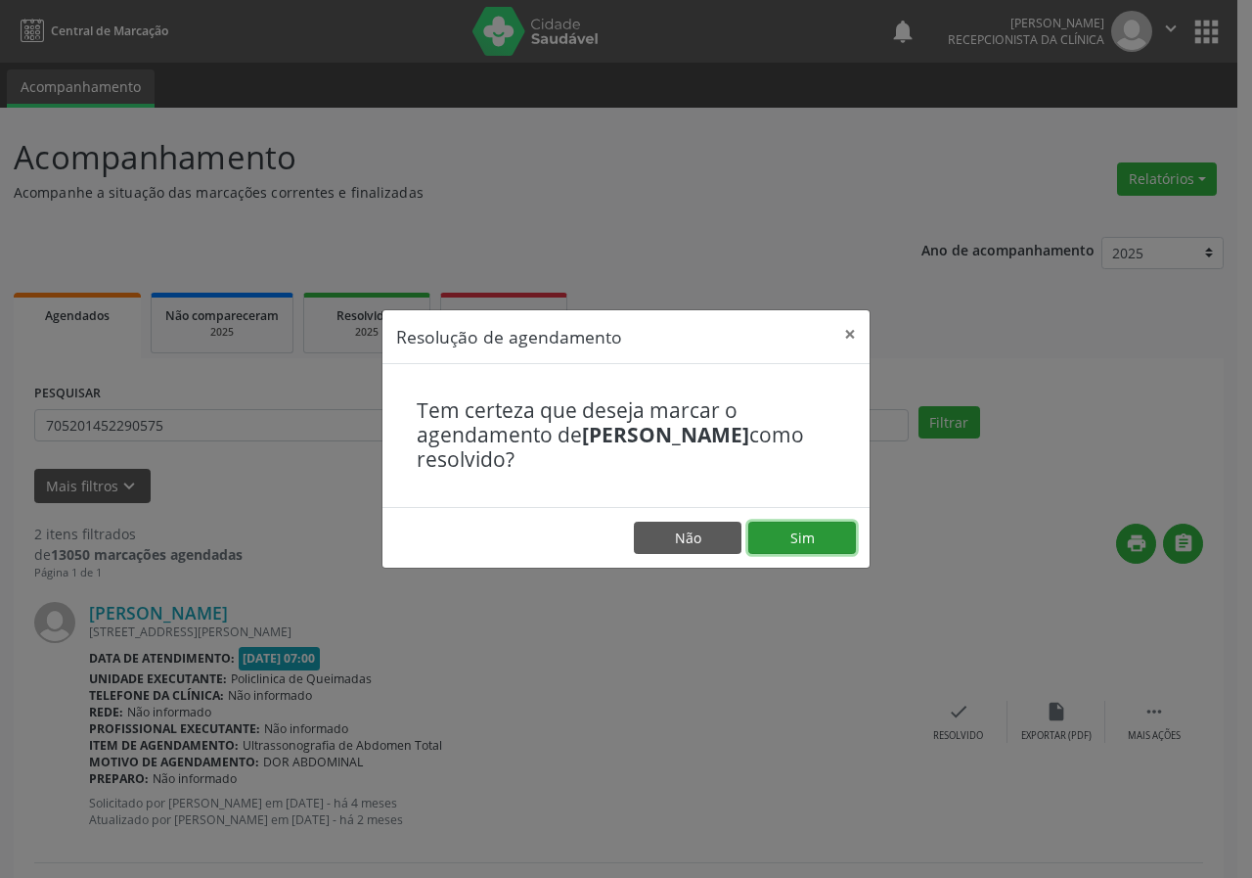
click at [827, 528] on button "Sim" at bounding box center [803, 538] width 108 height 33
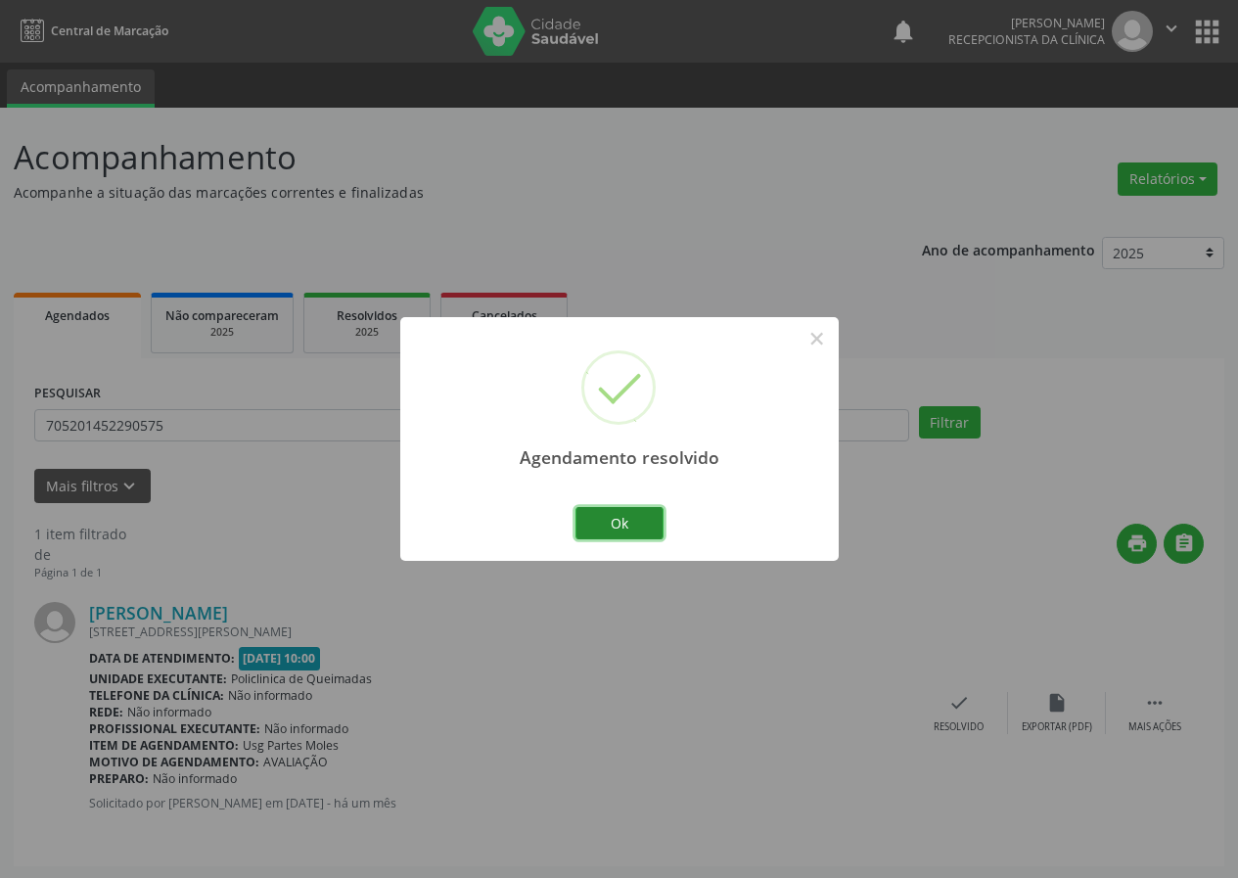
click at [627, 529] on button "Ok" at bounding box center [619, 523] width 88 height 33
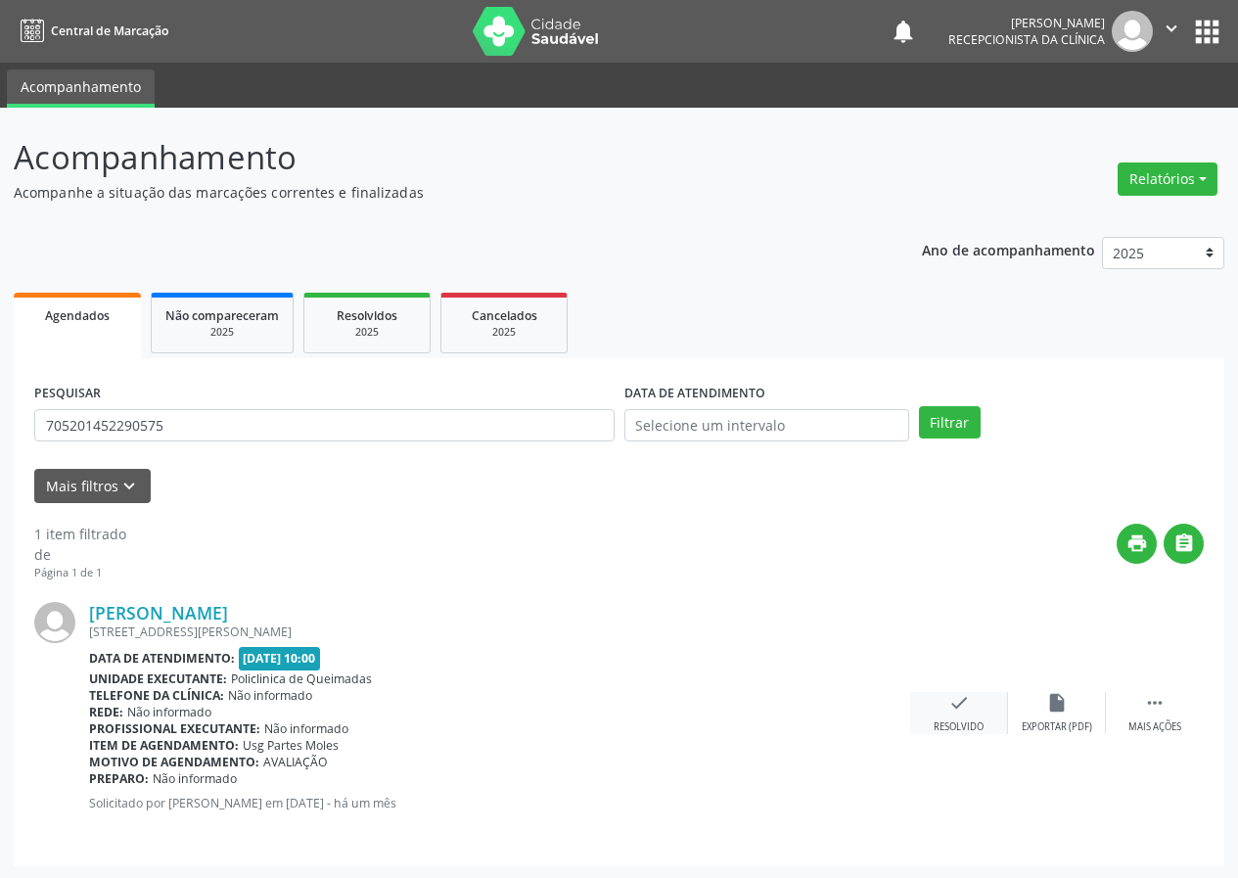
click at [948, 715] on div "check Resolvido" at bounding box center [959, 713] width 98 height 42
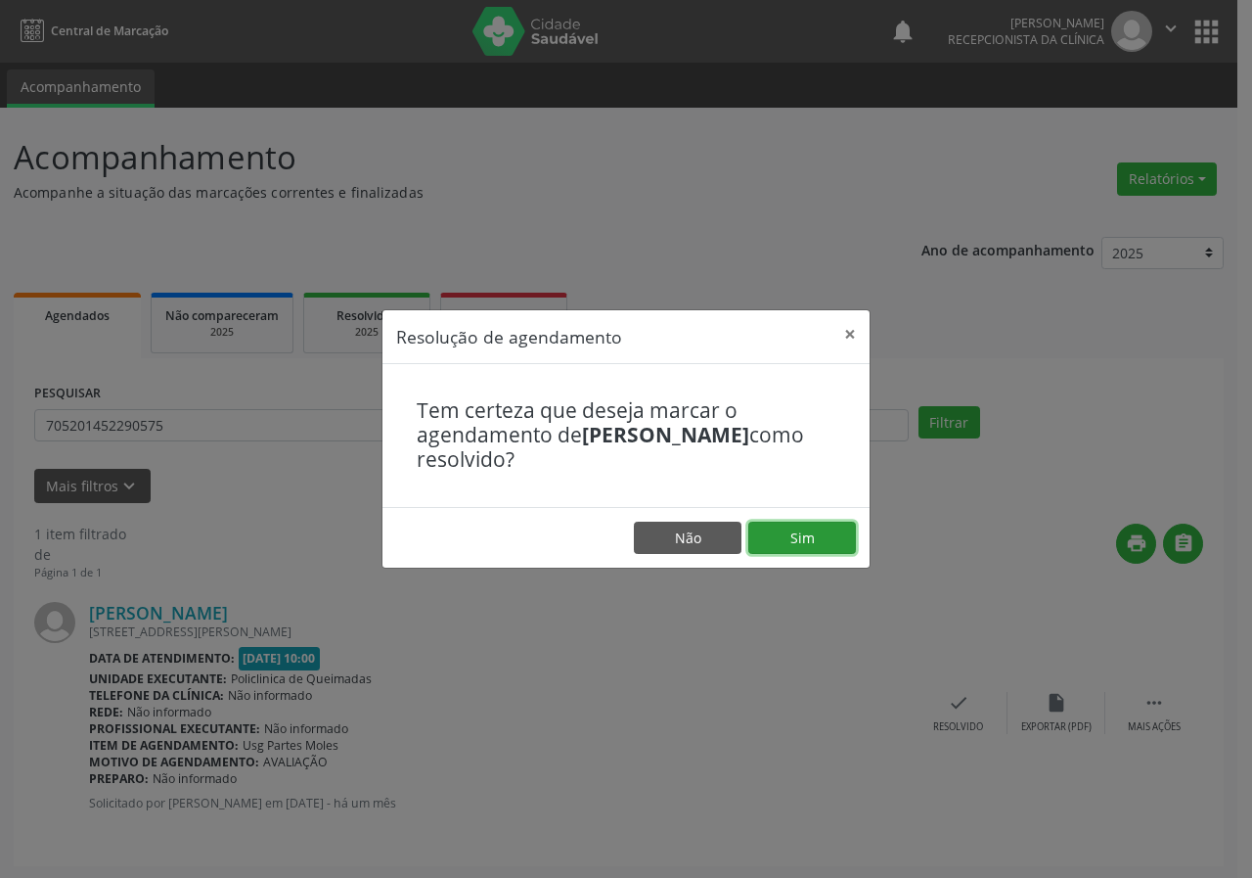
click at [785, 554] on button "Sim" at bounding box center [803, 538] width 108 height 33
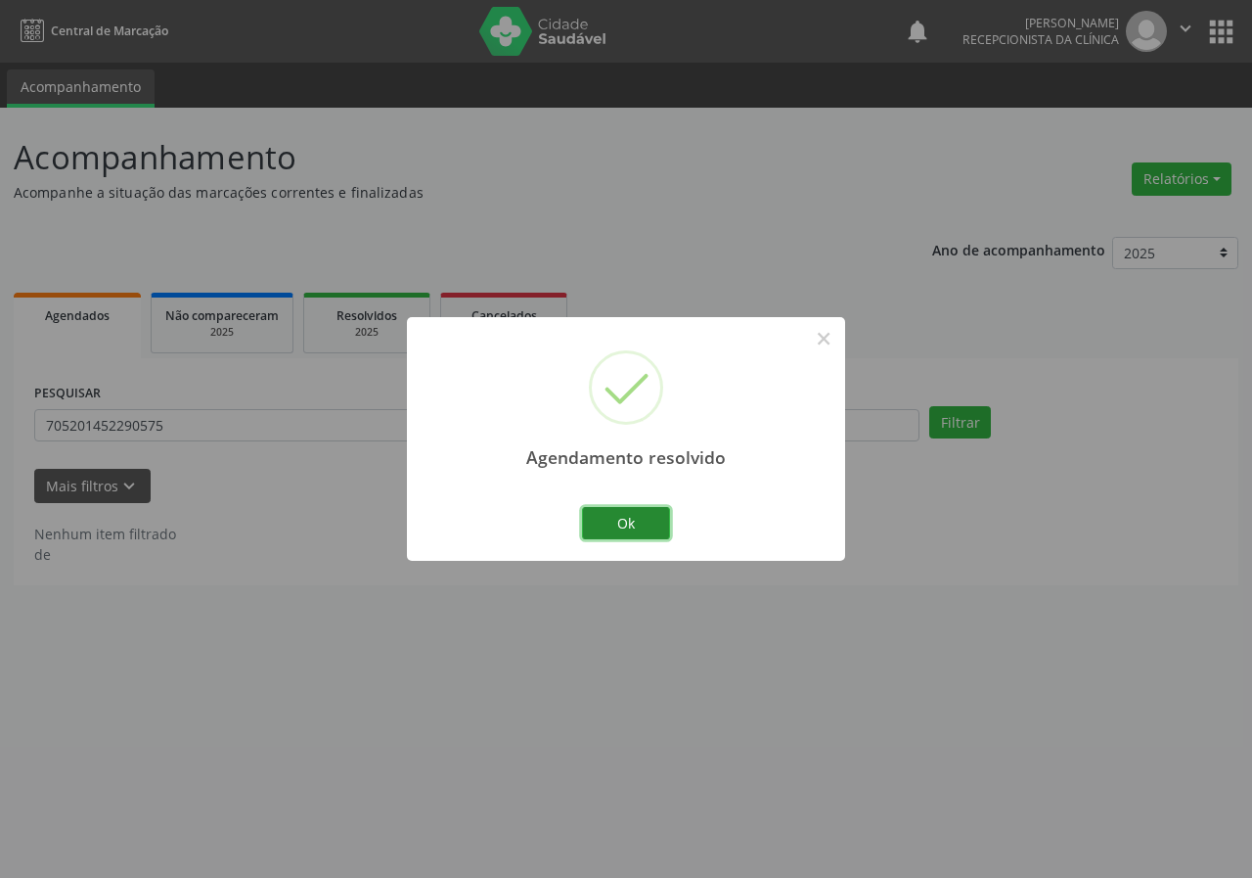
click at [614, 520] on button "Ok" at bounding box center [626, 523] width 88 height 33
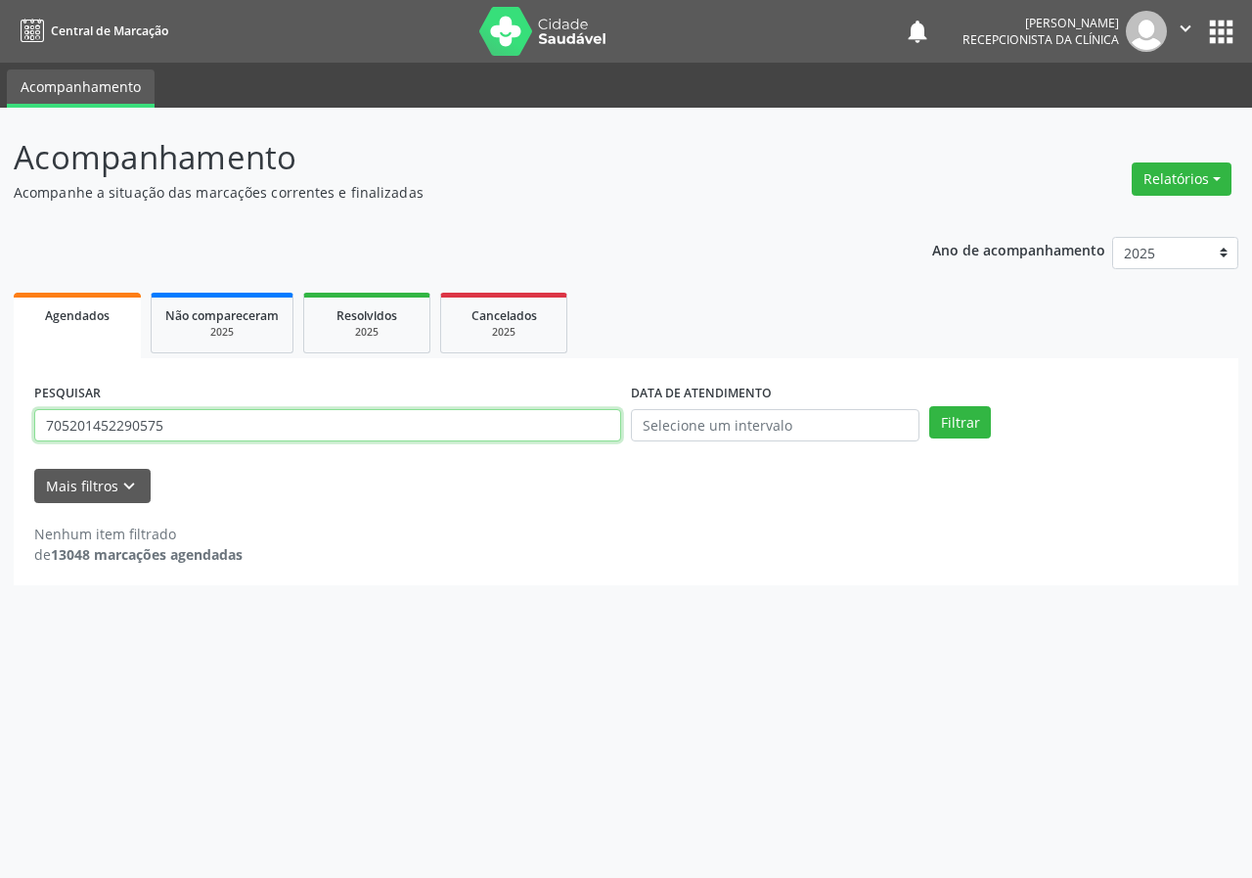
click at [588, 436] on input "705201452290575" at bounding box center [327, 425] width 587 height 33
type input "700202929405522"
click at [930, 406] on button "Filtrar" at bounding box center [961, 422] width 62 height 33
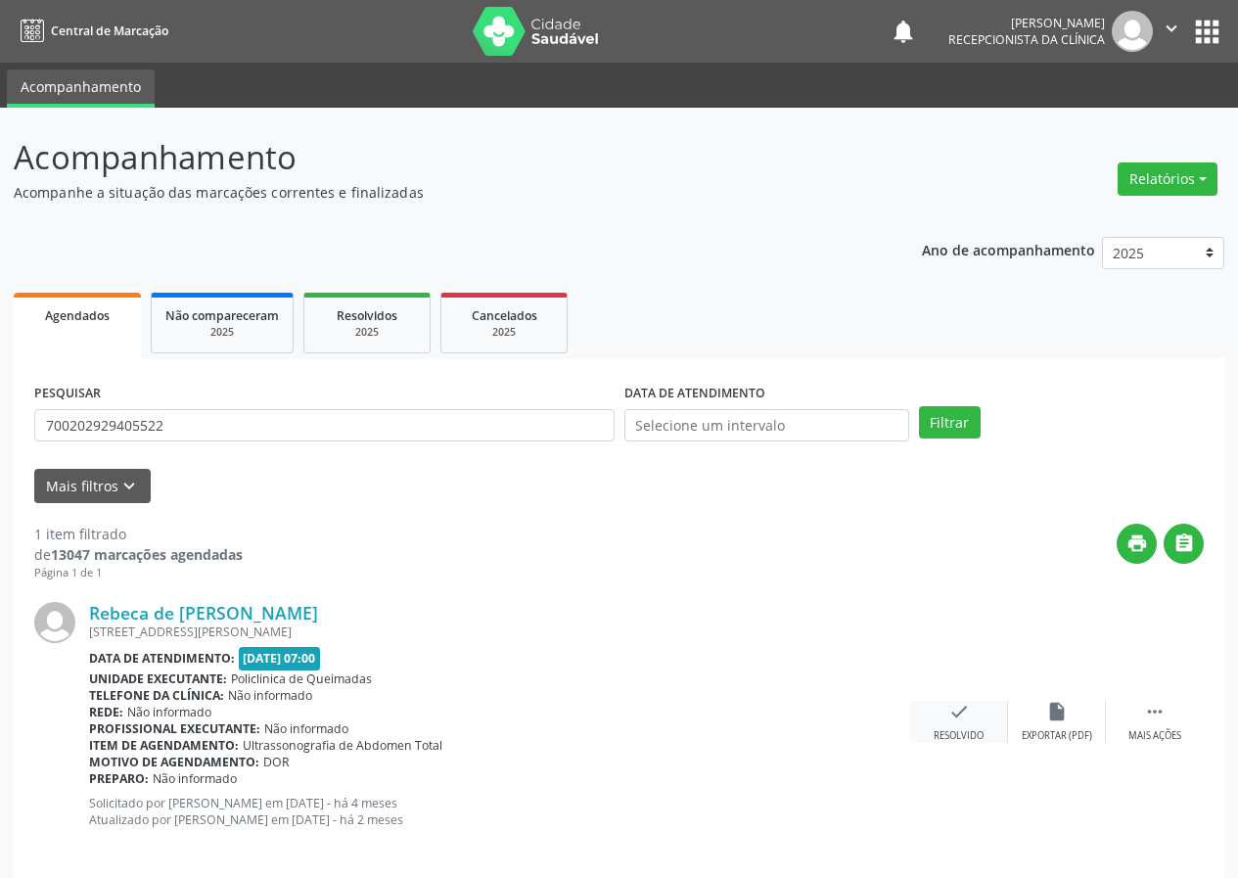
click at [982, 704] on div "check Resolvido" at bounding box center [959, 722] width 98 height 42
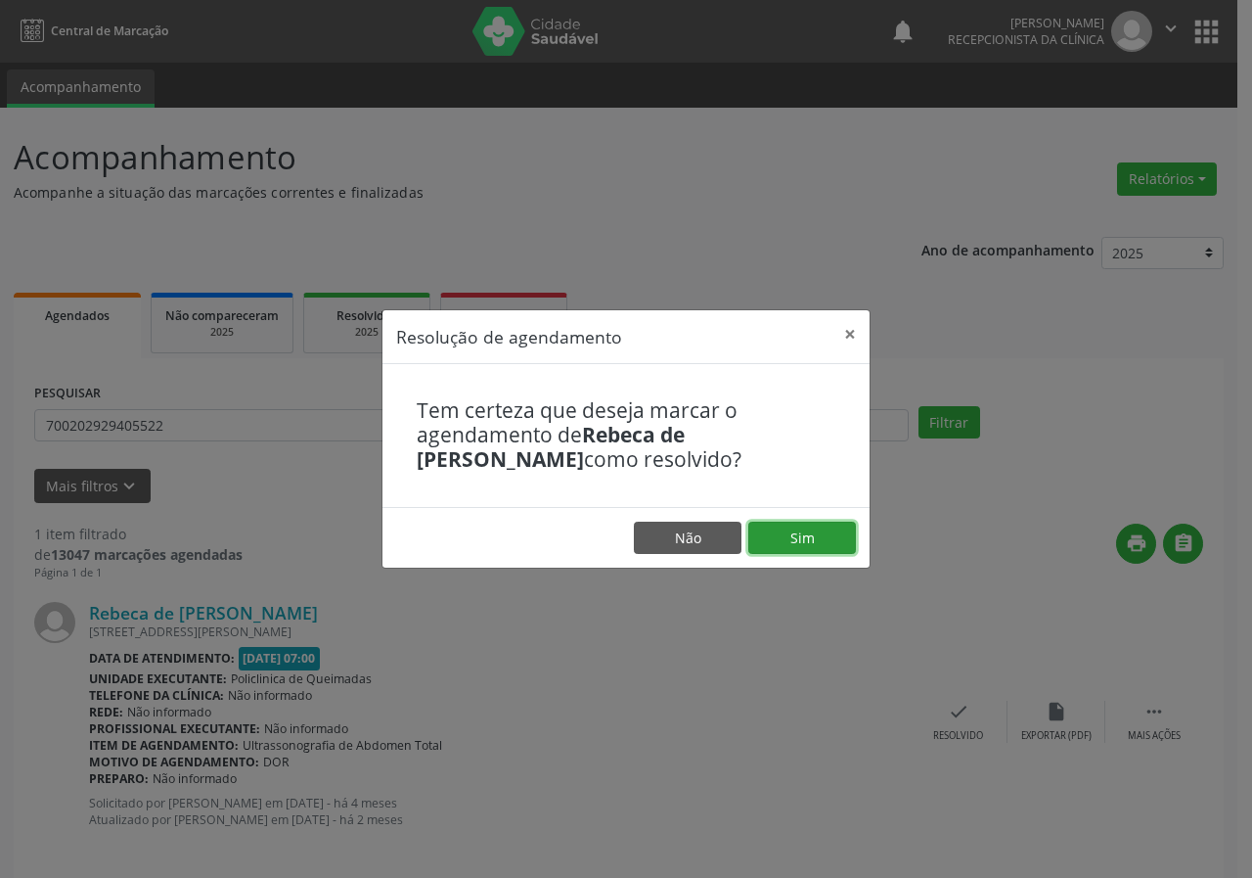
drag, startPoint x: 817, startPoint y: 535, endPoint x: 744, endPoint y: 500, distance: 81.4
click at [815, 535] on button "Sim" at bounding box center [803, 538] width 108 height 33
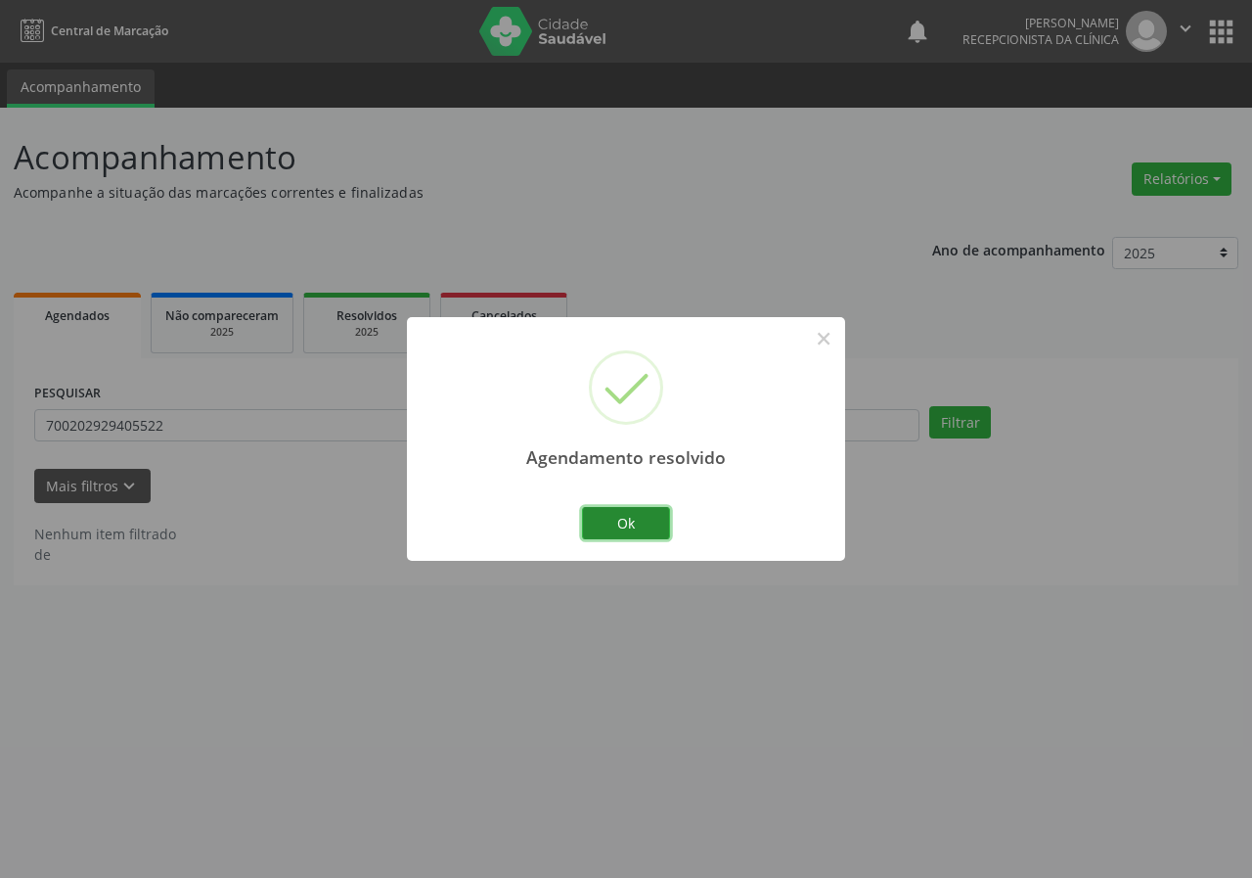
click at [644, 508] on button "Ok" at bounding box center [626, 523] width 88 height 33
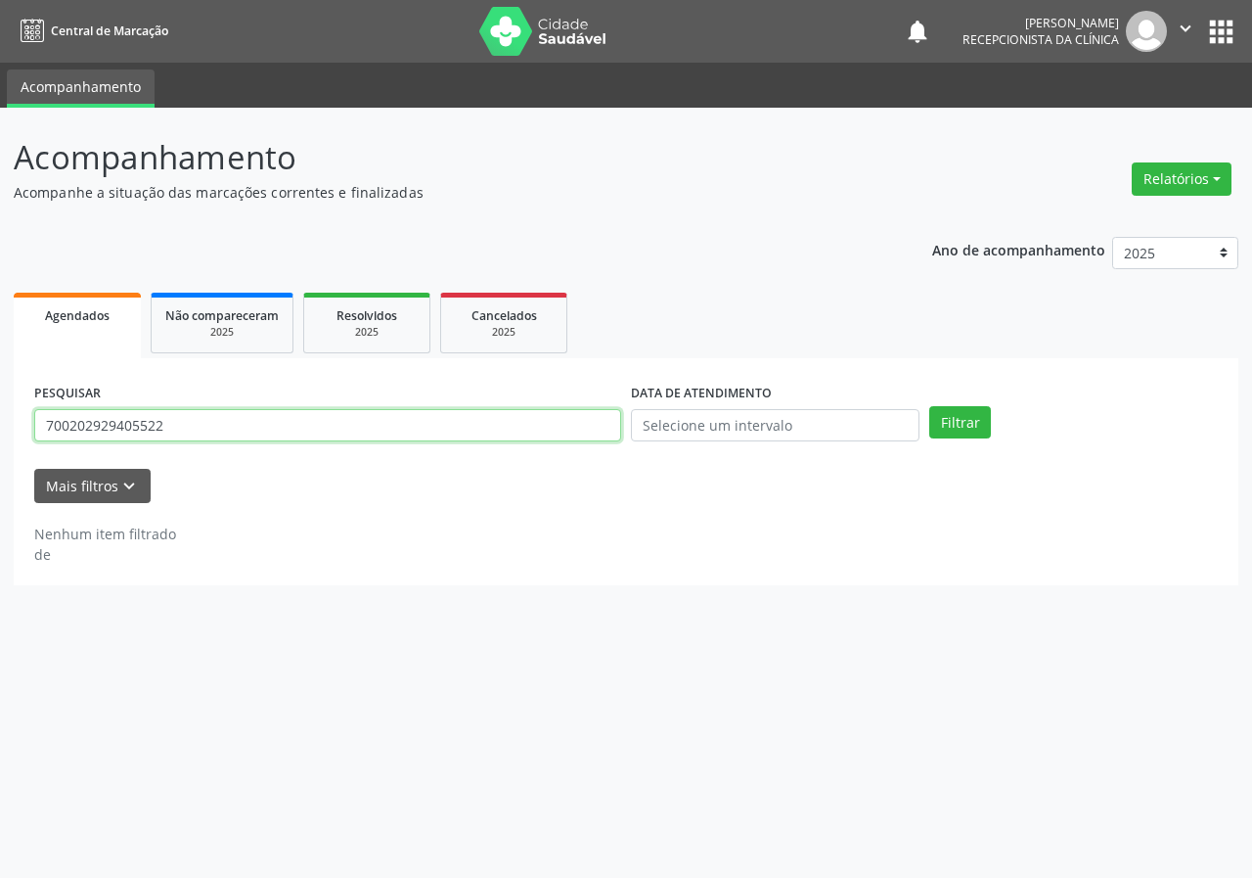
click at [501, 433] on input "700202929405522" at bounding box center [327, 425] width 587 height 33
type input "705003465937258"
click at [930, 406] on button "Filtrar" at bounding box center [961, 422] width 62 height 33
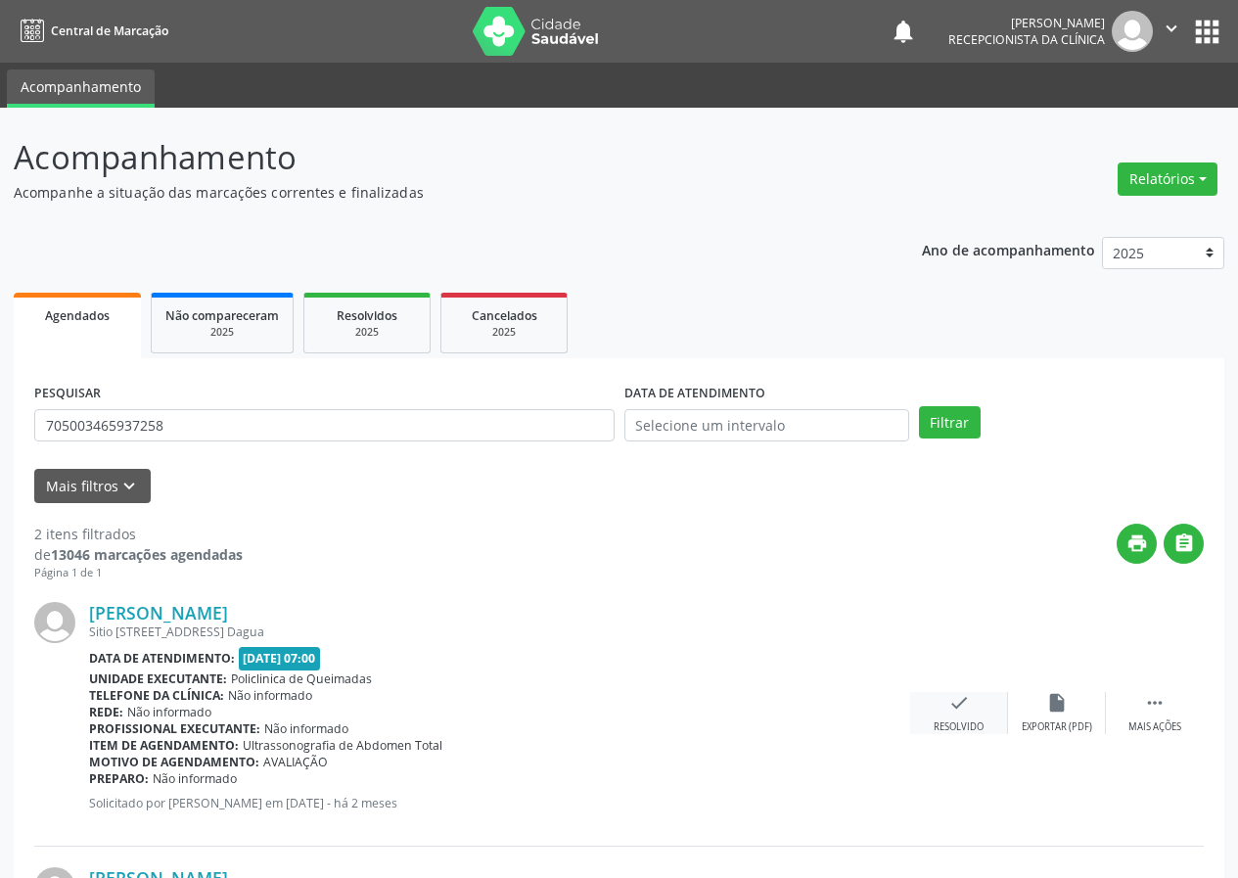
click at [962, 714] on div "check Resolvido" at bounding box center [959, 713] width 98 height 42
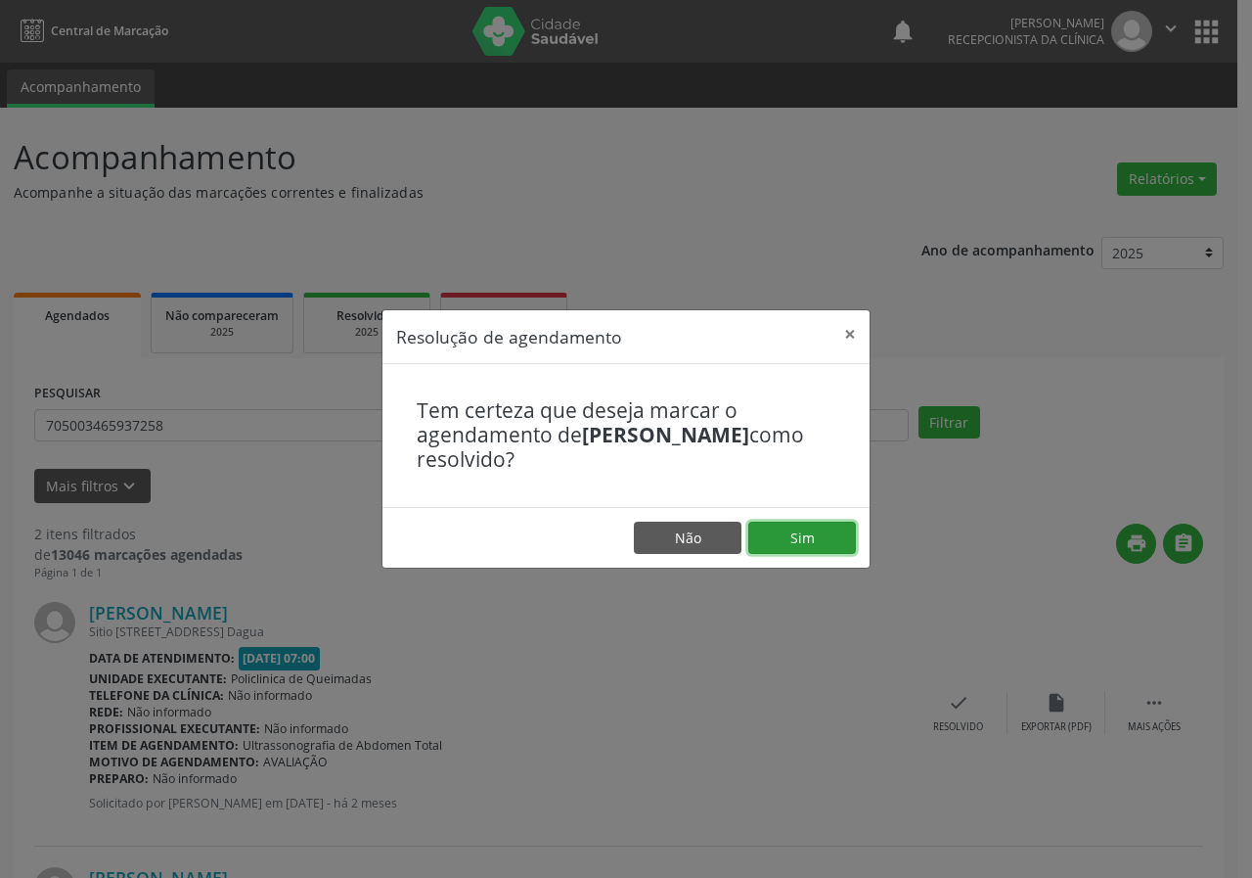
click at [835, 531] on button "Sim" at bounding box center [803, 538] width 108 height 33
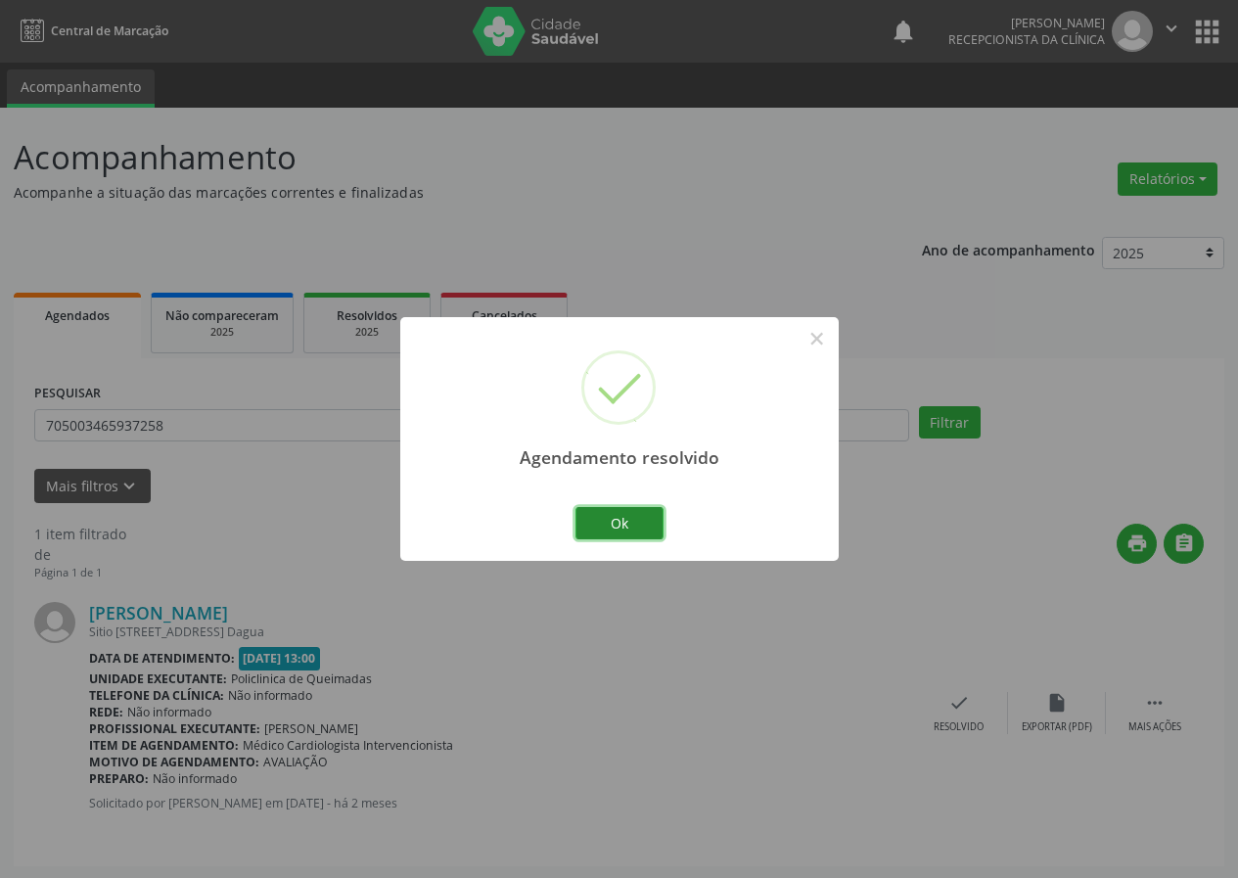
click at [660, 520] on button "Ok" at bounding box center [619, 523] width 88 height 33
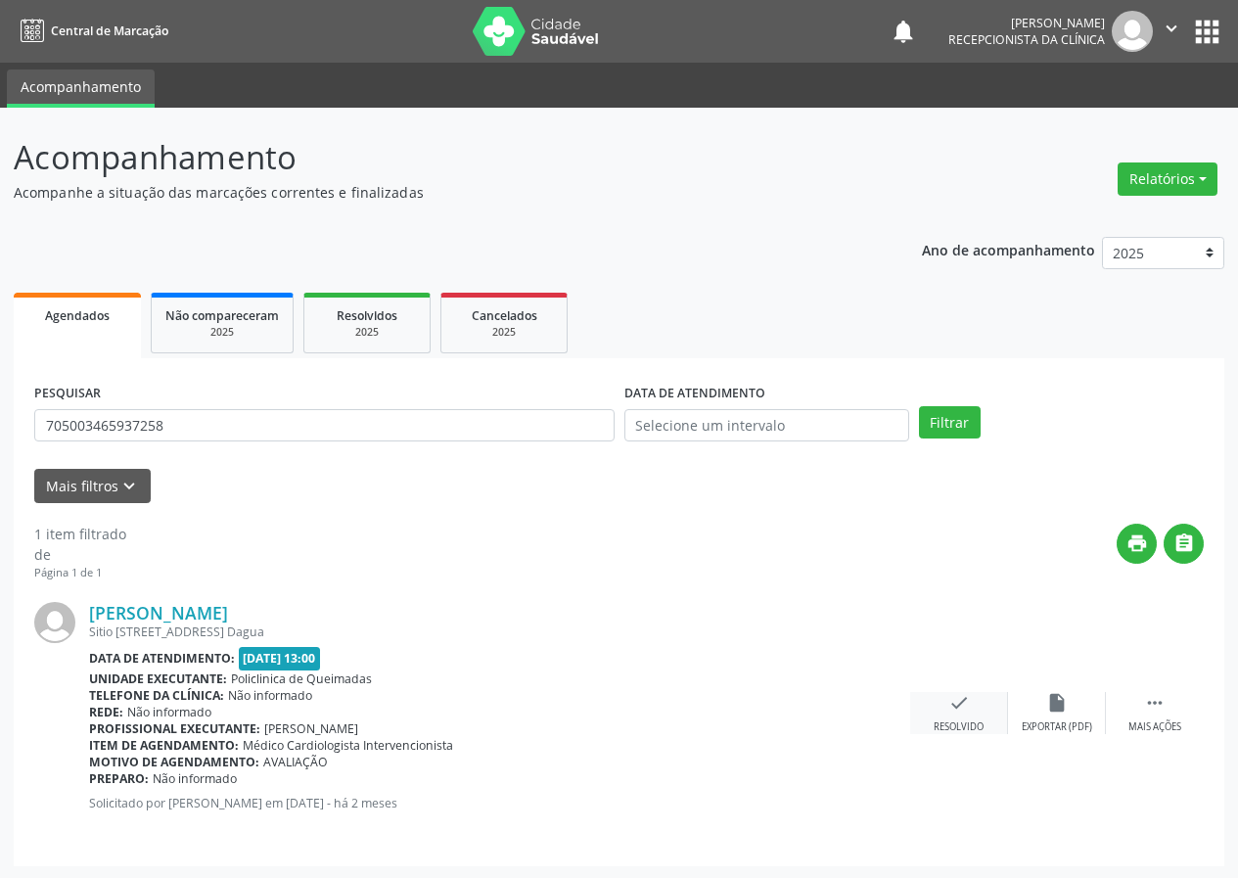
click at [959, 710] on icon "check" at bounding box center [959, 703] width 22 height 22
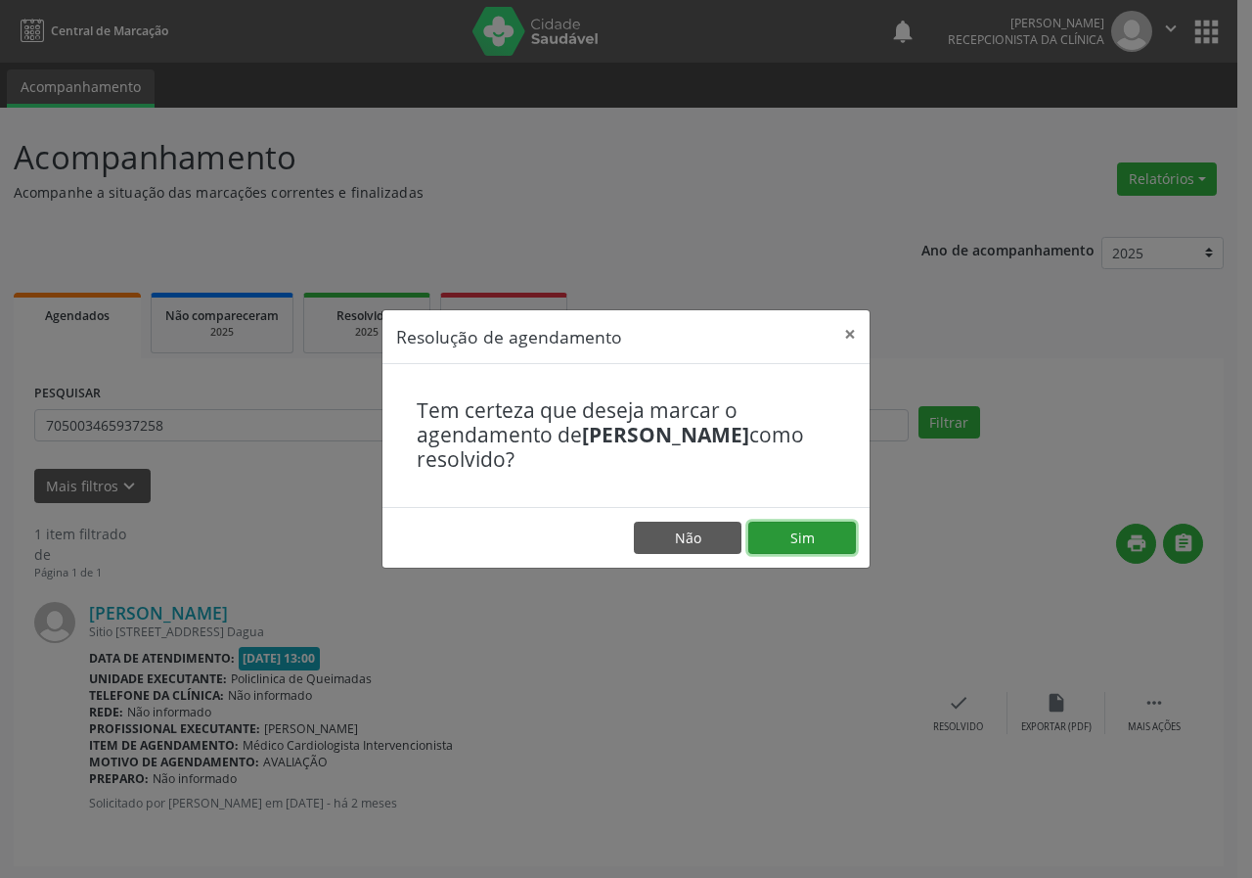
click at [829, 529] on button "Sim" at bounding box center [803, 538] width 108 height 33
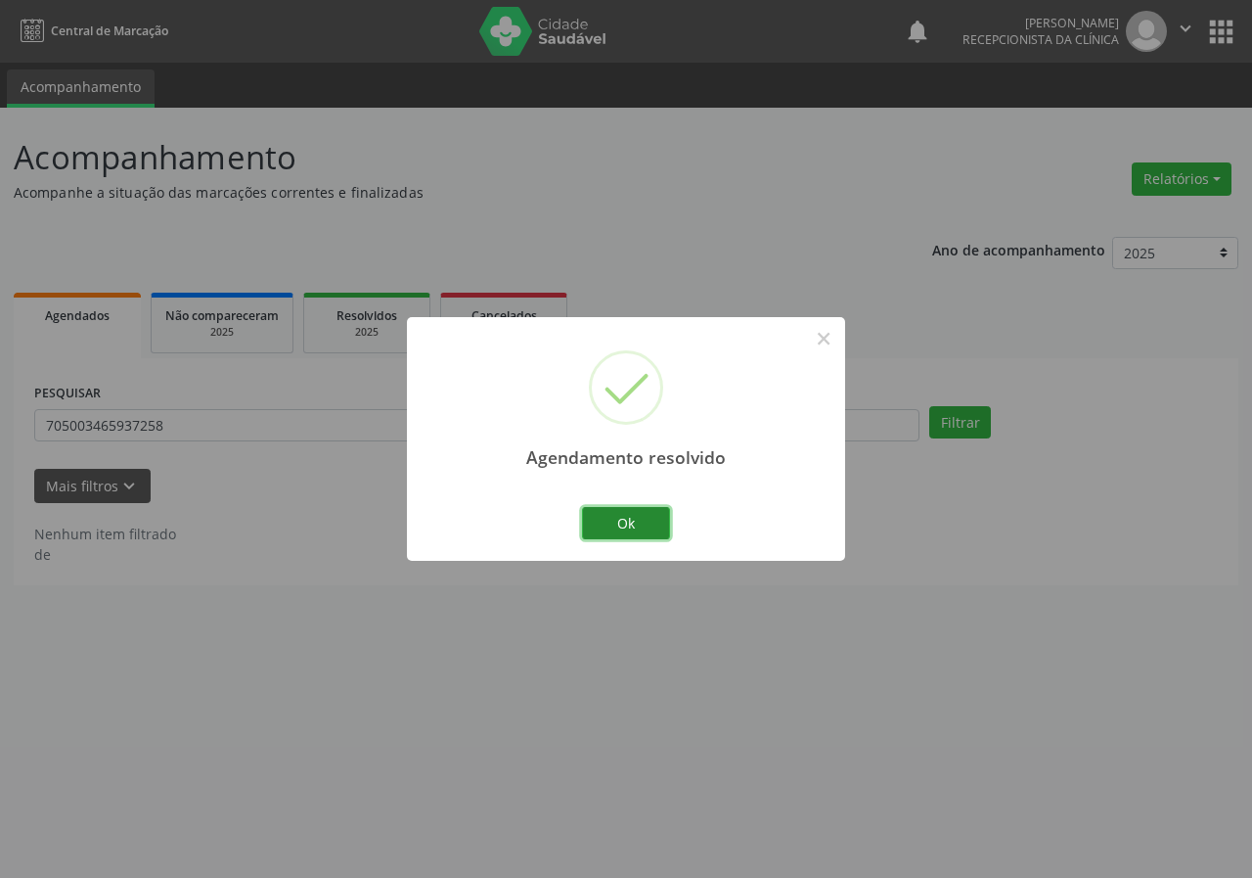
drag, startPoint x: 640, startPoint y: 515, endPoint x: 579, endPoint y: 450, distance: 88.6
click at [637, 514] on button "Ok" at bounding box center [626, 523] width 88 height 33
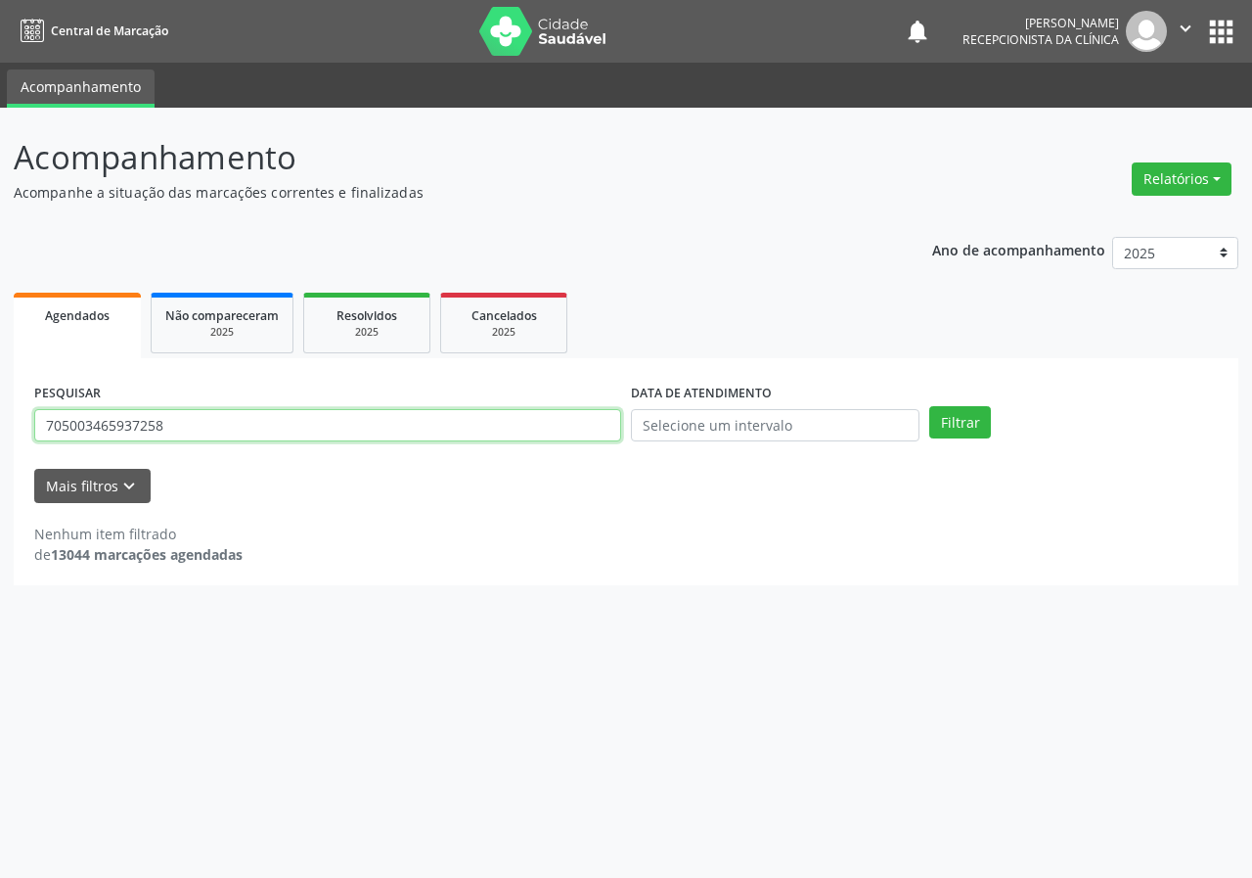
click at [571, 431] on input "705003465937258" at bounding box center [327, 425] width 587 height 33
type input "700806967487180"
click at [930, 406] on button "Filtrar" at bounding box center [961, 422] width 62 height 33
click at [192, 433] on input "700806967487180" at bounding box center [327, 425] width 587 height 33
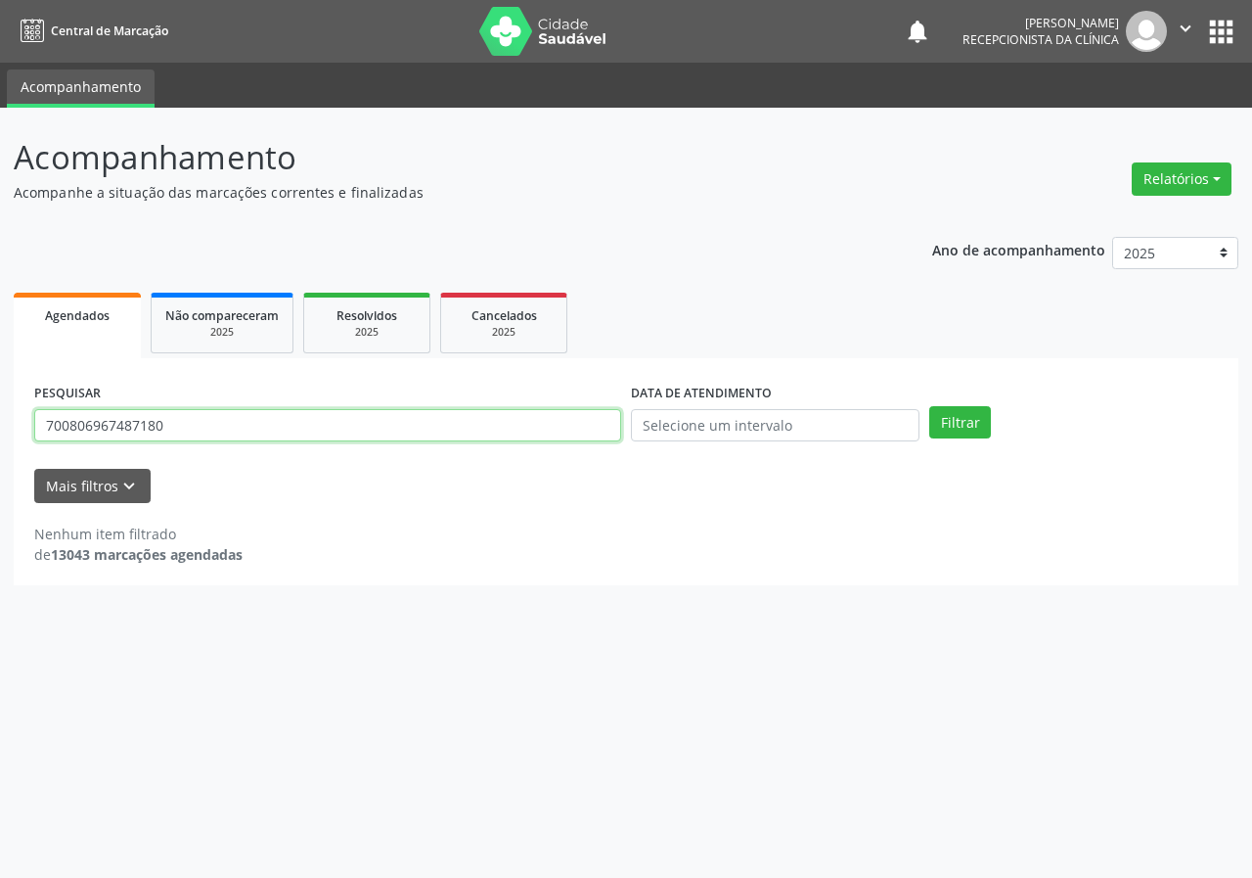
click at [192, 433] on input "700806967487180" at bounding box center [327, 425] width 587 height 33
type input "704007809655369"
click at [930, 406] on button "Filtrar" at bounding box center [961, 422] width 62 height 33
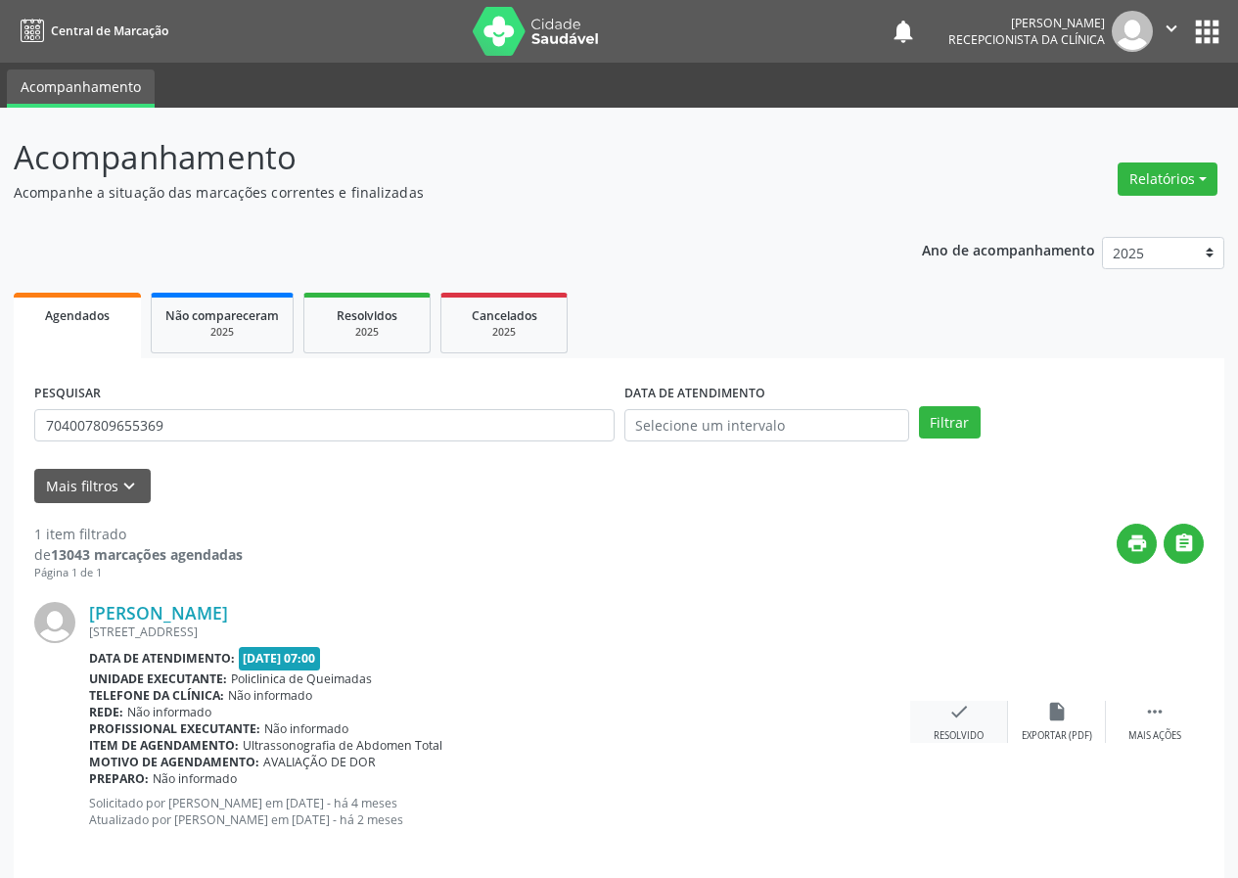
click at [965, 719] on icon "check" at bounding box center [959, 712] width 22 height 22
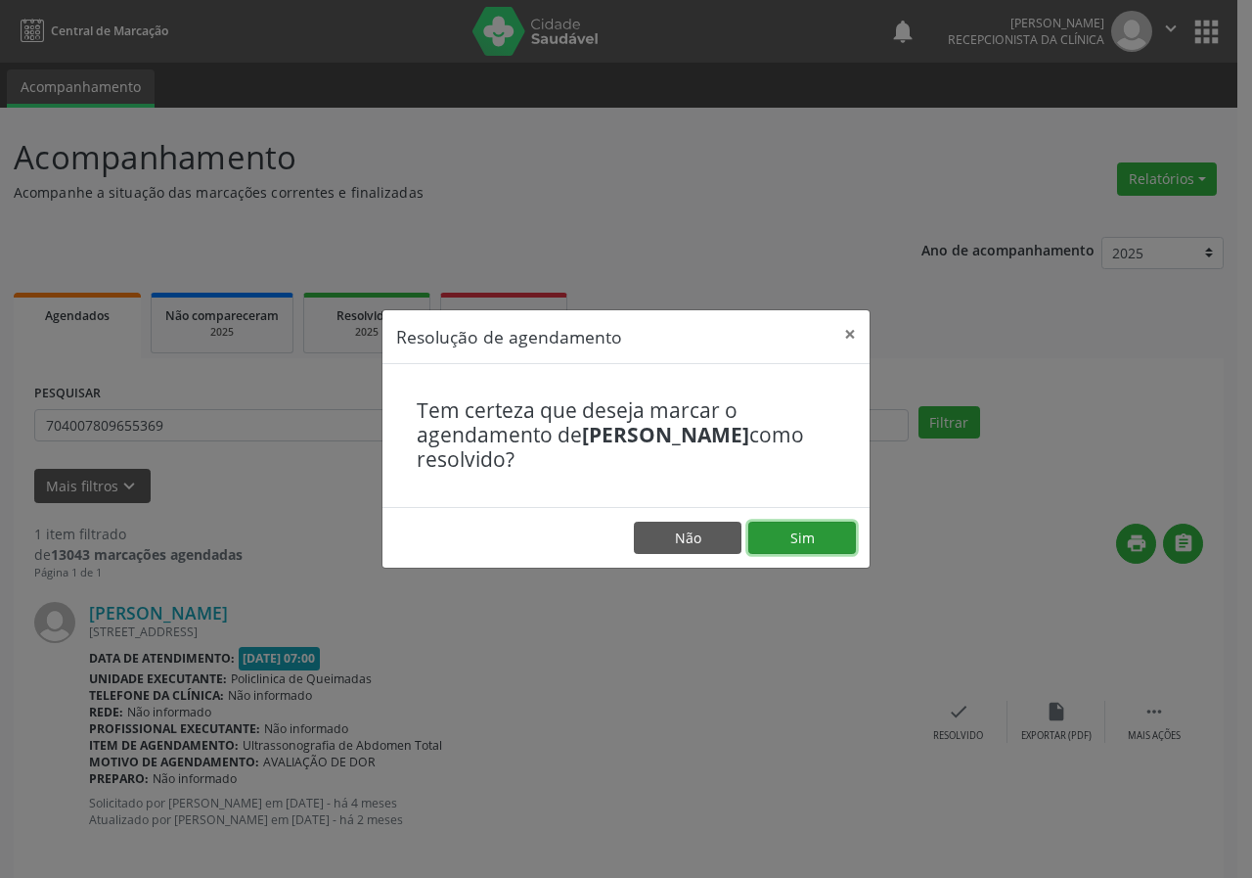
click at [819, 530] on button "Sim" at bounding box center [803, 538] width 108 height 33
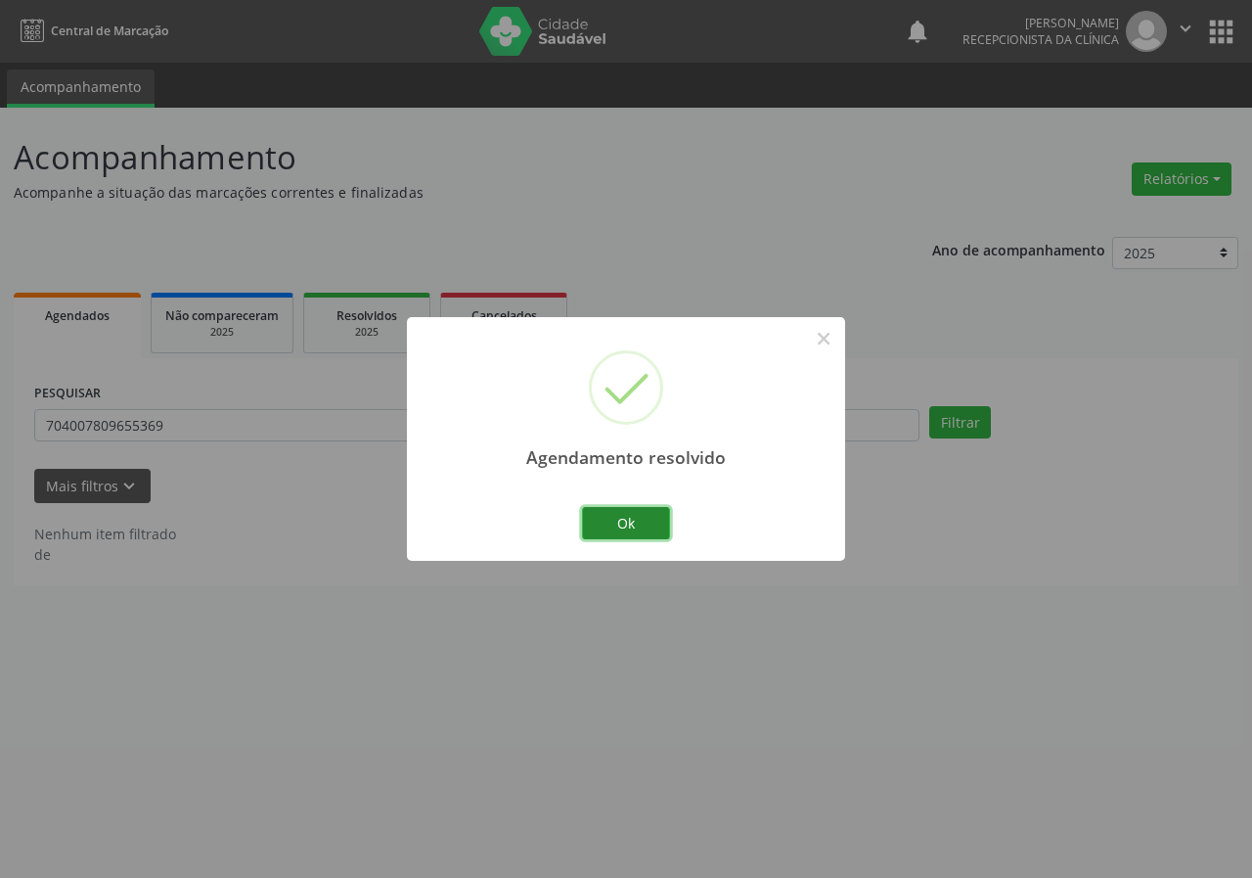
click at [638, 507] on button "Ok" at bounding box center [626, 523] width 88 height 33
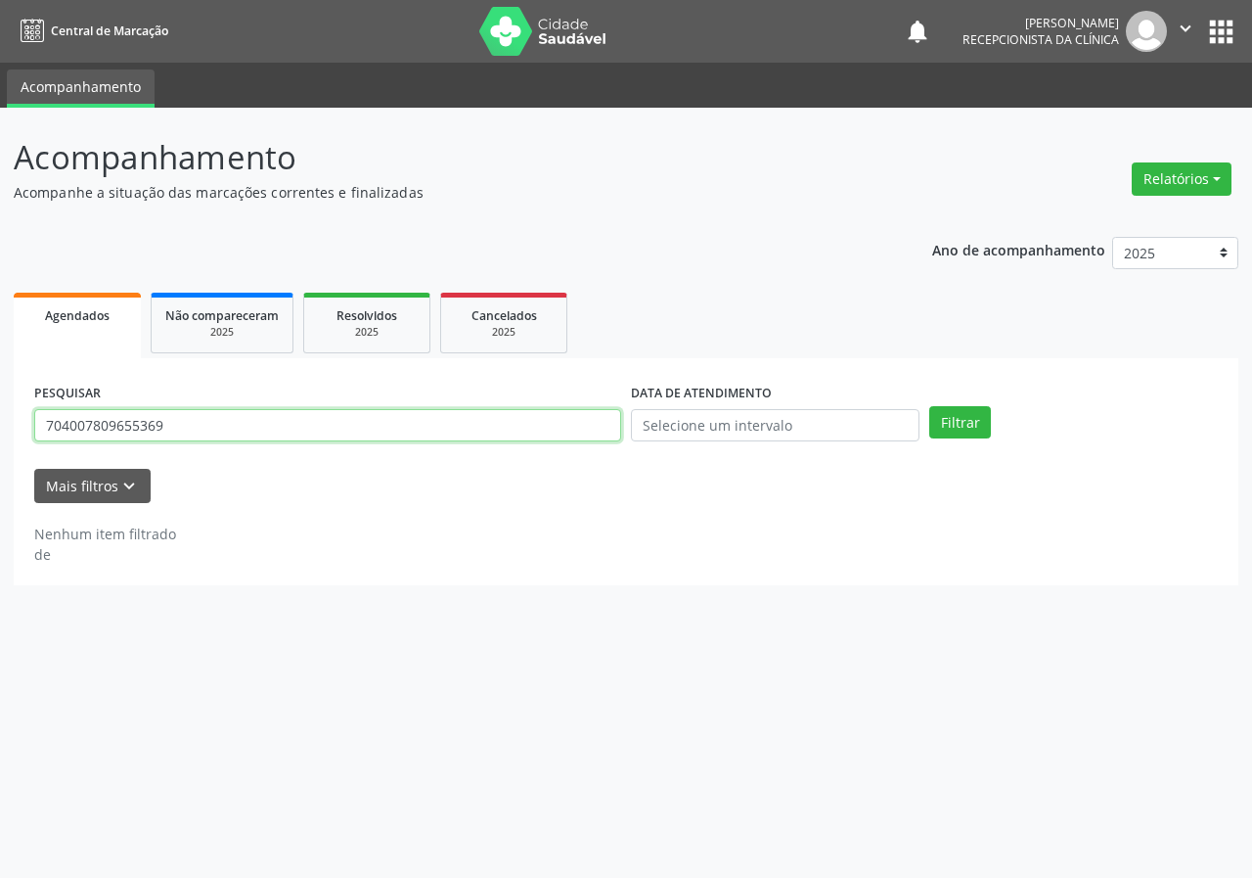
click at [579, 435] on input "704007809655369" at bounding box center [327, 425] width 587 height 33
type input "702408589947723"
click at [930, 406] on button "Filtrar" at bounding box center [961, 422] width 62 height 33
click at [243, 430] on input "702408589947723" at bounding box center [327, 425] width 587 height 33
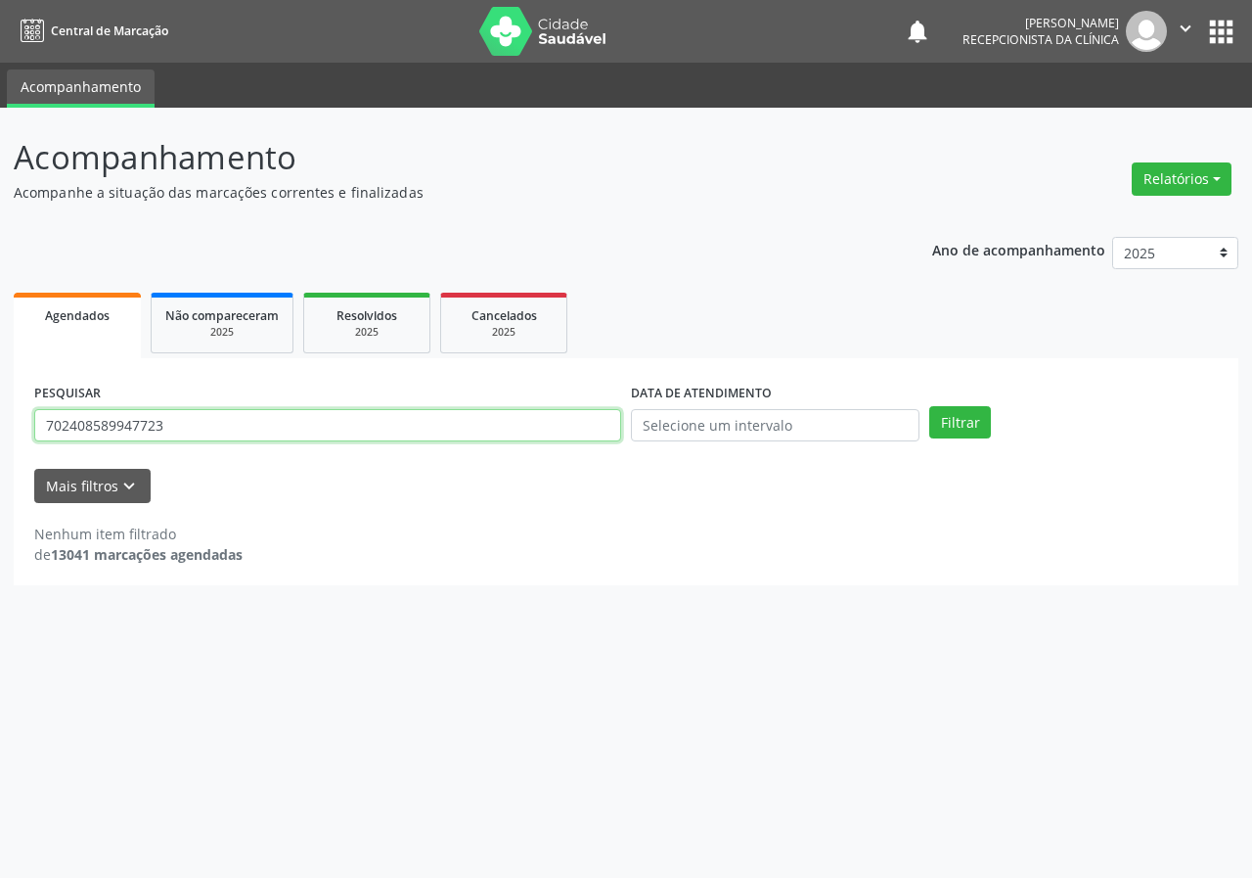
click at [243, 430] on input "702408589947723" at bounding box center [327, 425] width 587 height 33
type input "702404051657024"
click at [930, 406] on button "Filtrar" at bounding box center [961, 422] width 62 height 33
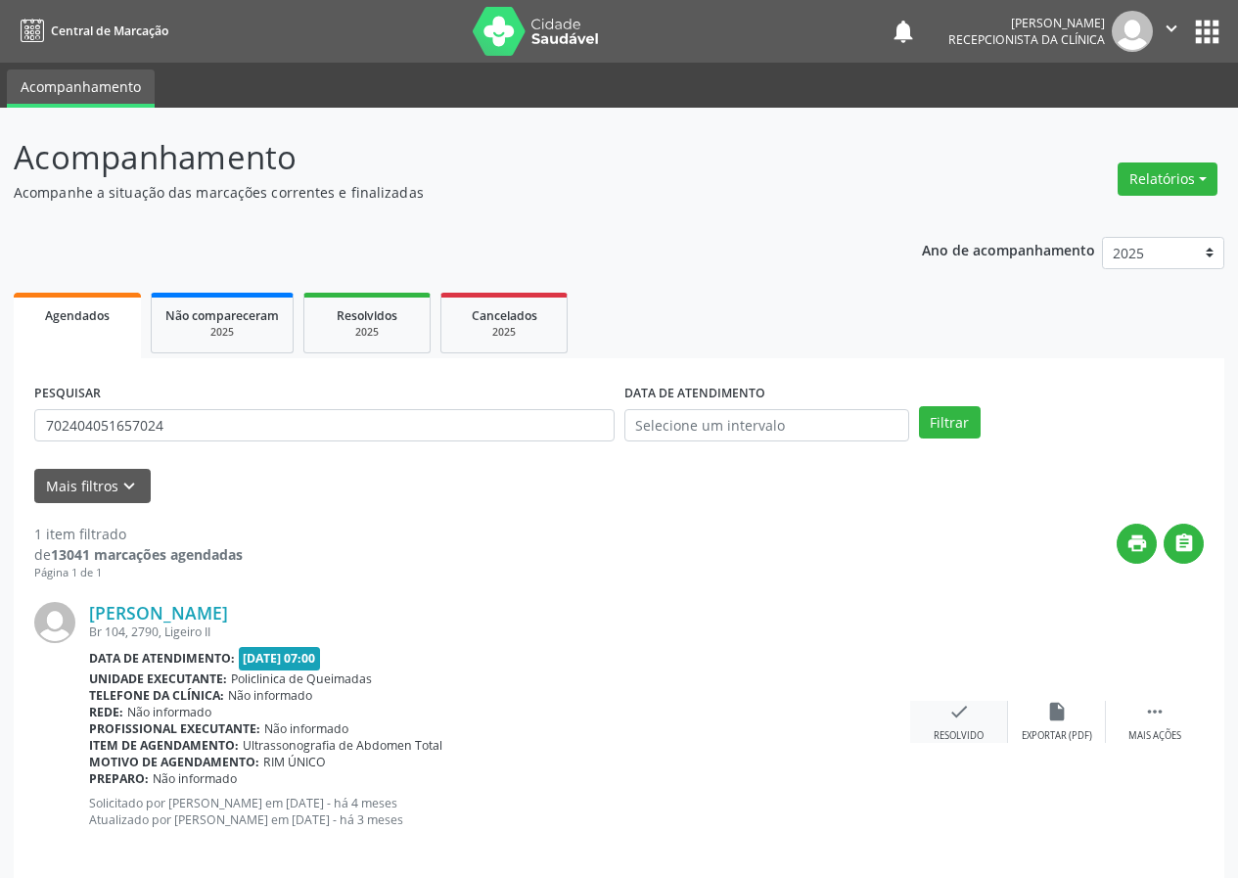
click at [973, 711] on div "check Resolvido" at bounding box center [959, 722] width 98 height 42
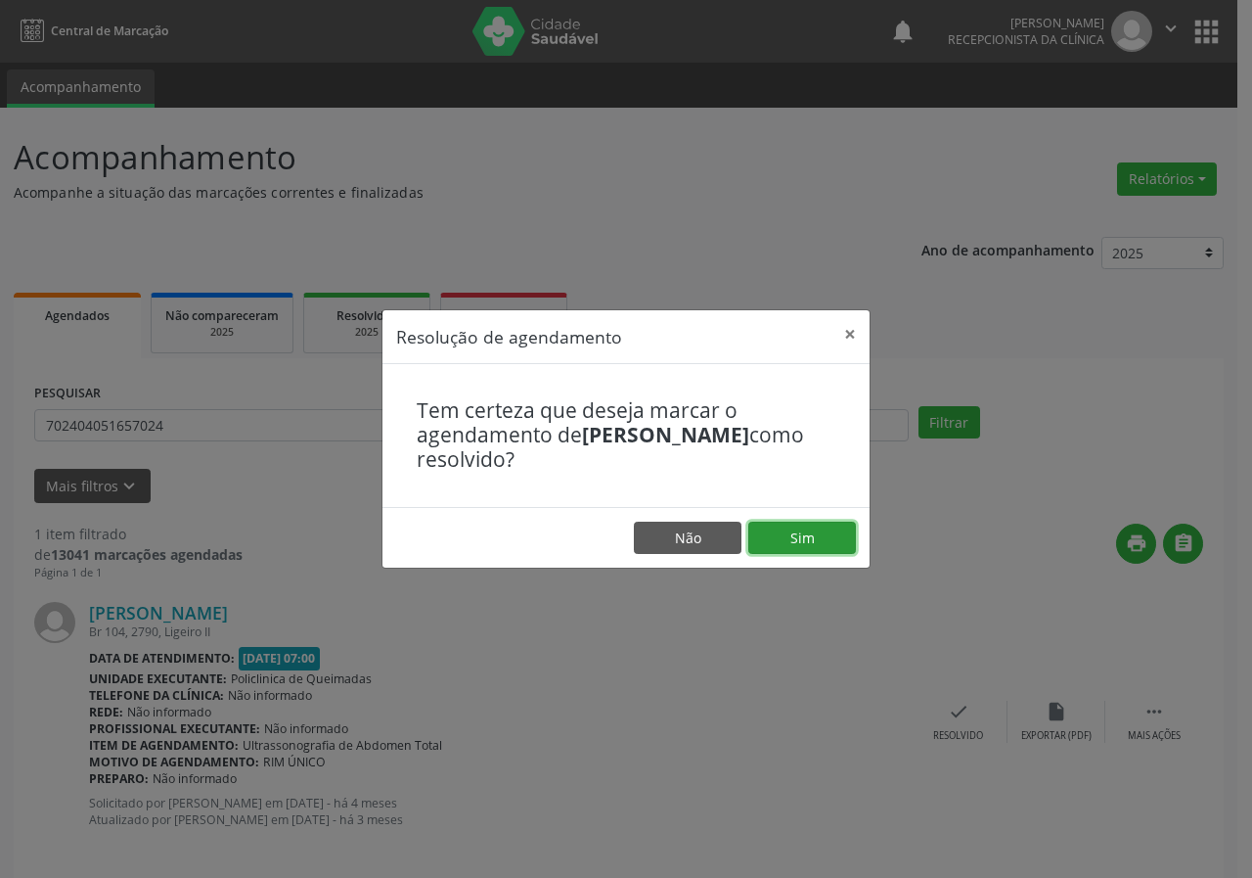
click at [821, 536] on button "Sim" at bounding box center [803, 538] width 108 height 33
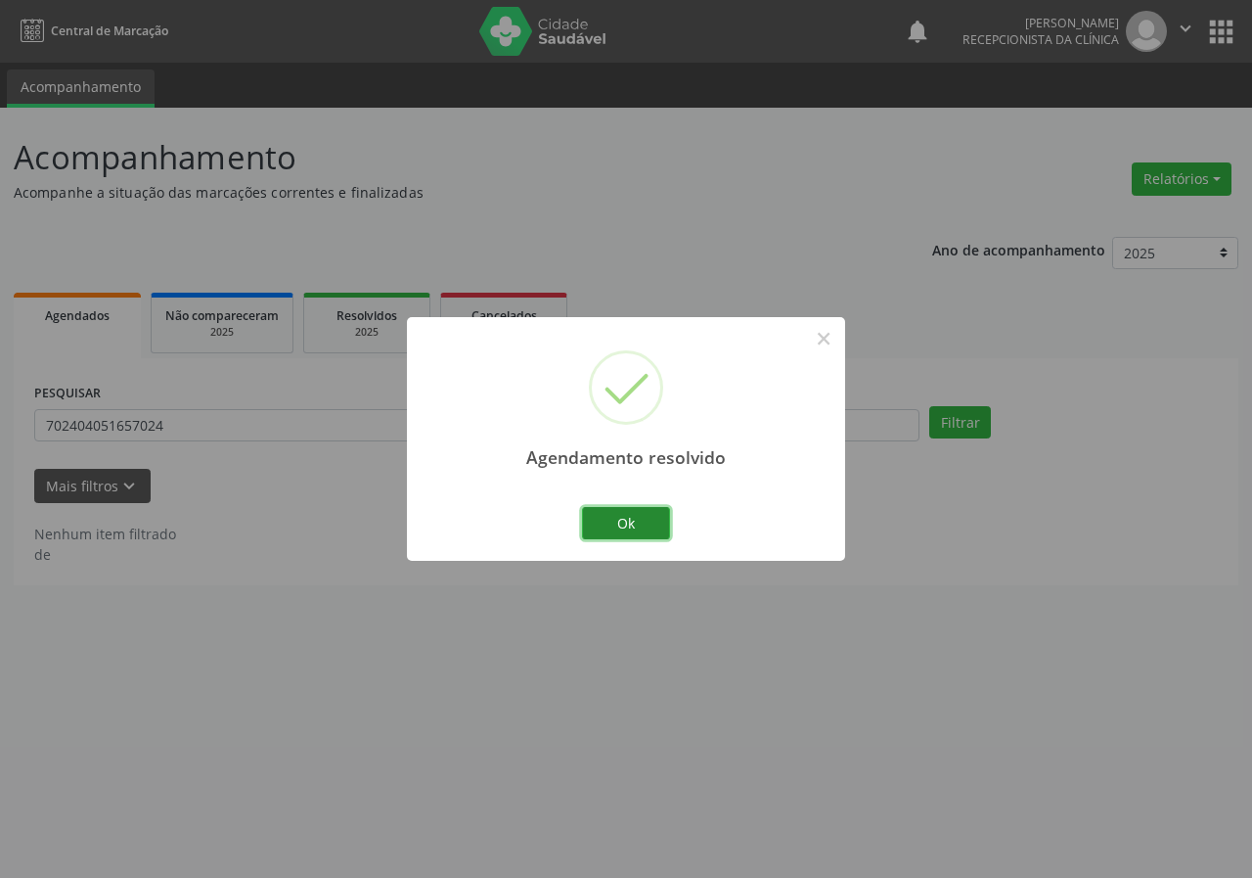
click at [648, 512] on button "Ok" at bounding box center [626, 523] width 88 height 33
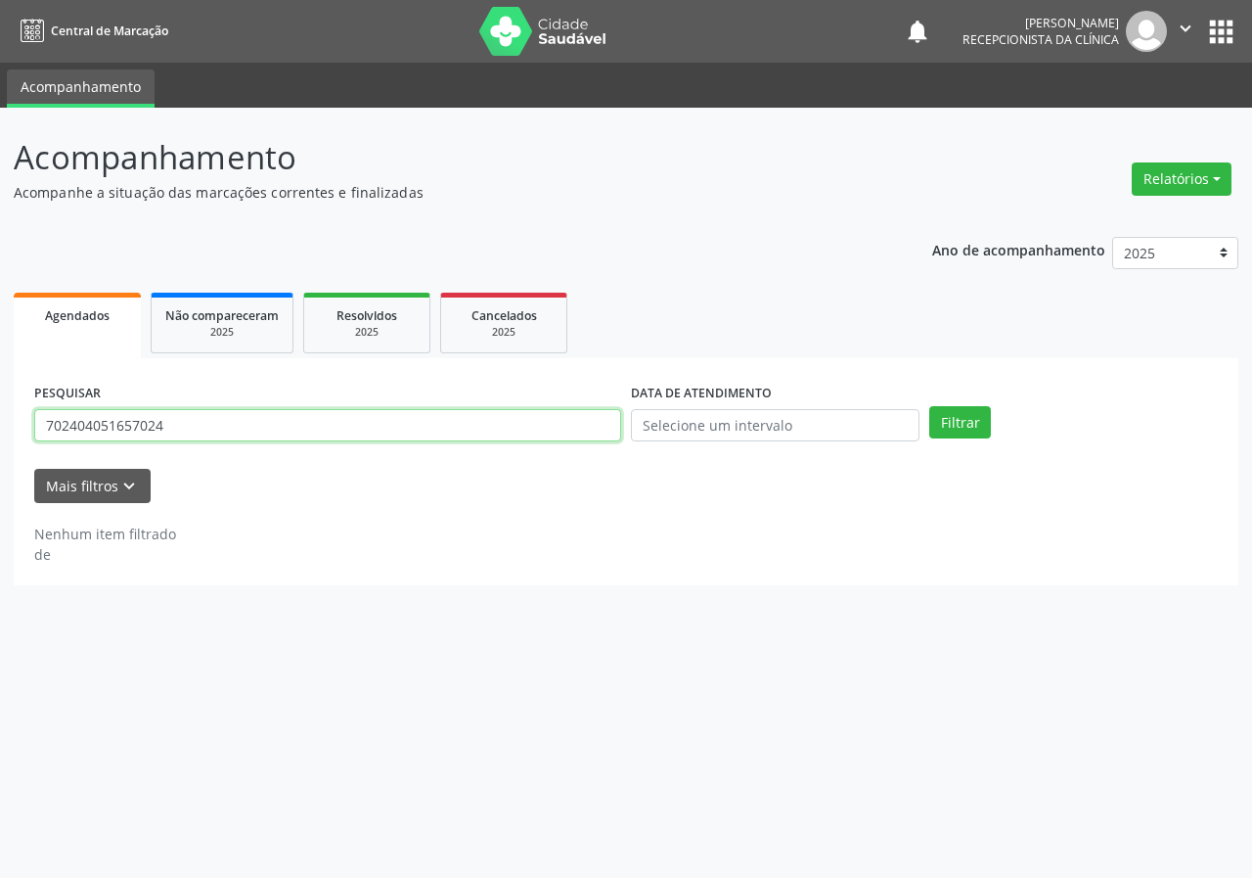
click at [526, 437] on input "702404051657024" at bounding box center [327, 425] width 587 height 33
type input "700002699271106"
click at [930, 406] on button "Filtrar" at bounding box center [961, 422] width 62 height 33
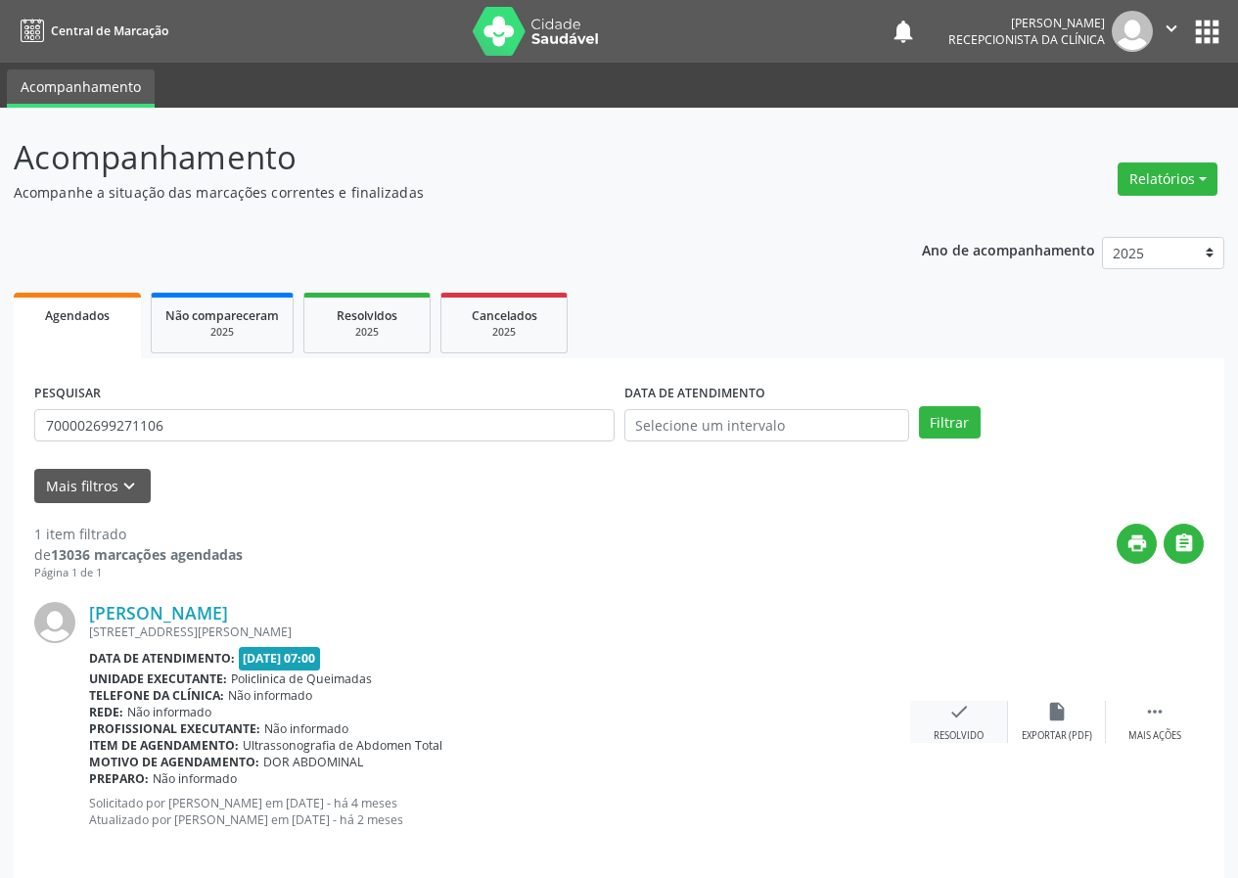
click at [967, 724] on div "check Resolvido" at bounding box center [959, 722] width 98 height 42
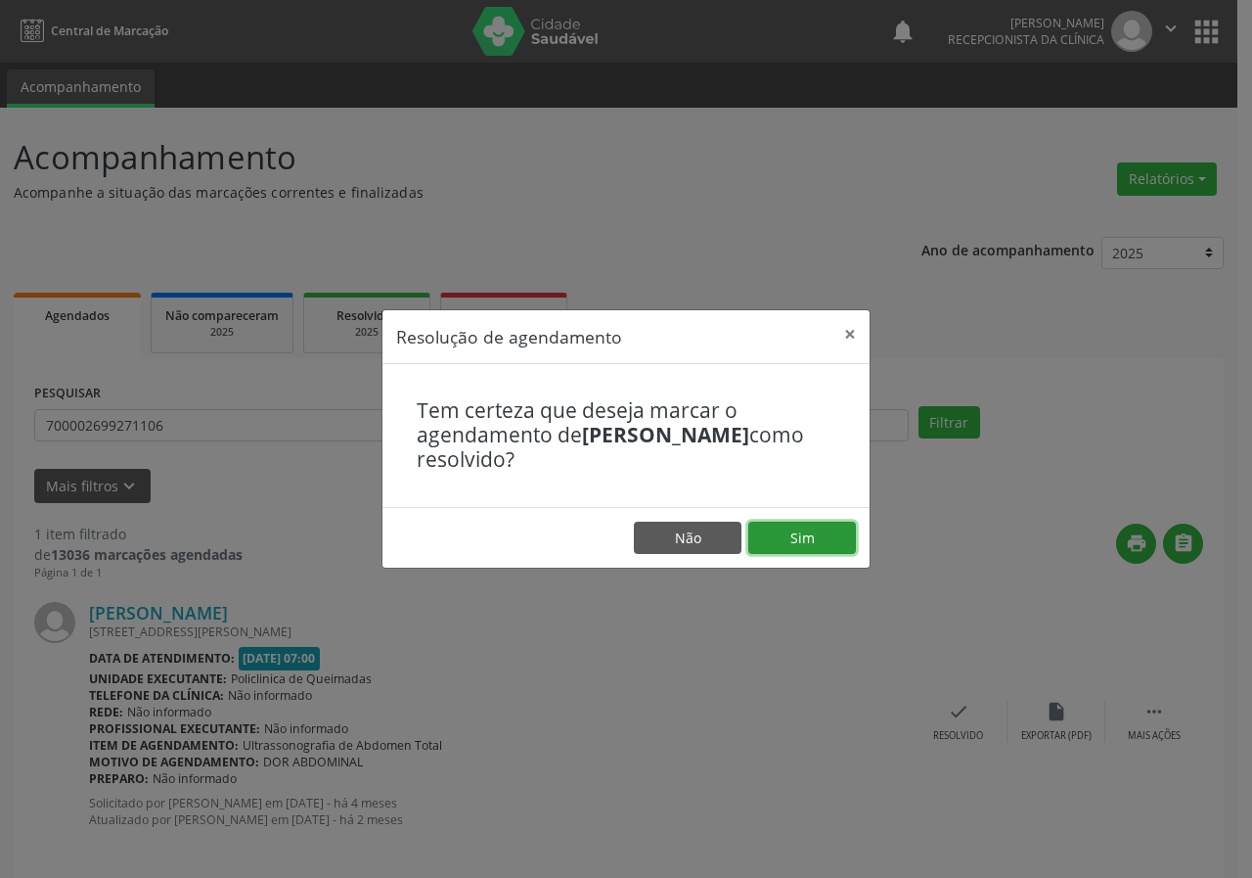
click at [800, 537] on button "Sim" at bounding box center [803, 538] width 108 height 33
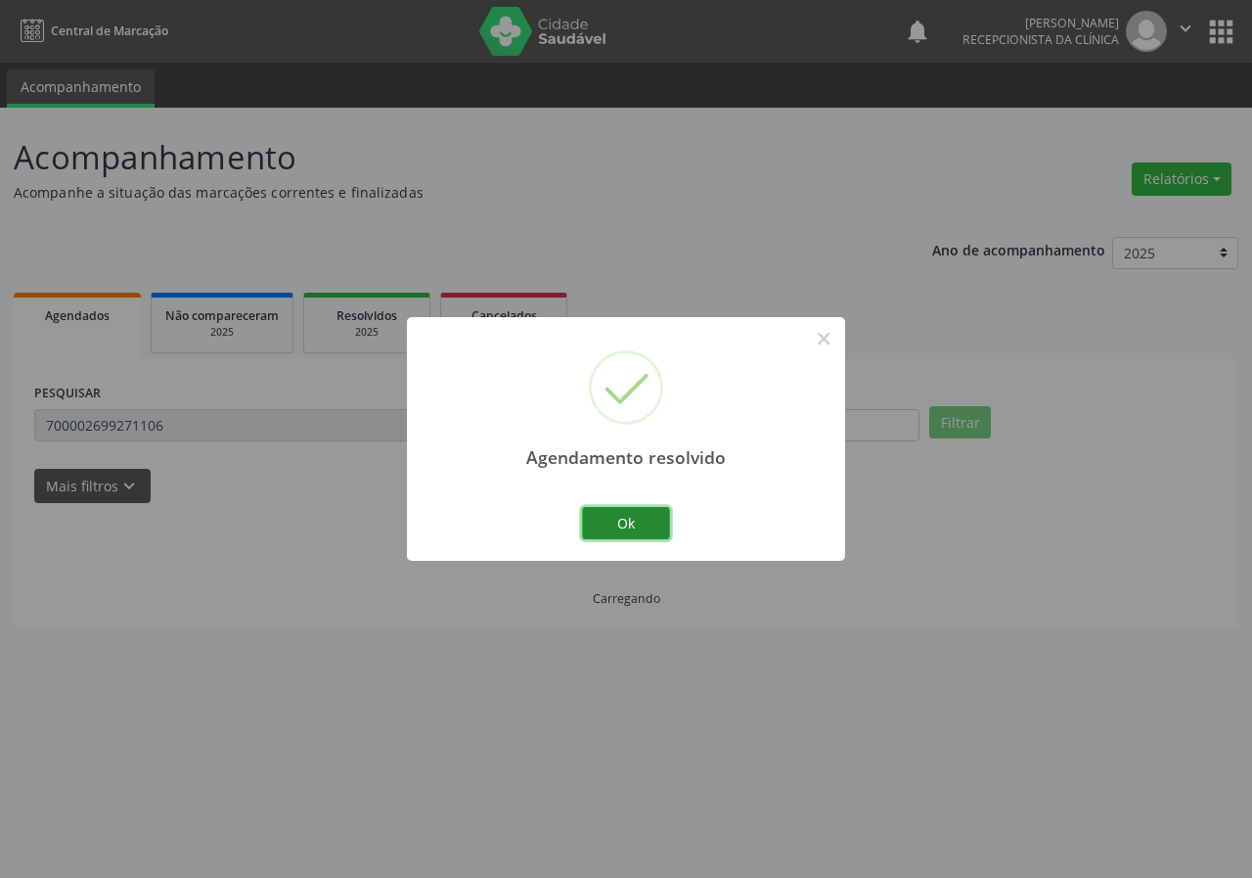
click at [644, 519] on button "Ok" at bounding box center [626, 523] width 88 height 33
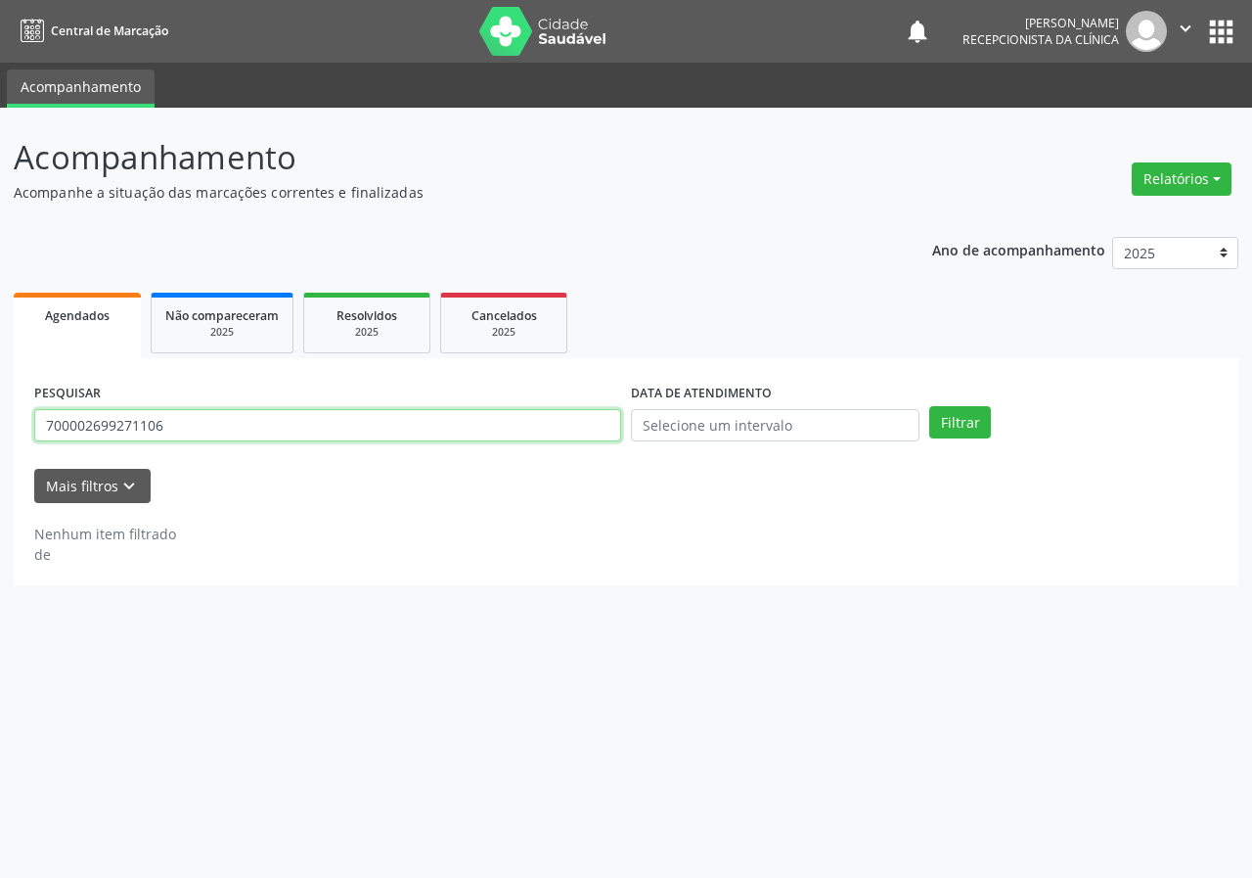
click at [531, 432] on input "700002699271106" at bounding box center [327, 425] width 587 height 33
type input "706808247607928"
click at [930, 406] on button "Filtrar" at bounding box center [961, 422] width 62 height 33
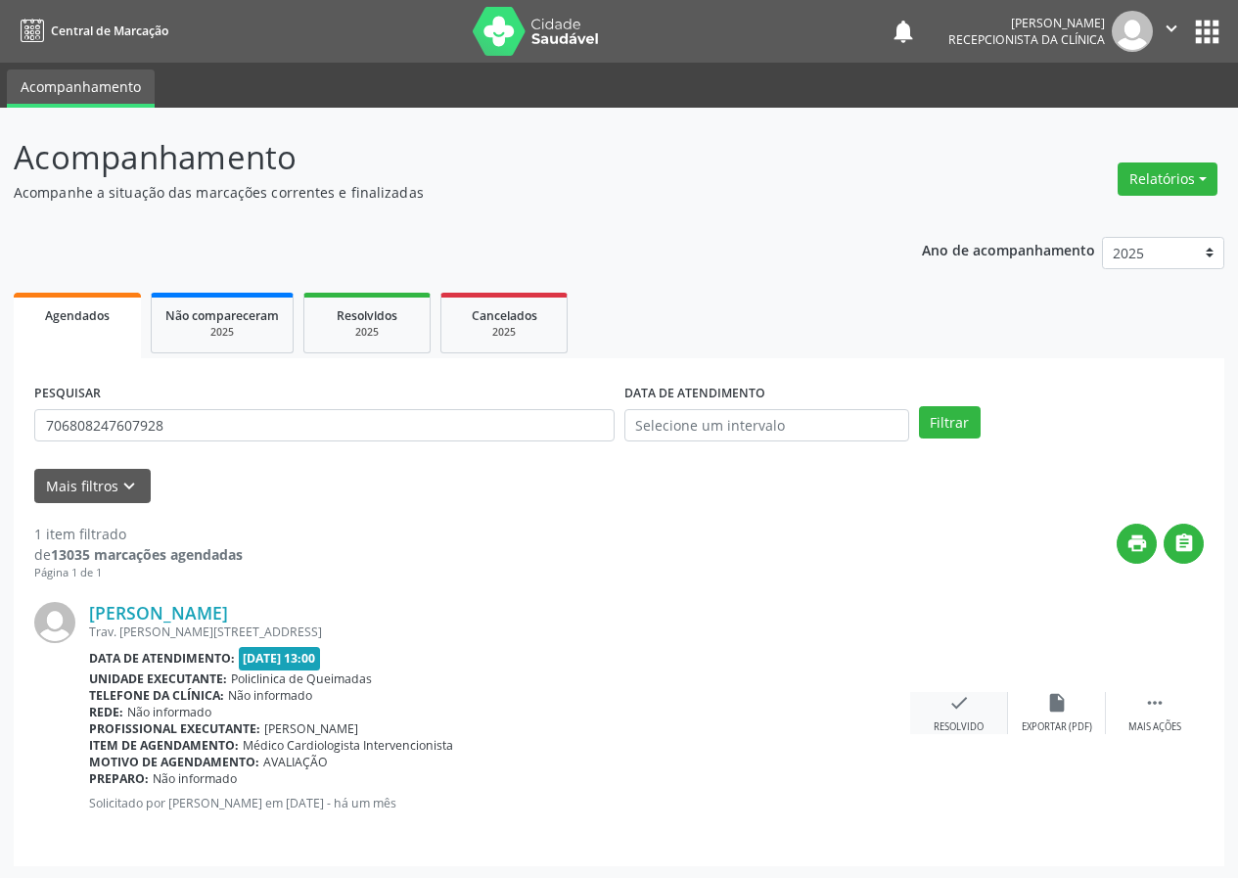
click at [958, 707] on icon "check" at bounding box center [959, 703] width 22 height 22
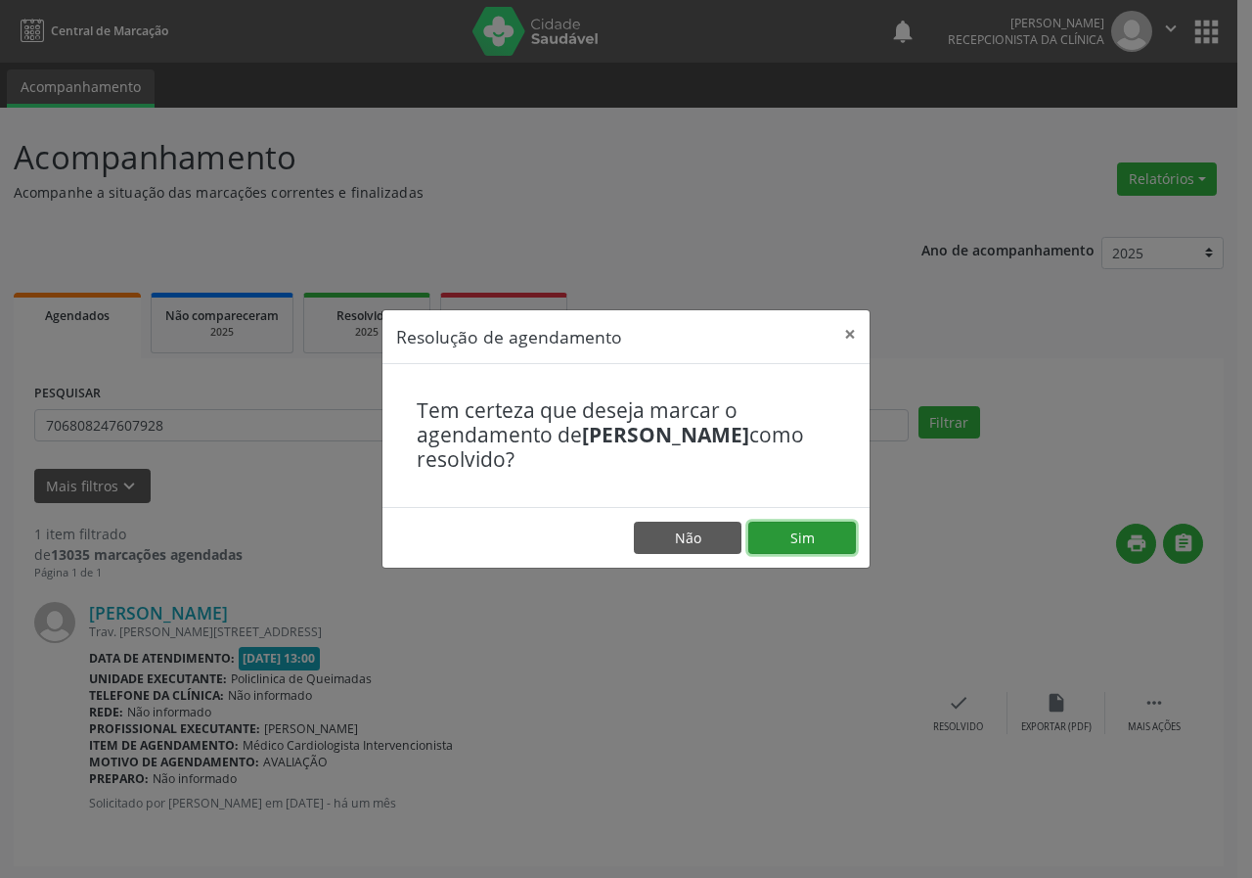
click at [825, 537] on button "Sim" at bounding box center [803, 538] width 108 height 33
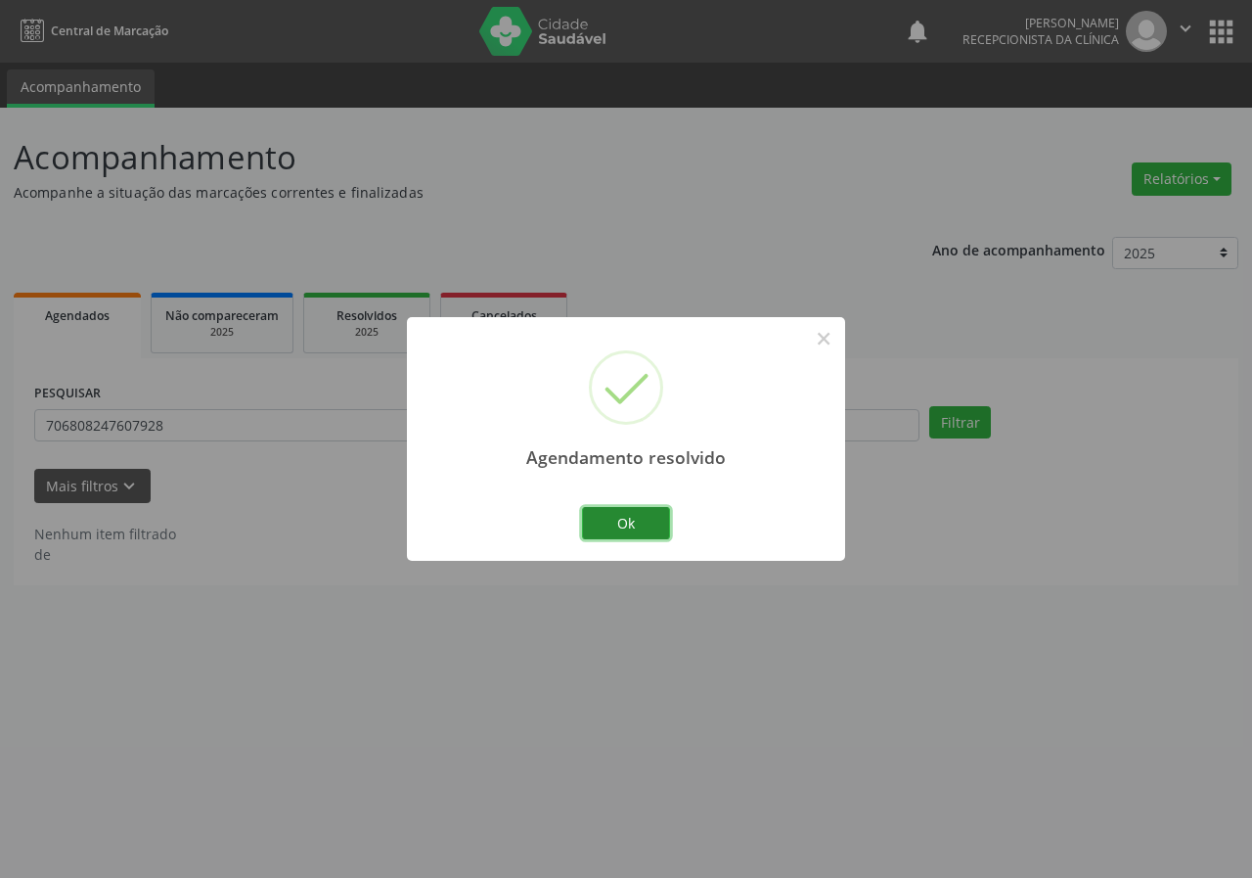
click at [647, 513] on button "Ok" at bounding box center [626, 523] width 88 height 33
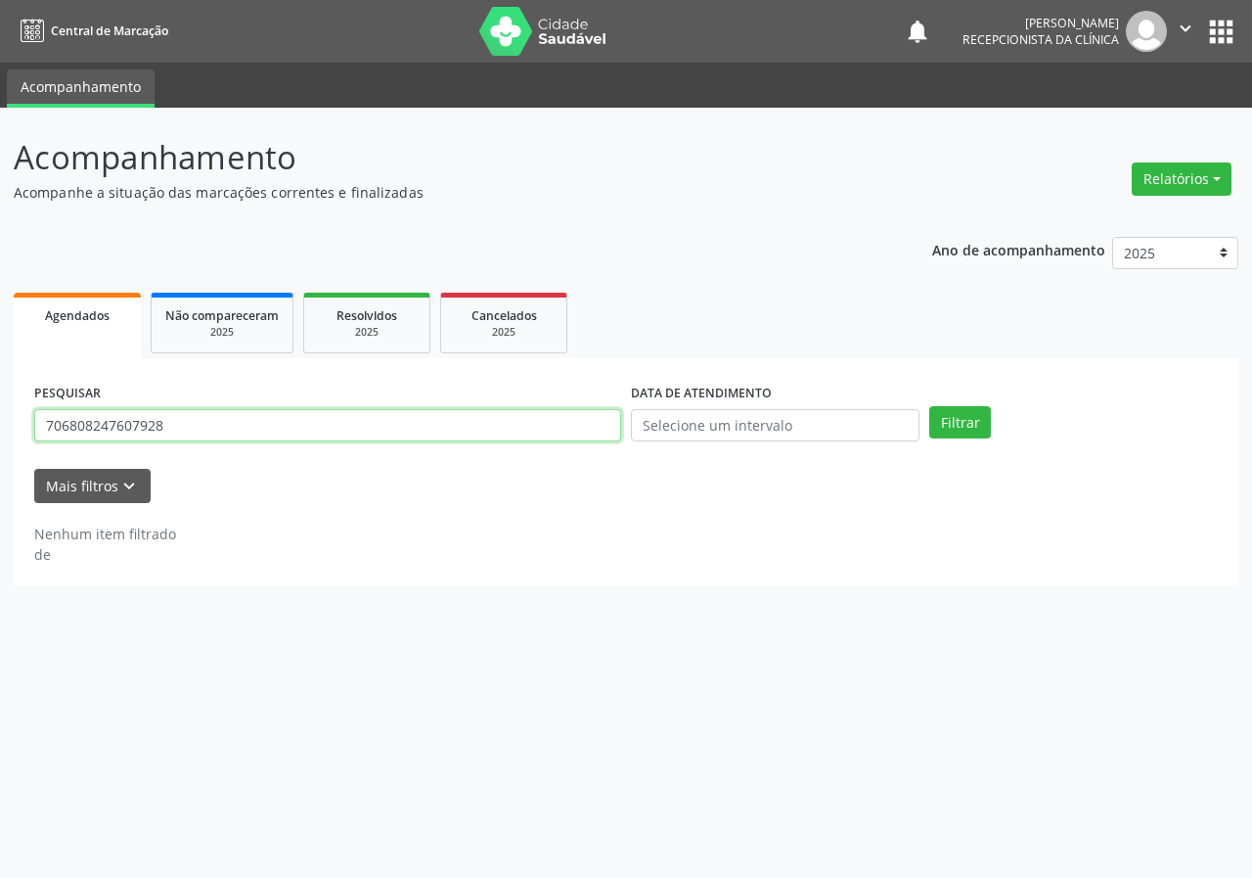
click at [546, 428] on input "706808247607928" at bounding box center [327, 425] width 587 height 33
type input "708704109241093"
click at [930, 406] on button "Filtrar" at bounding box center [961, 422] width 62 height 33
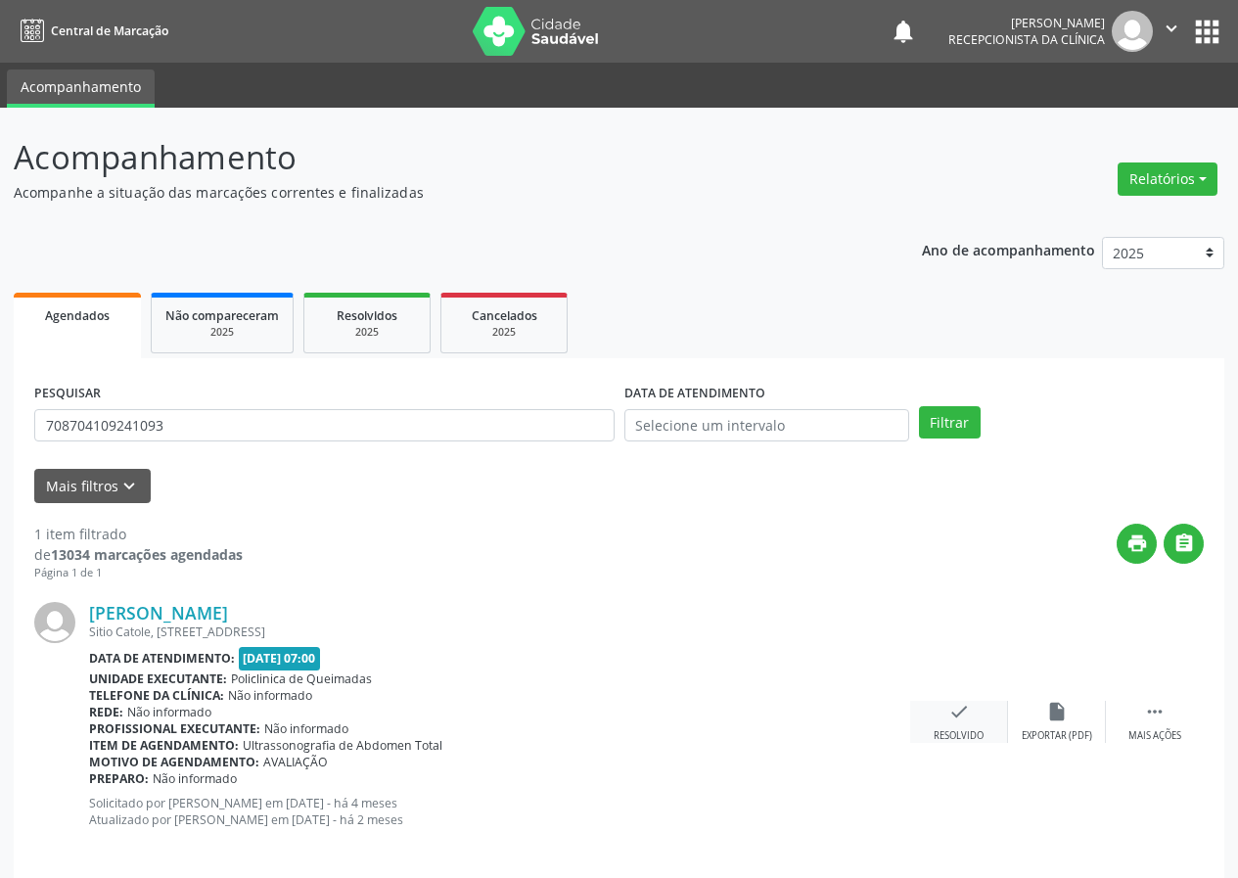
click at [950, 718] on icon "check" at bounding box center [959, 712] width 22 height 22
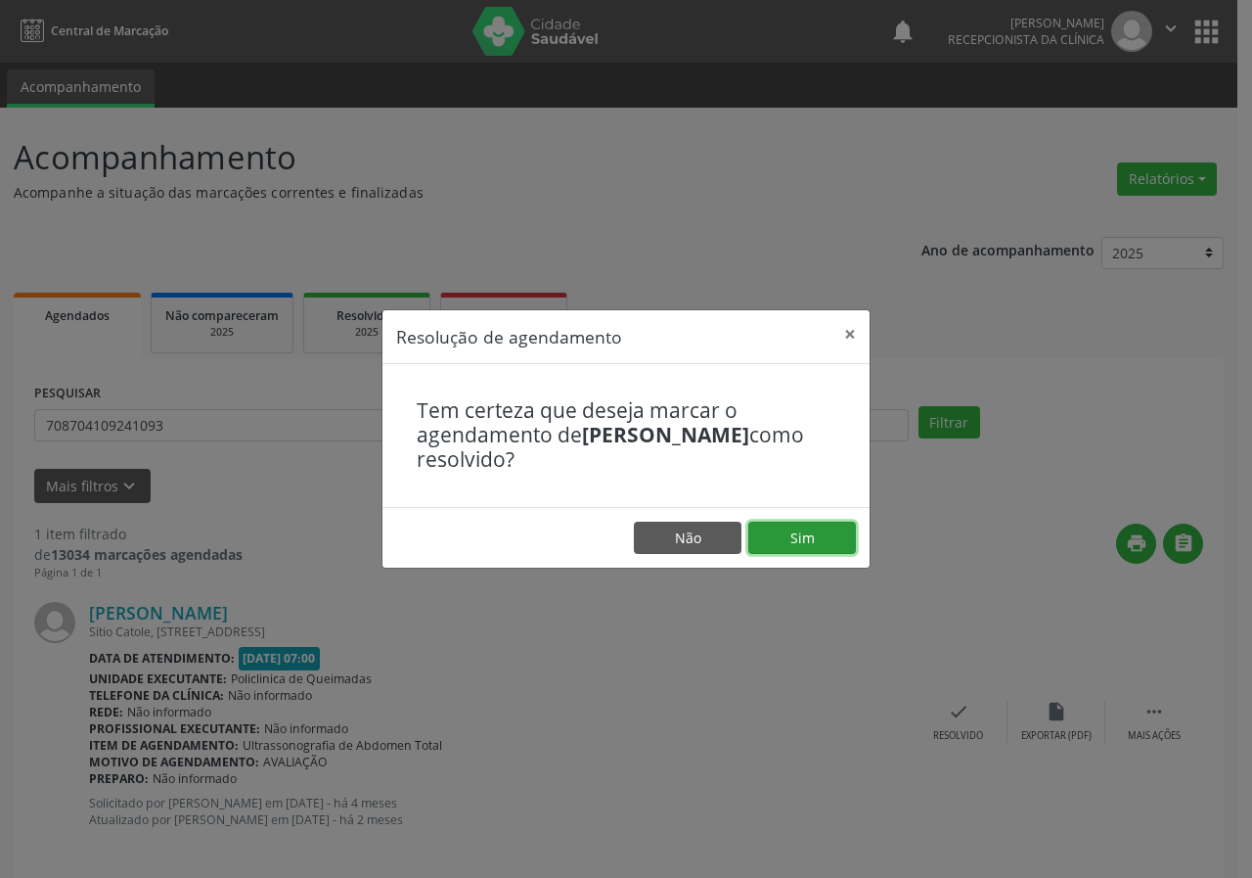
click at [800, 530] on button "Sim" at bounding box center [803, 538] width 108 height 33
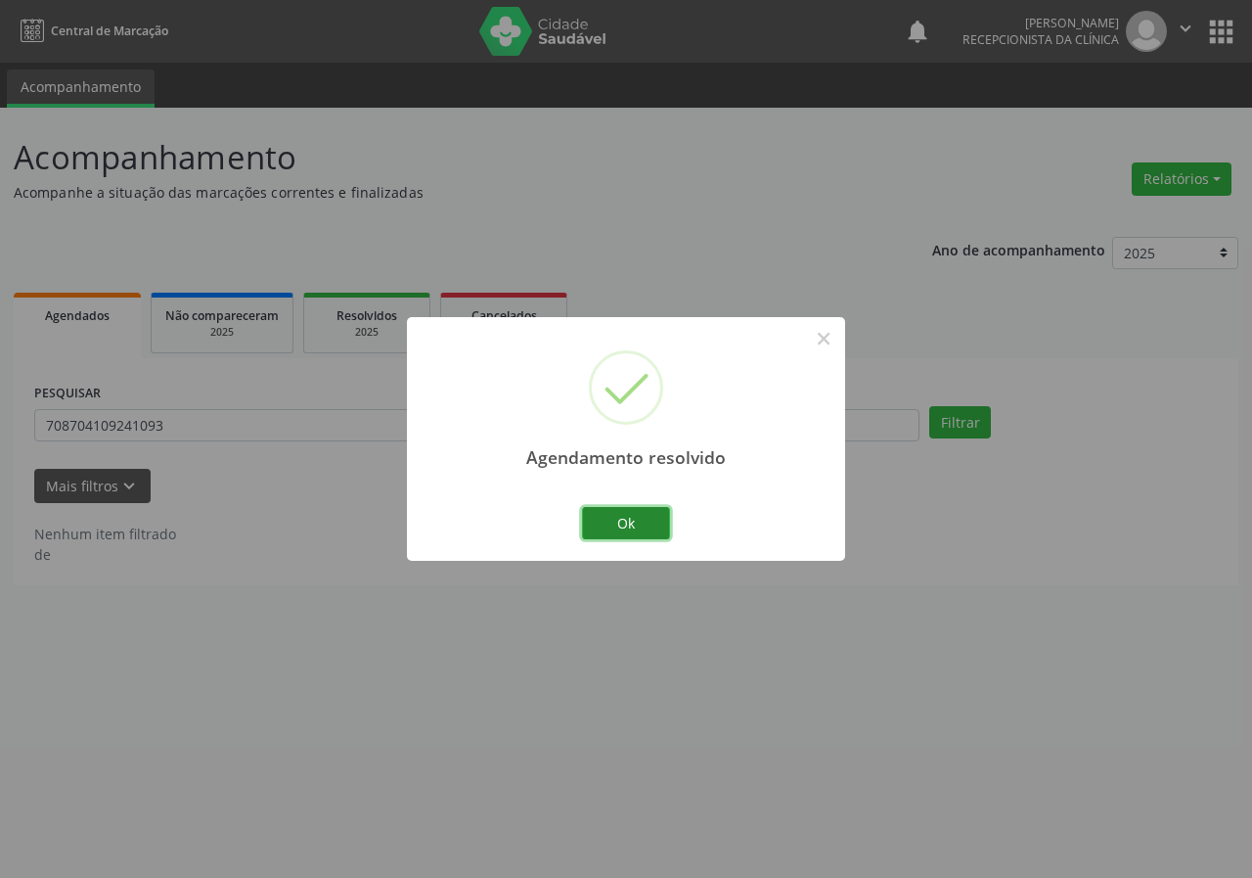
click at [640, 516] on button "Ok" at bounding box center [626, 523] width 88 height 33
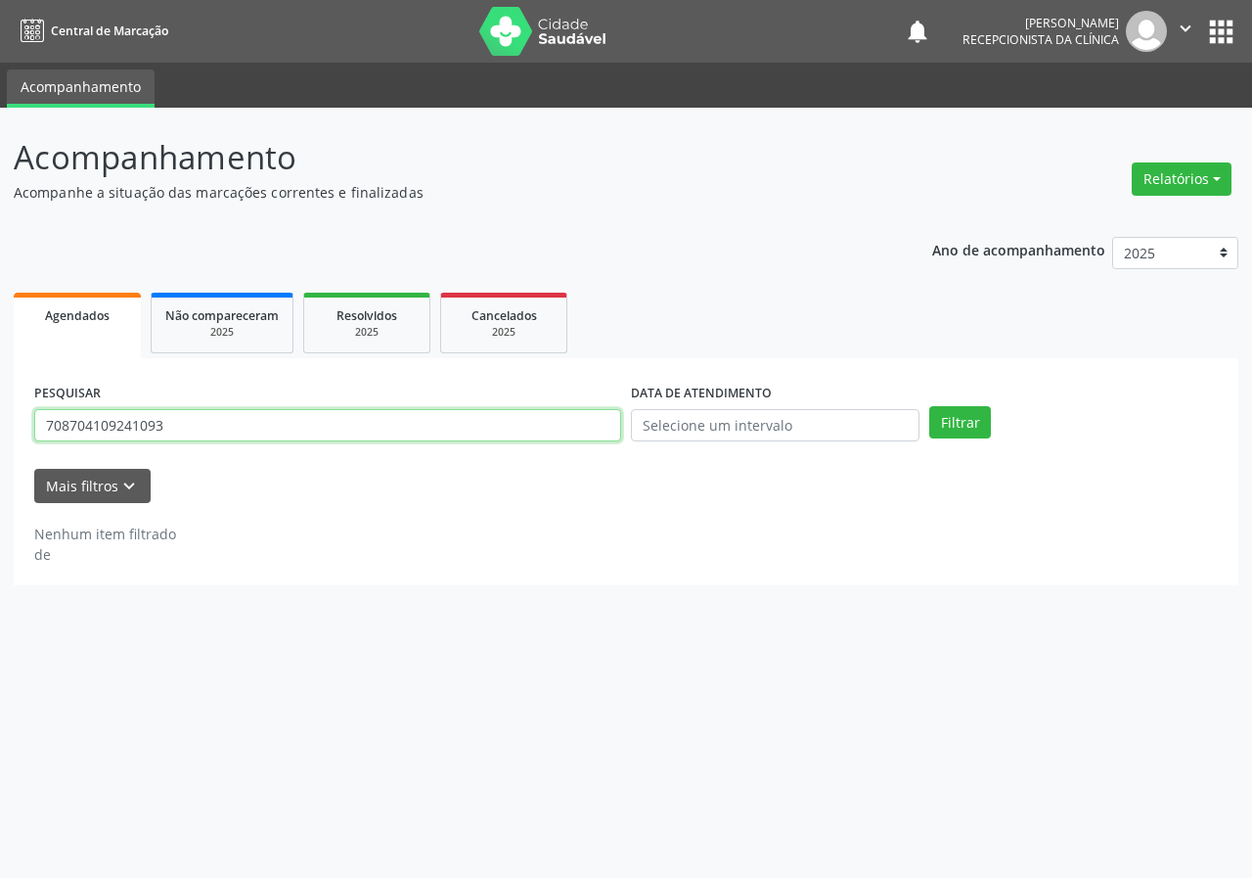
click at [497, 425] on input "708704109241093" at bounding box center [327, 425] width 587 height 33
type input "70230114310"
click at [930, 406] on button "Filtrar" at bounding box center [961, 422] width 62 height 33
click at [189, 436] on input "70230114310" at bounding box center [327, 425] width 587 height 33
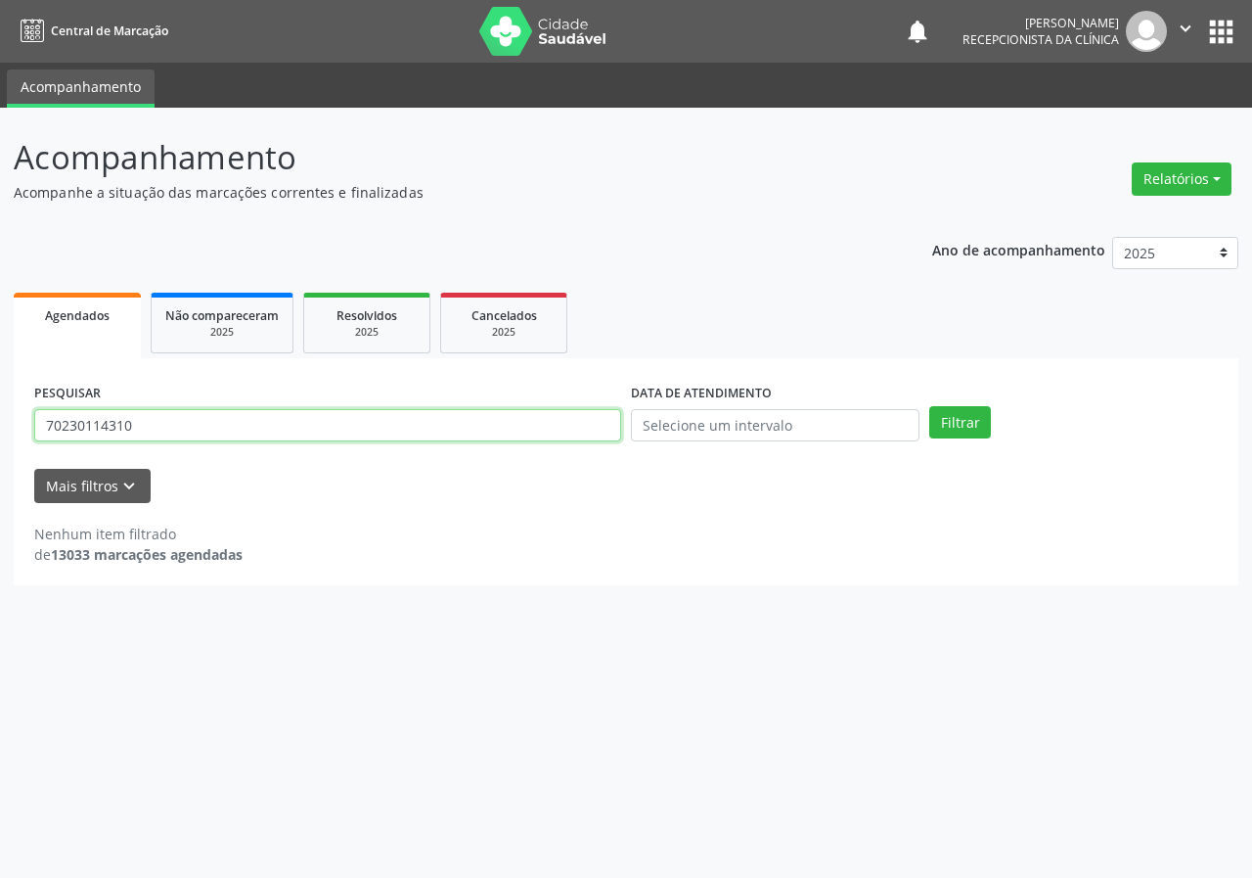
click at [189, 436] on input "70230114310" at bounding box center [327, 425] width 587 height 33
type input "702301119514310"
click at [930, 406] on button "Filtrar" at bounding box center [961, 422] width 62 height 33
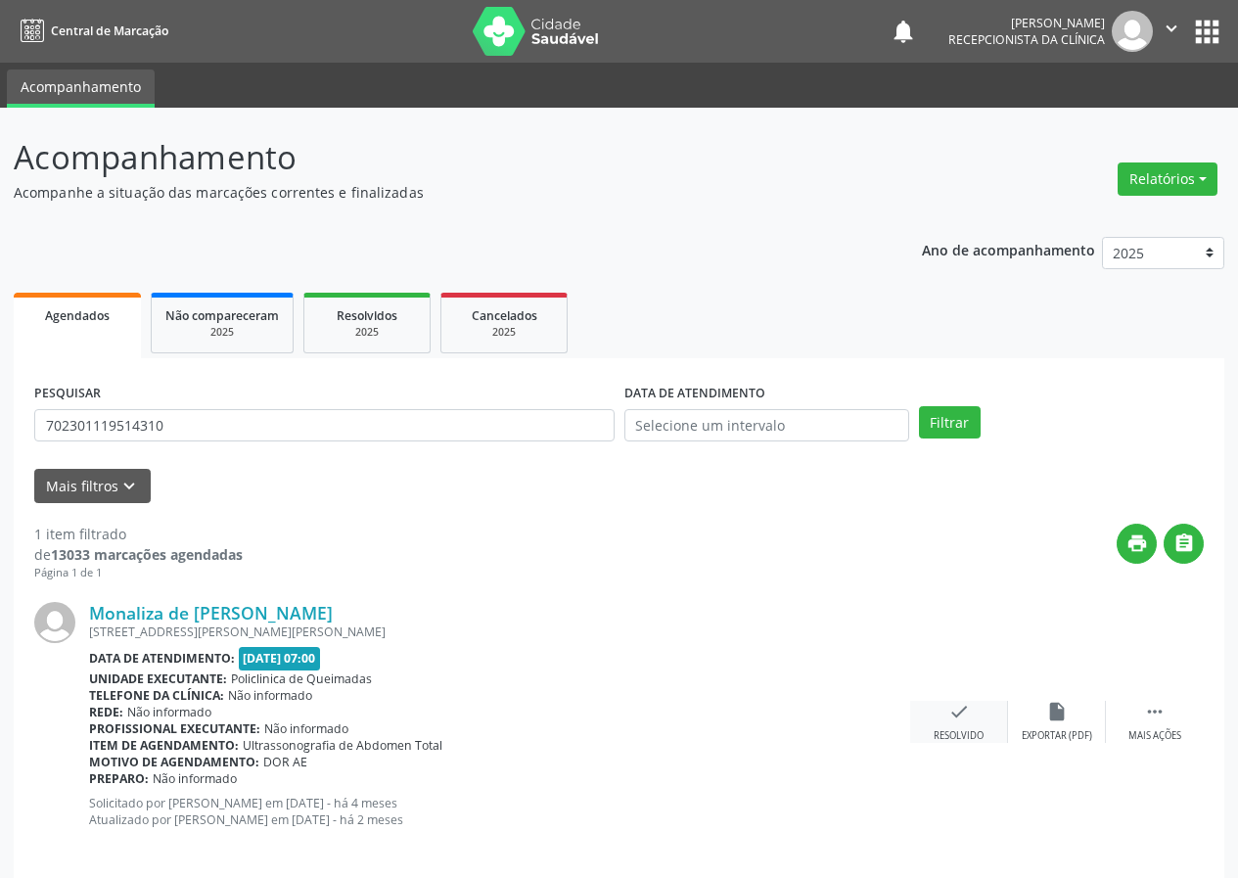
click at [951, 711] on icon "check" at bounding box center [959, 712] width 22 height 22
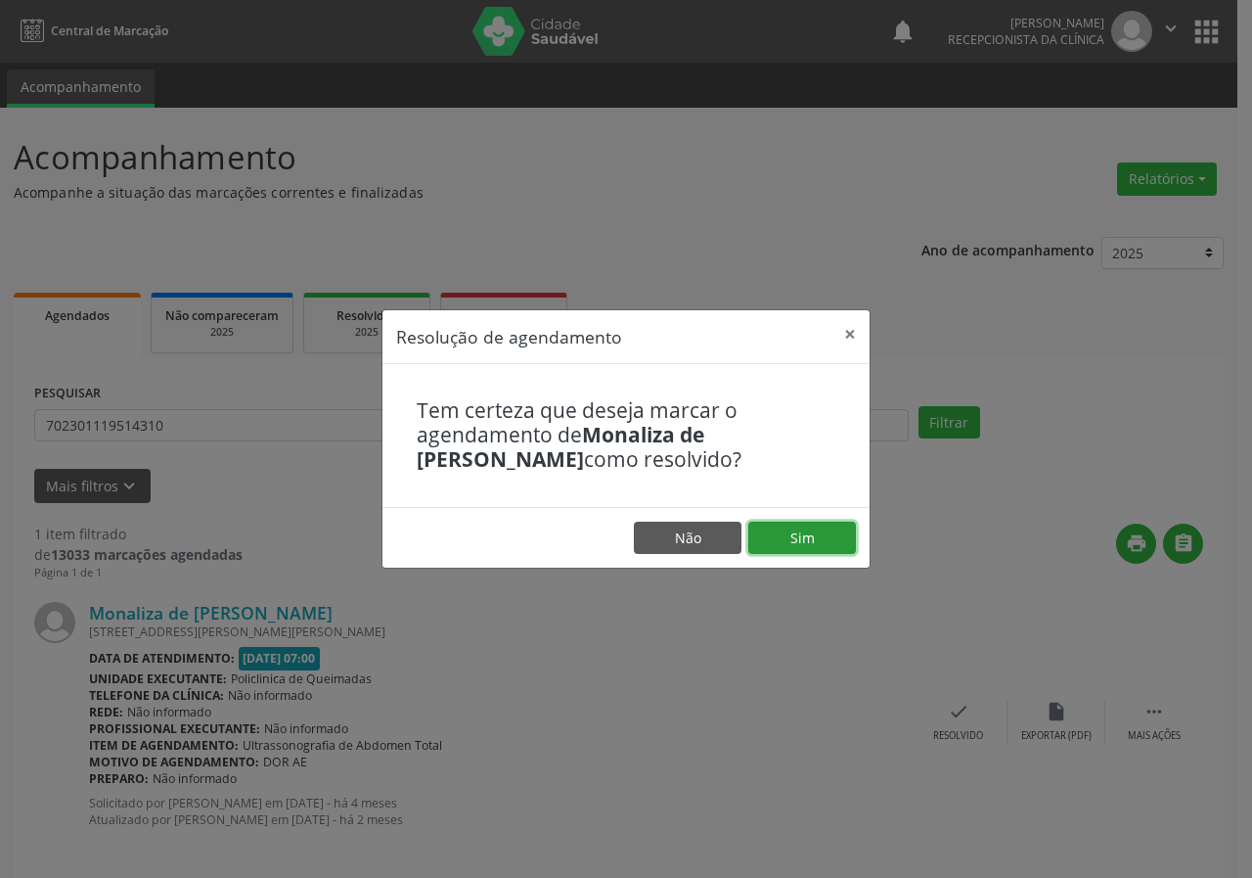
click at [828, 529] on button "Sim" at bounding box center [803, 538] width 108 height 33
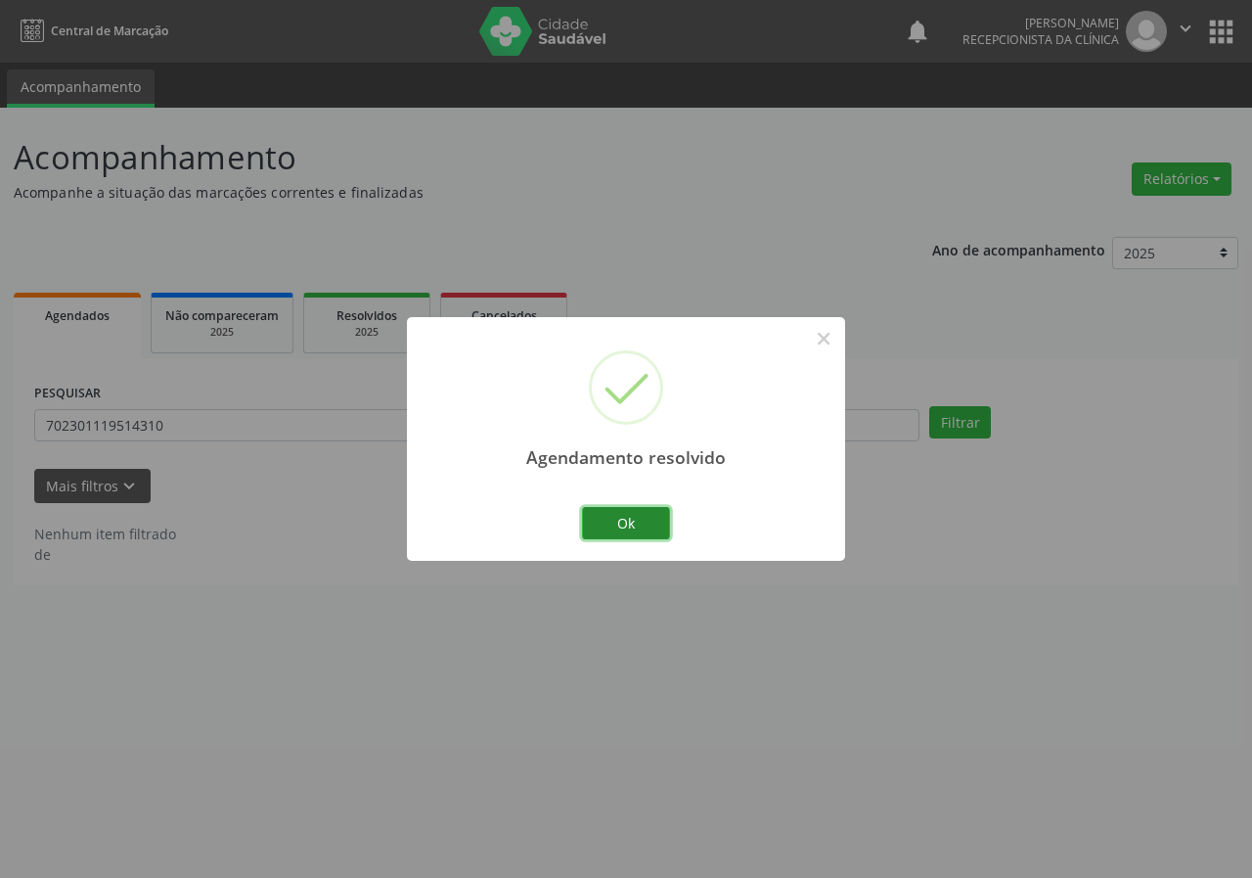
click at [665, 529] on button "Ok" at bounding box center [626, 523] width 88 height 33
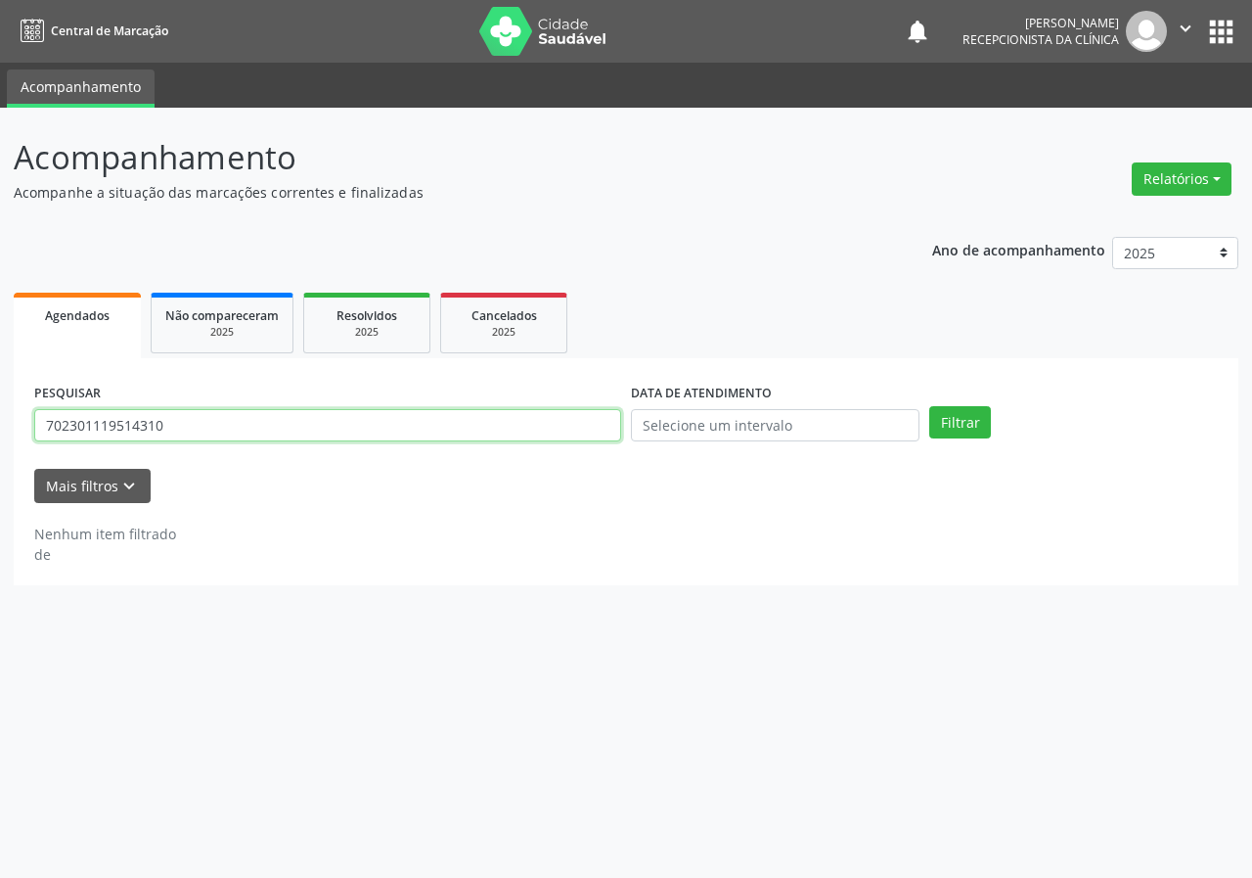
click at [592, 418] on input "702301119514310" at bounding box center [327, 425] width 587 height 33
type input "700007737650703"
click at [930, 406] on button "Filtrar" at bounding box center [961, 422] width 62 height 33
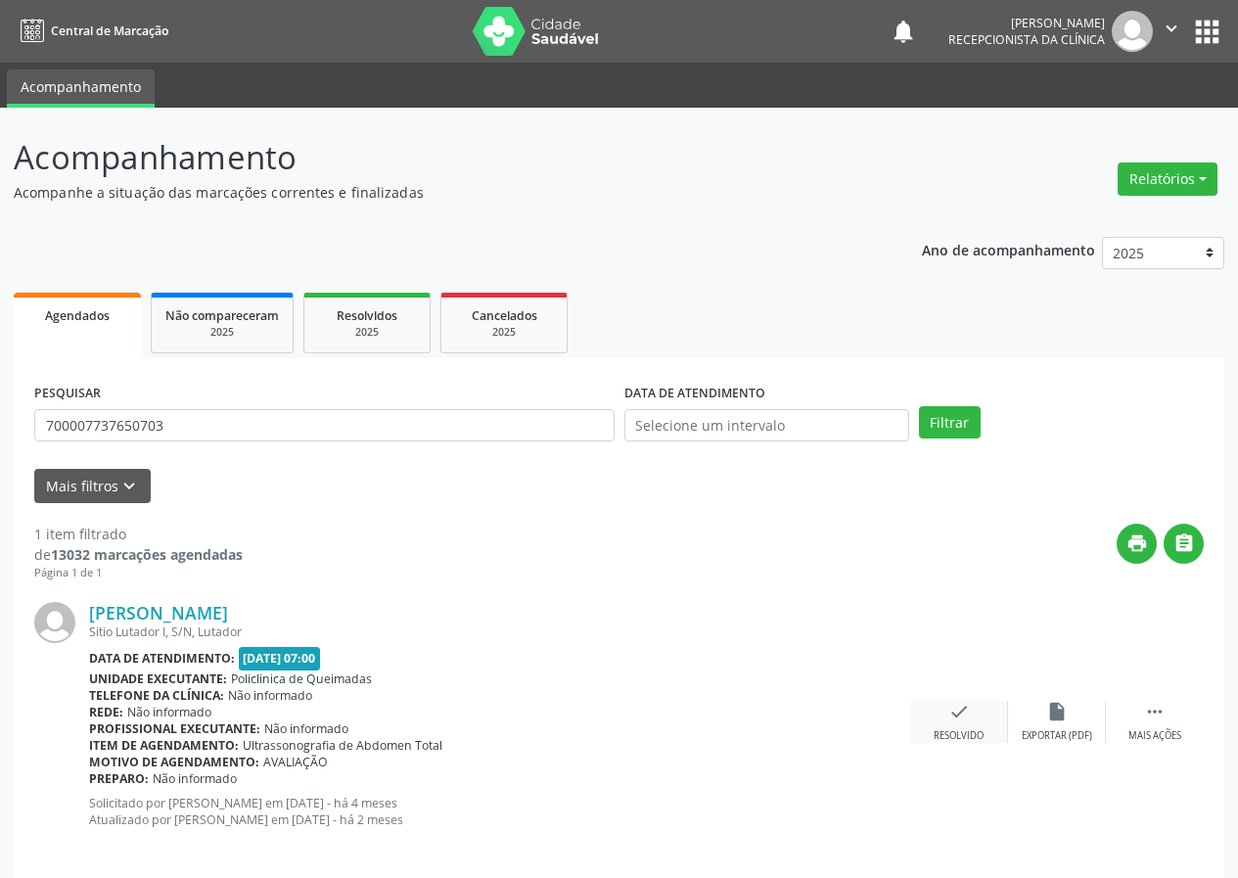
click at [952, 720] on icon "check" at bounding box center [959, 712] width 22 height 22
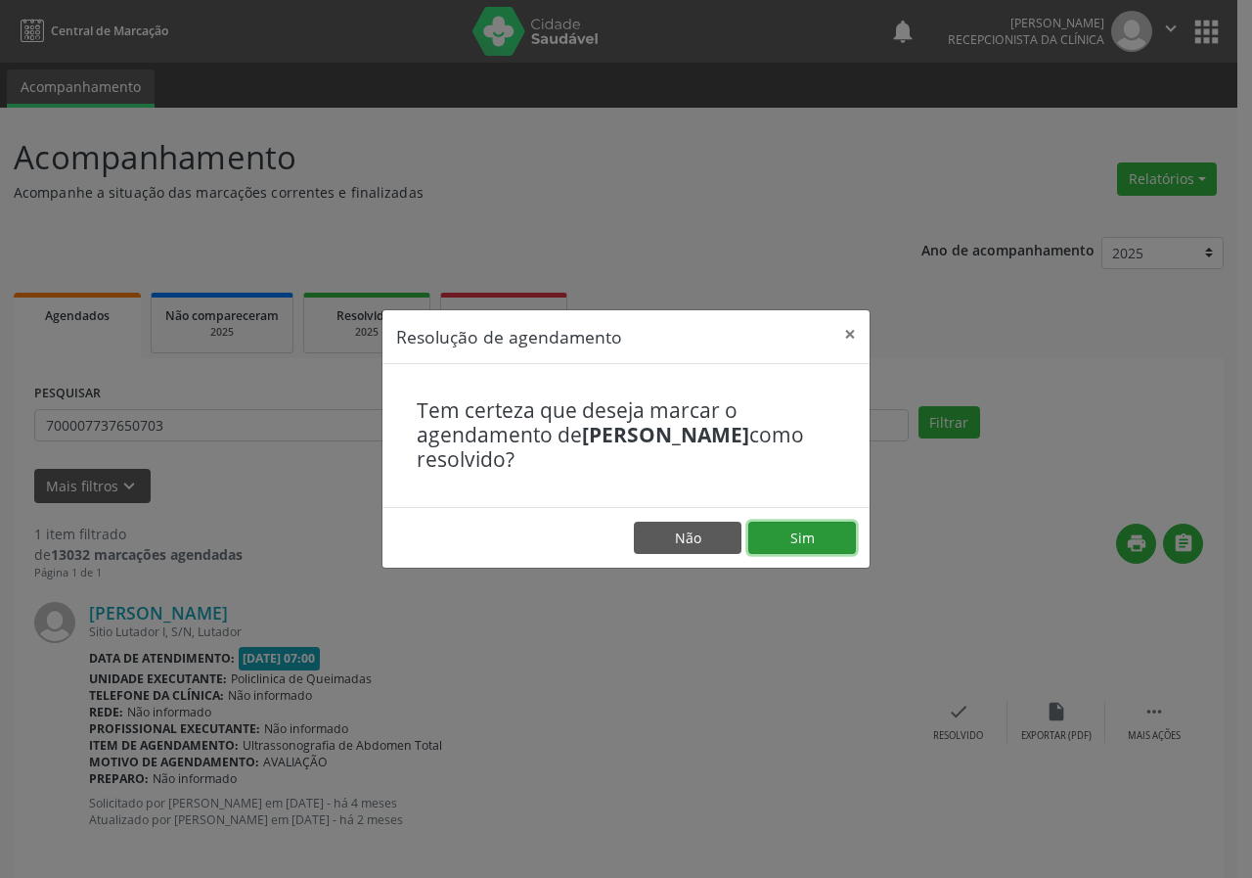
click at [765, 529] on button "Sim" at bounding box center [803, 538] width 108 height 33
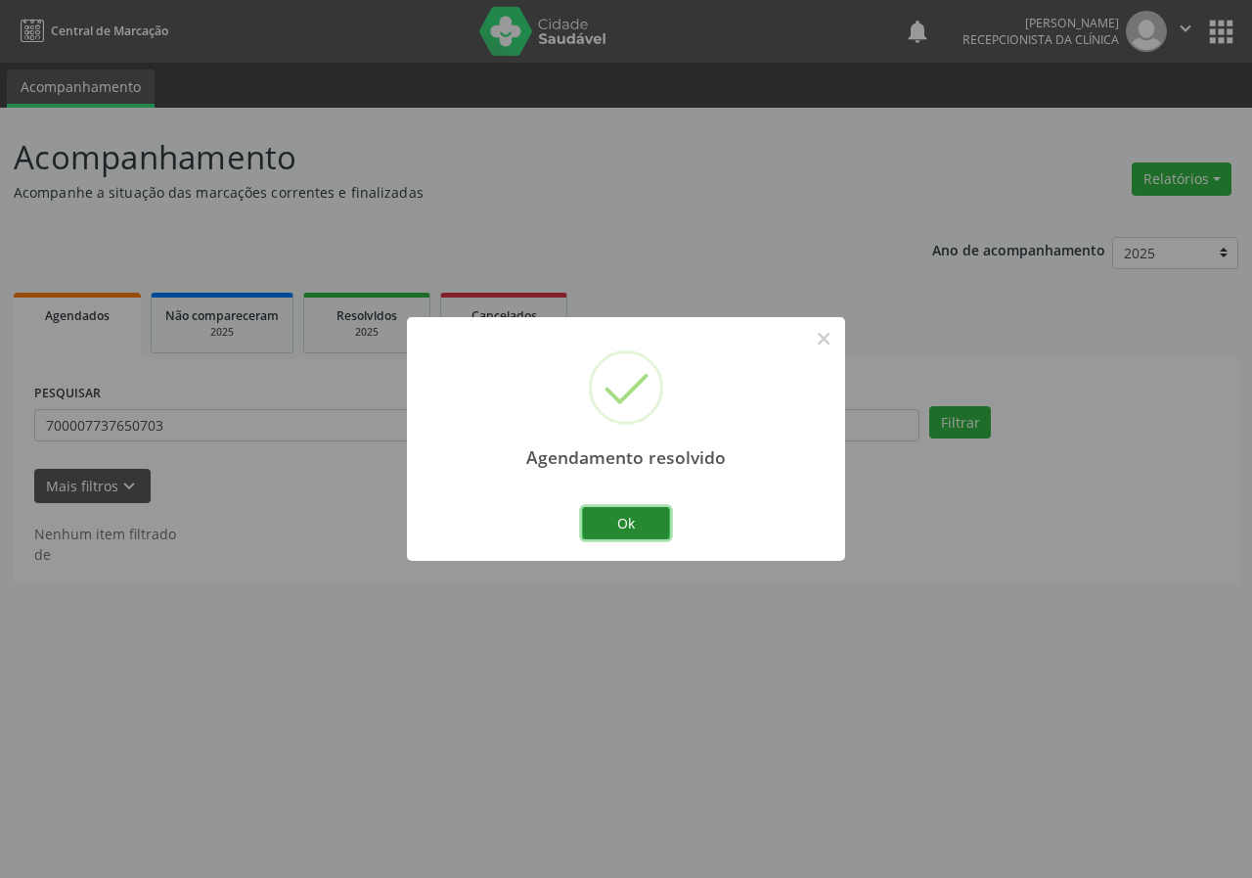
click at [646, 518] on button "Ok" at bounding box center [626, 523] width 88 height 33
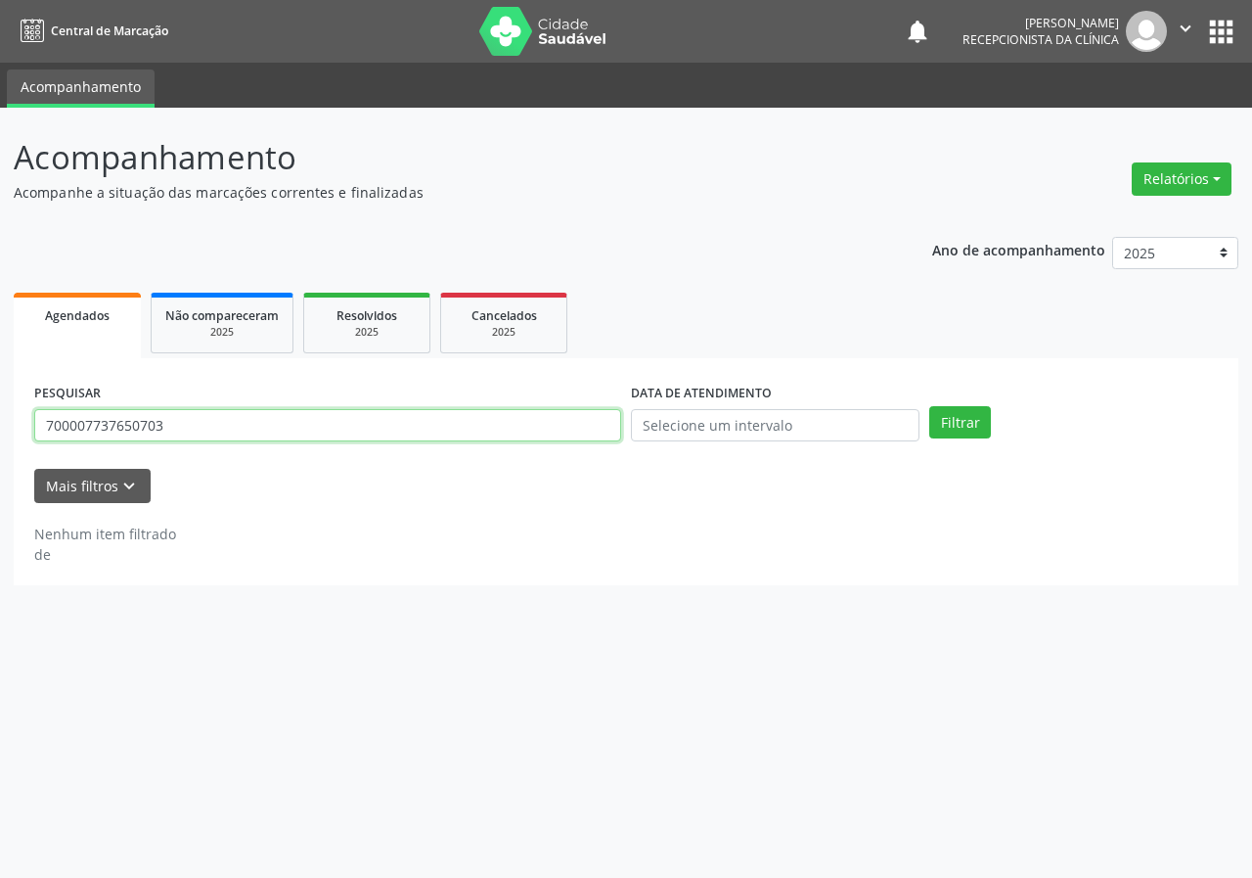
click at [425, 427] on input "700007737650703" at bounding box center [327, 425] width 587 height 33
type input "708204690971844"
click at [930, 406] on button "Filtrar" at bounding box center [961, 422] width 62 height 33
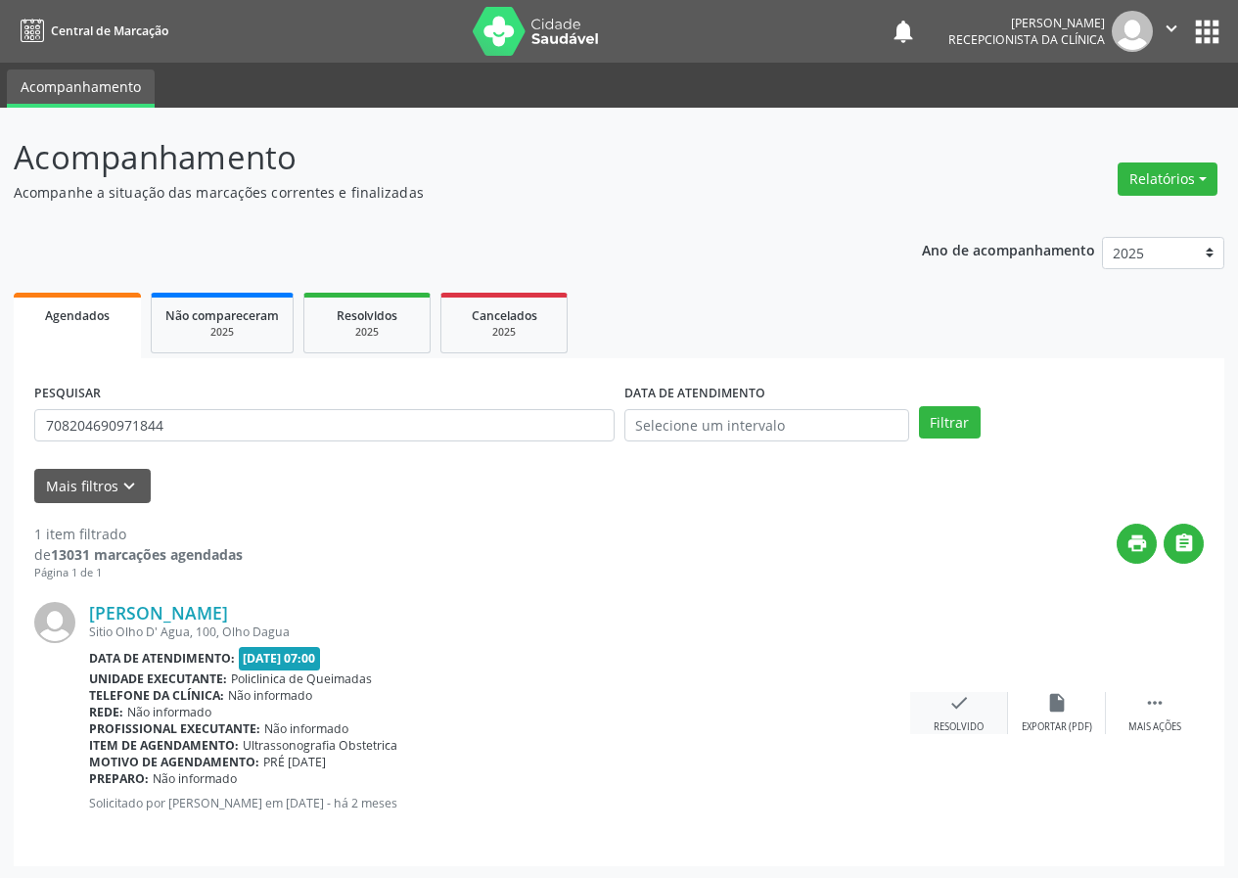
click at [957, 721] on div "check Resolvido" at bounding box center [959, 713] width 98 height 42
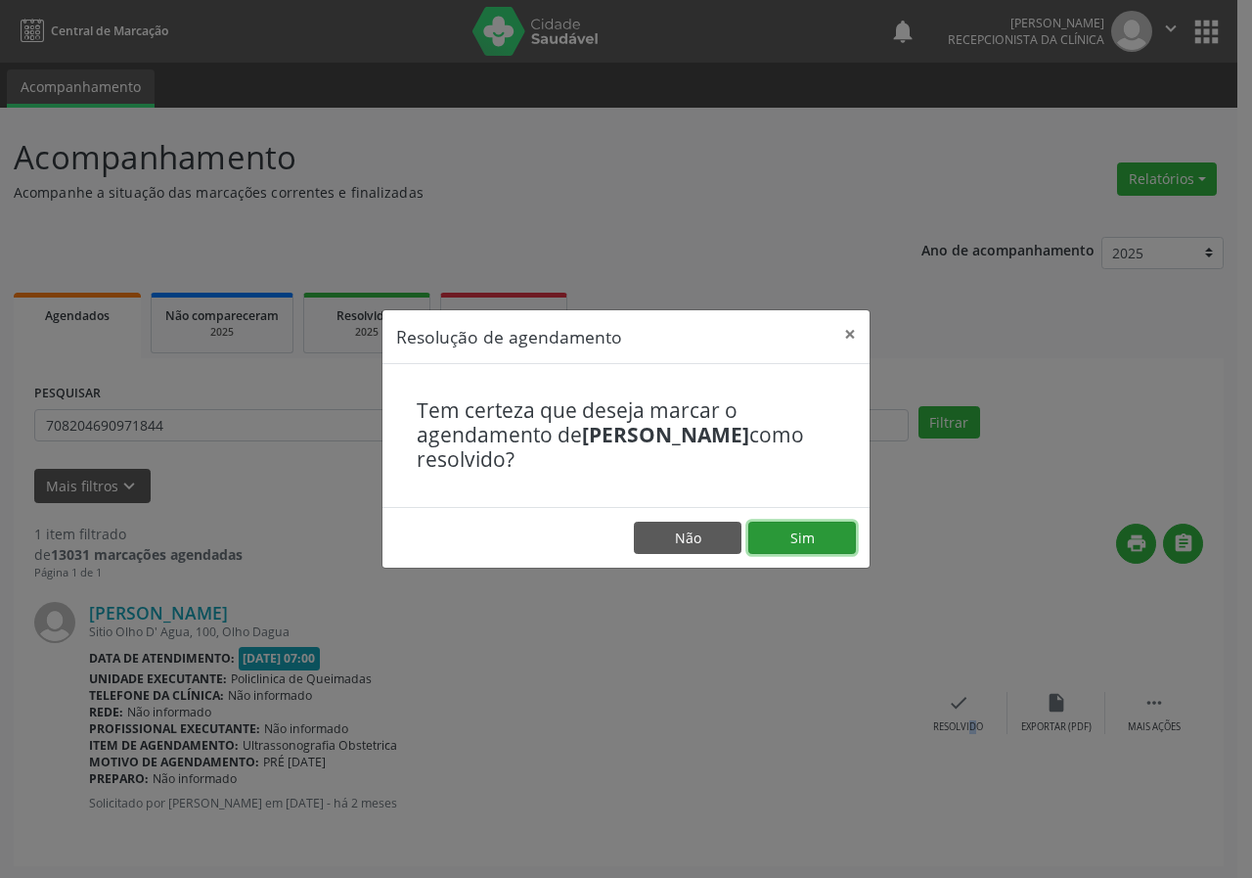
click at [839, 538] on button "Sim" at bounding box center [803, 538] width 108 height 33
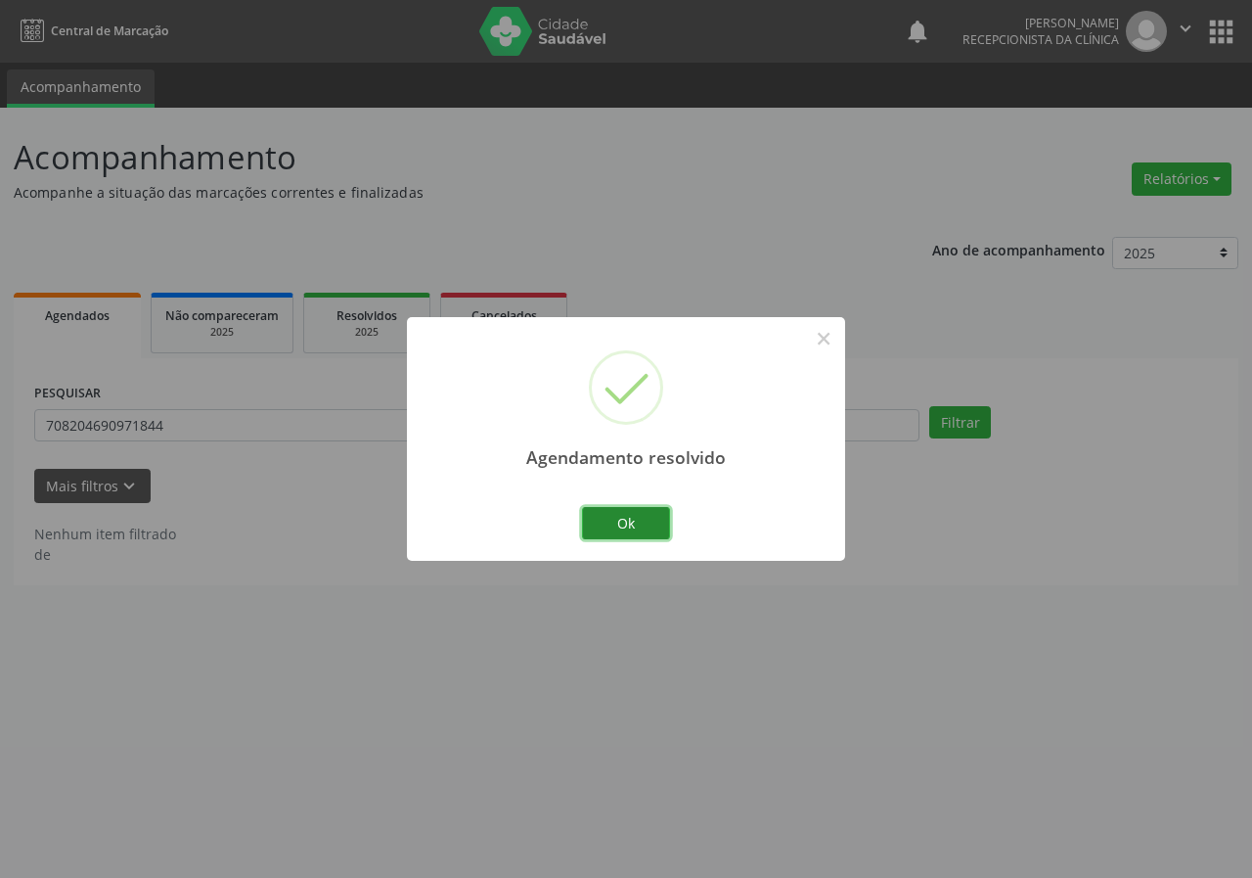
click at [653, 517] on button "Ok" at bounding box center [626, 523] width 88 height 33
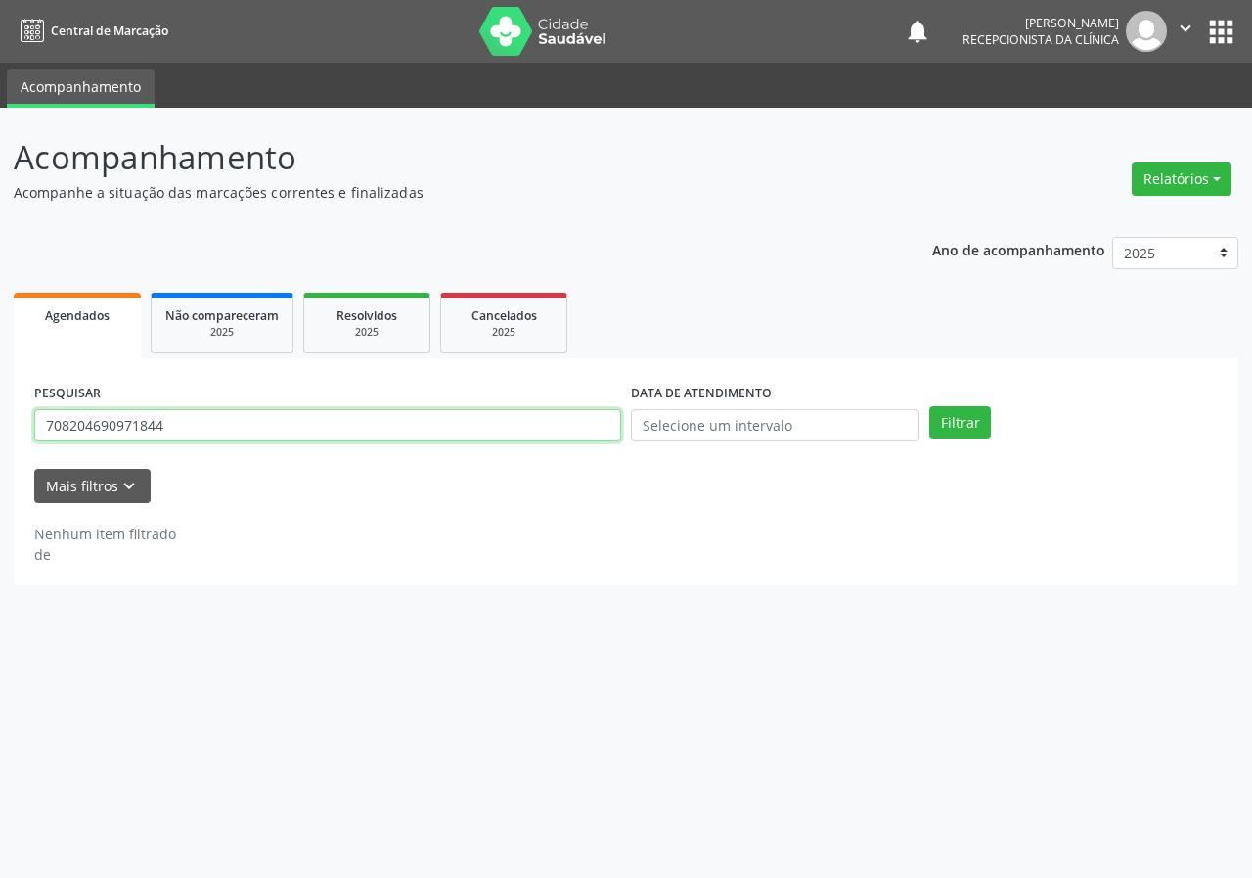
click at [614, 430] on input "708204690971844" at bounding box center [327, 425] width 587 height 33
type input "704303573867892"
click at [930, 406] on button "Filtrar" at bounding box center [961, 422] width 62 height 33
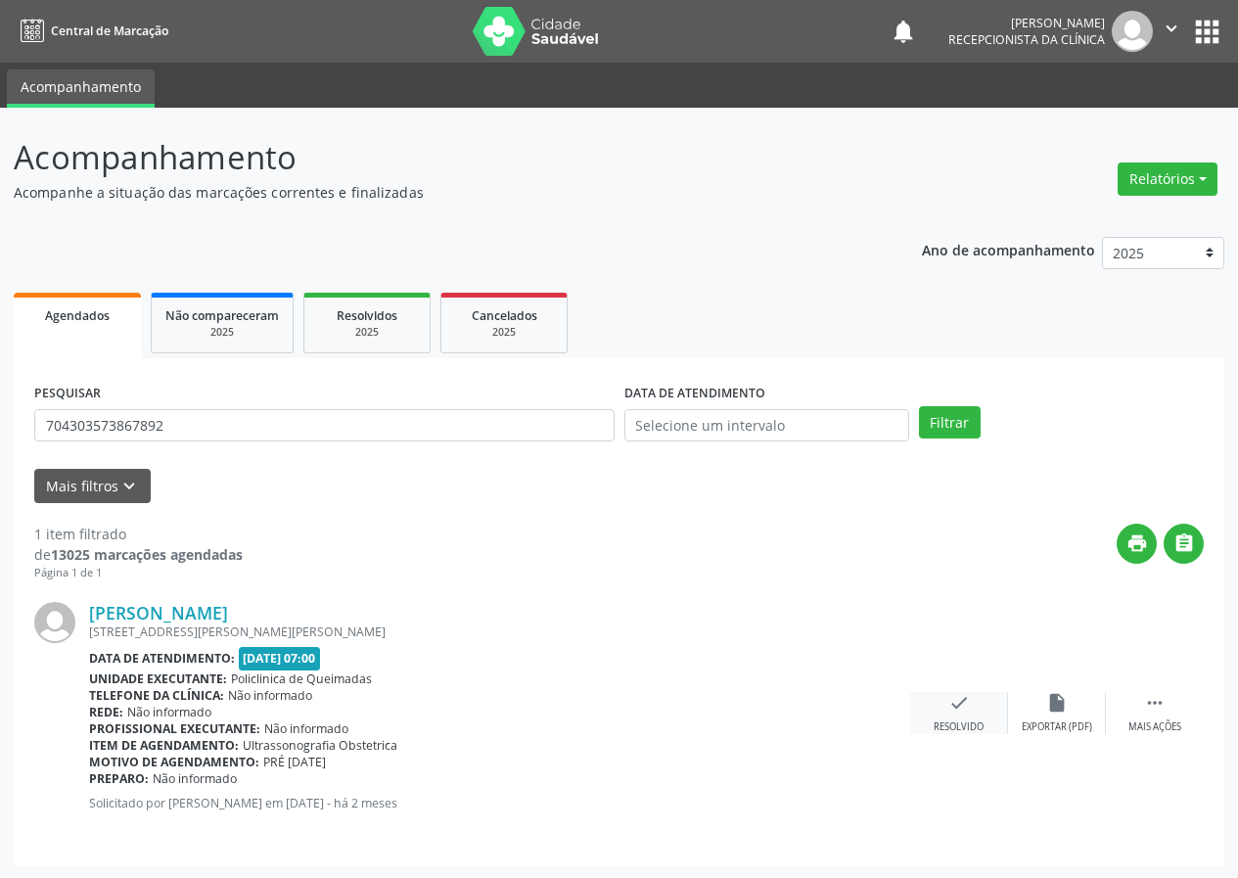
click at [957, 712] on icon "check" at bounding box center [959, 703] width 22 height 22
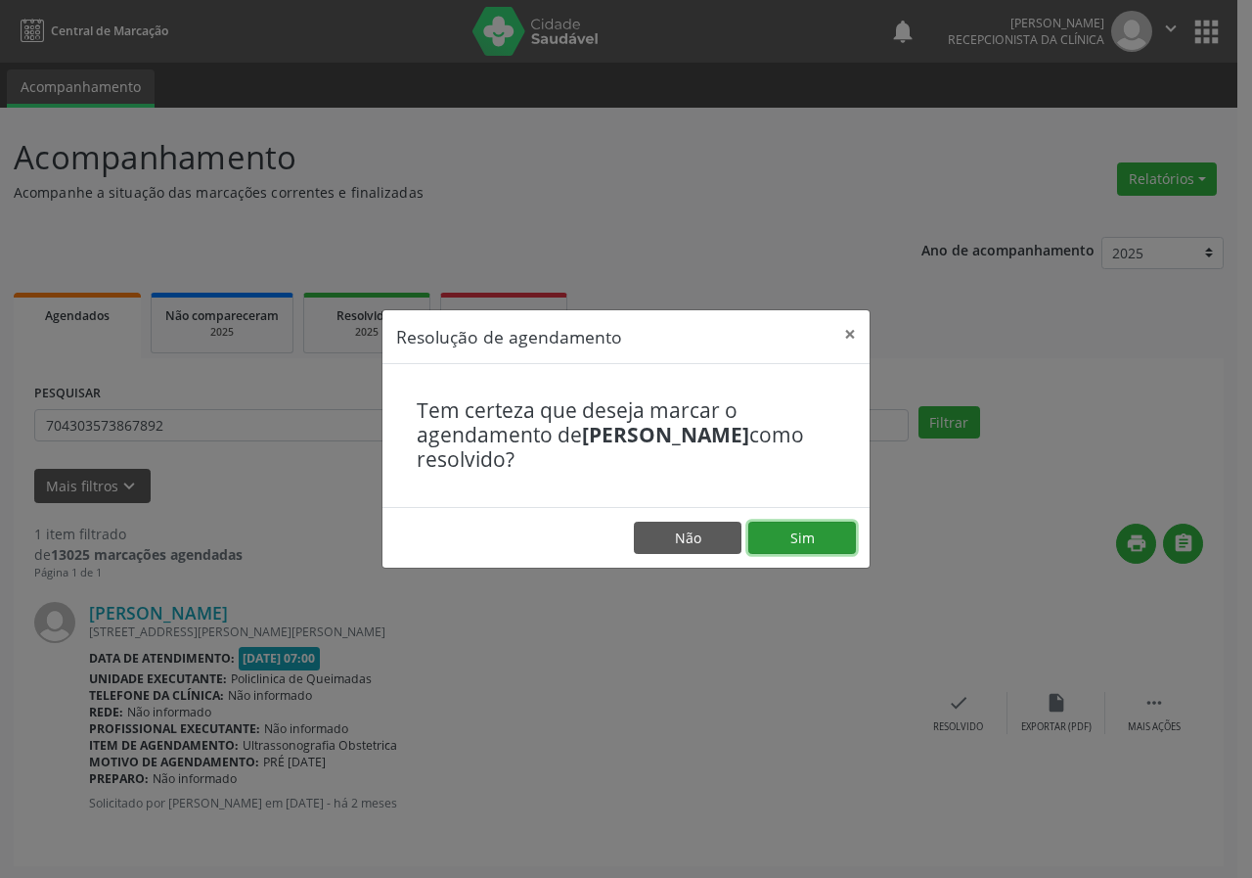
click at [820, 544] on button "Sim" at bounding box center [803, 538] width 108 height 33
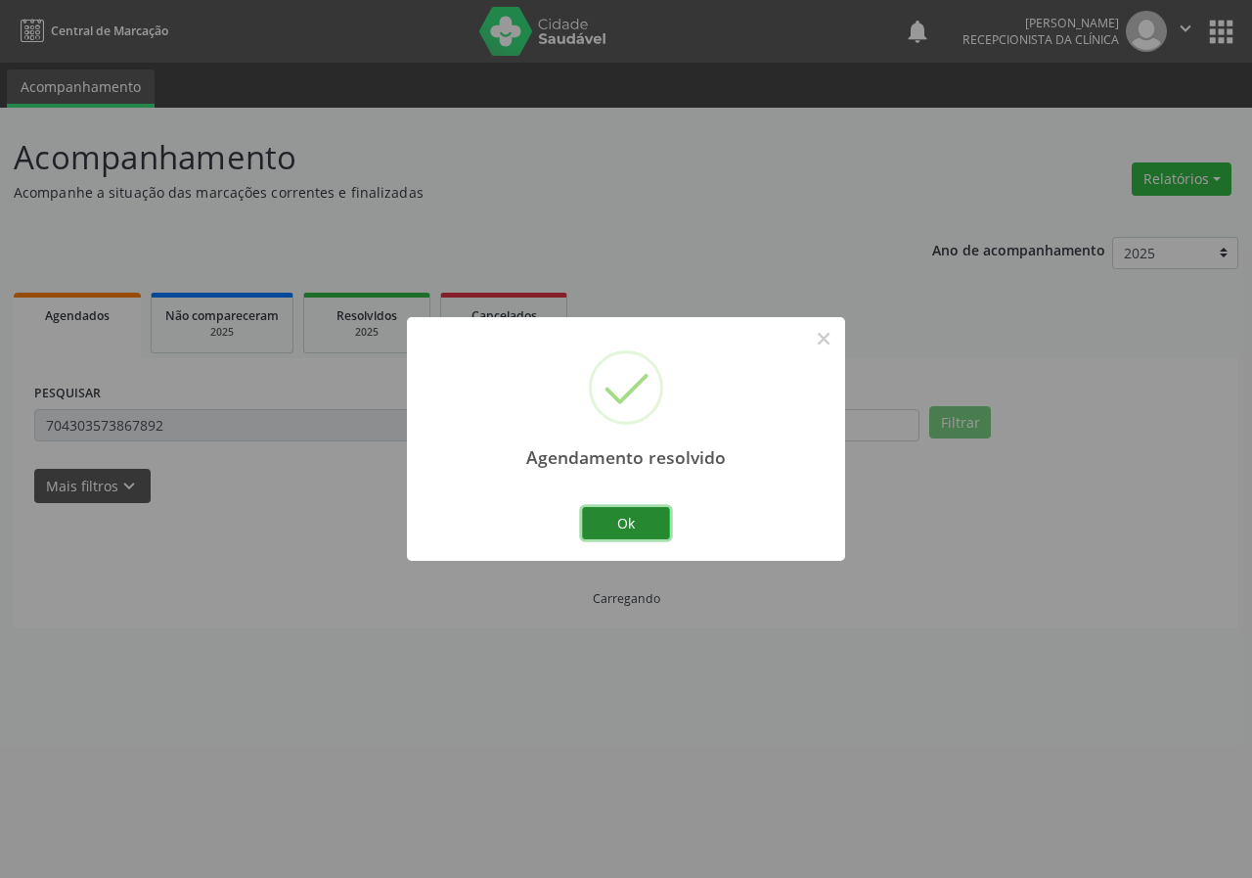
click at [648, 511] on button "Ok" at bounding box center [626, 523] width 88 height 33
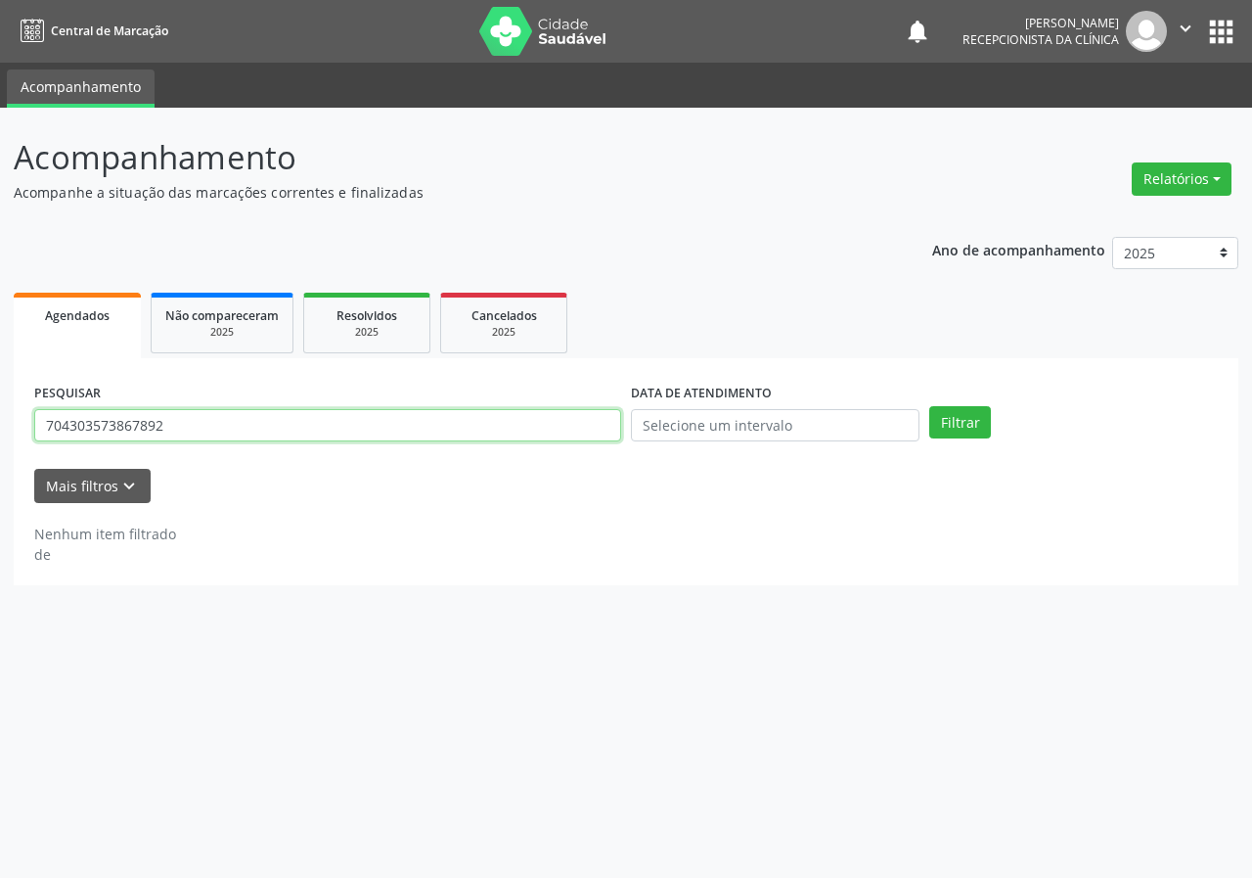
click at [532, 431] on input "704303573867892" at bounding box center [327, 425] width 587 height 33
type input "7034092251015"
click at [930, 406] on button "Filtrar" at bounding box center [961, 422] width 62 height 33
click at [157, 428] on input "7034092251015" at bounding box center [327, 425] width 587 height 33
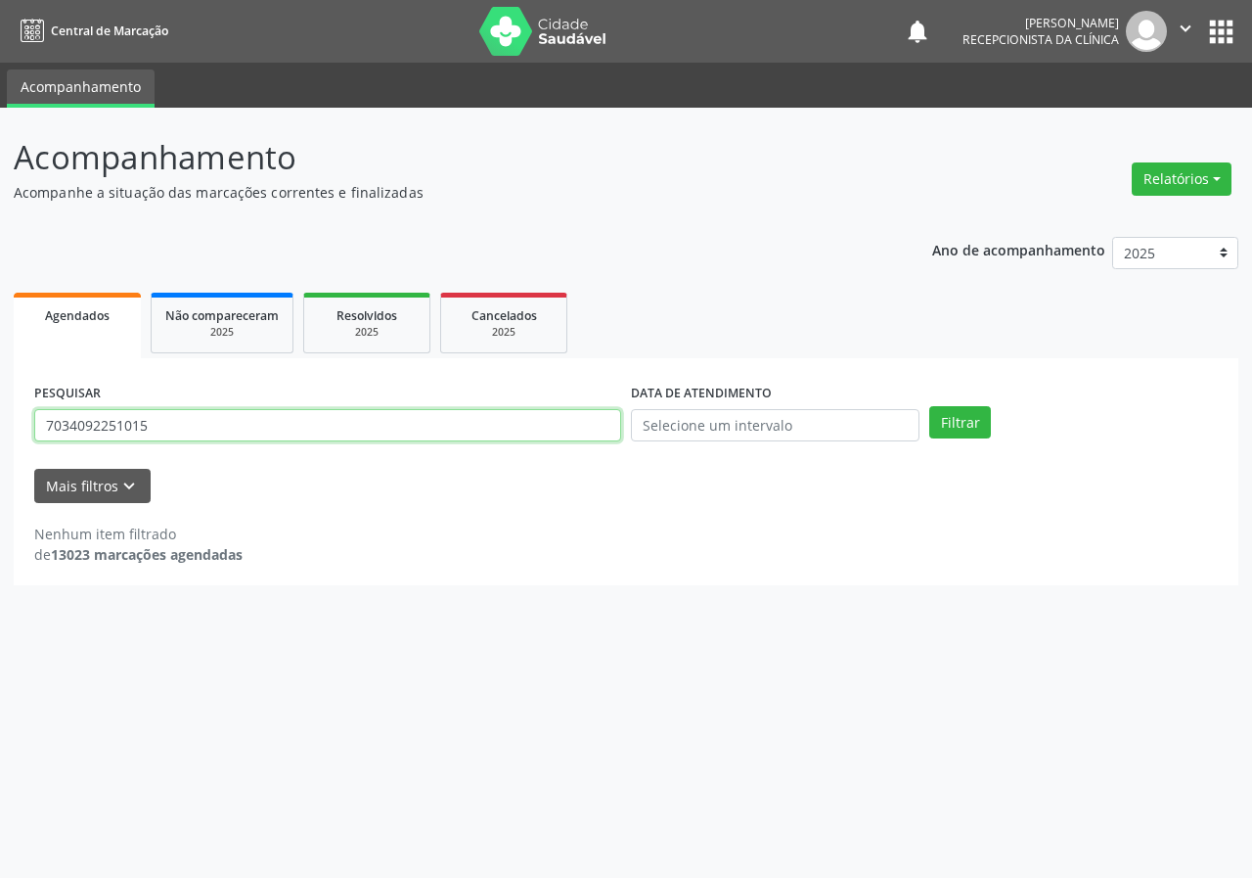
click at [157, 428] on input "7034092251015" at bounding box center [327, 425] width 587 height 33
type input "703409225751015"
click at [930, 406] on button "Filtrar" at bounding box center [961, 422] width 62 height 33
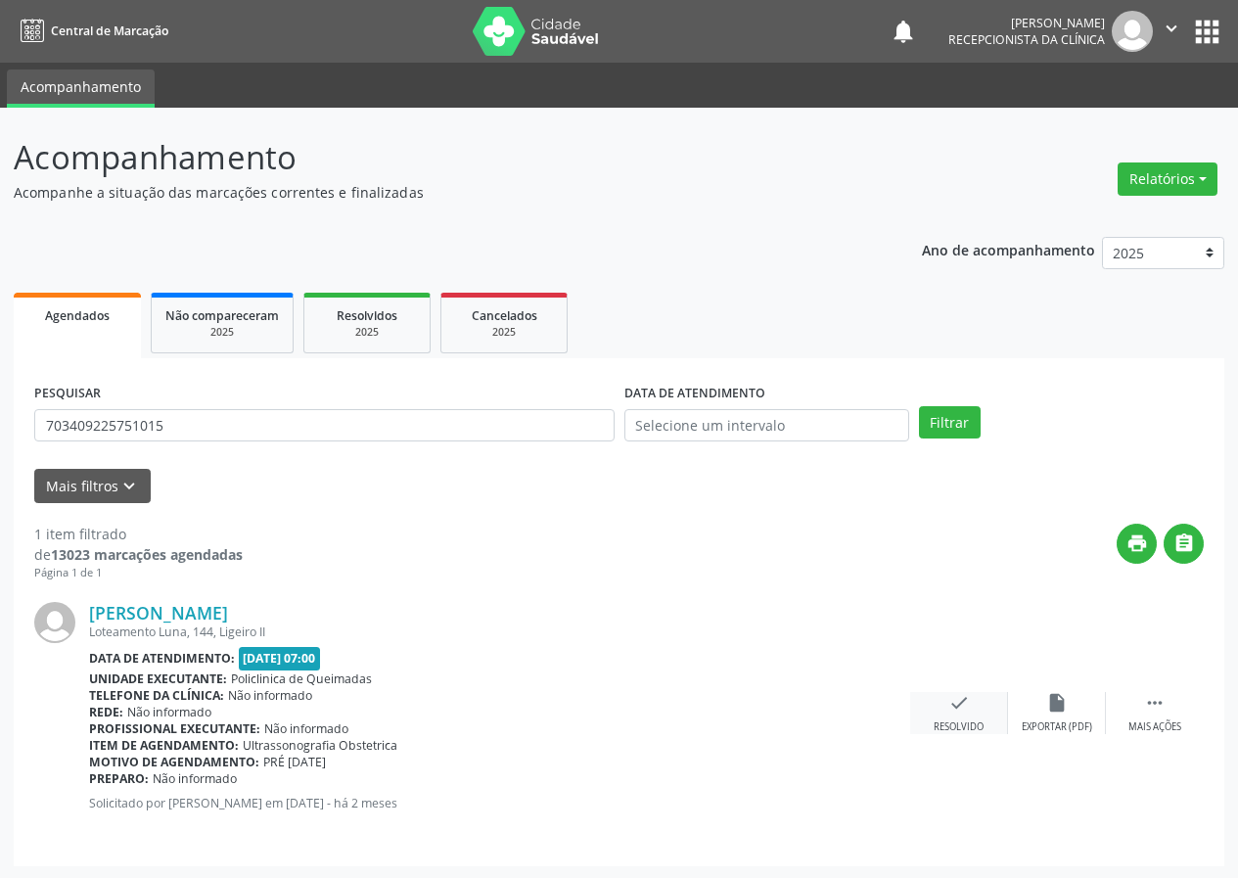
click at [965, 692] on icon "check" at bounding box center [959, 703] width 22 height 22
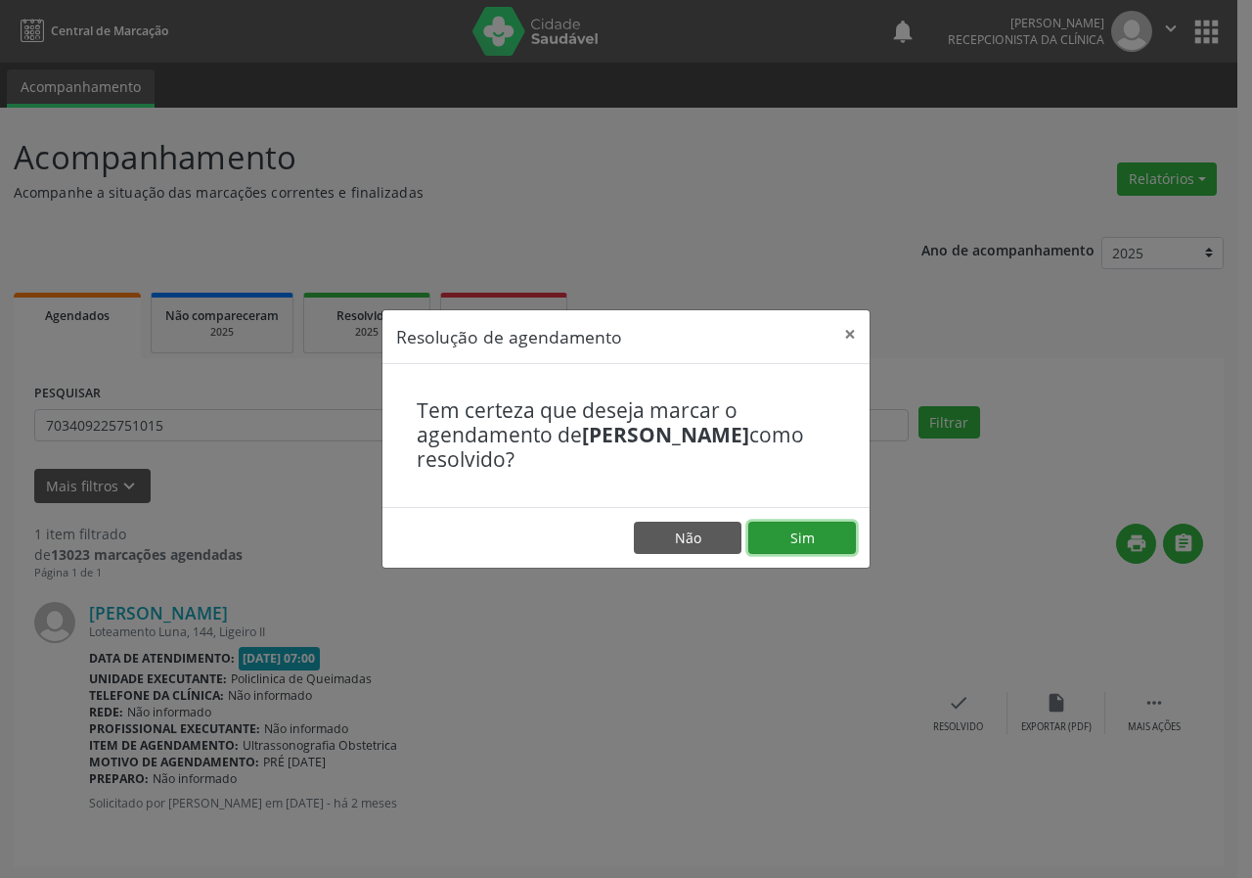
drag, startPoint x: 836, startPoint y: 526, endPoint x: 776, endPoint y: 524, distance: 59.7
click at [835, 527] on button "Sim" at bounding box center [803, 538] width 108 height 33
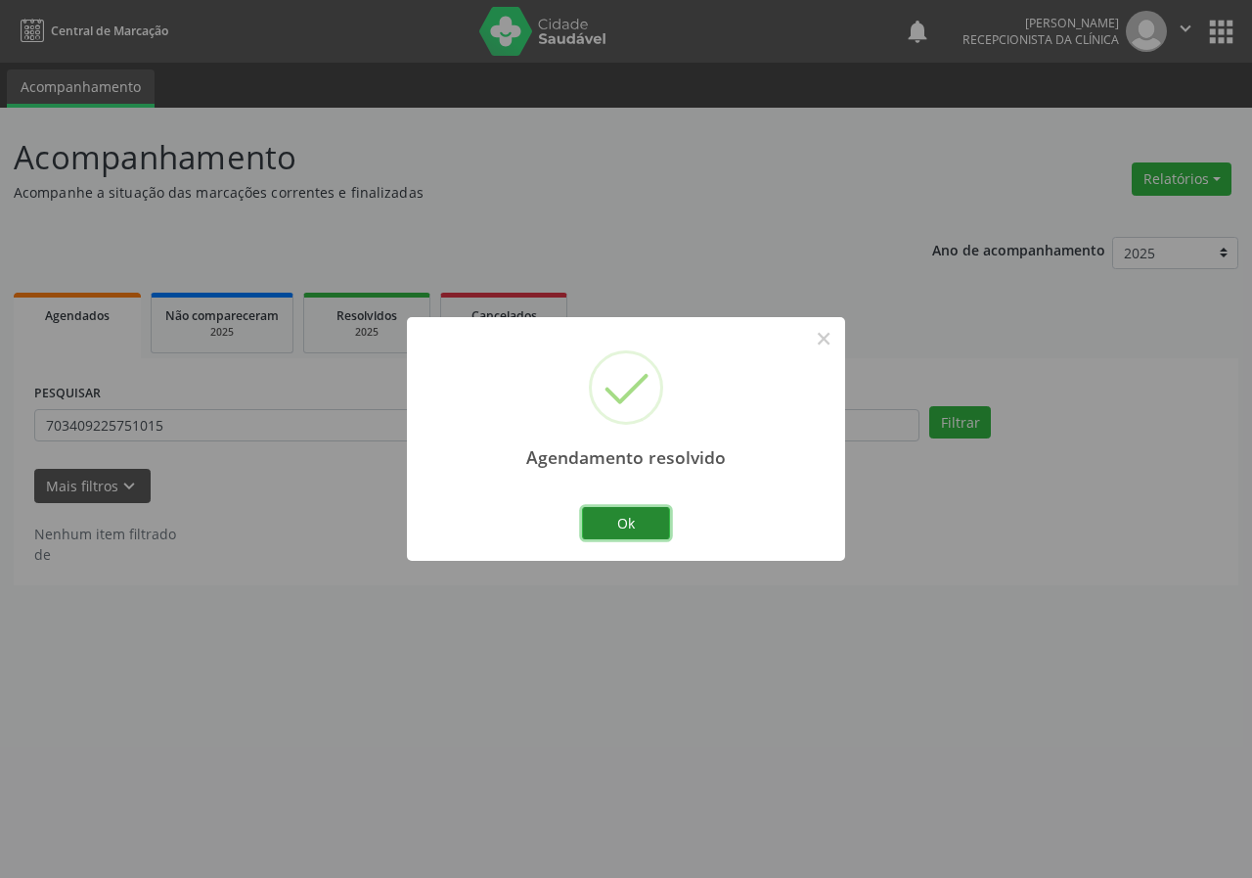
click at [625, 520] on button "Ok" at bounding box center [626, 523] width 88 height 33
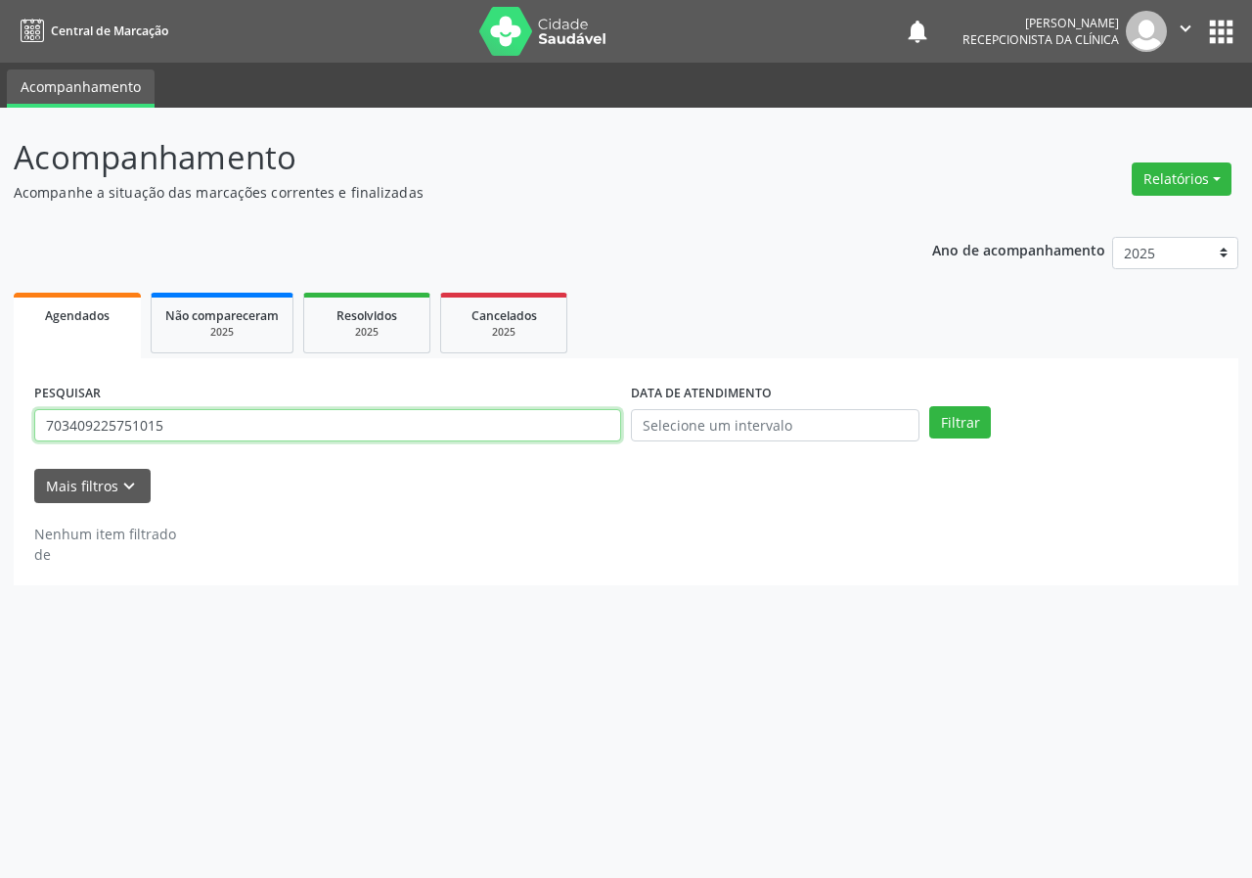
click at [454, 414] on input "703409225751015" at bounding box center [327, 425] width 587 height 33
type input "705805408092834"
click at [930, 406] on button "Filtrar" at bounding box center [961, 422] width 62 height 33
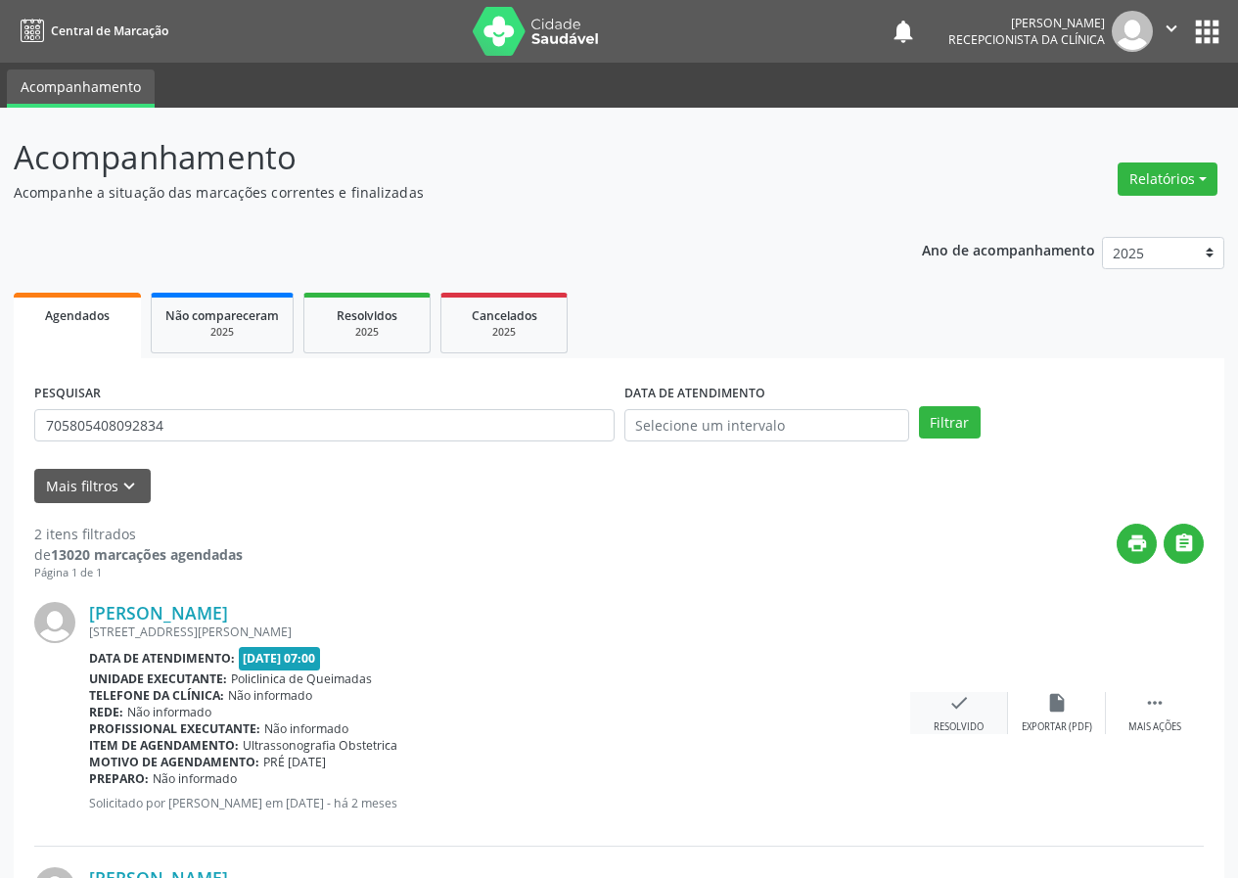
click at [955, 724] on div "Resolvido" at bounding box center [958, 727] width 50 height 14
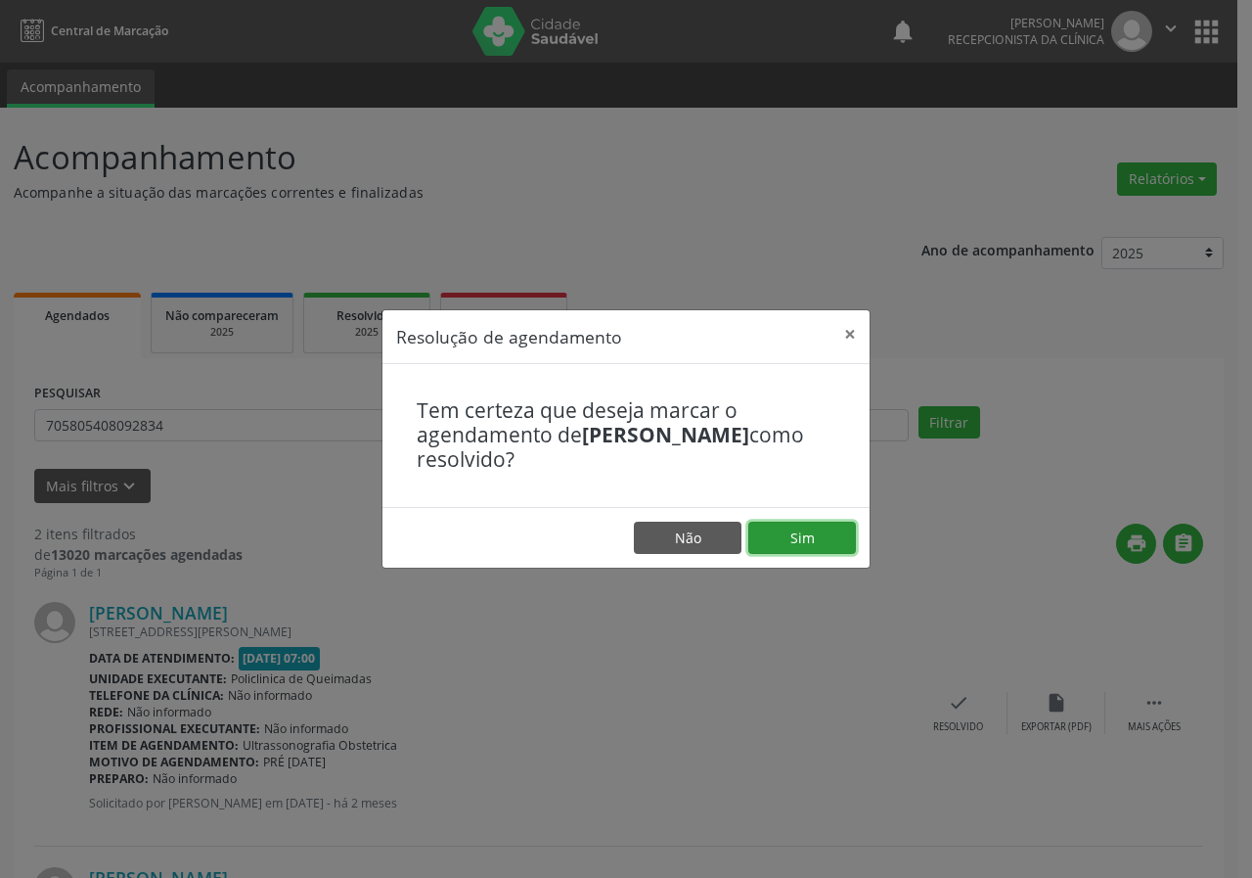
click at [820, 550] on button "Sim" at bounding box center [803, 538] width 108 height 33
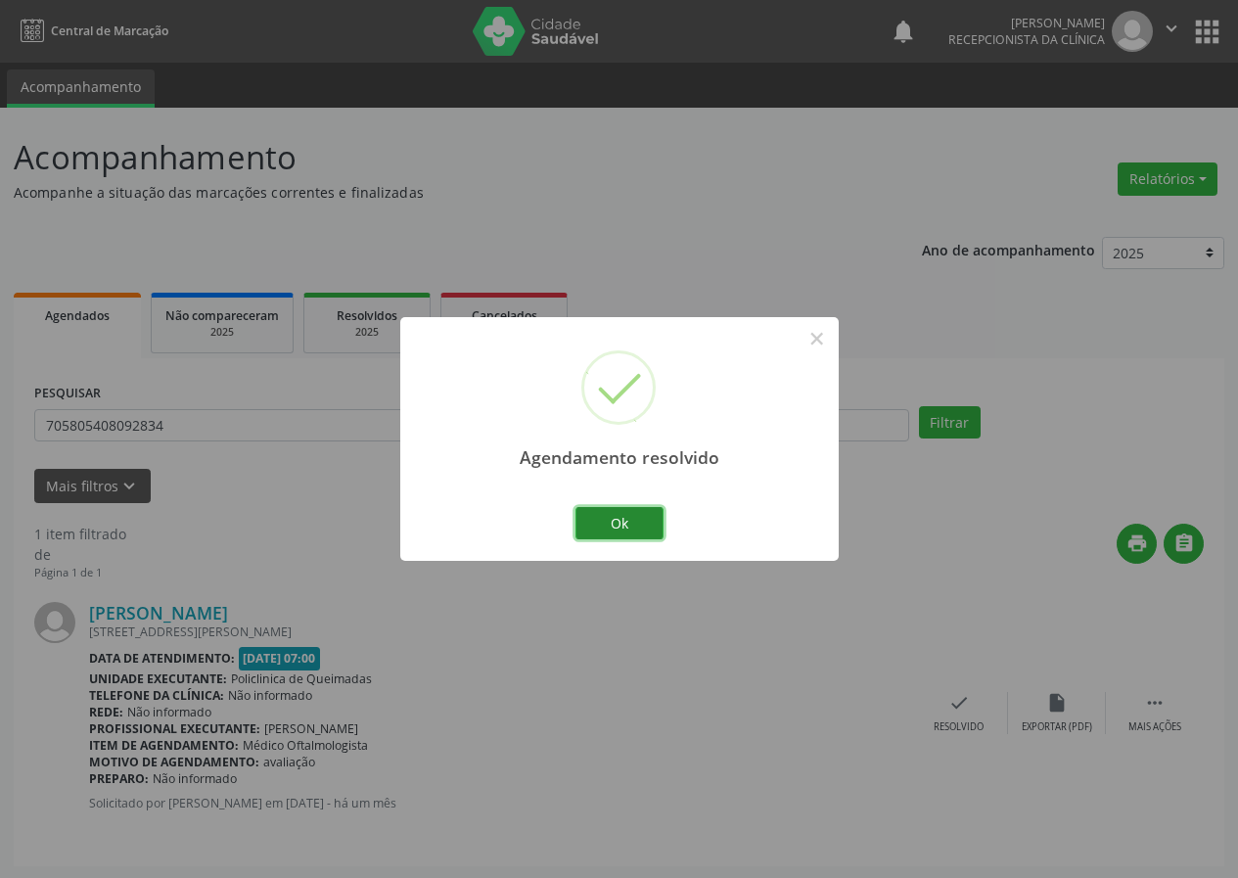
click at [662, 536] on button "Ok" at bounding box center [619, 523] width 88 height 33
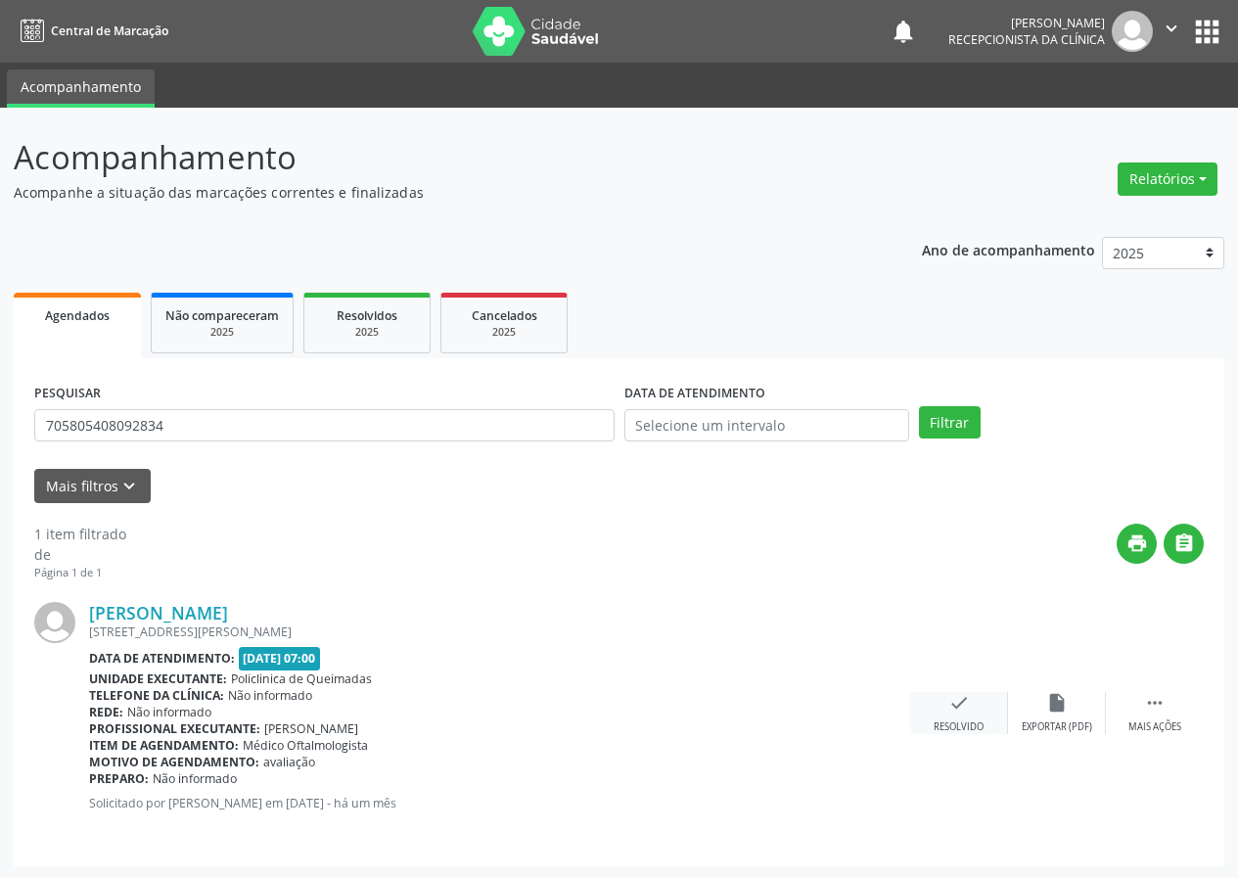
click at [965, 707] on icon "check" at bounding box center [959, 703] width 22 height 22
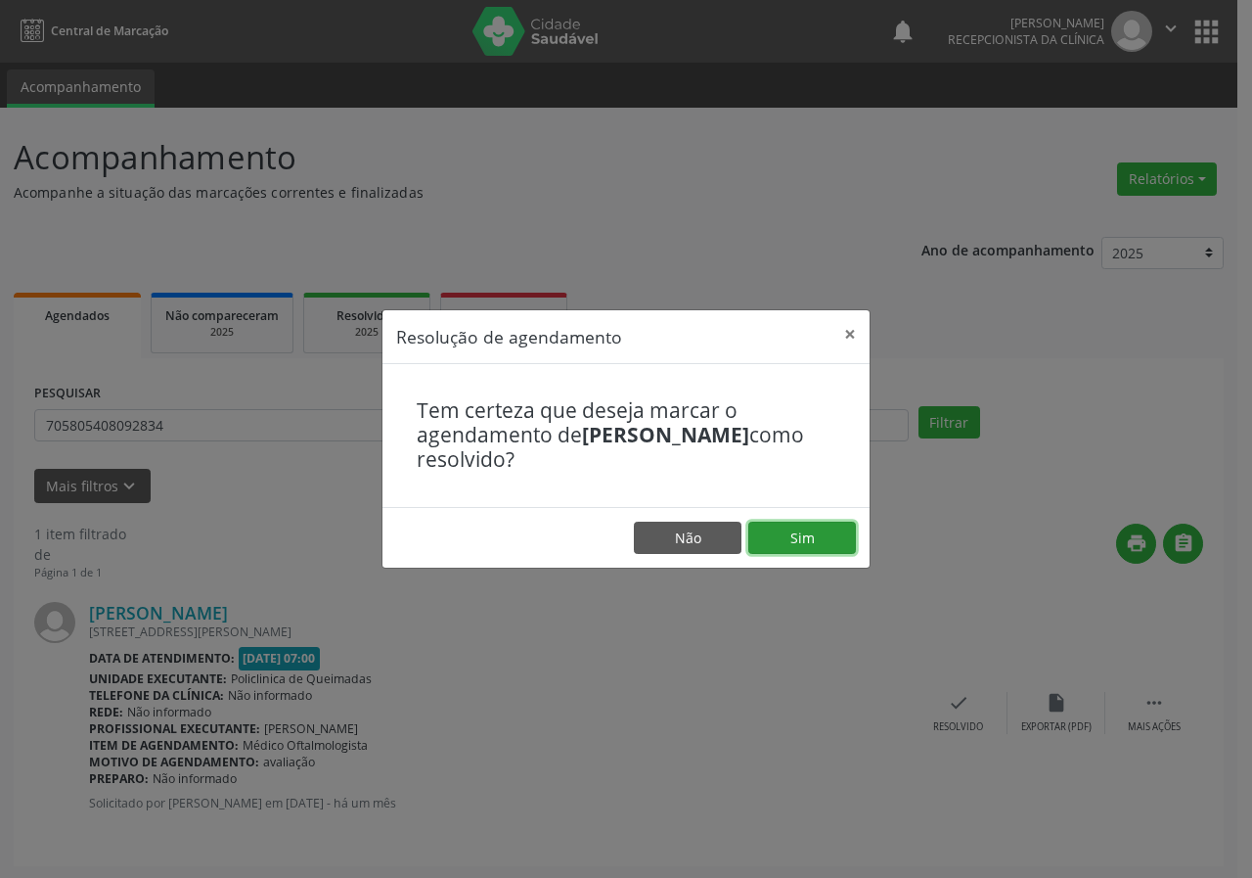
click at [833, 529] on button "Sim" at bounding box center [803, 538] width 108 height 33
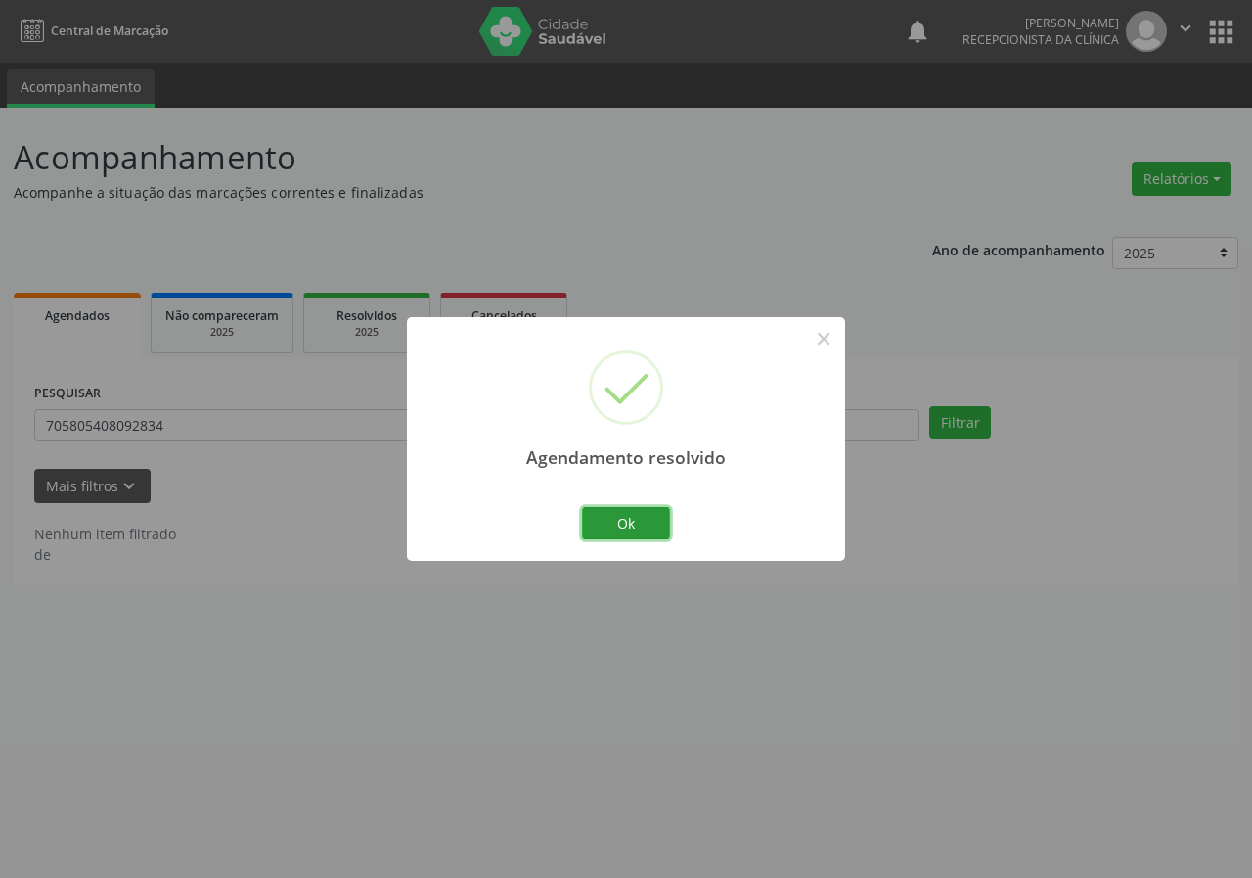
drag, startPoint x: 648, startPoint y: 522, endPoint x: 598, endPoint y: 515, distance: 50.4
click at [645, 522] on button "Ok" at bounding box center [626, 523] width 88 height 33
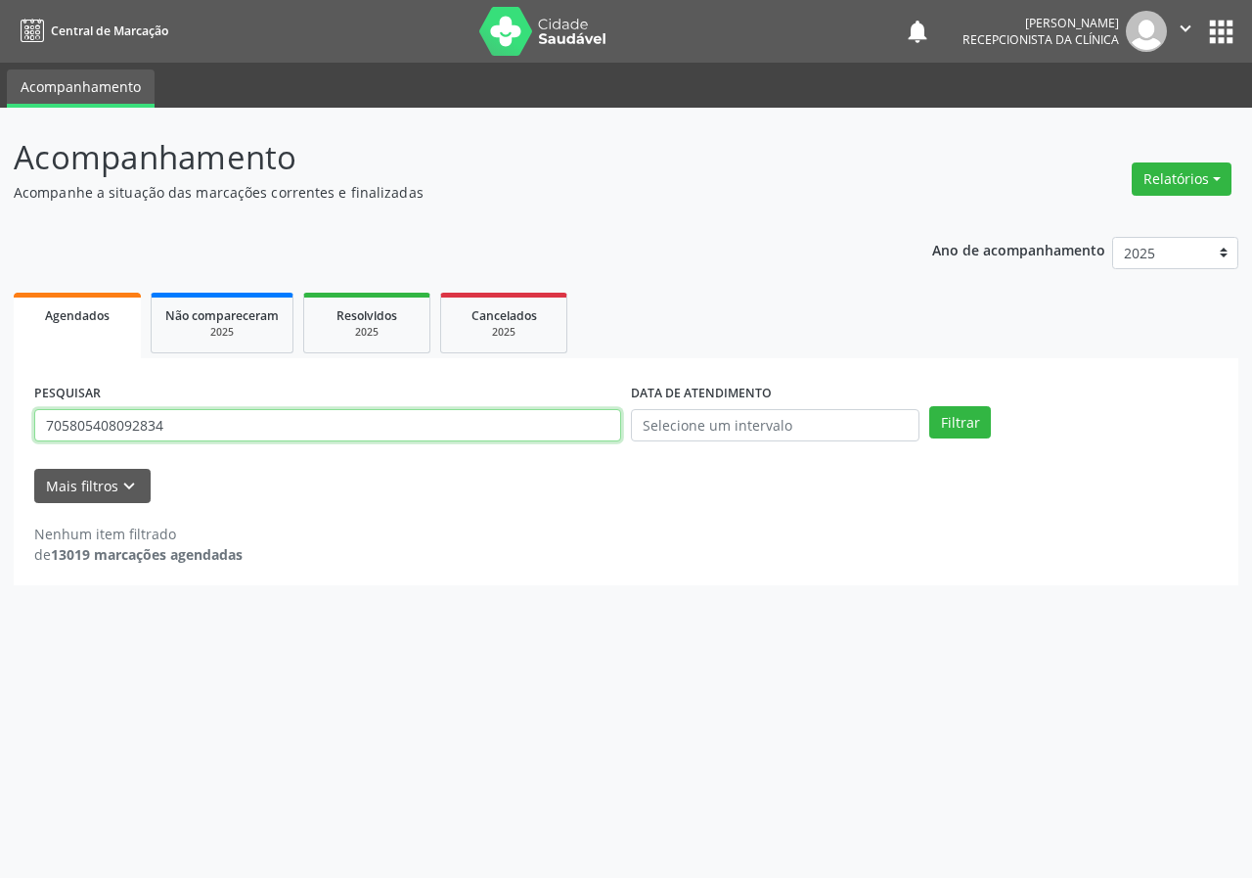
click at [559, 435] on input "705805408092834" at bounding box center [327, 425] width 587 height 33
type input "700002255945007"
click at [930, 406] on button "Filtrar" at bounding box center [961, 422] width 62 height 33
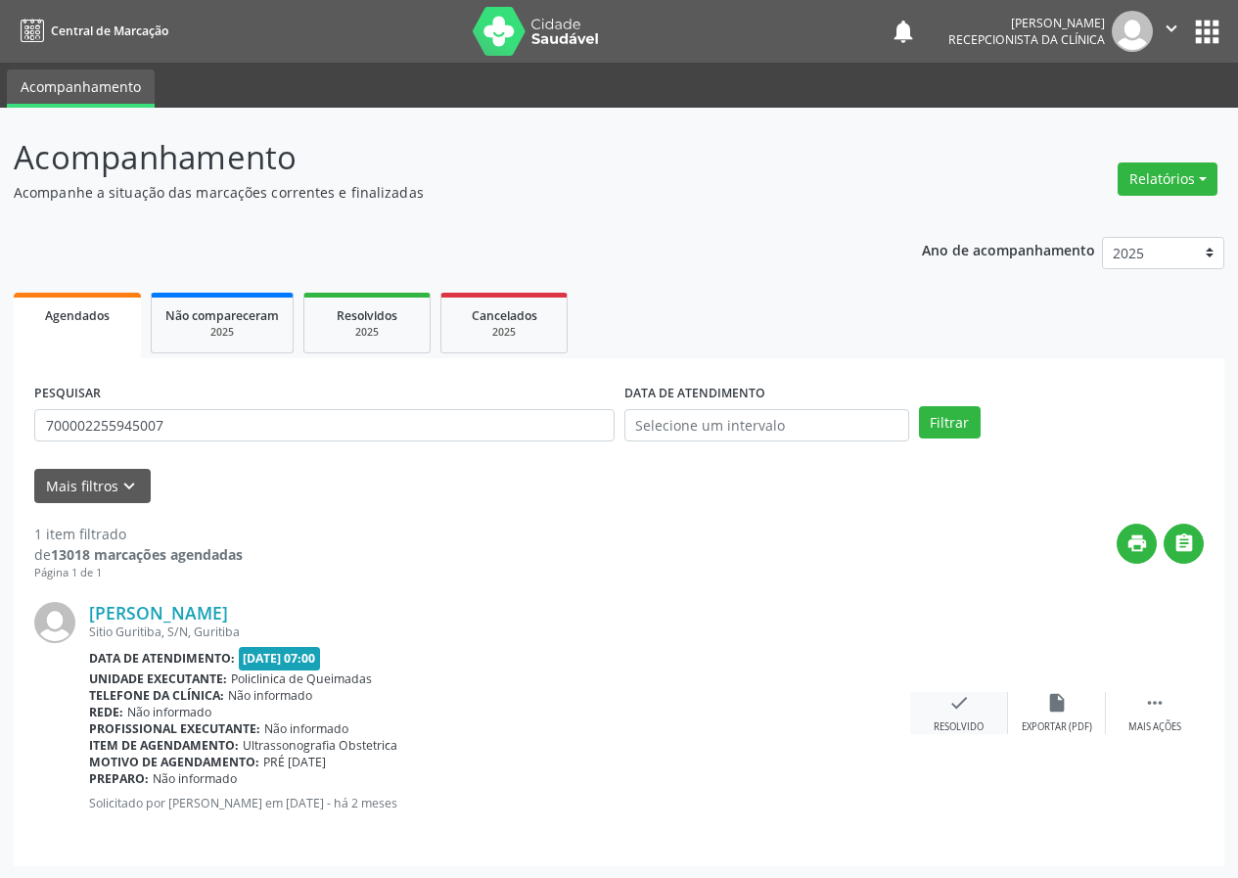
click at [952, 706] on icon "check" at bounding box center [959, 703] width 22 height 22
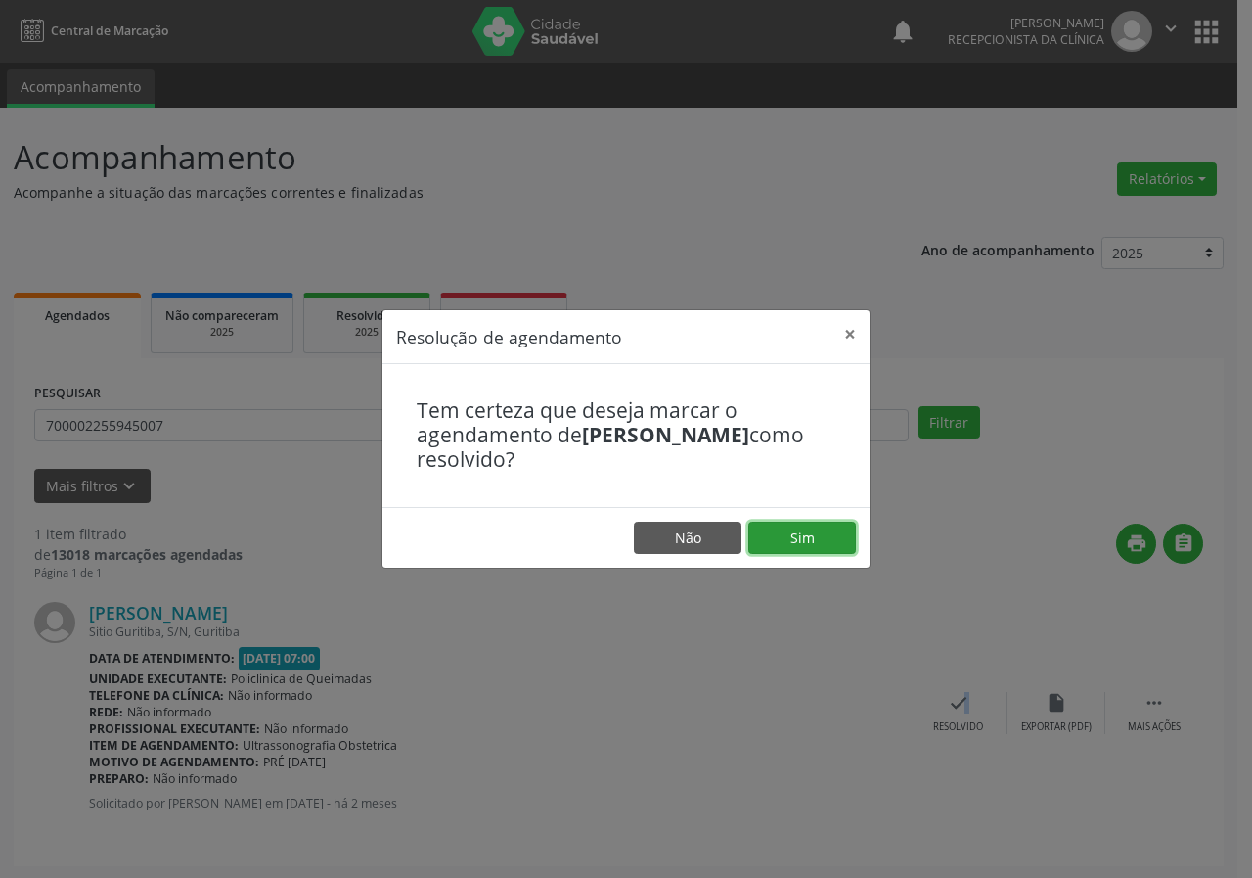
click at [816, 537] on button "Sim" at bounding box center [803, 538] width 108 height 33
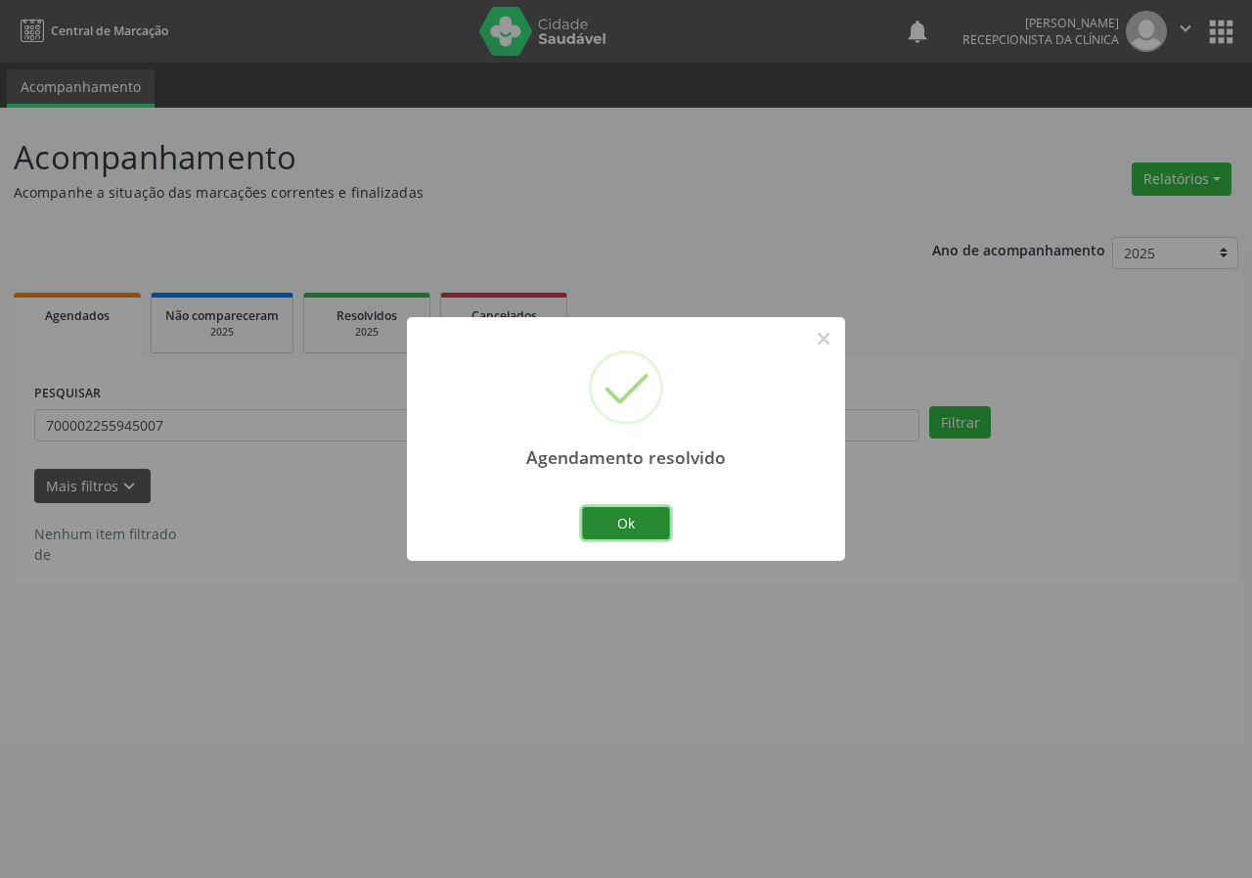
click at [639, 511] on button "Ok" at bounding box center [626, 523] width 88 height 33
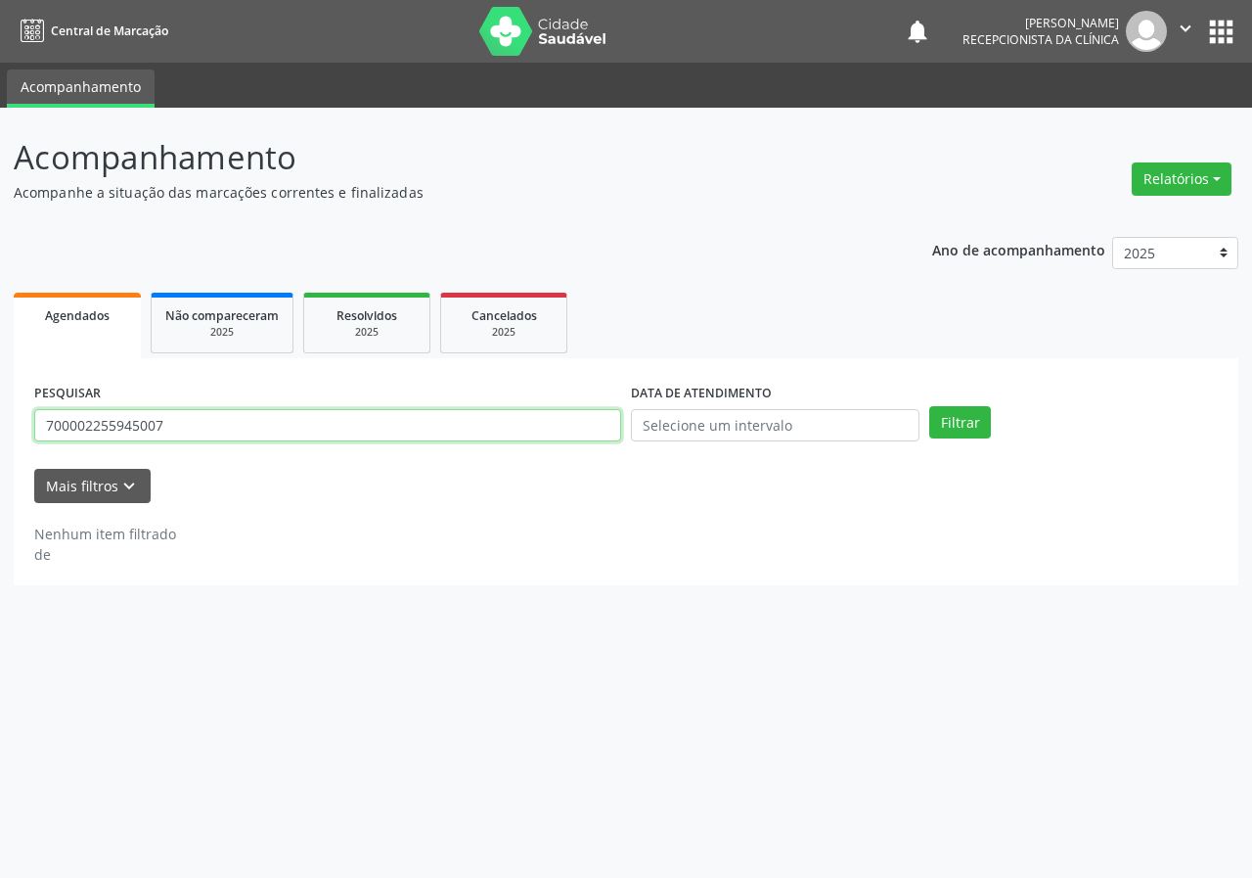
click at [531, 434] on input "700002255945007" at bounding box center [327, 425] width 587 height 33
type input "708103508162132"
click at [930, 406] on button "Filtrar" at bounding box center [961, 422] width 62 height 33
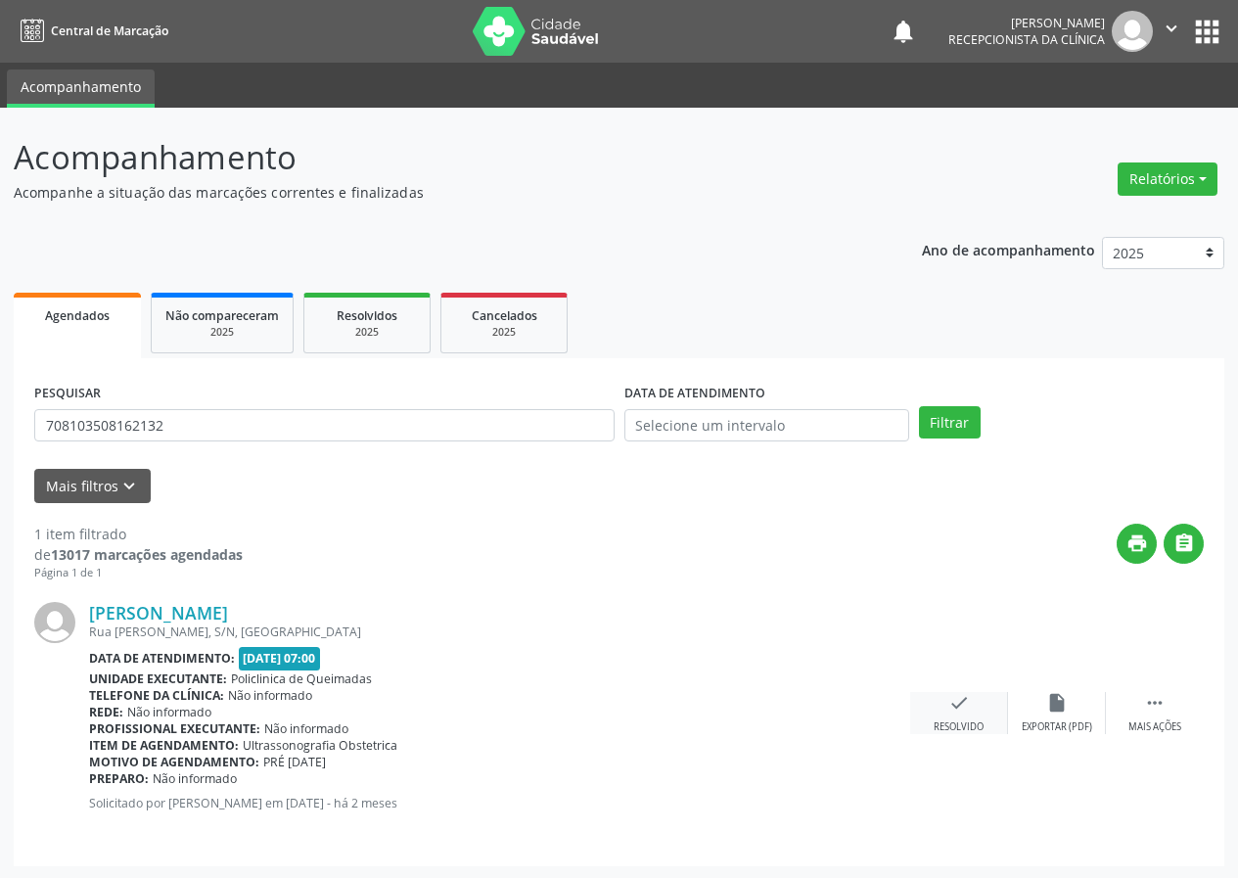
click at [952, 696] on icon "check" at bounding box center [959, 703] width 22 height 22
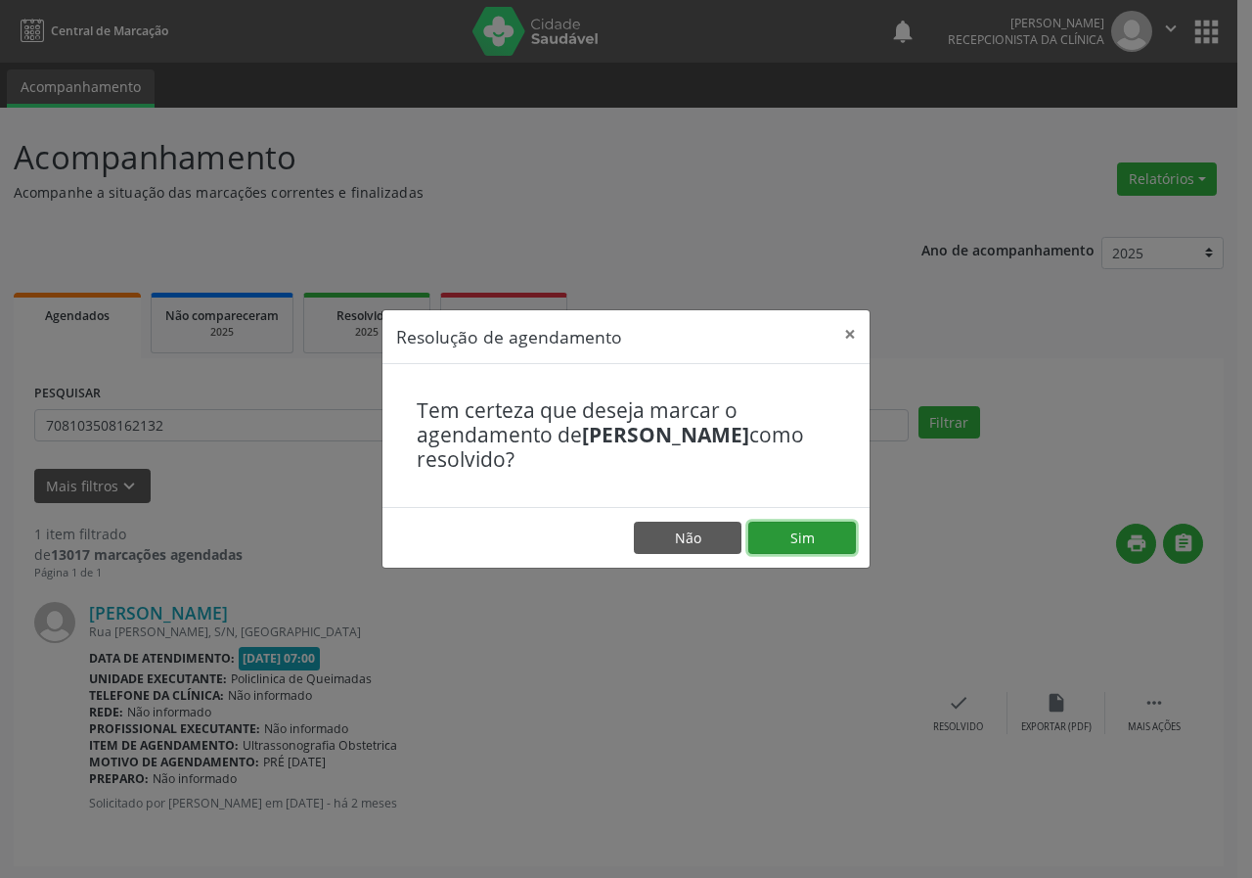
click at [836, 535] on button "Sim" at bounding box center [803, 538] width 108 height 33
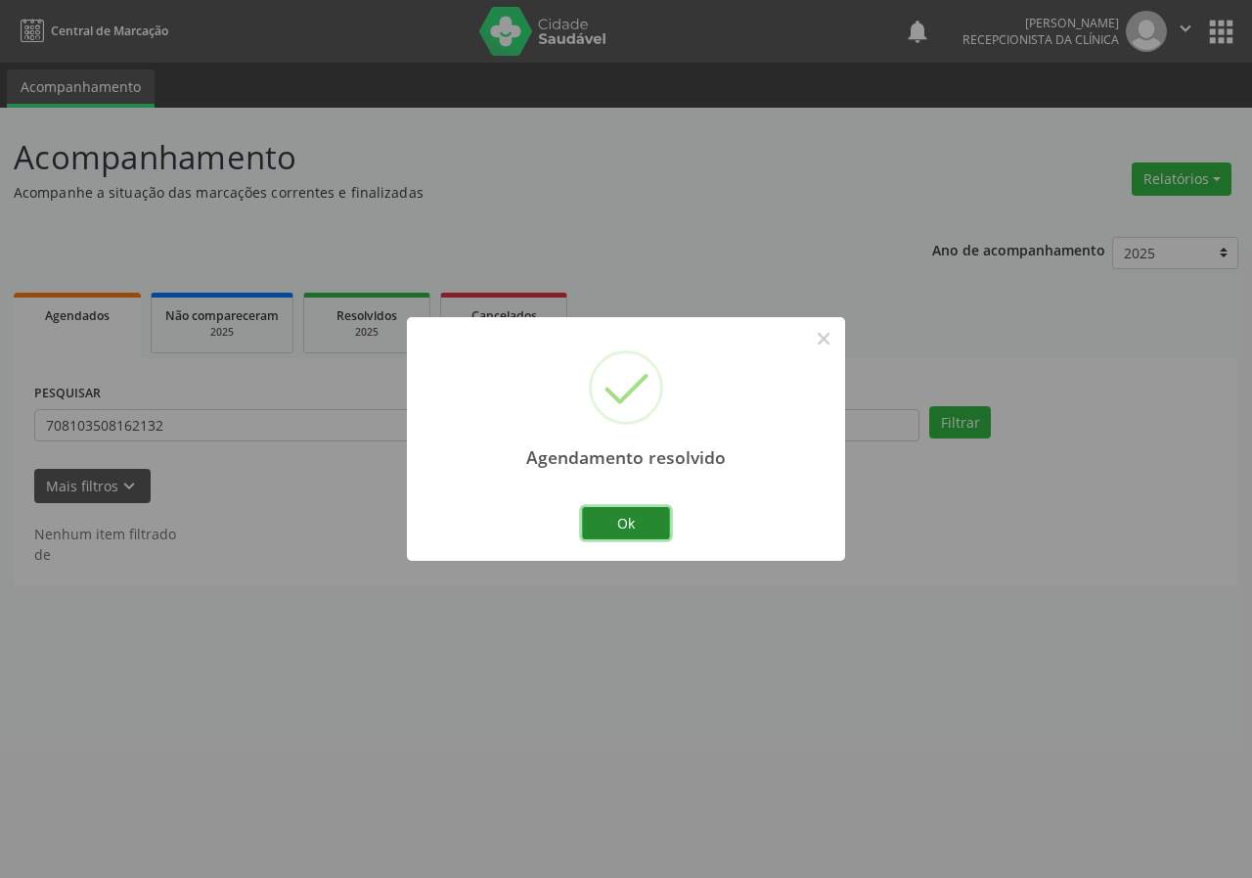
click at [635, 516] on button "Ok" at bounding box center [626, 523] width 88 height 33
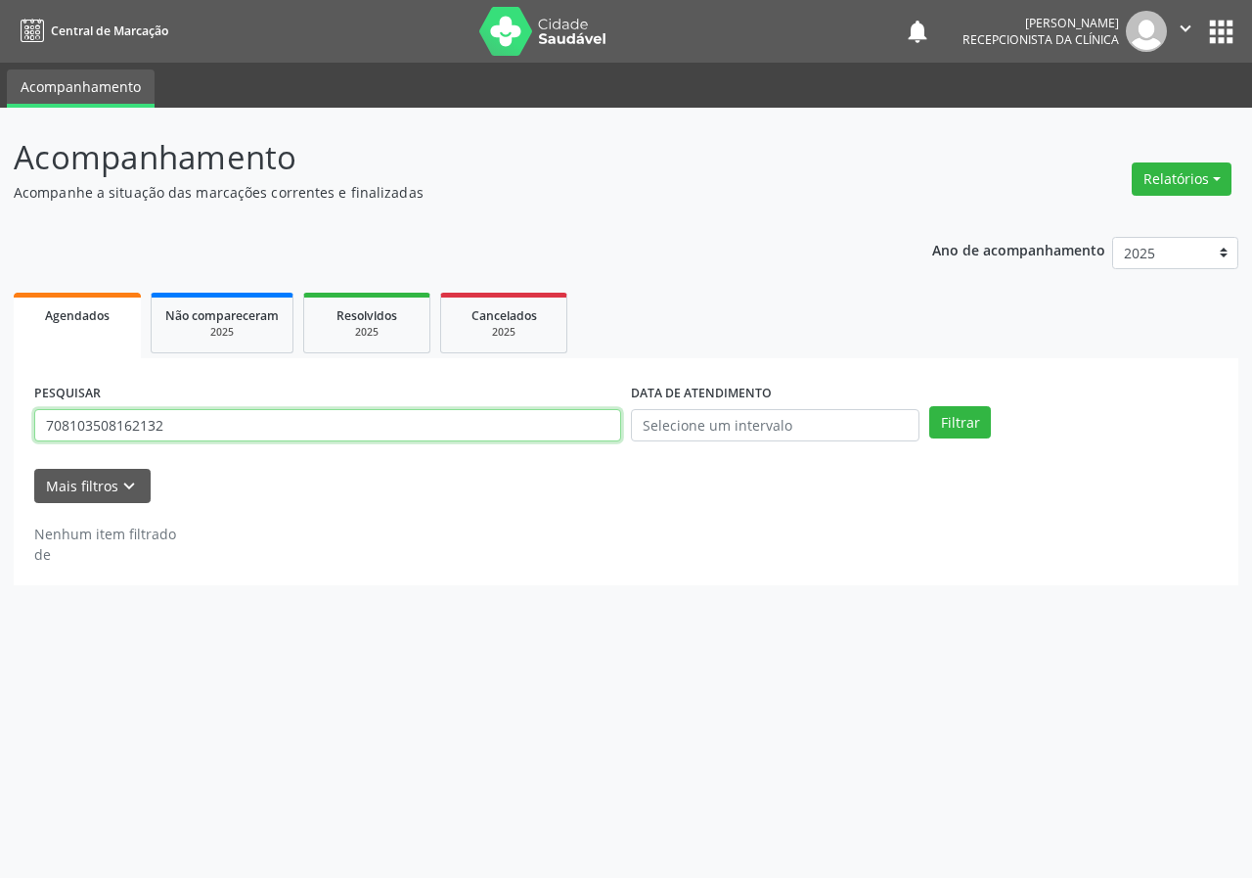
click at [549, 425] on input "708103508162132" at bounding box center [327, 425] width 587 height 33
type input "703406427106800"
click at [930, 406] on button "Filtrar" at bounding box center [961, 422] width 62 height 33
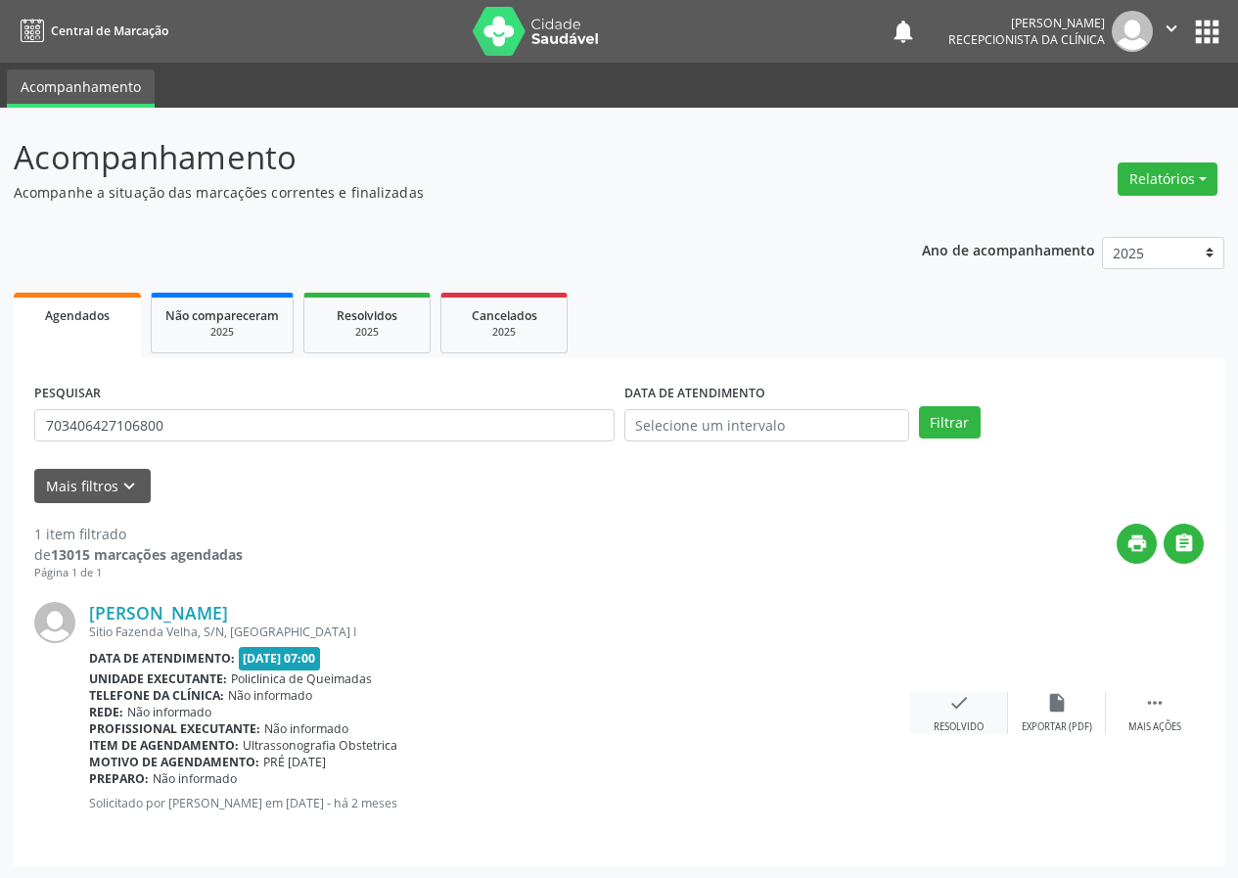
drag, startPoint x: 965, startPoint y: 725, endPoint x: 965, endPoint y: 713, distance: 11.7
click at [965, 713] on div "check Resolvido" at bounding box center [959, 713] width 98 height 42
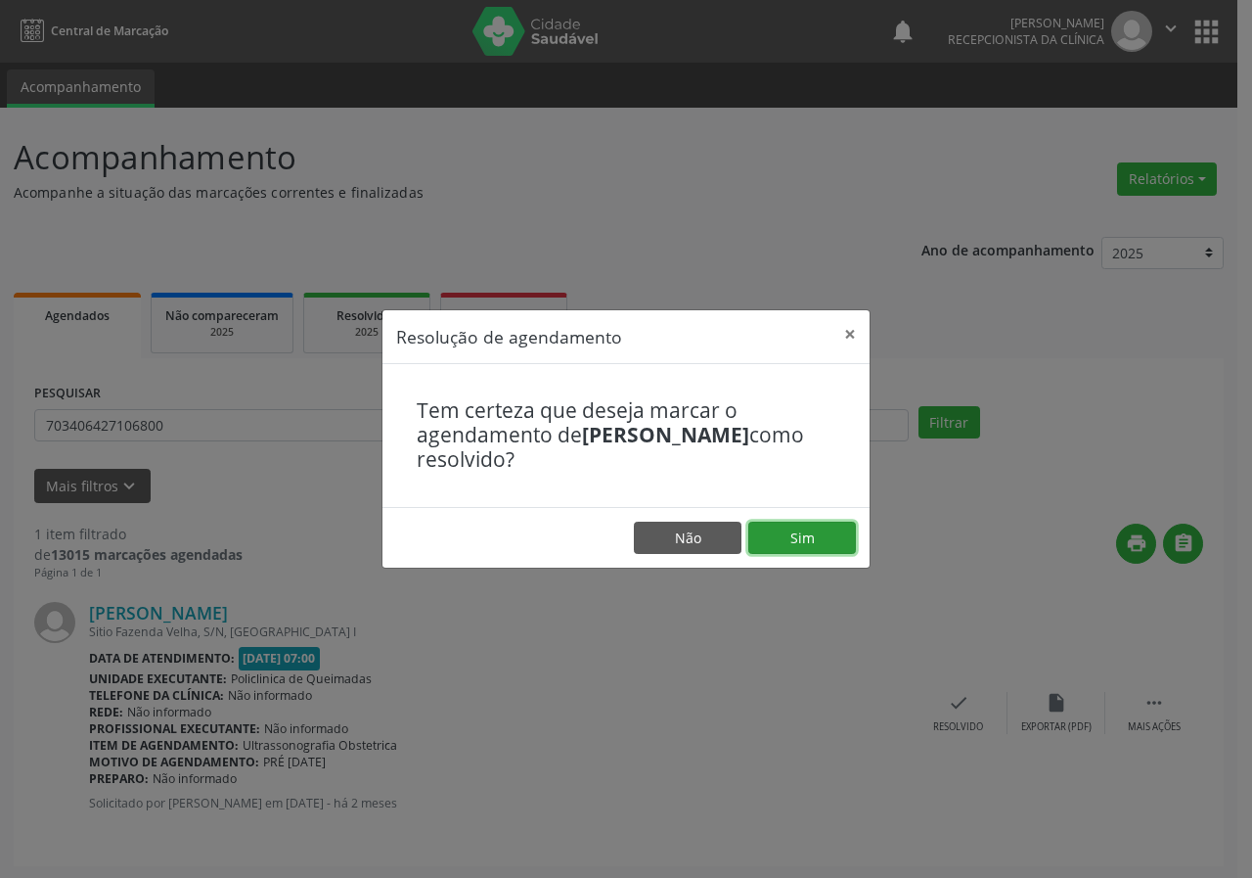
click at [825, 541] on button "Sim" at bounding box center [803, 538] width 108 height 33
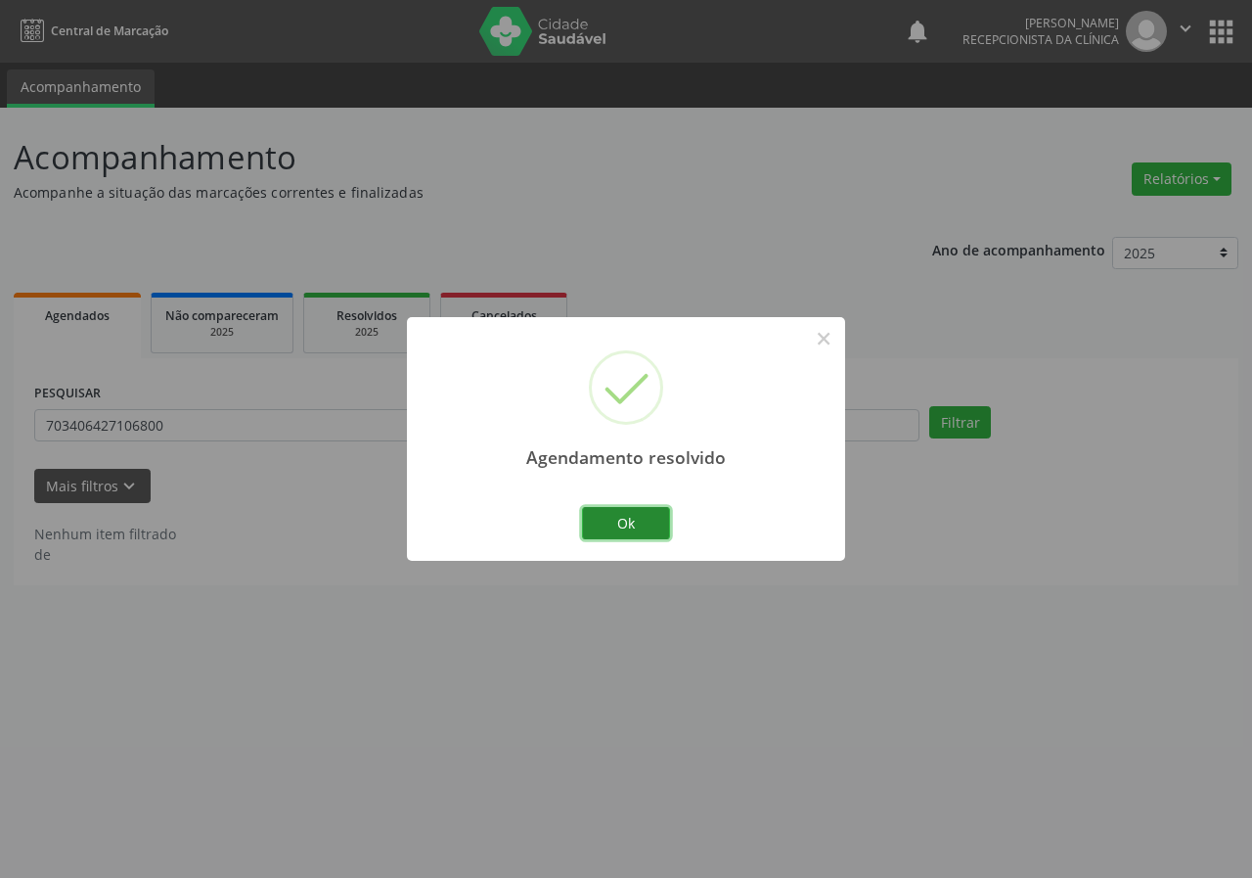
drag, startPoint x: 633, startPoint y: 515, endPoint x: 506, endPoint y: 415, distance: 161.7
click at [632, 513] on button "Ok" at bounding box center [626, 523] width 88 height 33
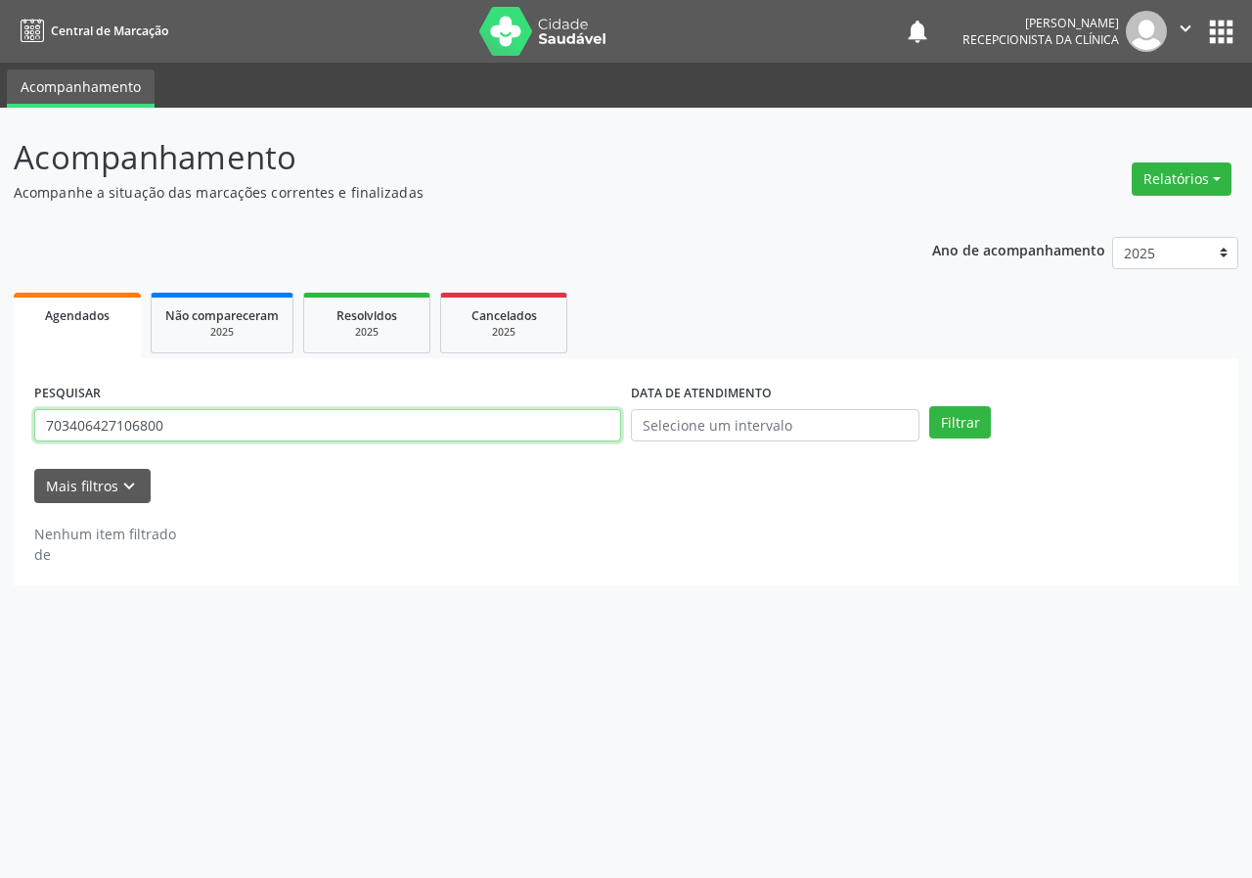
click at [505, 432] on input "703406427106800" at bounding box center [327, 425] width 587 height 33
type input "704609649266420"
click at [930, 406] on button "Filtrar" at bounding box center [961, 422] width 62 height 33
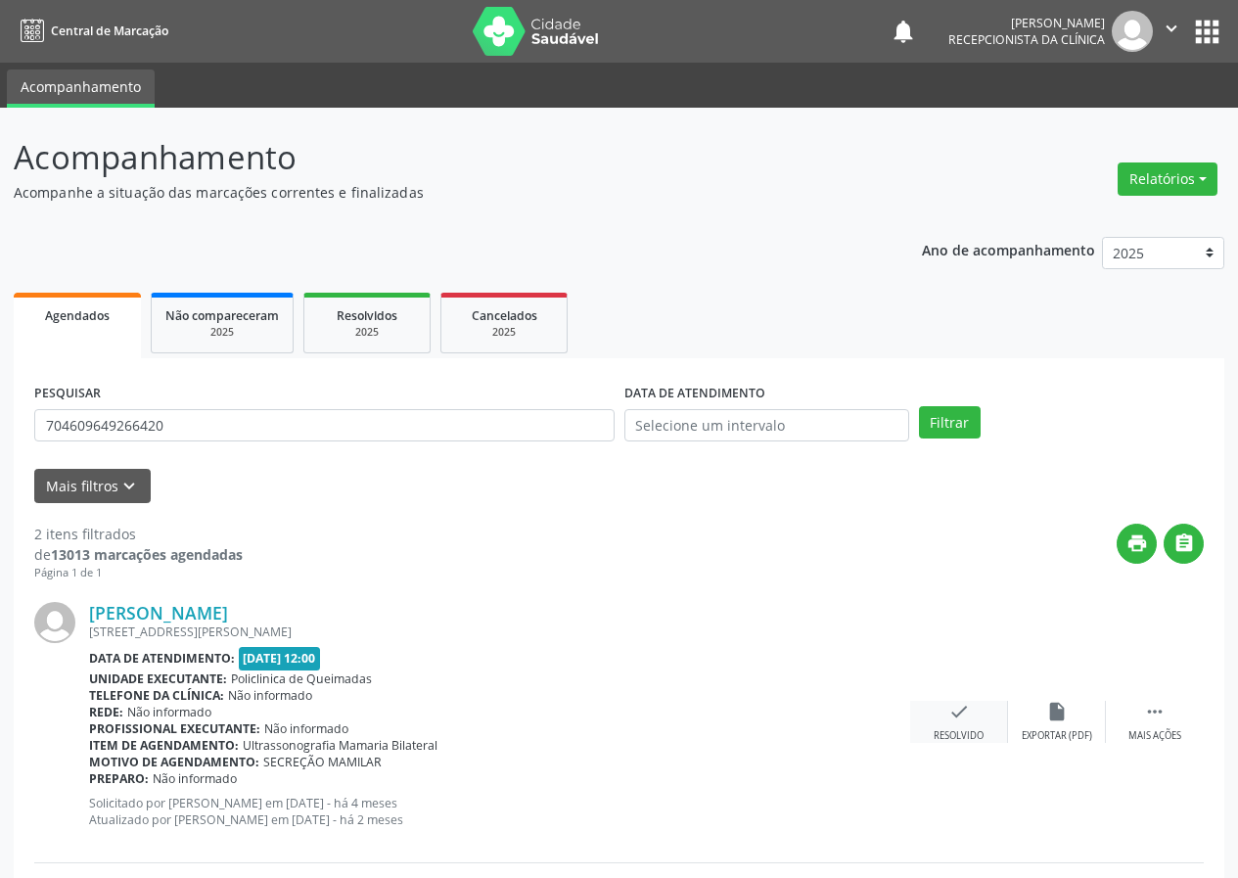
click at [965, 717] on icon "check" at bounding box center [959, 712] width 22 height 22
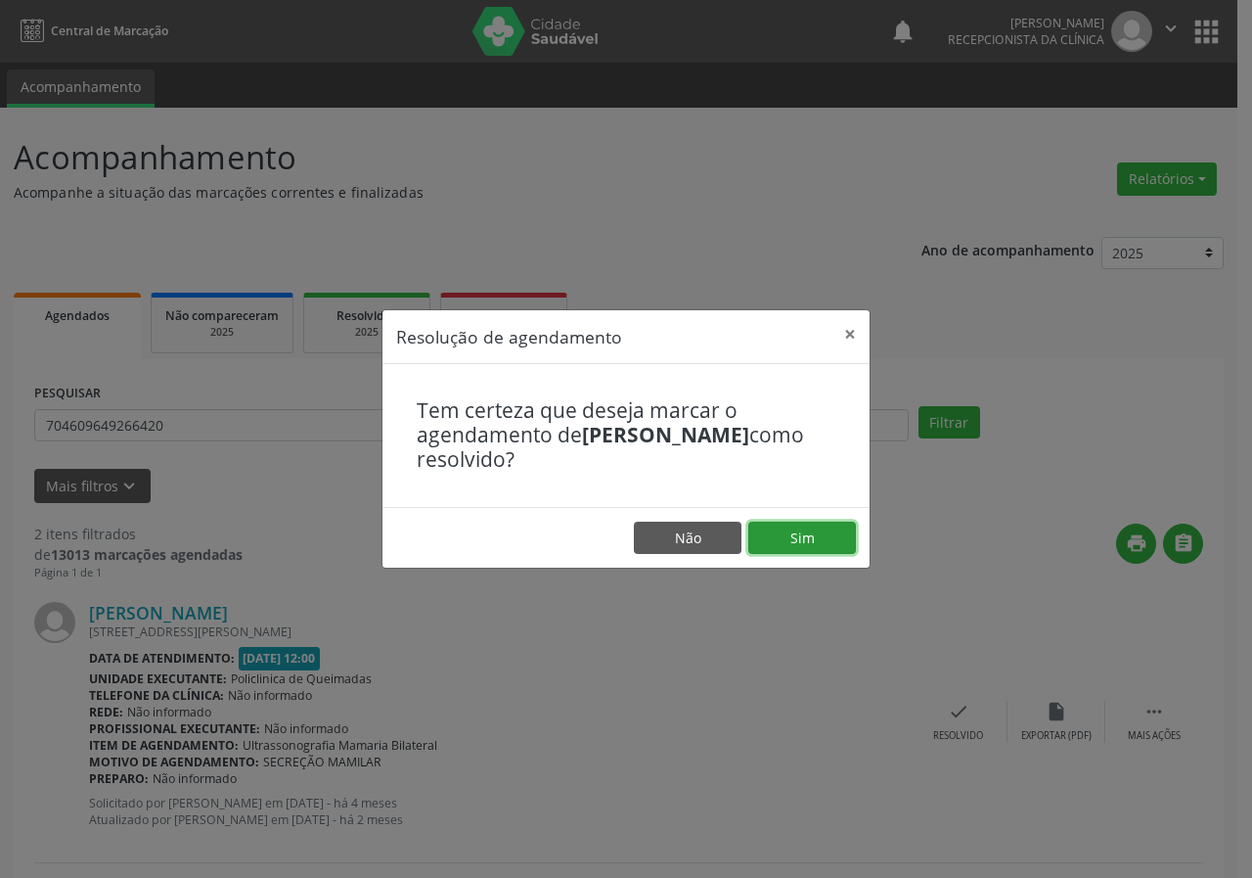
click at [830, 545] on button "Sim" at bounding box center [803, 538] width 108 height 33
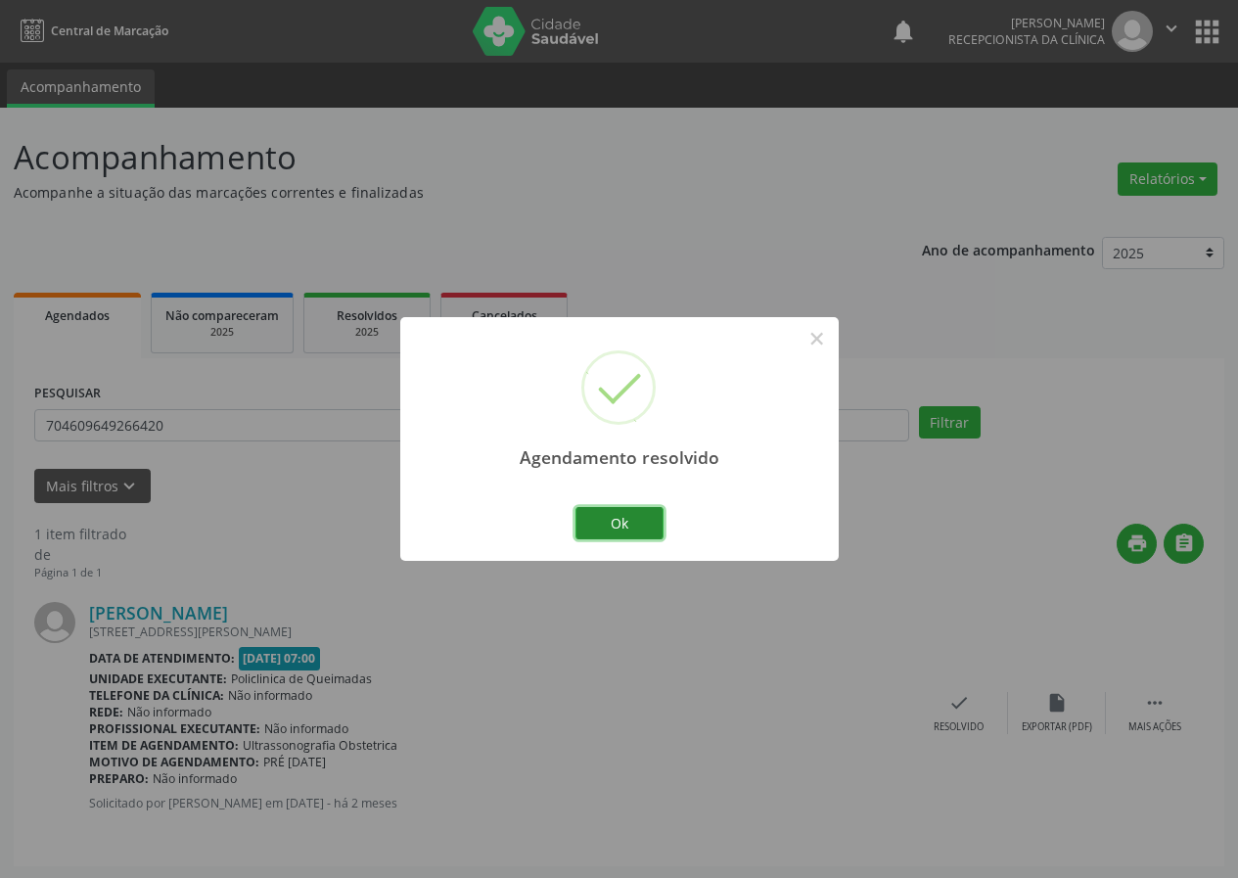
click at [647, 511] on button "Ok" at bounding box center [619, 523] width 88 height 33
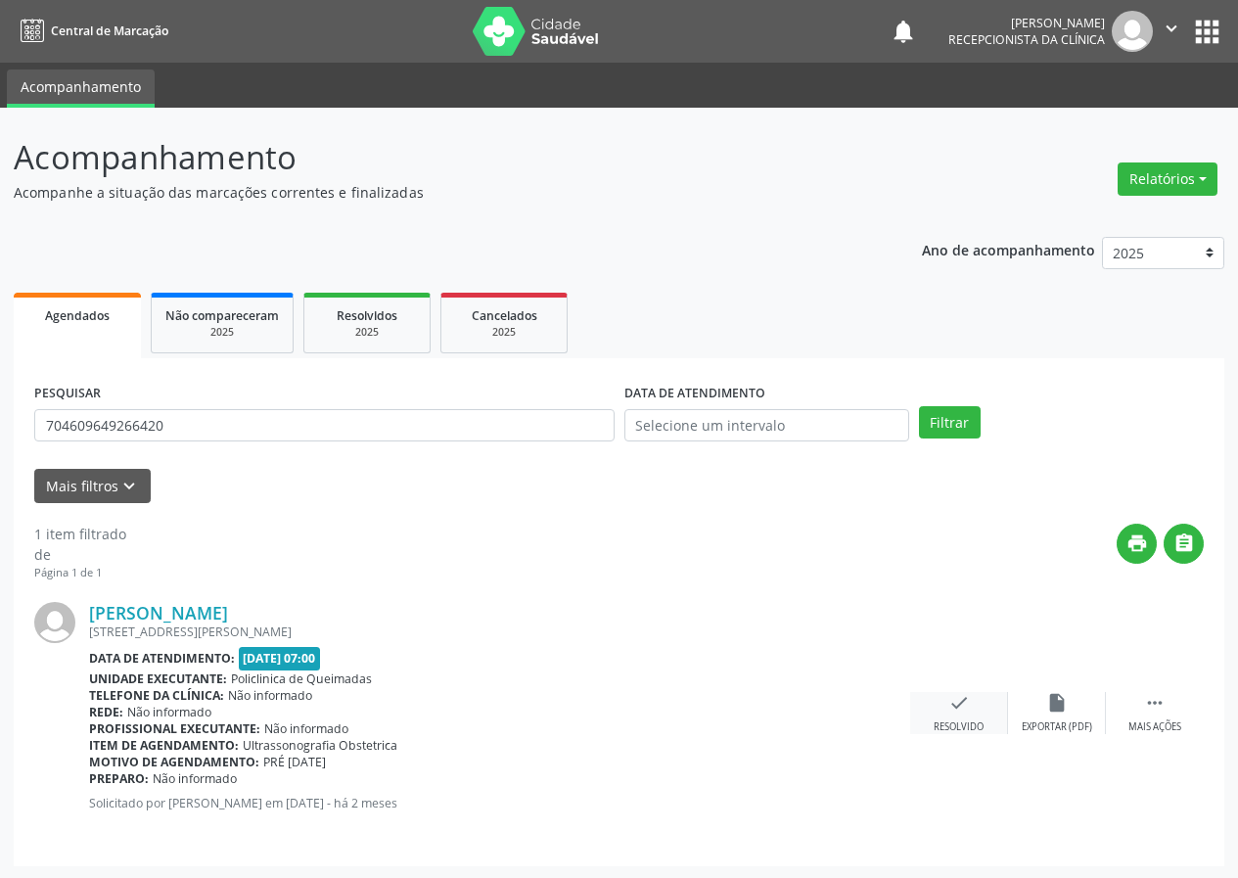
click at [948, 709] on icon "check" at bounding box center [959, 703] width 22 height 22
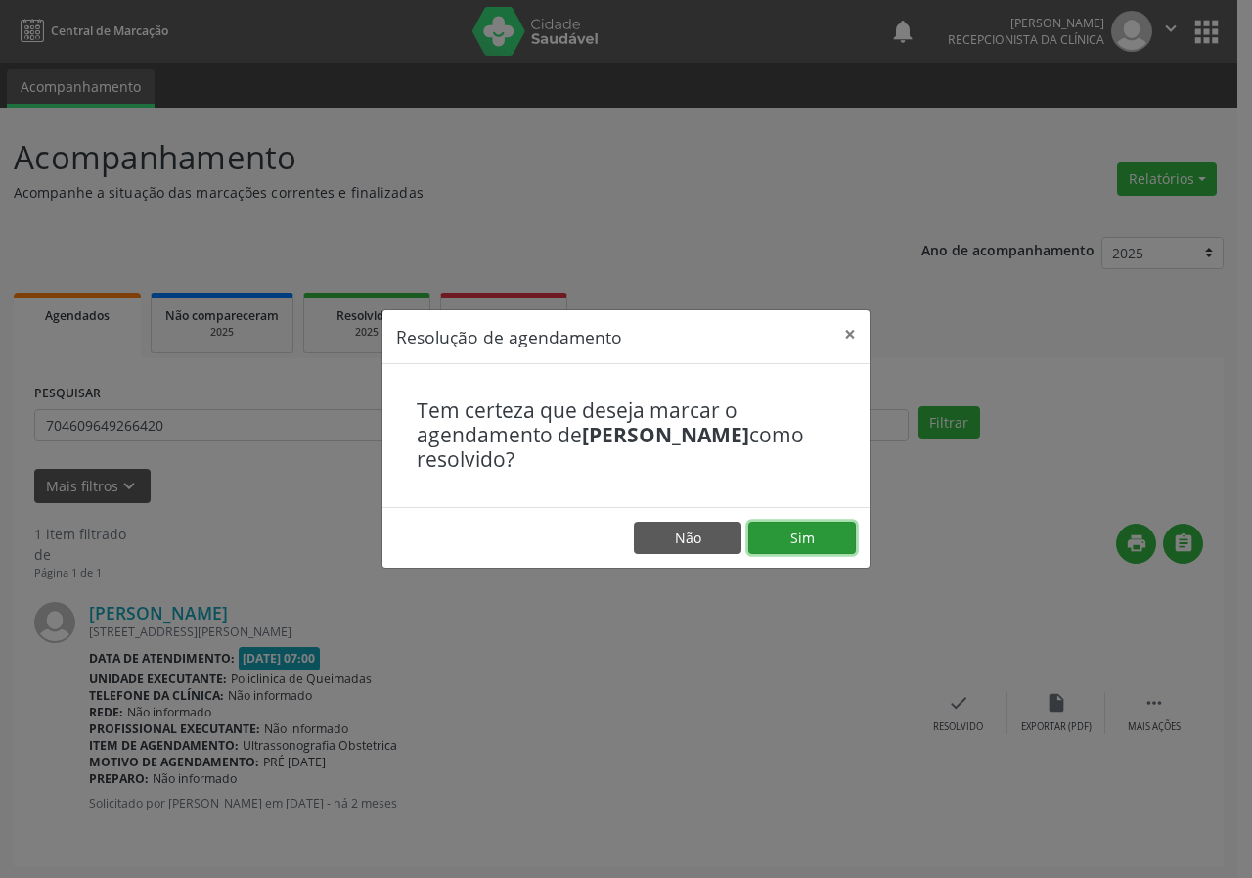
click at [770, 541] on button "Sim" at bounding box center [803, 538] width 108 height 33
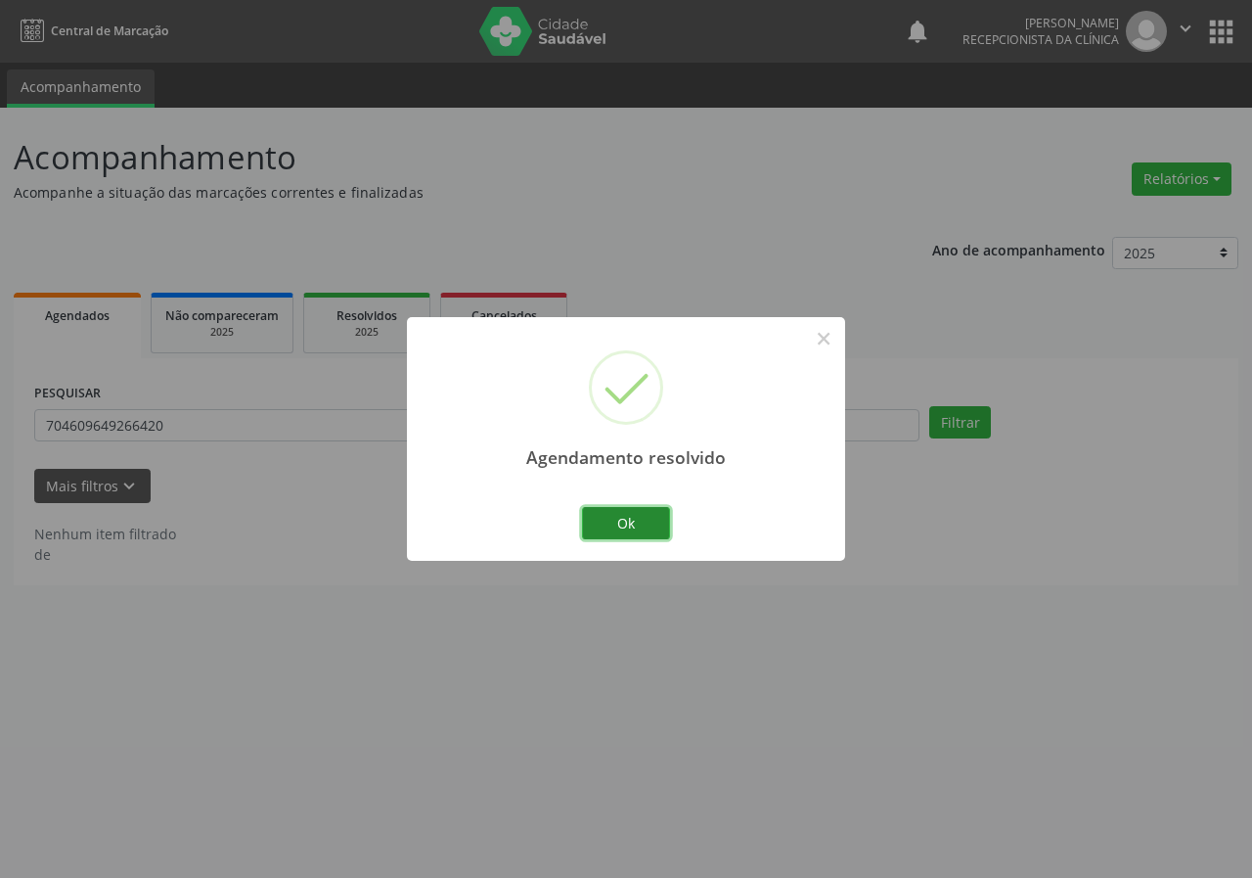
click at [613, 521] on button "Ok" at bounding box center [626, 523] width 88 height 33
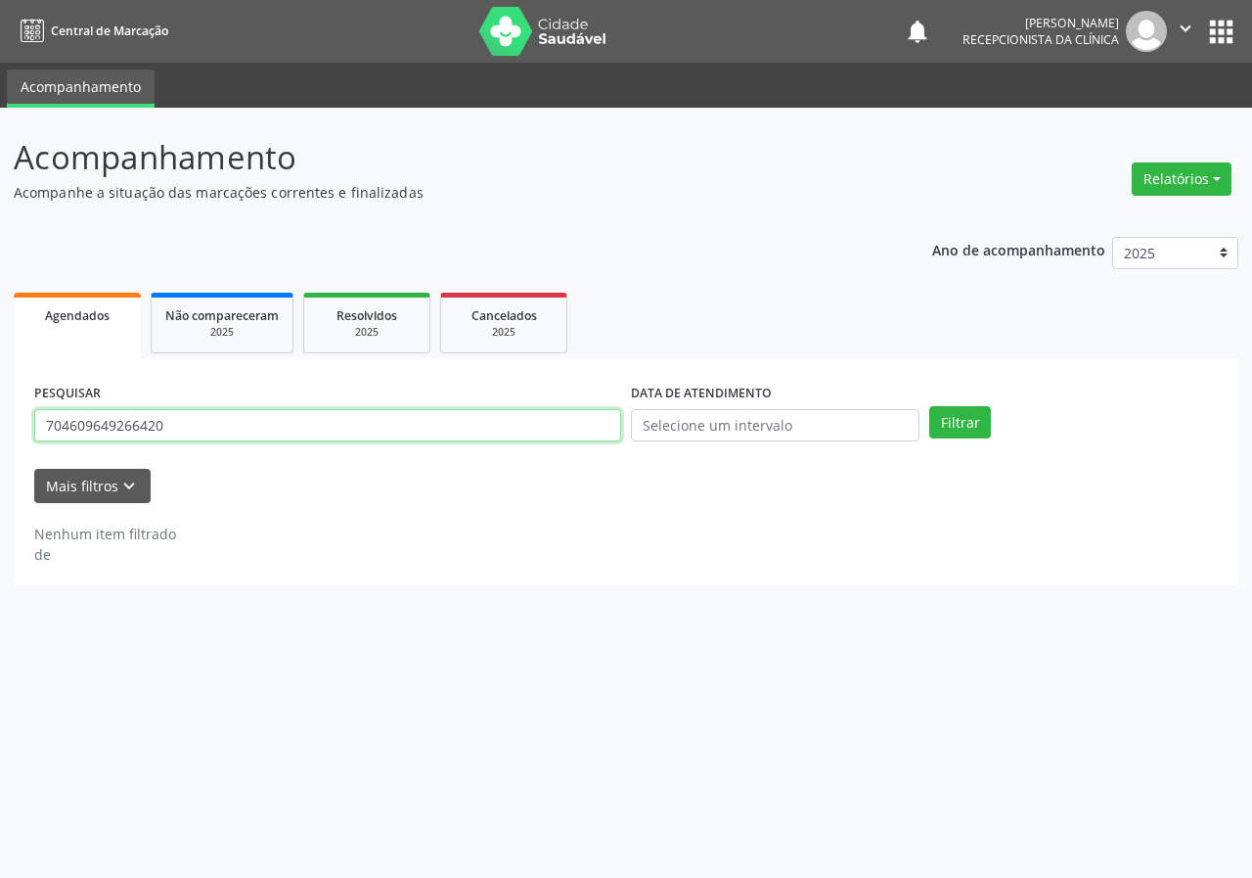
click at [472, 429] on input "704609649266420" at bounding box center [327, 425] width 587 height 33
type input "704105859002250"
click at [930, 406] on button "Filtrar" at bounding box center [961, 422] width 62 height 33
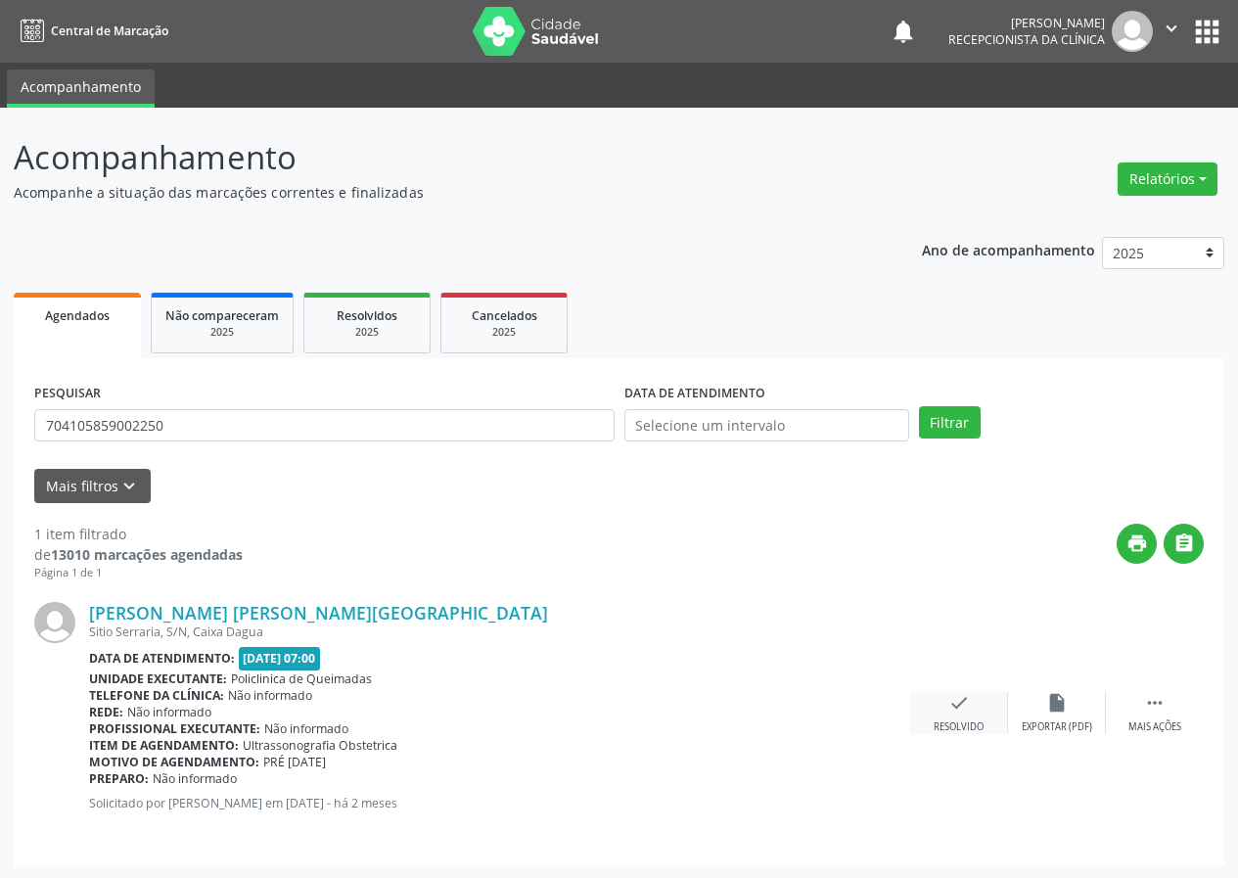
click at [969, 707] on icon "check" at bounding box center [959, 703] width 22 height 22
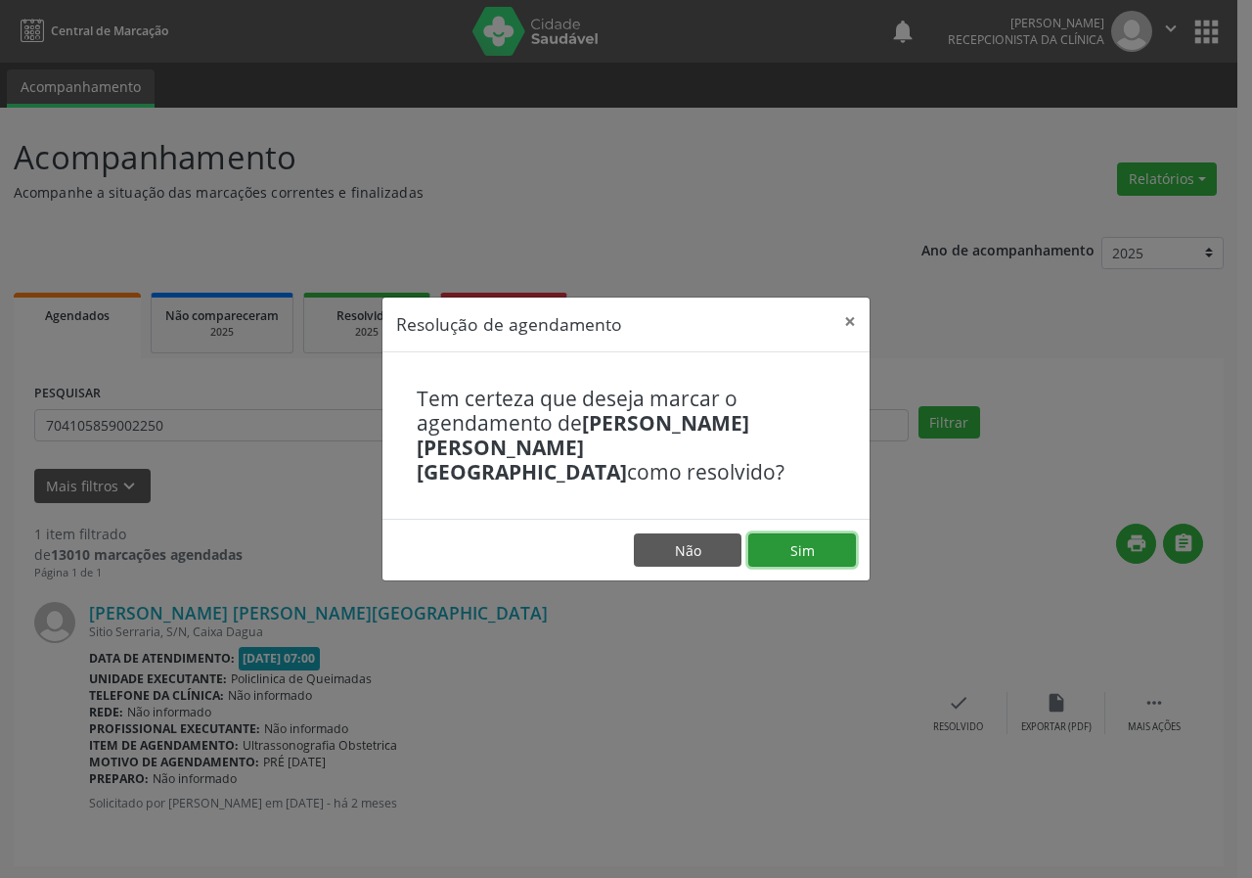
click at [809, 547] on button "Sim" at bounding box center [803, 549] width 108 height 33
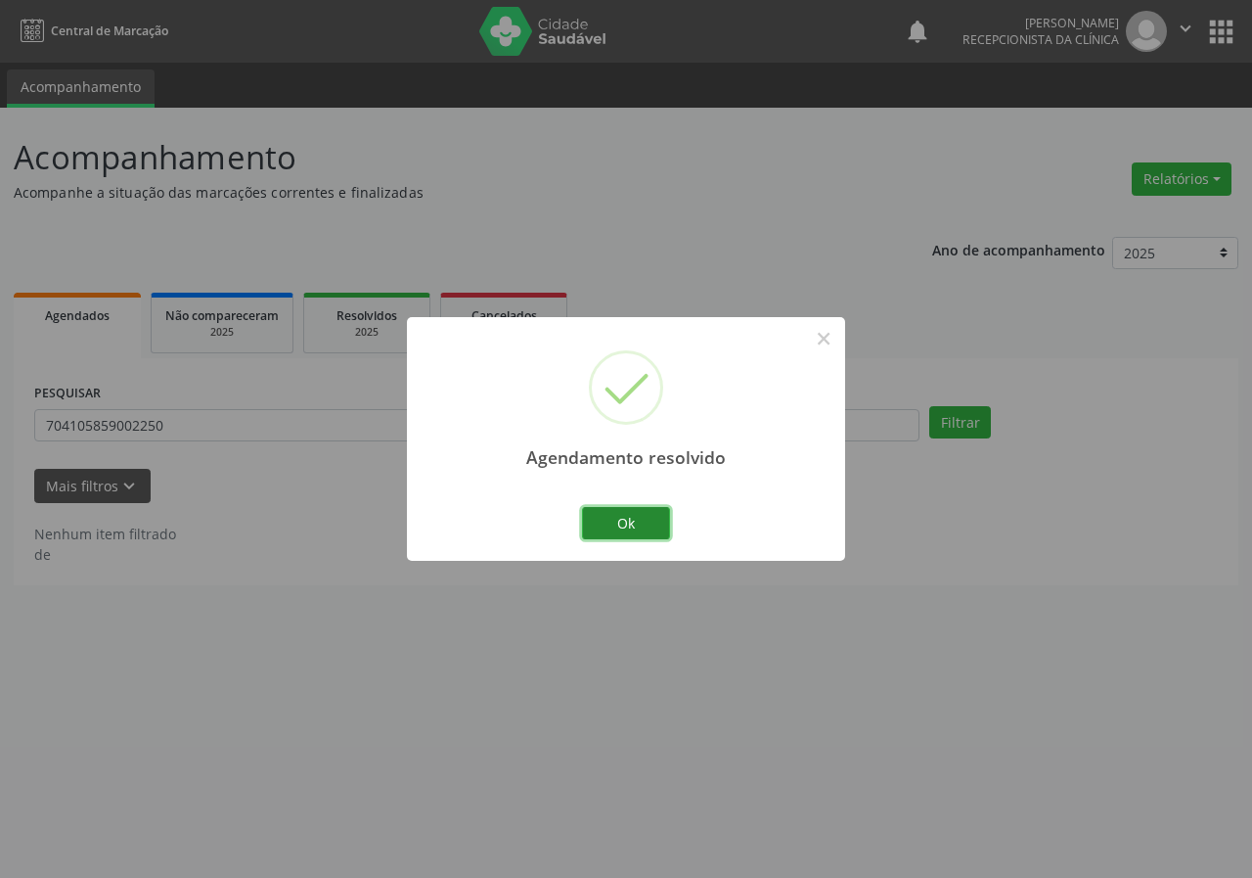
click at [646, 524] on button "Ok" at bounding box center [626, 523] width 88 height 33
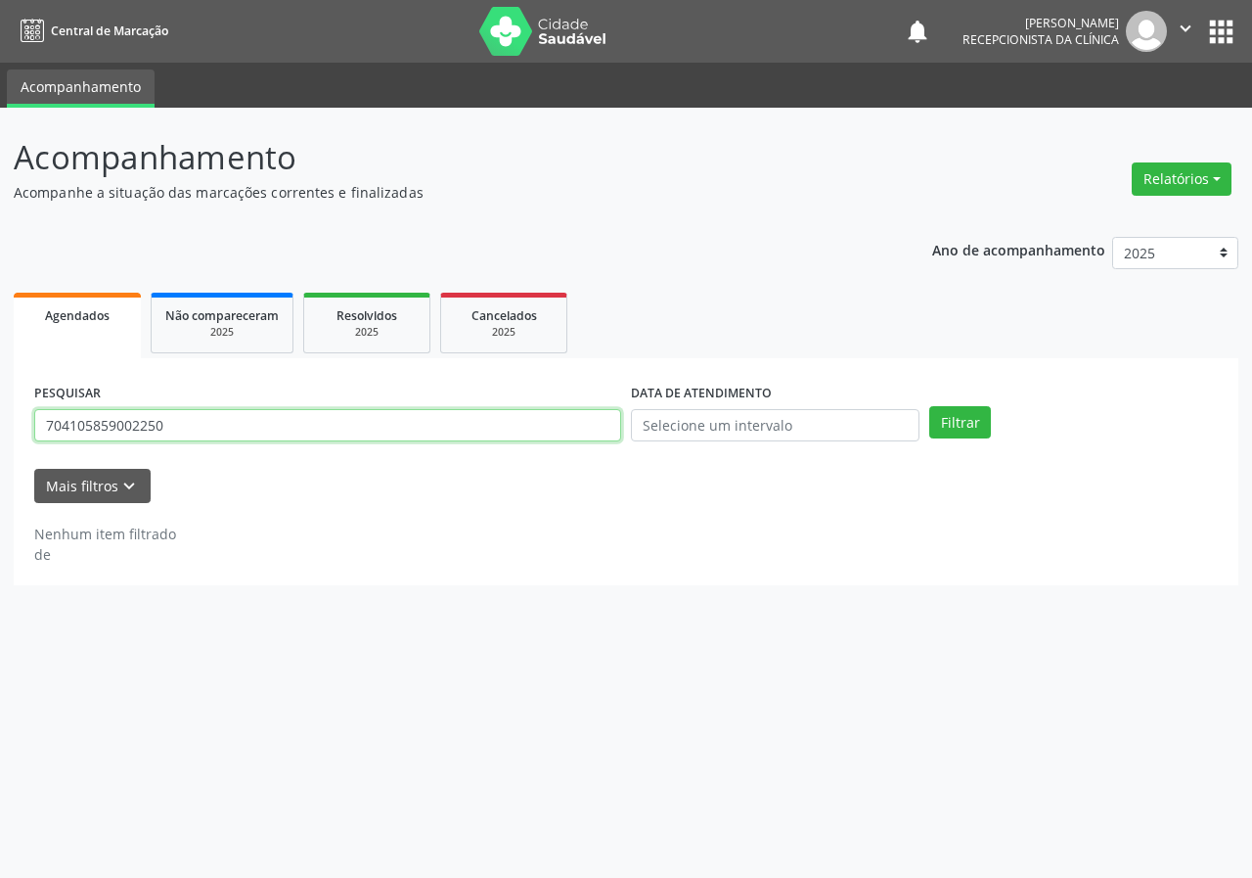
click at [545, 434] on input "704105859002250" at bounding box center [327, 425] width 587 height 33
type input "707606243104997"
click at [930, 406] on button "Filtrar" at bounding box center [961, 422] width 62 height 33
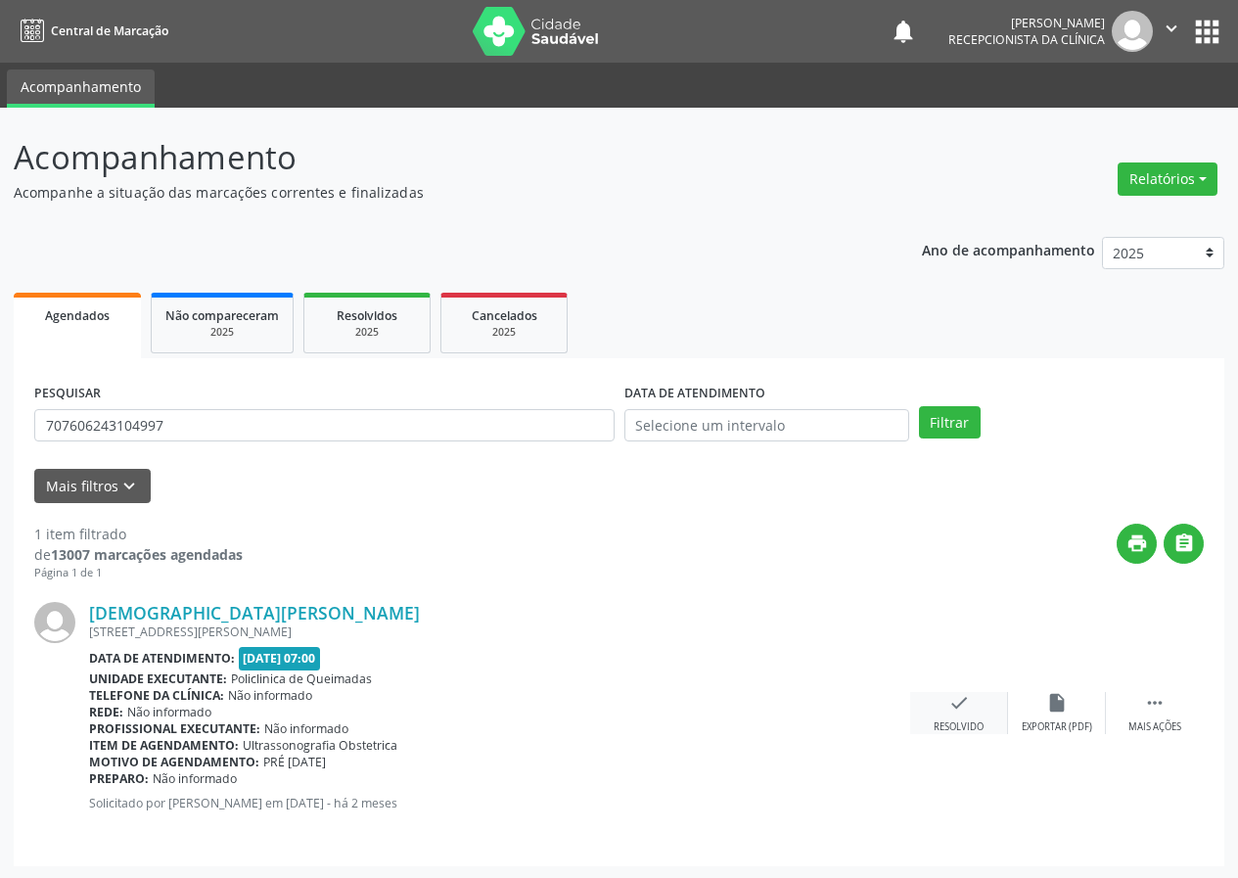
click at [963, 711] on icon "check" at bounding box center [959, 703] width 22 height 22
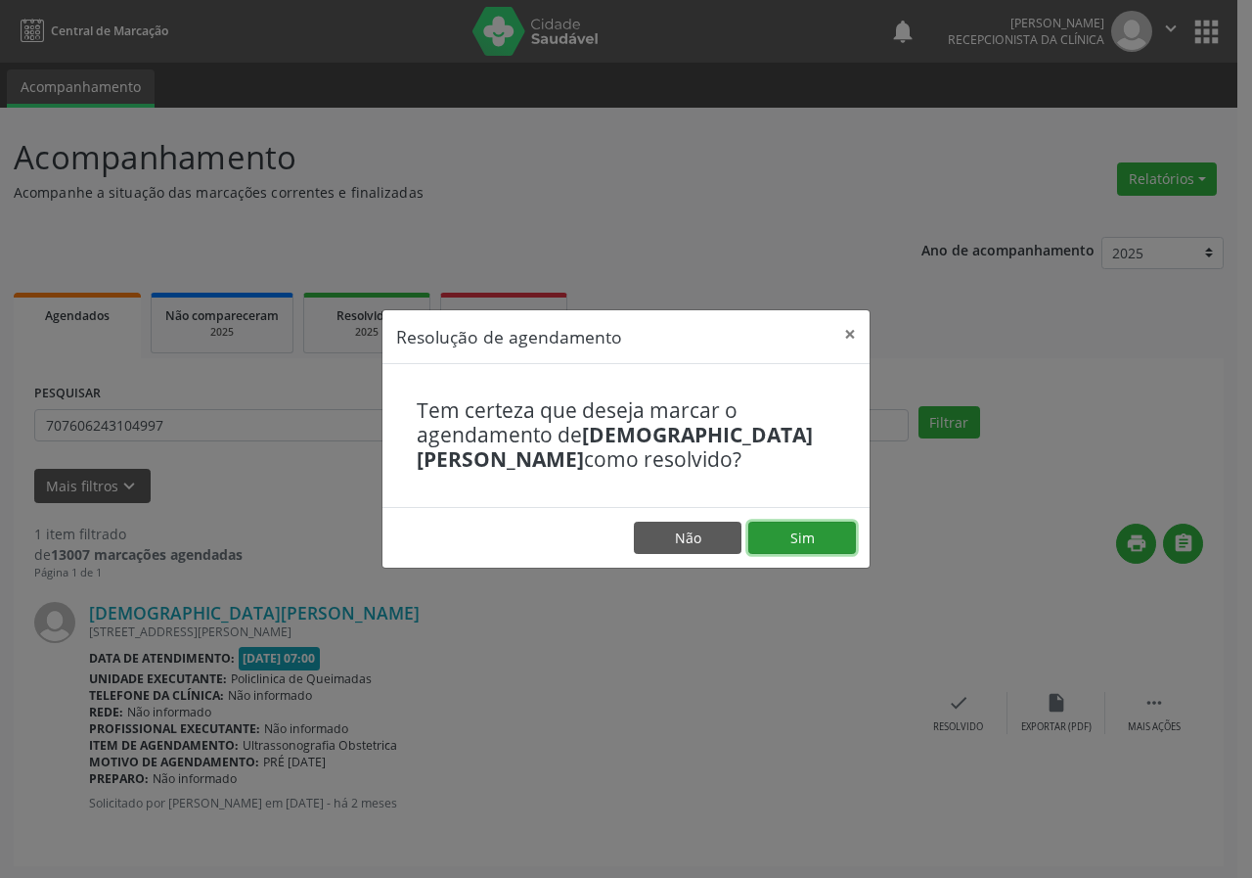
drag, startPoint x: 830, startPoint y: 525, endPoint x: 784, endPoint y: 504, distance: 50.8
click at [829, 525] on button "Sim" at bounding box center [803, 538] width 108 height 33
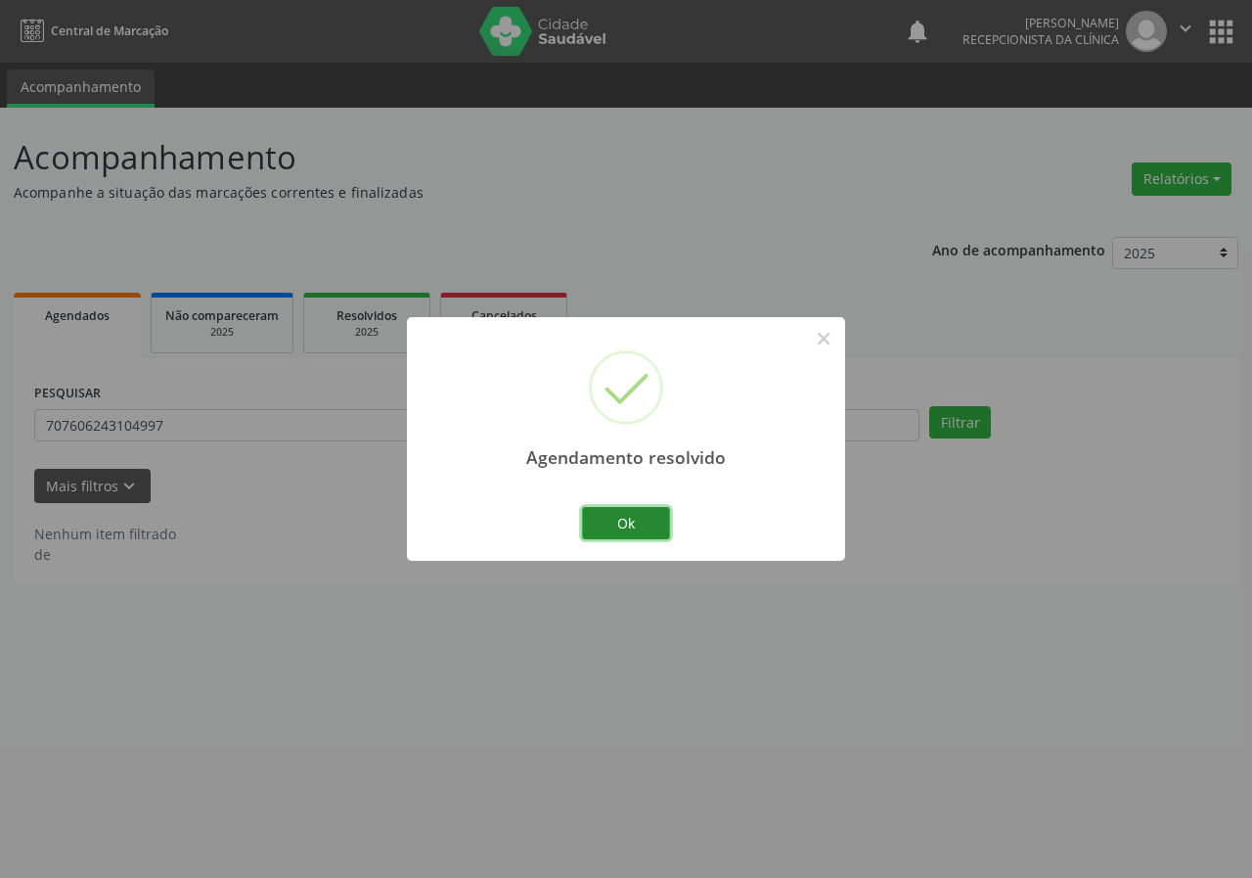
drag, startPoint x: 643, startPoint y: 518, endPoint x: 577, endPoint y: 470, distance: 81.2
click at [643, 517] on button "Ok" at bounding box center [626, 523] width 88 height 33
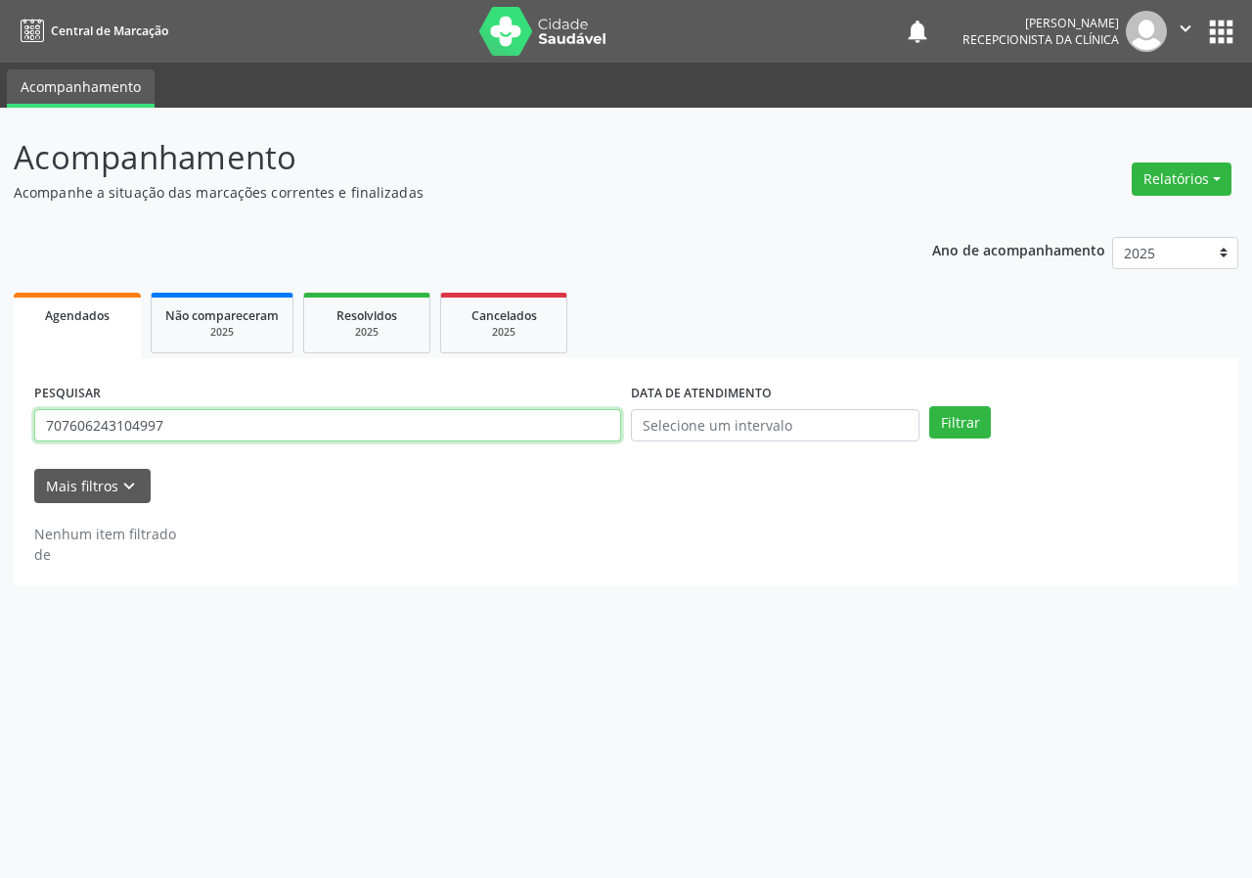
click at [554, 429] on input "707606243104997" at bounding box center [327, 425] width 587 height 33
type input "705203410665076"
click at [930, 406] on button "Filtrar" at bounding box center [961, 422] width 62 height 33
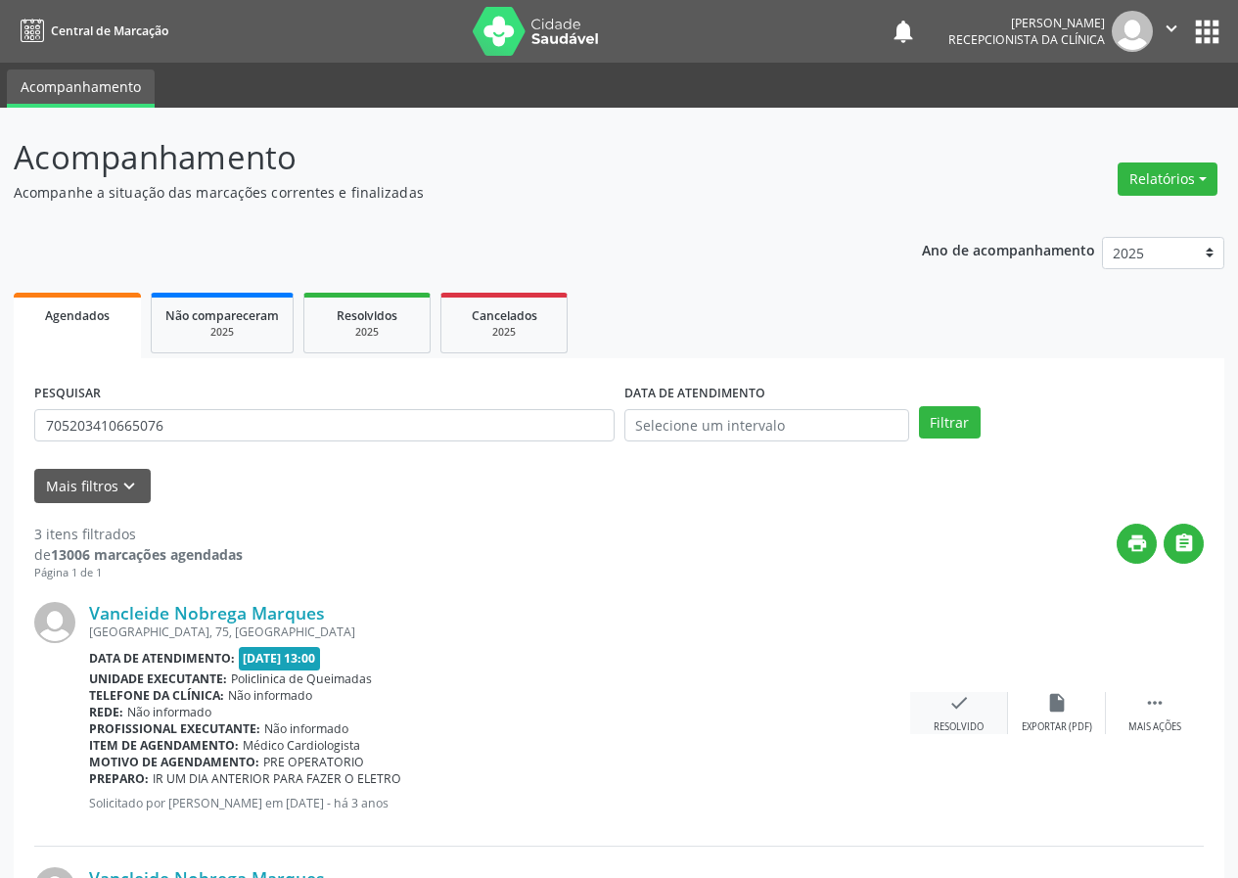
click at [964, 707] on icon "check" at bounding box center [959, 703] width 22 height 22
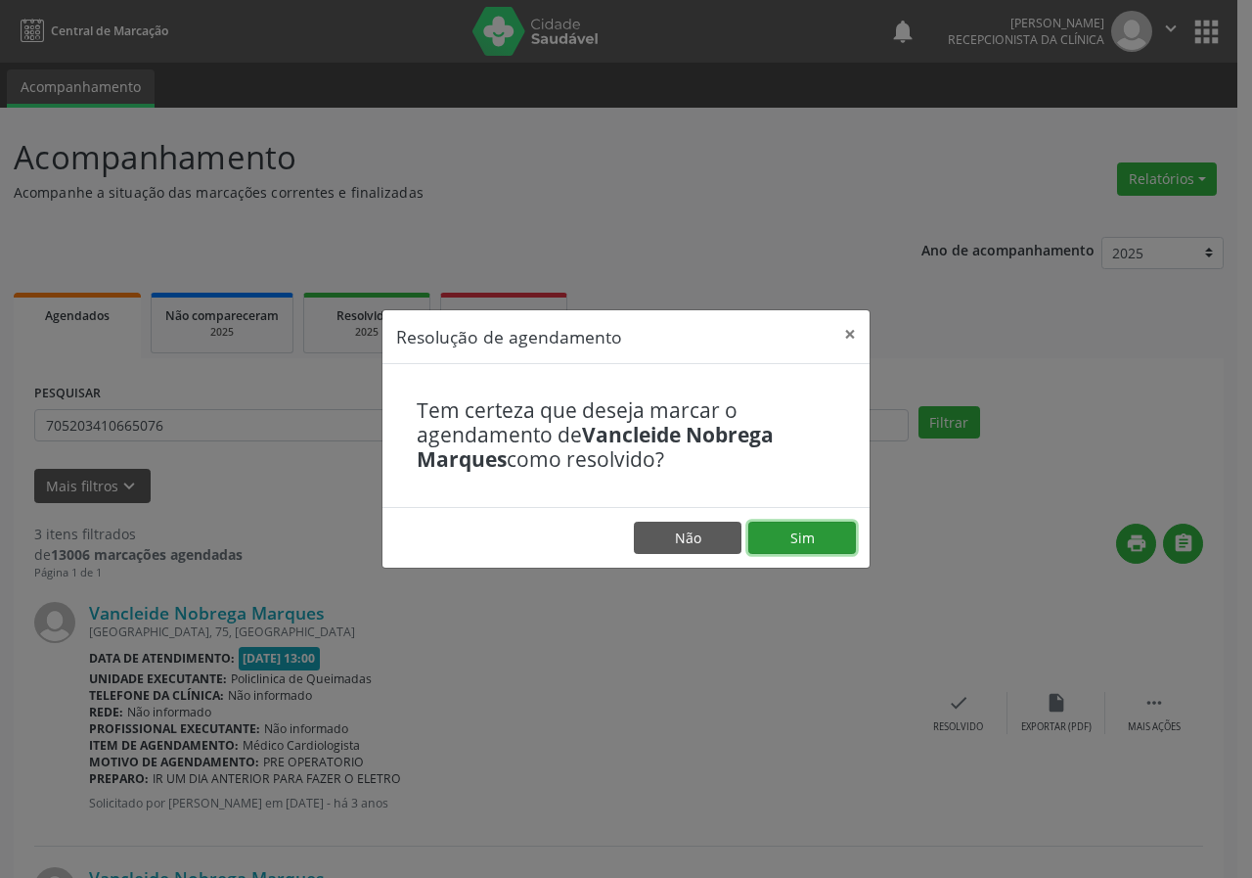
click at [826, 542] on button "Sim" at bounding box center [803, 538] width 108 height 33
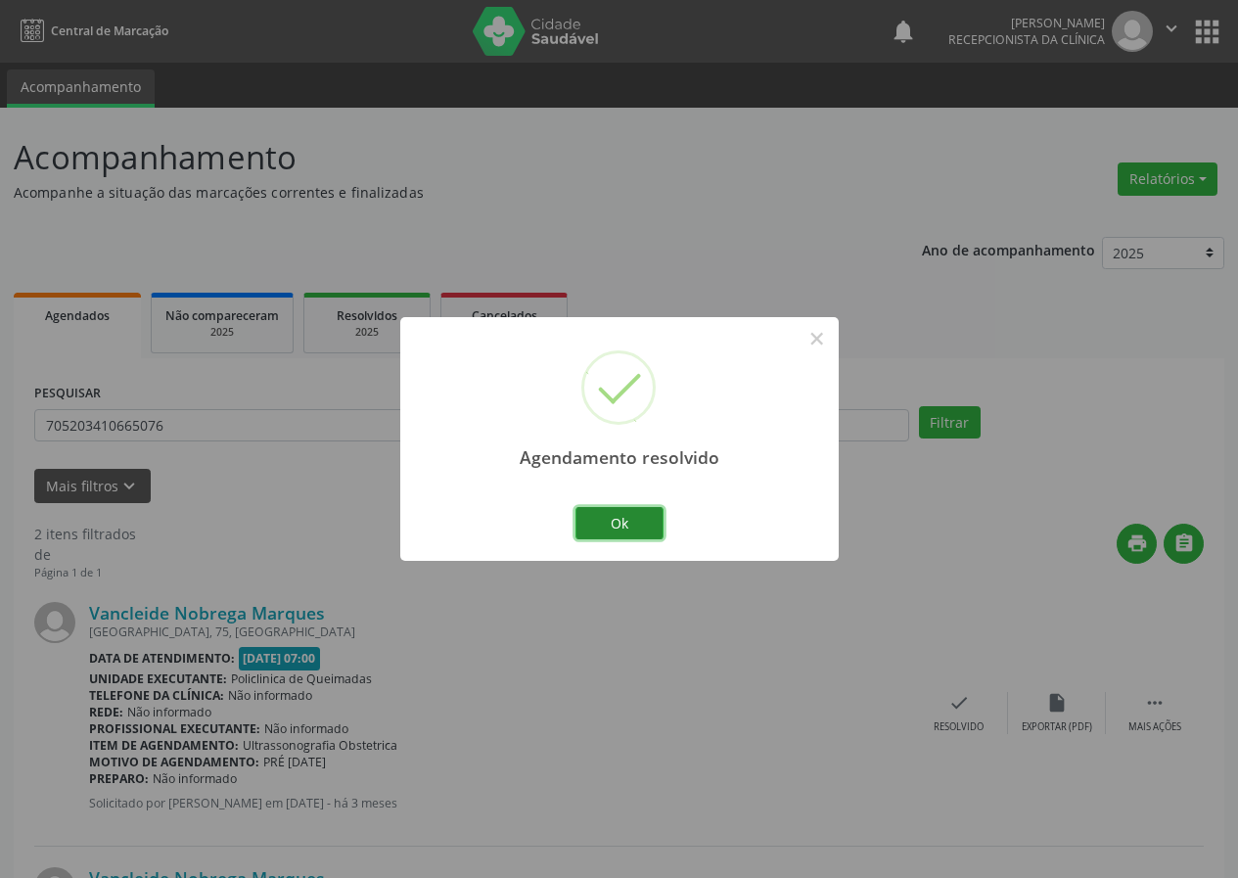
click at [617, 521] on button "Ok" at bounding box center [619, 523] width 88 height 33
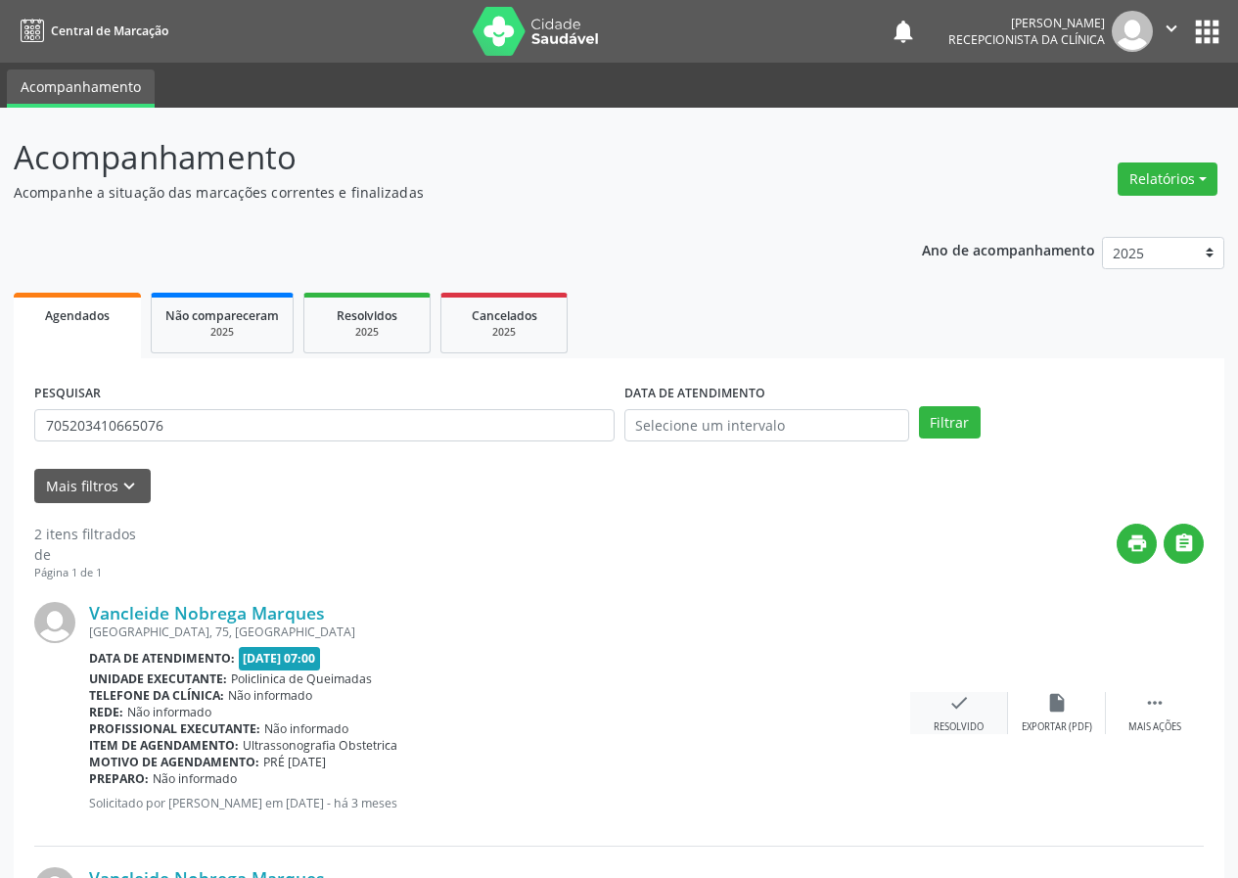
click at [954, 694] on icon "check" at bounding box center [959, 703] width 22 height 22
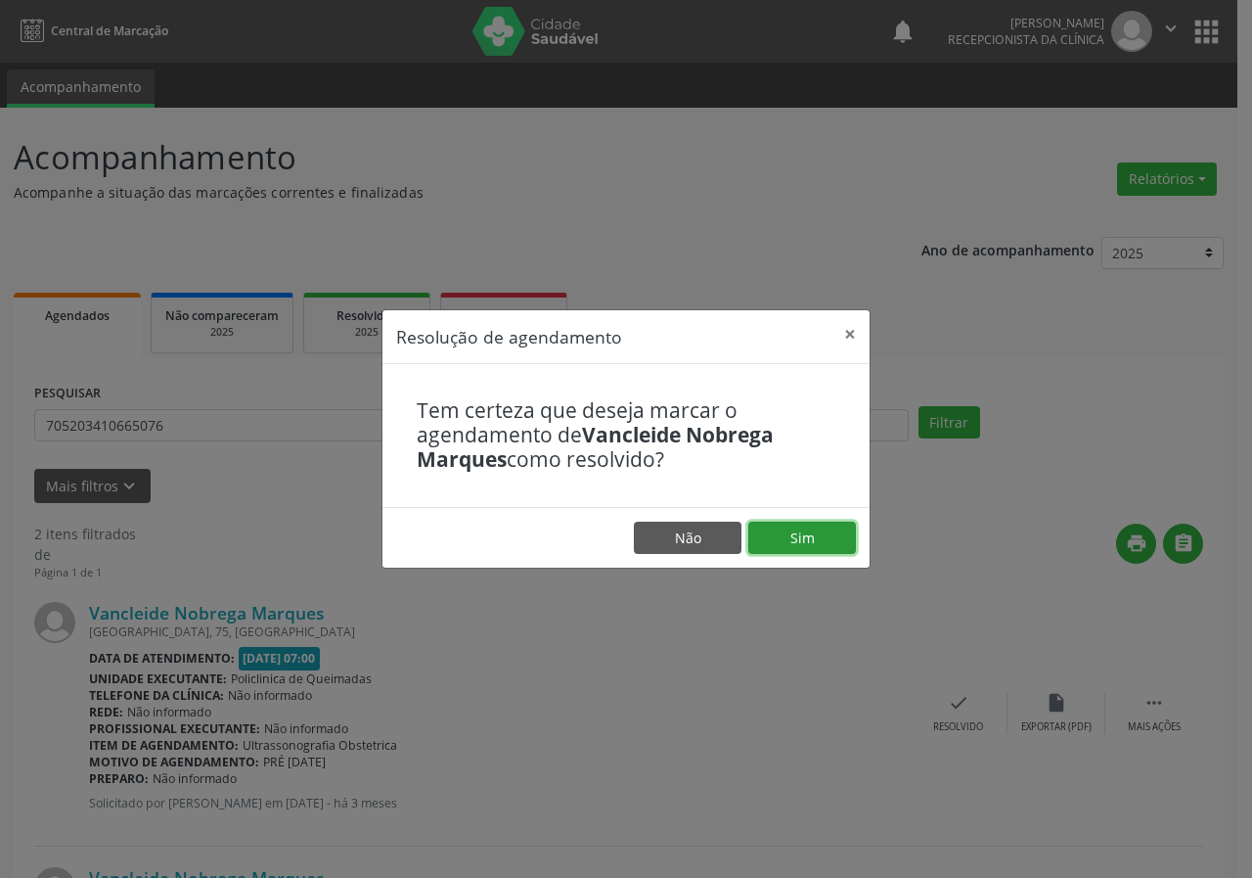
click at [811, 524] on button "Sim" at bounding box center [803, 538] width 108 height 33
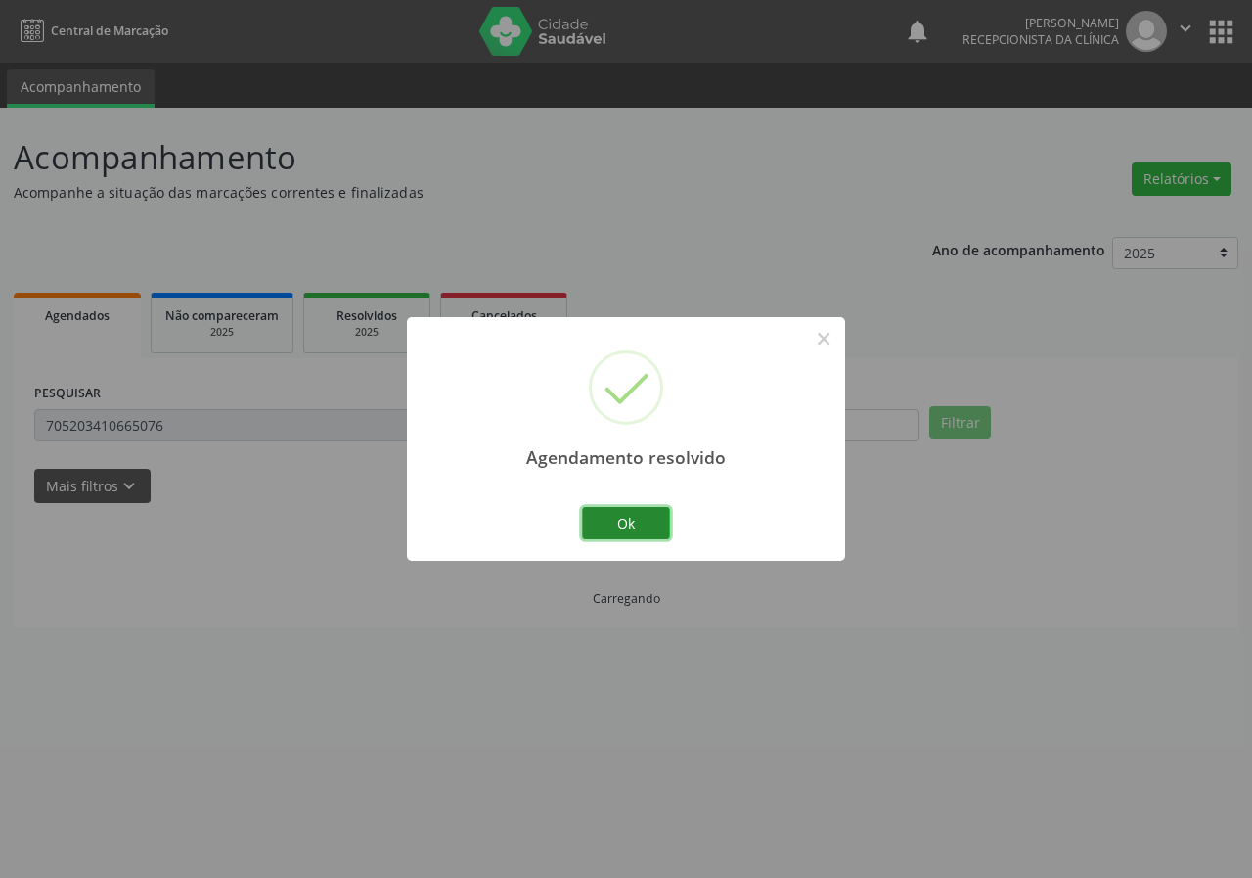
click at [658, 521] on button "Ok" at bounding box center [626, 523] width 88 height 33
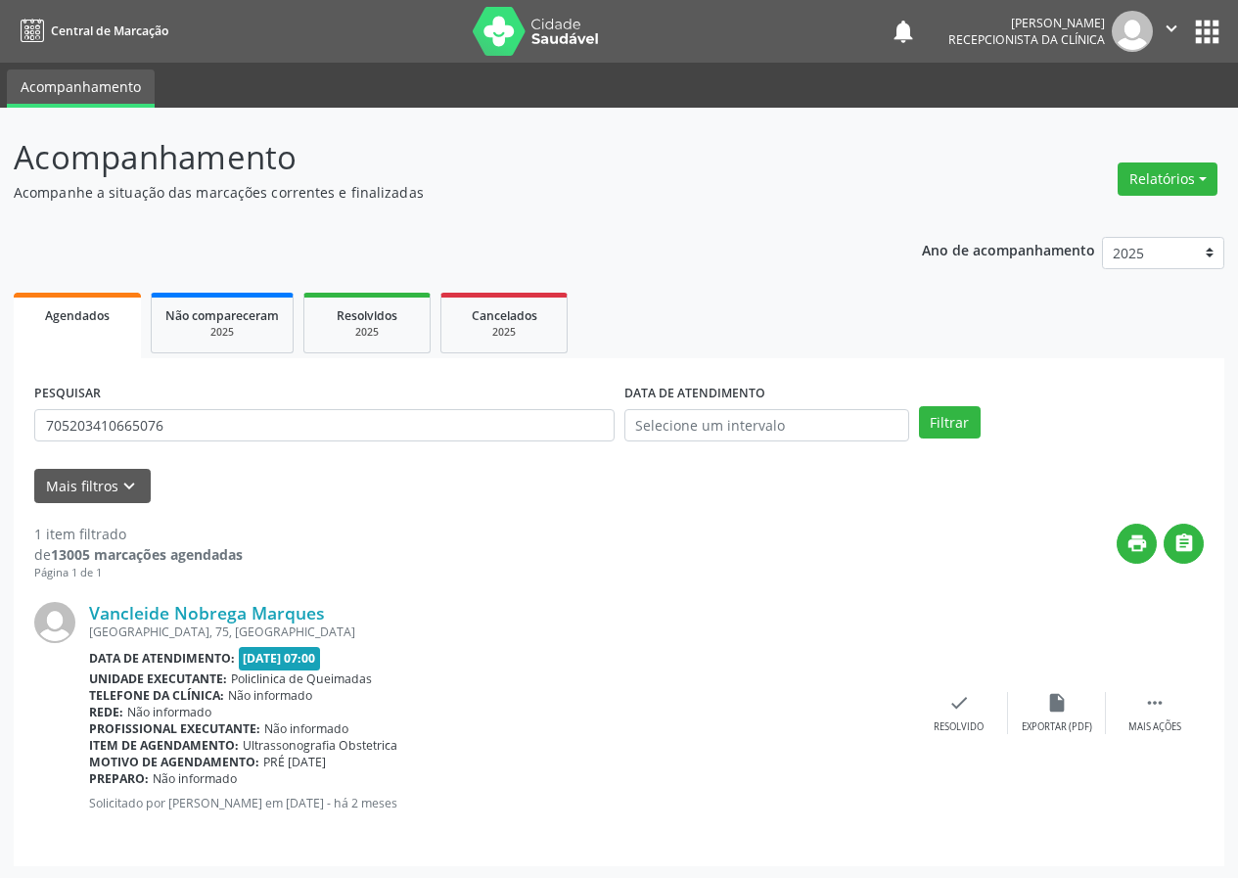
drag, startPoint x: 952, startPoint y: 707, endPoint x: 887, endPoint y: 619, distance: 109.8
click at [936, 683] on div "Vancleide Nobrega Marques [GEOGRAPHIC_DATA], 75, [GEOGRAPHIC_DATA] Data de aten…" at bounding box center [618, 713] width 1169 height 264
drag, startPoint x: 955, startPoint y: 709, endPoint x: 909, endPoint y: 644, distance: 80.1
click at [948, 690] on div "Vancleide Nobrega Marques [GEOGRAPHIC_DATA], 75, [GEOGRAPHIC_DATA] Data de aten…" at bounding box center [618, 713] width 1169 height 264
click at [955, 701] on icon "check" at bounding box center [959, 703] width 22 height 22
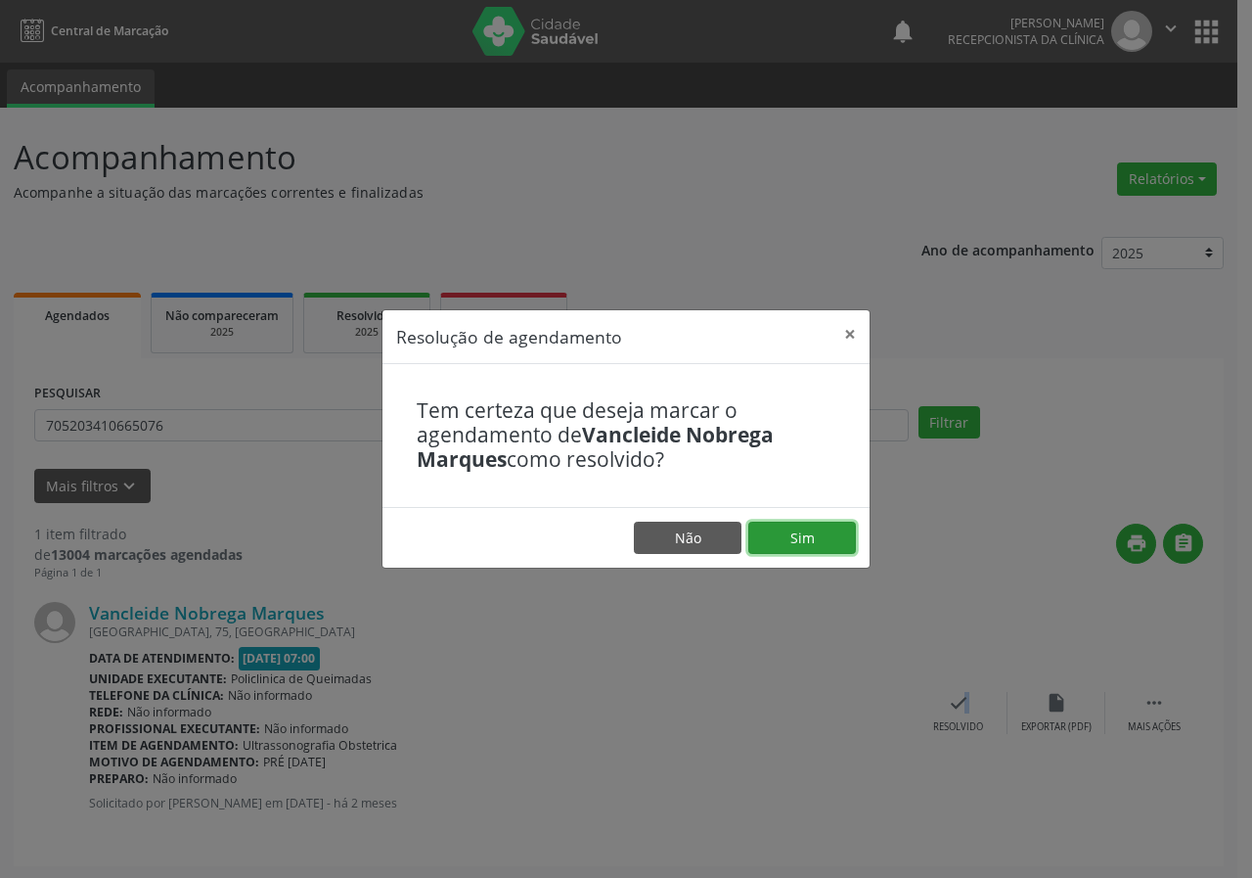
click at [828, 548] on button "Sim" at bounding box center [803, 538] width 108 height 33
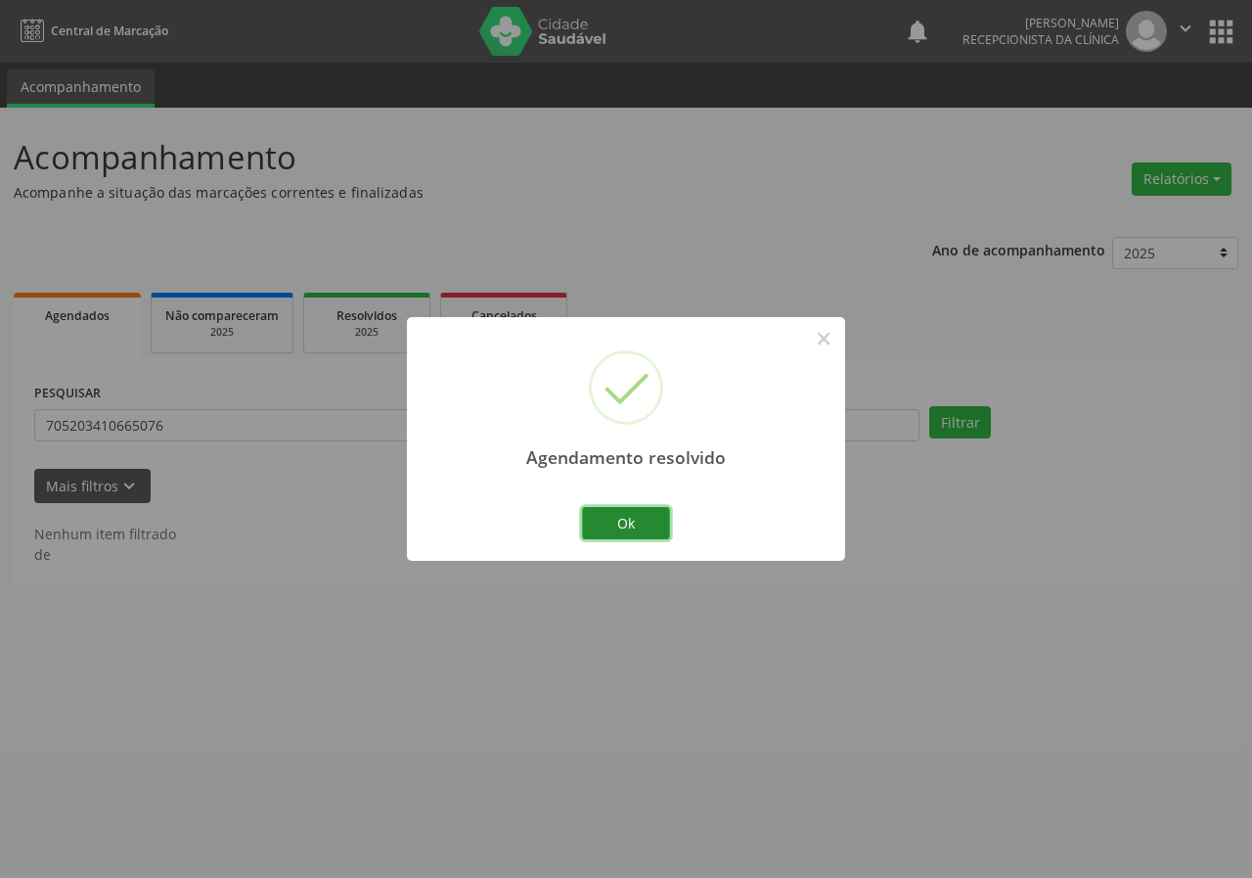
click at [641, 520] on button "Ok" at bounding box center [626, 523] width 88 height 33
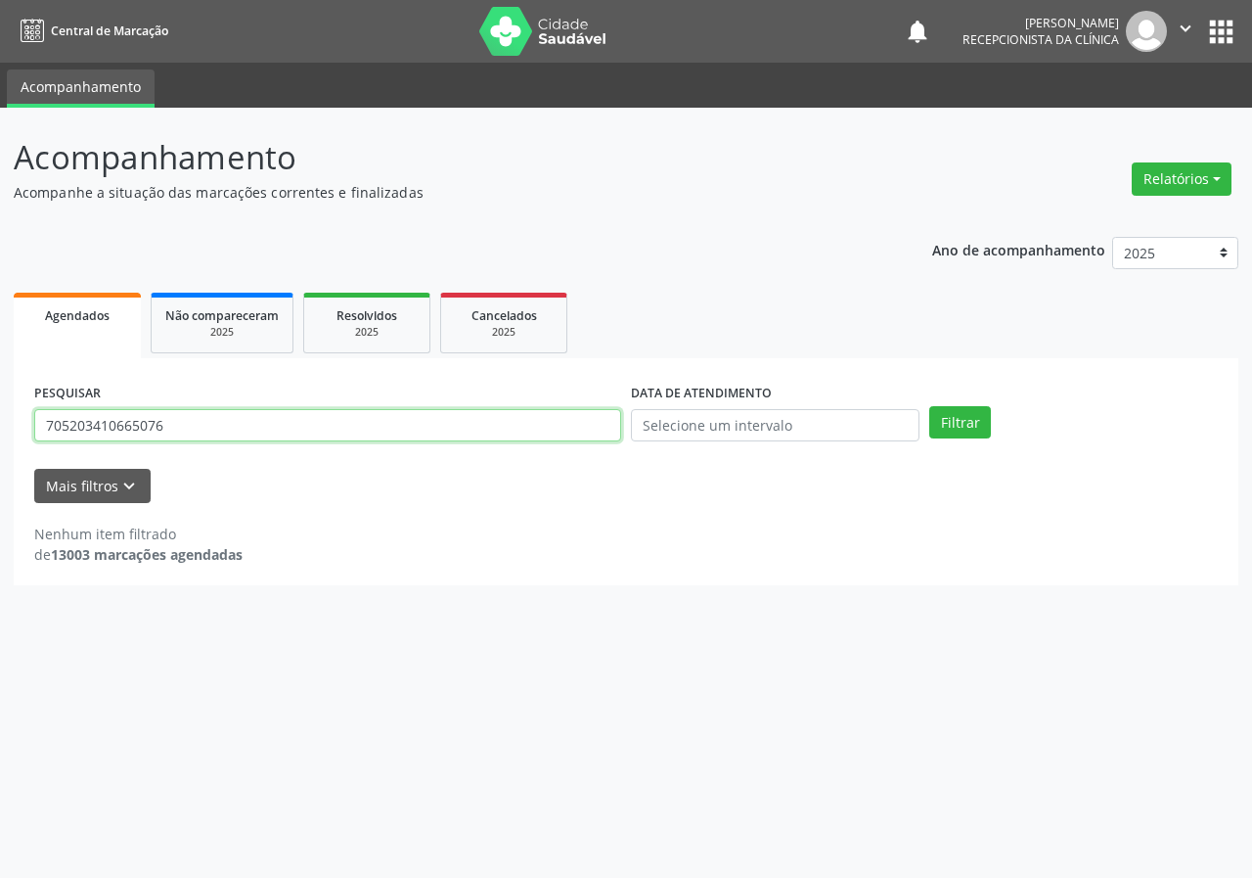
click at [596, 415] on input "705203410665076" at bounding box center [327, 425] width 587 height 33
type input "706807224975326"
click at [930, 406] on button "Filtrar" at bounding box center [961, 422] width 62 height 33
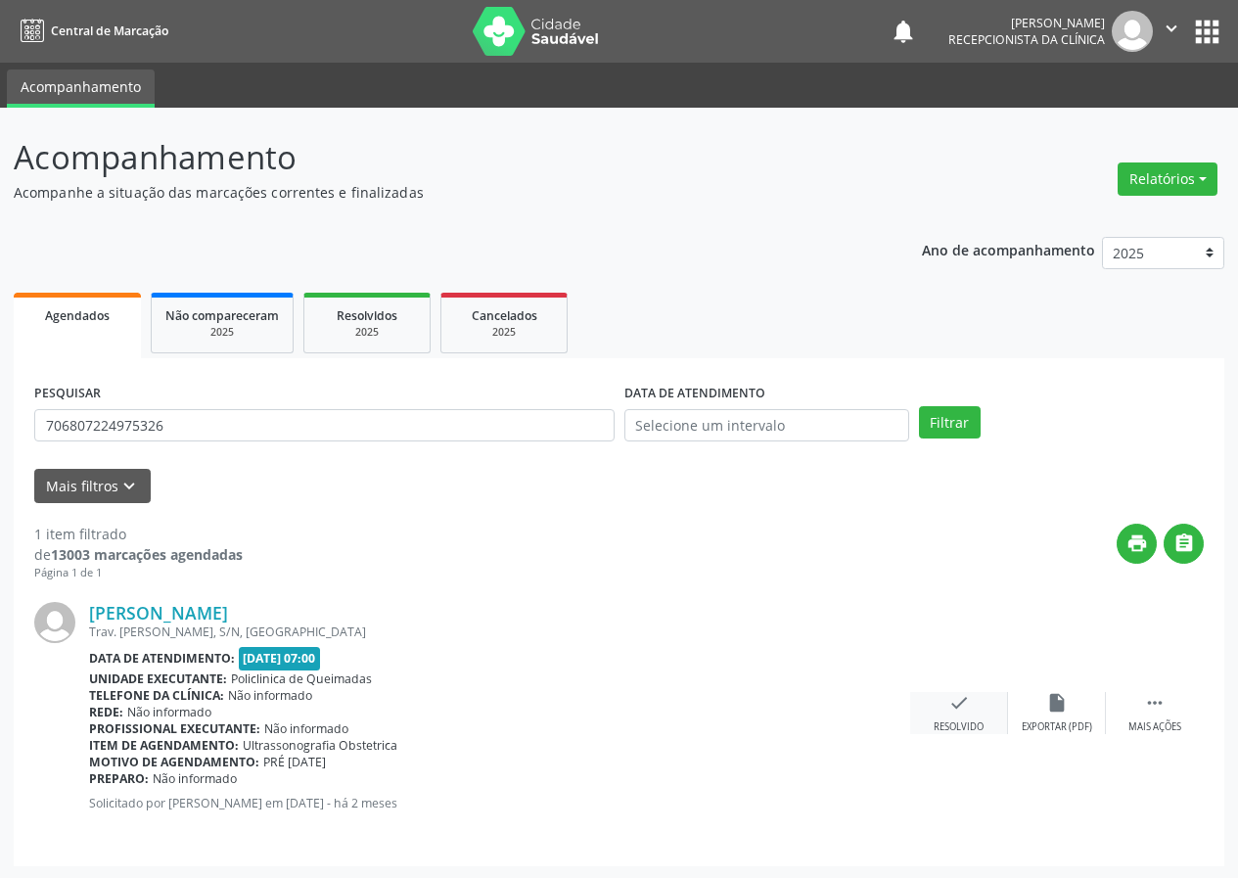
click at [946, 702] on div "check Resolvido" at bounding box center [959, 713] width 98 height 42
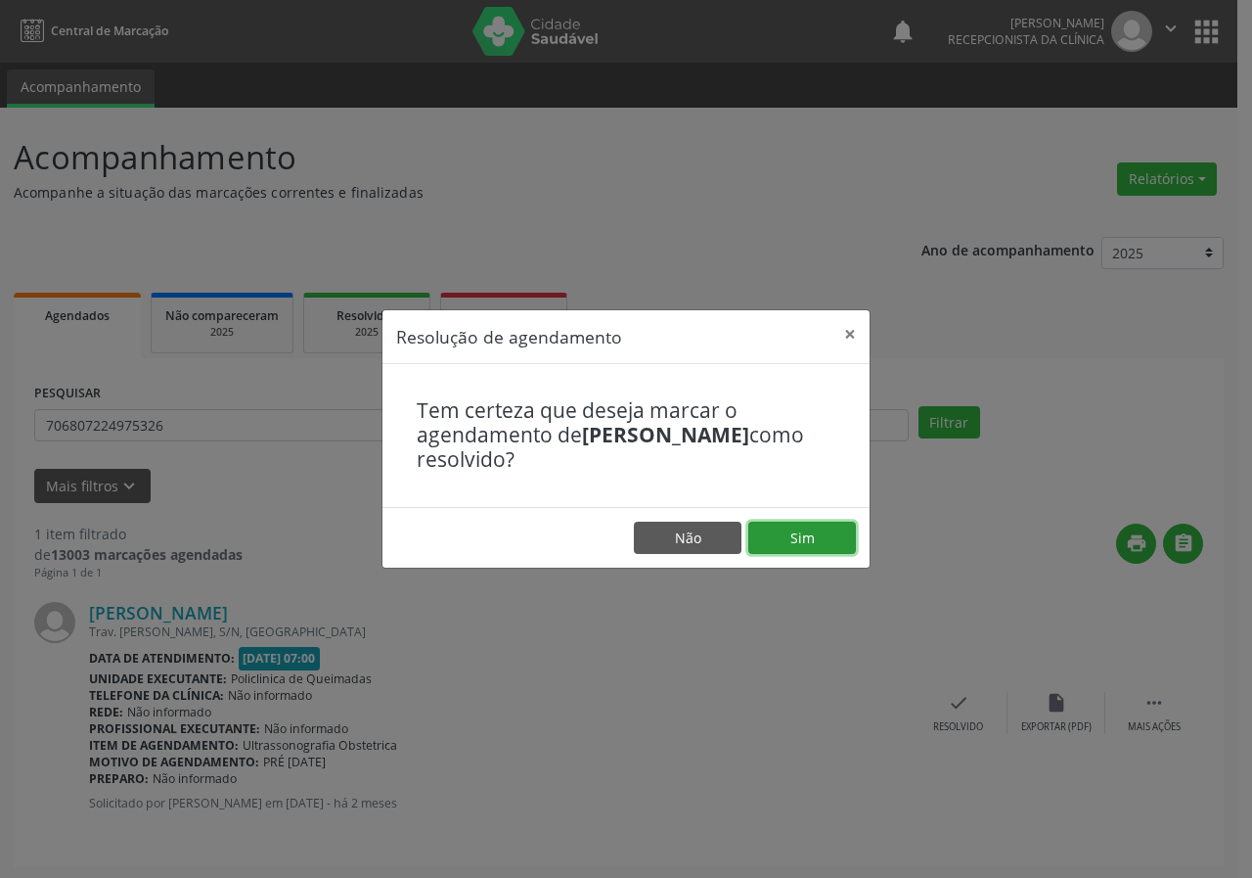
click at [801, 529] on button "Sim" at bounding box center [803, 538] width 108 height 33
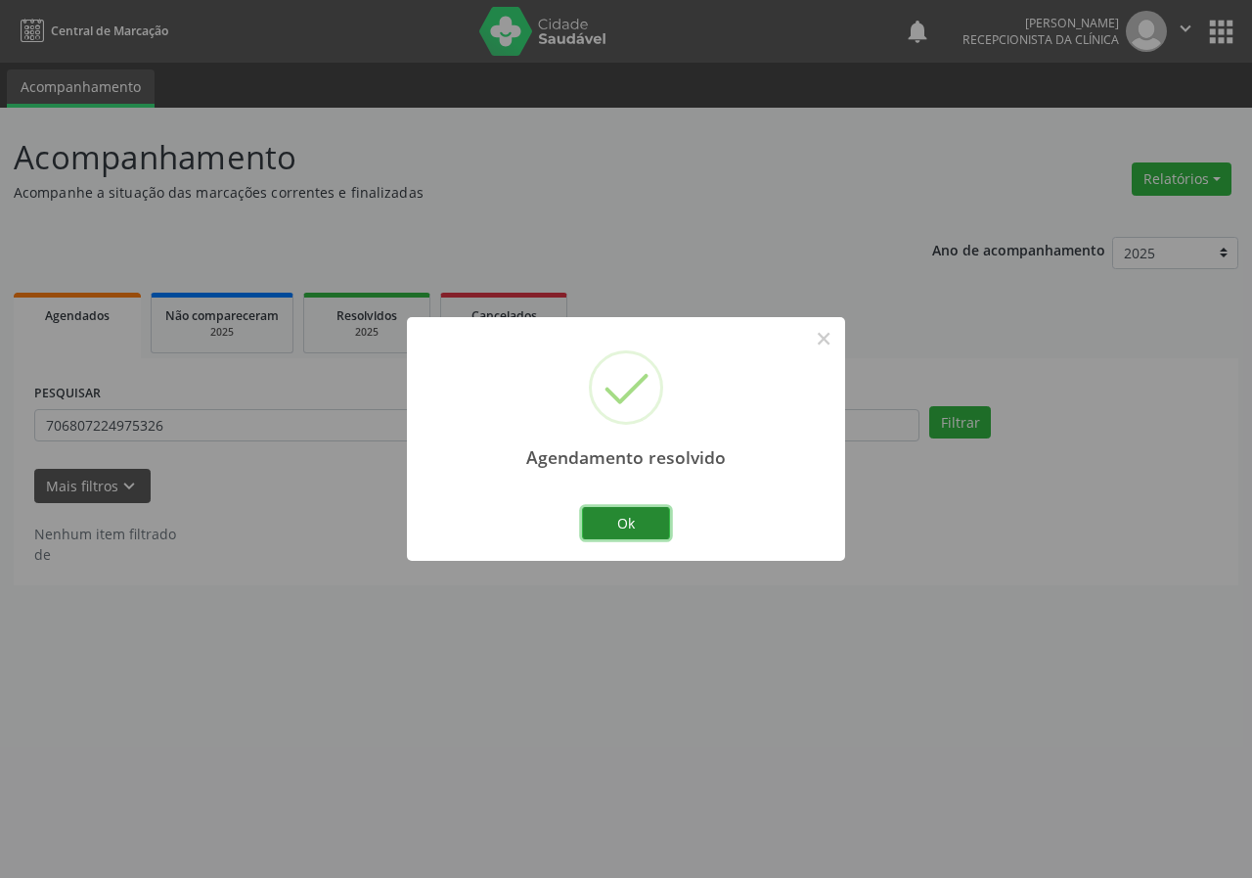
drag, startPoint x: 633, startPoint y: 506, endPoint x: 621, endPoint y: 521, distance: 18.8
click at [633, 507] on button "Ok" at bounding box center [626, 523] width 88 height 33
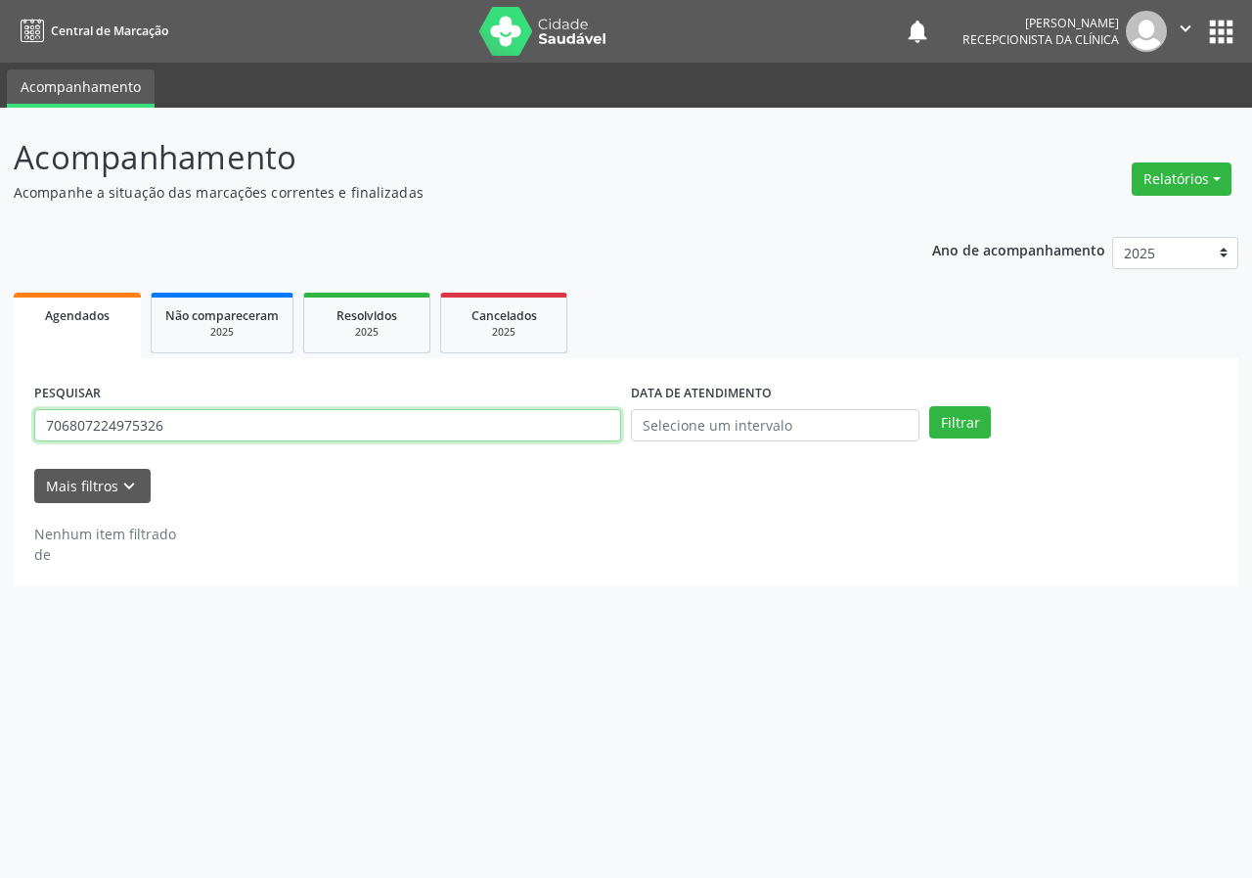
click at [486, 433] on input "706807224975326" at bounding box center [327, 425] width 587 height 33
type input "708606097303984"
click at [930, 406] on button "Filtrar" at bounding box center [961, 422] width 62 height 33
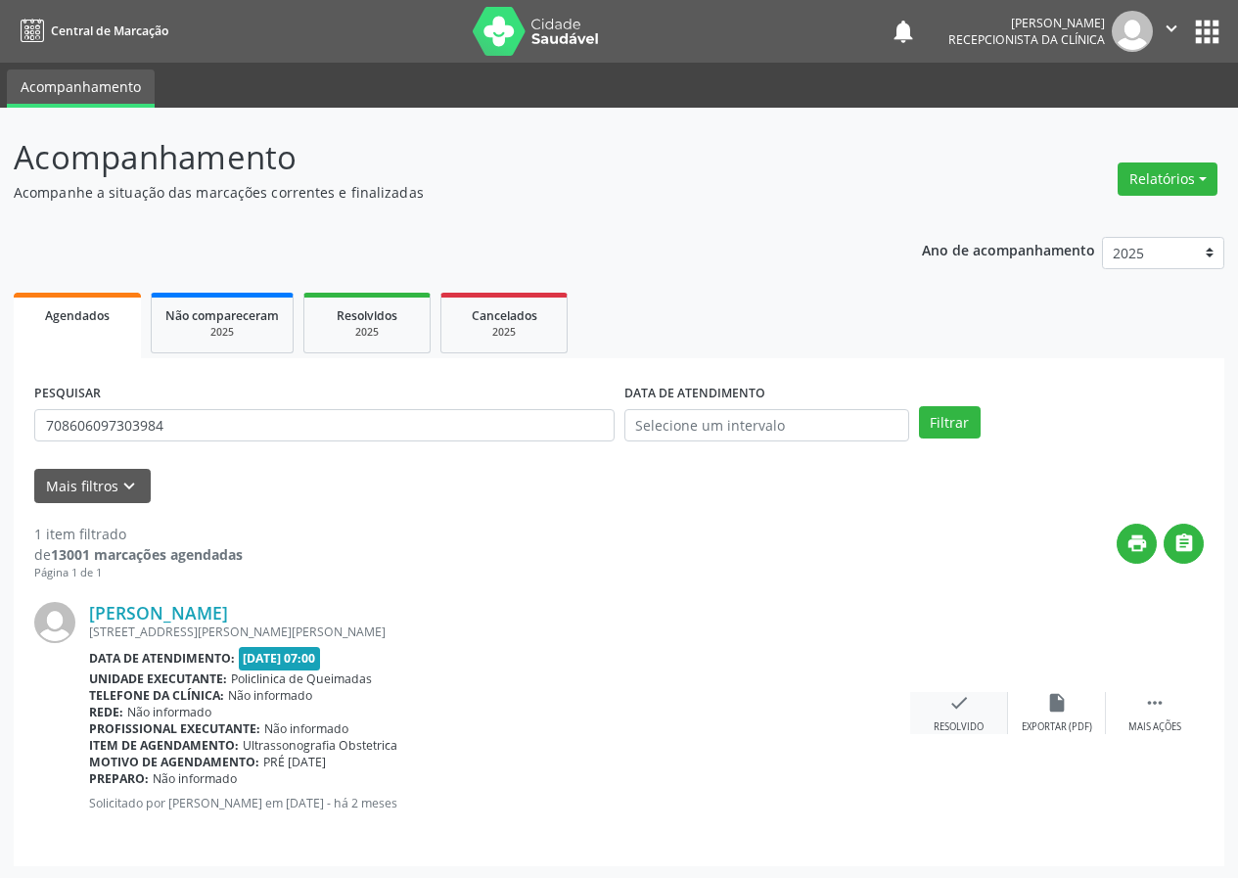
click at [961, 720] on div "Resolvido" at bounding box center [958, 727] width 50 height 14
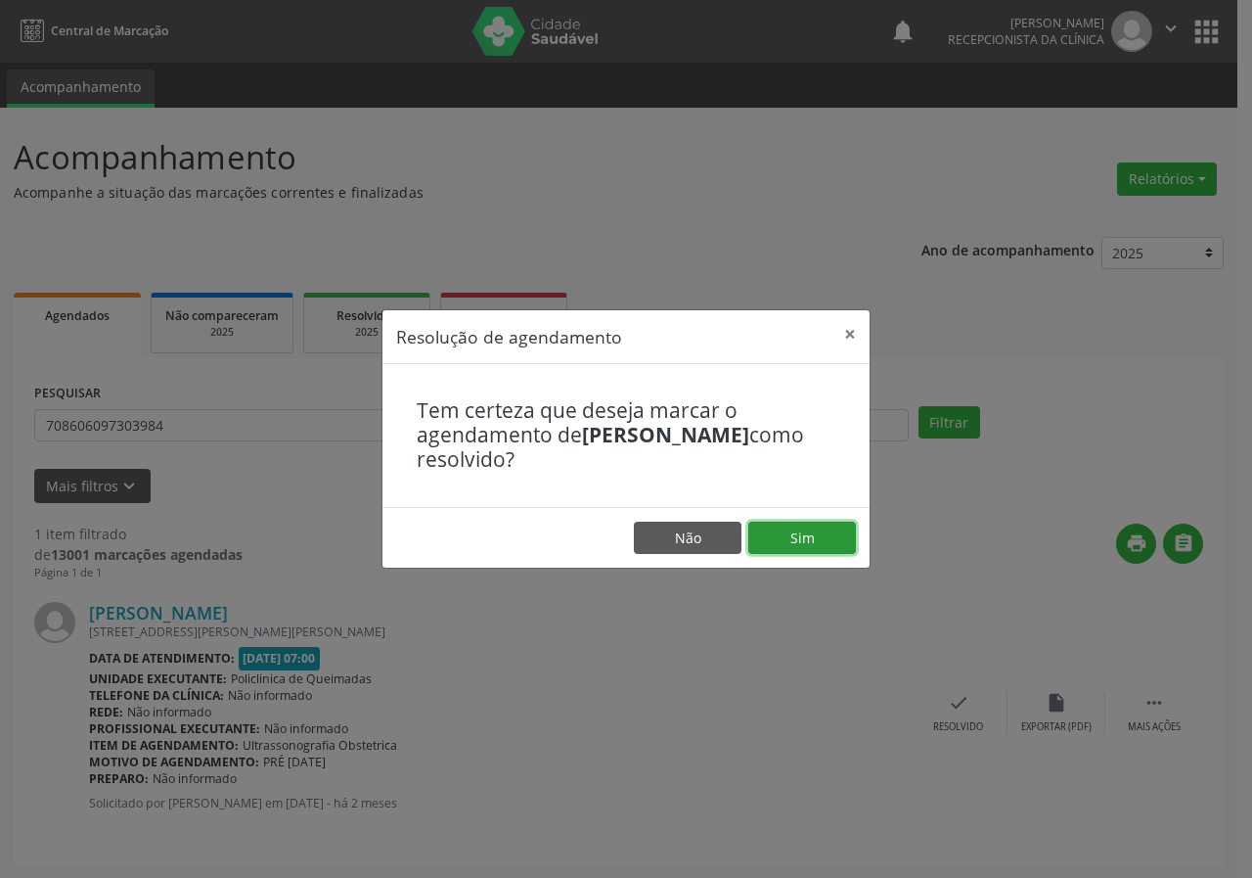
click at [821, 550] on button "Sim" at bounding box center [803, 538] width 108 height 33
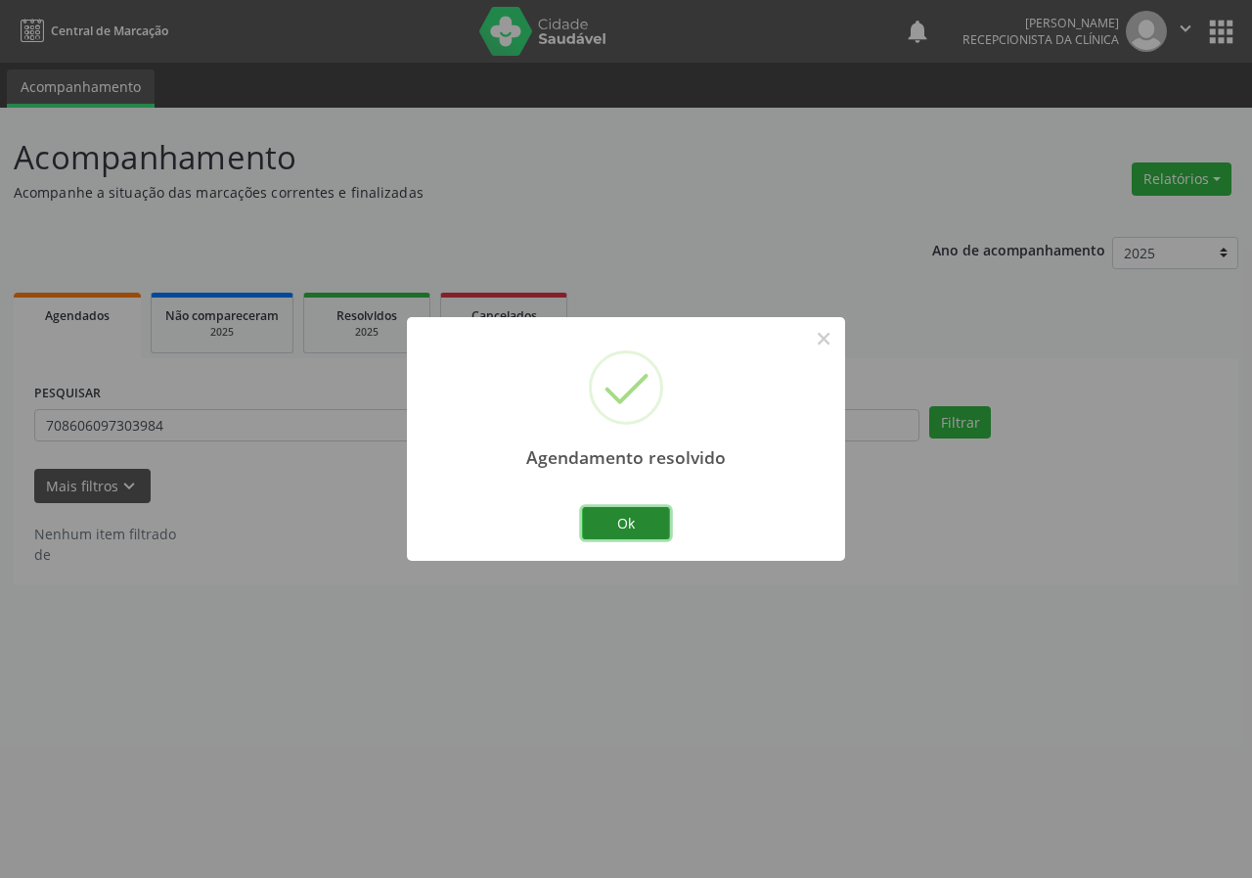
drag, startPoint x: 642, startPoint y: 523, endPoint x: 569, endPoint y: 480, distance: 83.7
click at [641, 523] on button "Ok" at bounding box center [626, 523] width 88 height 33
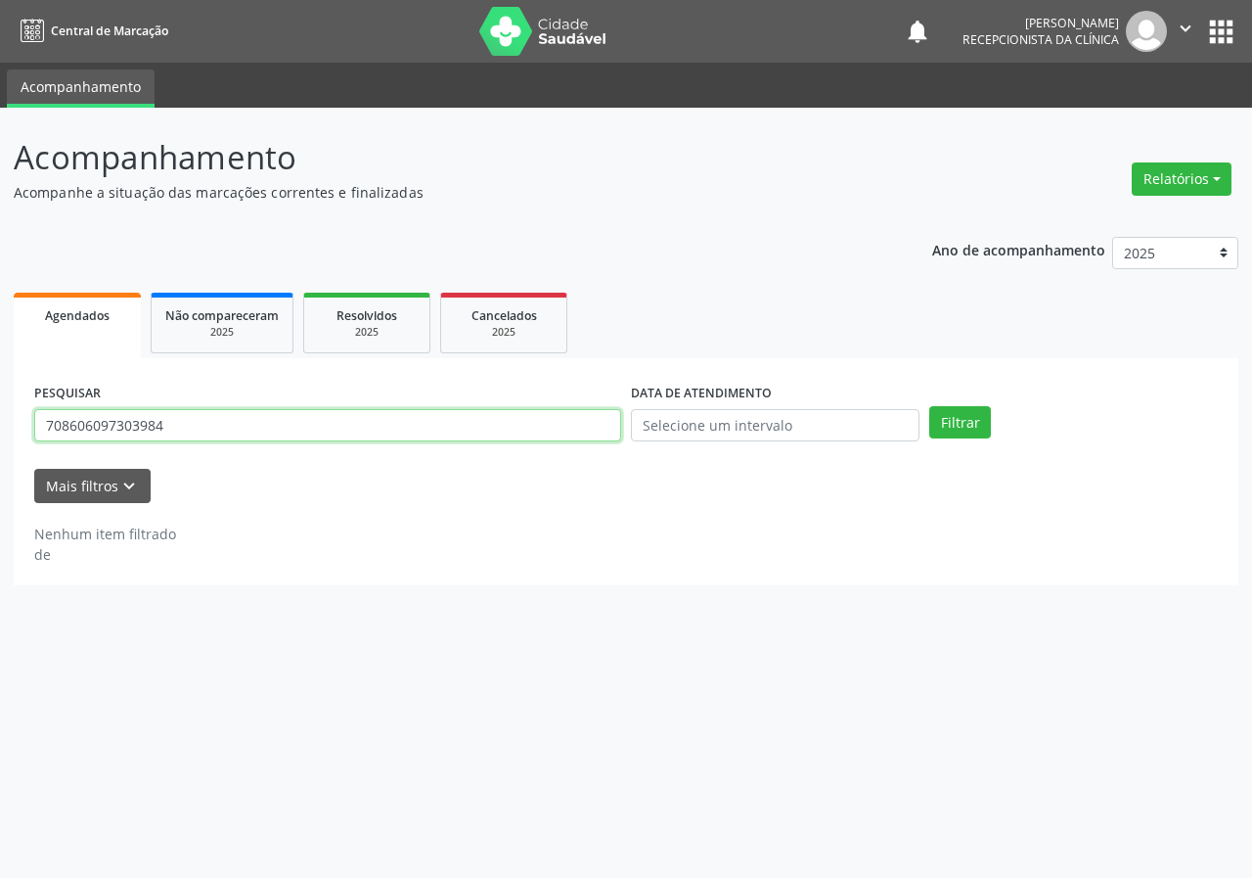
click at [549, 431] on input "708606097303984" at bounding box center [327, 425] width 587 height 33
type input "700003192277208"
click at [930, 406] on button "Filtrar" at bounding box center [961, 422] width 62 height 33
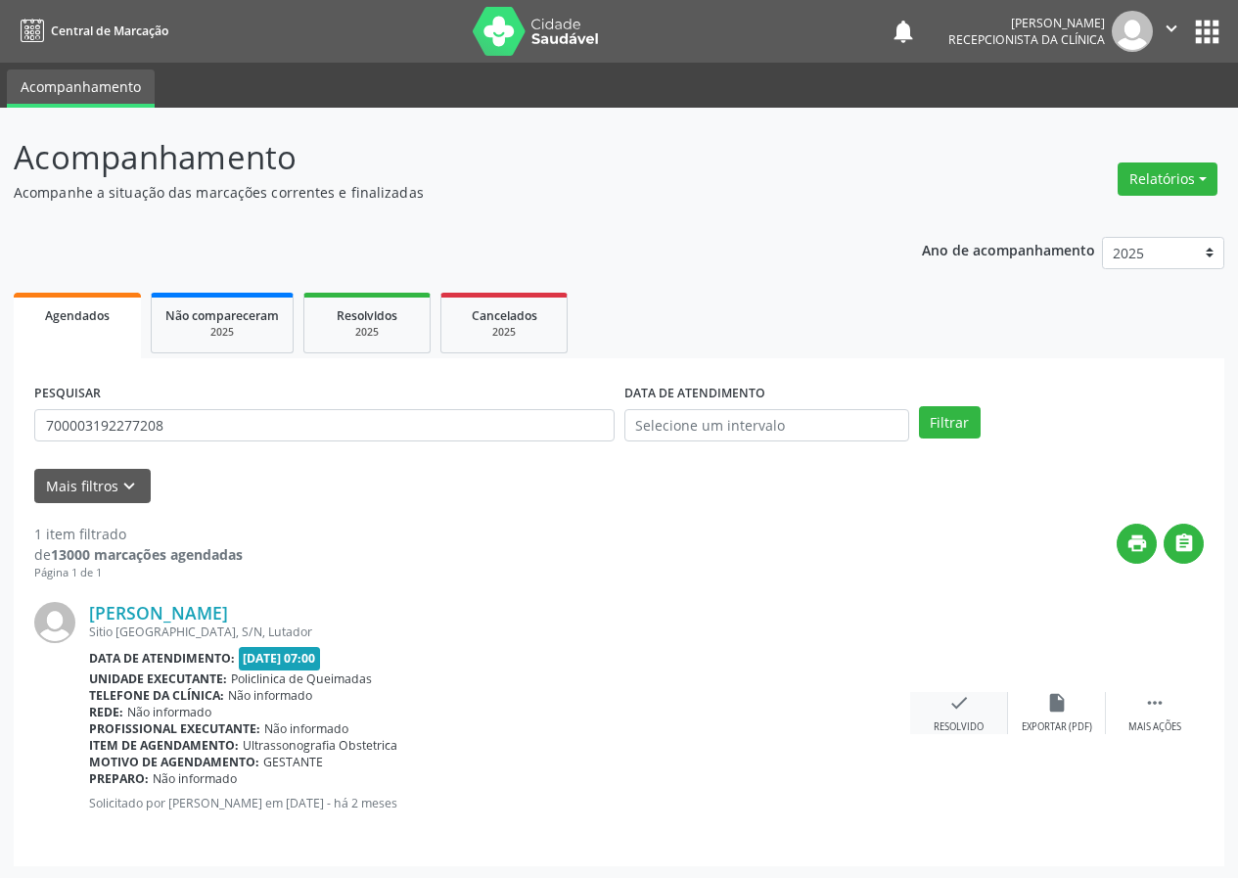
click at [937, 720] on div "check Resolvido" at bounding box center [959, 713] width 98 height 42
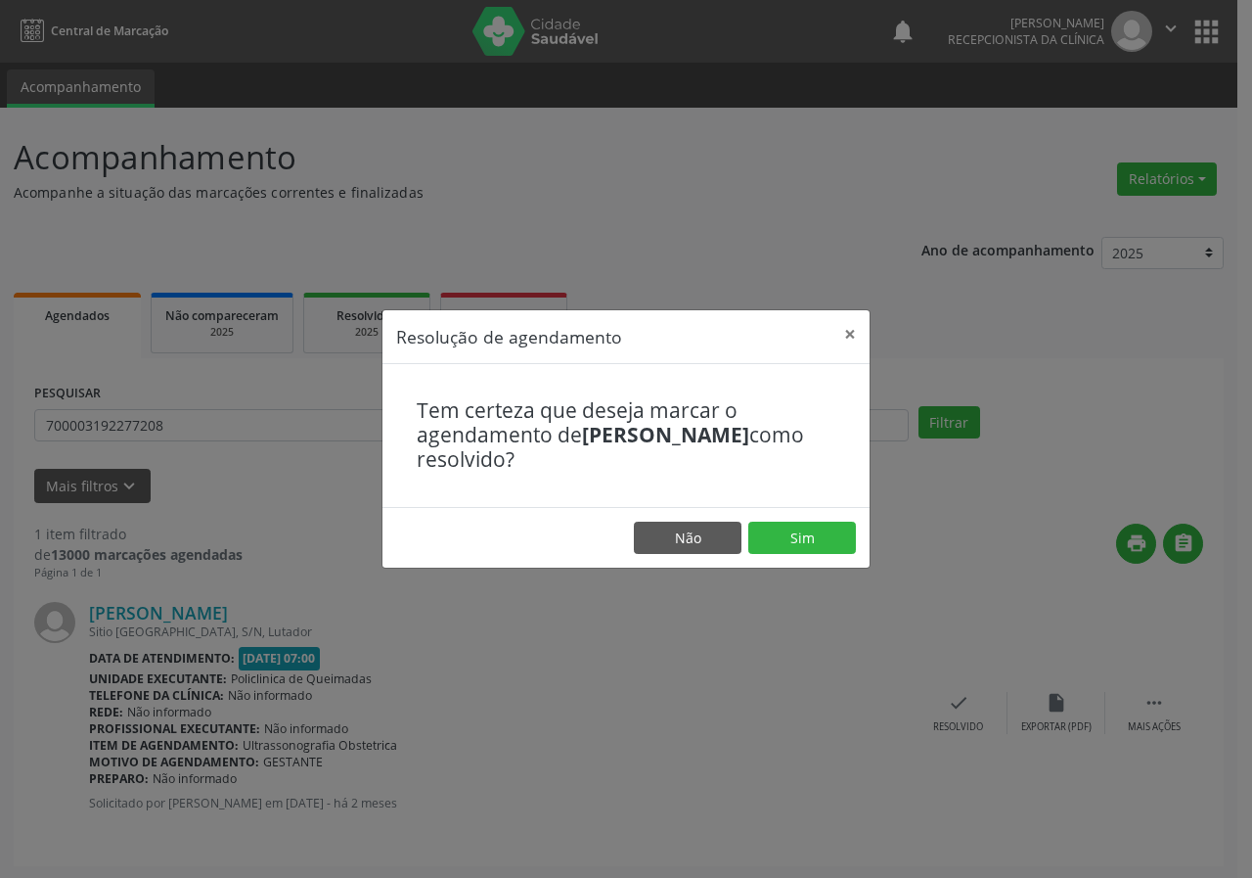
click at [955, 706] on div "Resolução de agendamento × Tem certeza que deseja marcar o agendamento de [PERS…" at bounding box center [626, 439] width 1252 height 878
click at [800, 546] on button "Sim" at bounding box center [803, 538] width 108 height 33
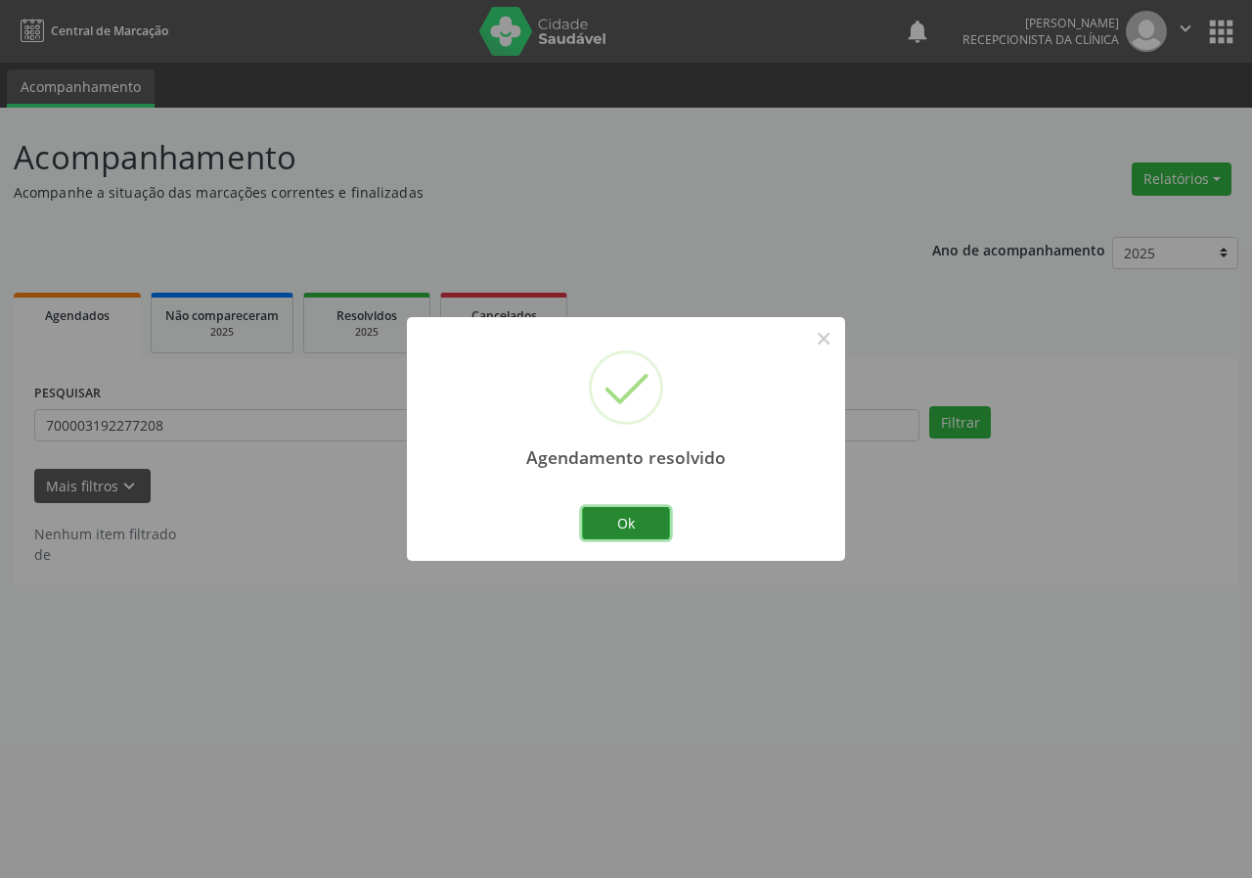
click at [660, 525] on button "Ok" at bounding box center [626, 523] width 88 height 33
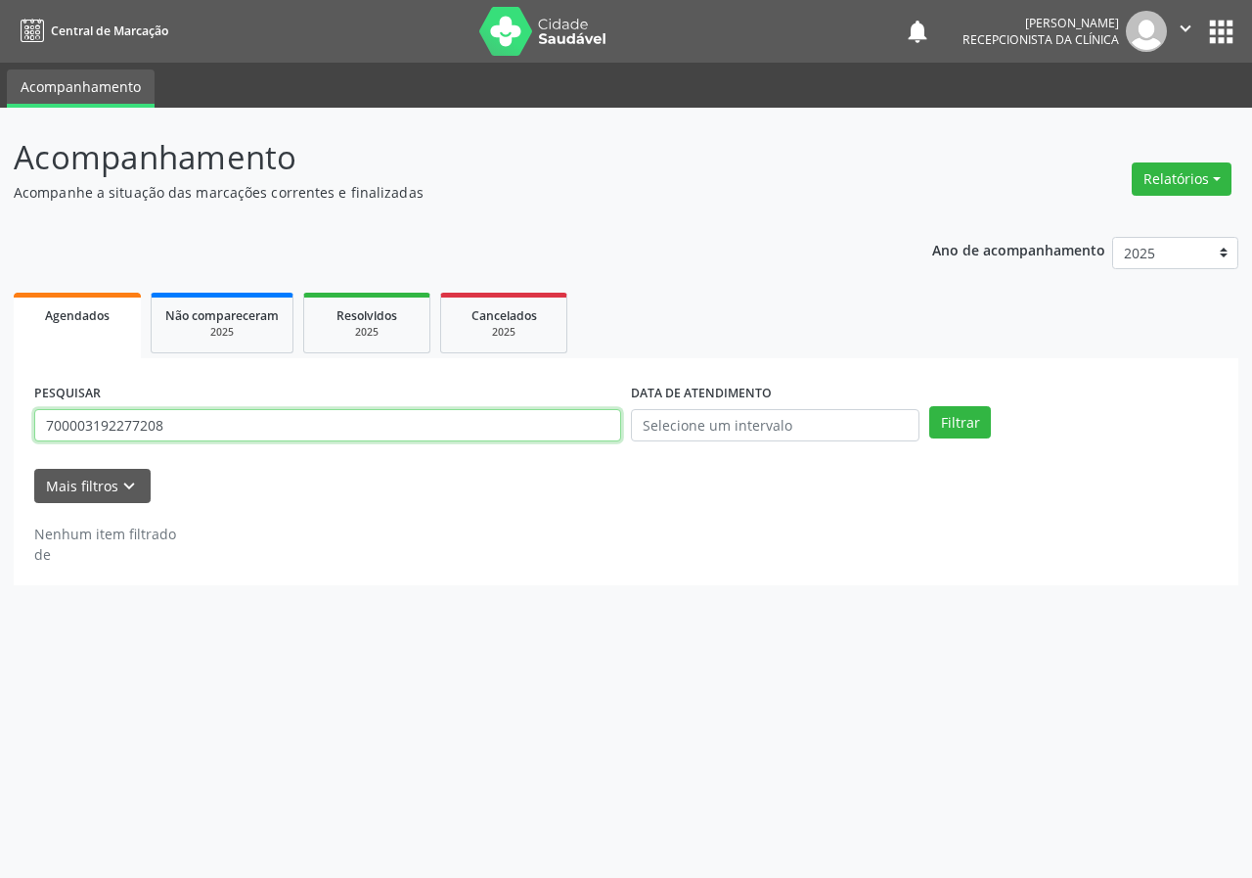
click at [590, 433] on input "700003192277208" at bounding box center [327, 425] width 587 height 33
type input "708500341091370"
click at [930, 406] on button "Filtrar" at bounding box center [961, 422] width 62 height 33
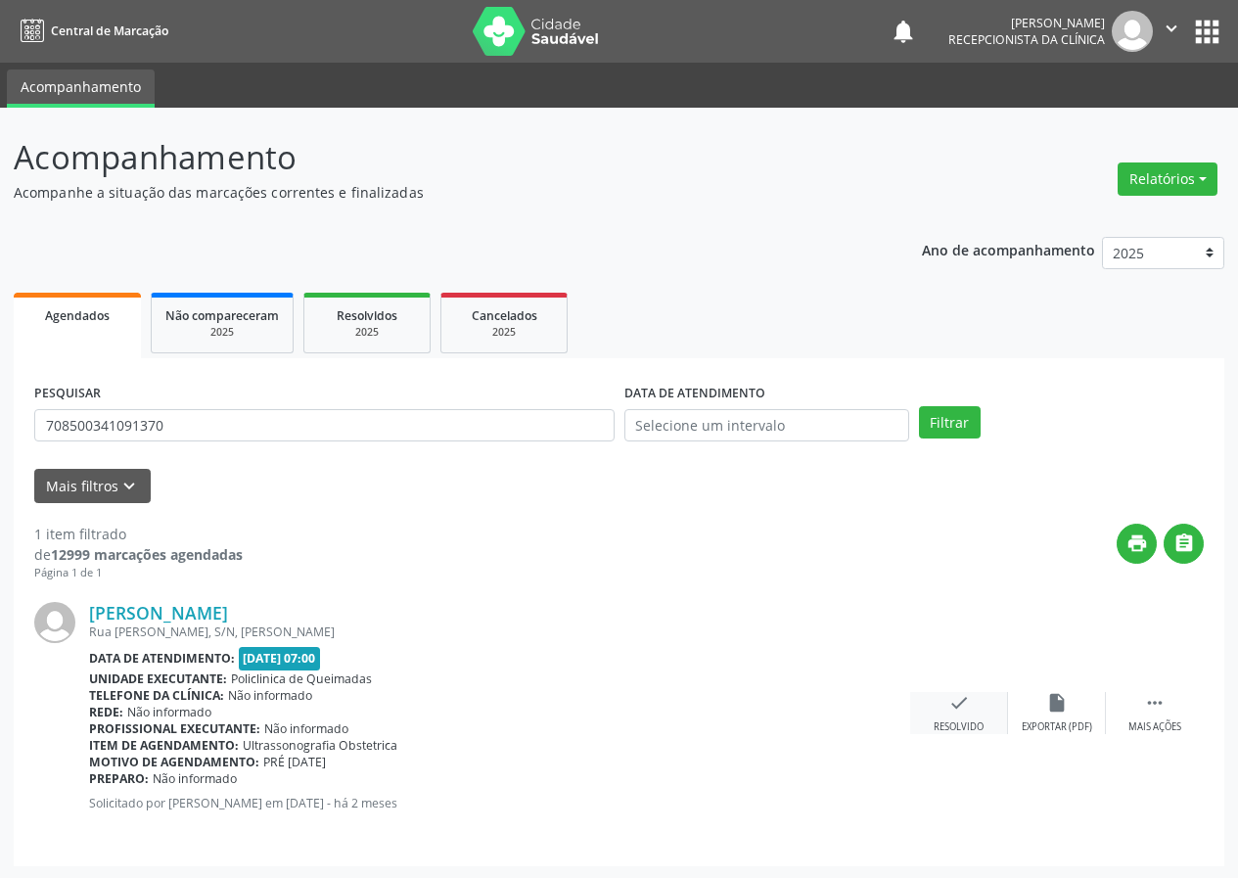
click at [951, 710] on icon "check" at bounding box center [959, 703] width 22 height 22
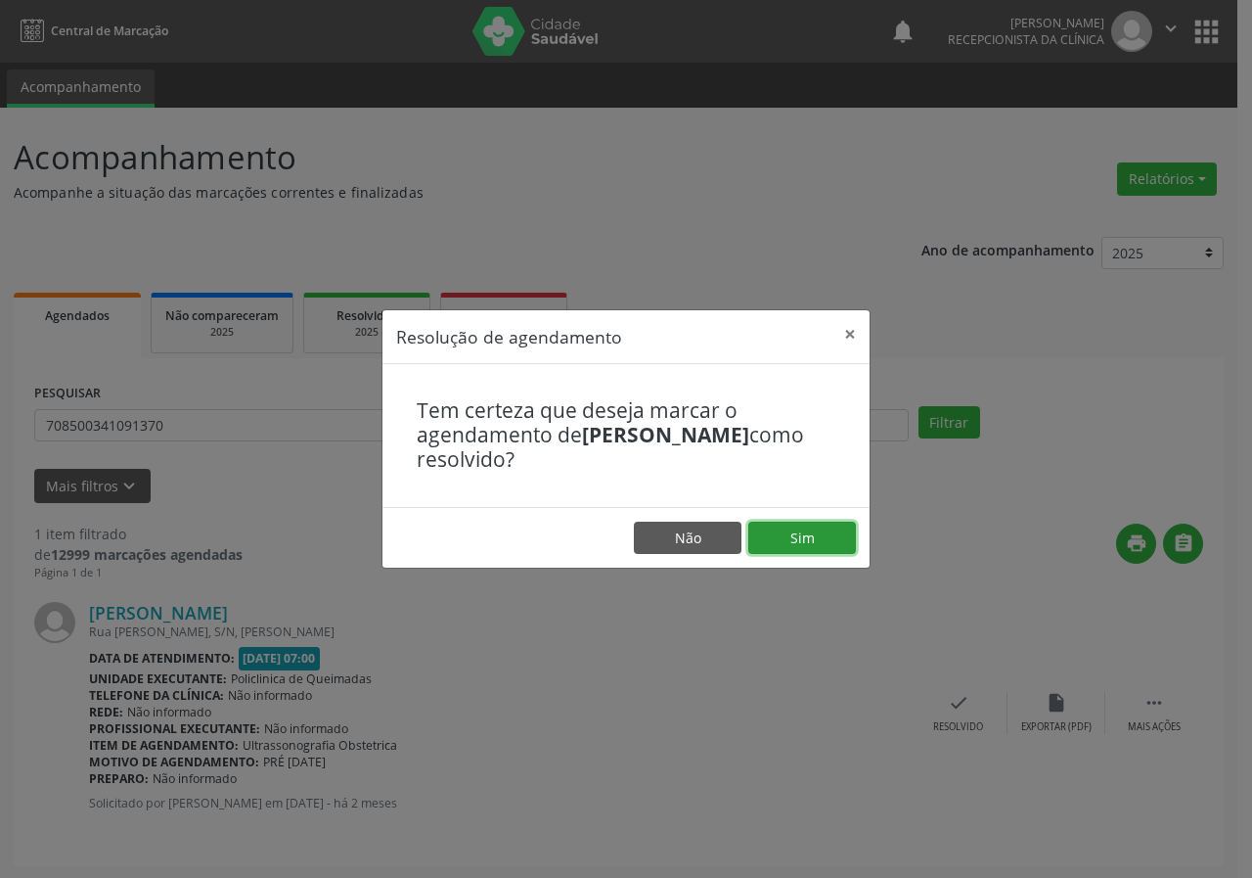
click at [835, 541] on button "Sim" at bounding box center [803, 538] width 108 height 33
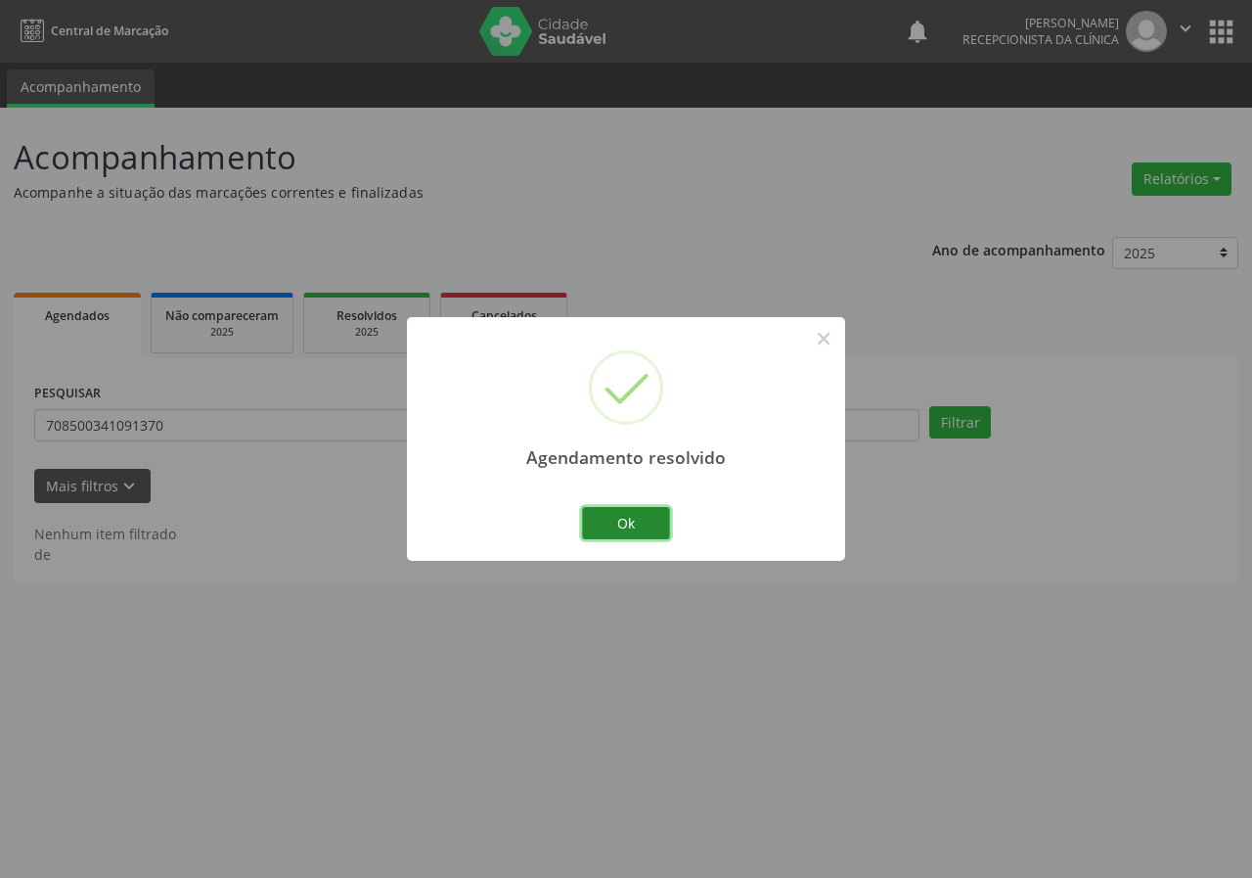
click at [644, 517] on button "Ok" at bounding box center [626, 523] width 88 height 33
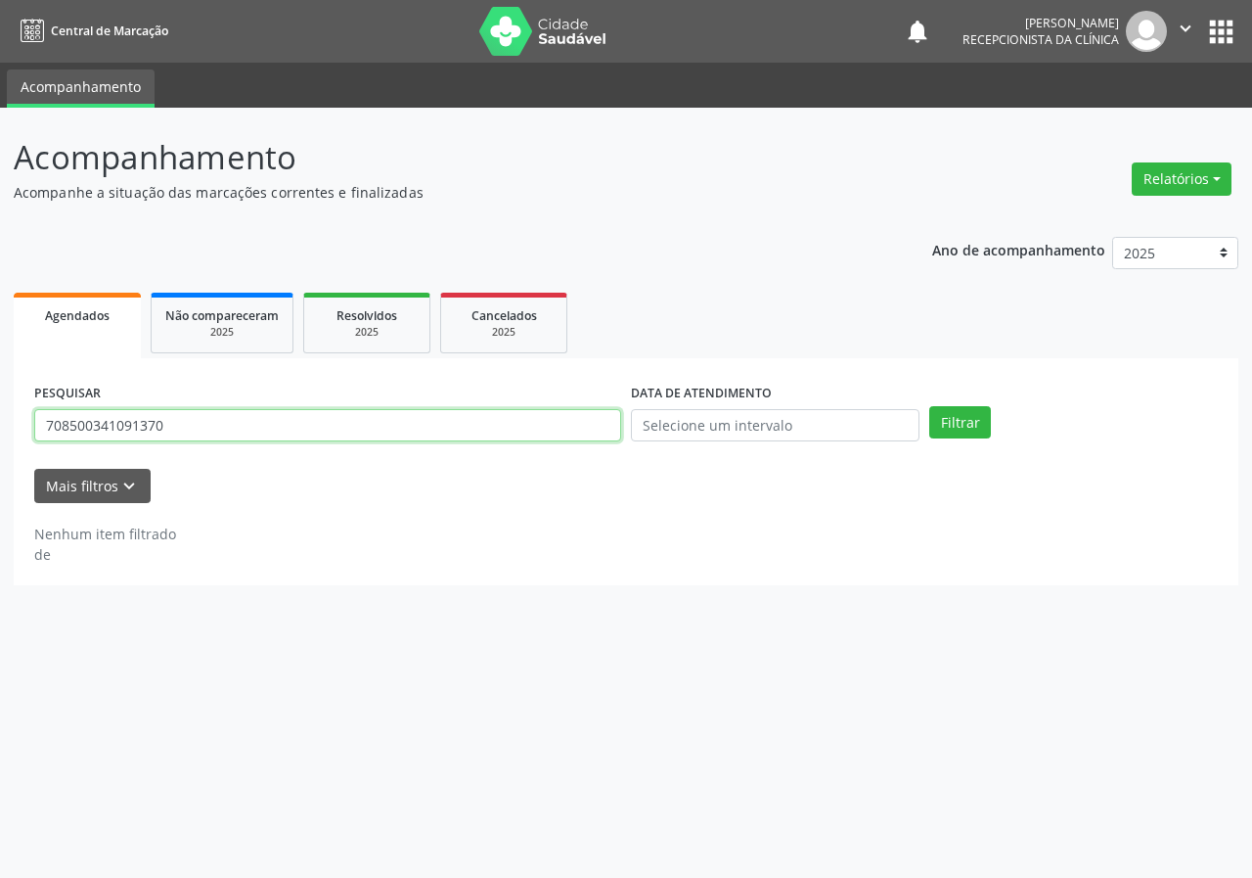
click at [527, 431] on input "708500341091370" at bounding box center [327, 425] width 587 height 33
type input "702709696119660"
click at [930, 406] on button "Filtrar" at bounding box center [961, 422] width 62 height 33
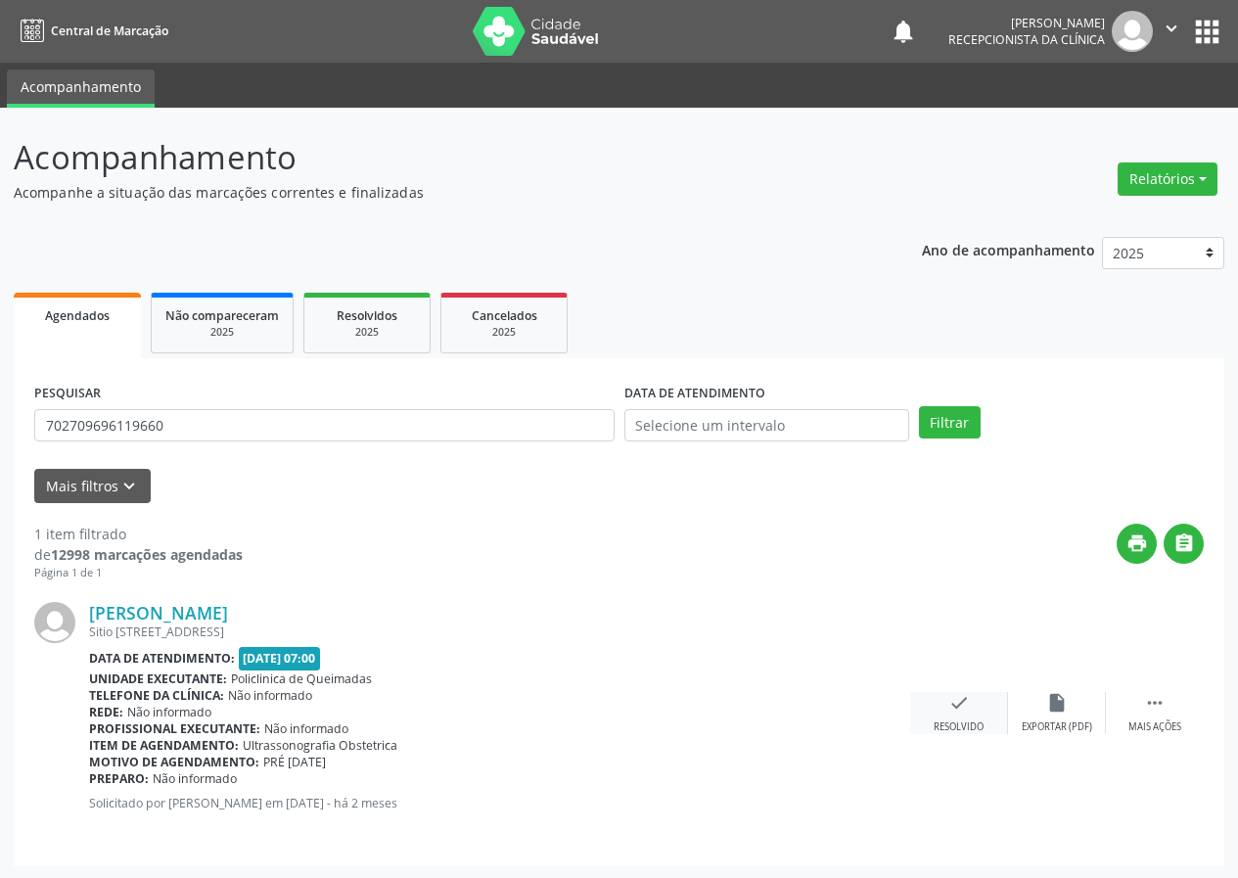
click at [975, 711] on div "check Resolvido" at bounding box center [959, 713] width 98 height 42
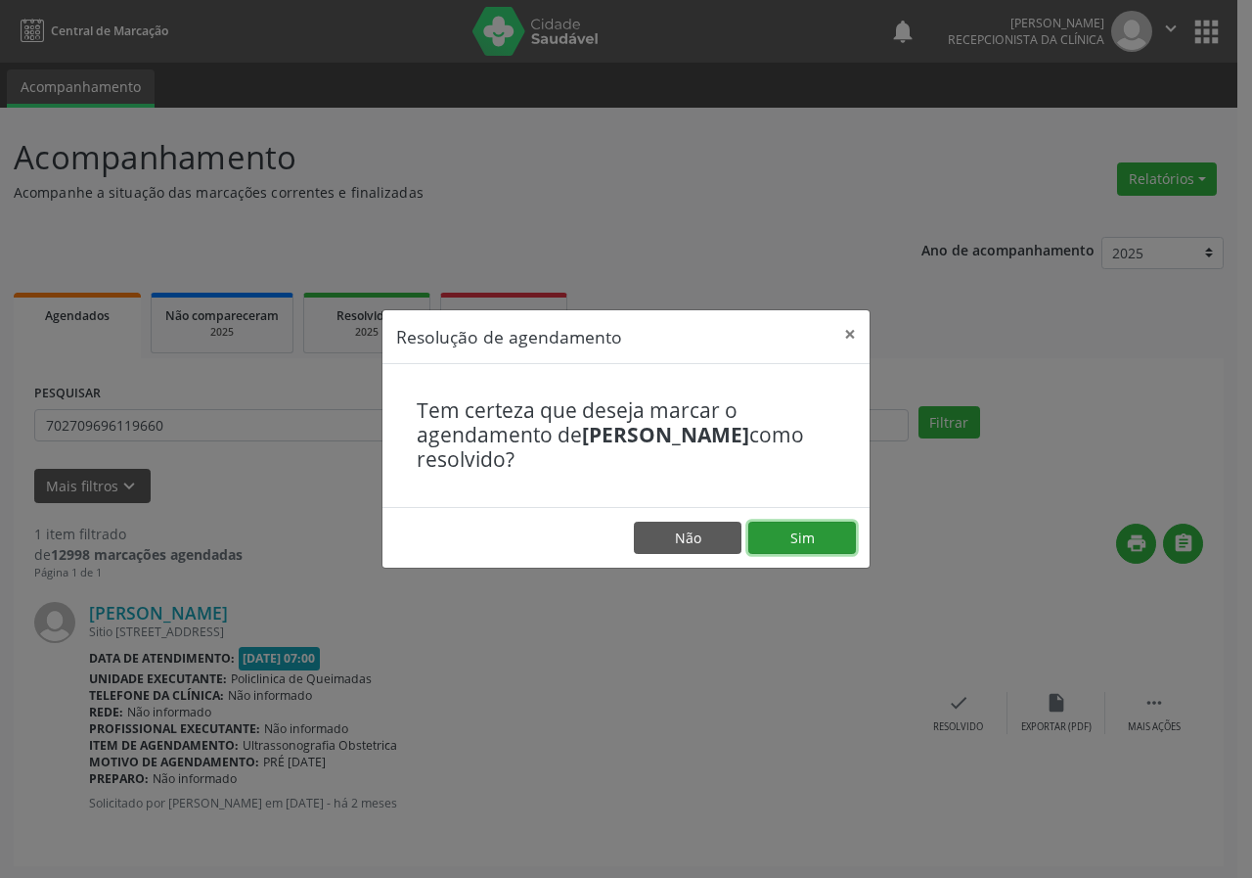
drag, startPoint x: 840, startPoint y: 526, endPoint x: 818, endPoint y: 518, distance: 23.3
click at [839, 526] on button "Sim" at bounding box center [803, 538] width 108 height 33
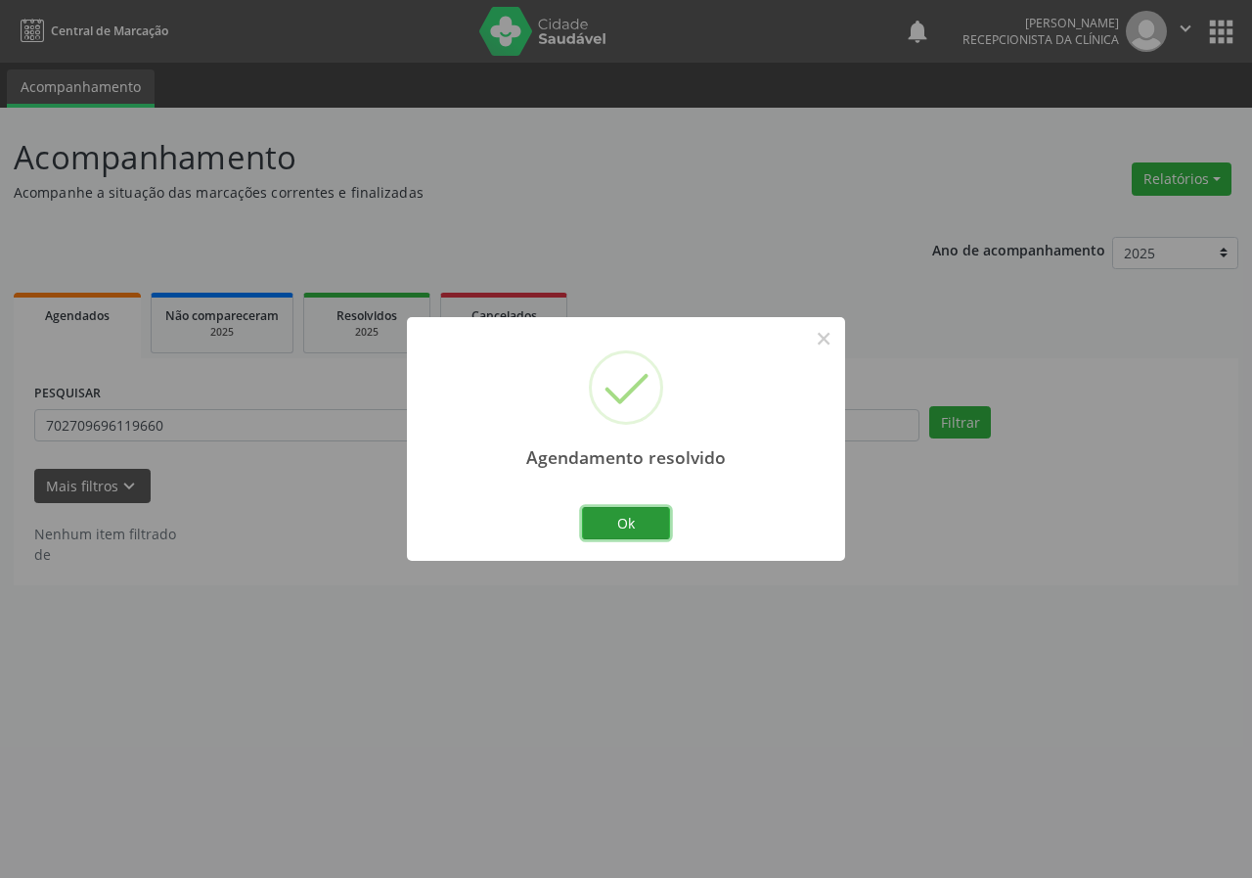
drag, startPoint x: 637, startPoint y: 522, endPoint x: 569, endPoint y: 500, distance: 71.8
click at [632, 520] on button "Ok" at bounding box center [626, 523] width 88 height 33
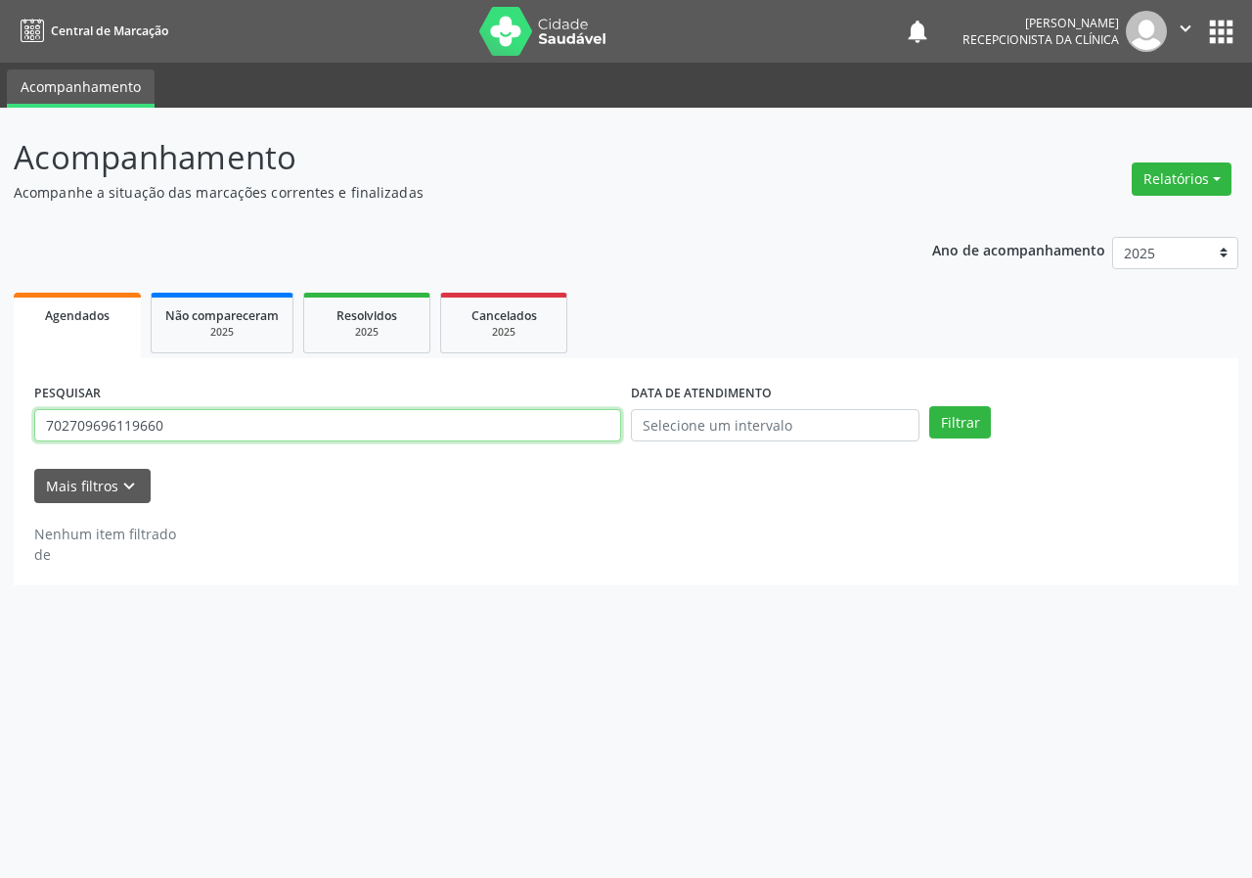
click at [527, 434] on input "702709696119660" at bounding box center [327, 425] width 587 height 33
type input "705409450574598"
click at [930, 406] on button "Filtrar" at bounding box center [961, 422] width 62 height 33
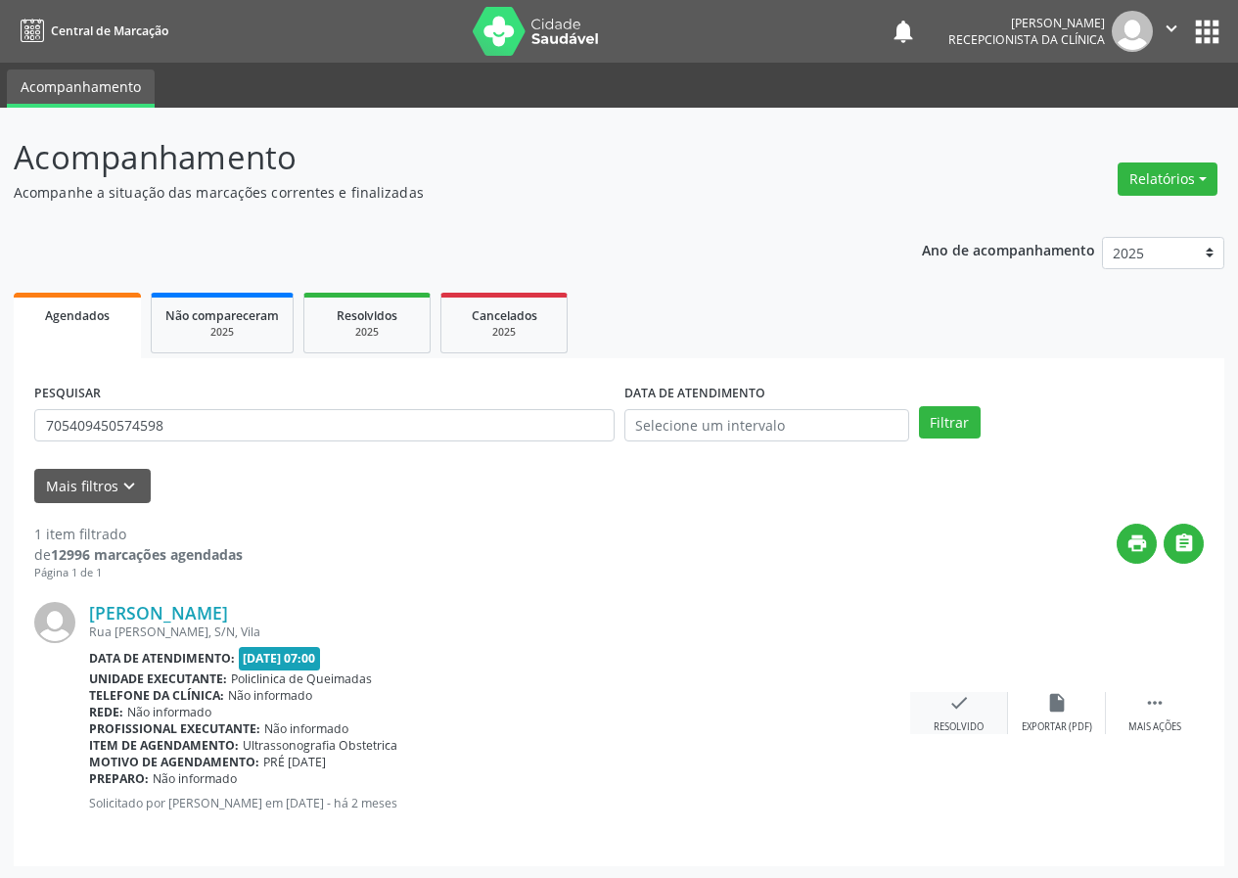
click at [949, 694] on icon "check" at bounding box center [959, 703] width 22 height 22
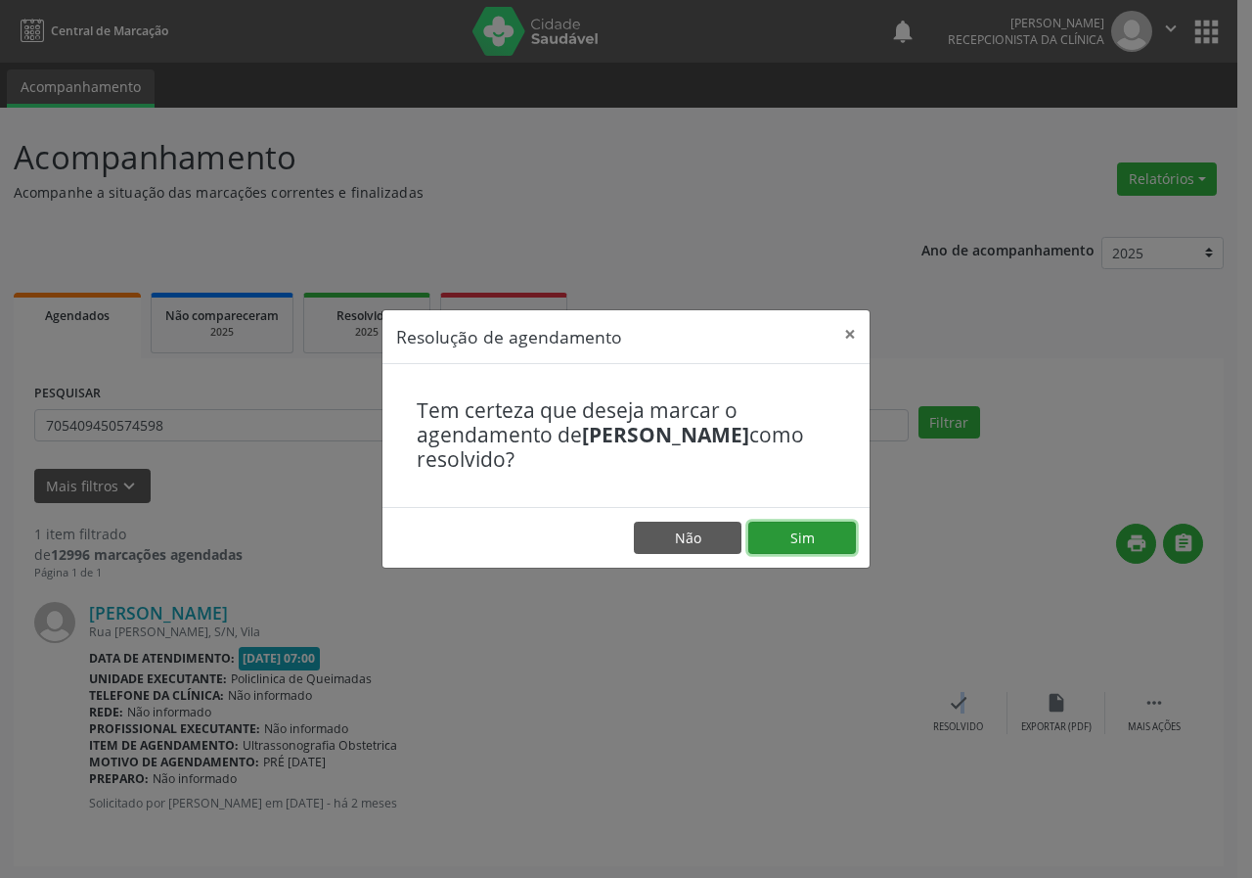
click at [794, 533] on button "Sim" at bounding box center [803, 538] width 108 height 33
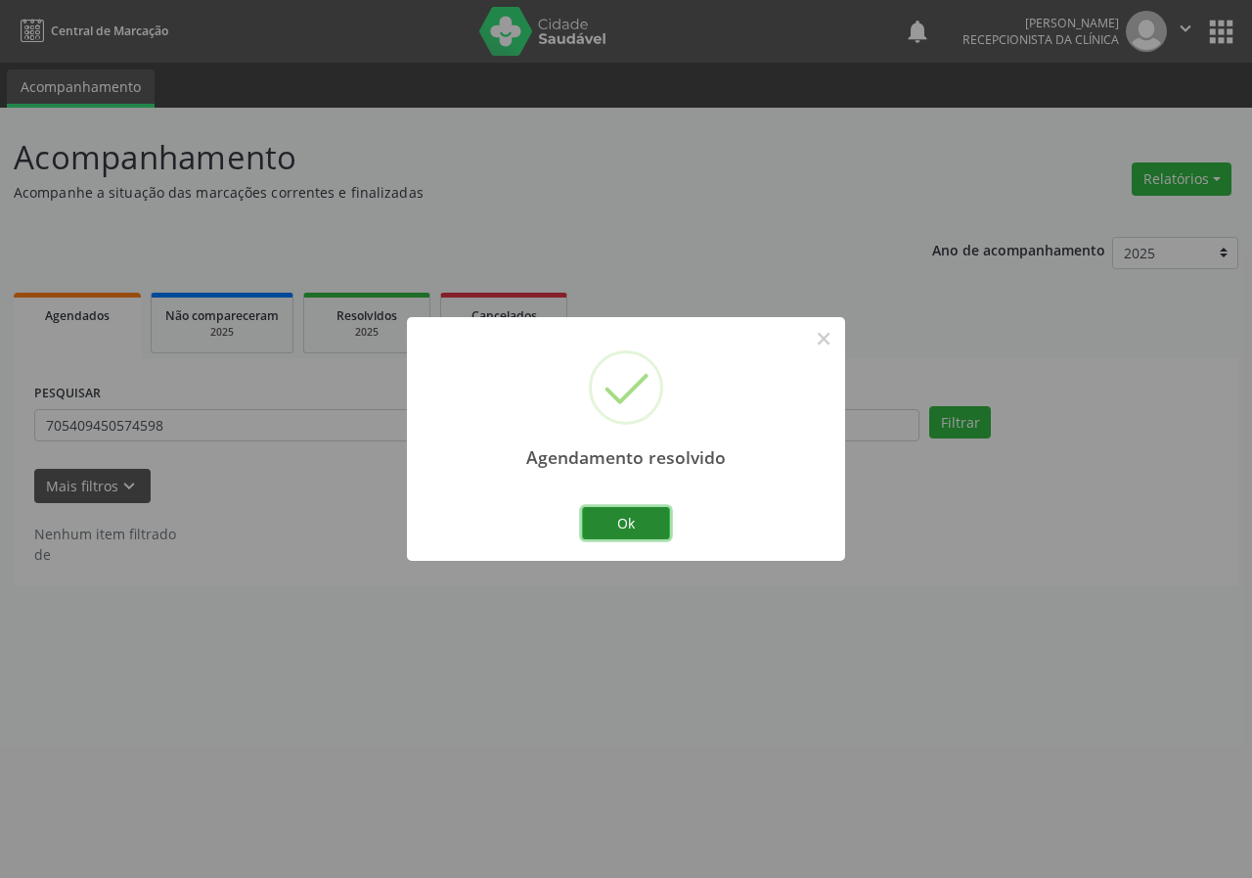
click at [636, 529] on button "Ok" at bounding box center [626, 523] width 88 height 33
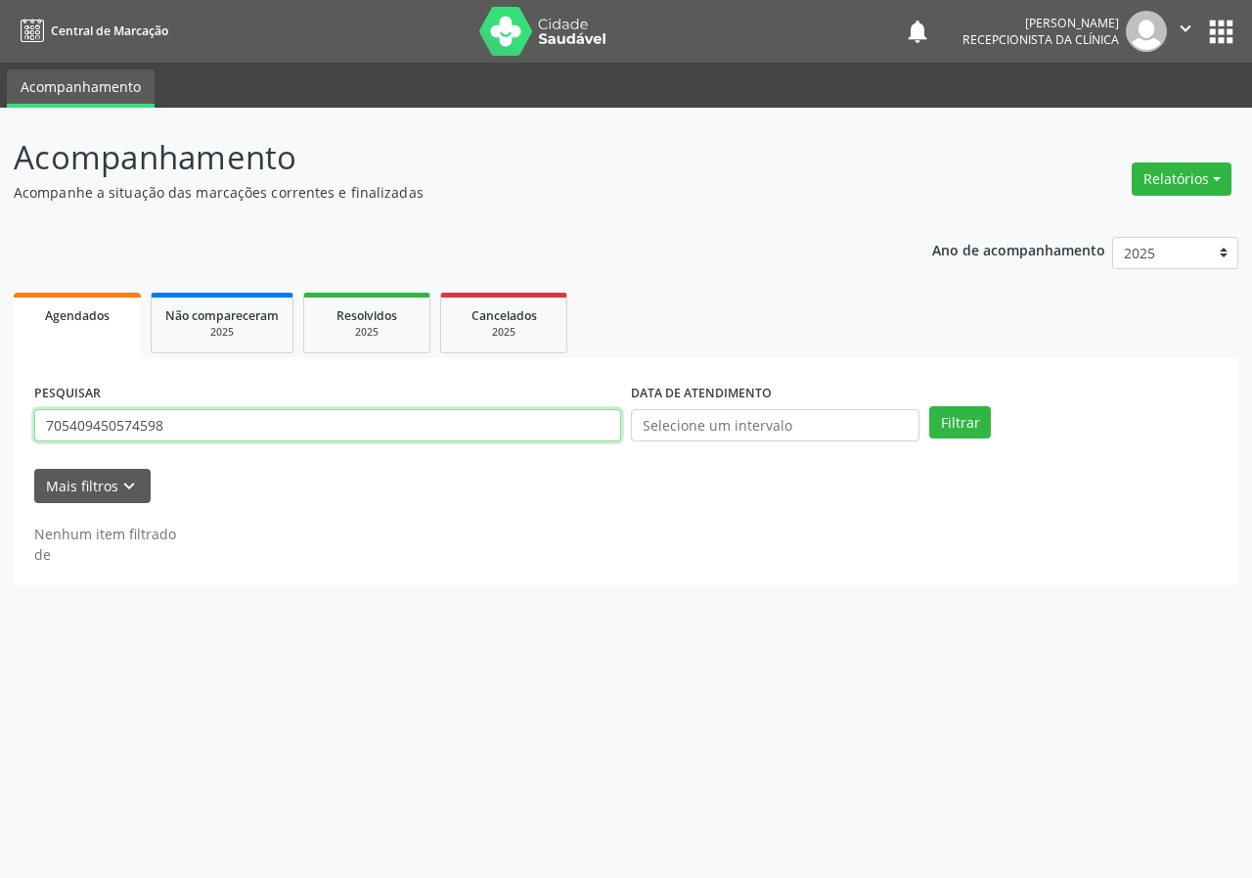
click at [496, 428] on input "705409450574598" at bounding box center [327, 425] width 587 height 33
type input "700005268163501"
click at [930, 406] on button "Filtrar" at bounding box center [961, 422] width 62 height 33
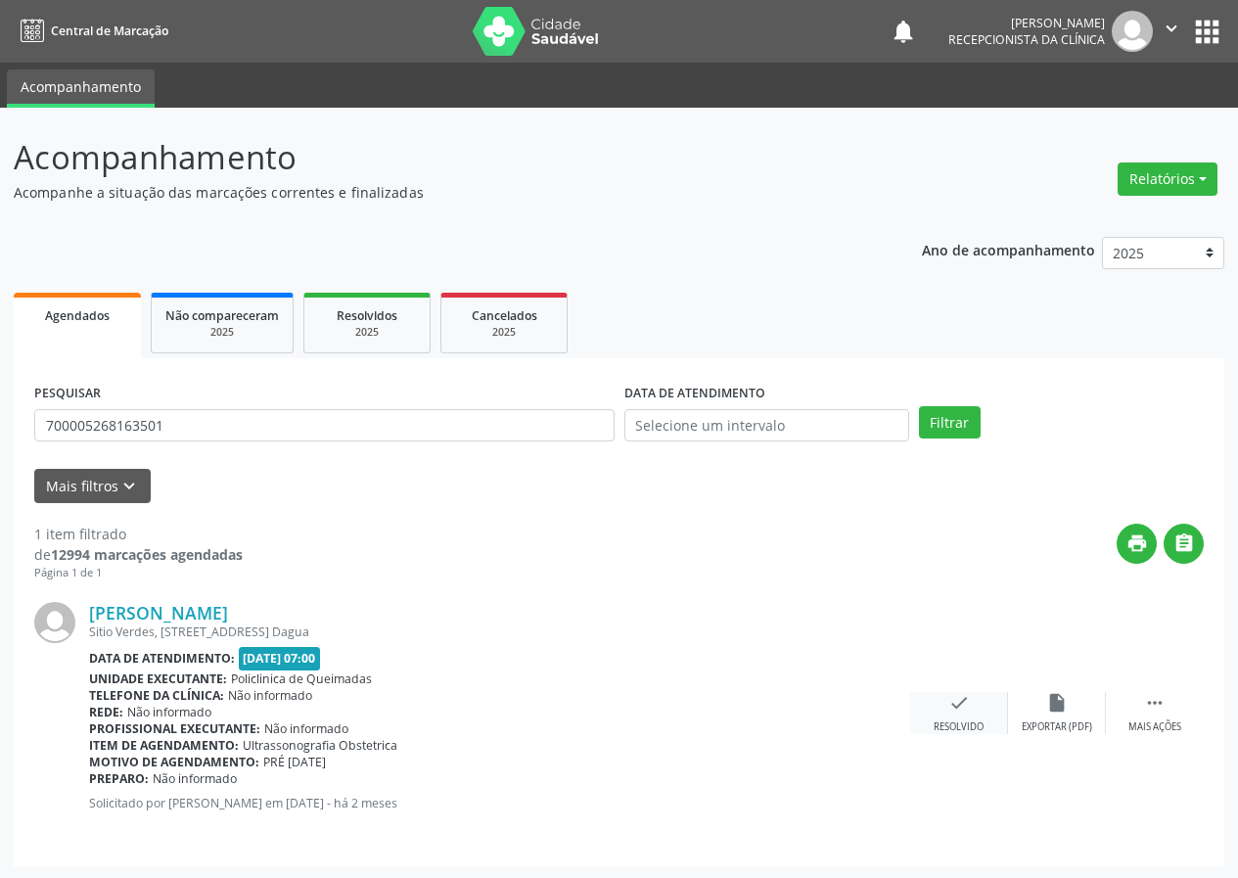
click at [948, 706] on icon "check" at bounding box center [959, 703] width 22 height 22
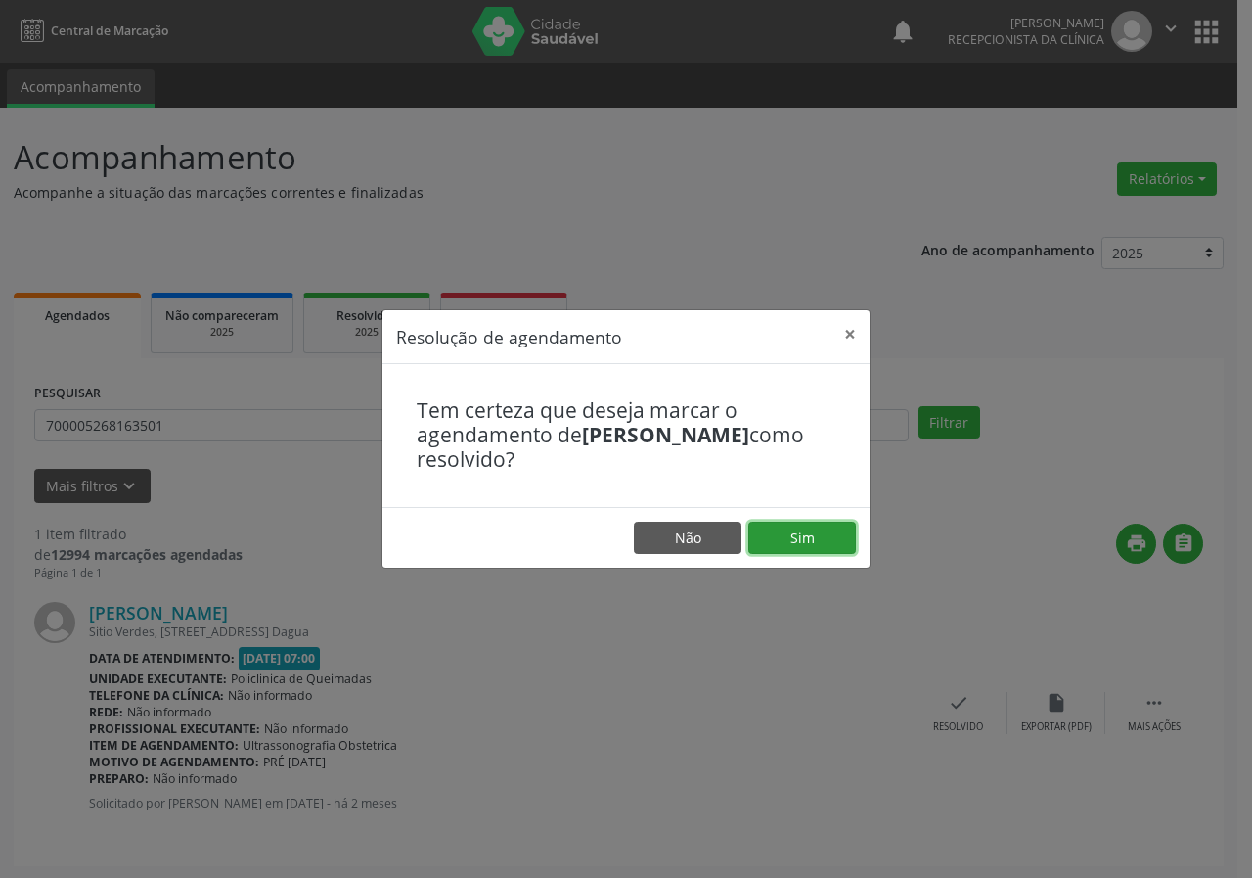
click at [827, 542] on button "Sim" at bounding box center [803, 538] width 108 height 33
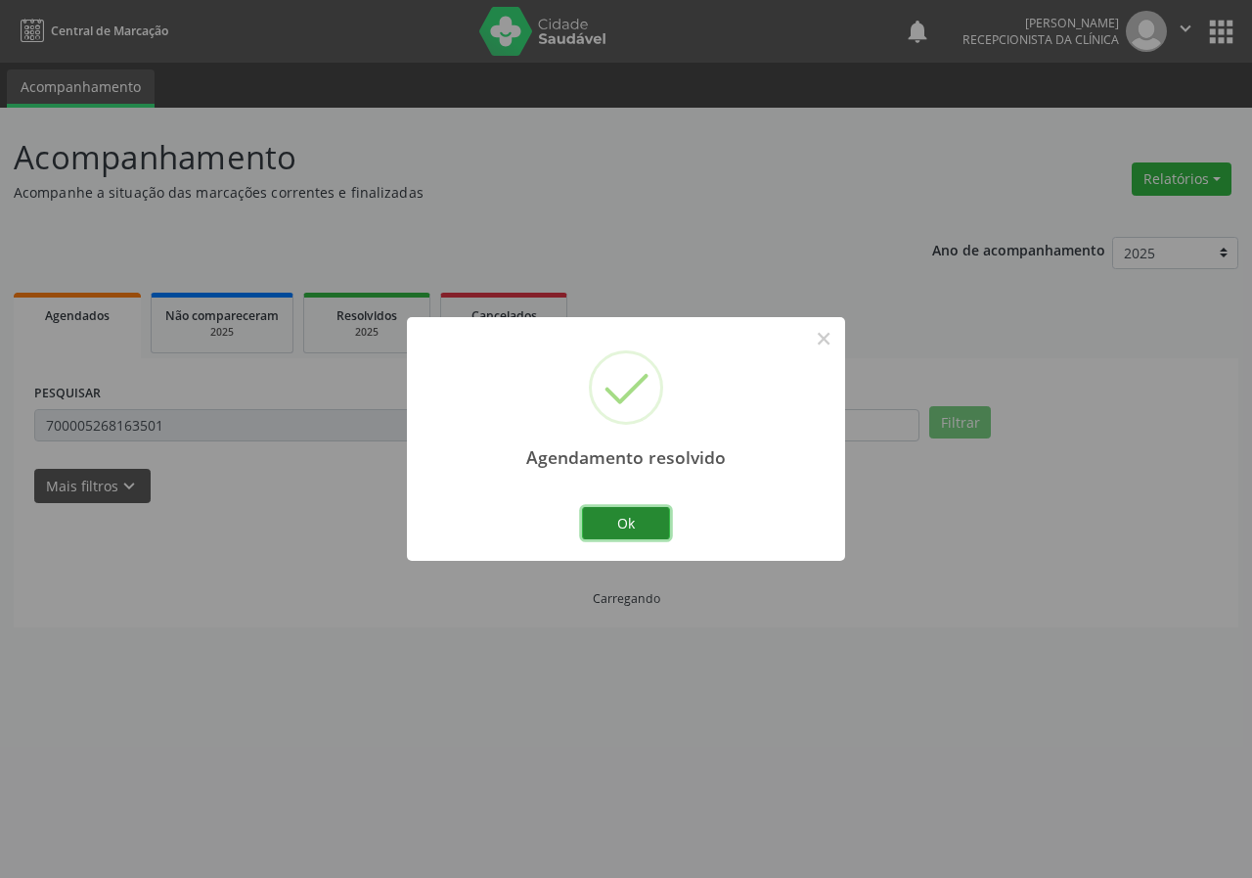
click at [645, 513] on button "Ok" at bounding box center [626, 523] width 88 height 33
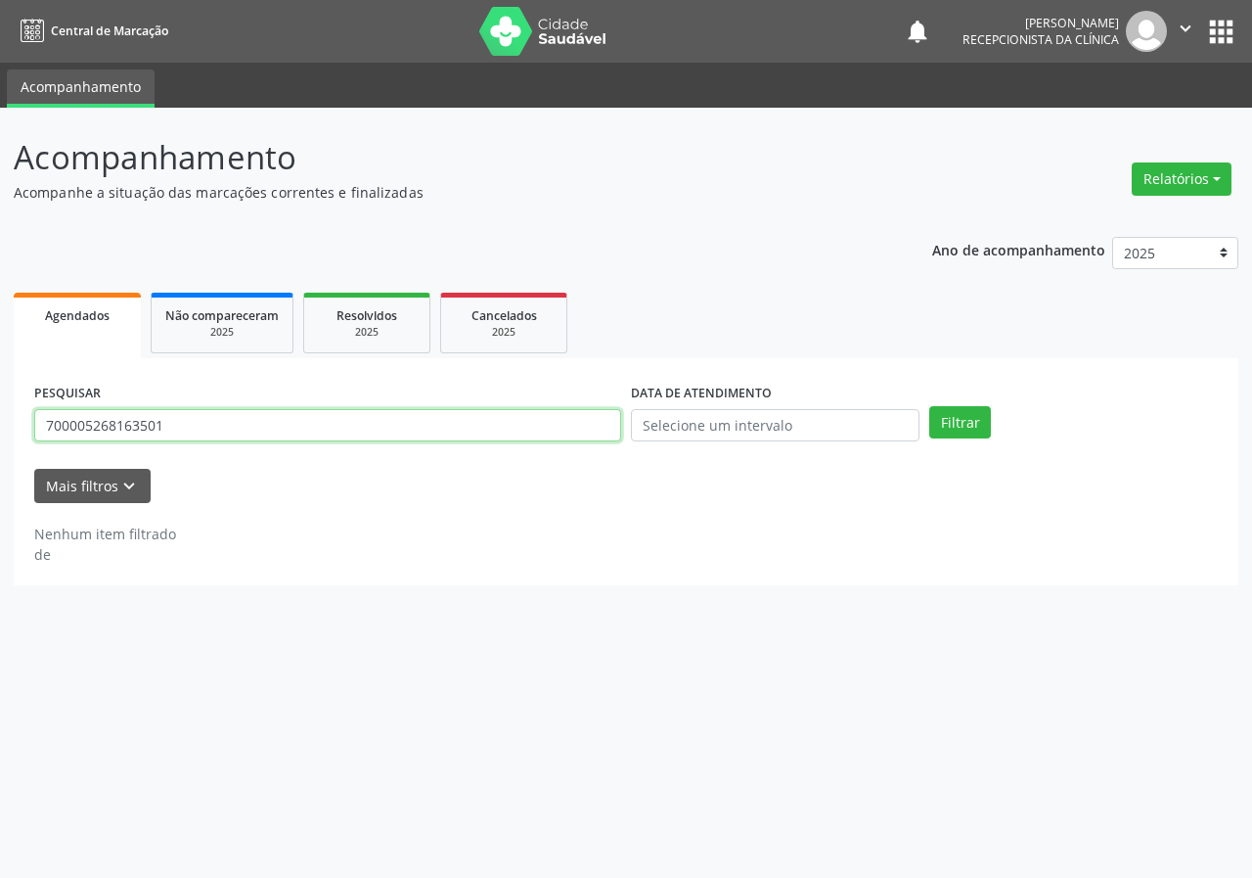
click at [474, 425] on input "700005268163501" at bounding box center [327, 425] width 587 height 33
type input "707006884509238"
click at [930, 406] on button "Filtrar" at bounding box center [961, 422] width 62 height 33
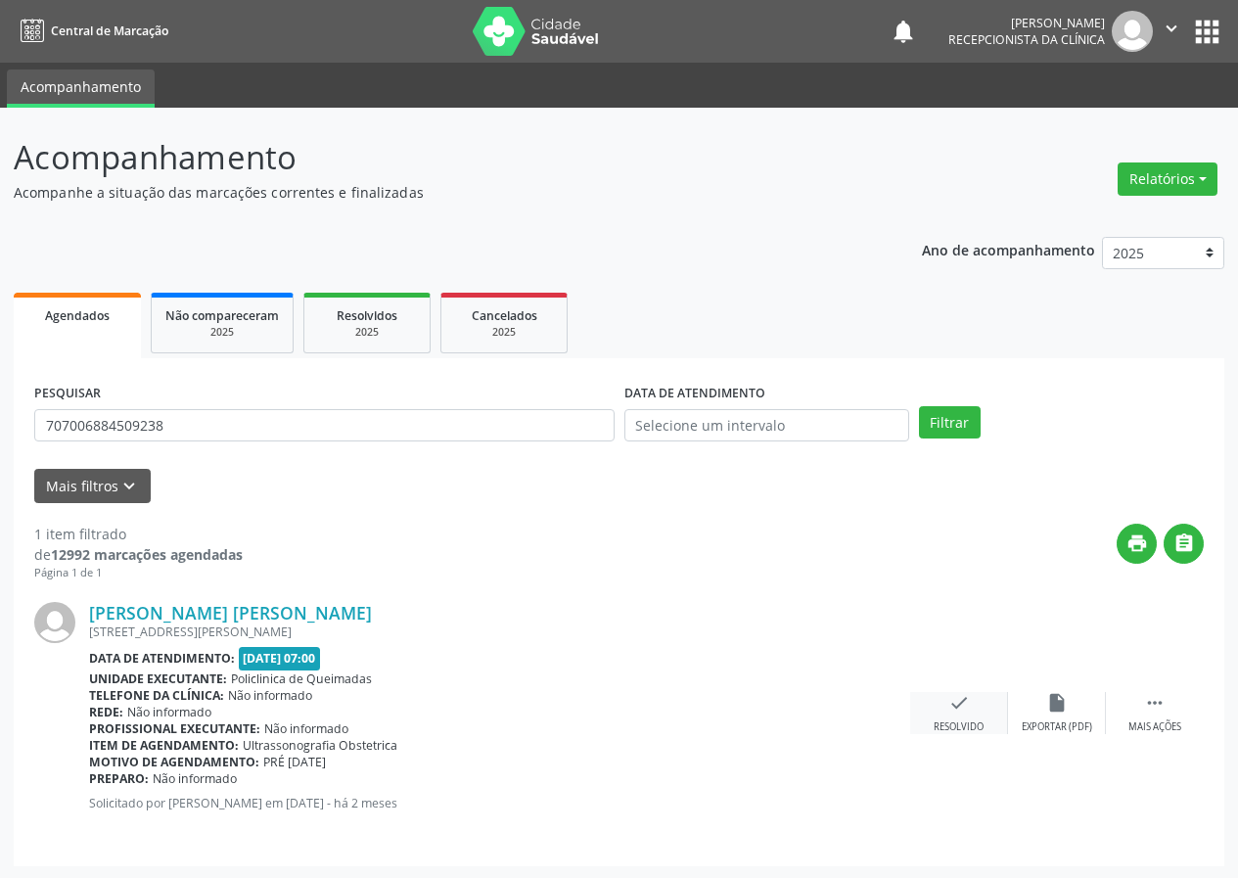
click at [965, 699] on icon "check" at bounding box center [959, 703] width 22 height 22
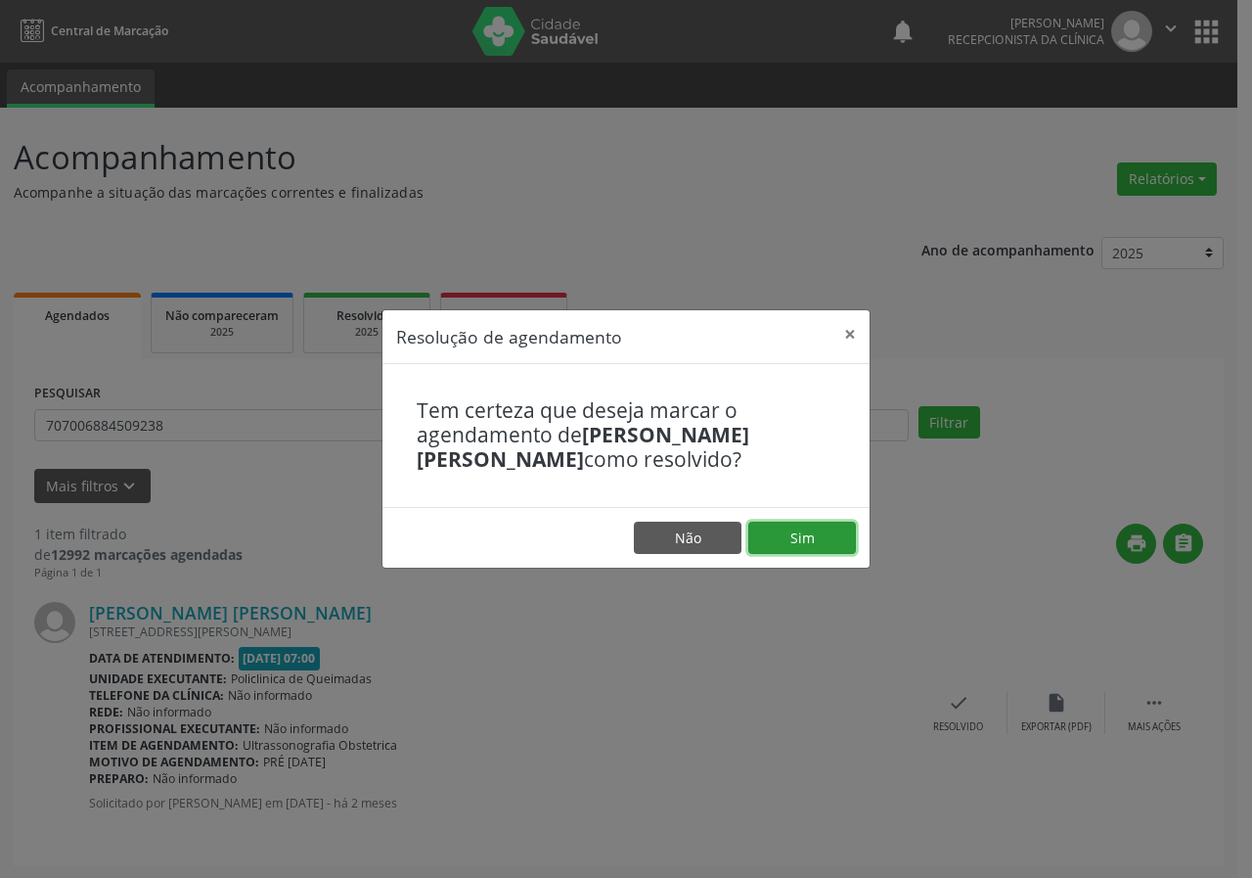
click at [805, 532] on button "Sim" at bounding box center [803, 538] width 108 height 33
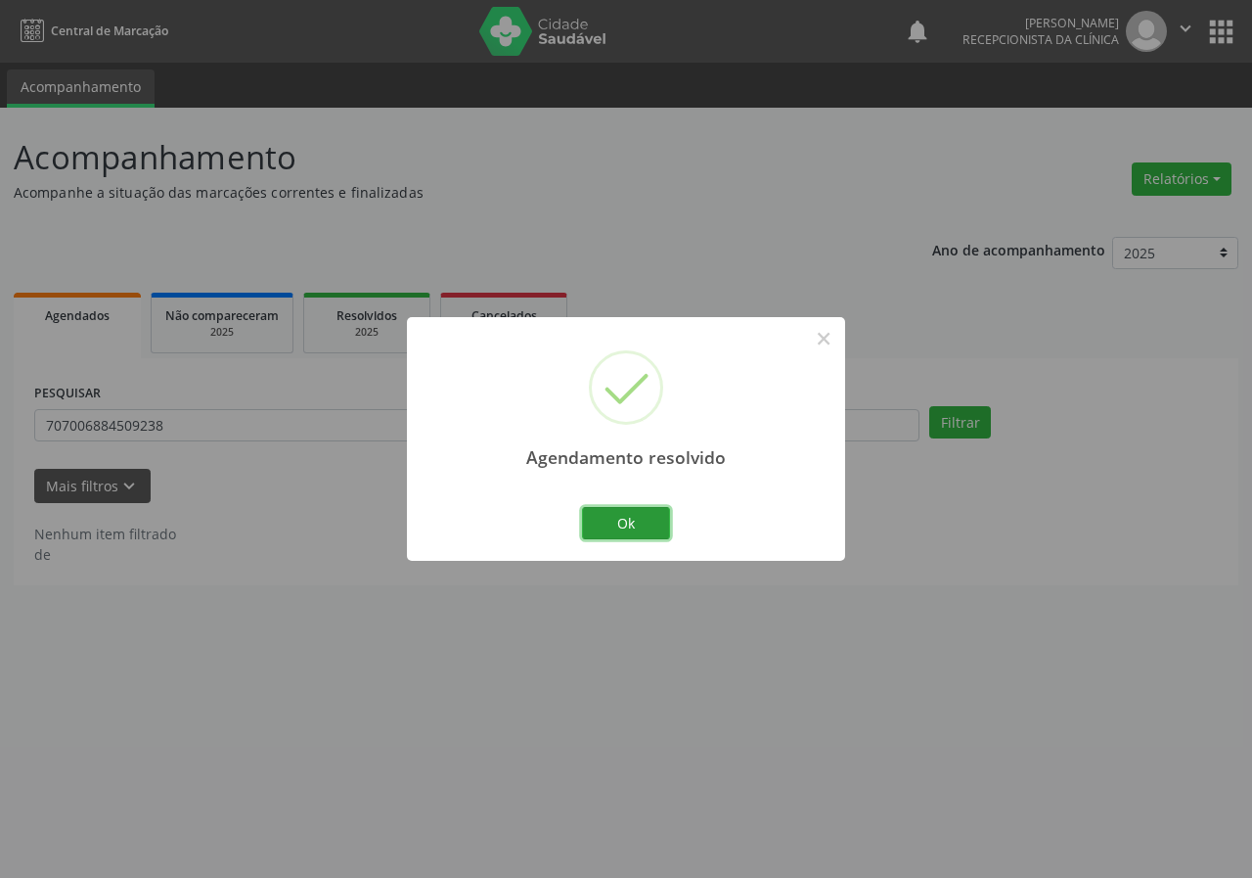
drag, startPoint x: 641, startPoint y: 515, endPoint x: 608, endPoint y: 472, distance: 54.4
click at [639, 513] on button "Ok" at bounding box center [626, 523] width 88 height 33
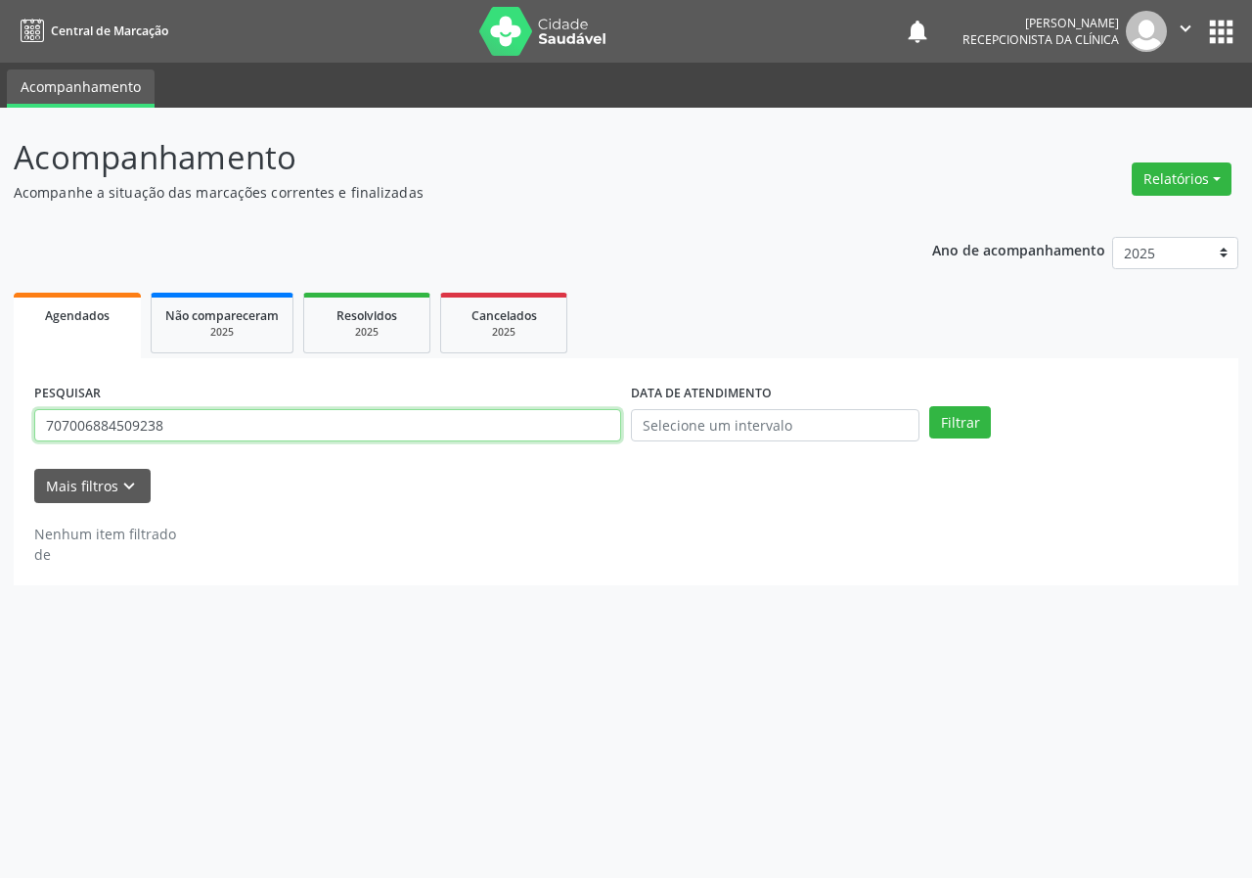
click at [586, 424] on input "707006884509238" at bounding box center [327, 425] width 587 height 33
type input "706406193188185"
click at [930, 406] on button "Filtrar" at bounding box center [961, 422] width 62 height 33
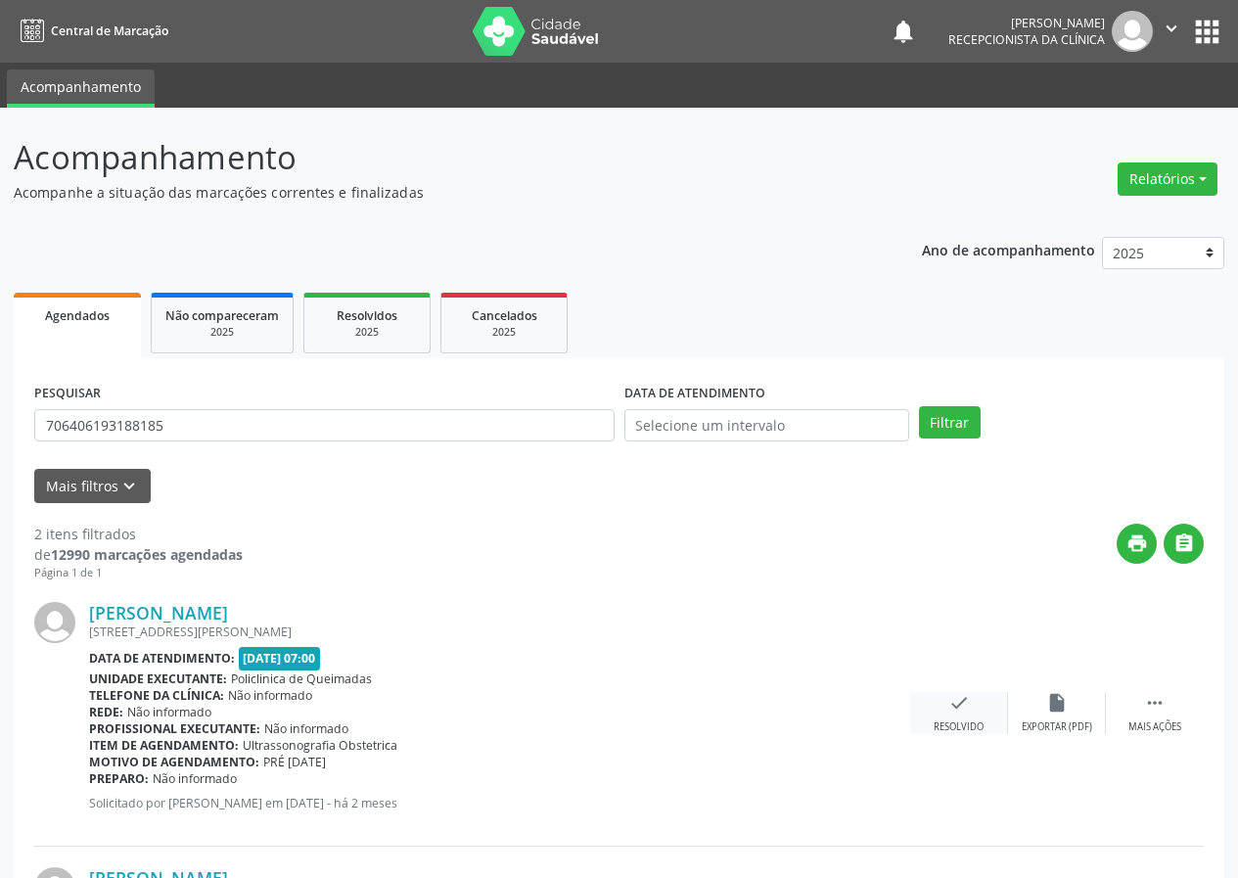
click at [946, 704] on div "check Resolvido" at bounding box center [959, 713] width 98 height 42
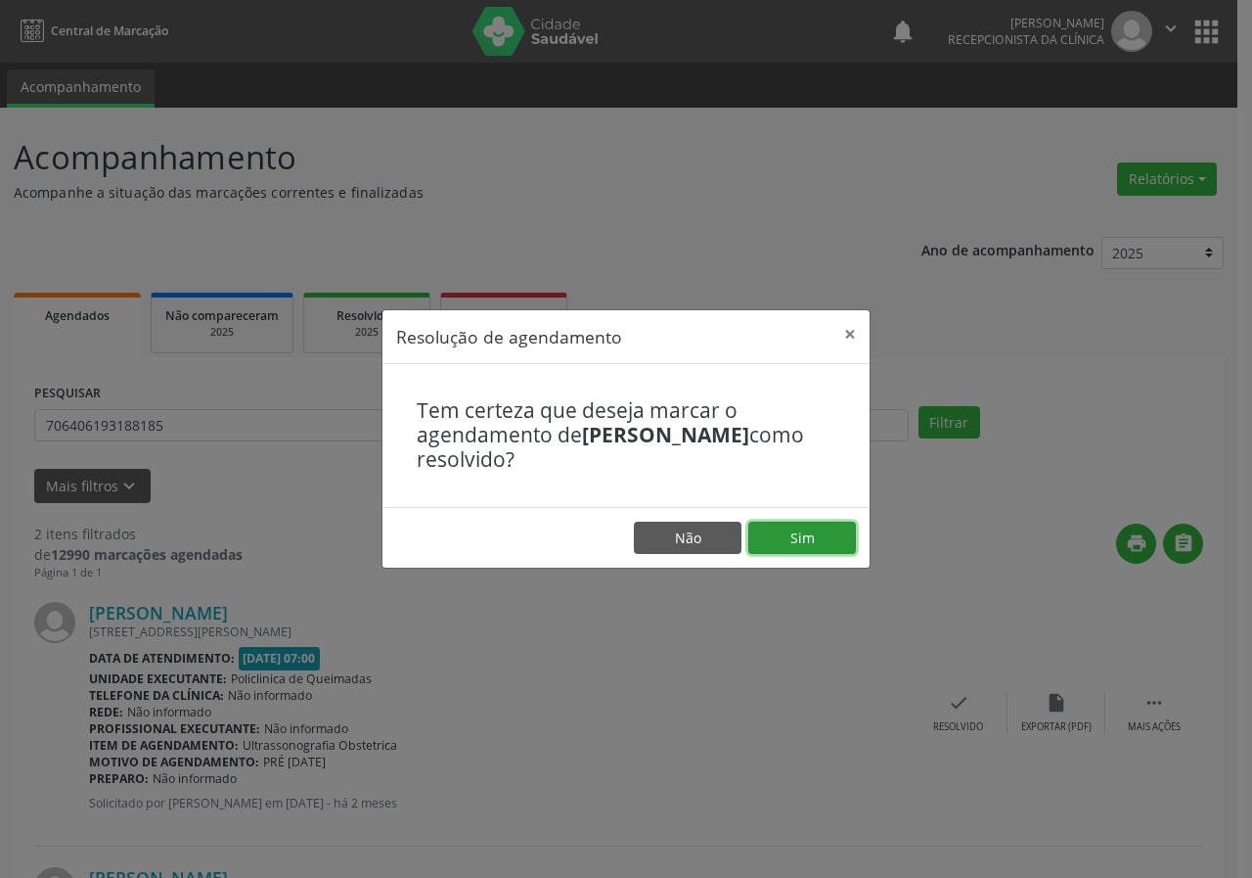
click at [826, 544] on button "Sim" at bounding box center [803, 538] width 108 height 33
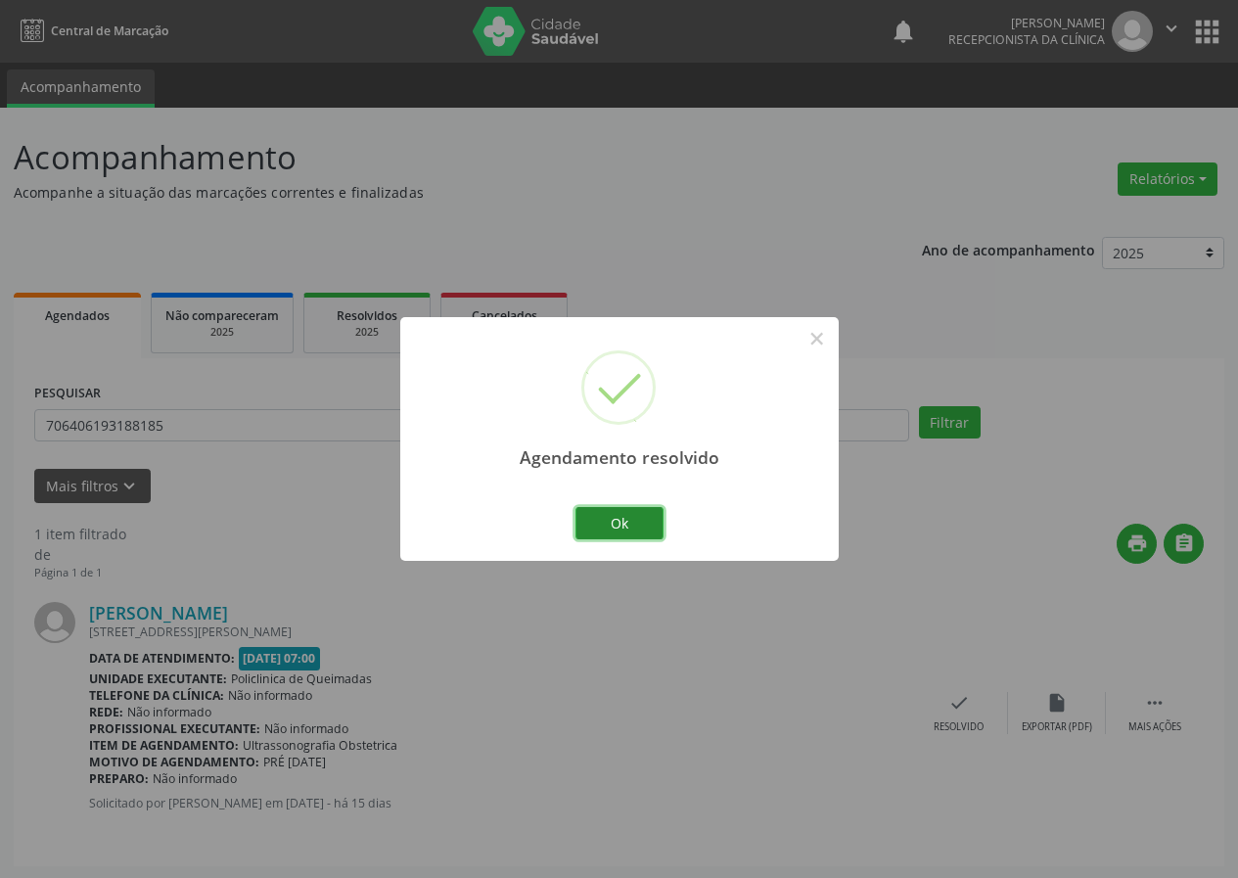
click at [640, 513] on button "Ok" at bounding box center [619, 523] width 88 height 33
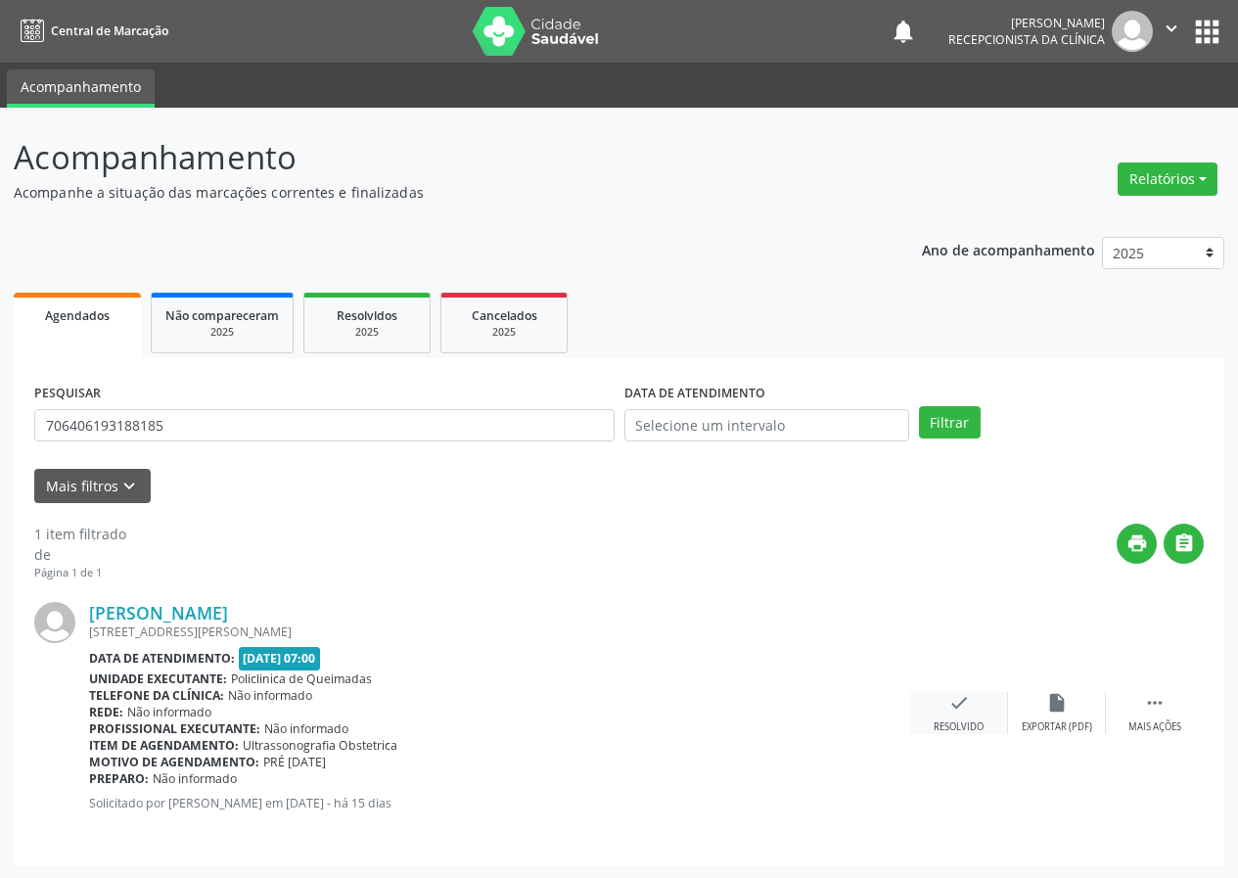
click at [963, 703] on icon "check" at bounding box center [959, 703] width 22 height 22
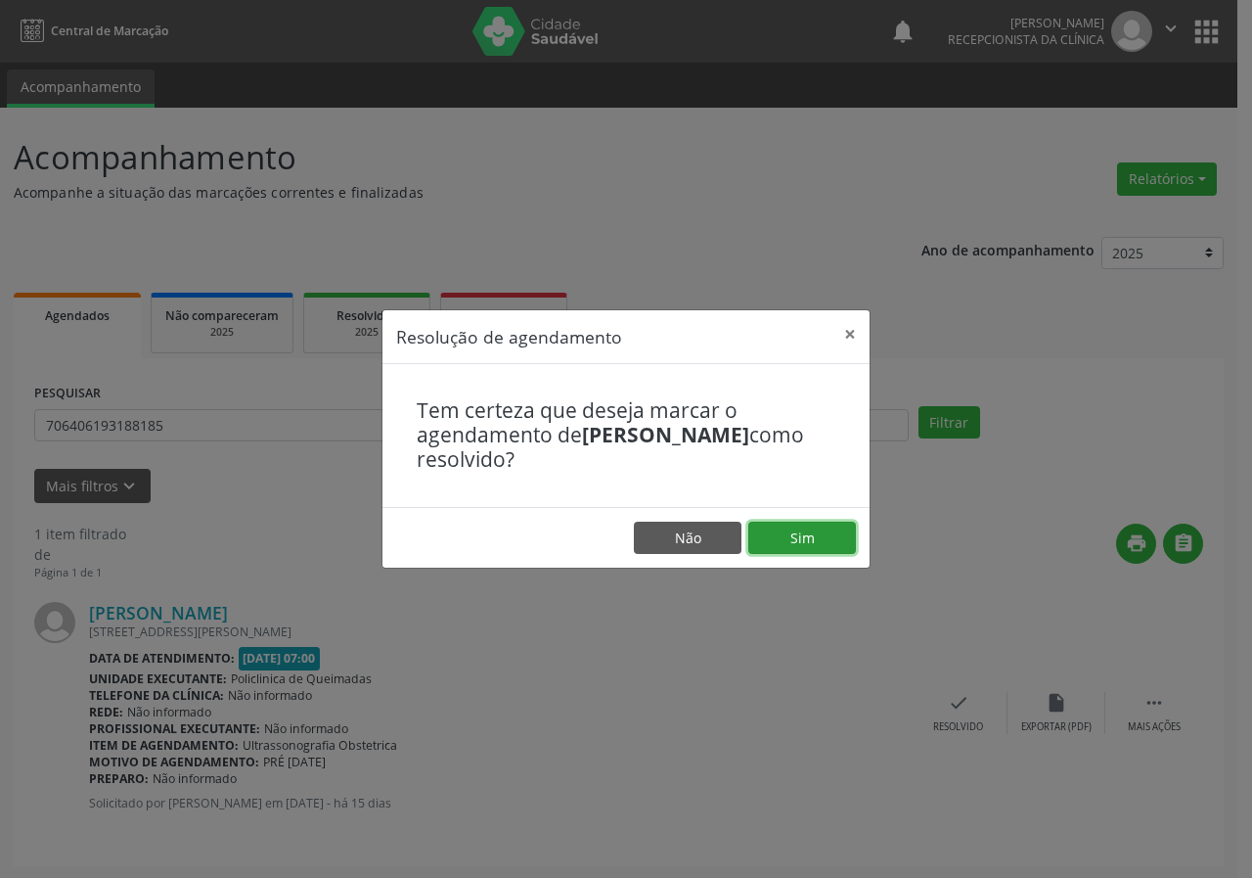
click at [783, 547] on button "Sim" at bounding box center [803, 538] width 108 height 33
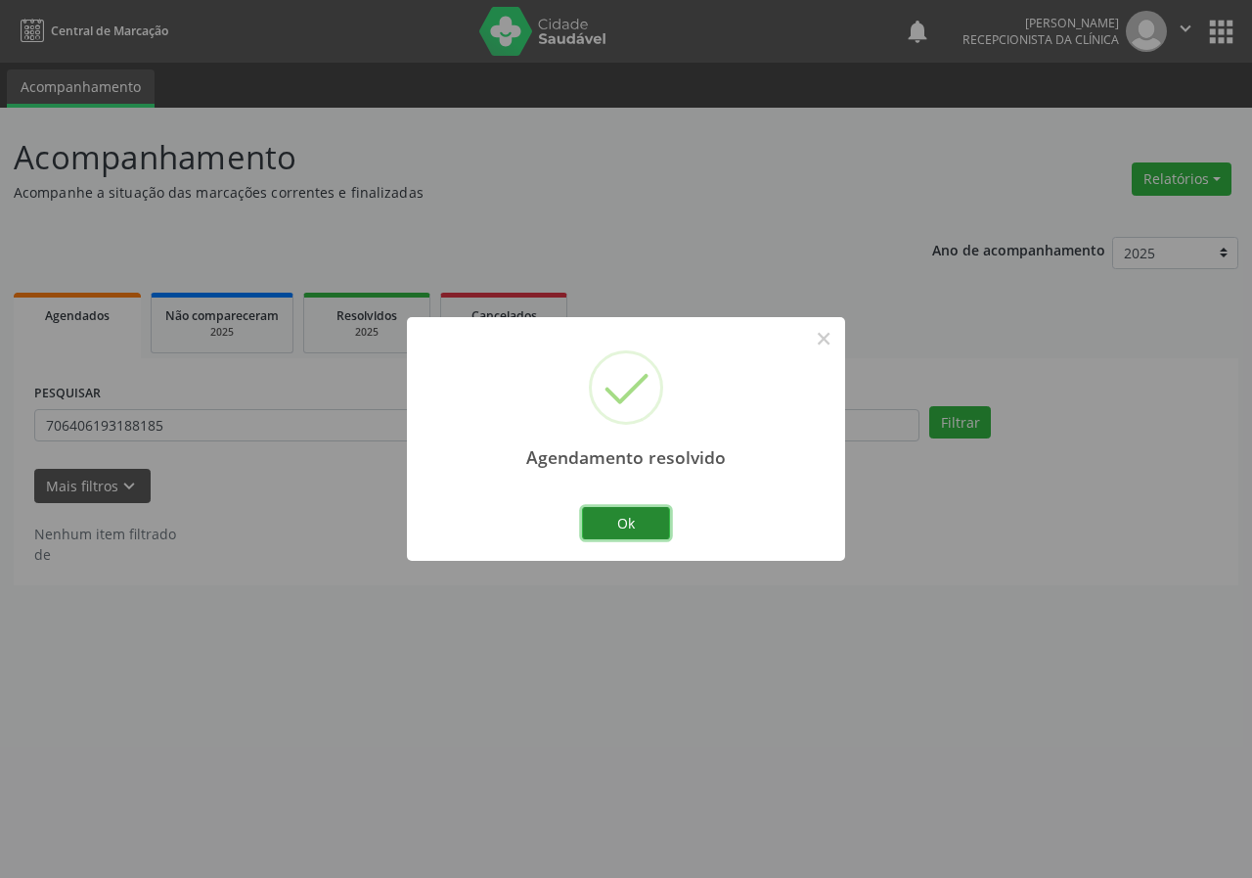
click at [610, 511] on button "Ok" at bounding box center [626, 523] width 88 height 33
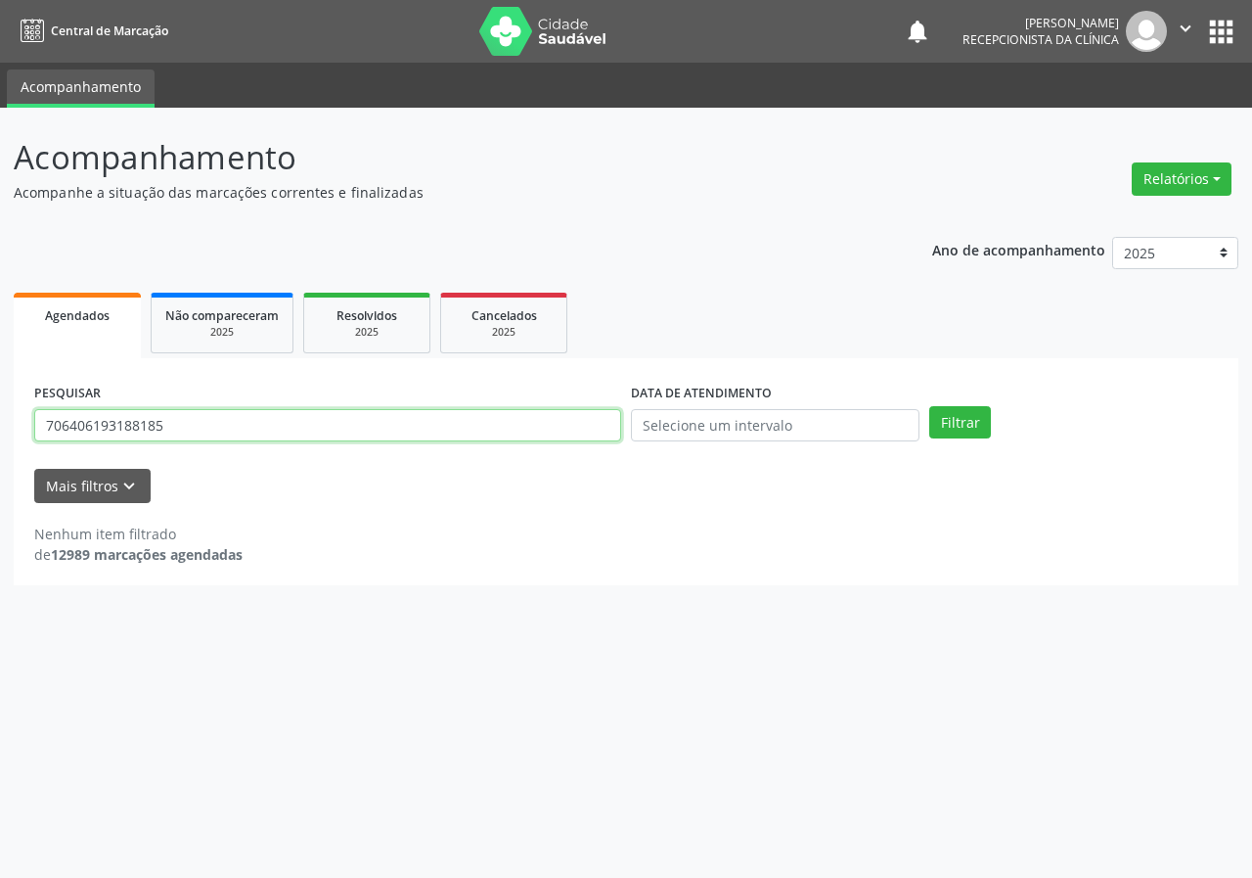
click at [528, 415] on input "706406193188185" at bounding box center [327, 425] width 587 height 33
type input "706203094942166"
click at [930, 406] on button "Filtrar" at bounding box center [961, 422] width 62 height 33
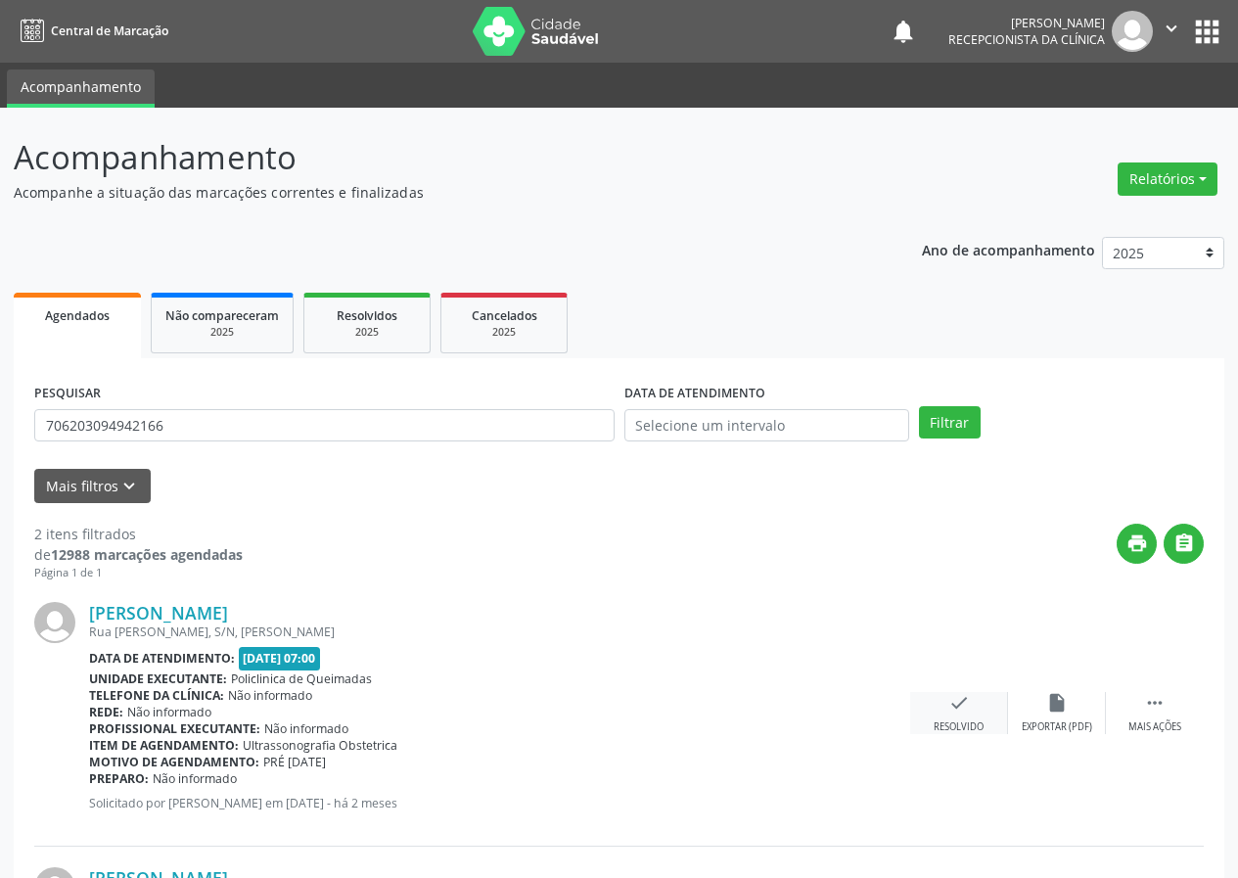
click at [965, 708] on icon "check" at bounding box center [959, 703] width 22 height 22
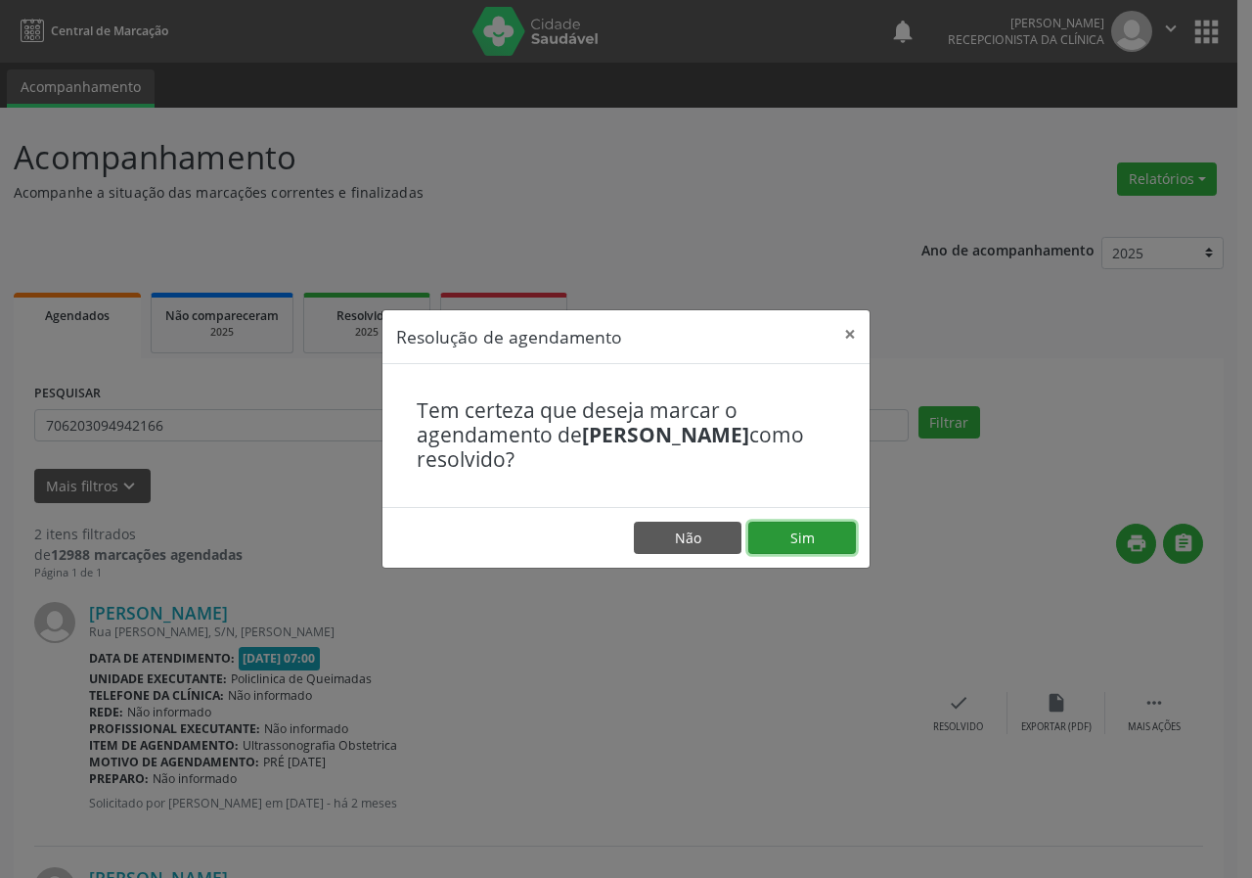
click at [806, 542] on button "Sim" at bounding box center [803, 538] width 108 height 33
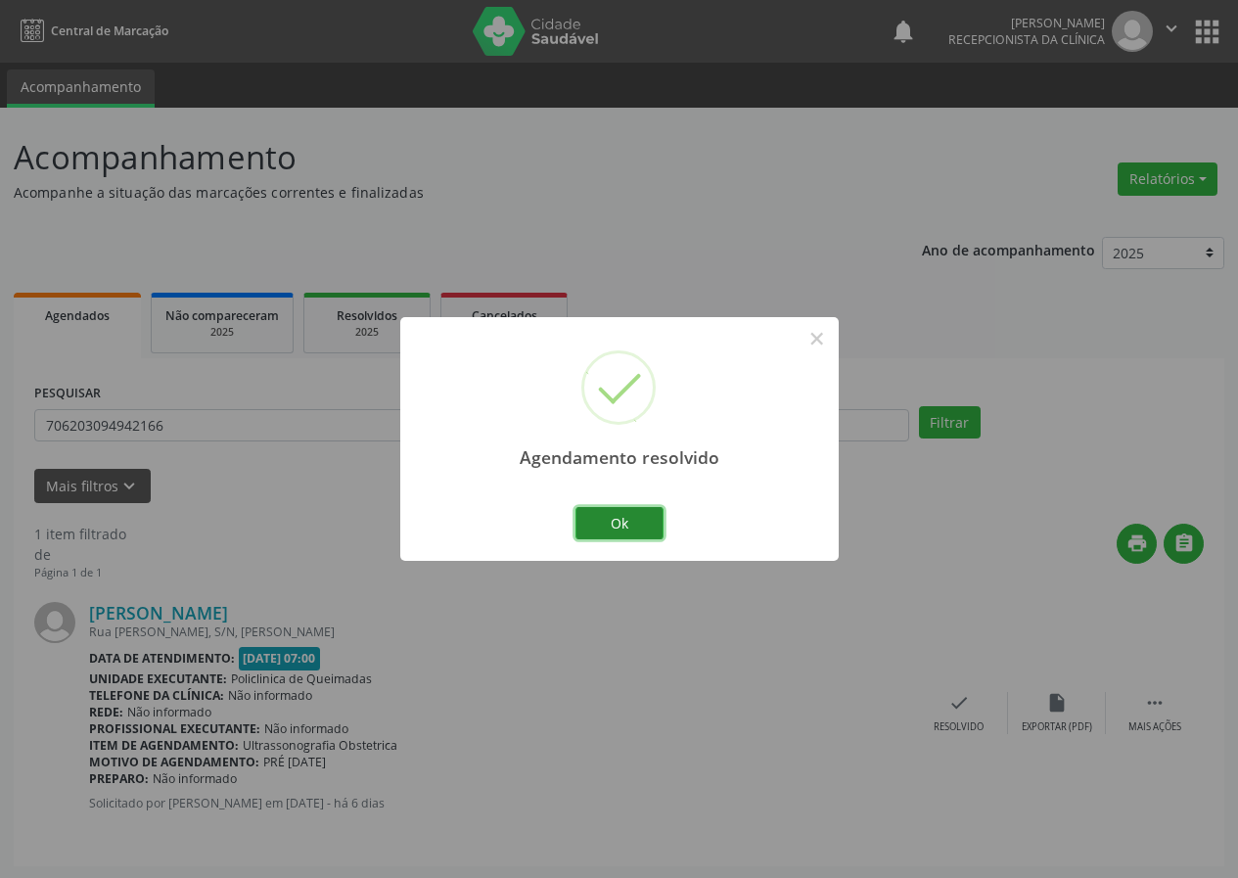
click at [648, 526] on button "Ok" at bounding box center [619, 523] width 88 height 33
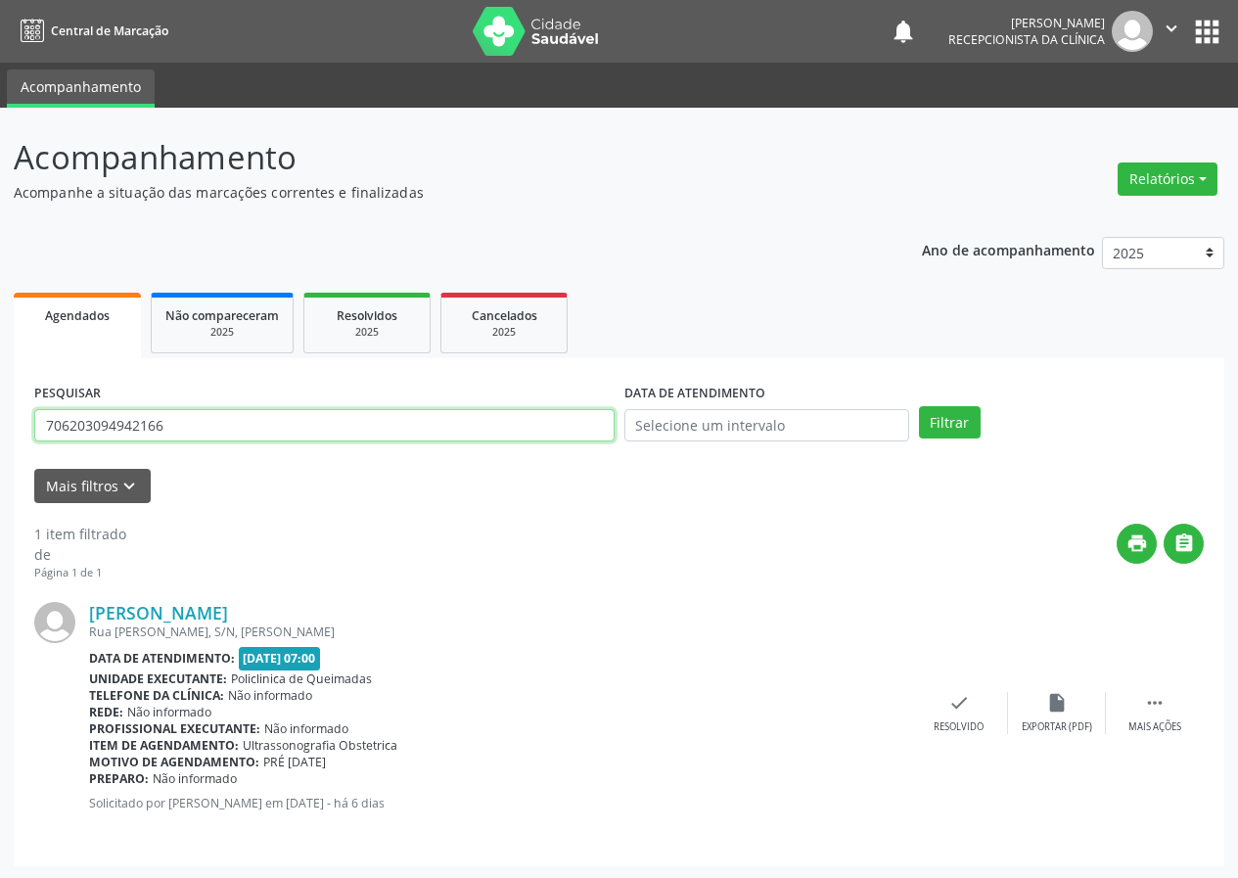
click at [474, 429] on input "706203094942166" at bounding box center [324, 425] width 580 height 33
type input "706006835704547"
click at [919, 406] on button "Filtrar" at bounding box center [950, 422] width 62 height 33
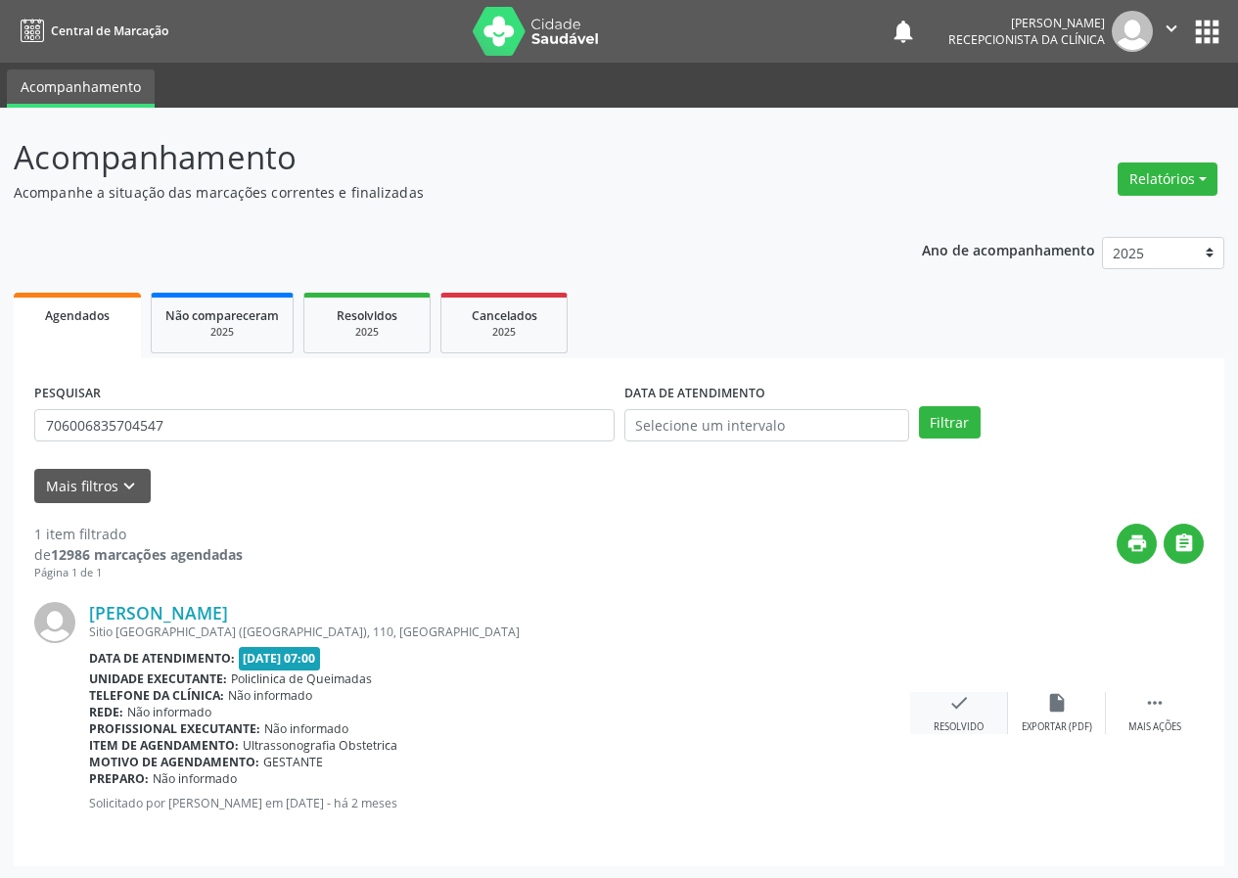
click at [939, 709] on div "check Resolvido" at bounding box center [959, 713] width 98 height 42
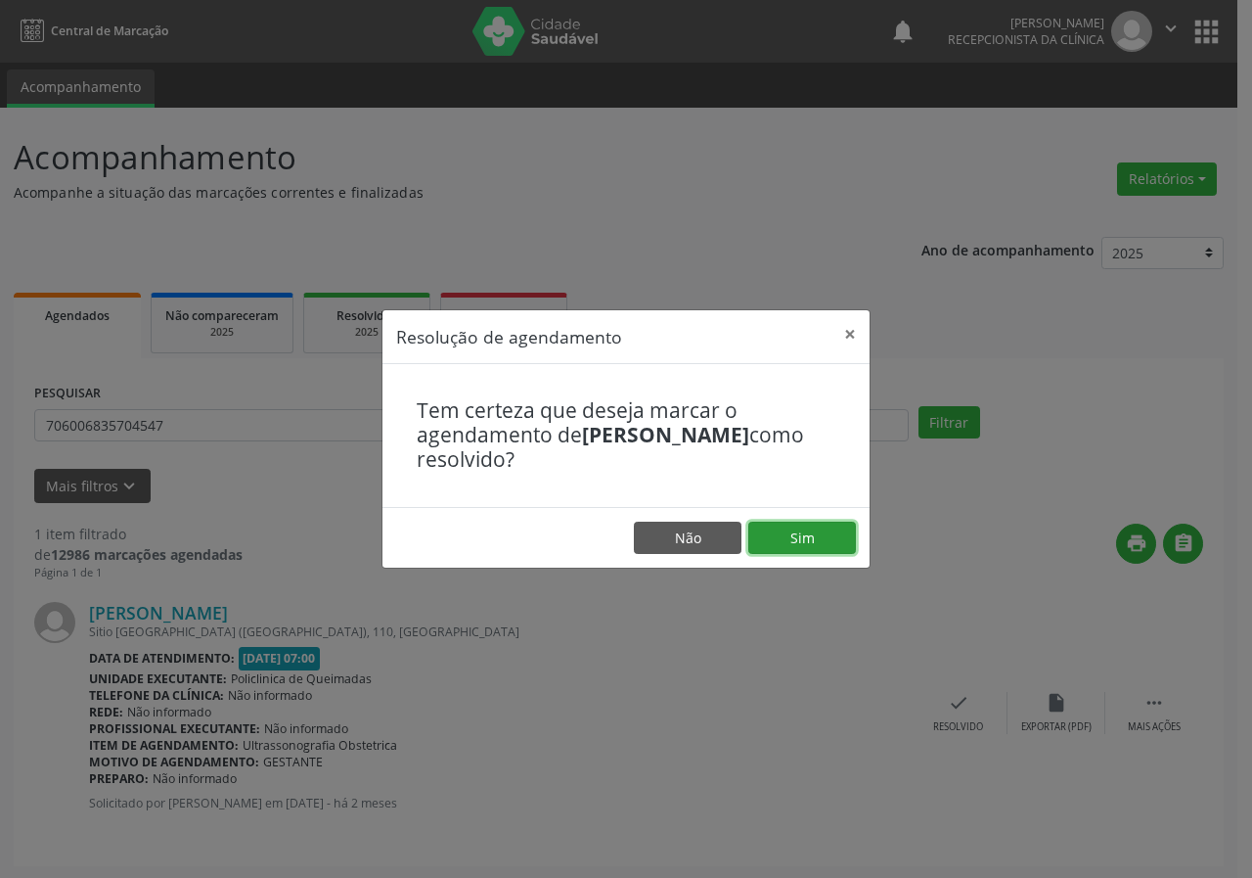
click at [830, 532] on button "Sim" at bounding box center [803, 538] width 108 height 33
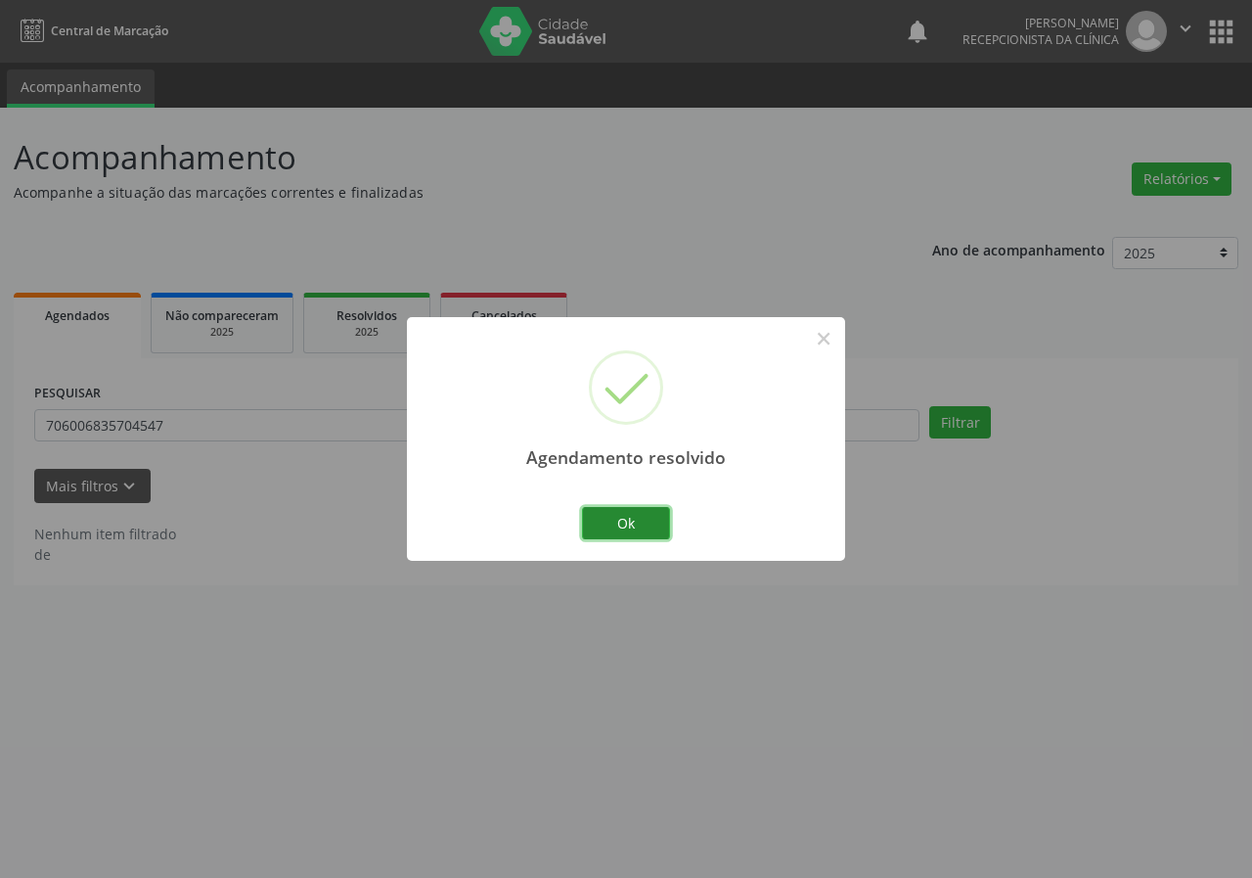
click at [649, 519] on button "Ok" at bounding box center [626, 523] width 88 height 33
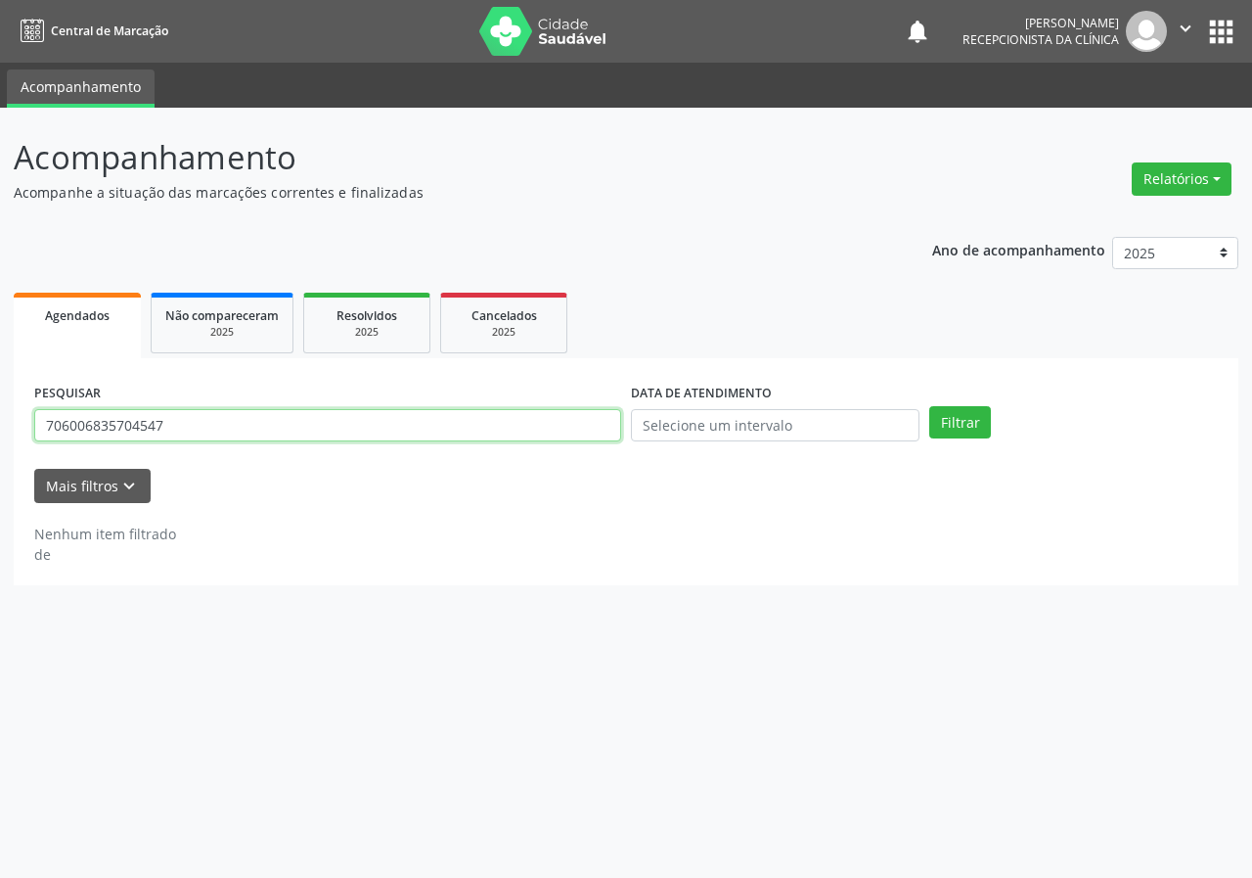
click at [504, 438] on input "706006835704547" at bounding box center [327, 425] width 587 height 33
type input "7028091742064"
click at [930, 406] on button "Filtrar" at bounding box center [961, 422] width 62 height 33
click at [284, 441] on input "7028091742064" at bounding box center [327, 425] width 587 height 33
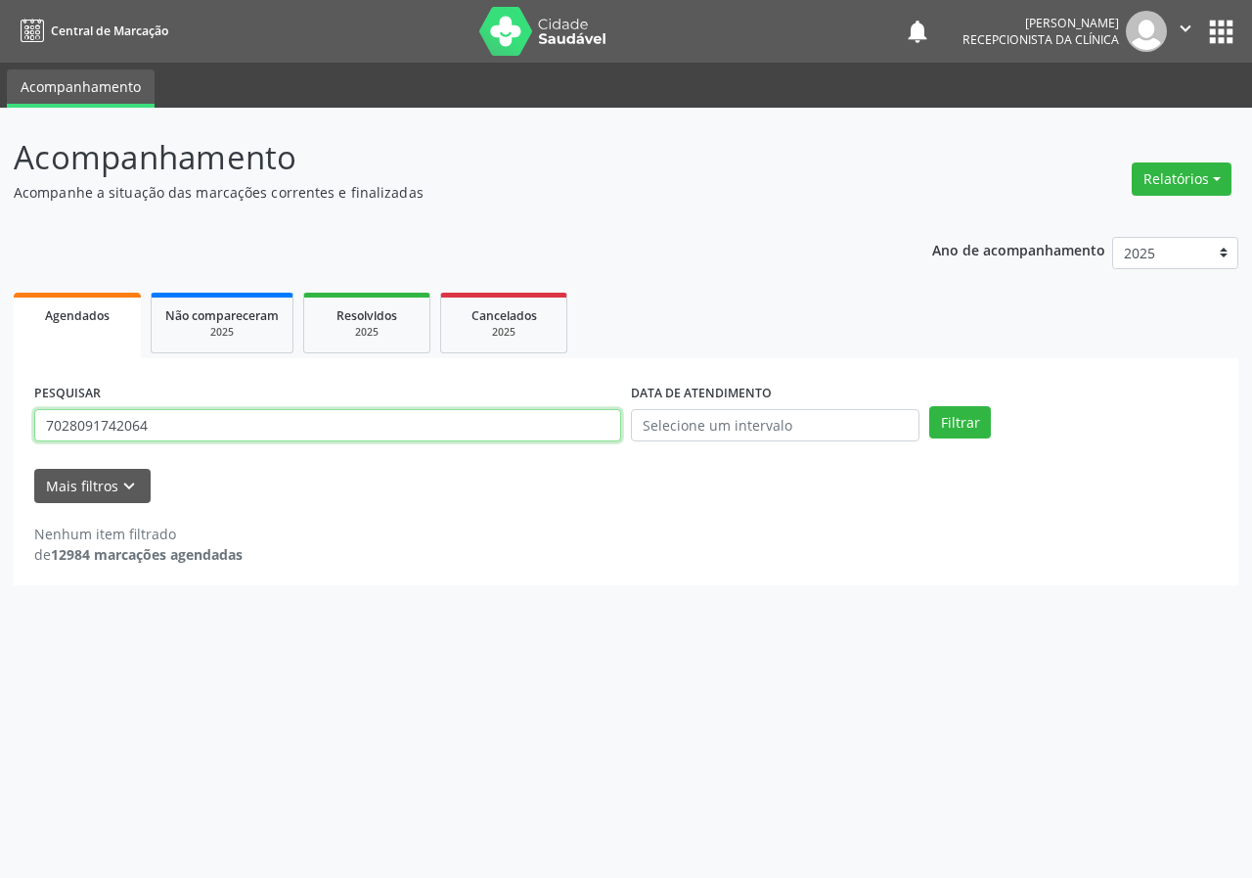
click at [284, 441] on input "7028091742064" at bounding box center [327, 425] width 587 height 33
type input "702806691742064"
click at [930, 406] on button "Filtrar" at bounding box center [961, 422] width 62 height 33
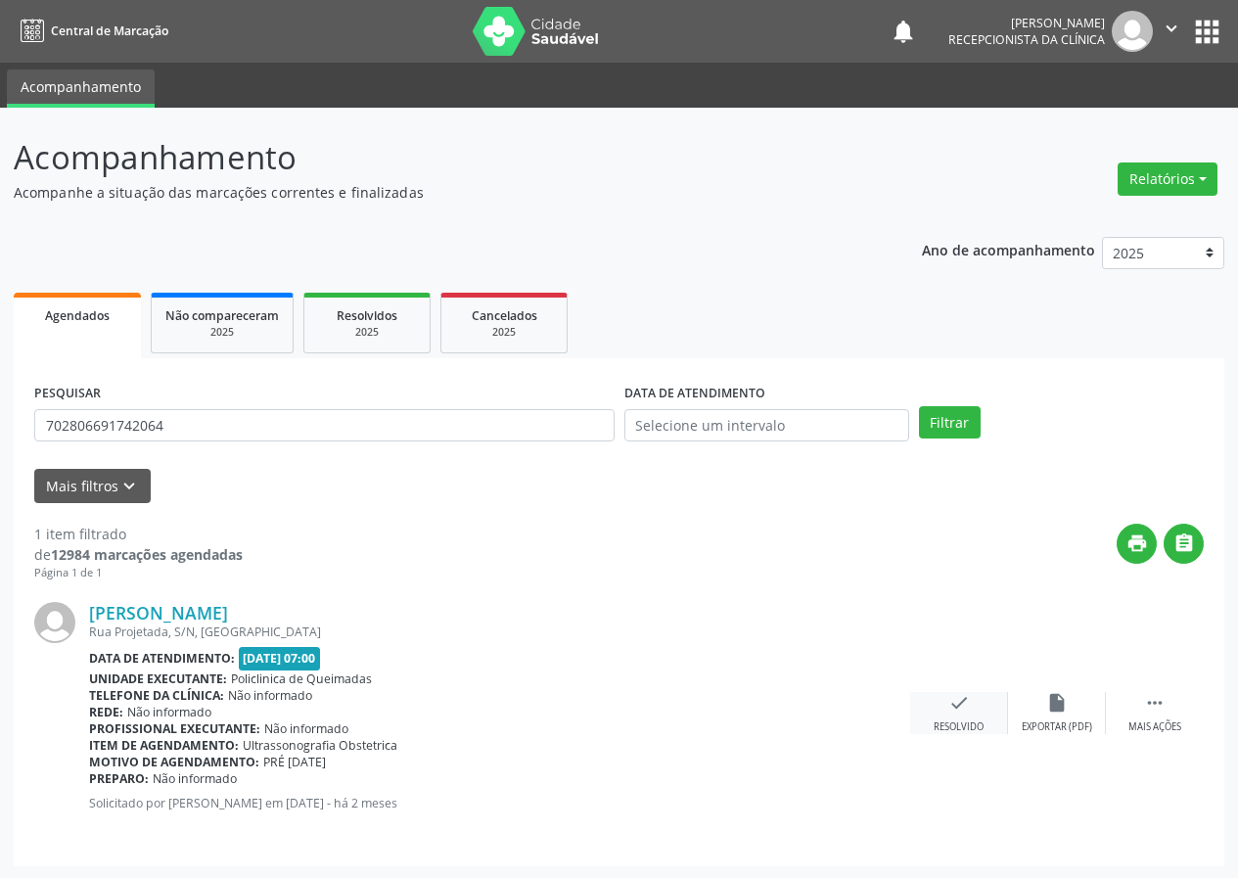
click at [957, 700] on icon "check" at bounding box center [959, 703] width 22 height 22
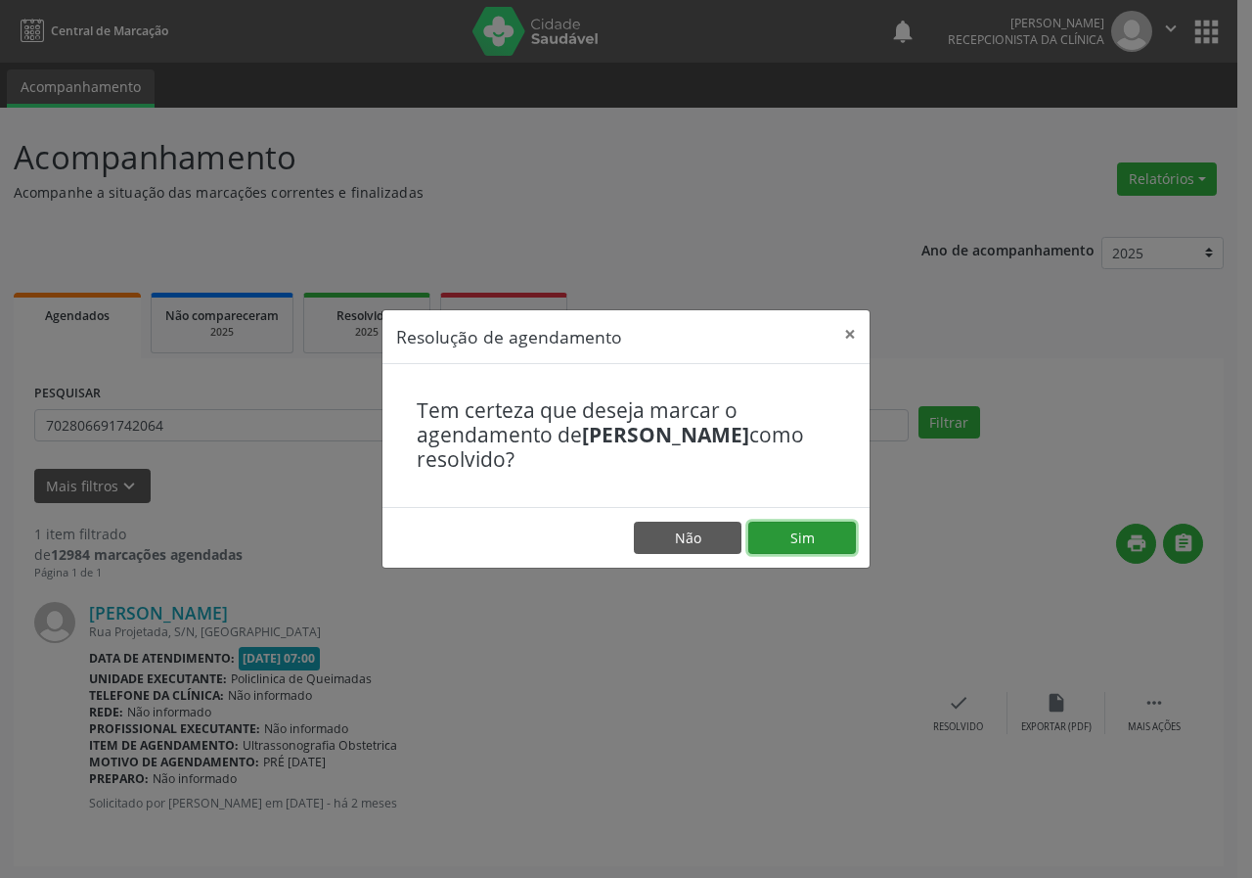
click at [775, 537] on button "Sim" at bounding box center [803, 538] width 108 height 33
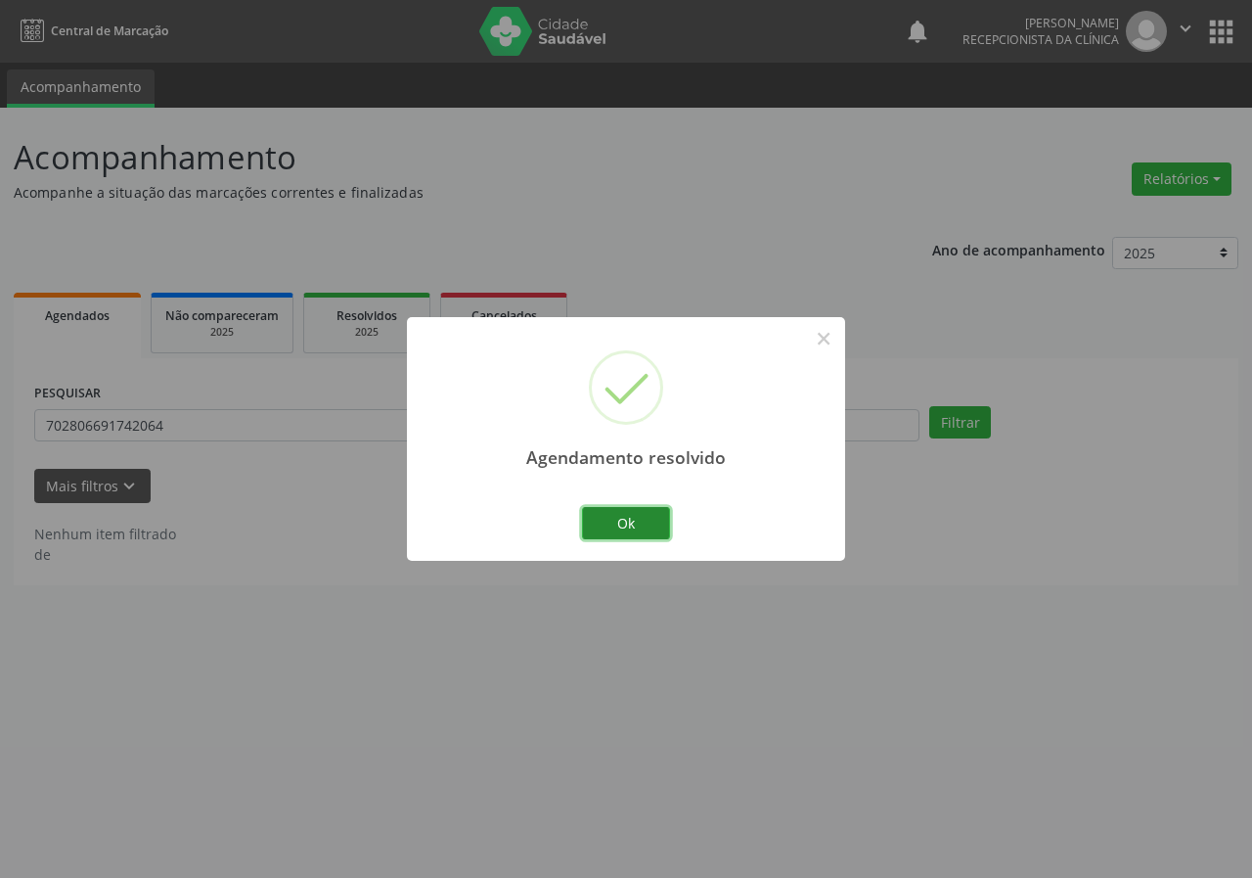
click at [632, 527] on button "Ok" at bounding box center [626, 523] width 88 height 33
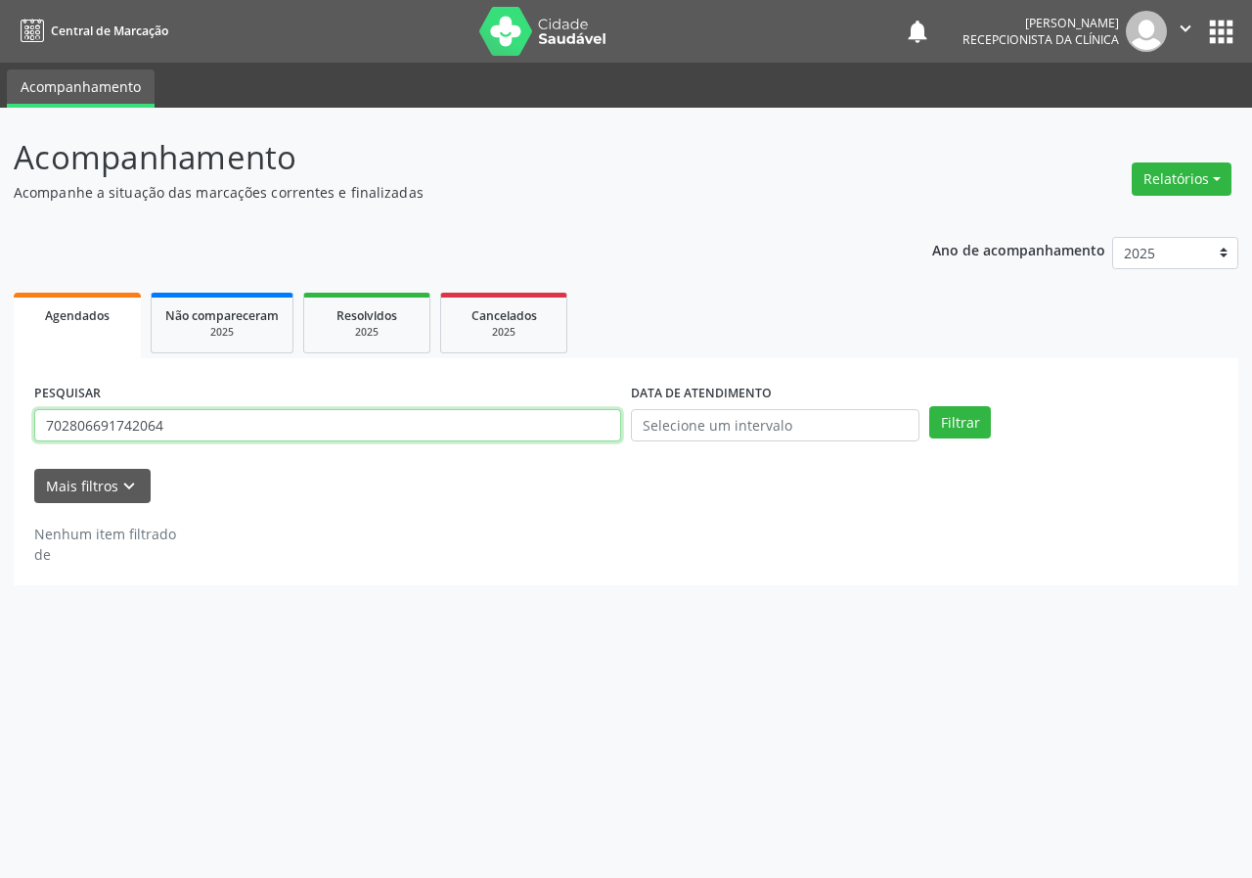
click at [510, 421] on input "702806691742064" at bounding box center [327, 425] width 587 height 33
type input "700508543086655"
click at [930, 406] on button "Filtrar" at bounding box center [961, 422] width 62 height 33
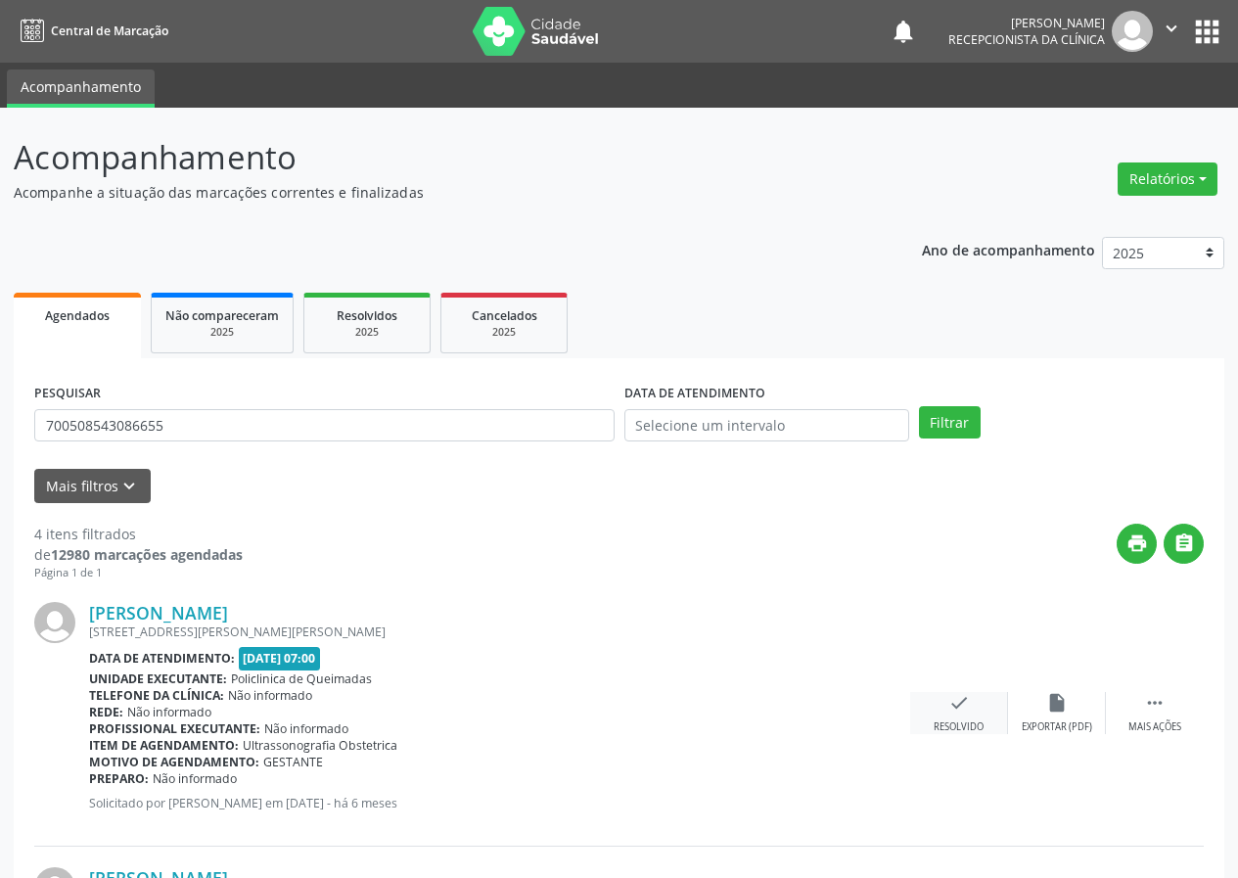
click at [948, 704] on icon "check" at bounding box center [959, 703] width 22 height 22
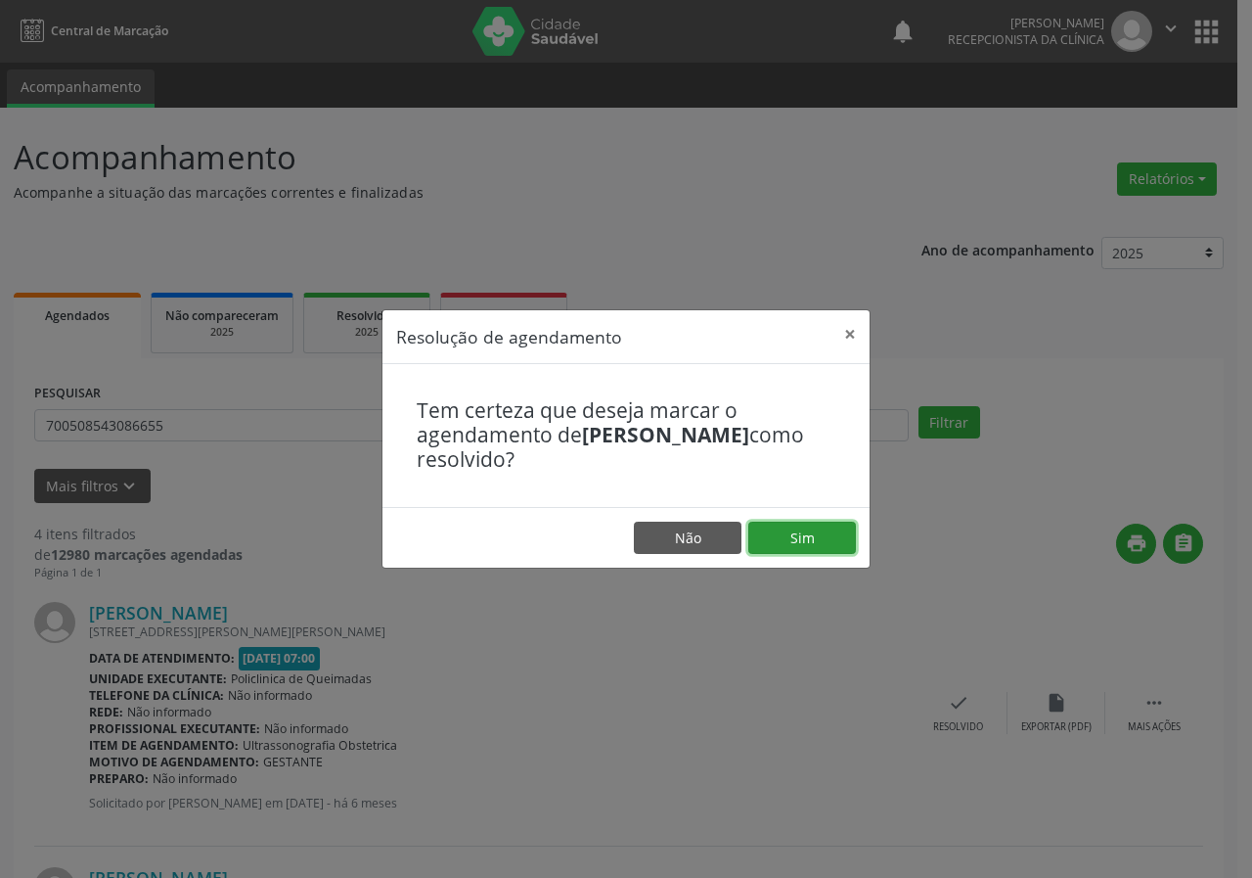
click at [839, 541] on button "Sim" at bounding box center [803, 538] width 108 height 33
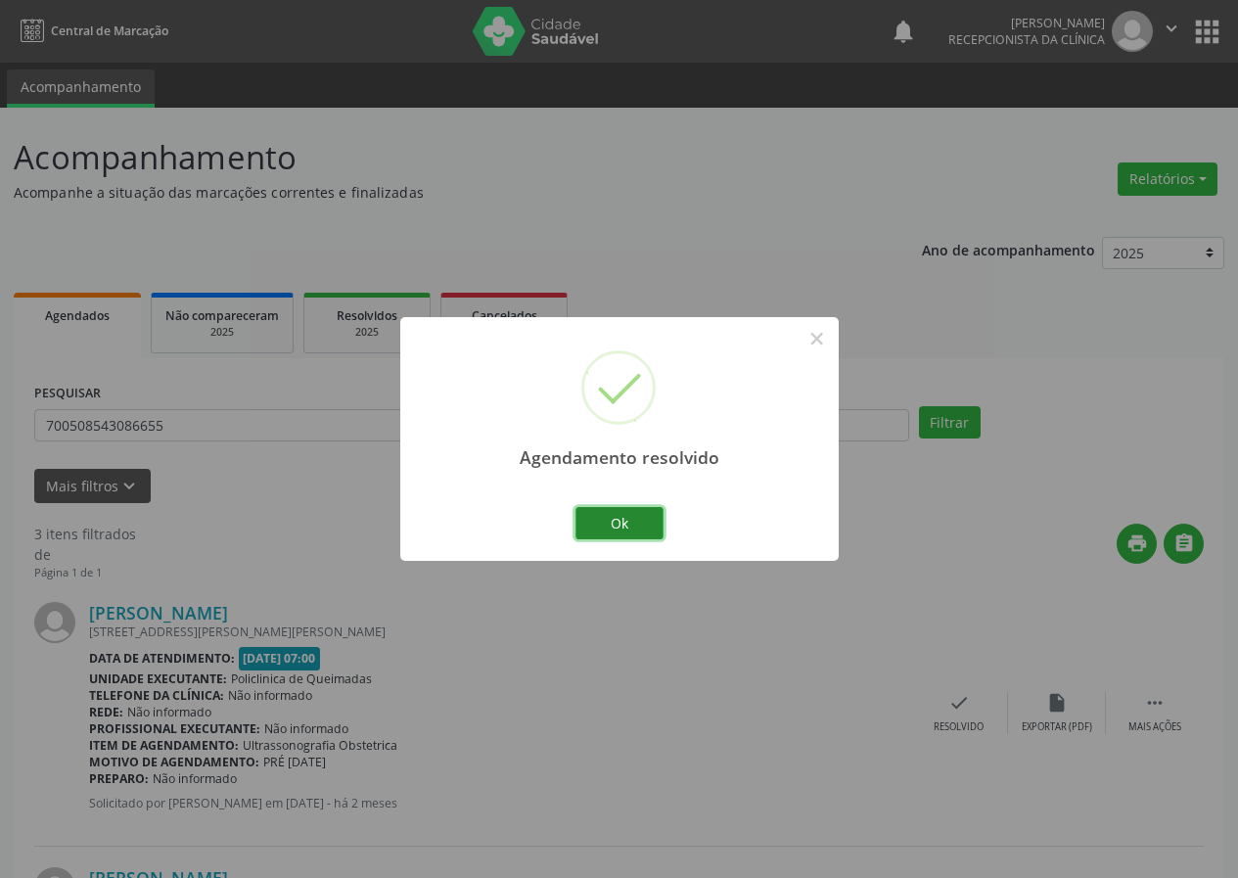
click at [604, 513] on button "Ok" at bounding box center [619, 523] width 88 height 33
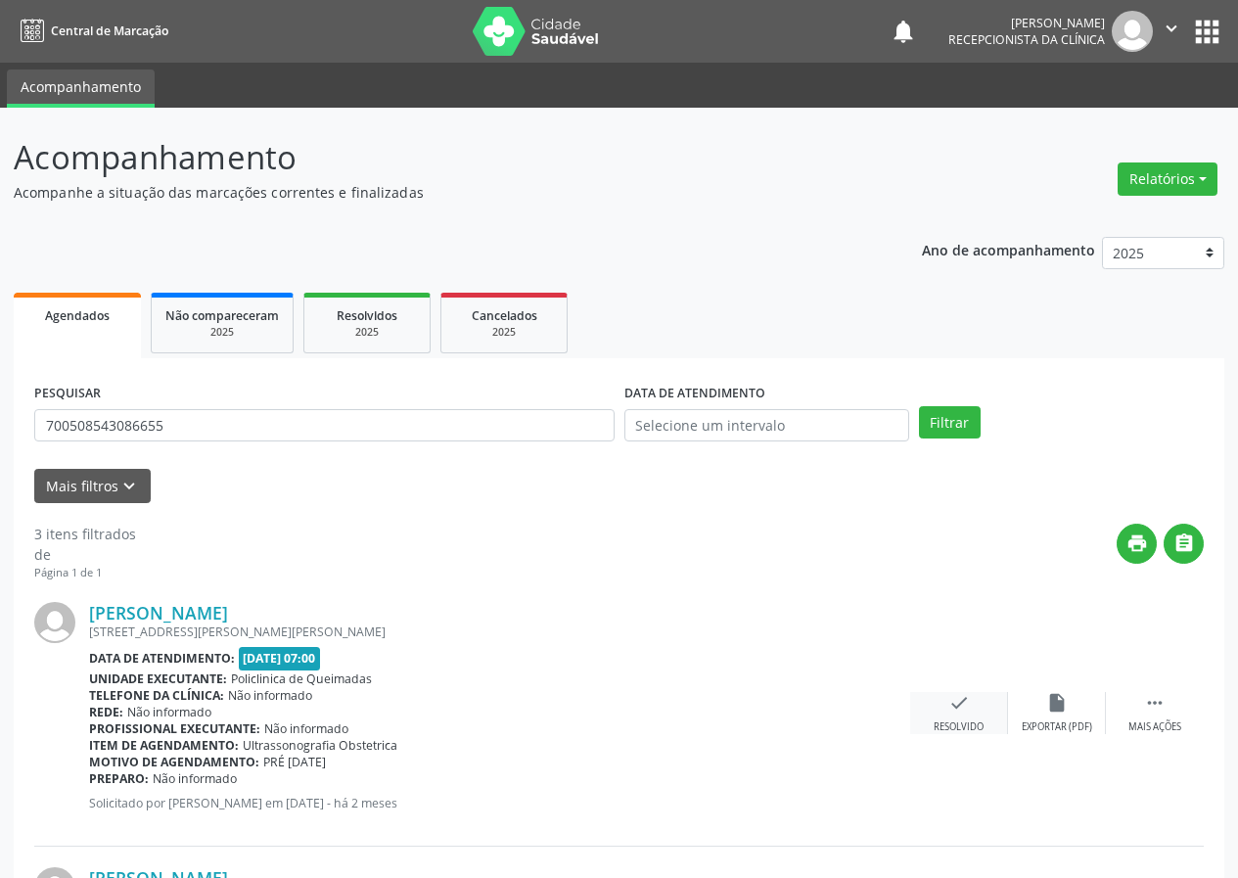
click at [961, 704] on icon "check" at bounding box center [959, 703] width 22 height 22
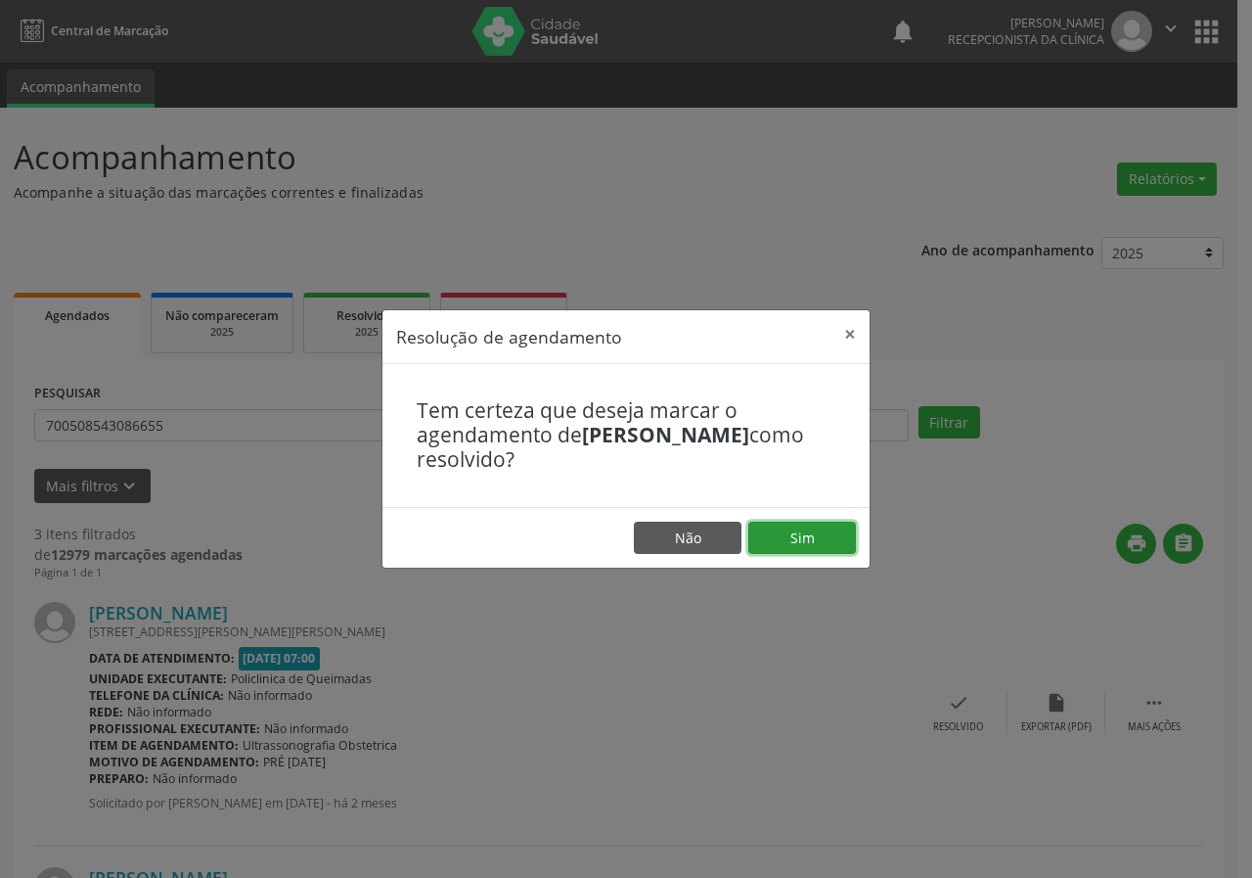
click at [821, 540] on button "Sim" at bounding box center [803, 538] width 108 height 33
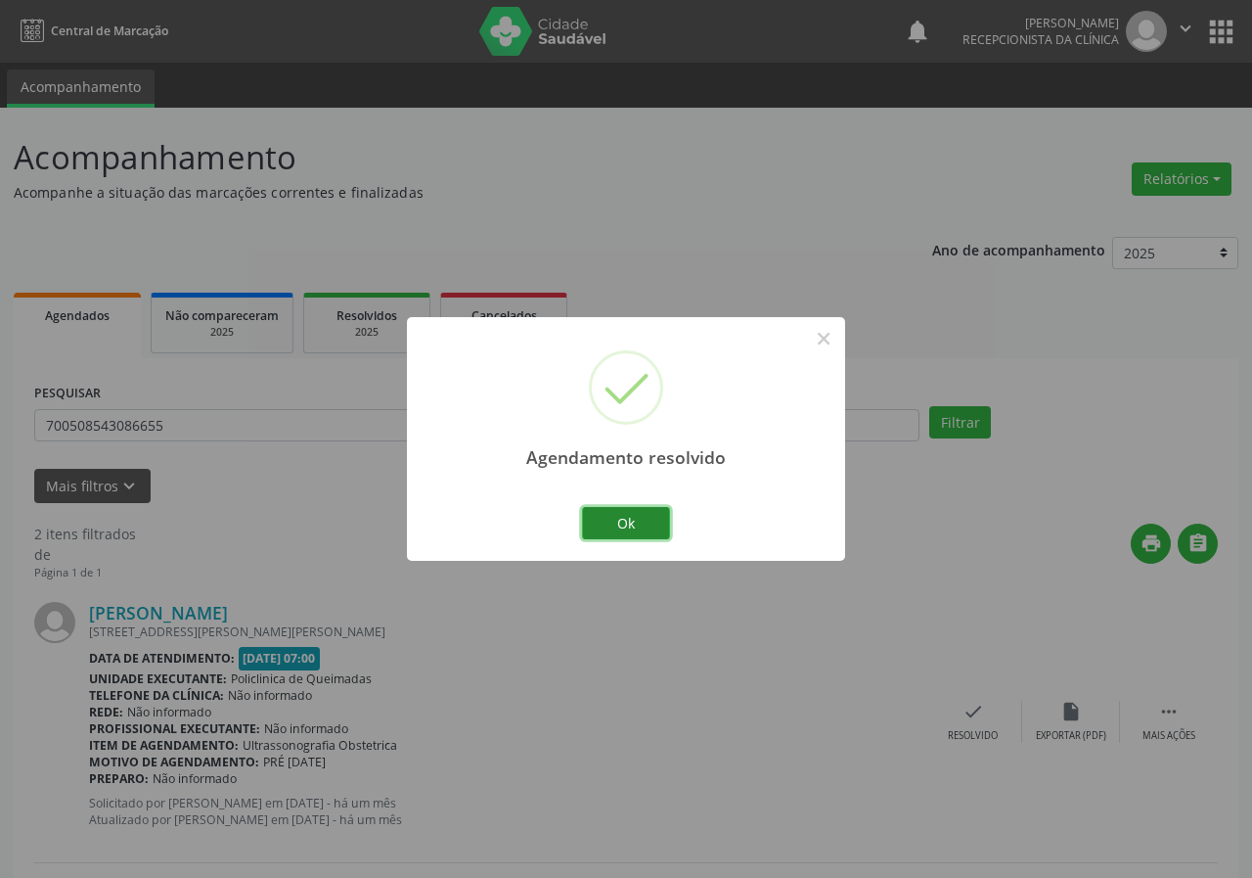
click at [662, 516] on button "Ok" at bounding box center [626, 523] width 88 height 33
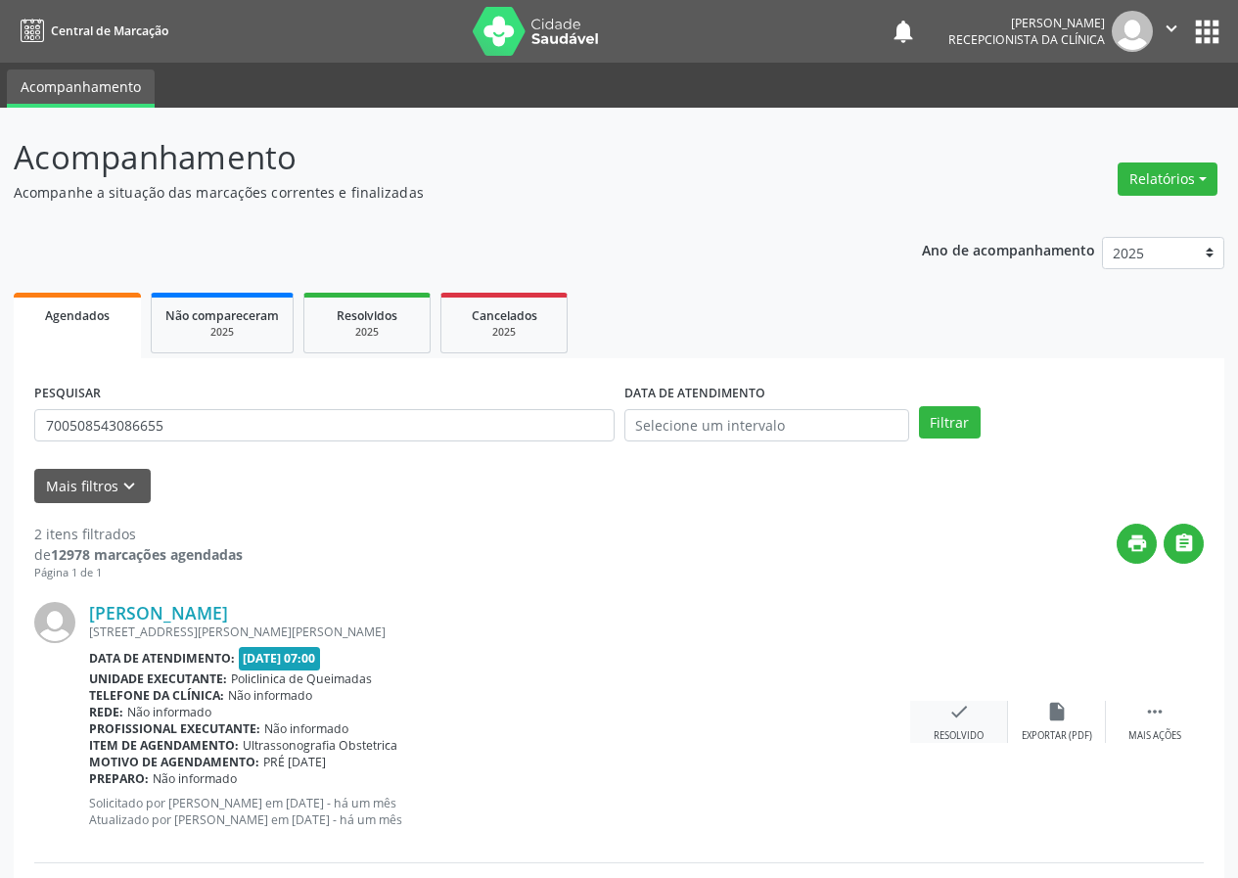
click at [943, 710] on div "check Resolvido" at bounding box center [959, 722] width 98 height 42
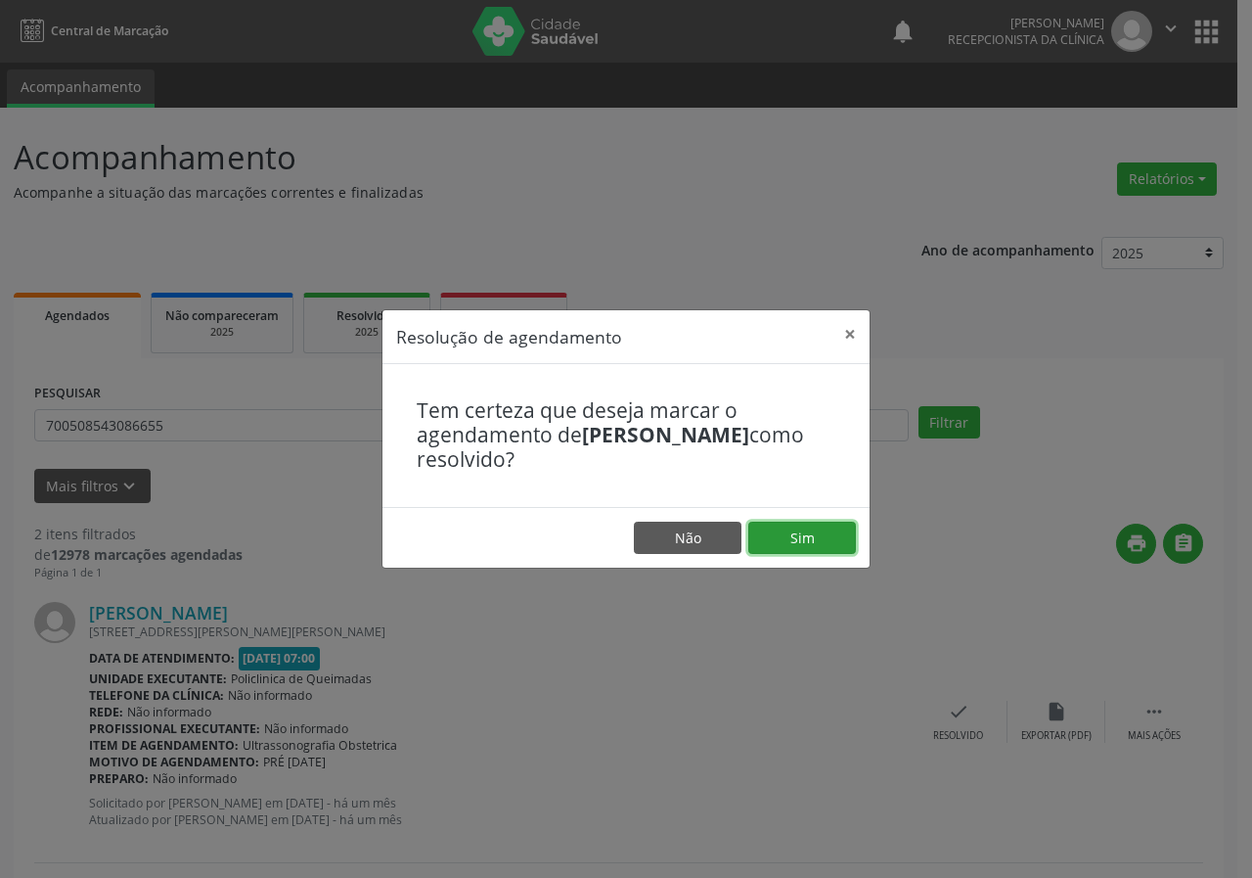
click at [818, 548] on button "Sim" at bounding box center [803, 538] width 108 height 33
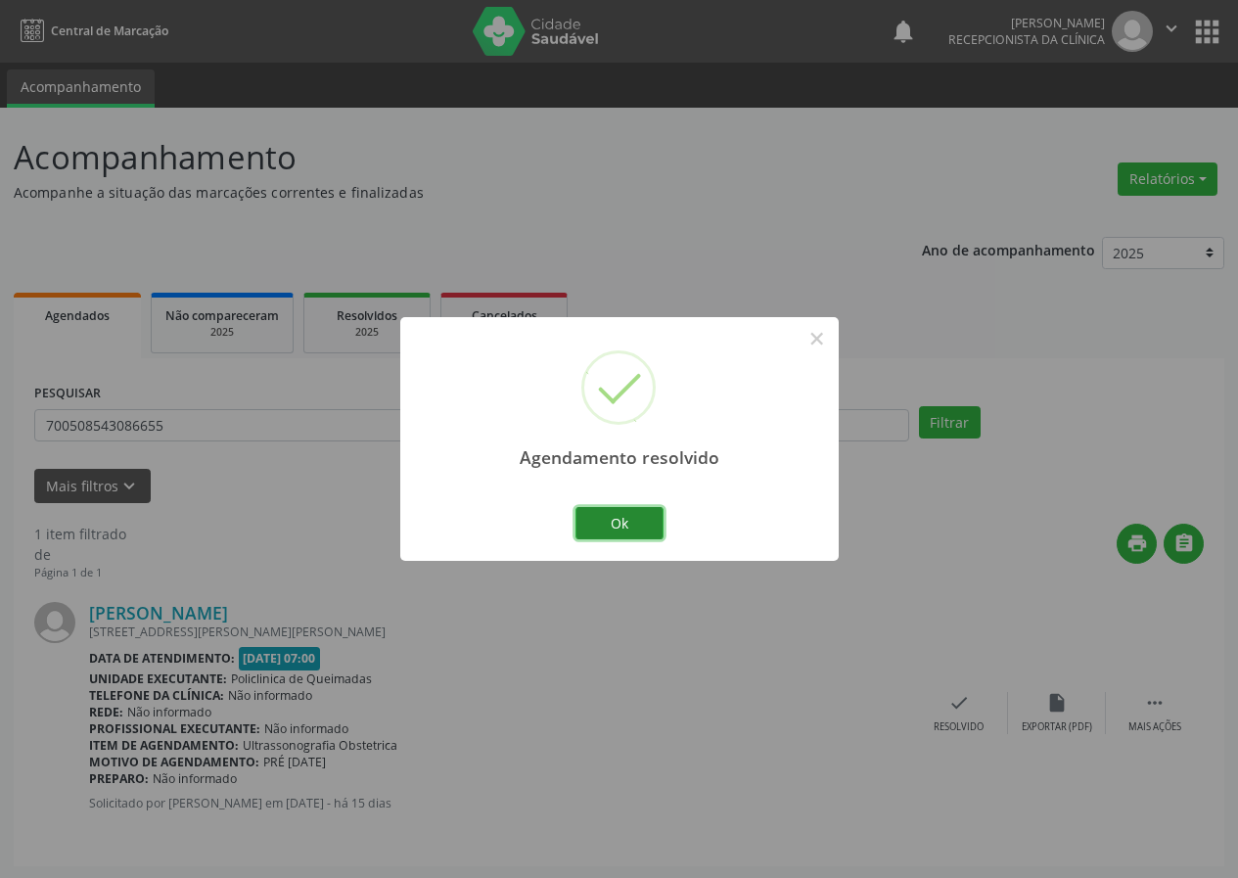
click at [641, 522] on button "Ok" at bounding box center [619, 523] width 88 height 33
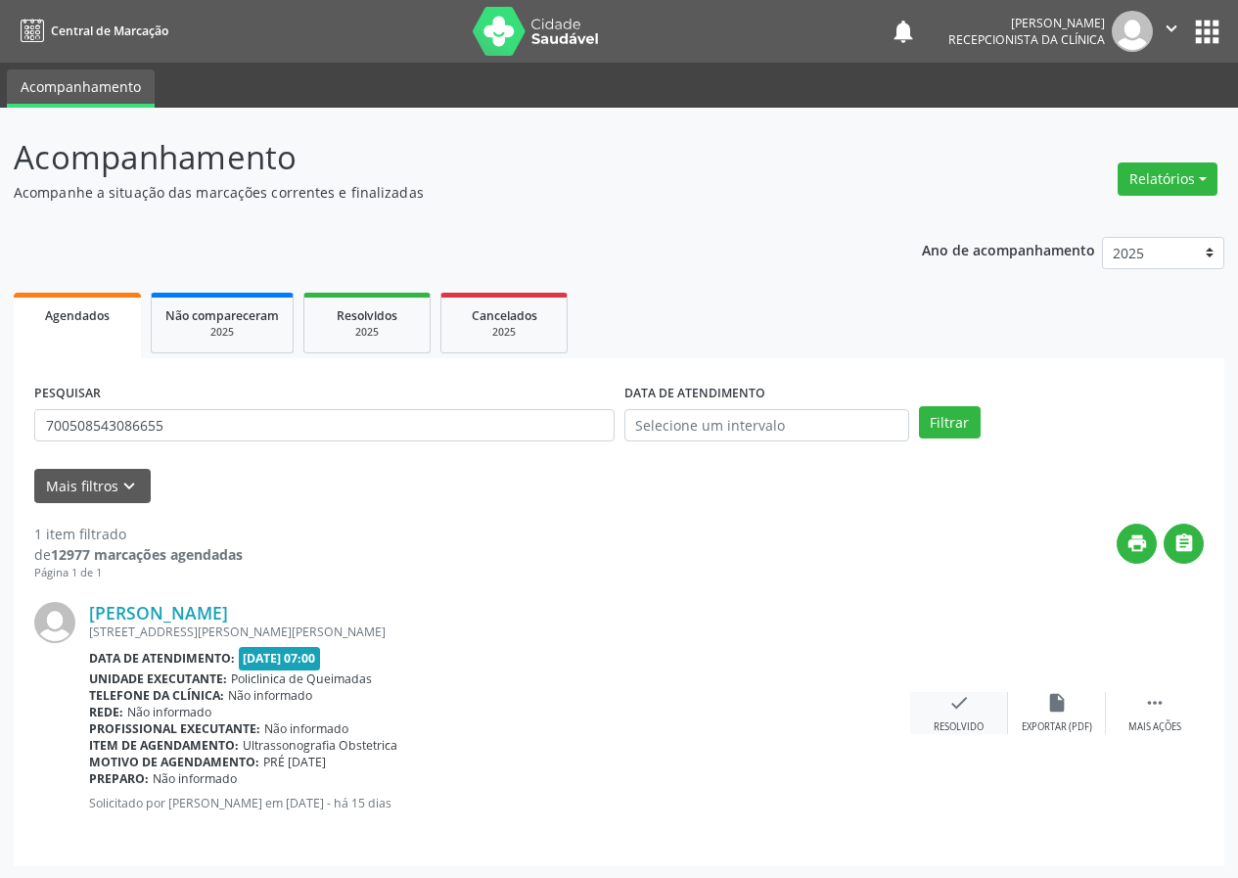
click at [968, 705] on div "check Resolvido" at bounding box center [959, 713] width 98 height 42
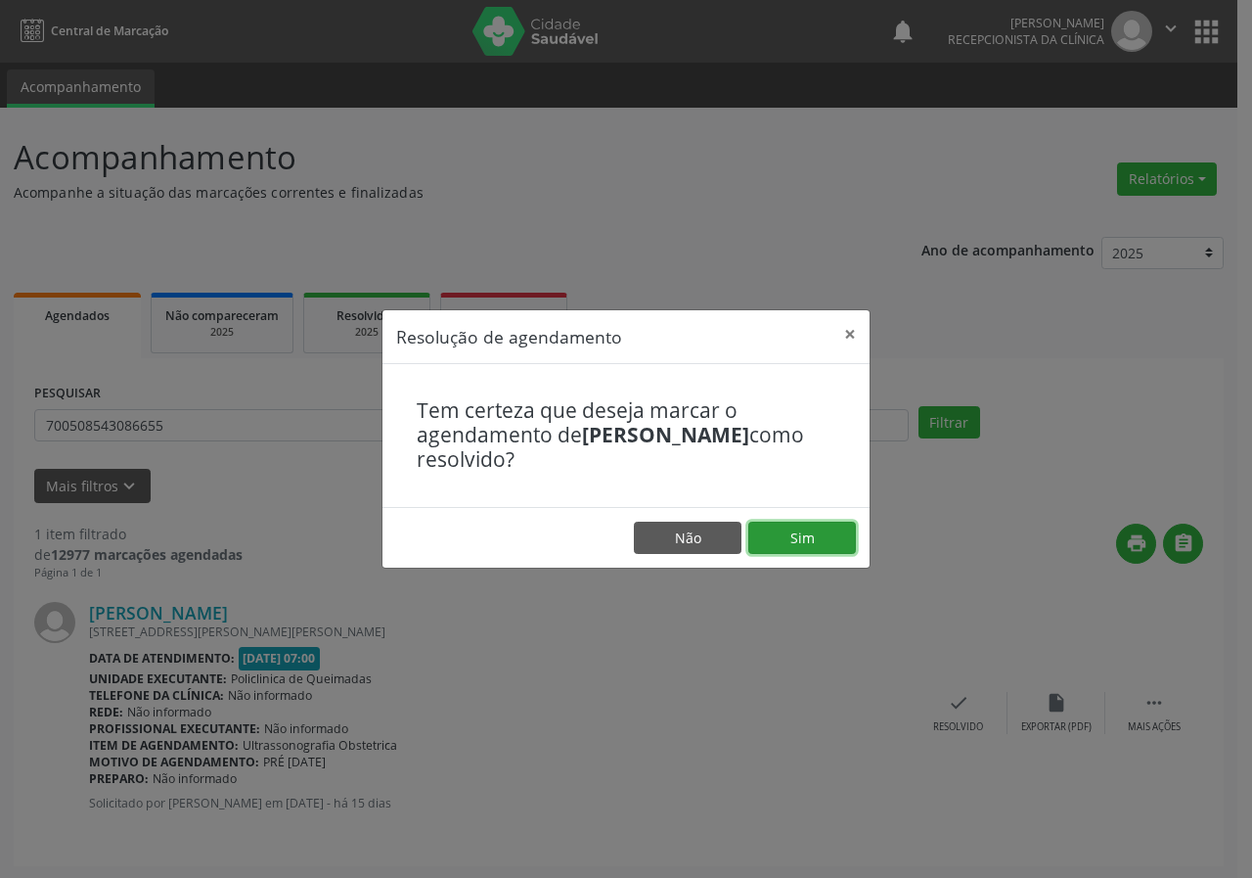
click at [796, 543] on button "Sim" at bounding box center [803, 538] width 108 height 33
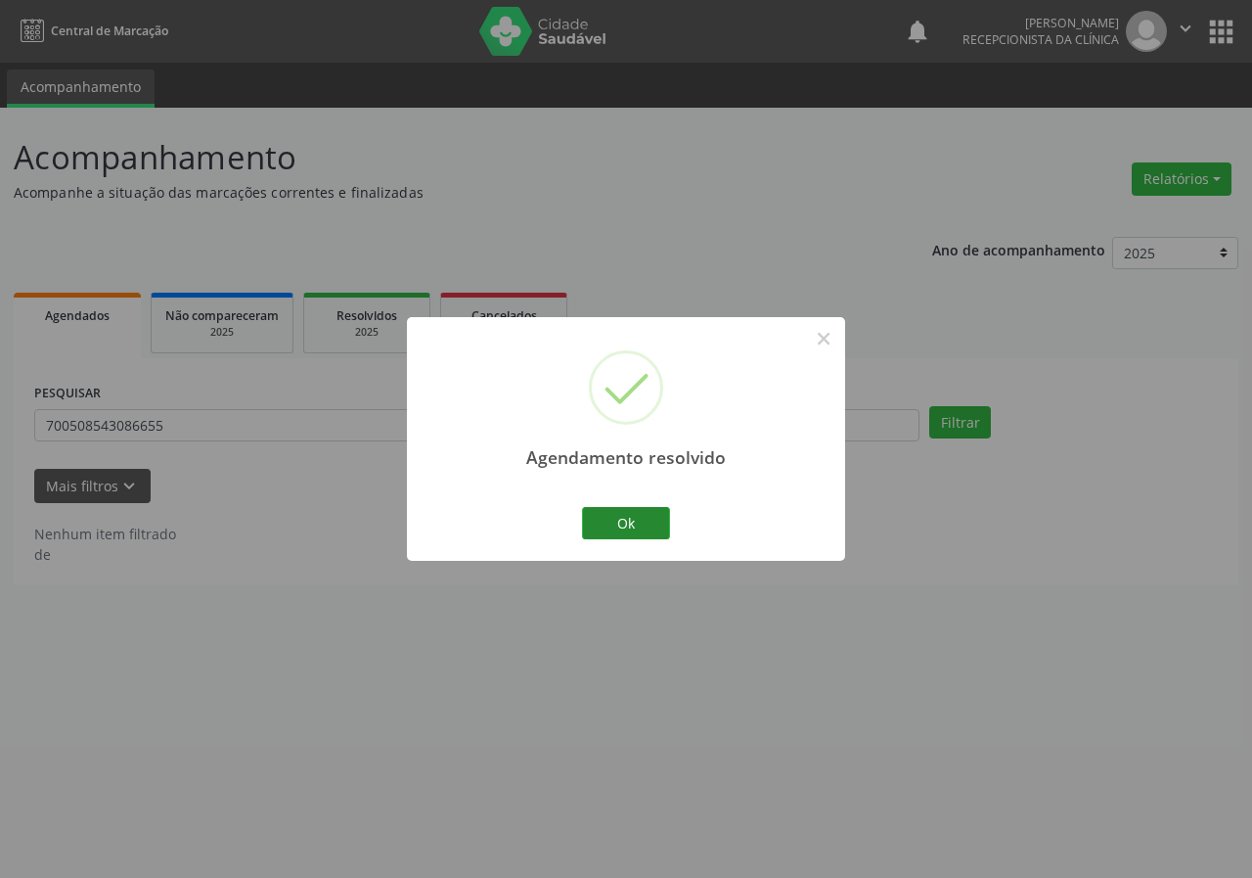
click at [638, 509] on div "Ok Cancel" at bounding box center [626, 522] width 97 height 41
click at [638, 514] on button "Ok" at bounding box center [626, 523] width 88 height 33
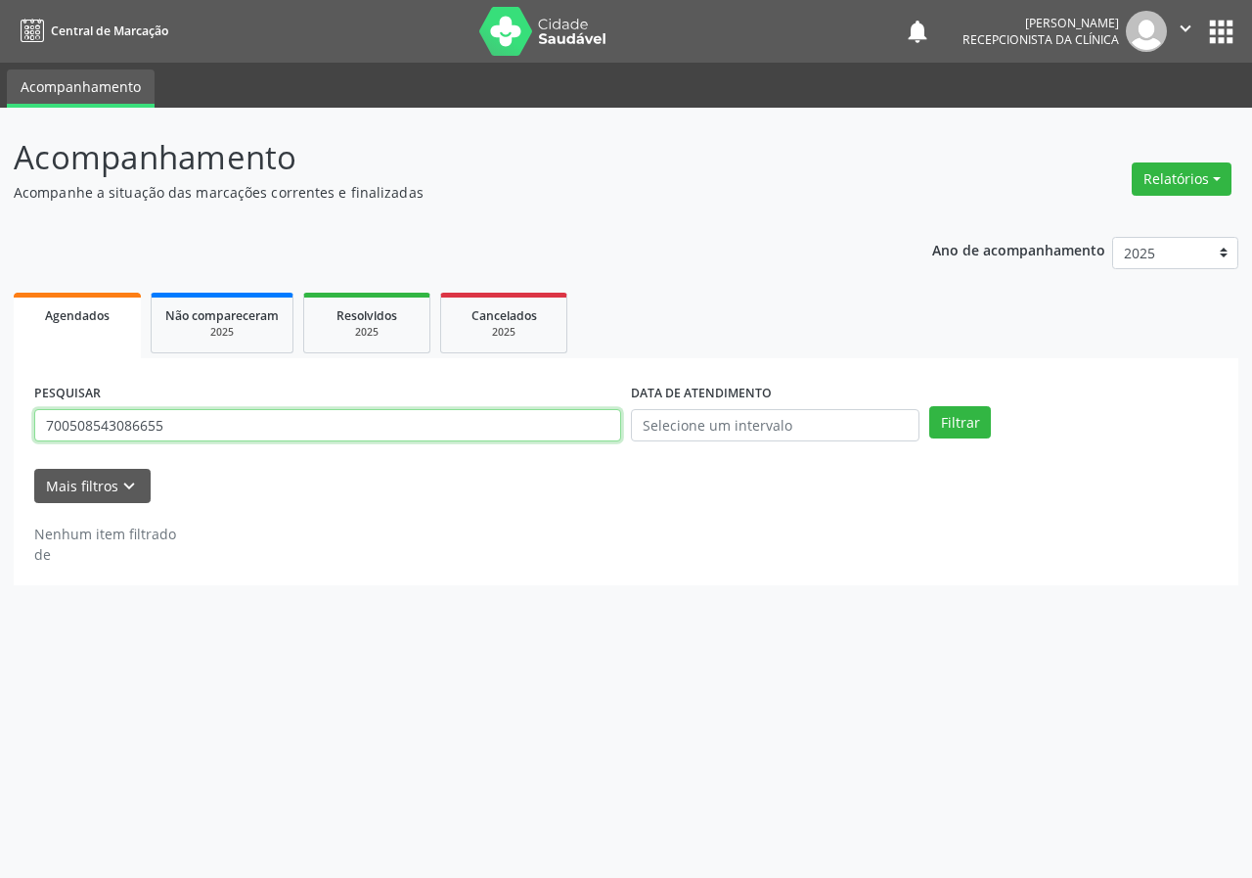
click at [480, 435] on input "700508543086655" at bounding box center [327, 425] width 587 height 33
type input "702607249644144"
click at [930, 406] on button "Filtrar" at bounding box center [961, 422] width 62 height 33
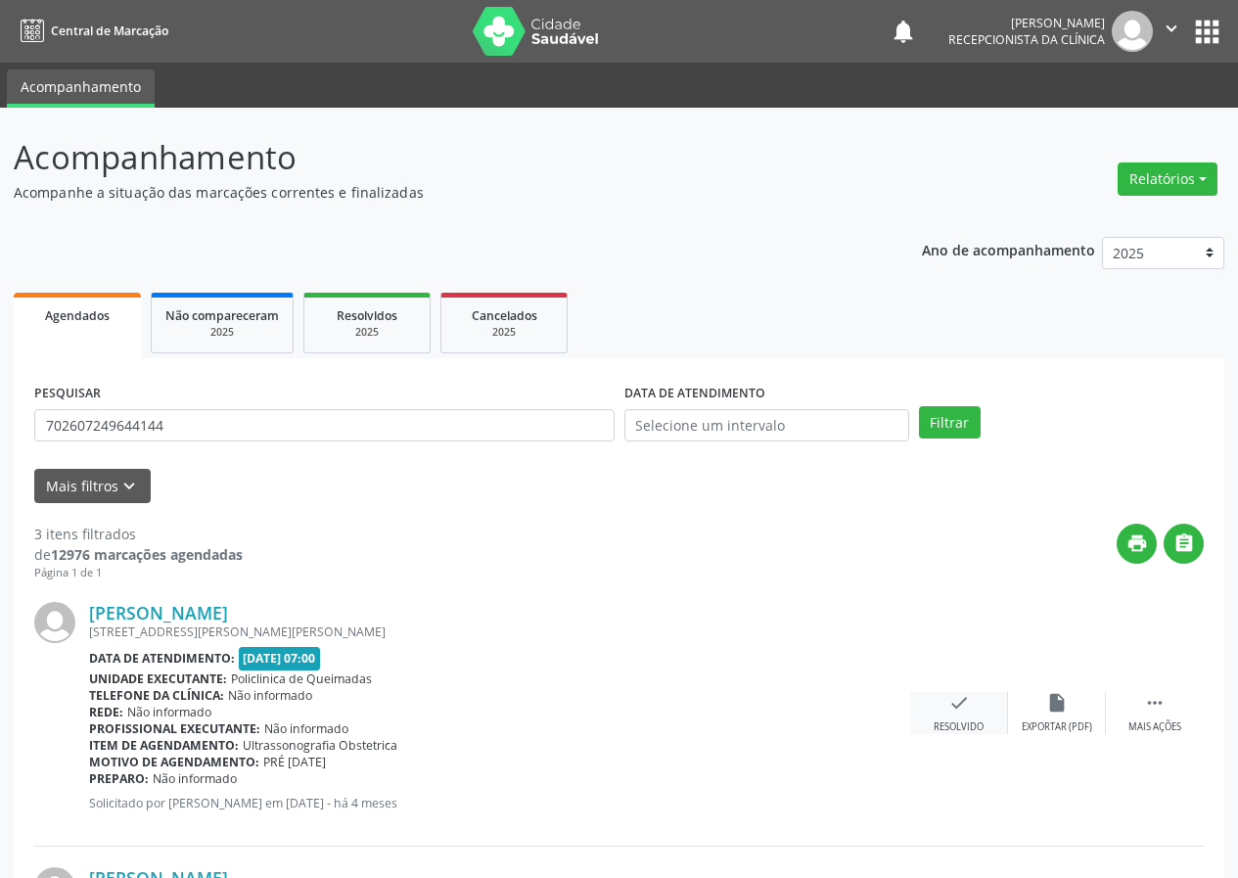
click at [950, 711] on icon "check" at bounding box center [959, 703] width 22 height 22
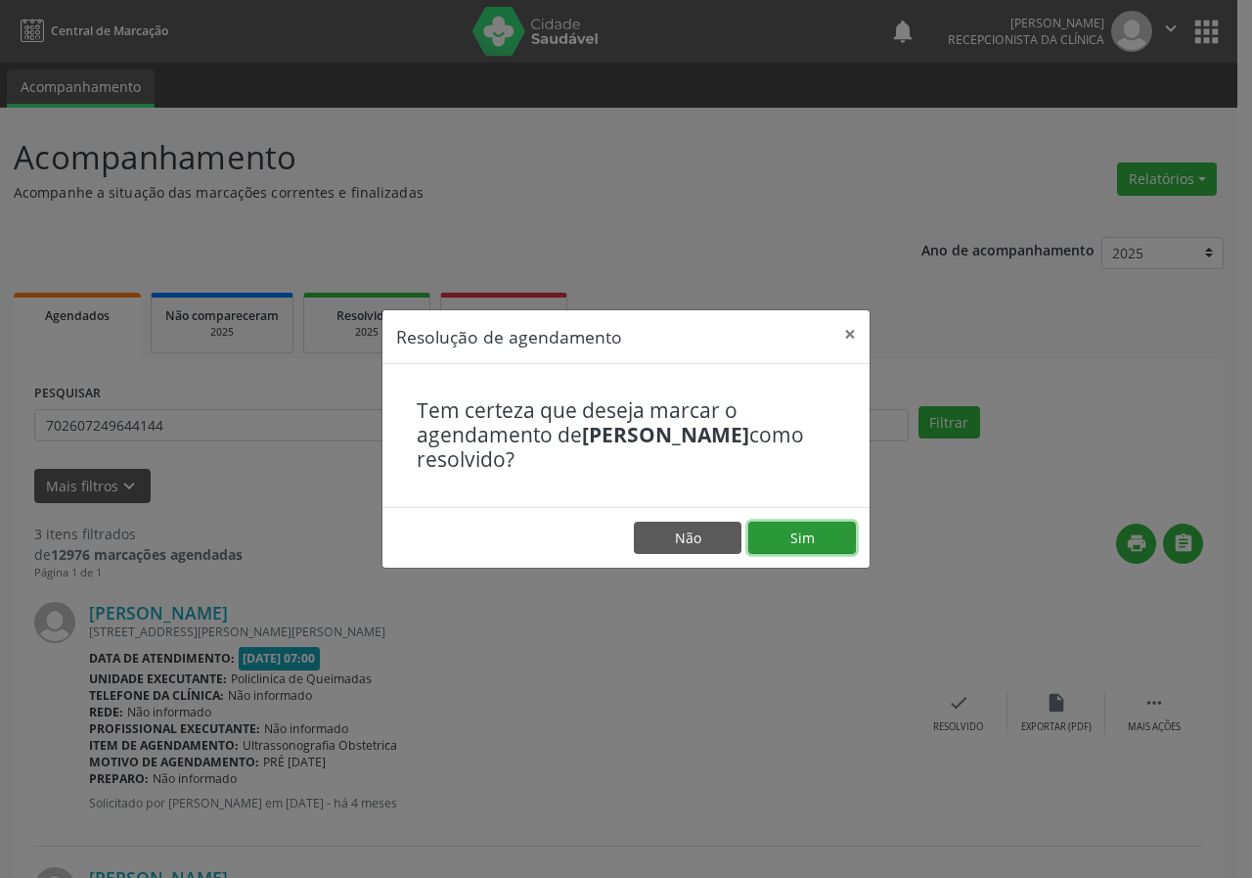
click at [830, 536] on button "Sim" at bounding box center [803, 538] width 108 height 33
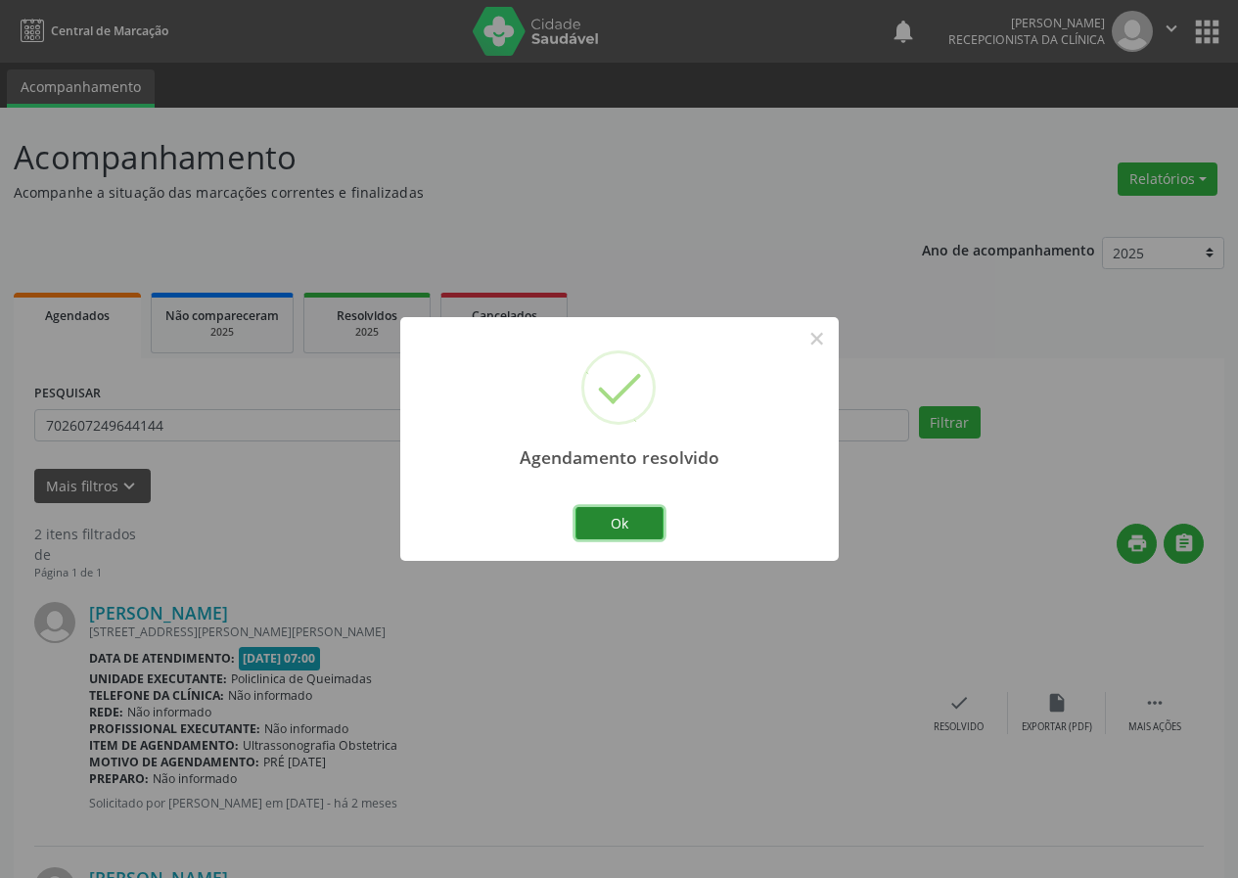
click at [629, 522] on button "Ok" at bounding box center [619, 523] width 88 height 33
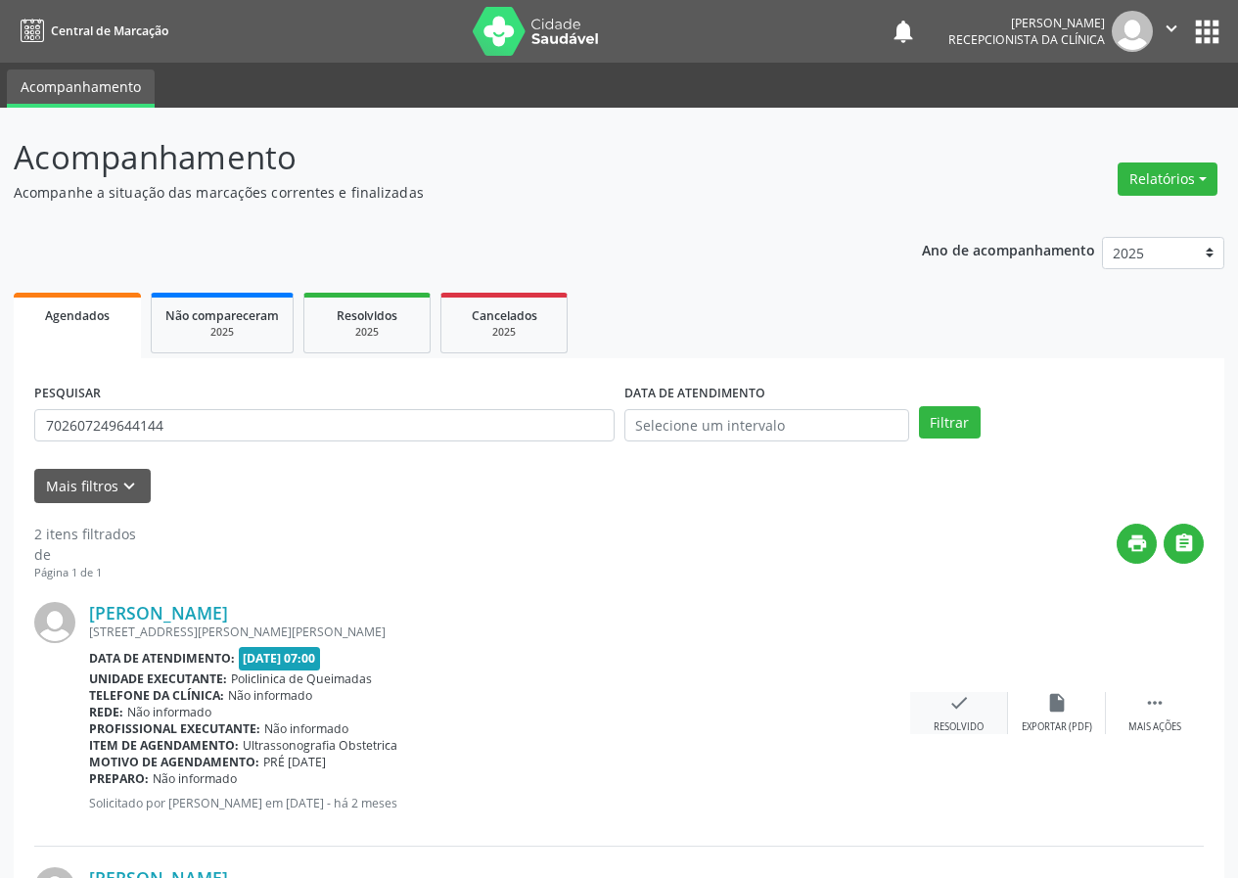
click at [956, 696] on icon "check" at bounding box center [959, 703] width 22 height 22
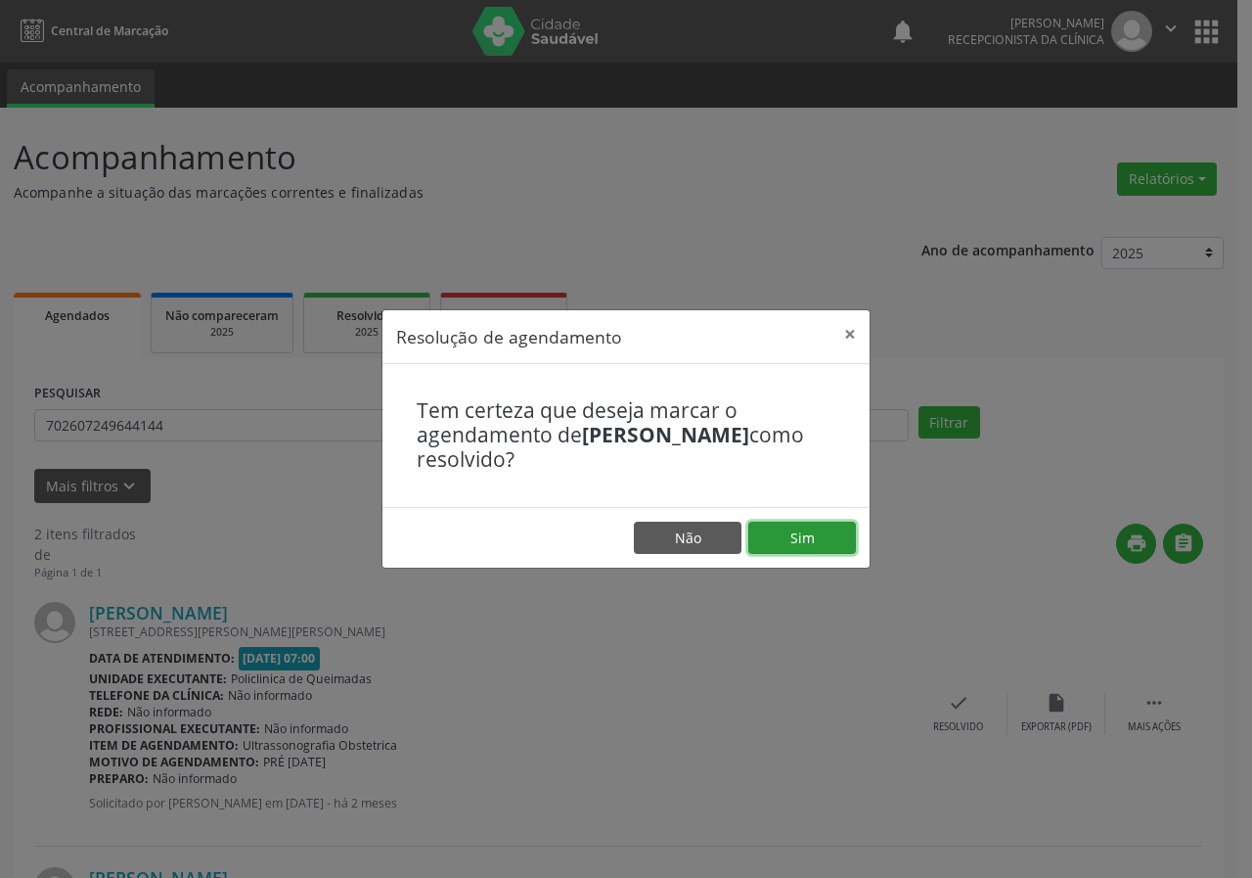
click at [814, 538] on button "Sim" at bounding box center [803, 538] width 108 height 33
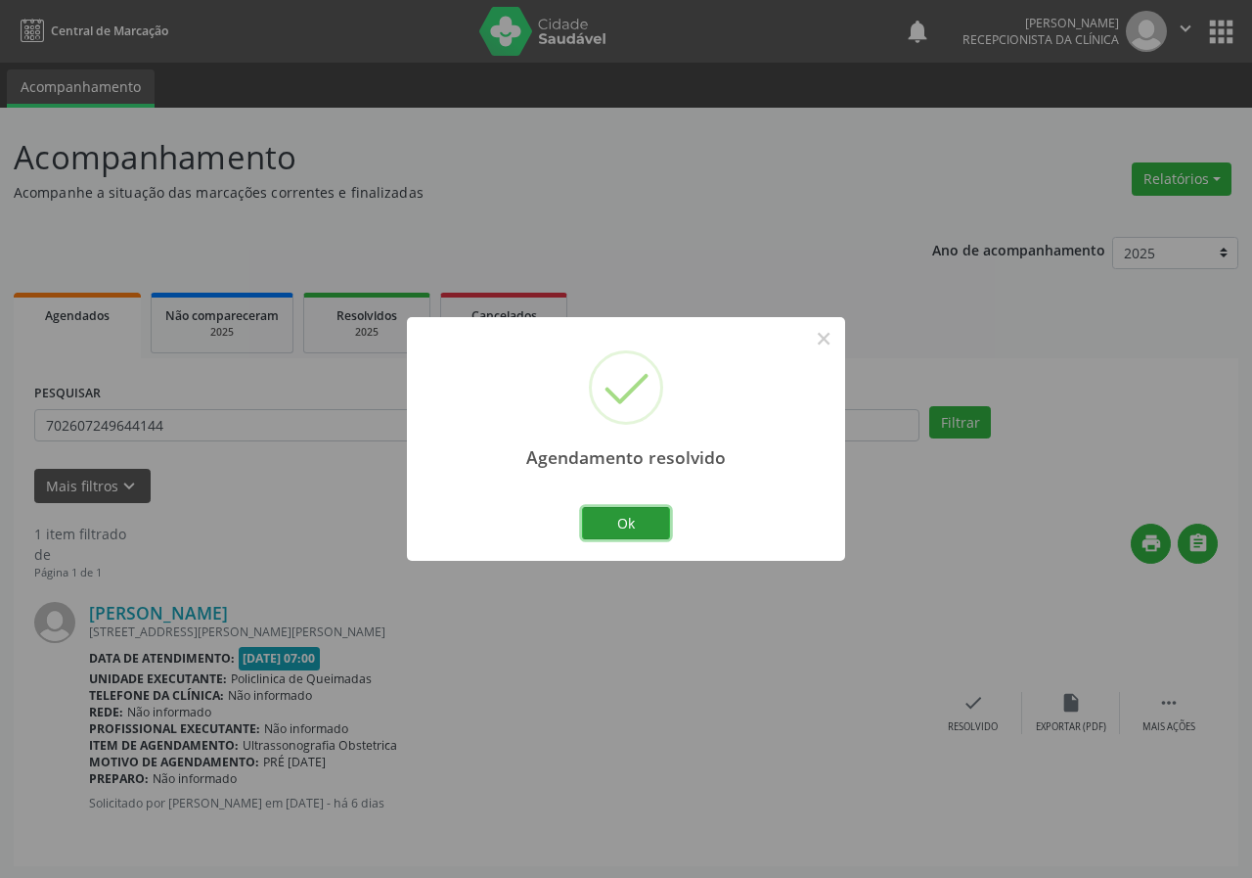
drag, startPoint x: 645, startPoint y: 520, endPoint x: 372, endPoint y: 391, distance: 301.6
click at [640, 519] on button "Ok" at bounding box center [626, 523] width 88 height 33
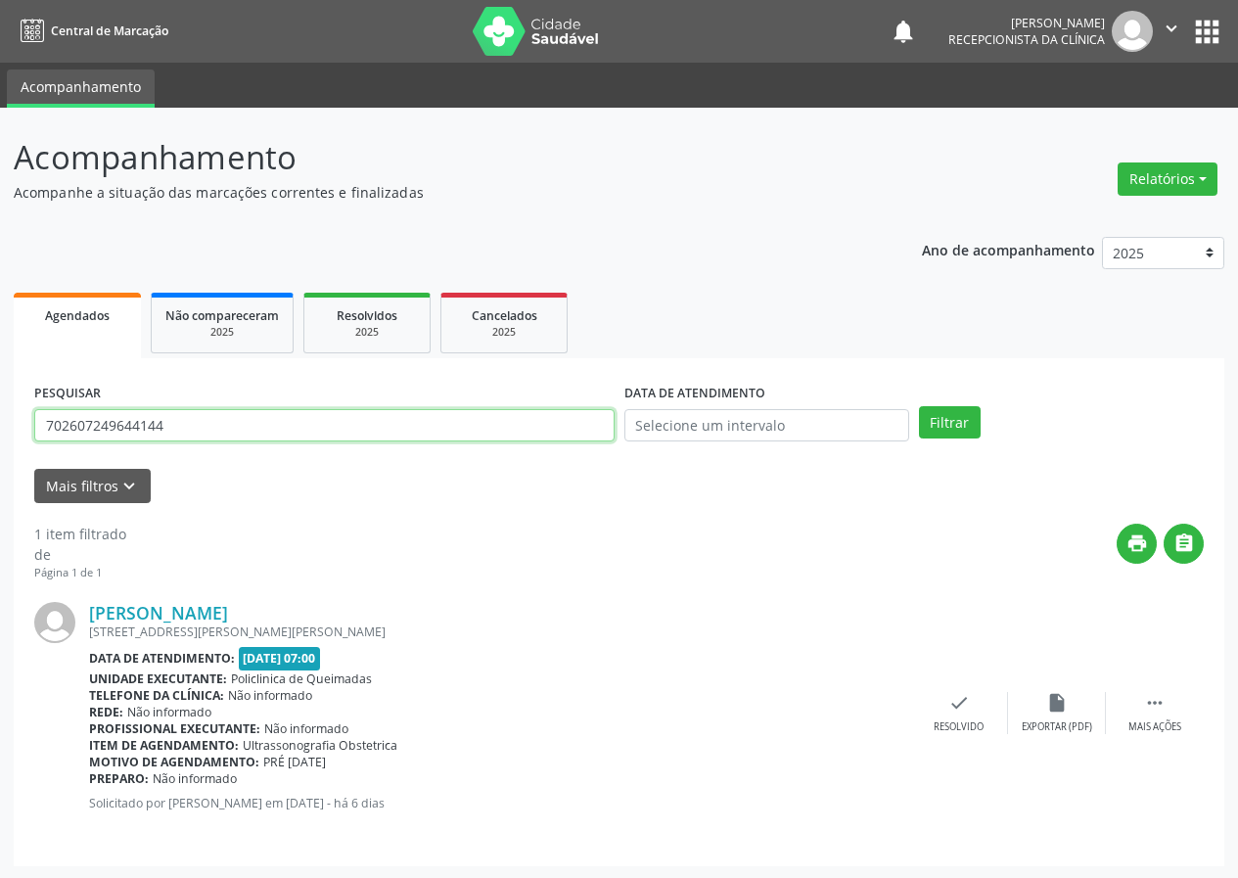
click at [391, 425] on input "702607249644144" at bounding box center [324, 425] width 580 height 33
type input "704305528168990"
click at [919, 406] on button "Filtrar" at bounding box center [950, 422] width 62 height 33
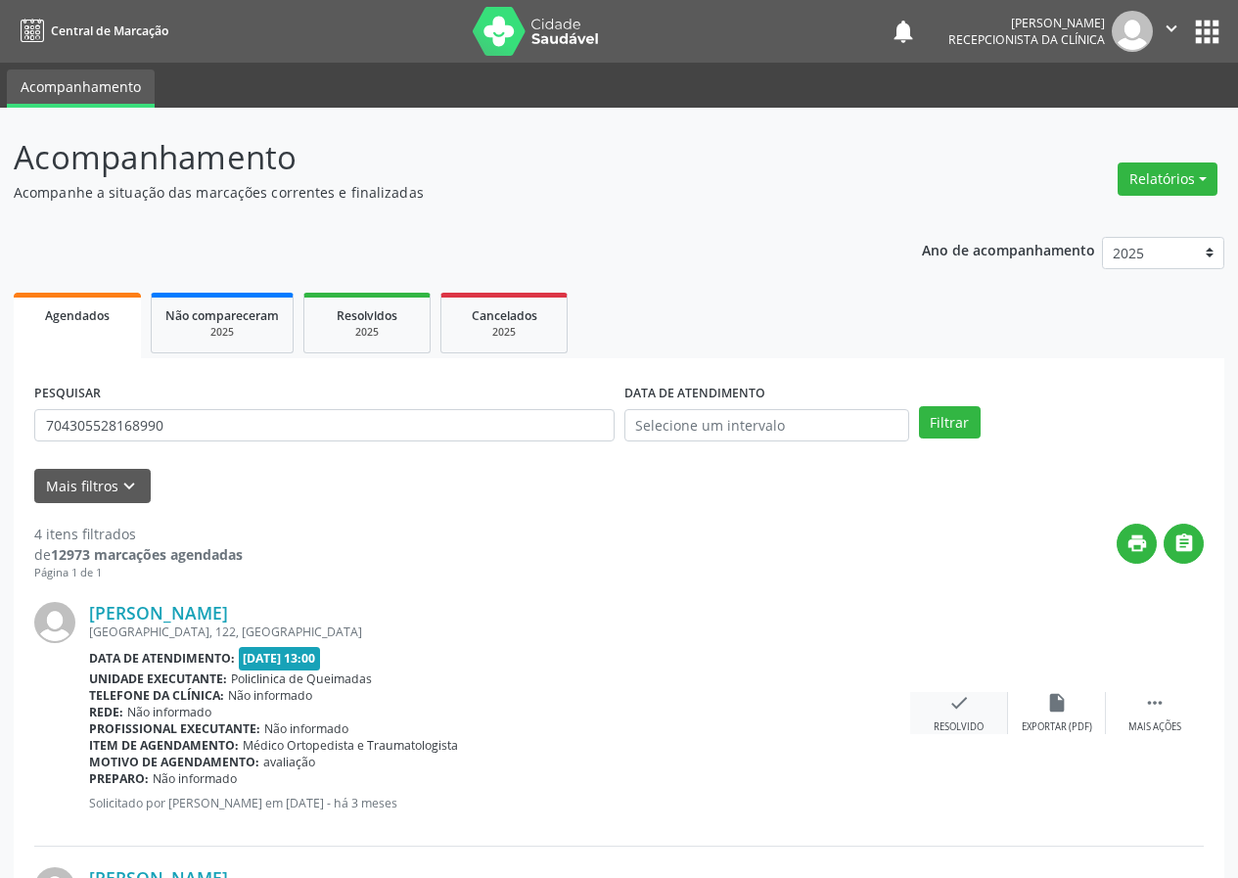
click at [946, 705] on div "check Resolvido" at bounding box center [959, 713] width 98 height 42
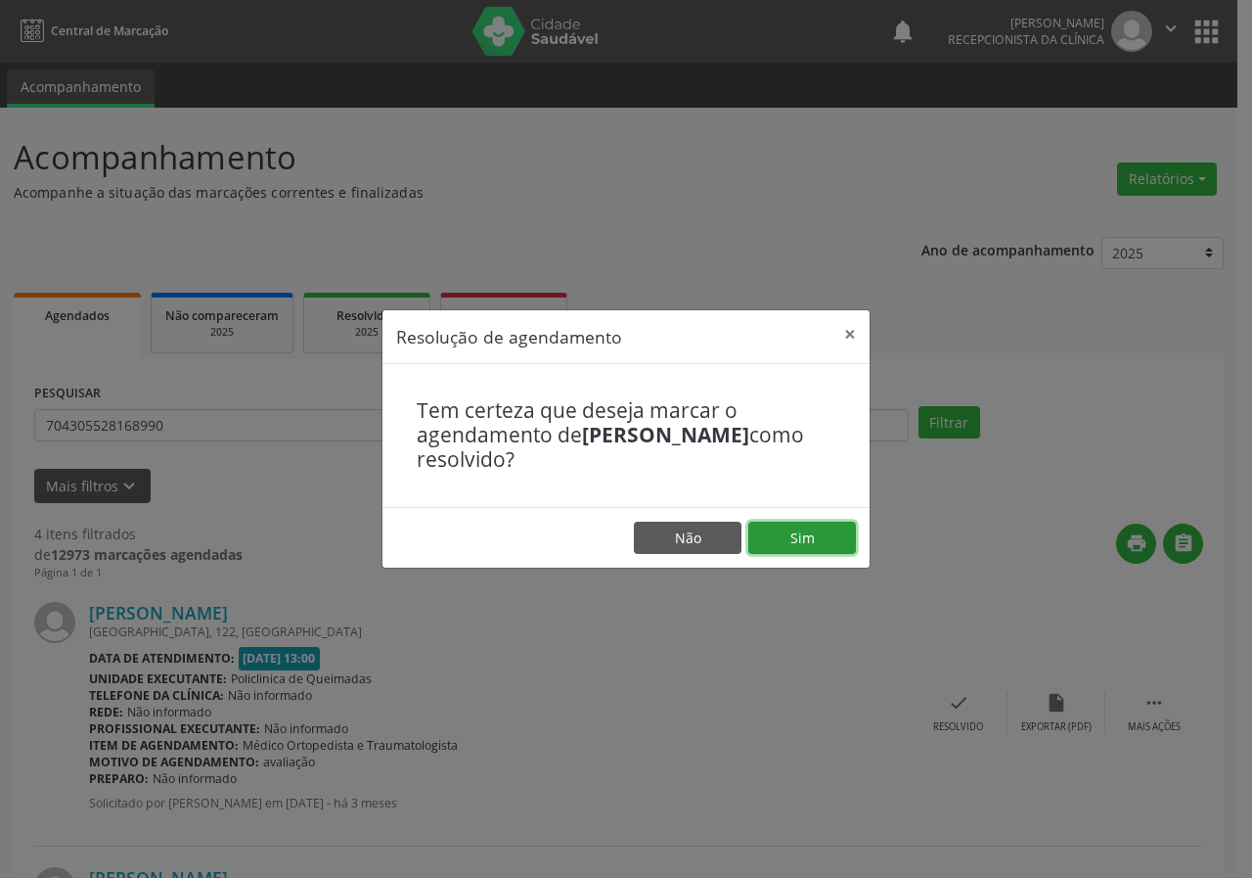
click at [806, 537] on button "Sim" at bounding box center [803, 538] width 108 height 33
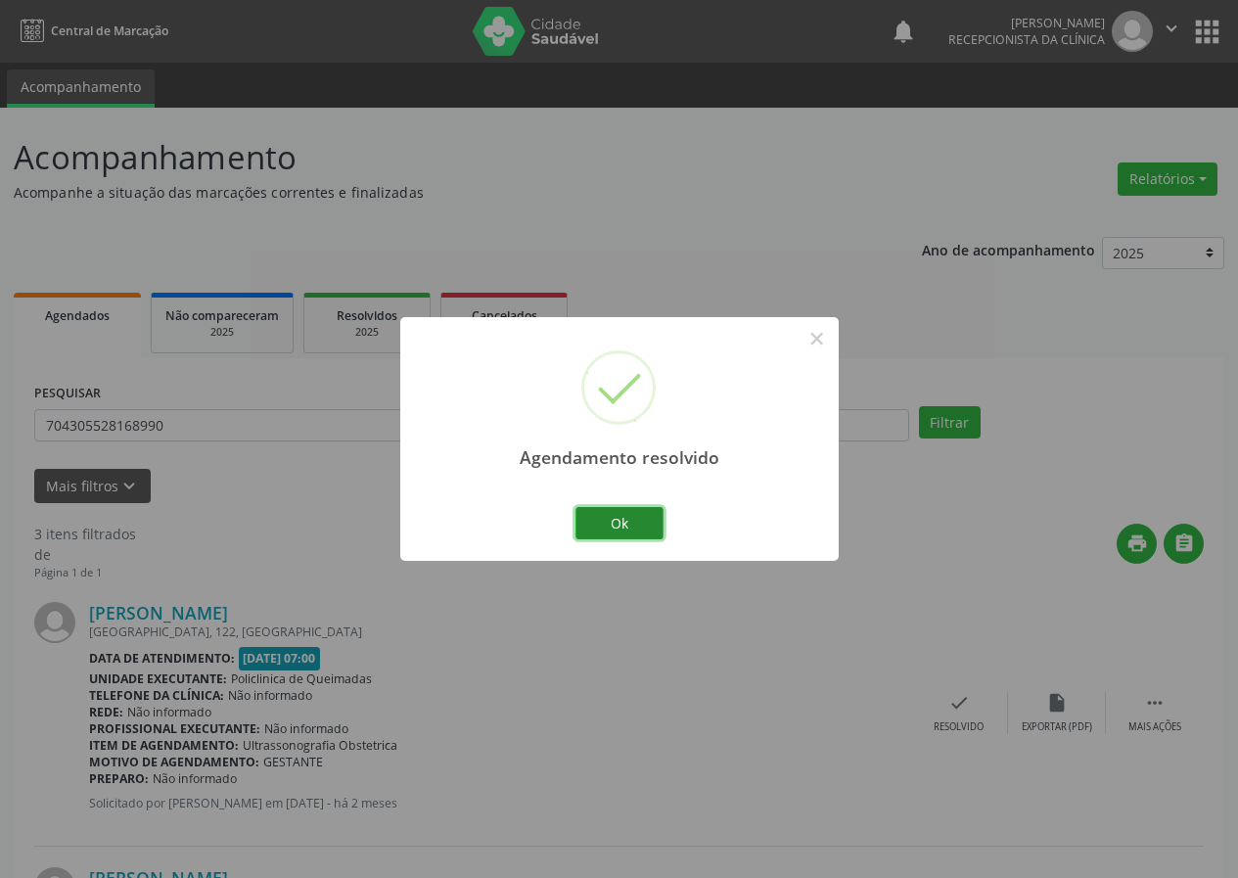
click at [660, 524] on button "Ok" at bounding box center [619, 523] width 88 height 33
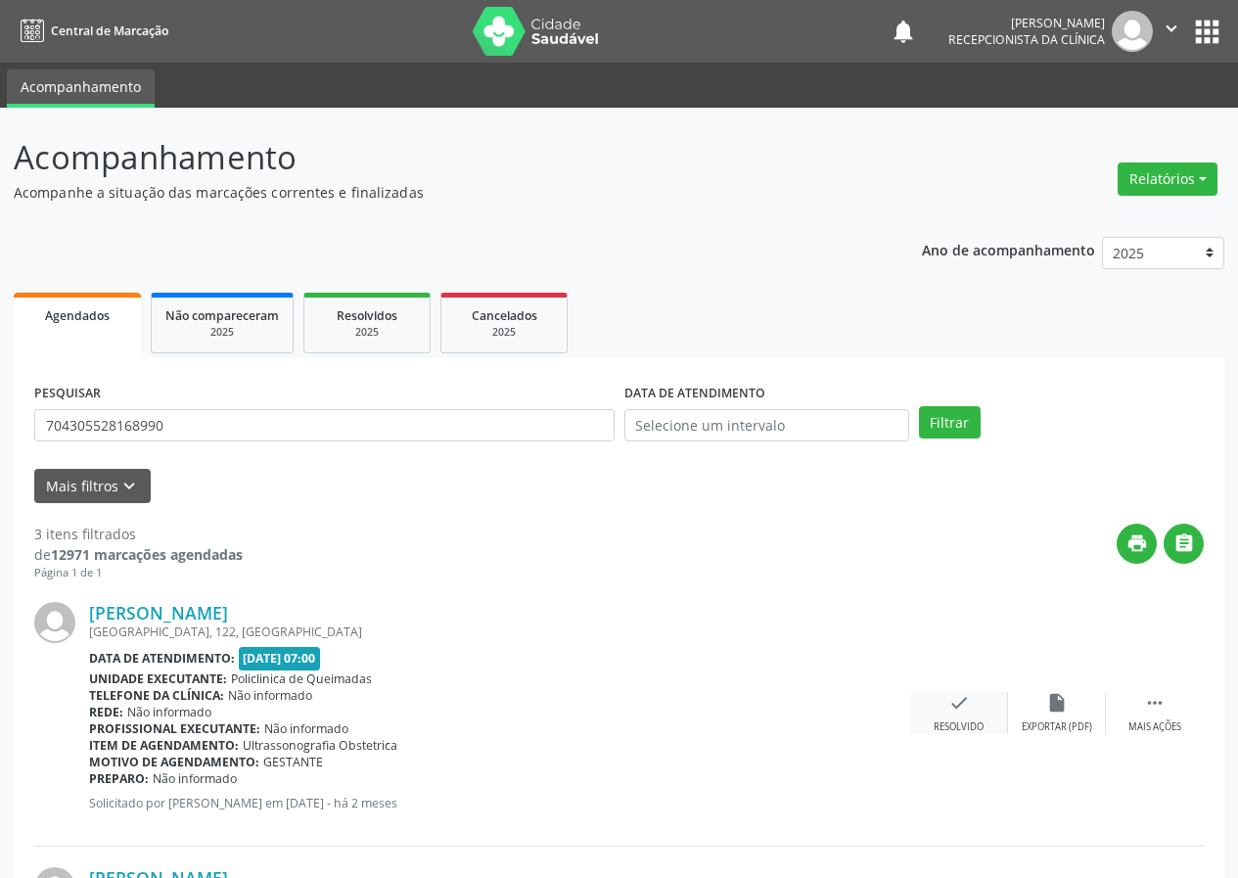
click at [939, 713] on div "check Resolvido" at bounding box center [959, 713] width 98 height 42
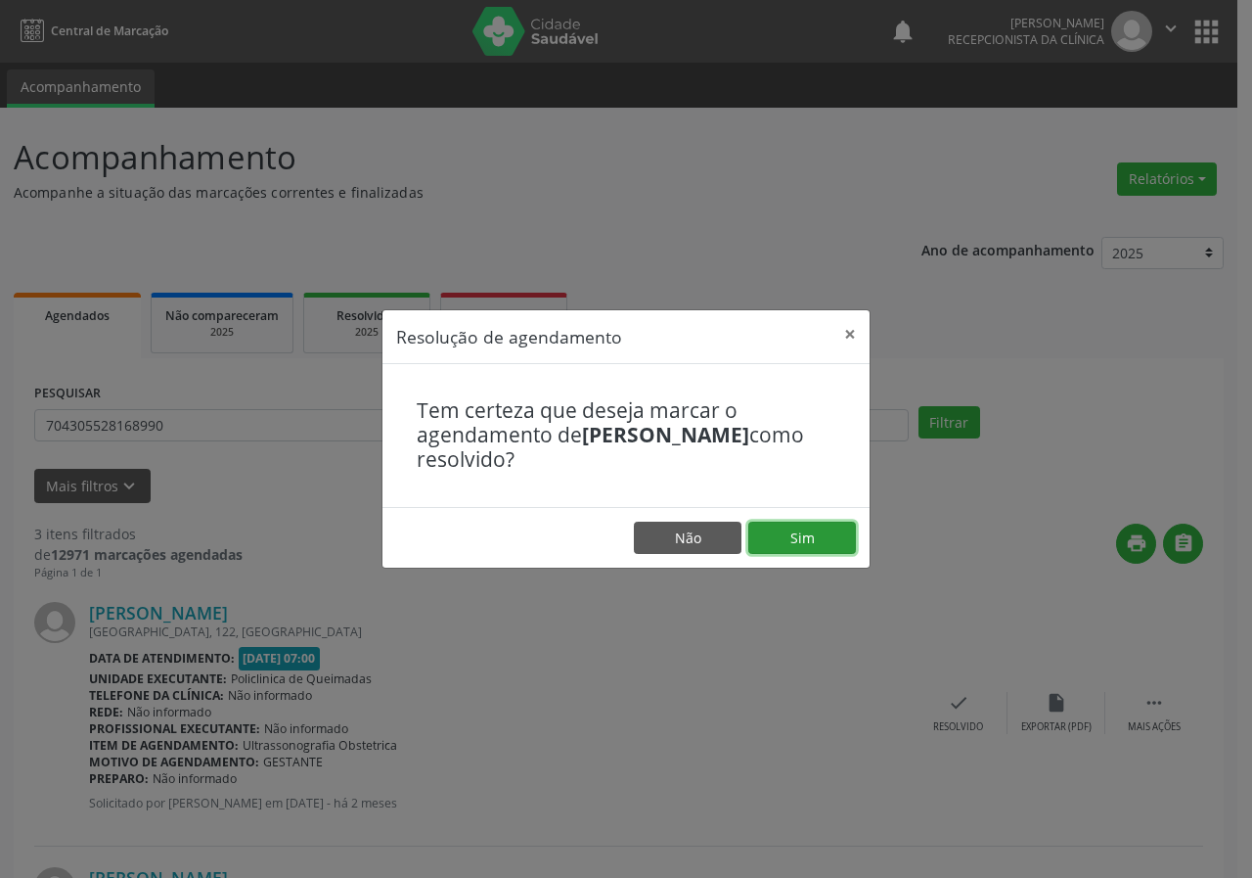
click at [839, 535] on button "Sim" at bounding box center [803, 538] width 108 height 33
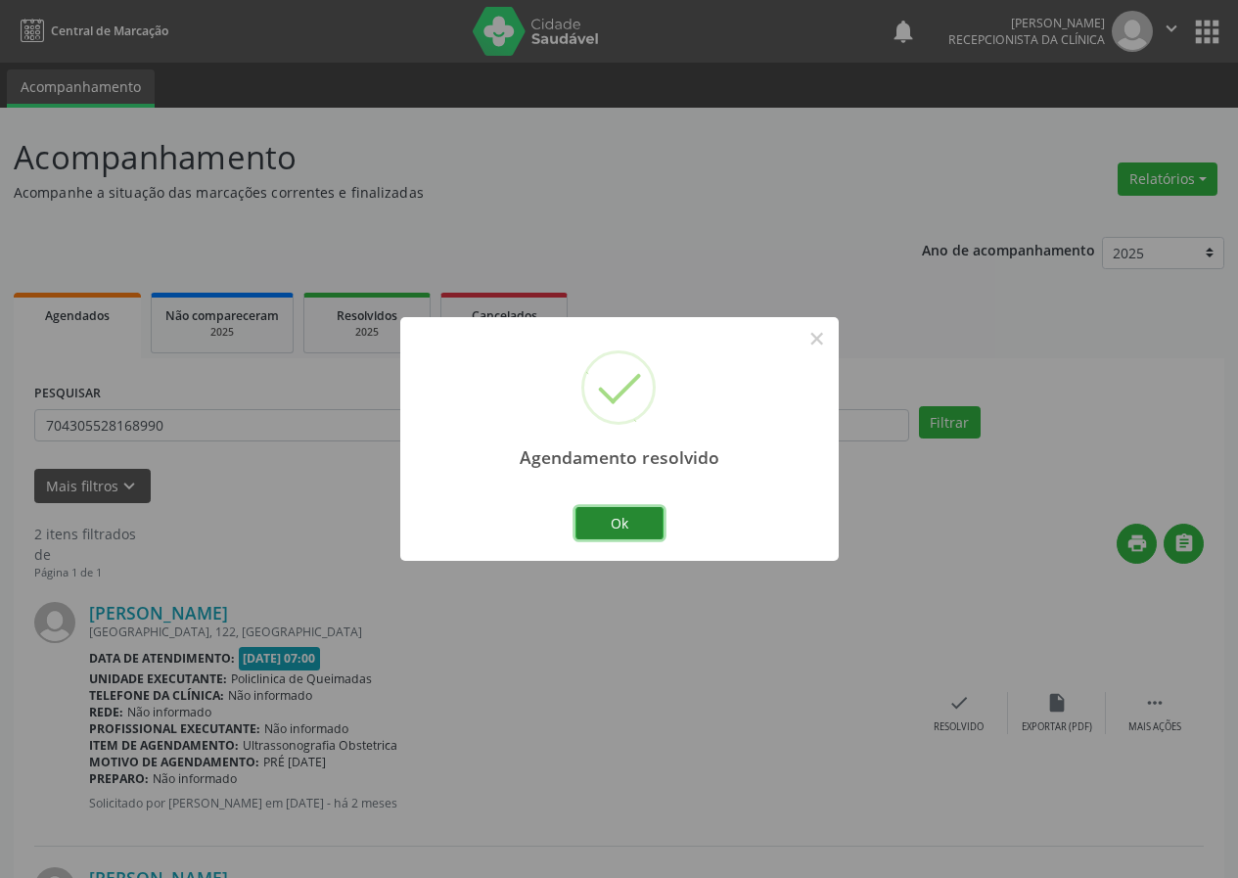
click at [654, 507] on button "Ok" at bounding box center [619, 523] width 88 height 33
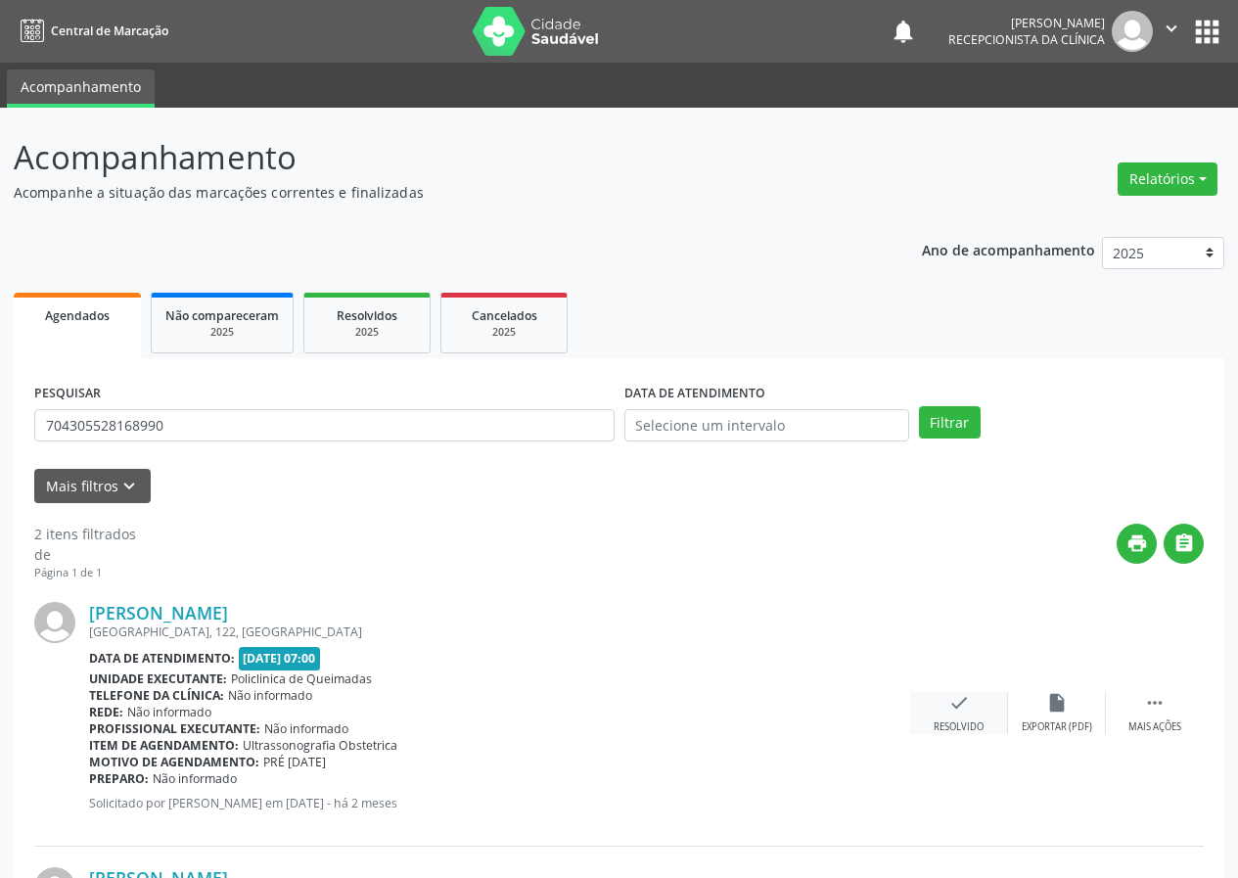
click at [962, 694] on icon "check" at bounding box center [959, 703] width 22 height 22
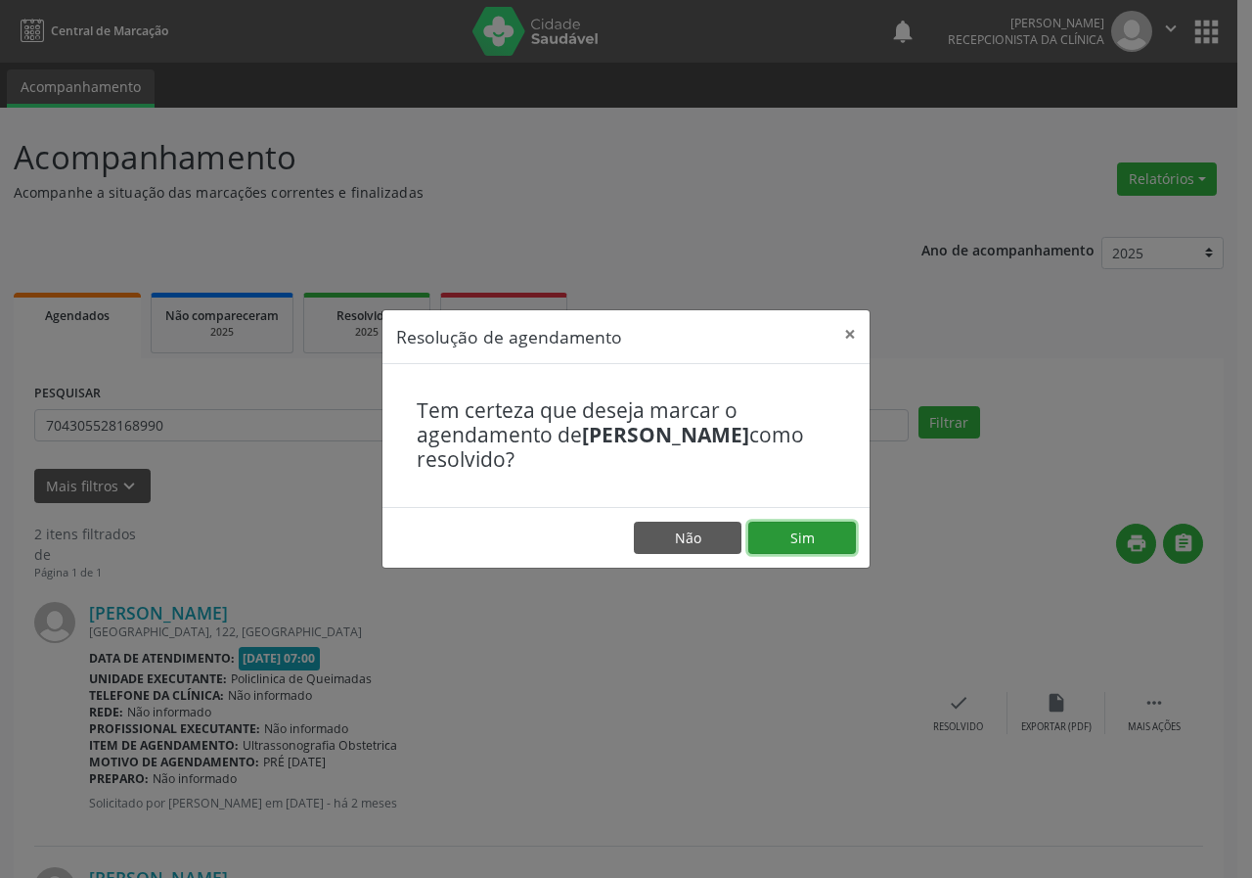
click at [801, 544] on button "Sim" at bounding box center [803, 538] width 108 height 33
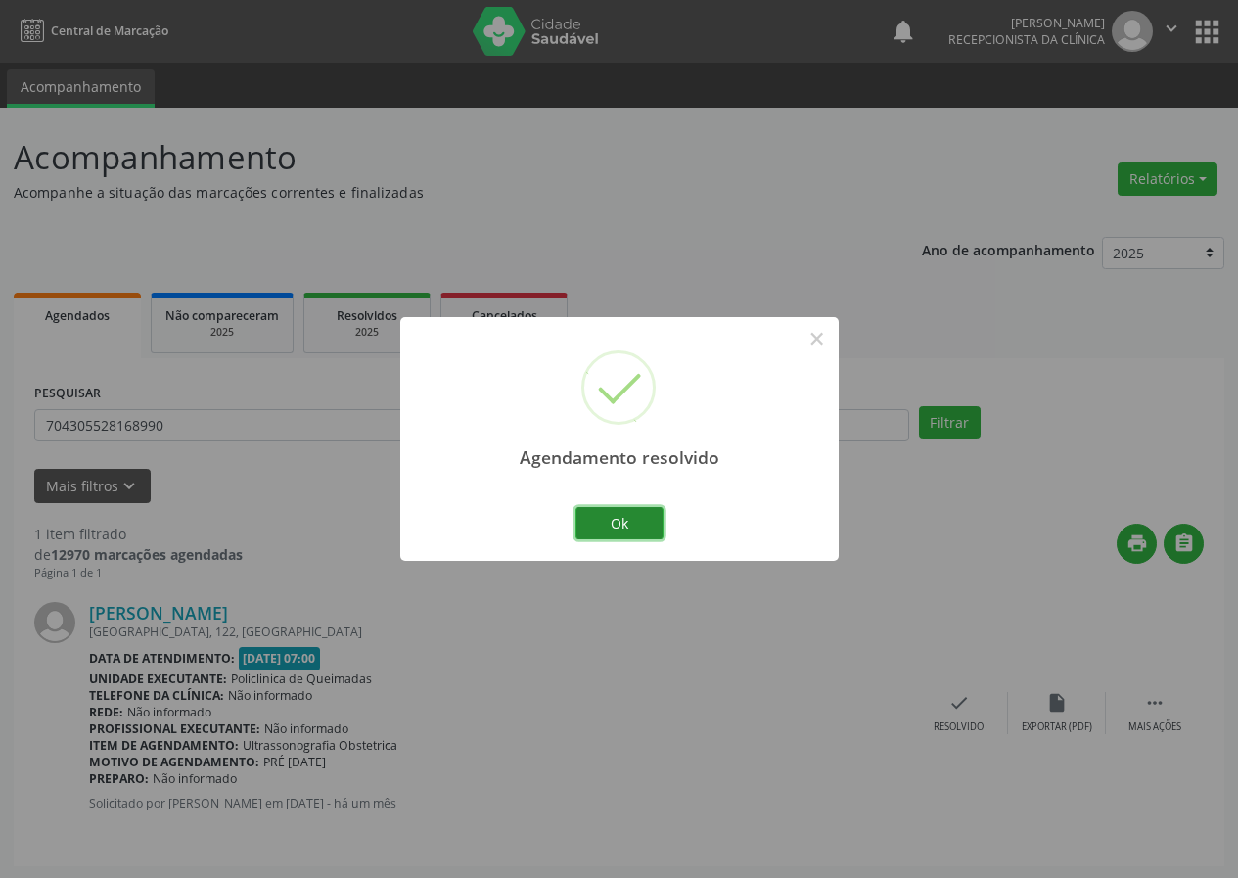
click at [653, 522] on button "Ok" at bounding box center [619, 523] width 88 height 33
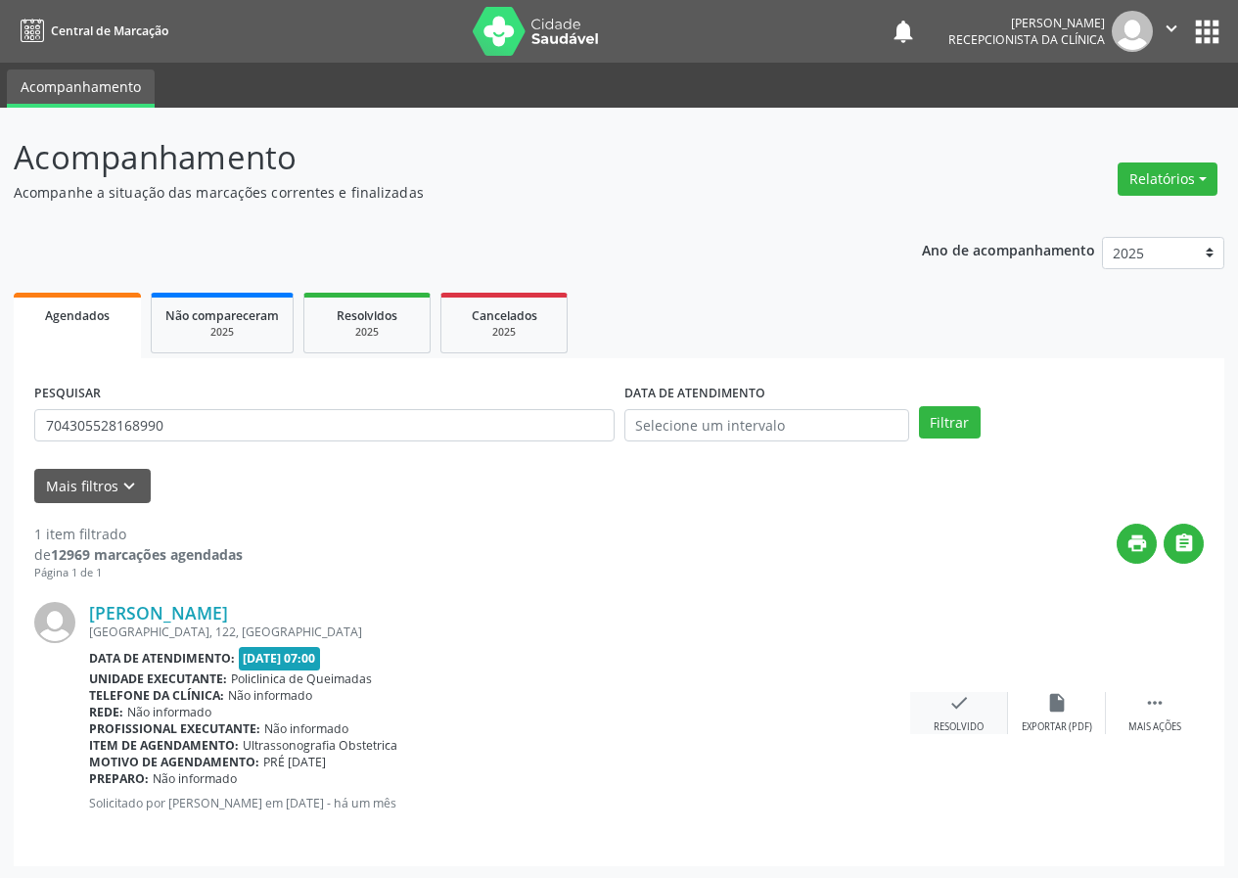
click at [954, 717] on div "check Resolvido" at bounding box center [959, 713] width 98 height 42
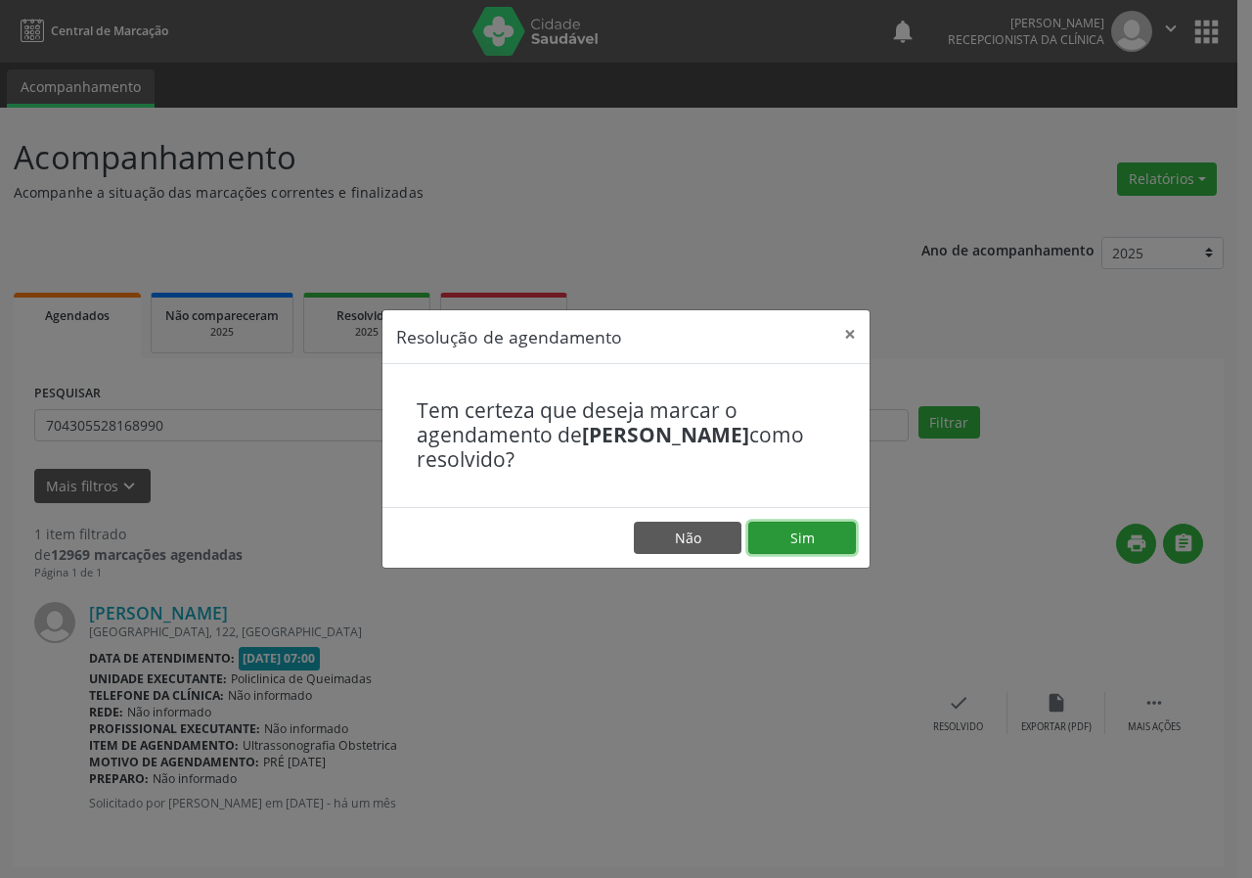
click at [795, 541] on button "Sim" at bounding box center [803, 538] width 108 height 33
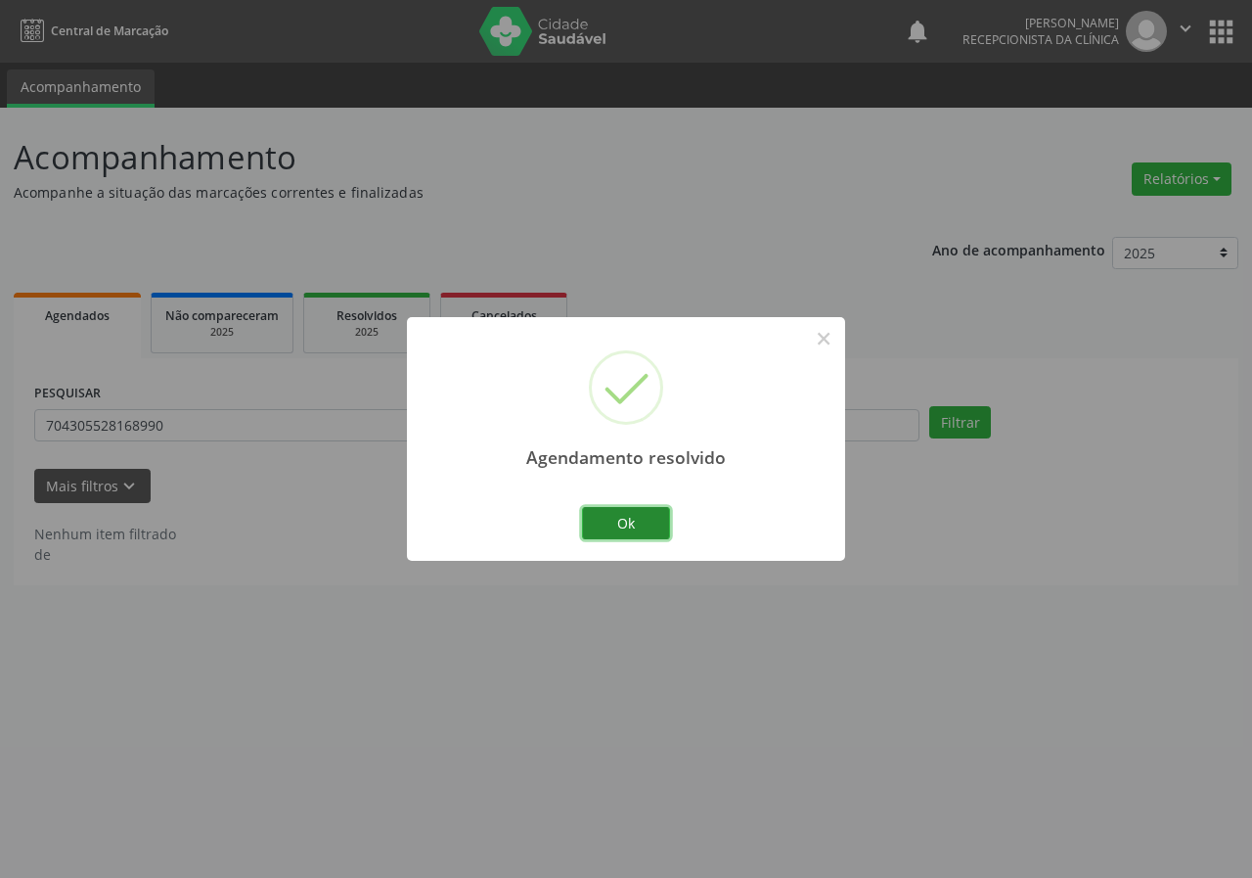
click at [658, 528] on button "Ok" at bounding box center [626, 523] width 88 height 33
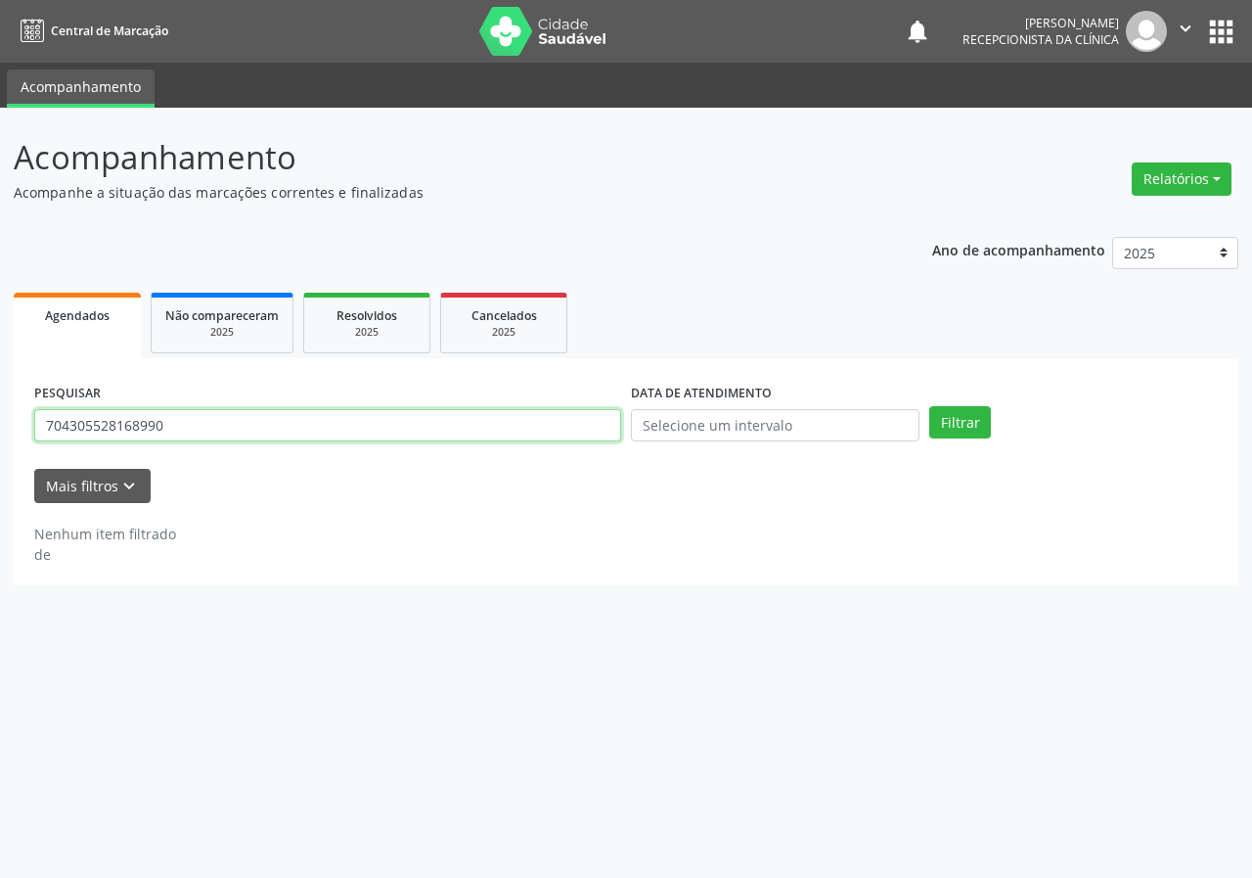
click at [477, 427] on input "704305528168990" at bounding box center [327, 425] width 587 height 33
type input "700003933341900"
click at [930, 406] on button "Filtrar" at bounding box center [961, 422] width 62 height 33
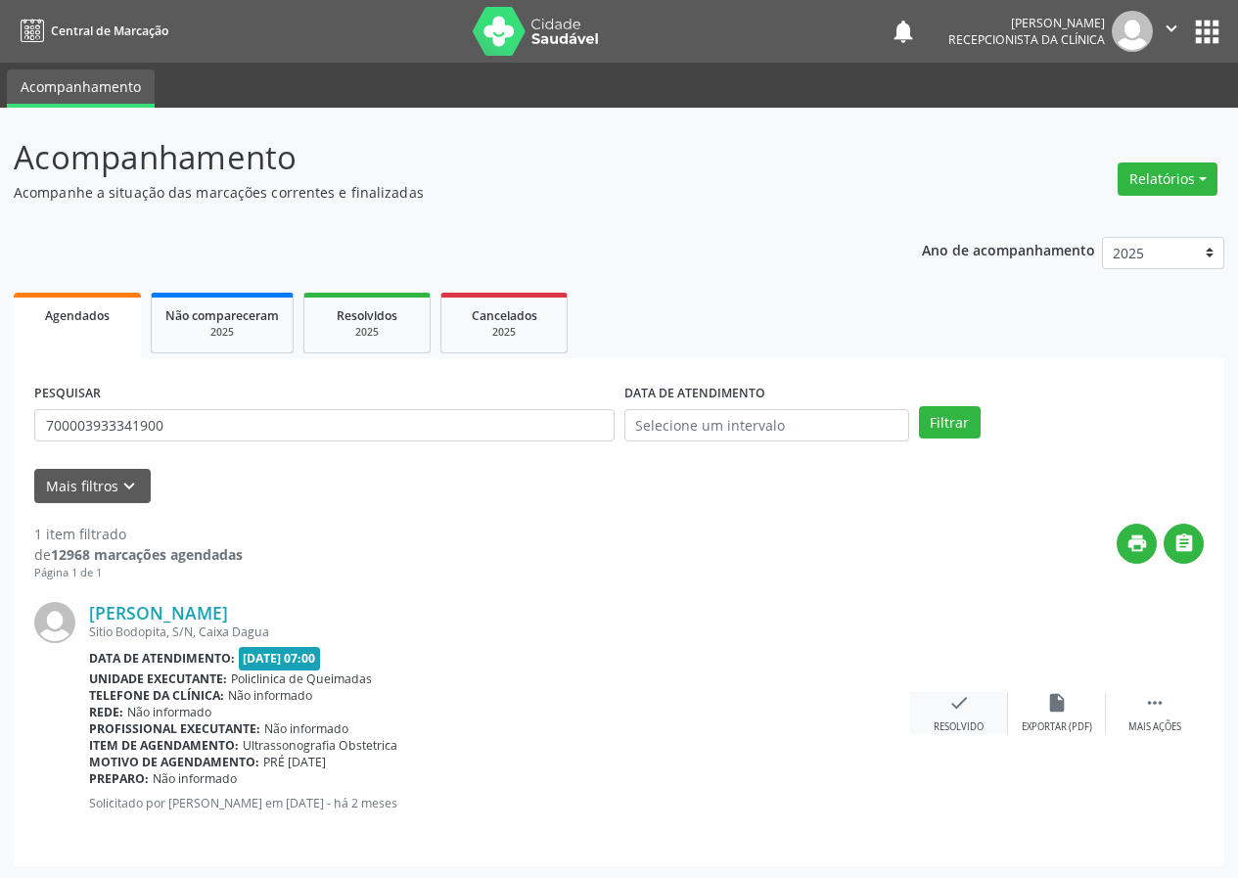
click at [962, 709] on icon "check" at bounding box center [959, 703] width 22 height 22
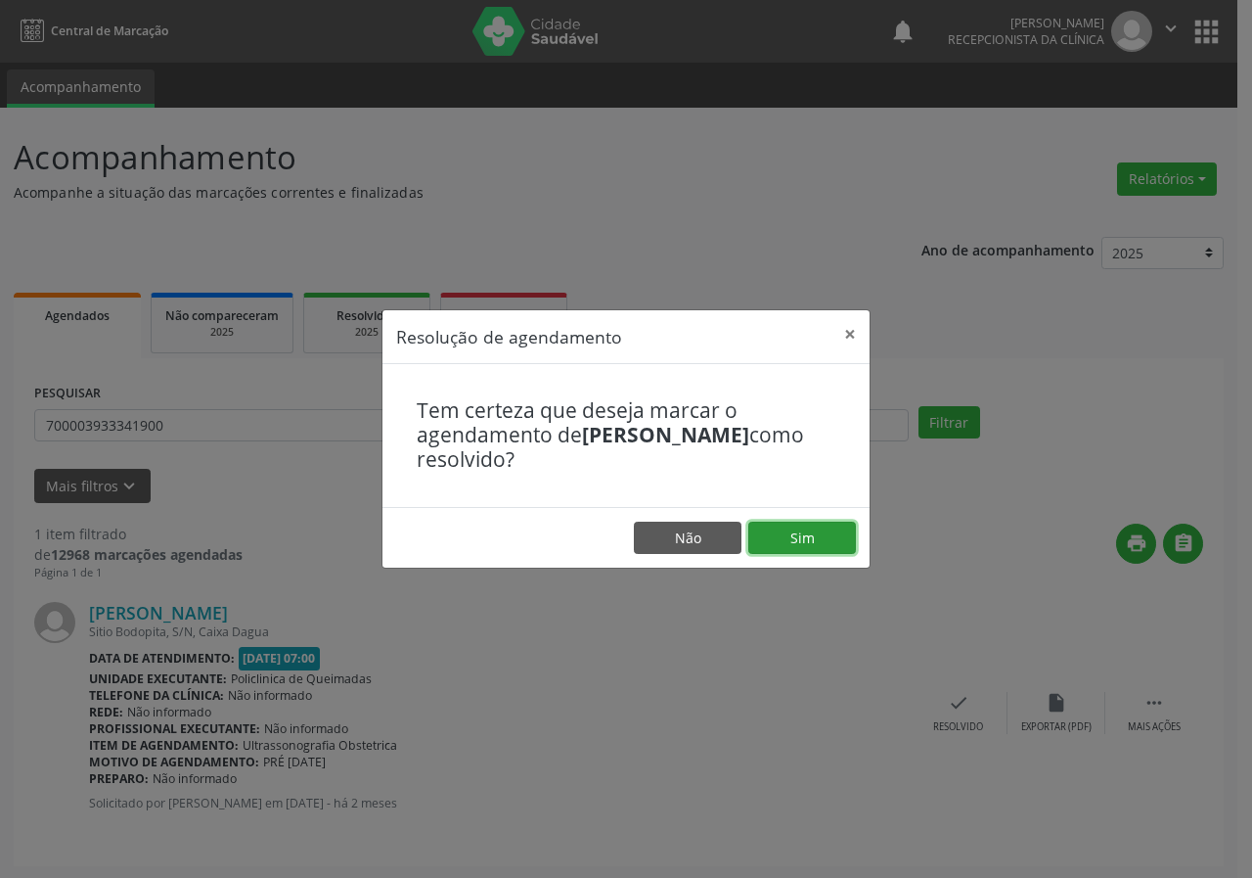
click at [816, 535] on button "Sim" at bounding box center [803, 538] width 108 height 33
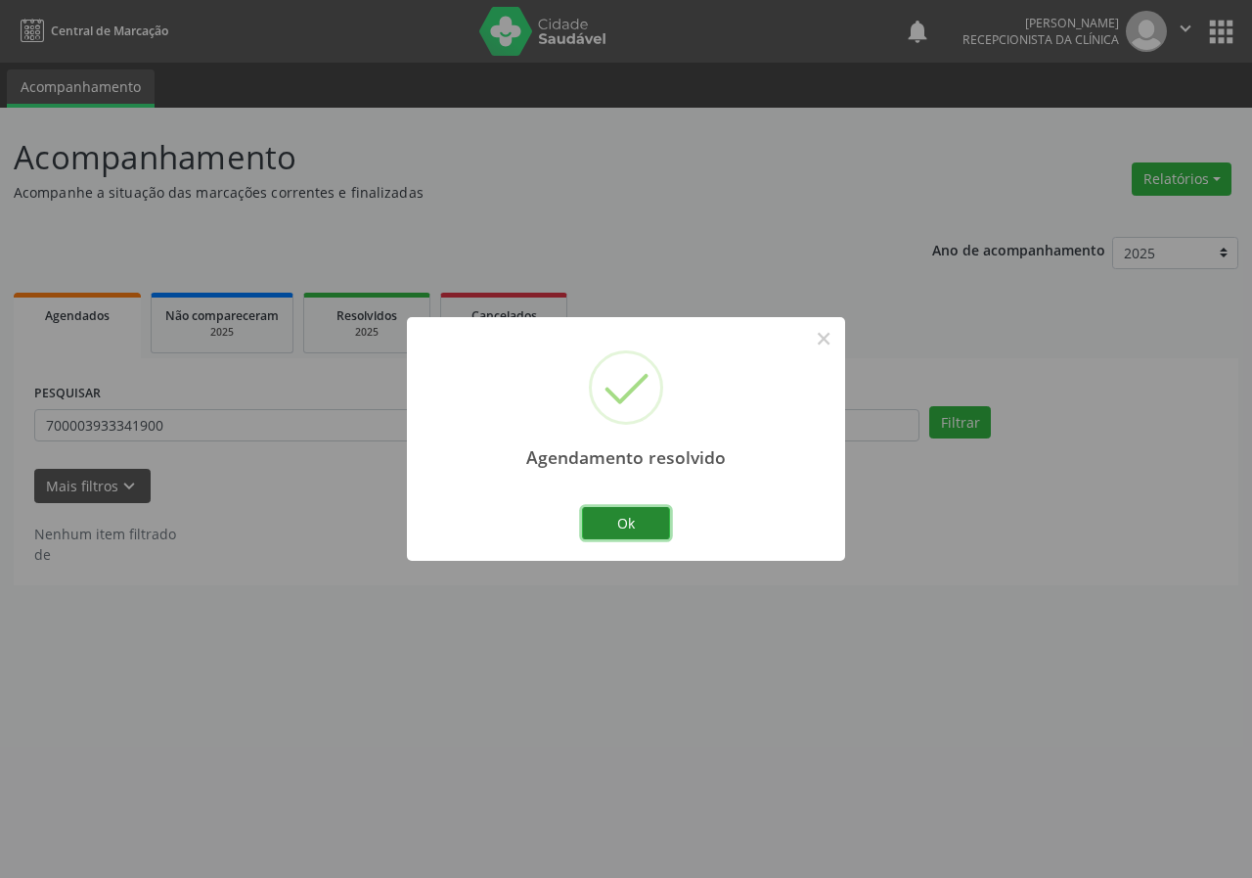
click at [648, 521] on button "Ok" at bounding box center [626, 523] width 88 height 33
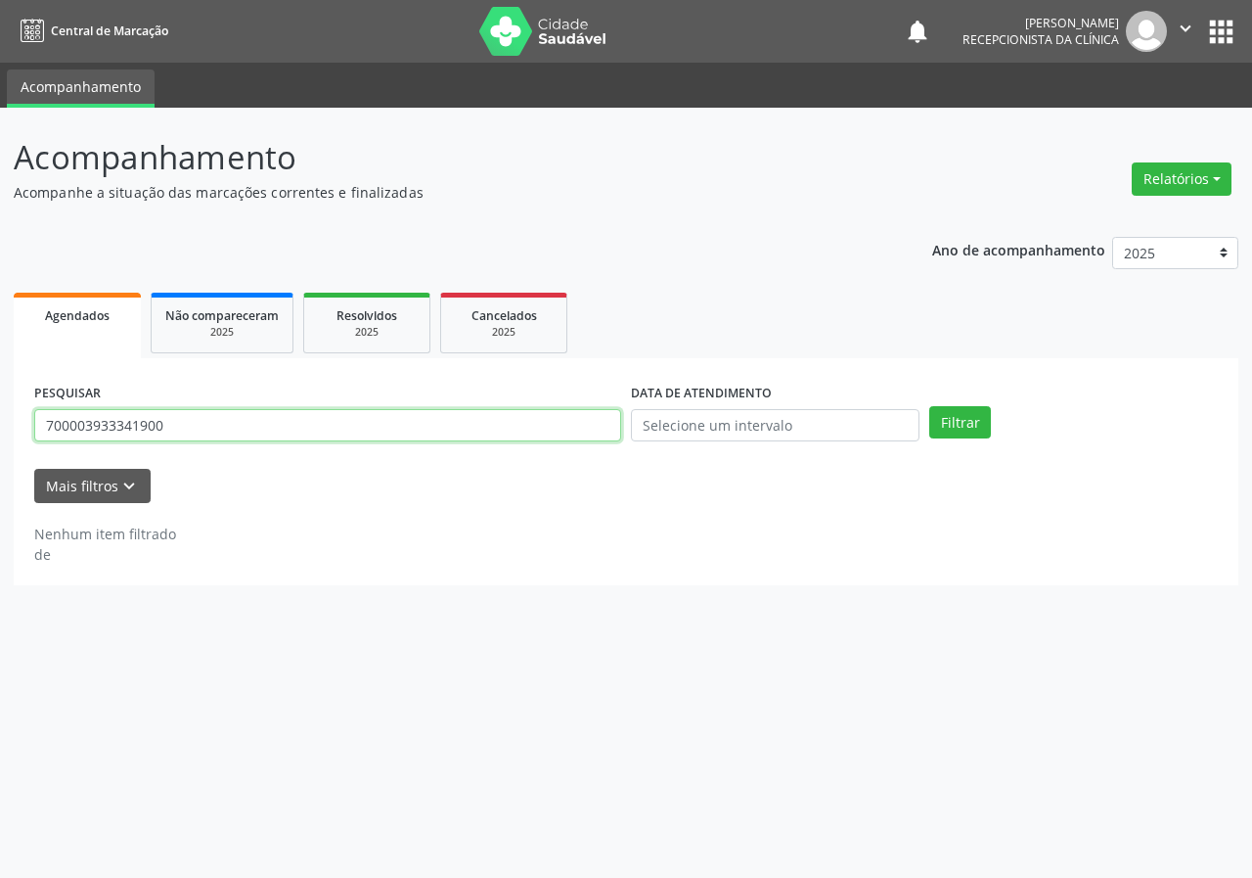
click at [556, 418] on input "700003933341900" at bounding box center [327, 425] width 587 height 33
type input "703203633541192"
click at [930, 406] on button "Filtrar" at bounding box center [961, 422] width 62 height 33
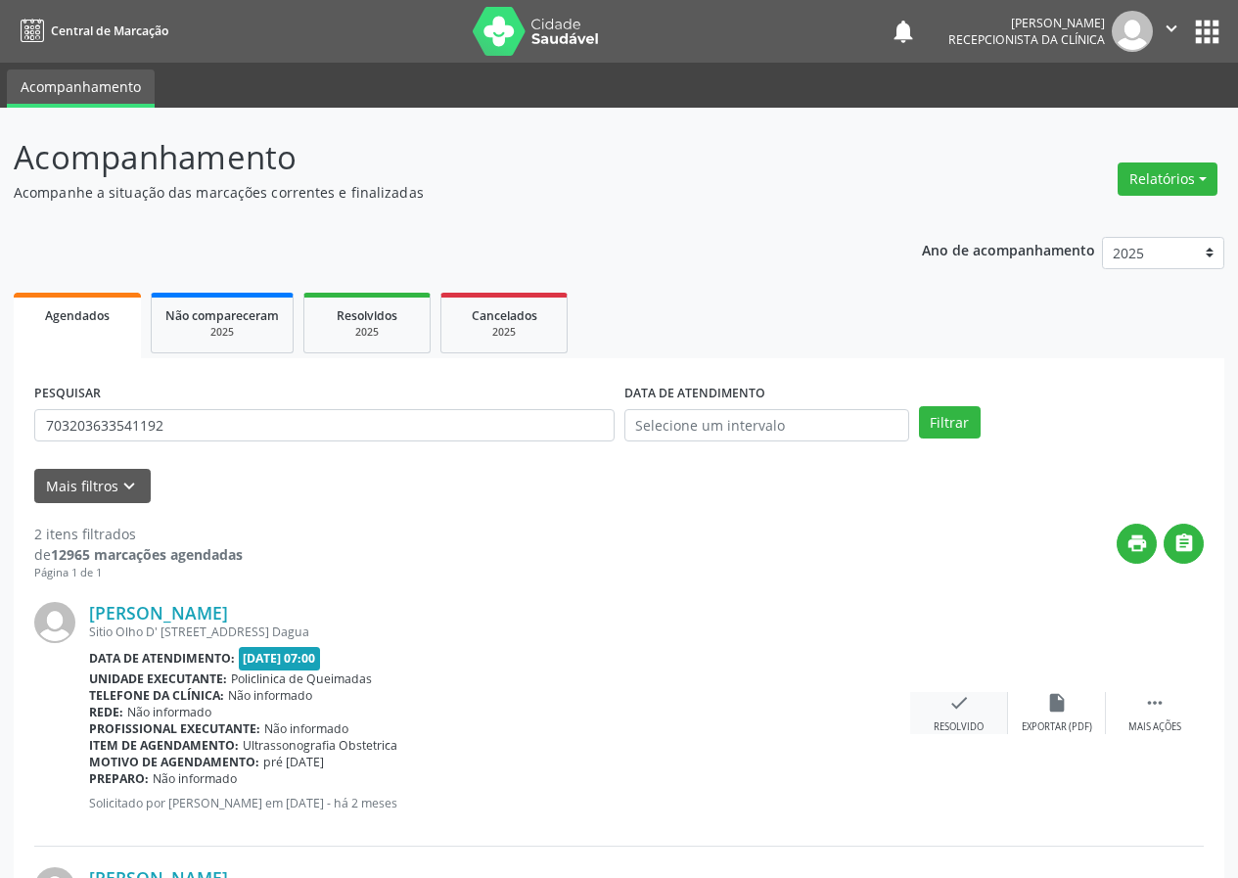
click at [960, 707] on icon "check" at bounding box center [959, 703] width 22 height 22
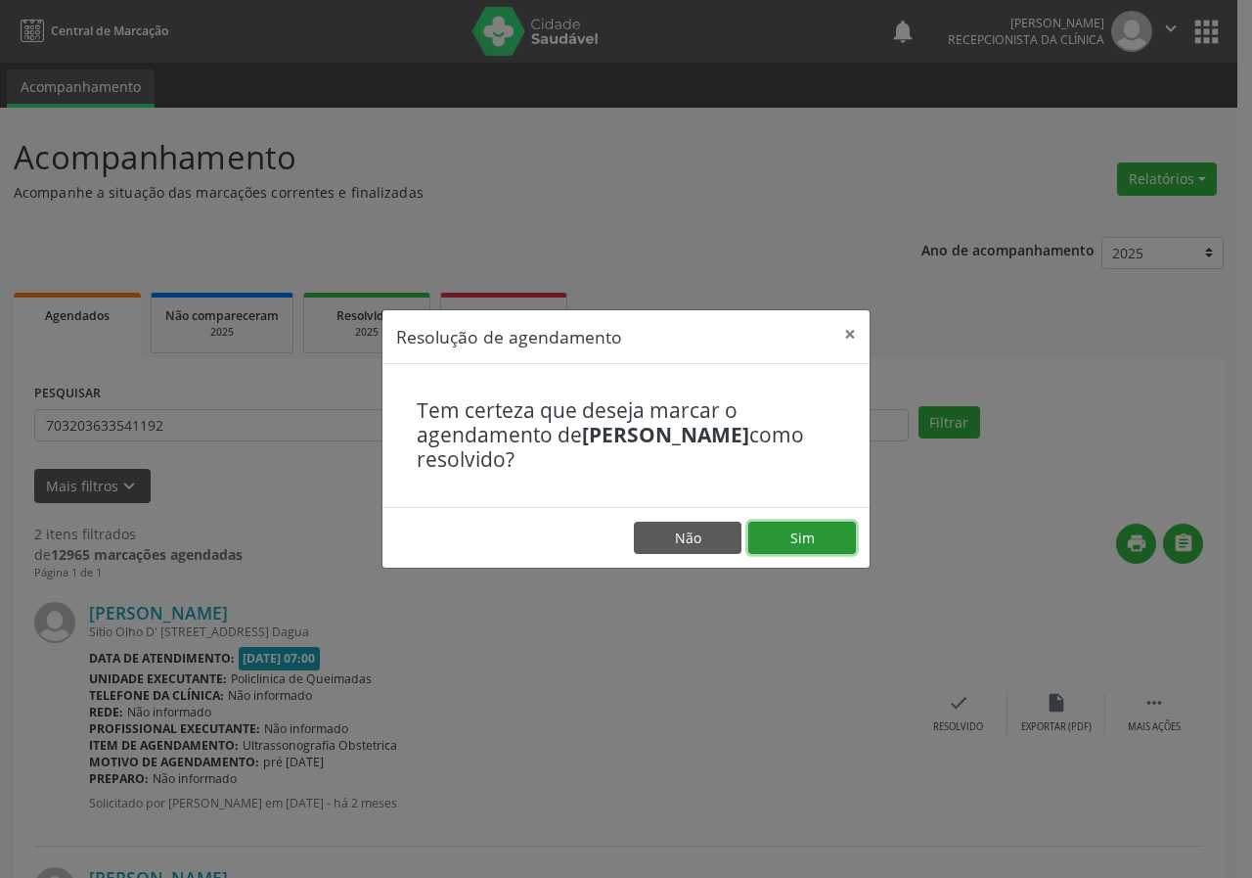
click at [827, 538] on button "Sim" at bounding box center [803, 538] width 108 height 33
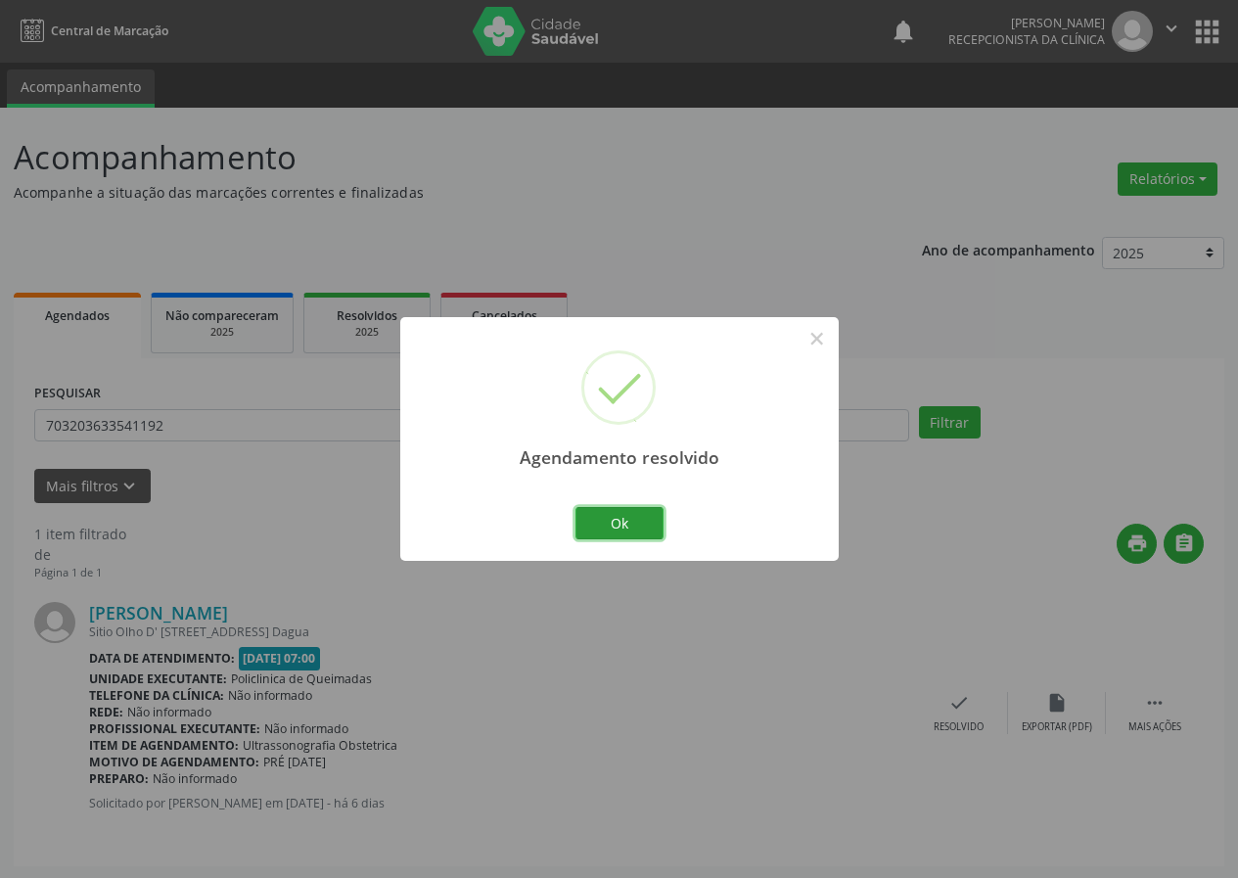
click at [621, 512] on button "Ok" at bounding box center [619, 523] width 88 height 33
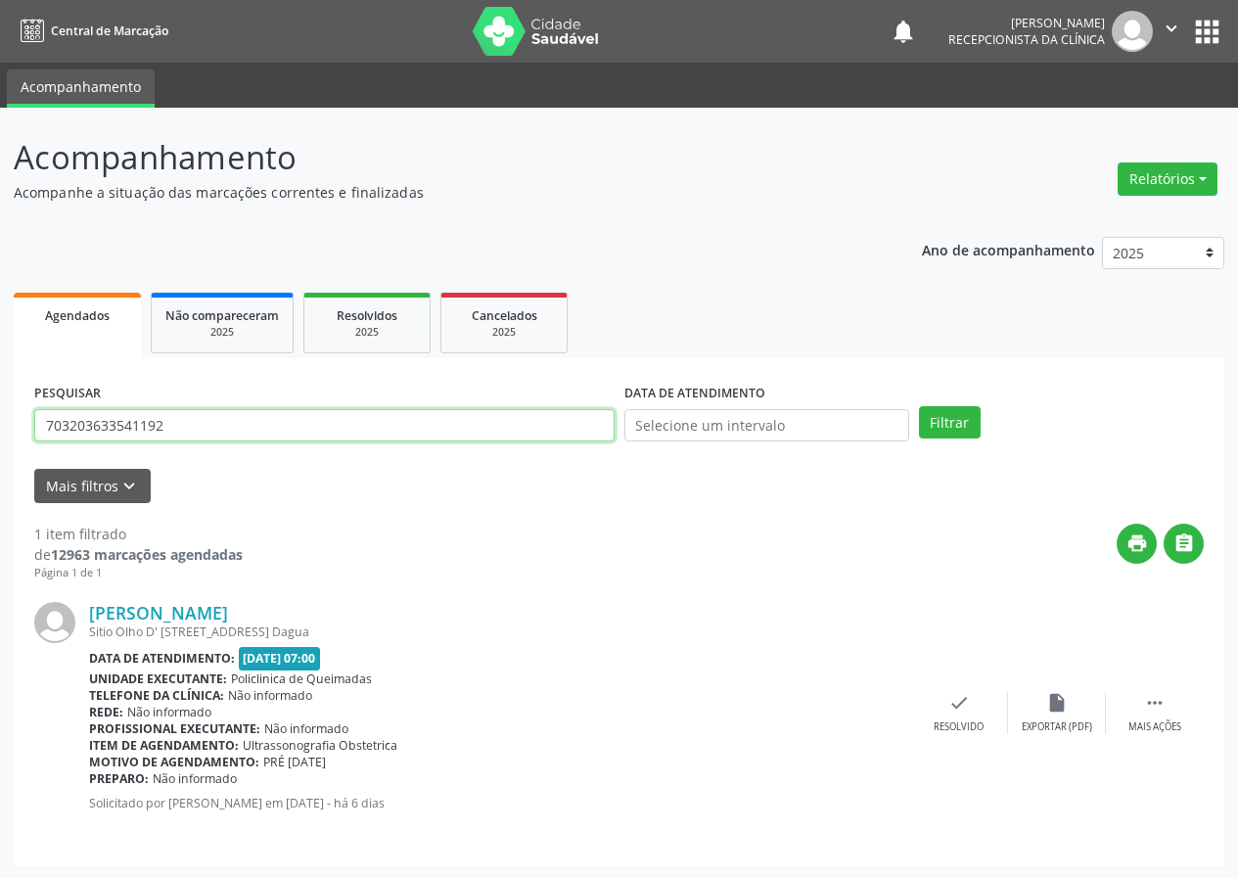
click at [389, 433] on input "703203633541192" at bounding box center [324, 425] width 580 height 33
type input "705008424212652"
click at [919, 406] on button "Filtrar" at bounding box center [950, 422] width 62 height 33
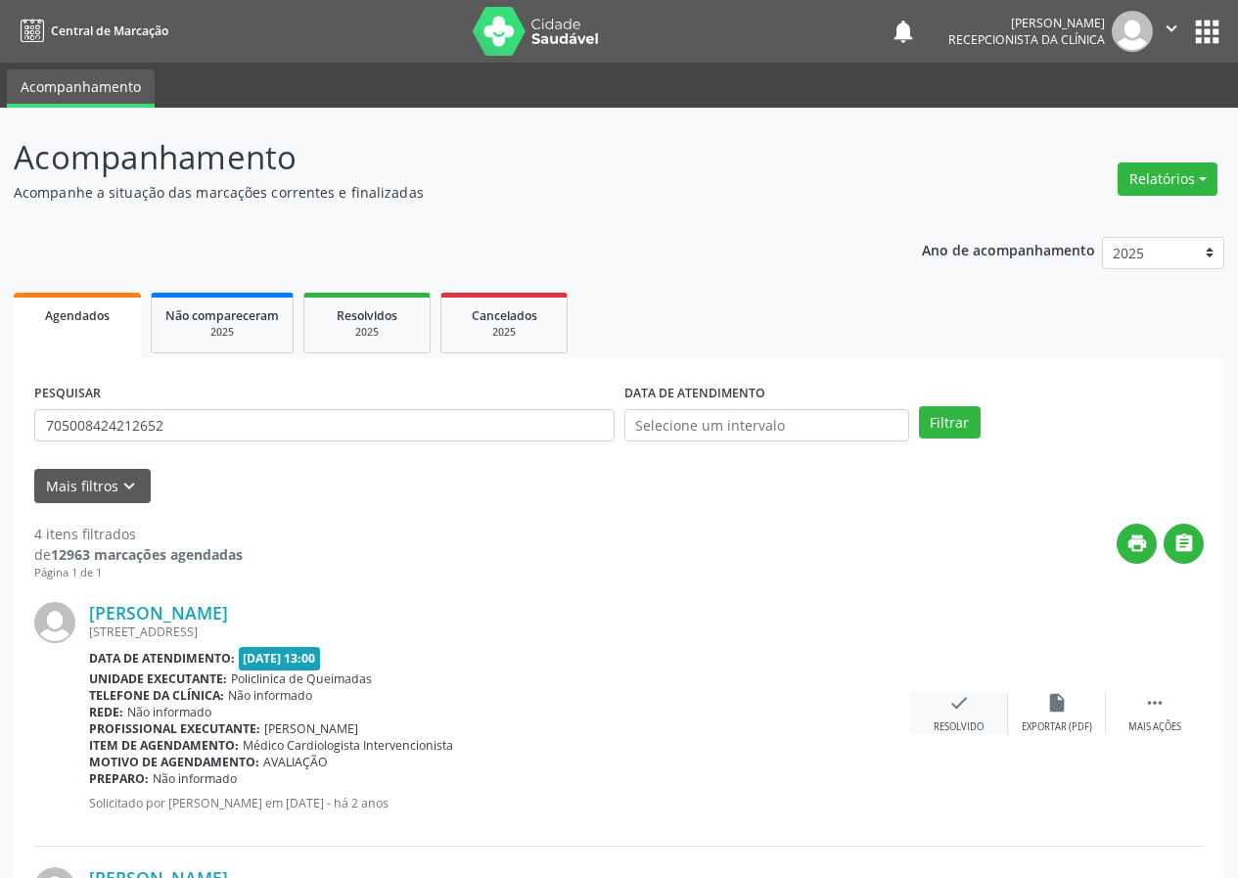
click at [960, 712] on icon "check" at bounding box center [959, 703] width 22 height 22
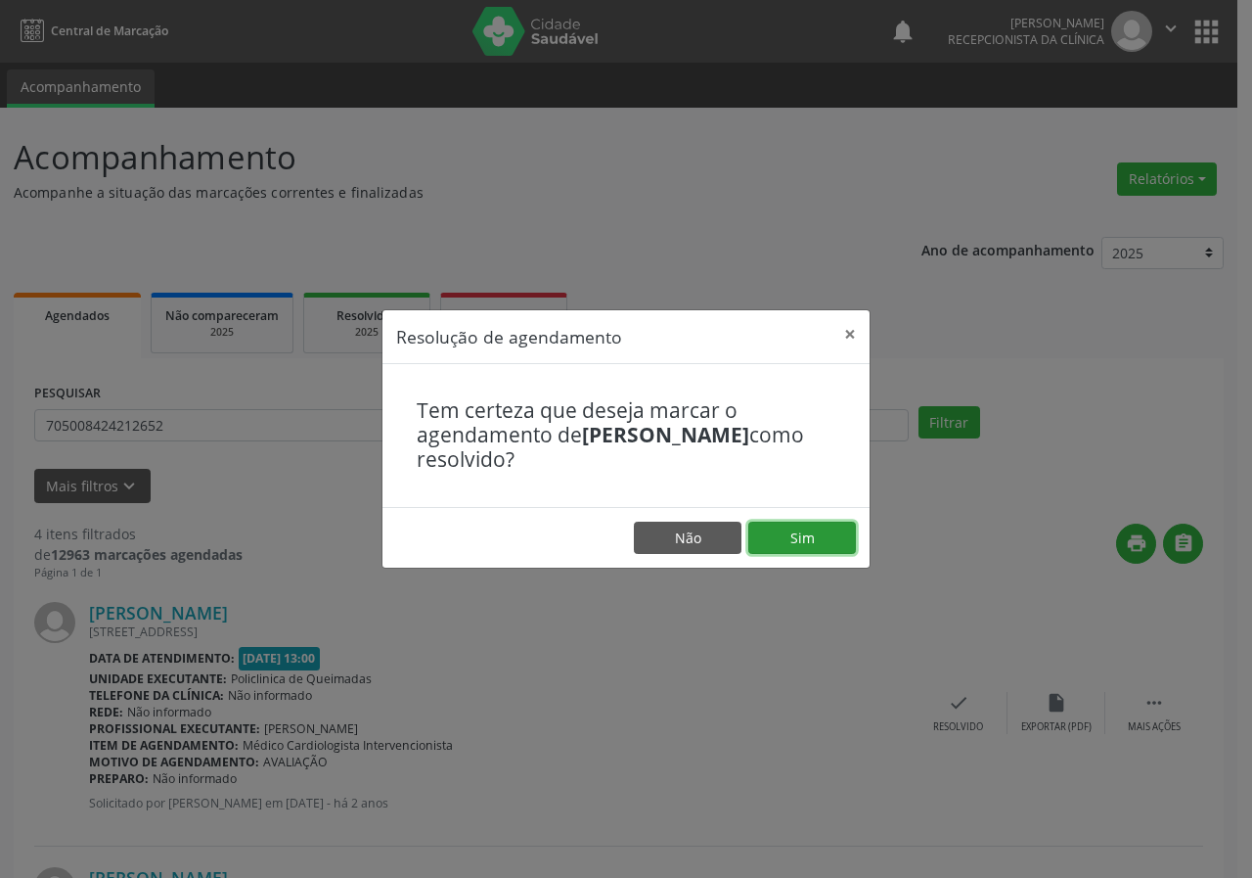
click at [833, 535] on button "Sim" at bounding box center [803, 538] width 108 height 33
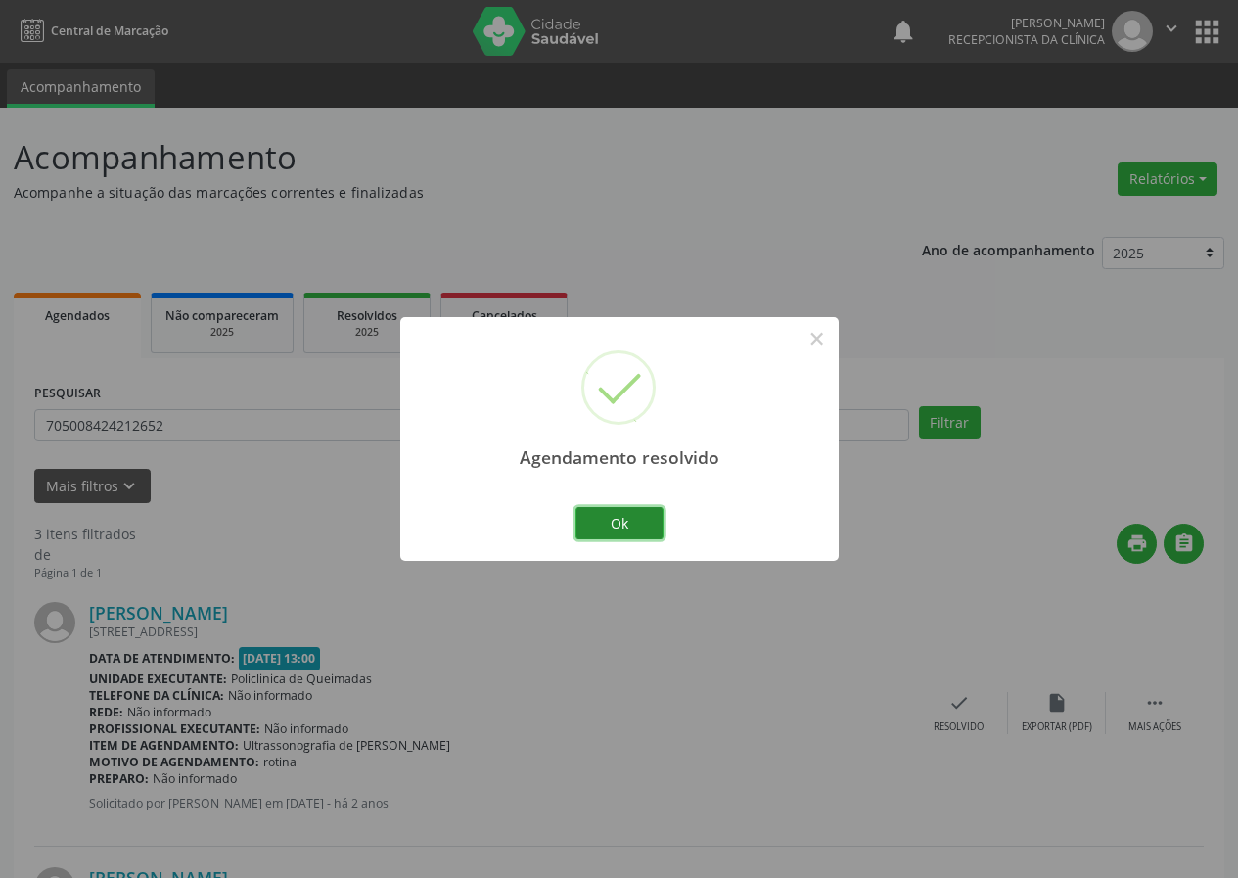
click at [661, 517] on button "Ok" at bounding box center [619, 523] width 88 height 33
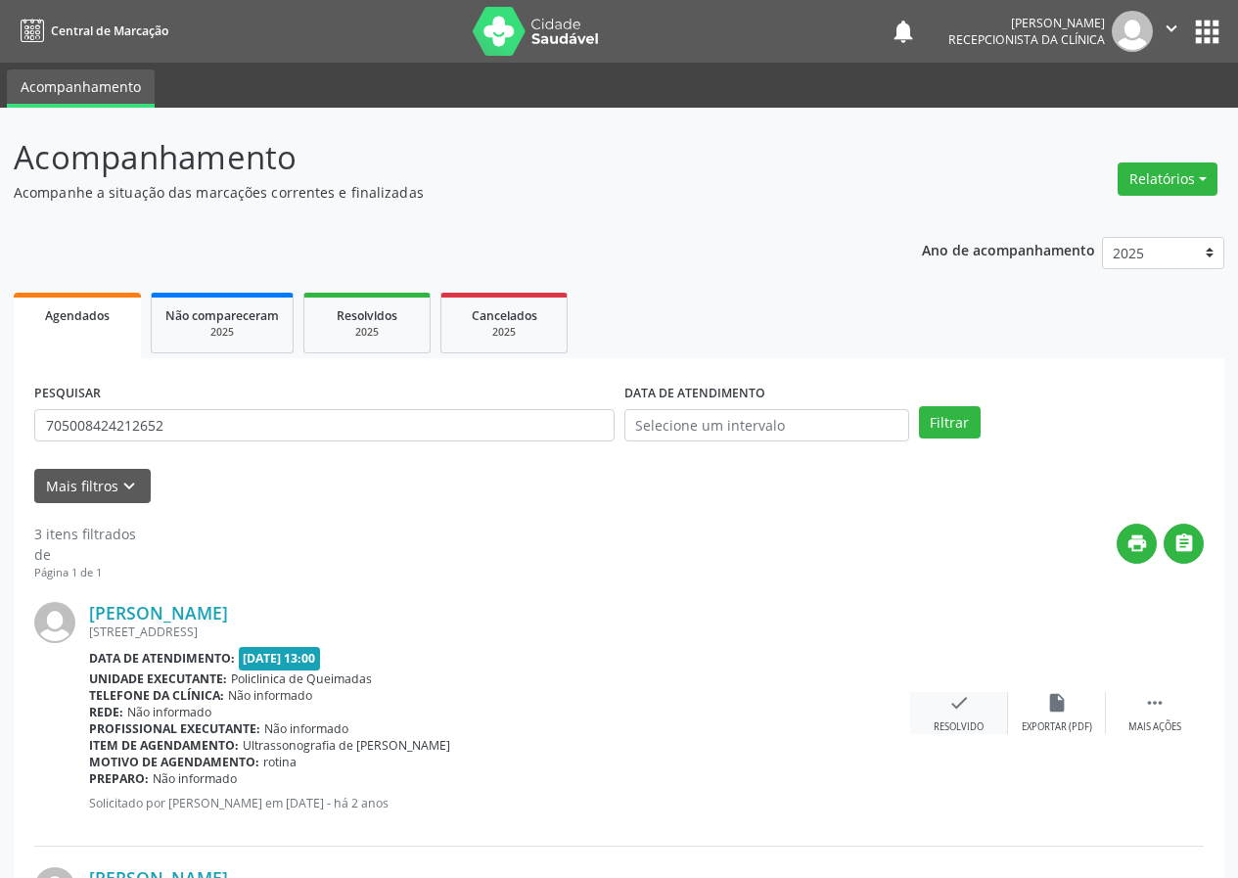
click at [953, 716] on div "check Resolvido" at bounding box center [959, 713] width 98 height 42
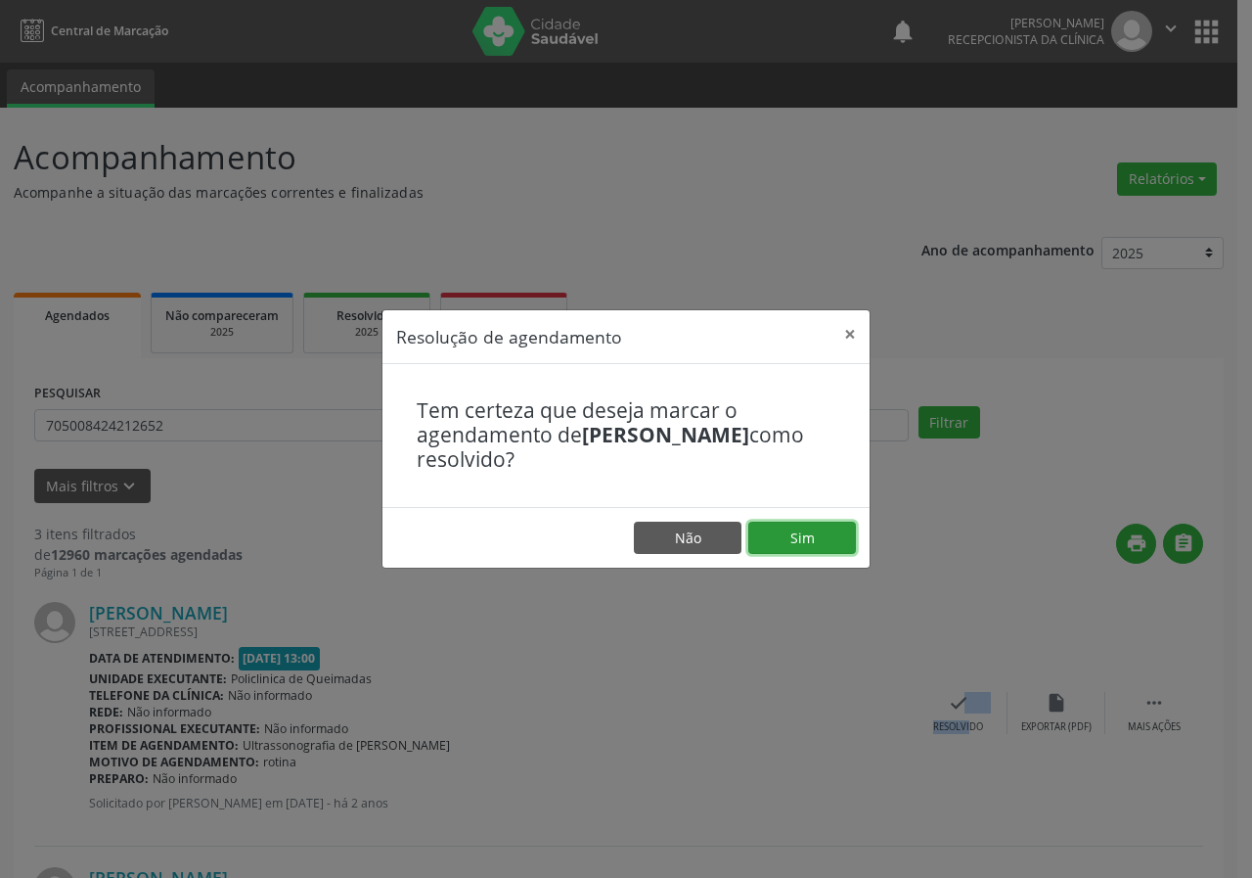
click at [823, 533] on button "Sim" at bounding box center [803, 538] width 108 height 33
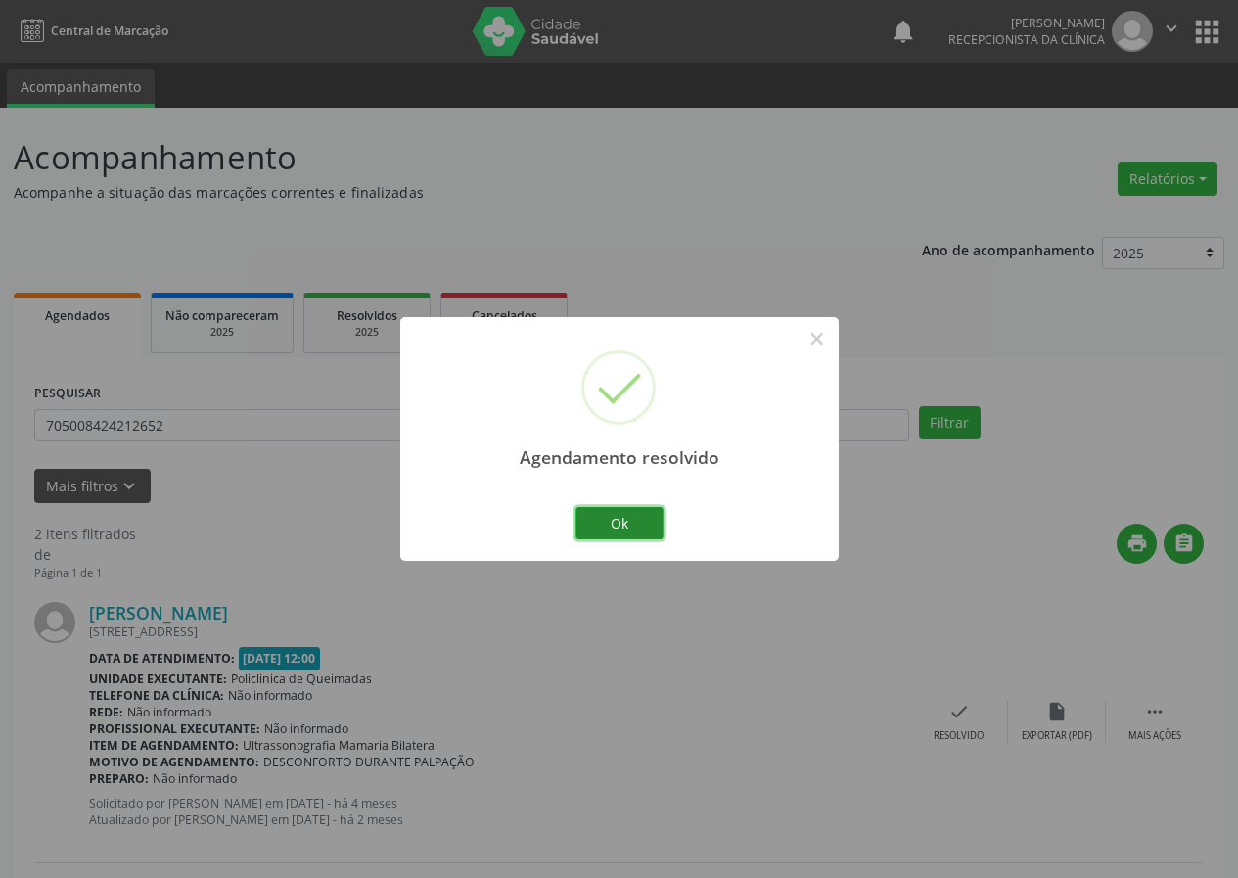
click at [638, 521] on button "Ok" at bounding box center [619, 523] width 88 height 33
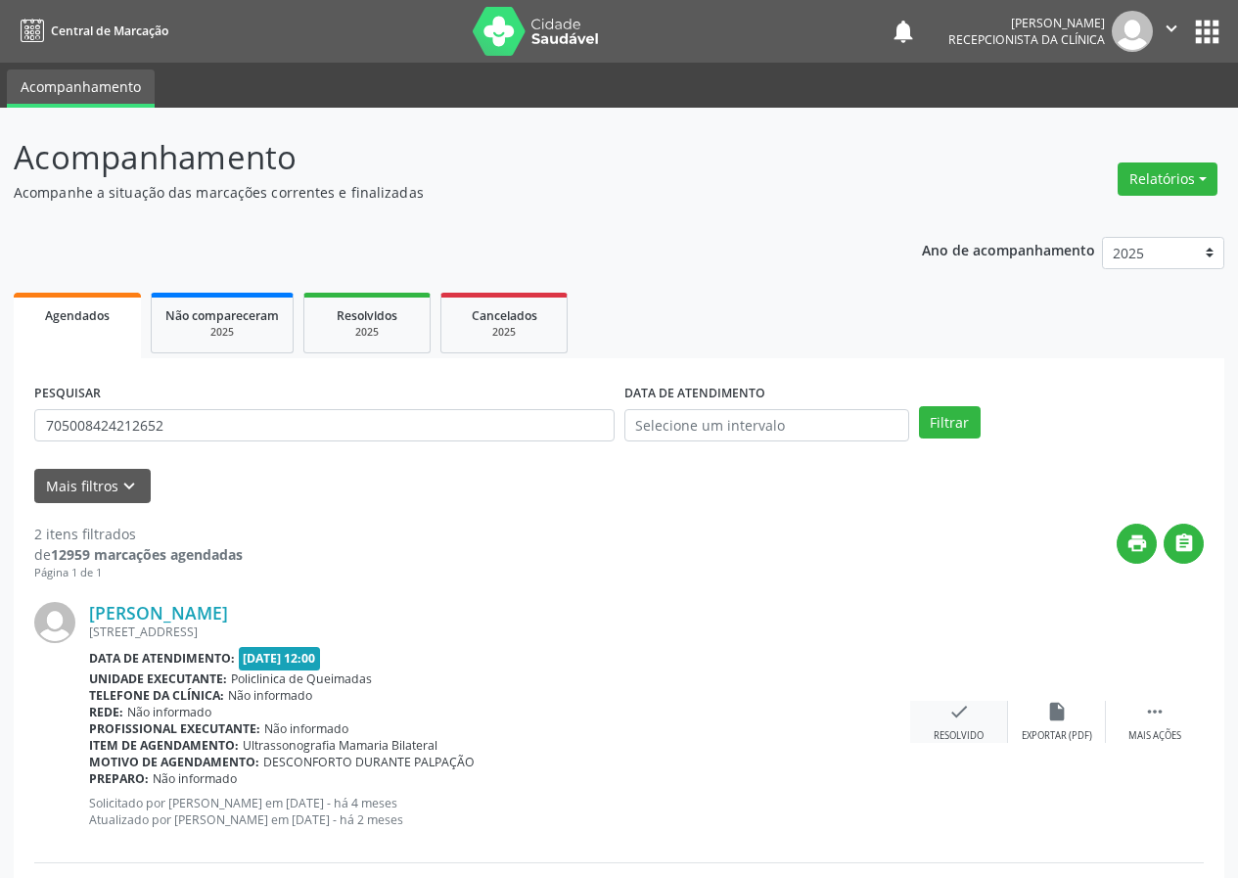
click at [965, 718] on icon "check" at bounding box center [959, 712] width 22 height 22
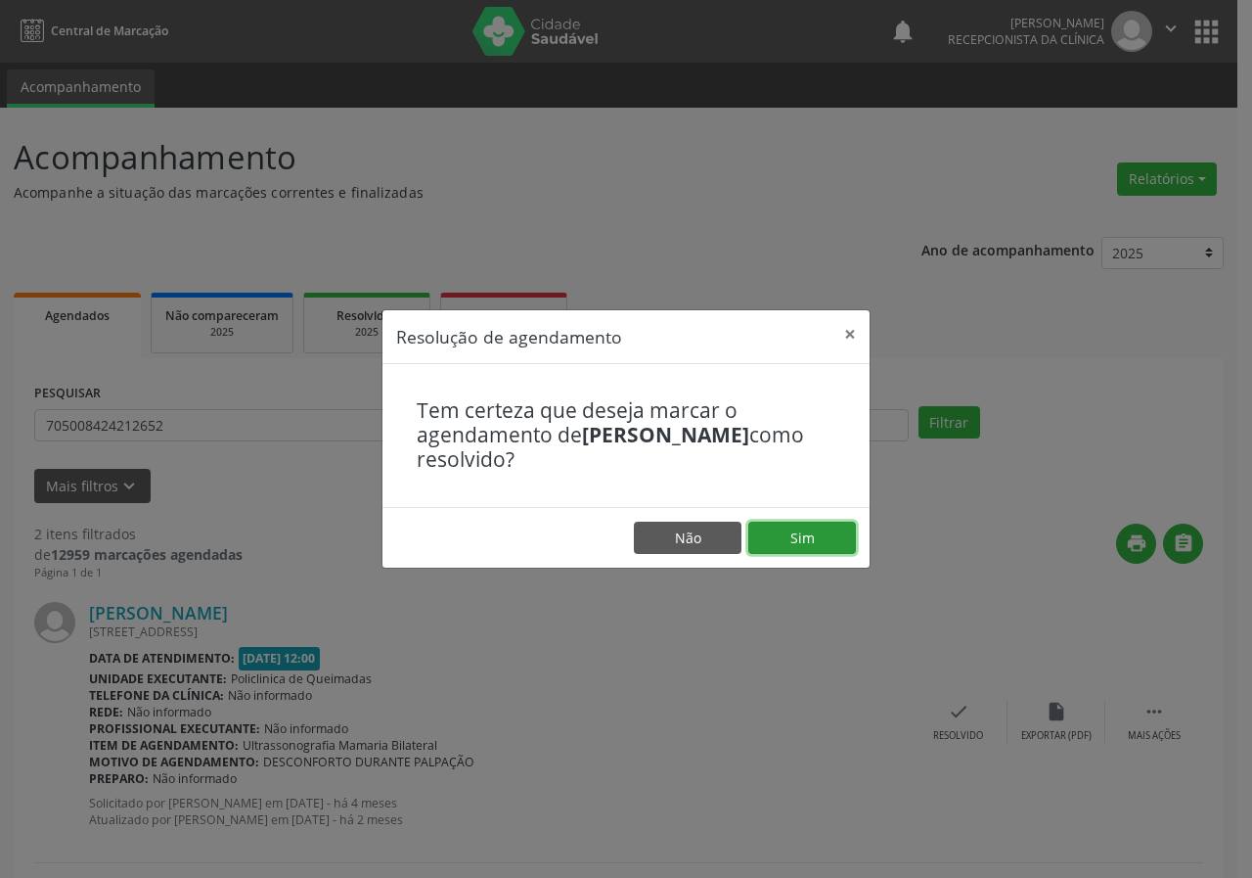
click at [827, 541] on button "Sim" at bounding box center [803, 538] width 108 height 33
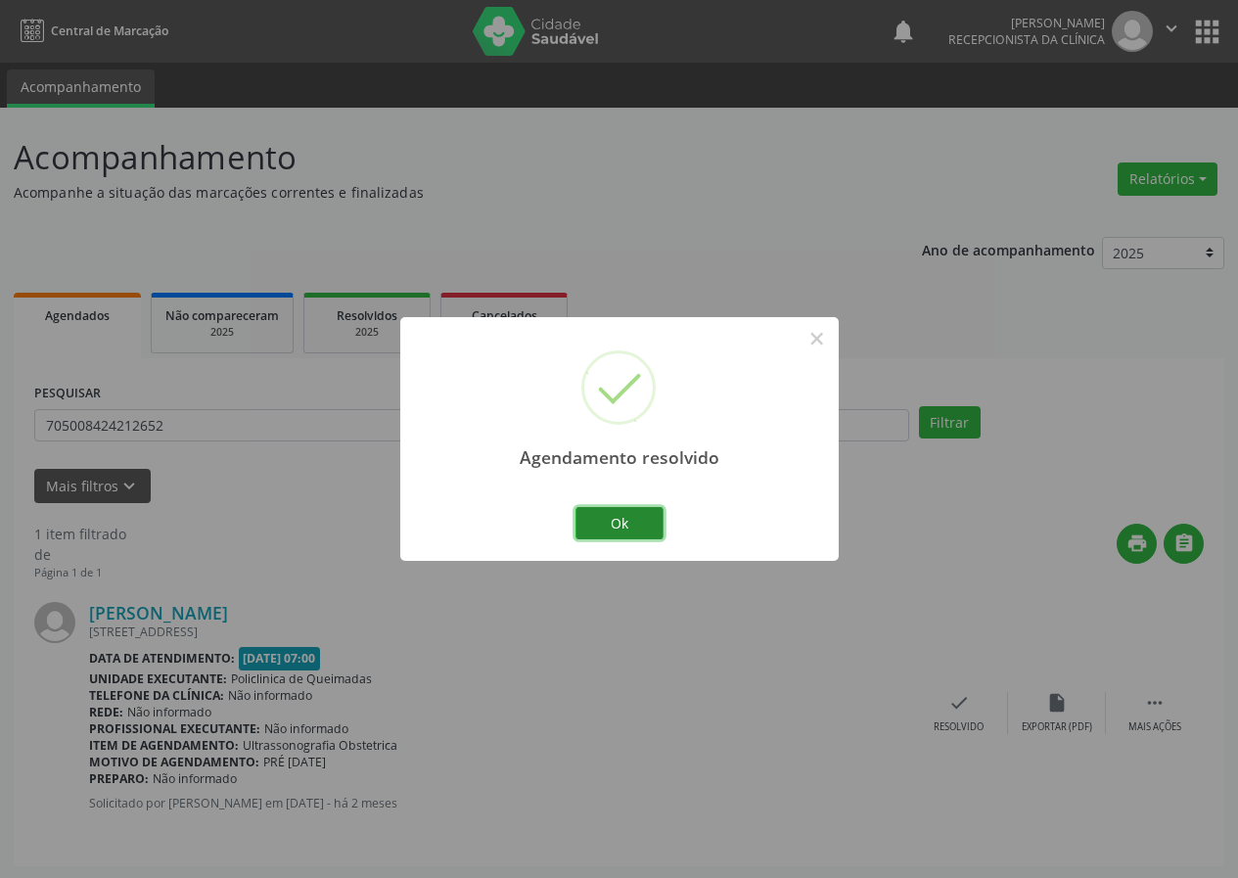
click at [616, 509] on button "Ok" at bounding box center [619, 523] width 88 height 33
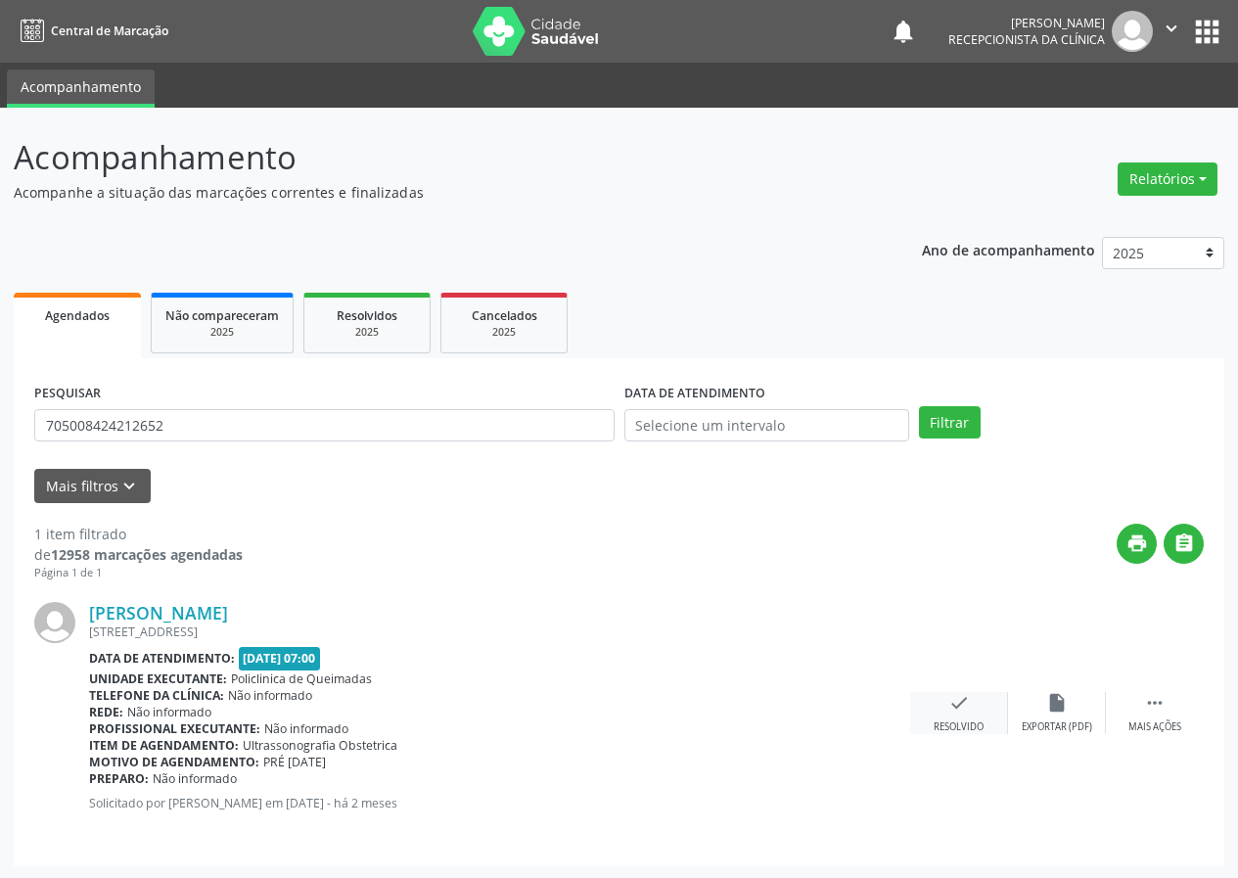
click at [954, 707] on icon "check" at bounding box center [959, 703] width 22 height 22
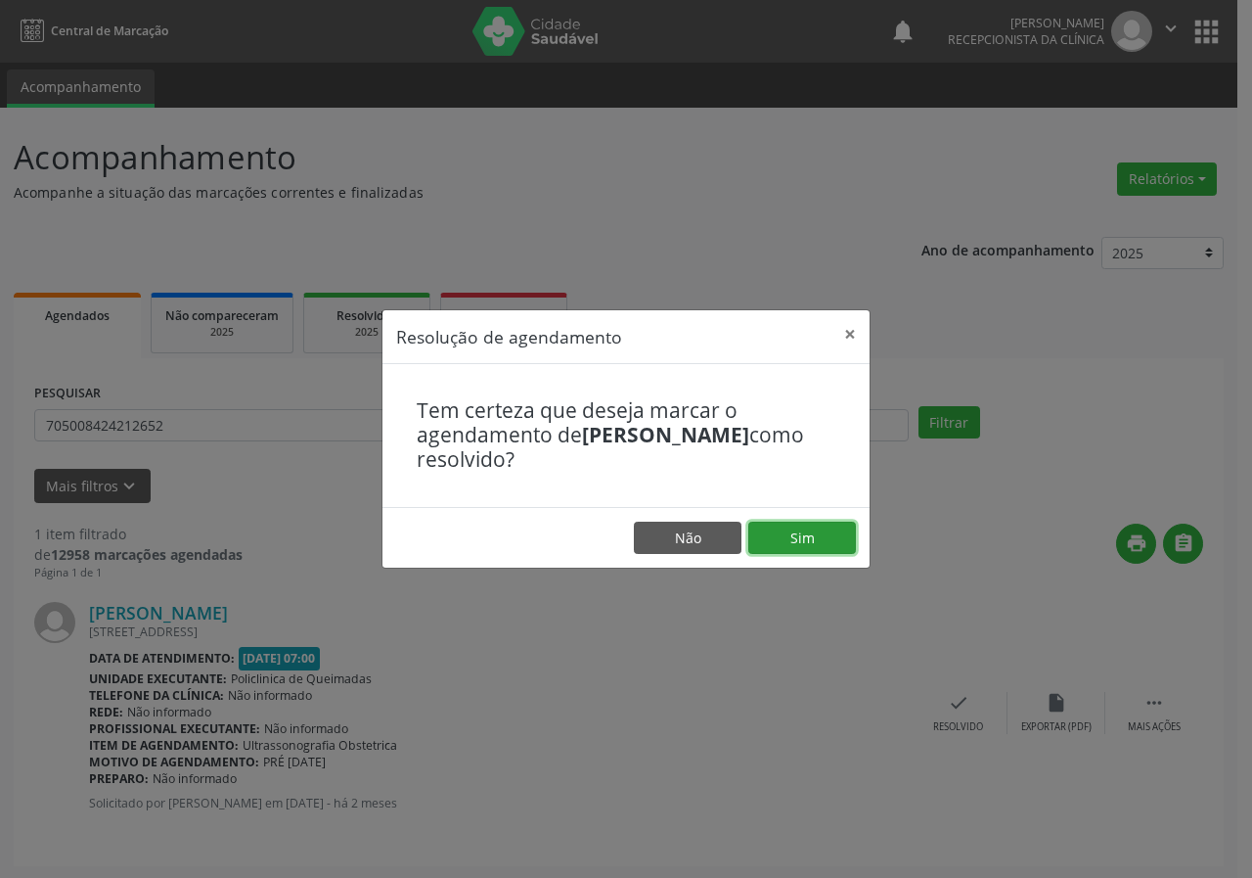
click at [792, 524] on button "Sim" at bounding box center [803, 538] width 108 height 33
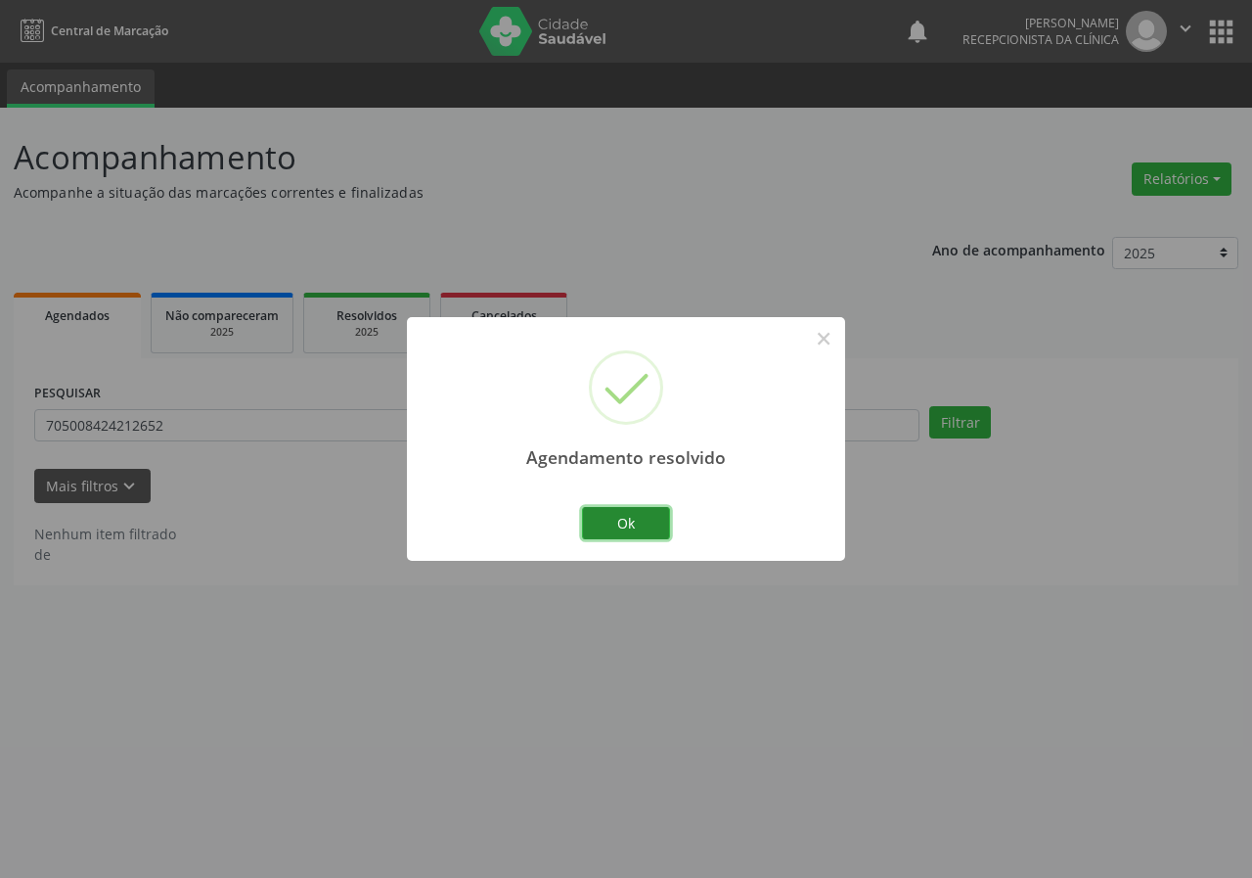
click at [656, 528] on button "Ok" at bounding box center [626, 523] width 88 height 33
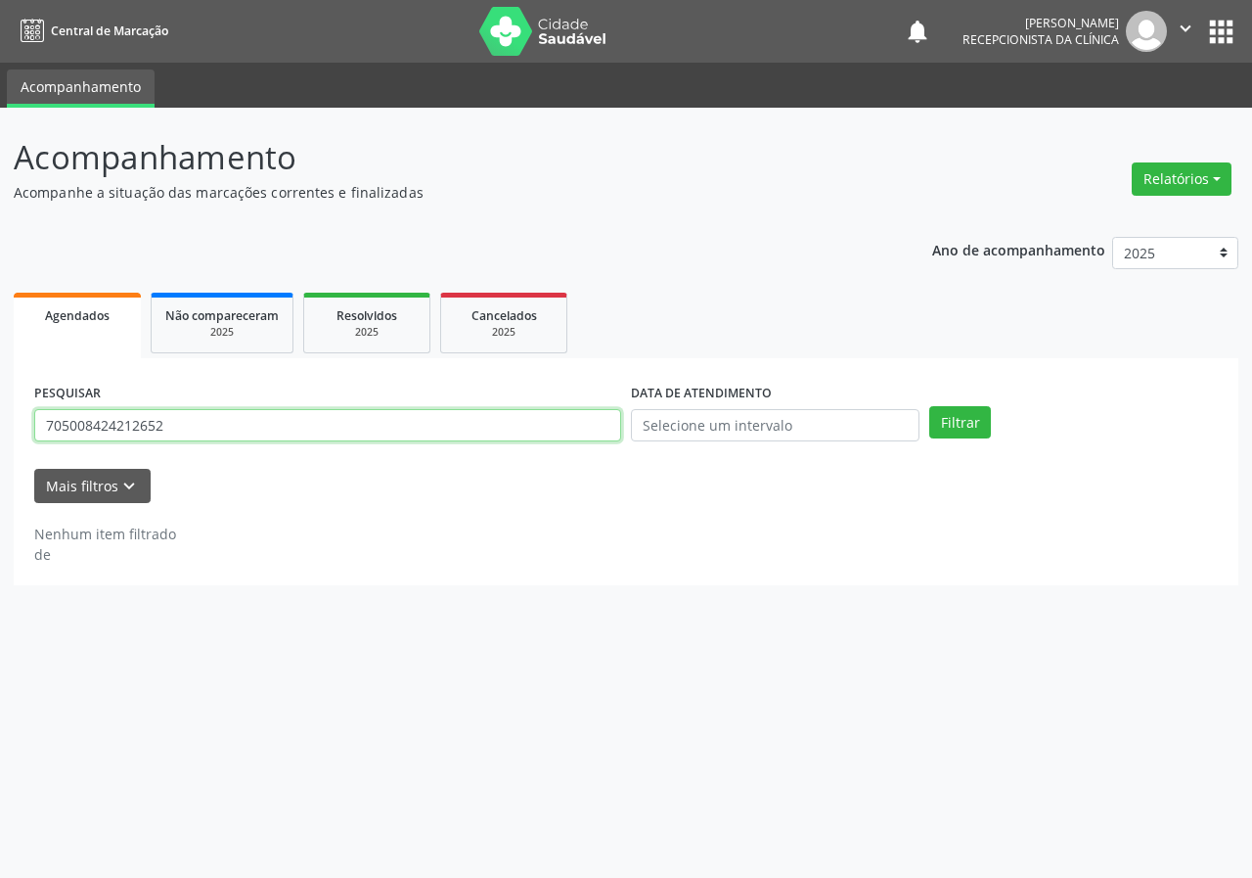
click at [525, 439] on input "705008424212652" at bounding box center [327, 425] width 587 height 33
type input "702906589646778"
click at [930, 406] on button "Filtrar" at bounding box center [961, 422] width 62 height 33
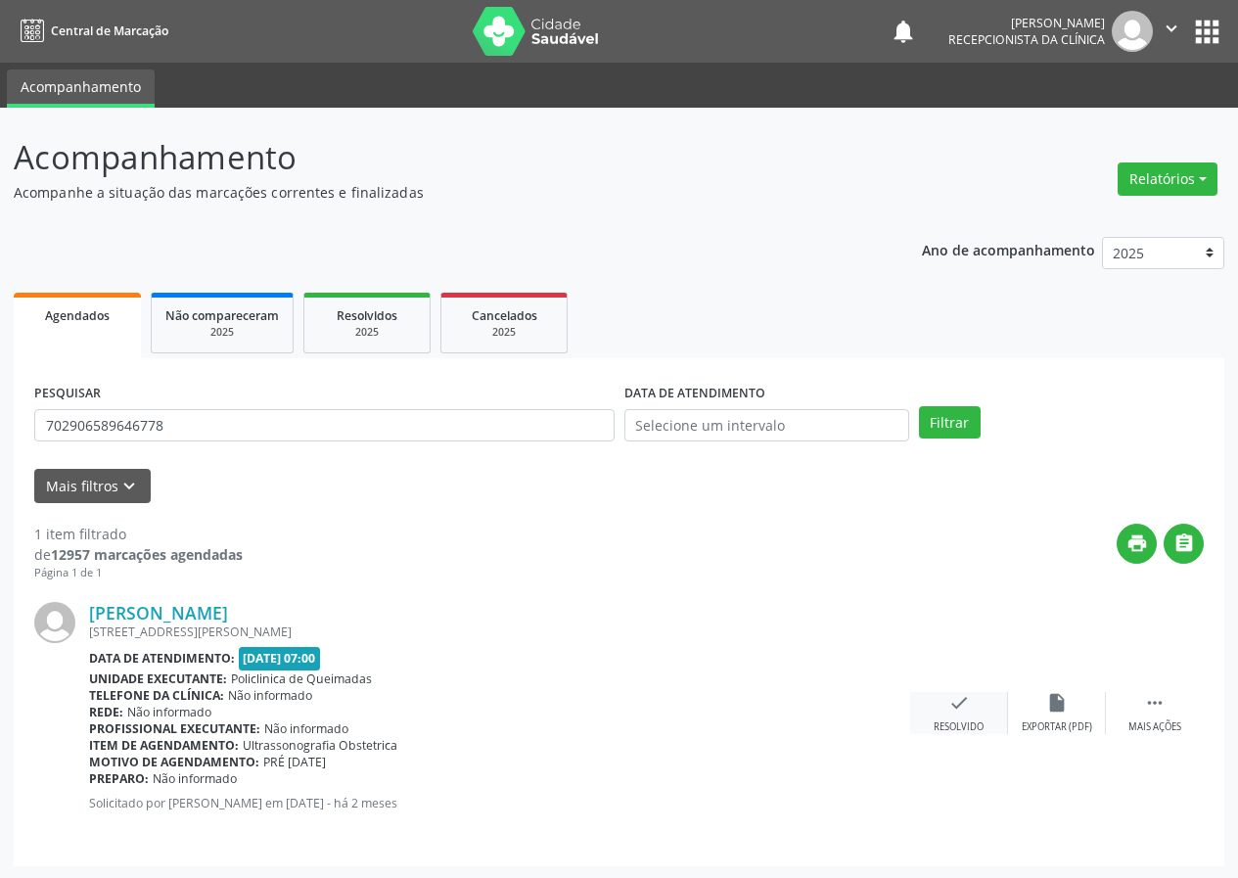
click at [969, 706] on div "check Resolvido" at bounding box center [959, 713] width 98 height 42
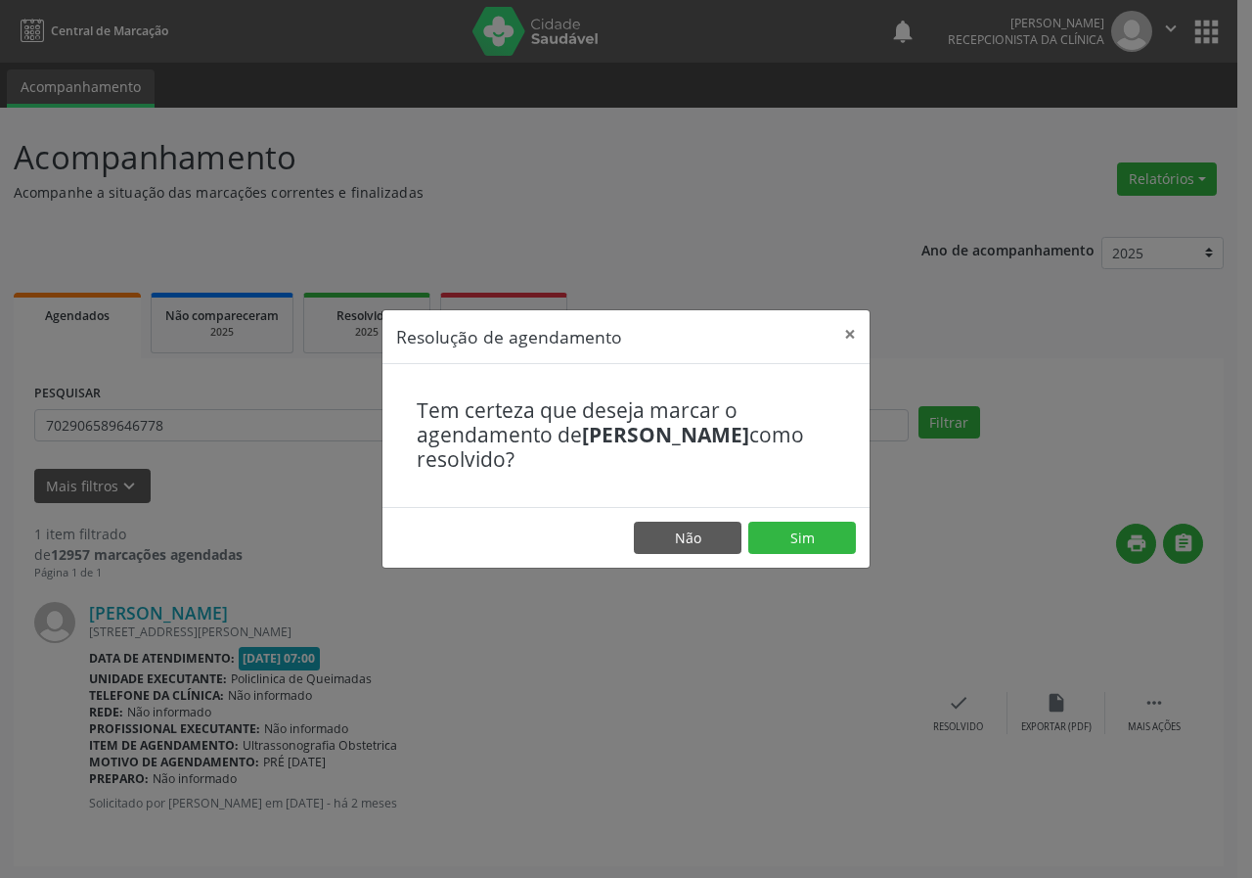
click at [809, 519] on footer "Não Sim" at bounding box center [626, 538] width 487 height 62
click at [803, 535] on button "Sim" at bounding box center [803, 538] width 108 height 33
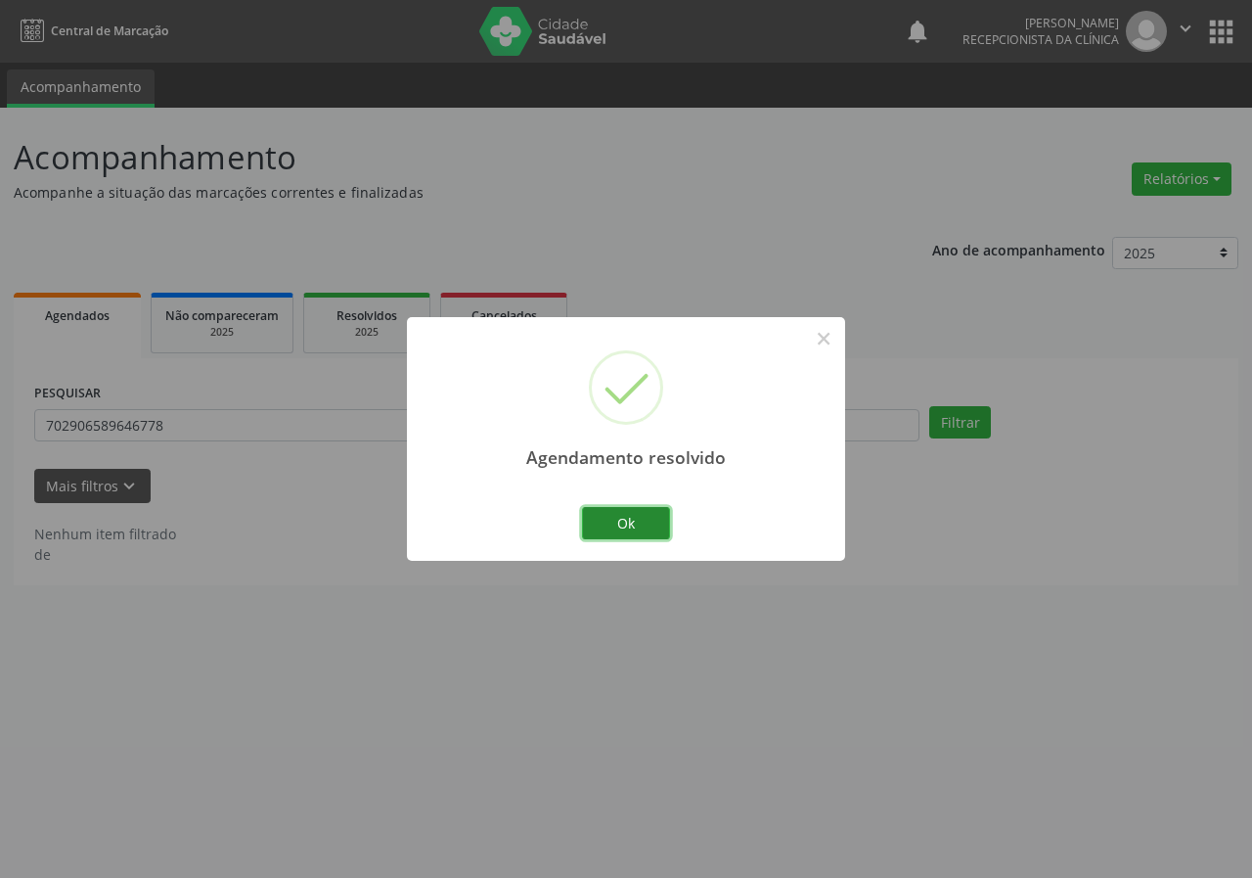
click at [641, 519] on button "Ok" at bounding box center [626, 523] width 88 height 33
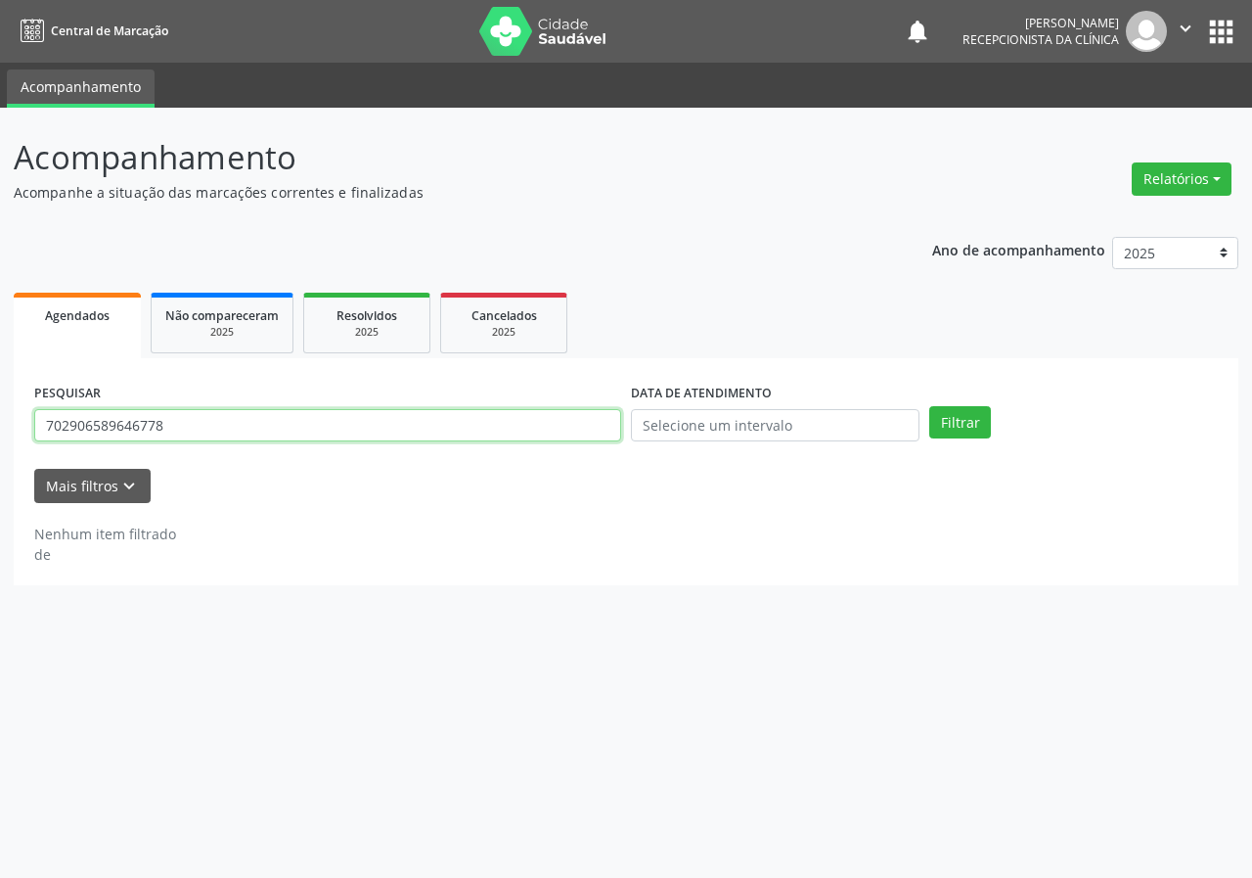
click at [505, 419] on input "702906589646778" at bounding box center [327, 425] width 587 height 33
type input "700404485143547"
click at [930, 406] on button "Filtrar" at bounding box center [961, 422] width 62 height 33
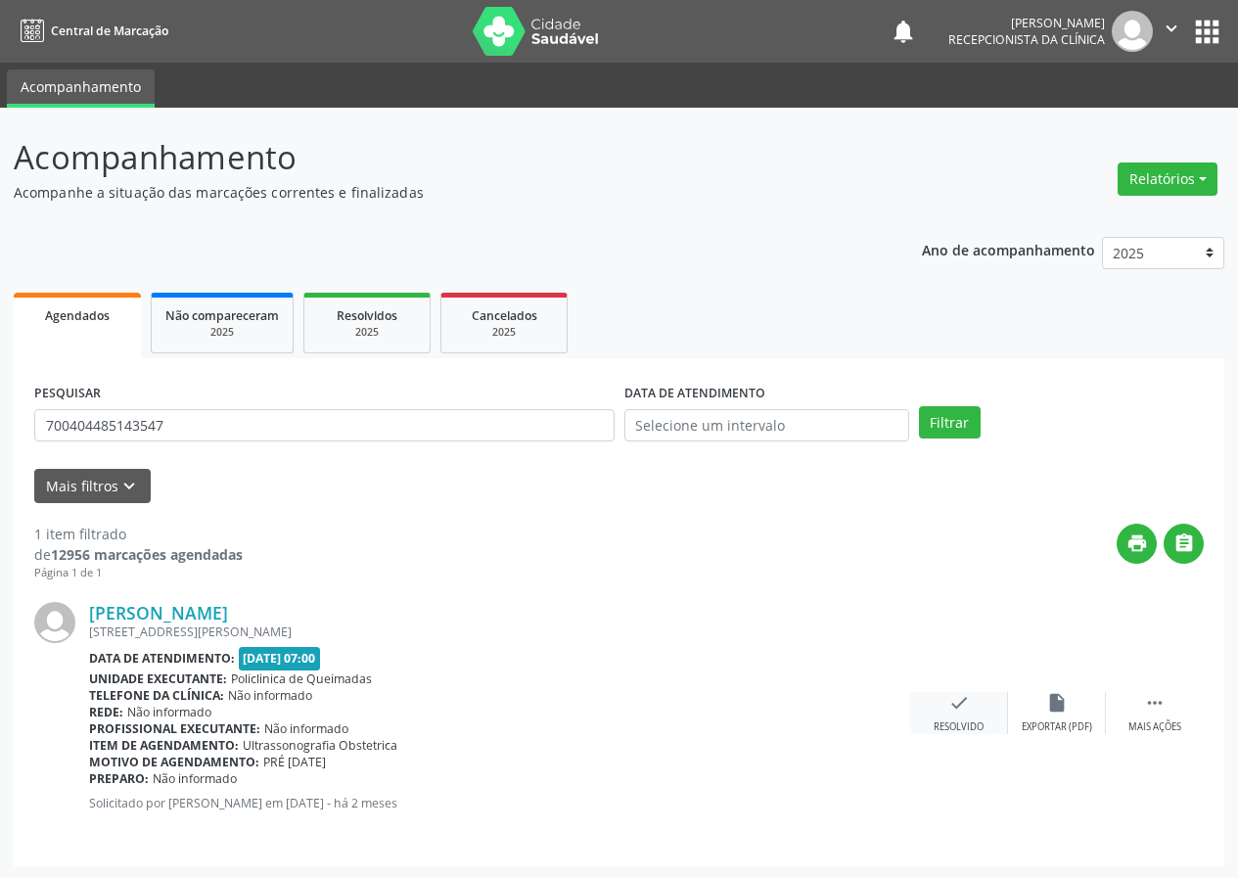
click at [957, 708] on icon "check" at bounding box center [959, 703] width 22 height 22
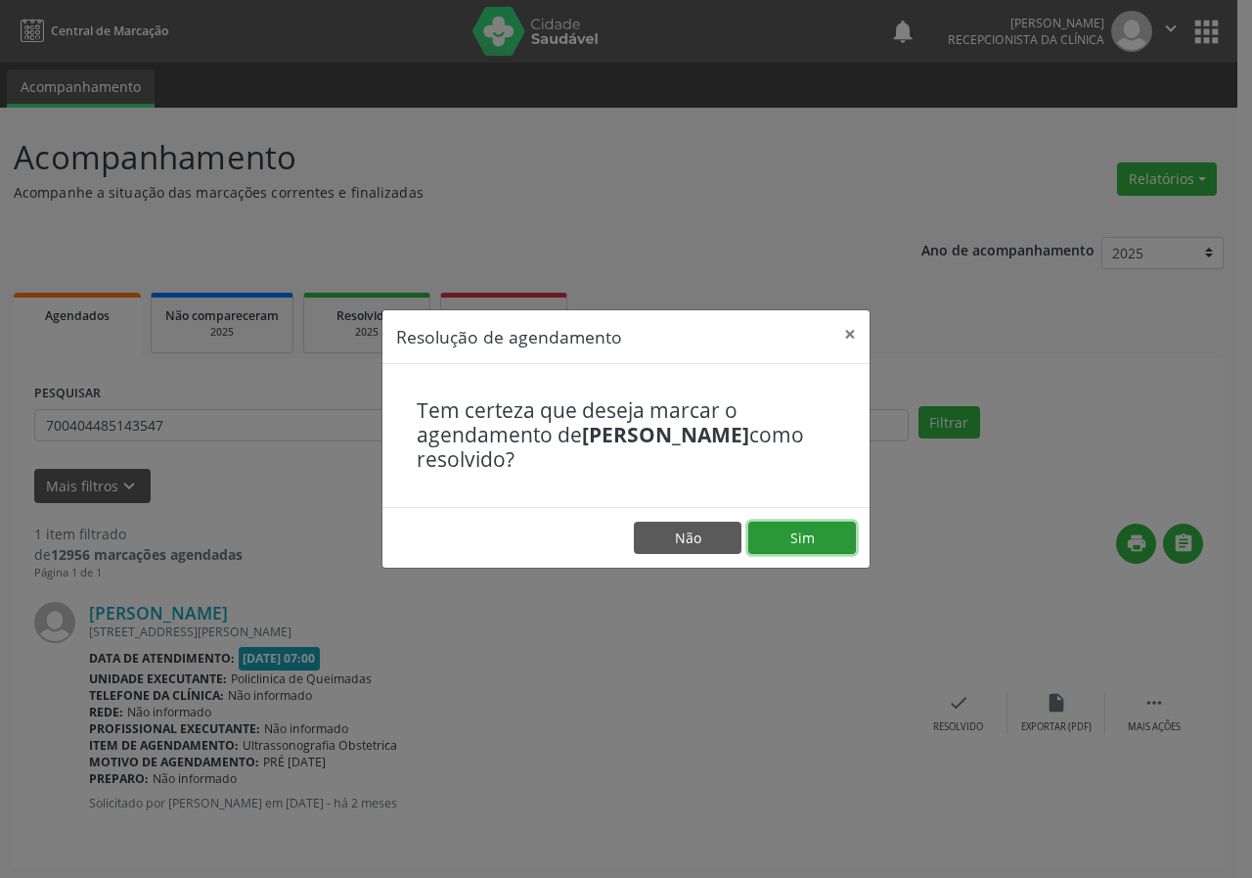
click at [772, 537] on button "Sim" at bounding box center [803, 538] width 108 height 33
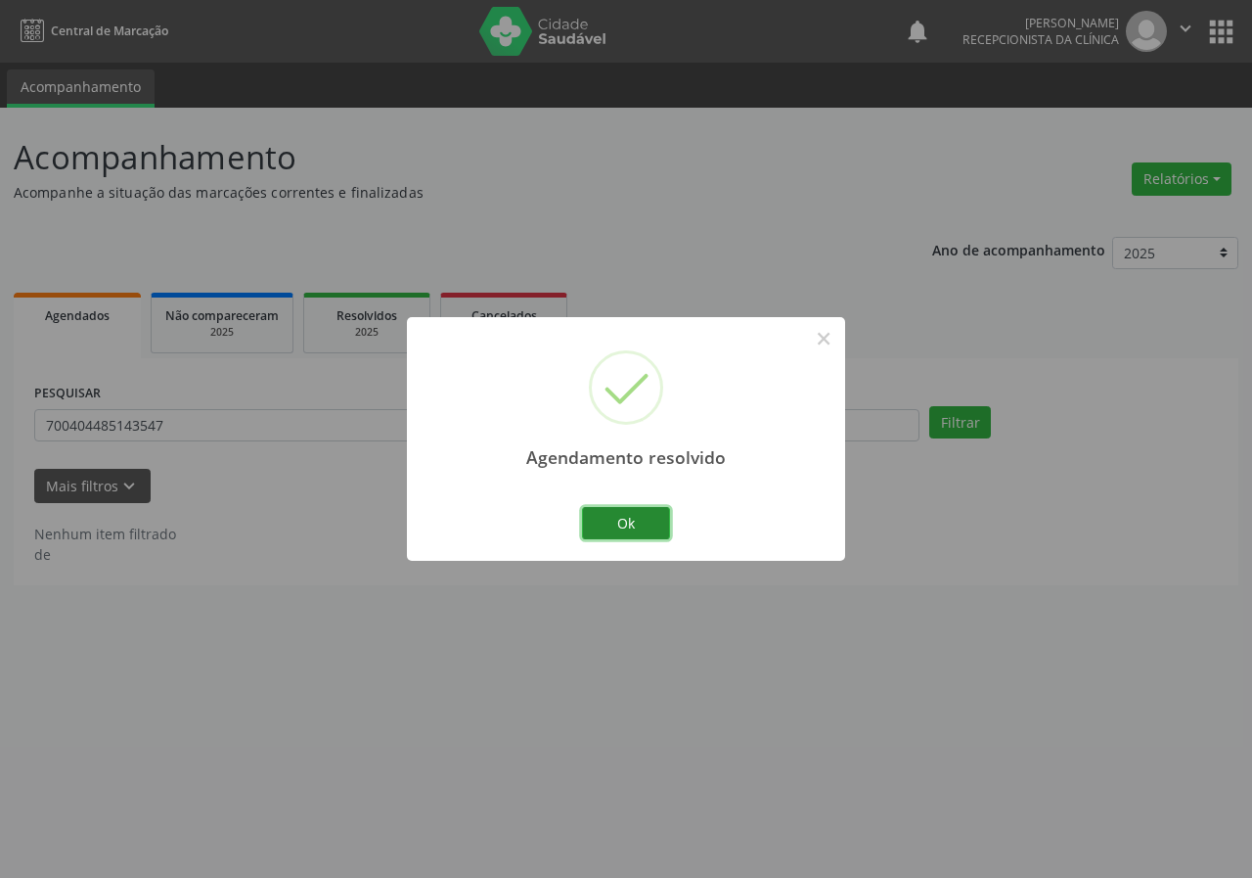
click at [643, 523] on button "Ok" at bounding box center [626, 523] width 88 height 33
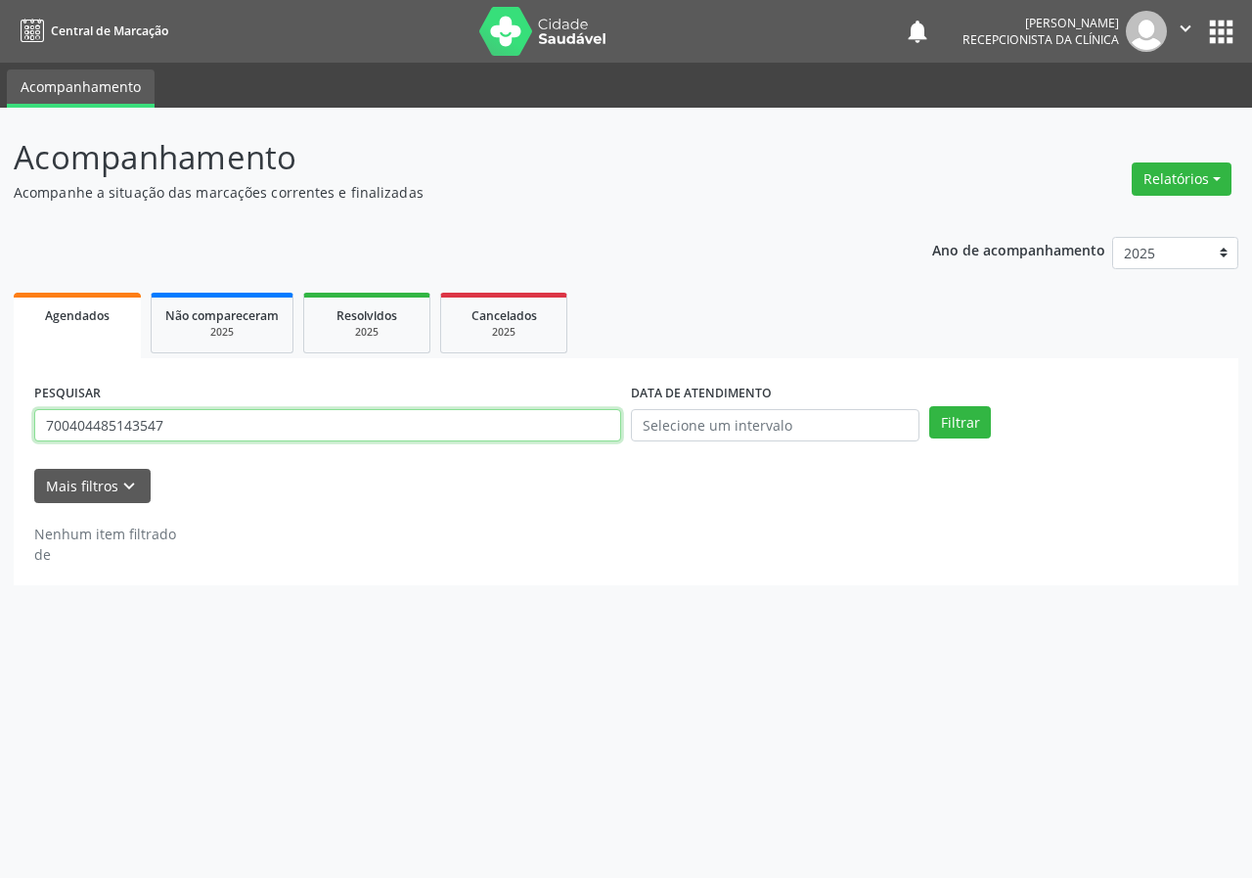
click at [480, 428] on input "700404485143547" at bounding box center [327, 425] width 587 height 33
type input "700007641198702"
click at [930, 406] on button "Filtrar" at bounding box center [961, 422] width 62 height 33
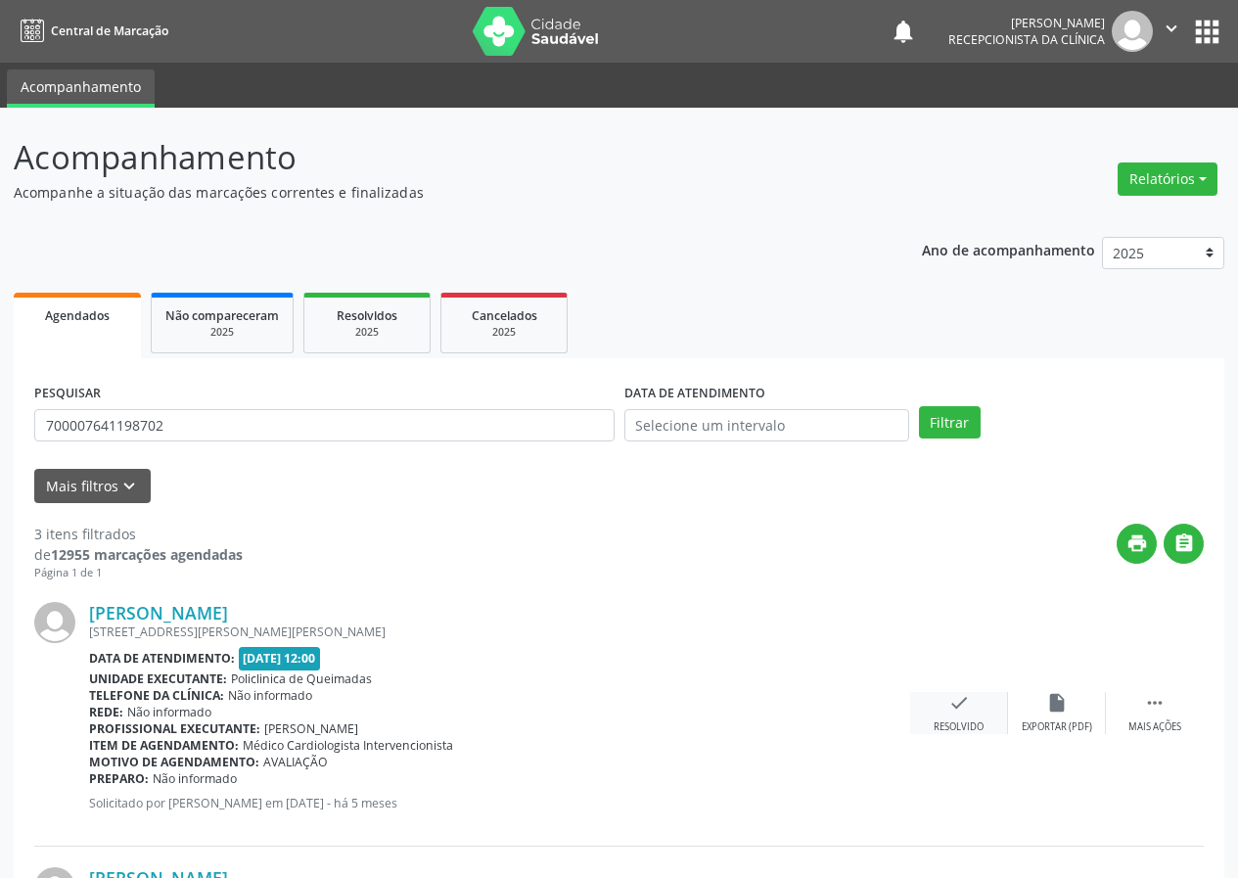
click at [922, 706] on div "check Resolvido" at bounding box center [959, 713] width 98 height 42
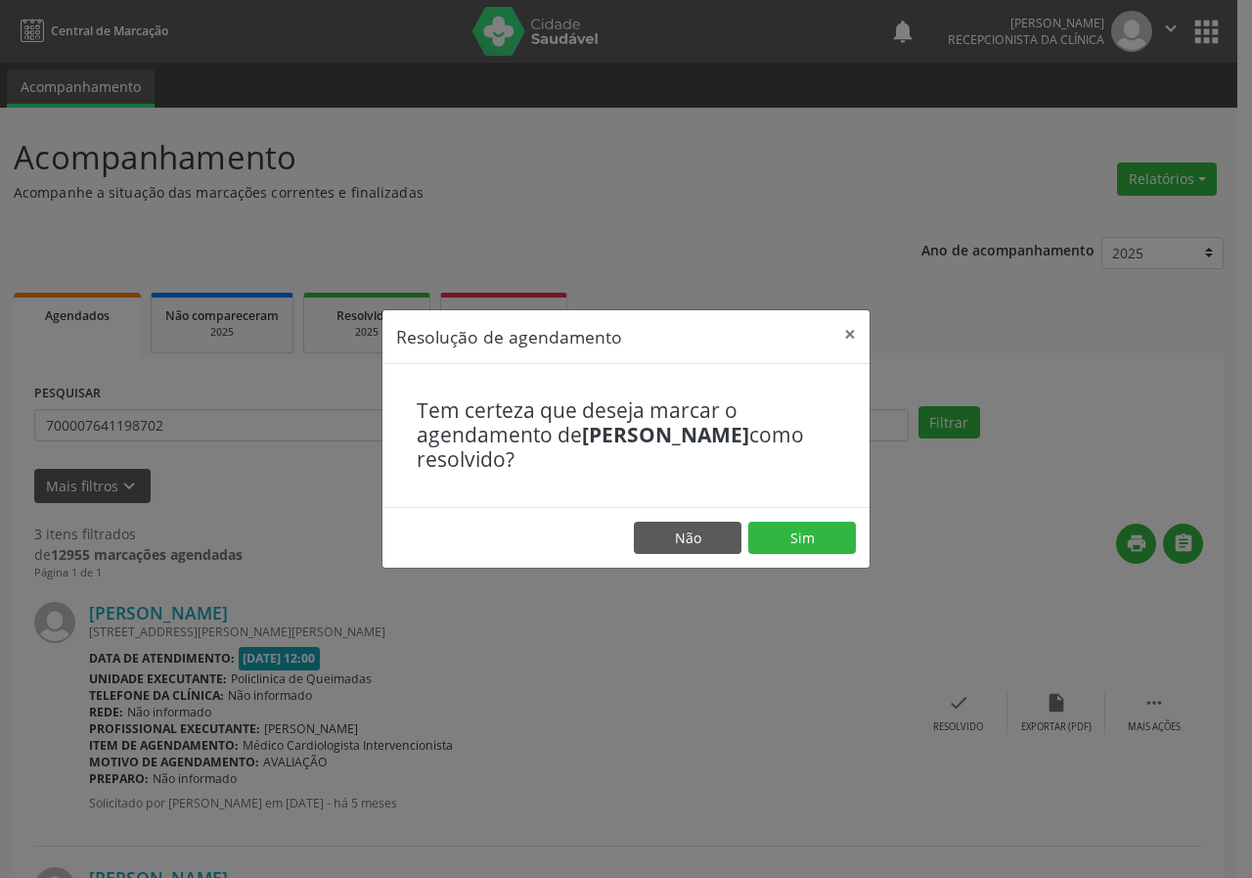
click at [945, 709] on div "Resolução de agendamento × Tem certeza que deseja marcar o agendamento de [PERS…" at bounding box center [626, 439] width 1252 height 878
click at [857, 542] on footer "Não Sim" at bounding box center [626, 538] width 487 height 62
click at [780, 524] on button "Sim" at bounding box center [803, 538] width 108 height 33
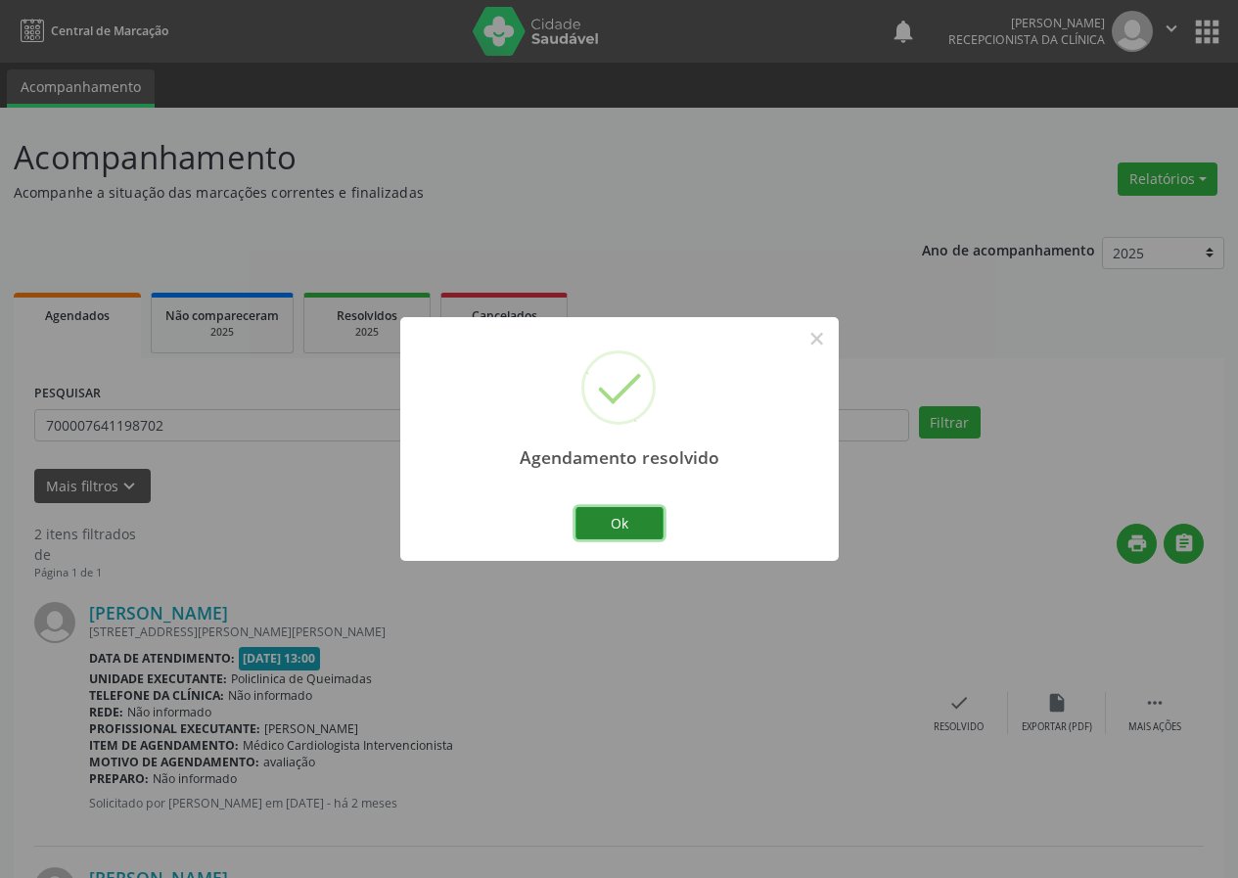
click at [627, 515] on button "Ok" at bounding box center [619, 523] width 88 height 33
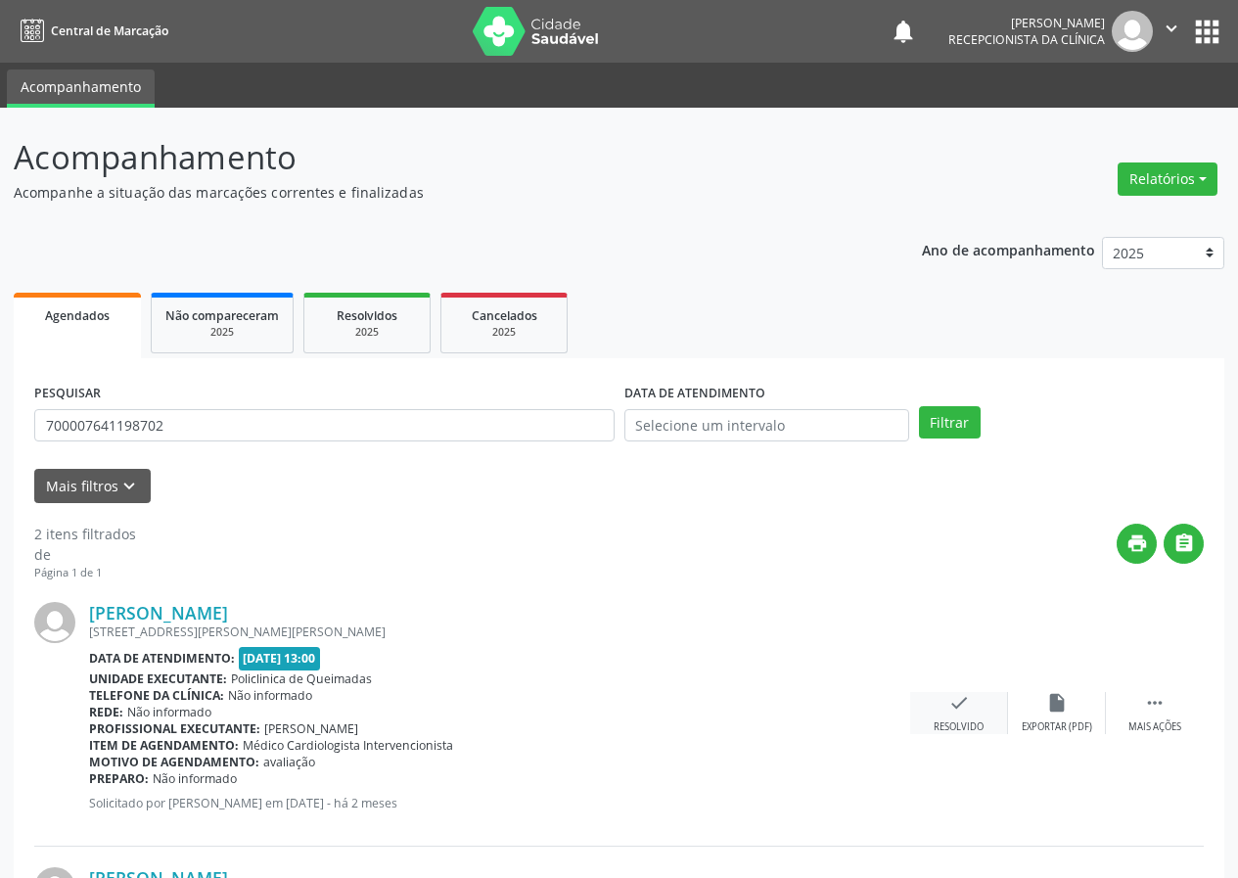
click at [971, 710] on div "check Resolvido" at bounding box center [959, 713] width 98 height 42
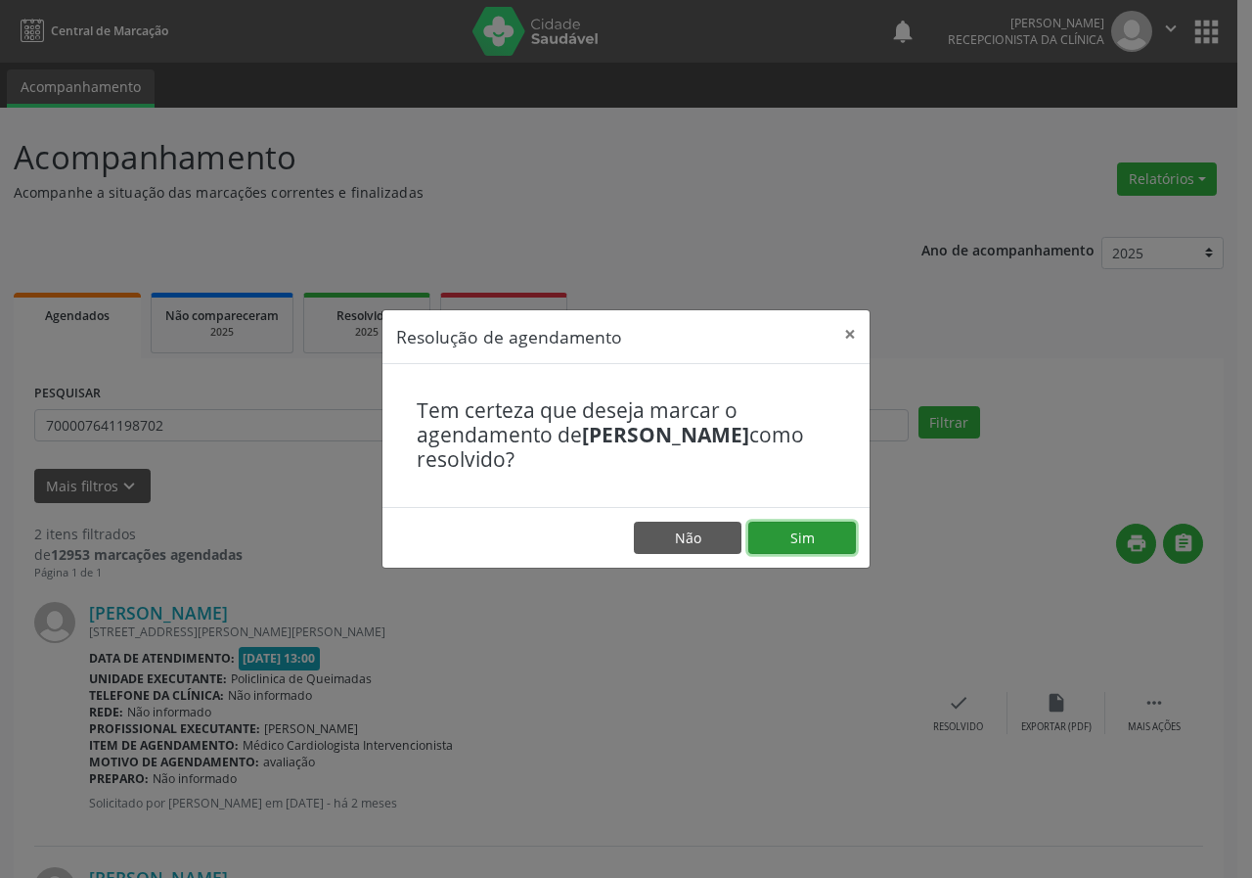
drag, startPoint x: 844, startPoint y: 524, endPoint x: 843, endPoint y: 500, distance: 24.5
click at [843, 500] on div "Resolução de agendamento × Tem certeza que deseja marcar o agendamento de [PERS…" at bounding box center [626, 438] width 489 height 259
click at [824, 543] on button "Sim" at bounding box center [803, 538] width 108 height 33
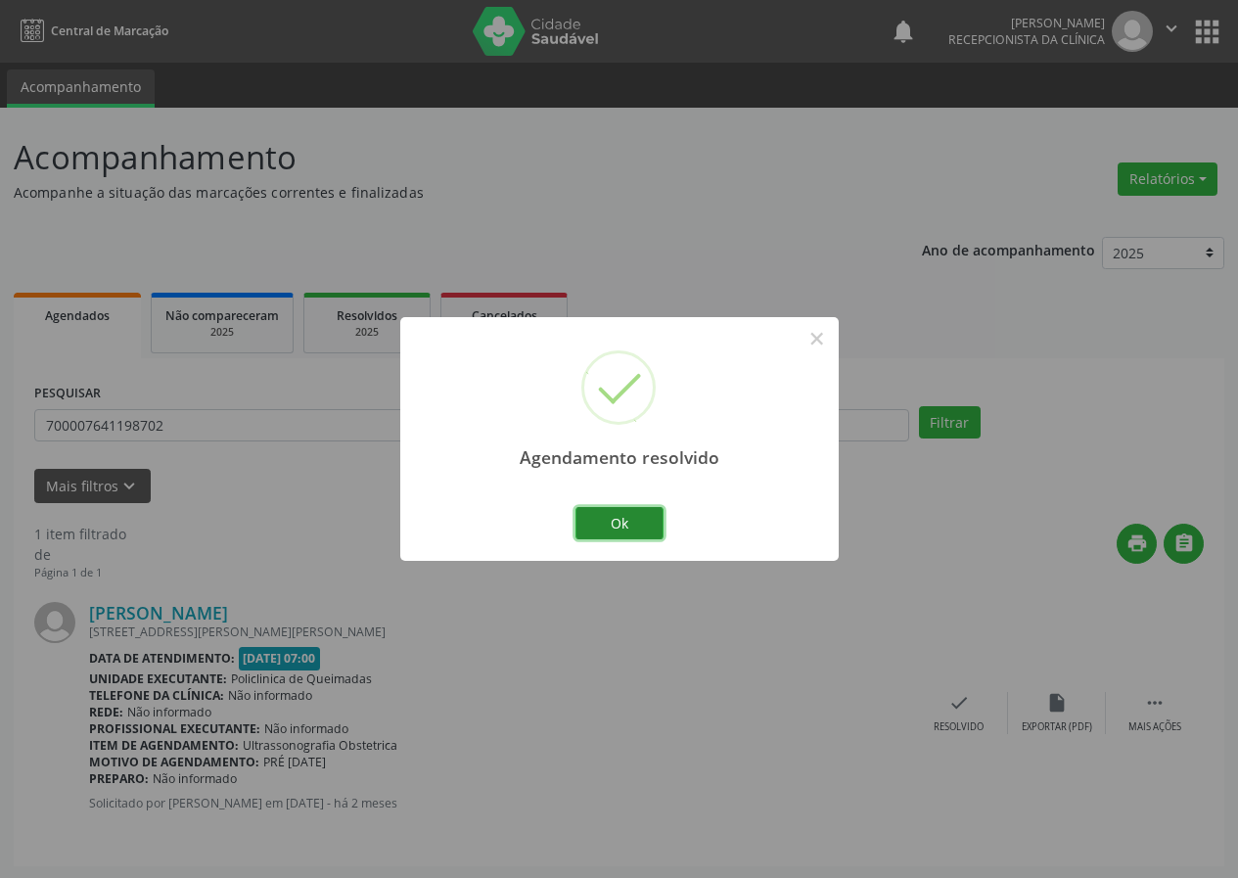
click at [640, 514] on button "Ok" at bounding box center [619, 523] width 88 height 33
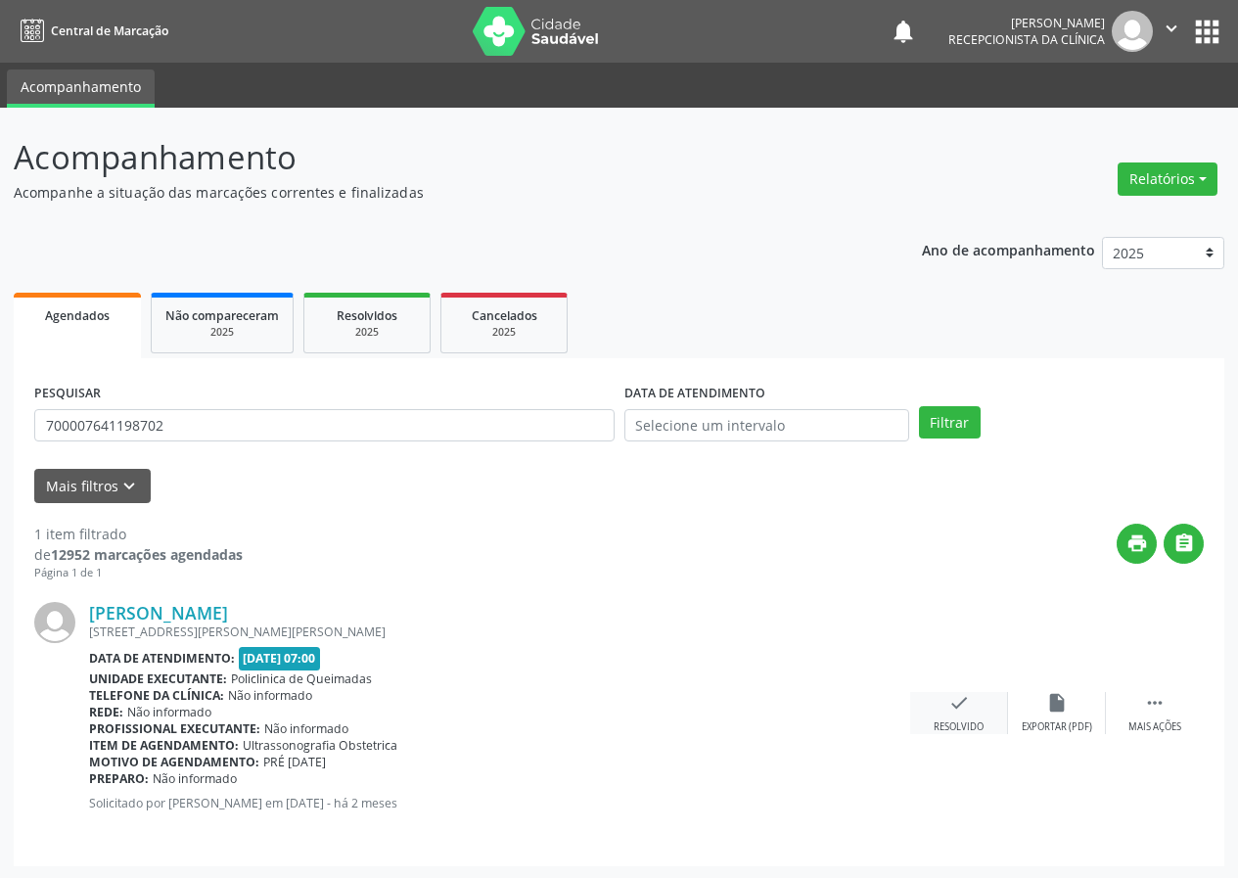
click at [952, 702] on icon "check" at bounding box center [959, 703] width 22 height 22
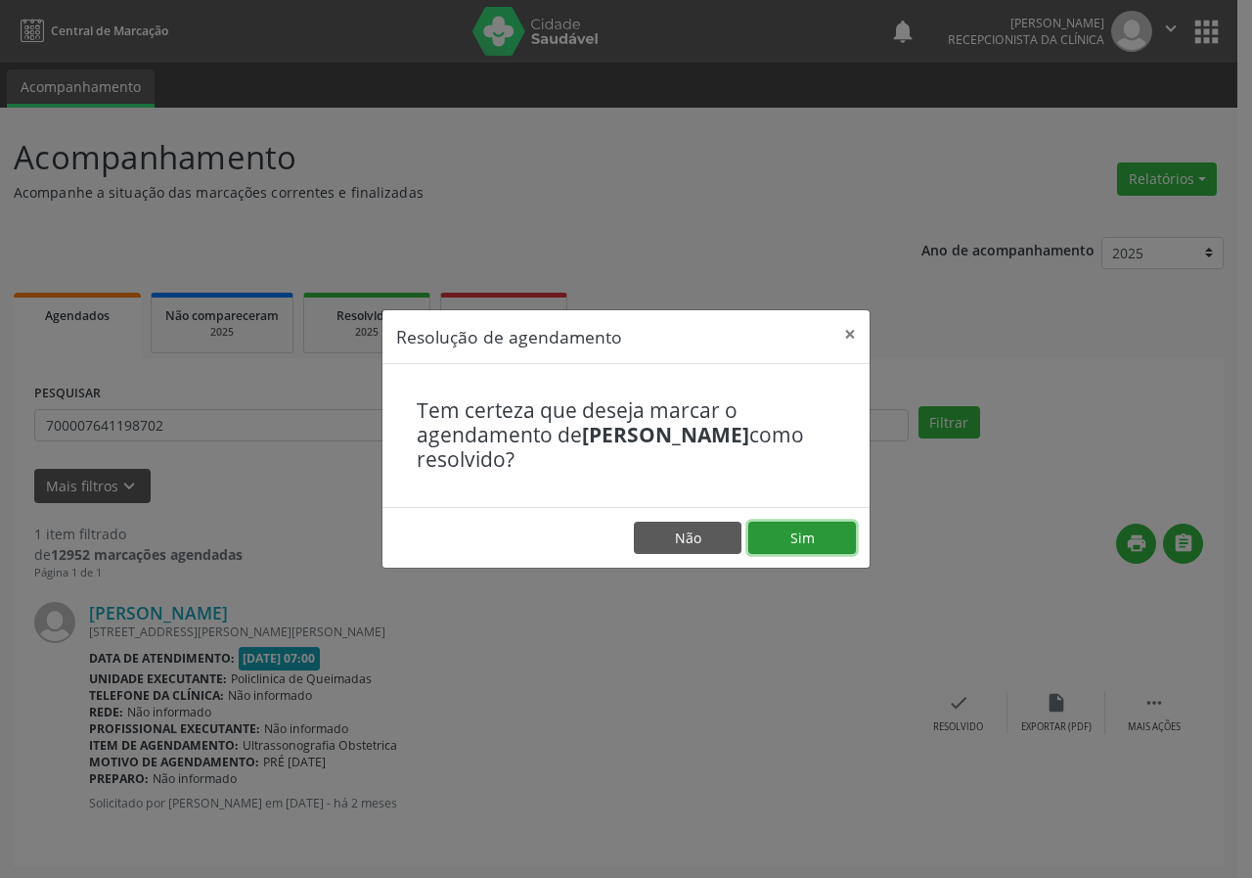
click at [805, 540] on button "Sim" at bounding box center [803, 538] width 108 height 33
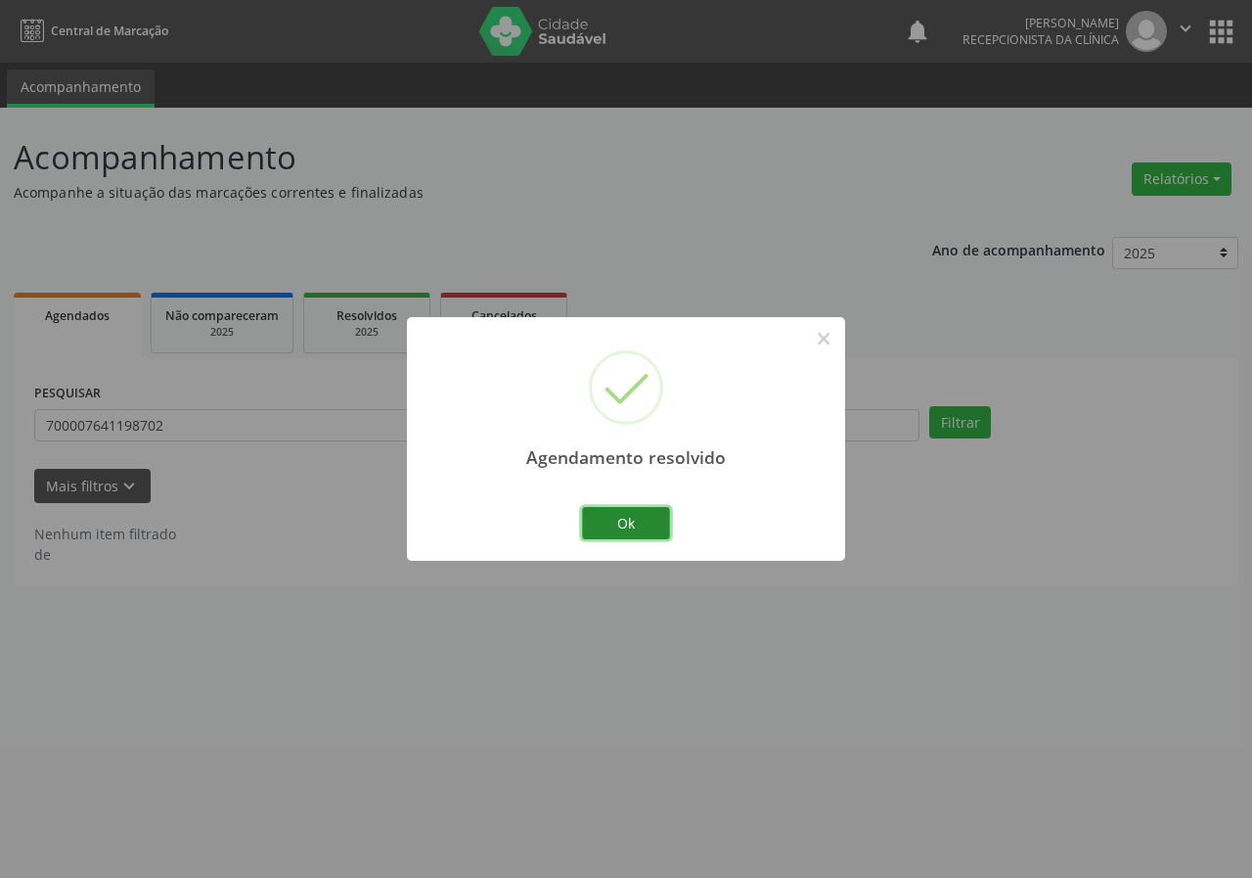
drag, startPoint x: 646, startPoint y: 524, endPoint x: 619, endPoint y: 518, distance: 27.3
click at [644, 524] on button "Ok" at bounding box center [626, 523] width 88 height 33
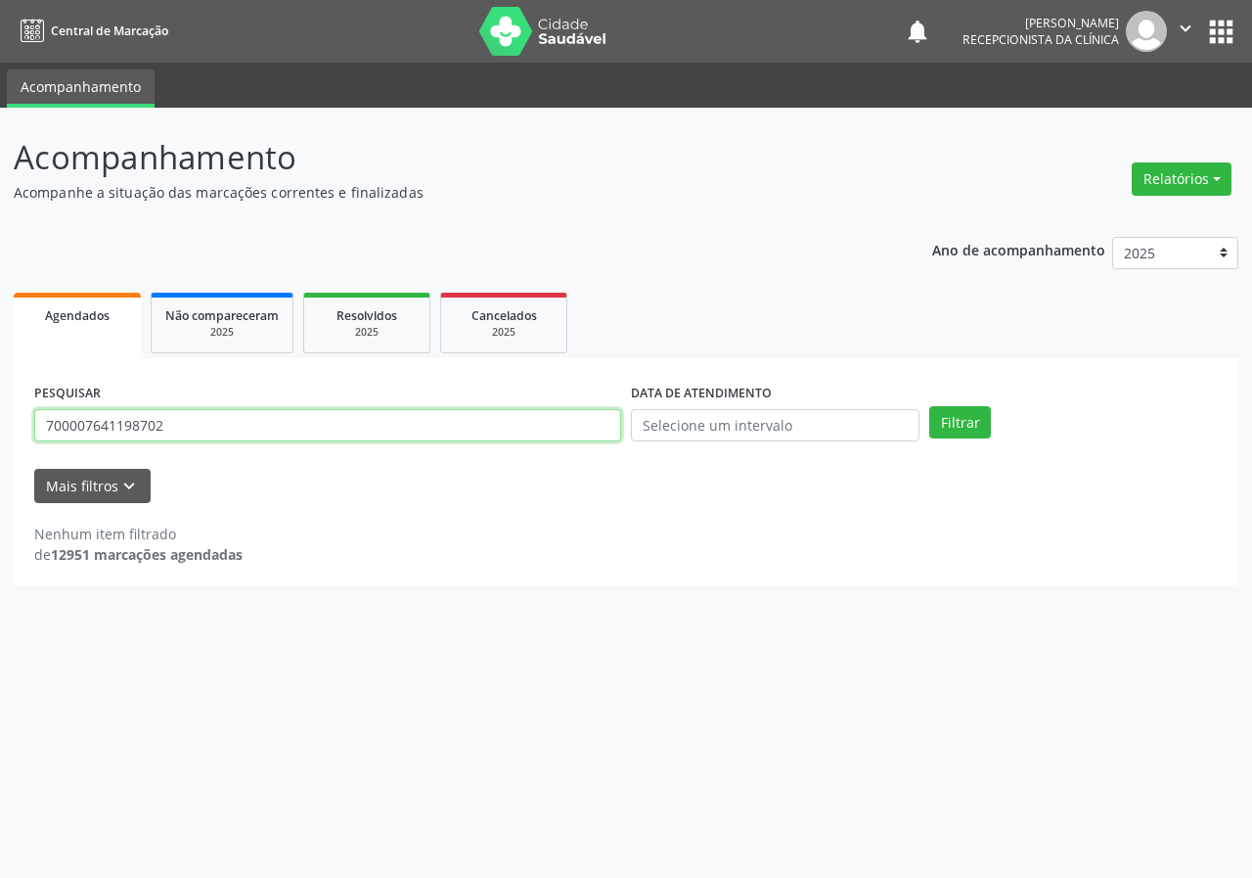
click at [548, 432] on input "700007641198702" at bounding box center [327, 425] width 587 height 33
type input "704809570873442"
click at [930, 406] on button "Filtrar" at bounding box center [961, 422] width 62 height 33
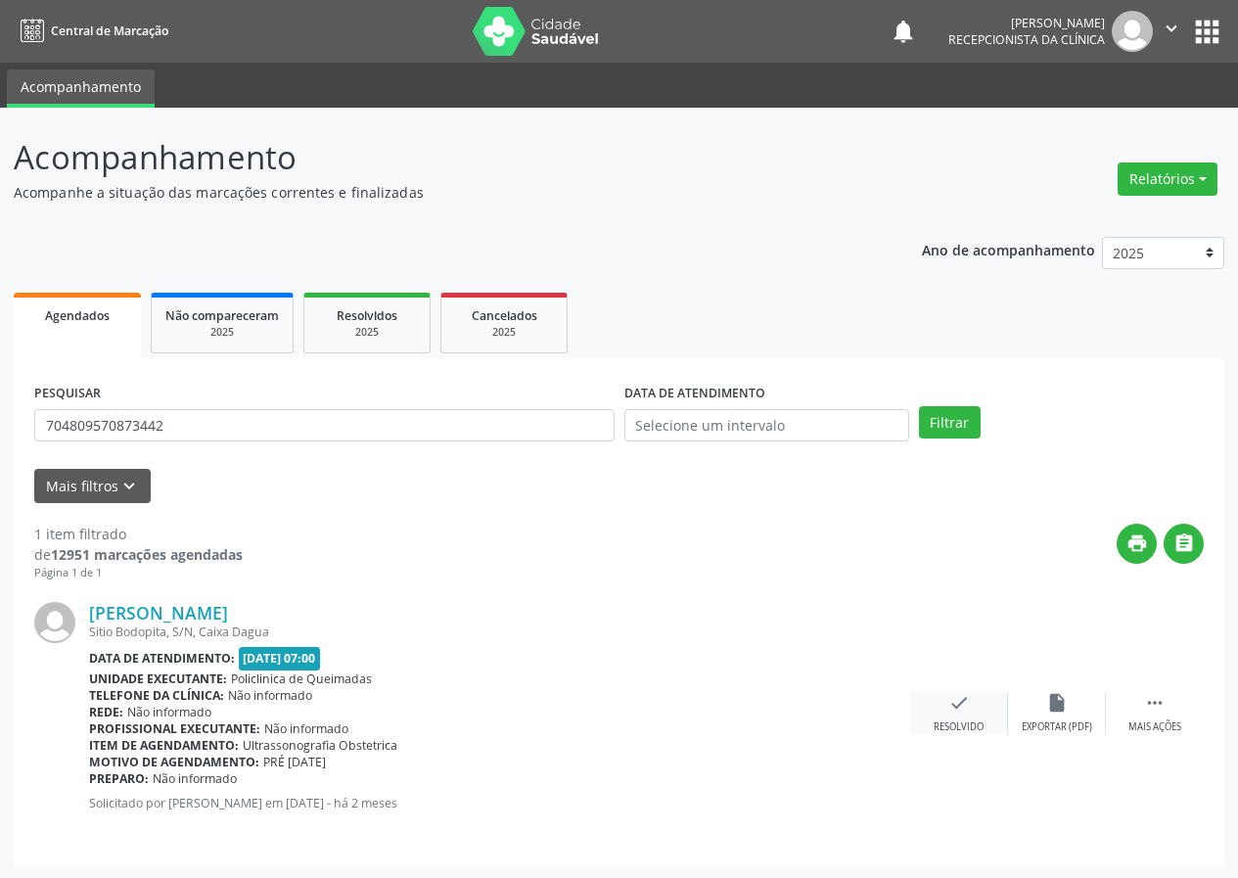
click at [970, 718] on div "check Resolvido" at bounding box center [959, 713] width 98 height 42
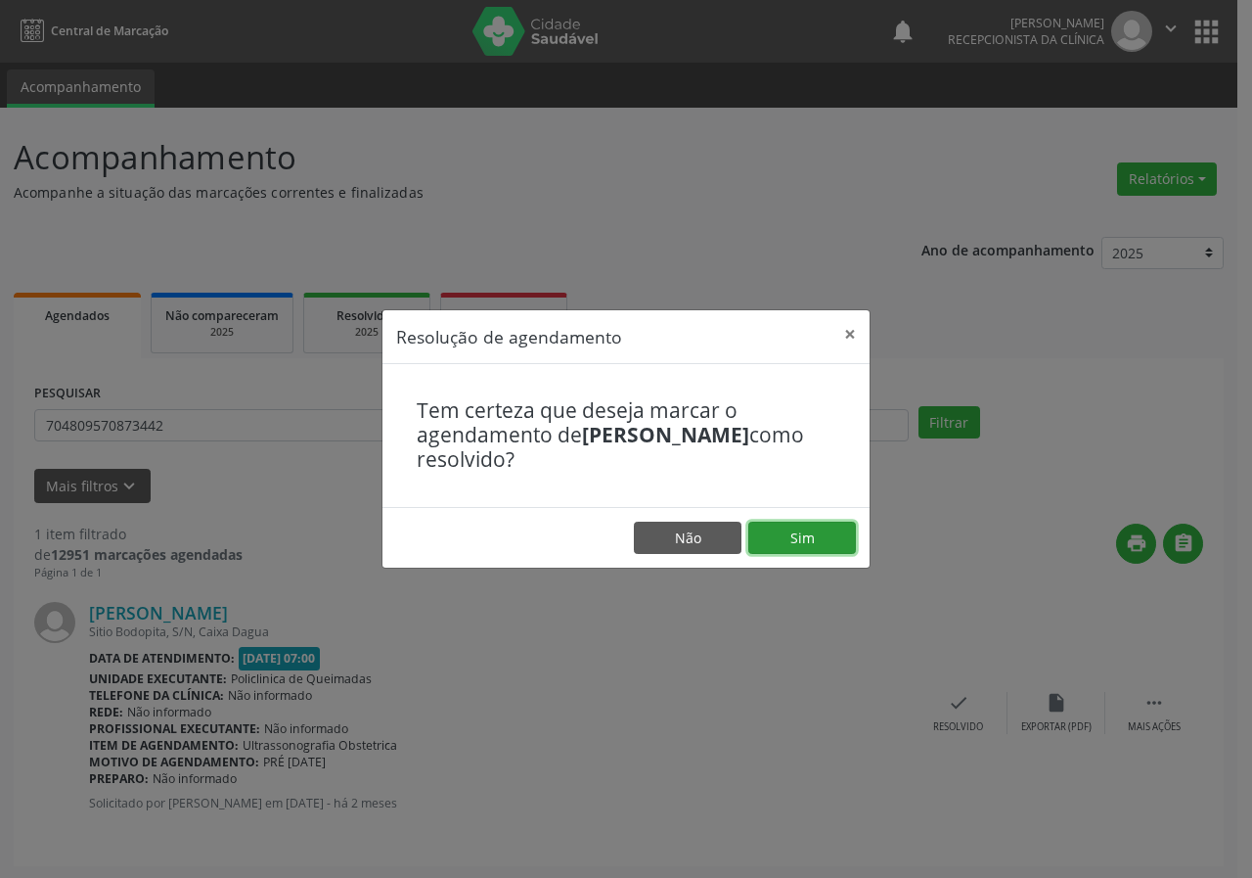
click at [842, 544] on button "Sim" at bounding box center [803, 538] width 108 height 33
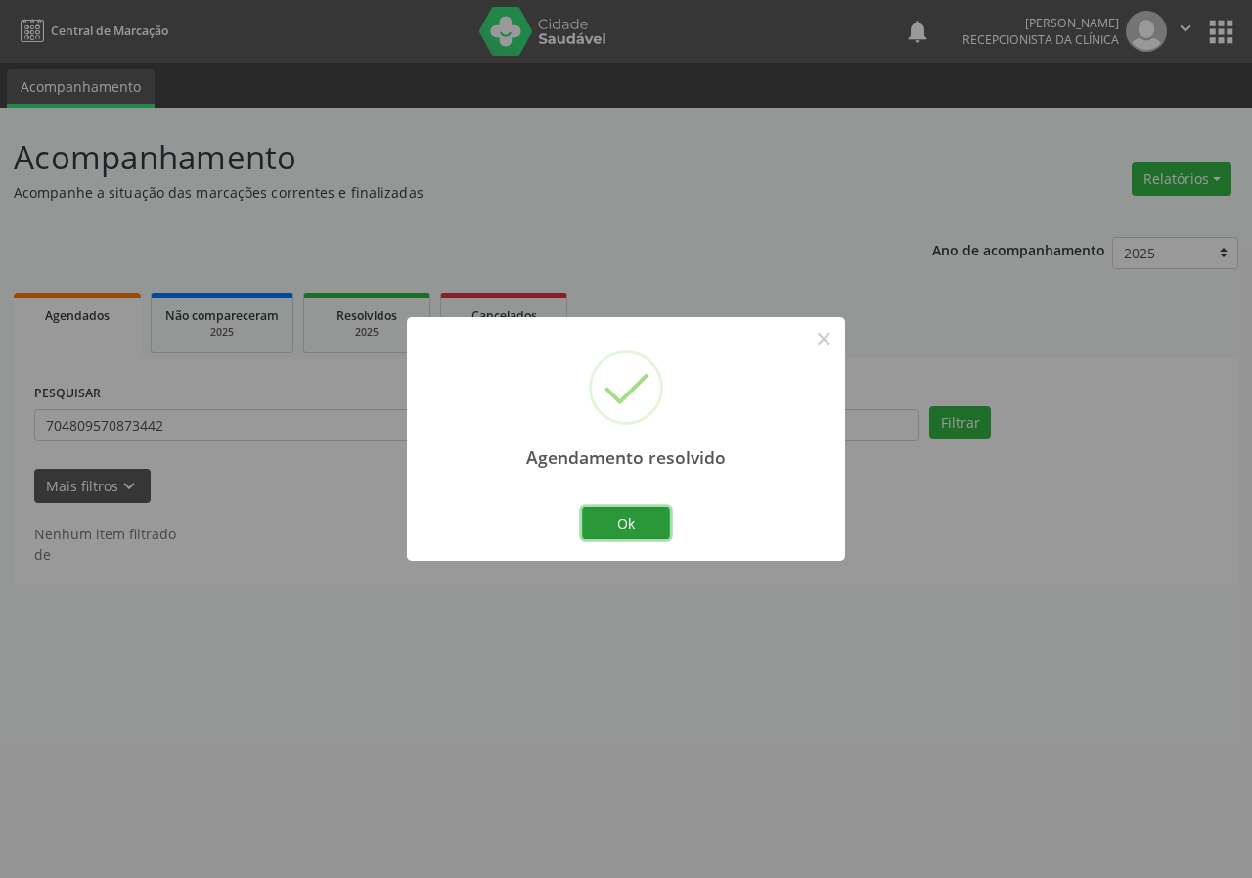
drag, startPoint x: 649, startPoint y: 524, endPoint x: 567, endPoint y: 471, distance: 97.7
click at [631, 517] on button "Ok" at bounding box center [626, 523] width 88 height 33
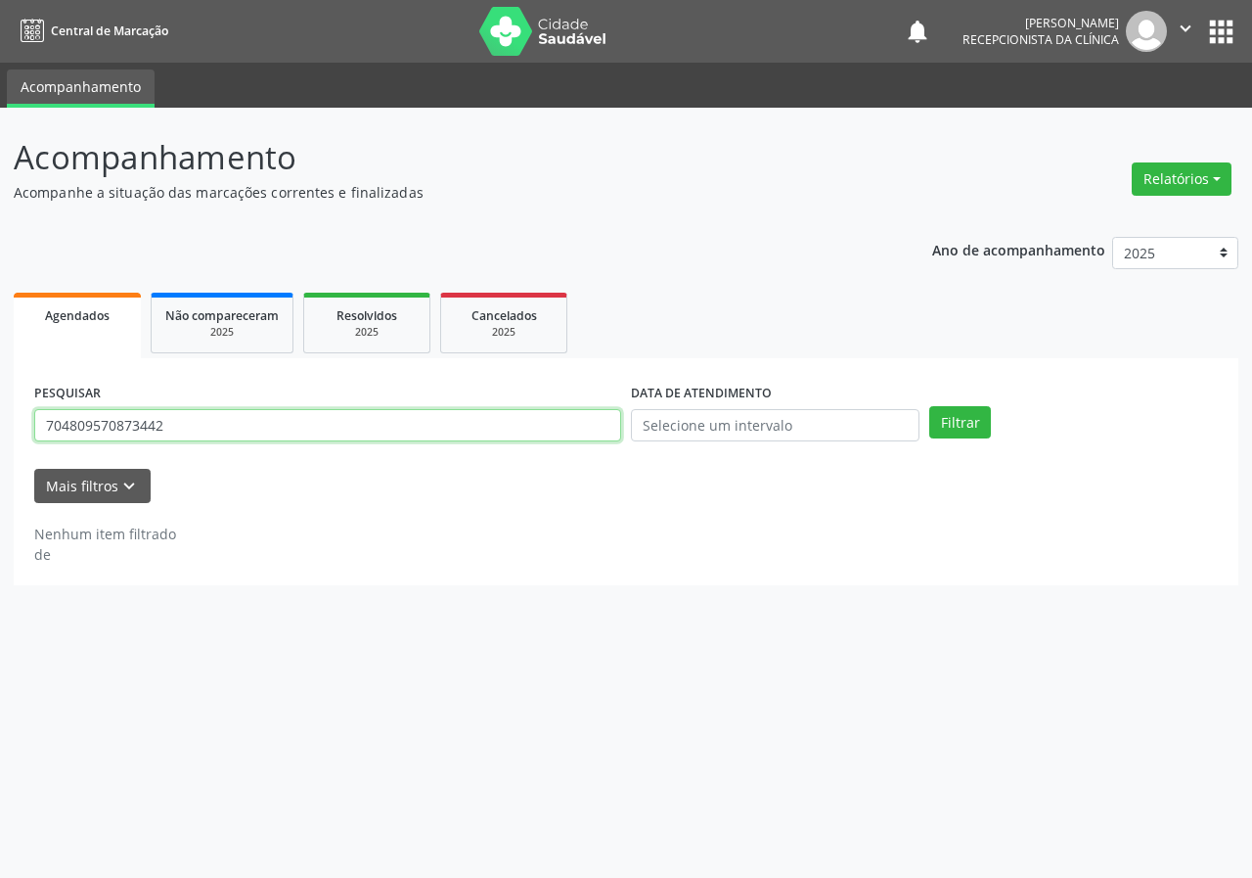
click at [509, 416] on input "704809570873442" at bounding box center [327, 425] width 587 height 33
type input "705100860725140"
click at [930, 406] on button "Filtrar" at bounding box center [961, 422] width 62 height 33
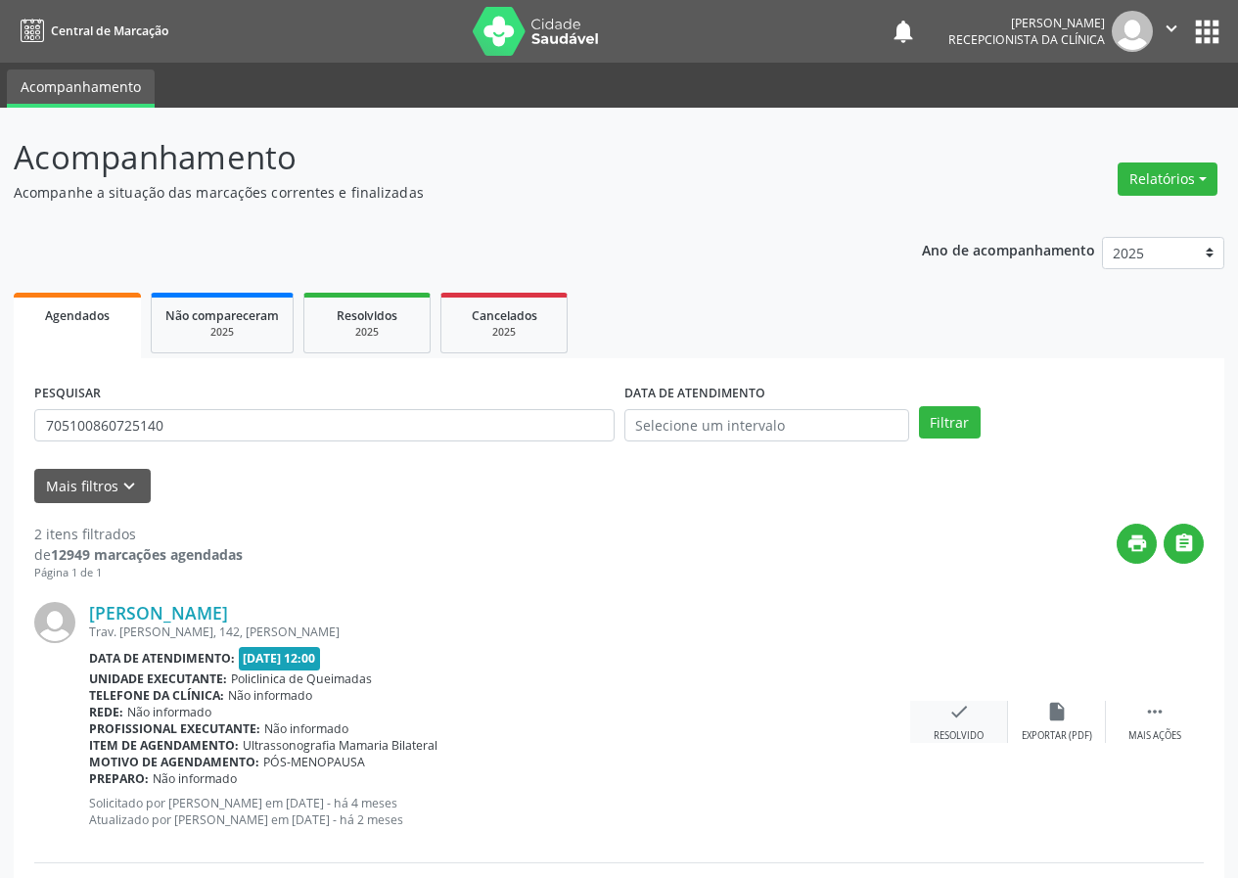
click at [948, 715] on icon "check" at bounding box center [959, 712] width 22 height 22
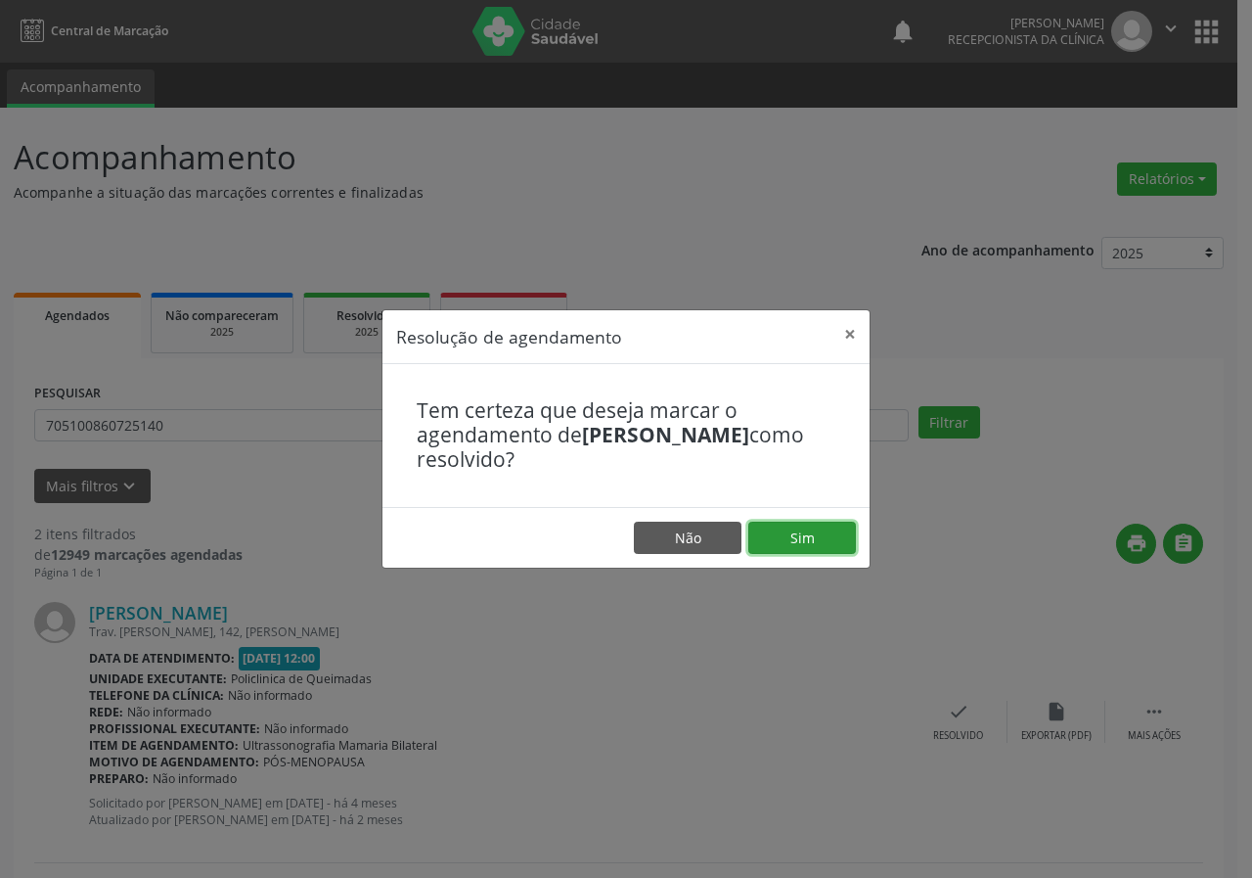
click at [820, 538] on button "Sim" at bounding box center [803, 538] width 108 height 33
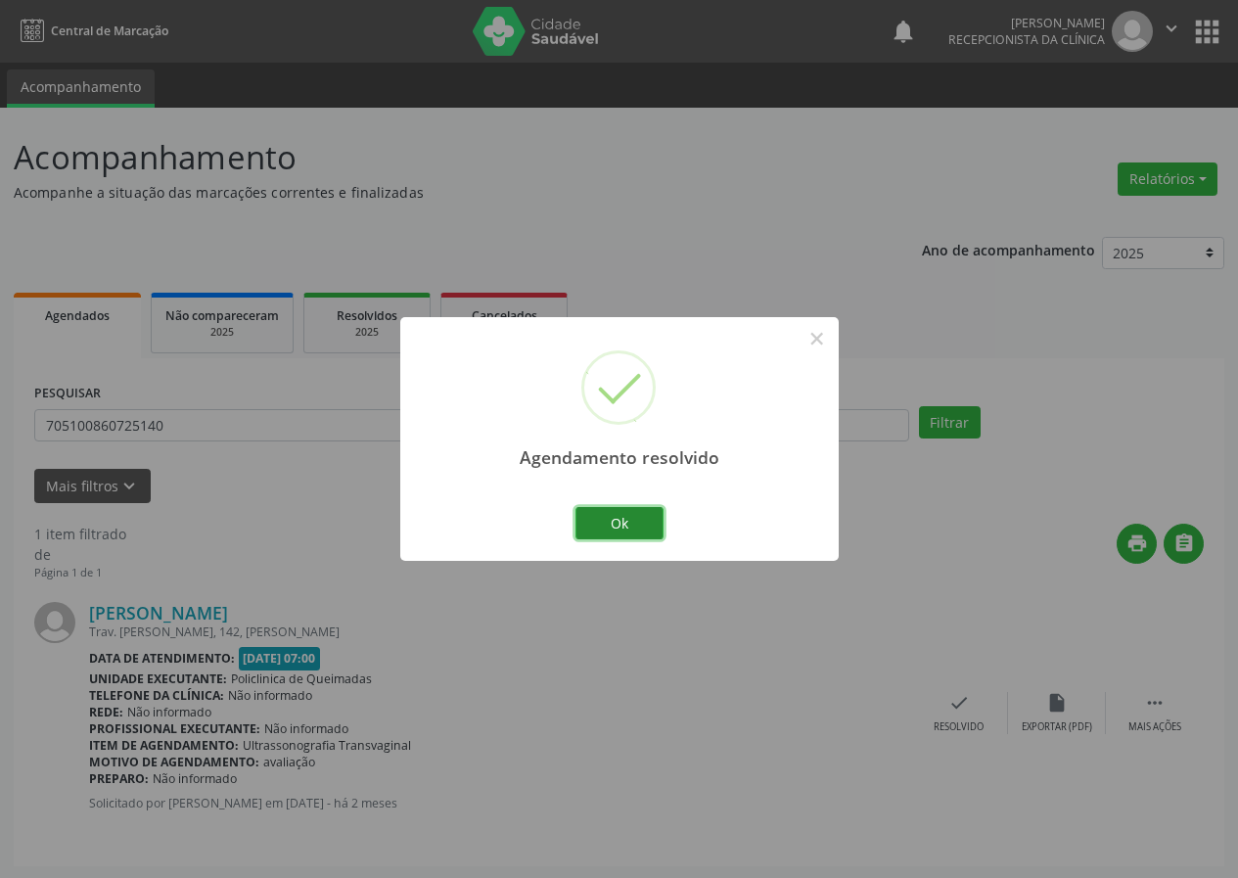
click at [648, 514] on button "Ok" at bounding box center [619, 523] width 88 height 33
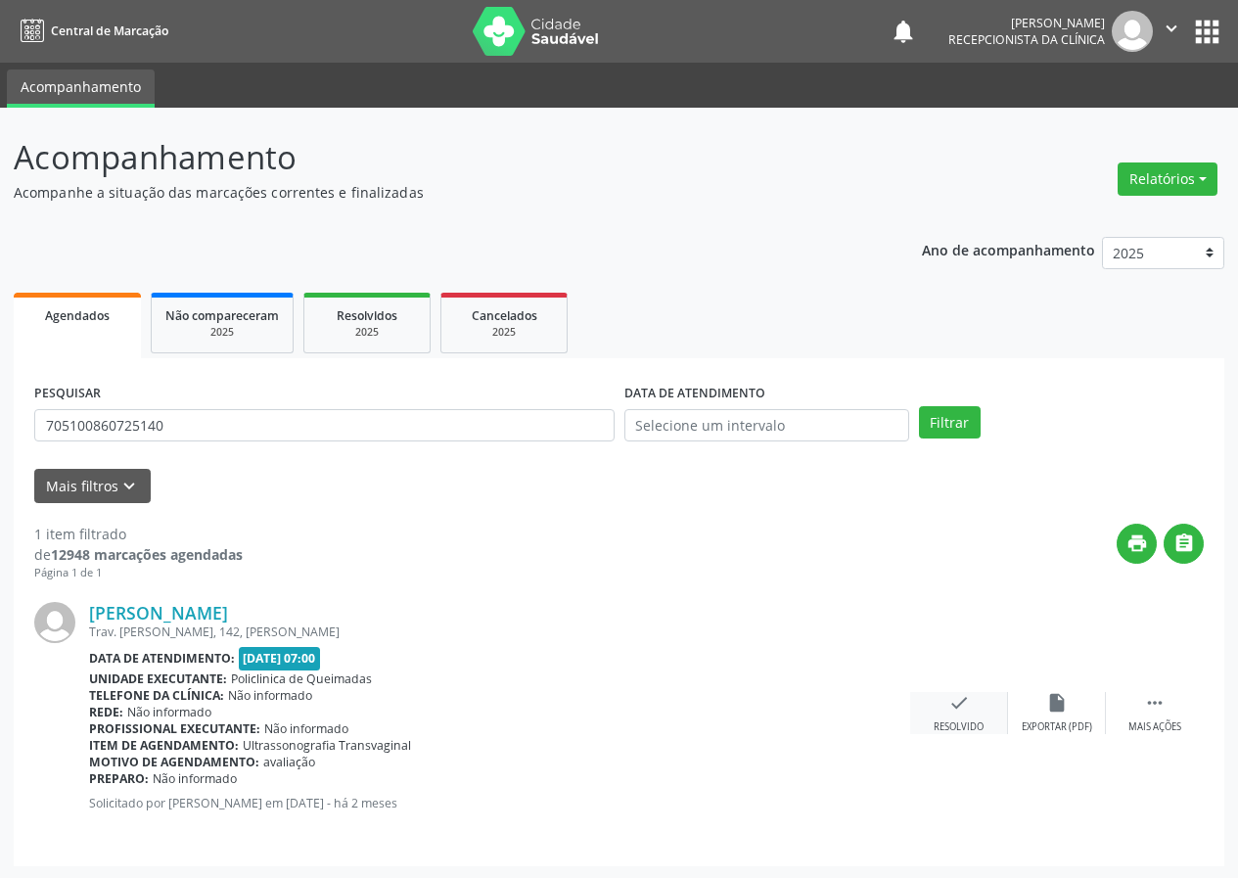
click at [962, 713] on icon "check" at bounding box center [959, 703] width 22 height 22
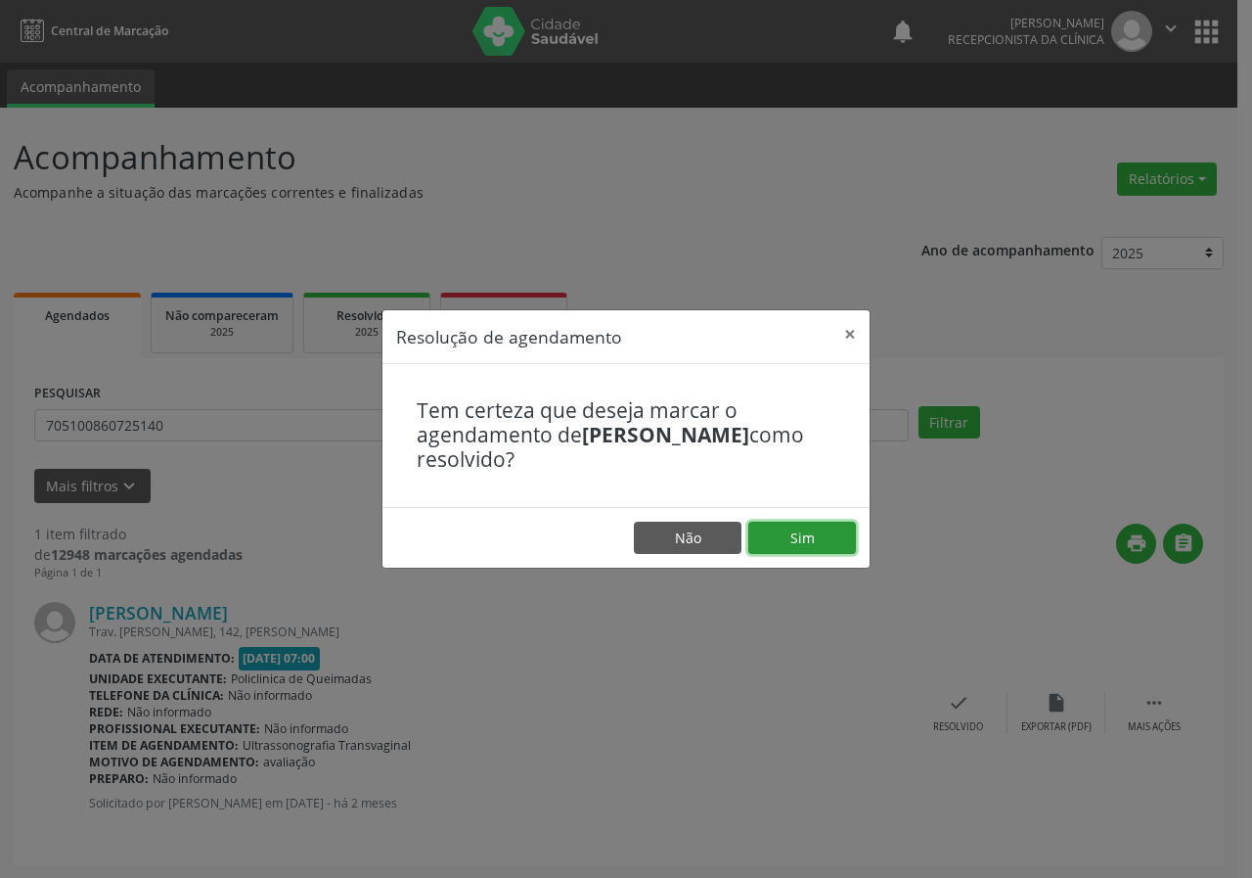
click at [825, 535] on button "Sim" at bounding box center [803, 538] width 108 height 33
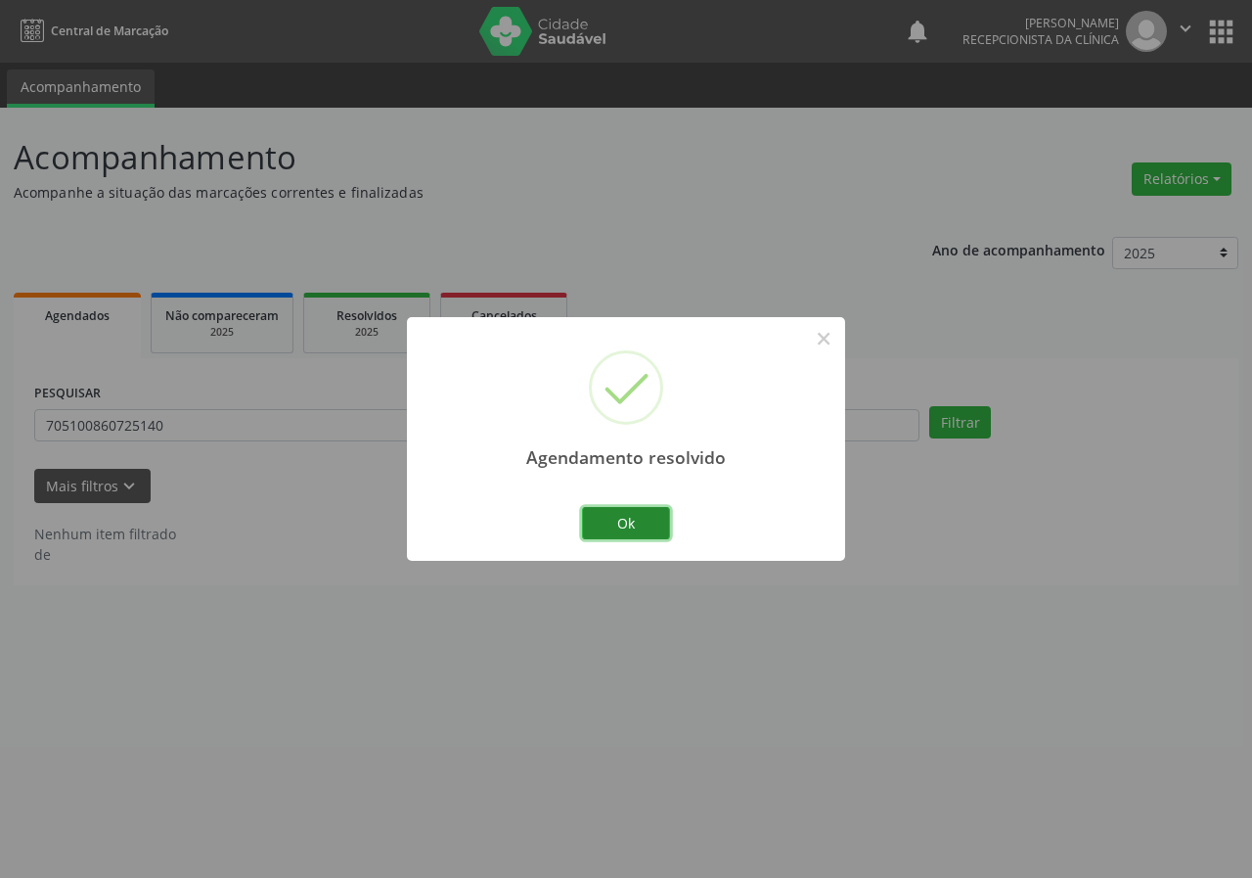
drag, startPoint x: 654, startPoint y: 521, endPoint x: 567, endPoint y: 500, distance: 89.5
click at [653, 520] on button "Ok" at bounding box center [626, 523] width 88 height 33
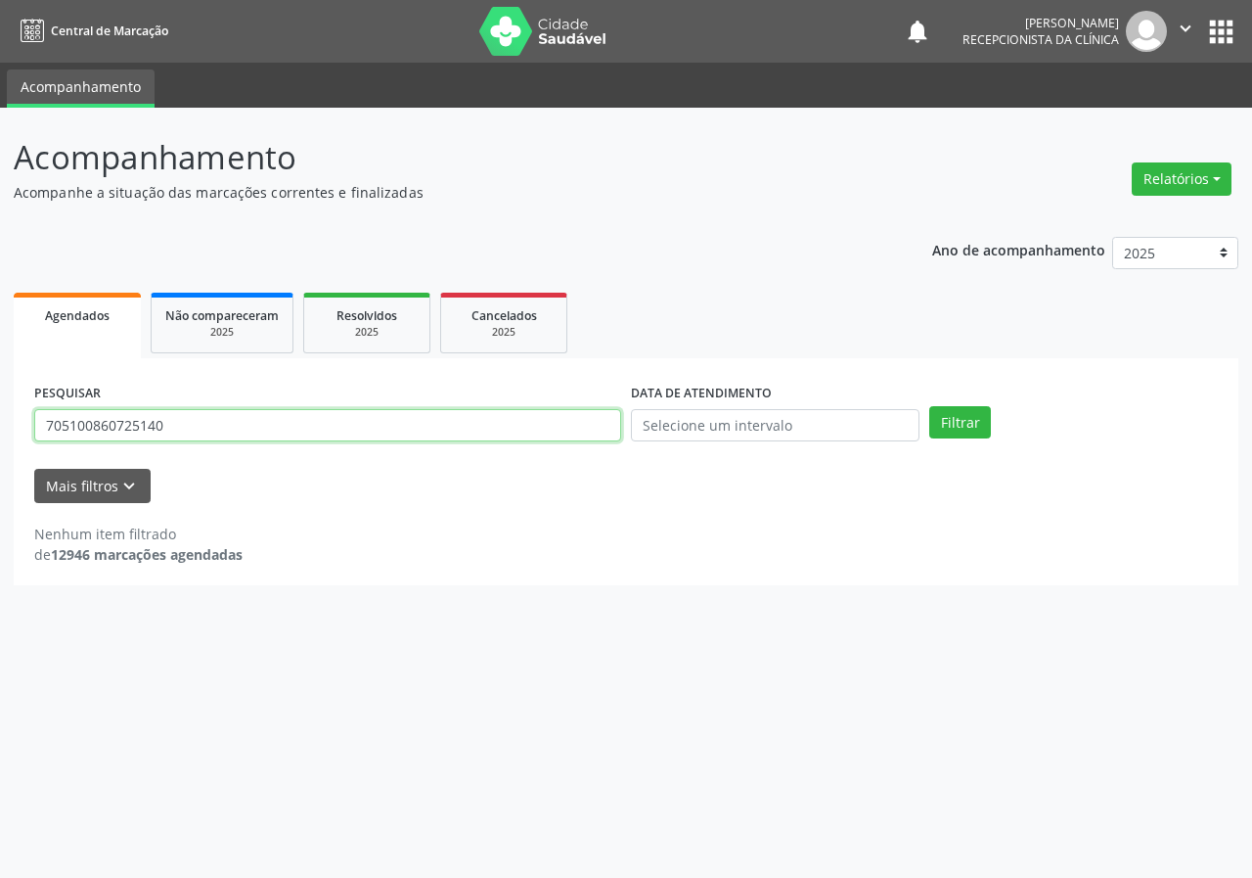
click at [543, 430] on input "705100860725140" at bounding box center [327, 425] width 587 height 33
type input "700006917704509"
click at [930, 406] on button "Filtrar" at bounding box center [961, 422] width 62 height 33
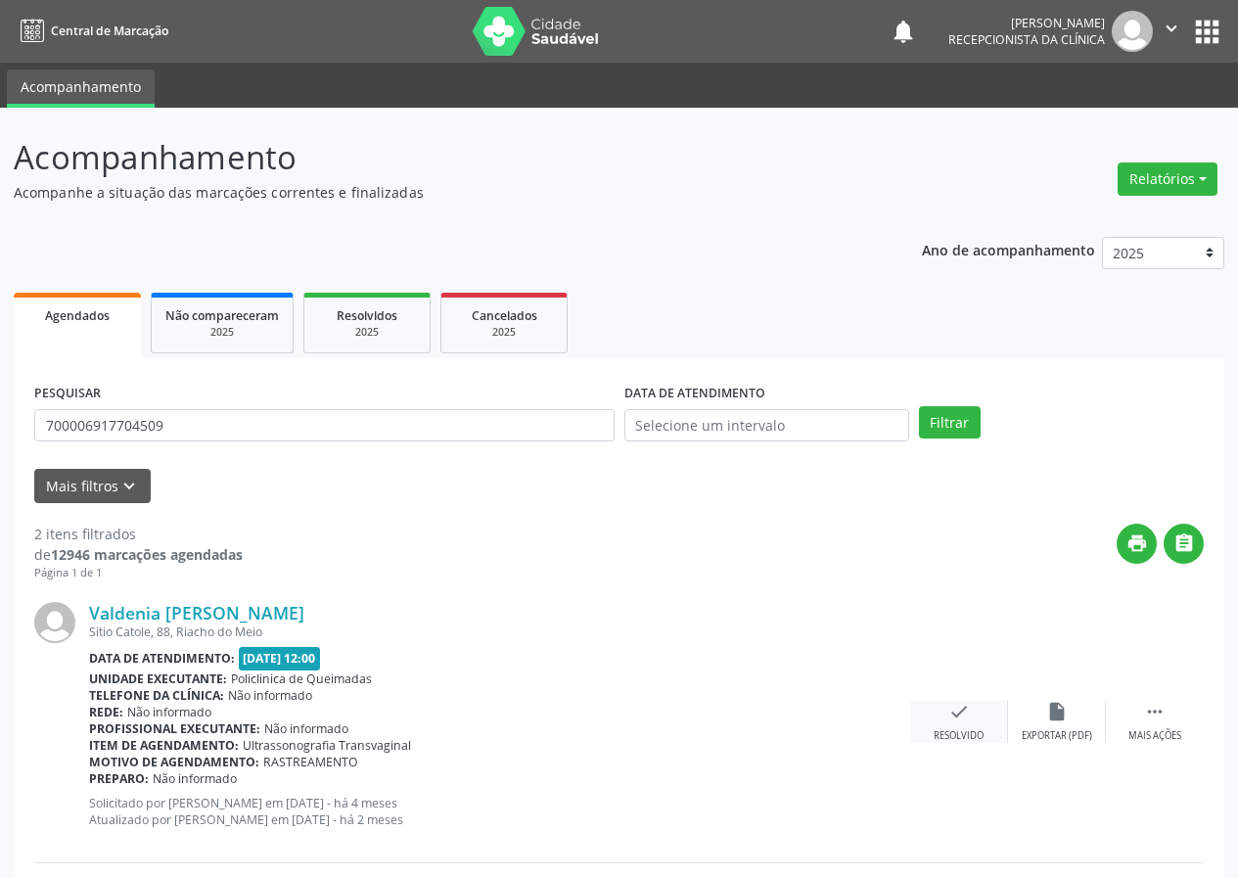
click at [955, 713] on icon "check" at bounding box center [959, 712] width 22 height 22
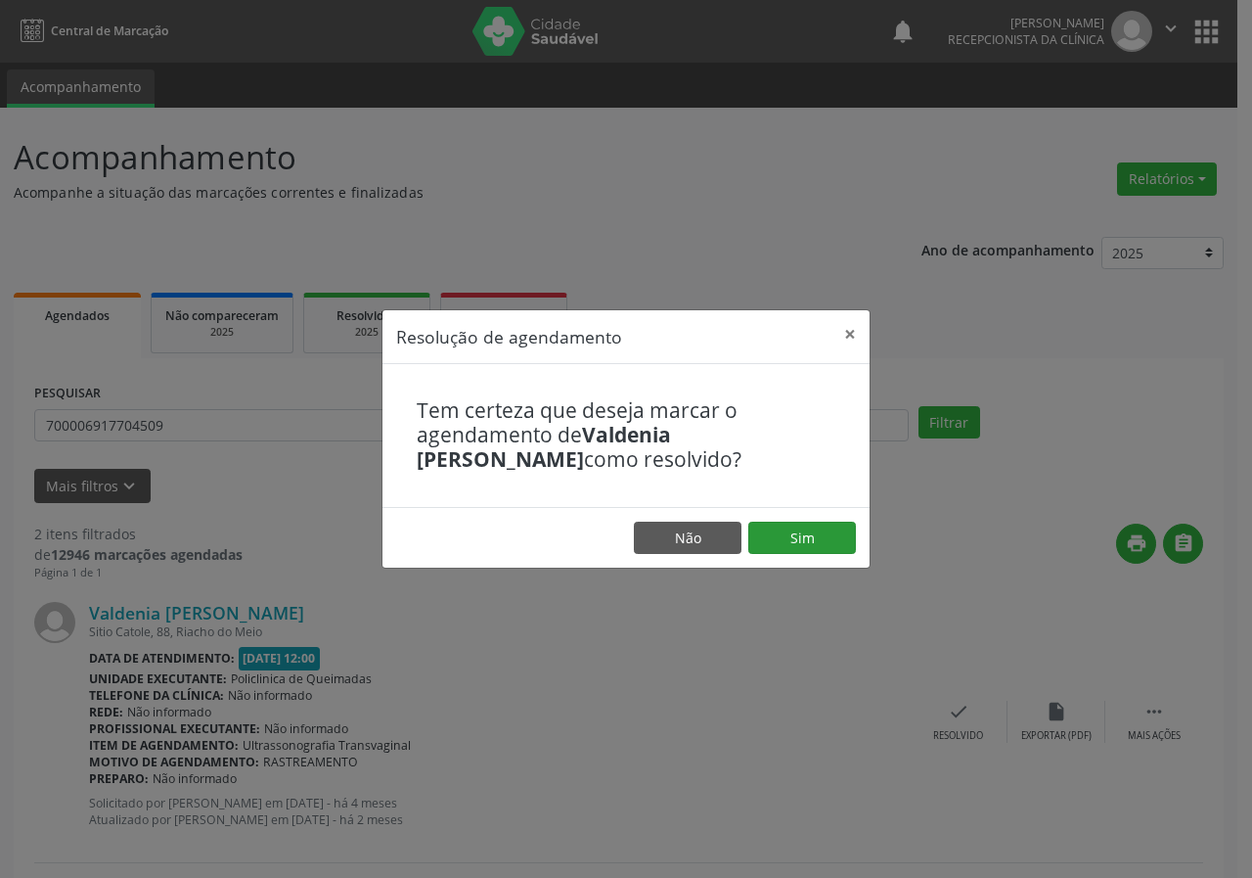
click at [831, 524] on footer "Não Sim" at bounding box center [626, 538] width 487 height 62
click at [803, 541] on button "Sim" at bounding box center [803, 538] width 108 height 33
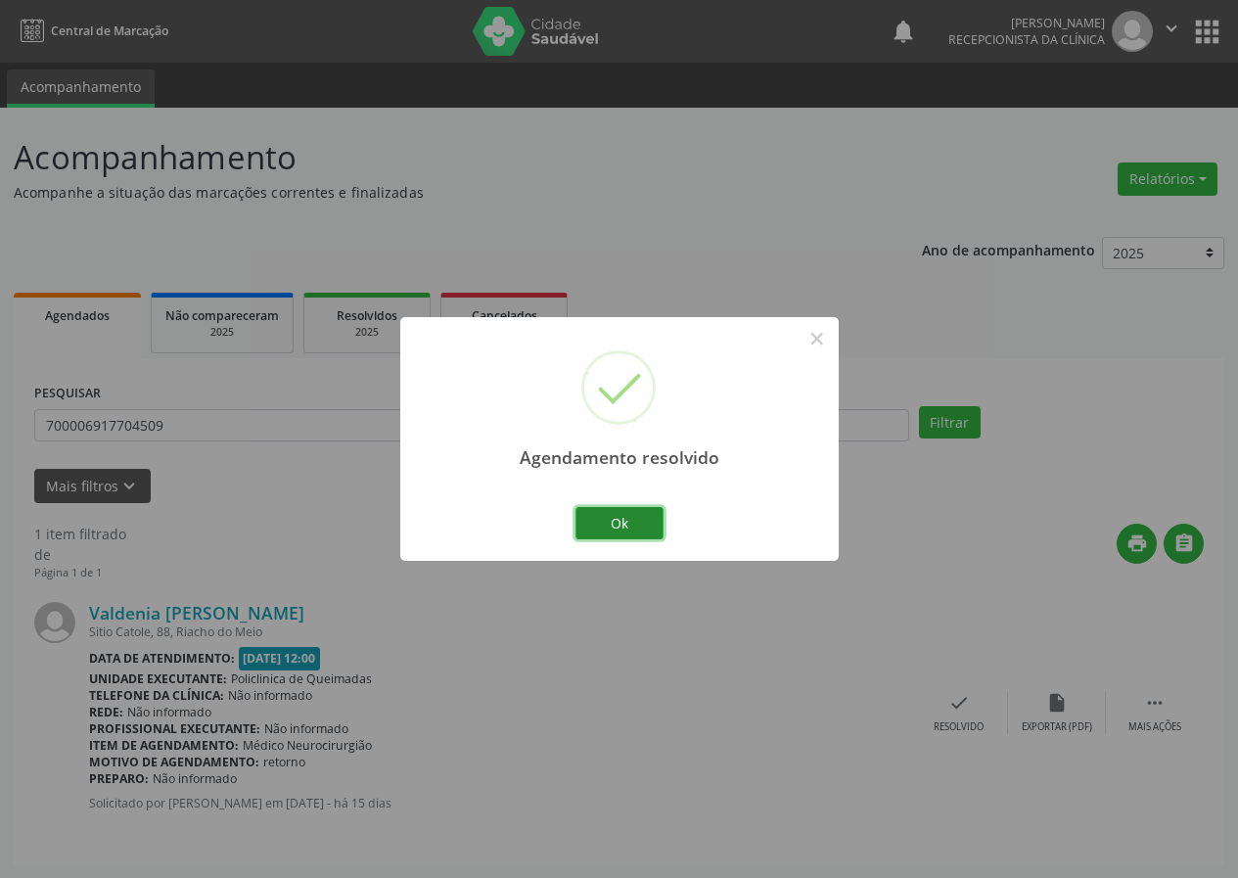
click at [653, 515] on button "Ok" at bounding box center [619, 523] width 88 height 33
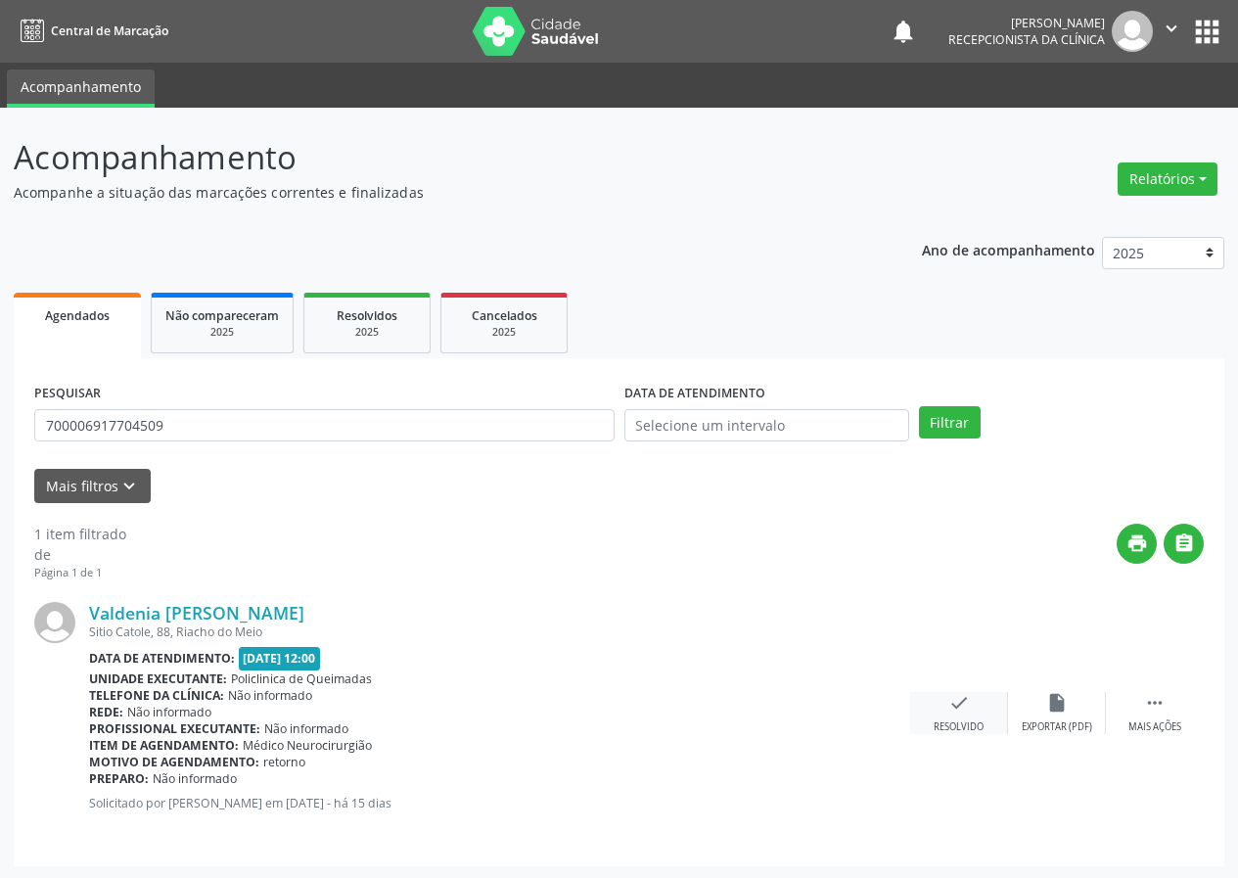
click at [954, 706] on icon "check" at bounding box center [959, 703] width 22 height 22
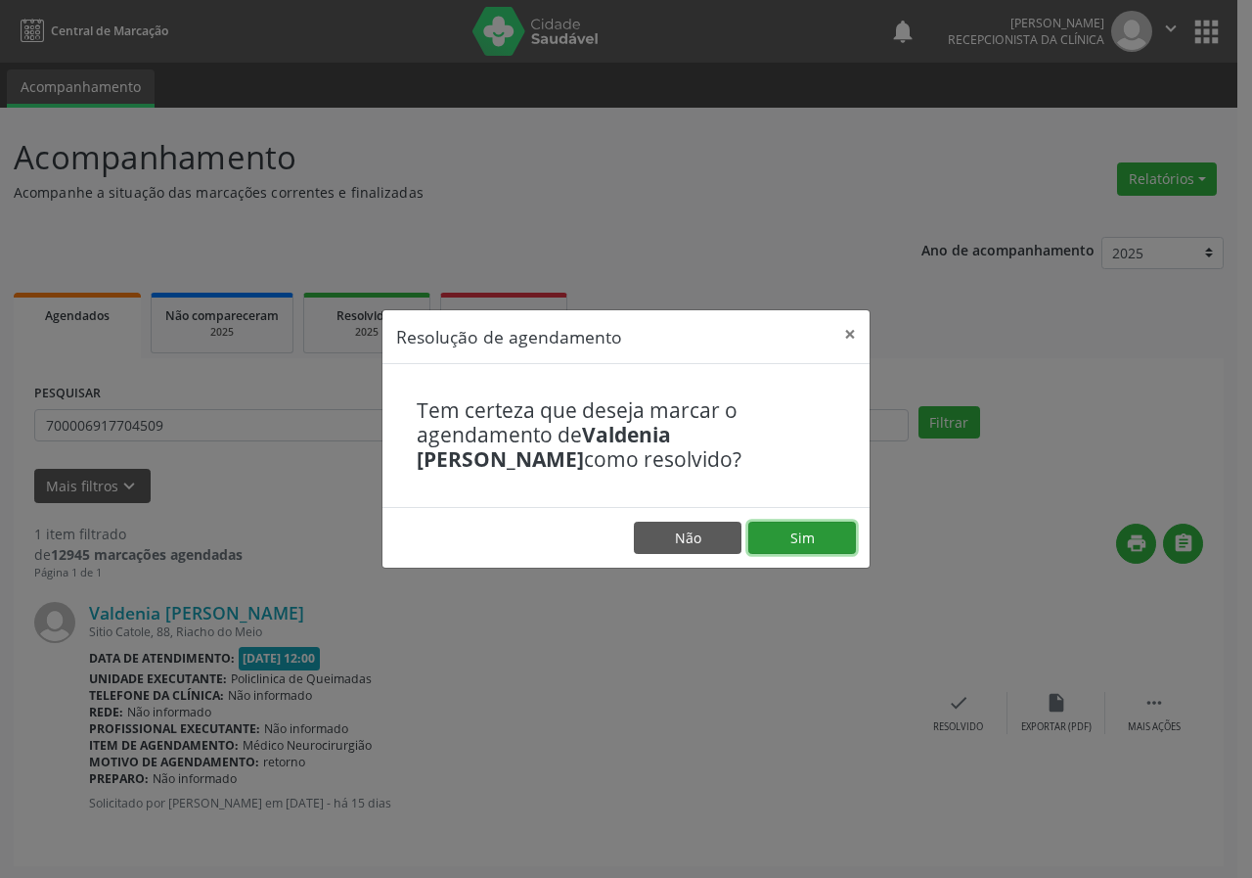
click at [816, 530] on button "Sim" at bounding box center [803, 538] width 108 height 33
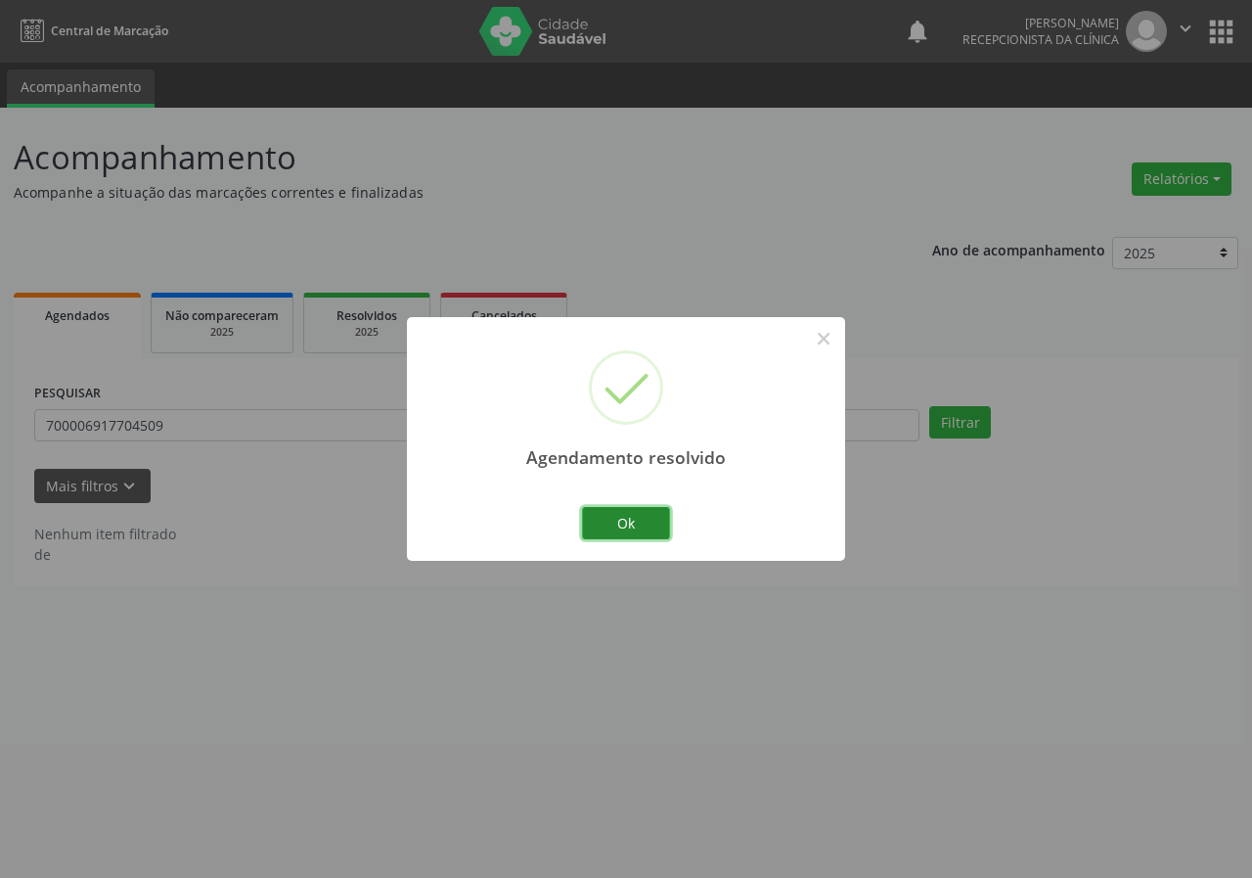
click at [655, 518] on button "Ok" at bounding box center [626, 523] width 88 height 33
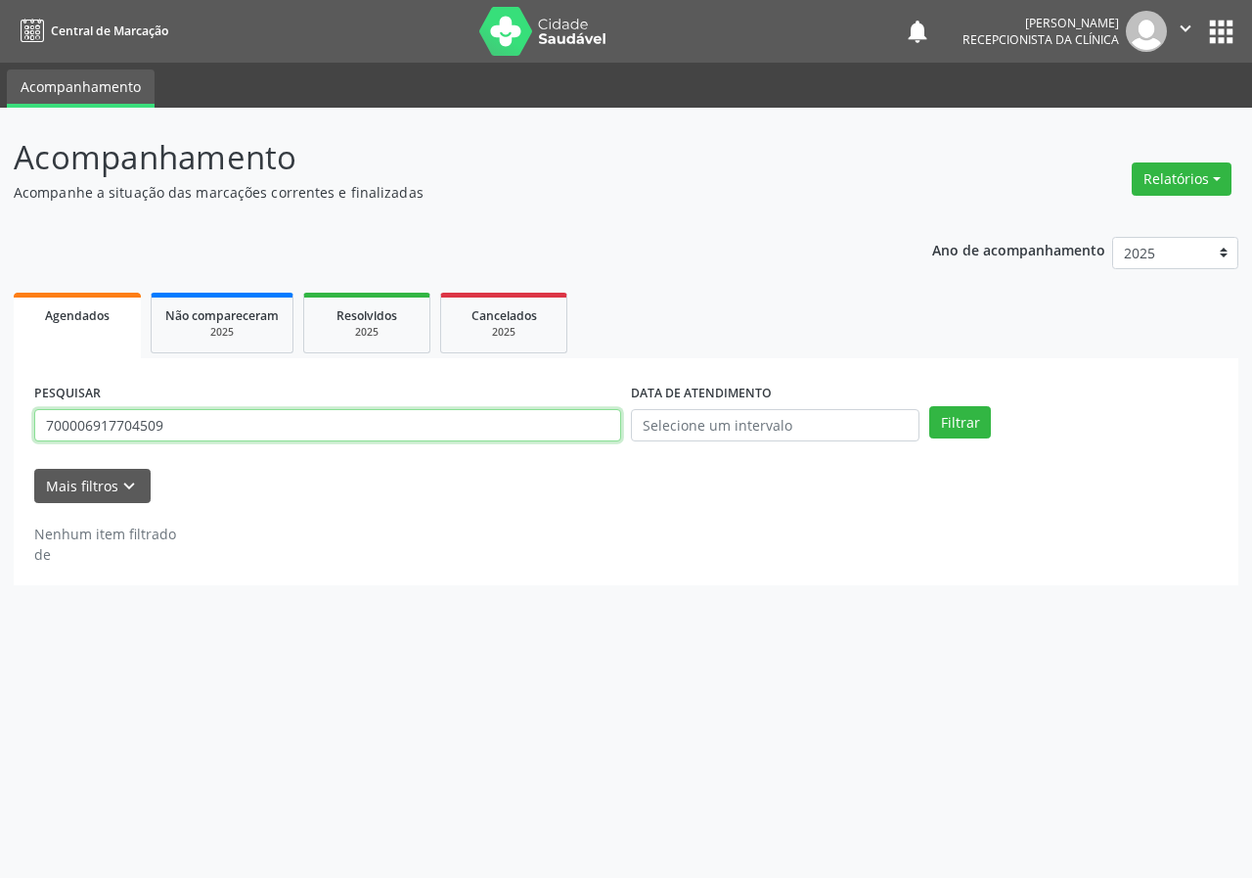
click at [574, 433] on input "700006917704509" at bounding box center [327, 425] width 587 height 33
type input "706704549922912"
click at [930, 406] on button "Filtrar" at bounding box center [961, 422] width 62 height 33
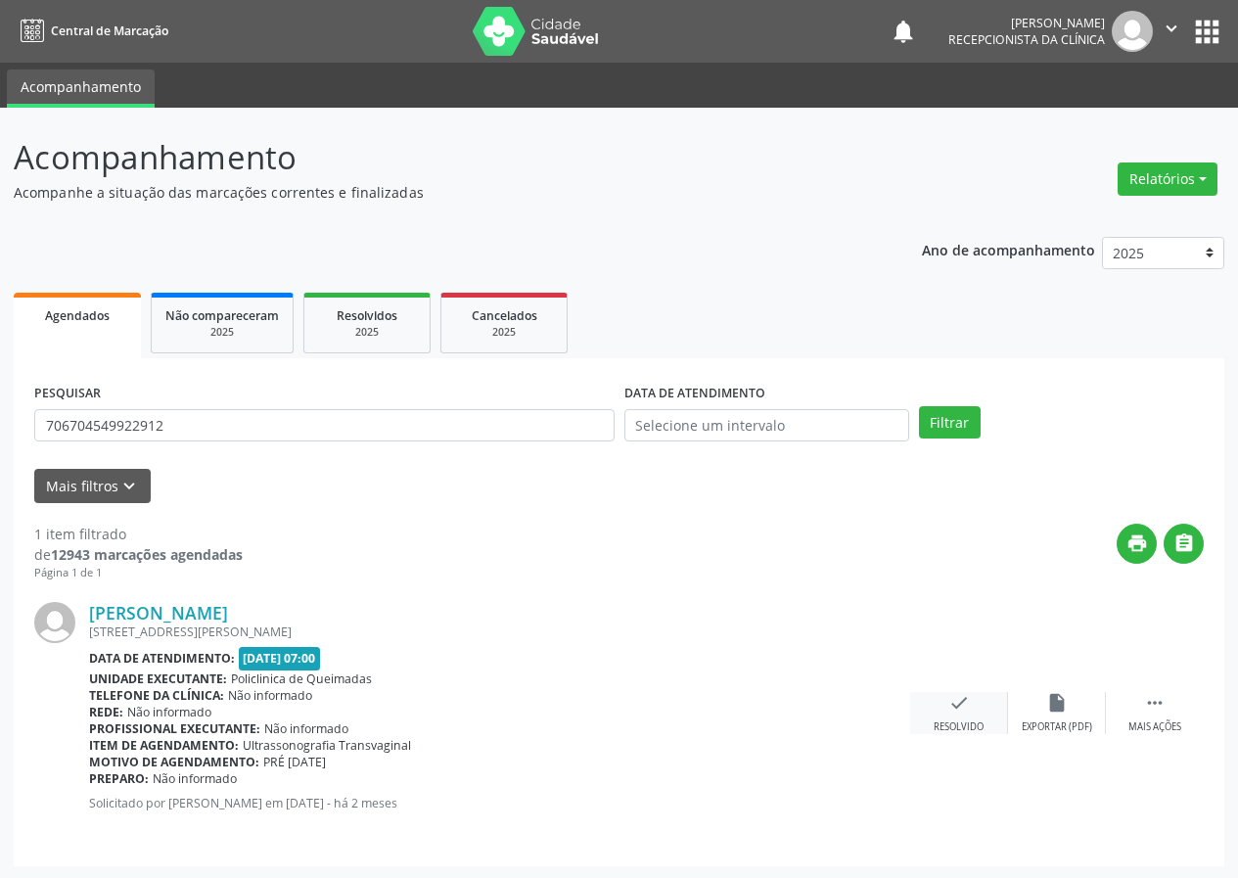
click at [973, 701] on div "check Resolvido" at bounding box center [959, 713] width 98 height 42
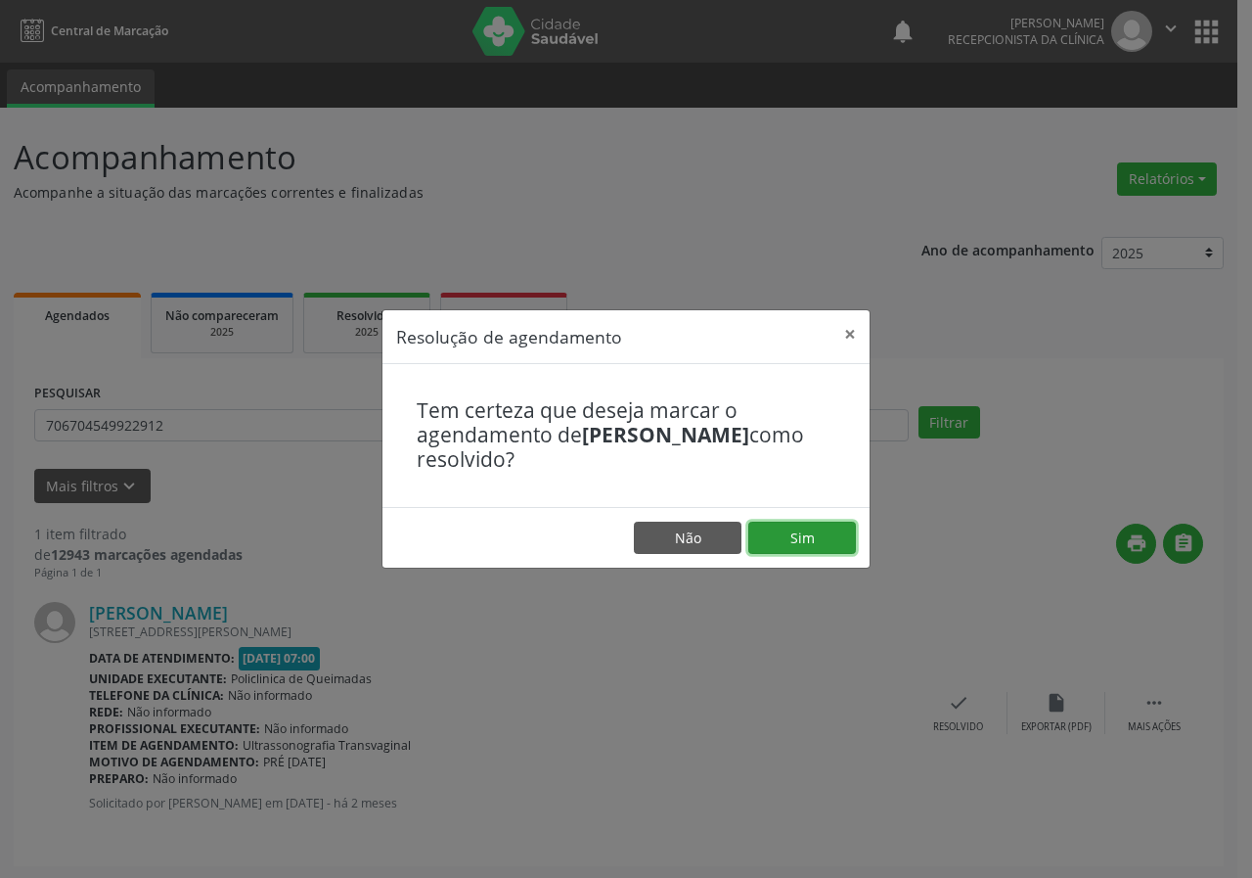
click at [824, 527] on button "Sim" at bounding box center [803, 538] width 108 height 33
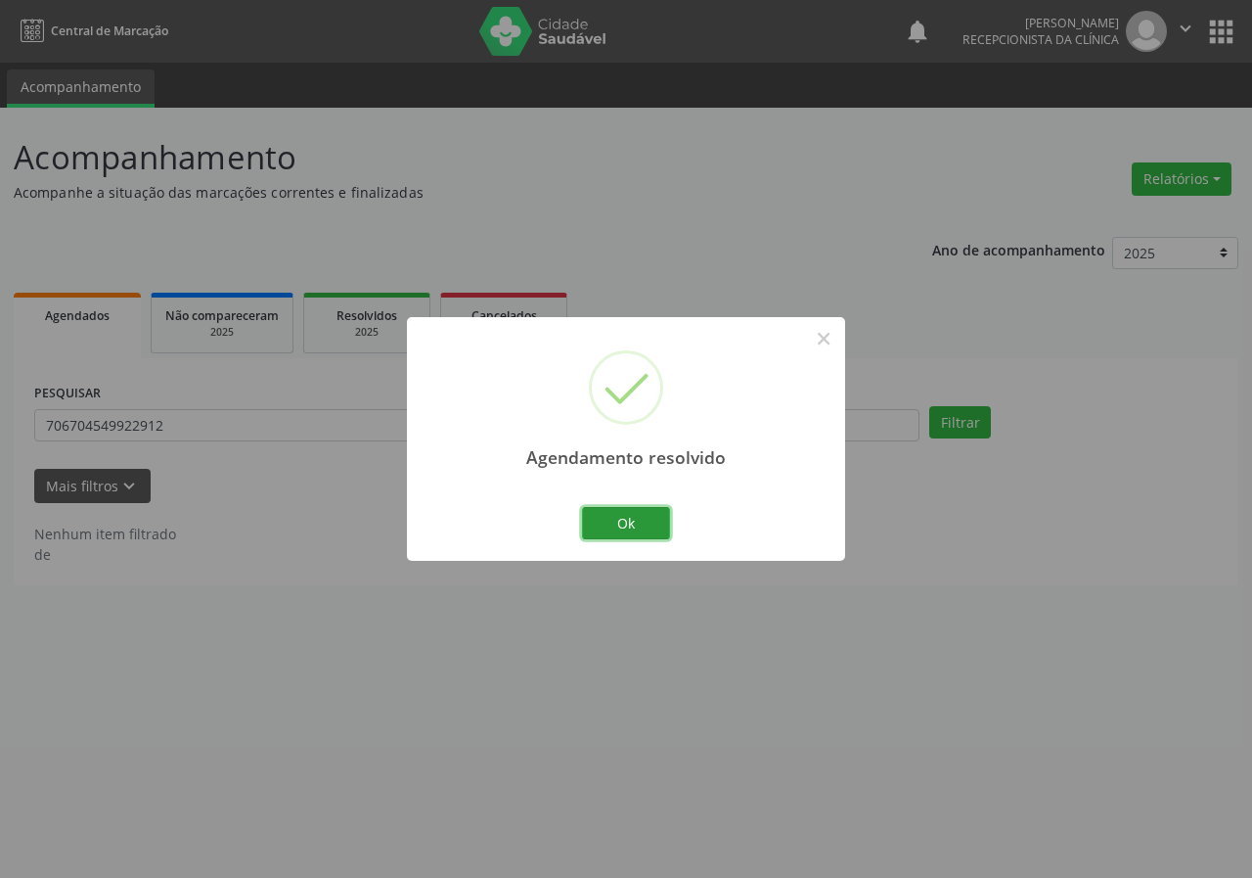
drag, startPoint x: 652, startPoint y: 519, endPoint x: 559, endPoint y: 449, distance: 116.1
click at [651, 520] on button "Ok" at bounding box center [626, 523] width 88 height 33
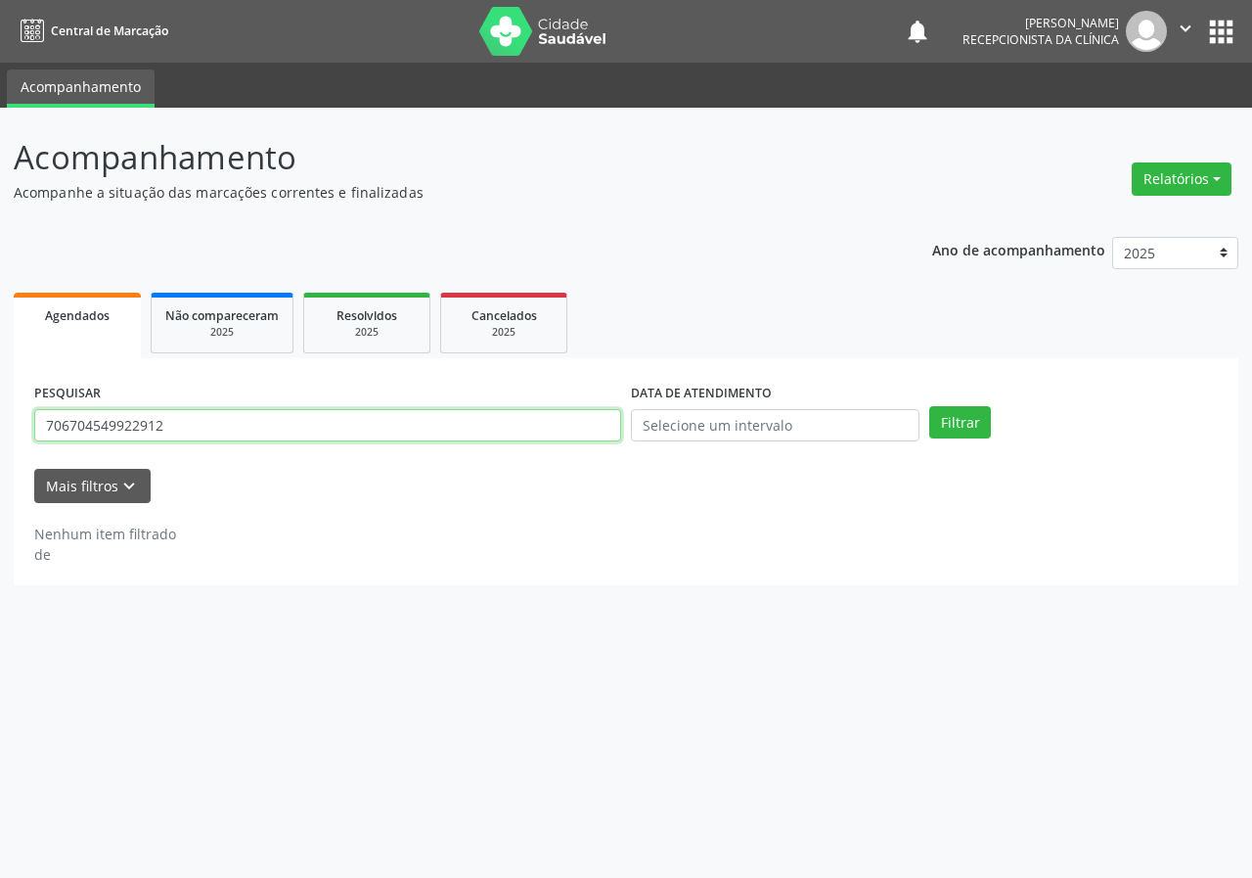
click at [559, 433] on input "706704549922912" at bounding box center [327, 425] width 587 height 33
type input "704006384804767"
click at [930, 406] on button "Filtrar" at bounding box center [961, 422] width 62 height 33
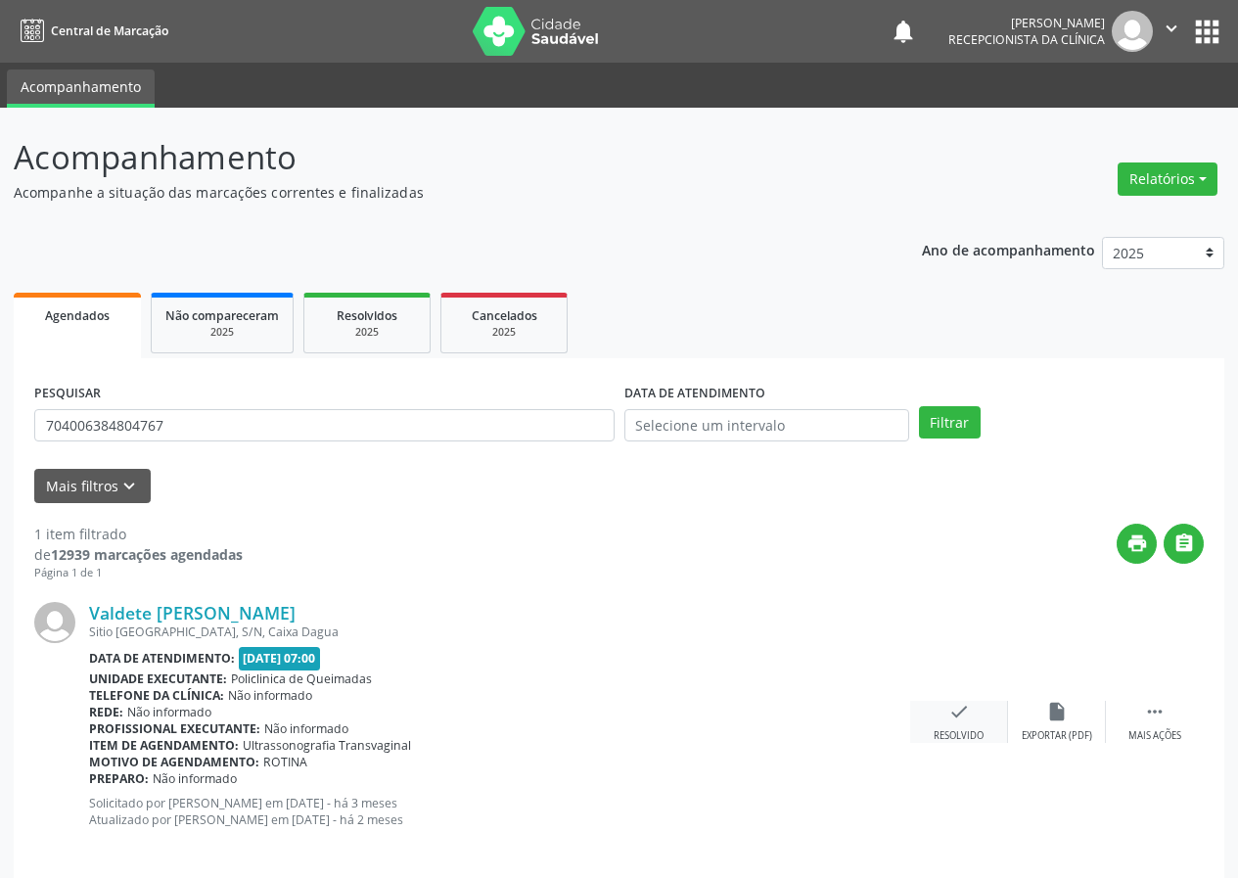
click at [956, 709] on icon "check" at bounding box center [959, 712] width 22 height 22
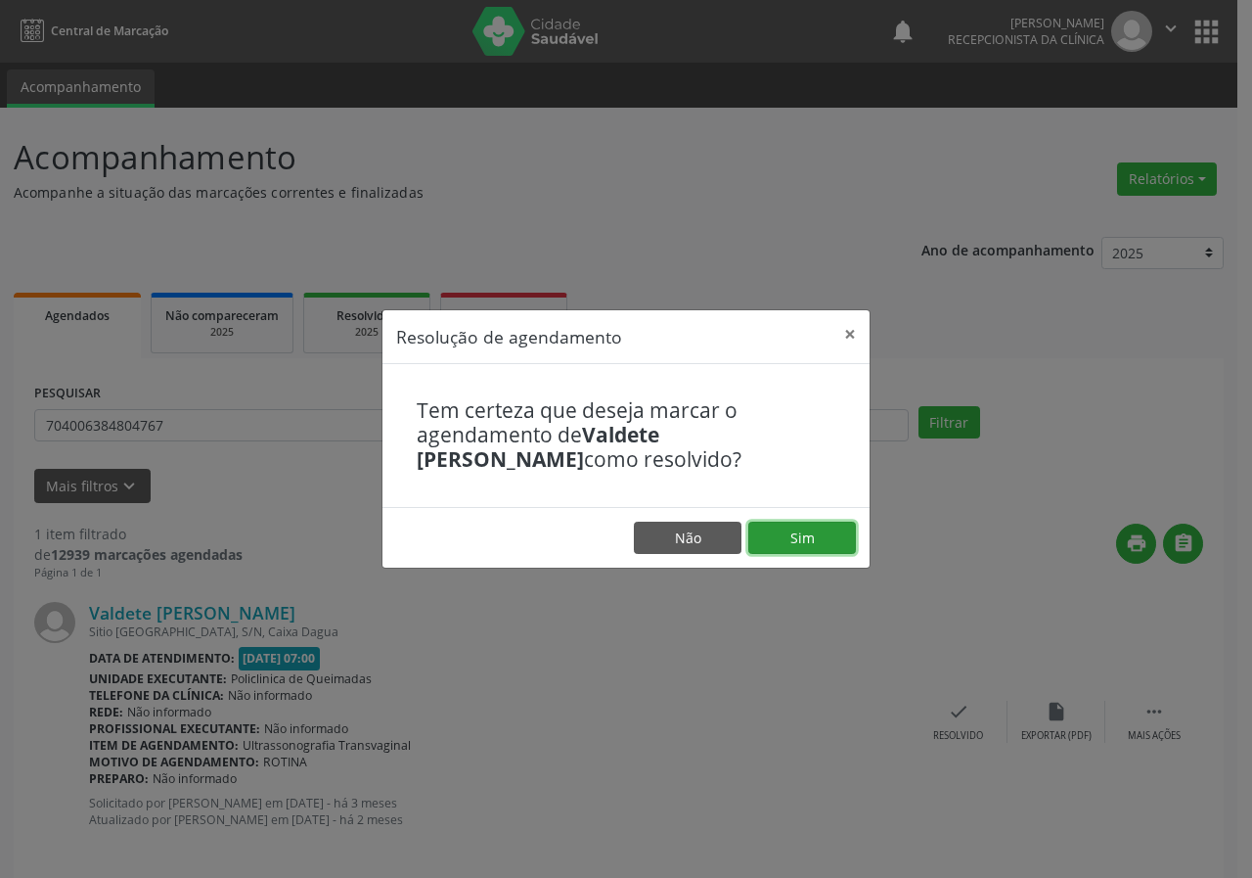
click at [815, 545] on button "Sim" at bounding box center [803, 538] width 108 height 33
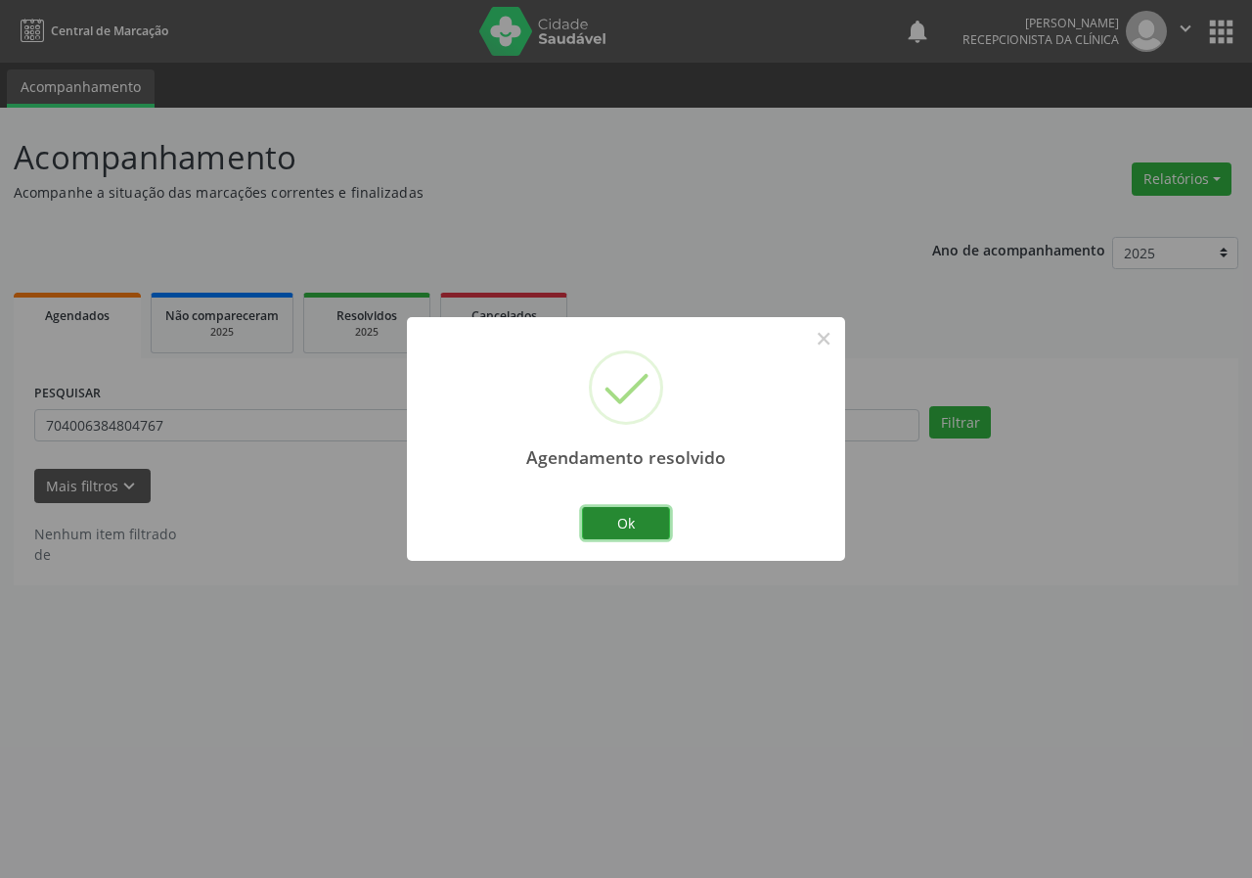
click at [650, 522] on button "Ok" at bounding box center [626, 523] width 88 height 33
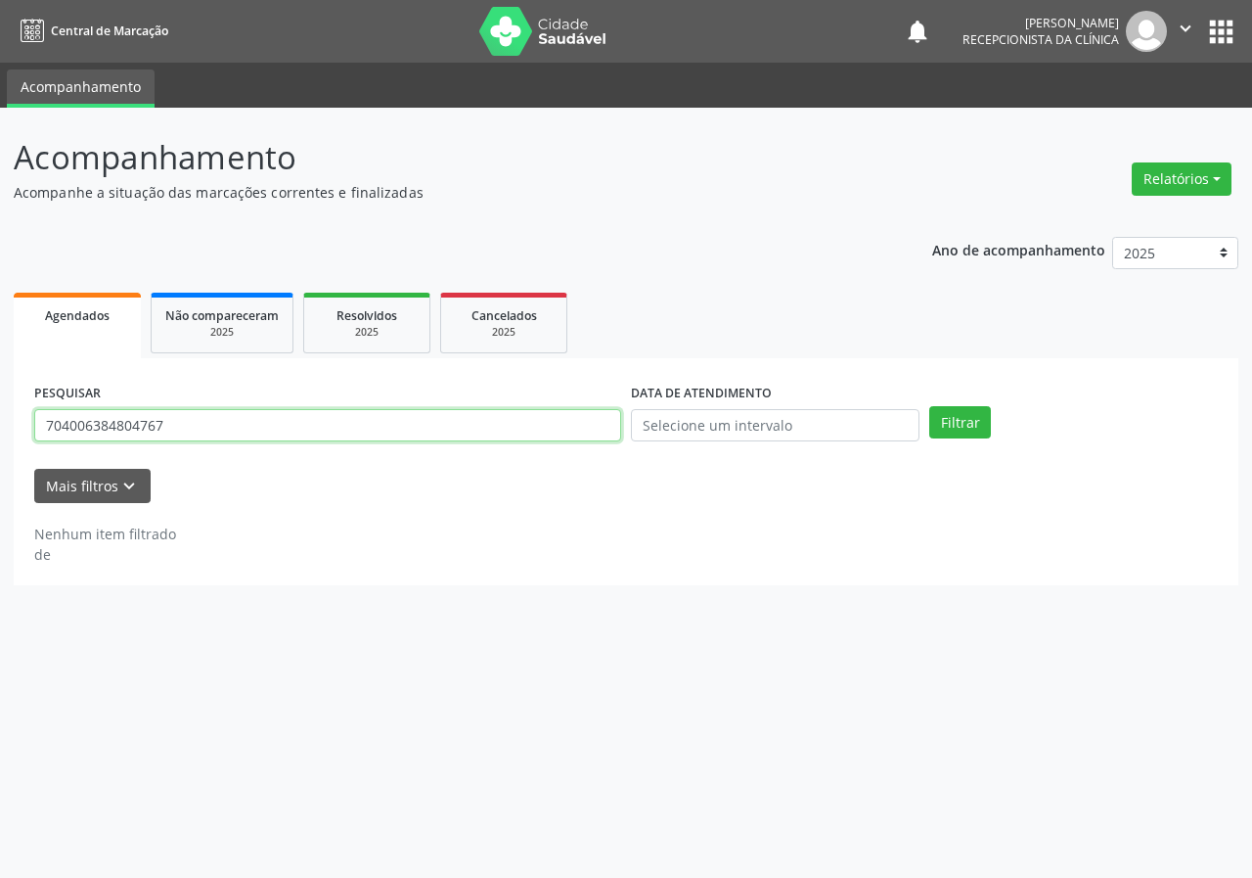
click at [533, 430] on input "704006384804767" at bounding box center [327, 425] width 587 height 33
type input "707800649375917"
click at [930, 406] on button "Filtrar" at bounding box center [961, 422] width 62 height 33
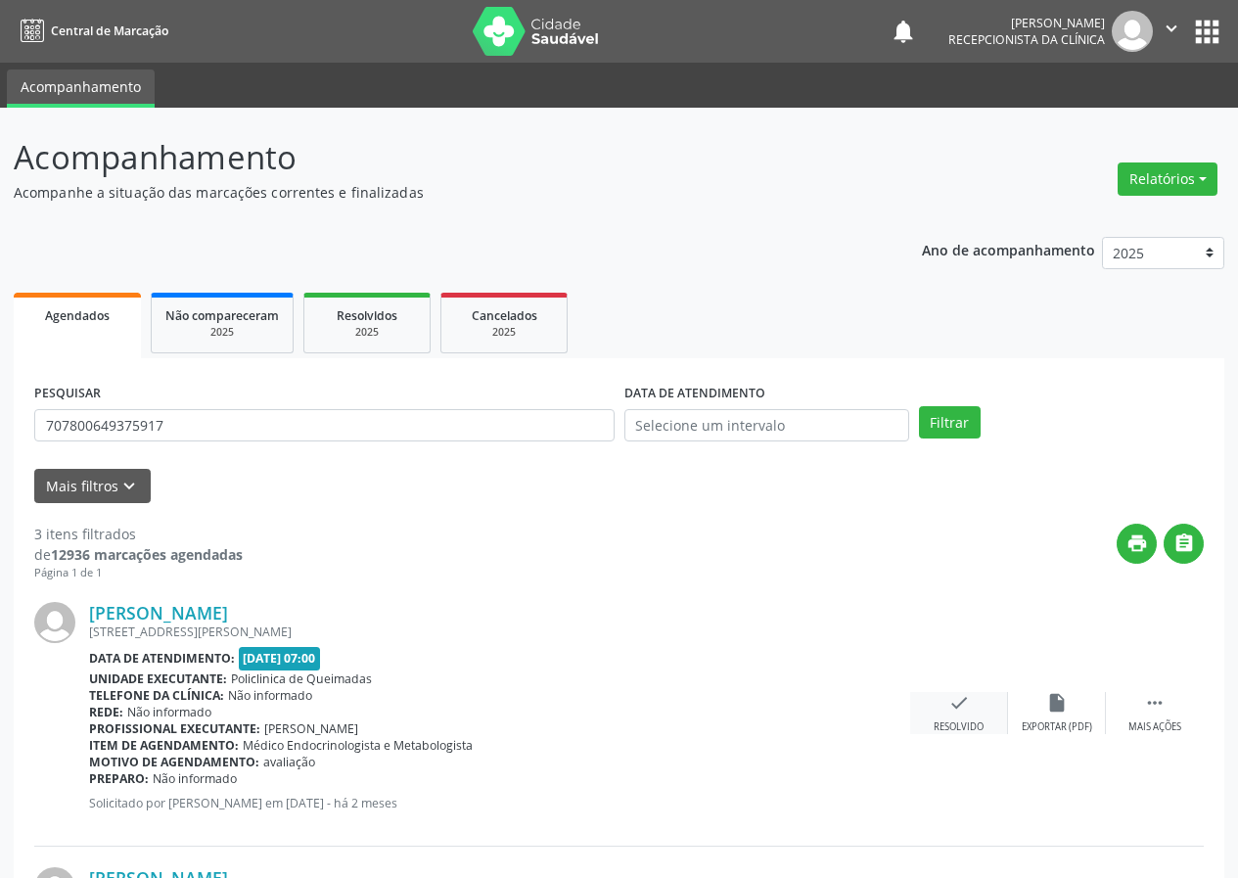
click at [961, 712] on icon "check" at bounding box center [959, 703] width 22 height 22
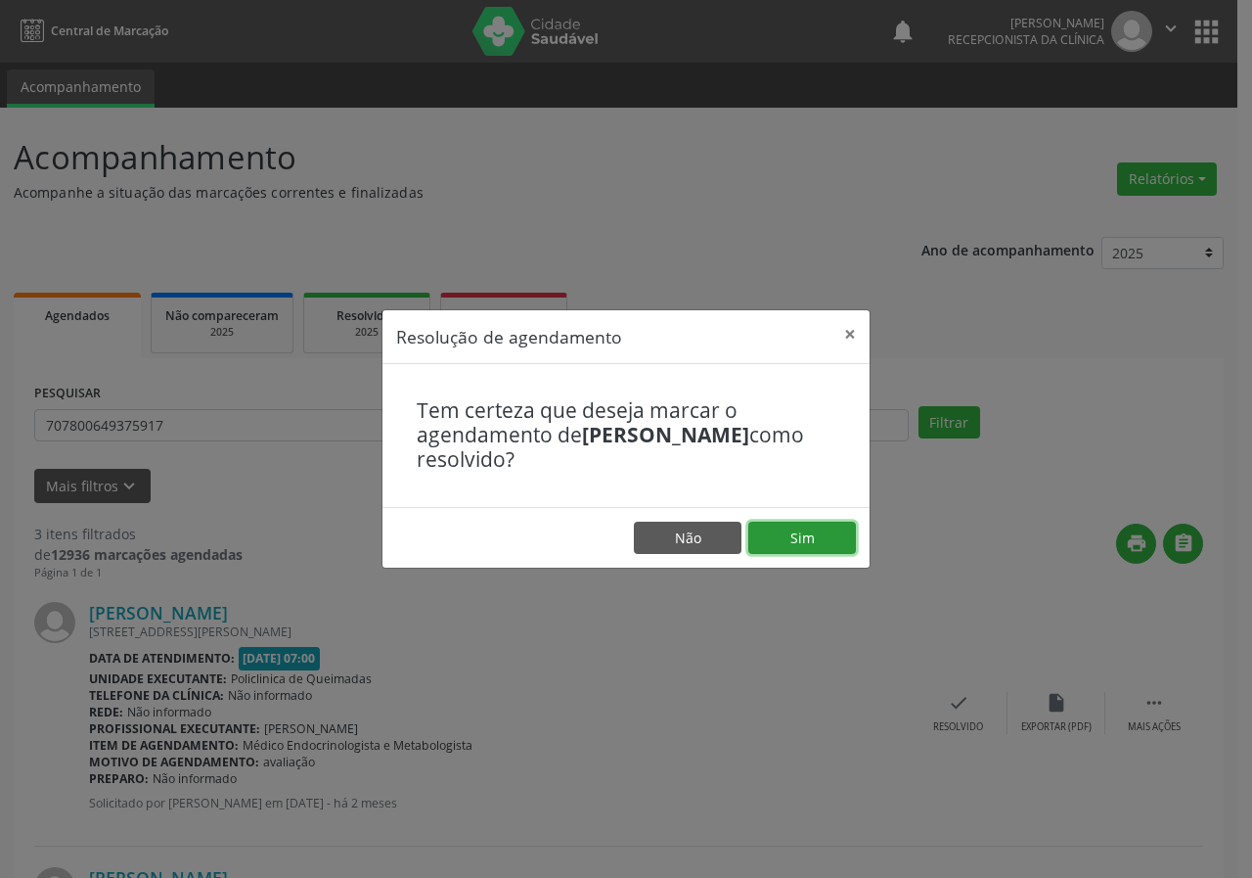
click at [827, 542] on button "Sim" at bounding box center [803, 538] width 108 height 33
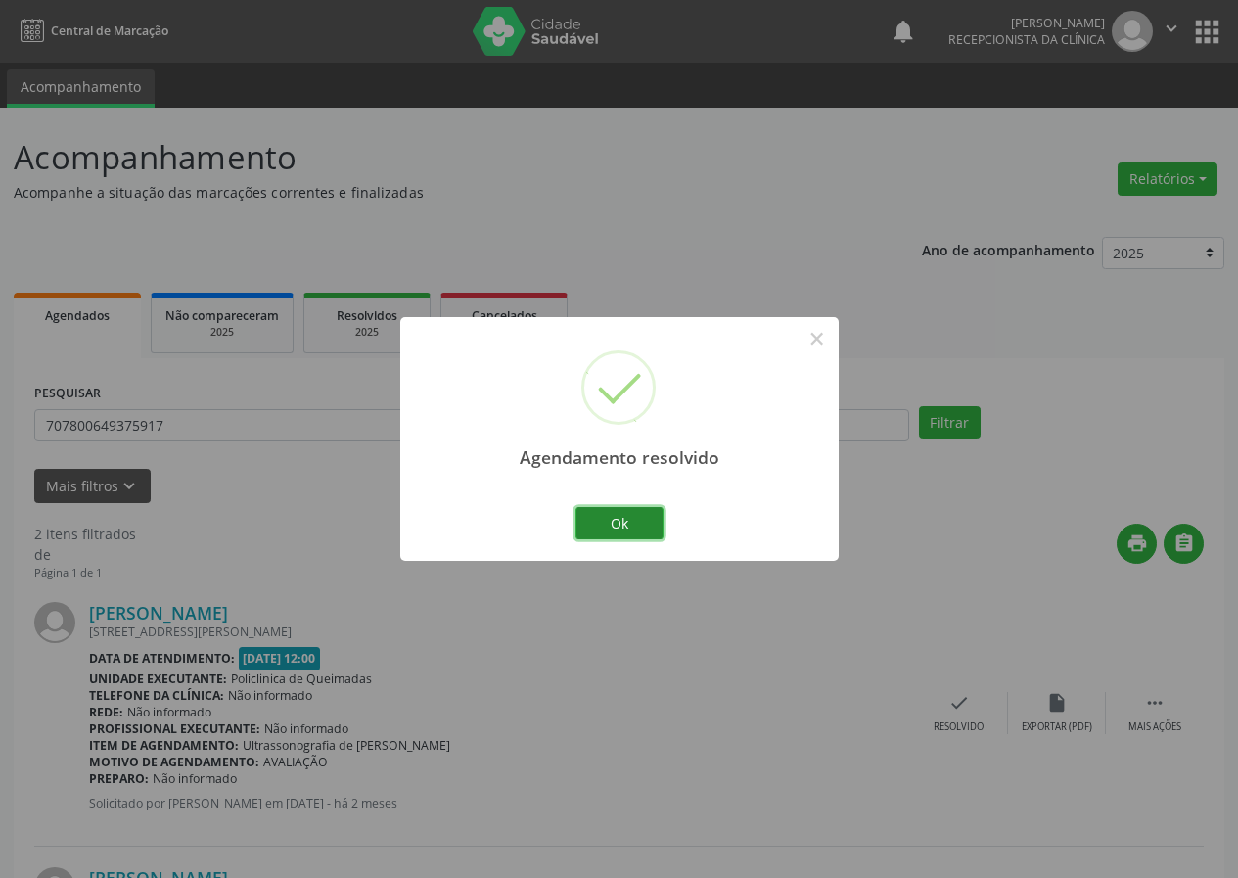
click at [635, 520] on button "Ok" at bounding box center [619, 523] width 88 height 33
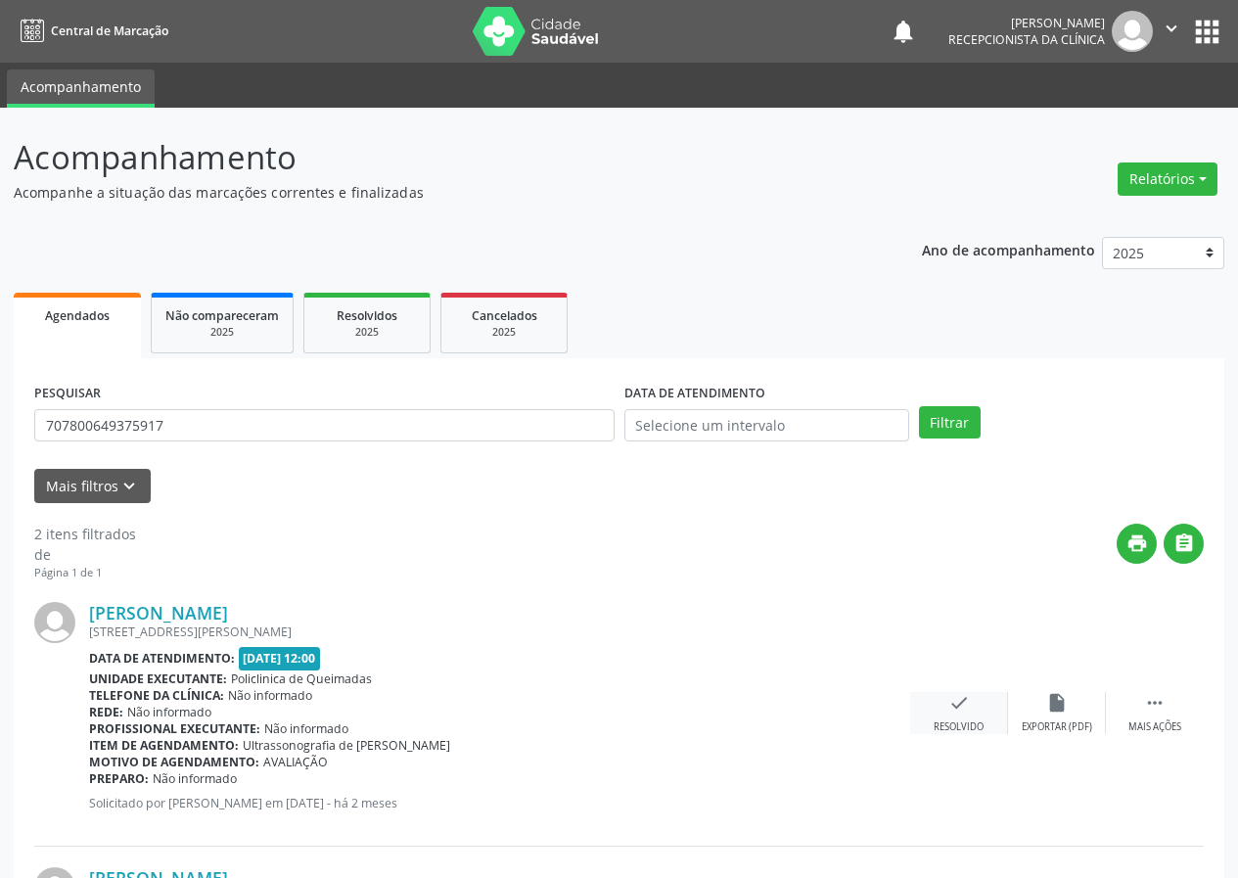
click at [962, 704] on icon "check" at bounding box center [959, 703] width 22 height 22
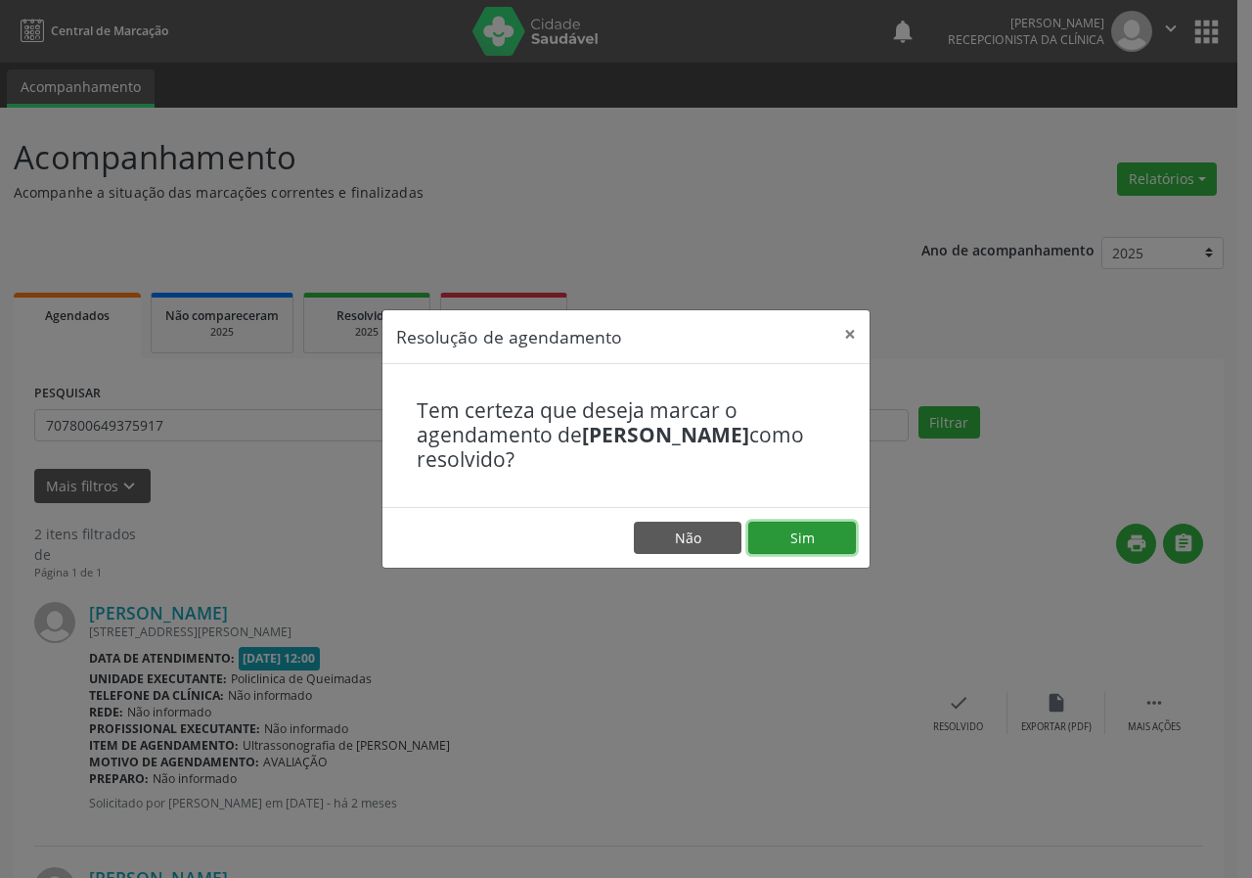
click at [806, 545] on button "Sim" at bounding box center [803, 538] width 108 height 33
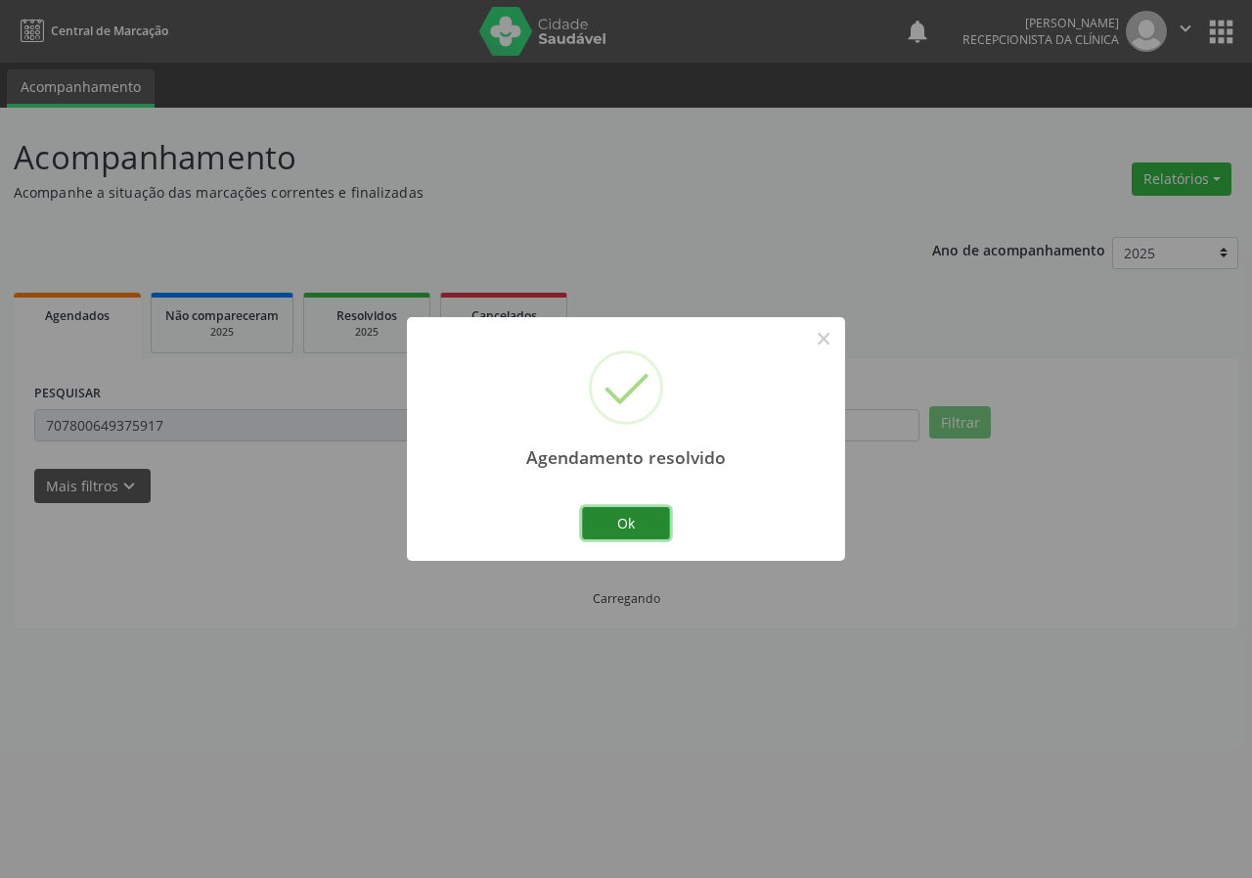
click at [650, 526] on button "Ok" at bounding box center [626, 523] width 88 height 33
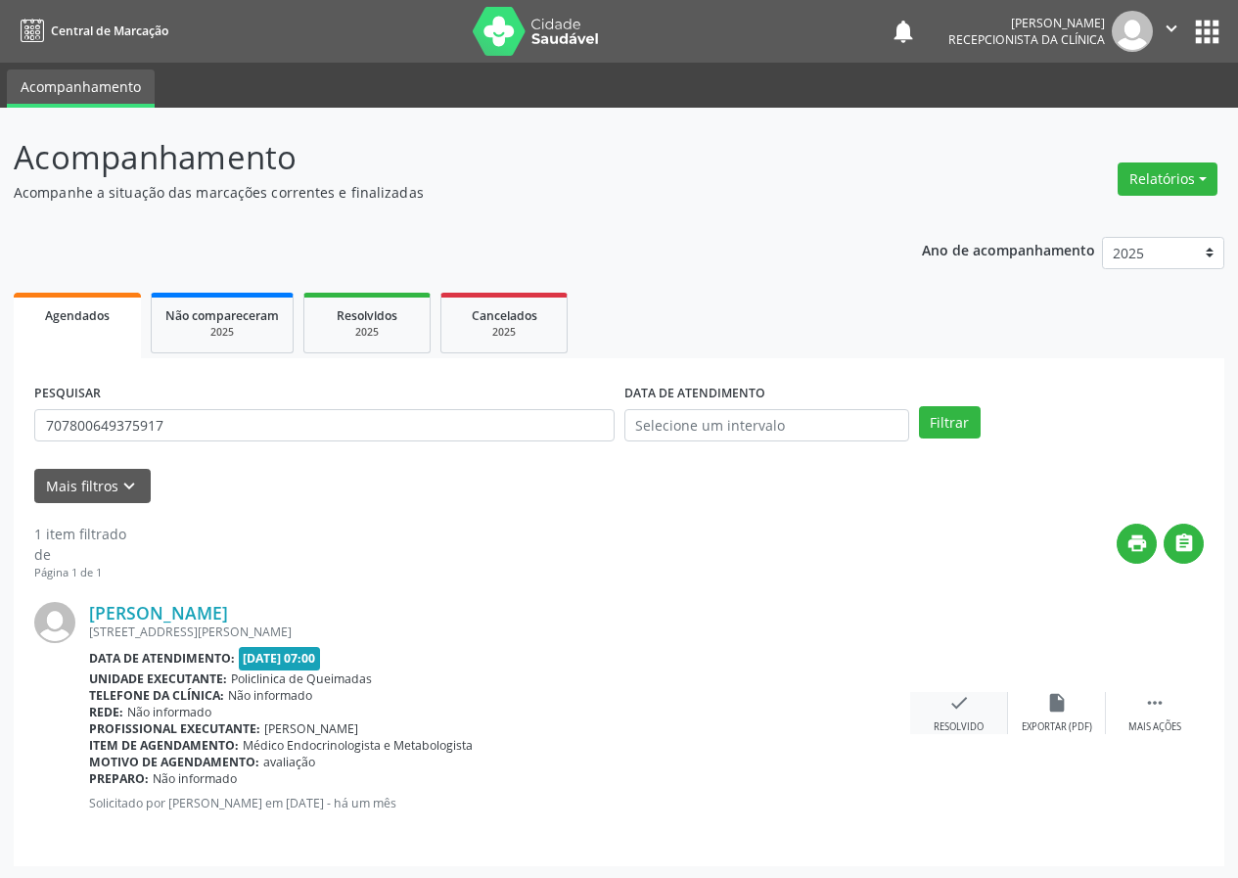
click at [956, 714] on div "check Resolvido" at bounding box center [959, 713] width 98 height 42
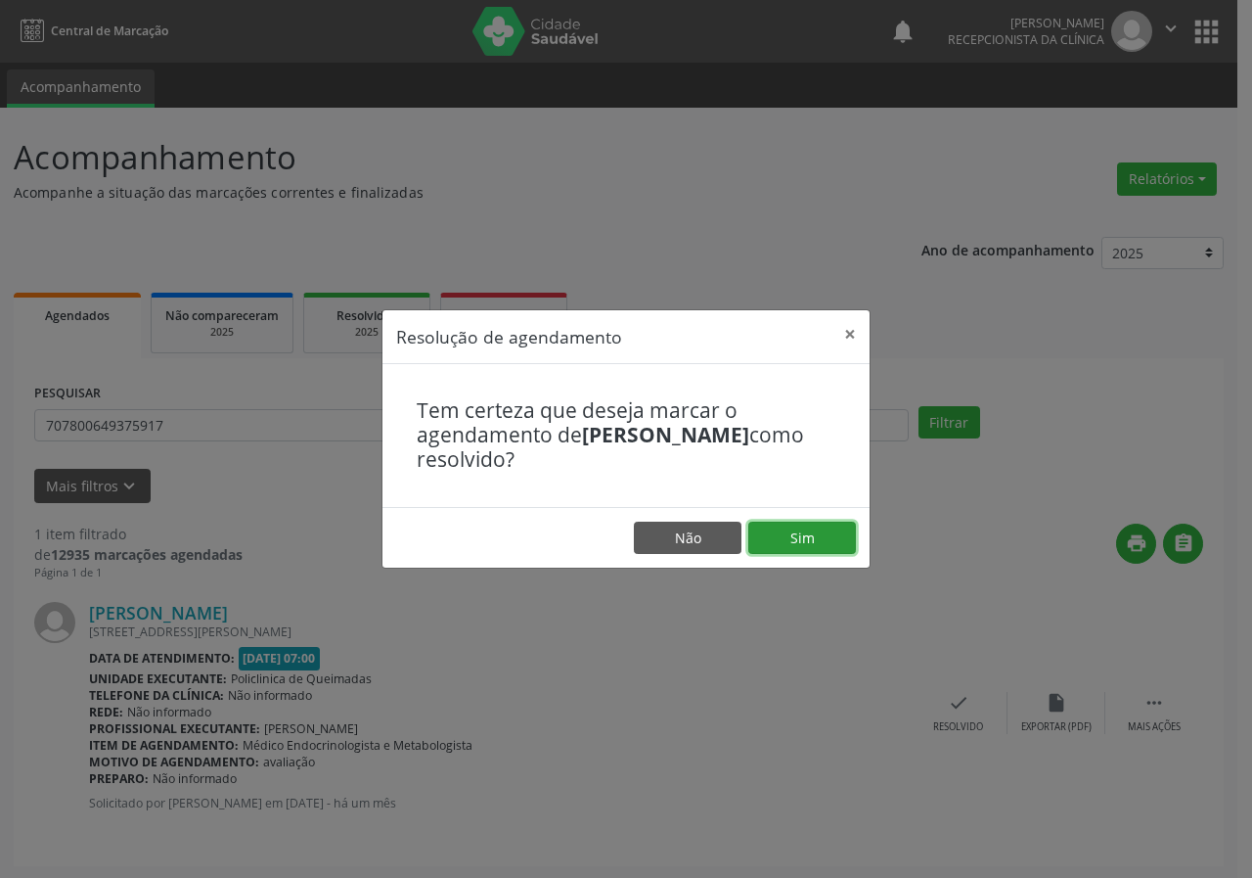
click at [817, 554] on button "Sim" at bounding box center [803, 538] width 108 height 33
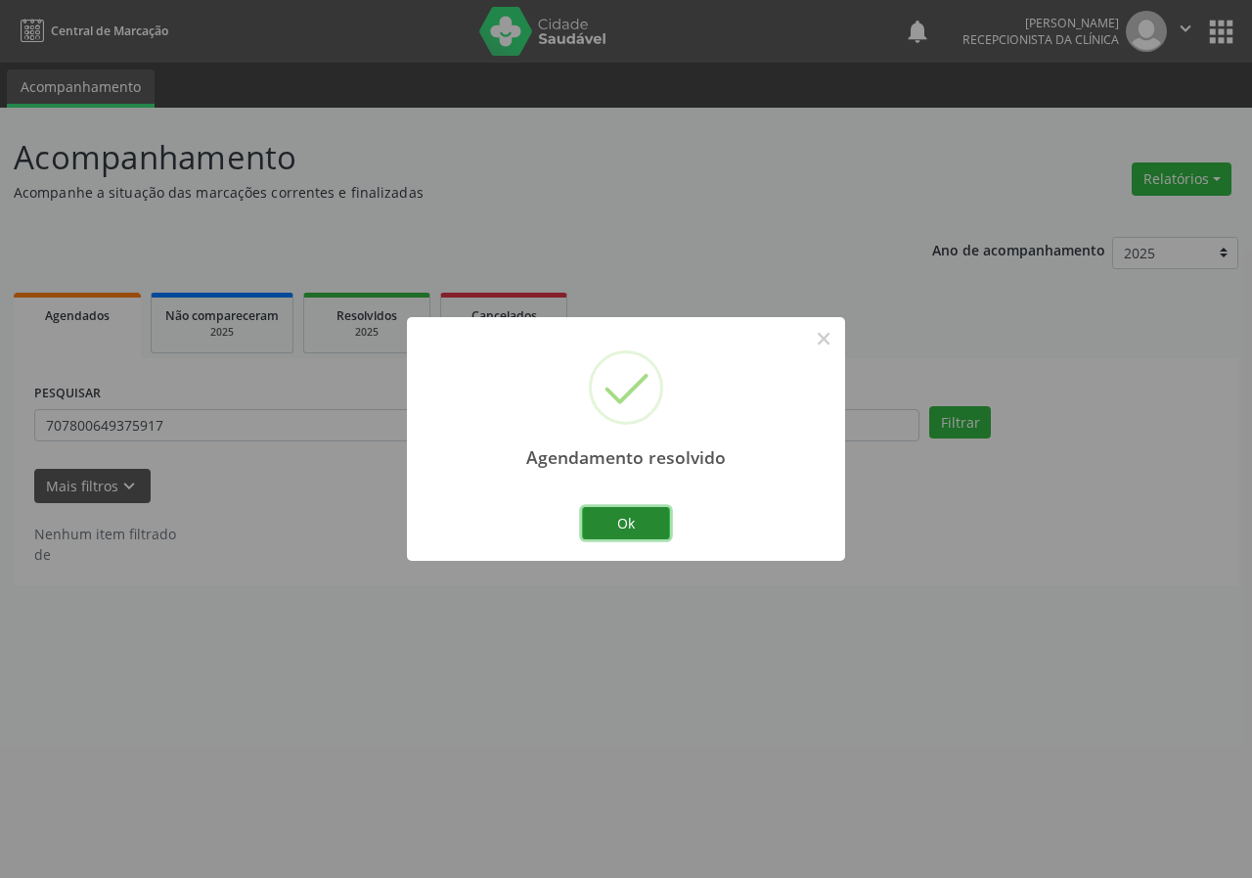
click at [645, 514] on button "Ok" at bounding box center [626, 523] width 88 height 33
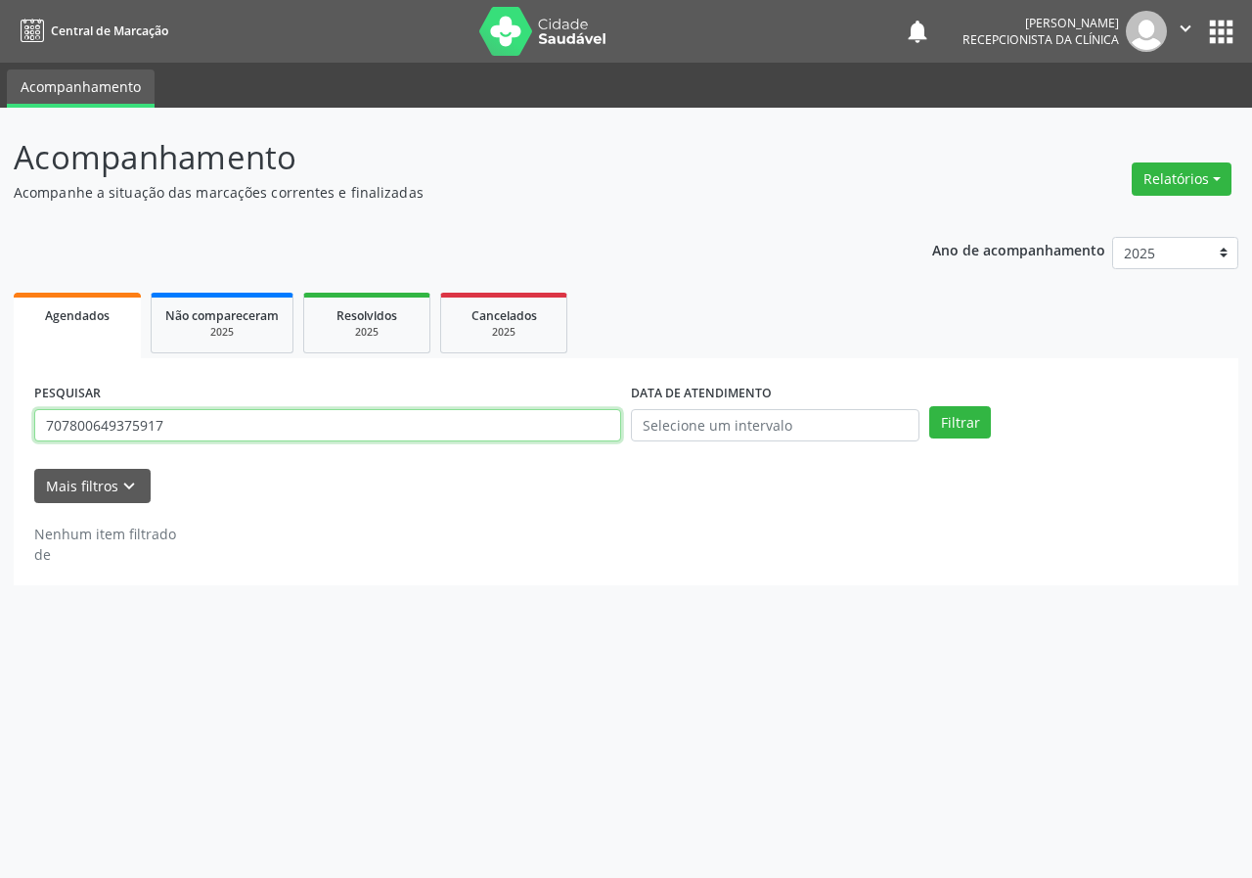
click at [554, 438] on input "707800649375917" at bounding box center [327, 425] width 587 height 33
type input "700502361323354"
click at [930, 406] on button "Filtrar" at bounding box center [961, 422] width 62 height 33
click at [189, 430] on input "700502361323354" at bounding box center [327, 425] width 587 height 33
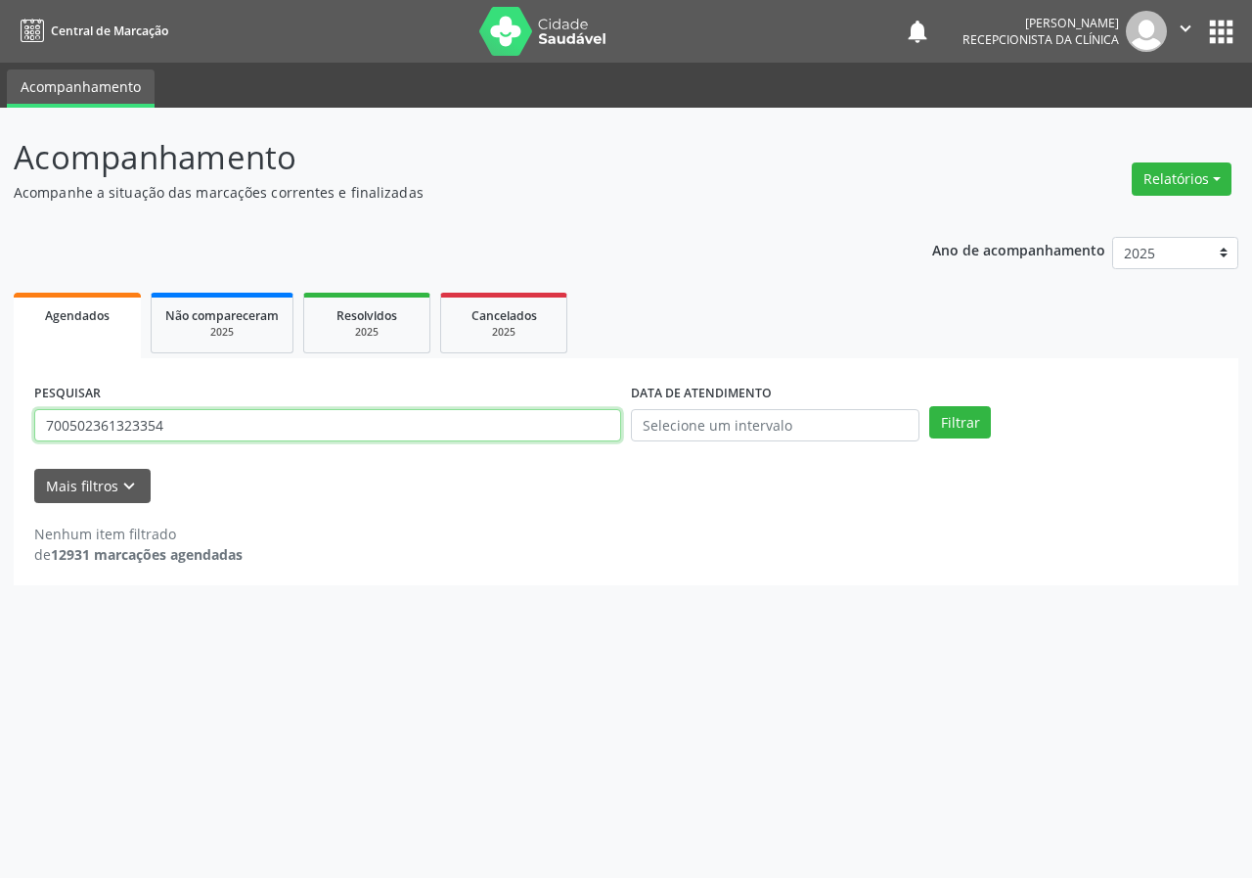
click at [189, 430] on input "700502361323354" at bounding box center [327, 425] width 587 height 33
type input "706406603895684"
click at [930, 406] on button "Filtrar" at bounding box center [961, 422] width 62 height 33
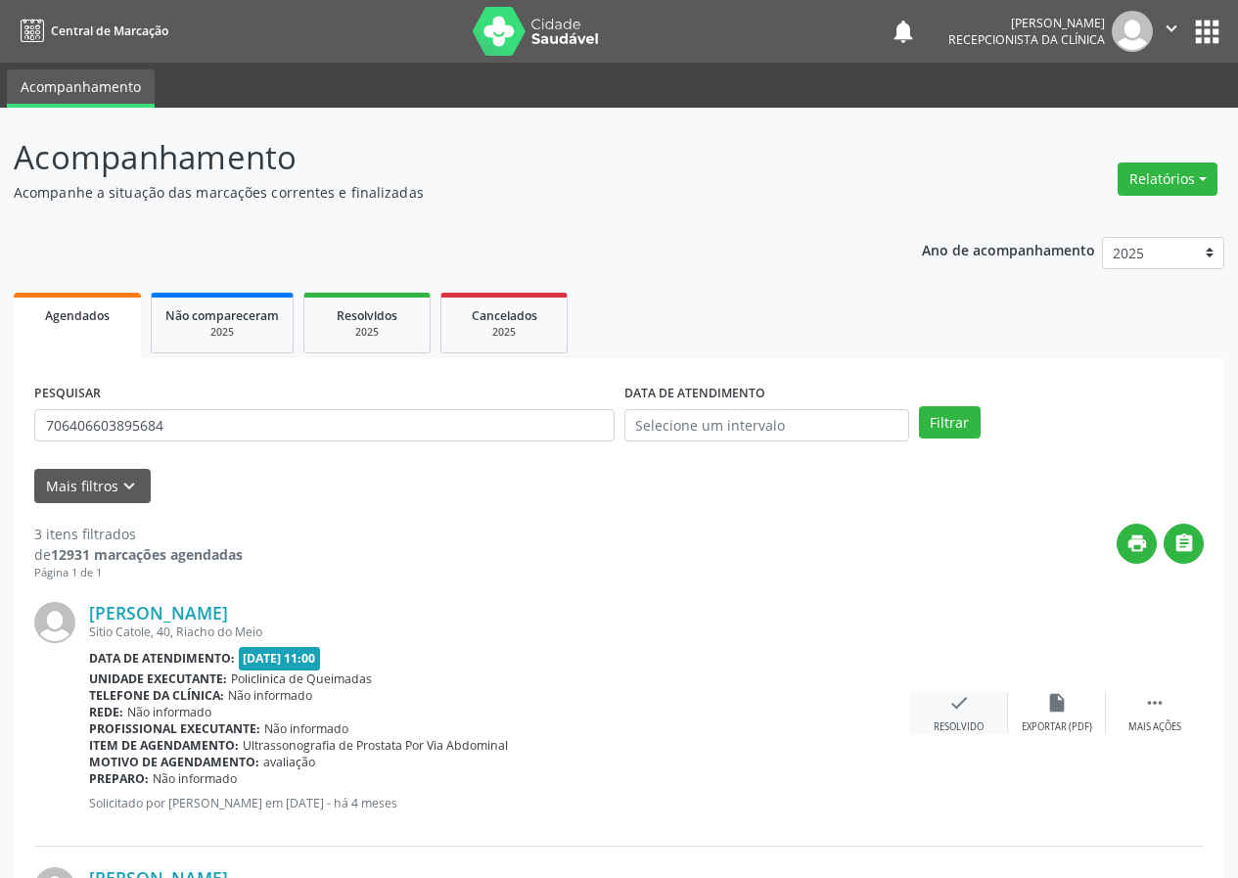
click at [960, 712] on icon "check" at bounding box center [959, 703] width 22 height 22
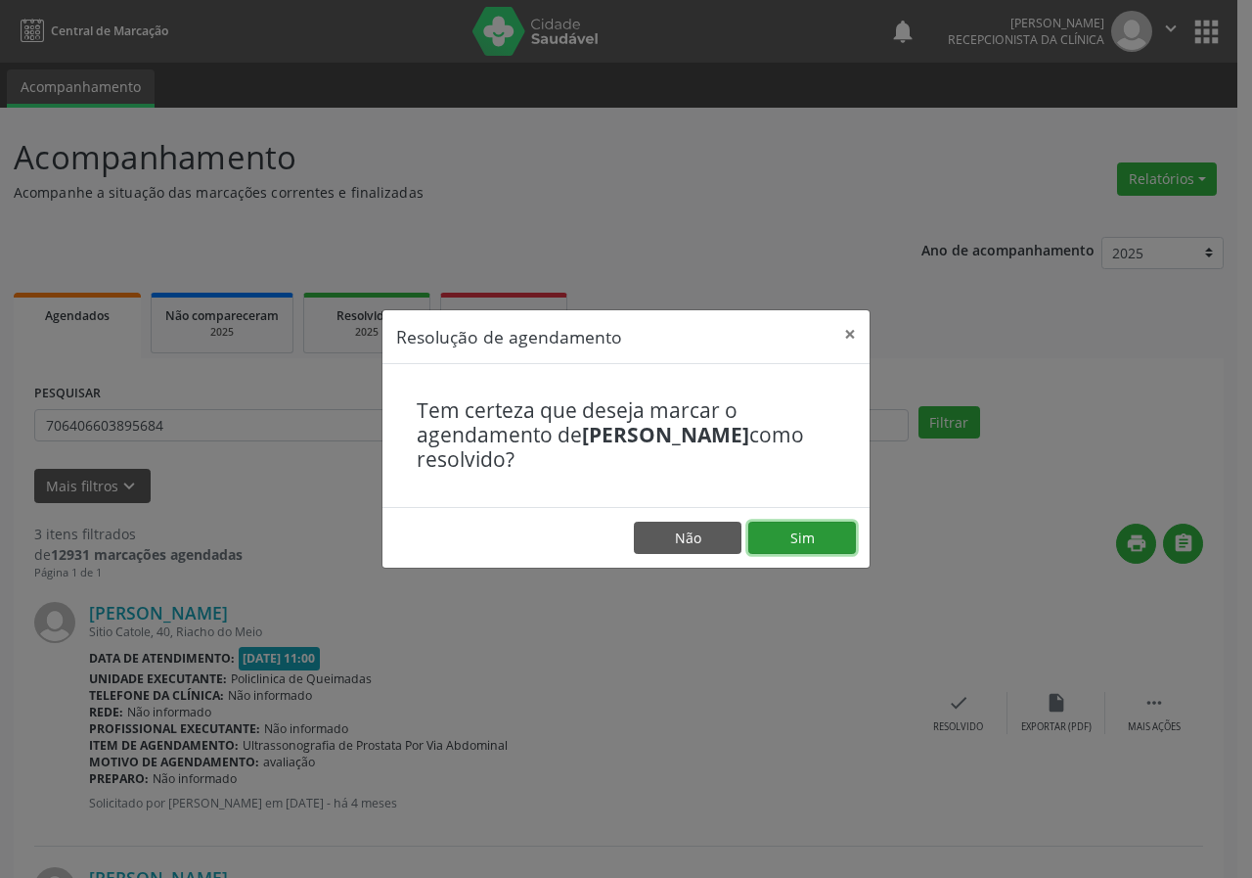
click at [828, 548] on button "Sim" at bounding box center [803, 538] width 108 height 33
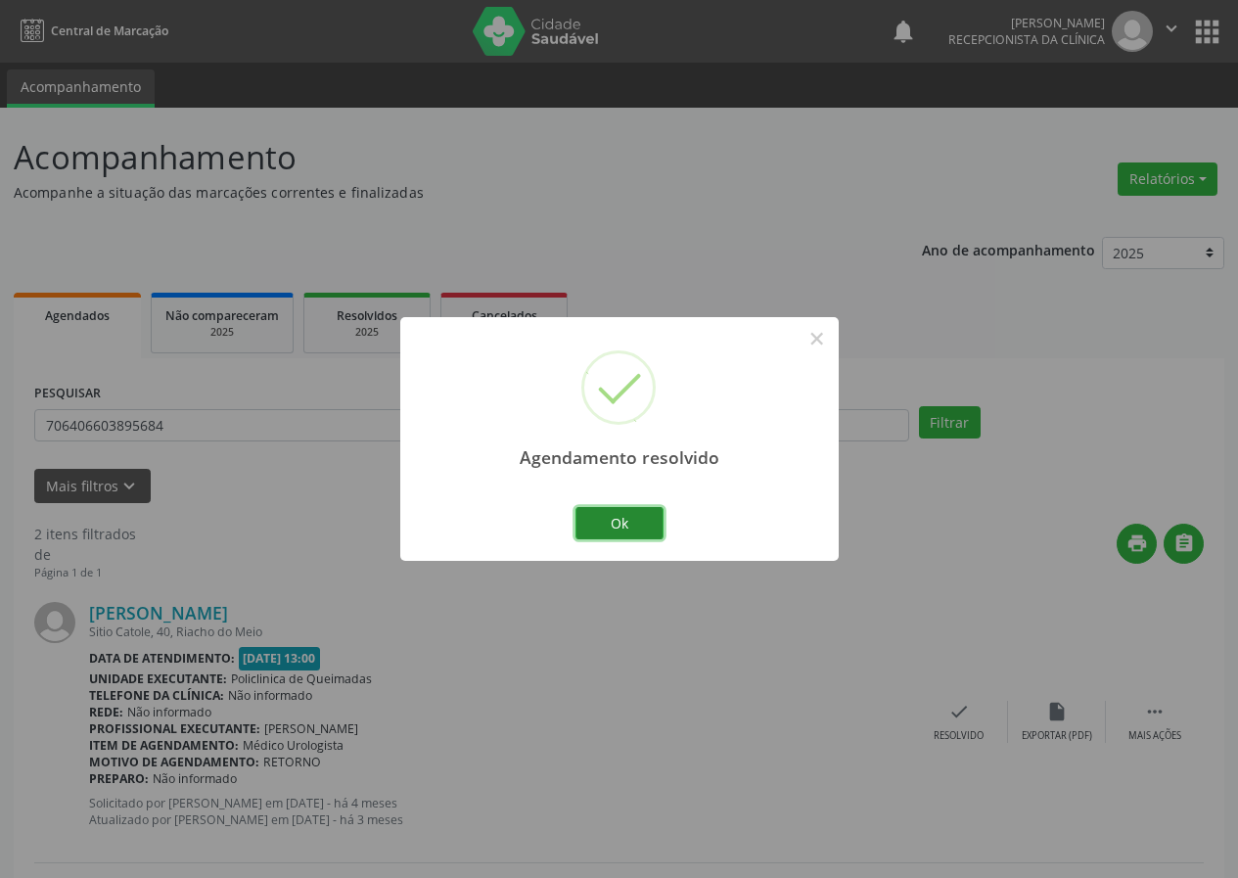
click at [615, 518] on button "Ok" at bounding box center [619, 523] width 88 height 33
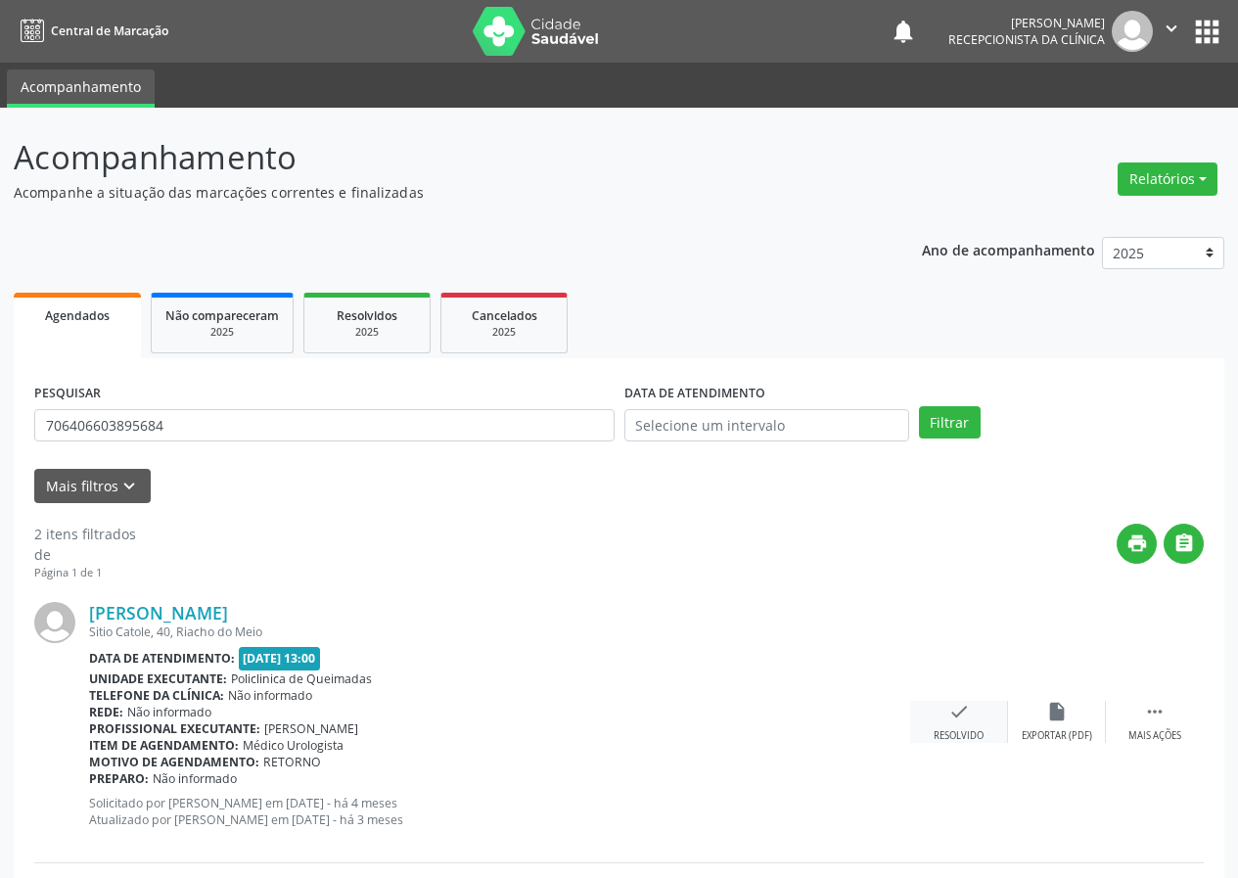
click at [956, 723] on div "check Resolvido" at bounding box center [959, 722] width 98 height 42
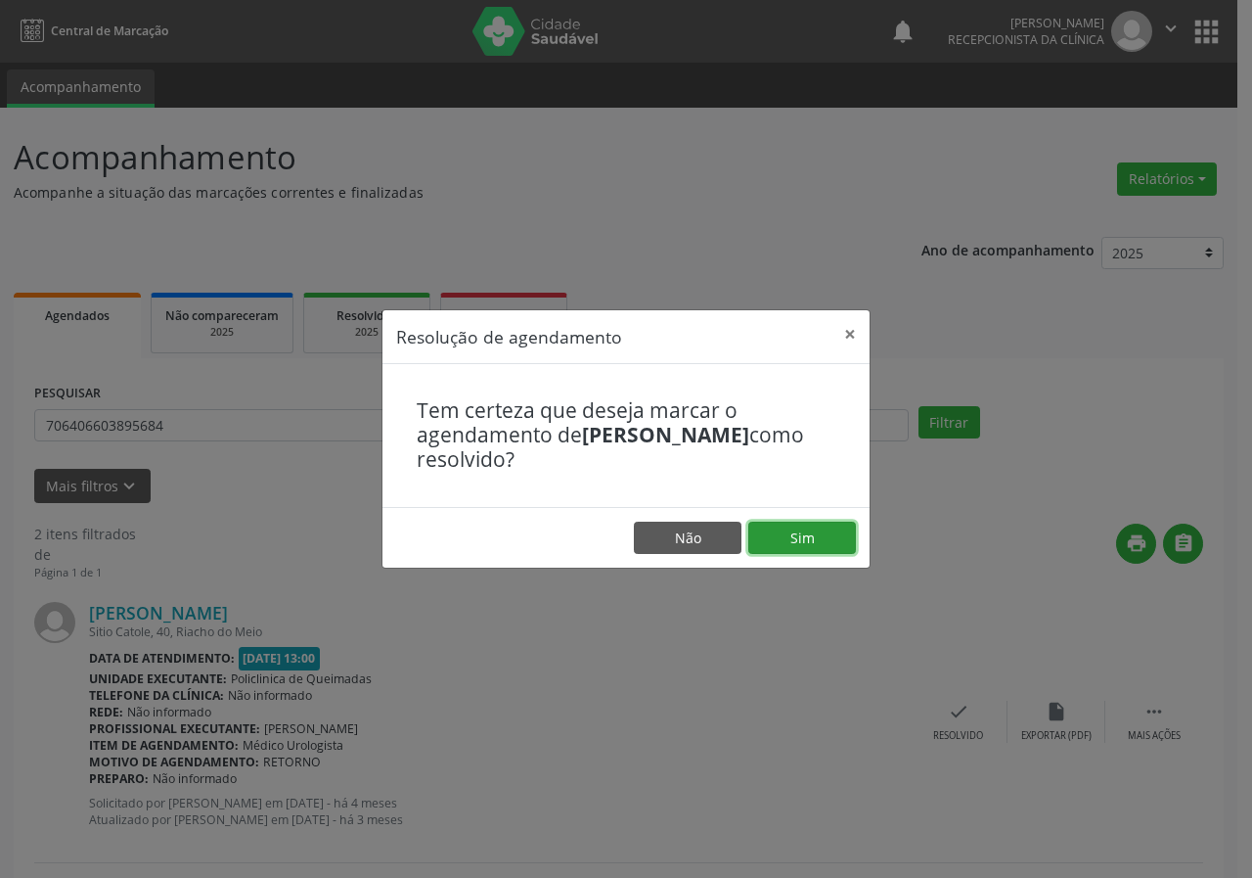
click at [823, 539] on button "Sim" at bounding box center [803, 538] width 108 height 33
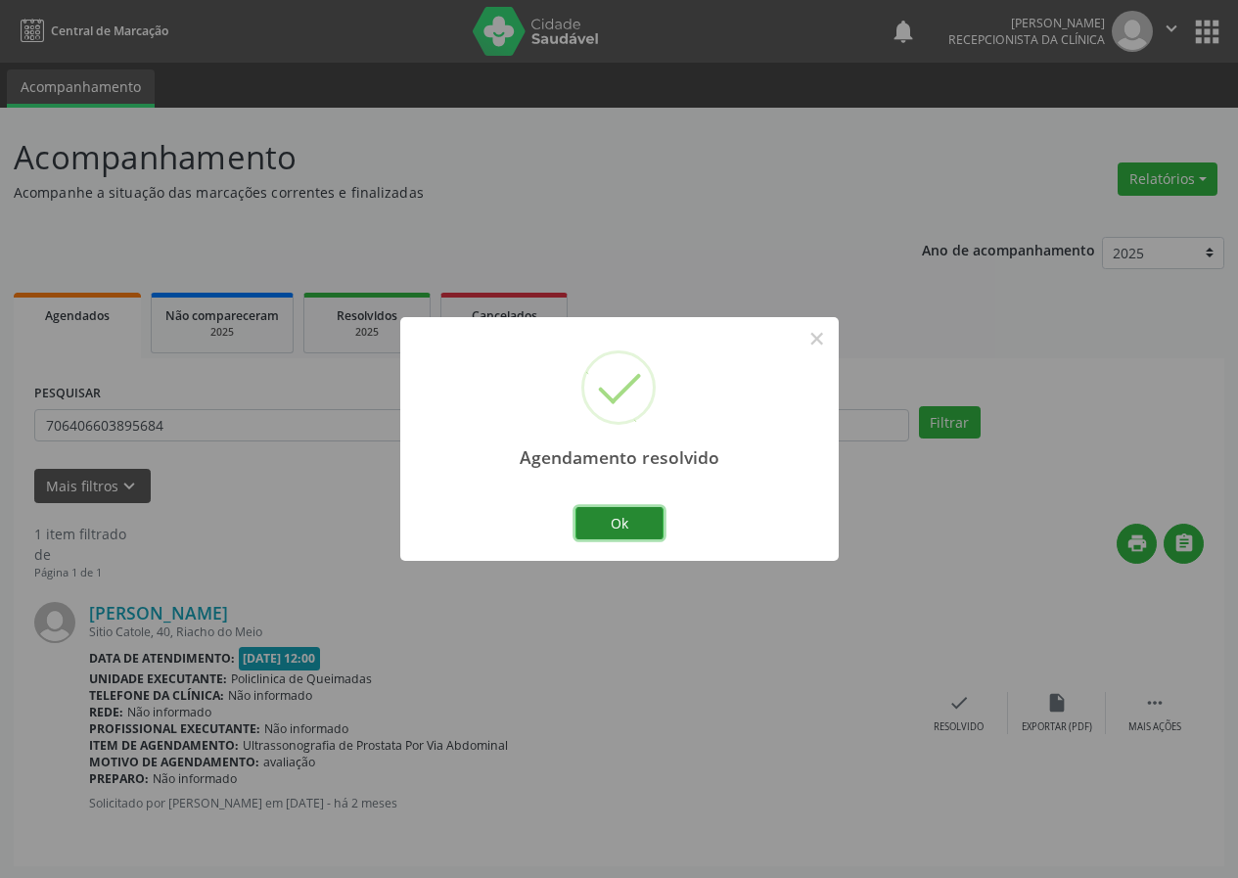
click at [641, 510] on button "Ok" at bounding box center [619, 523] width 88 height 33
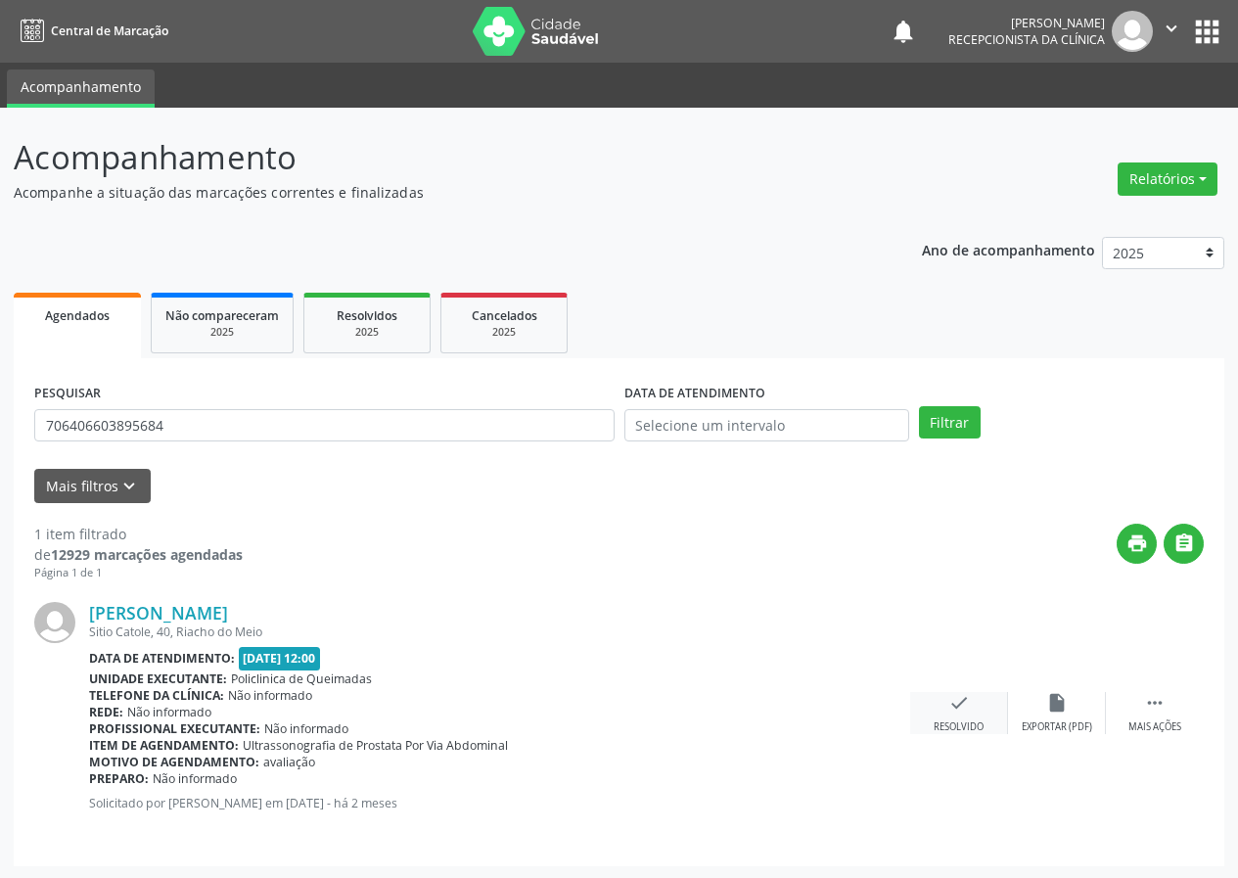
click at [947, 715] on div "check Resolvido" at bounding box center [959, 713] width 98 height 42
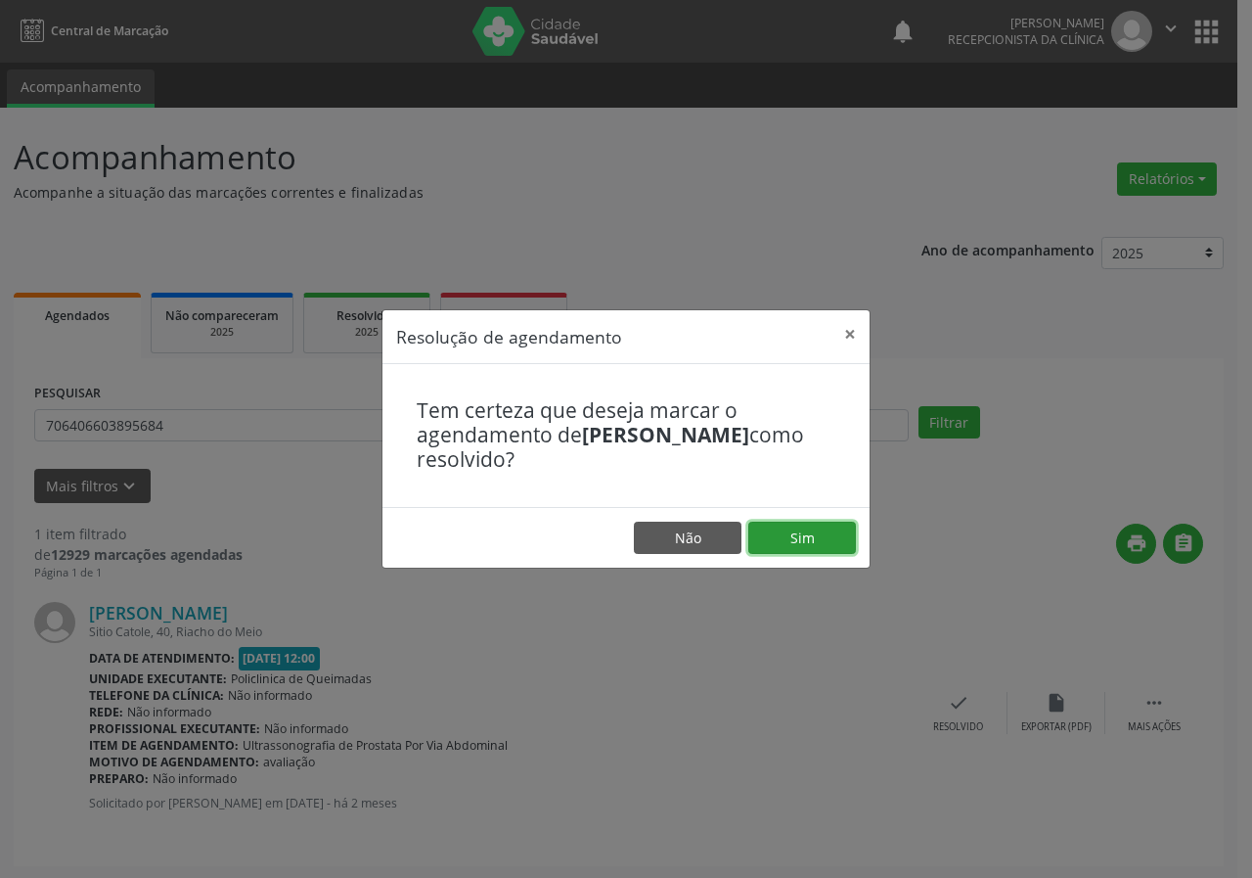
click at [827, 537] on button "Sim" at bounding box center [803, 538] width 108 height 33
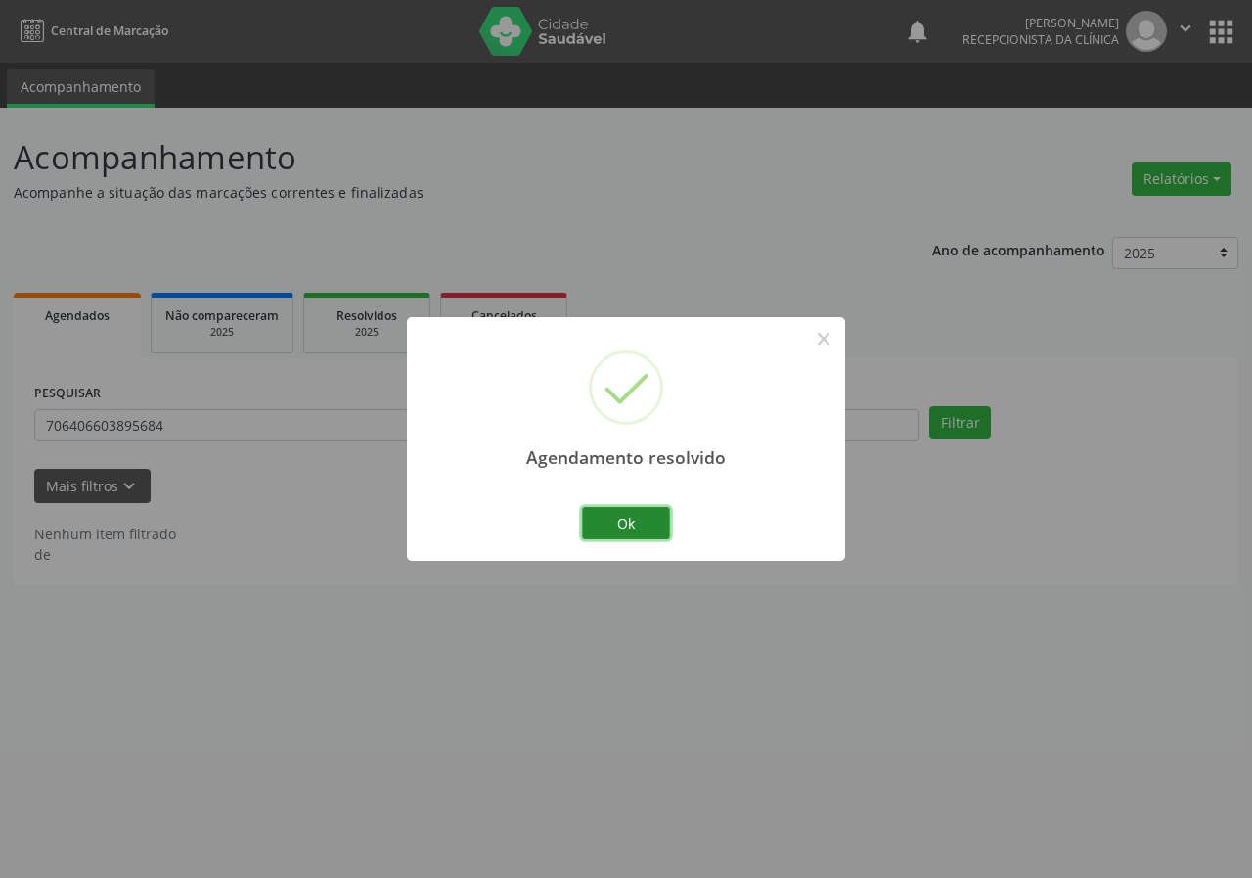
click at [660, 518] on button "Ok" at bounding box center [626, 523] width 88 height 33
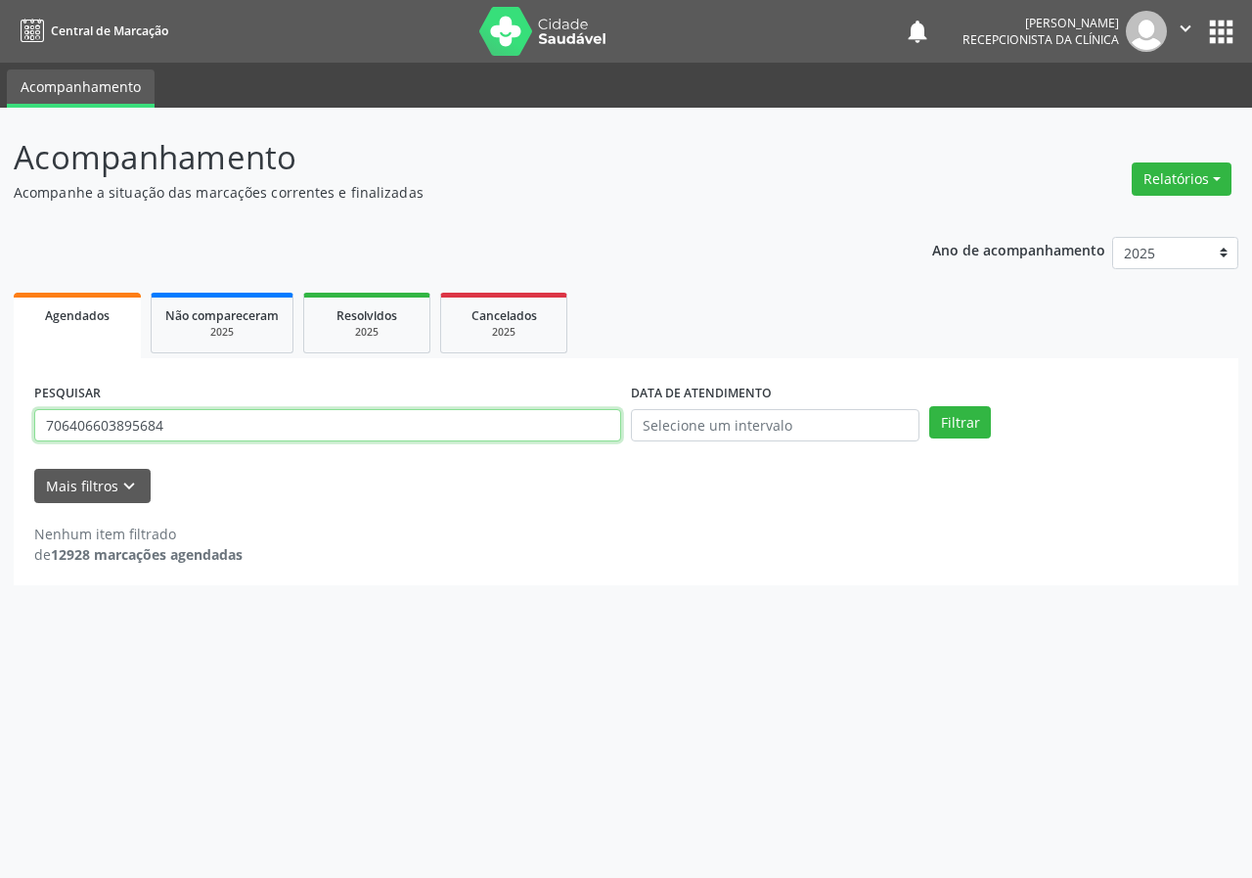
click at [577, 428] on input "706406603895684" at bounding box center [327, 425] width 587 height 33
type input "704000874906765"
click at [930, 406] on button "Filtrar" at bounding box center [961, 422] width 62 height 33
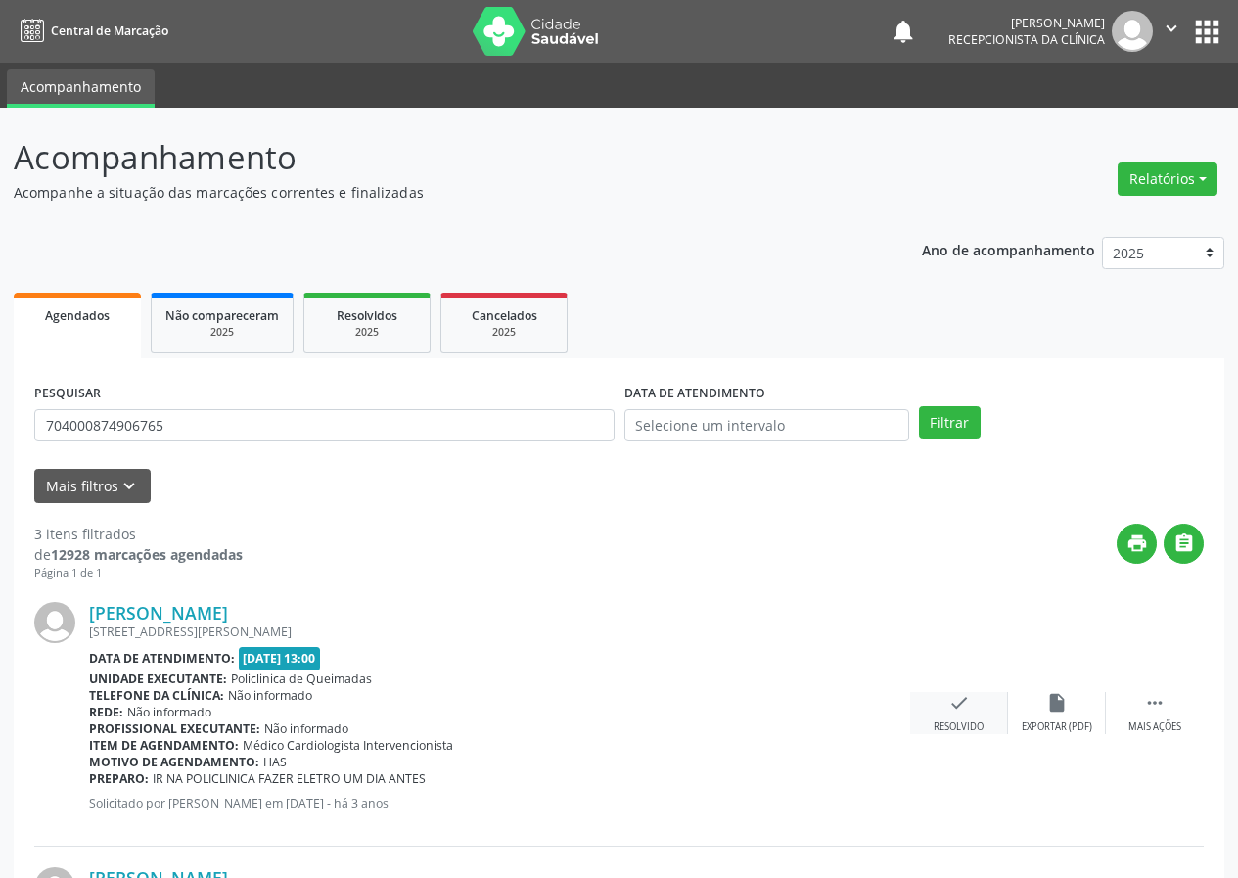
click at [962, 706] on icon "check" at bounding box center [959, 703] width 22 height 22
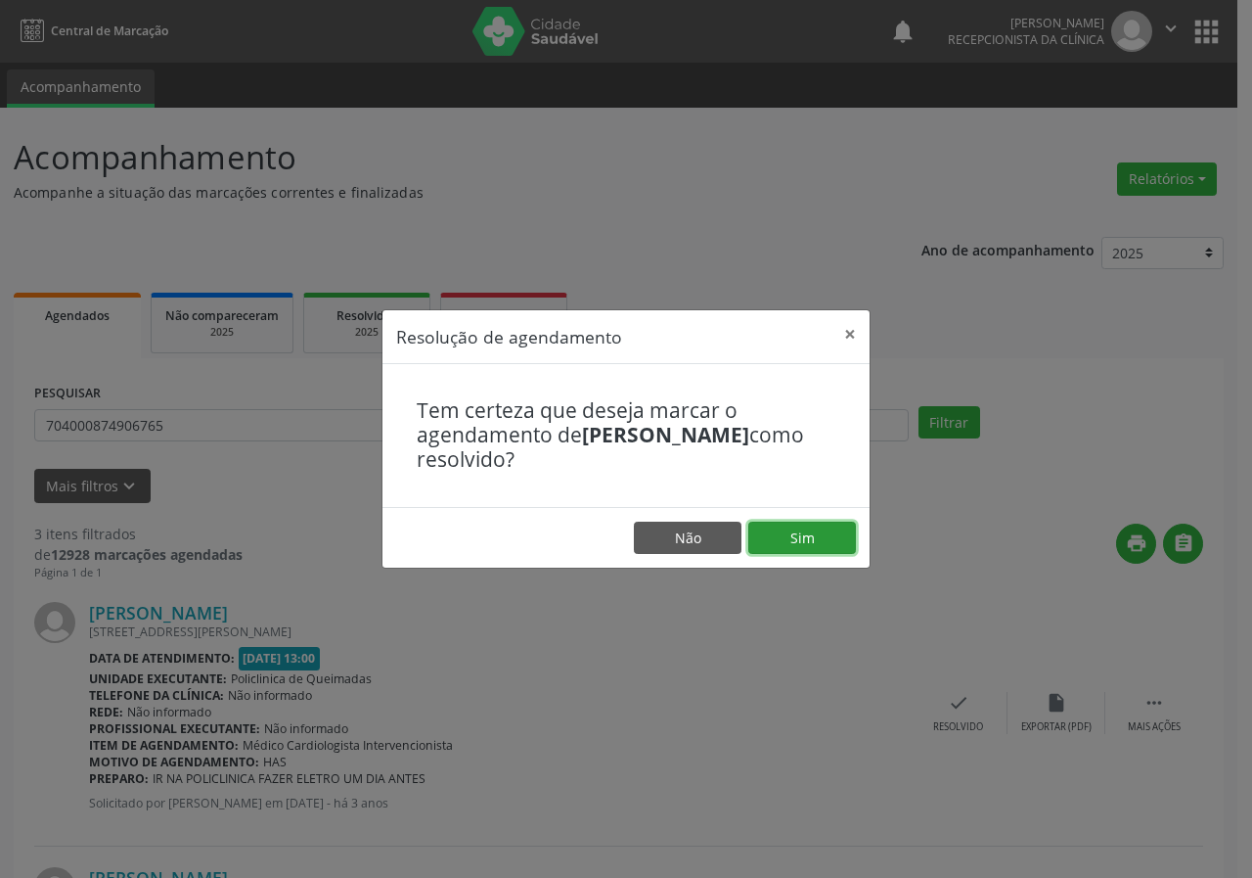
click at [819, 535] on button "Sim" at bounding box center [803, 538] width 108 height 33
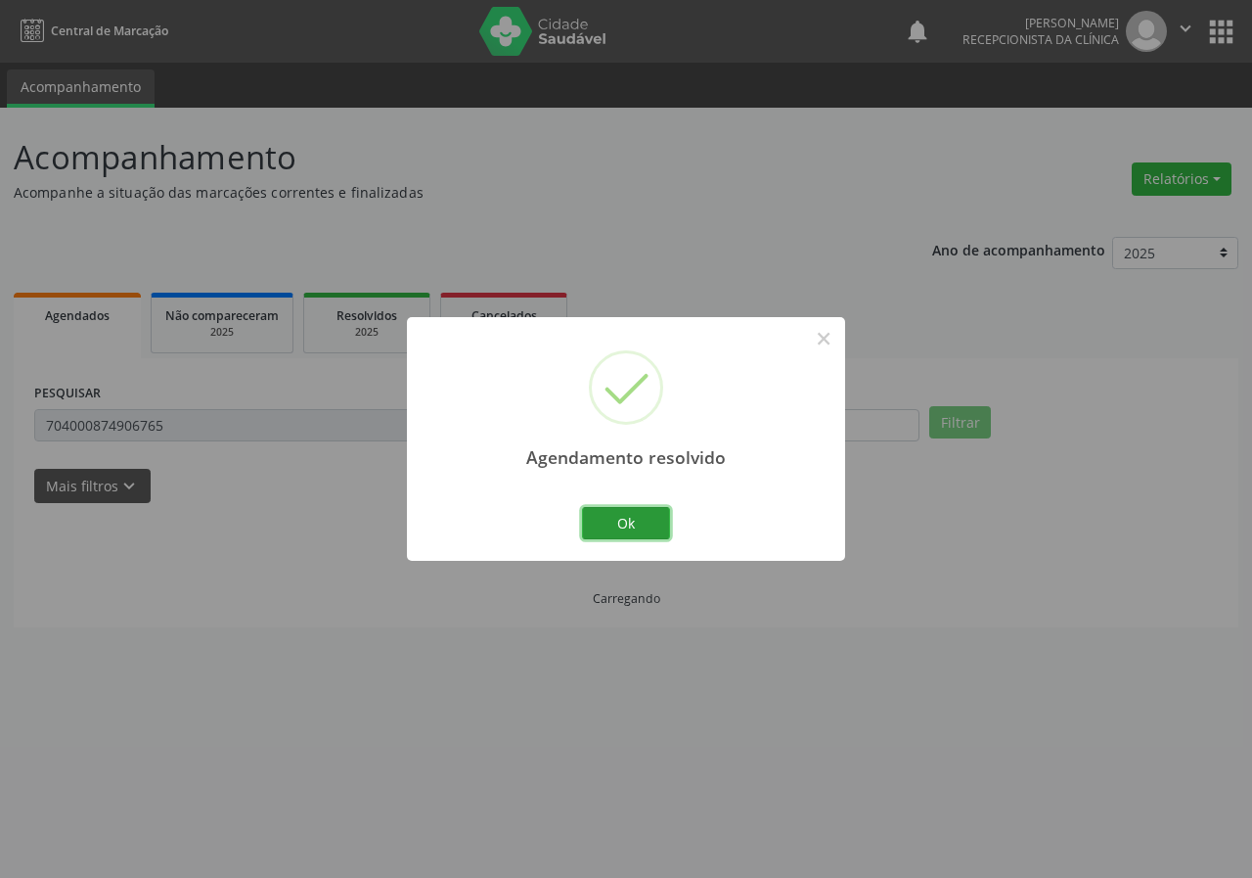
click at [657, 514] on button "Ok" at bounding box center [626, 523] width 88 height 33
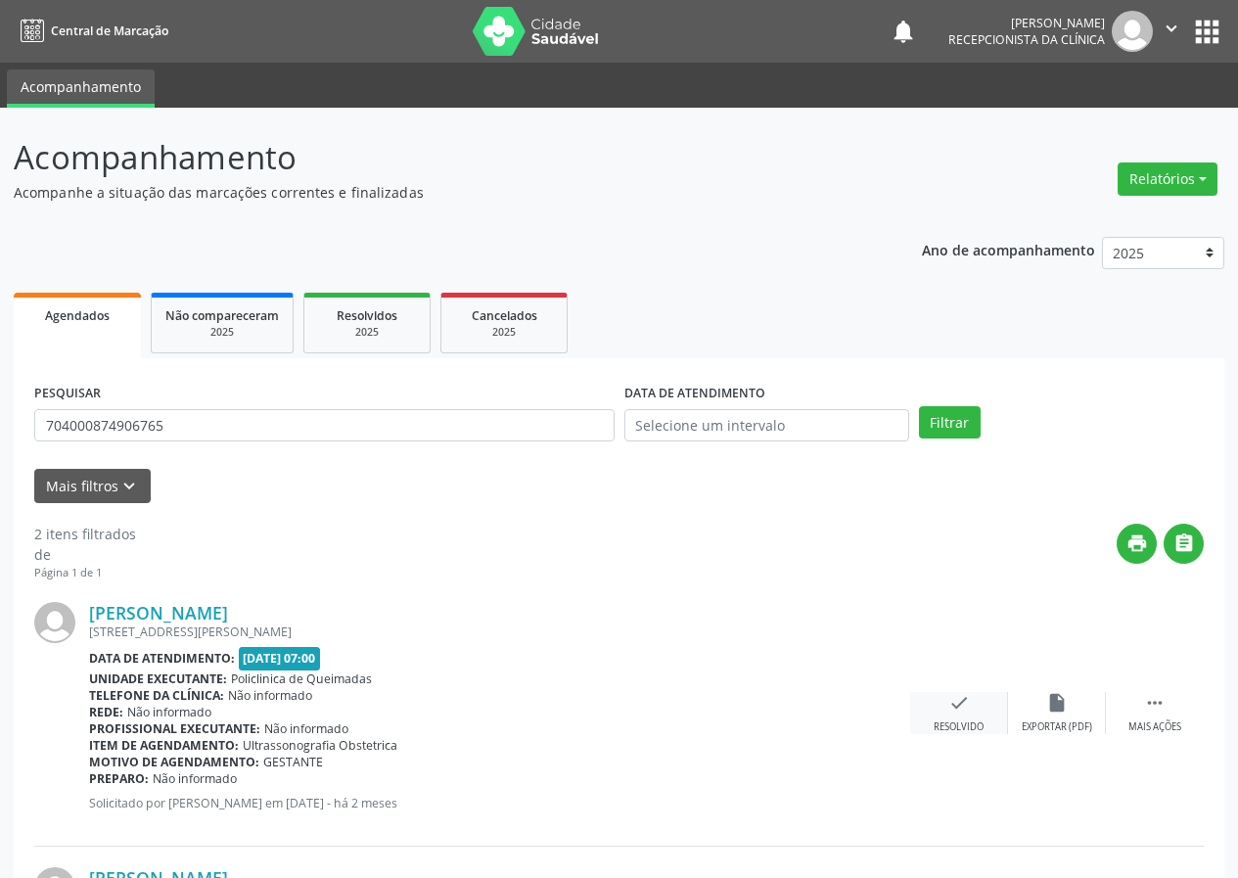
click at [949, 705] on icon "check" at bounding box center [959, 703] width 22 height 22
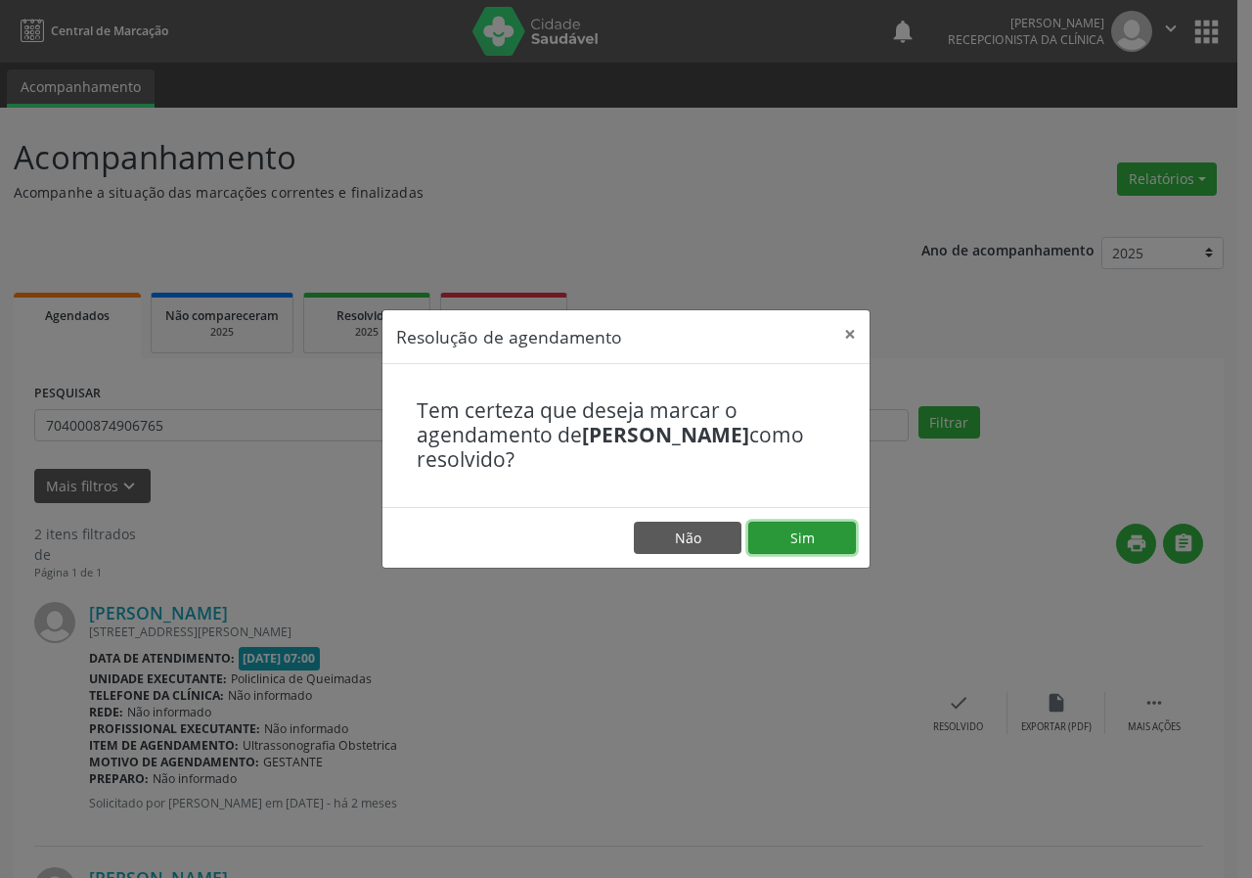
click at [789, 539] on button "Sim" at bounding box center [803, 538] width 108 height 33
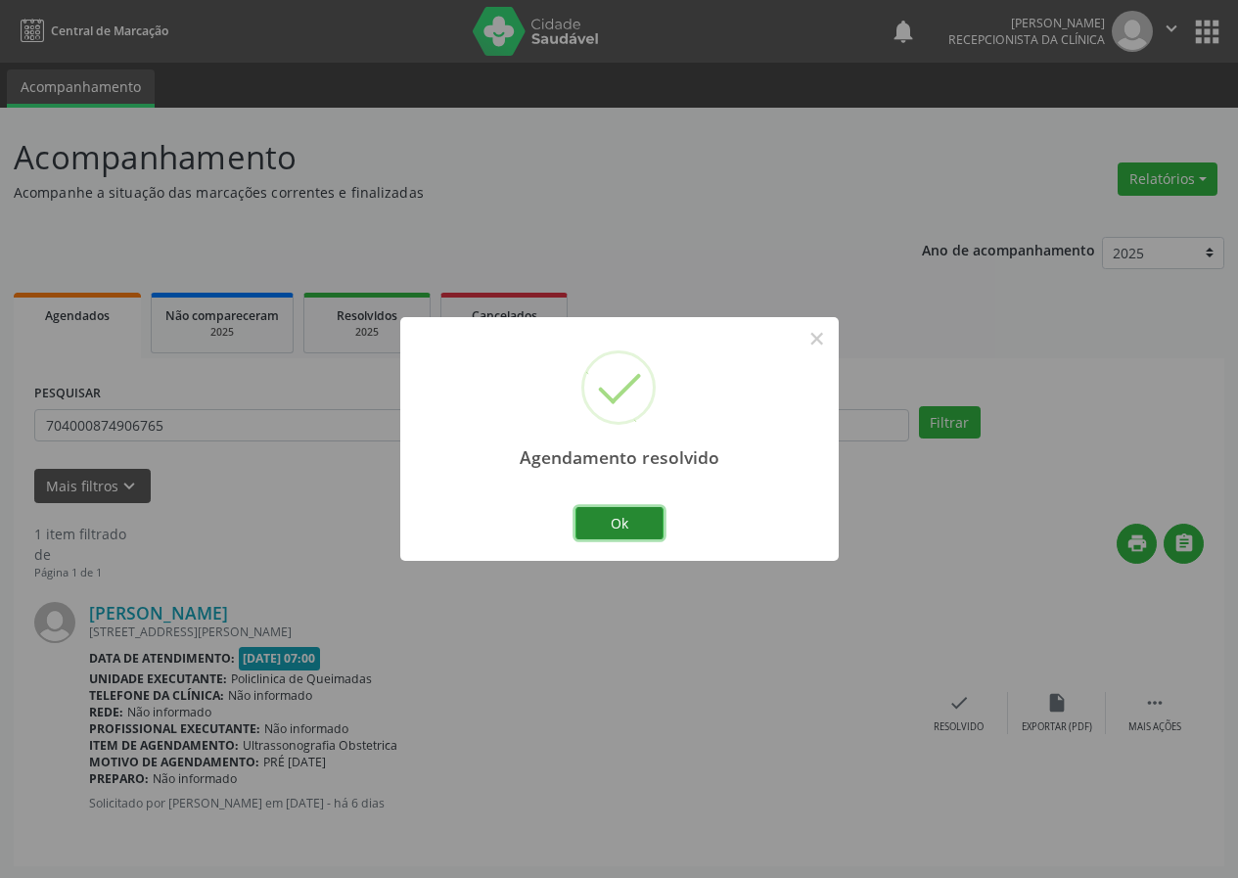
click at [646, 513] on button "Ok" at bounding box center [619, 523] width 88 height 33
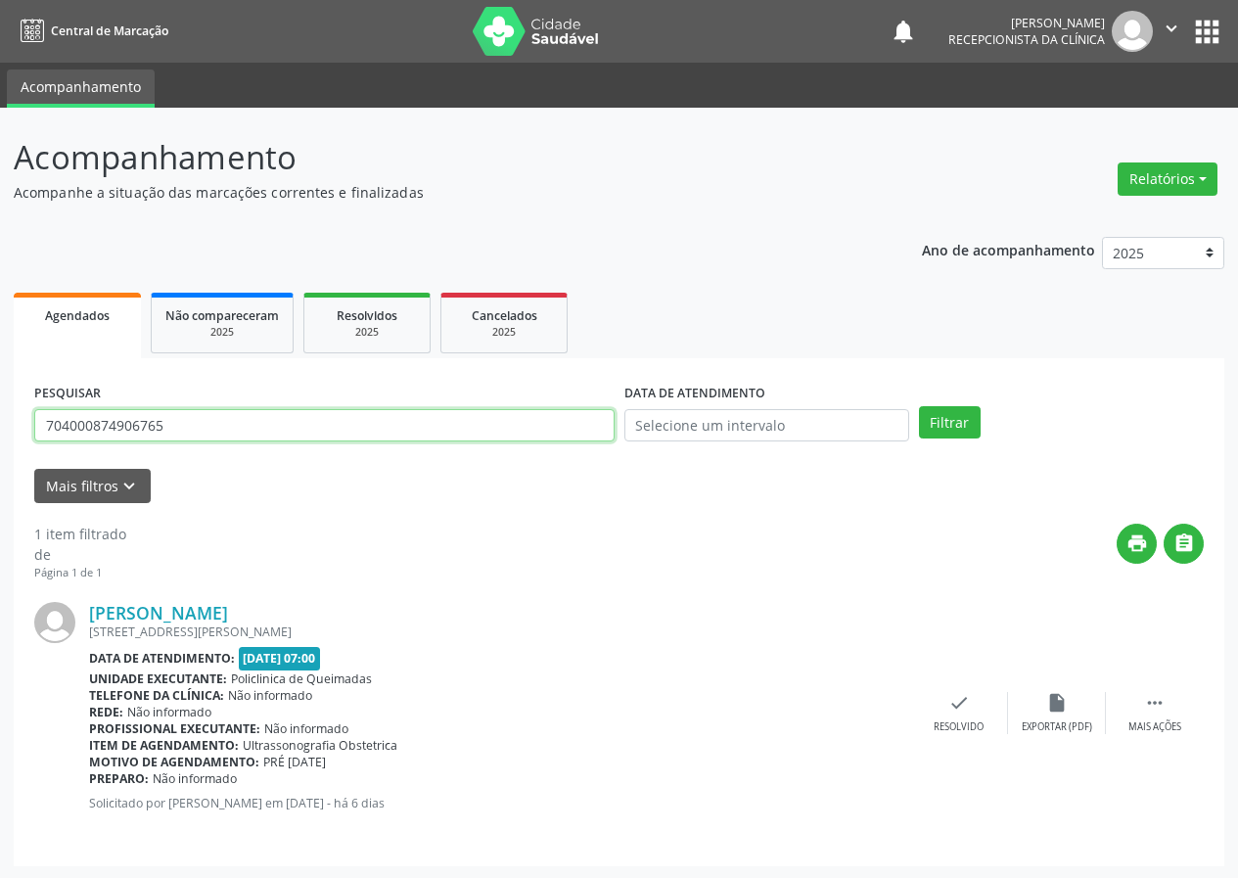
click at [313, 429] on input "704000874906765" at bounding box center [324, 425] width 580 height 33
type input "708502363996971"
click at [919, 406] on button "Filtrar" at bounding box center [950, 422] width 62 height 33
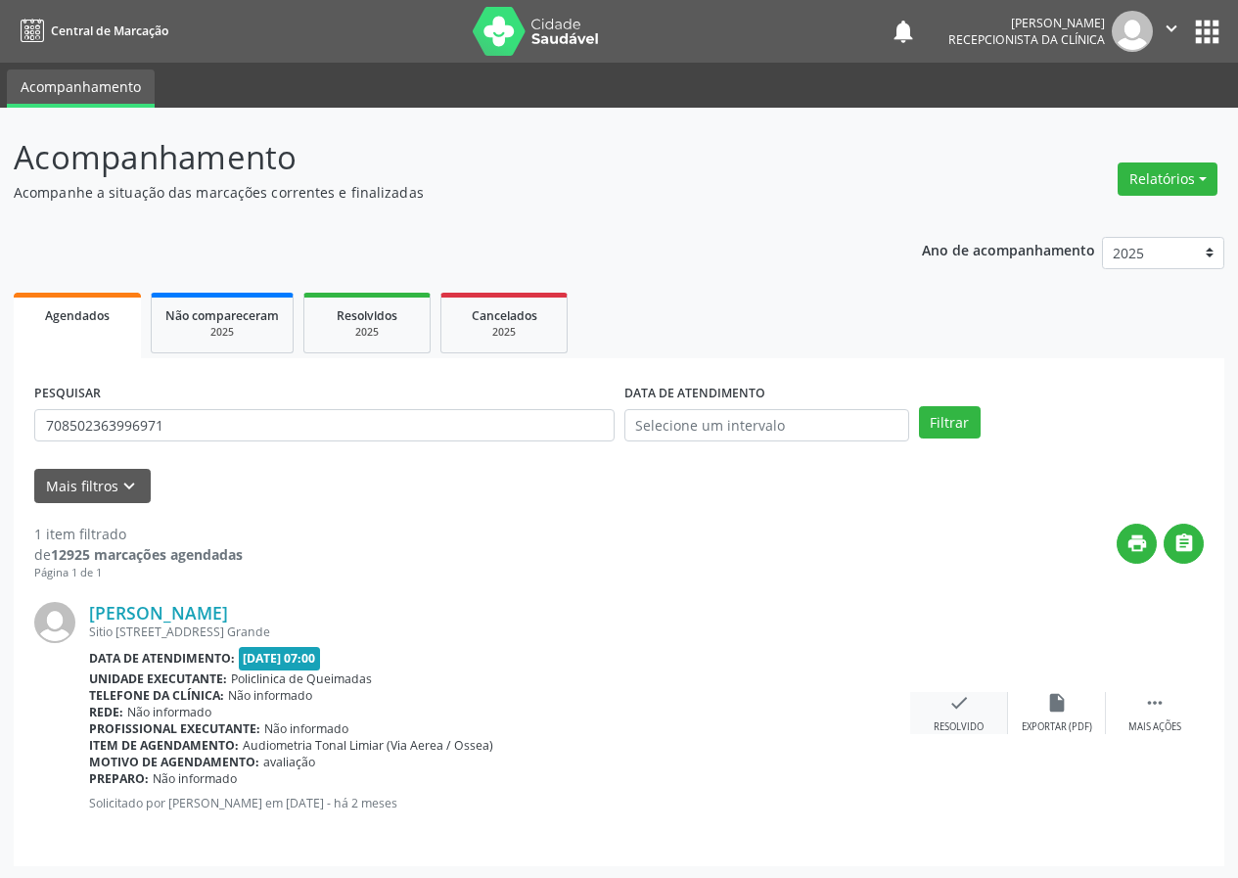
click at [975, 700] on div "check Resolvido" at bounding box center [959, 713] width 98 height 42
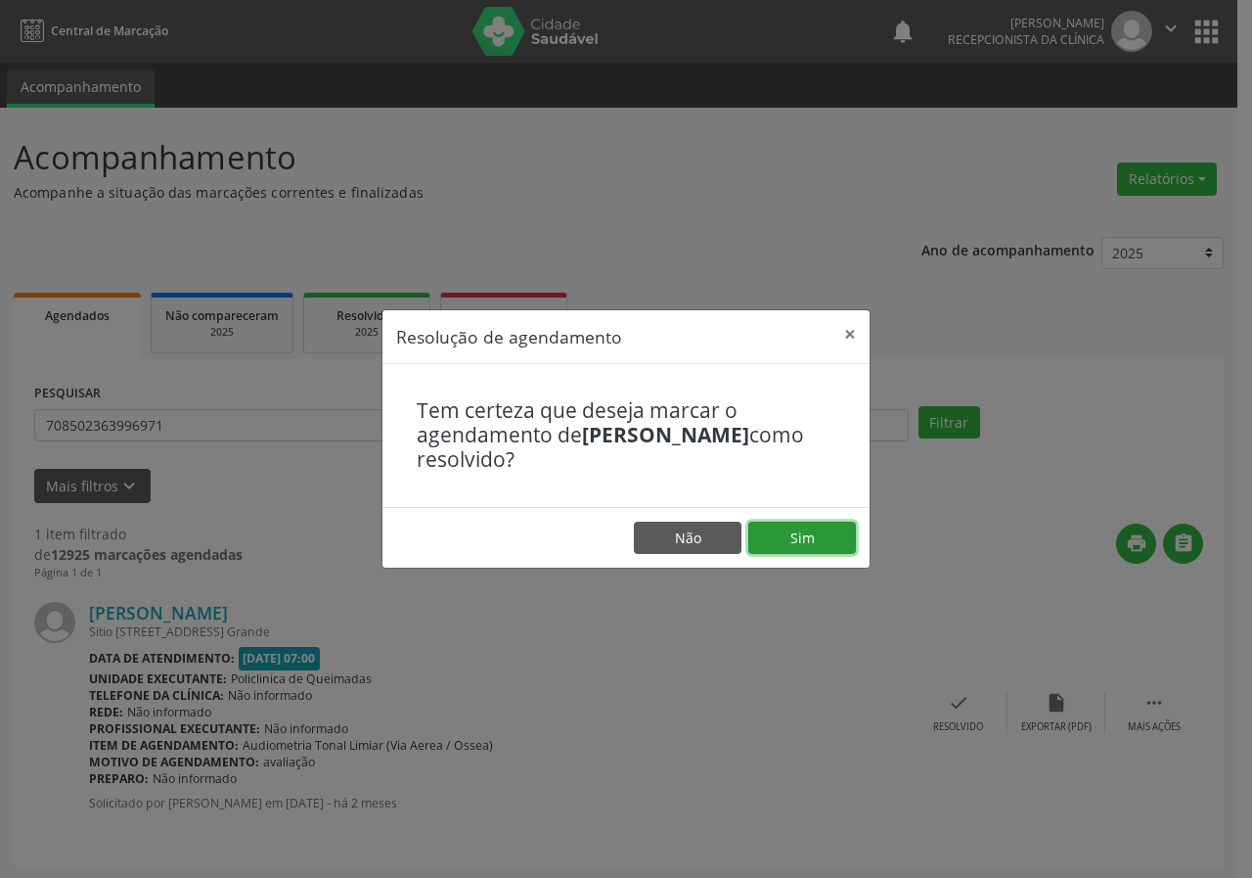
click at [826, 531] on button "Sim" at bounding box center [803, 538] width 108 height 33
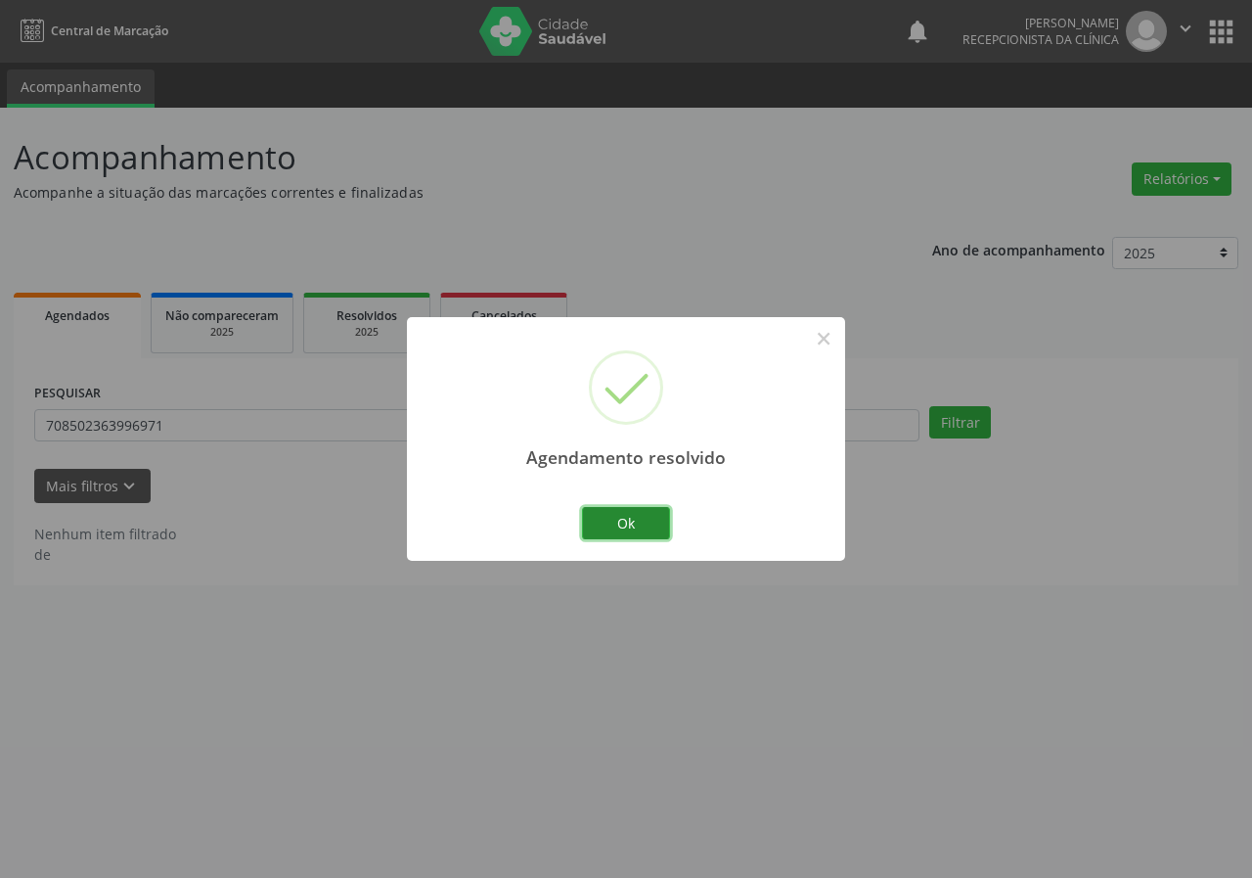
click at [614, 522] on button "Ok" at bounding box center [626, 523] width 88 height 33
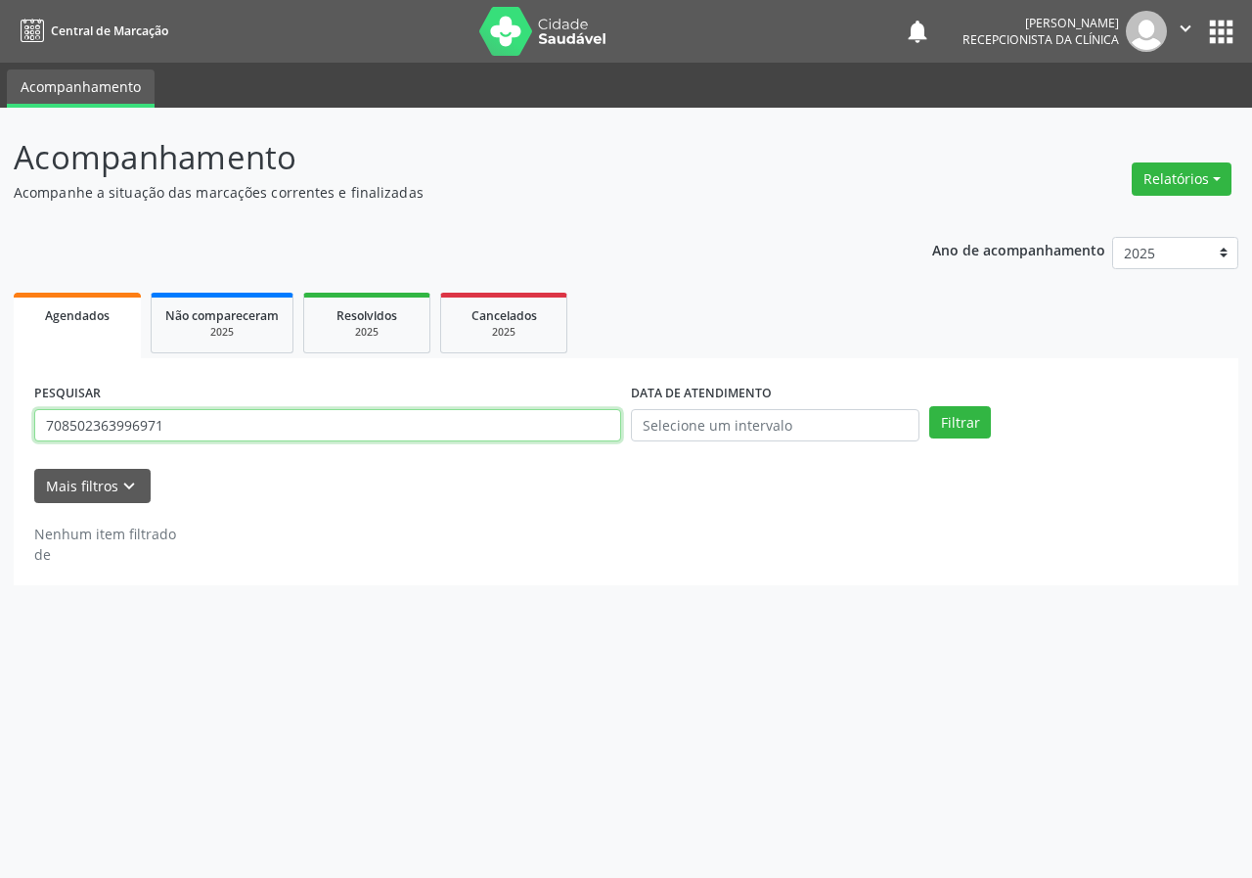
click at [504, 425] on input "708502363996971" at bounding box center [327, 425] width 587 height 33
type input "702808129447863"
click at [930, 406] on button "Filtrar" at bounding box center [961, 422] width 62 height 33
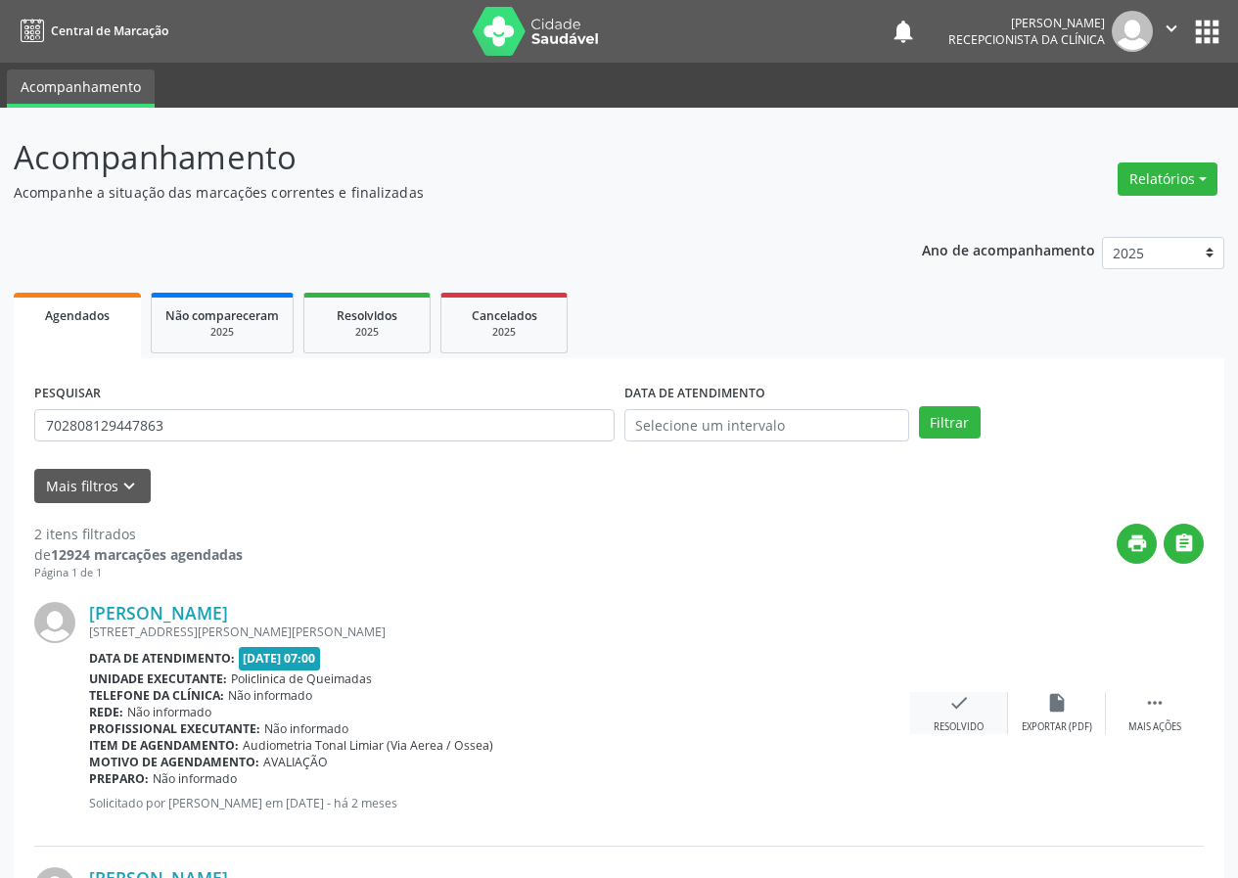
click at [968, 706] on icon "check" at bounding box center [959, 703] width 22 height 22
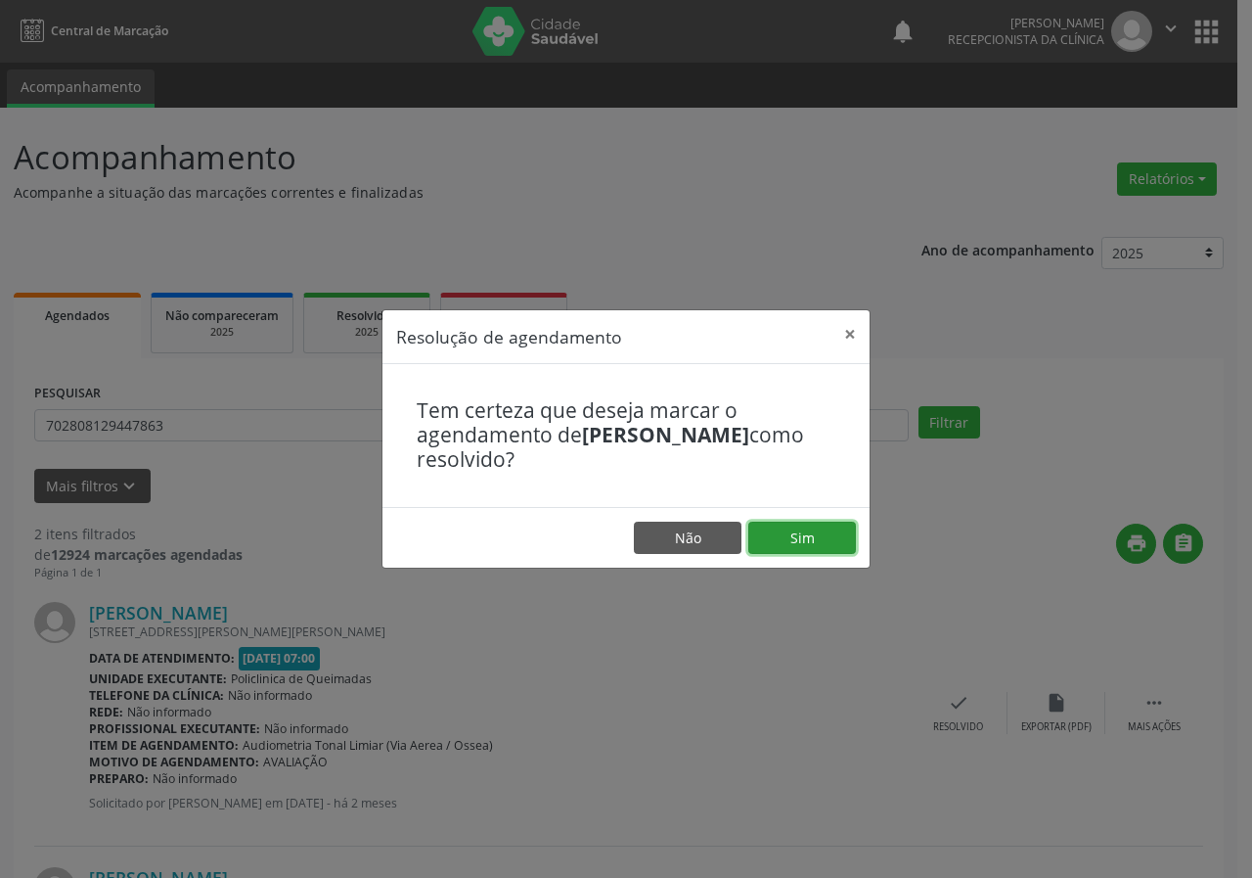
click at [840, 541] on button "Sim" at bounding box center [803, 538] width 108 height 33
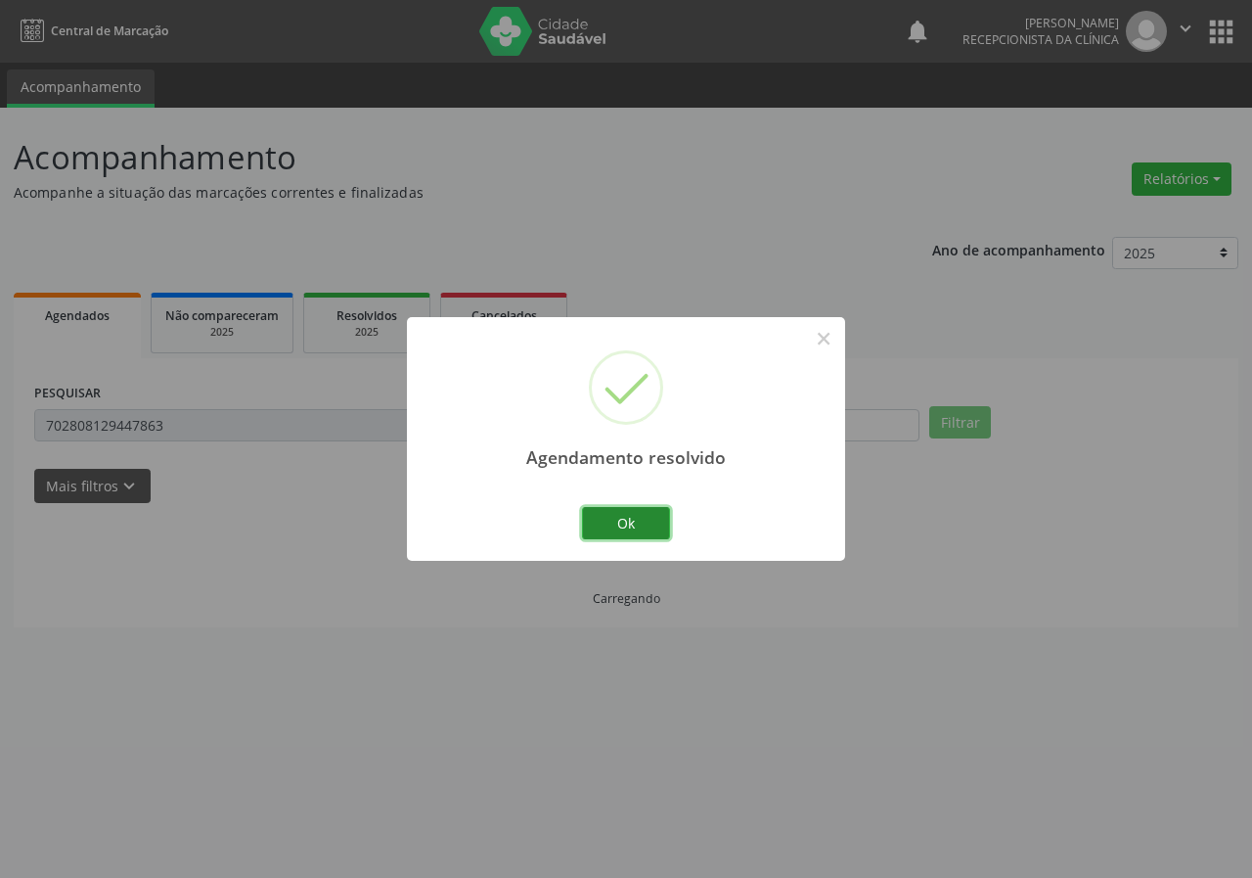
click at [624, 511] on button "Ok" at bounding box center [626, 523] width 88 height 33
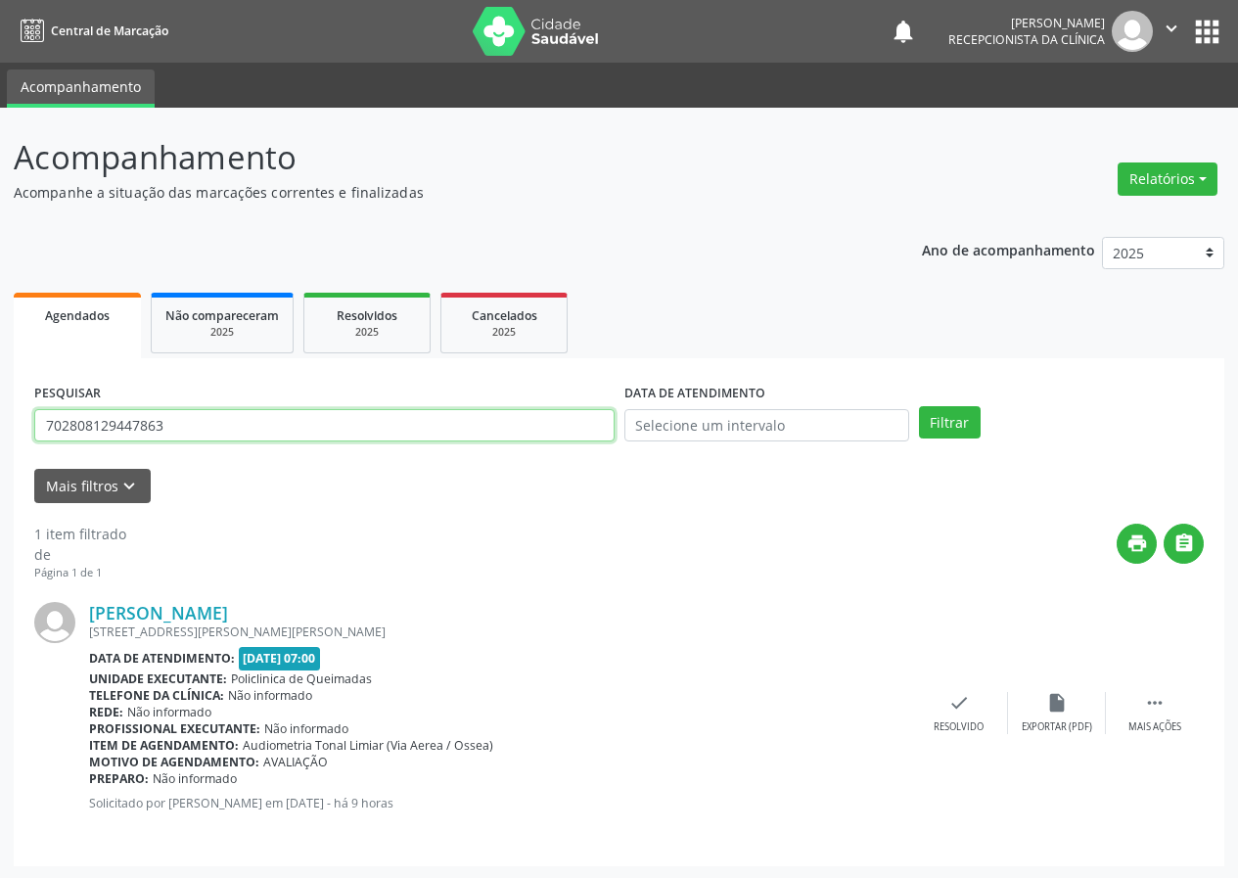
click at [421, 429] on input "702808129447863" at bounding box center [324, 425] width 580 height 33
type input "706405118365686"
click at [919, 406] on button "Filtrar" at bounding box center [950, 422] width 62 height 33
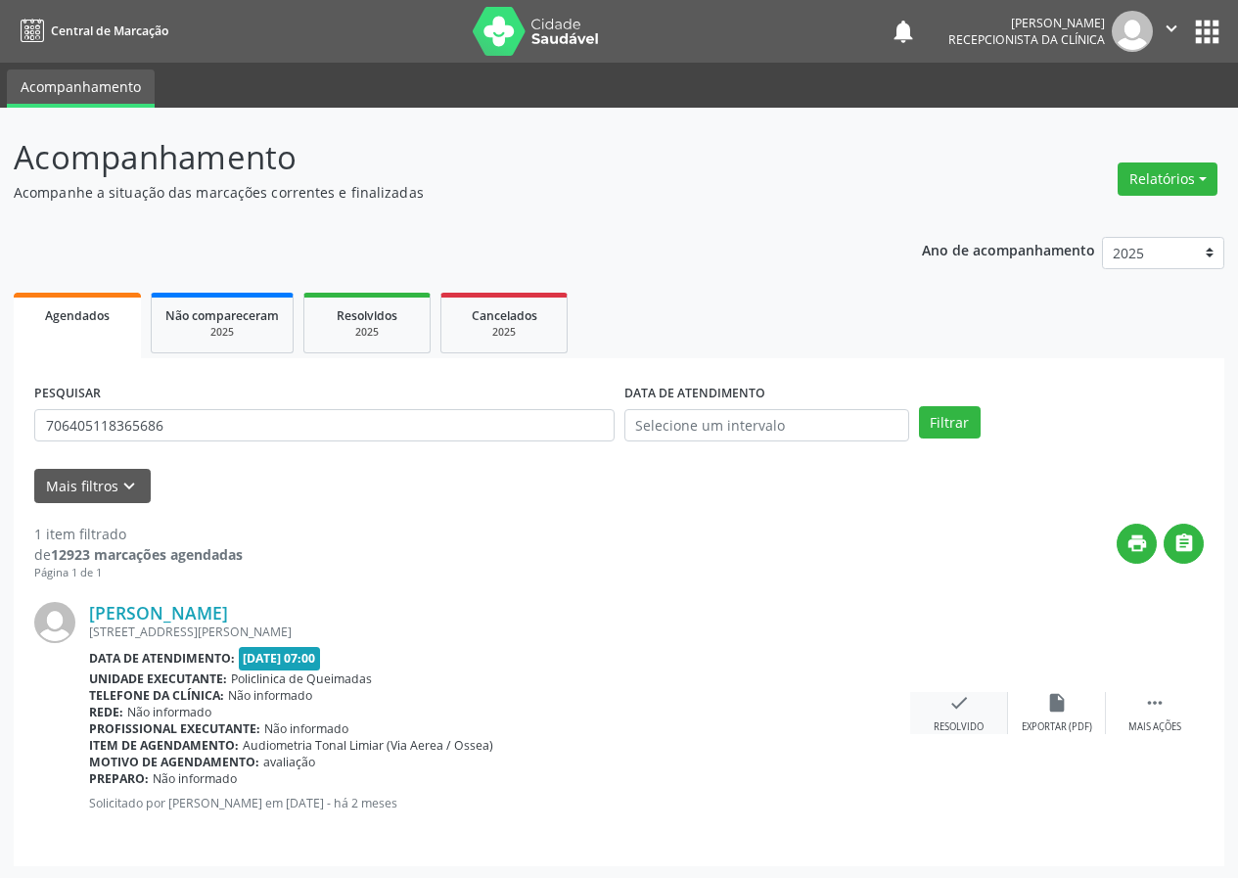
click at [964, 706] on div "check Resolvido" at bounding box center [959, 713] width 98 height 42
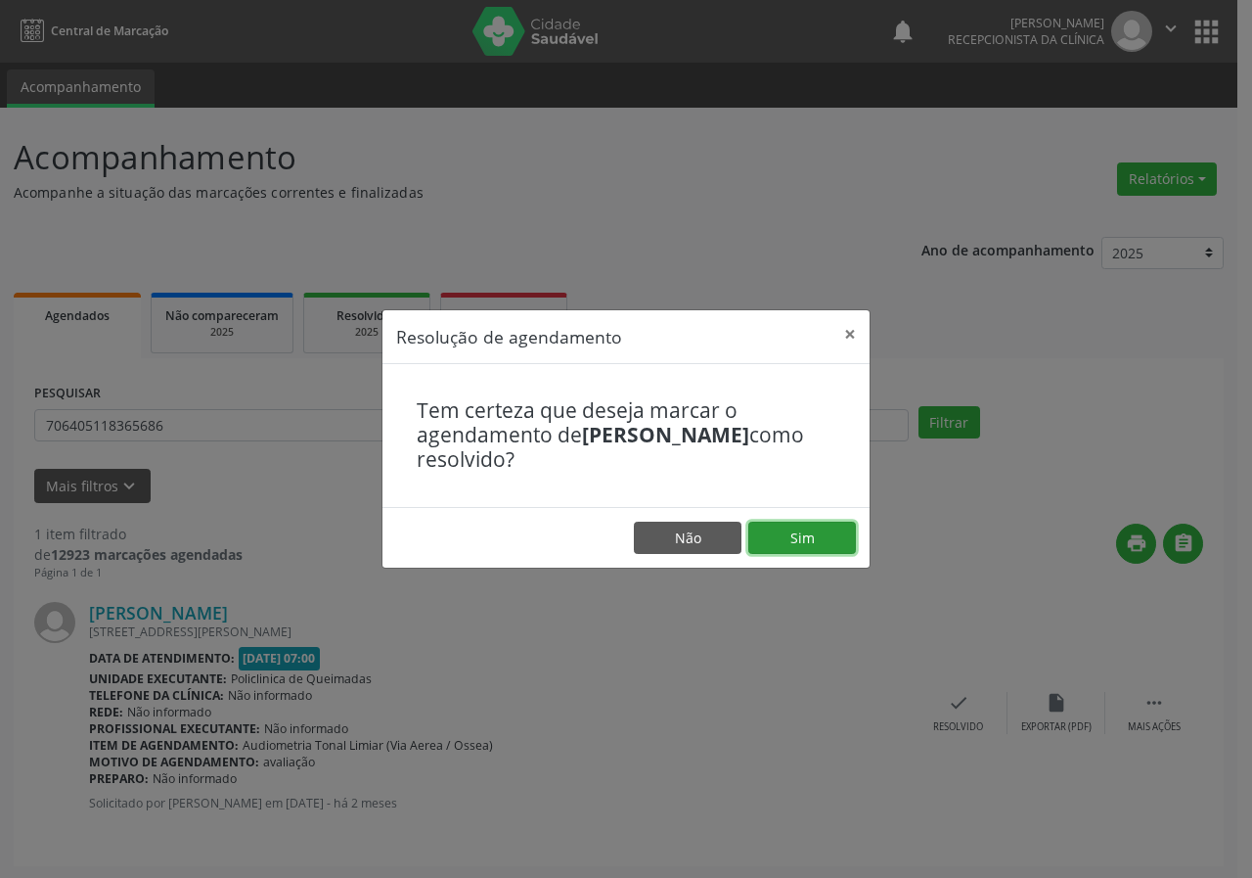
click at [840, 535] on button "Sim" at bounding box center [803, 538] width 108 height 33
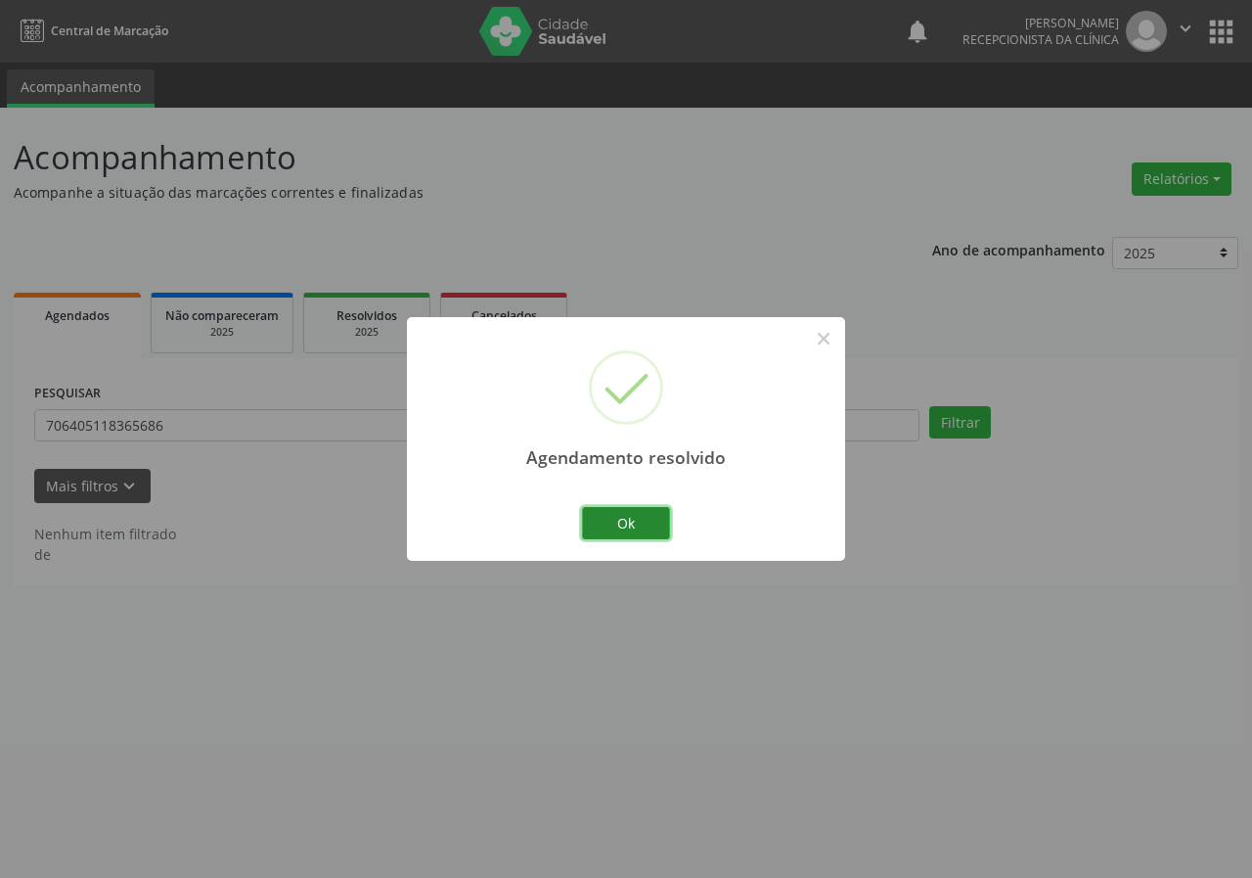
click at [606, 524] on button "Ok" at bounding box center [626, 523] width 88 height 33
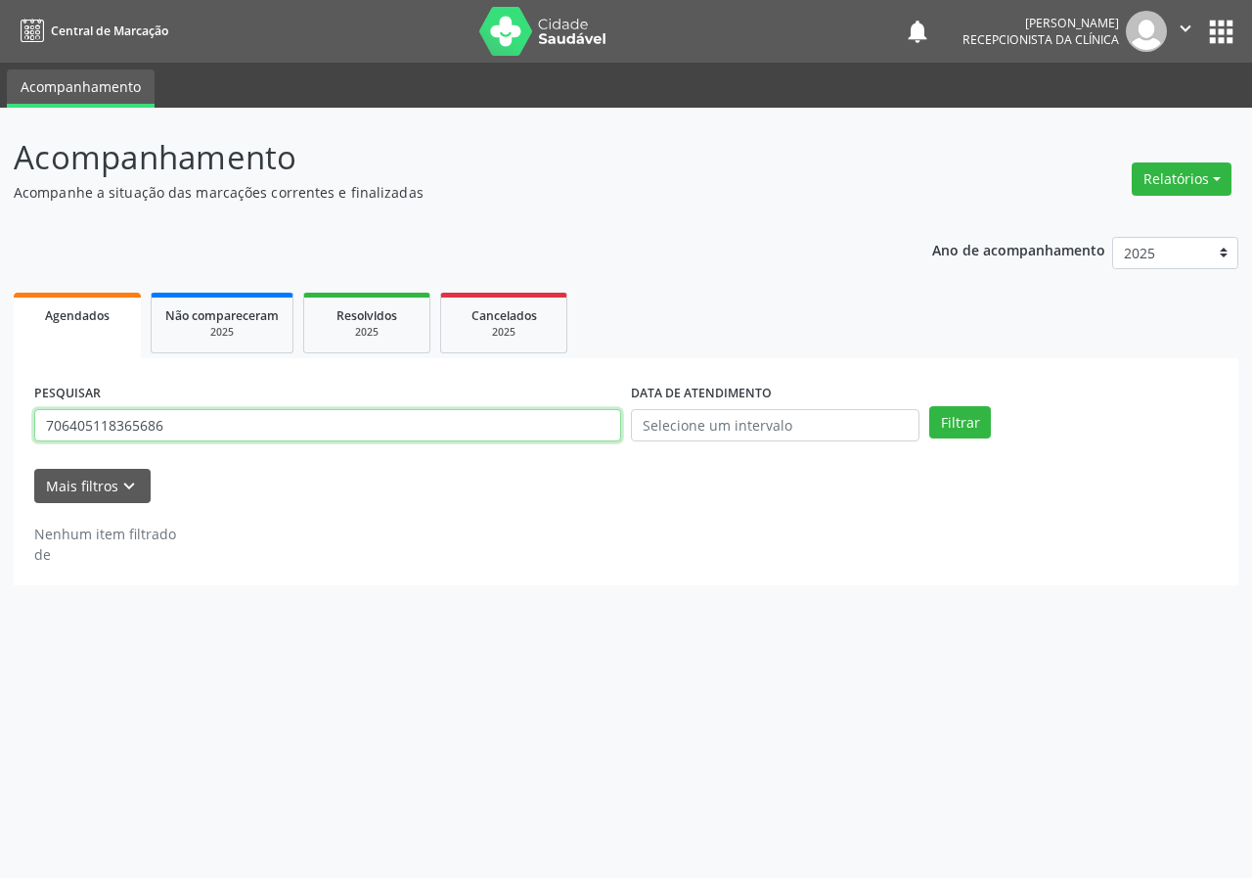
click at [414, 427] on input "706405118365686" at bounding box center [327, 425] width 587 height 33
type input "705406427809697"
click at [930, 406] on button "Filtrar" at bounding box center [961, 422] width 62 height 33
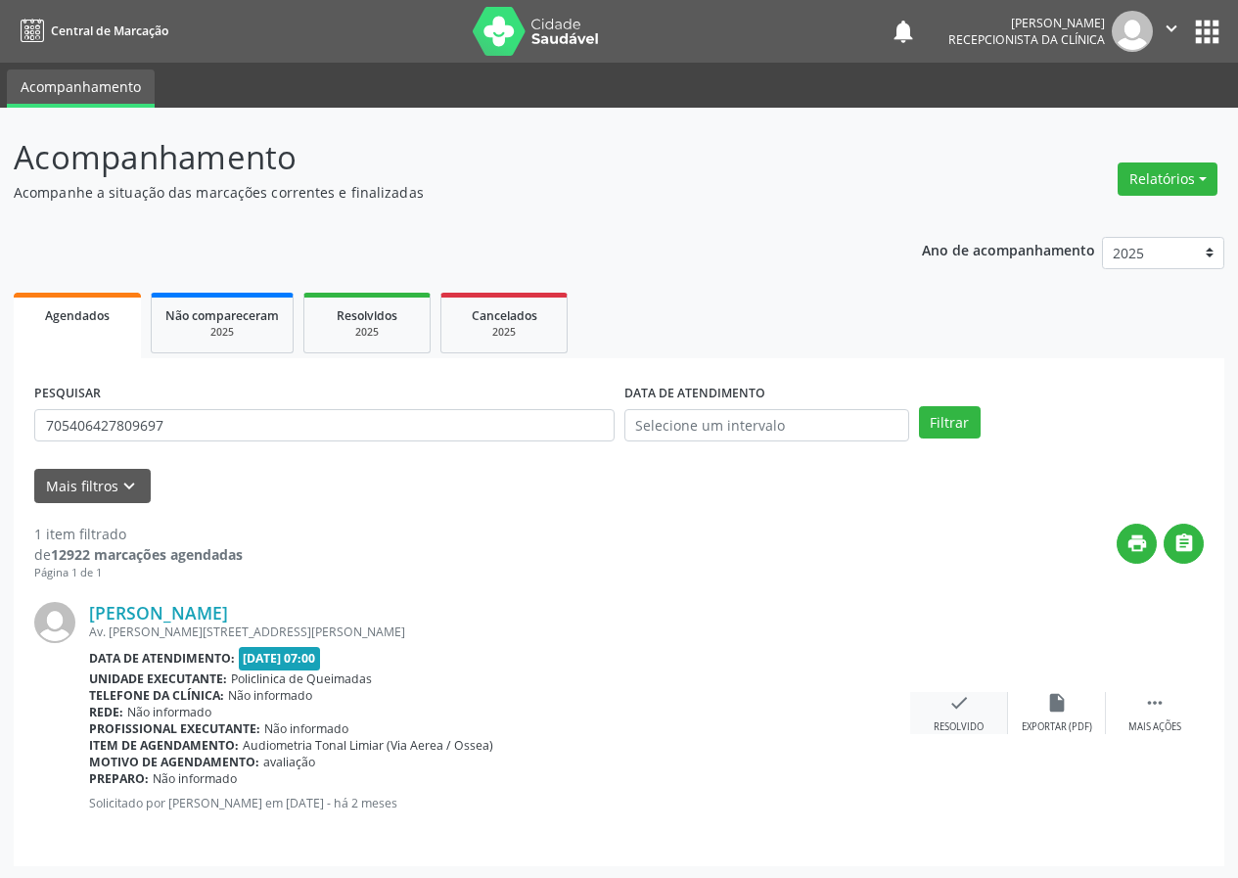
click at [952, 717] on div "check Resolvido" at bounding box center [959, 713] width 98 height 42
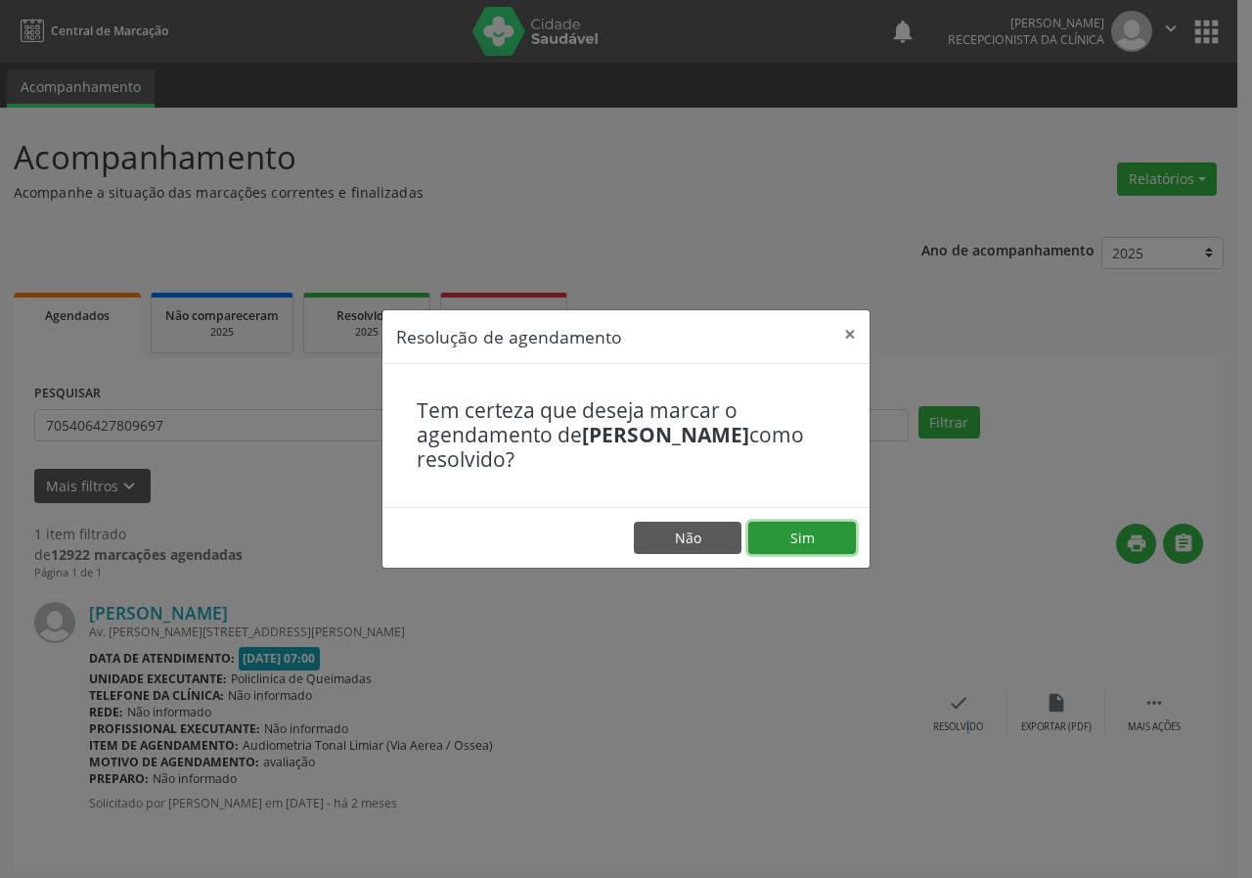
click at [838, 533] on button "Sim" at bounding box center [803, 538] width 108 height 33
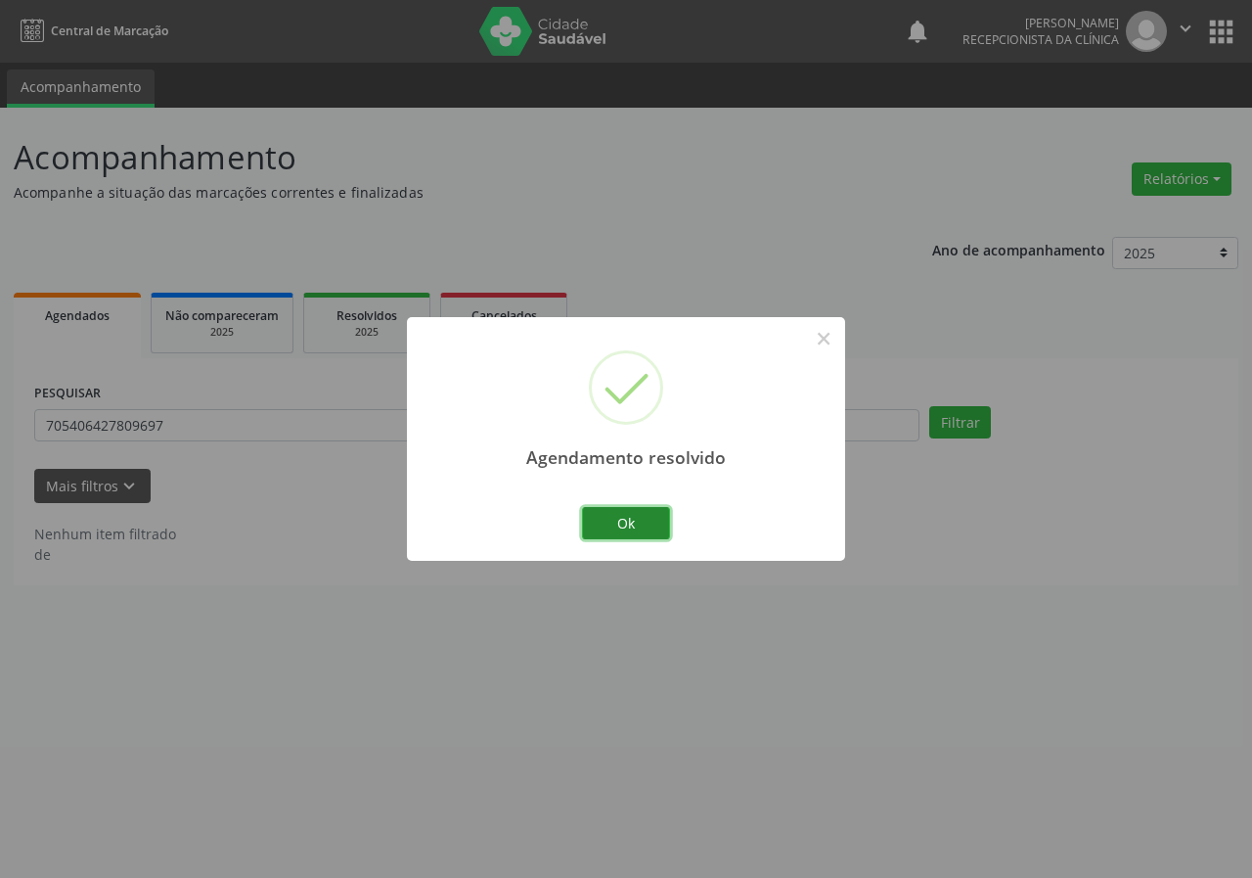
click at [658, 529] on button "Ok" at bounding box center [626, 523] width 88 height 33
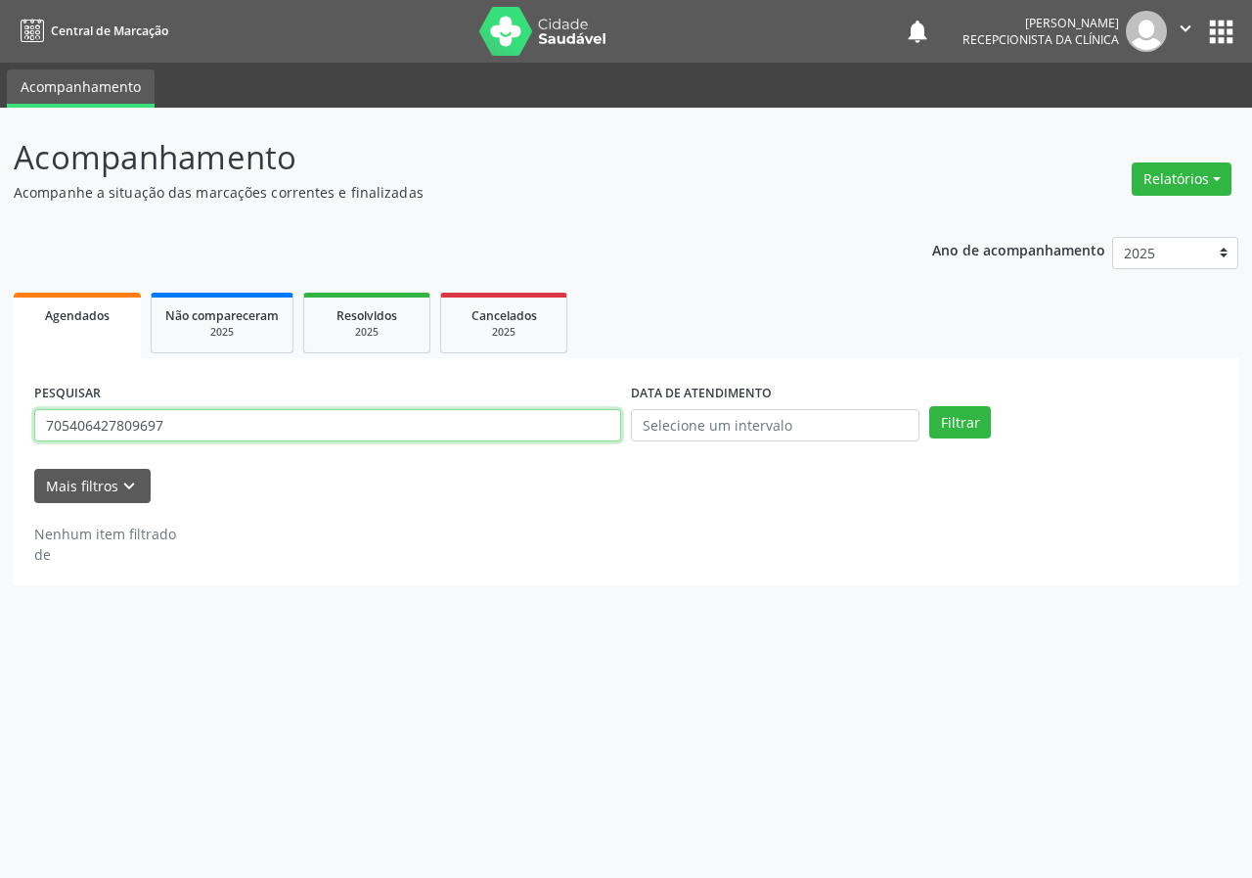
click at [548, 421] on input "705406427809697" at bounding box center [327, 425] width 587 height 33
type input "700607482154867"
click at [930, 406] on button "Filtrar" at bounding box center [961, 422] width 62 height 33
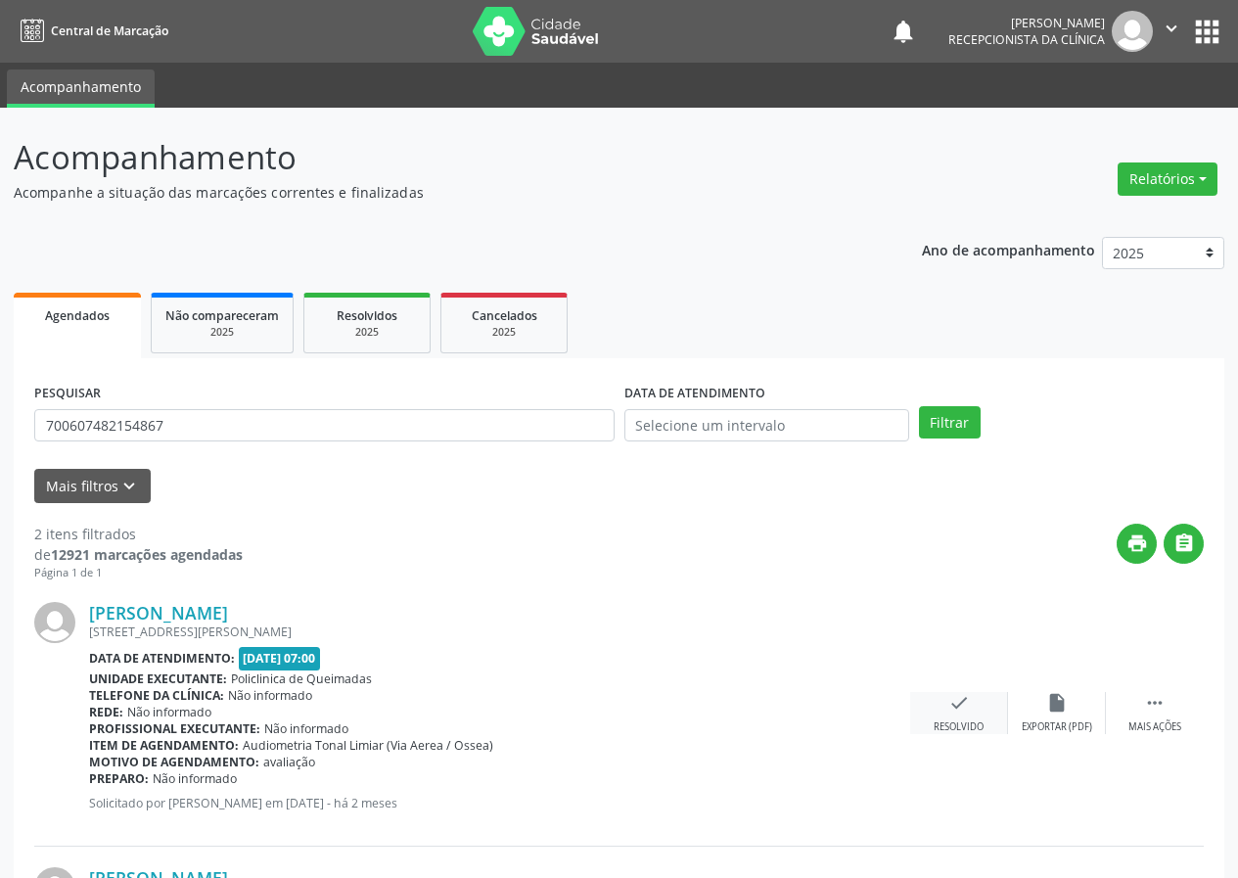
click at [944, 720] on div "Resolvido" at bounding box center [958, 727] width 50 height 14
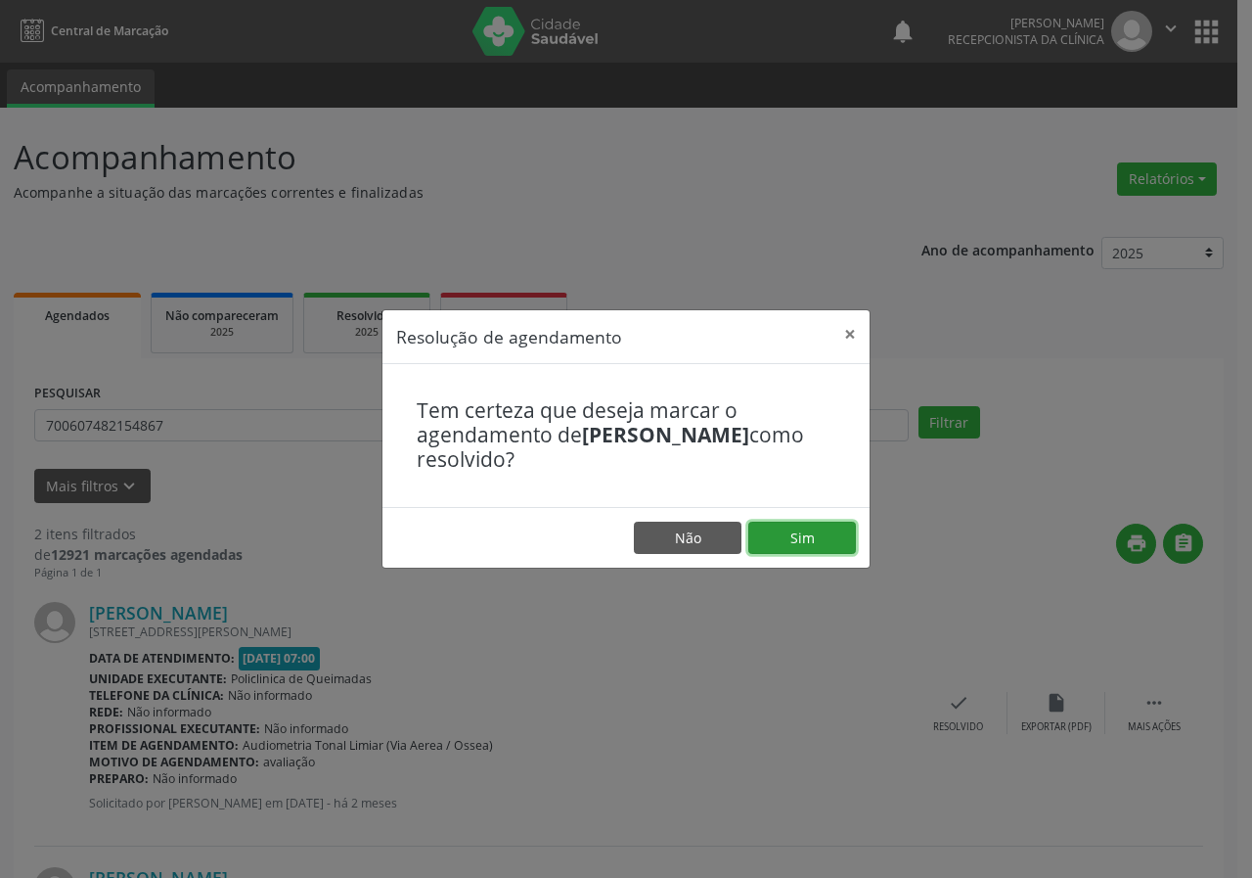
click at [840, 541] on button "Sim" at bounding box center [803, 538] width 108 height 33
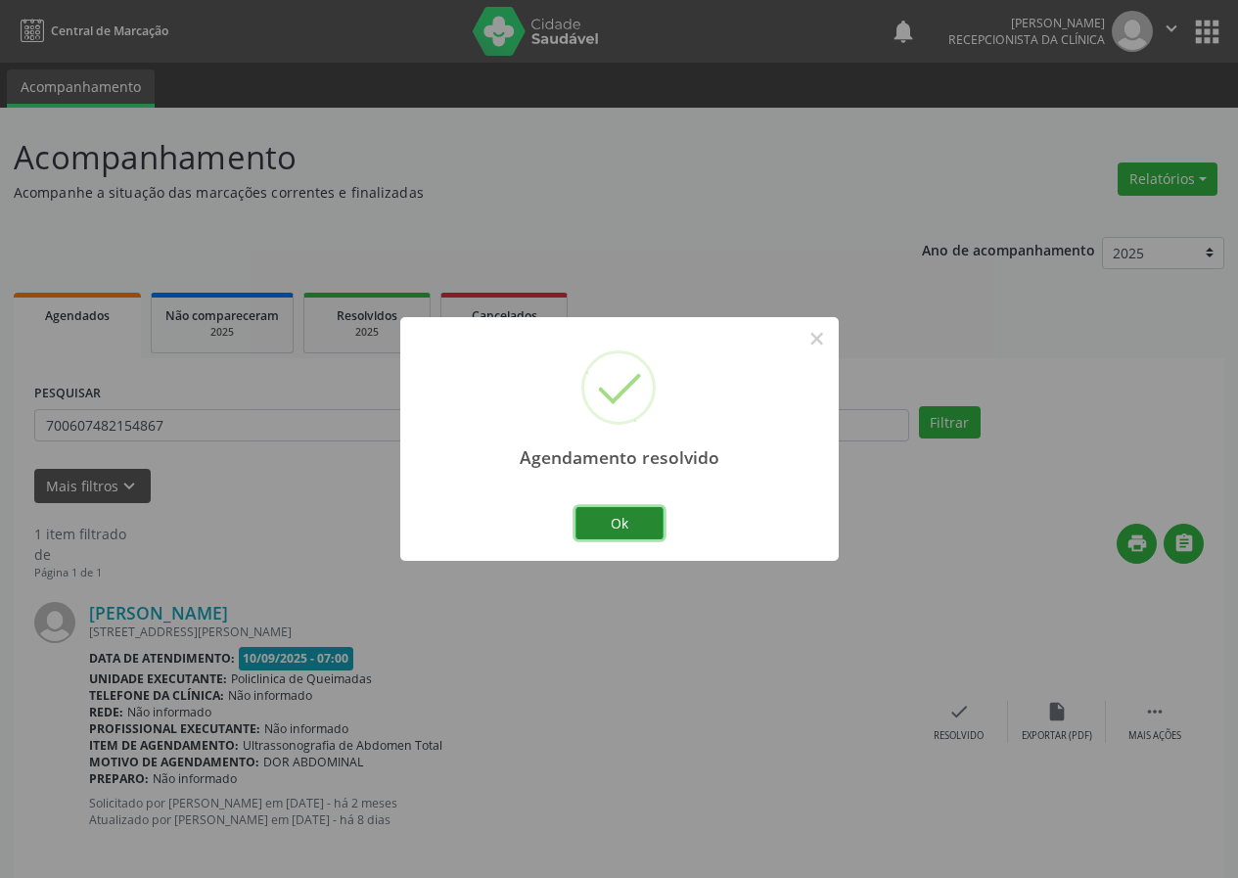
click at [650, 525] on button "Ok" at bounding box center [619, 523] width 88 height 33
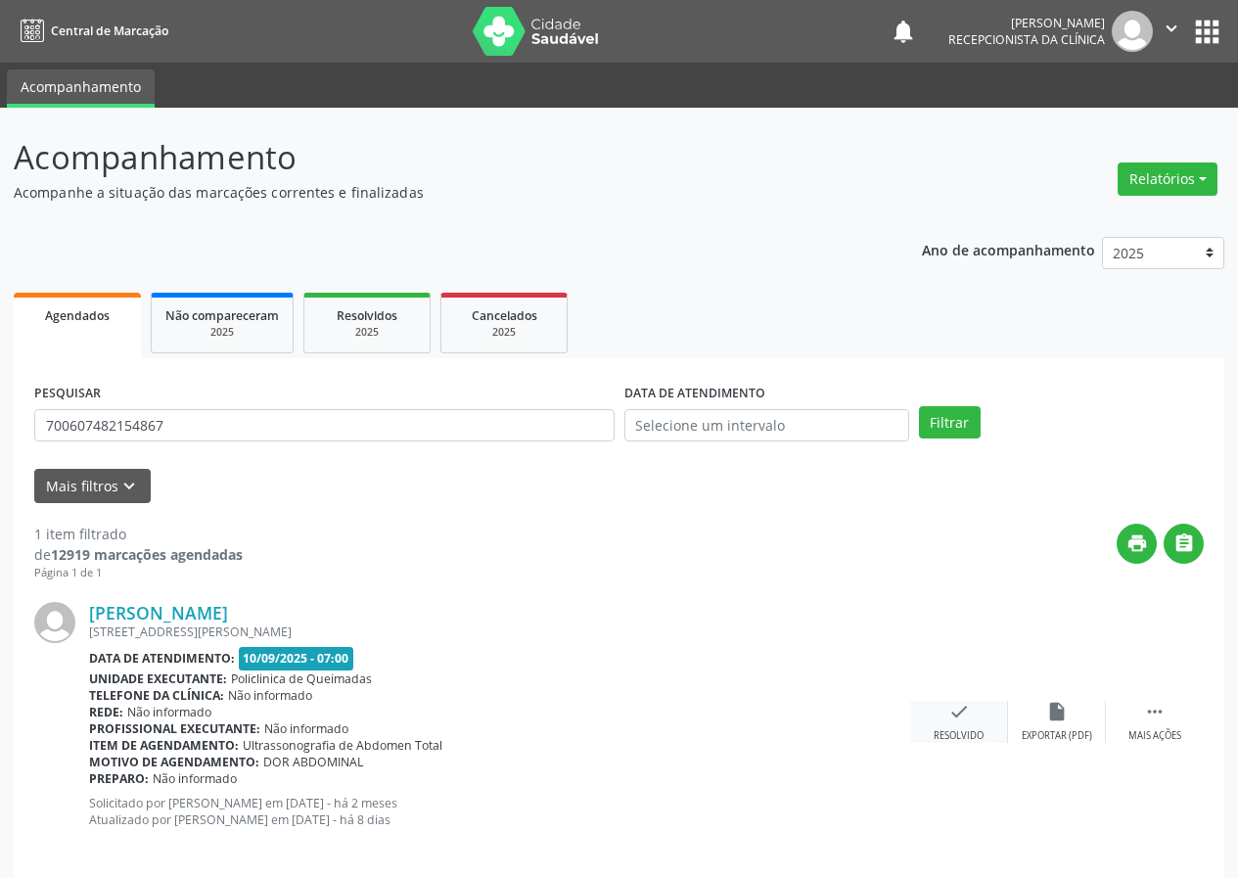
drag, startPoint x: 964, startPoint y: 707, endPoint x: 923, endPoint y: 700, distance: 41.8
click at [923, 701] on div "check Resolvido" at bounding box center [959, 722] width 98 height 42
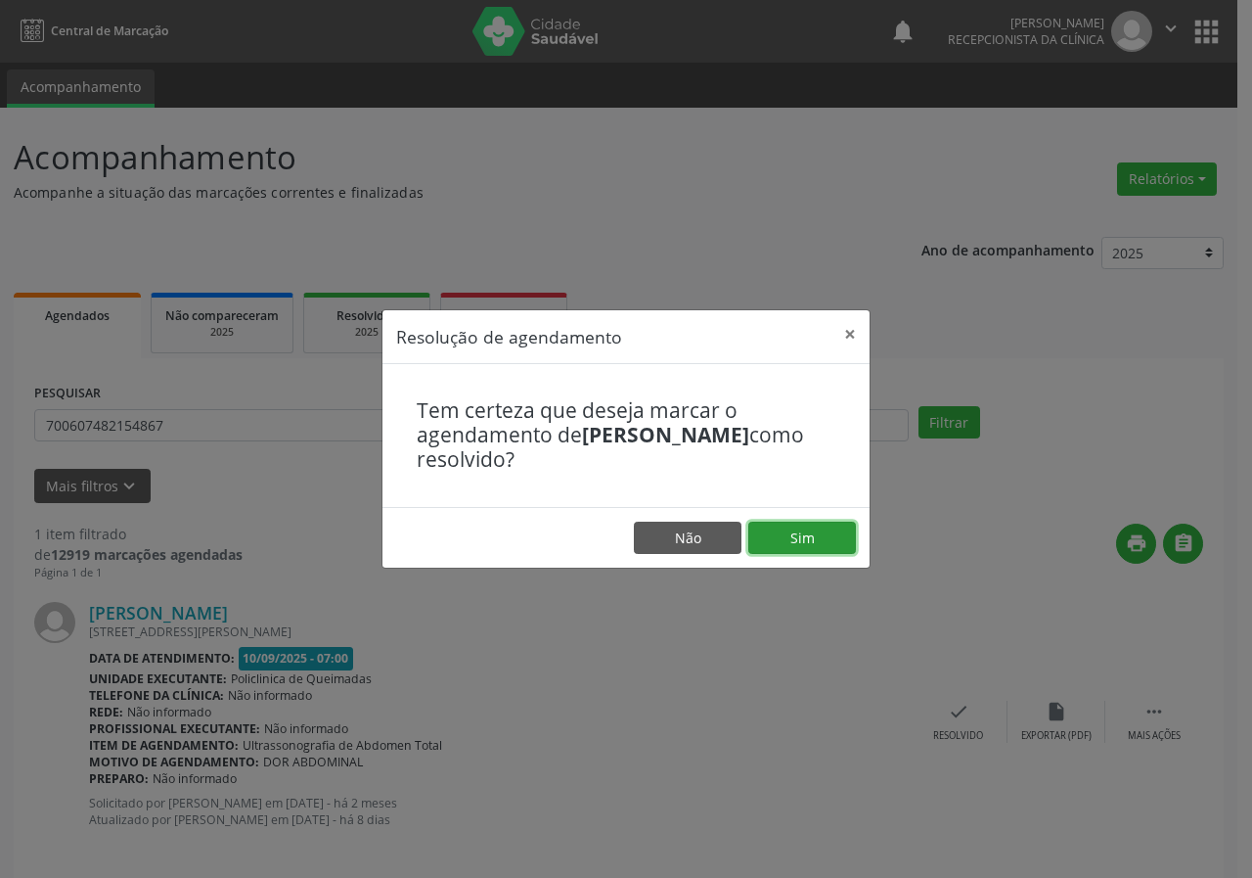
click at [799, 527] on button "Sim" at bounding box center [803, 538] width 108 height 33
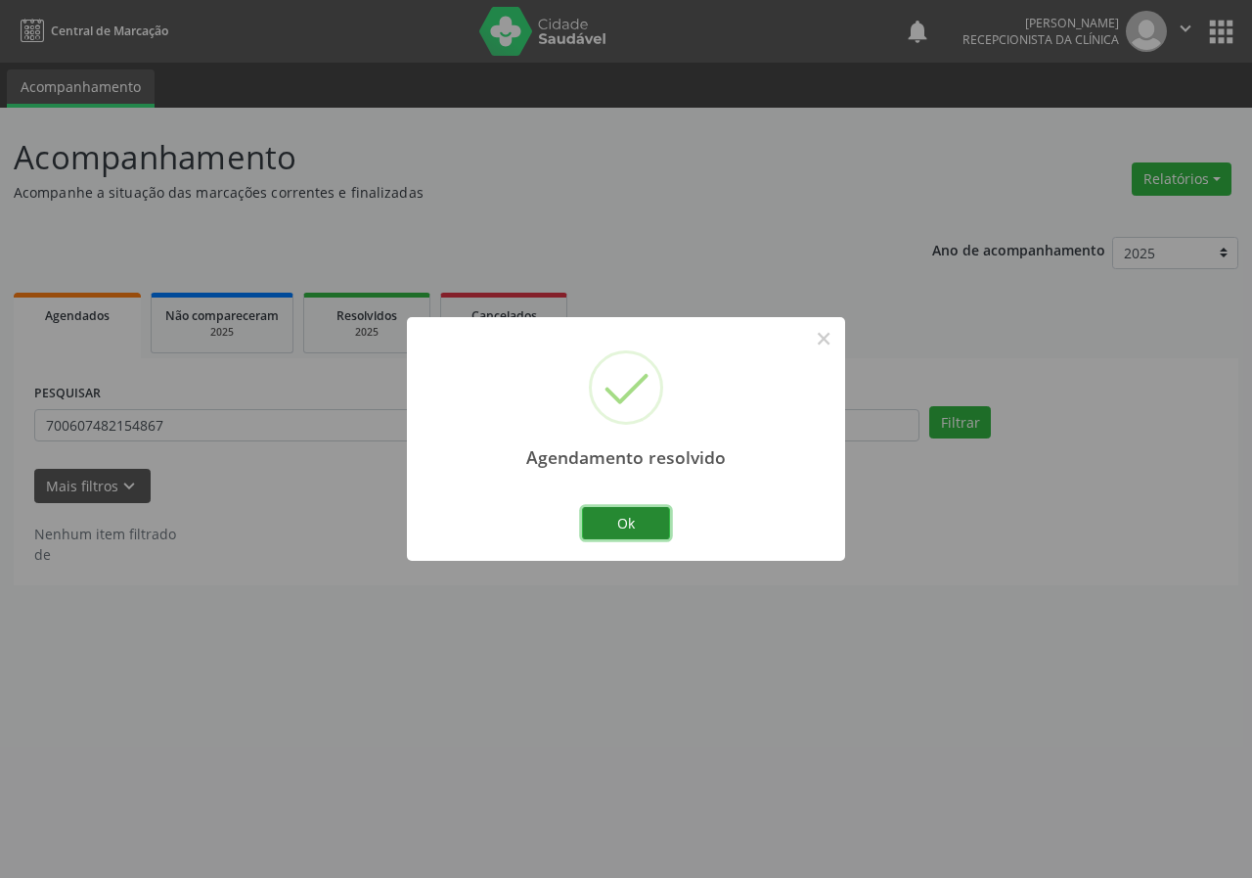
drag, startPoint x: 635, startPoint y: 514, endPoint x: 601, endPoint y: 483, distance: 45.7
click at [632, 514] on button "Ok" at bounding box center [626, 523] width 88 height 33
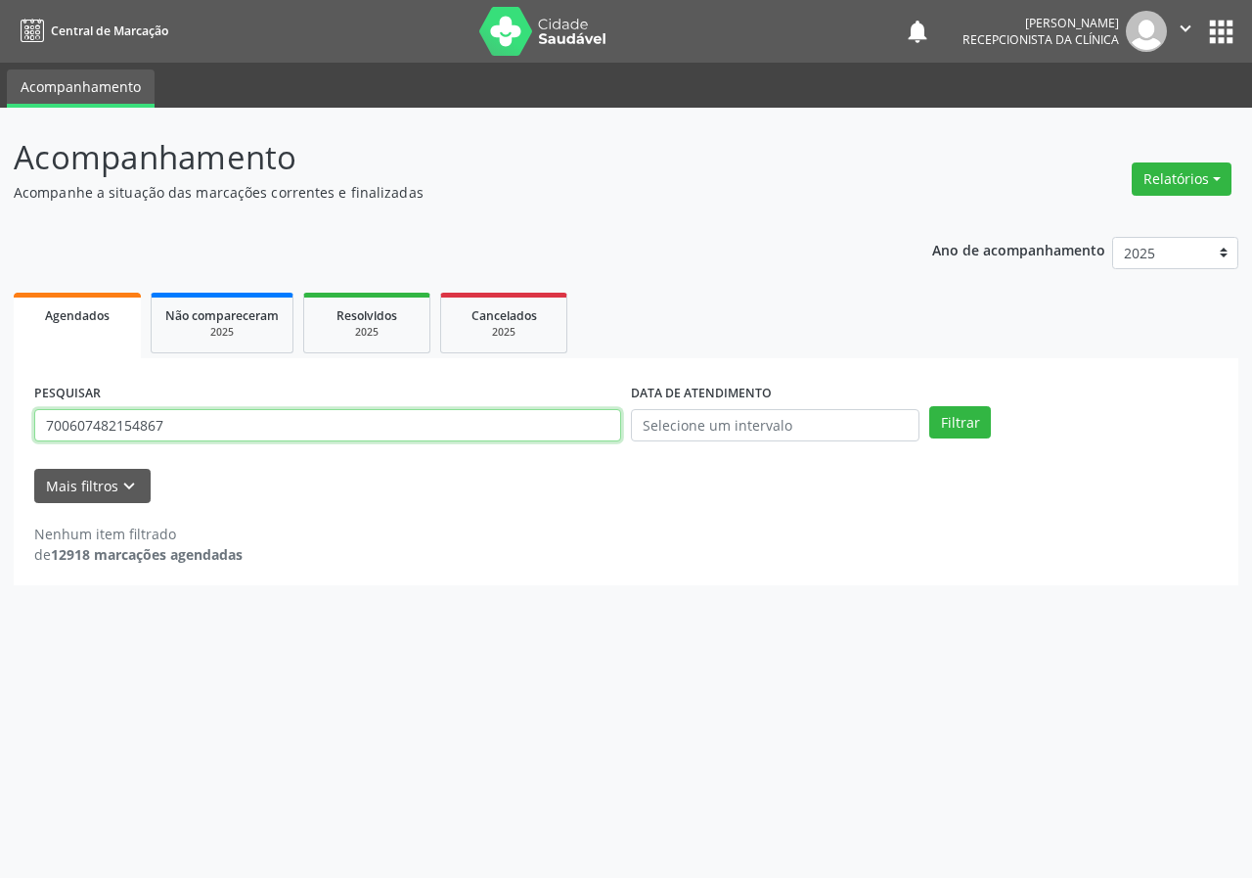
click at [545, 428] on input "700607482154867" at bounding box center [327, 425] width 587 height 33
type input "700003767436501"
click at [930, 406] on button "Filtrar" at bounding box center [961, 422] width 62 height 33
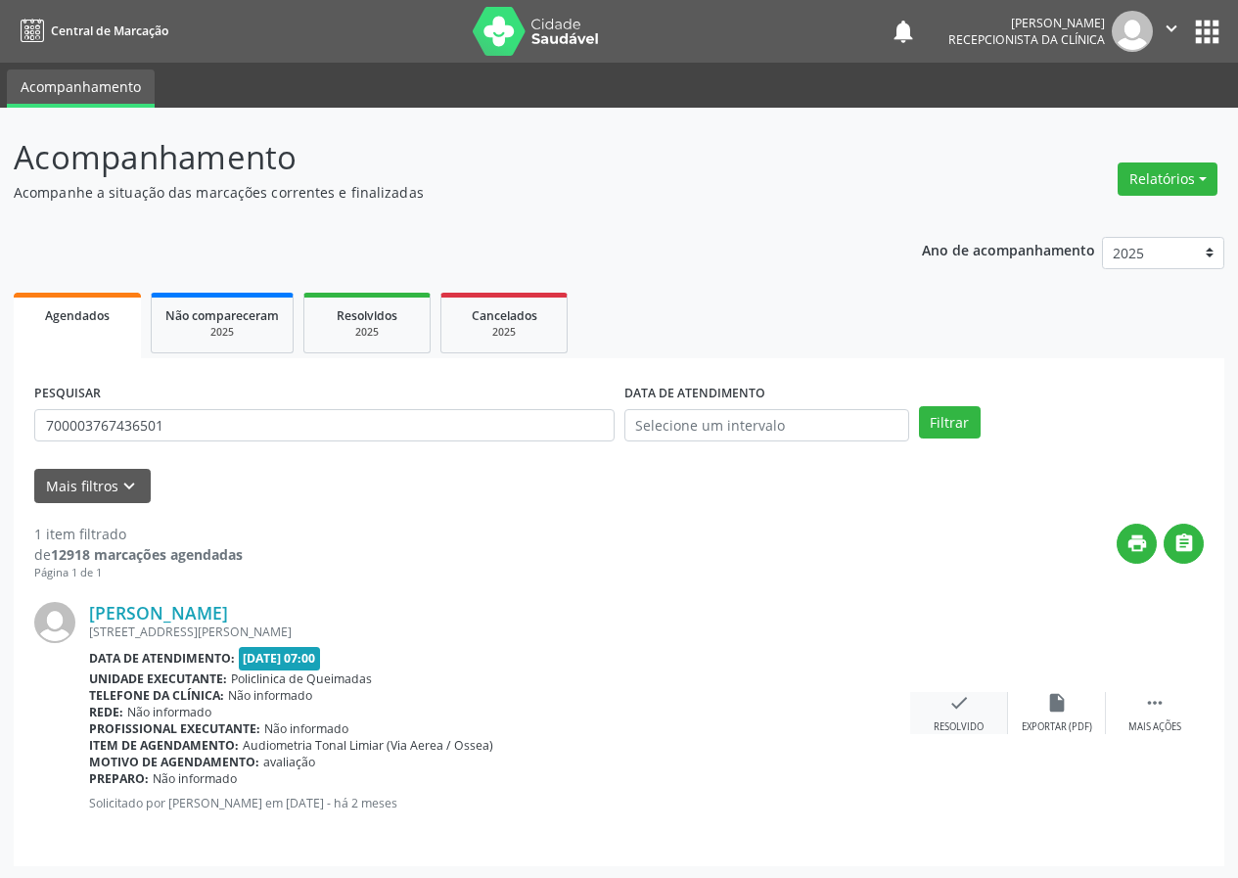
click at [971, 707] on div "check Resolvido" at bounding box center [959, 713] width 98 height 42
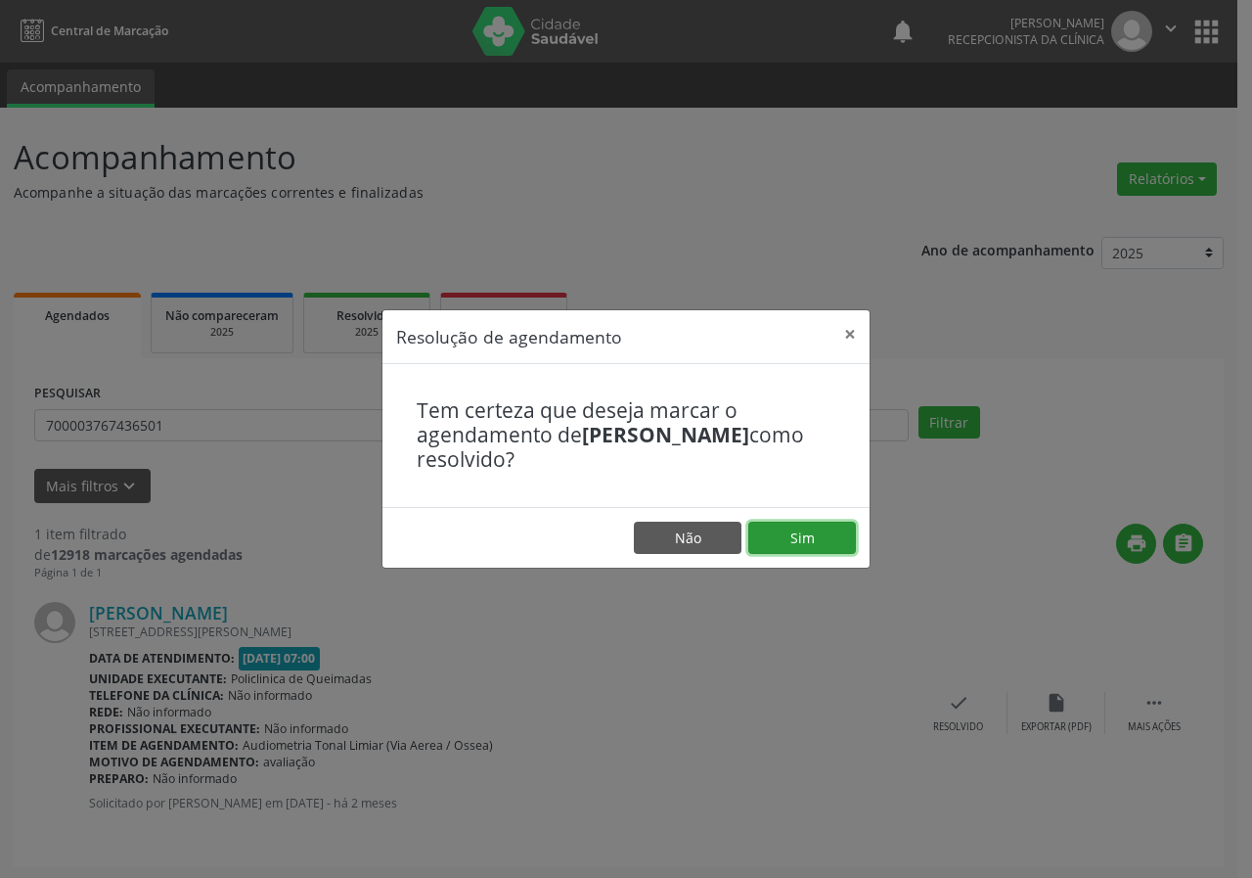
click at [842, 543] on button "Sim" at bounding box center [803, 538] width 108 height 33
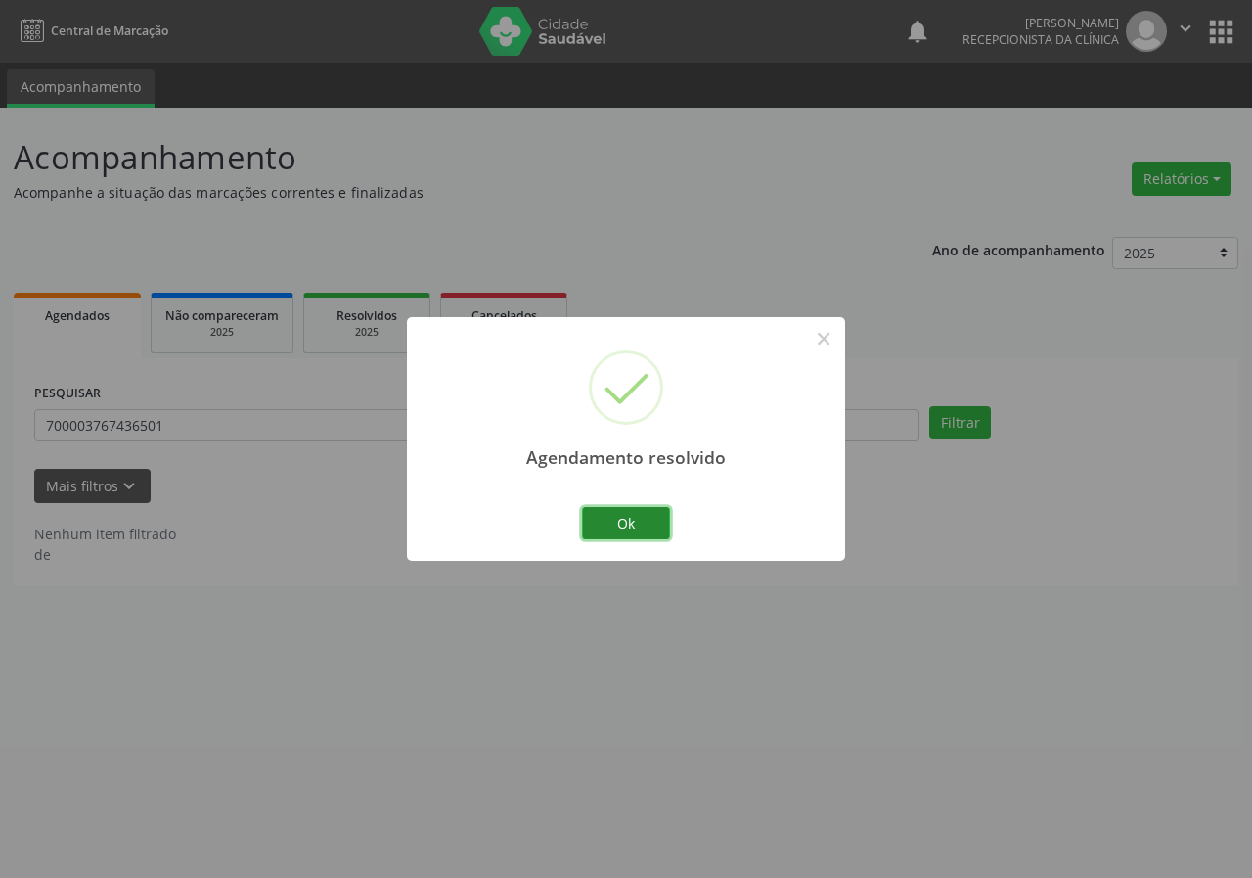
click at [646, 521] on button "Ok" at bounding box center [626, 523] width 88 height 33
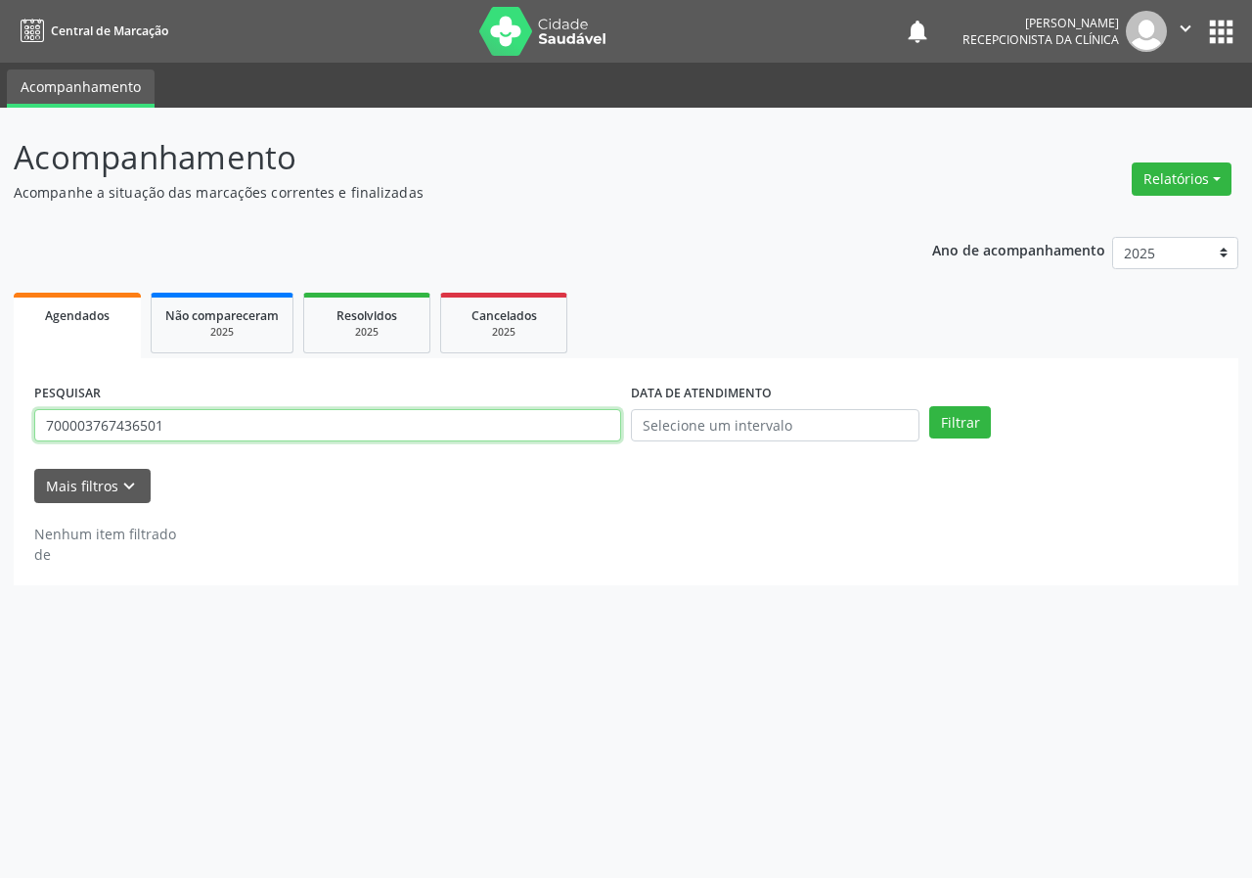
click at [436, 433] on input "700003767436501" at bounding box center [327, 425] width 587 height 33
type input "702508274652440"
click at [930, 406] on button "Filtrar" at bounding box center [961, 422] width 62 height 33
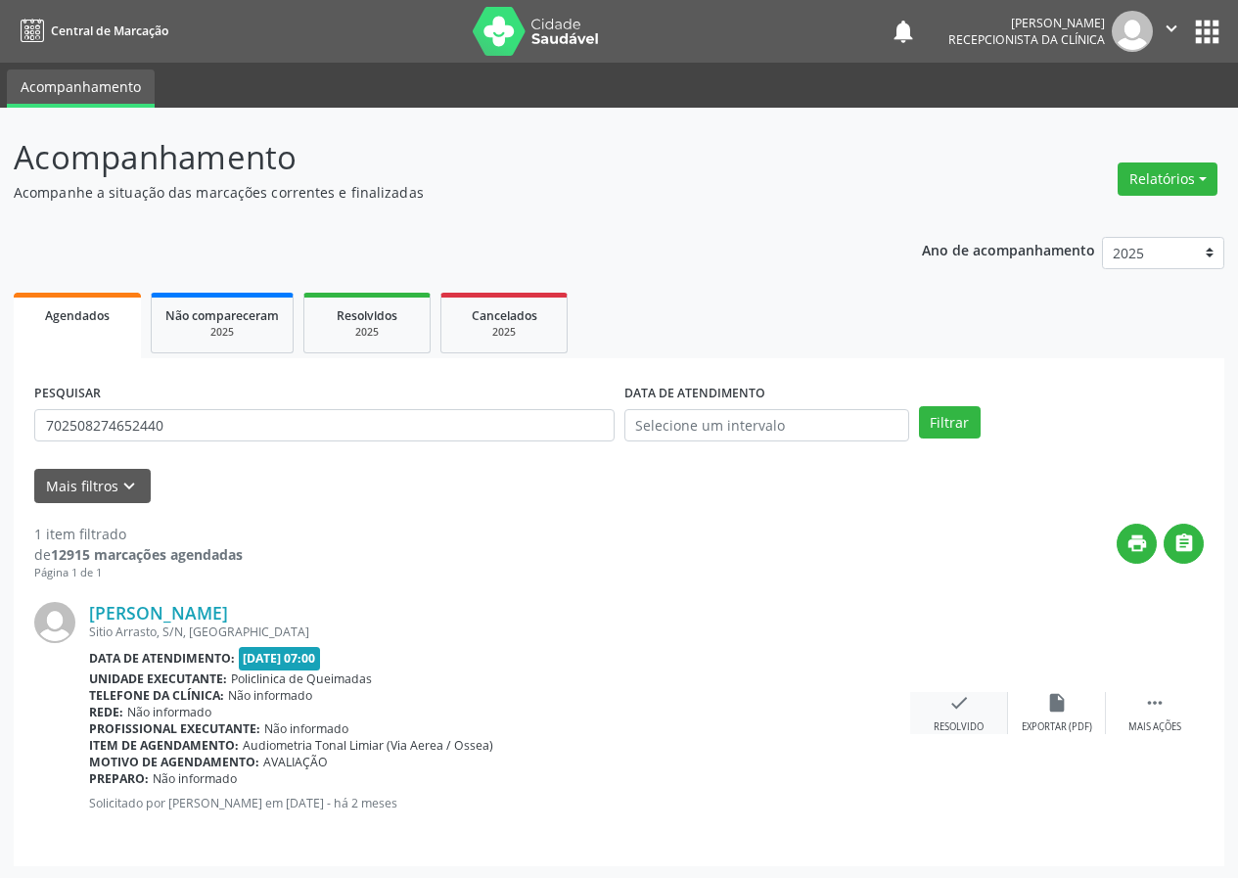
click at [952, 709] on icon "check" at bounding box center [959, 703] width 22 height 22
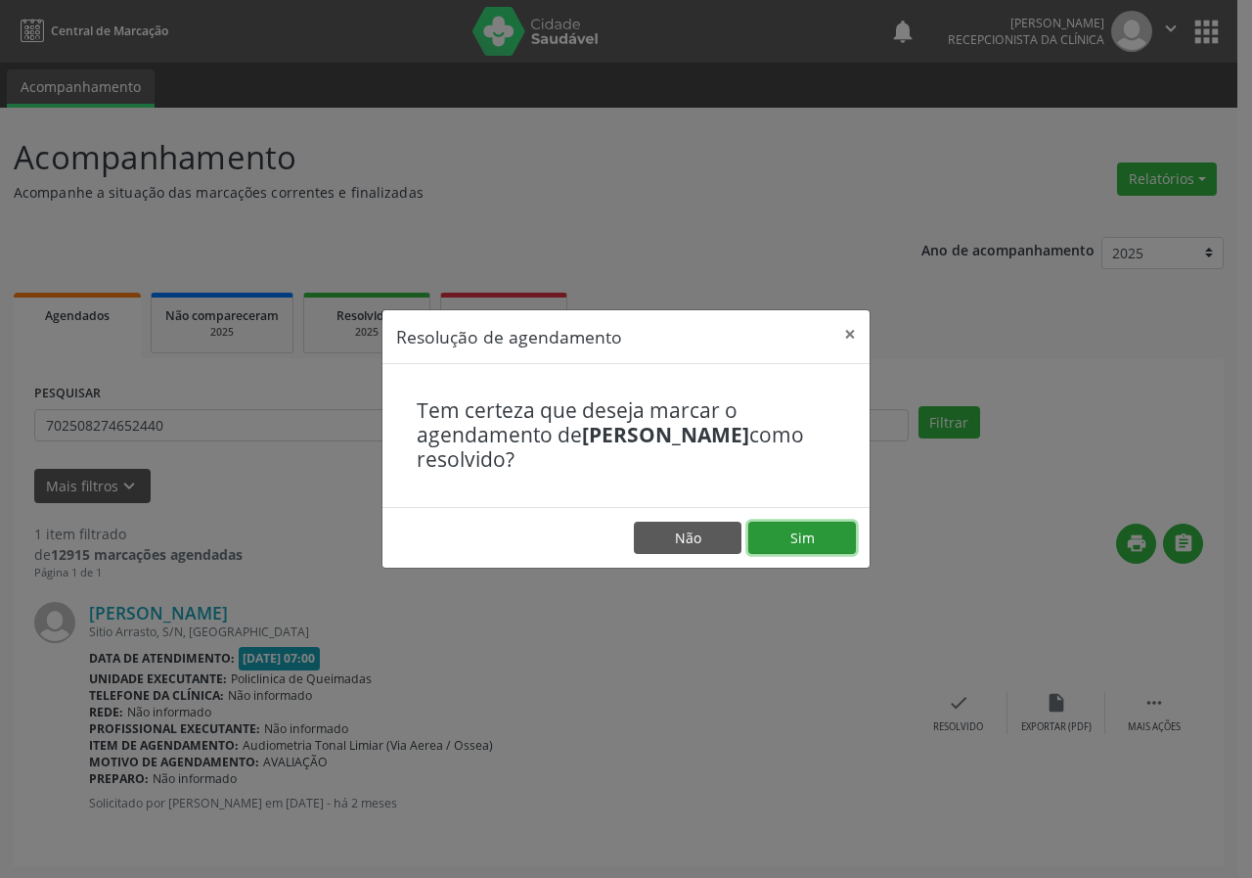
click at [802, 535] on button "Sim" at bounding box center [803, 538] width 108 height 33
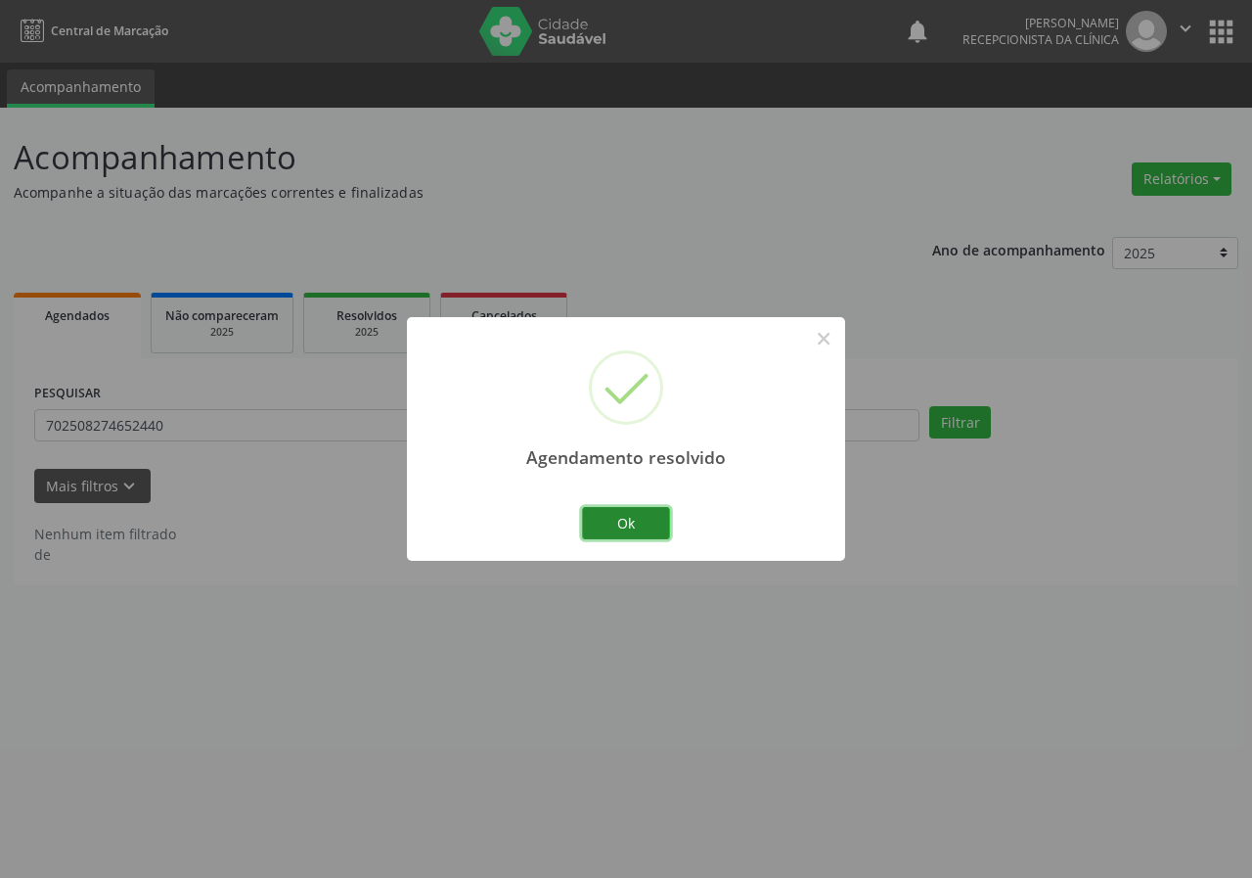
click at [640, 511] on button "Ok" at bounding box center [626, 523] width 88 height 33
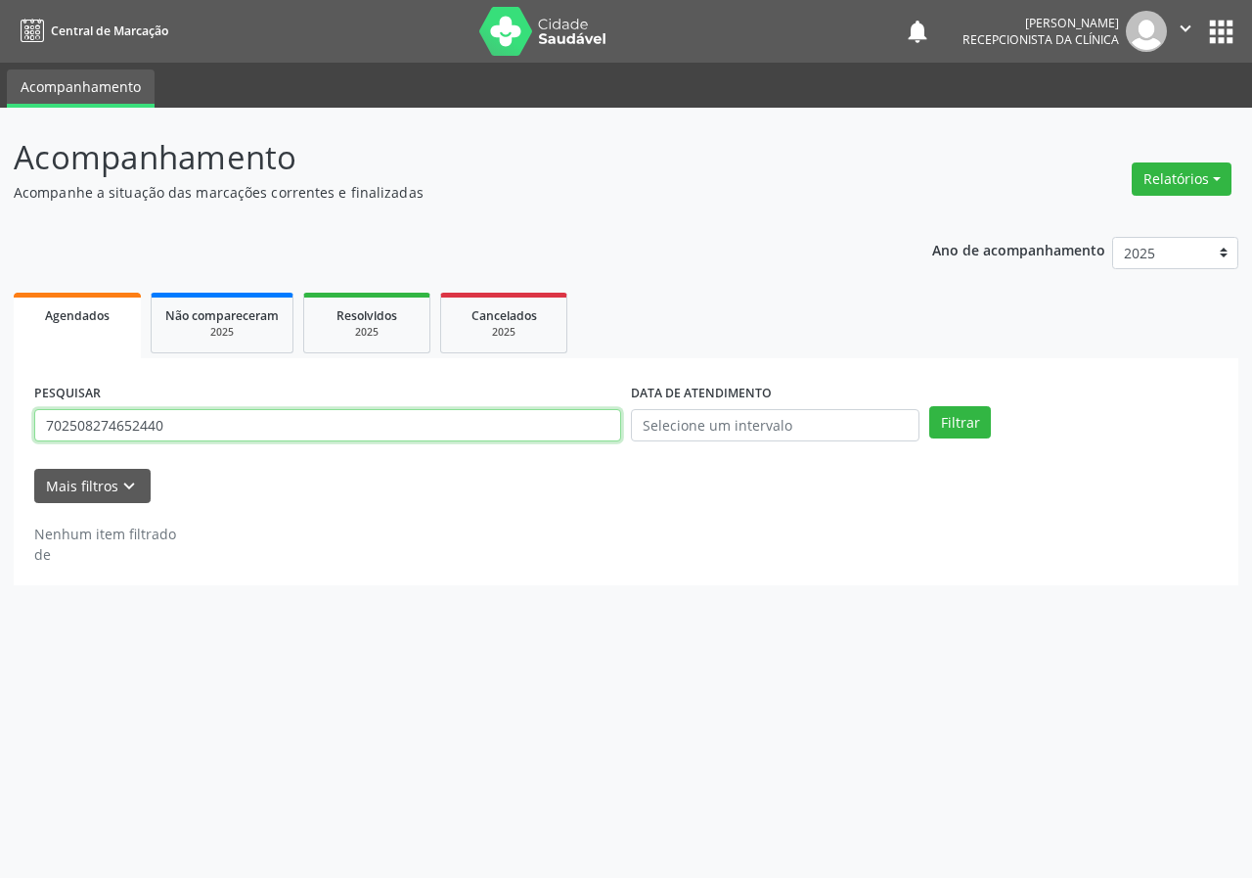
click at [499, 436] on input "702508274652440" at bounding box center [327, 425] width 587 height 33
type input "703604096441639"
click at [930, 406] on button "Filtrar" at bounding box center [961, 422] width 62 height 33
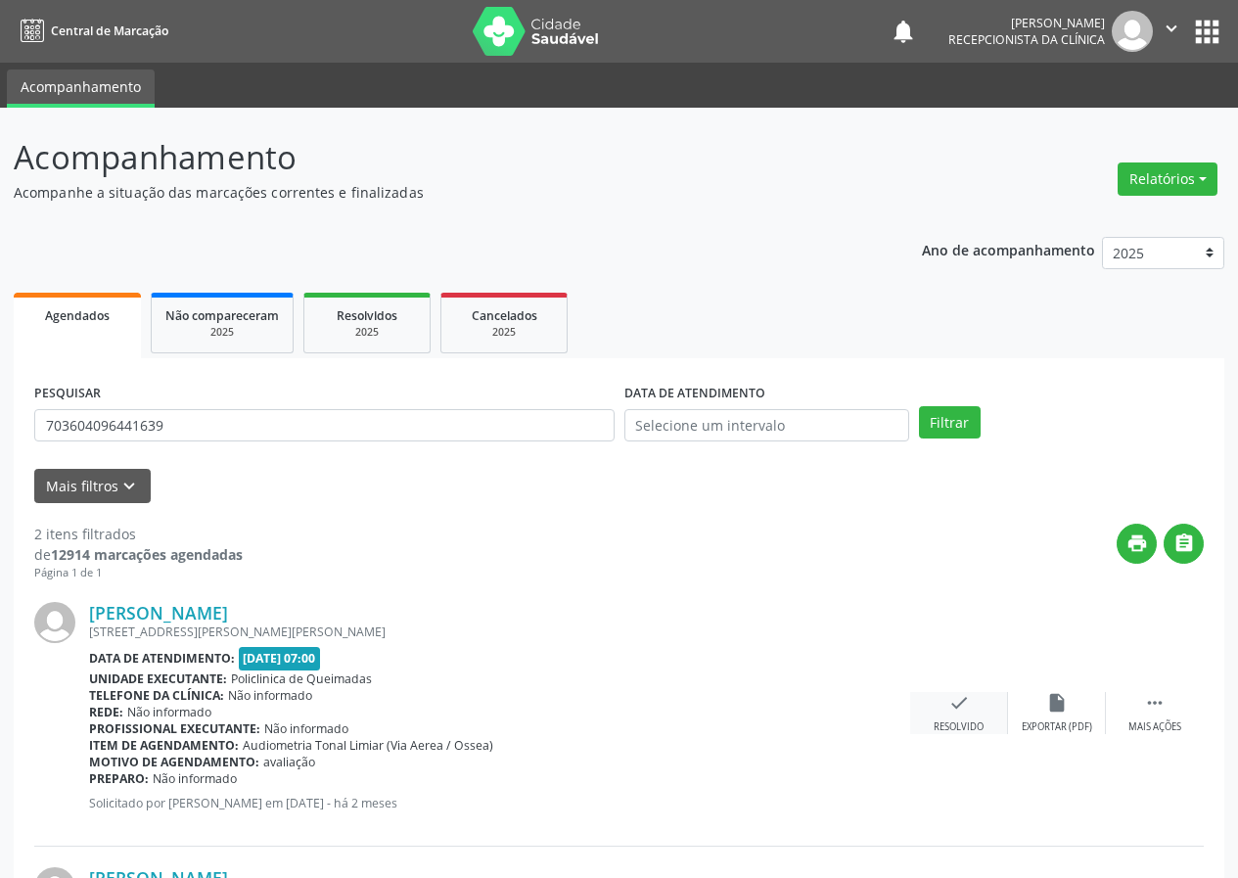
click at [958, 707] on icon "check" at bounding box center [959, 703] width 22 height 22
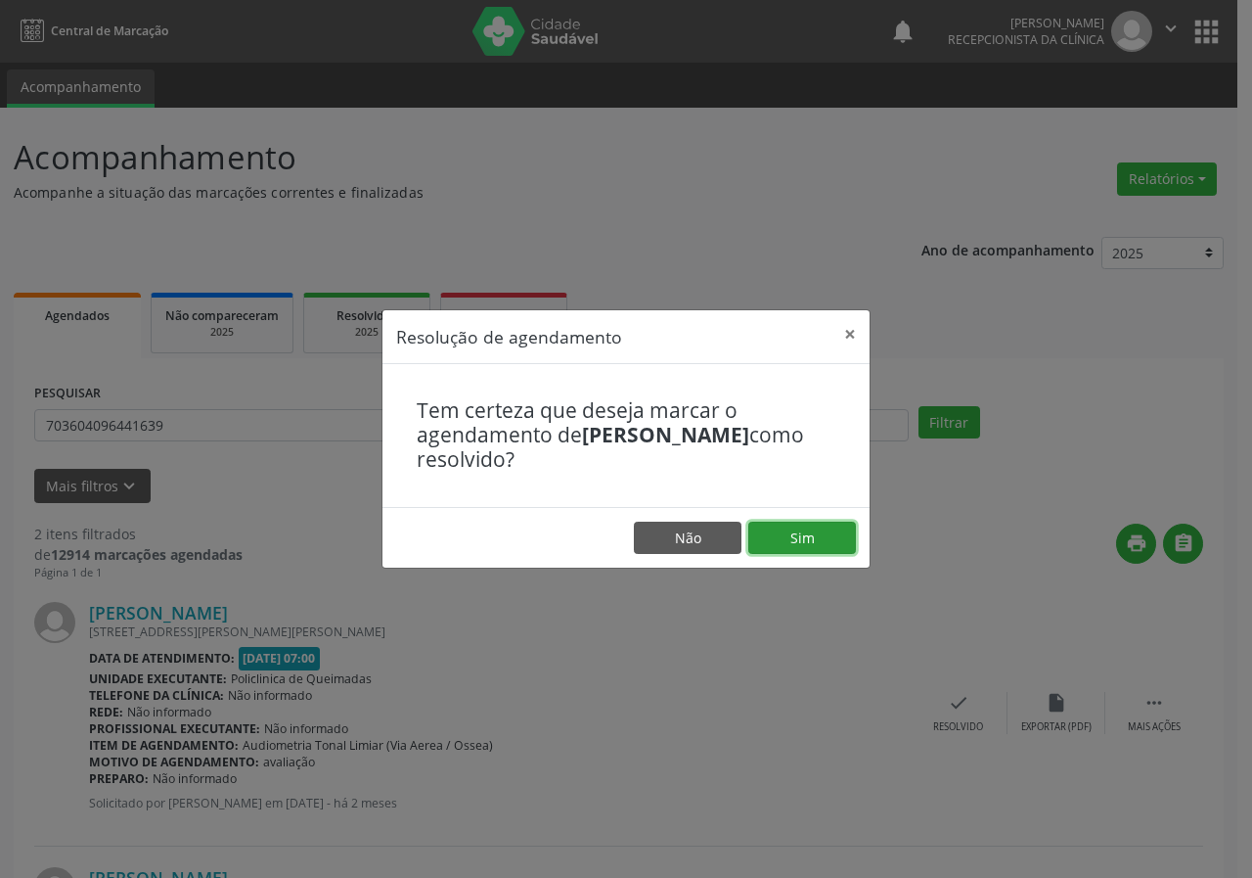
click at [830, 548] on button "Sim" at bounding box center [803, 538] width 108 height 33
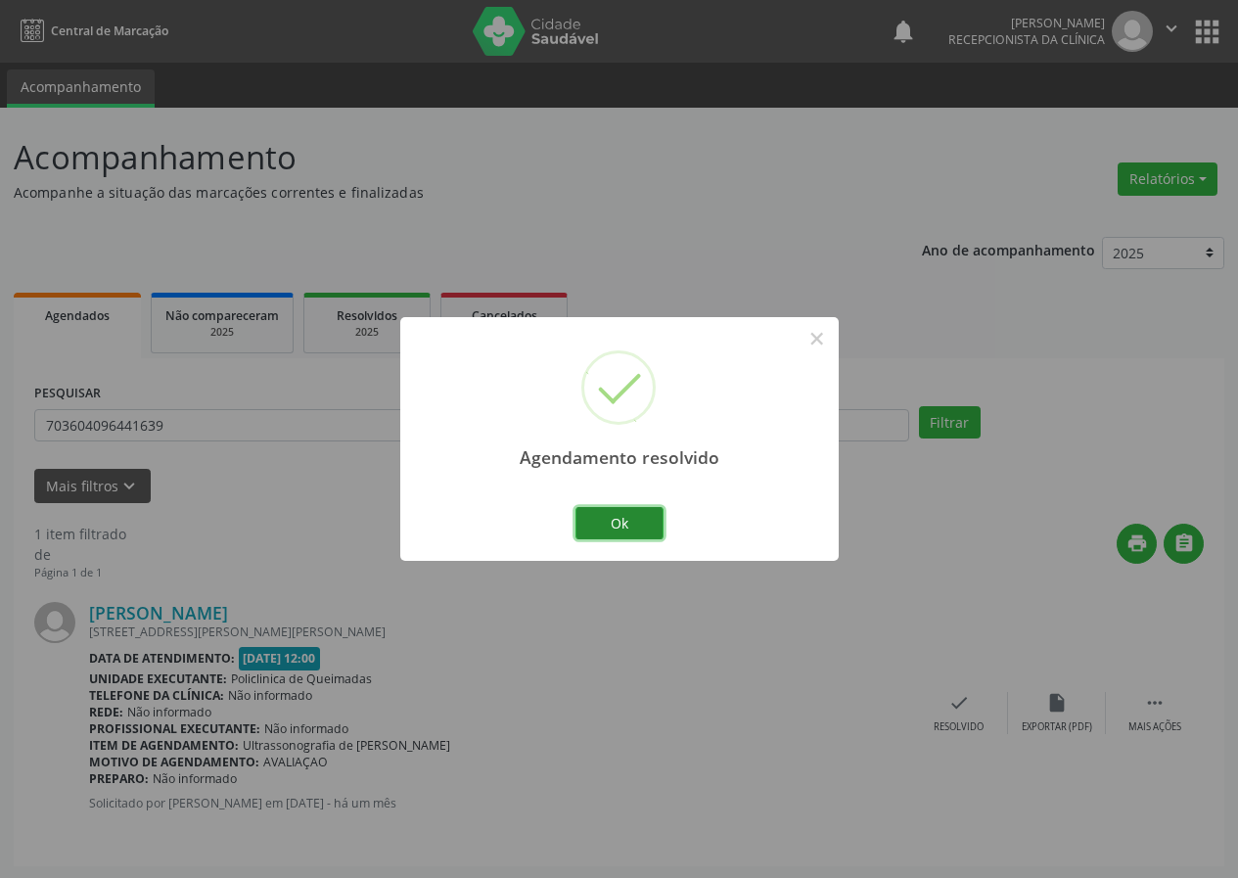
click at [642, 522] on button "Ok" at bounding box center [619, 523] width 88 height 33
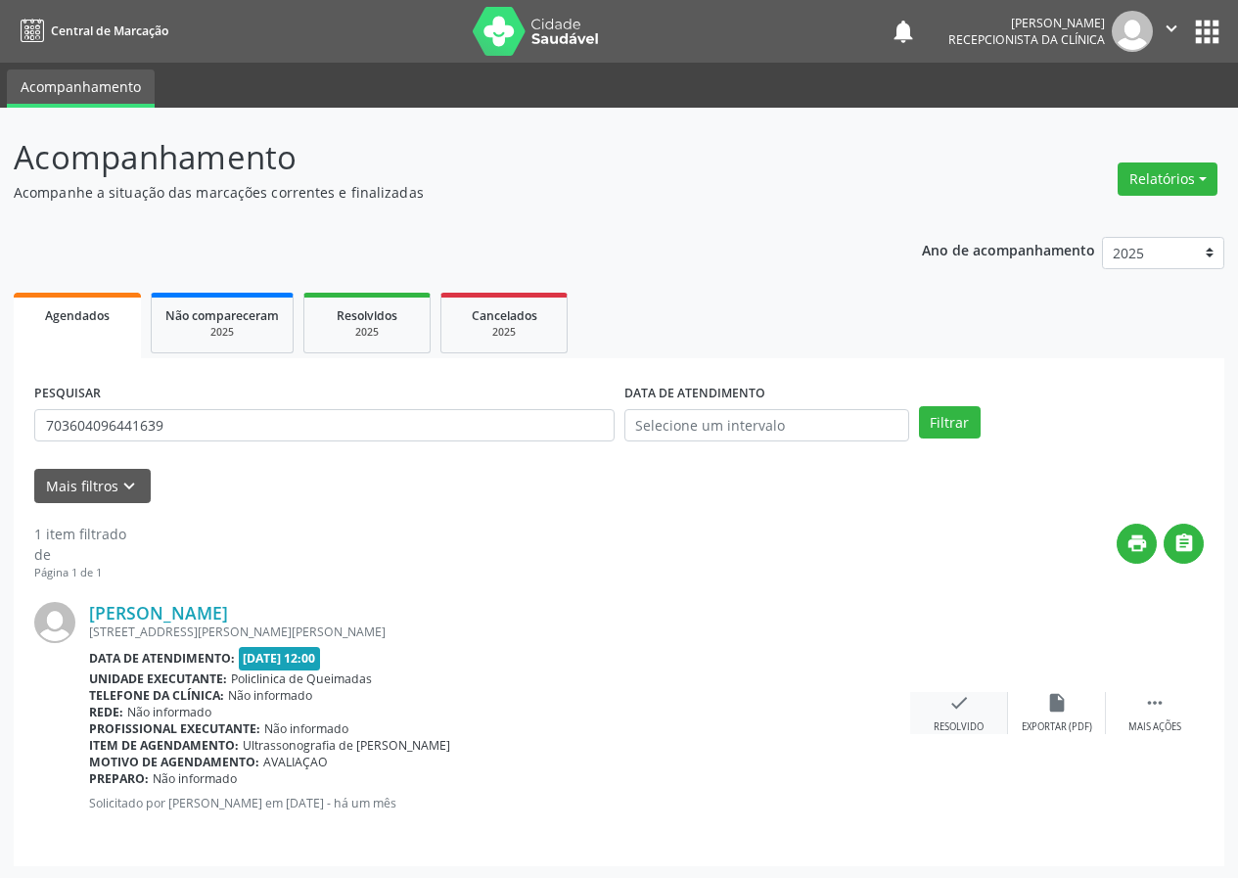
click at [952, 699] on icon "check" at bounding box center [959, 703] width 22 height 22
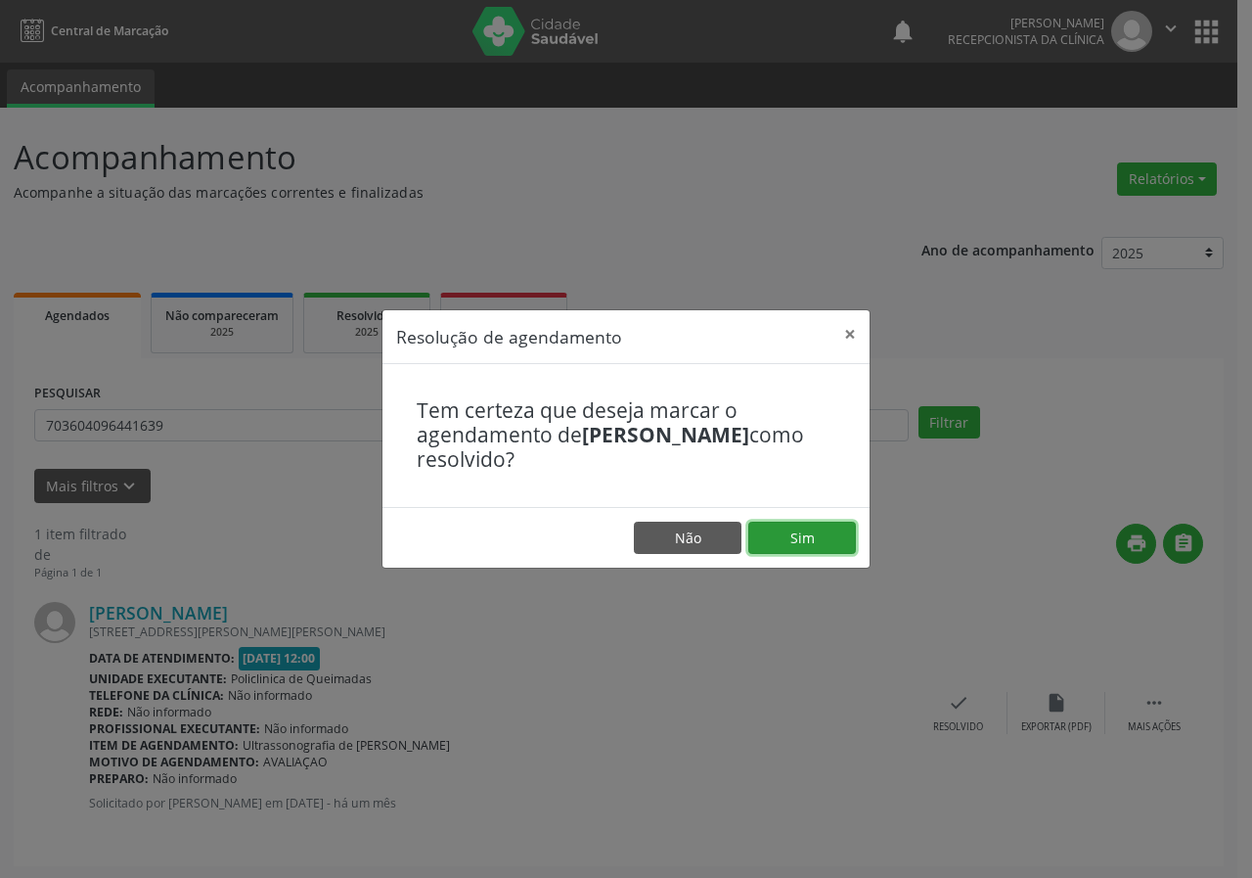
click at [820, 541] on button "Sim" at bounding box center [803, 538] width 108 height 33
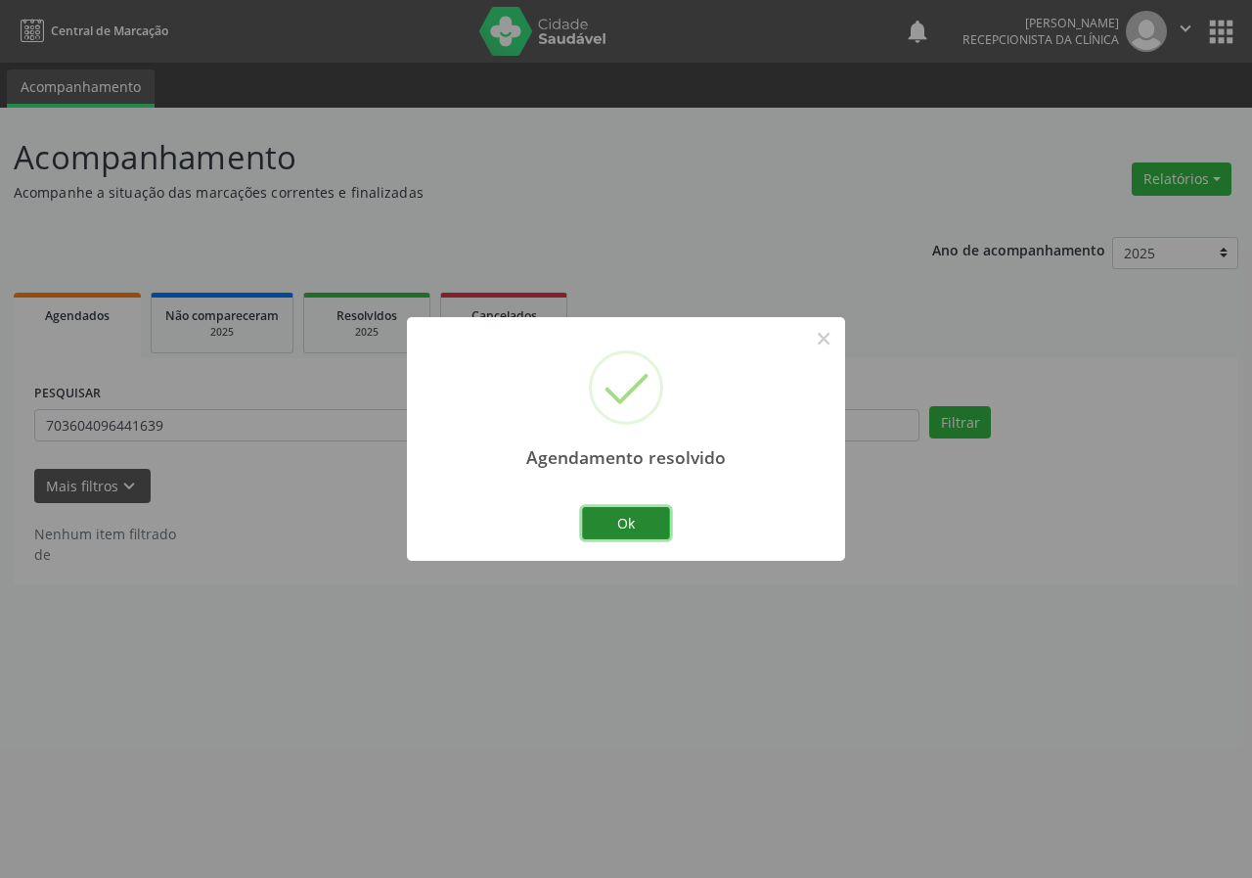
click at [628, 517] on button "Ok" at bounding box center [626, 523] width 88 height 33
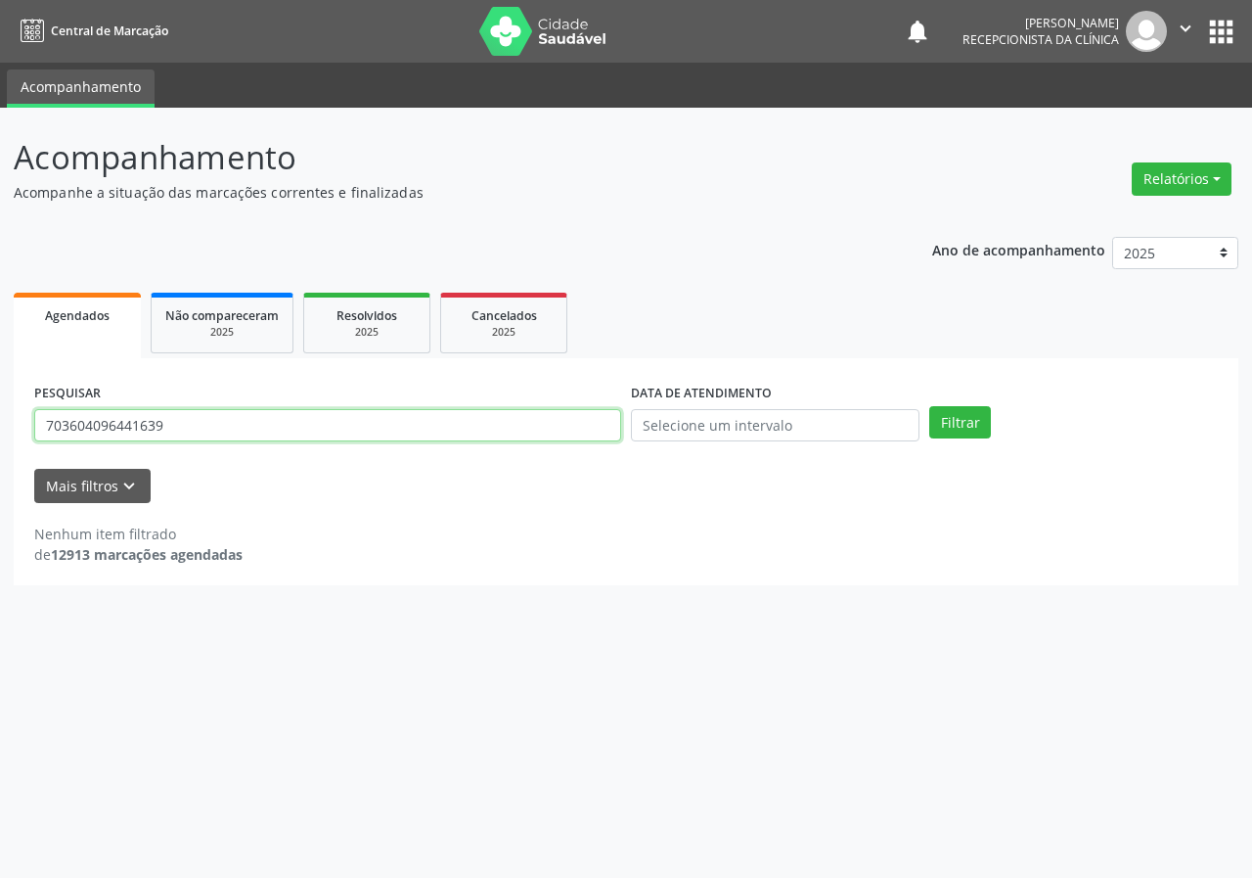
click at [557, 429] on input "703604096441639" at bounding box center [327, 425] width 587 height 33
type input "7046036143229"
click at [930, 406] on button "Filtrar" at bounding box center [961, 422] width 62 height 33
click at [201, 435] on input "7046036143229" at bounding box center [327, 425] width 587 height 33
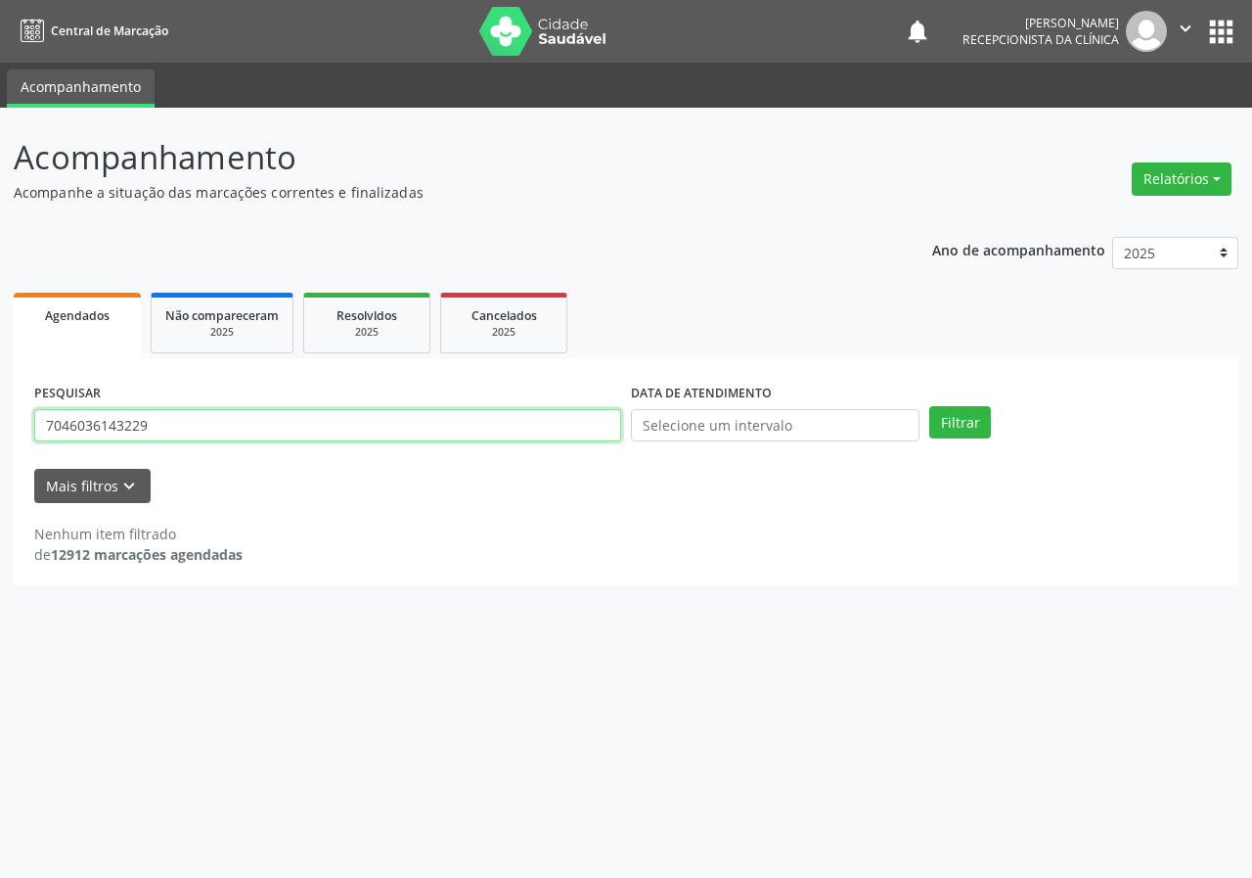
click at [201, 435] on input "7046036143229" at bounding box center [327, 425] width 587 height 33
type input "704002852968964"
click at [930, 406] on button "Filtrar" at bounding box center [961, 422] width 62 height 33
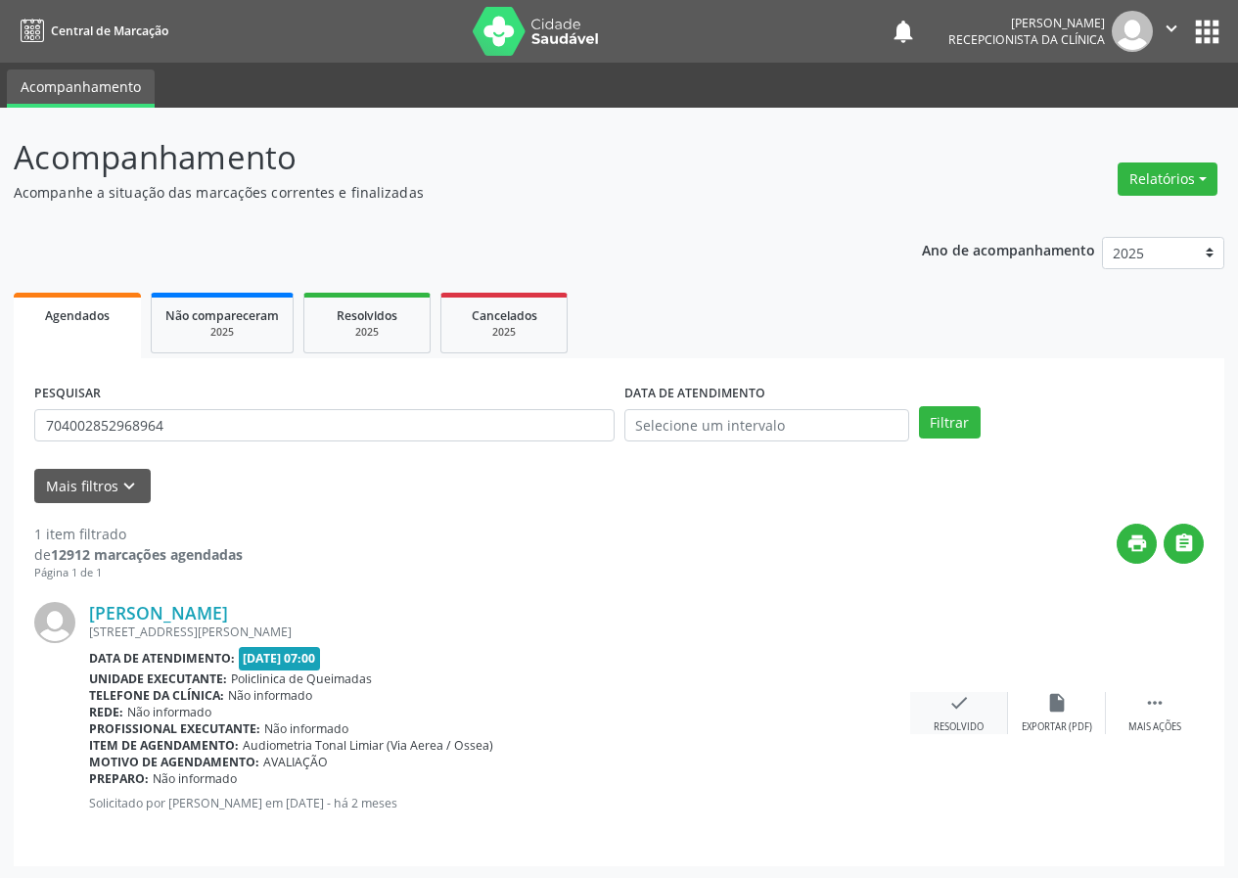
click at [956, 713] on icon "check" at bounding box center [959, 703] width 22 height 22
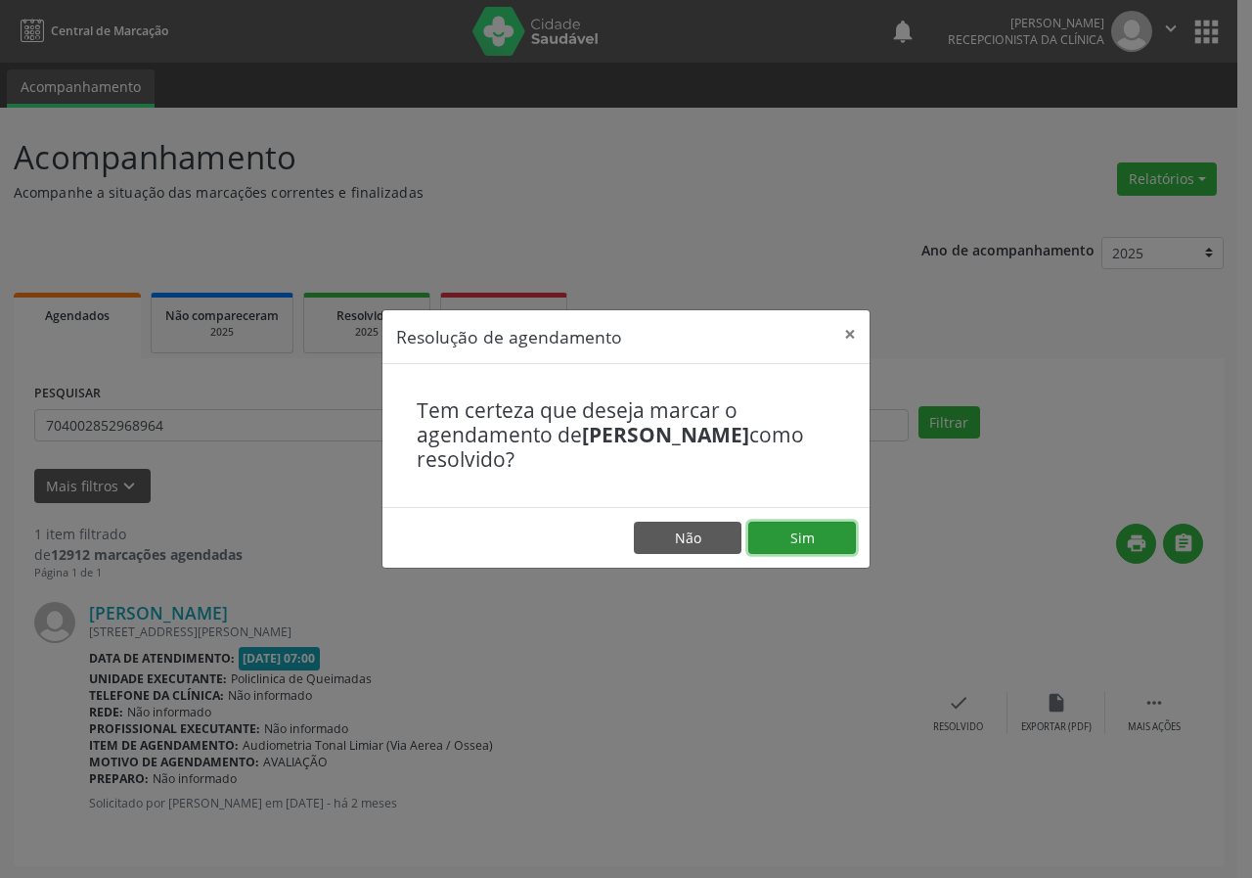
click at [805, 527] on button "Sim" at bounding box center [803, 538] width 108 height 33
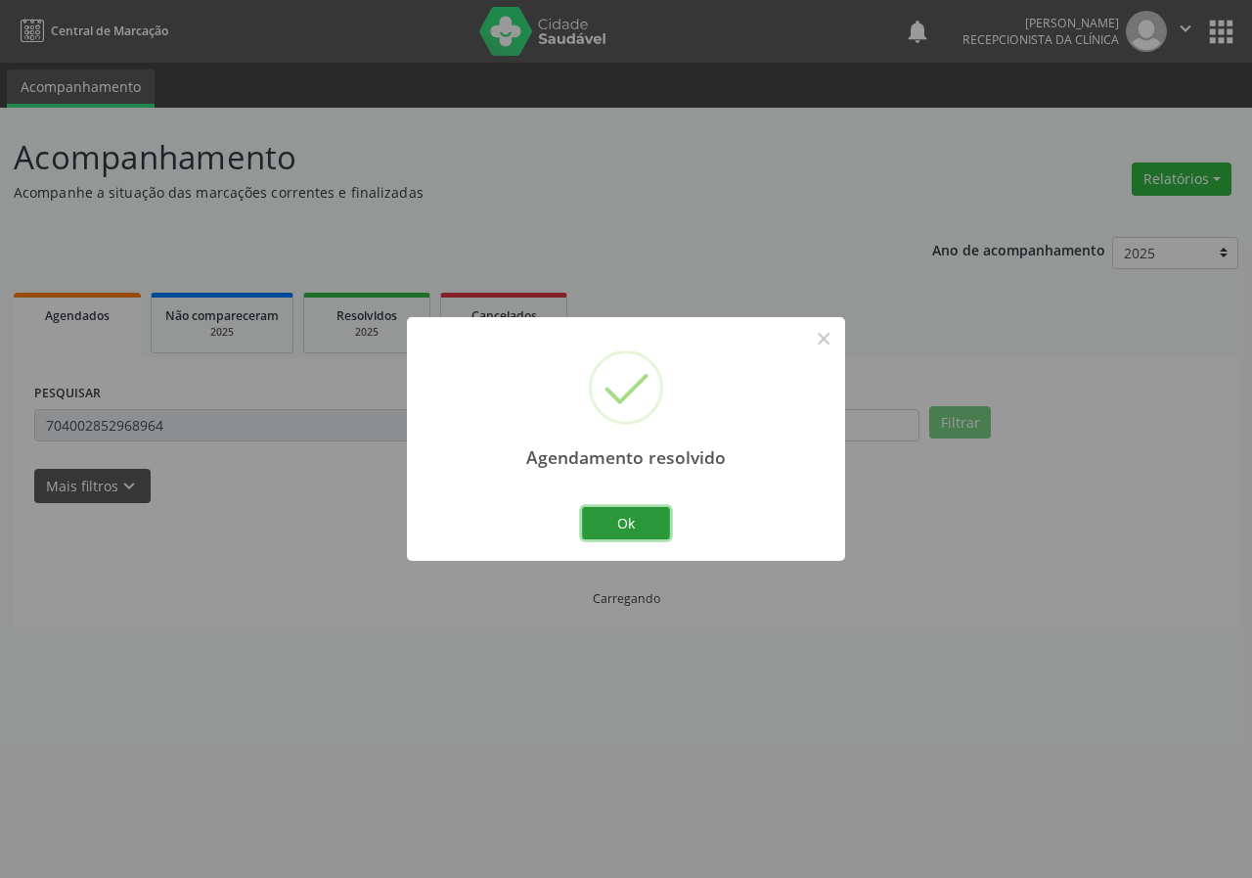
click at [658, 507] on button "Ok" at bounding box center [626, 523] width 88 height 33
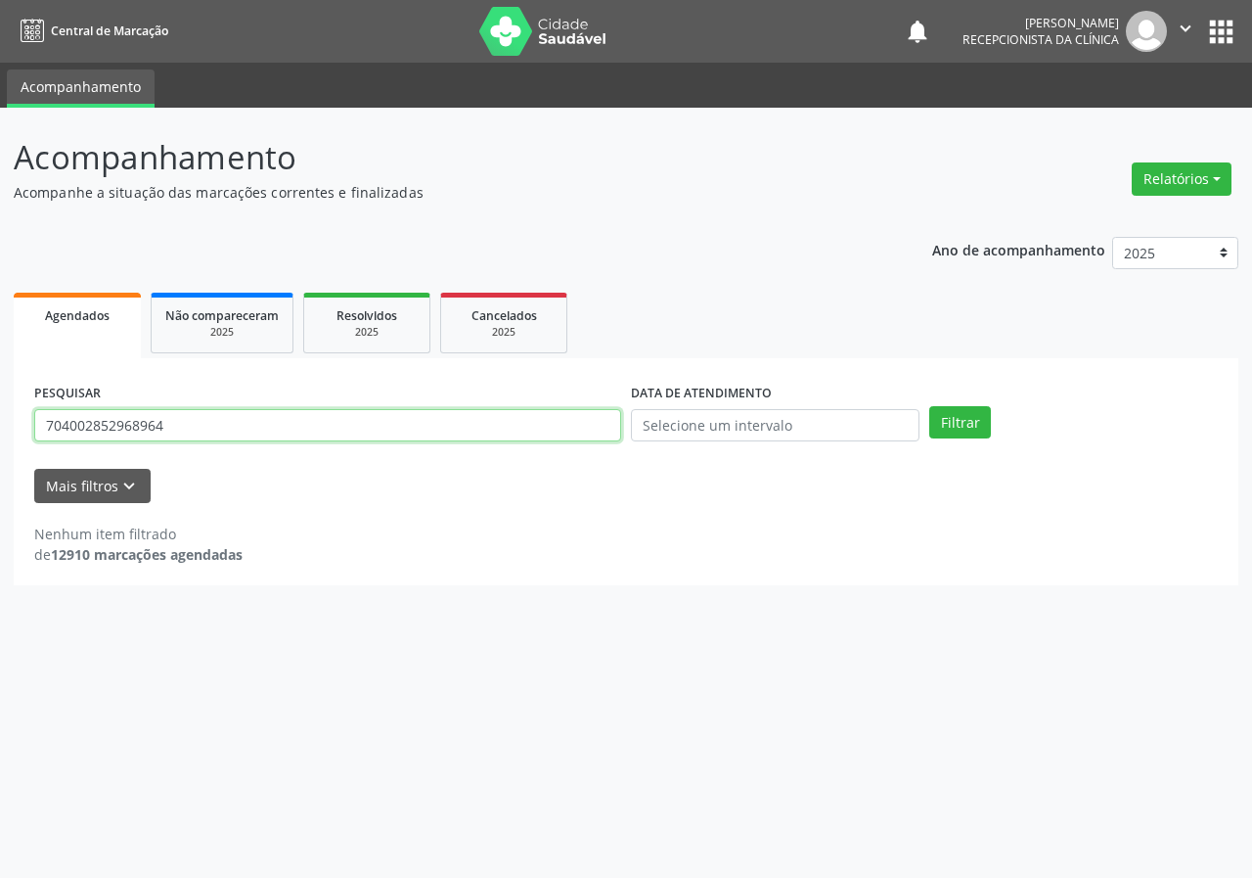
click at [528, 438] on input "704002852968964" at bounding box center [327, 425] width 587 height 33
type input "700506147706152"
click at [930, 406] on button "Filtrar" at bounding box center [961, 422] width 62 height 33
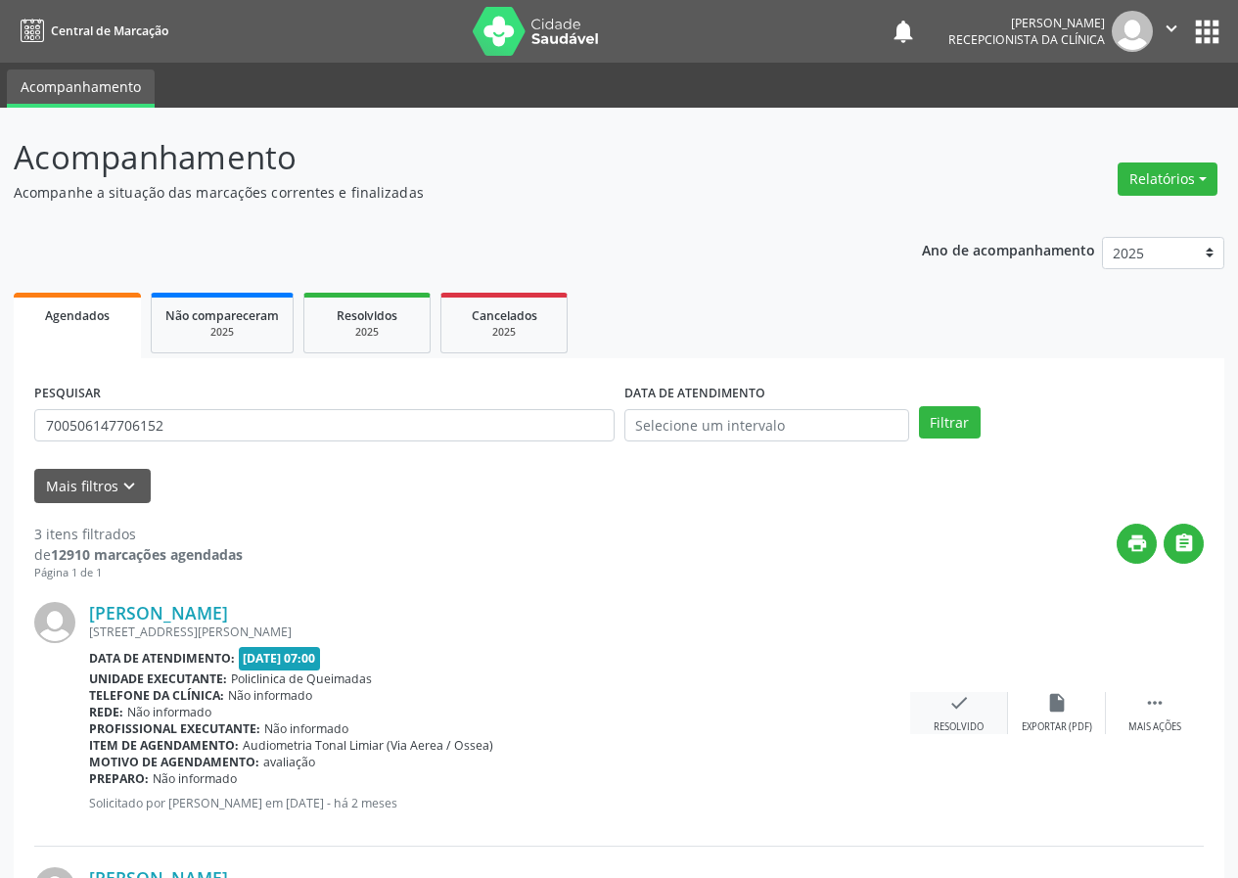
click at [945, 714] on div "check Resolvido" at bounding box center [959, 713] width 98 height 42
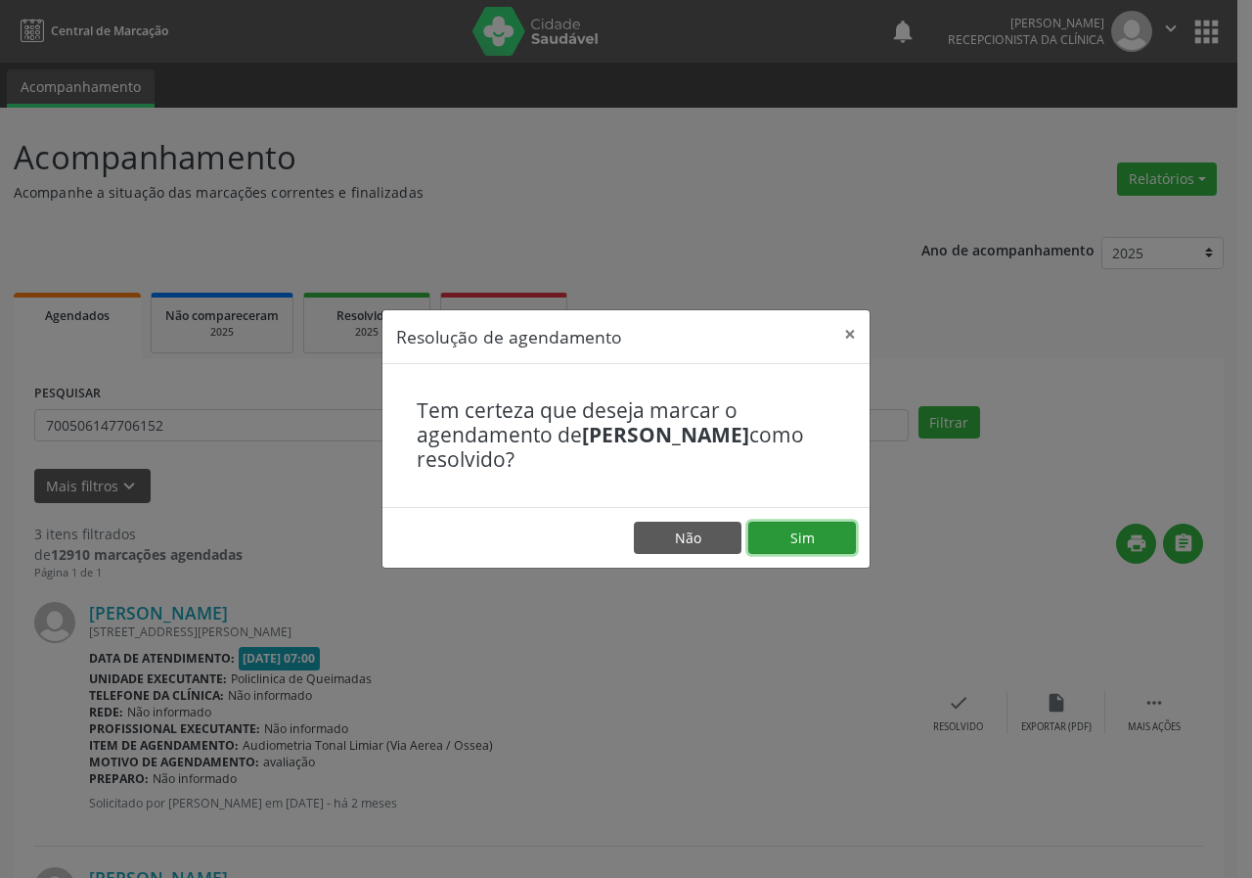
click at [823, 536] on button "Sim" at bounding box center [803, 538] width 108 height 33
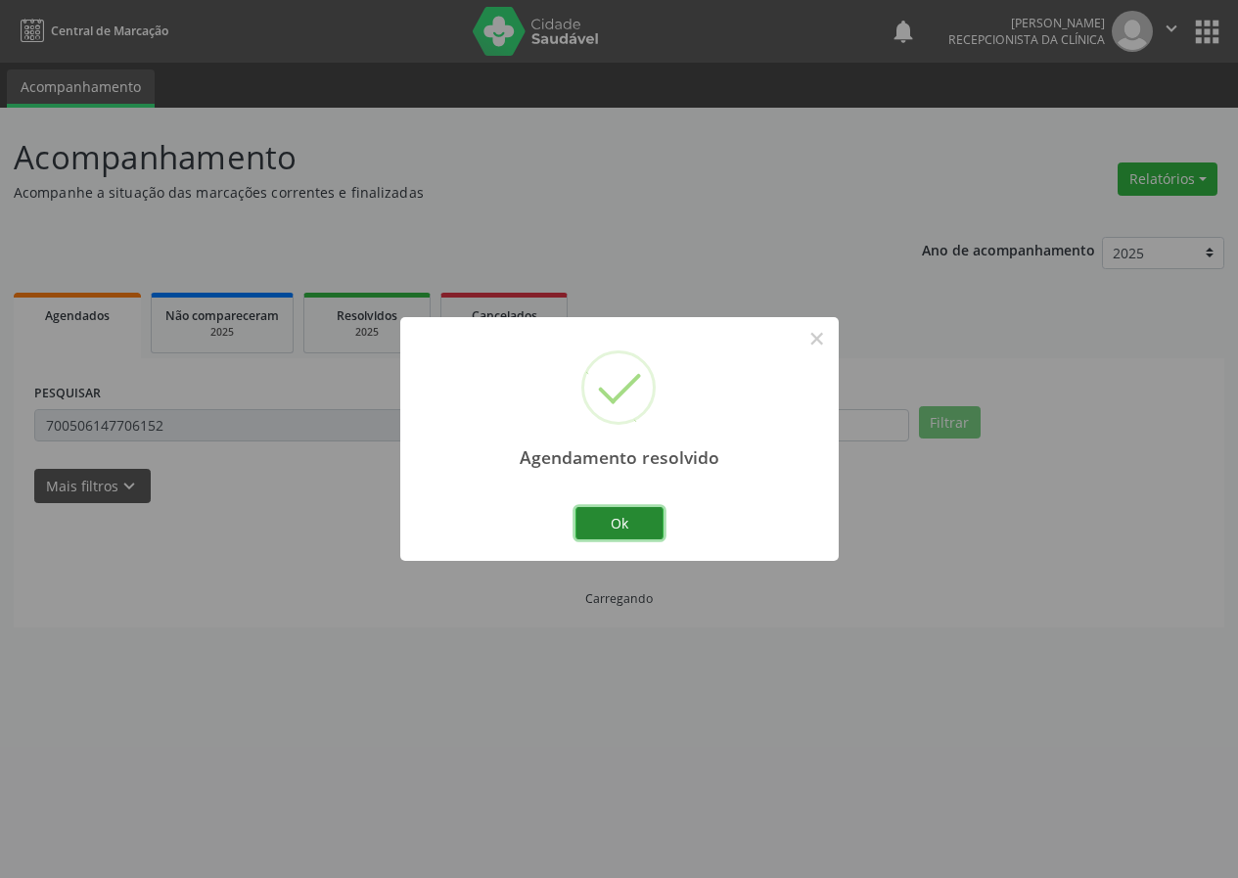
click at [636, 524] on button "Ok" at bounding box center [619, 523] width 88 height 33
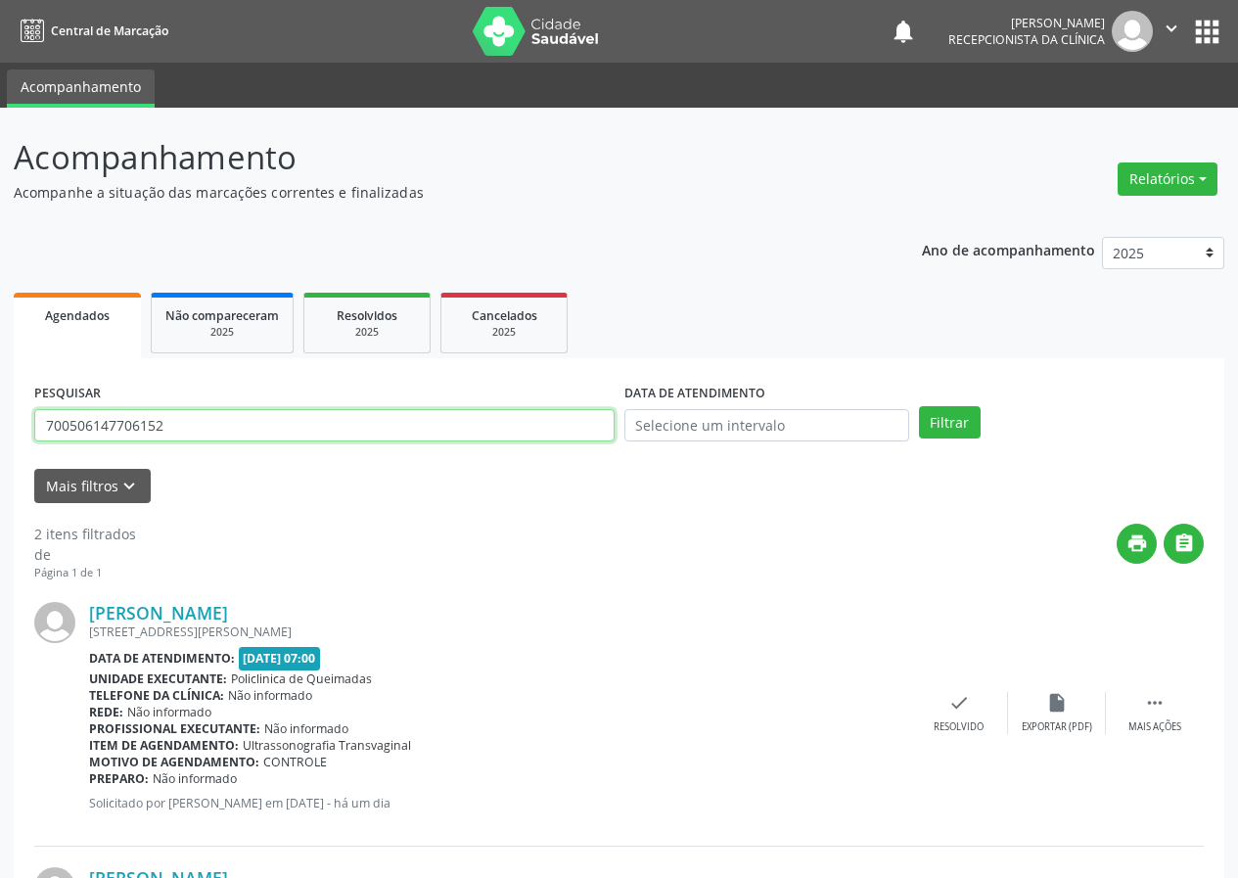
click at [247, 418] on input "700506147706152" at bounding box center [324, 425] width 580 height 33
type input "708208600968443"
click at [919, 406] on button "Filtrar" at bounding box center [950, 422] width 62 height 33
click at [383, 433] on input "708208600968443" at bounding box center [324, 425] width 580 height 33
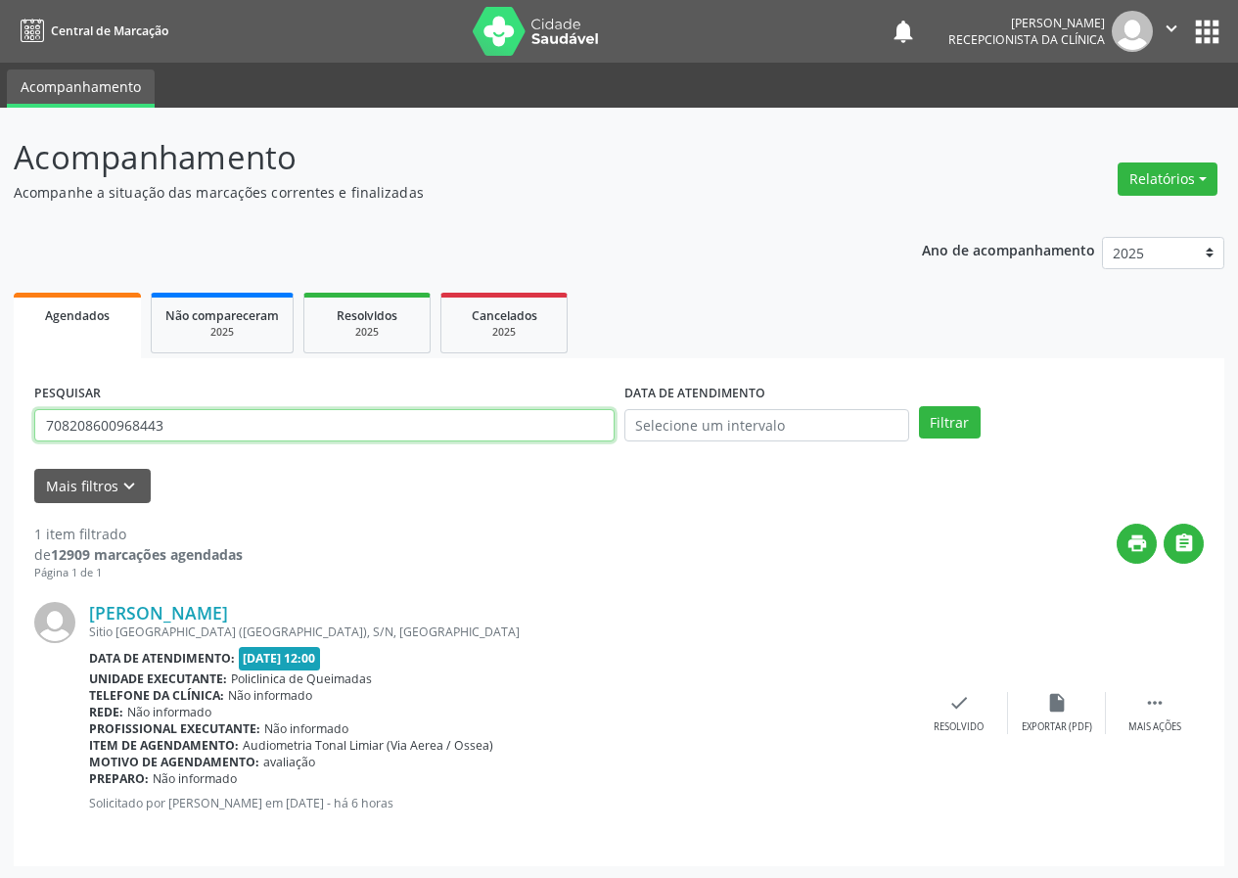
click at [383, 433] on input "708208600968443" at bounding box center [324, 425] width 580 height 33
type input "700801444975185"
click at [919, 406] on button "Filtrar" at bounding box center [950, 422] width 62 height 33
click at [223, 426] on input "700801444975185" at bounding box center [324, 425] width 580 height 33
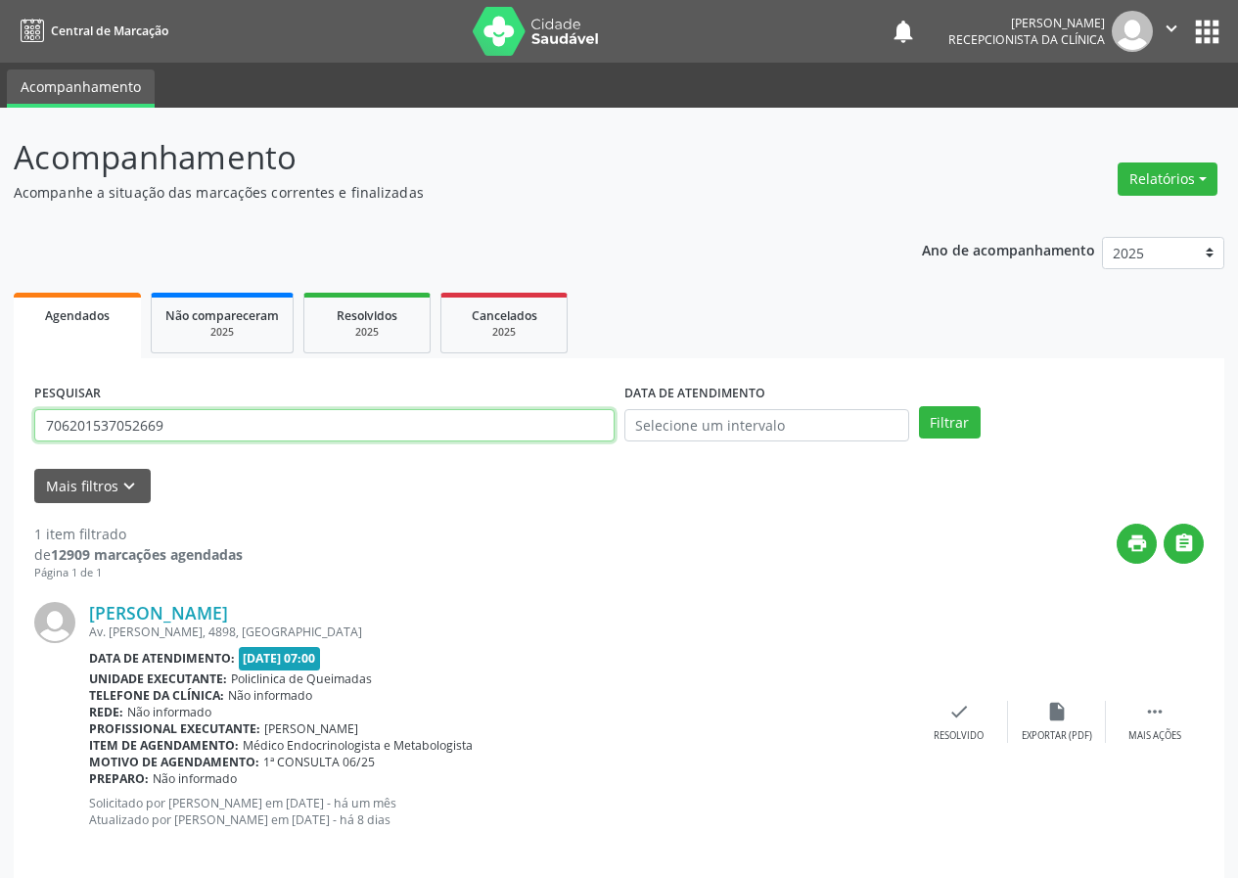
type input "706201537052669"
click at [919, 406] on button "Filtrar" at bounding box center [950, 422] width 62 height 33
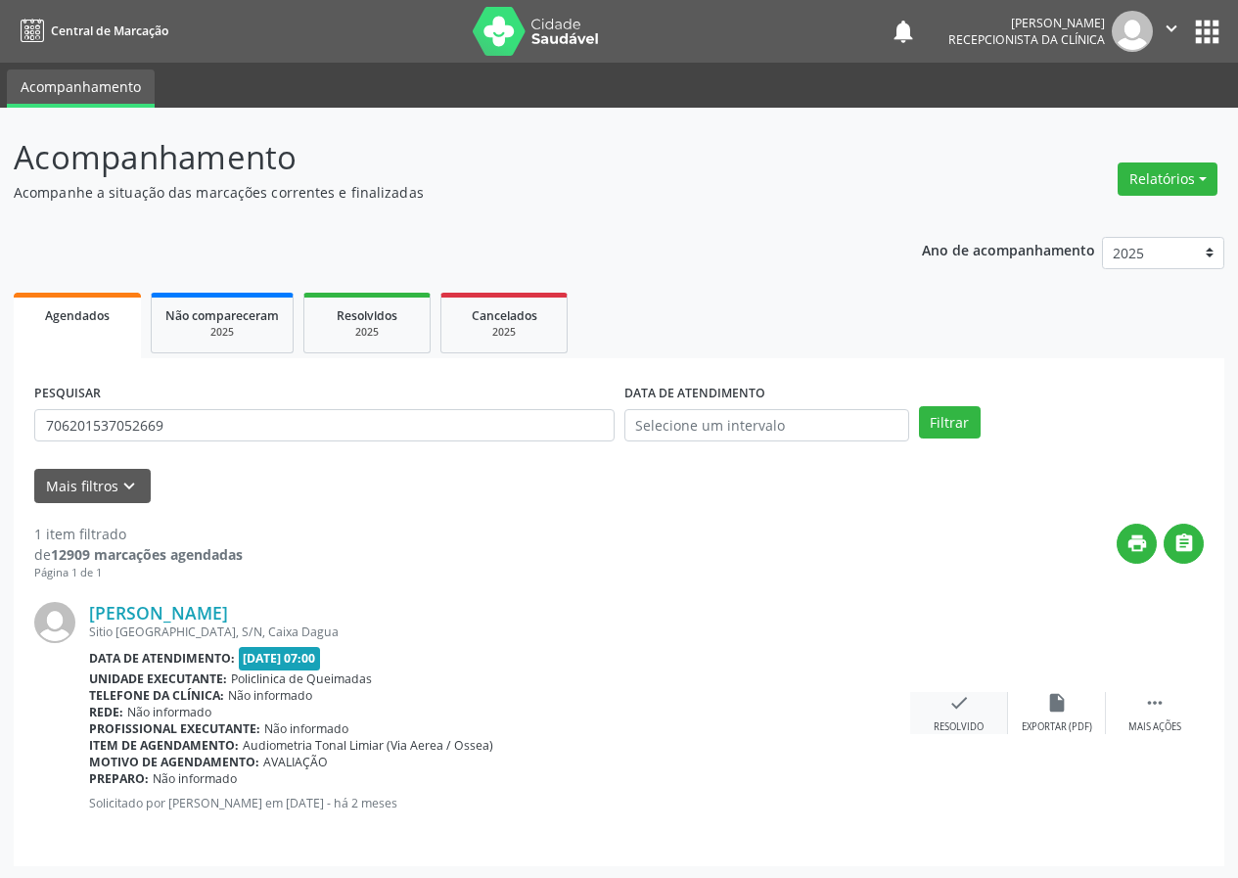
click at [952, 706] on icon "check" at bounding box center [959, 703] width 22 height 22
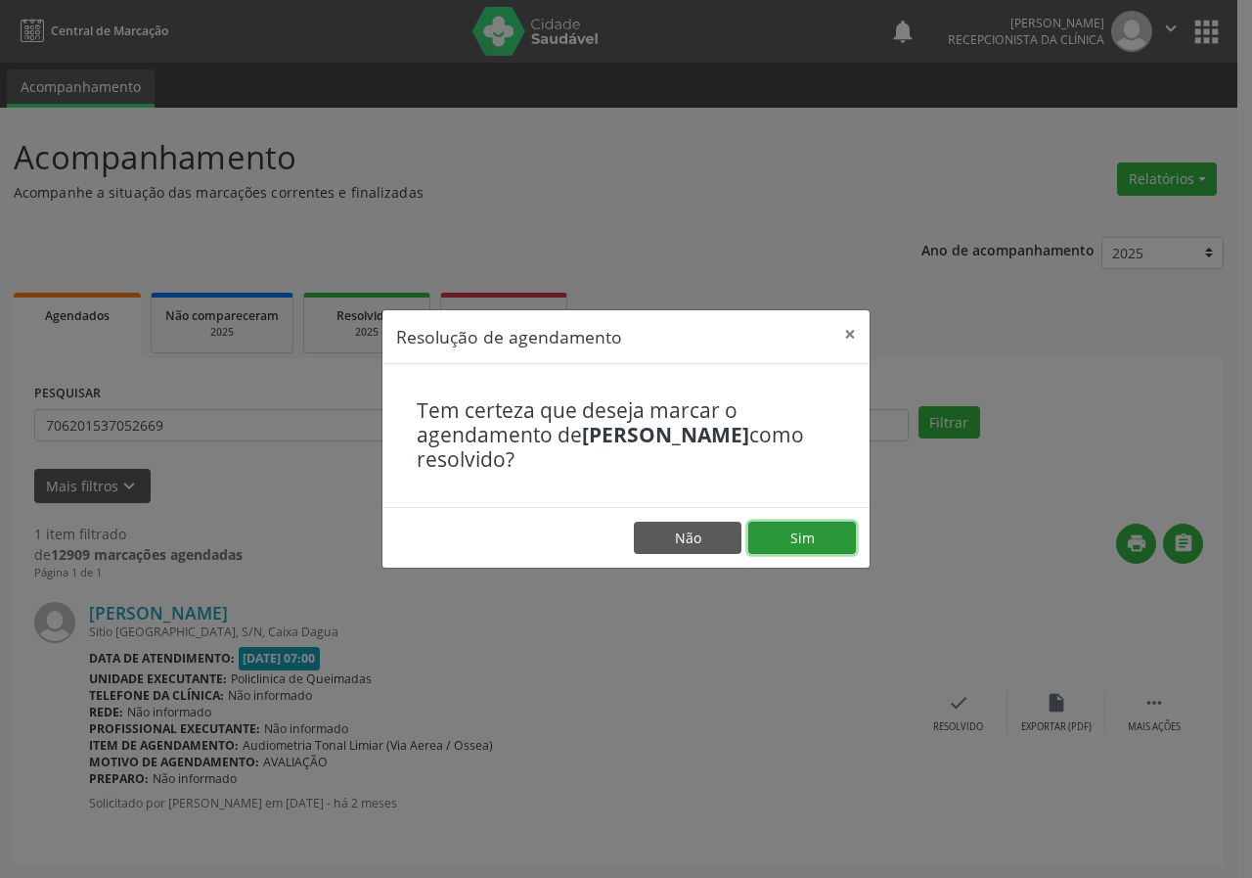
click at [813, 532] on button "Sim" at bounding box center [803, 538] width 108 height 33
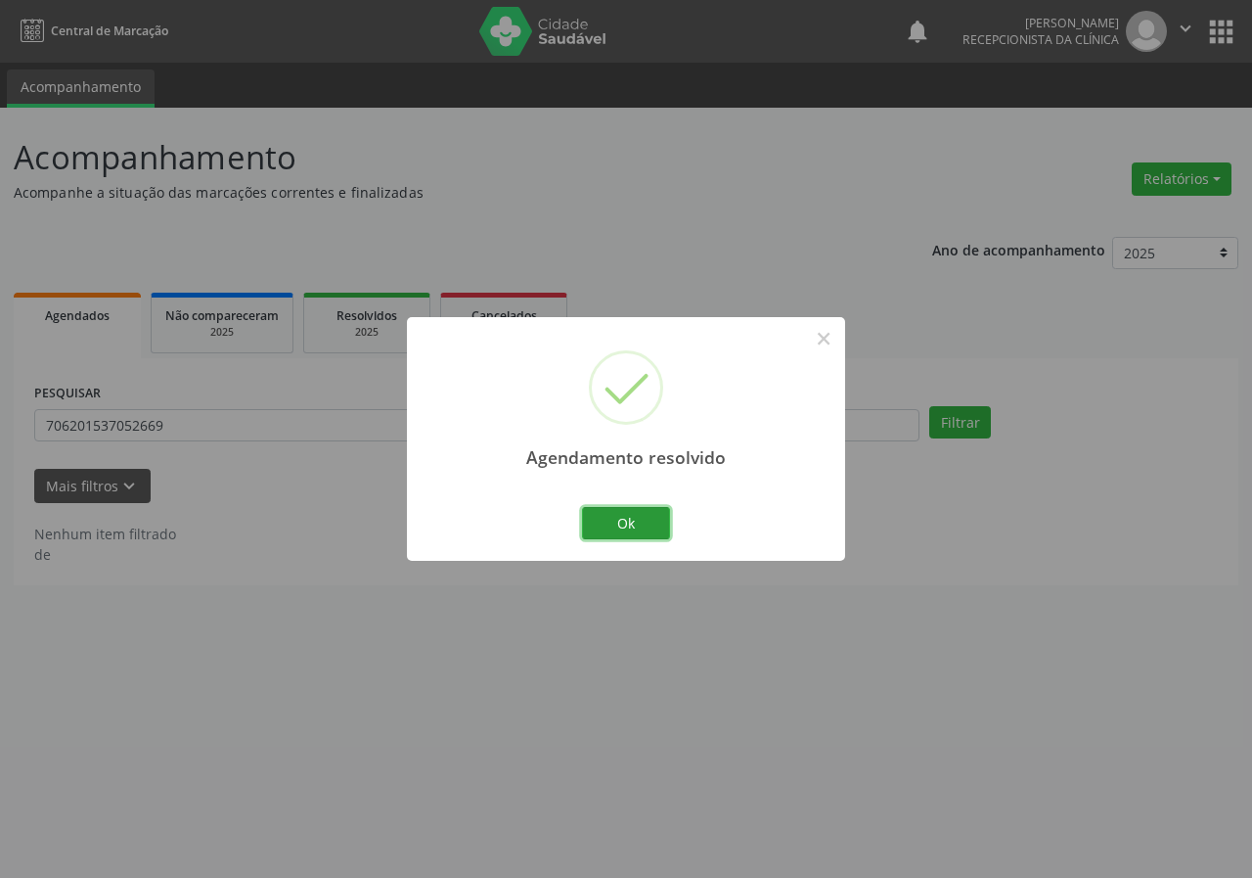
drag, startPoint x: 617, startPoint y: 520, endPoint x: 522, endPoint y: 469, distance: 108.6
click at [615, 520] on button "Ok" at bounding box center [626, 523] width 88 height 33
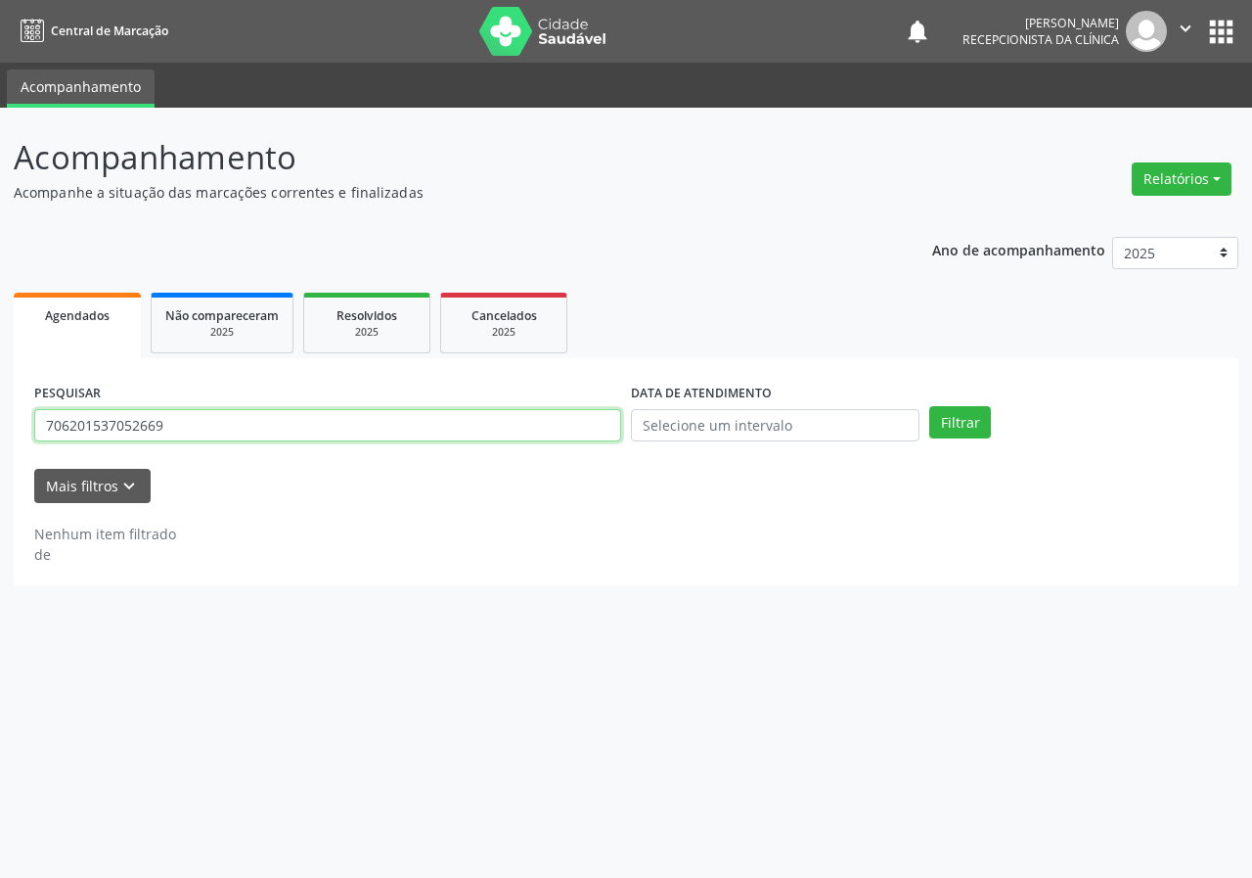
click at [558, 433] on input "706201537052669" at bounding box center [327, 425] width 587 height 33
type input "708405237896967"
click at [930, 406] on button "Filtrar" at bounding box center [961, 422] width 62 height 33
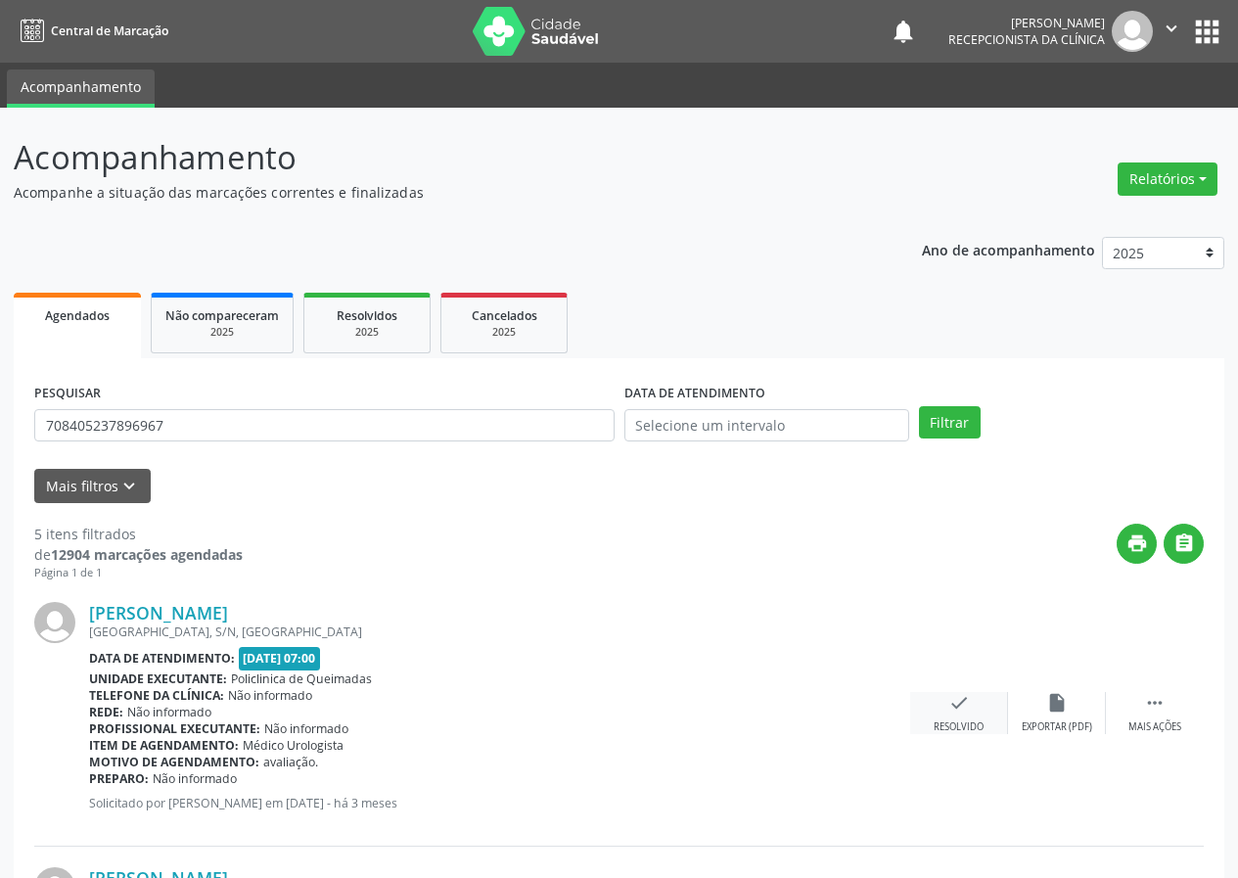
click at [965, 704] on icon "check" at bounding box center [959, 703] width 22 height 22
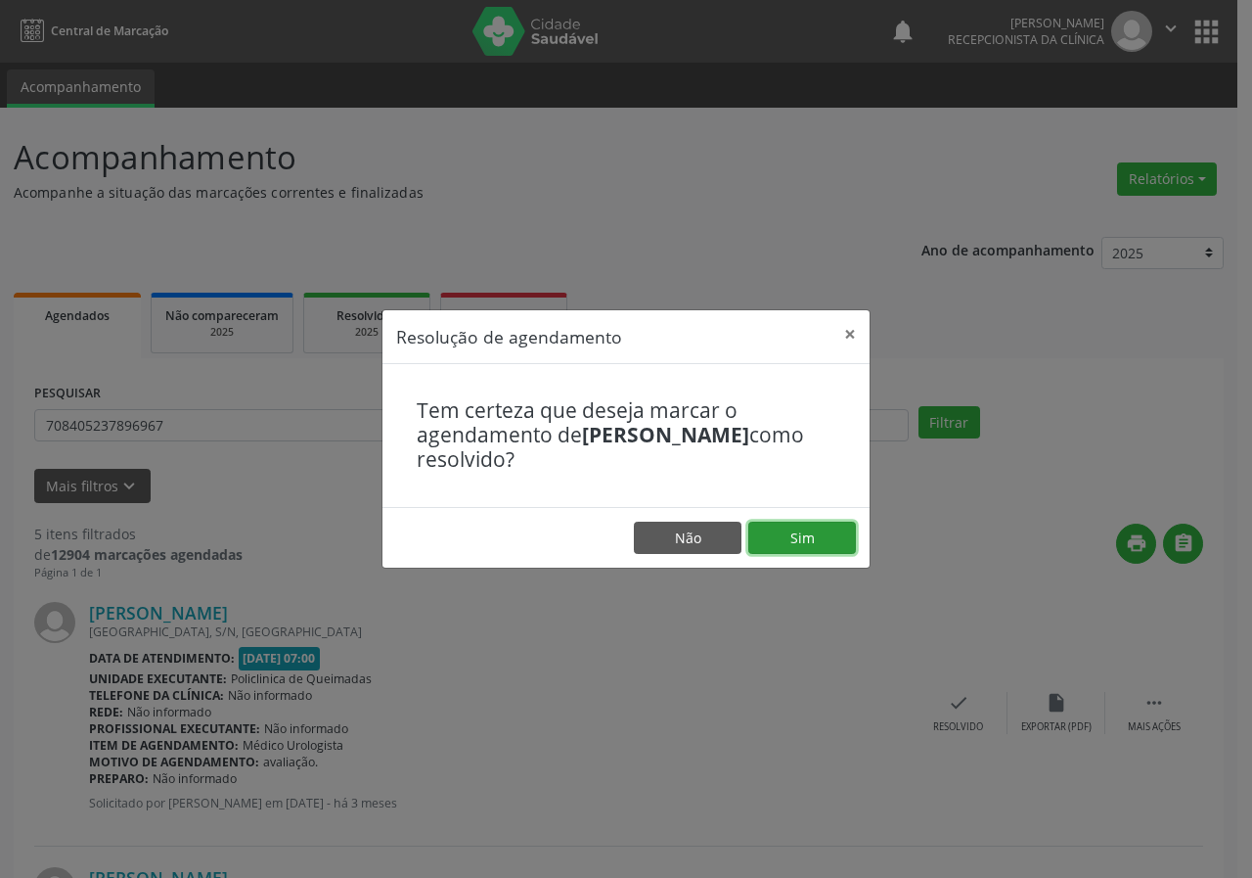
click at [797, 534] on button "Sim" at bounding box center [803, 538] width 108 height 33
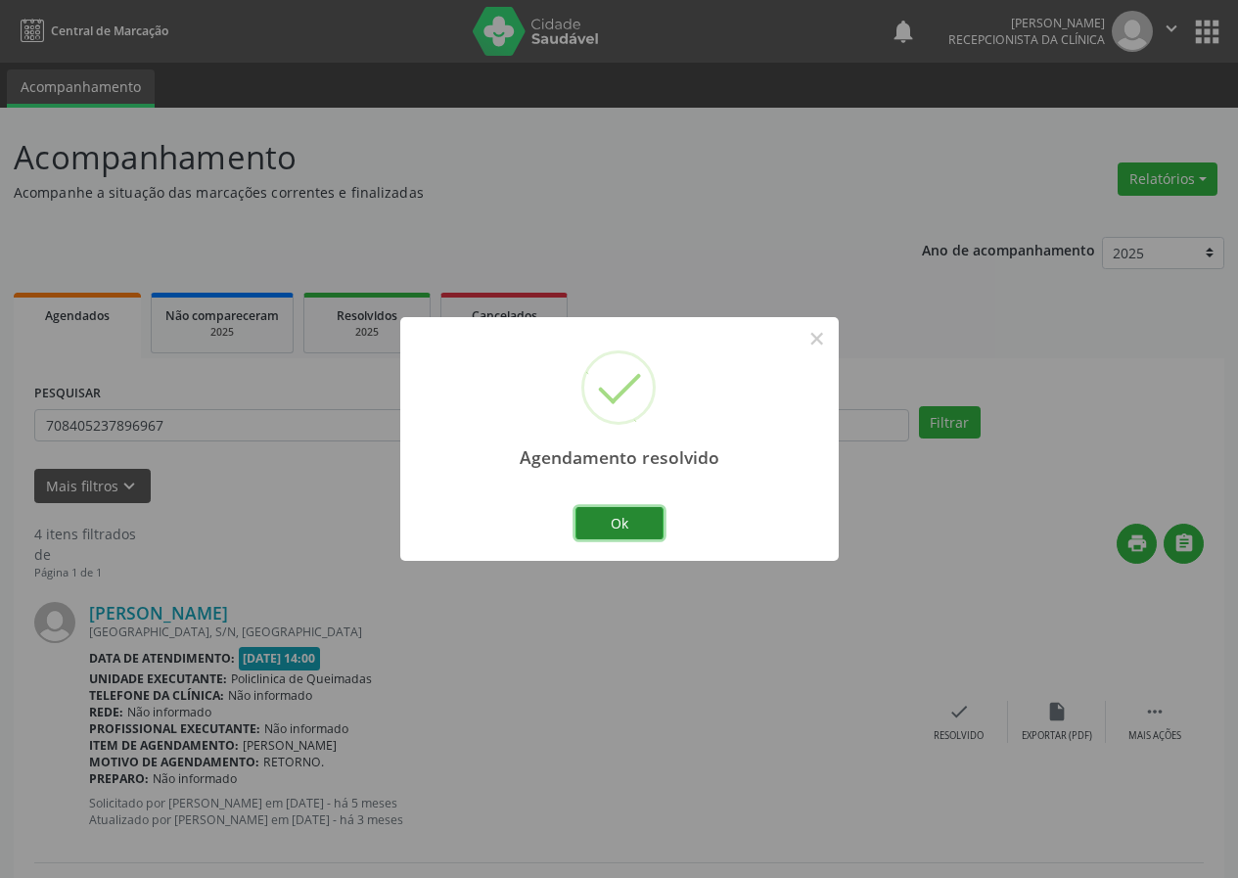
click at [644, 522] on button "Ok" at bounding box center [619, 523] width 88 height 33
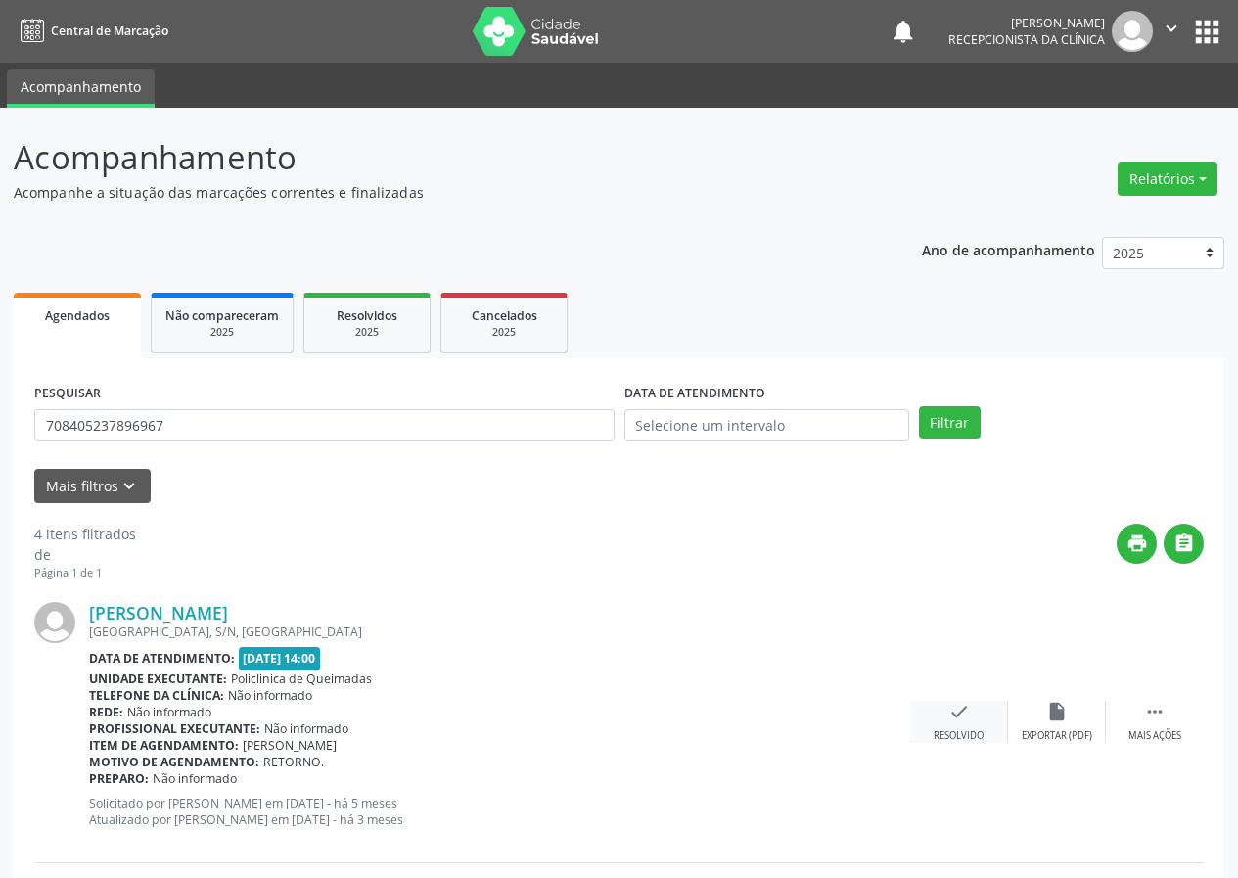
click at [960, 710] on icon "check" at bounding box center [959, 712] width 22 height 22
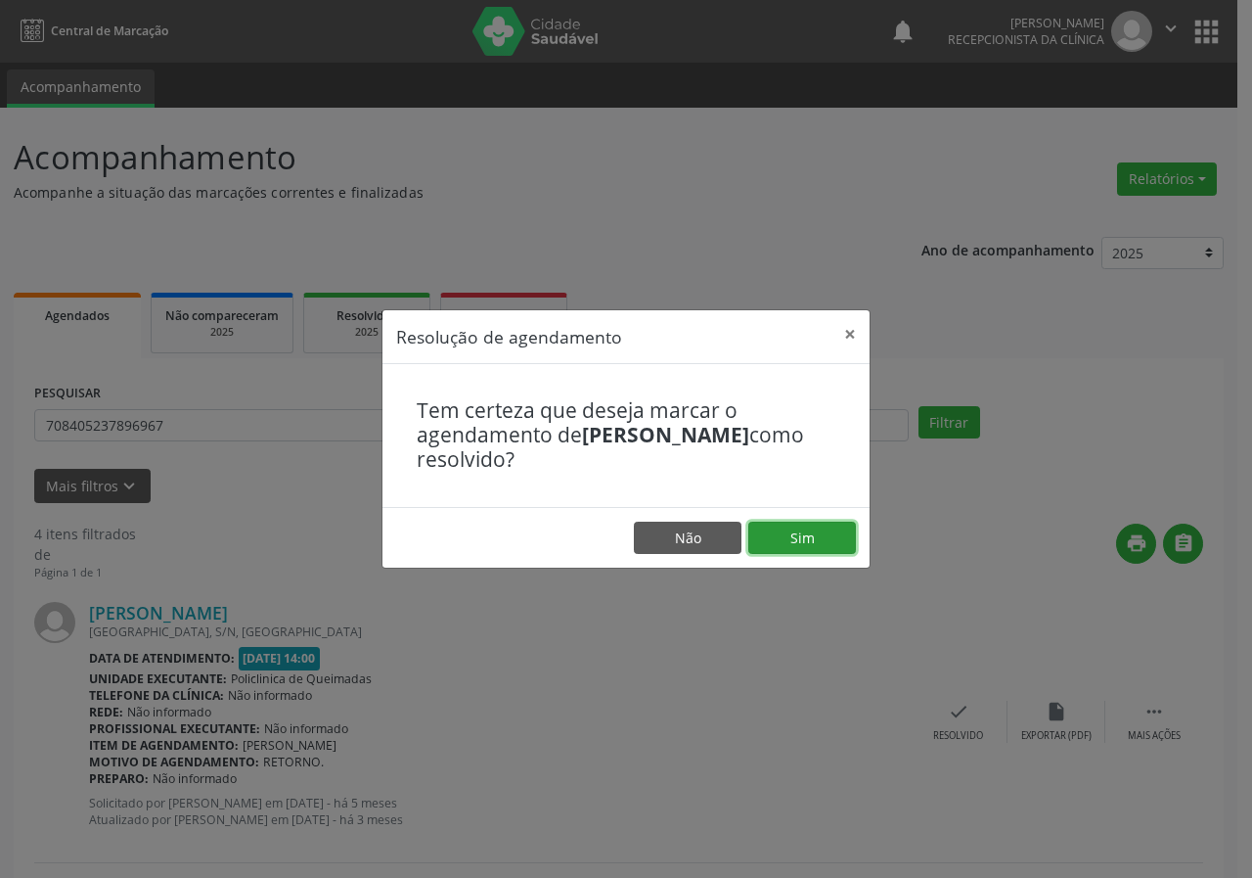
click at [810, 542] on button "Sim" at bounding box center [803, 538] width 108 height 33
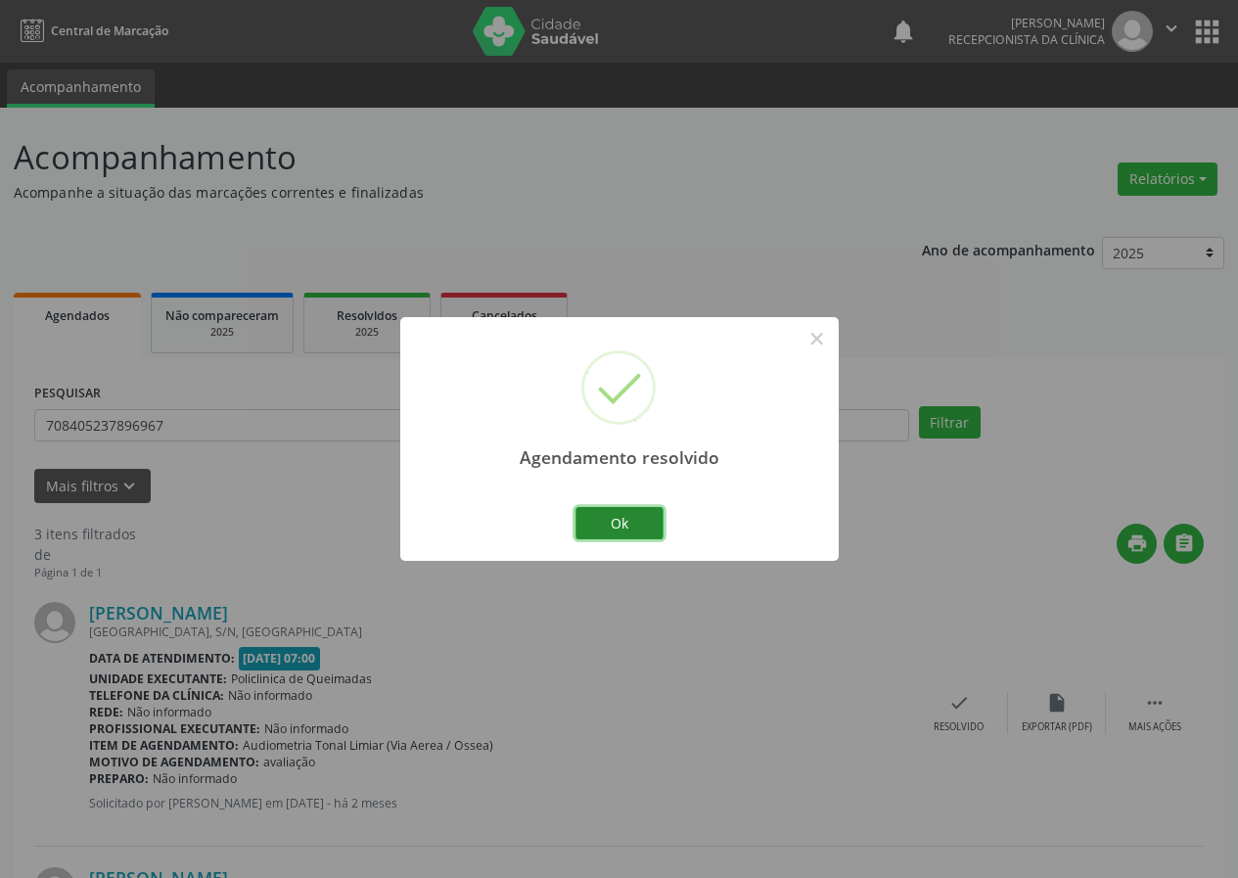
click at [641, 516] on button "Ok" at bounding box center [619, 523] width 88 height 33
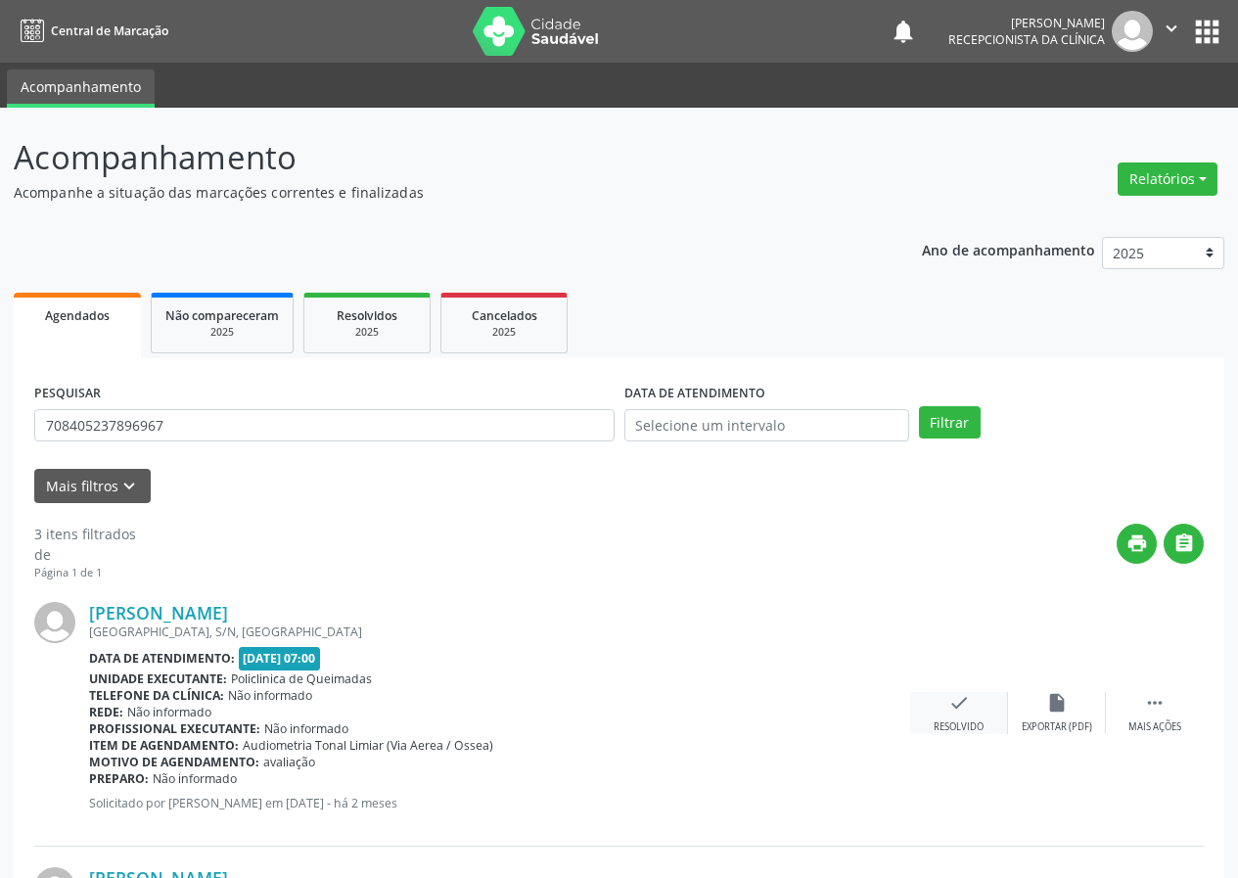
click at [963, 709] on icon "check" at bounding box center [959, 703] width 22 height 22
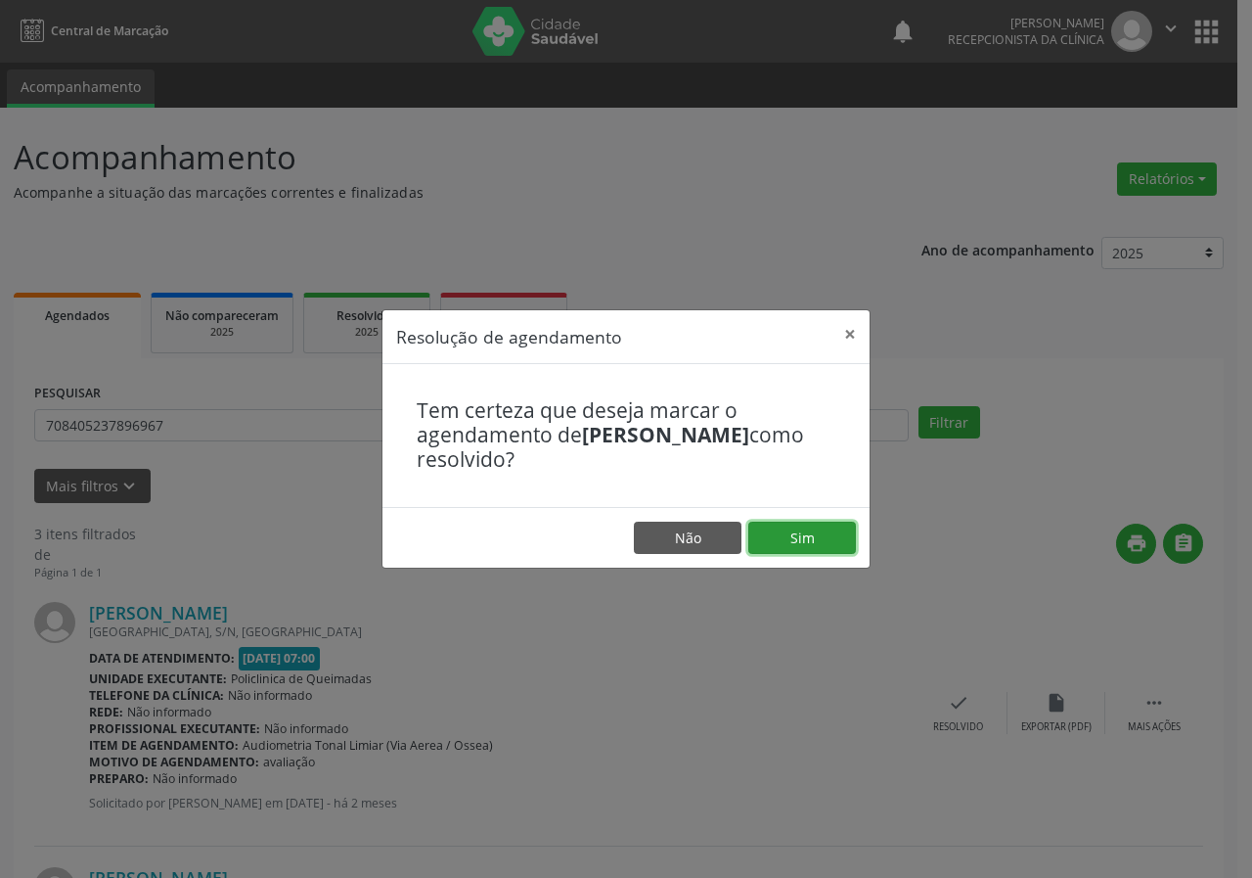
click at [806, 535] on button "Sim" at bounding box center [803, 538] width 108 height 33
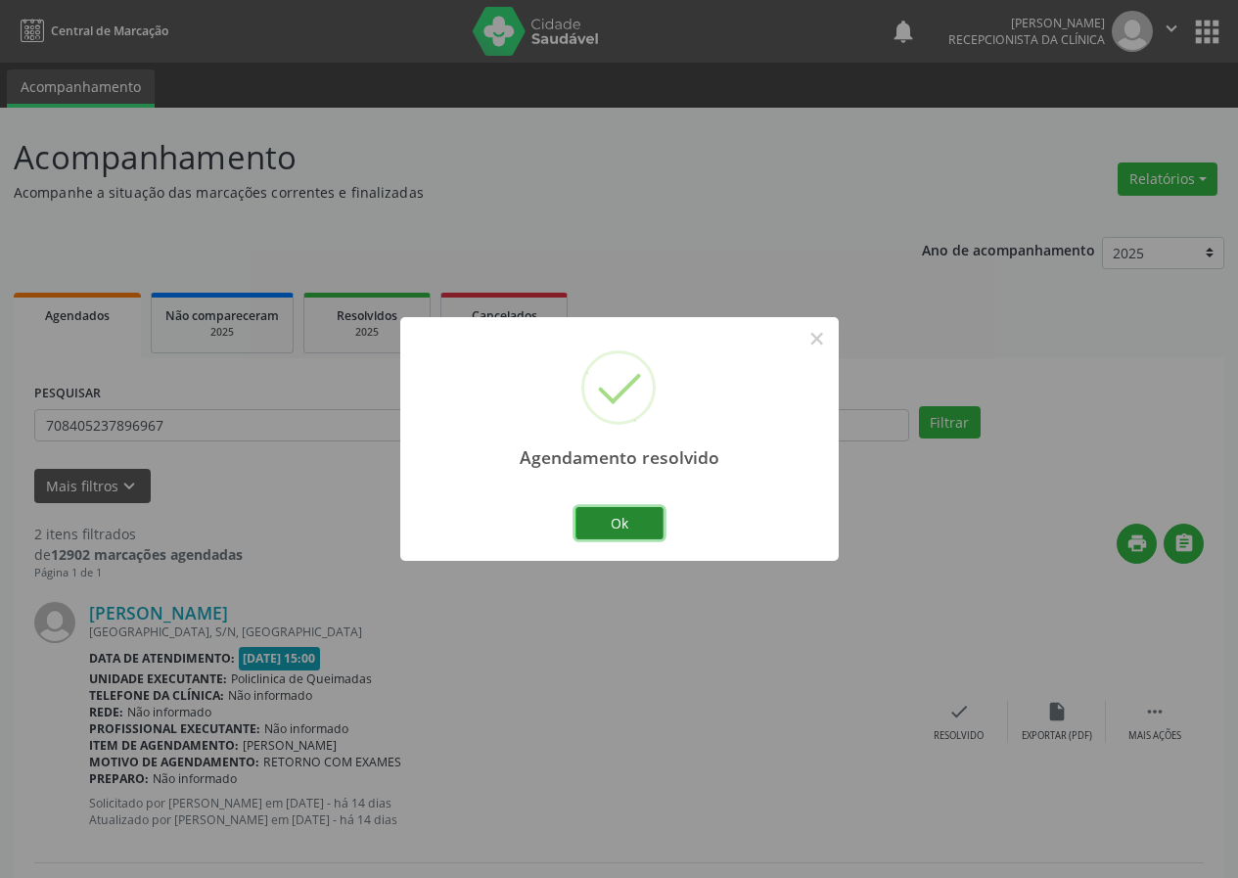
click at [647, 514] on button "Ok" at bounding box center [619, 523] width 88 height 33
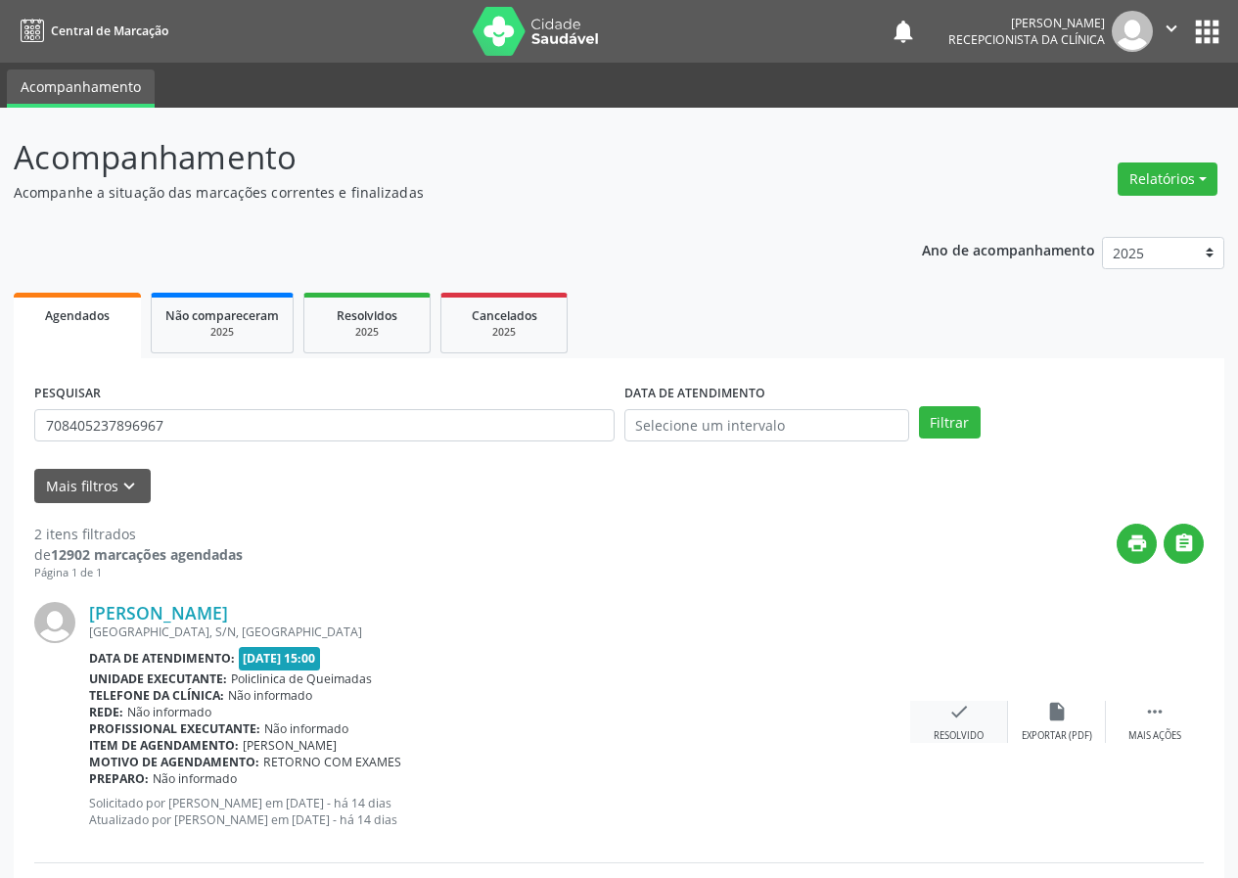
click at [955, 711] on icon "check" at bounding box center [959, 712] width 22 height 22
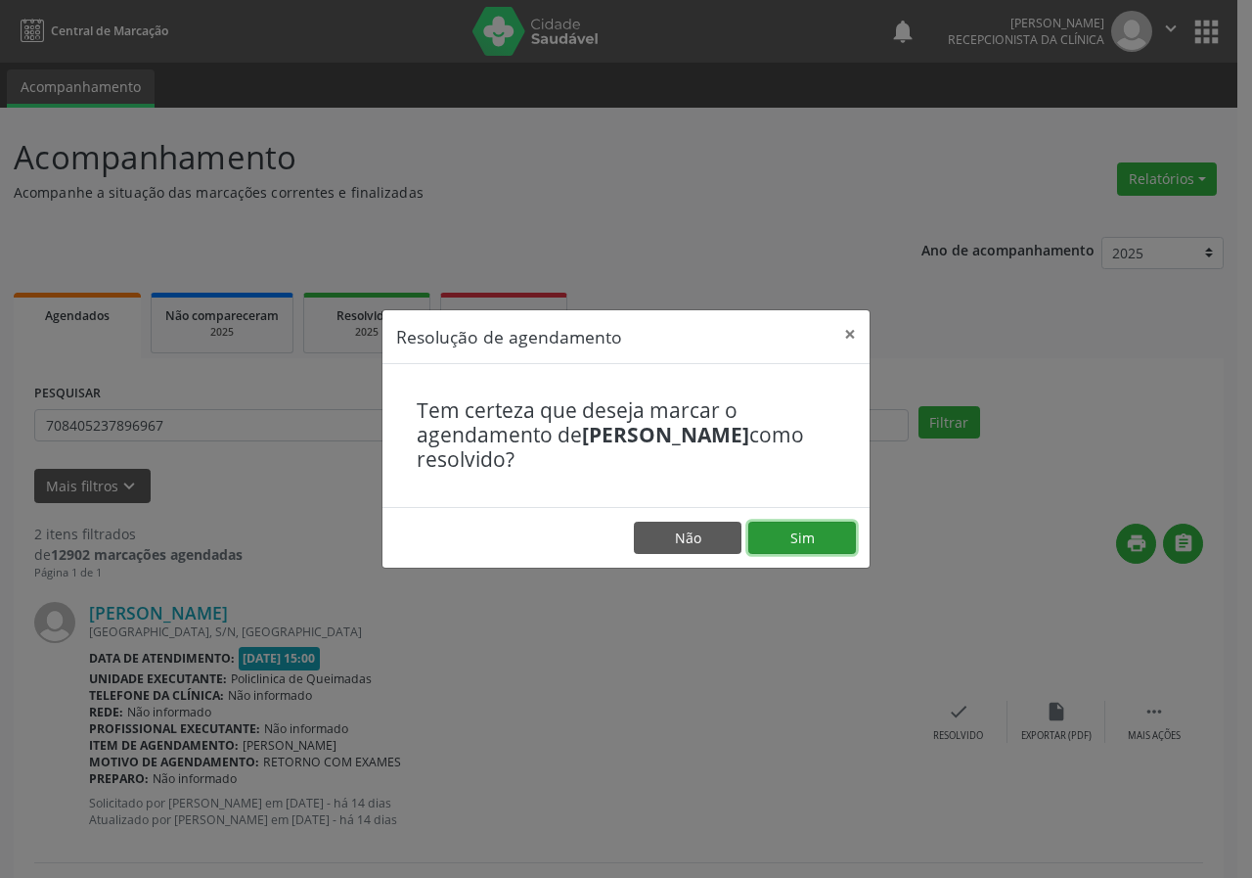
click at [823, 545] on button "Sim" at bounding box center [803, 538] width 108 height 33
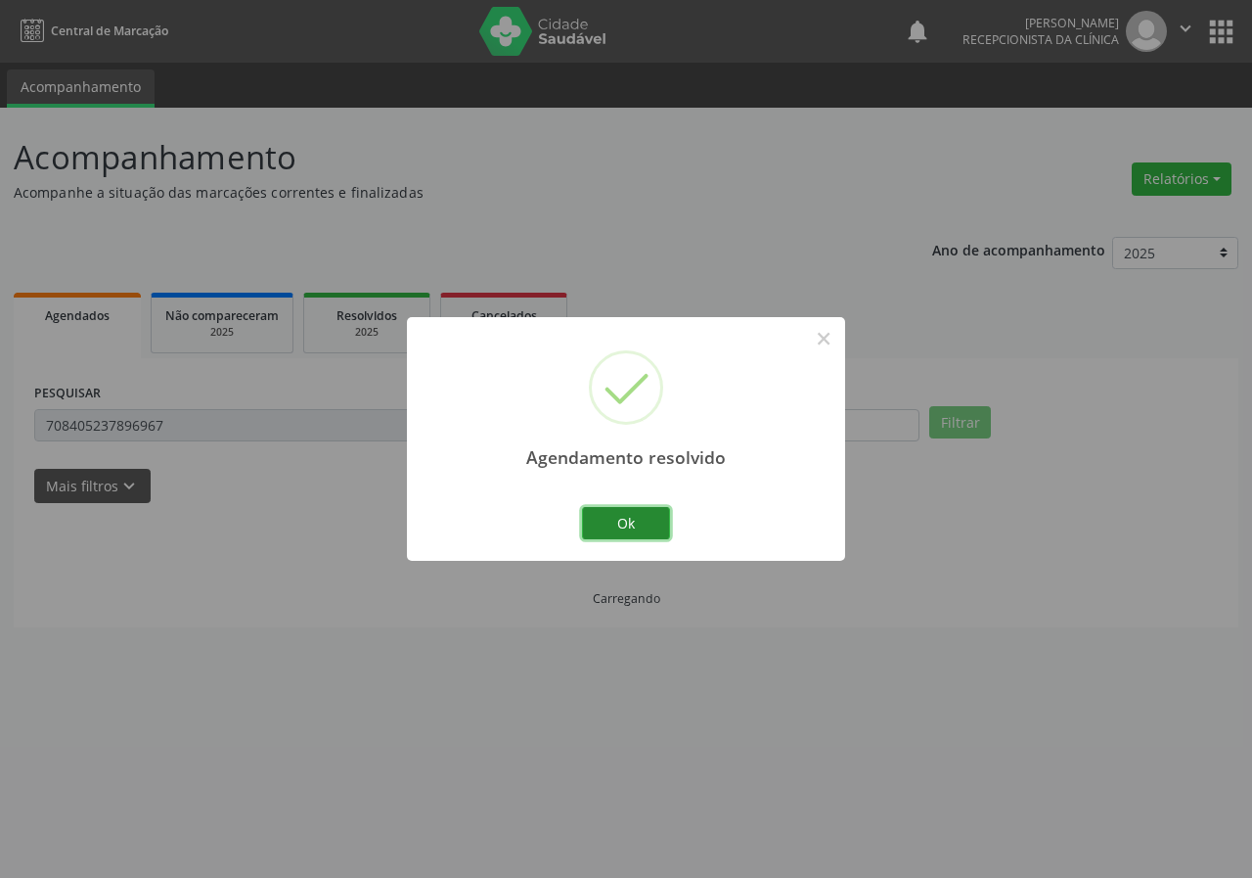
click at [640, 523] on button "Ok" at bounding box center [626, 523] width 88 height 33
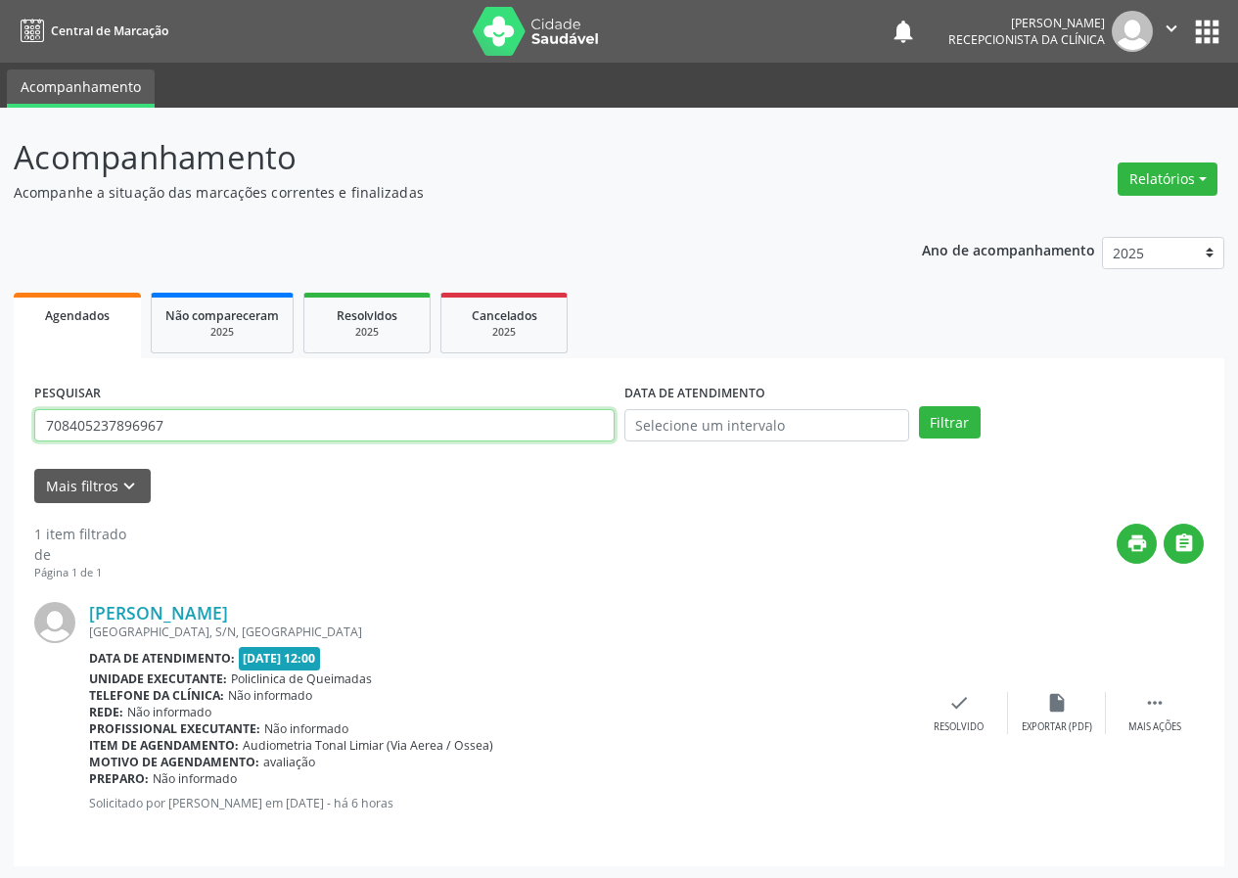
click at [521, 428] on input "708405237896967" at bounding box center [324, 425] width 580 height 33
type input "701809277253776"
click at [919, 406] on button "Filtrar" at bounding box center [950, 422] width 62 height 33
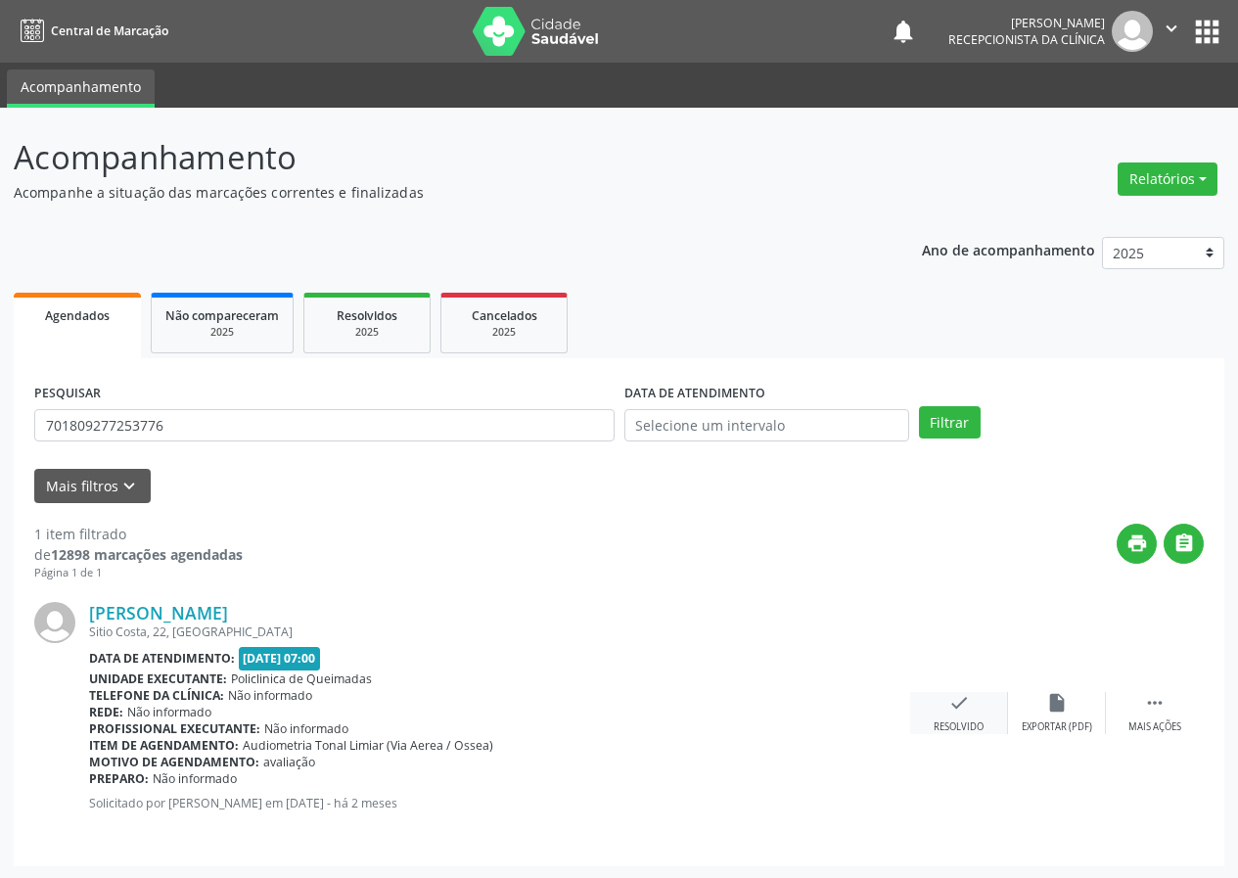
click at [961, 706] on icon "check" at bounding box center [959, 703] width 22 height 22
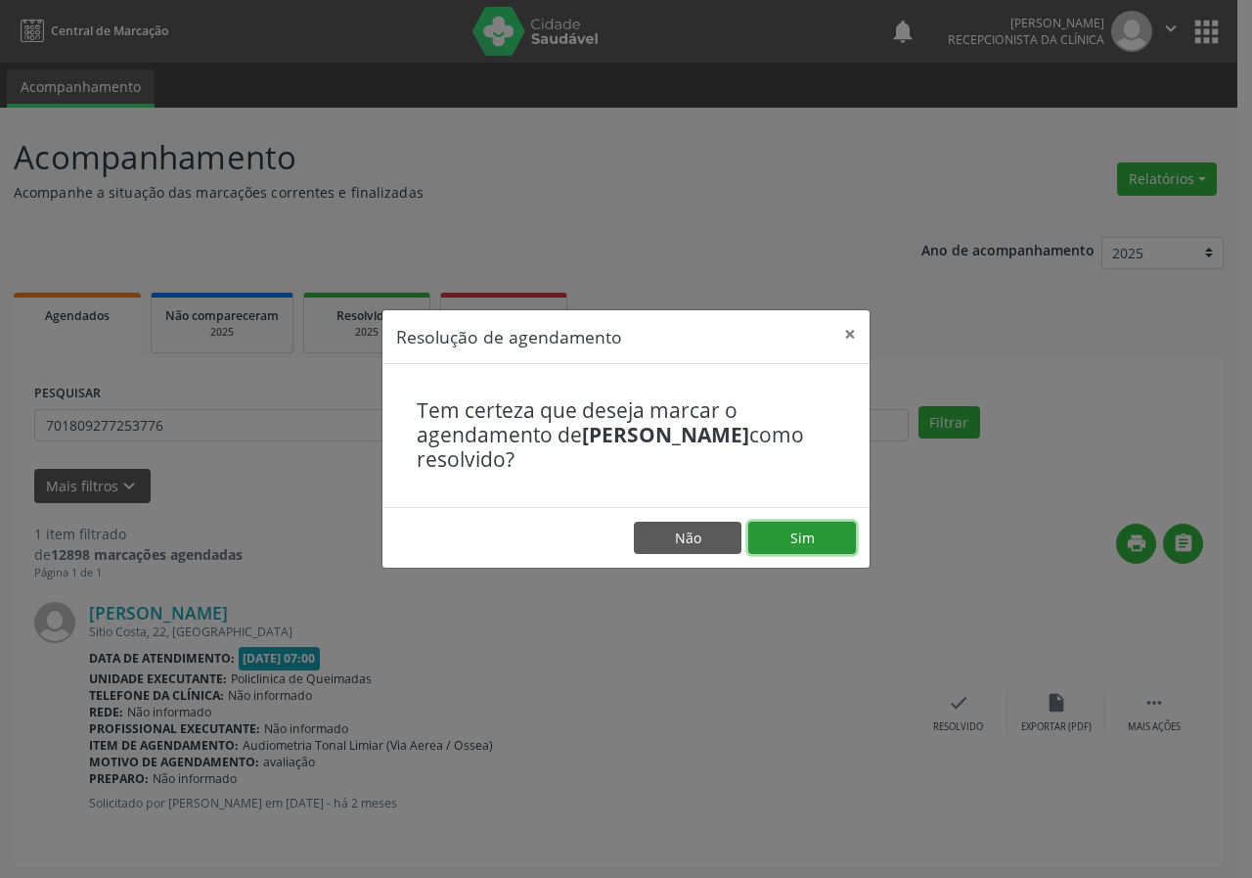
click at [824, 536] on button "Sim" at bounding box center [803, 538] width 108 height 33
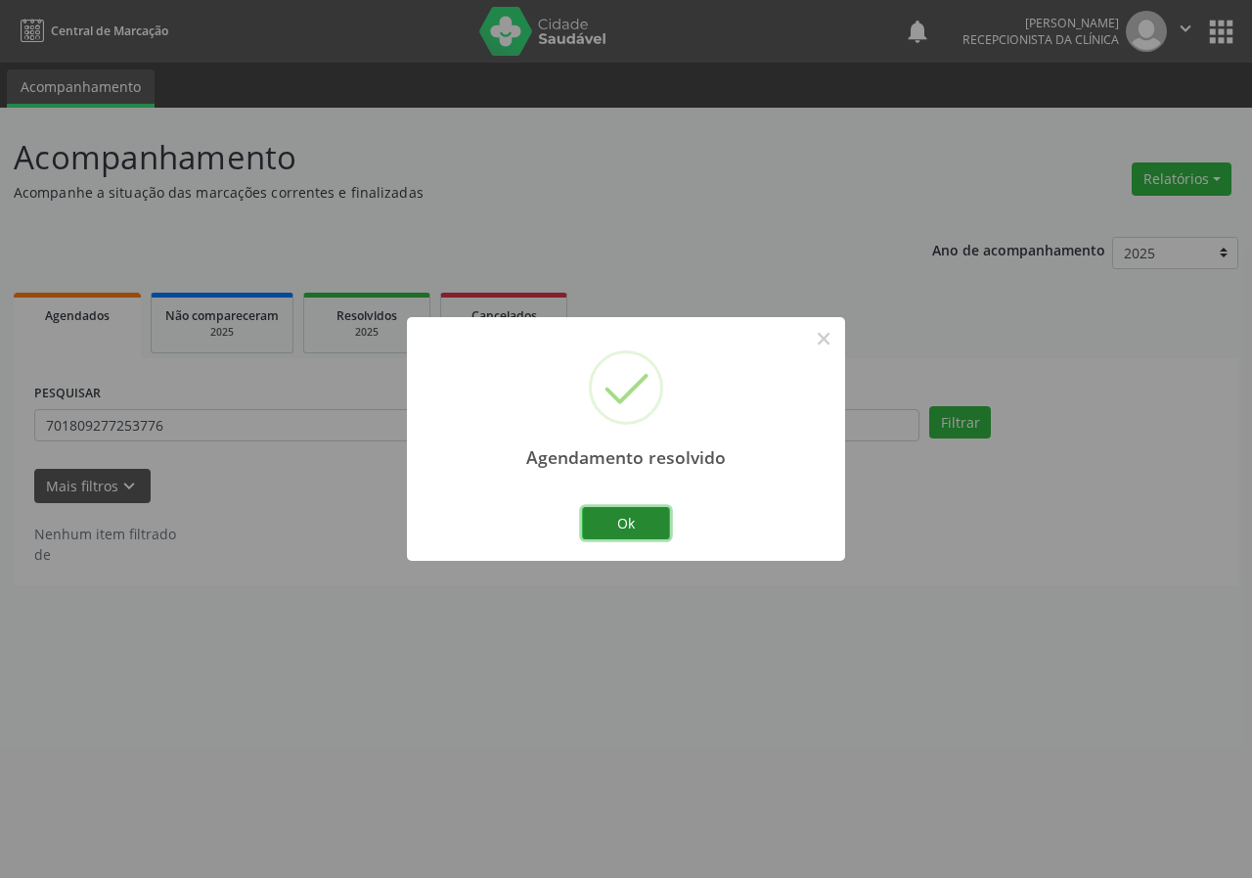
drag, startPoint x: 643, startPoint y: 523, endPoint x: 491, endPoint y: 481, distance: 157.1
click at [641, 521] on button "Ok" at bounding box center [626, 523] width 88 height 33
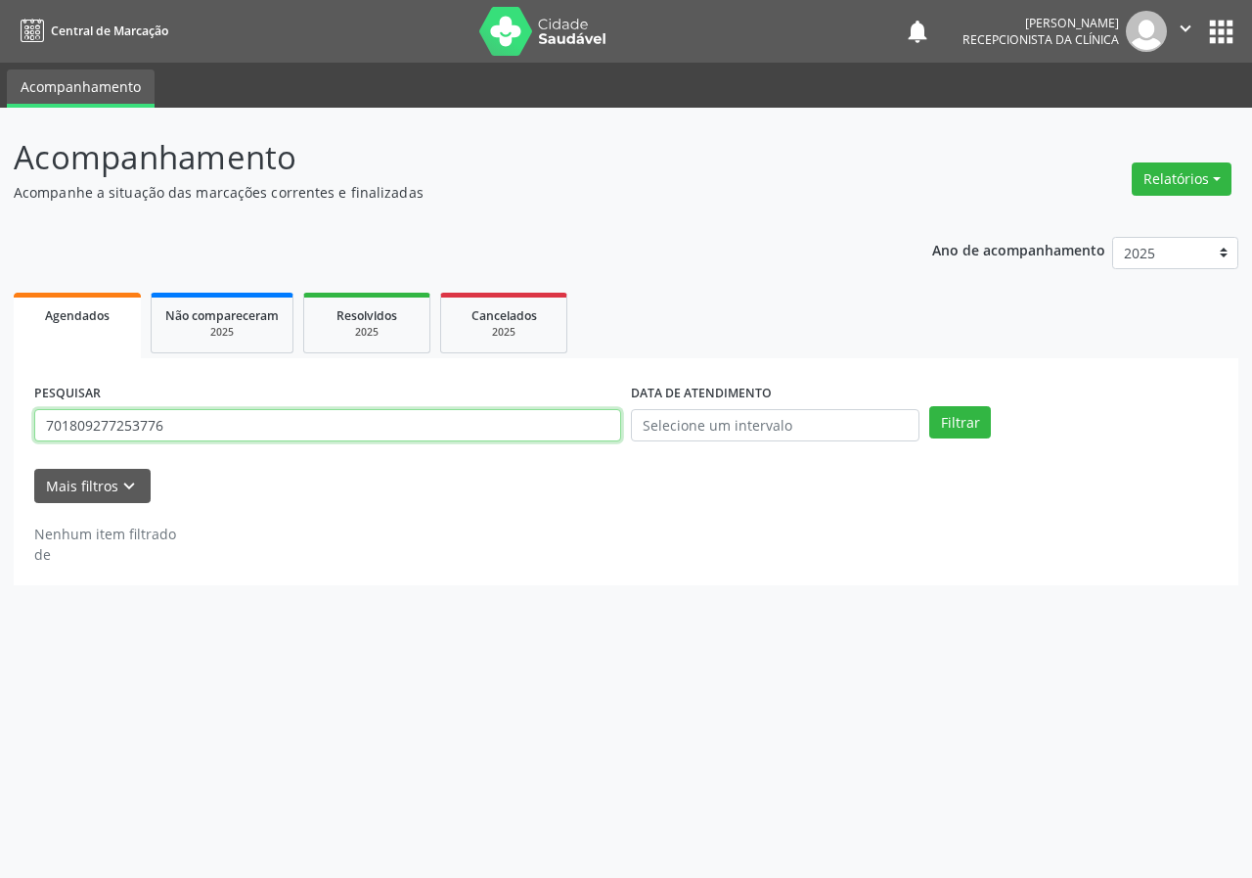
click at [489, 431] on input "701809277253776" at bounding box center [327, 425] width 587 height 33
type input "700107908225717"
click at [930, 406] on button "Filtrar" at bounding box center [961, 422] width 62 height 33
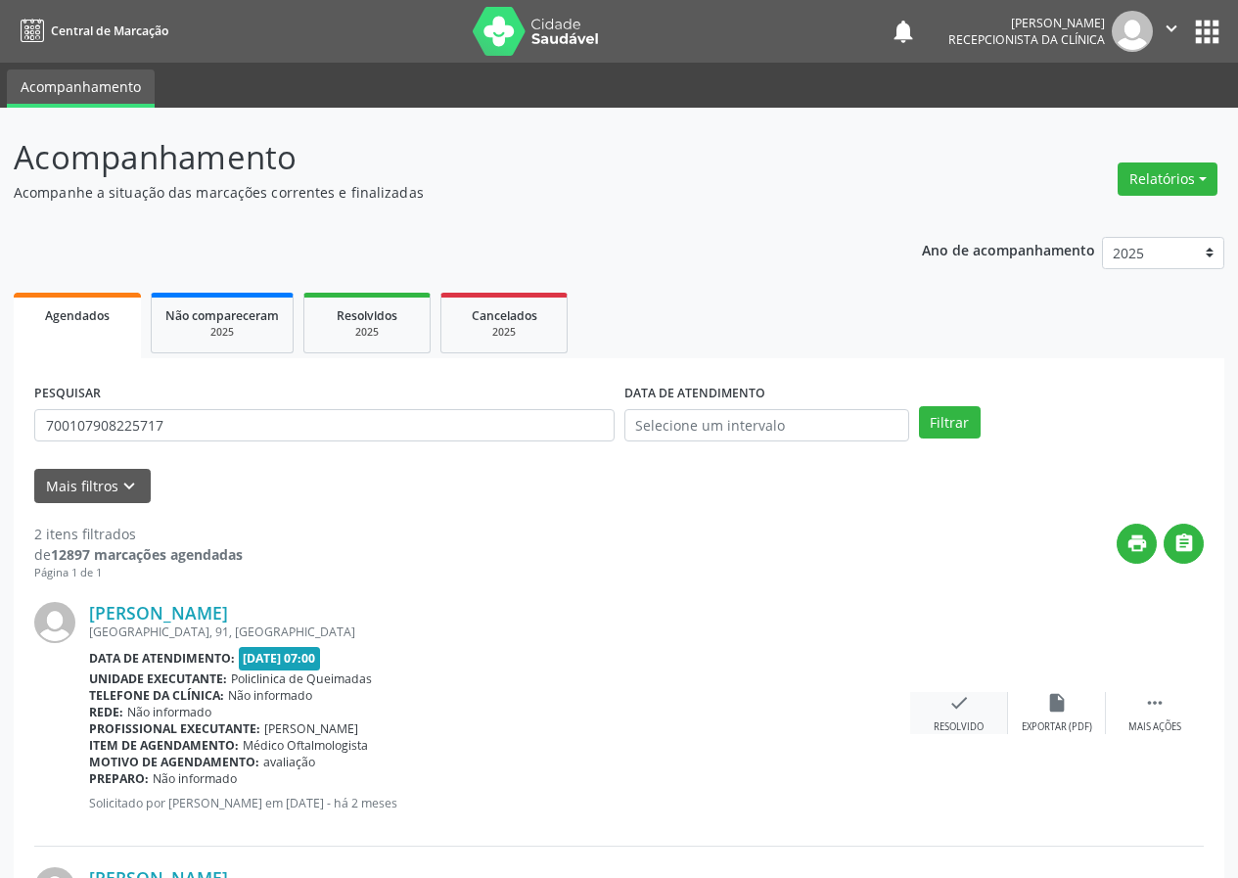
click at [953, 707] on icon "check" at bounding box center [959, 703] width 22 height 22
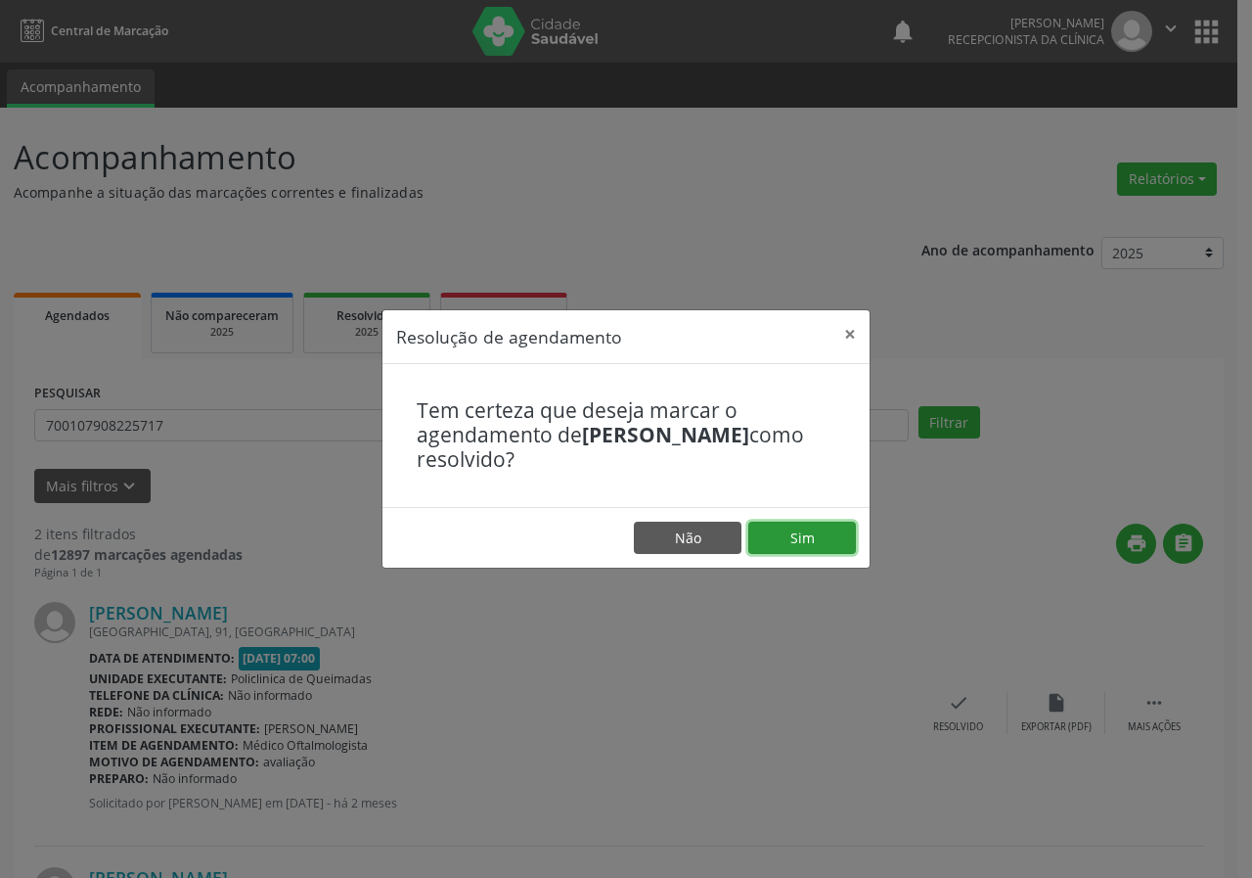
drag, startPoint x: 781, startPoint y: 538, endPoint x: 769, endPoint y: 539, distance: 11.8
click at [781, 539] on button "Sim" at bounding box center [803, 538] width 108 height 33
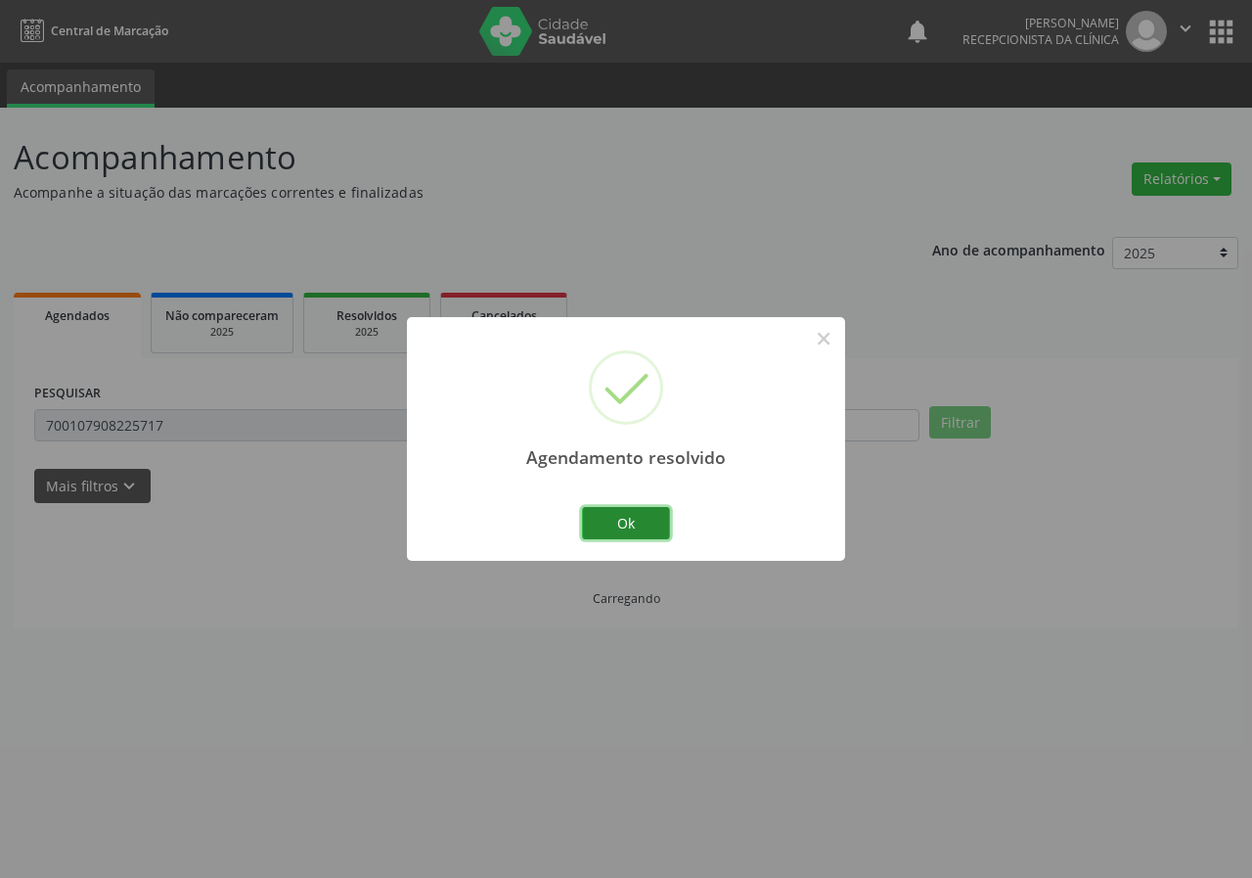
click at [615, 532] on button "Ok" at bounding box center [626, 523] width 88 height 33
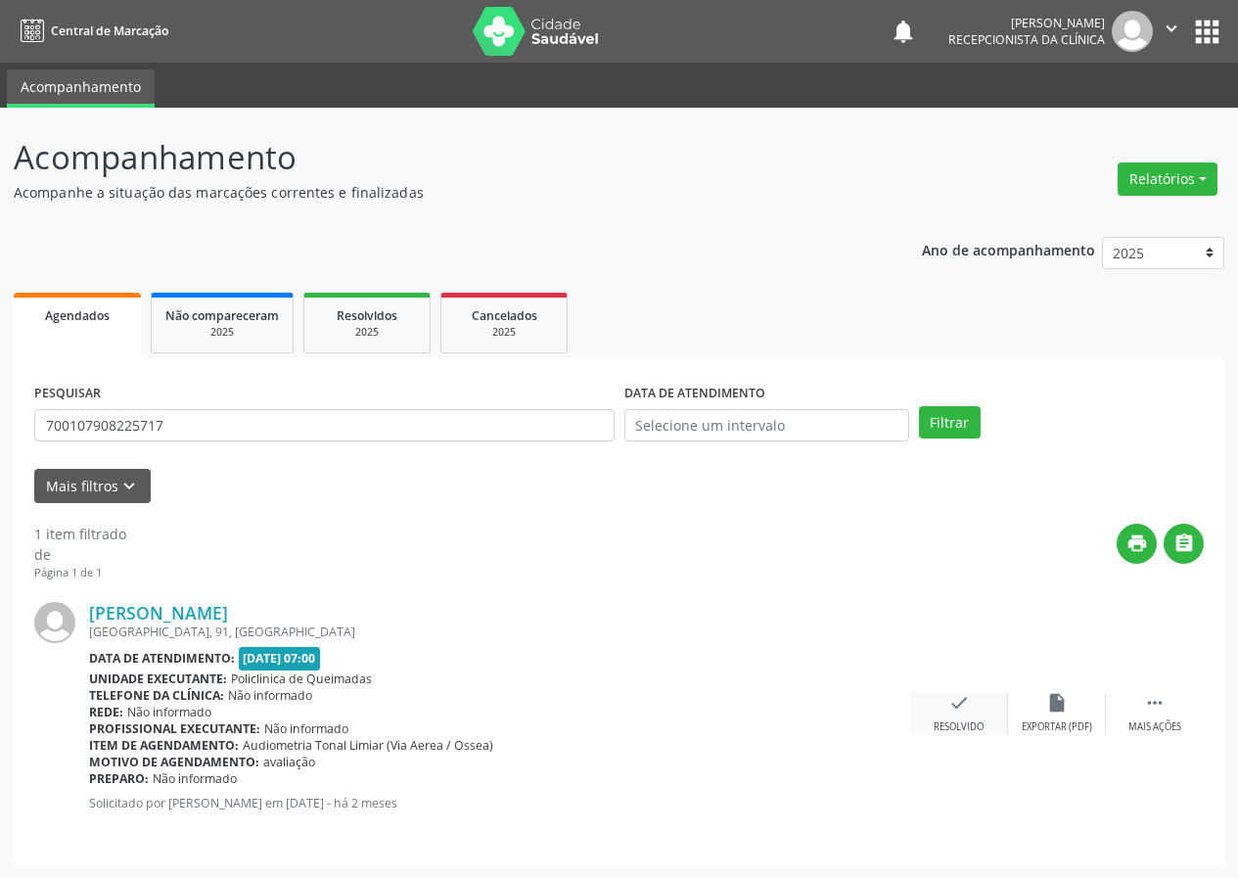
click at [956, 709] on icon "check" at bounding box center [959, 703] width 22 height 22
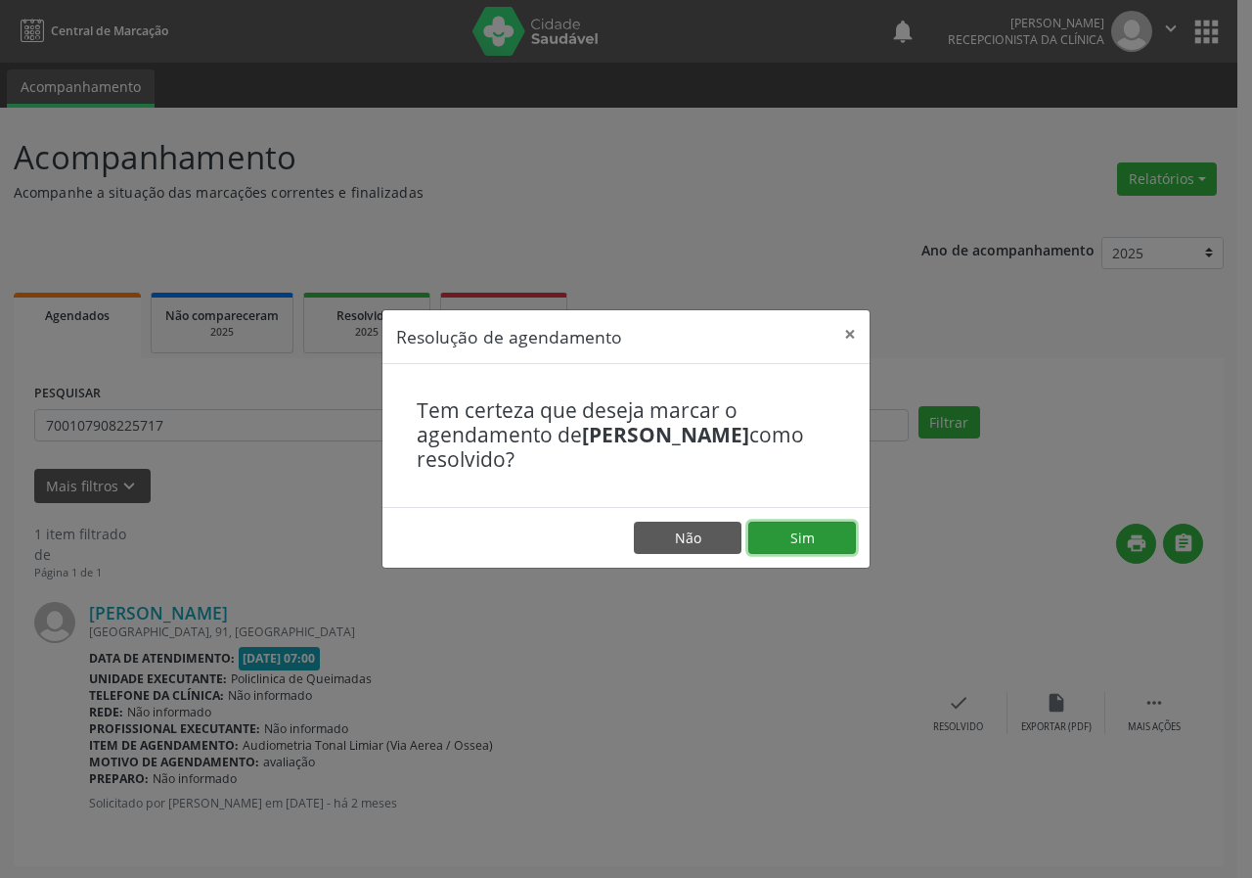
click at [820, 540] on button "Sim" at bounding box center [803, 538] width 108 height 33
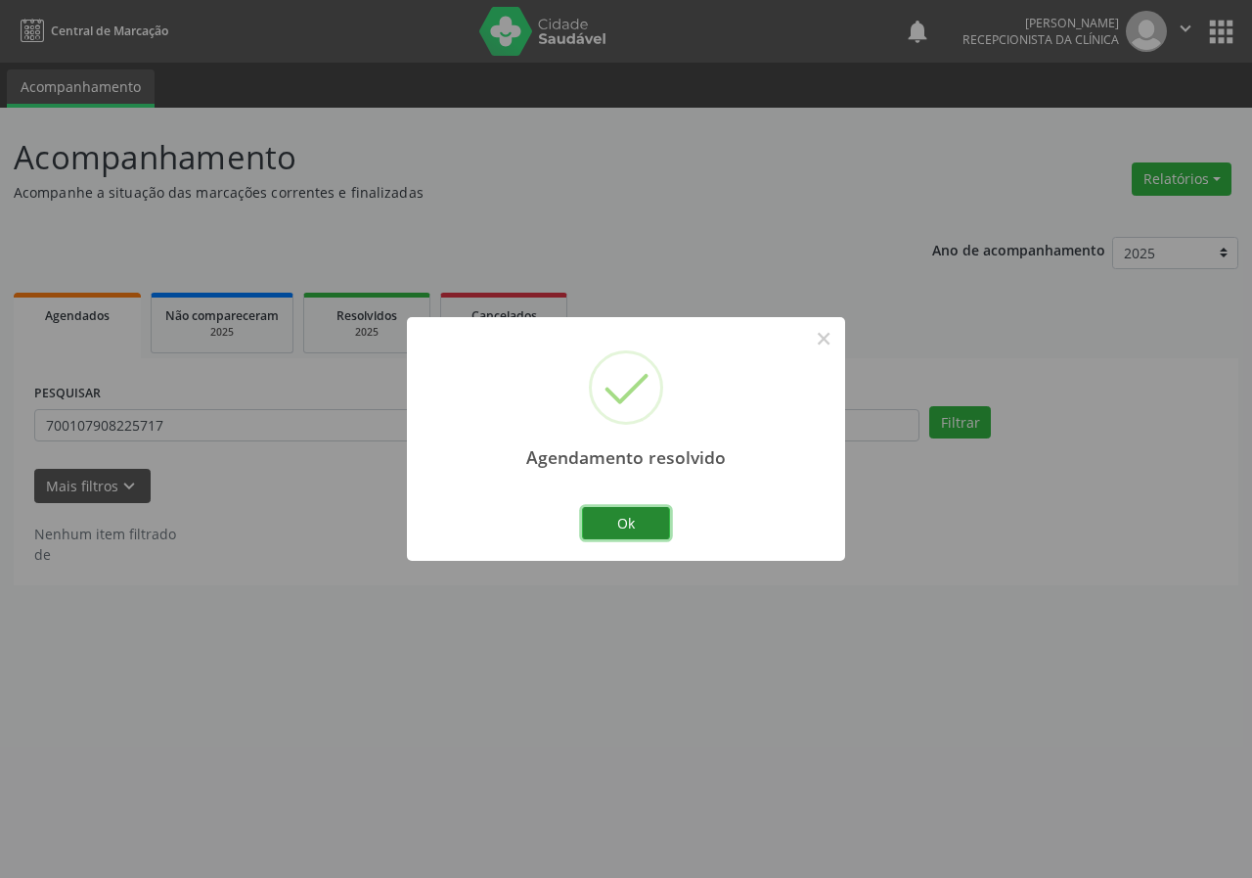
click at [635, 521] on button "Ok" at bounding box center [626, 523] width 88 height 33
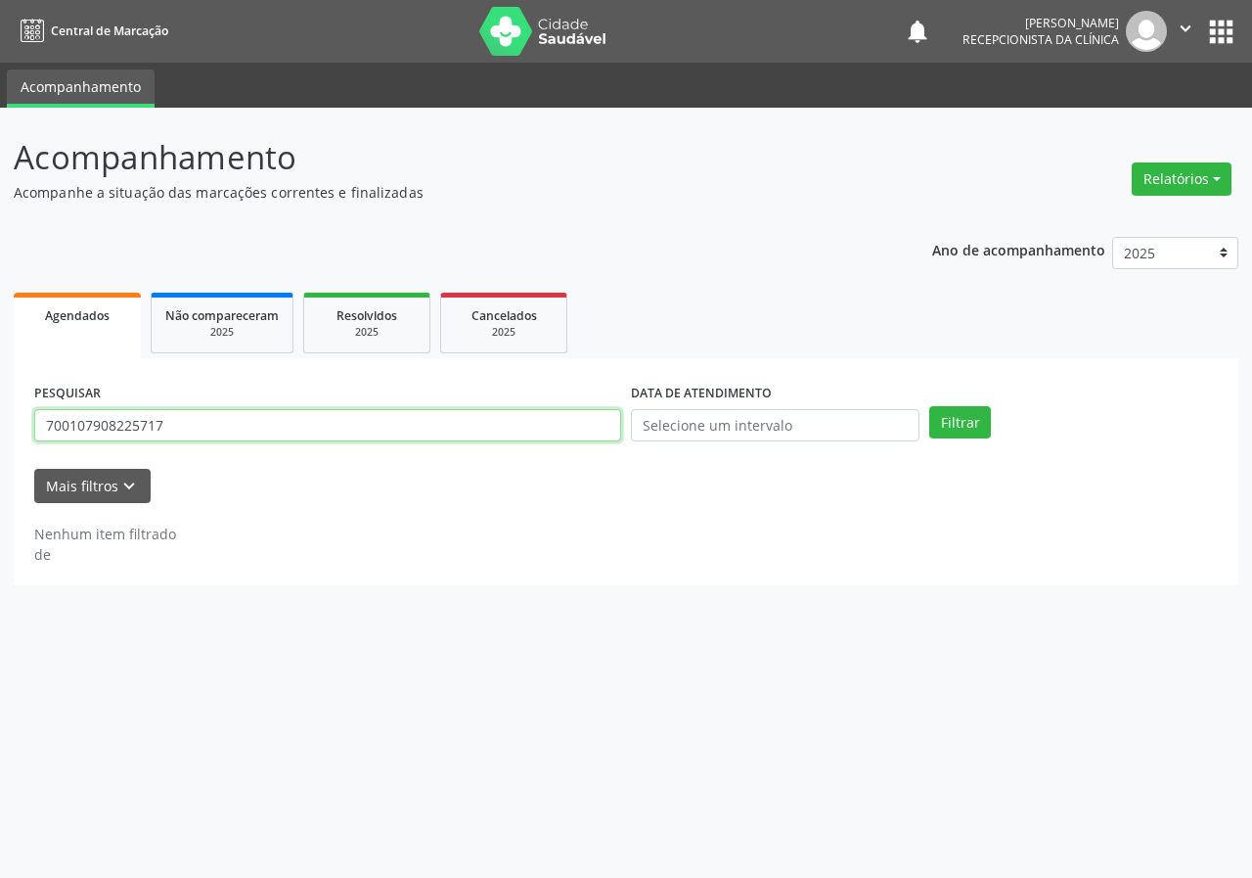
click at [533, 411] on input "700107908225717" at bounding box center [327, 425] width 587 height 33
type input "703609031893939"
click at [930, 406] on button "Filtrar" at bounding box center [961, 422] width 62 height 33
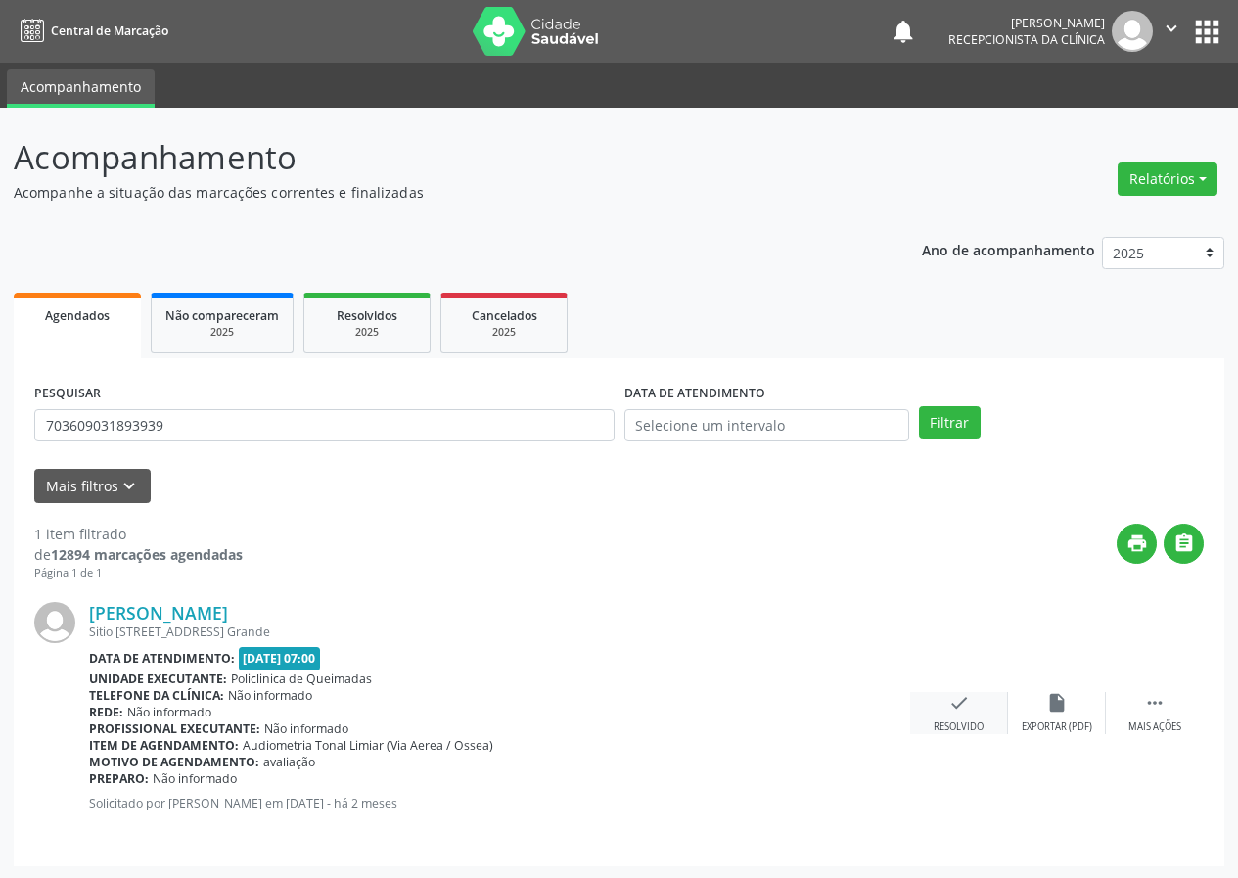
click at [956, 709] on icon "check" at bounding box center [959, 703] width 22 height 22
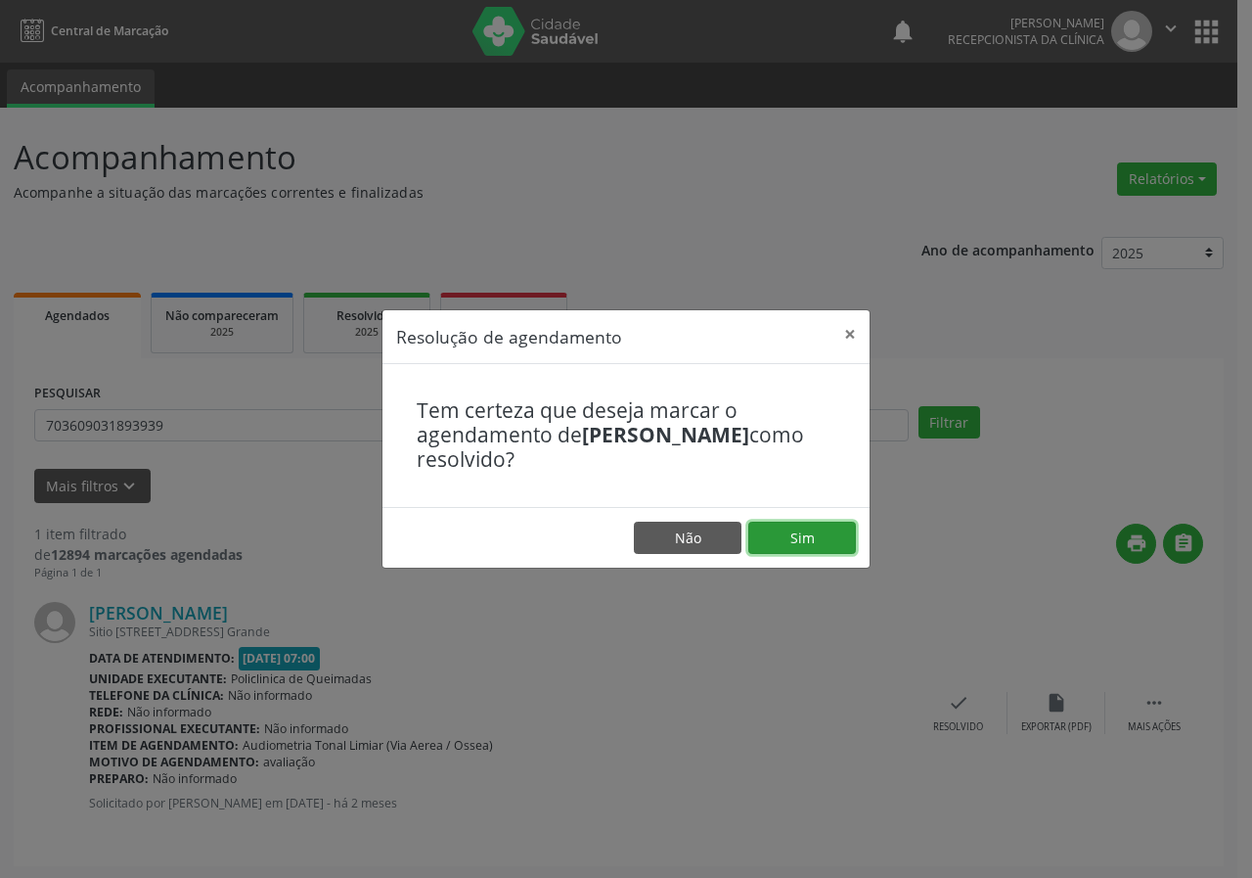
click at [810, 530] on button "Sim" at bounding box center [803, 538] width 108 height 33
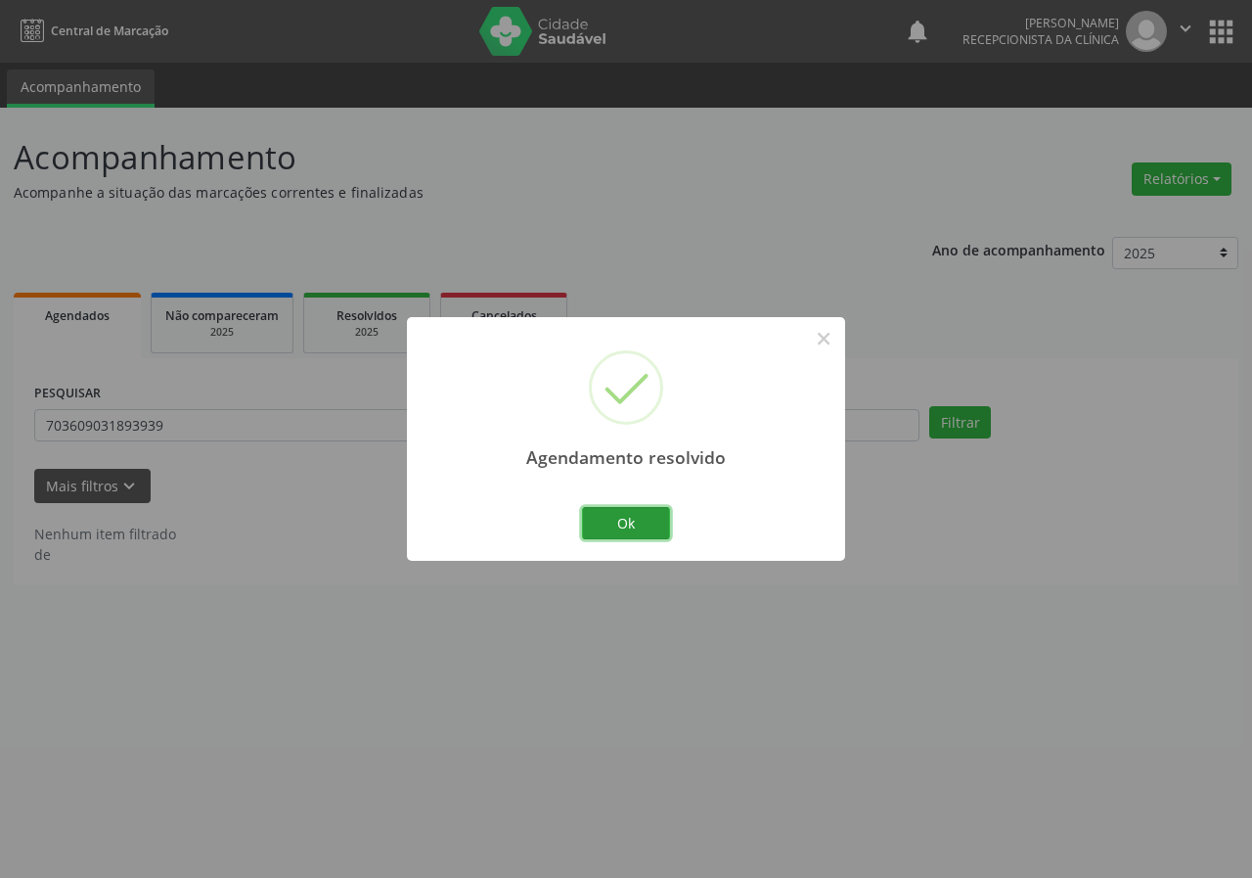
drag, startPoint x: 649, startPoint y: 518, endPoint x: 580, endPoint y: 514, distance: 68.6
click at [648, 519] on button "Ok" at bounding box center [626, 523] width 88 height 33
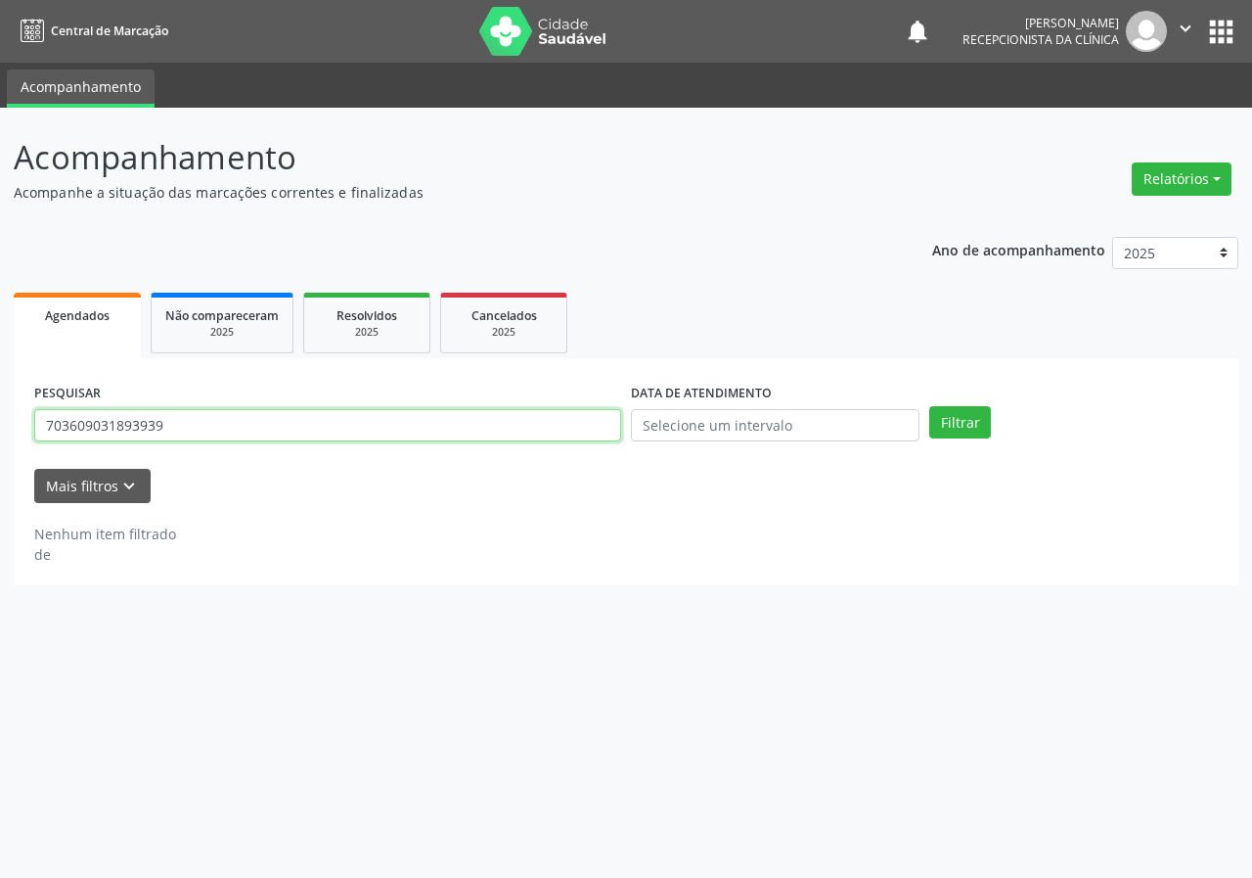
click at [506, 432] on input "703609031893939" at bounding box center [327, 425] width 587 height 33
type input "704507646434720"
click at [930, 406] on button "Filtrar" at bounding box center [961, 422] width 62 height 33
click at [213, 433] on input "704507646434720" at bounding box center [327, 425] width 587 height 33
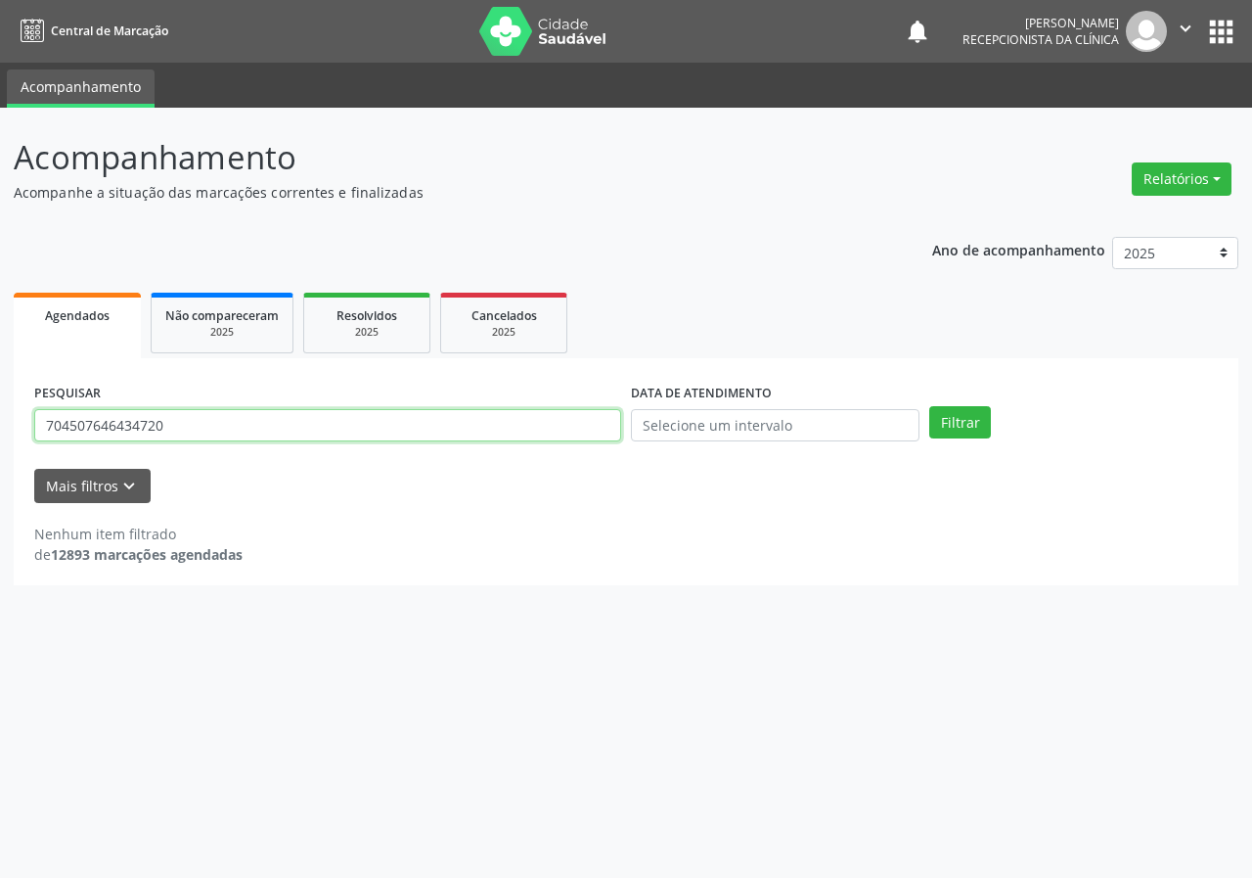
click at [213, 433] on input "704507646434720" at bounding box center [327, 425] width 587 height 33
type input "705102892616640"
click at [930, 406] on button "Filtrar" at bounding box center [961, 422] width 62 height 33
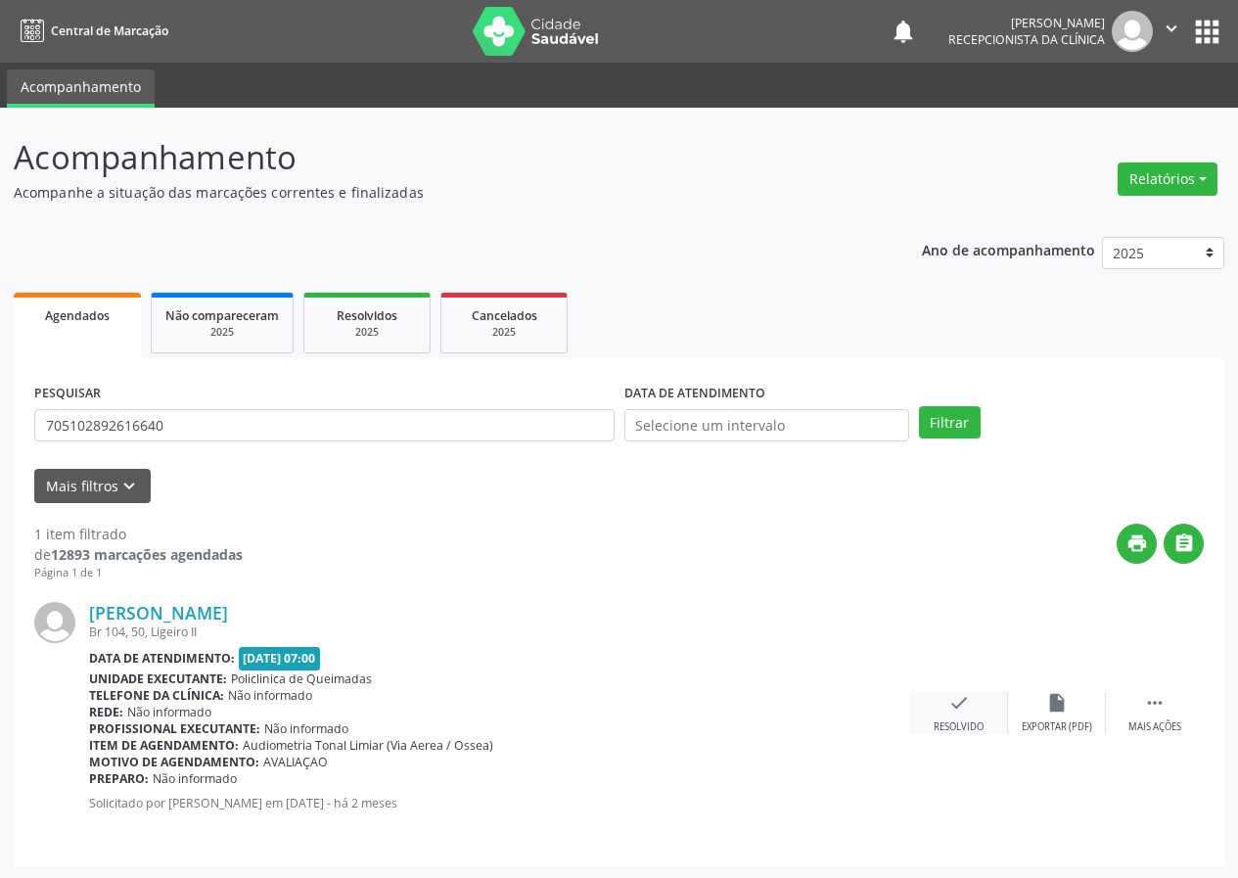
click at [956, 705] on icon "check" at bounding box center [959, 703] width 22 height 22
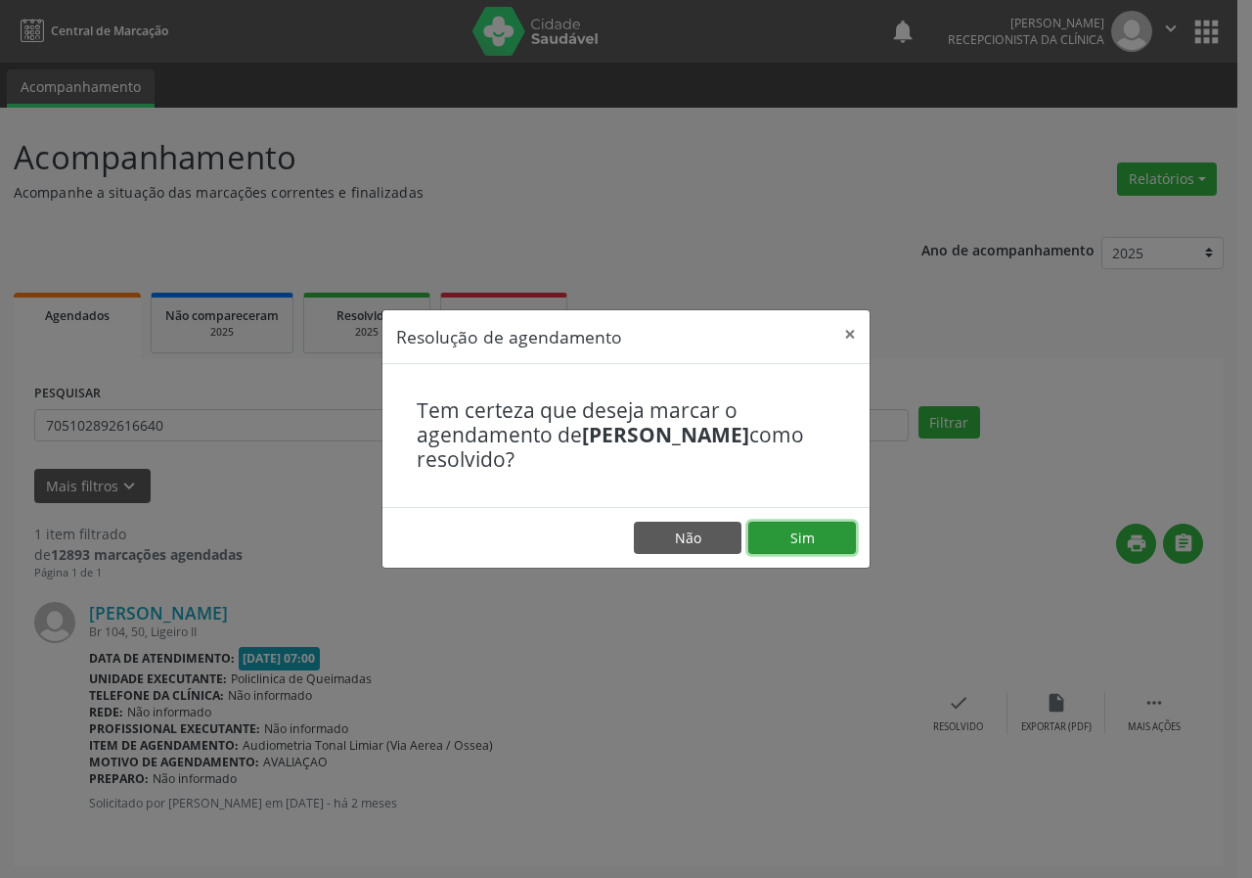
click at [818, 534] on button "Sim" at bounding box center [803, 538] width 108 height 33
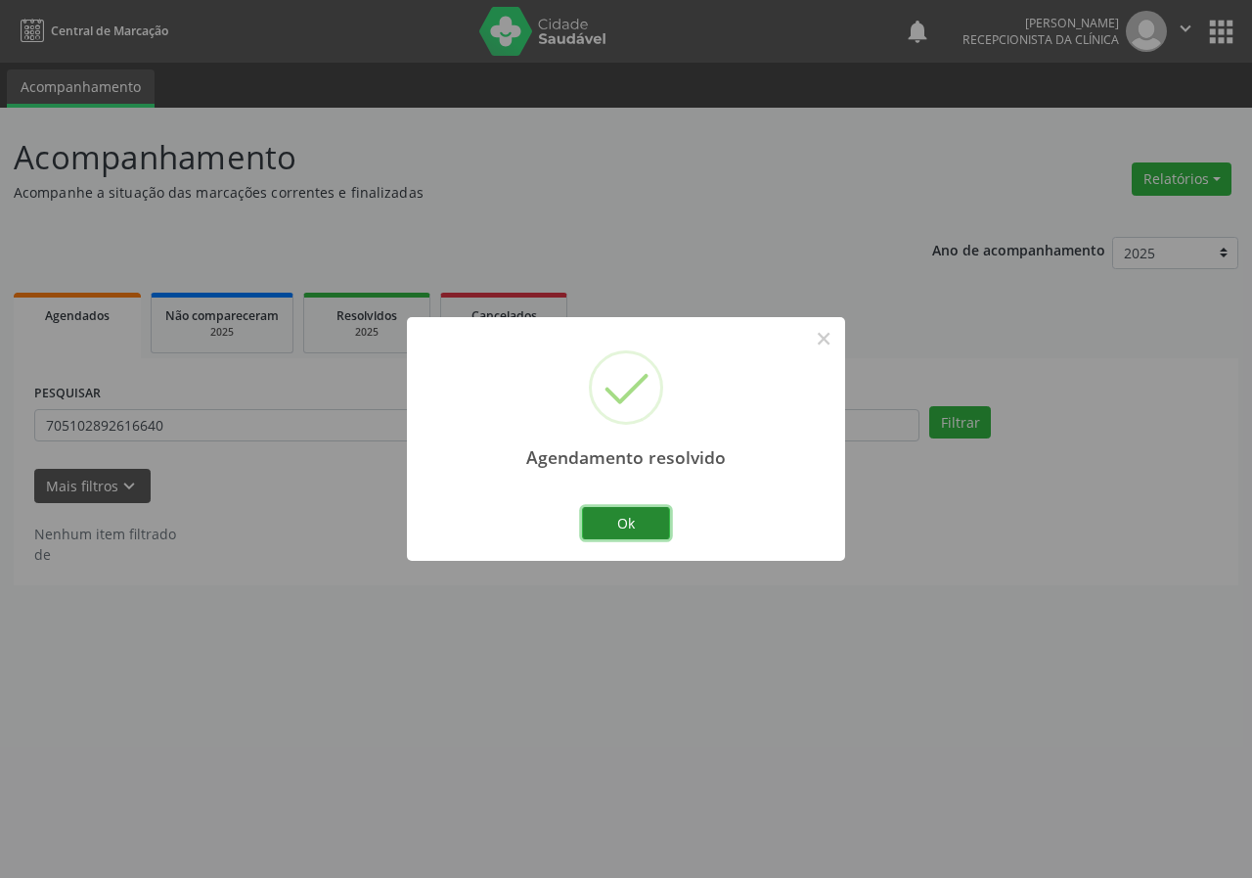
click at [652, 521] on button "Ok" at bounding box center [626, 523] width 88 height 33
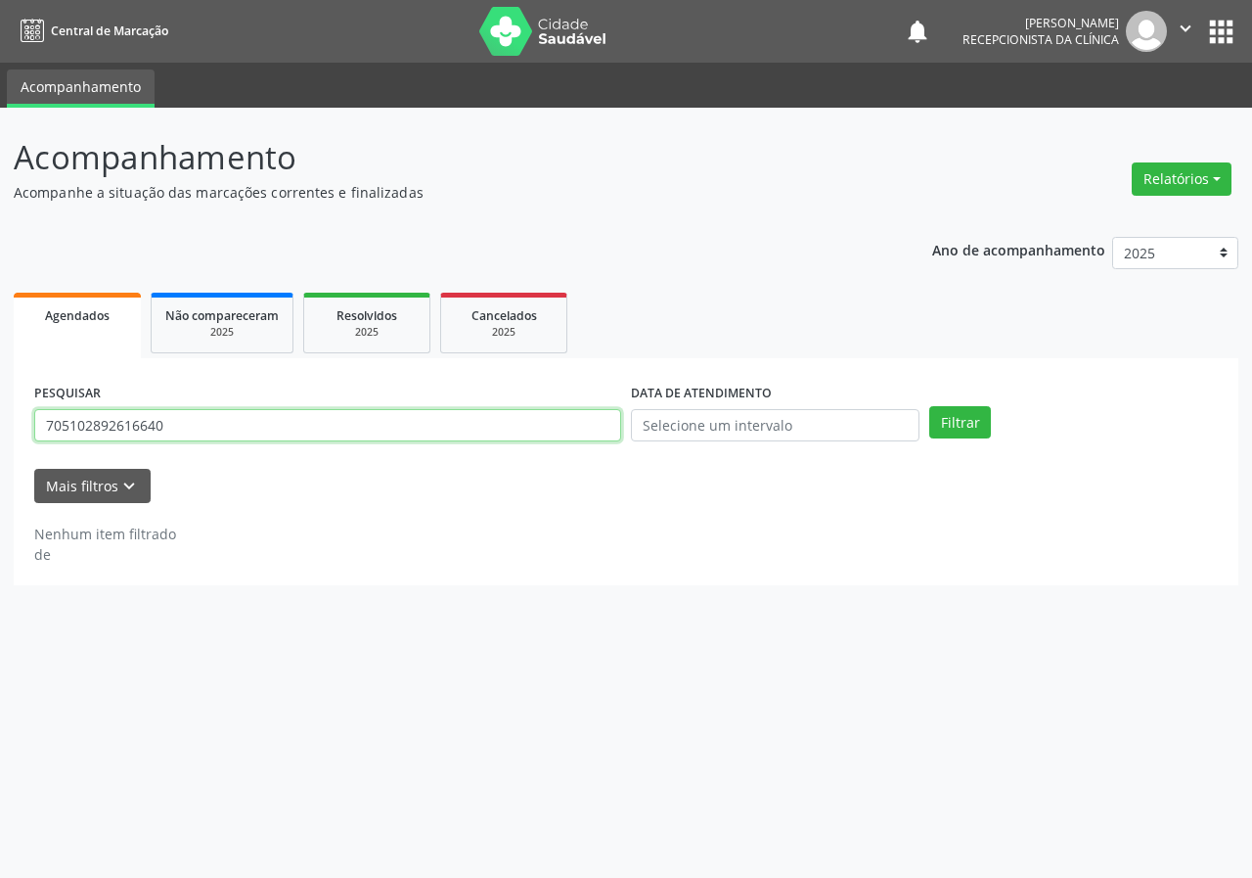
click at [488, 418] on input "705102892616640" at bounding box center [327, 425] width 587 height 33
type input "701806229106170"
click at [930, 406] on button "Filtrar" at bounding box center [961, 422] width 62 height 33
click at [177, 427] on input "701806229106170" at bounding box center [327, 425] width 587 height 33
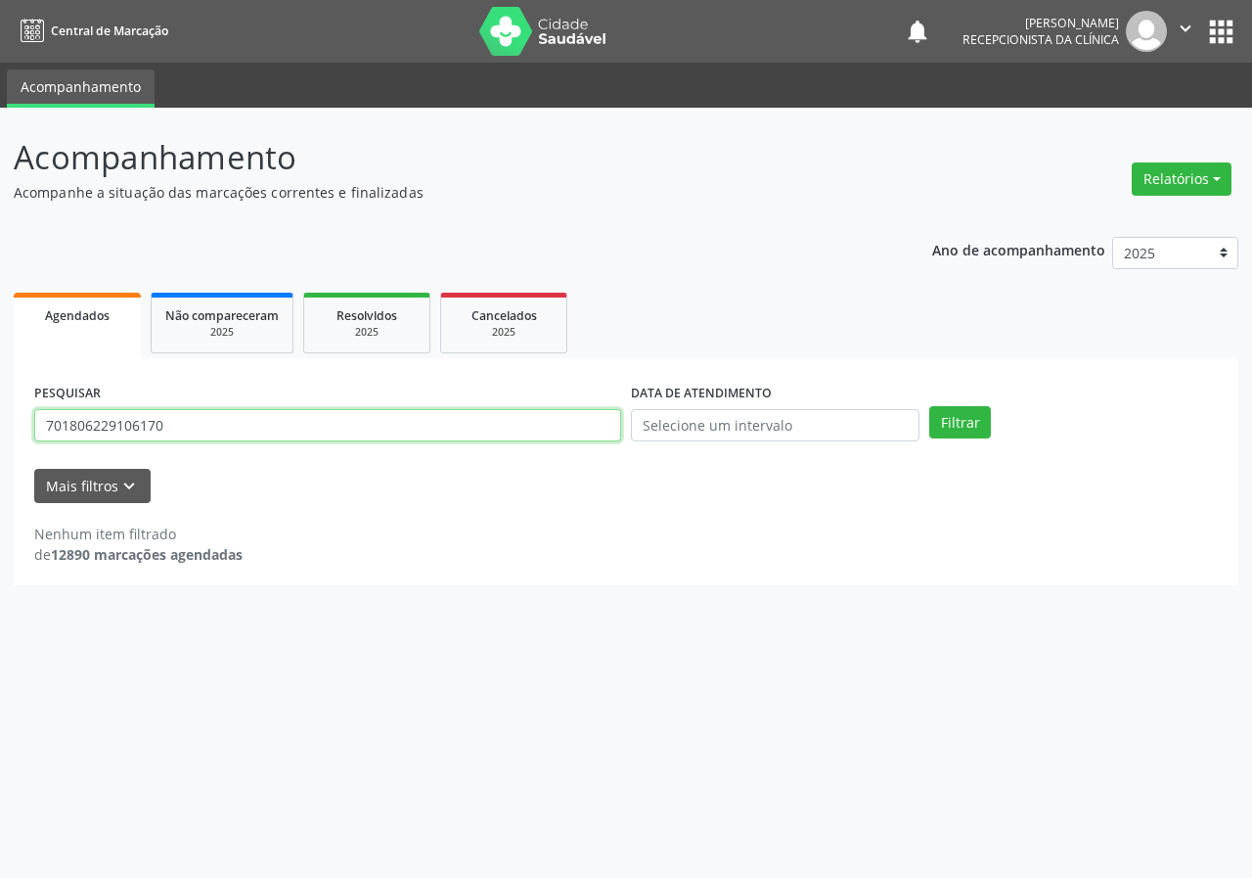
click at [177, 427] on input "701806229106170" at bounding box center [327, 425] width 587 height 33
type input "700002090425509"
click at [930, 406] on button "Filtrar" at bounding box center [961, 422] width 62 height 33
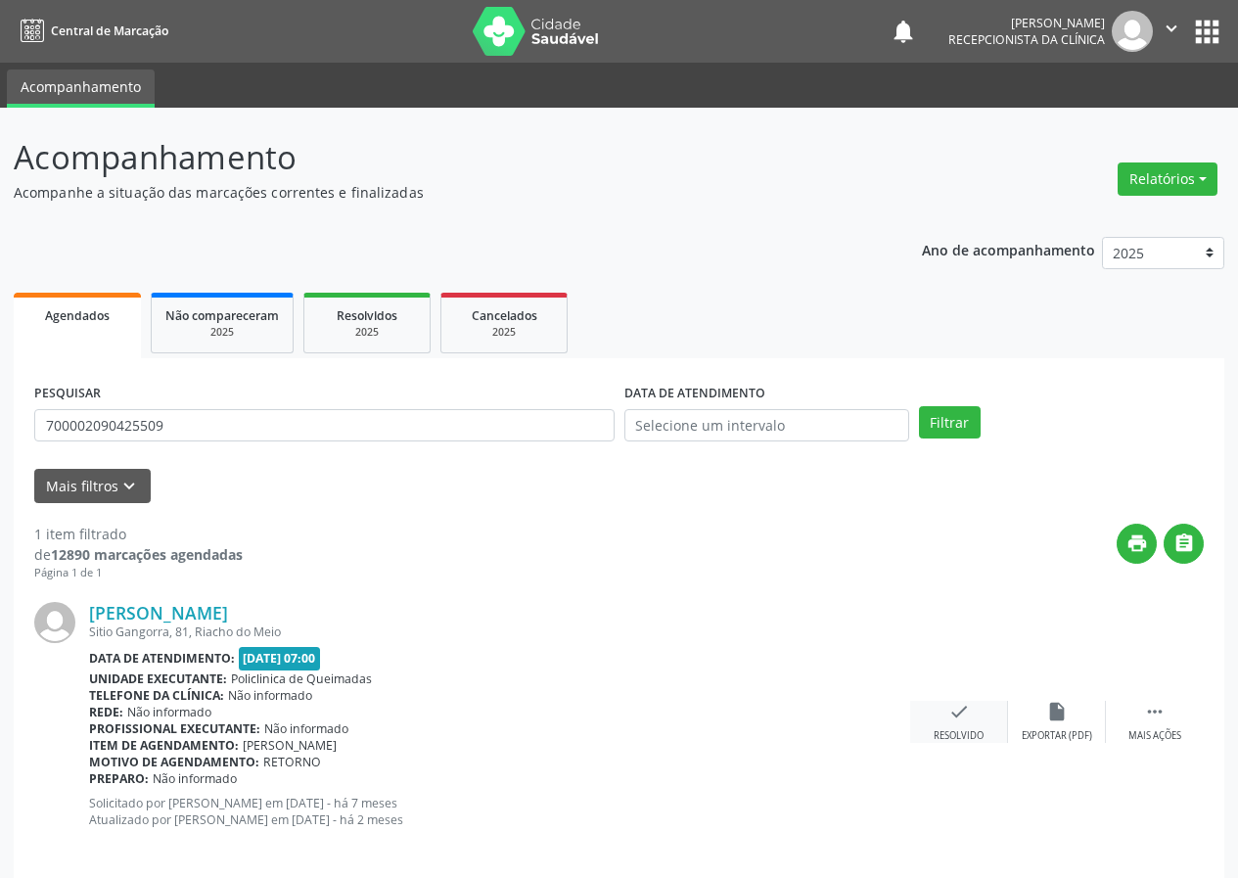
click at [958, 719] on icon "check" at bounding box center [959, 712] width 22 height 22
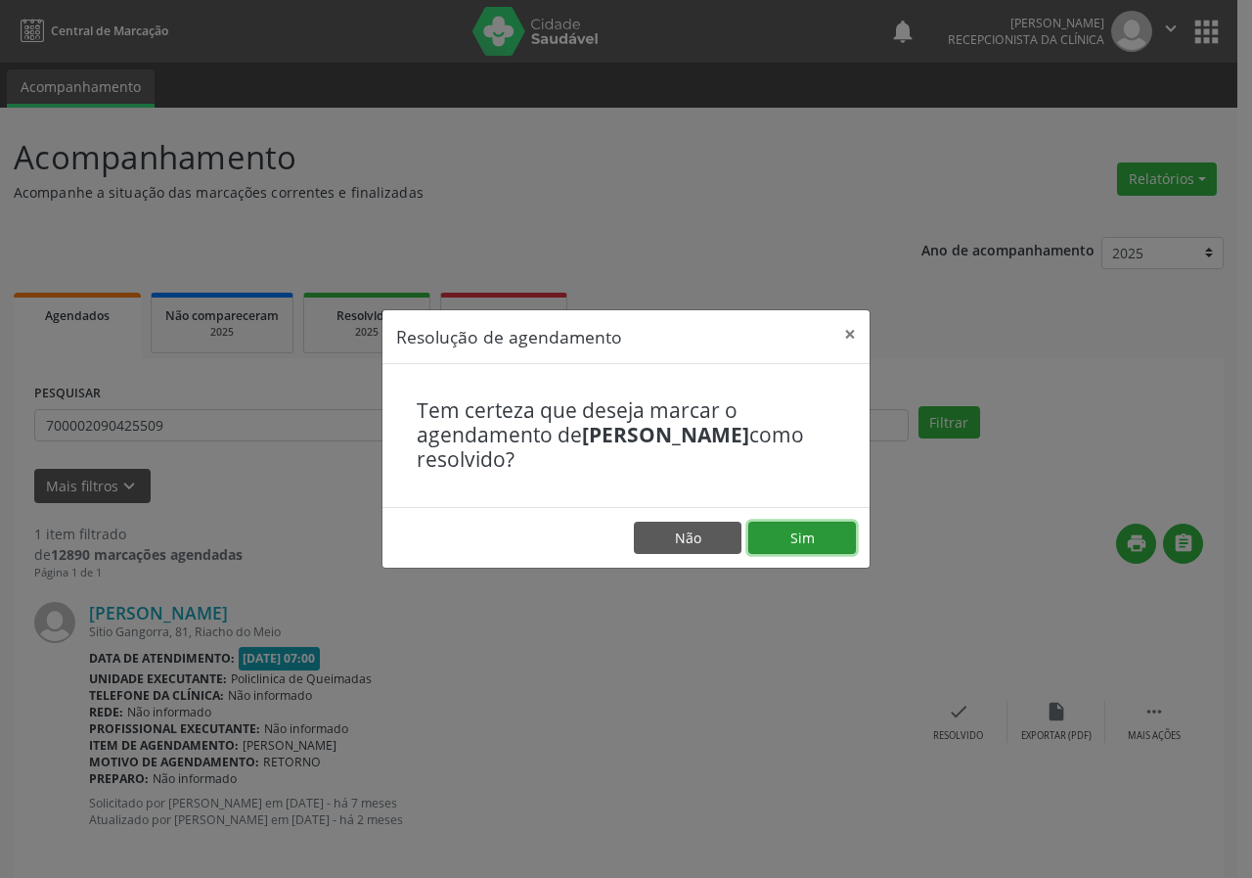
click at [811, 544] on button "Sim" at bounding box center [803, 538] width 108 height 33
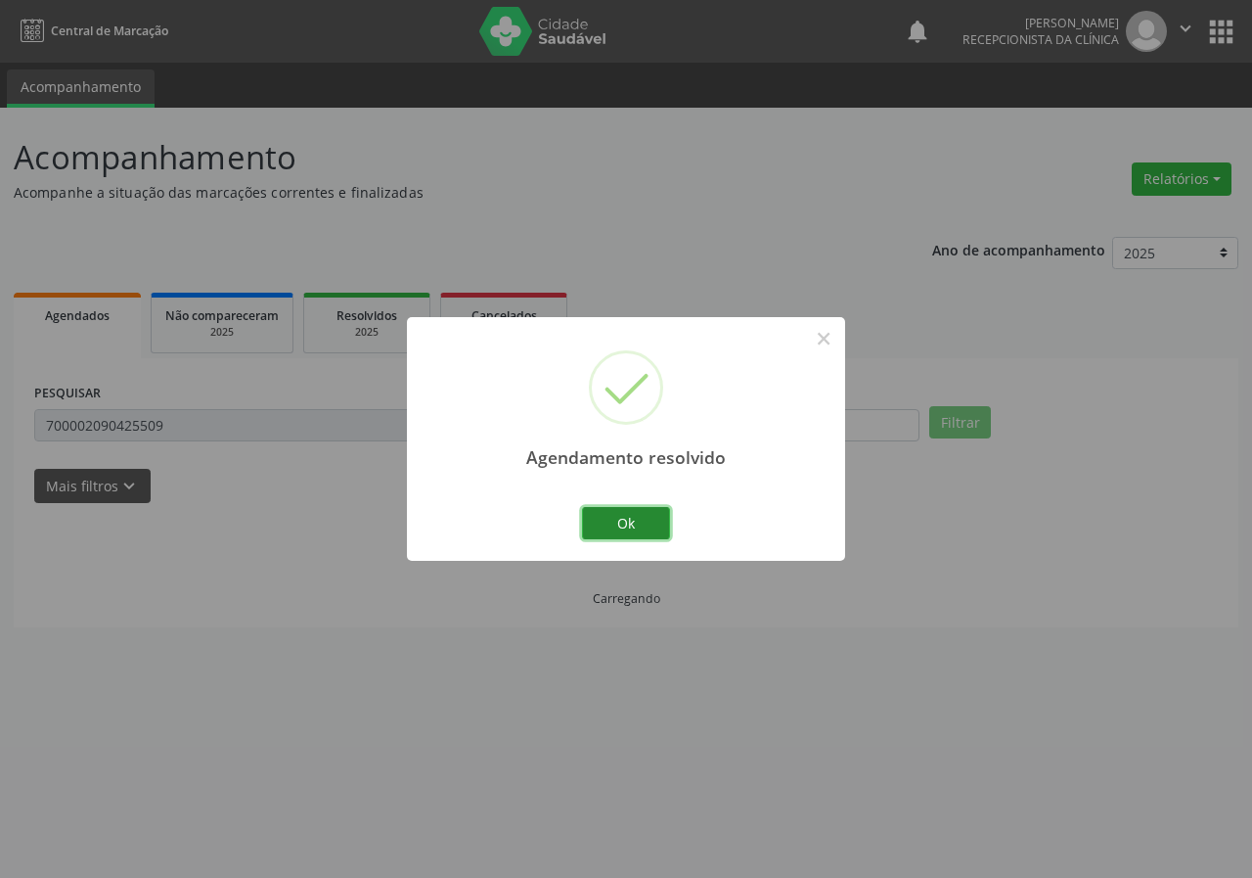
click at [616, 520] on button "Ok" at bounding box center [626, 523] width 88 height 33
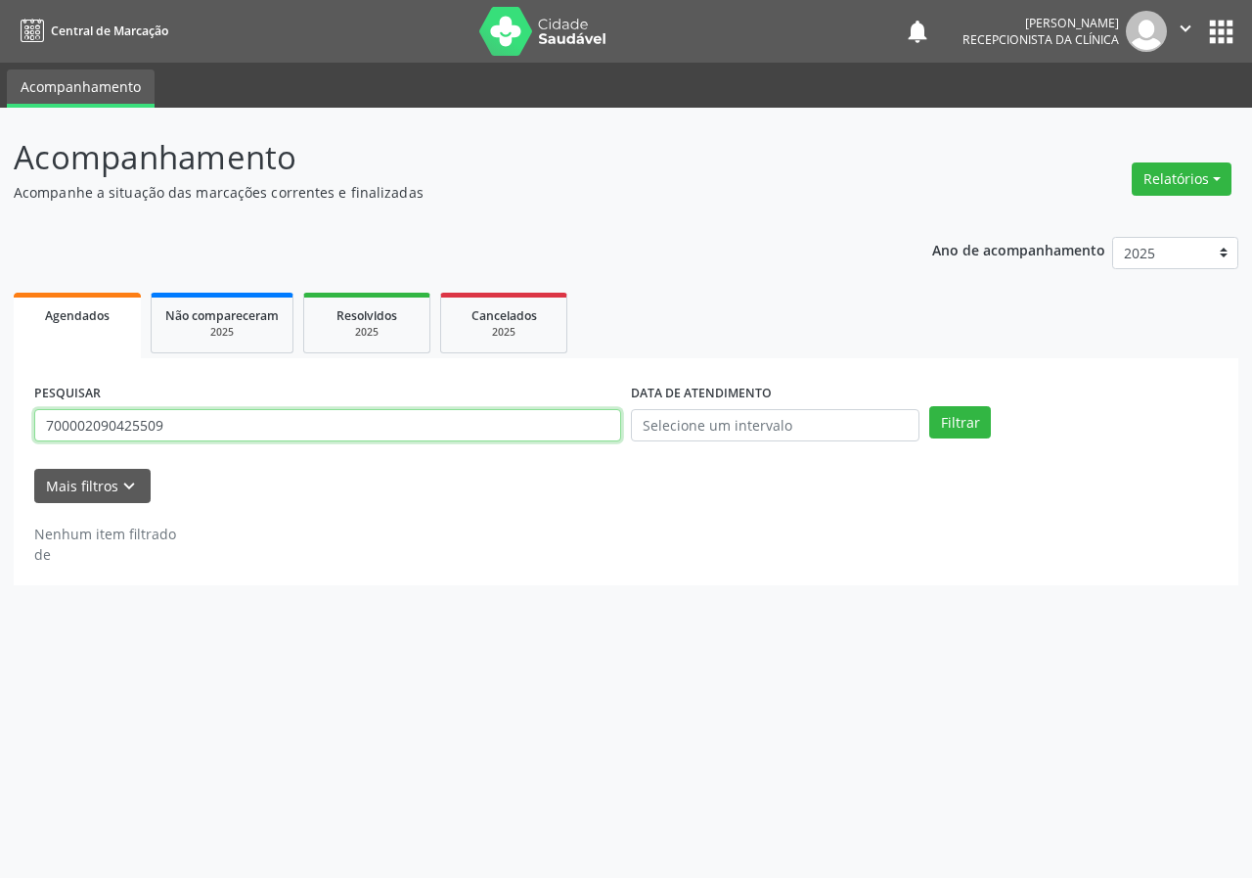
click at [561, 424] on input "700002090425509" at bounding box center [327, 425] width 587 height 33
drag, startPoint x: 561, startPoint y: 424, endPoint x: 569, endPoint y: 417, distance: 10.4
click at [559, 424] on input "700002090425509" at bounding box center [327, 425] width 587 height 33
type input "706006811868140"
click at [930, 406] on button "Filtrar" at bounding box center [961, 422] width 62 height 33
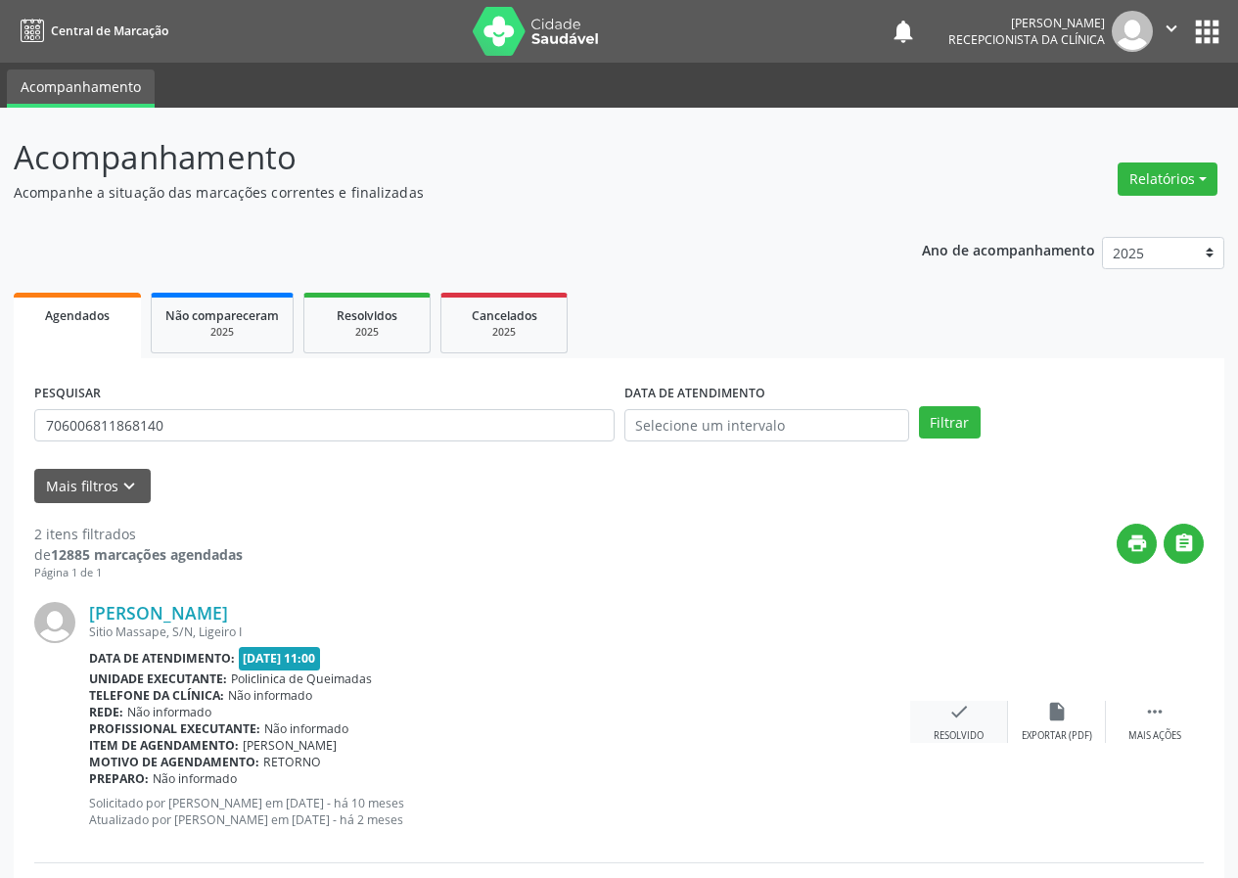
click at [951, 716] on icon "check" at bounding box center [959, 712] width 22 height 22
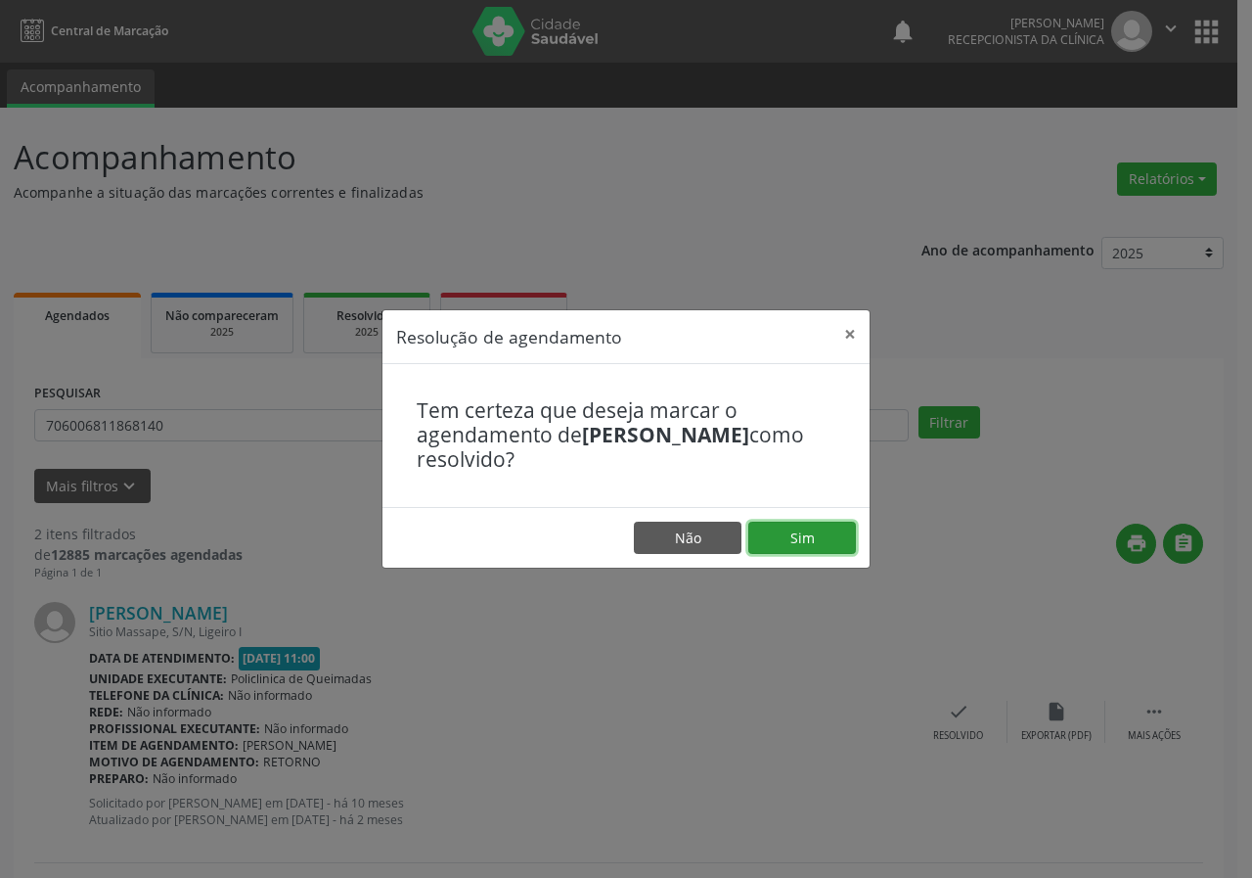
click at [812, 537] on button "Sim" at bounding box center [803, 538] width 108 height 33
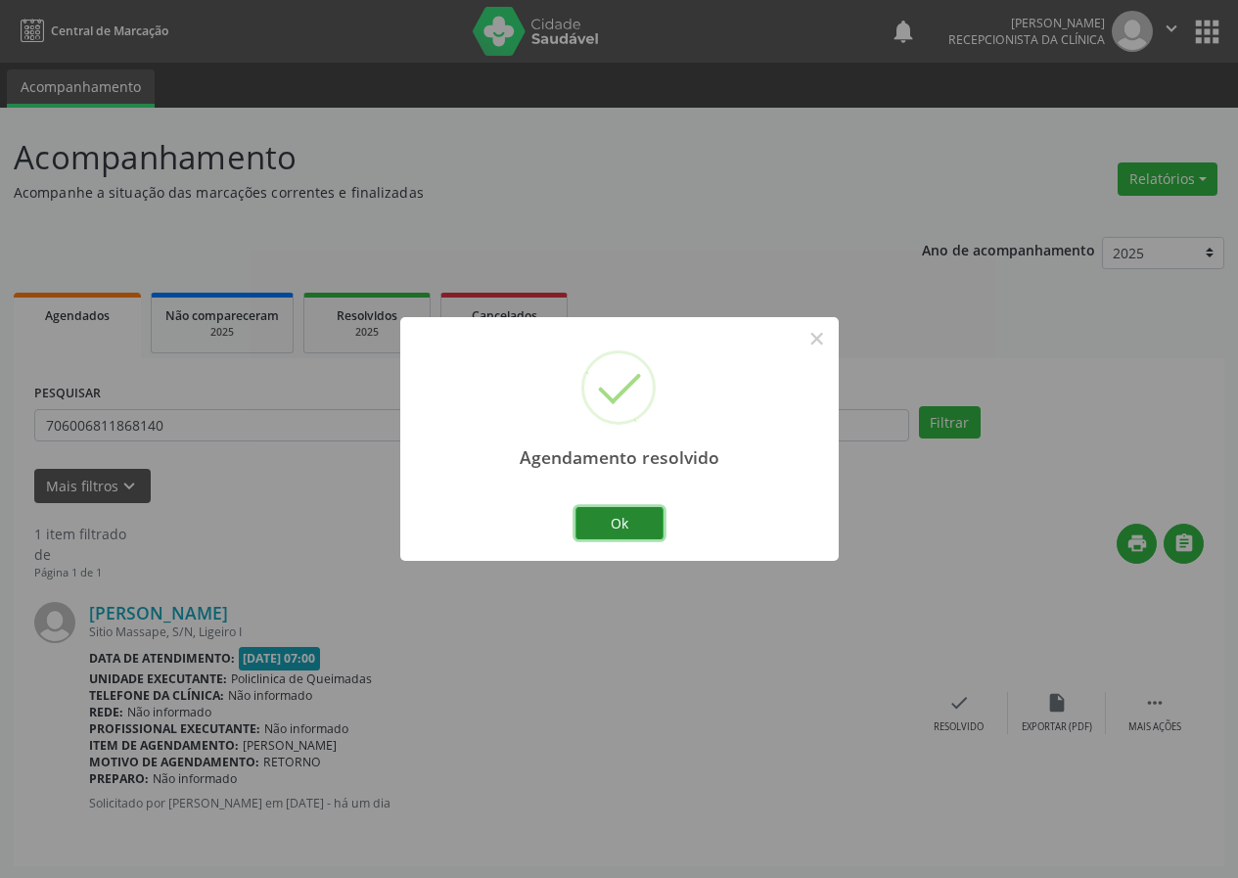
click at [651, 516] on button "Ok" at bounding box center [619, 523] width 88 height 33
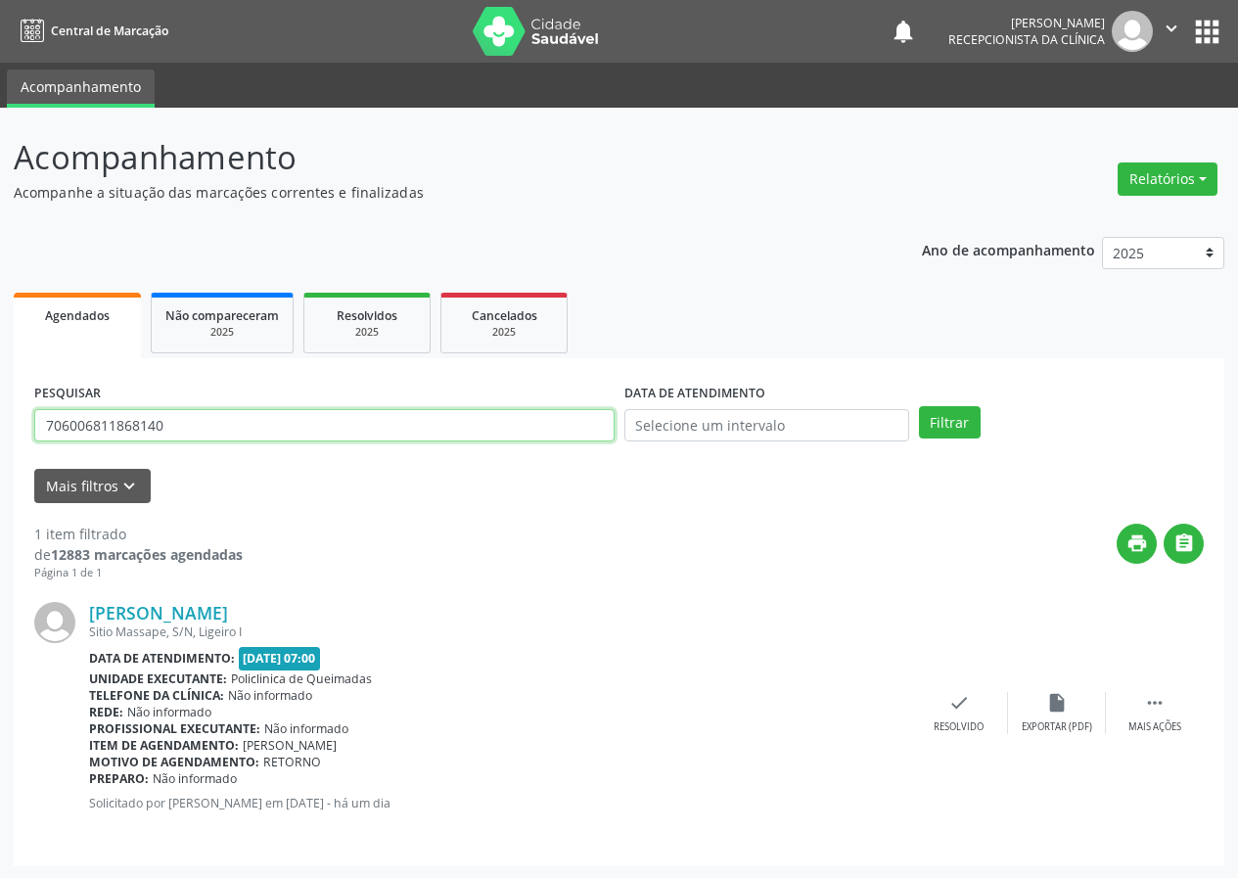
click at [472, 432] on input "706006811868140" at bounding box center [324, 425] width 580 height 33
type input "706402665675986"
click at [919, 406] on button "Filtrar" at bounding box center [950, 422] width 62 height 33
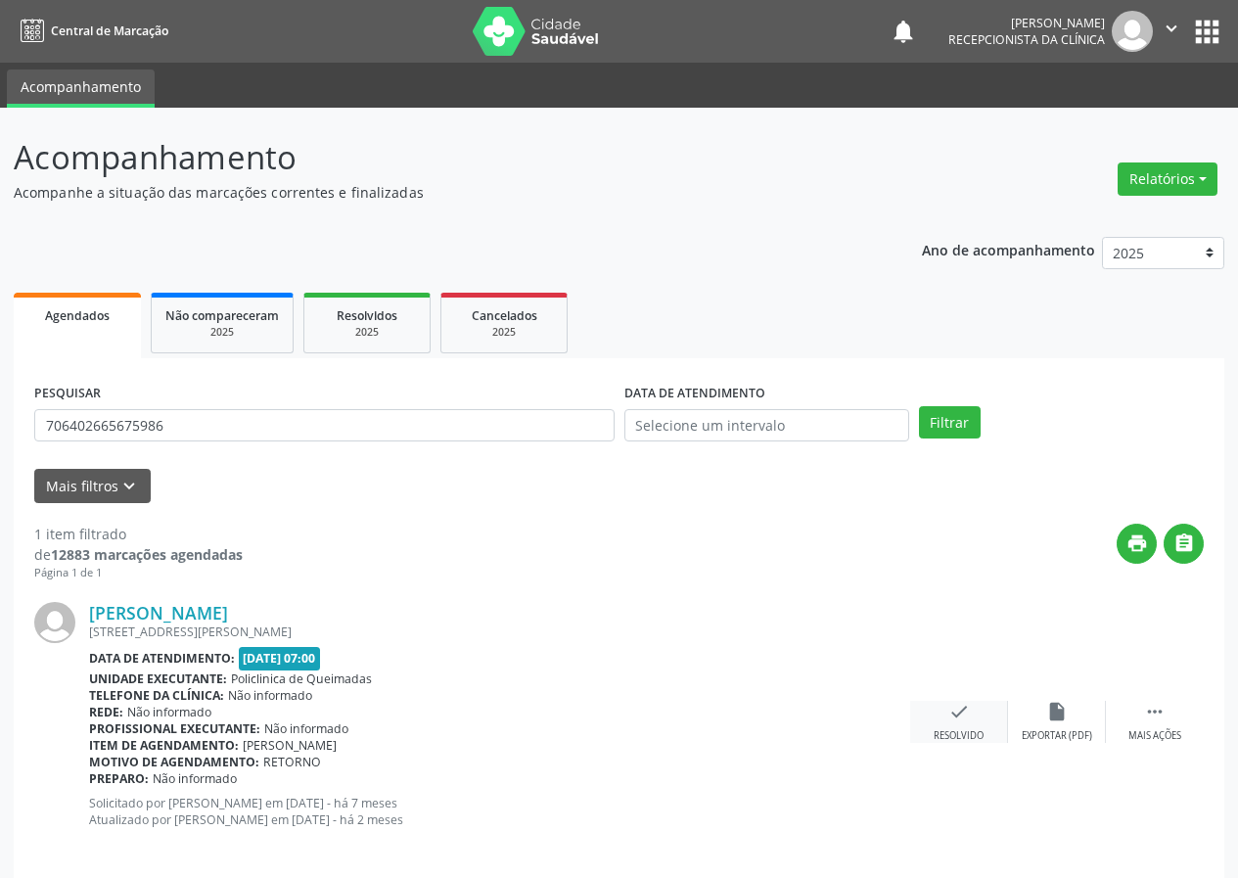
click at [962, 715] on icon "check" at bounding box center [959, 712] width 22 height 22
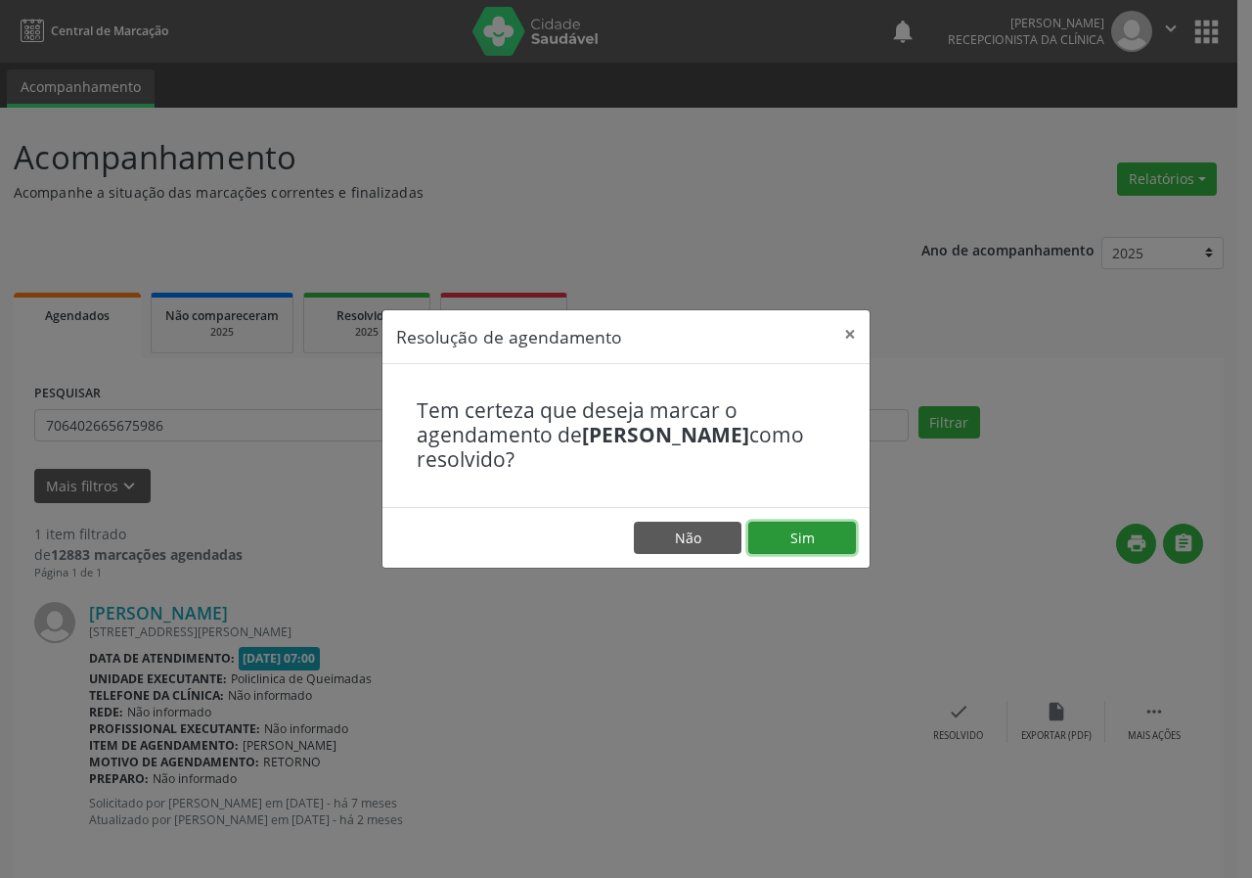
click at [816, 531] on button "Sim" at bounding box center [803, 538] width 108 height 33
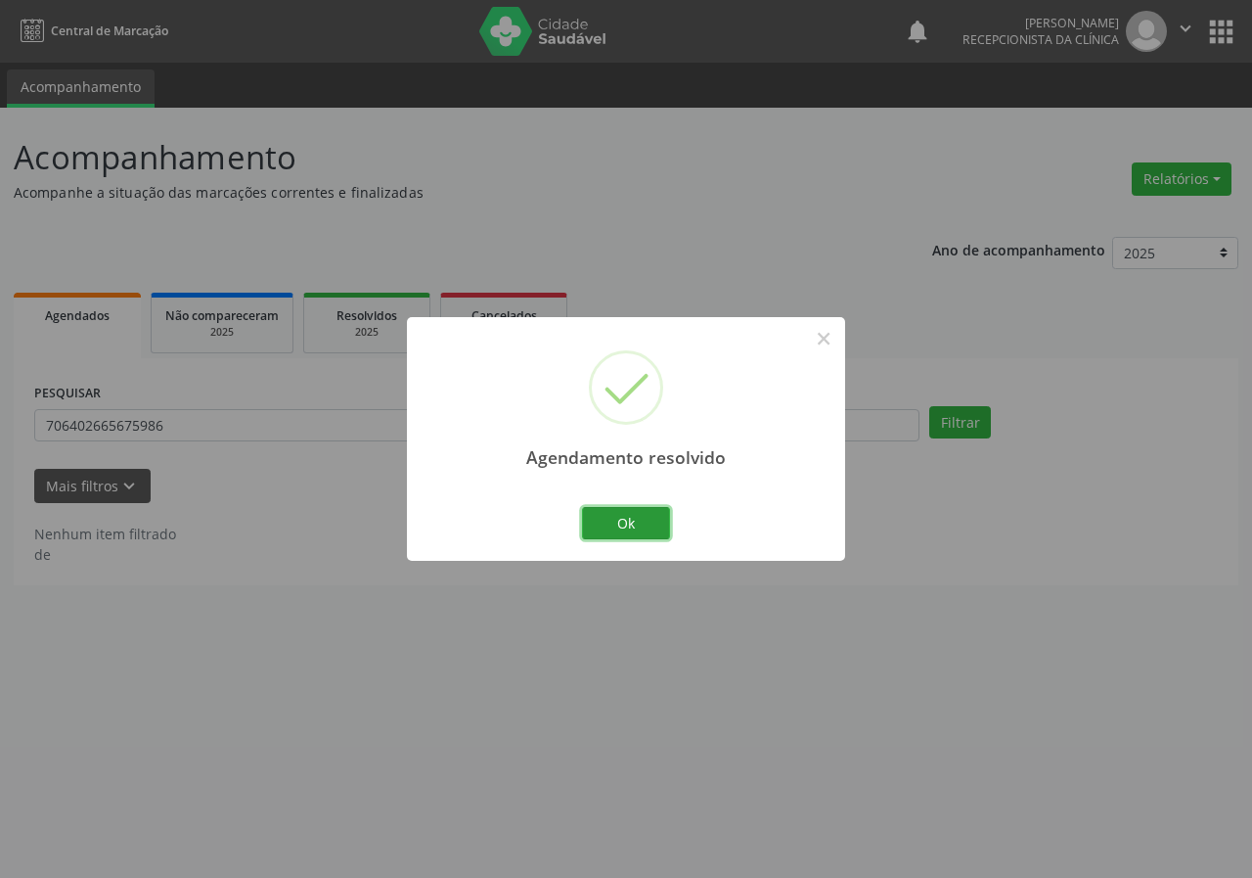
drag, startPoint x: 627, startPoint y: 519, endPoint x: 542, endPoint y: 496, distance: 88.1
click at [627, 518] on button "Ok" at bounding box center [626, 523] width 88 height 33
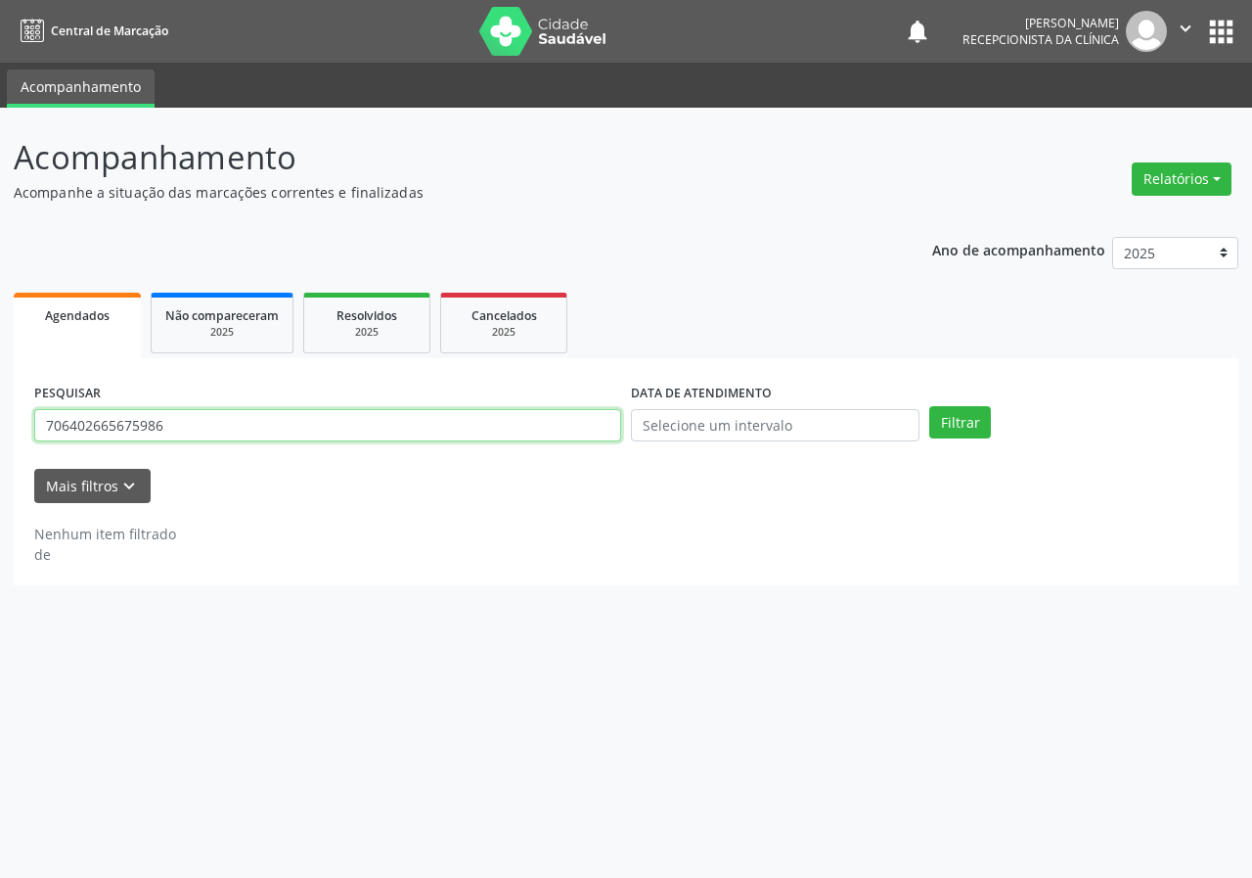
click at [524, 428] on input "706402665675986" at bounding box center [327, 425] width 587 height 33
type input "705002806226150"
click at [930, 406] on button "Filtrar" at bounding box center [961, 422] width 62 height 33
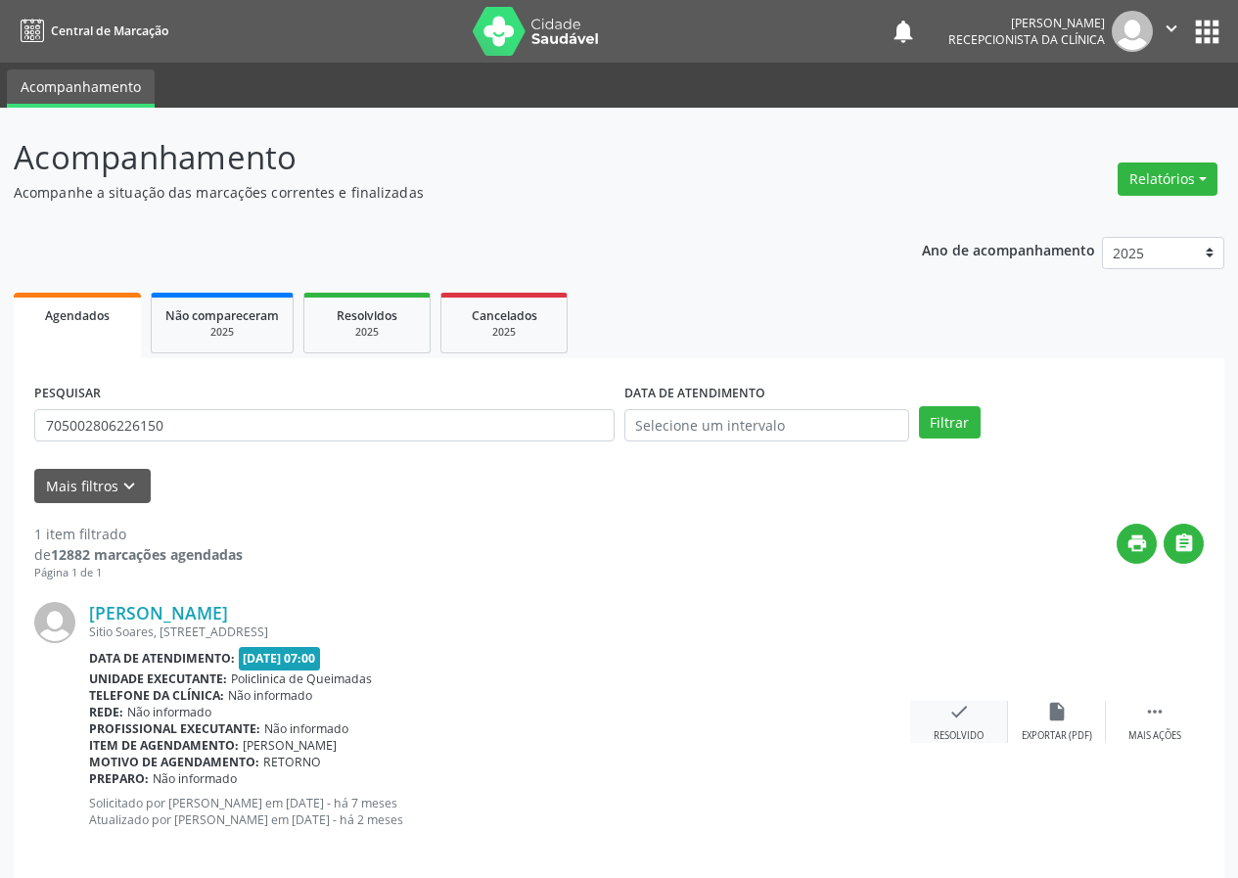
click at [951, 716] on icon "check" at bounding box center [959, 712] width 22 height 22
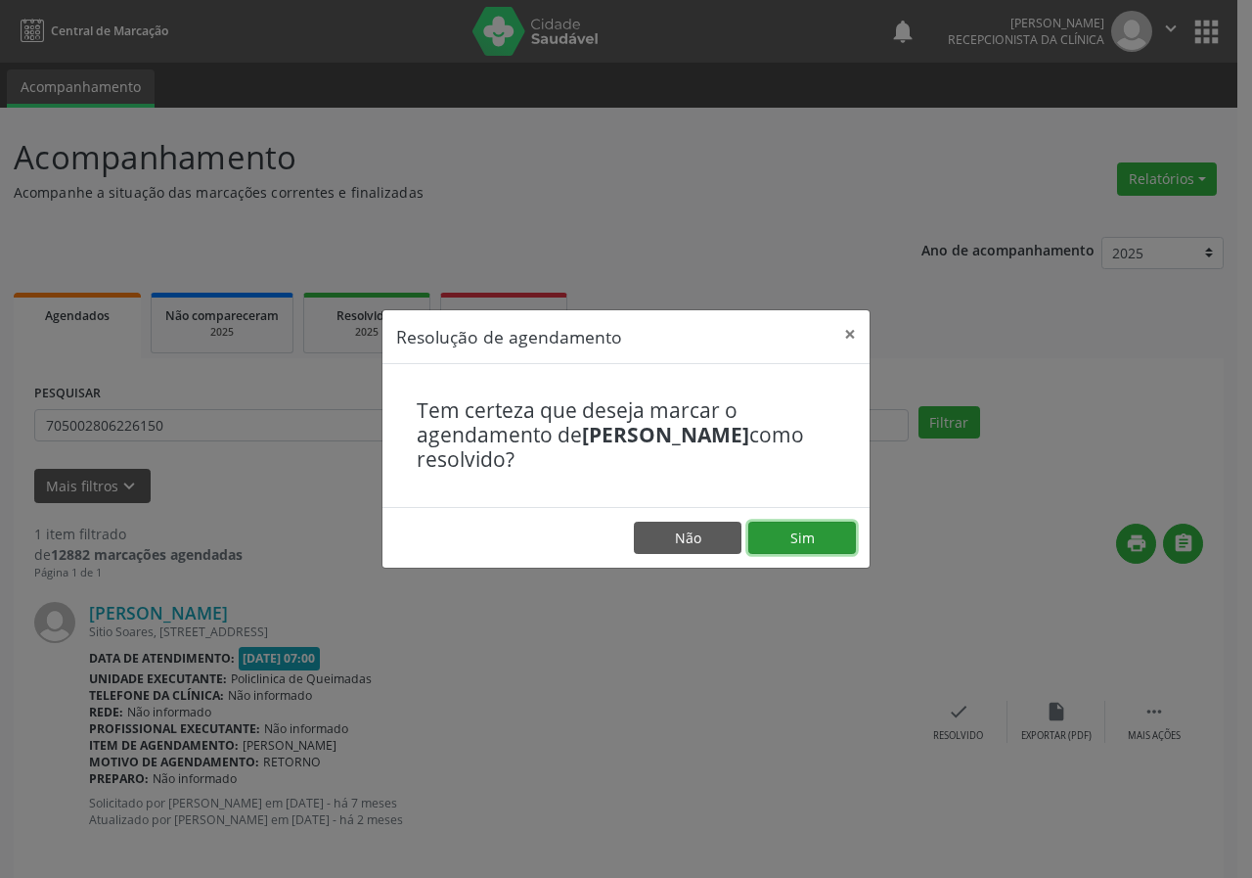
click at [795, 525] on button "Sim" at bounding box center [803, 538] width 108 height 33
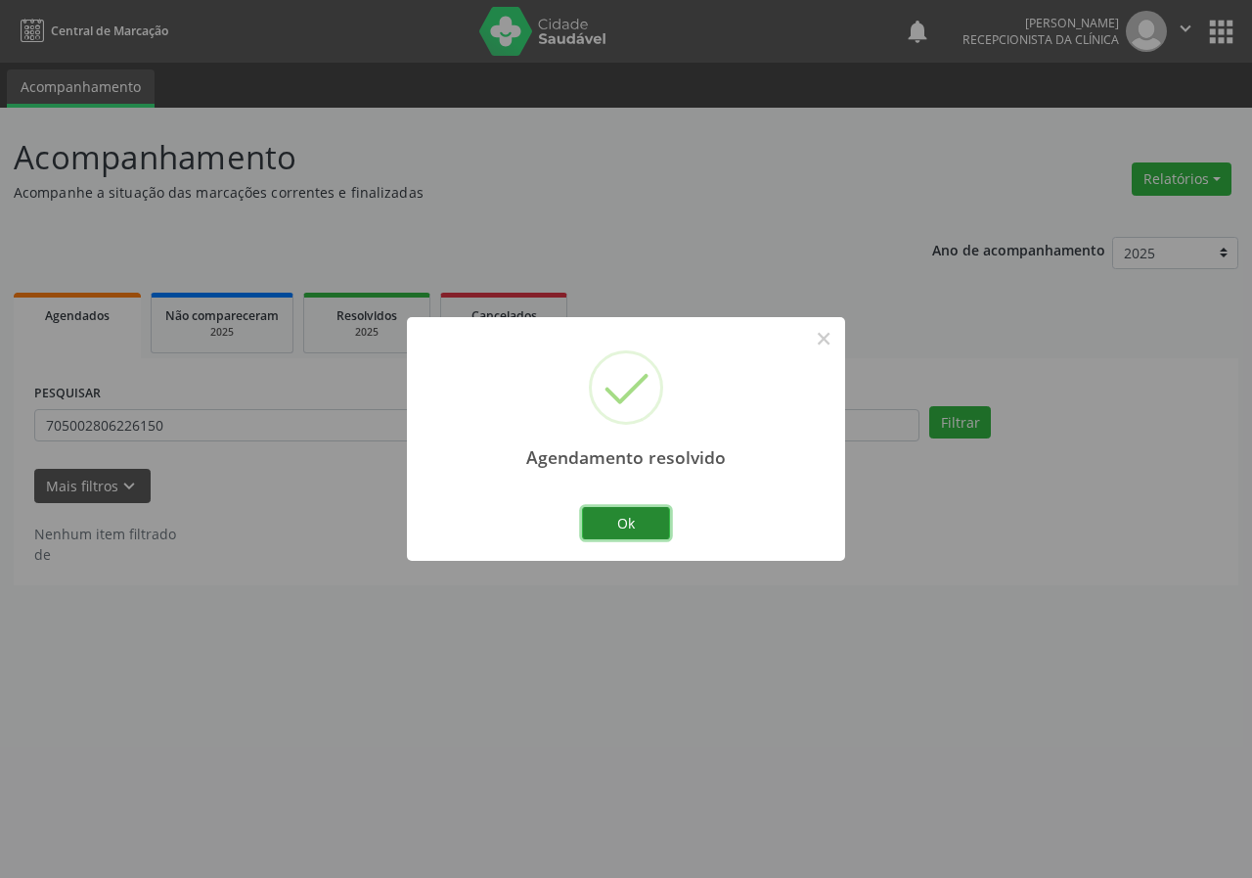
click at [614, 523] on button "Ok" at bounding box center [626, 523] width 88 height 33
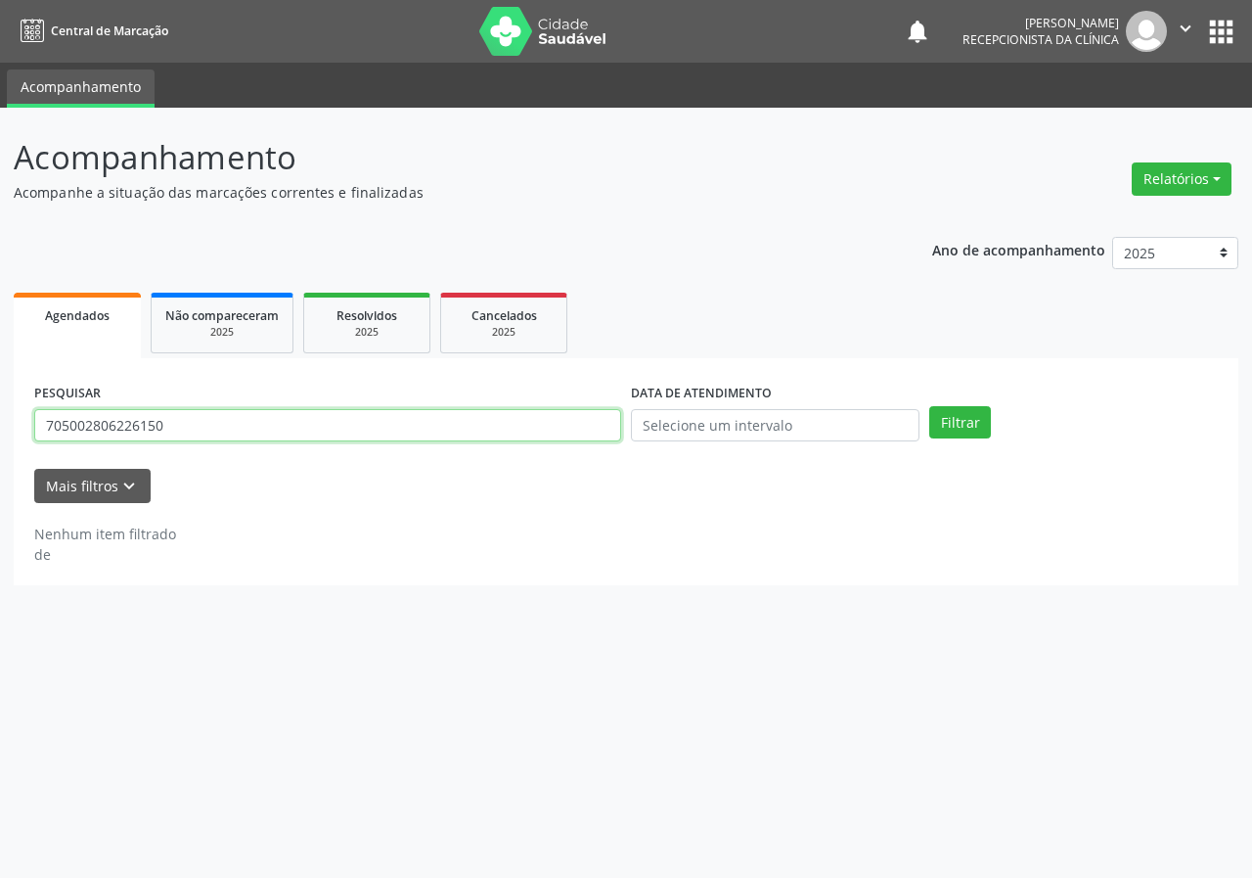
click at [422, 423] on input "705002806226150" at bounding box center [327, 425] width 587 height 33
type input "702008866524485"
click at [930, 406] on button "Filtrar" at bounding box center [961, 422] width 62 height 33
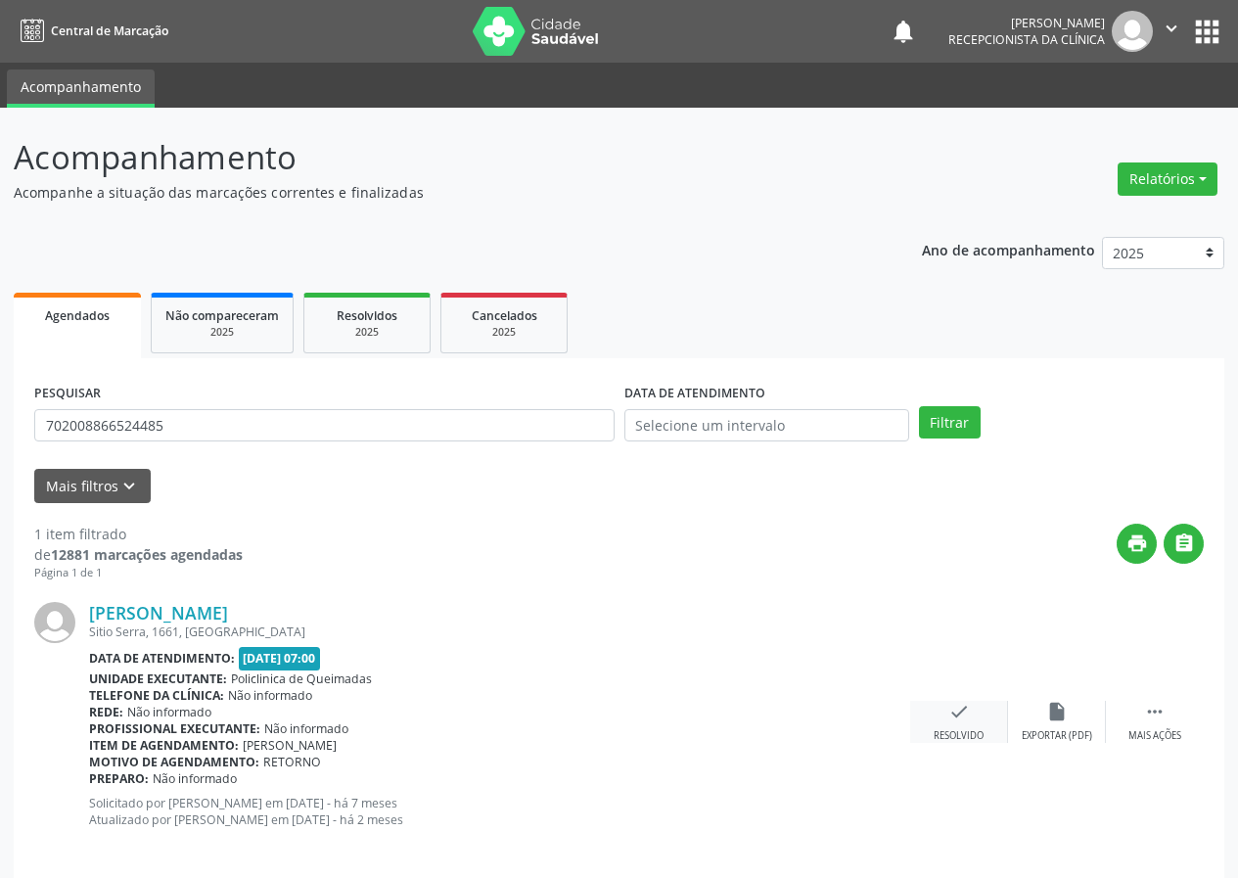
click at [948, 718] on icon "check" at bounding box center [959, 712] width 22 height 22
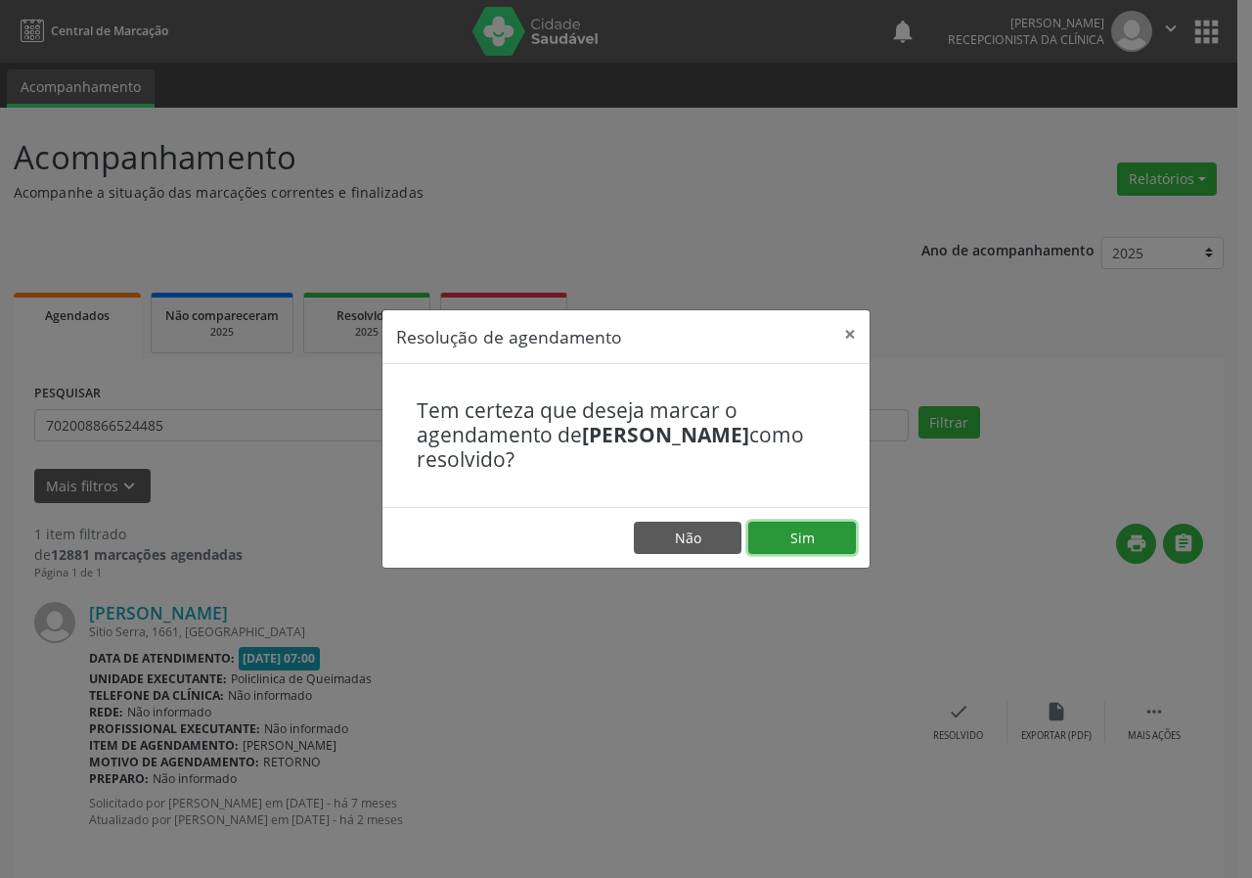
click at [839, 529] on button "Sim" at bounding box center [803, 538] width 108 height 33
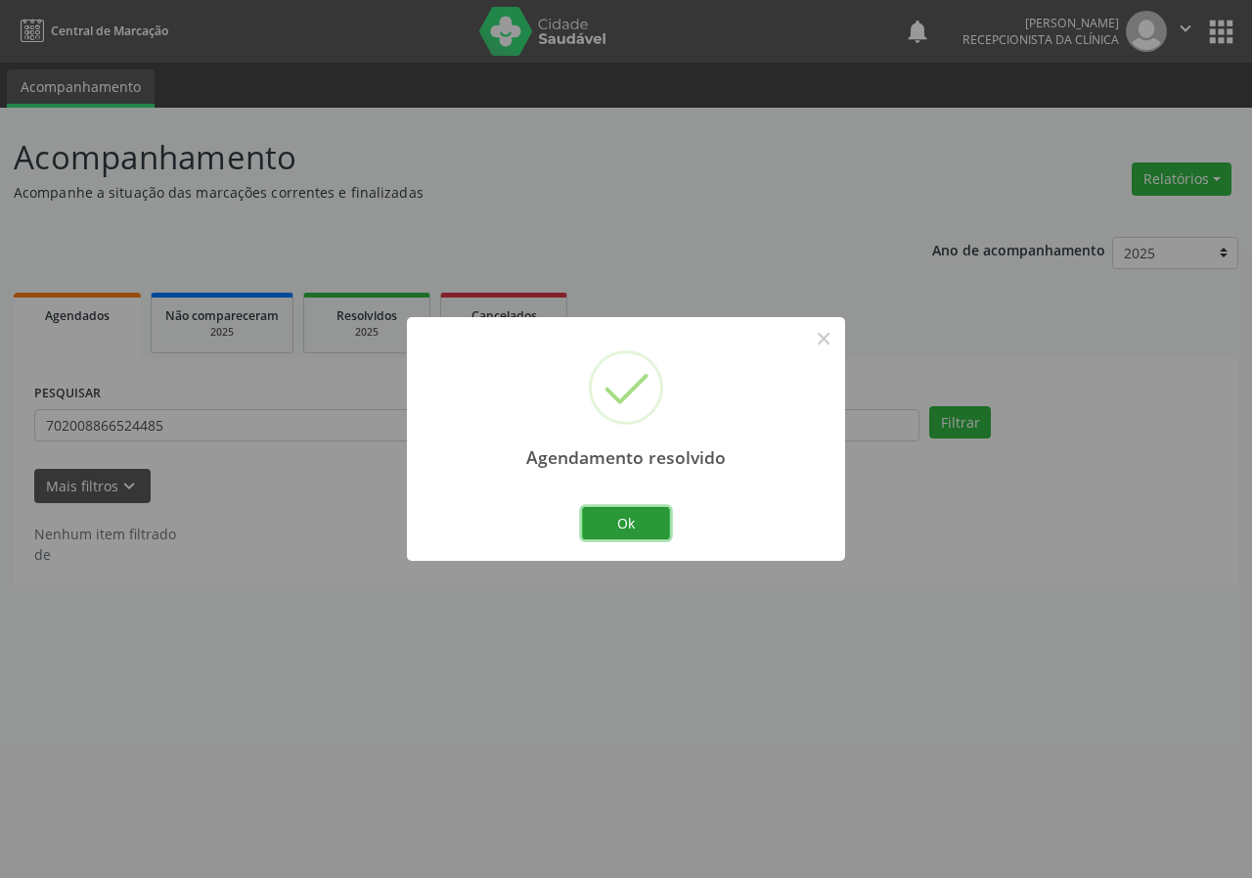
drag, startPoint x: 651, startPoint y: 517, endPoint x: 569, endPoint y: 487, distance: 86.4
click at [650, 516] on button "Ok" at bounding box center [626, 523] width 88 height 33
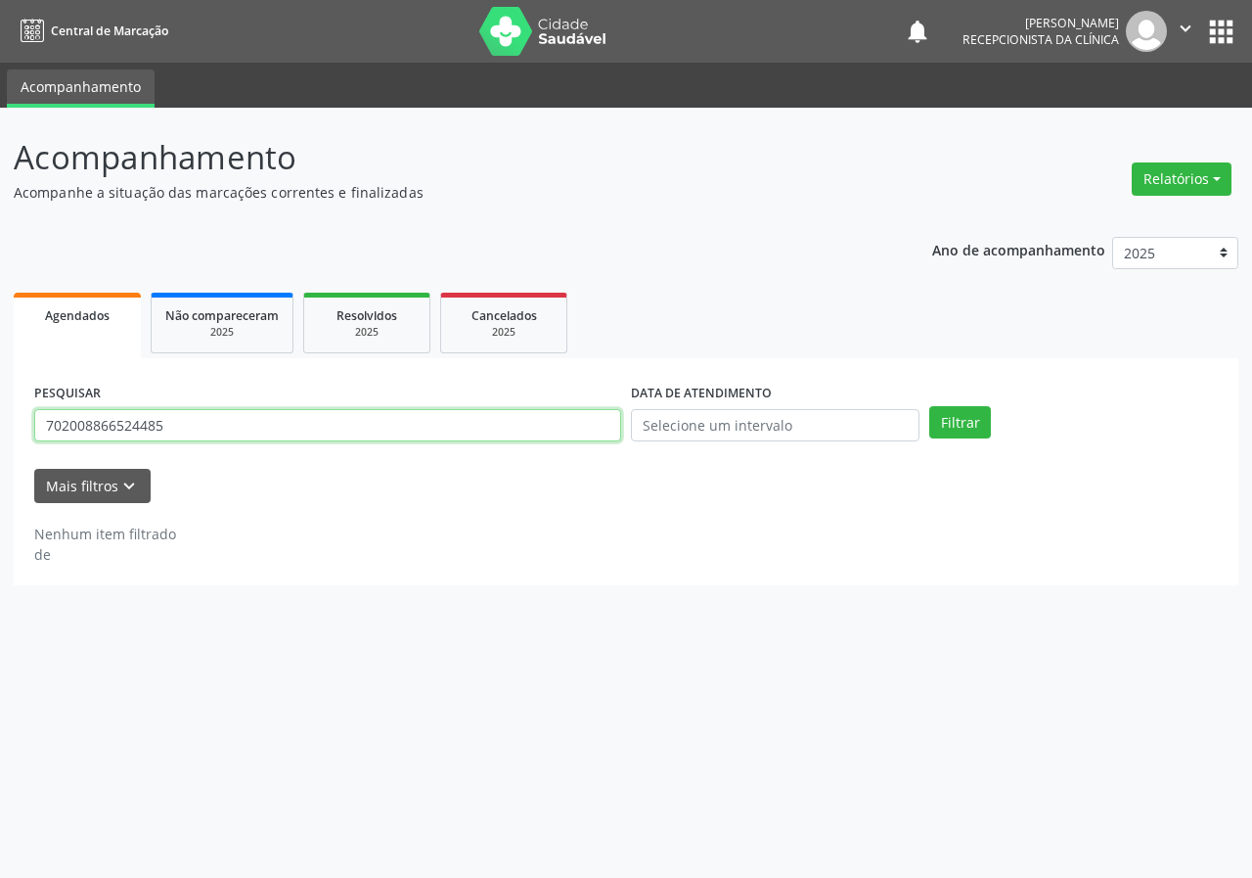
click at [444, 423] on input "702008866524485" at bounding box center [327, 425] width 587 height 33
type input "703404267595211"
click at [930, 406] on button "Filtrar" at bounding box center [961, 422] width 62 height 33
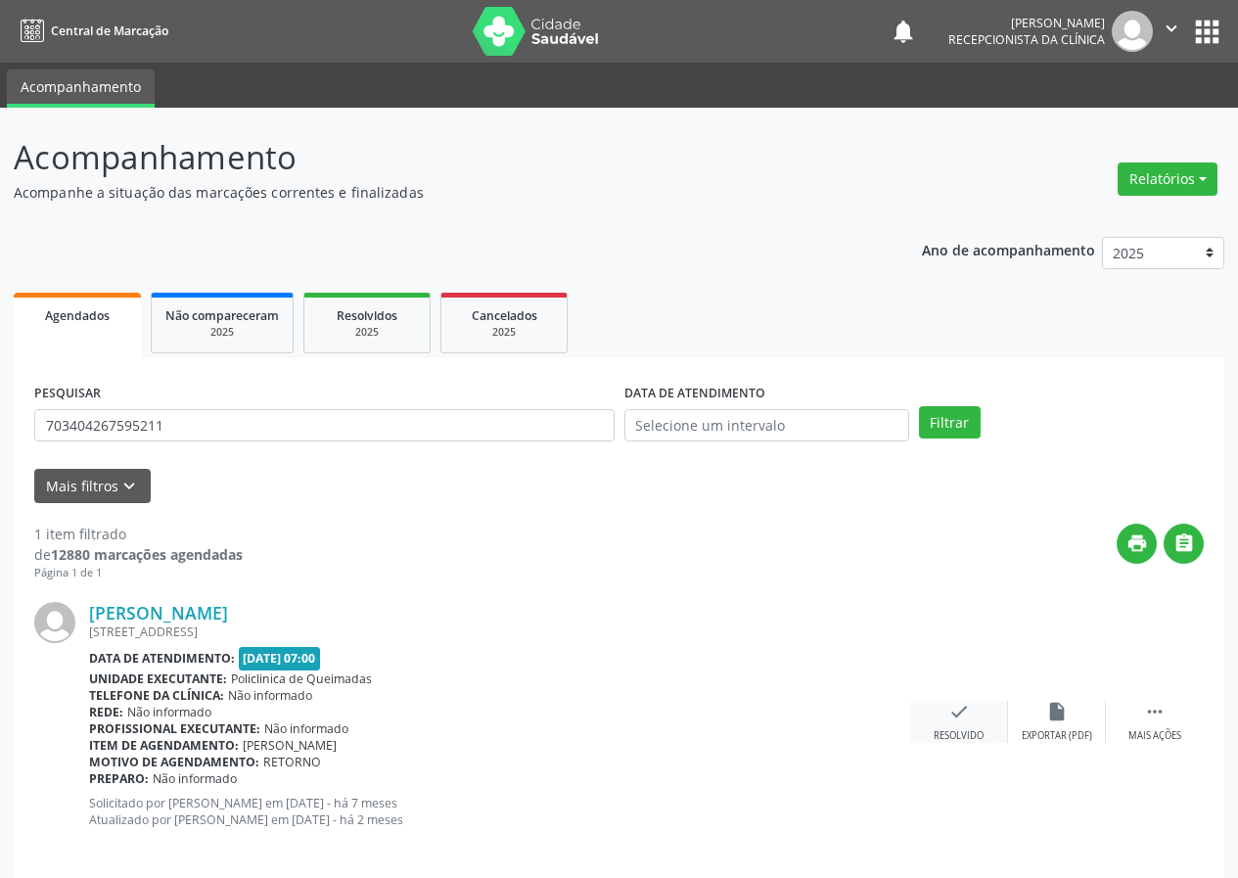
click at [944, 710] on div "check Resolvido" at bounding box center [959, 722] width 98 height 42
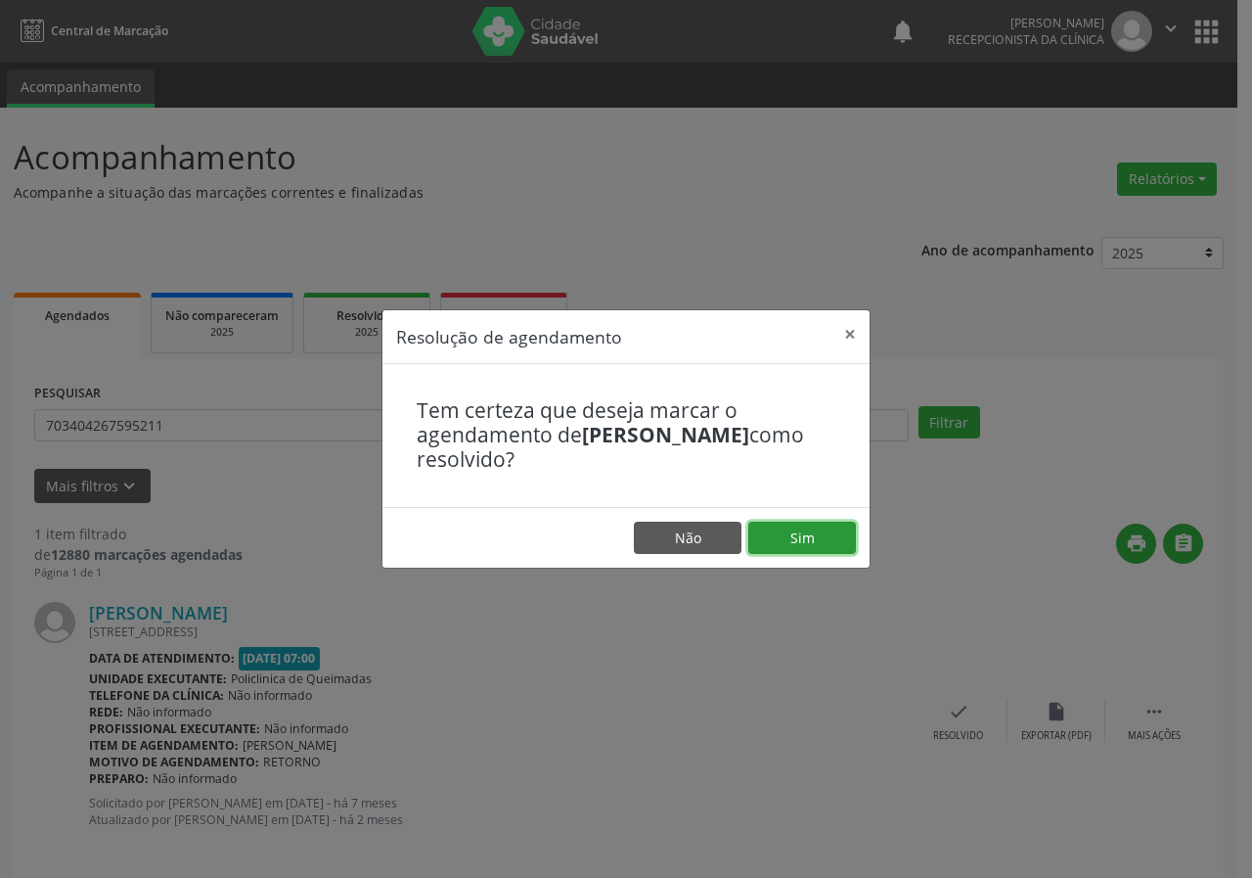
click at [827, 538] on button "Sim" at bounding box center [803, 538] width 108 height 33
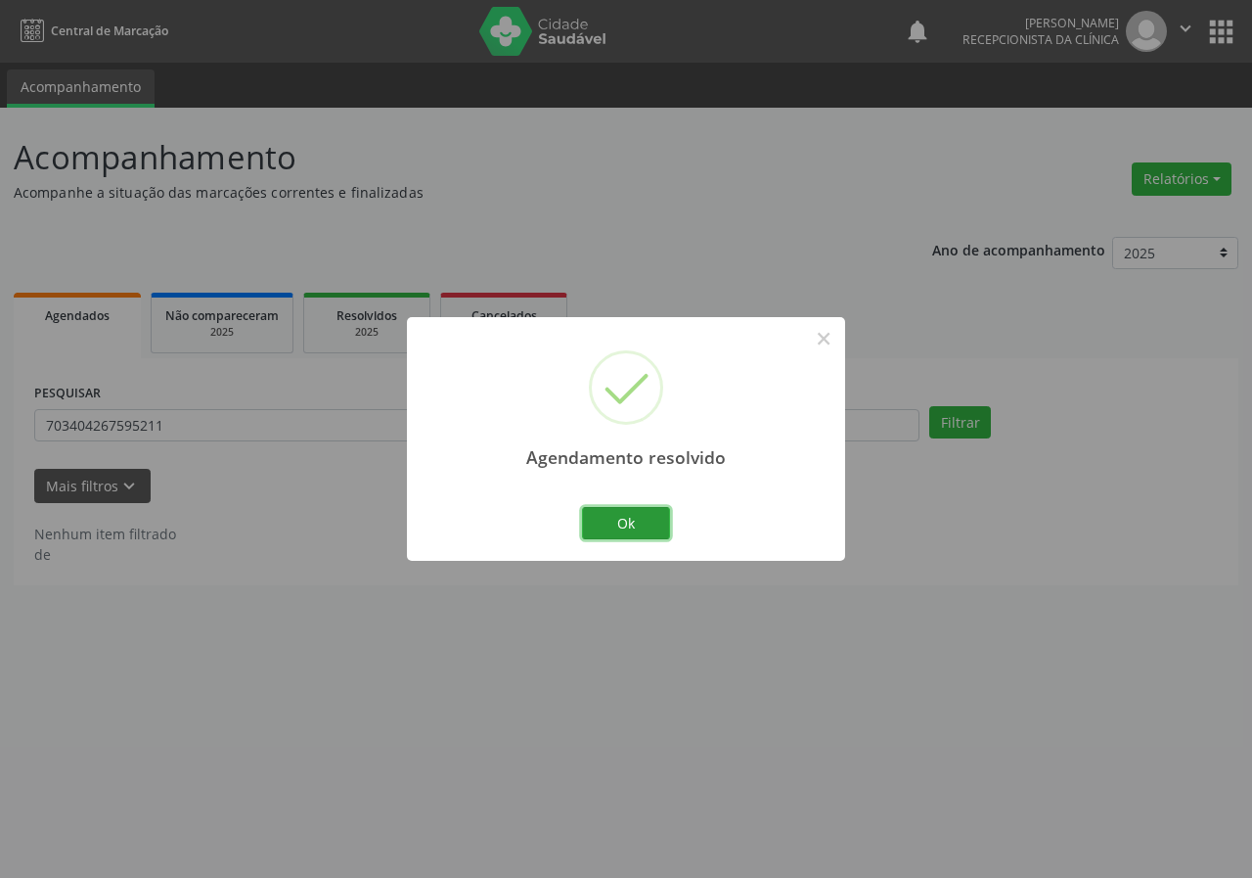
drag, startPoint x: 644, startPoint y: 510, endPoint x: 492, endPoint y: 465, distance: 158.2
click at [623, 501] on div "Agendamento resolvido × Ok Cancel" at bounding box center [626, 439] width 438 height 244
click at [625, 514] on button "Ok" at bounding box center [626, 523] width 88 height 33
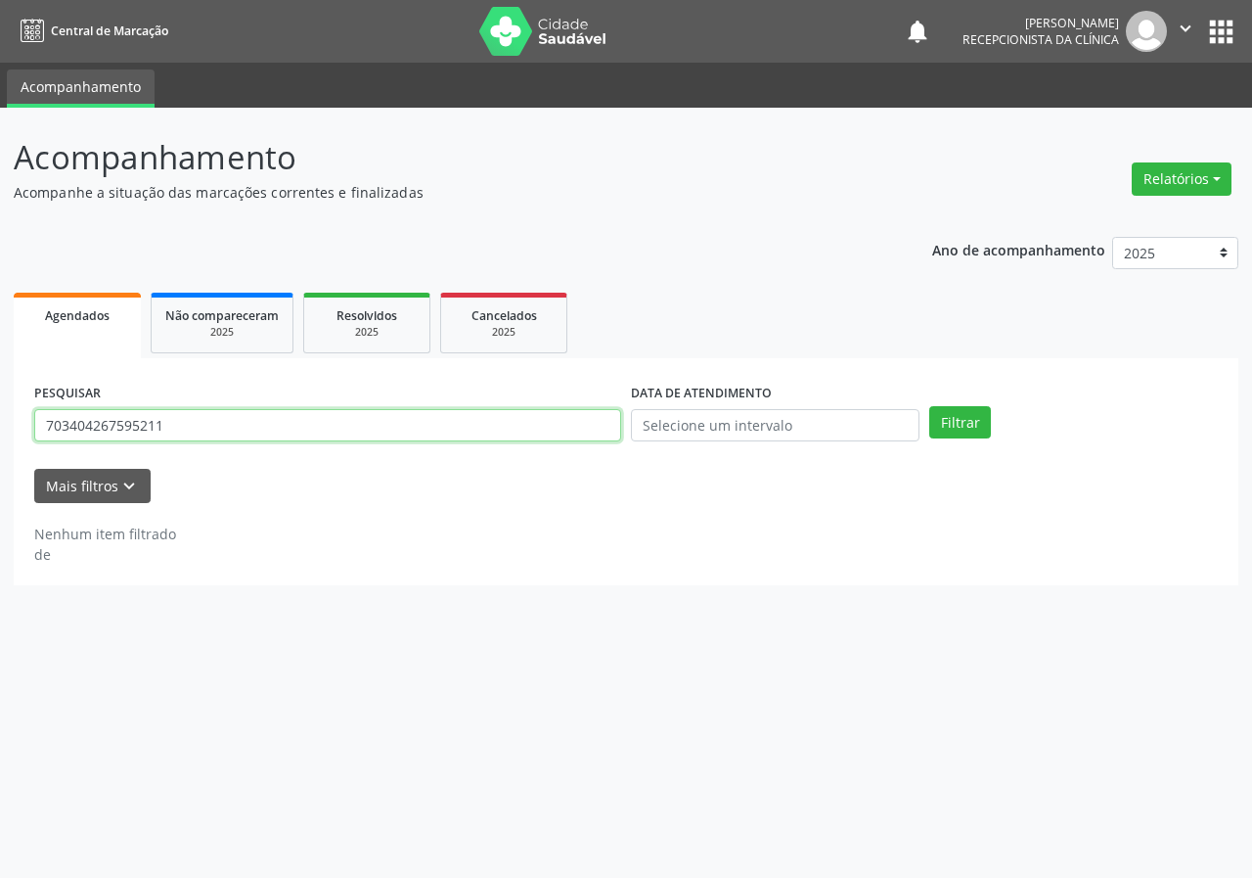
click at [503, 429] on input "703404267595211" at bounding box center [327, 425] width 587 height 33
type input "700404451961042"
click at [930, 406] on button "Filtrar" at bounding box center [961, 422] width 62 height 33
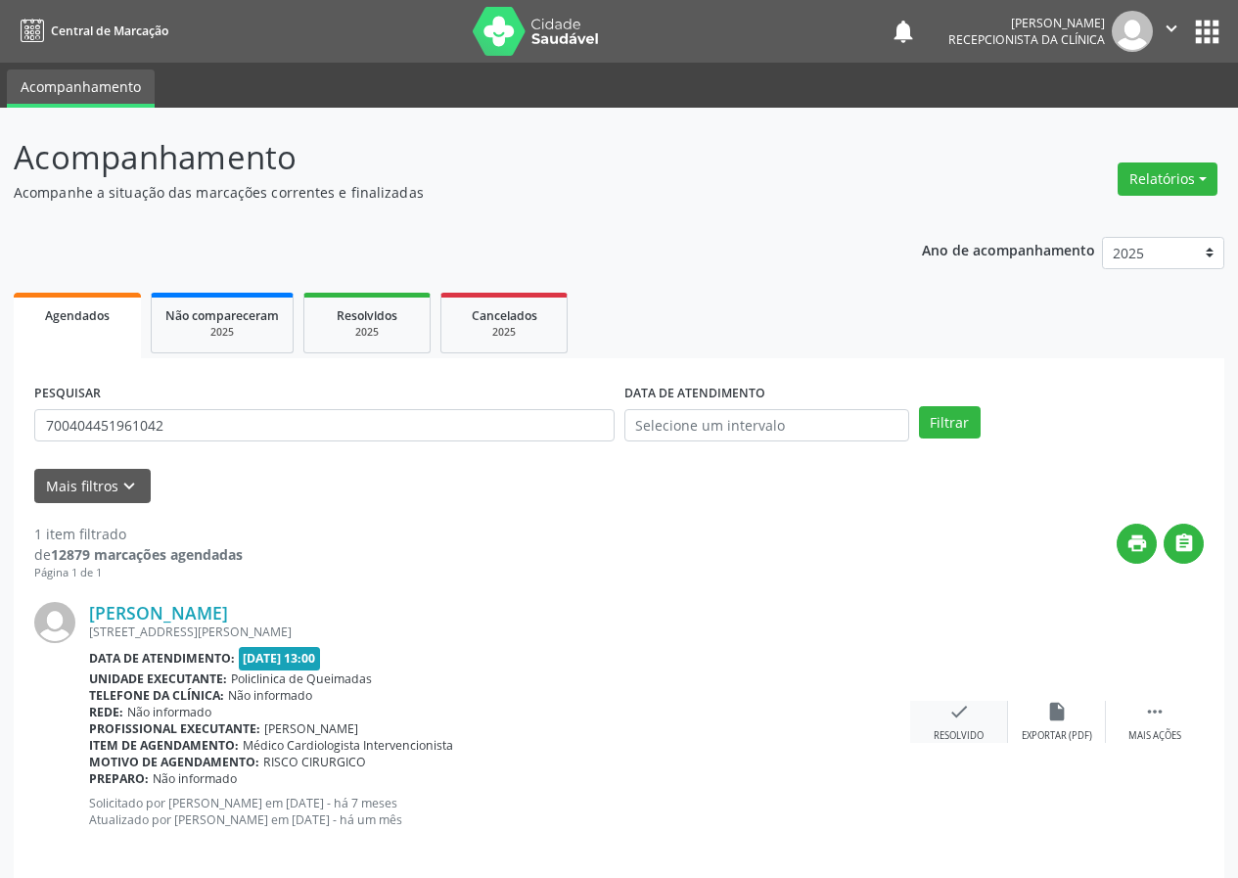
click at [965, 715] on icon "check" at bounding box center [959, 712] width 22 height 22
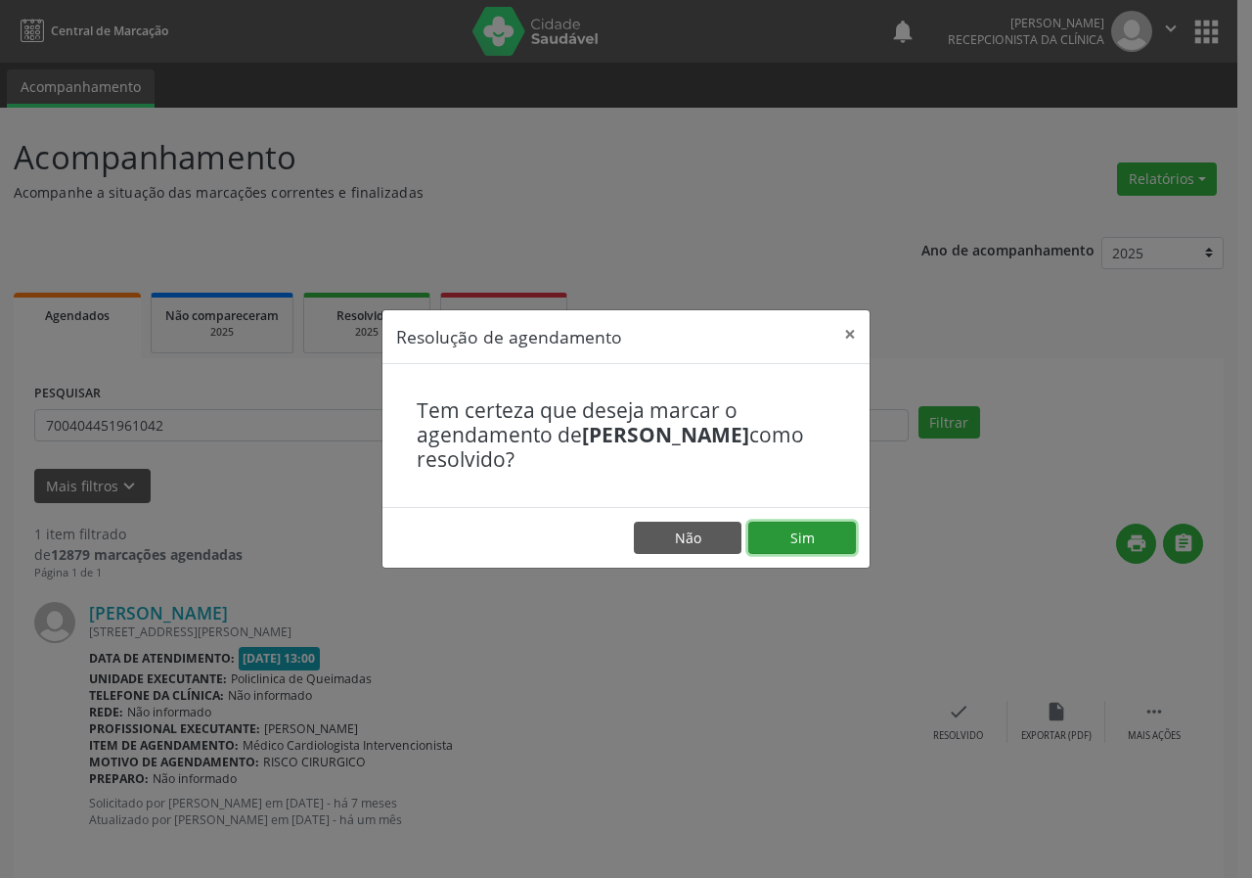
click at [808, 527] on button "Sim" at bounding box center [803, 538] width 108 height 33
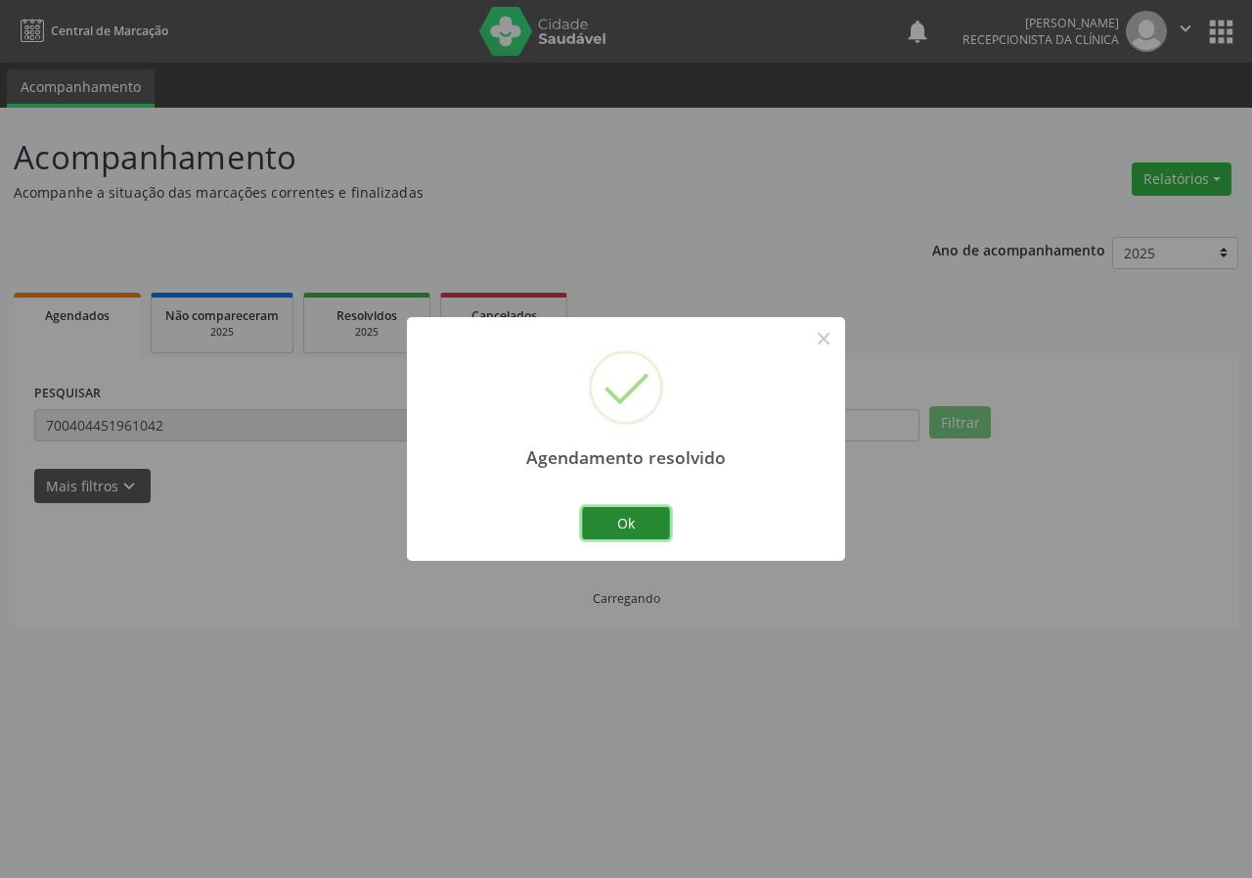
click at [606, 518] on button "Ok" at bounding box center [626, 523] width 88 height 33
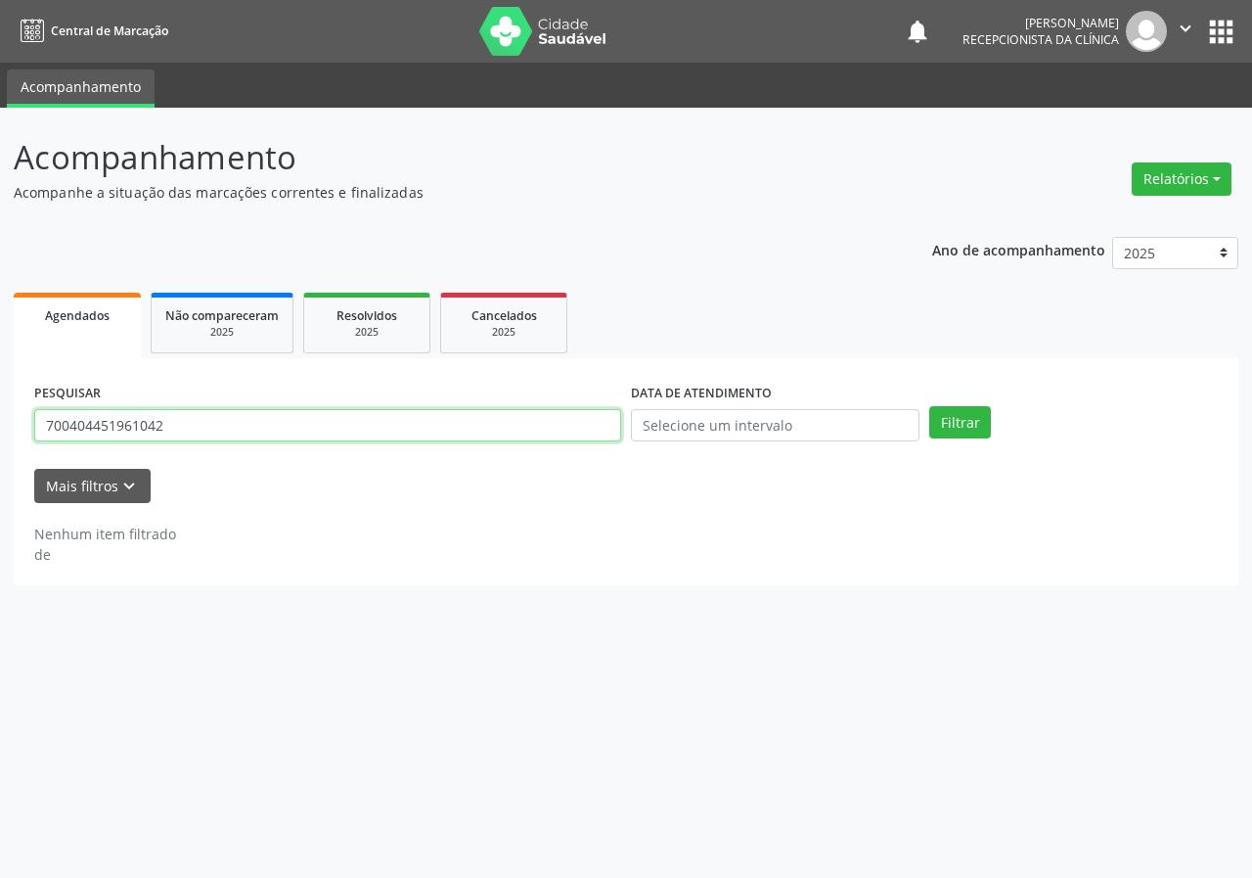
click at [540, 437] on input "700404451961042" at bounding box center [327, 425] width 587 height 33
type input "705202422660170"
click at [930, 406] on button "Filtrar" at bounding box center [961, 422] width 62 height 33
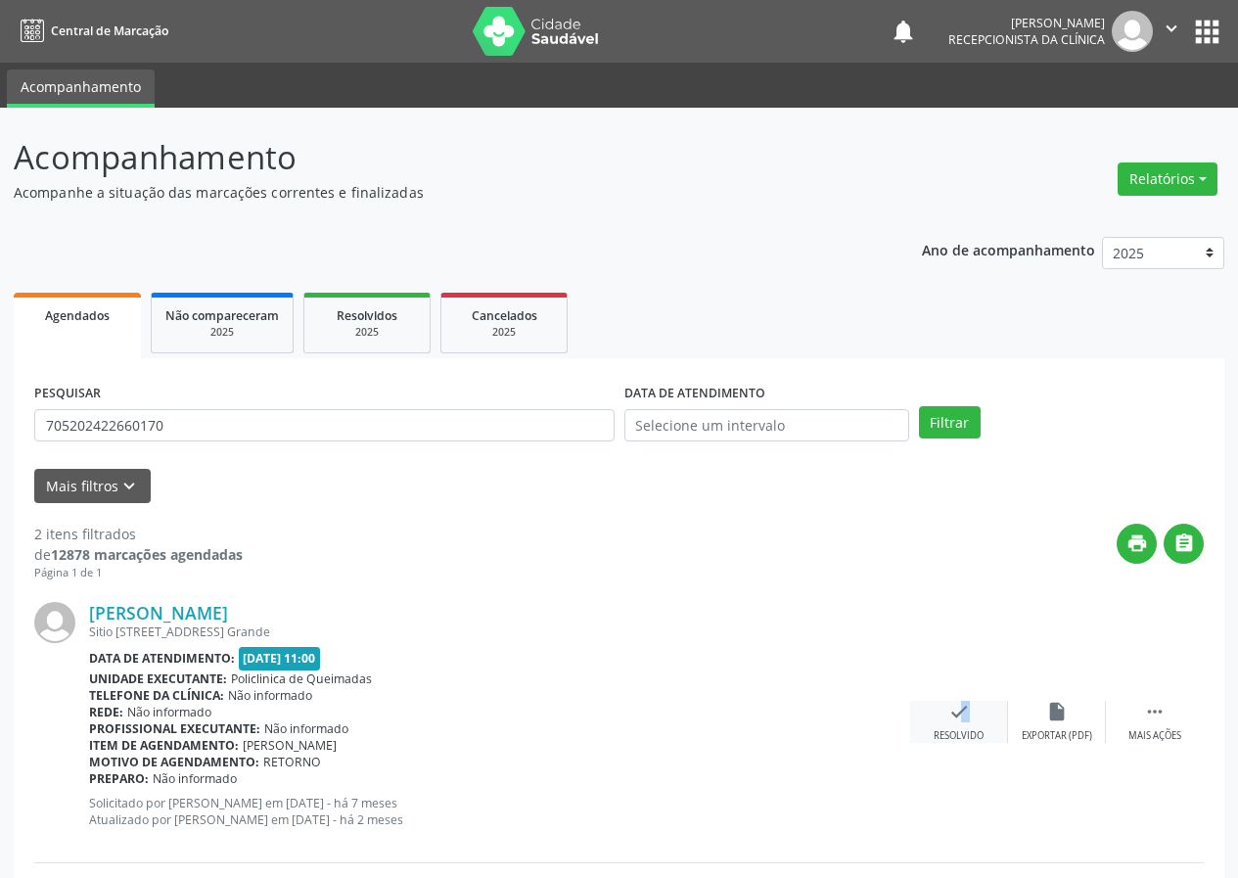
drag, startPoint x: 955, startPoint y: 710, endPoint x: 934, endPoint y: 706, distance: 20.9
click at [934, 706] on div "check Resolvido" at bounding box center [959, 722] width 98 height 42
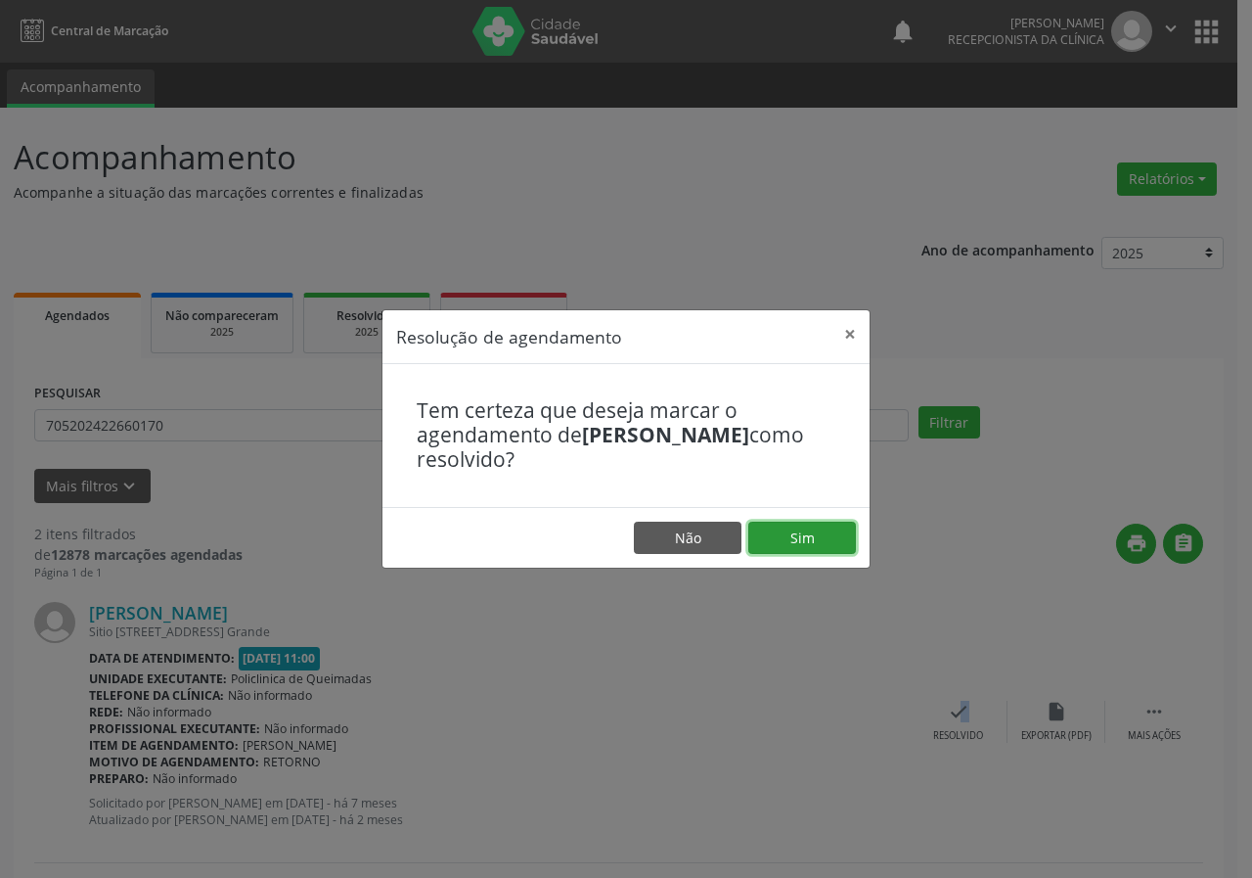
click at [800, 536] on button "Sim" at bounding box center [803, 538] width 108 height 33
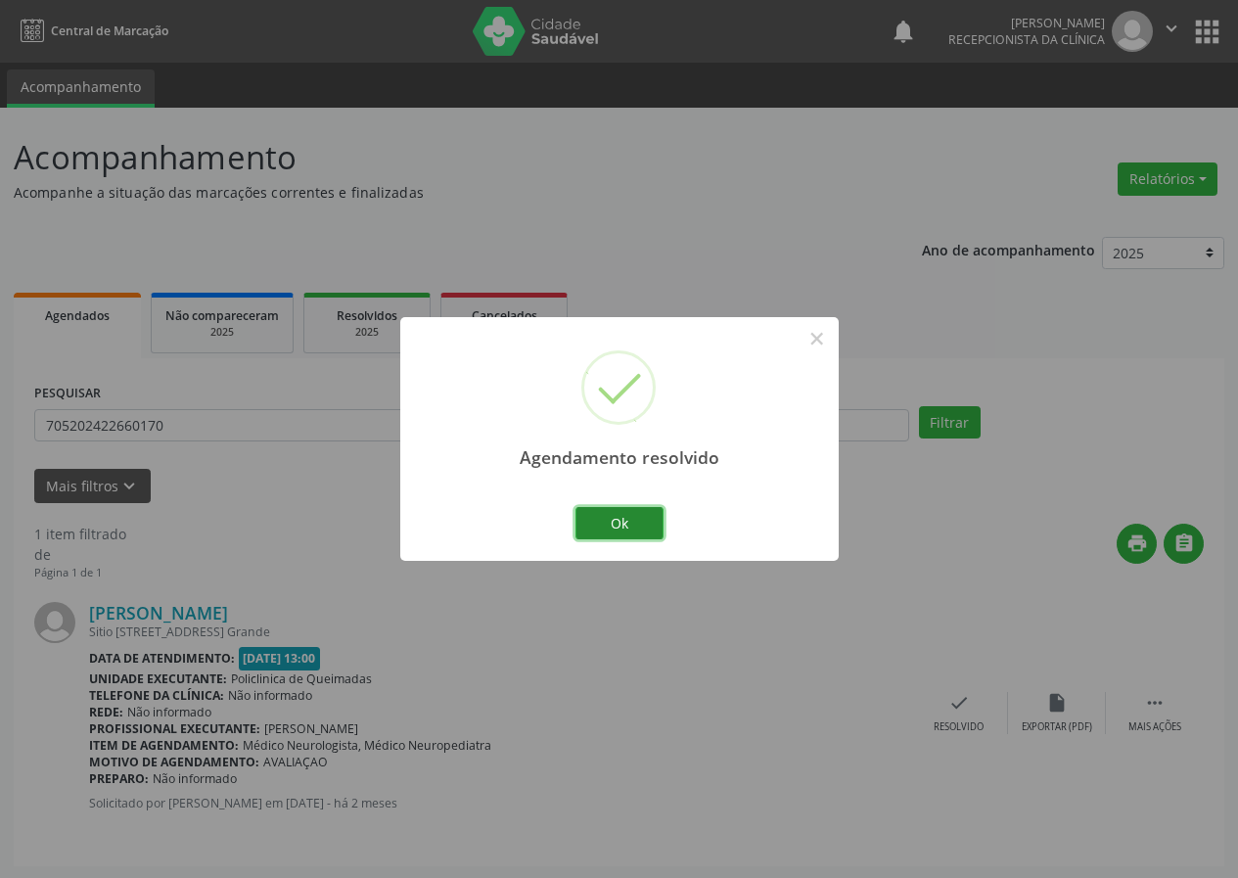
click at [625, 519] on button "Ok" at bounding box center [619, 523] width 88 height 33
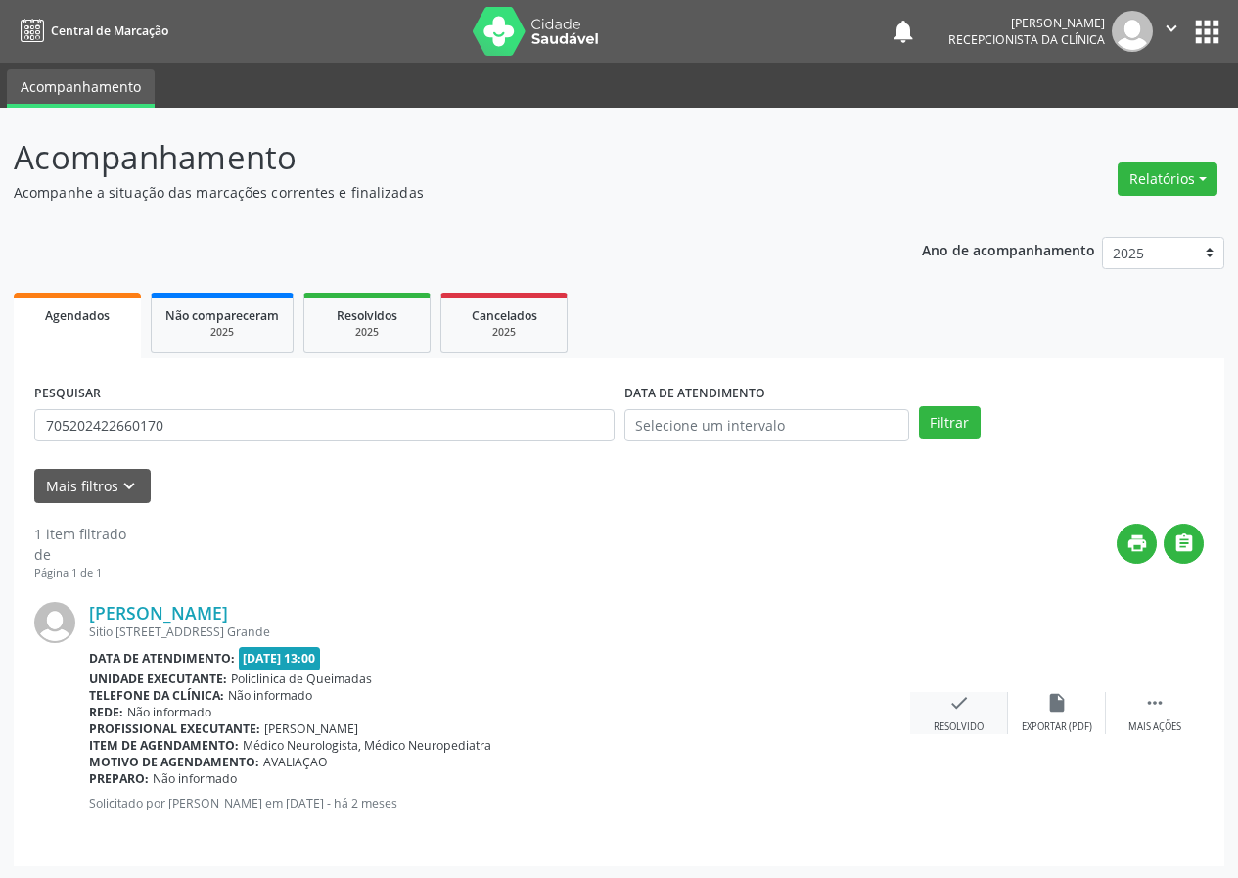
click at [966, 715] on div "check Resolvido" at bounding box center [959, 713] width 98 height 42
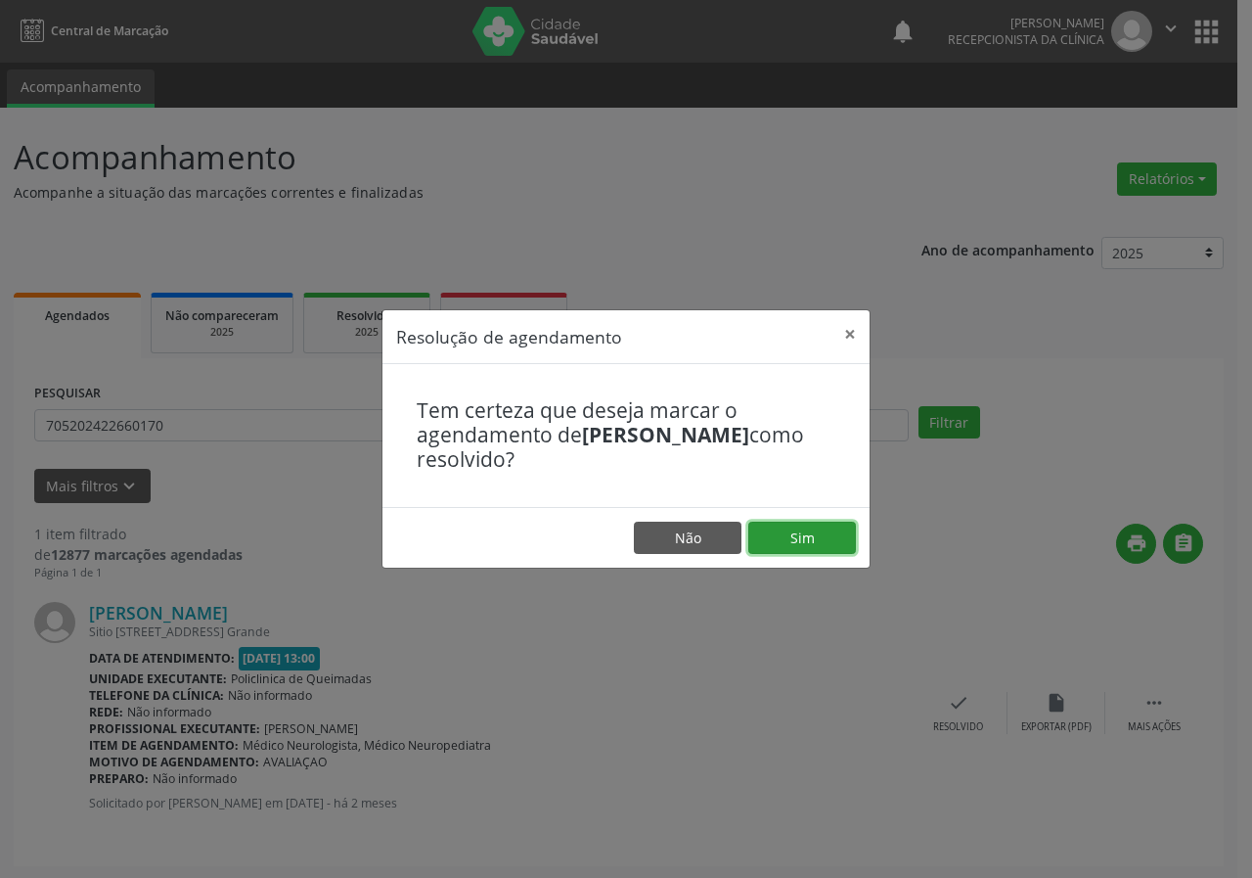
click at [823, 542] on button "Sim" at bounding box center [803, 538] width 108 height 33
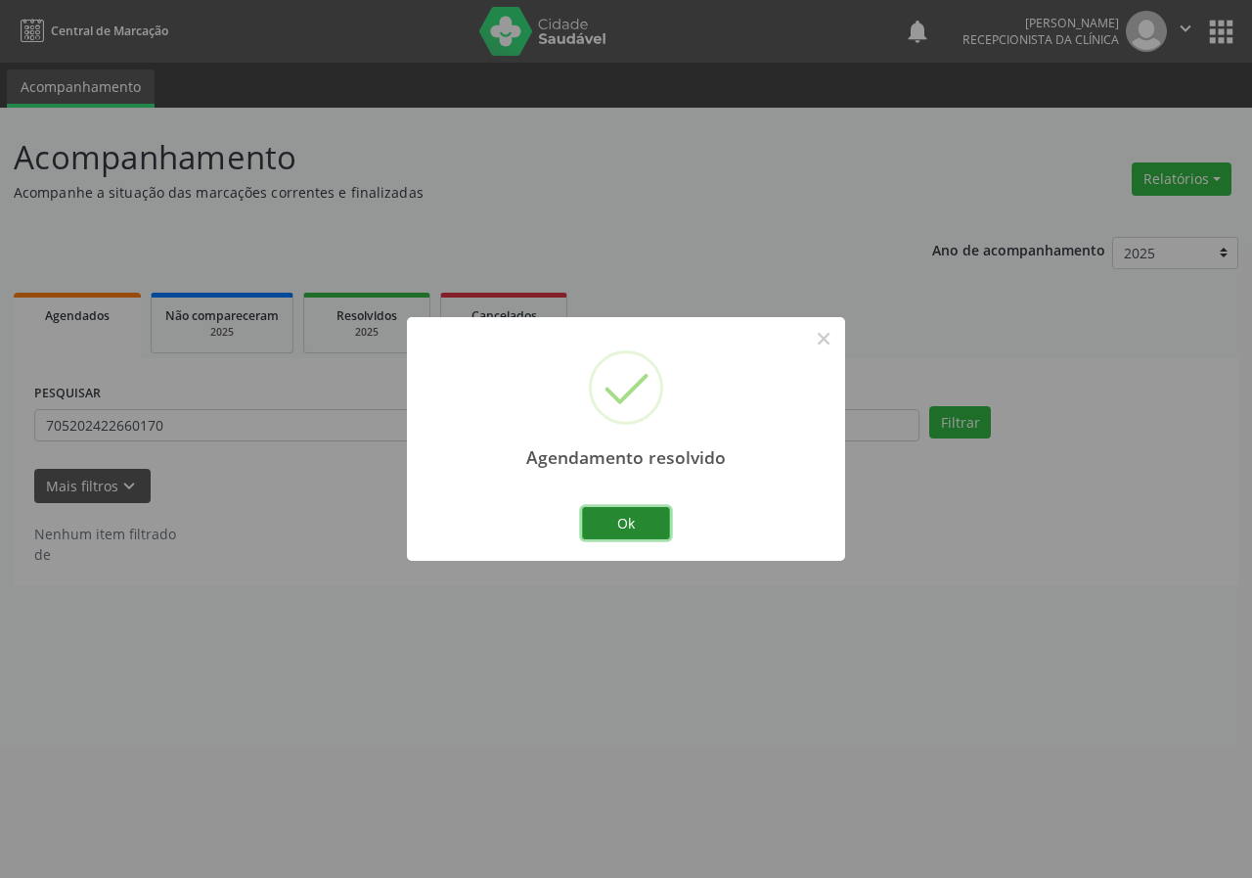
click at [642, 524] on button "Ok" at bounding box center [626, 523] width 88 height 33
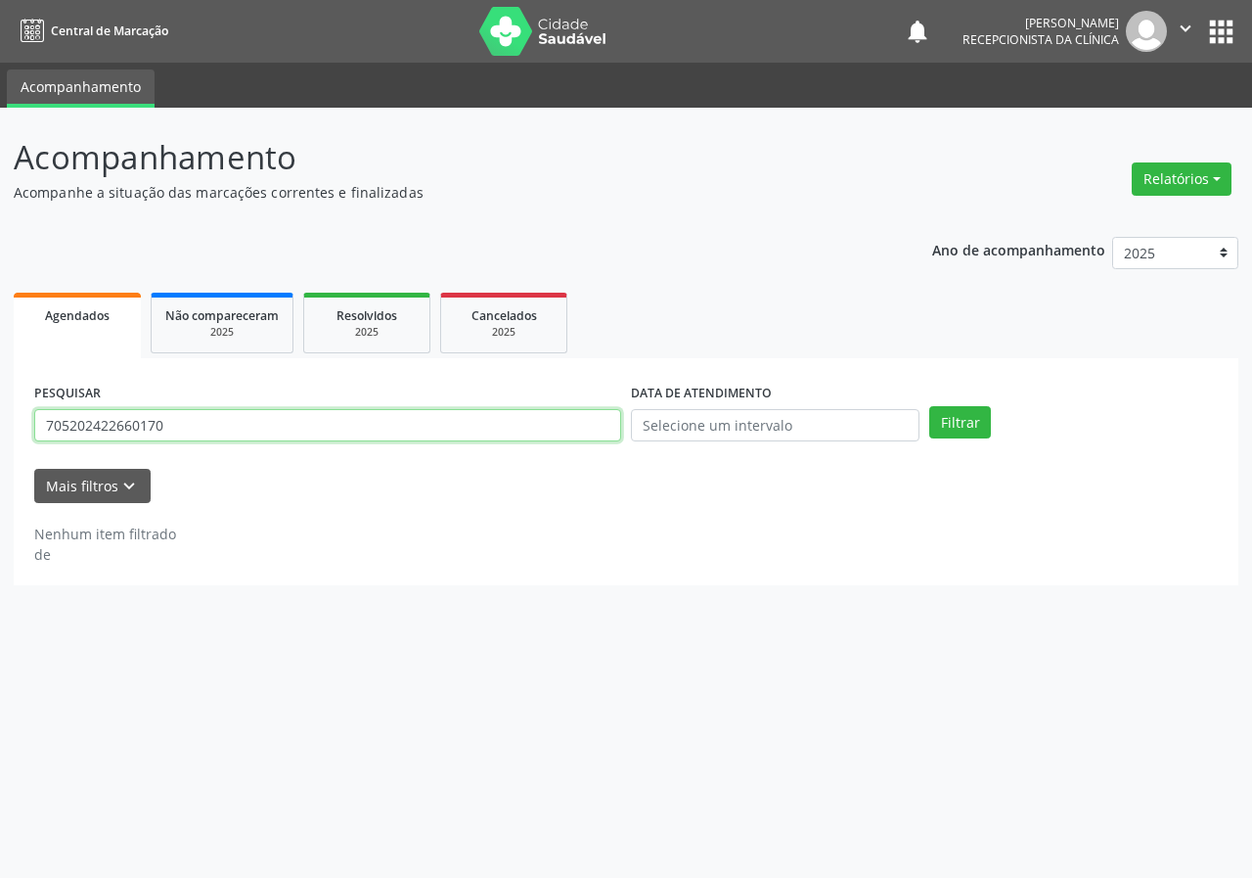
click at [560, 422] on input "705202422660170" at bounding box center [327, 425] width 587 height 33
type input "709207268328431"
click at [930, 406] on button "Filtrar" at bounding box center [961, 422] width 62 height 33
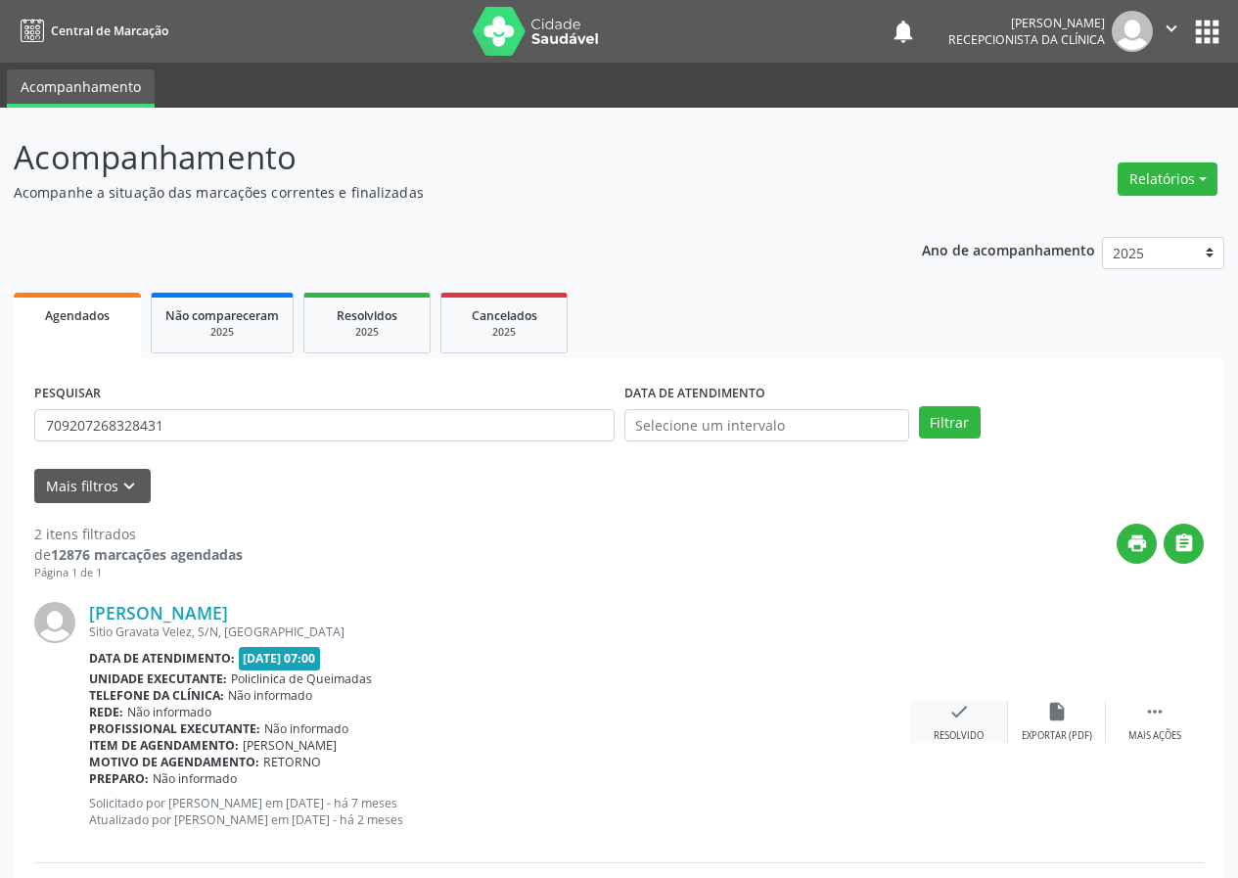
click at [971, 706] on div "check Resolvido" at bounding box center [959, 722] width 98 height 42
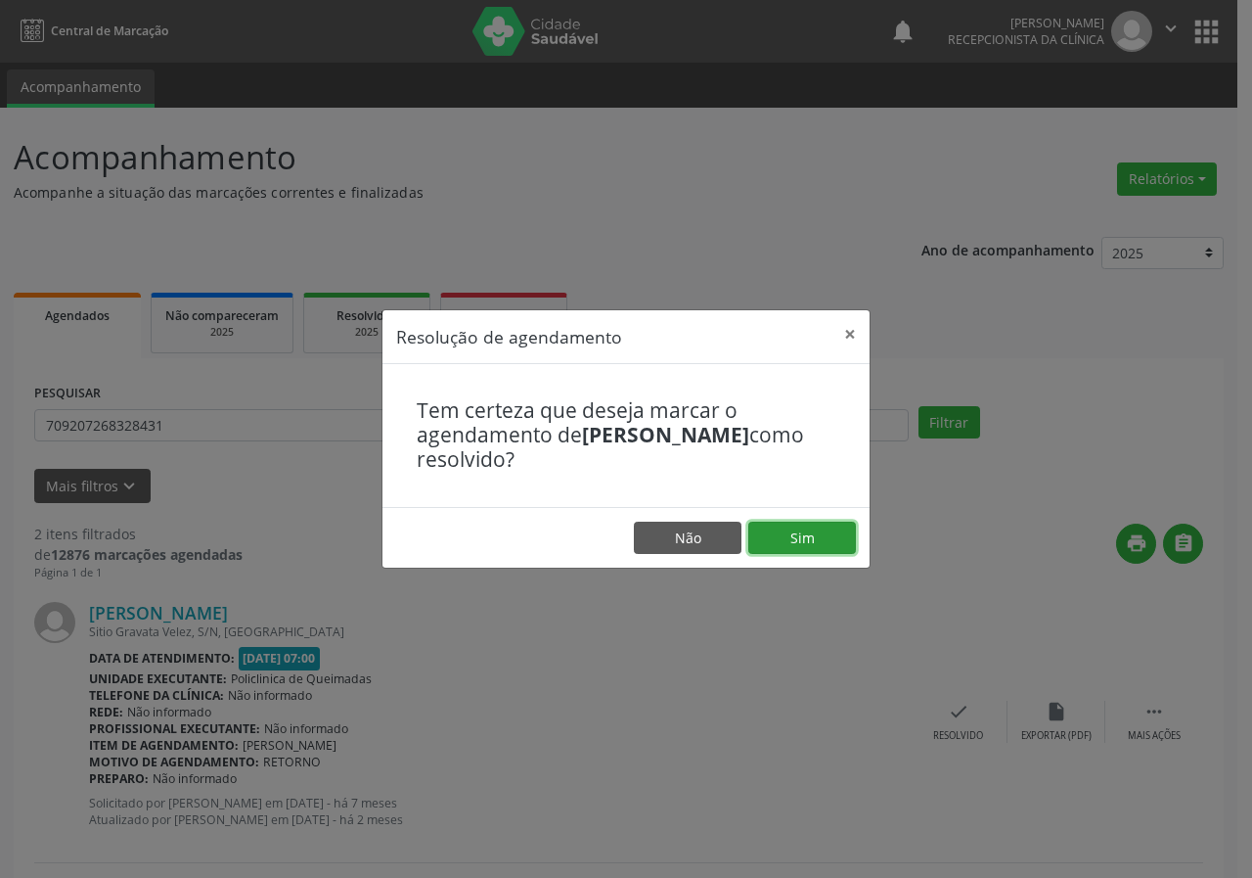
click at [807, 523] on button "Sim" at bounding box center [803, 538] width 108 height 33
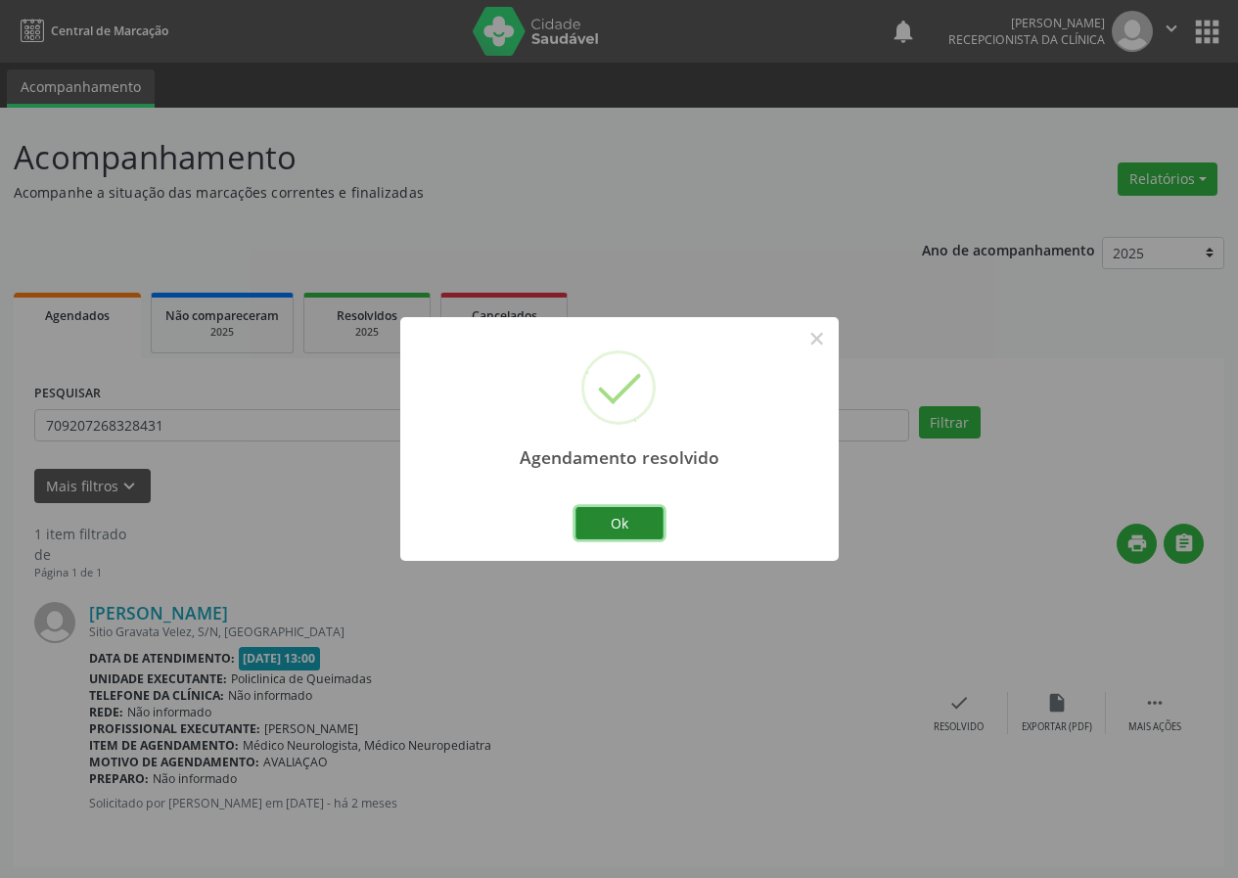
click at [638, 528] on button "Ok" at bounding box center [619, 523] width 88 height 33
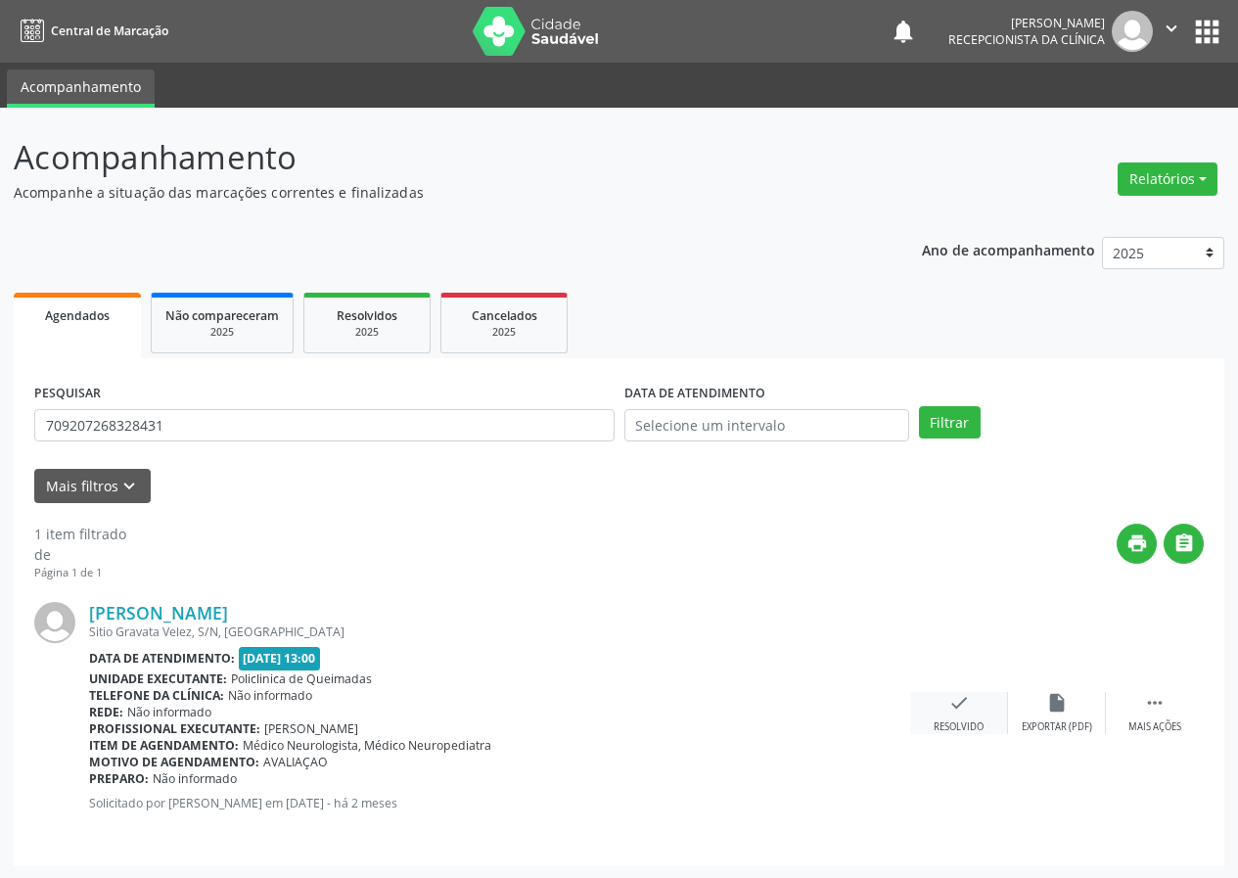
click at [948, 701] on icon "check" at bounding box center [959, 703] width 22 height 22
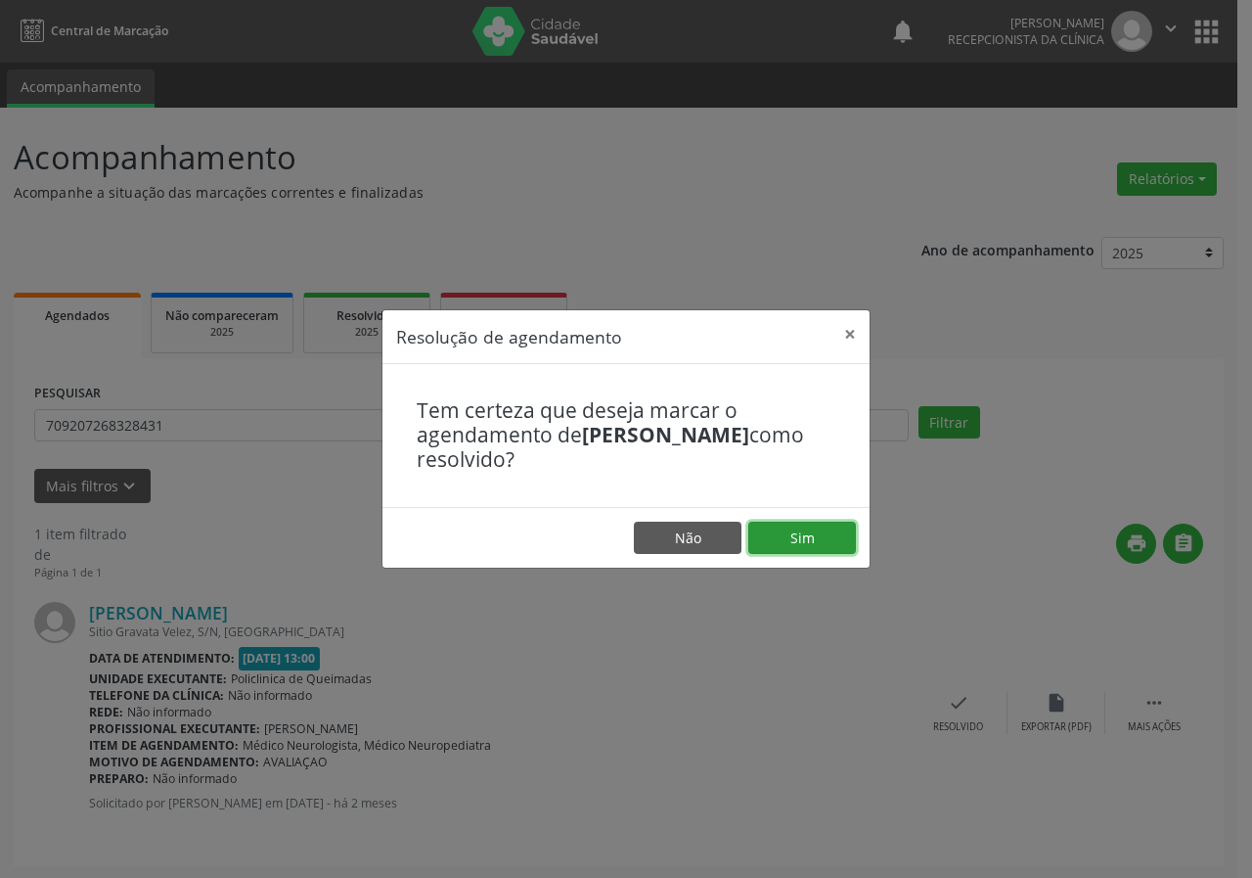
click at [834, 537] on button "Sim" at bounding box center [803, 538] width 108 height 33
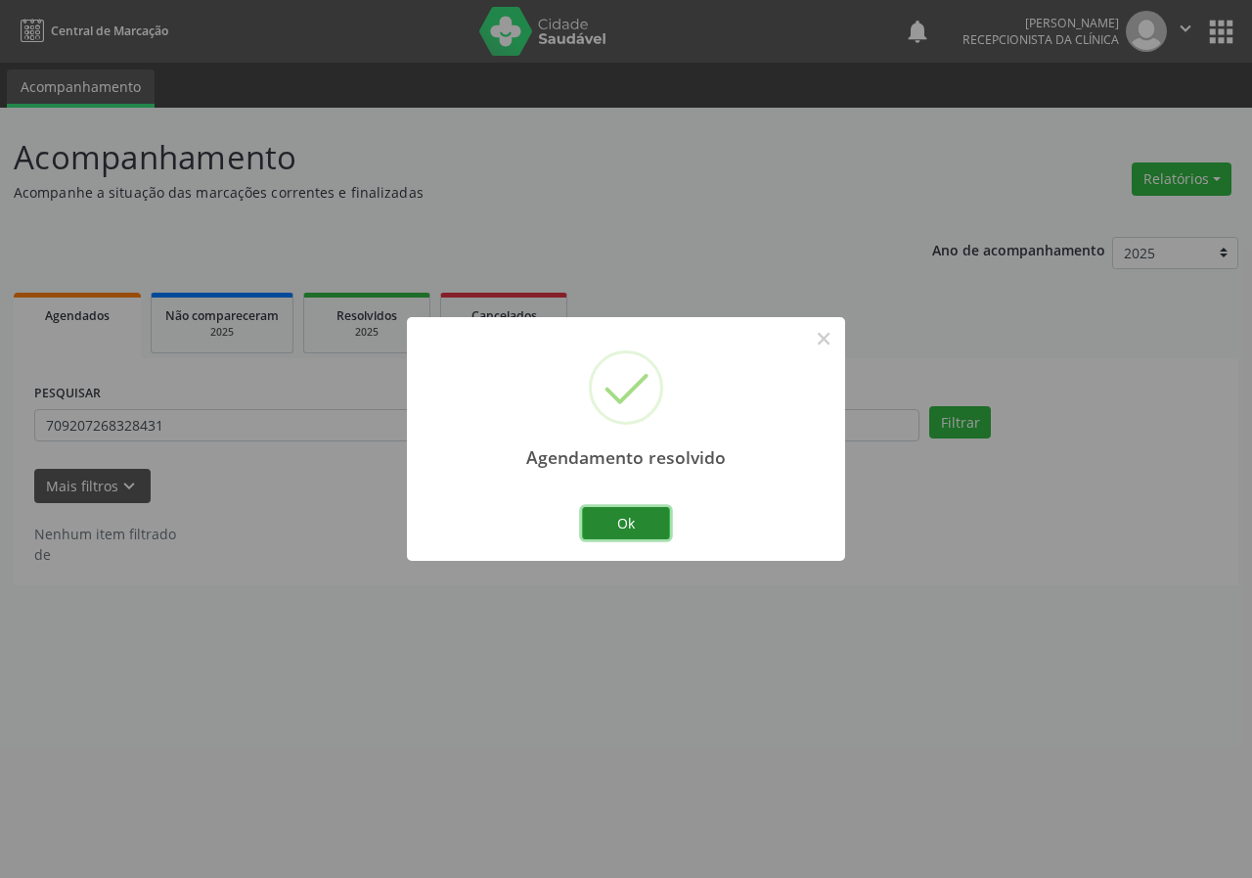
click at [655, 517] on button "Ok" at bounding box center [626, 523] width 88 height 33
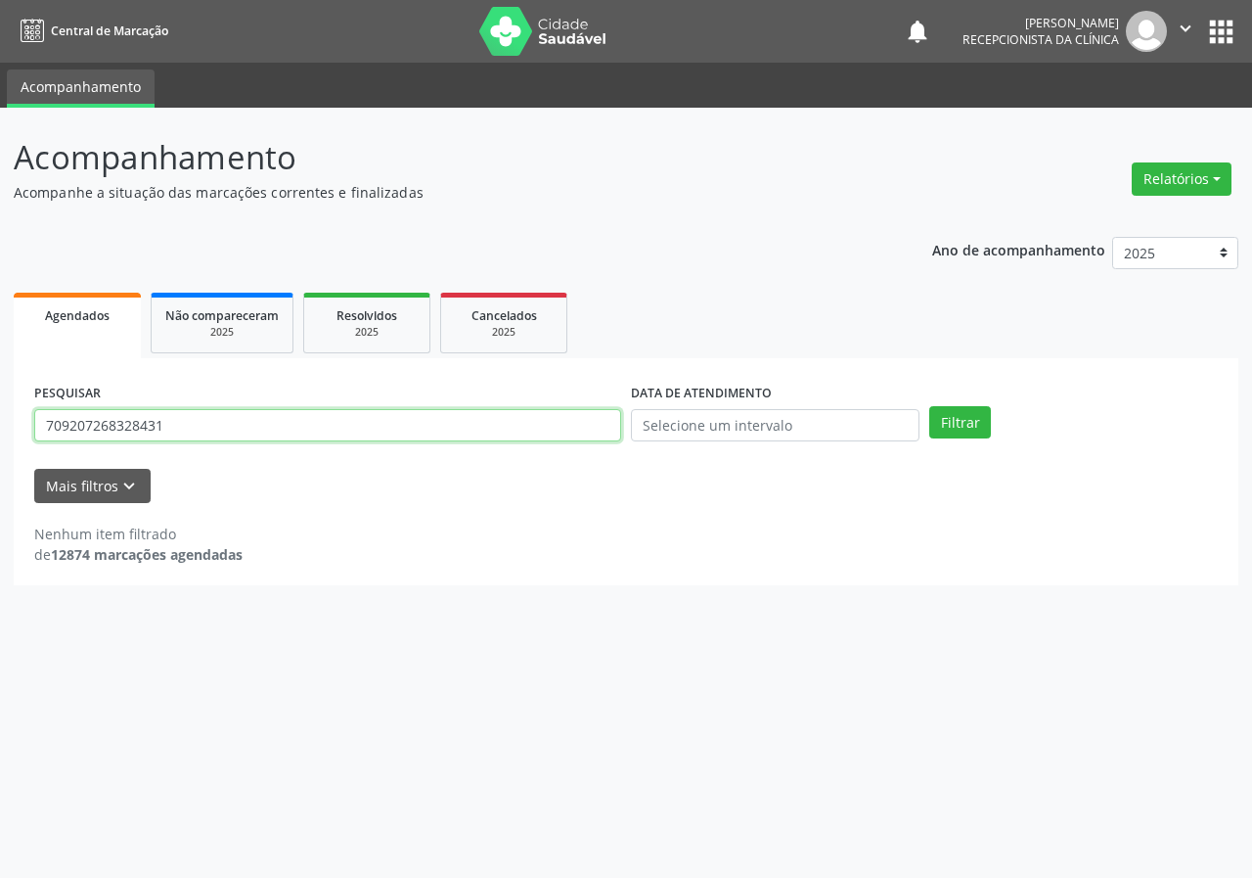
click at [542, 428] on input "709207268328431" at bounding box center [327, 425] width 587 height 33
type input "704806053266744"
click at [930, 406] on button "Filtrar" at bounding box center [961, 422] width 62 height 33
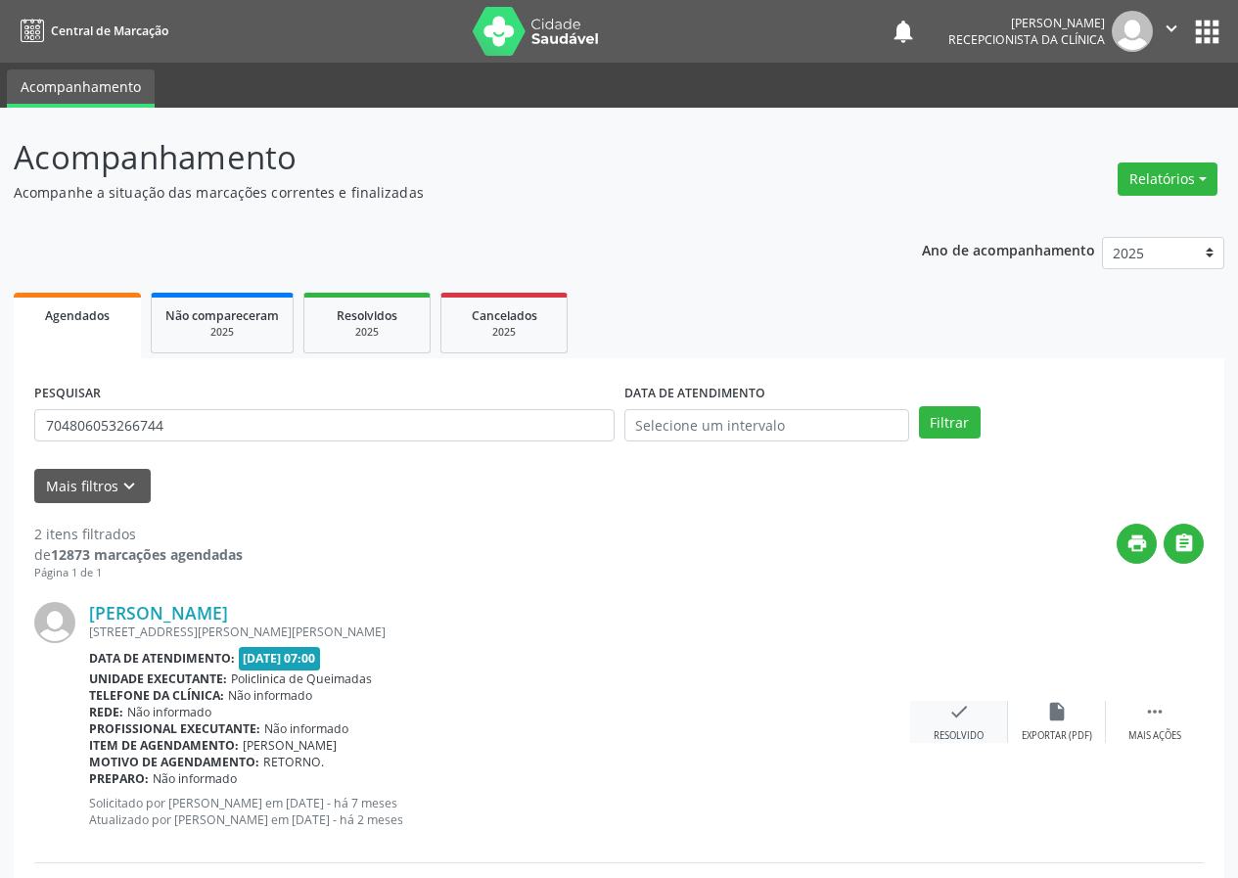
click at [954, 727] on div "check Resolvido" at bounding box center [959, 722] width 98 height 42
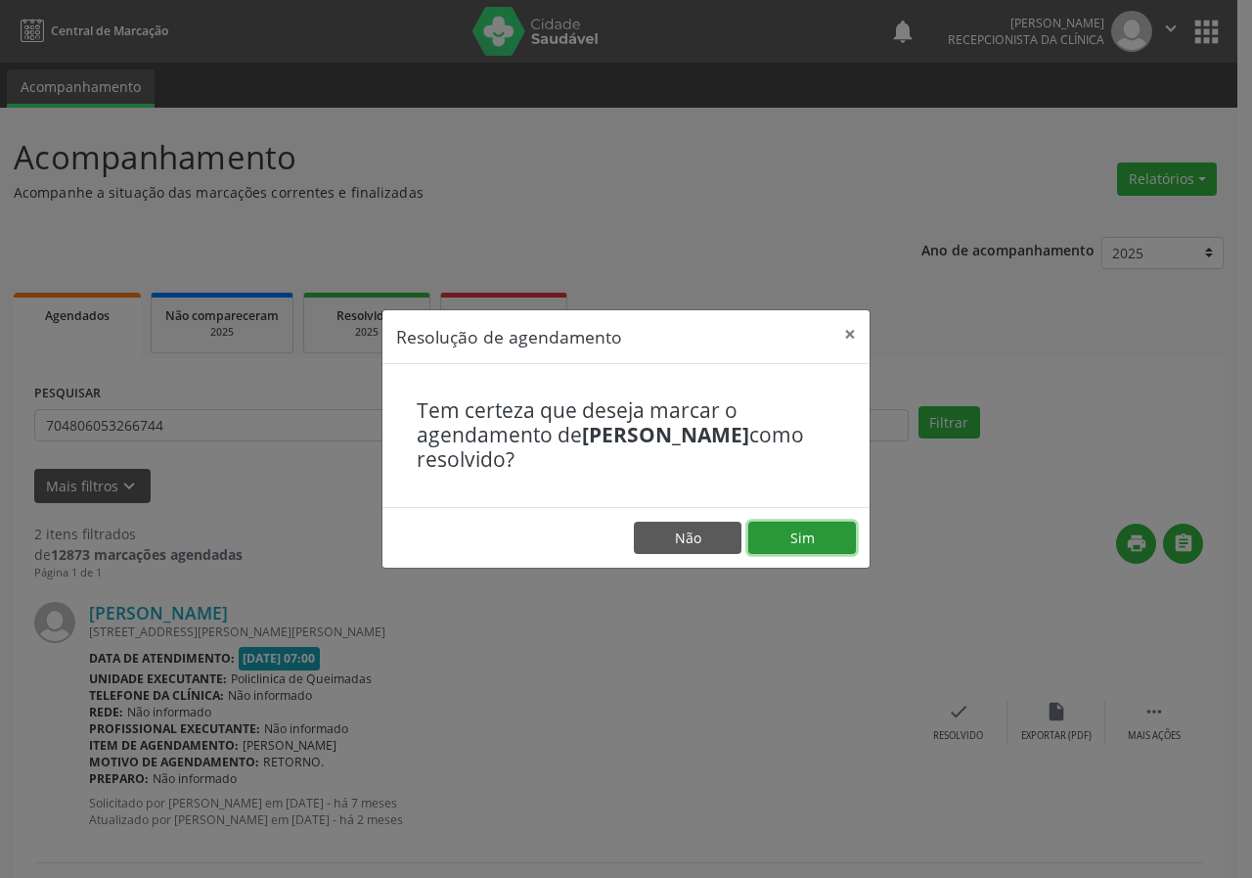
click at [832, 532] on button "Sim" at bounding box center [803, 538] width 108 height 33
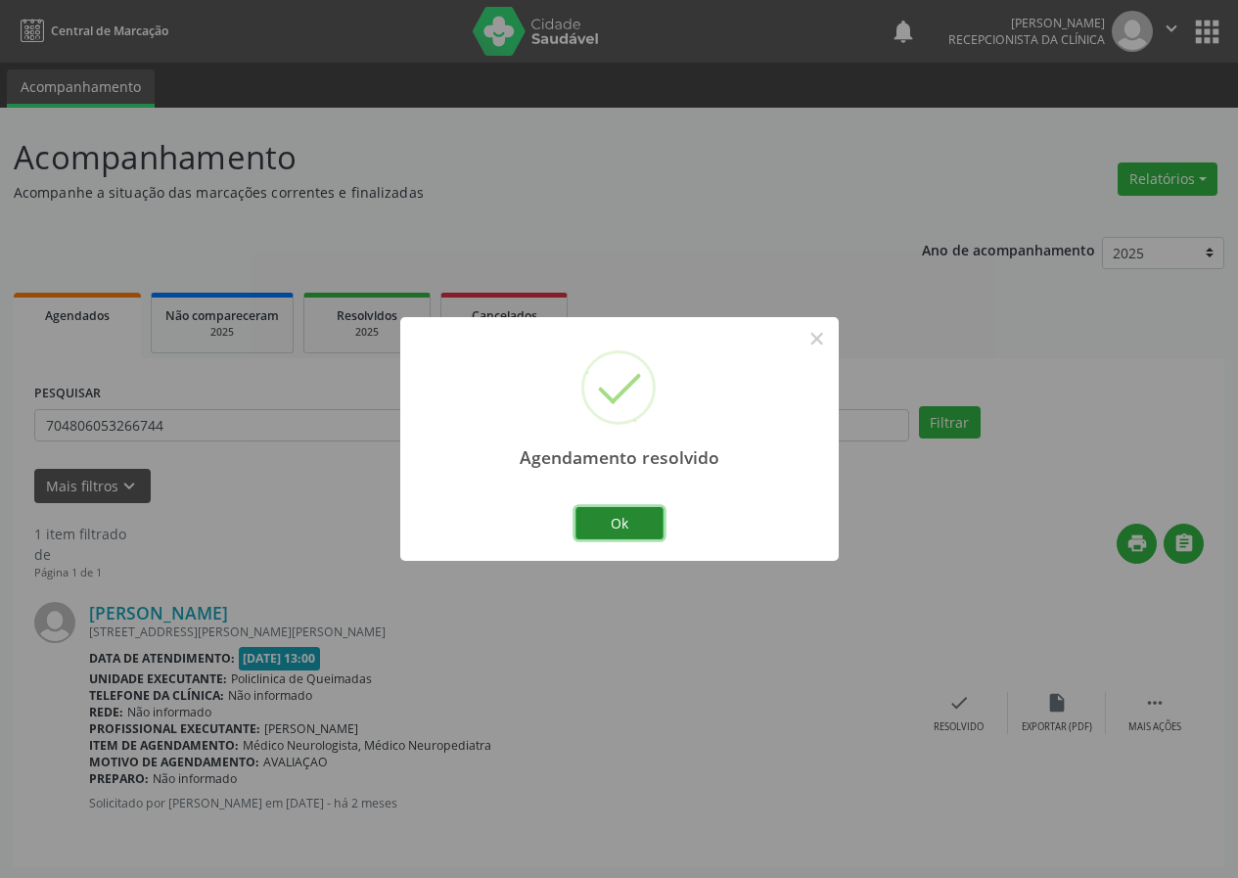
click at [652, 523] on button "Ok" at bounding box center [619, 523] width 88 height 33
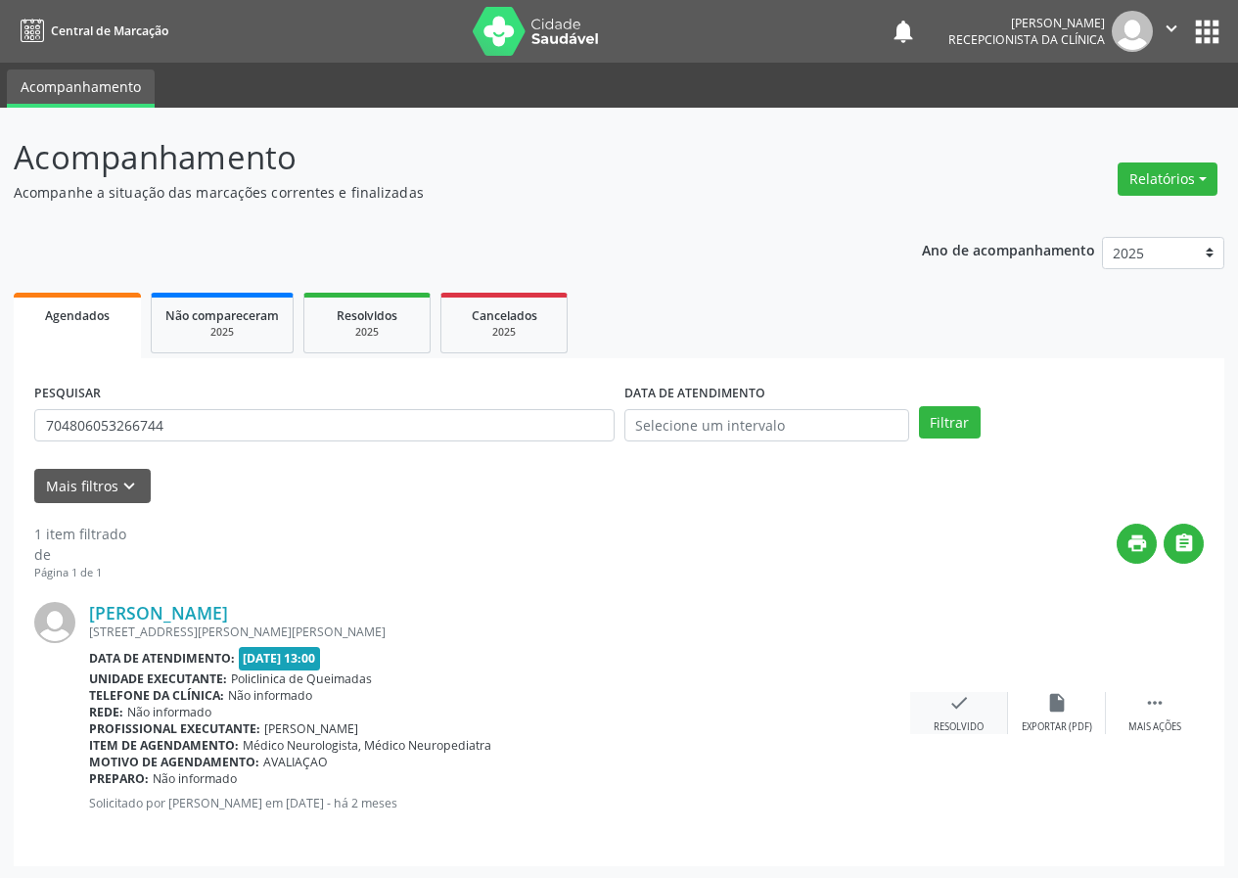
click at [956, 703] on icon "check" at bounding box center [959, 703] width 22 height 22
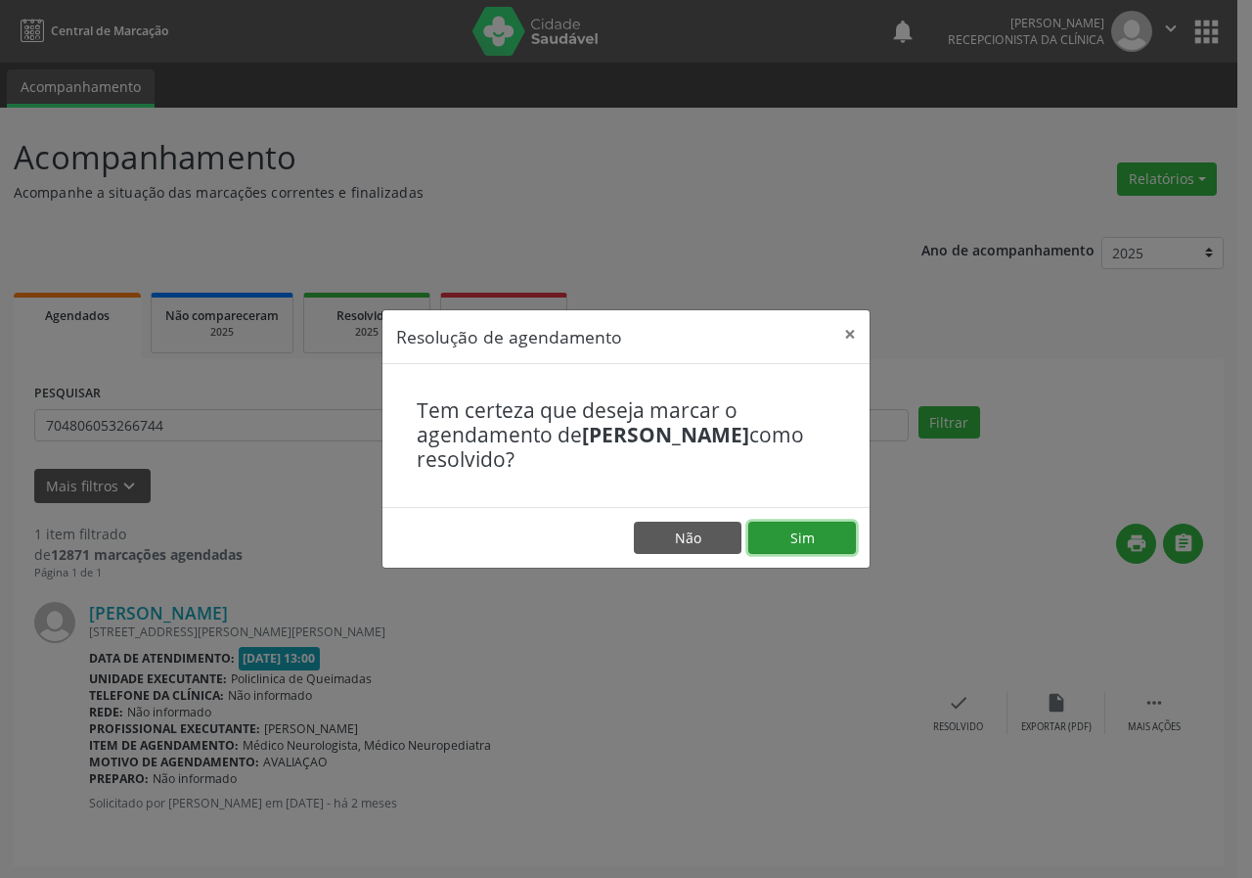
click at [840, 538] on button "Sim" at bounding box center [803, 538] width 108 height 33
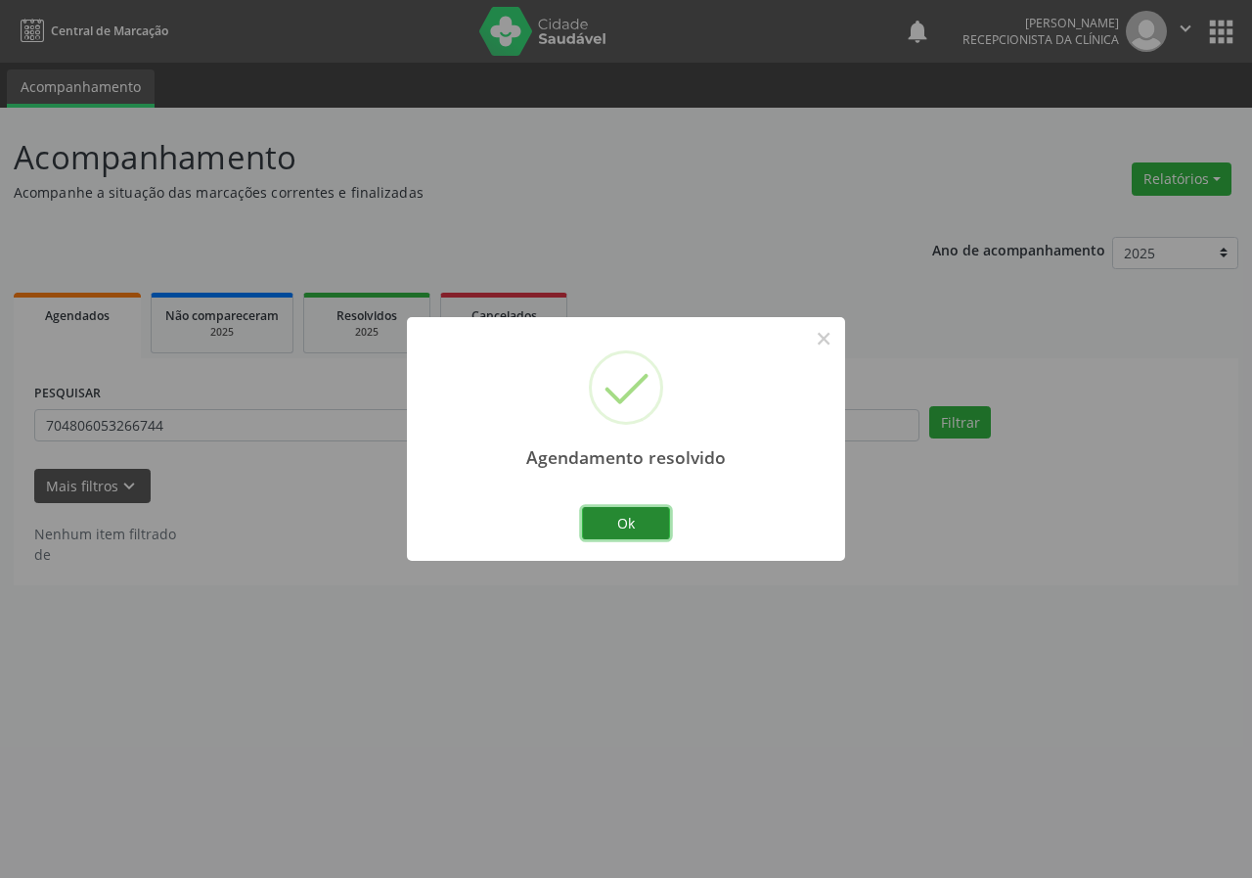
click at [634, 529] on button "Ok" at bounding box center [626, 523] width 88 height 33
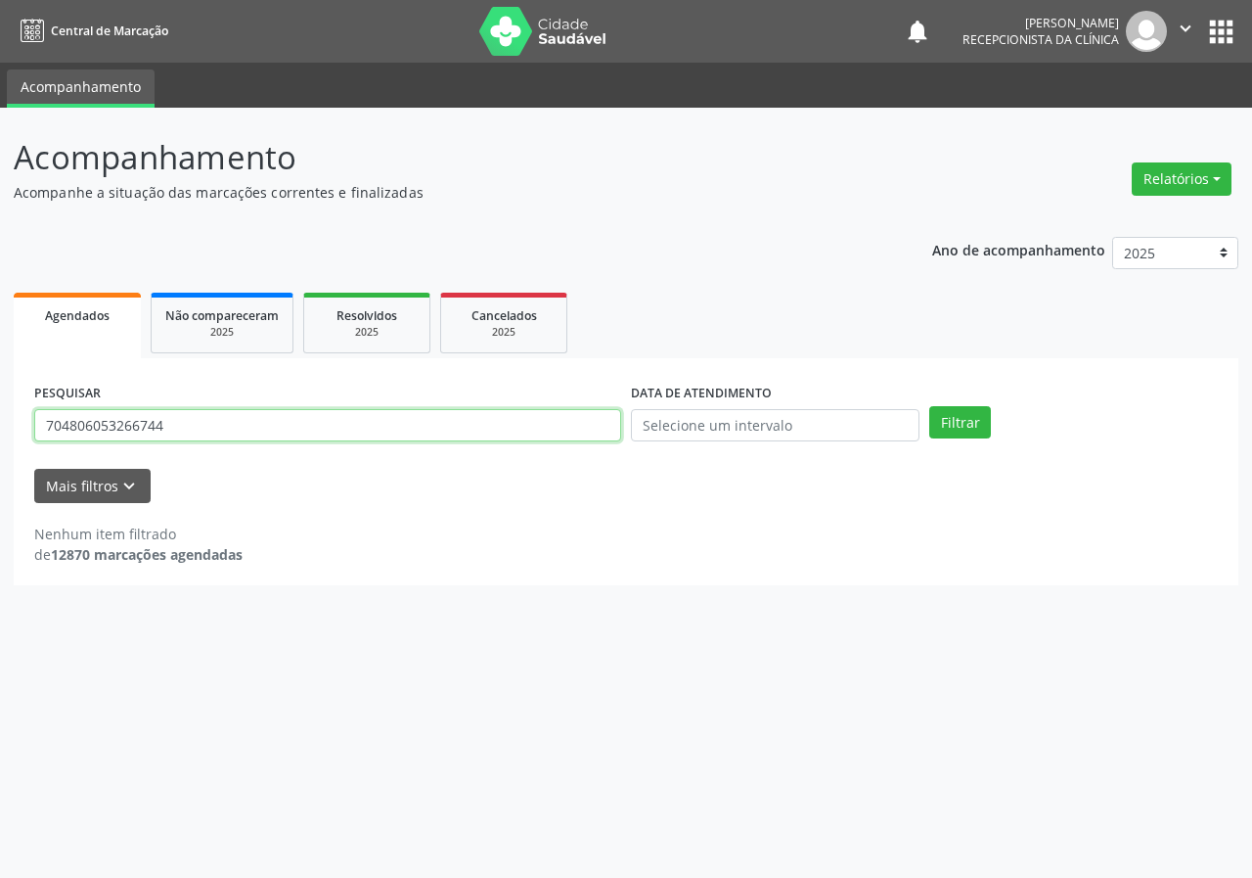
click at [496, 423] on input "704806053266744" at bounding box center [327, 425] width 587 height 33
type input "706909104568430"
click at [930, 406] on button "Filtrar" at bounding box center [961, 422] width 62 height 33
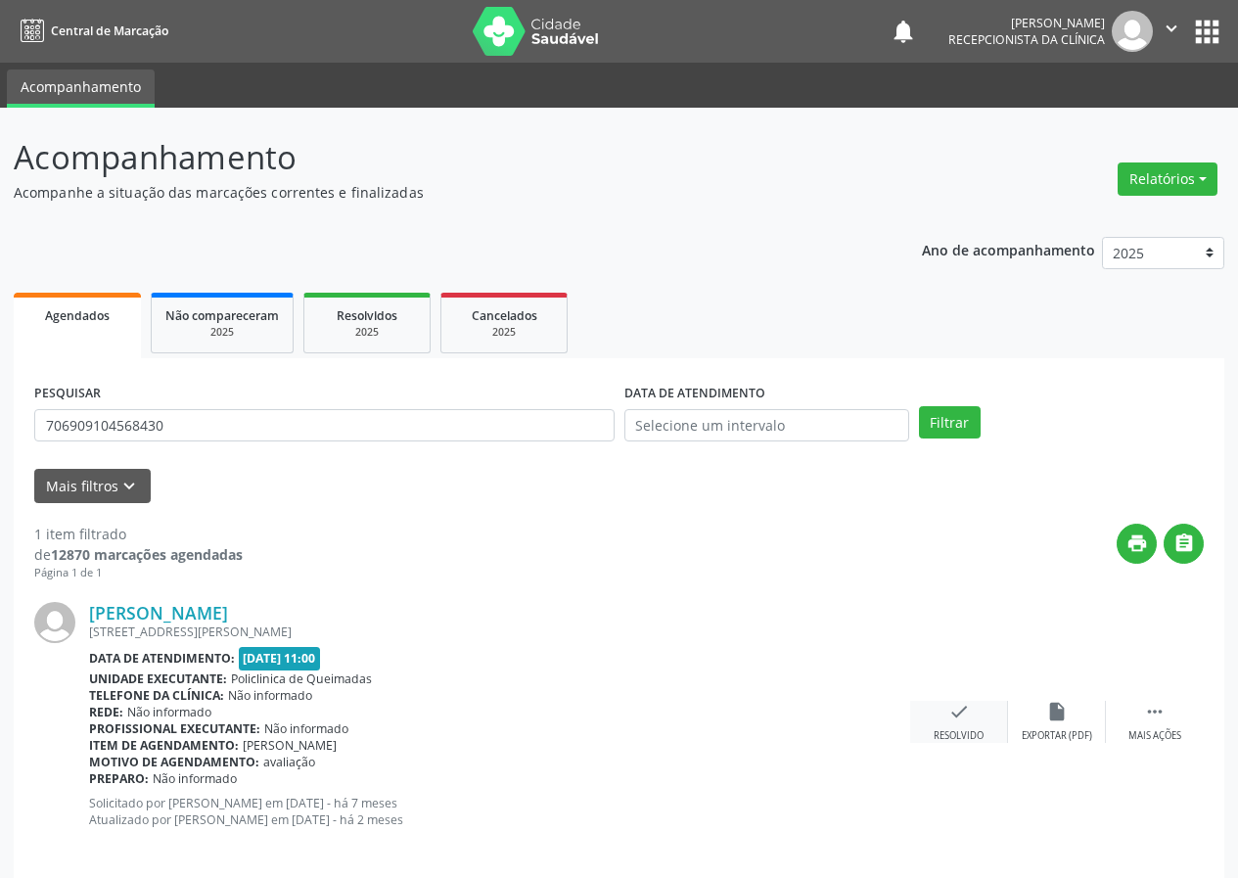
click at [957, 713] on icon "check" at bounding box center [959, 712] width 22 height 22
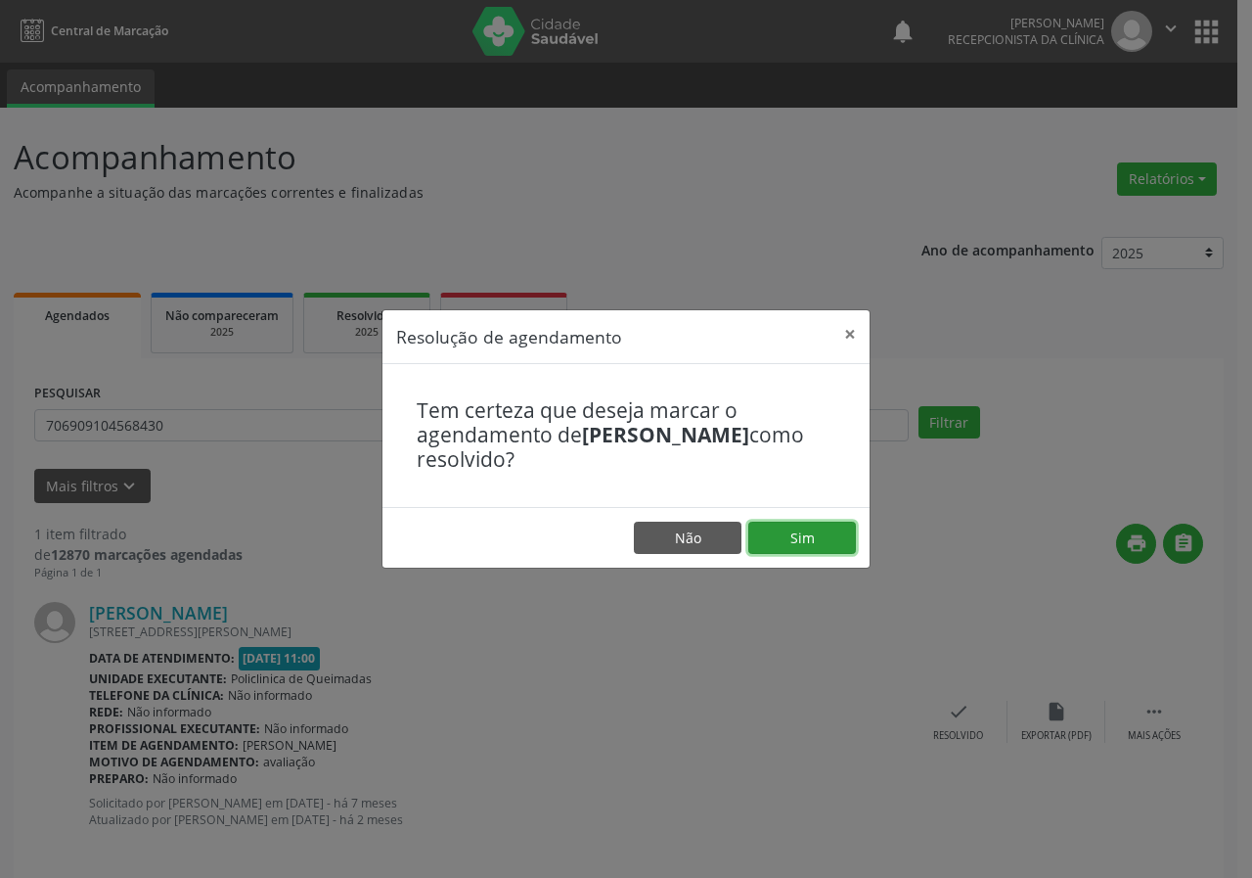
click at [827, 535] on button "Sim" at bounding box center [803, 538] width 108 height 33
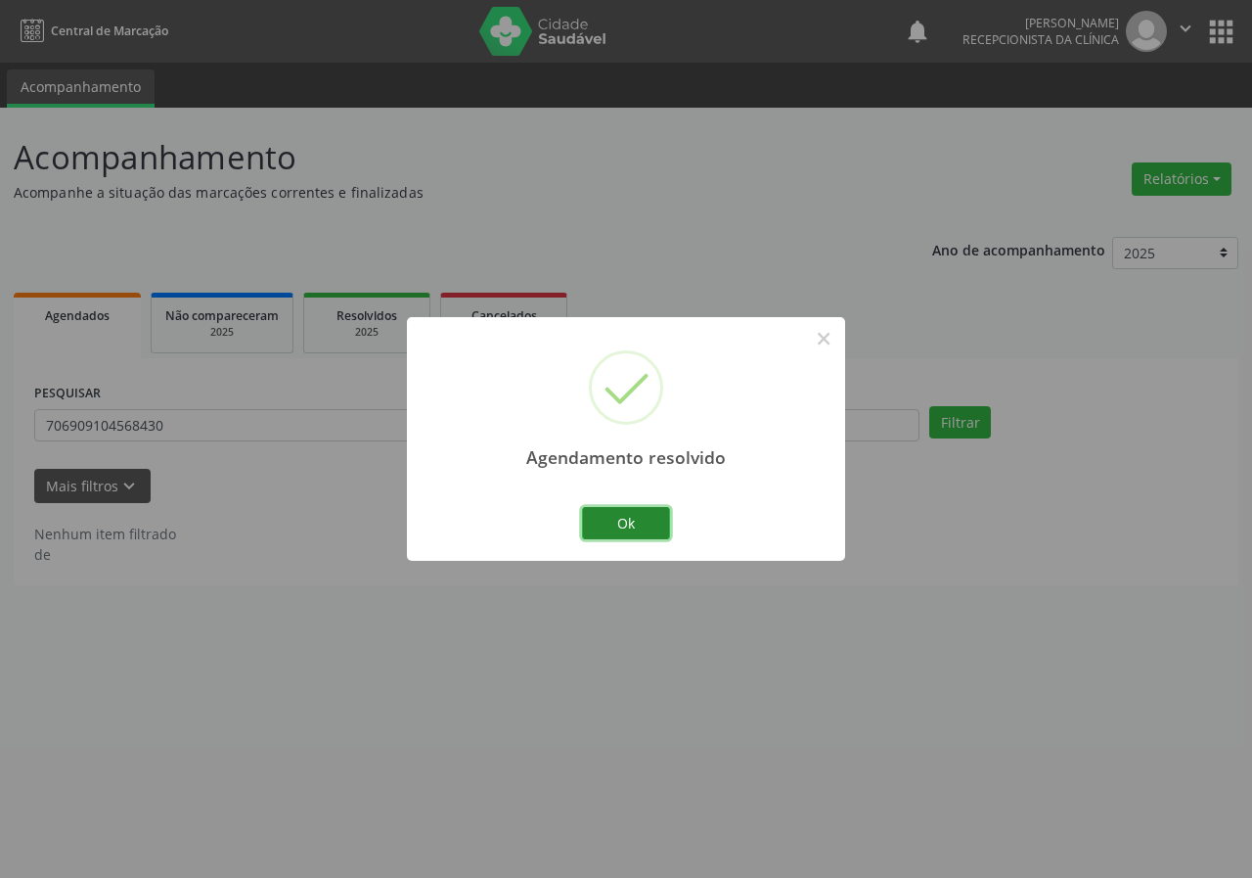
click at [608, 524] on button "Ok" at bounding box center [626, 523] width 88 height 33
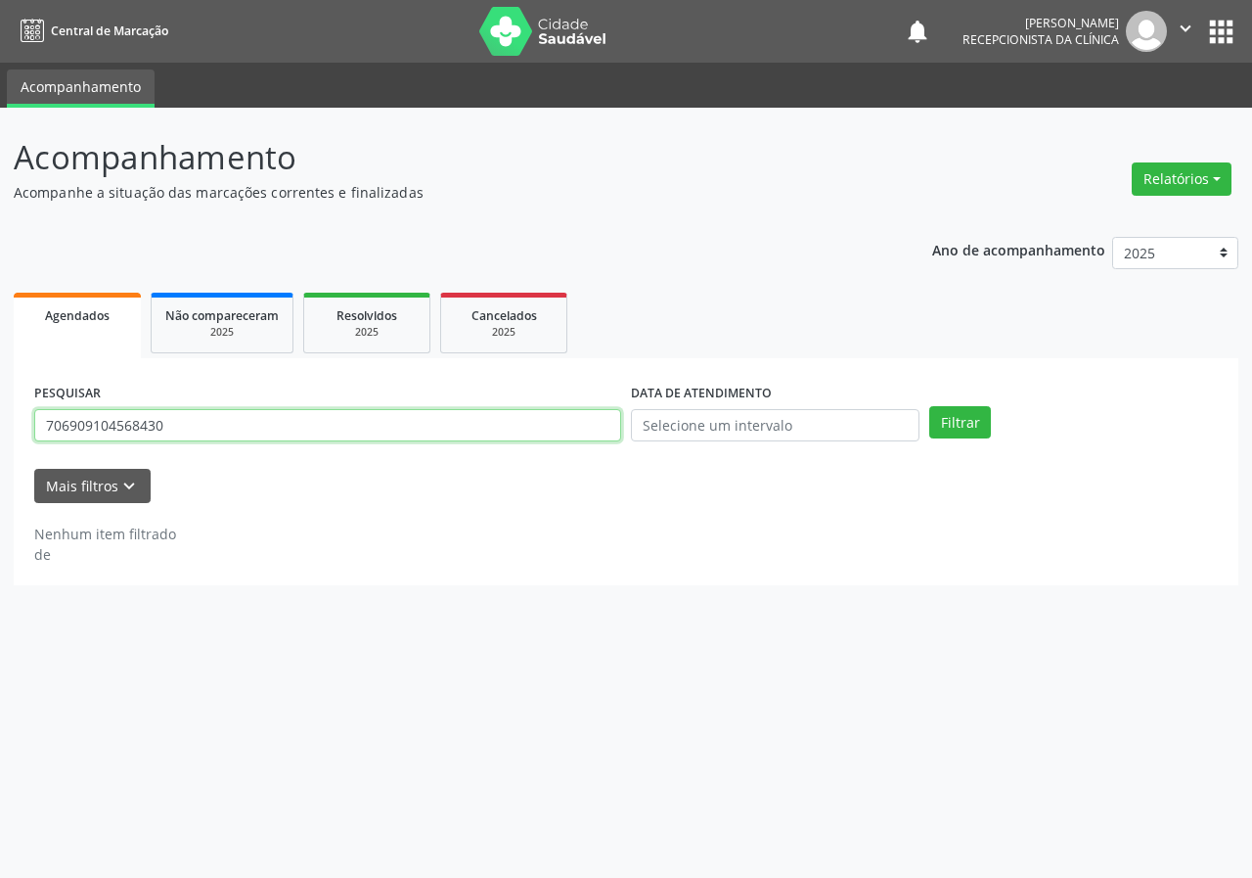
click at [467, 418] on input "706909104568430" at bounding box center [327, 425] width 587 height 33
click at [179, 432] on input "text" at bounding box center [327, 425] width 587 height 33
click at [231, 430] on input "text" at bounding box center [327, 425] width 587 height 33
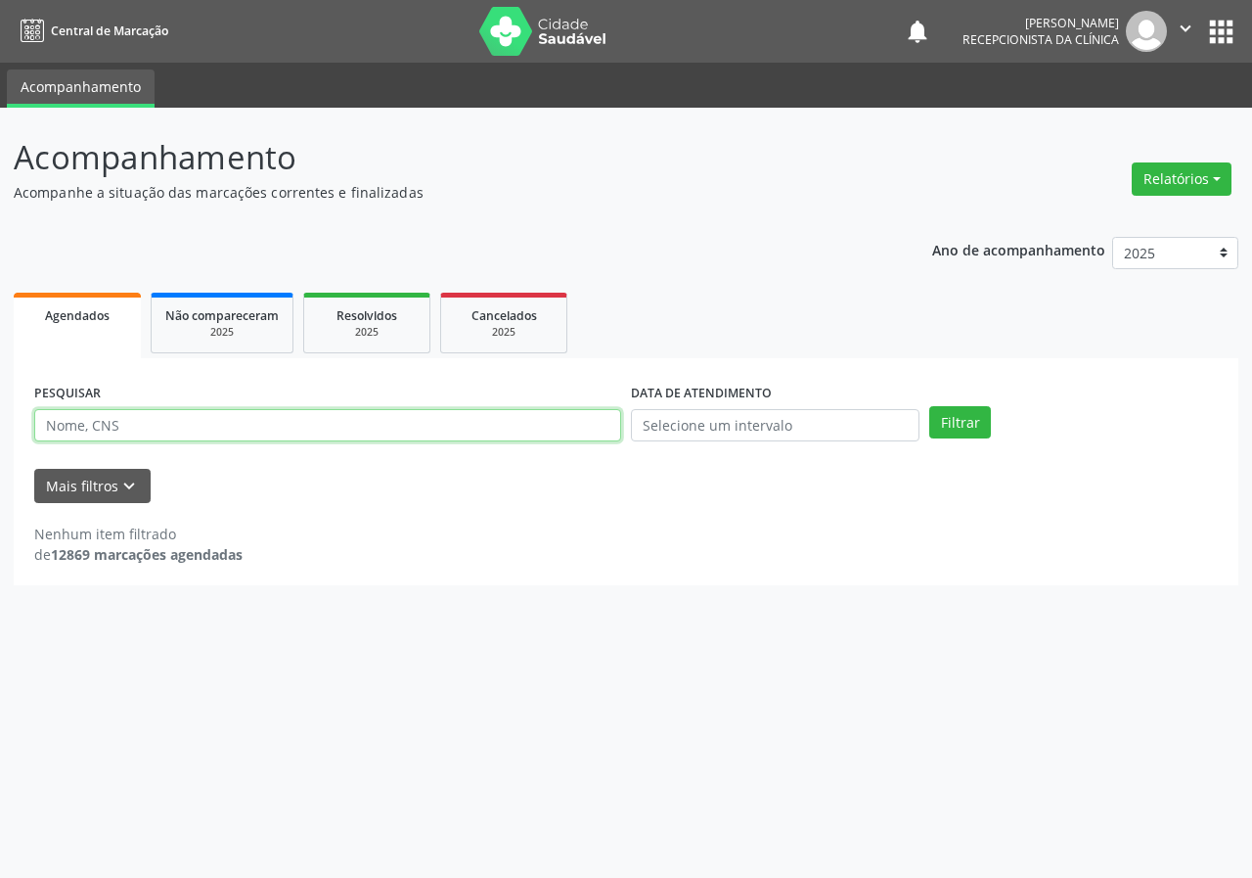
click at [272, 428] on input "text" at bounding box center [327, 425] width 587 height 33
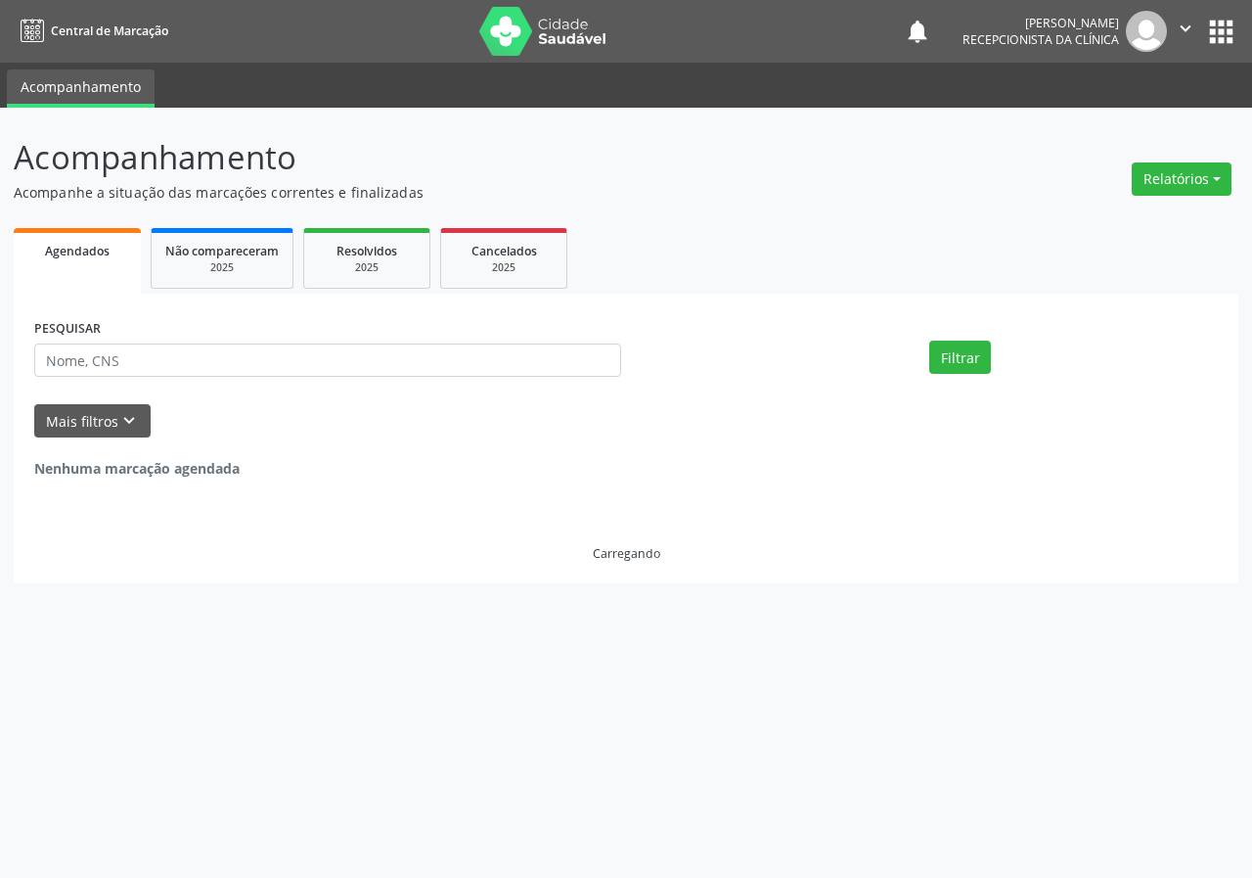
select select "8"
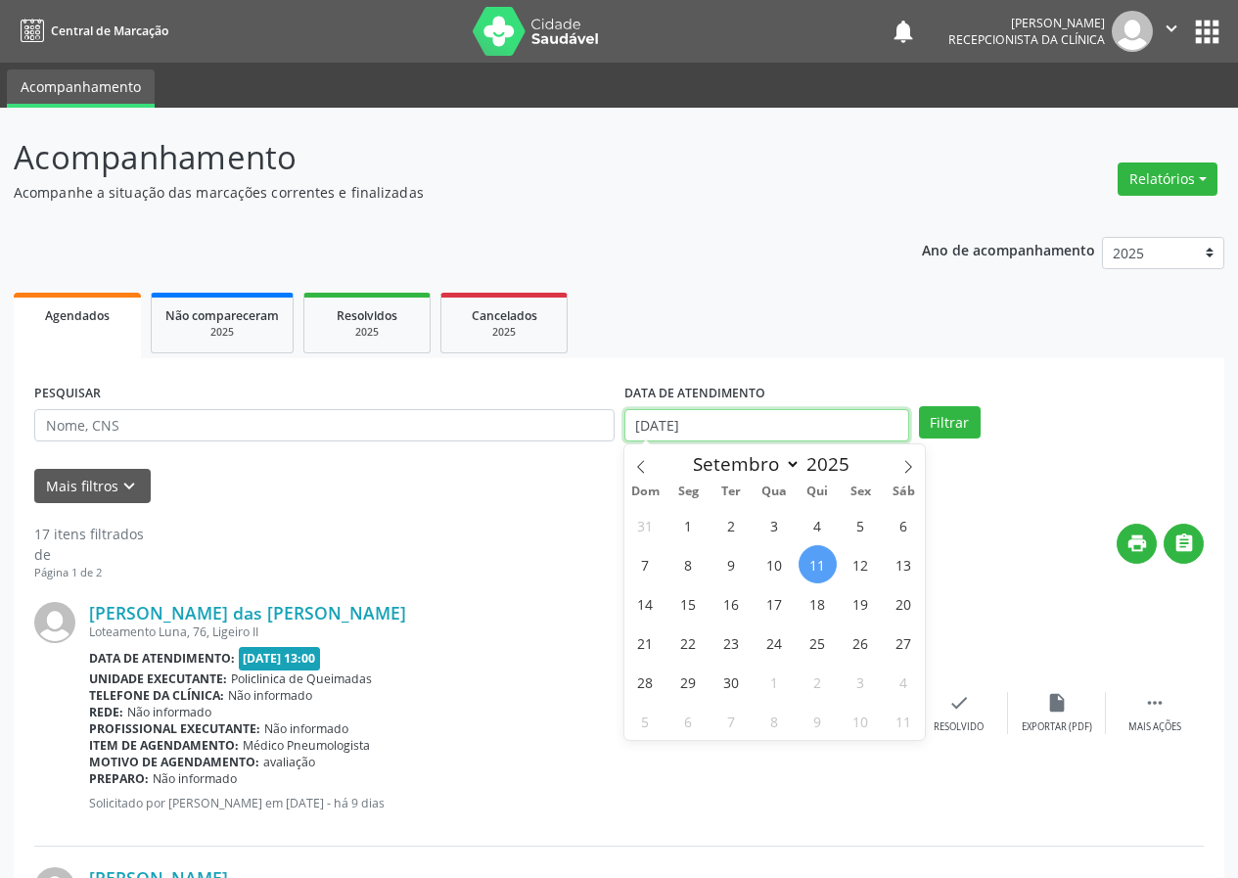
click at [779, 428] on input "[DATE]" at bounding box center [766, 425] width 285 height 33
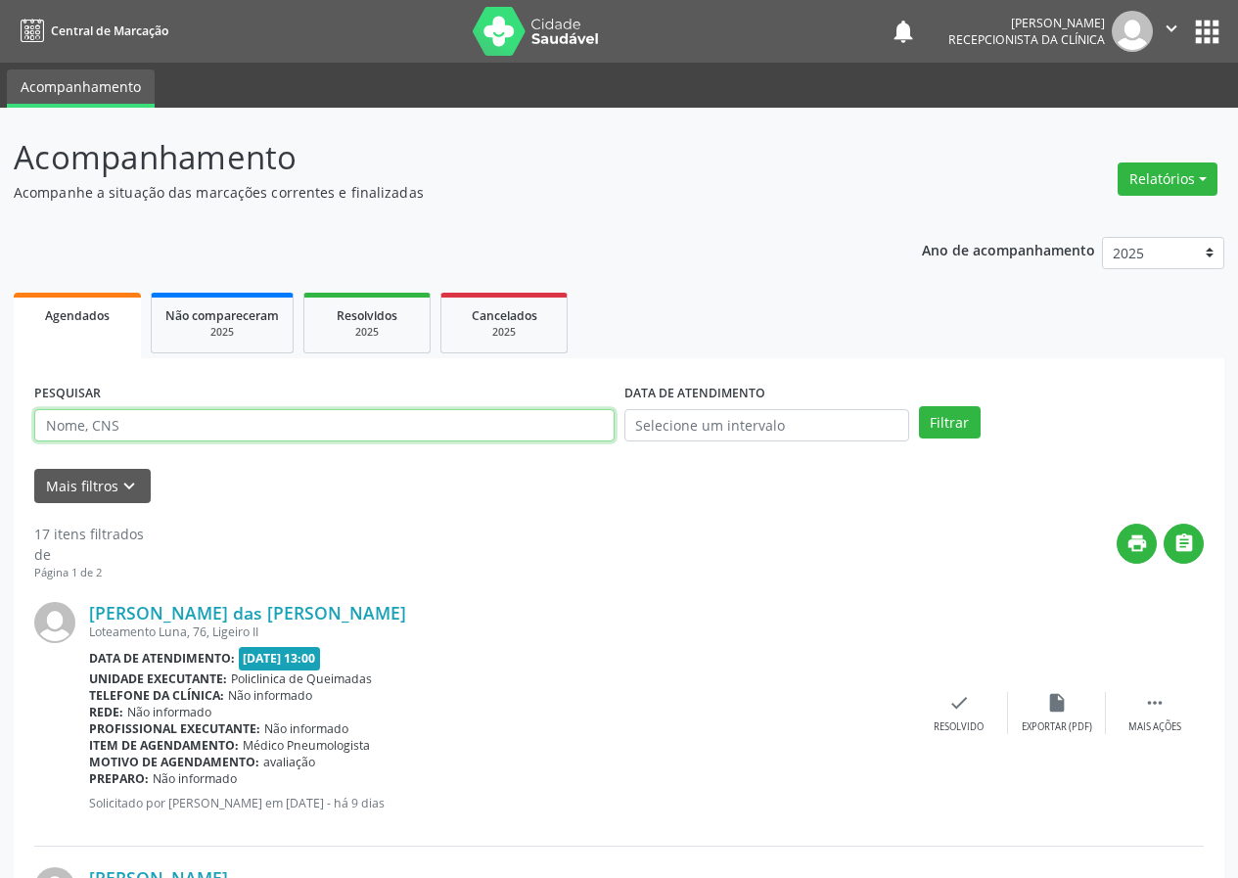
click at [552, 421] on input "text" at bounding box center [324, 425] width 580 height 33
type input "706802212202527"
click at [919, 406] on button "Filtrar" at bounding box center [950, 422] width 62 height 33
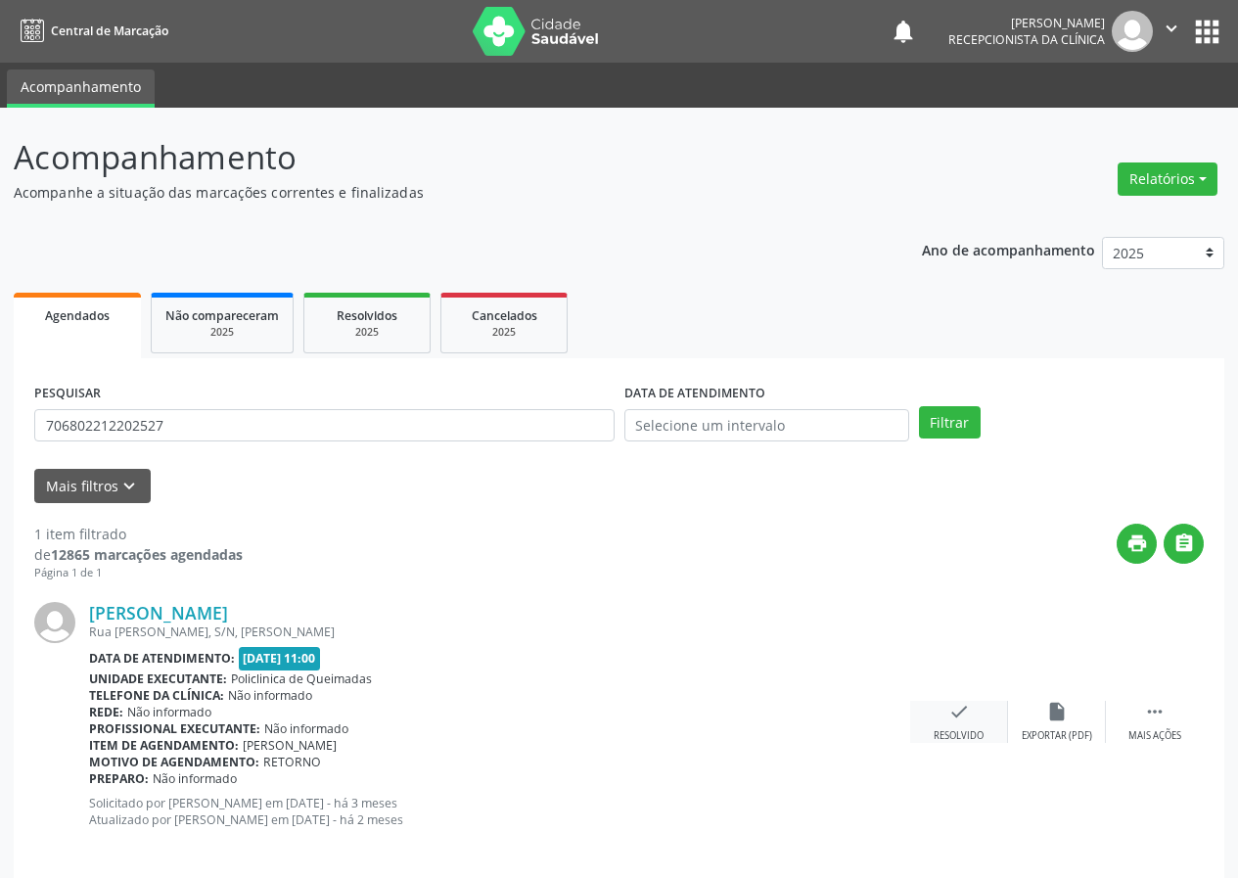
click at [951, 715] on icon "check" at bounding box center [959, 712] width 22 height 22
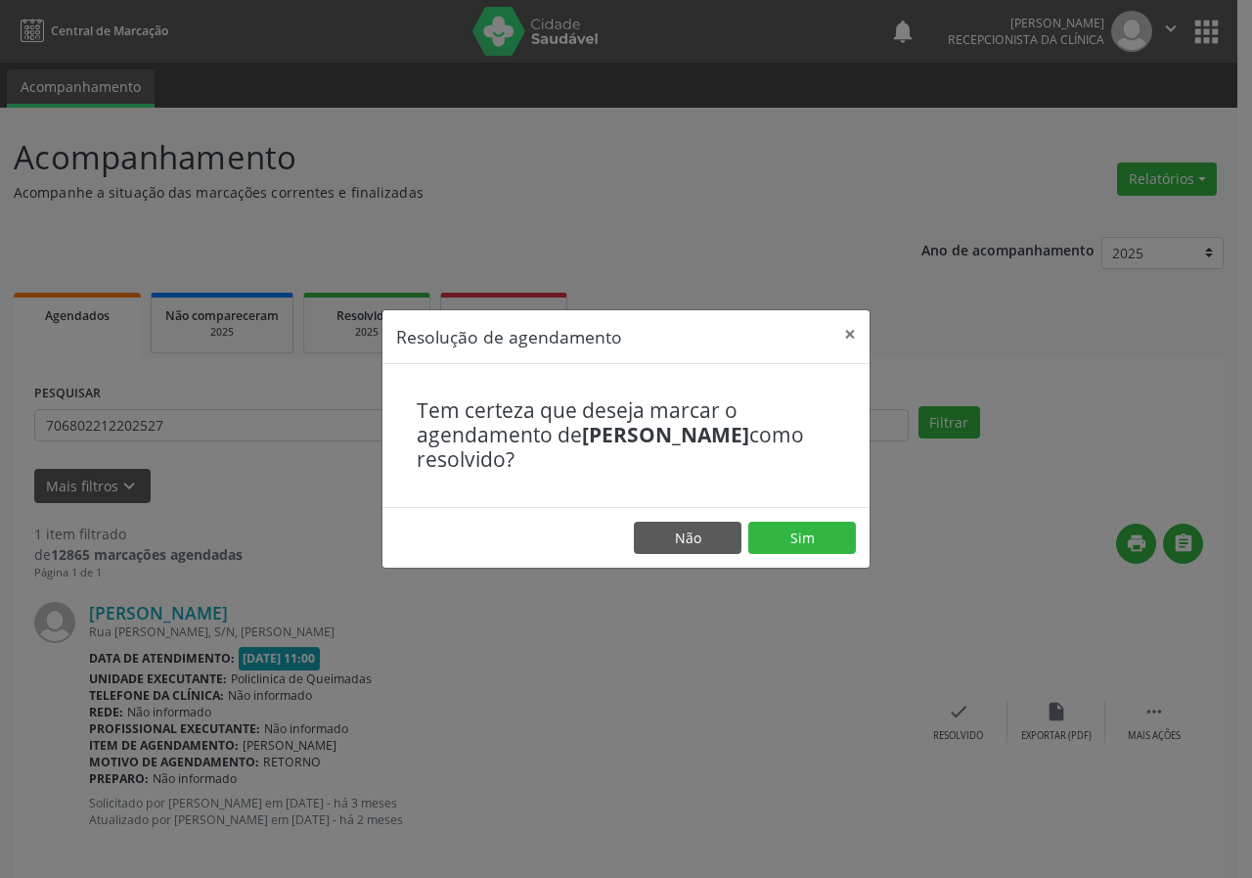
click at [861, 528] on footer "Não Sim" at bounding box center [626, 538] width 487 height 62
click at [804, 536] on button "Sim" at bounding box center [803, 538] width 108 height 33
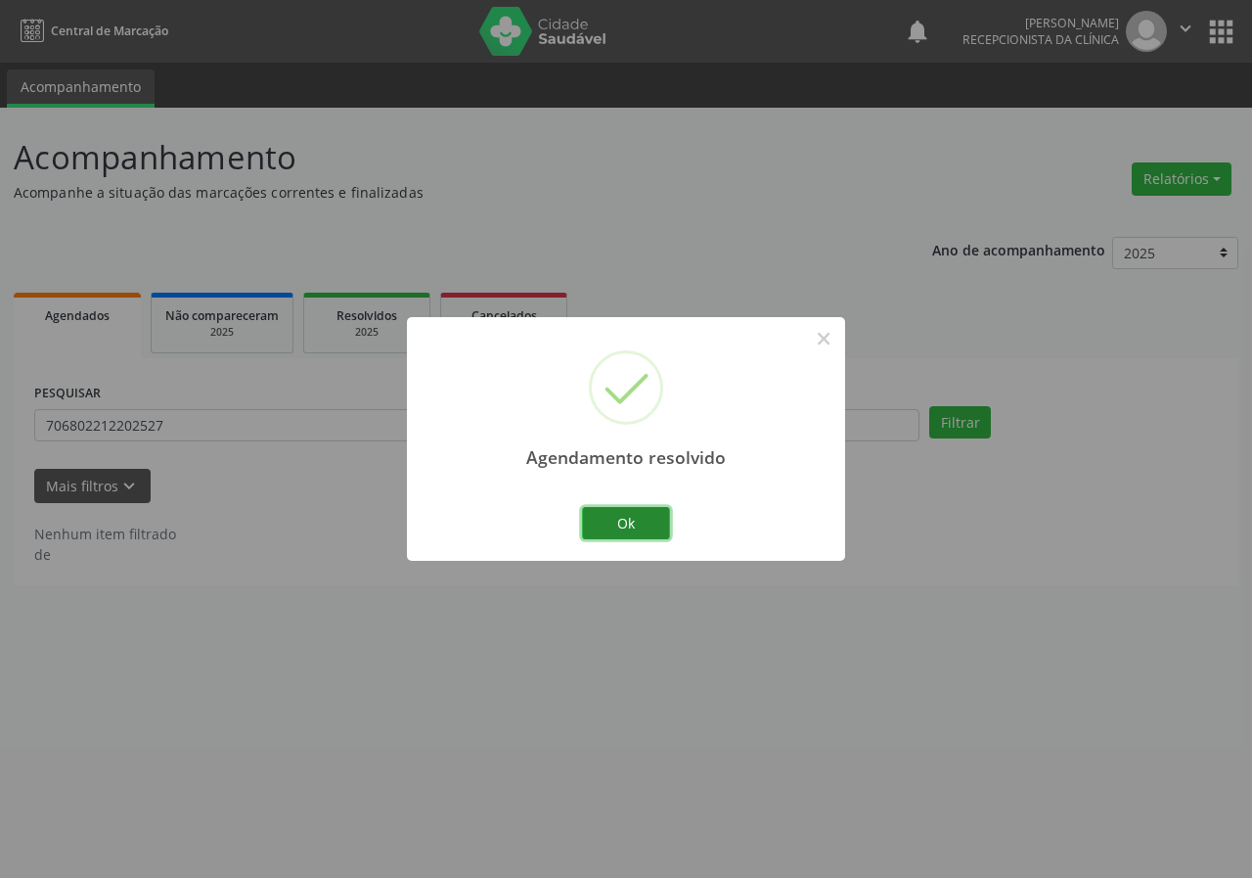
click at [645, 530] on button "Ok" at bounding box center [626, 523] width 88 height 33
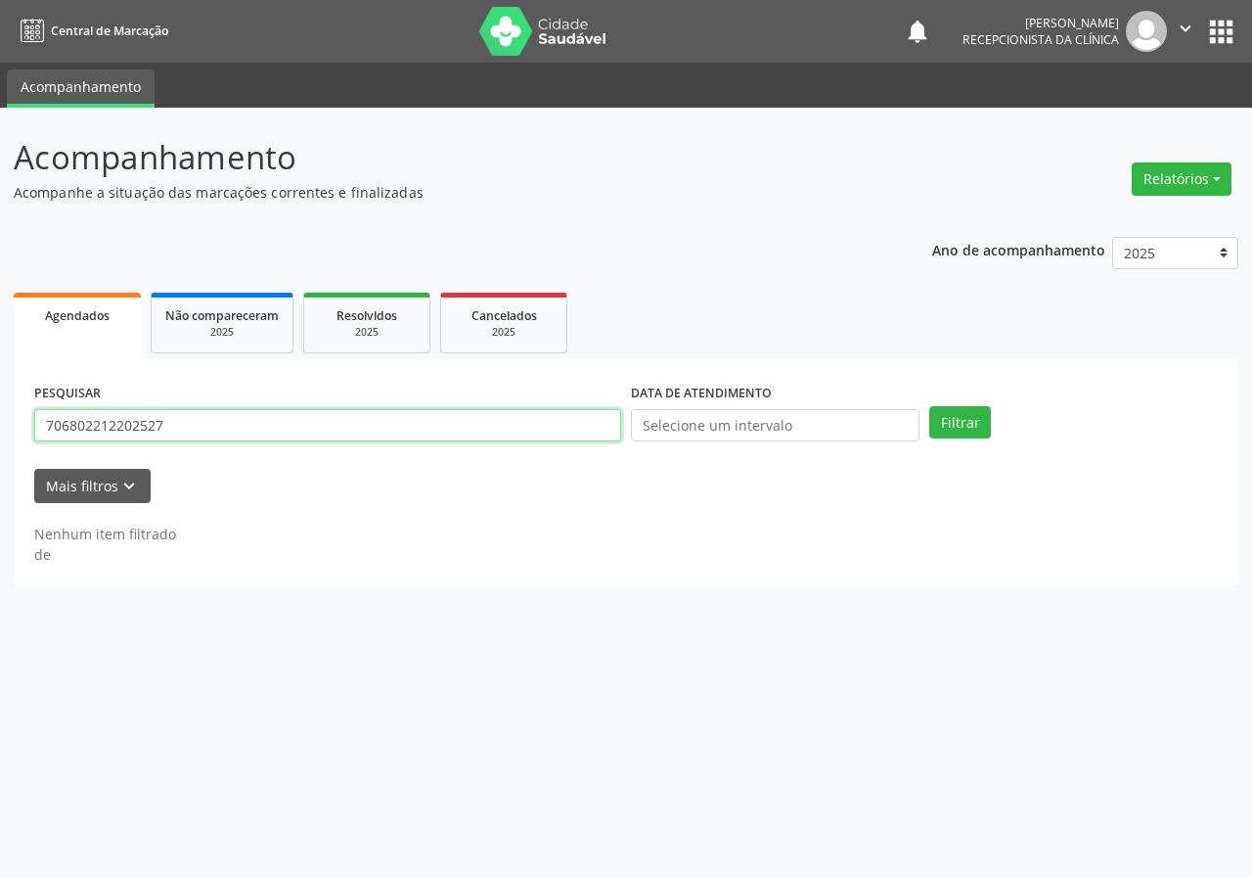
click at [542, 431] on input "706802212202527" at bounding box center [327, 425] width 587 height 33
type input "705006021934054"
click at [930, 406] on button "Filtrar" at bounding box center [961, 422] width 62 height 33
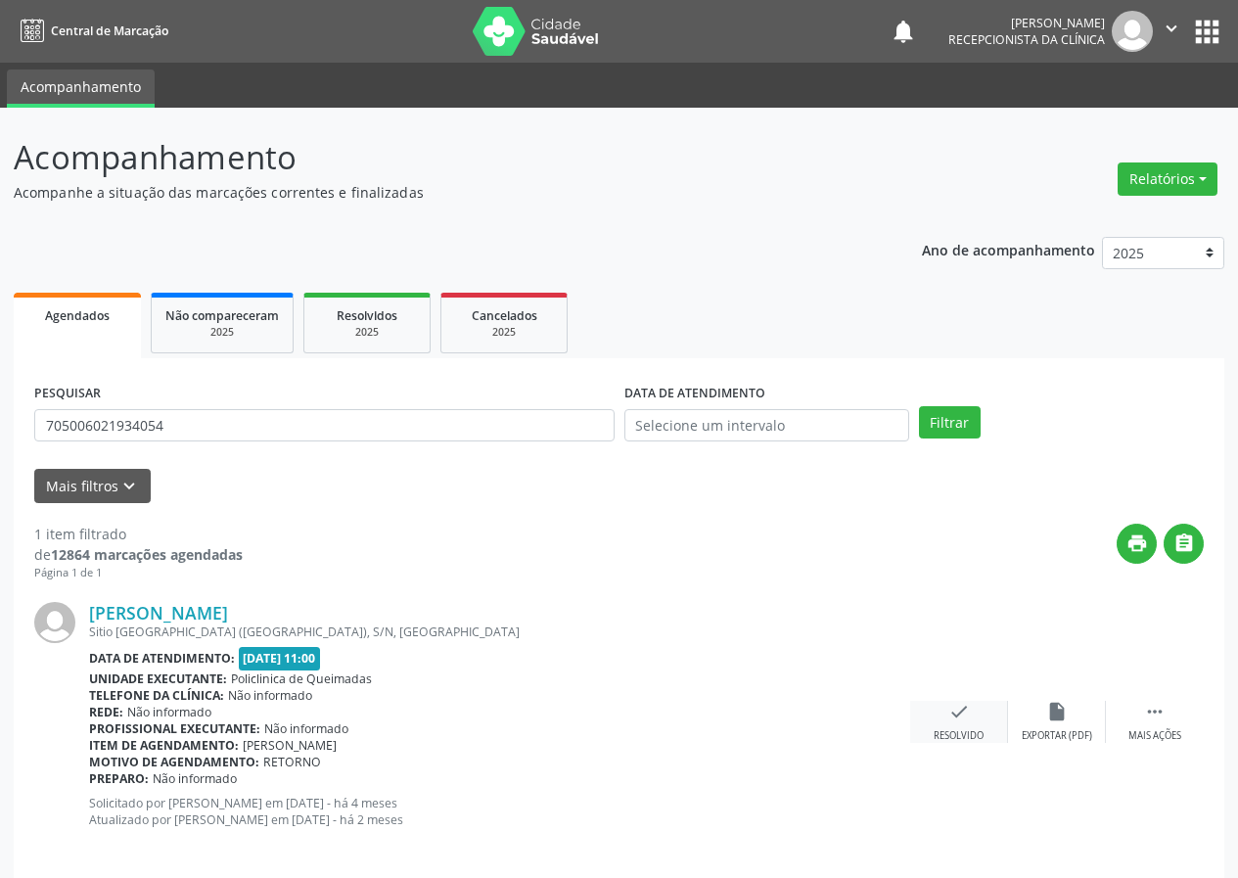
click at [948, 713] on icon "check" at bounding box center [959, 712] width 22 height 22
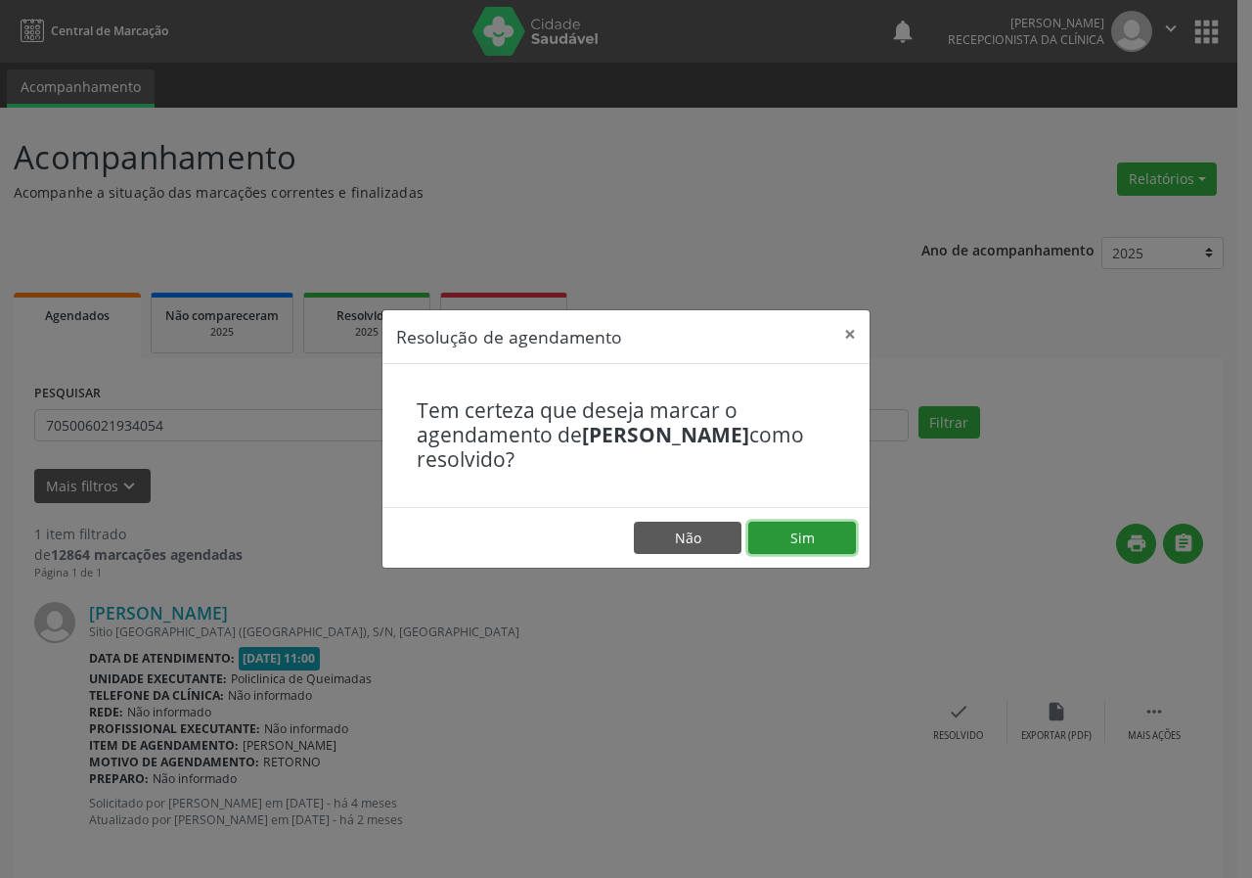
click at [778, 540] on button "Sim" at bounding box center [803, 538] width 108 height 33
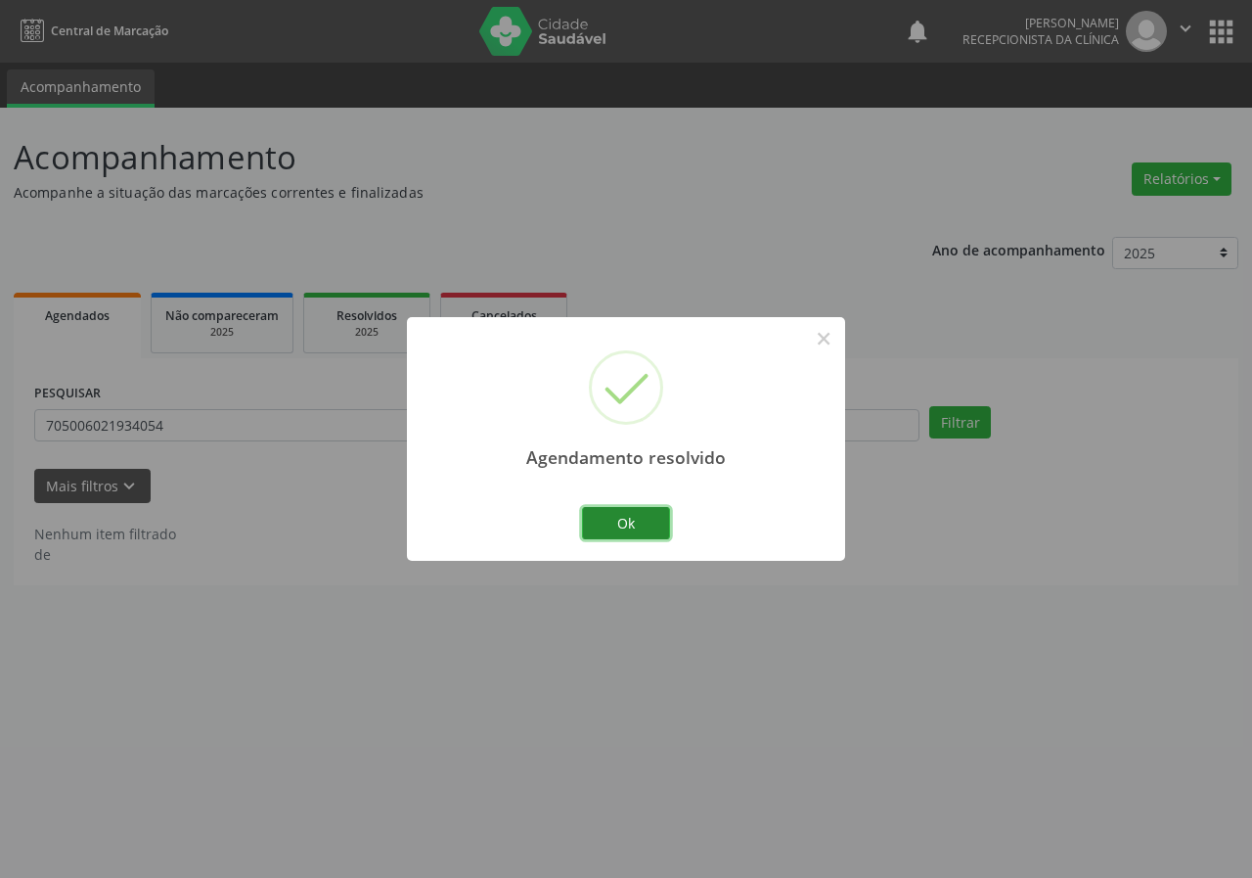
click at [621, 524] on button "Ok" at bounding box center [626, 523] width 88 height 33
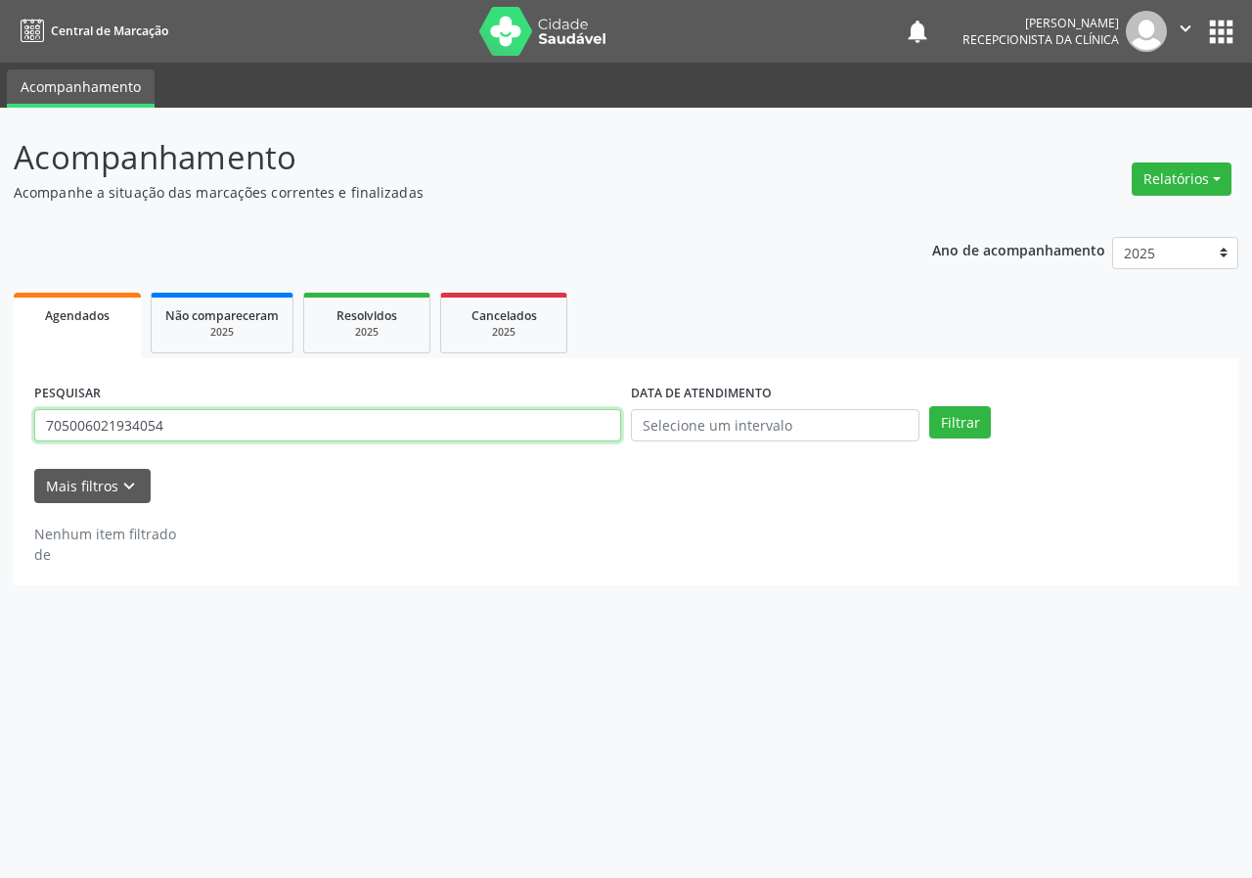
click at [583, 430] on input "705006021934054" at bounding box center [327, 425] width 587 height 33
type input "705004429195051"
click at [930, 406] on button "Filtrar" at bounding box center [961, 422] width 62 height 33
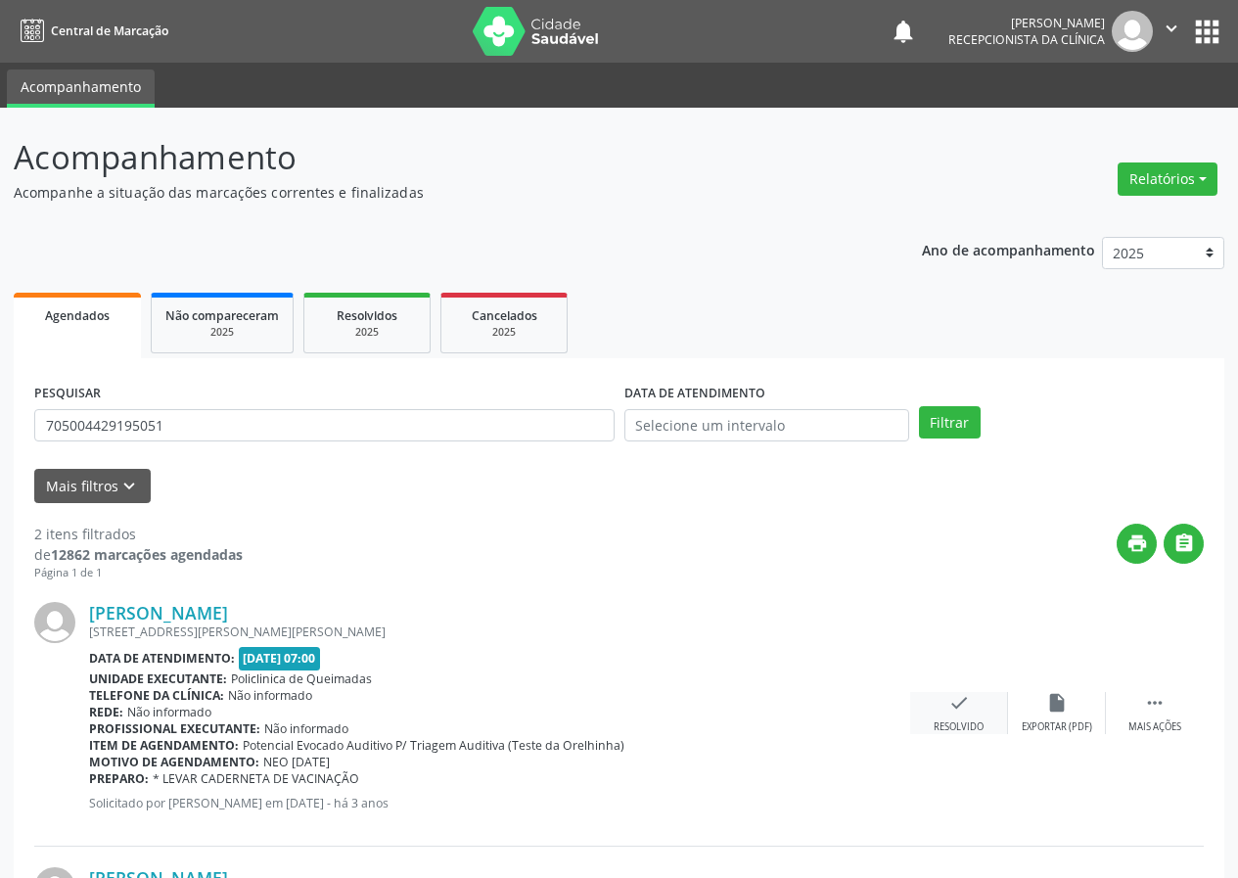
click at [943, 706] on div "check Resolvido" at bounding box center [959, 713] width 98 height 42
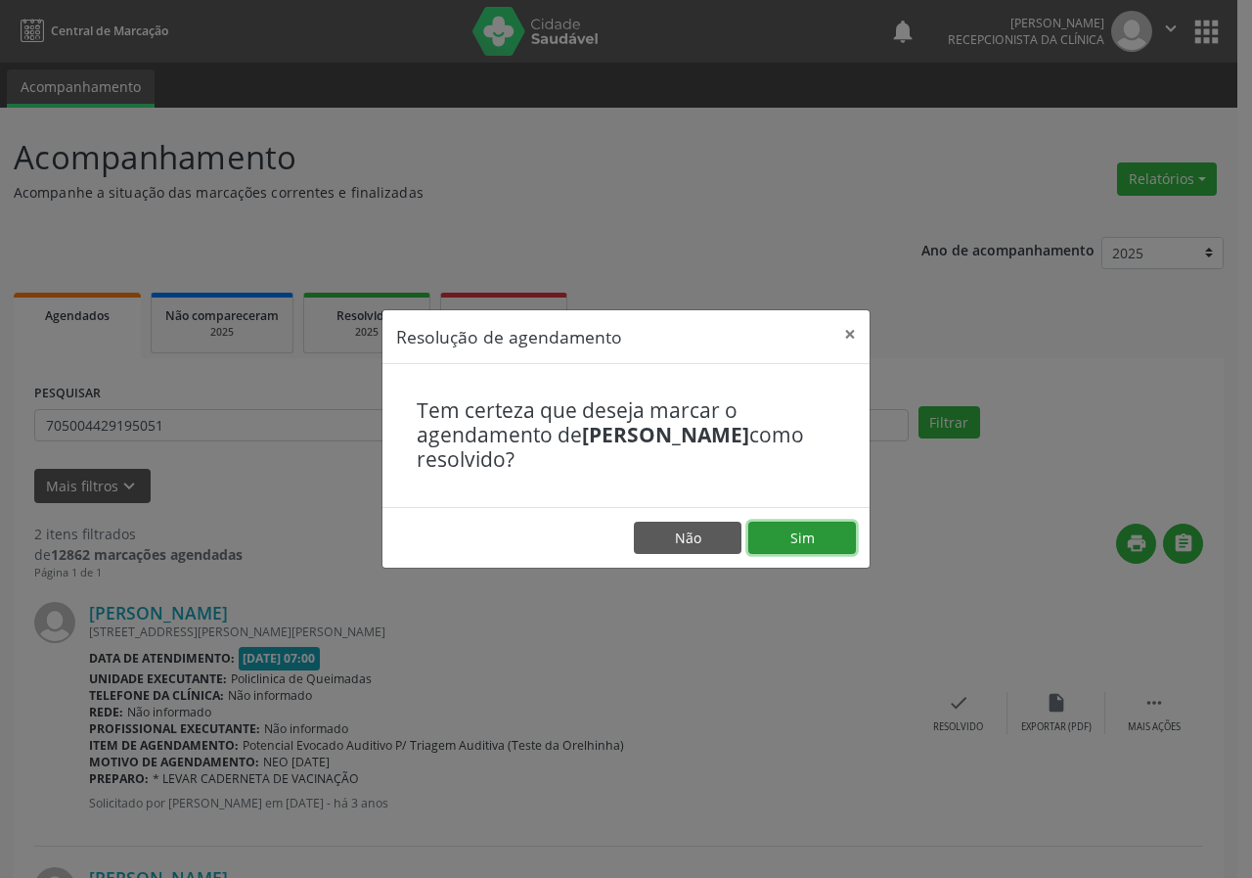
click at [825, 532] on button "Sim" at bounding box center [803, 538] width 108 height 33
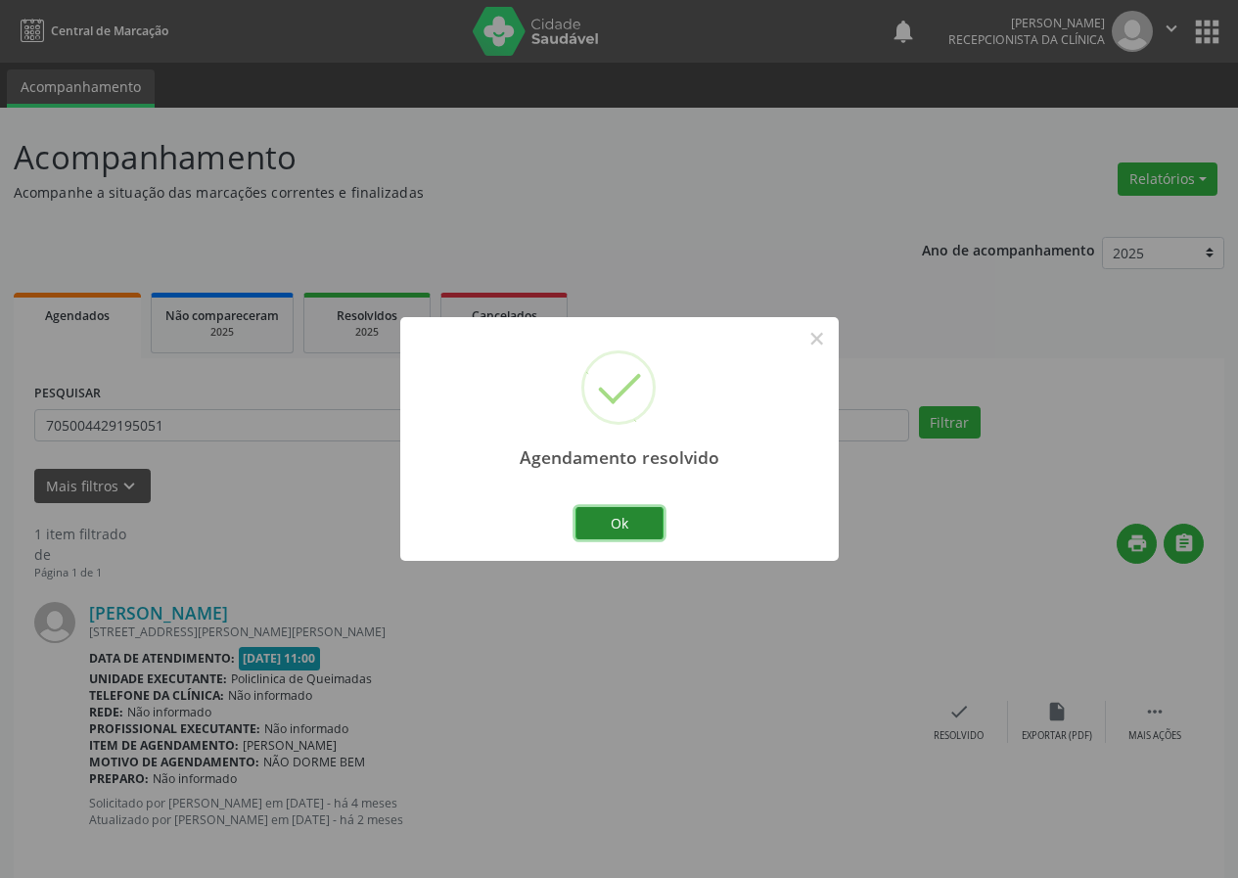
click at [637, 522] on button "Ok" at bounding box center [619, 523] width 88 height 33
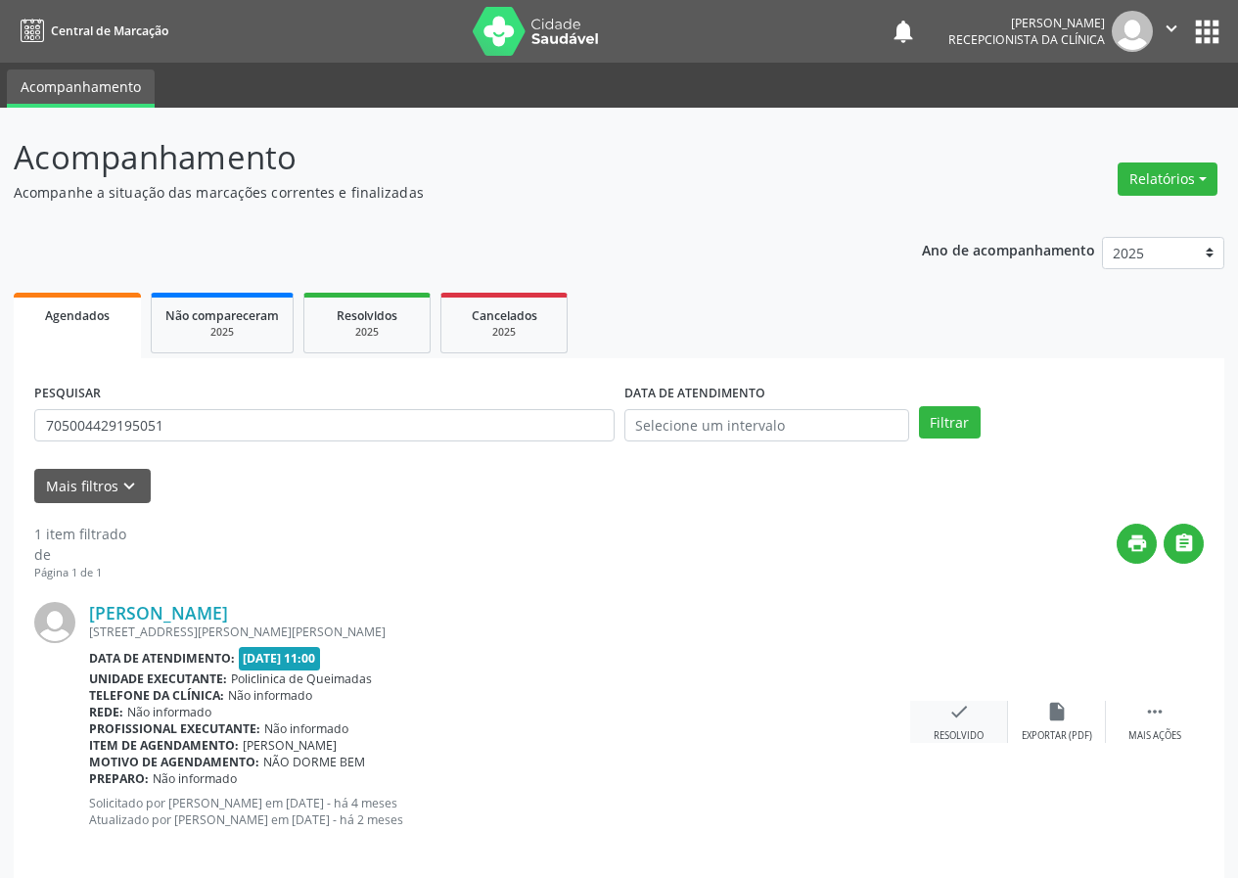
click at [953, 714] on icon "check" at bounding box center [959, 712] width 22 height 22
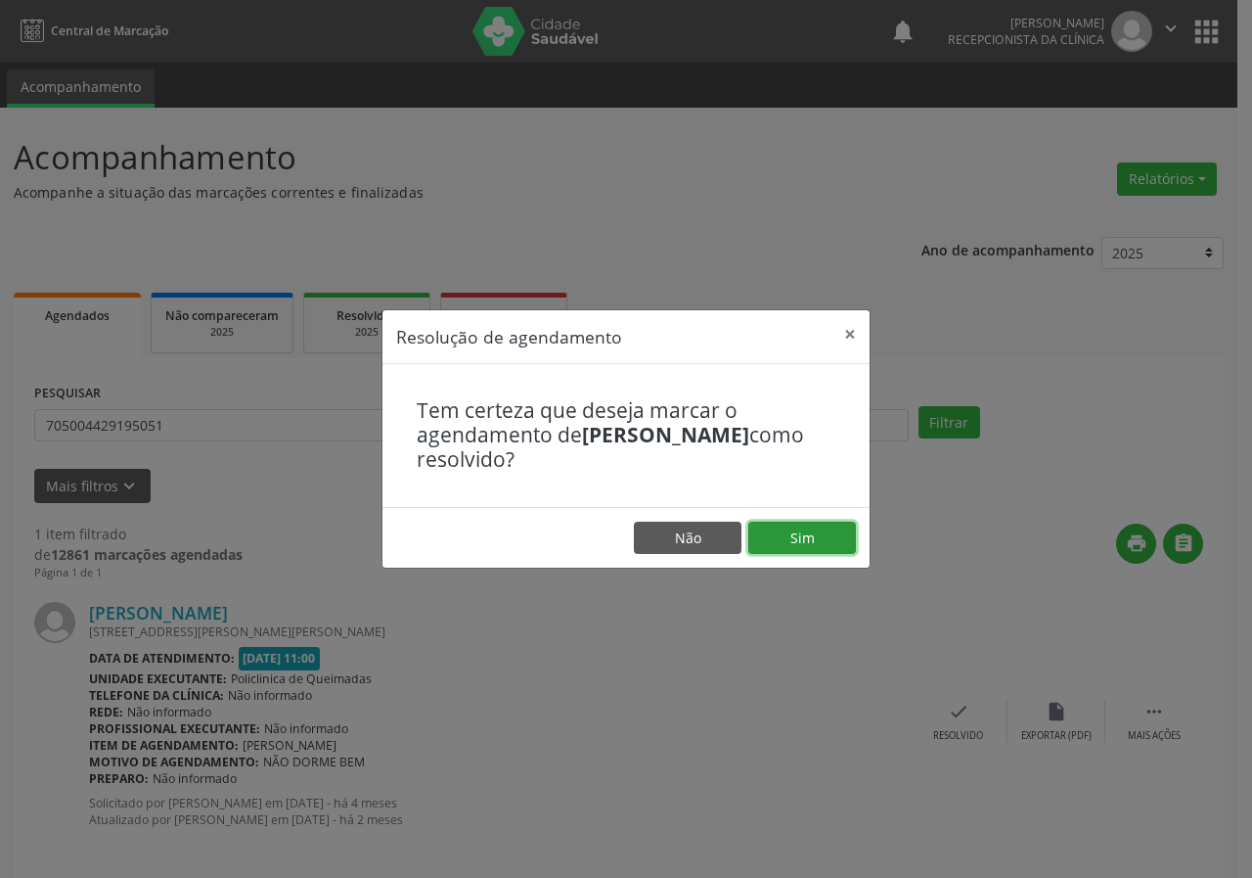
click at [822, 530] on button "Sim" at bounding box center [803, 538] width 108 height 33
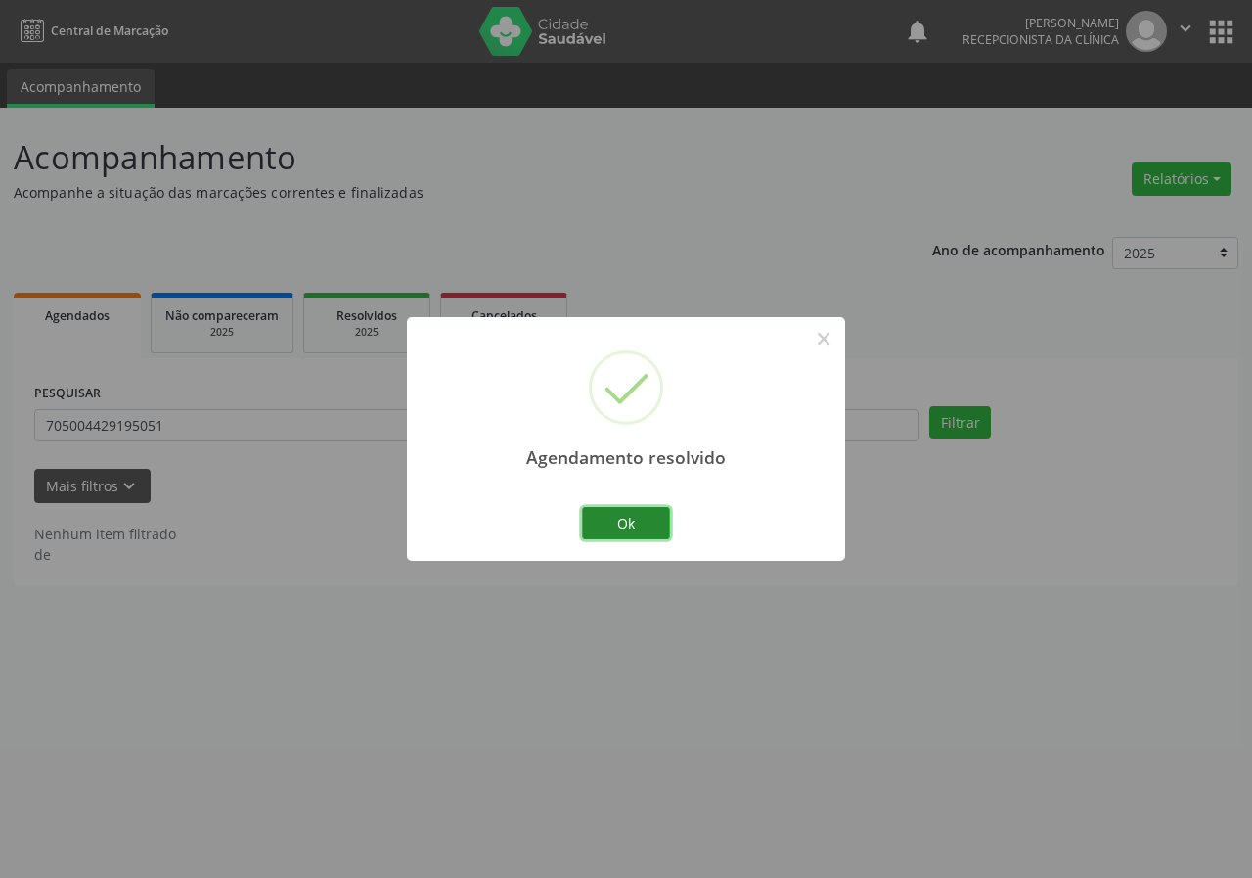
click at [660, 519] on button "Ok" at bounding box center [626, 523] width 88 height 33
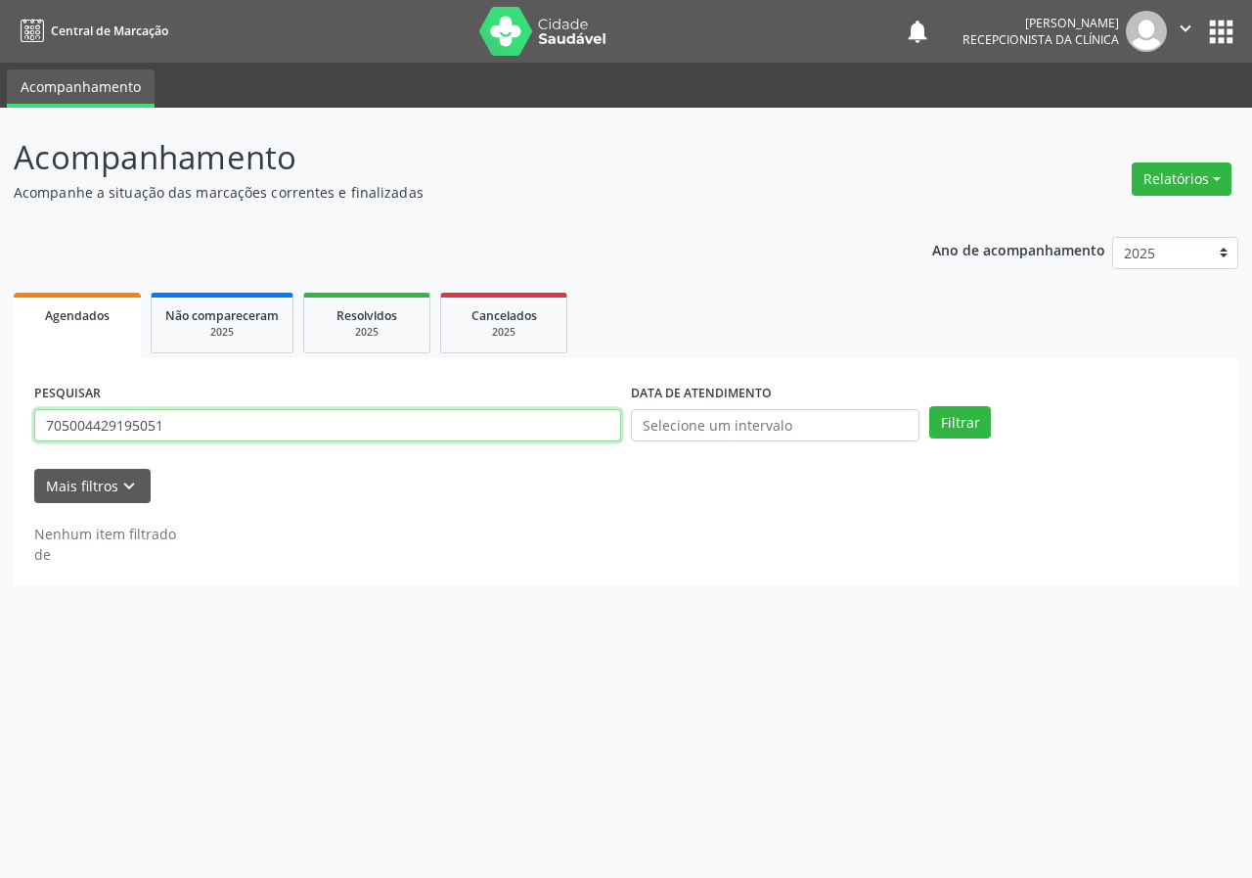
click at [522, 423] on input "705004429195051" at bounding box center [327, 425] width 587 height 33
type input "704201768957989"
click at [930, 406] on button "Filtrar" at bounding box center [961, 422] width 62 height 33
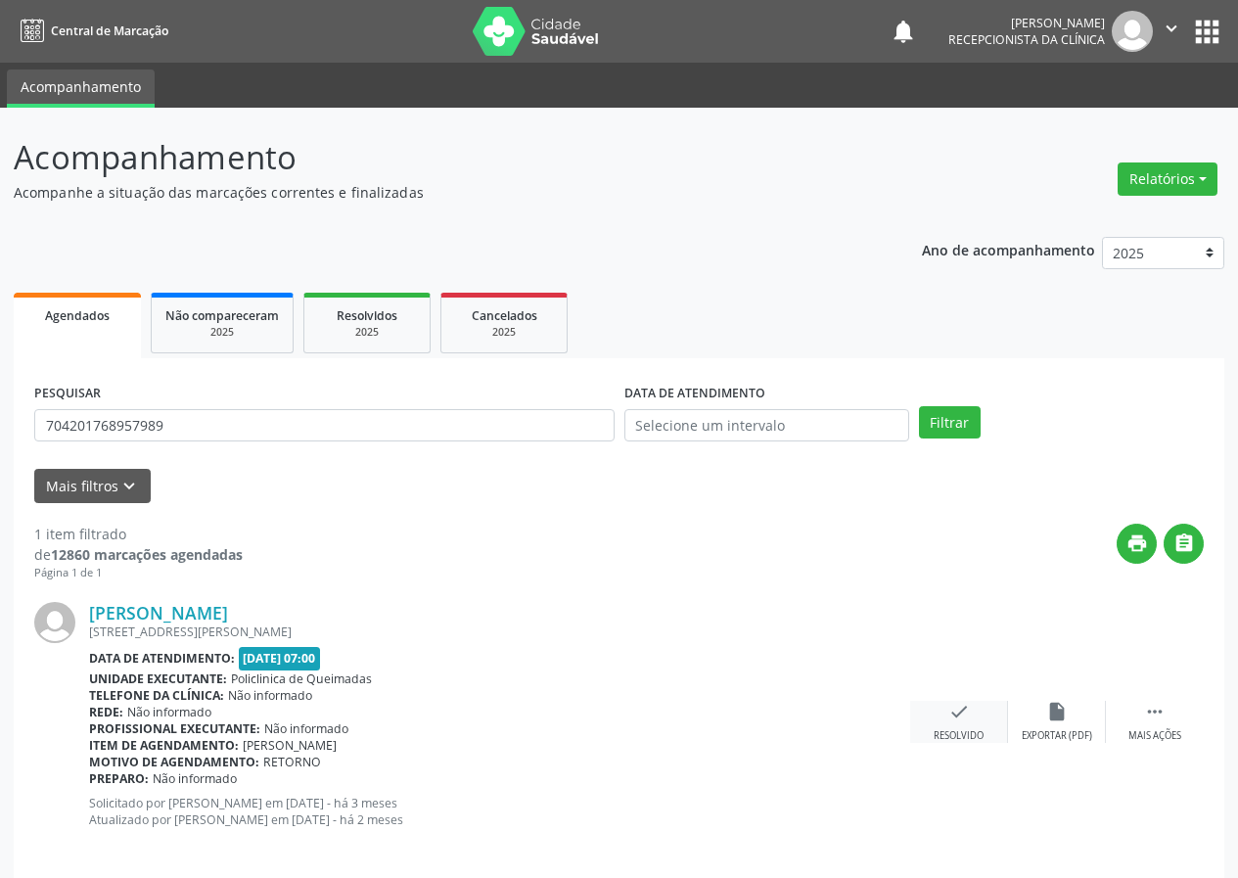
click at [949, 701] on icon "check" at bounding box center [959, 712] width 22 height 22
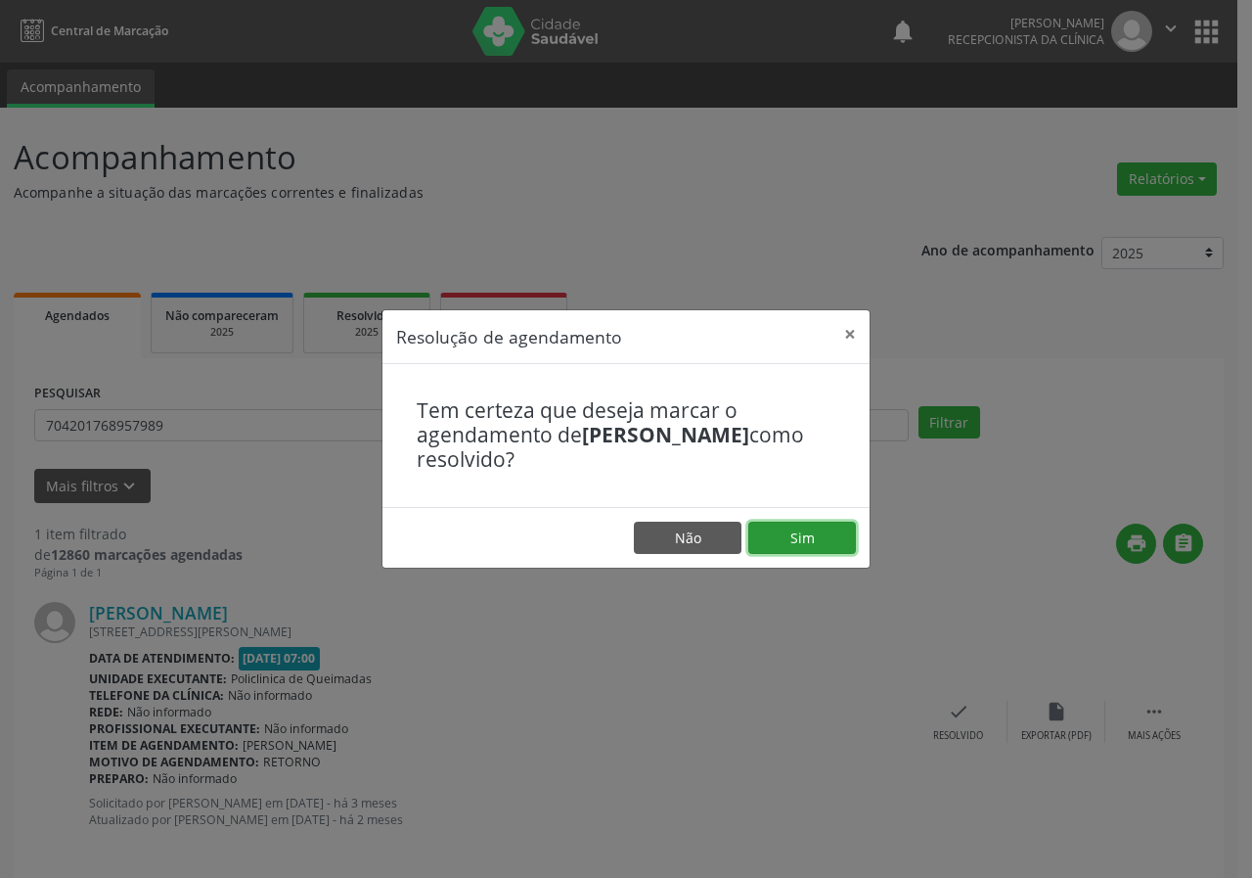
click at [788, 526] on button "Sim" at bounding box center [803, 538] width 108 height 33
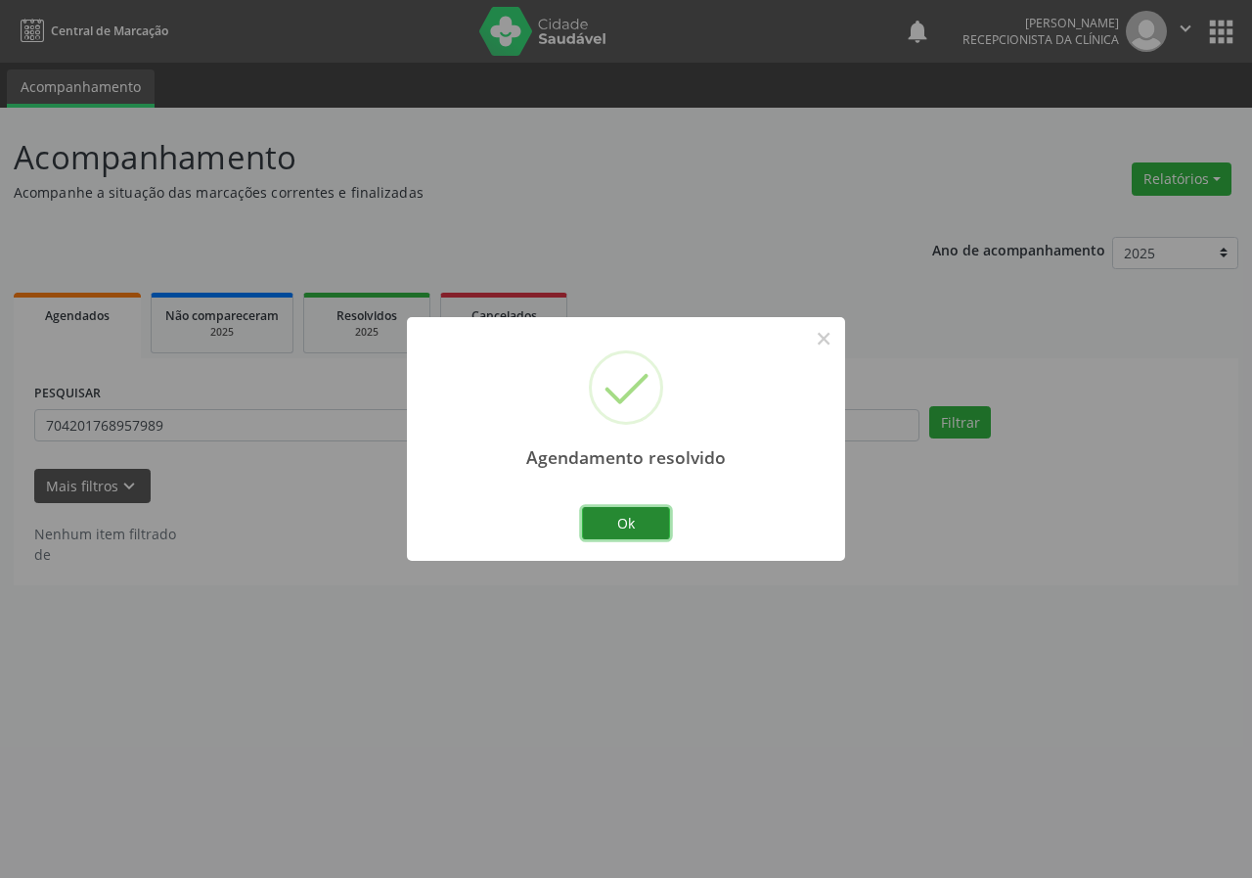
click at [656, 524] on button "Ok" at bounding box center [626, 523] width 88 height 33
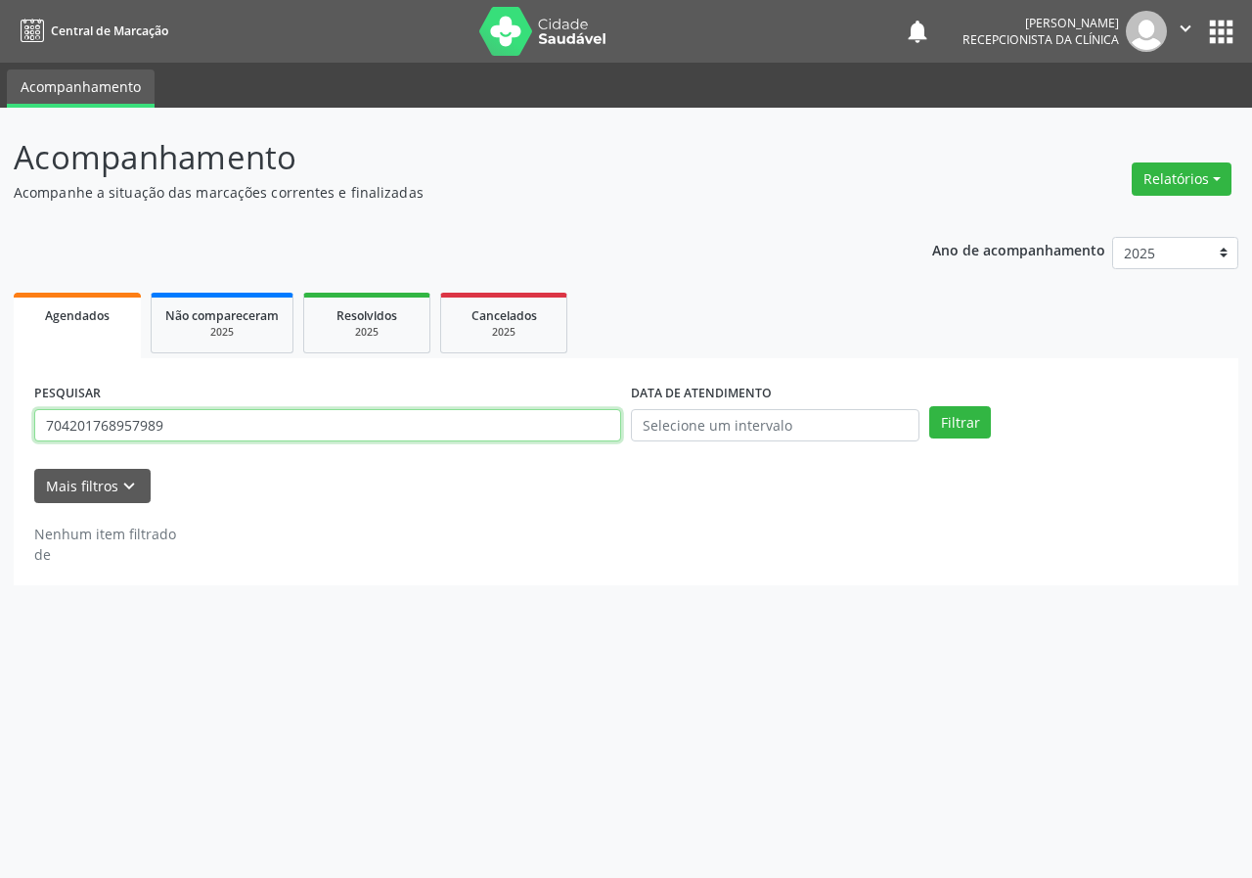
click at [500, 428] on input "704201768957989" at bounding box center [327, 425] width 587 height 33
type input "703400291355213"
click at [930, 406] on button "Filtrar" at bounding box center [961, 422] width 62 height 33
click at [234, 427] on input "703400291355213" at bounding box center [327, 425] width 587 height 33
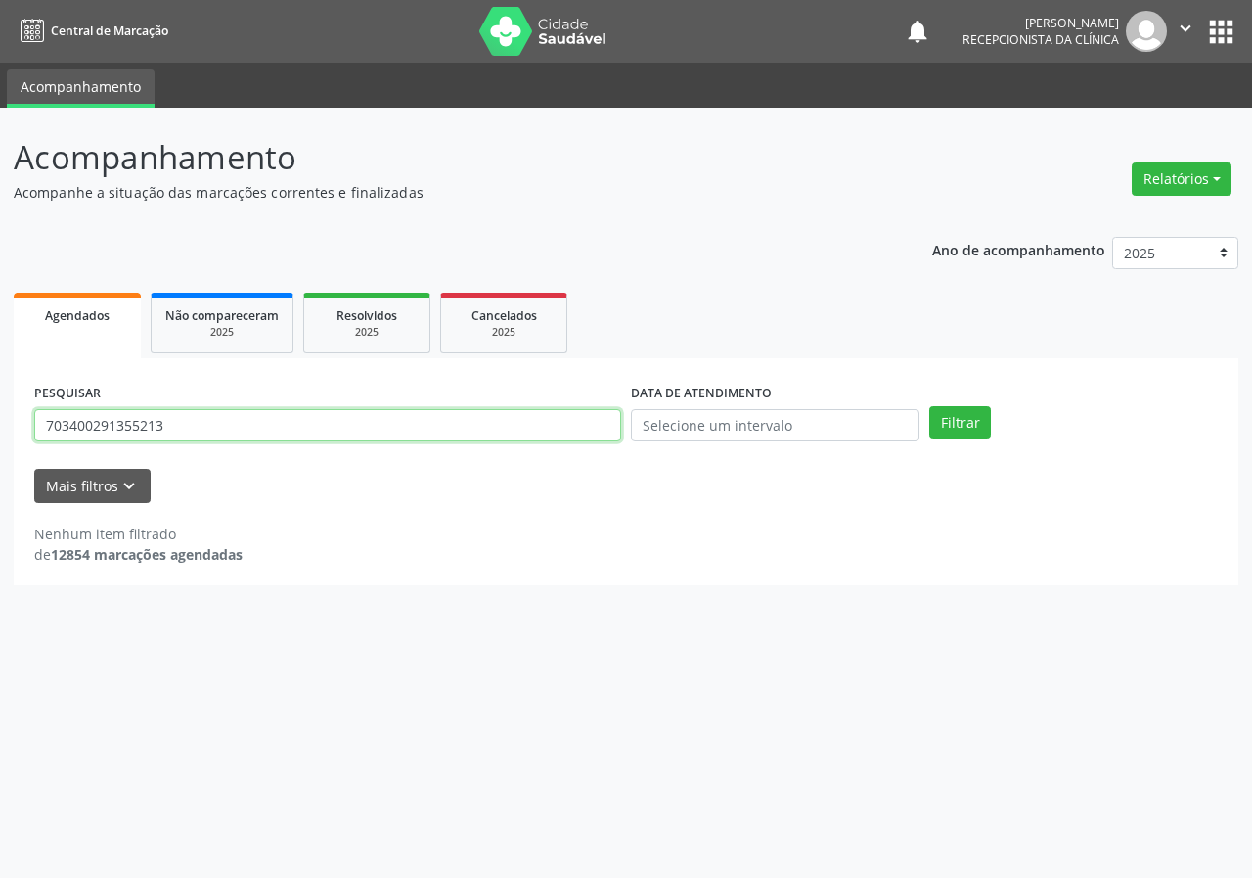
click at [234, 427] on input "703400291355213" at bounding box center [327, 425] width 587 height 33
type input "708008388626523"
click at [930, 406] on button "Filtrar" at bounding box center [961, 422] width 62 height 33
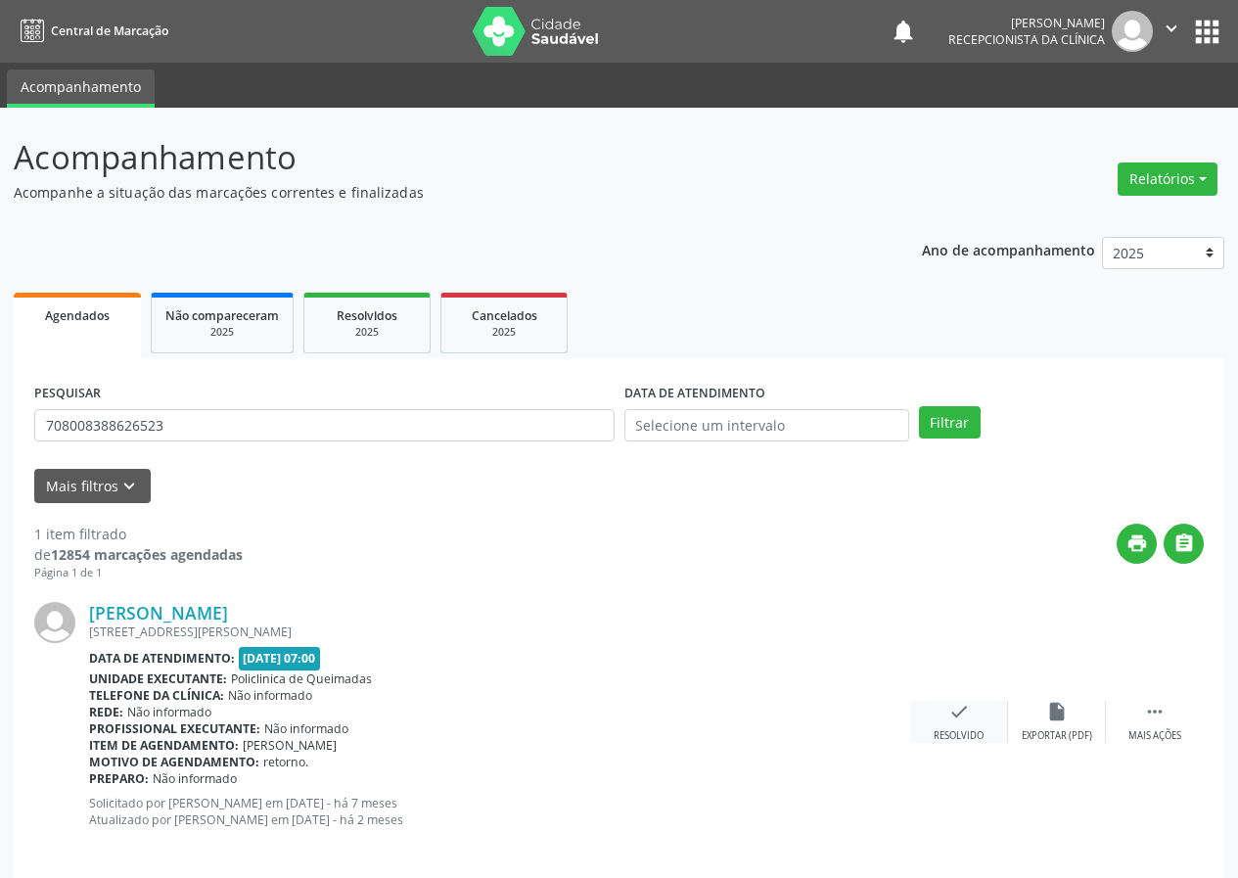
click at [958, 721] on icon "check" at bounding box center [959, 712] width 22 height 22
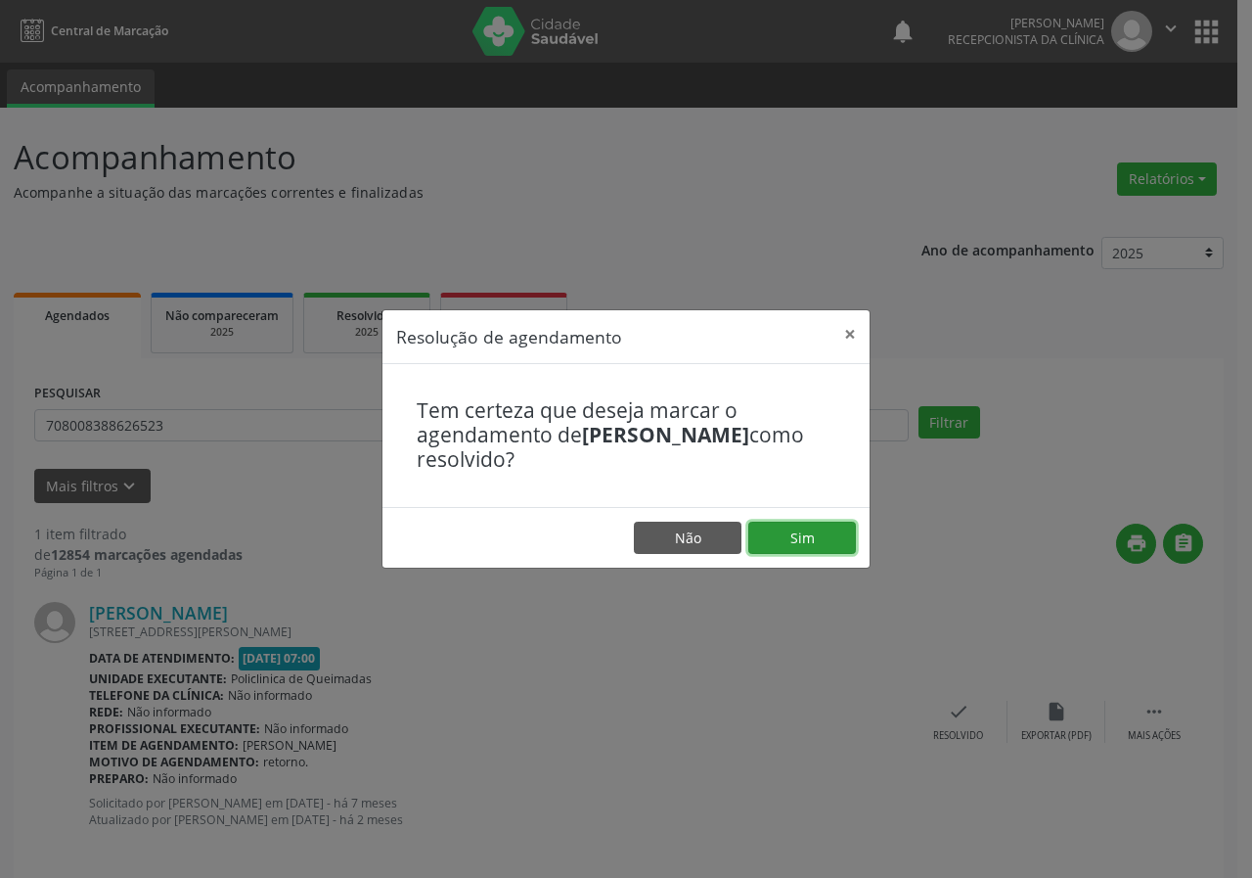
click at [788, 537] on button "Sim" at bounding box center [803, 538] width 108 height 33
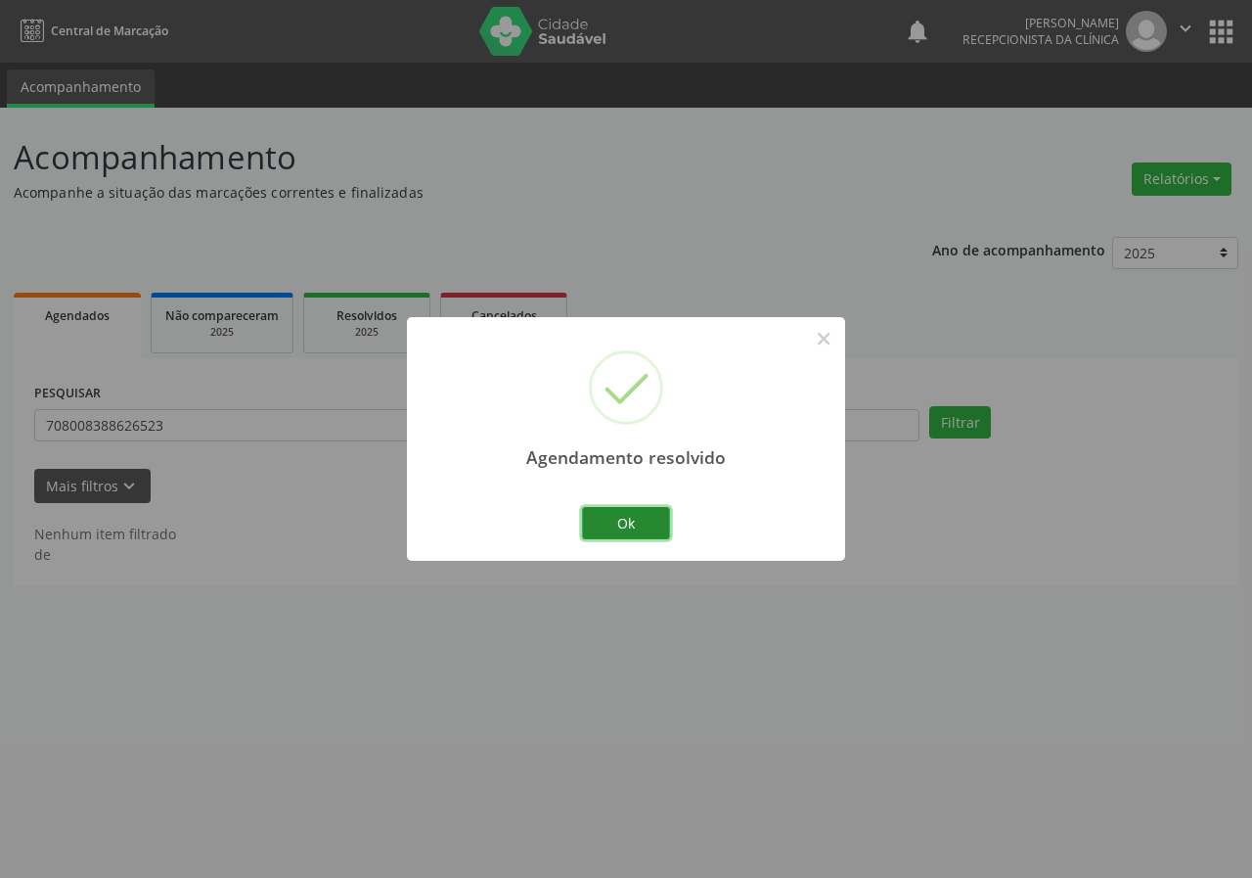
click at [641, 507] on button "Ok" at bounding box center [626, 523] width 88 height 33
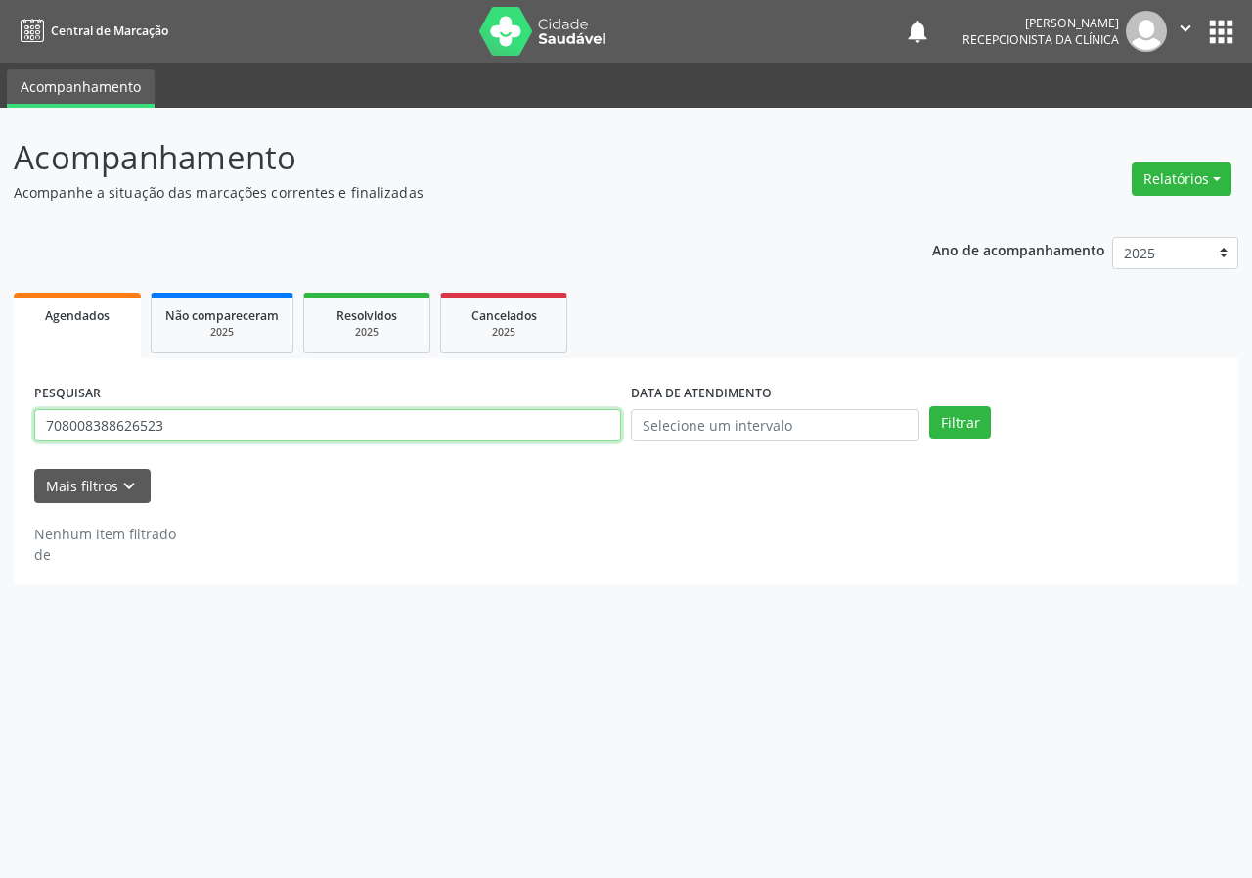
click at [481, 431] on input "708008388626523" at bounding box center [327, 425] width 587 height 33
type input "7060093420847"
click at [930, 406] on button "Filtrar" at bounding box center [961, 422] width 62 height 33
click at [285, 415] on input "7060093420847" at bounding box center [327, 425] width 587 height 33
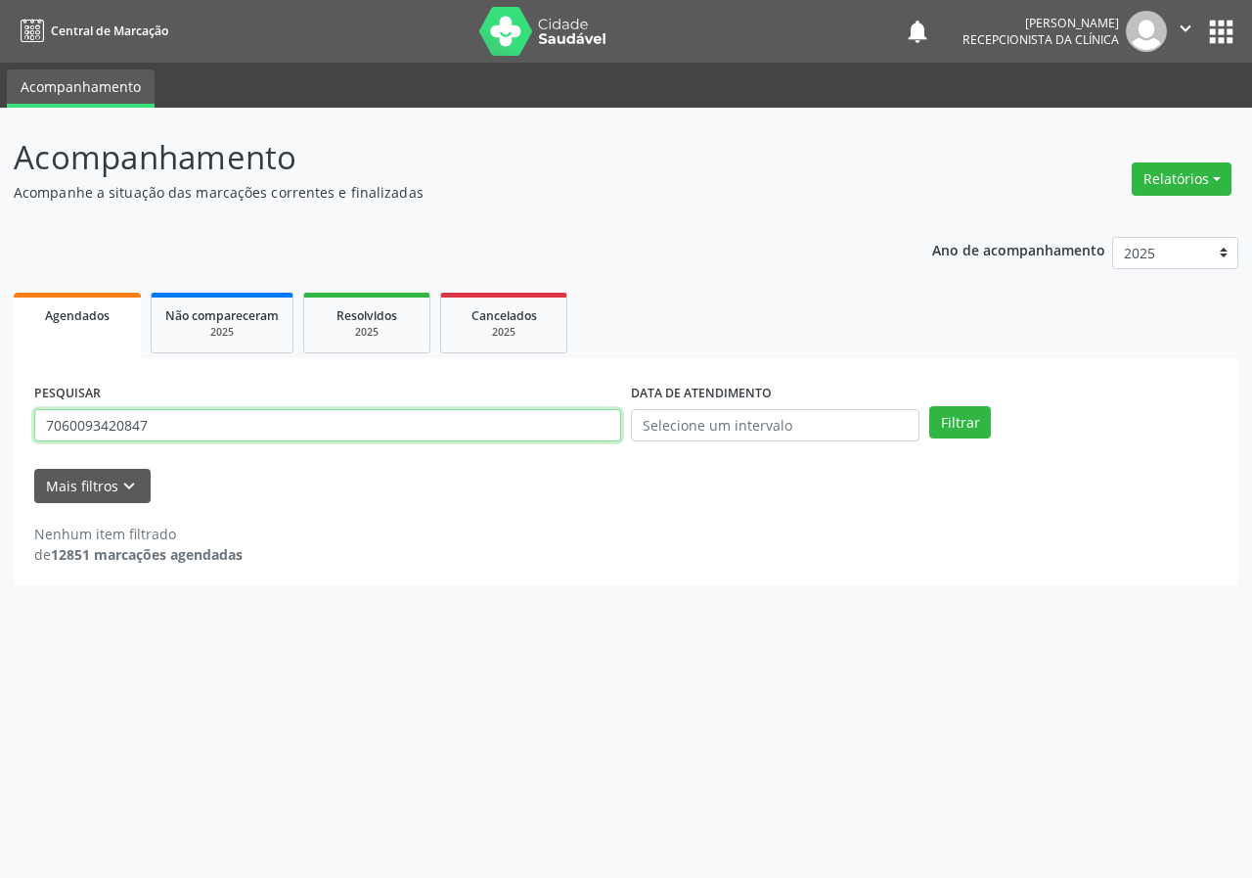
click at [285, 415] on input "7060093420847" at bounding box center [327, 425] width 587 height 33
type input "700000534935405"
click at [930, 406] on button "Filtrar" at bounding box center [961, 422] width 62 height 33
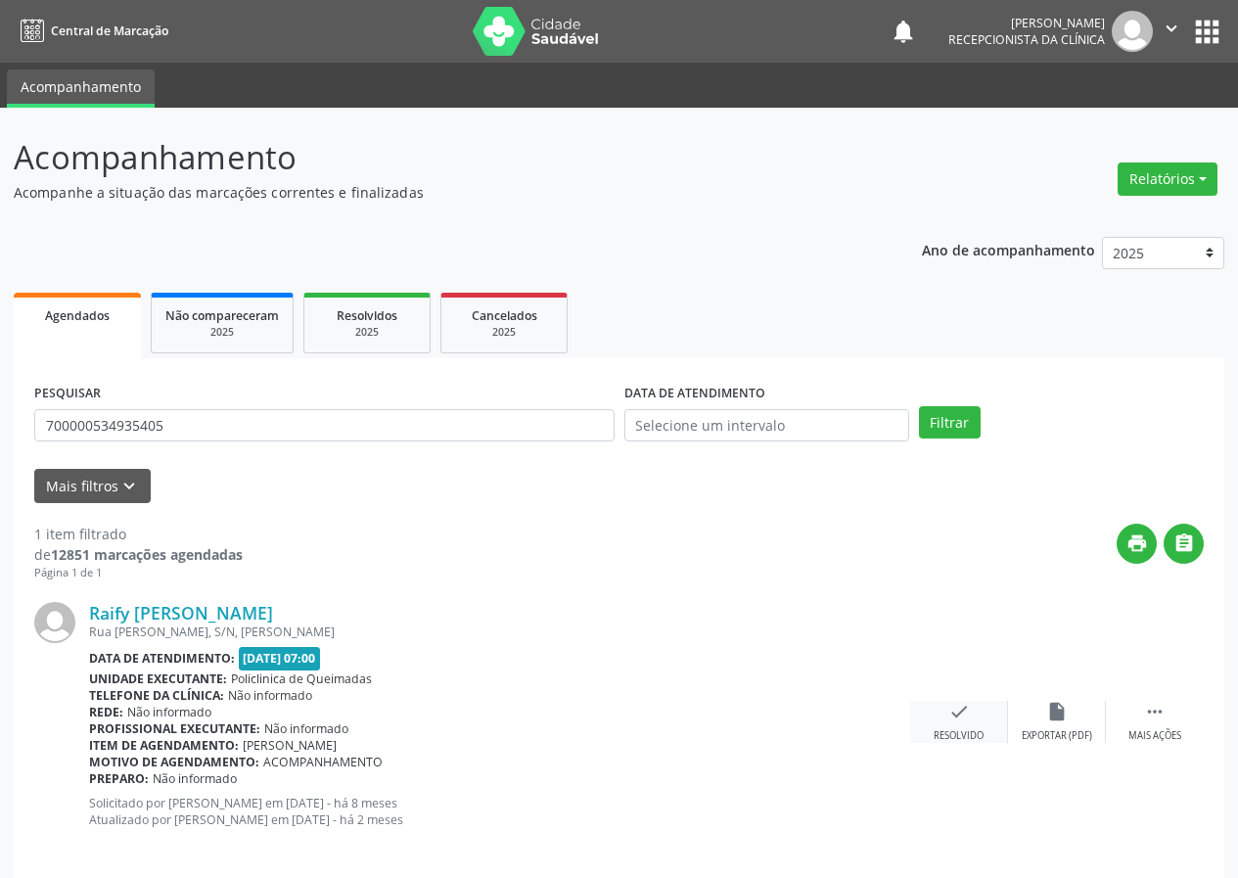
click at [950, 709] on icon "check" at bounding box center [959, 712] width 22 height 22
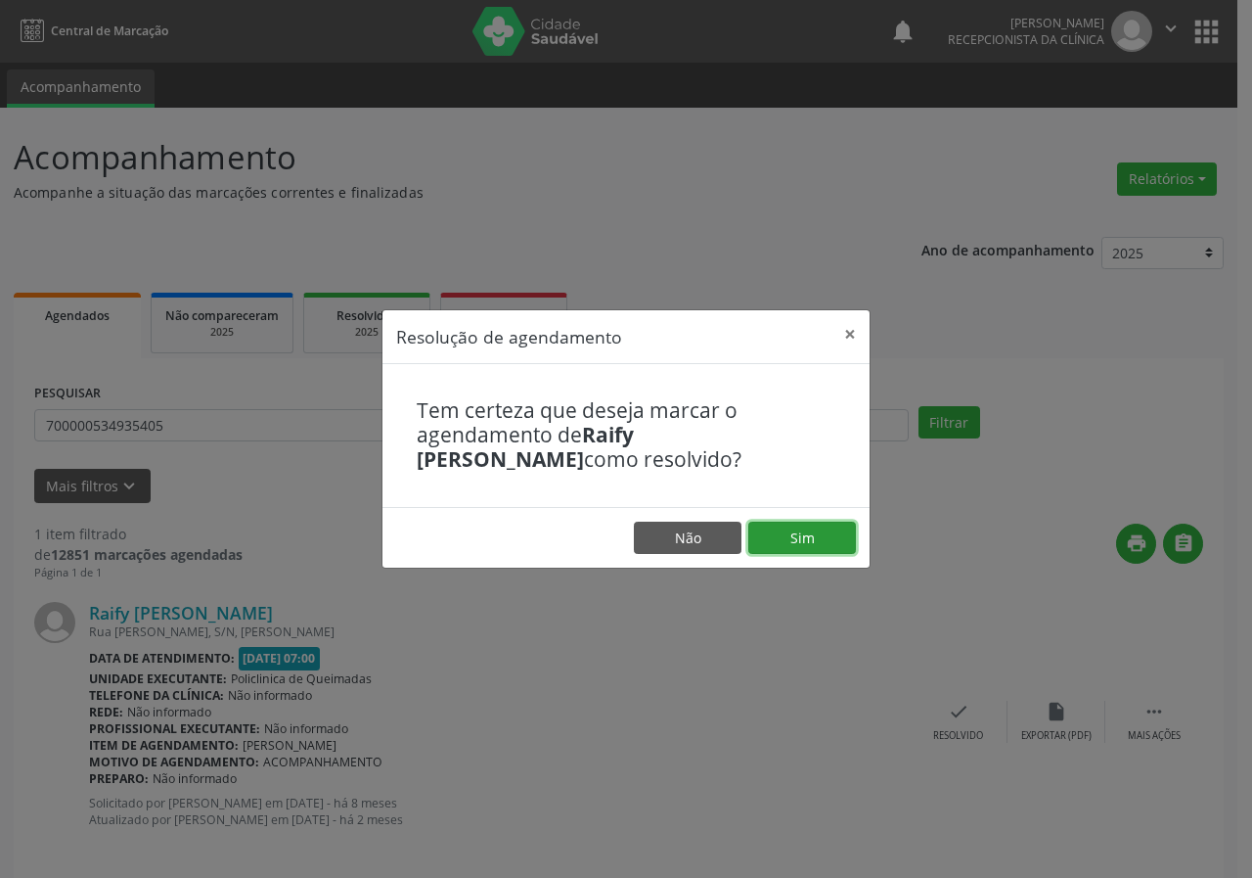
click at [839, 531] on button "Sim" at bounding box center [803, 538] width 108 height 33
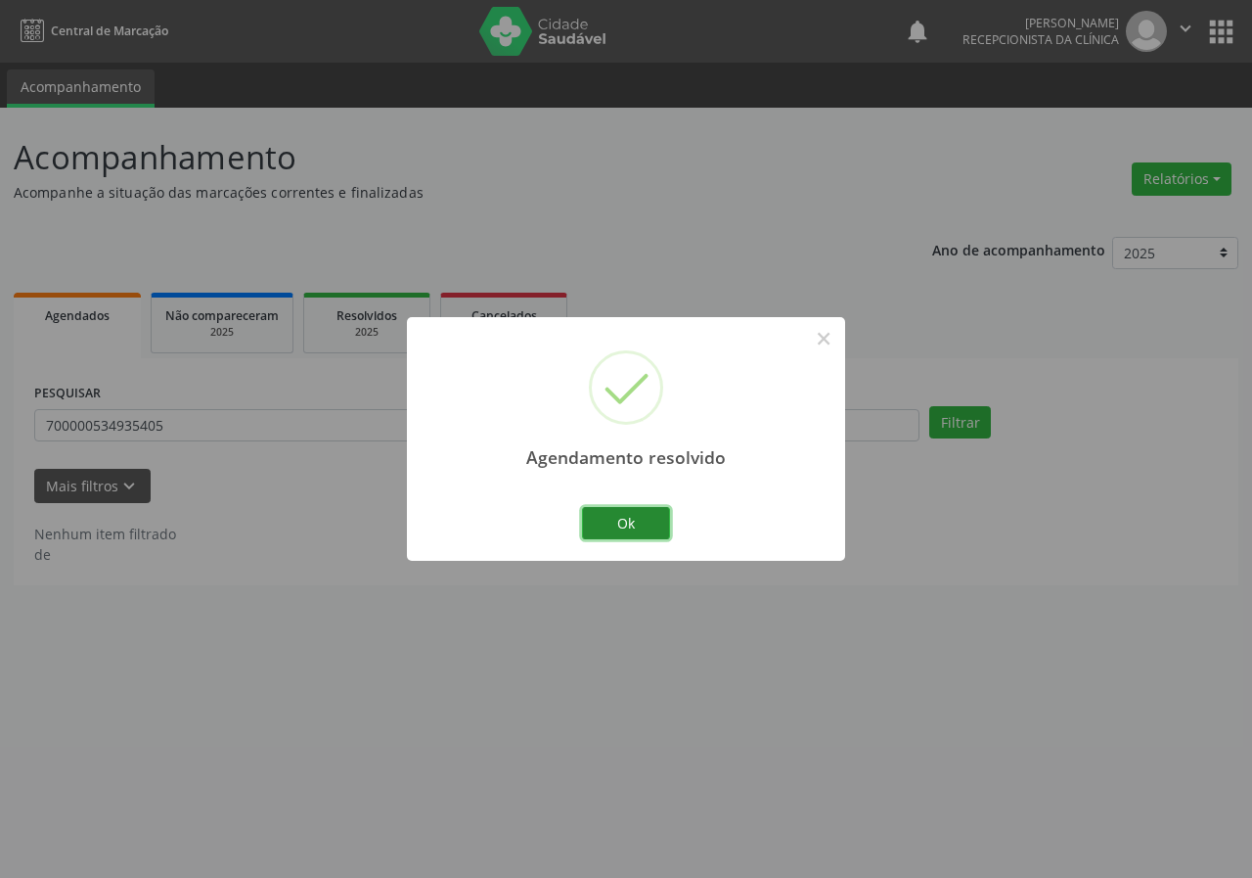
drag, startPoint x: 656, startPoint y: 514, endPoint x: 583, endPoint y: 477, distance: 81.4
click at [654, 514] on button "Ok" at bounding box center [626, 523] width 88 height 33
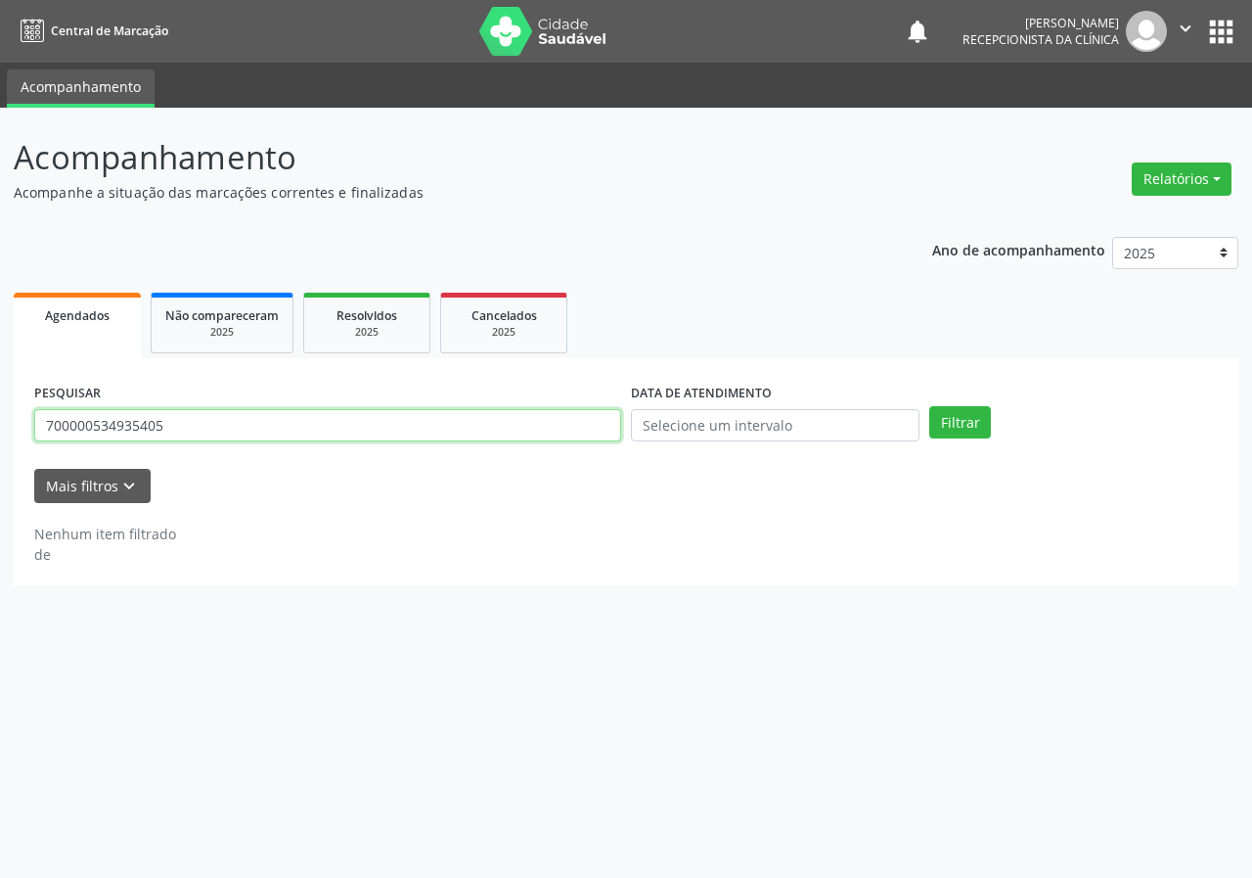
drag, startPoint x: 551, startPoint y: 410, endPoint x: 548, endPoint y: 424, distance: 14.0
click at [551, 414] on input "700000534935405" at bounding box center [327, 425] width 587 height 33
click at [548, 424] on input "700000534935405" at bounding box center [327, 425] width 587 height 33
click at [509, 425] on input "700000534935405" at bounding box center [327, 425] width 587 height 33
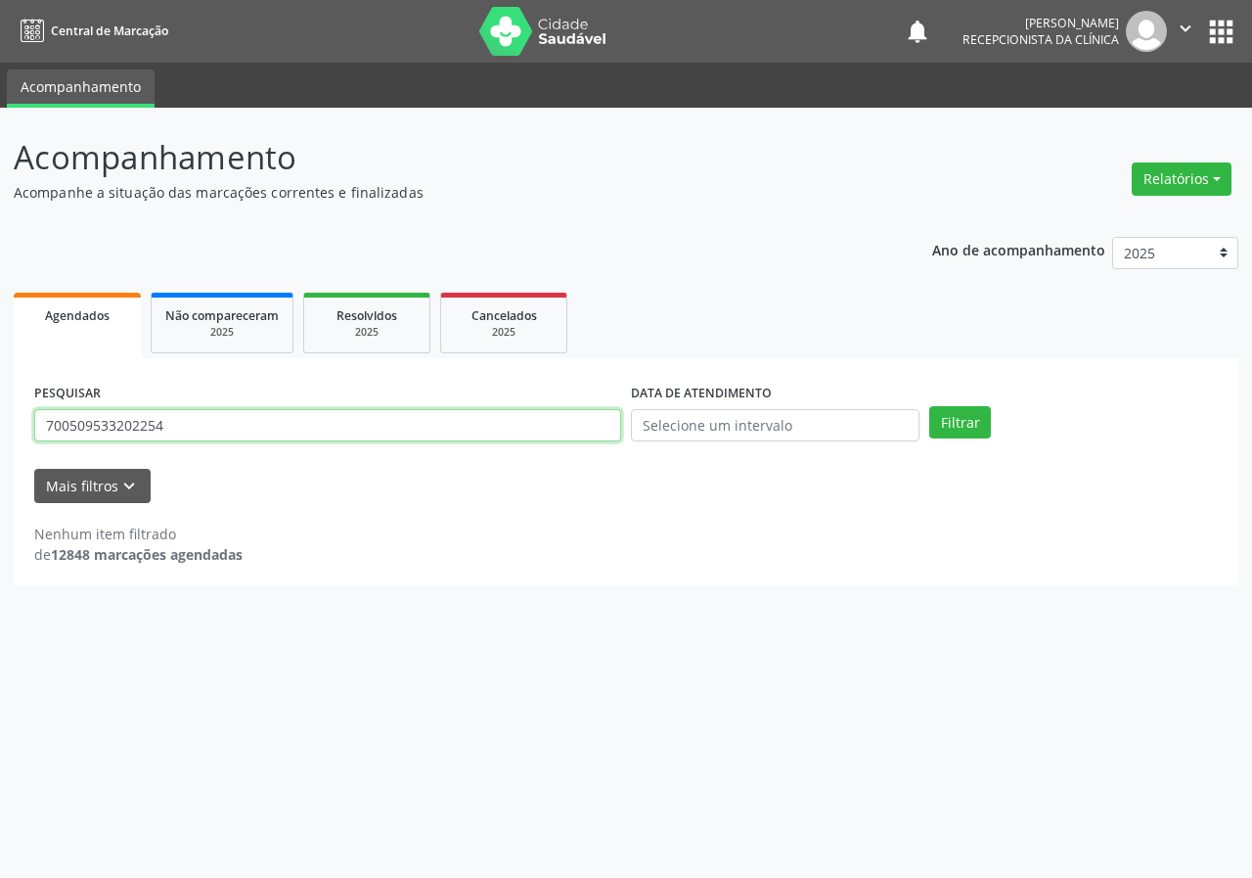
type input "700509533202254"
click at [930, 406] on button "Filtrar" at bounding box center [961, 422] width 62 height 33
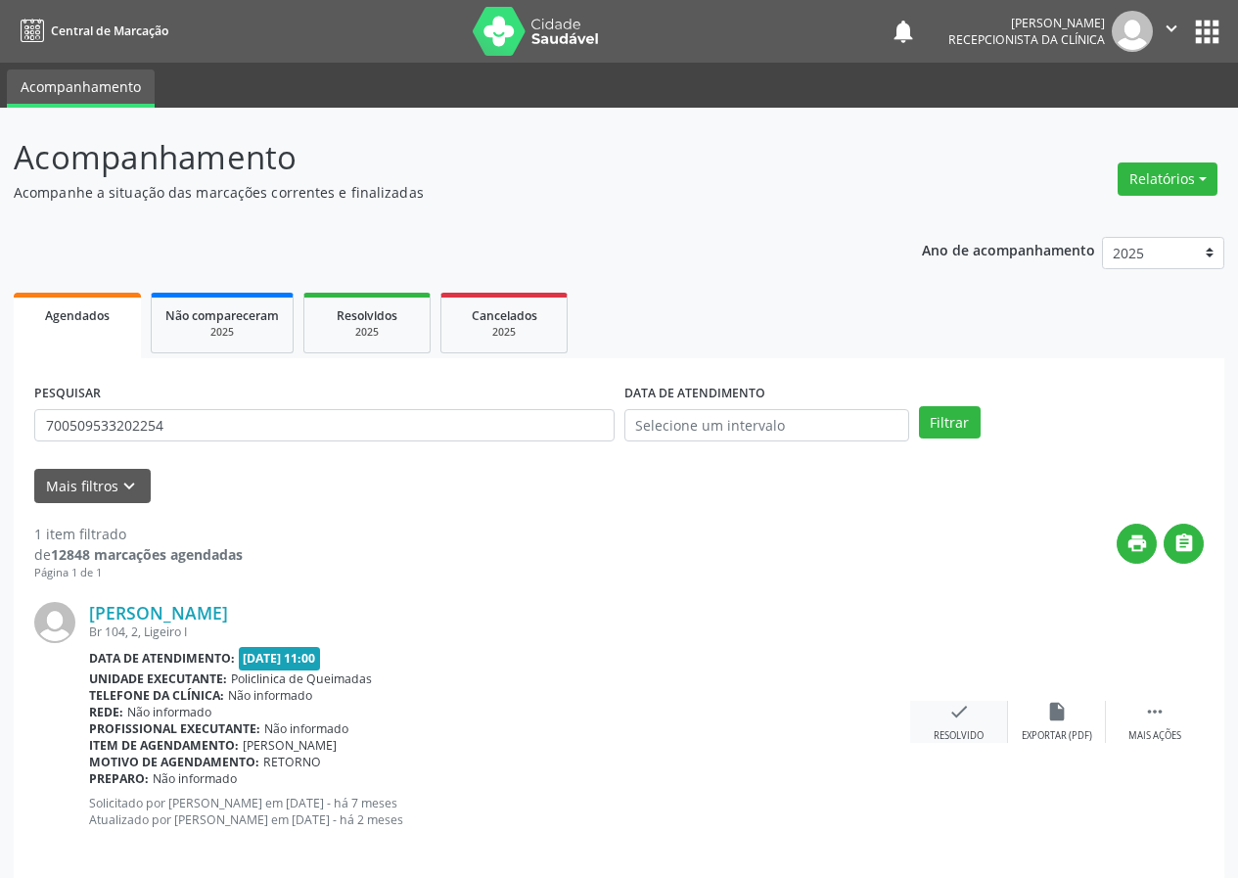
click at [953, 714] on icon "check" at bounding box center [959, 712] width 22 height 22
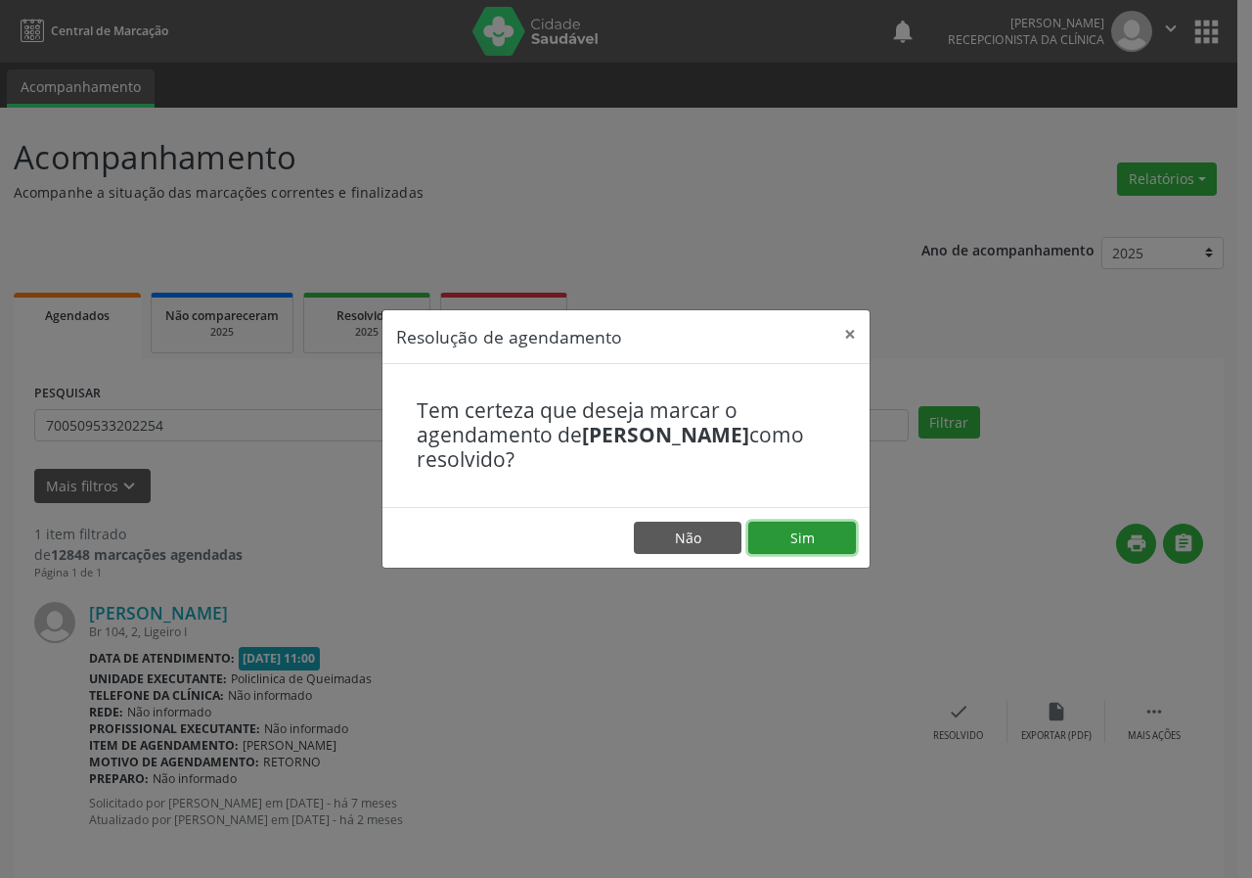
click at [842, 534] on button "Sim" at bounding box center [803, 538] width 108 height 33
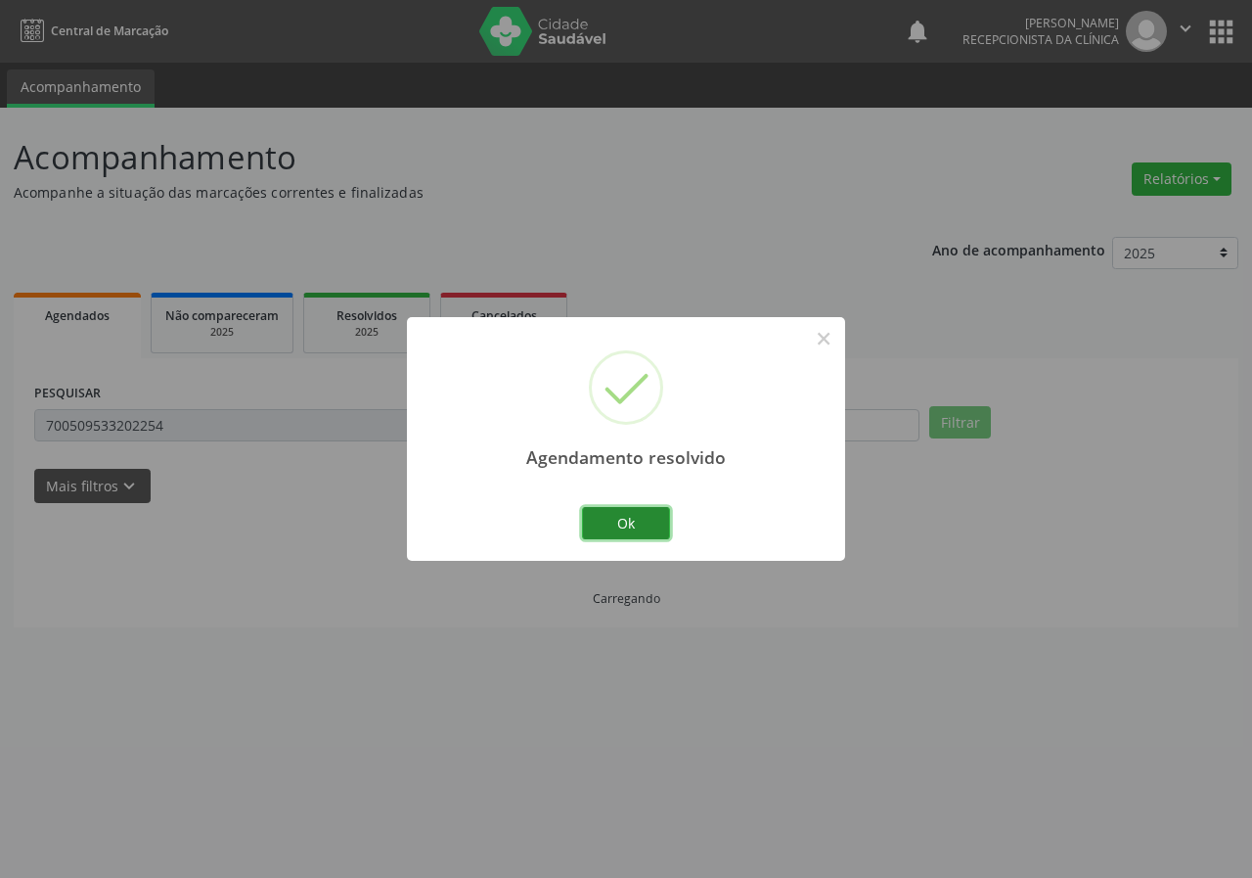
click at [657, 515] on button "Ok" at bounding box center [626, 523] width 88 height 33
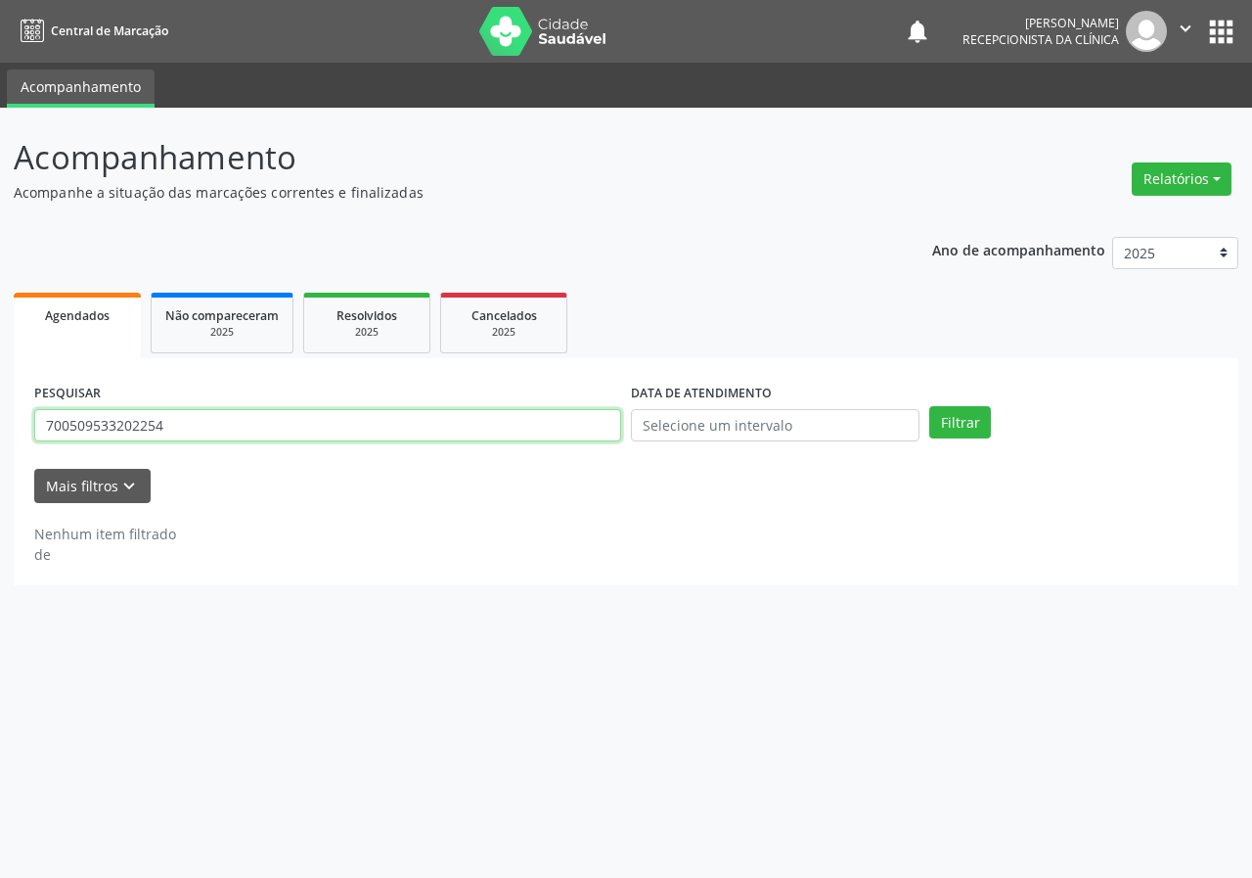
click at [500, 423] on input "700509533202254" at bounding box center [327, 425] width 587 height 33
type input "706404692017384"
click at [930, 406] on button "Filtrar" at bounding box center [961, 422] width 62 height 33
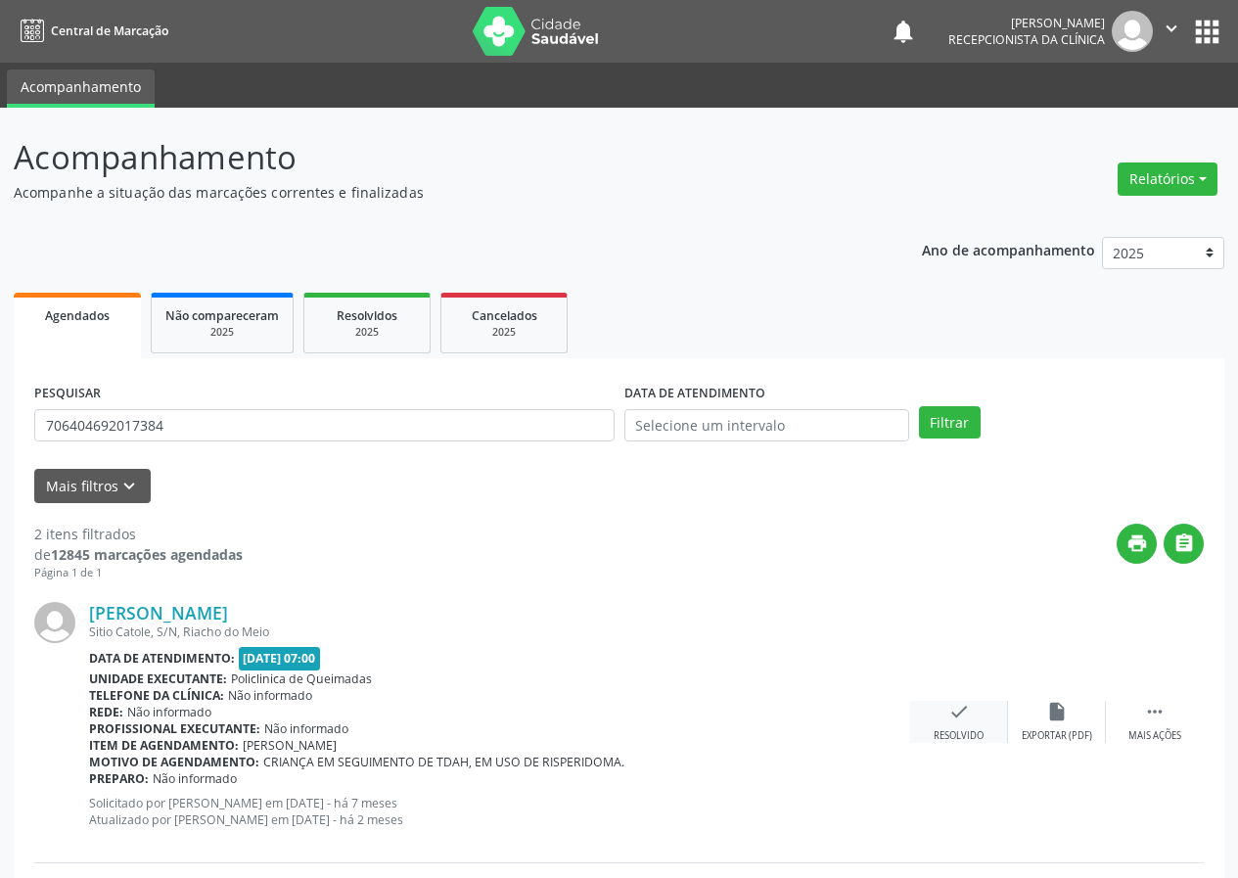
click at [969, 722] on div "check Resolvido" at bounding box center [959, 722] width 98 height 42
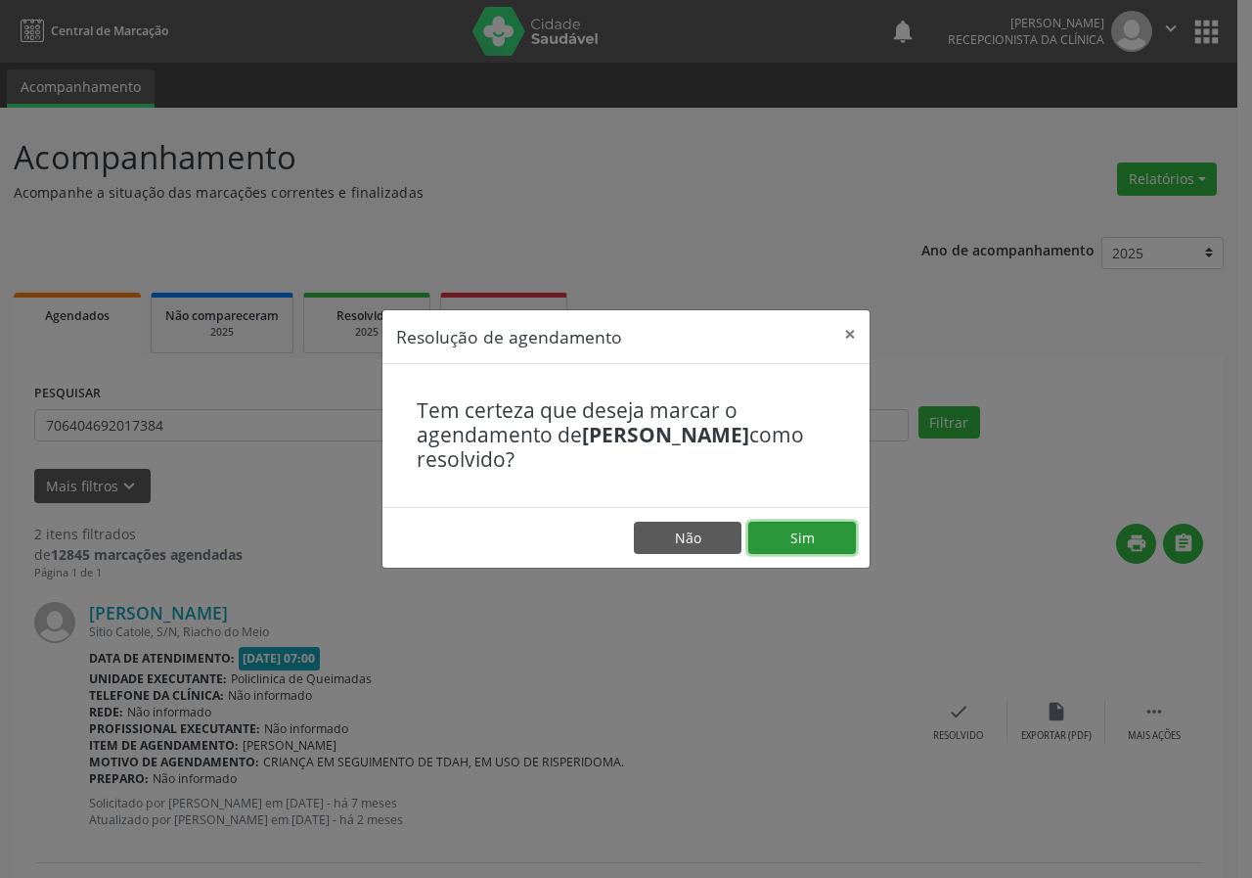
click at [850, 530] on button "Sim" at bounding box center [803, 538] width 108 height 33
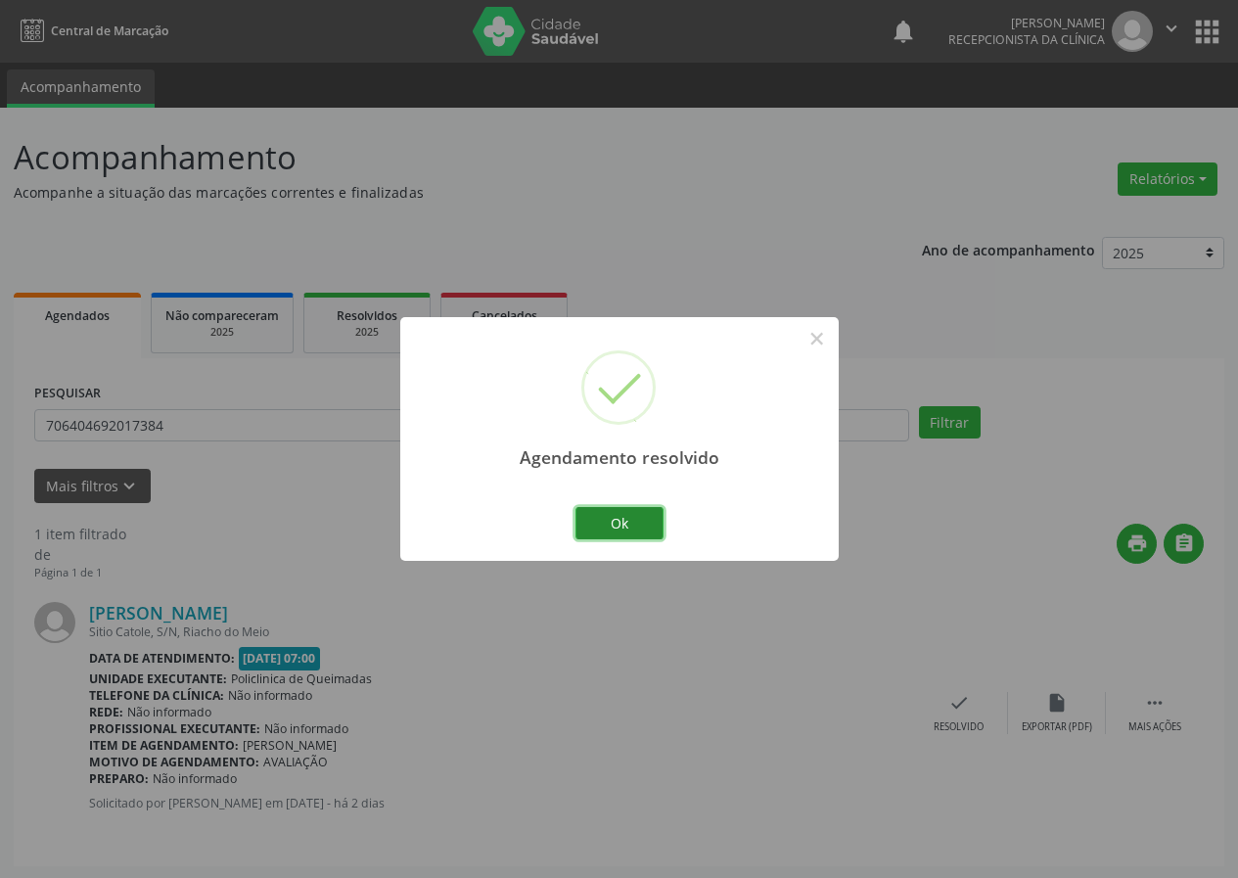
click at [651, 515] on button "Ok" at bounding box center [619, 523] width 88 height 33
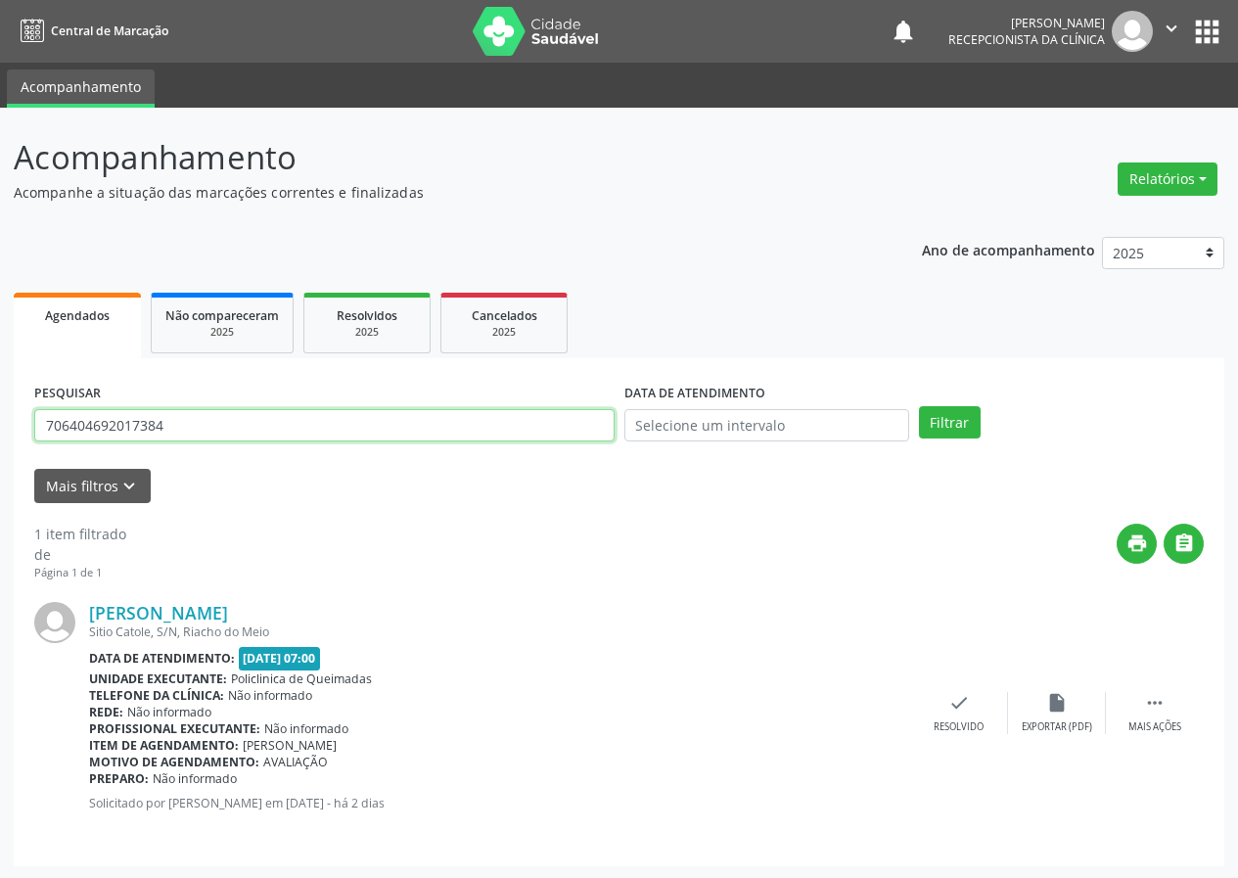
click at [395, 420] on input "706404692017384" at bounding box center [324, 425] width 580 height 33
type input "708504331994673"
click at [919, 406] on button "Filtrar" at bounding box center [950, 422] width 62 height 33
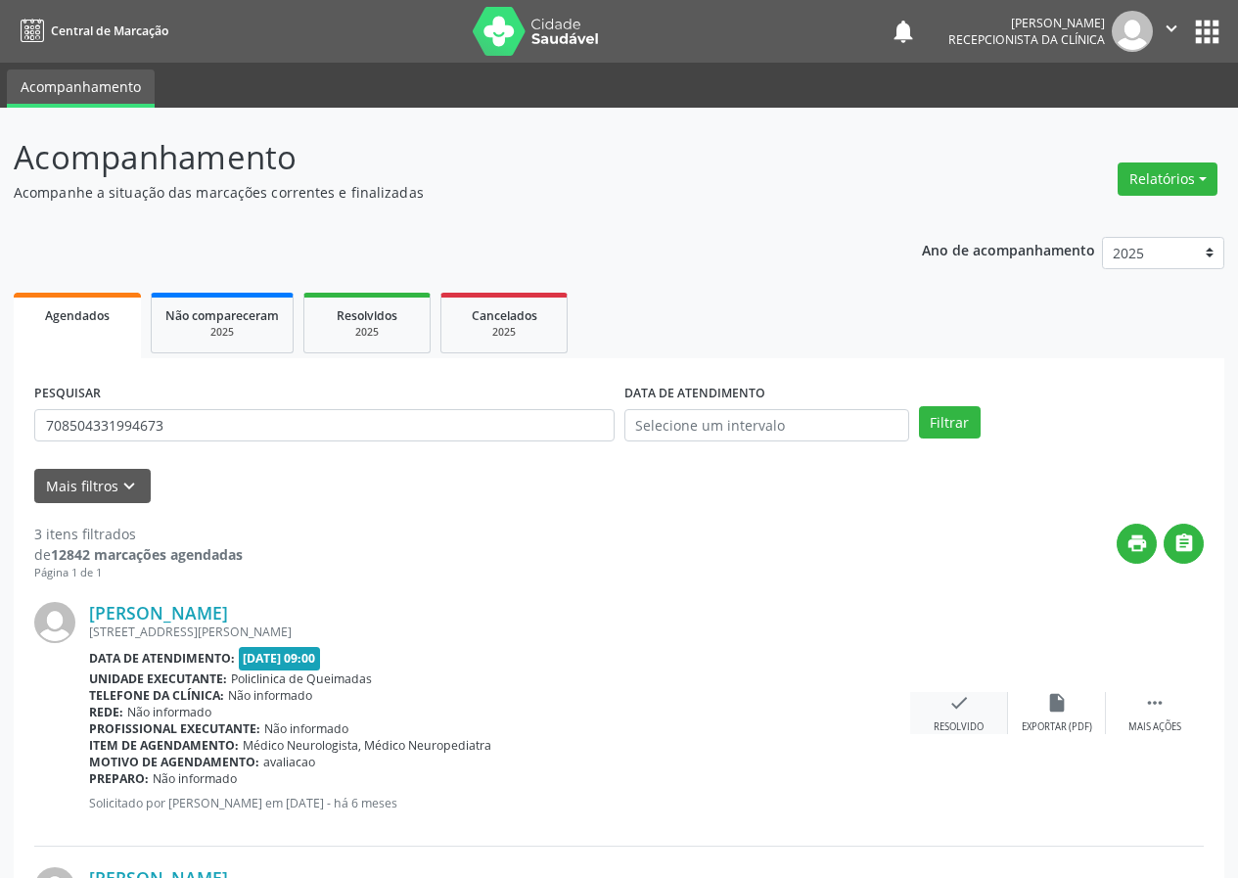
click at [959, 713] on icon "check" at bounding box center [959, 703] width 22 height 22
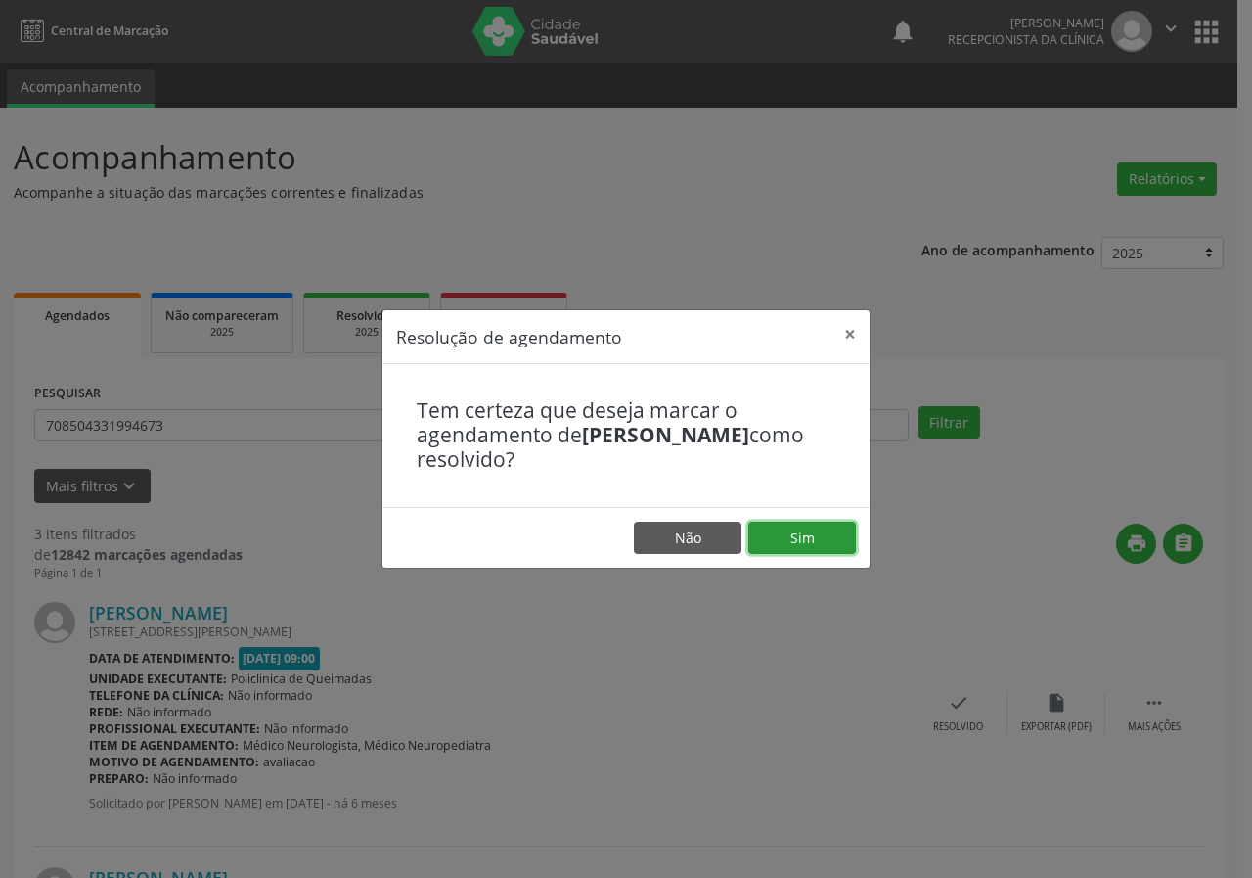
click at [827, 542] on button "Sim" at bounding box center [803, 538] width 108 height 33
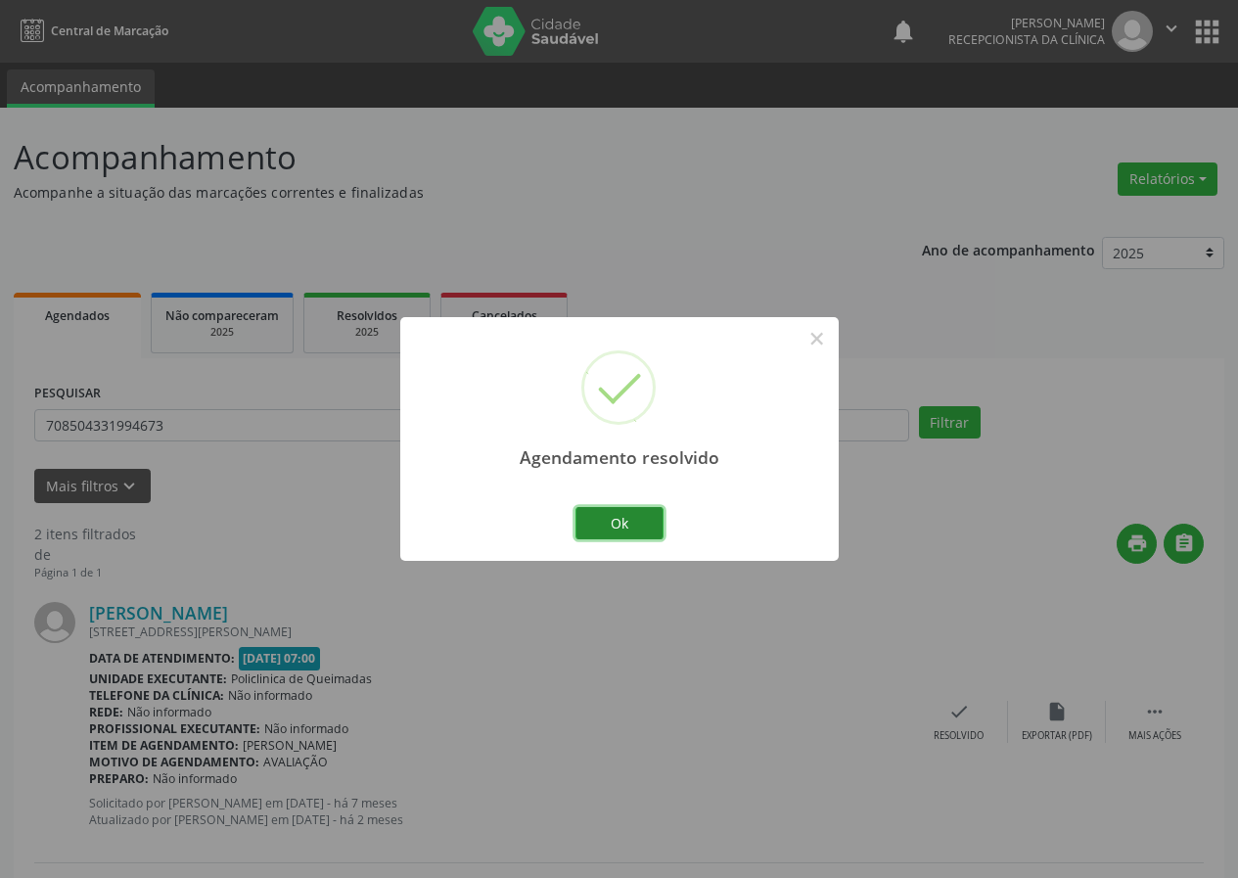
click at [647, 515] on button "Ok" at bounding box center [619, 523] width 88 height 33
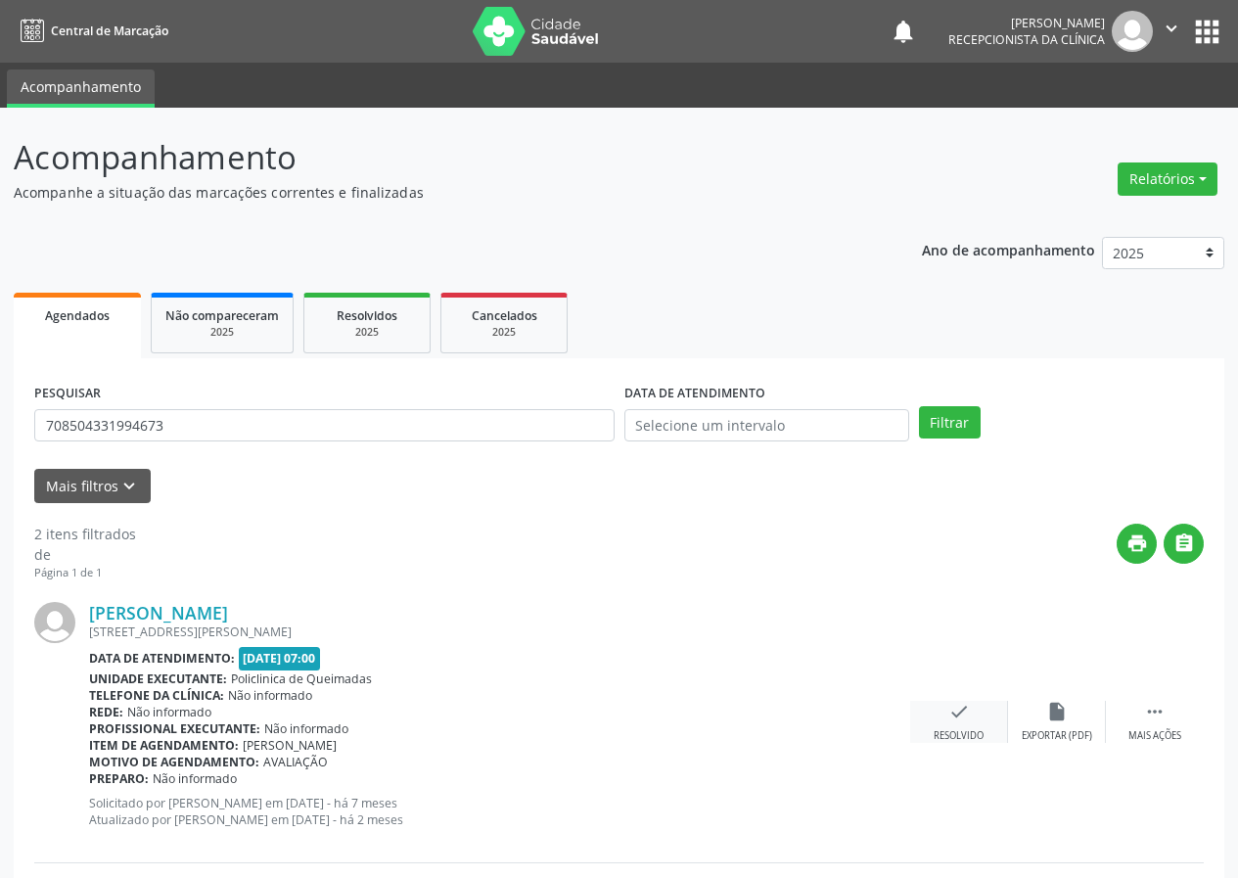
drag, startPoint x: 959, startPoint y: 720, endPoint x: 947, endPoint y: 729, distance: 14.7
click at [947, 729] on div "check Resolvido" at bounding box center [959, 722] width 98 height 42
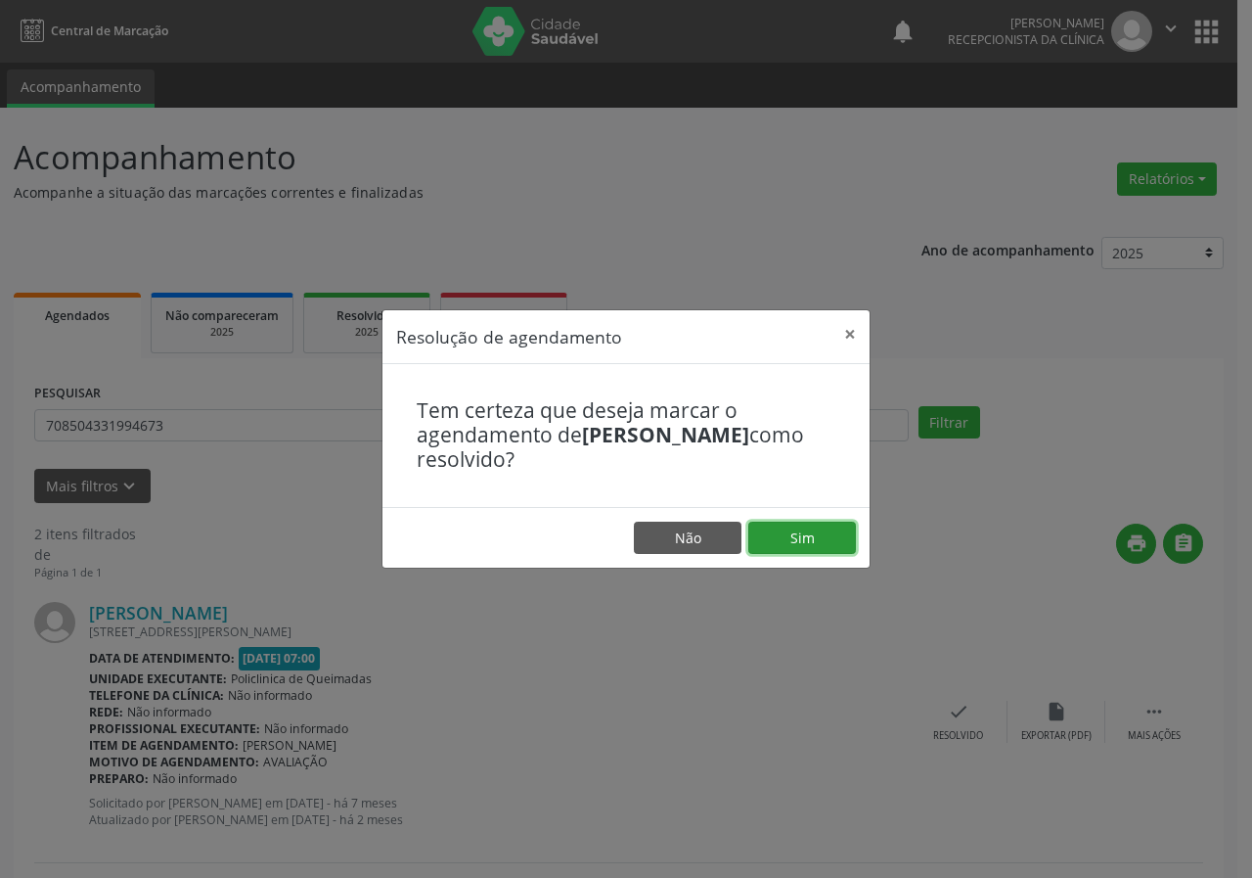
click at [792, 525] on button "Sim" at bounding box center [803, 538] width 108 height 33
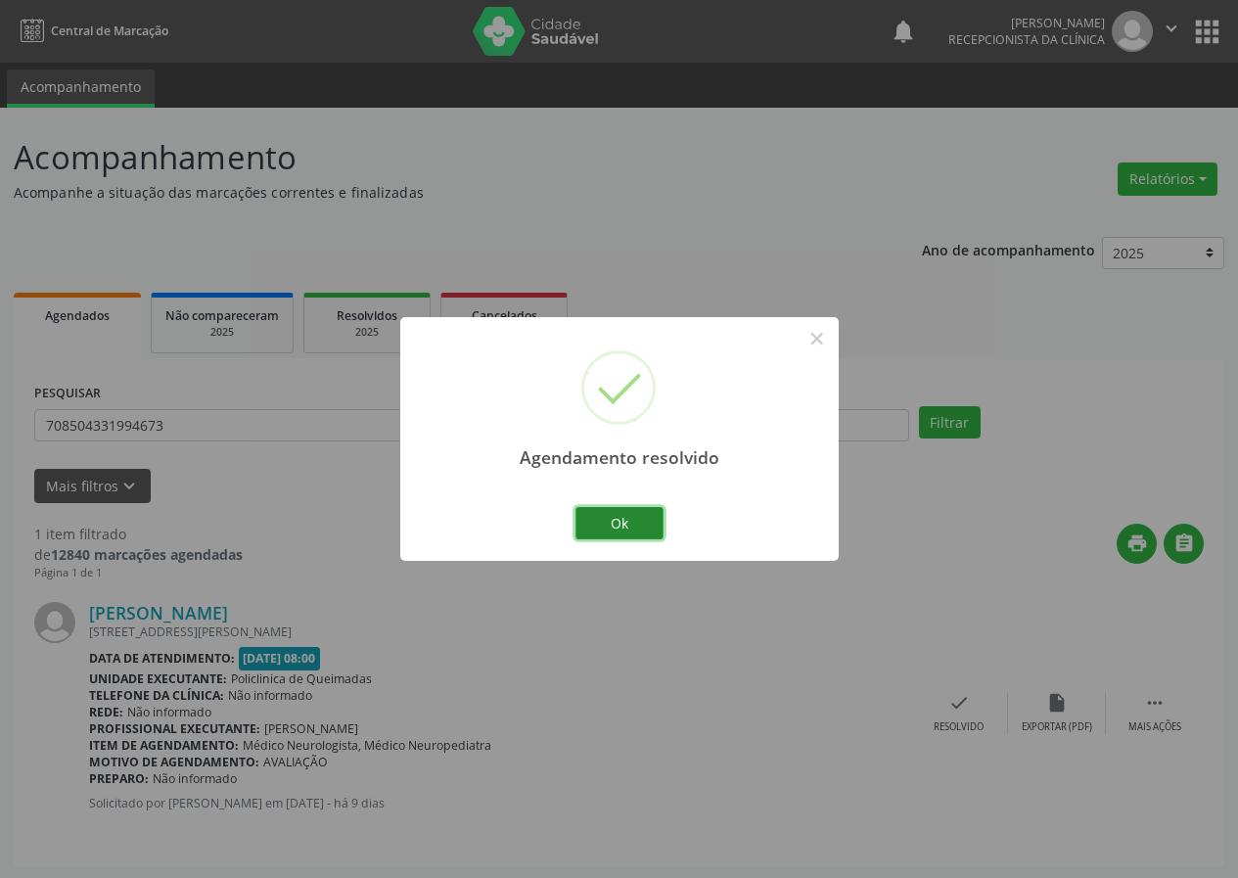
click at [655, 521] on button "Ok" at bounding box center [619, 523] width 88 height 33
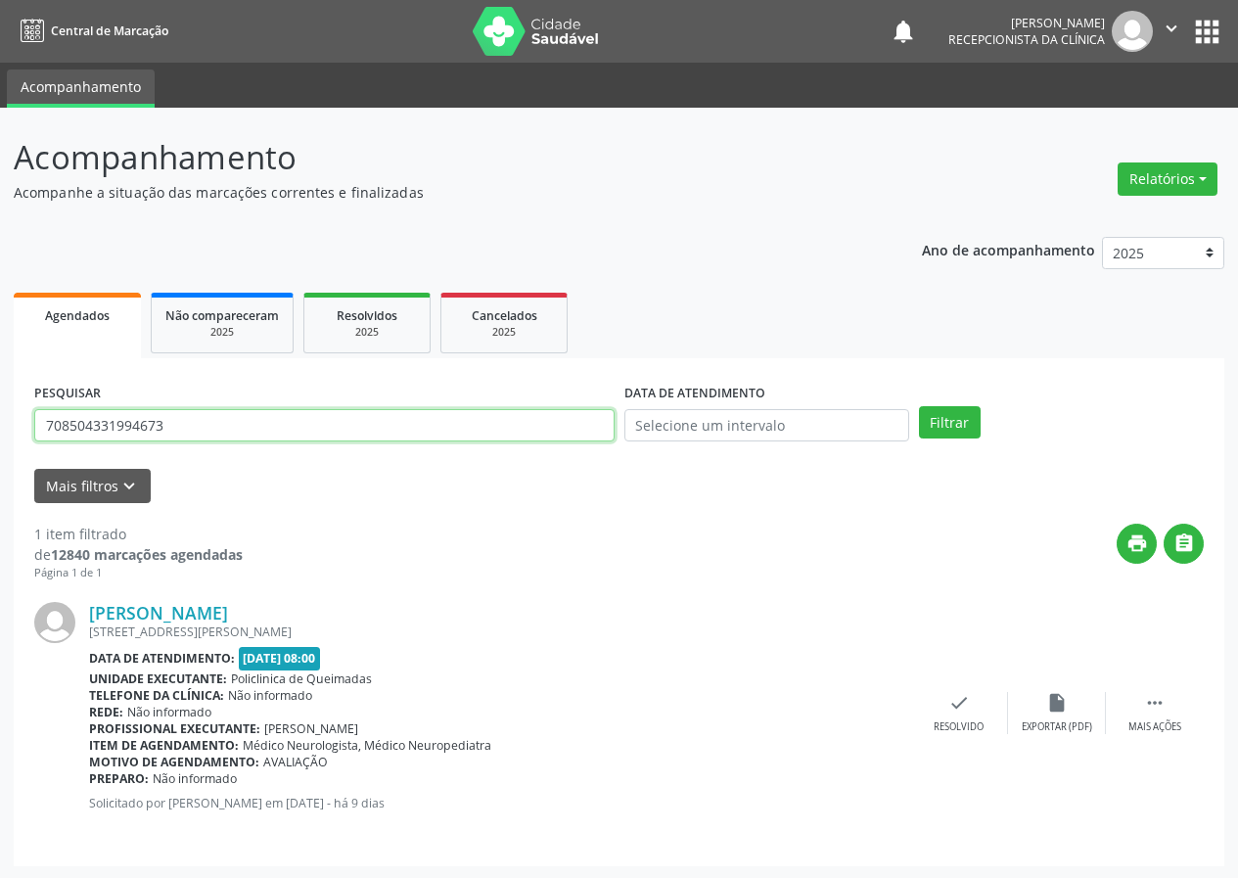
click at [474, 429] on input "708504331994673" at bounding box center [324, 425] width 580 height 33
type input "702808115281062"
click at [919, 406] on button "Filtrar" at bounding box center [950, 422] width 62 height 33
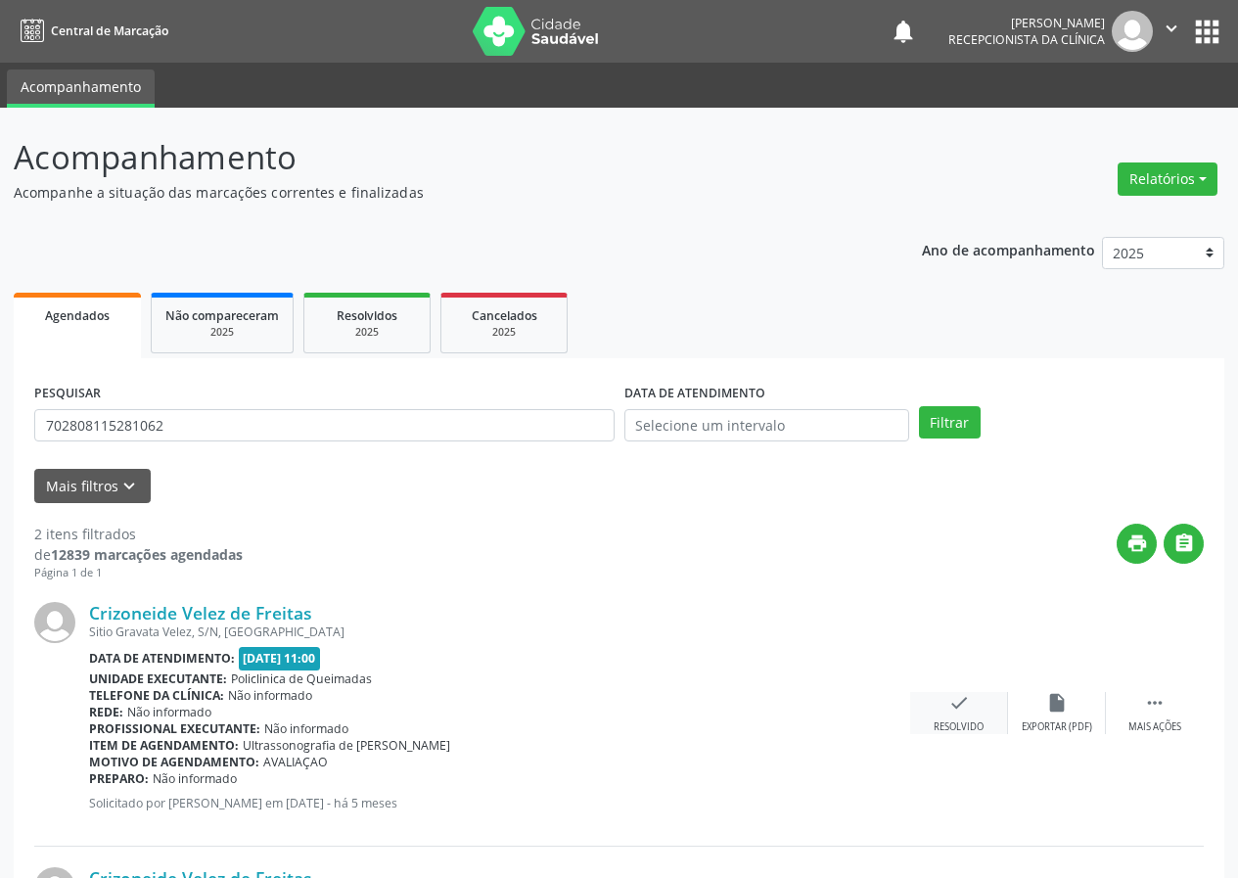
click at [966, 707] on icon "check" at bounding box center [959, 703] width 22 height 22
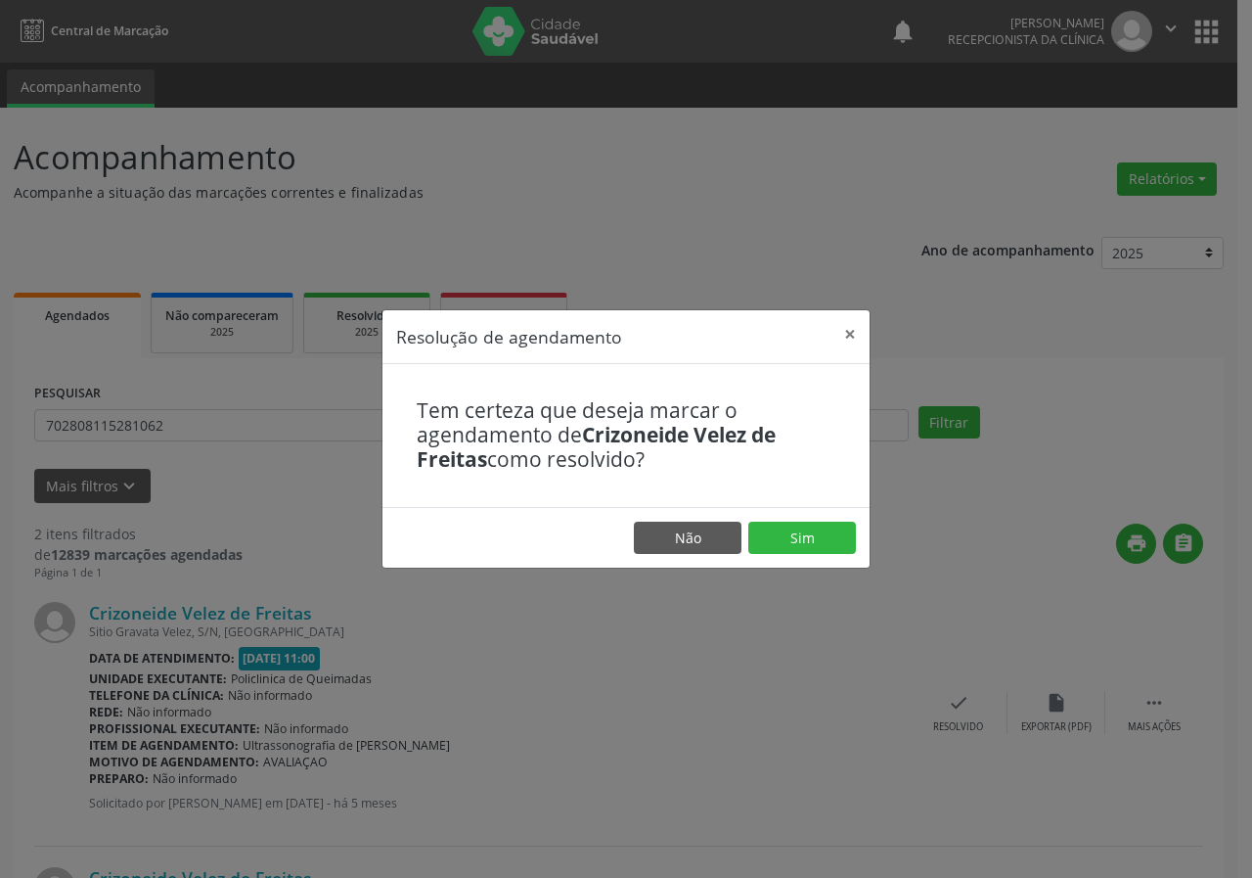
click at [832, 555] on footer "Não Sim" at bounding box center [626, 538] width 487 height 62
drag, startPoint x: 832, startPoint y: 542, endPoint x: 806, endPoint y: 542, distance: 25.4
click at [831, 542] on button "Sim" at bounding box center [803, 538] width 108 height 33
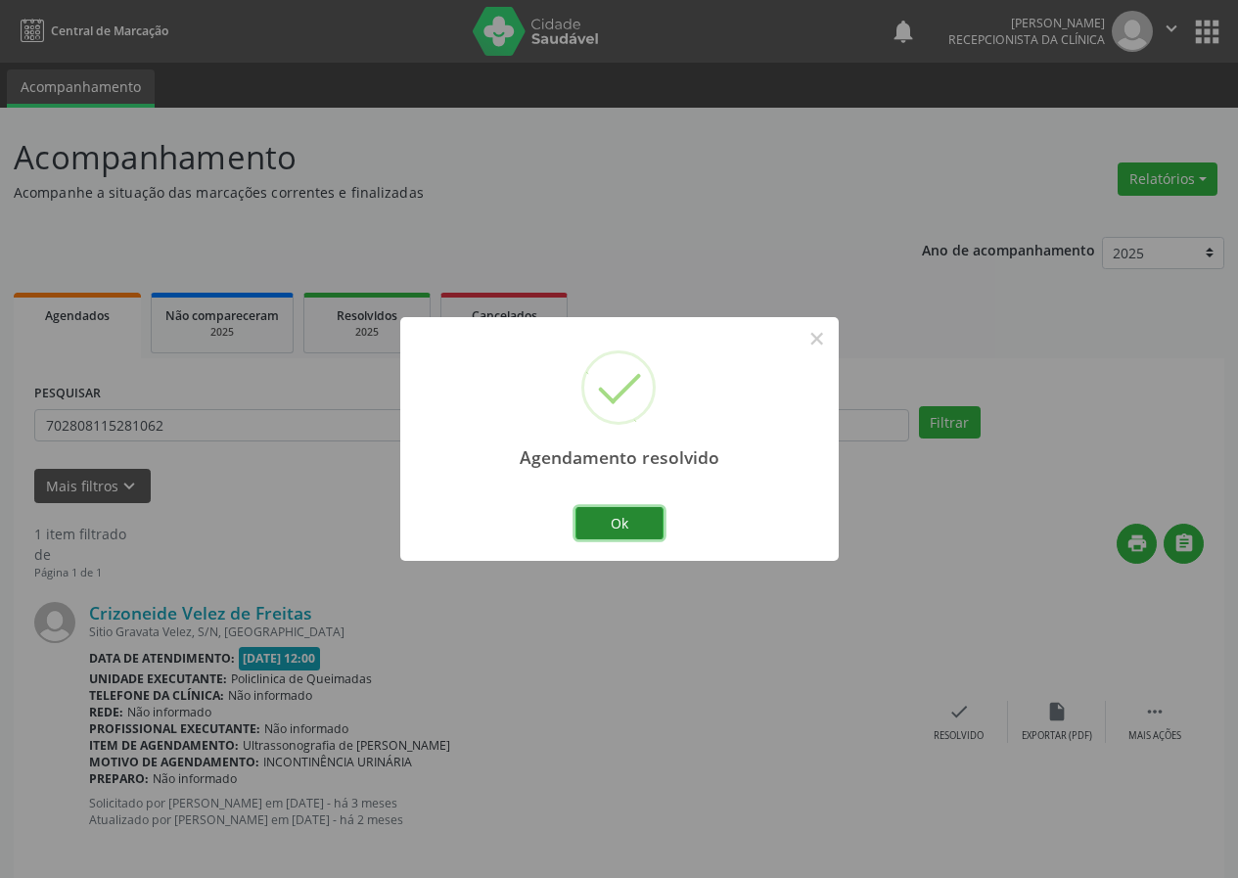
click at [628, 522] on button "Ok" at bounding box center [619, 523] width 88 height 33
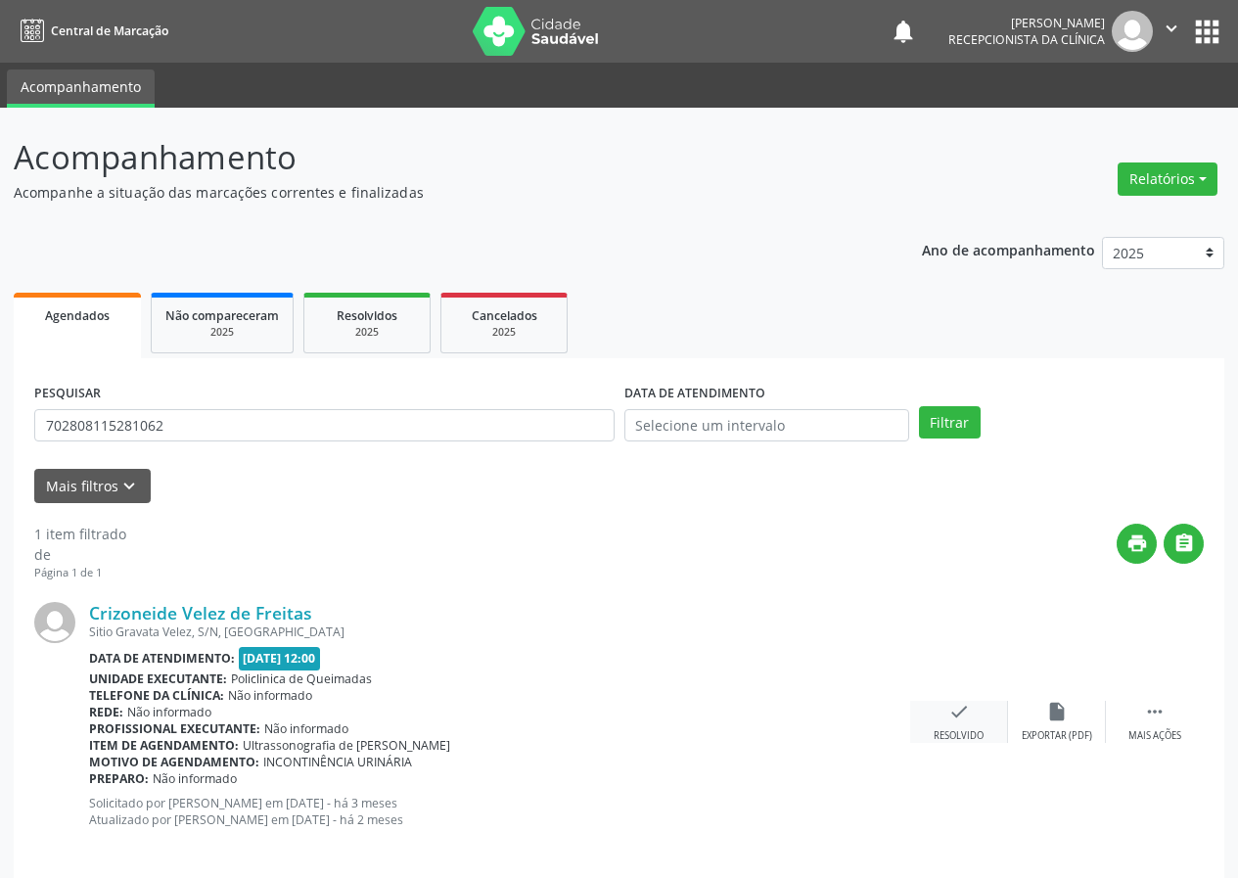
click at [953, 717] on icon "check" at bounding box center [959, 712] width 22 height 22
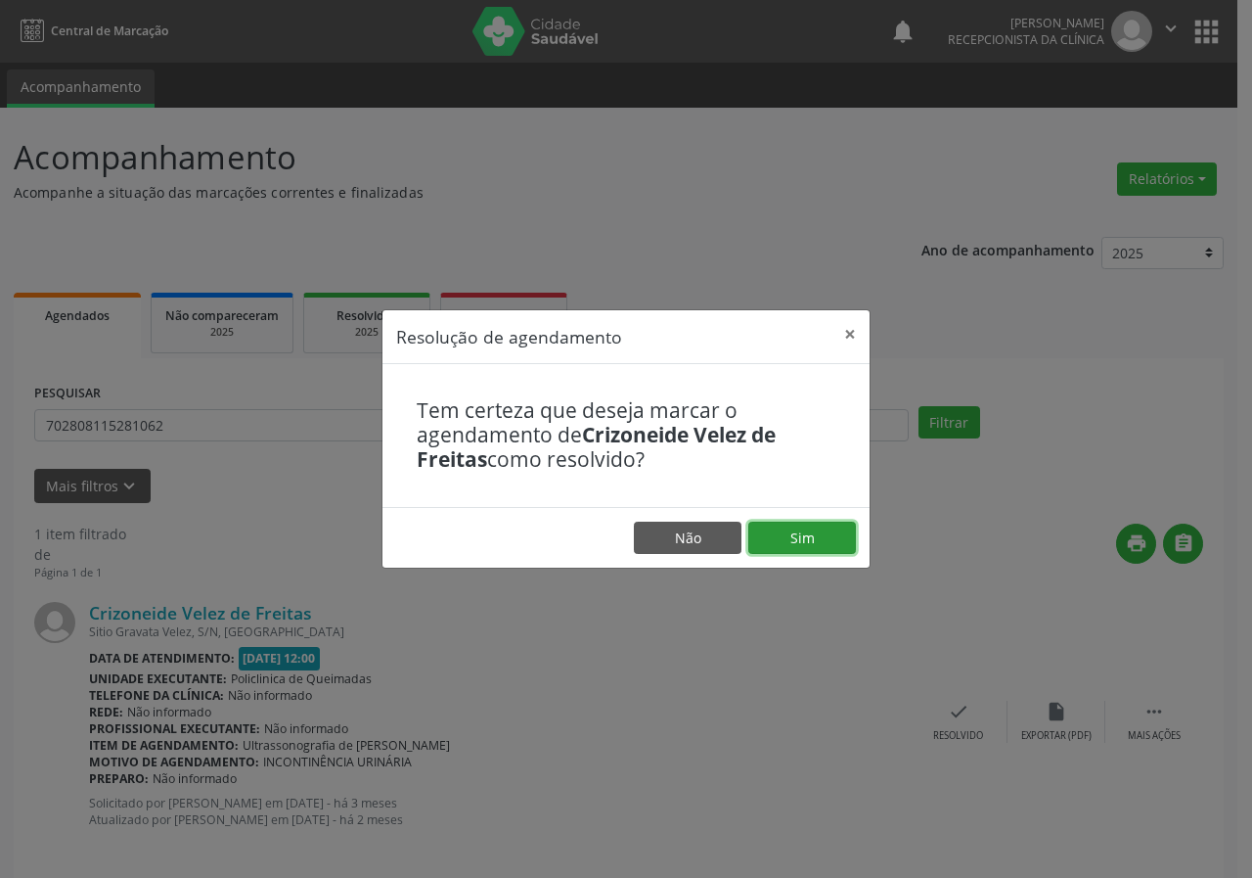
click at [805, 533] on button "Sim" at bounding box center [803, 538] width 108 height 33
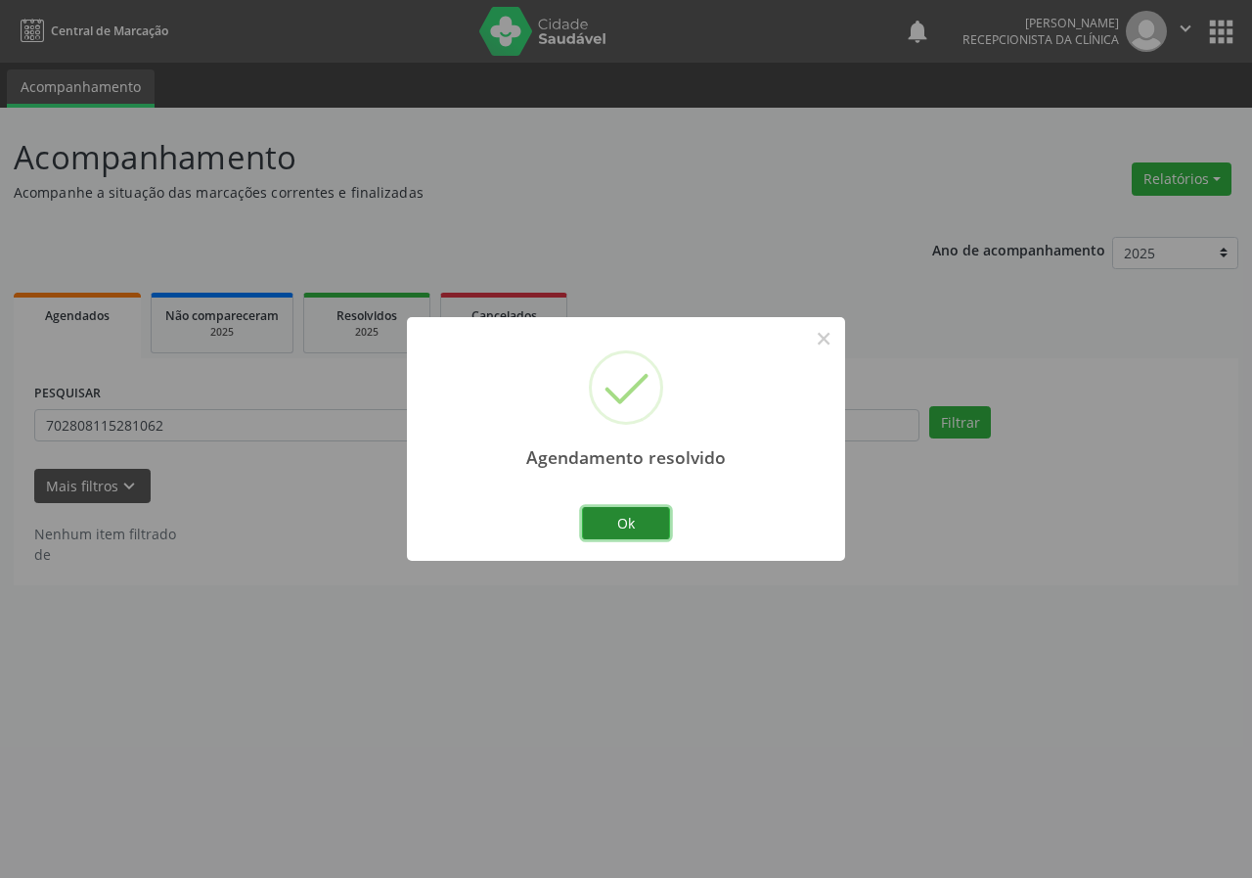
click at [638, 520] on button "Ok" at bounding box center [626, 523] width 88 height 33
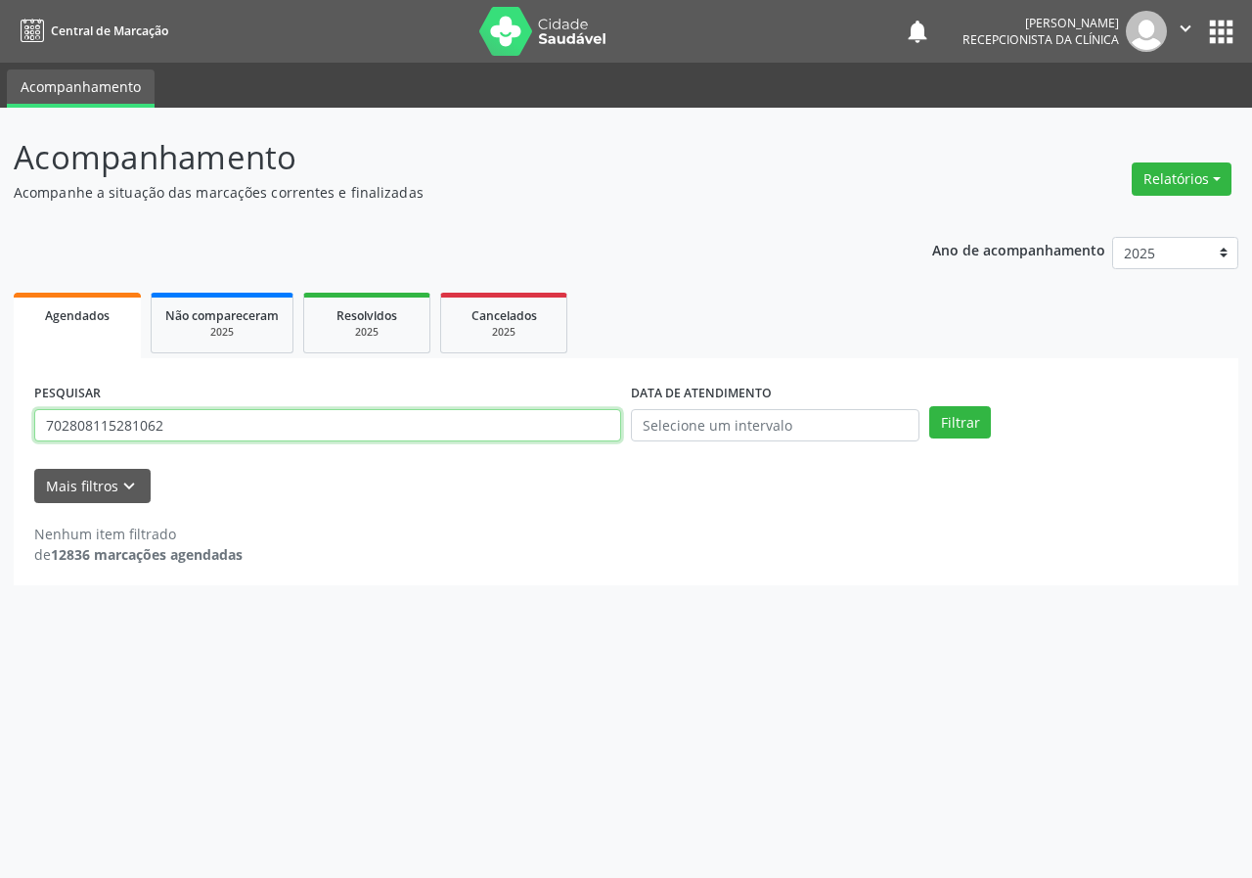
click at [572, 425] on input "702808115281062" at bounding box center [327, 425] width 587 height 33
type input "700502143099657"
click at [930, 406] on button "Filtrar" at bounding box center [961, 422] width 62 height 33
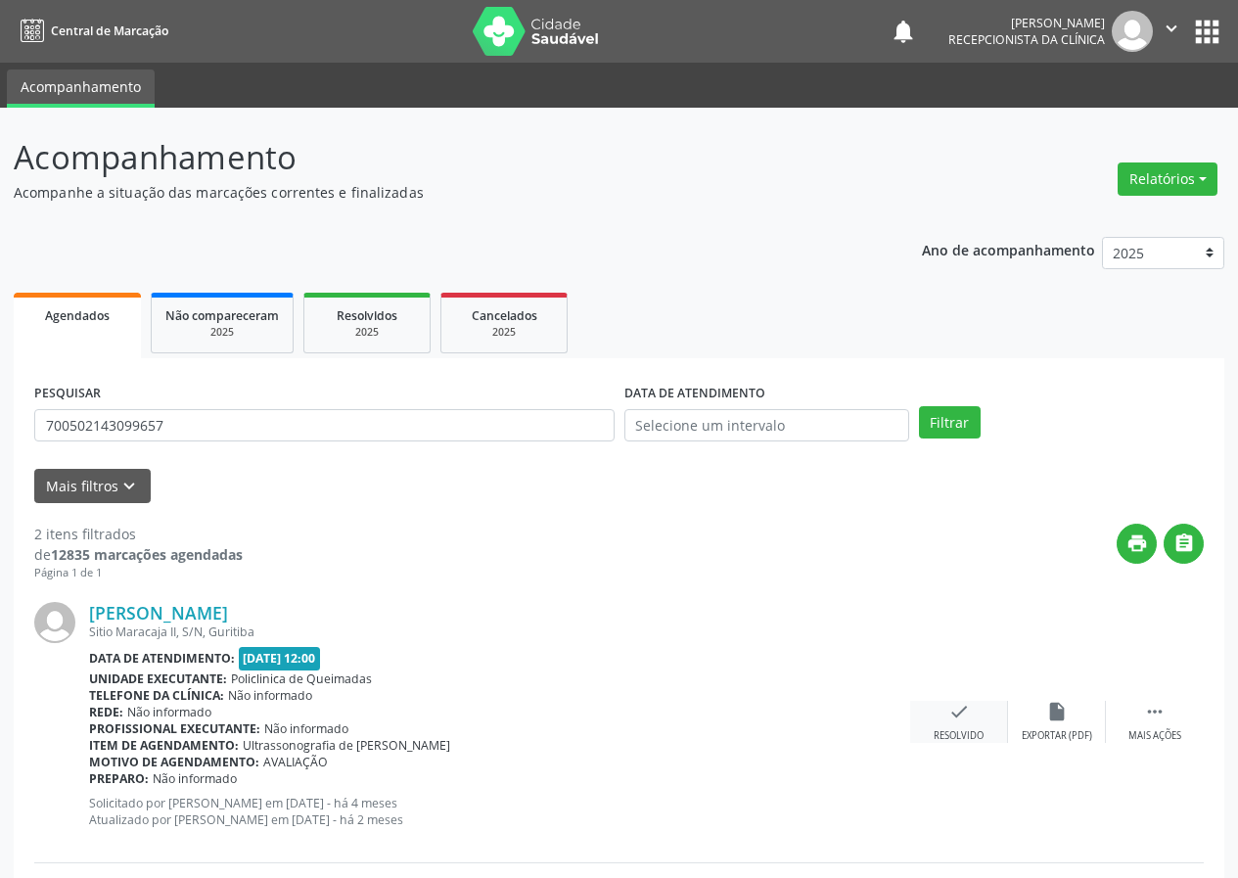
click at [960, 716] on icon "check" at bounding box center [959, 712] width 22 height 22
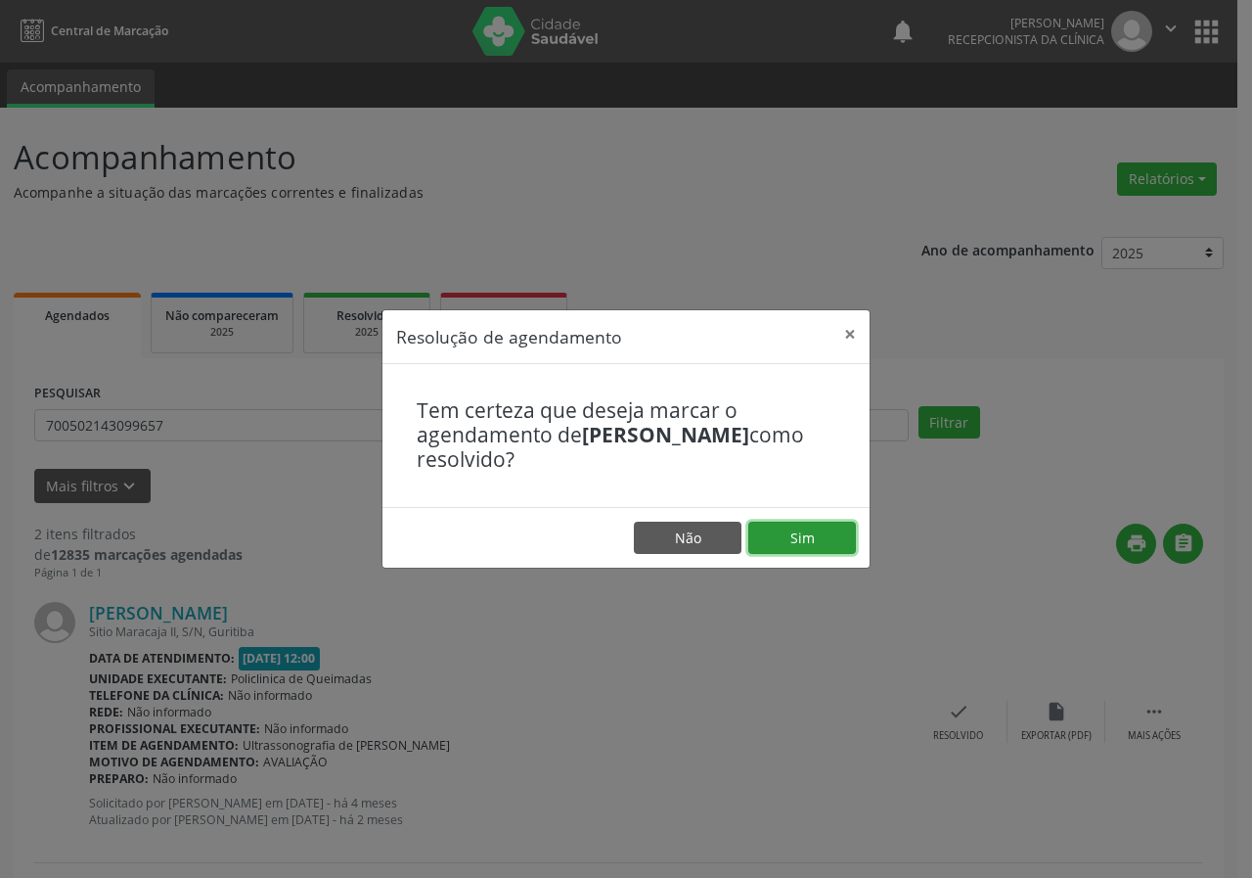
click at [818, 540] on button "Sim" at bounding box center [803, 538] width 108 height 33
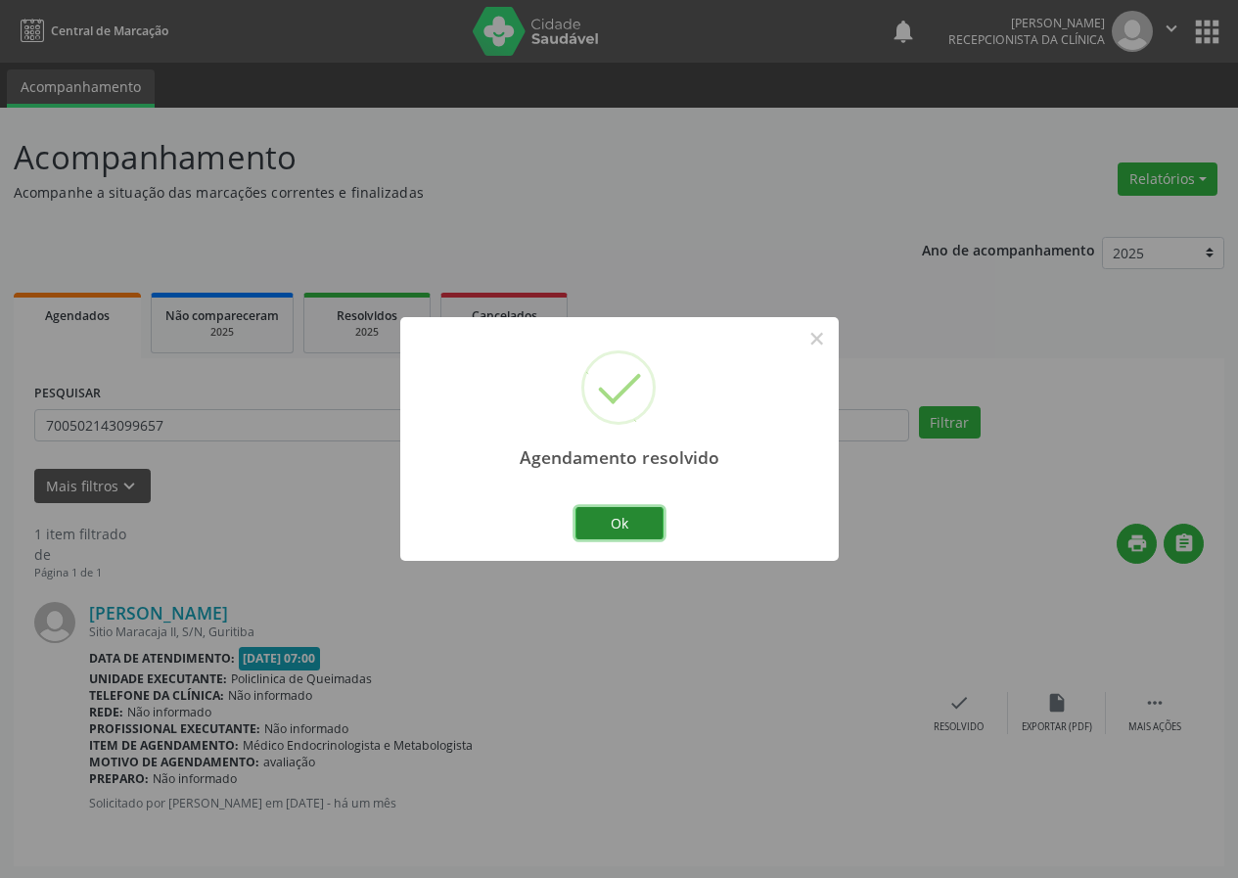
click at [653, 519] on button "Ok" at bounding box center [619, 523] width 88 height 33
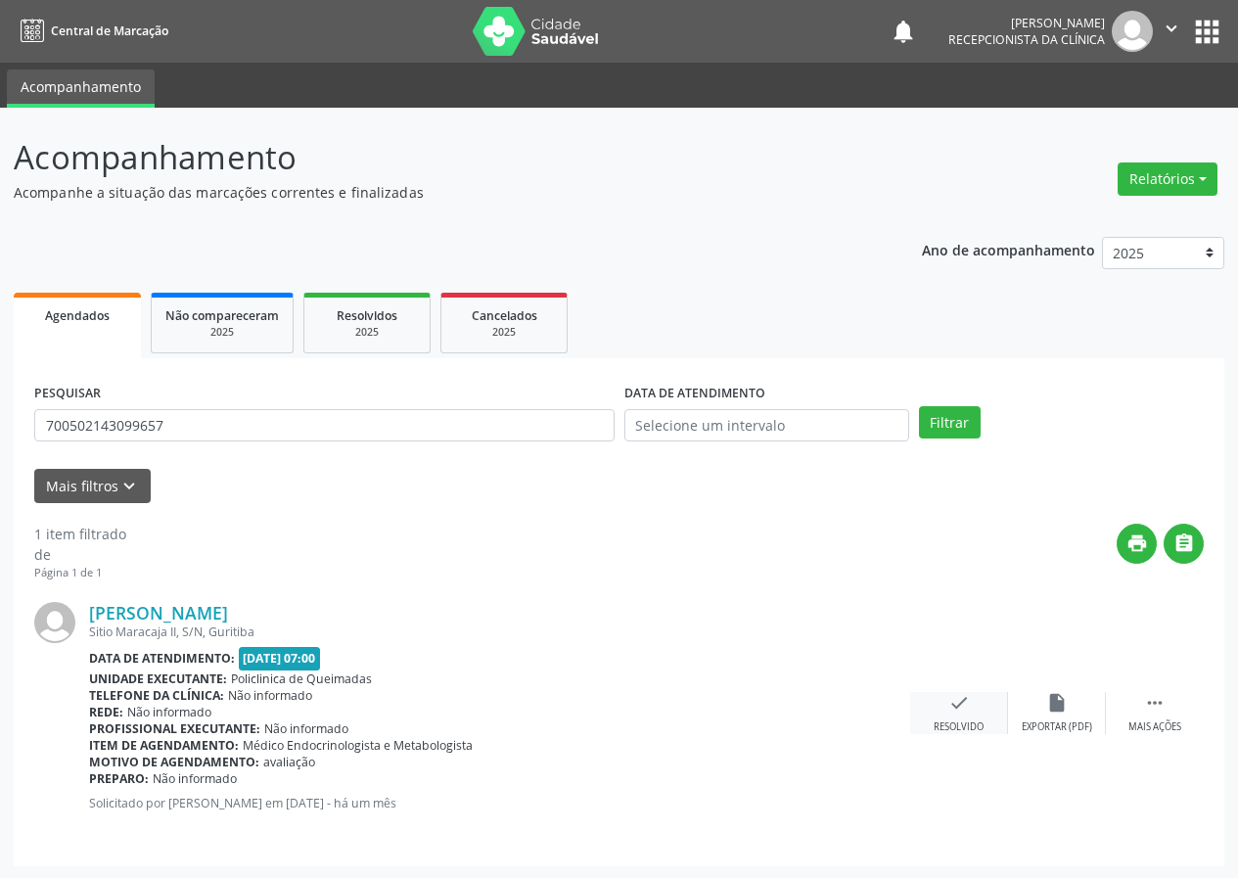
drag, startPoint x: 955, startPoint y: 704, endPoint x: 948, endPoint y: 696, distance: 10.4
click at [948, 696] on icon "check" at bounding box center [959, 703] width 22 height 22
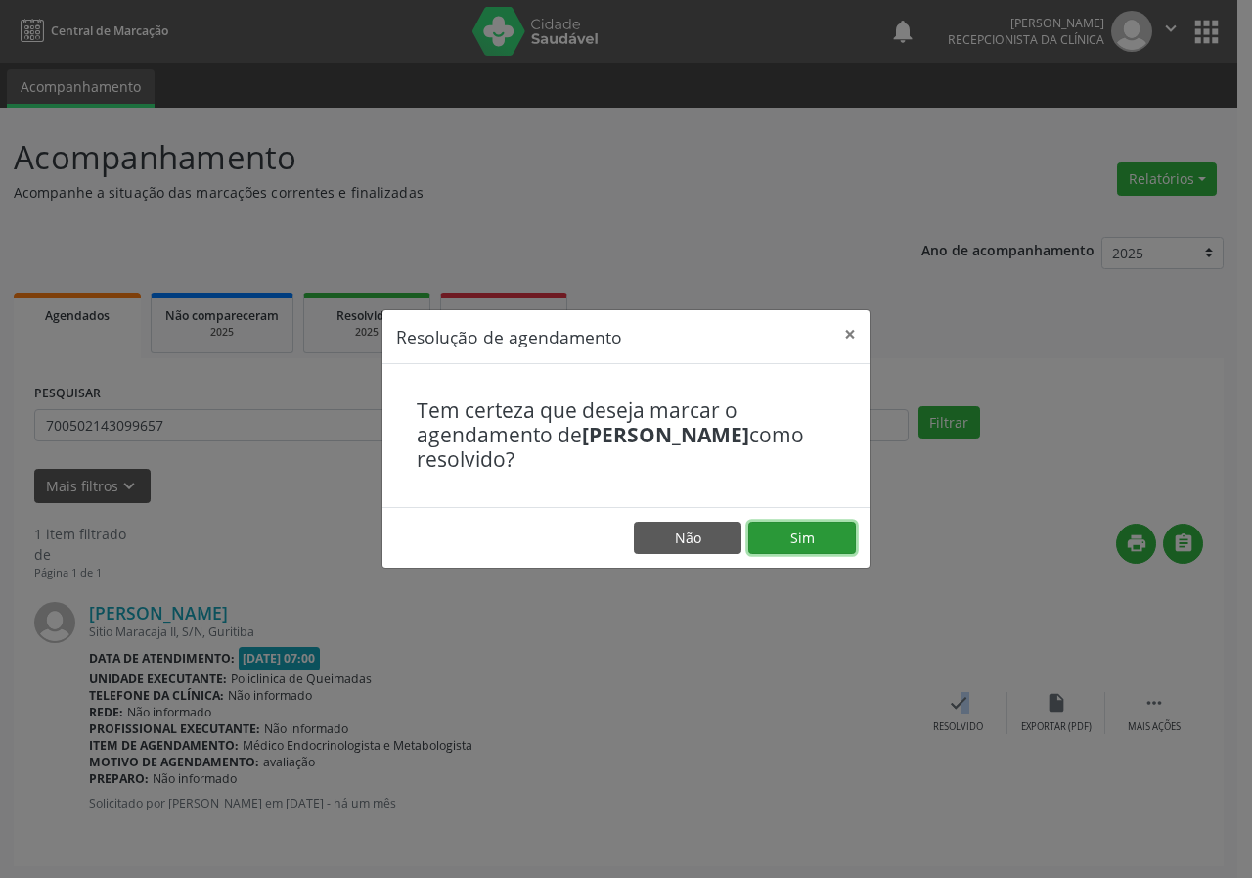
click at [835, 530] on button "Sim" at bounding box center [803, 538] width 108 height 33
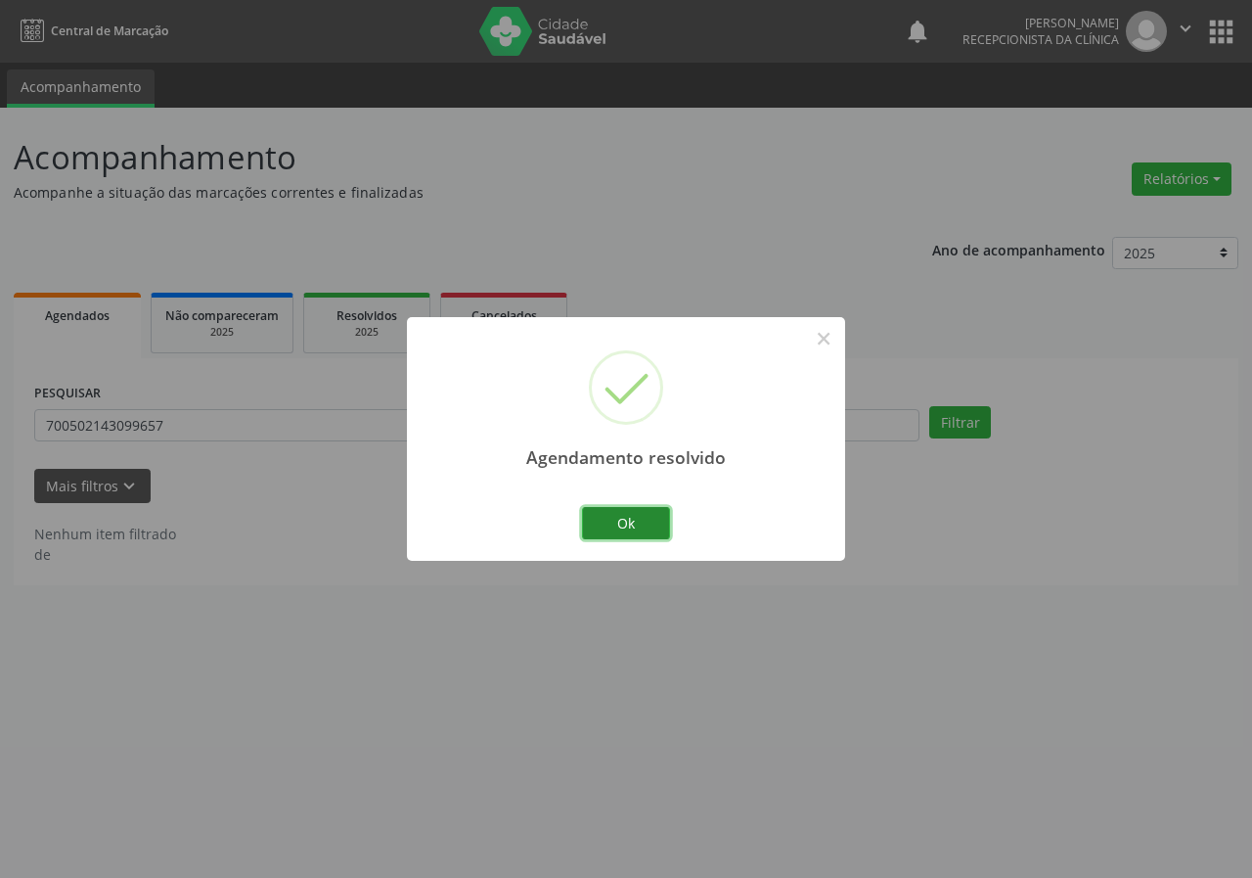
click at [648, 512] on button "Ok" at bounding box center [626, 523] width 88 height 33
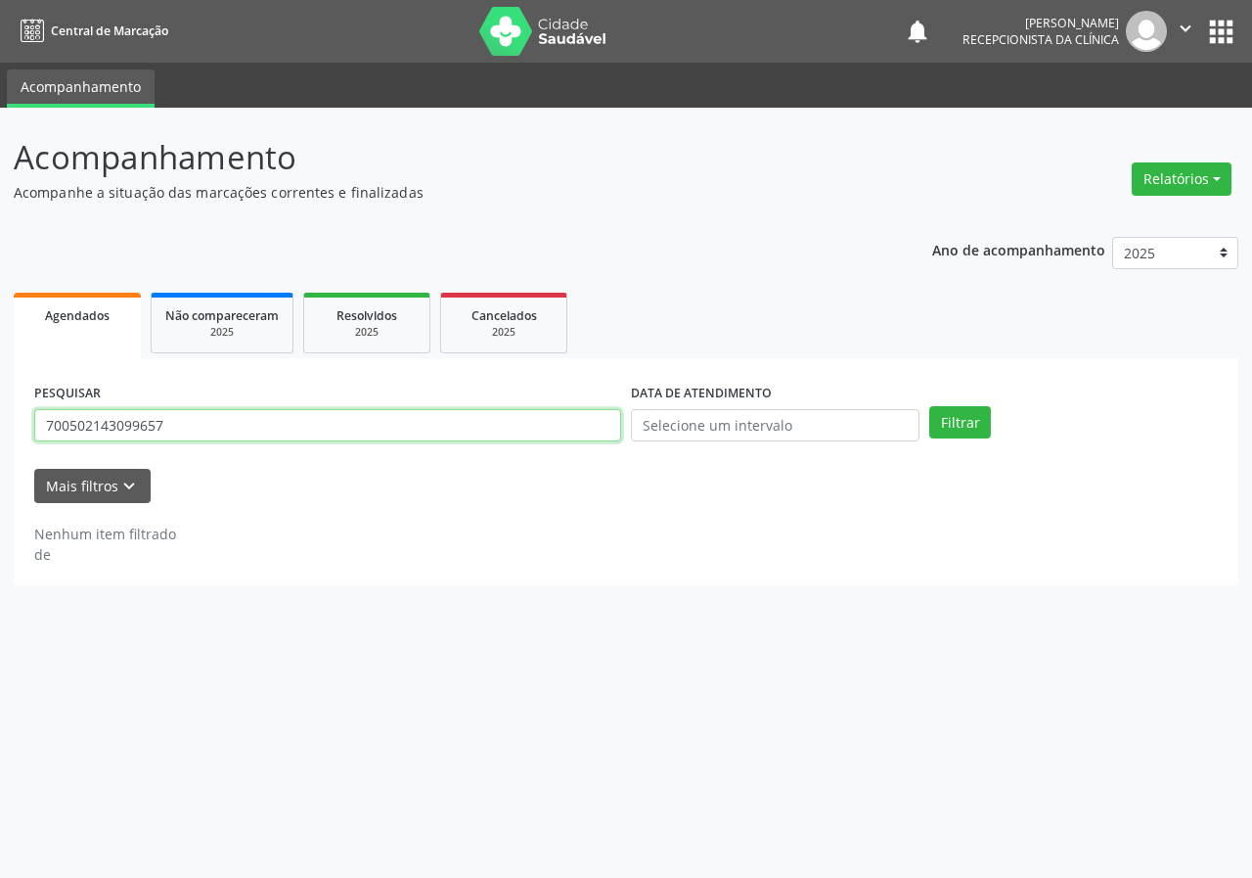
click at [555, 429] on input "700502143099657" at bounding box center [327, 425] width 587 height 33
type input "708707191021199"
click at [930, 406] on button "Filtrar" at bounding box center [961, 422] width 62 height 33
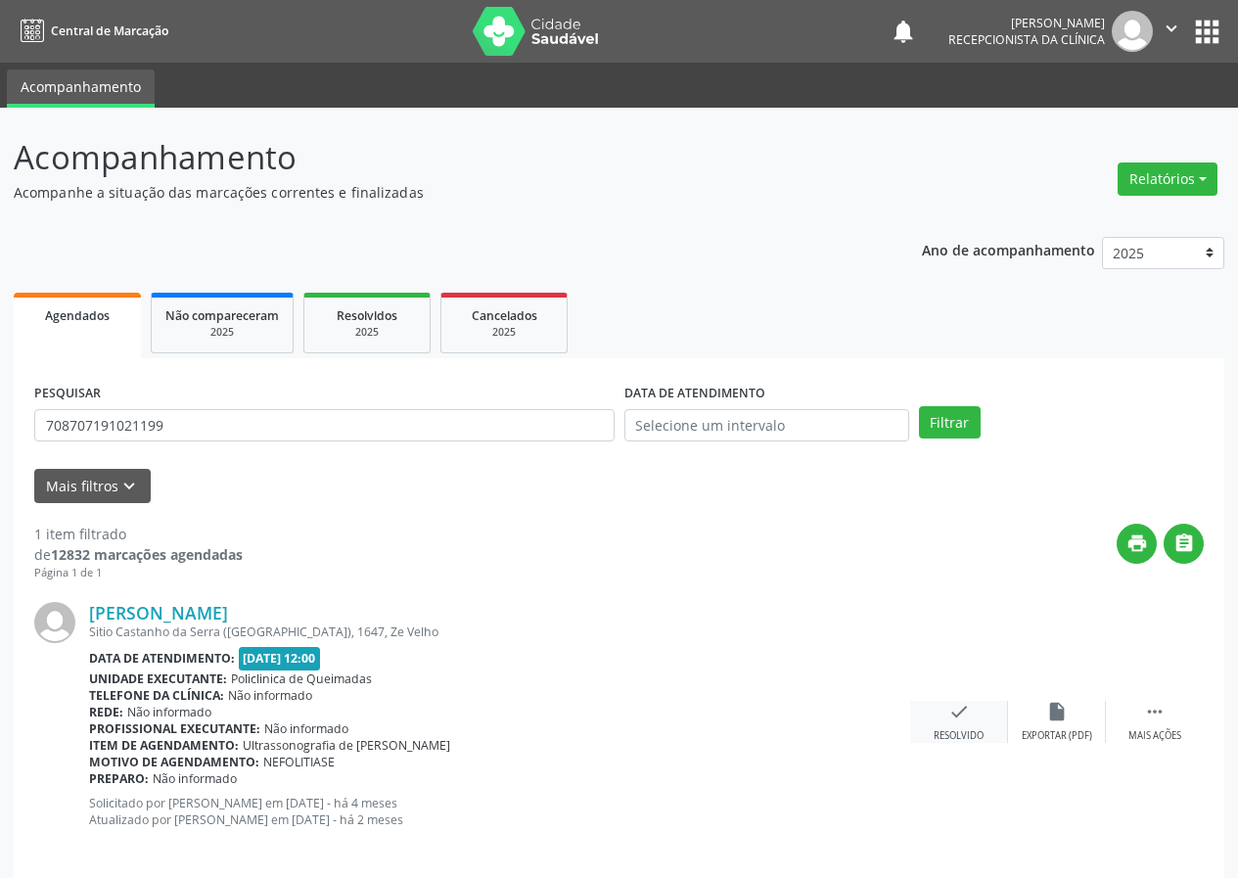
click at [946, 729] on div "Resolvido" at bounding box center [958, 736] width 50 height 14
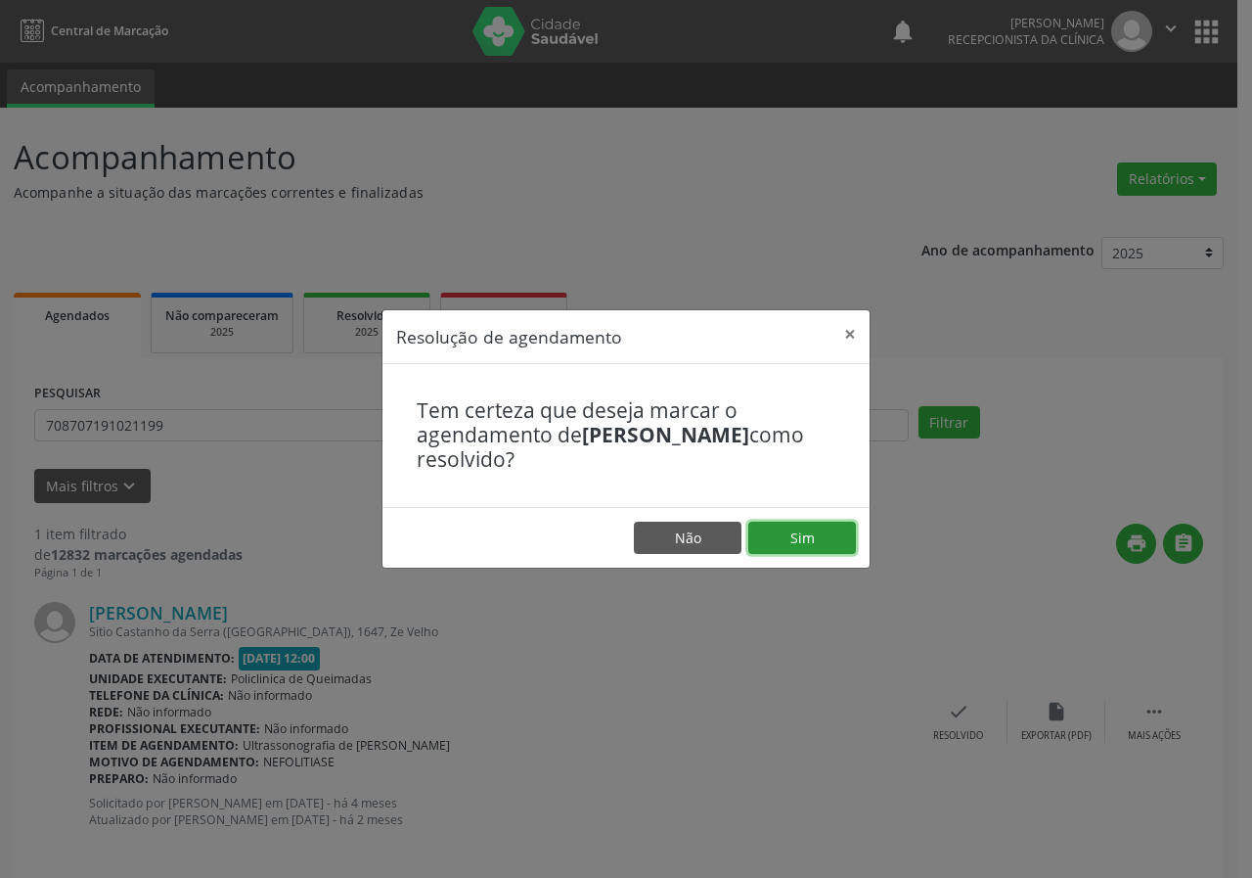
click at [837, 536] on button "Sim" at bounding box center [803, 538] width 108 height 33
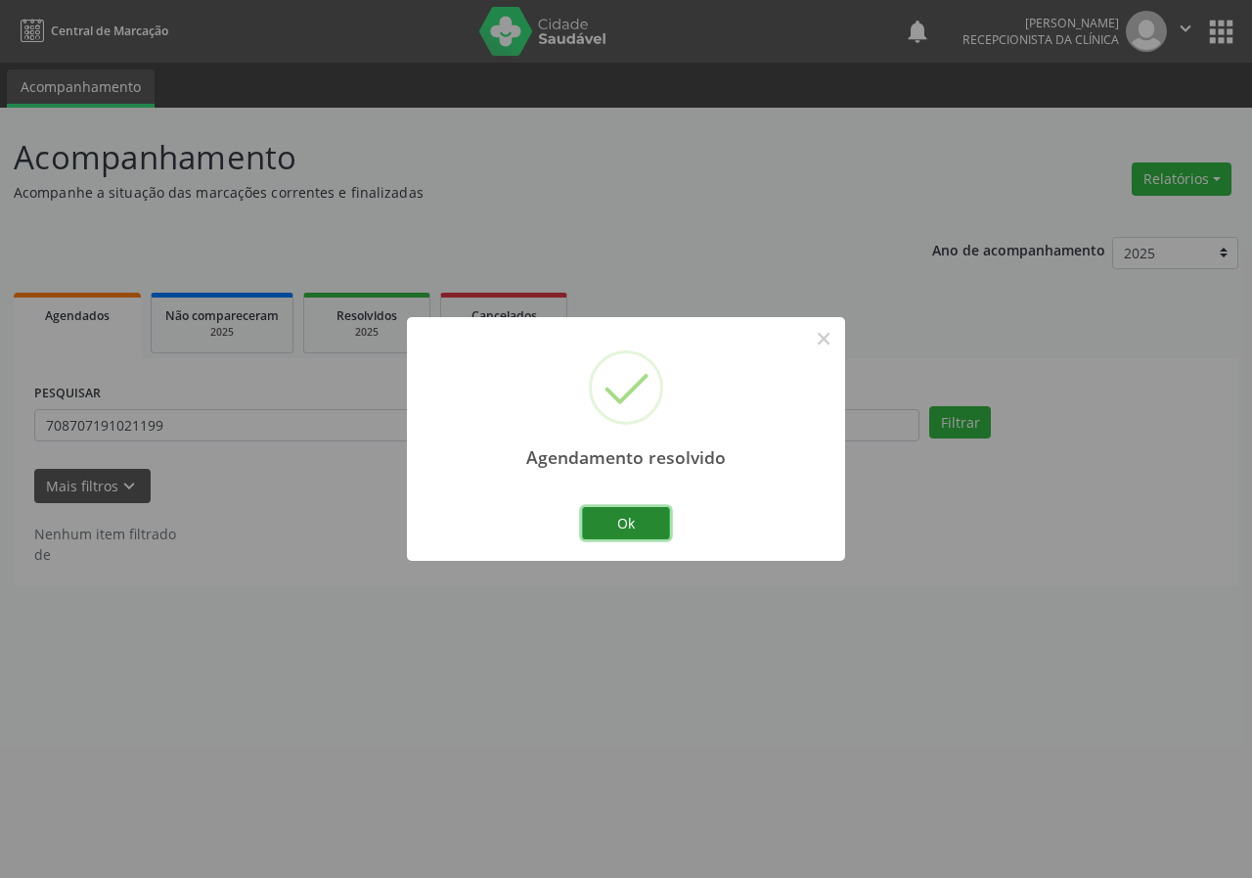
click at [631, 513] on button "Ok" at bounding box center [626, 523] width 88 height 33
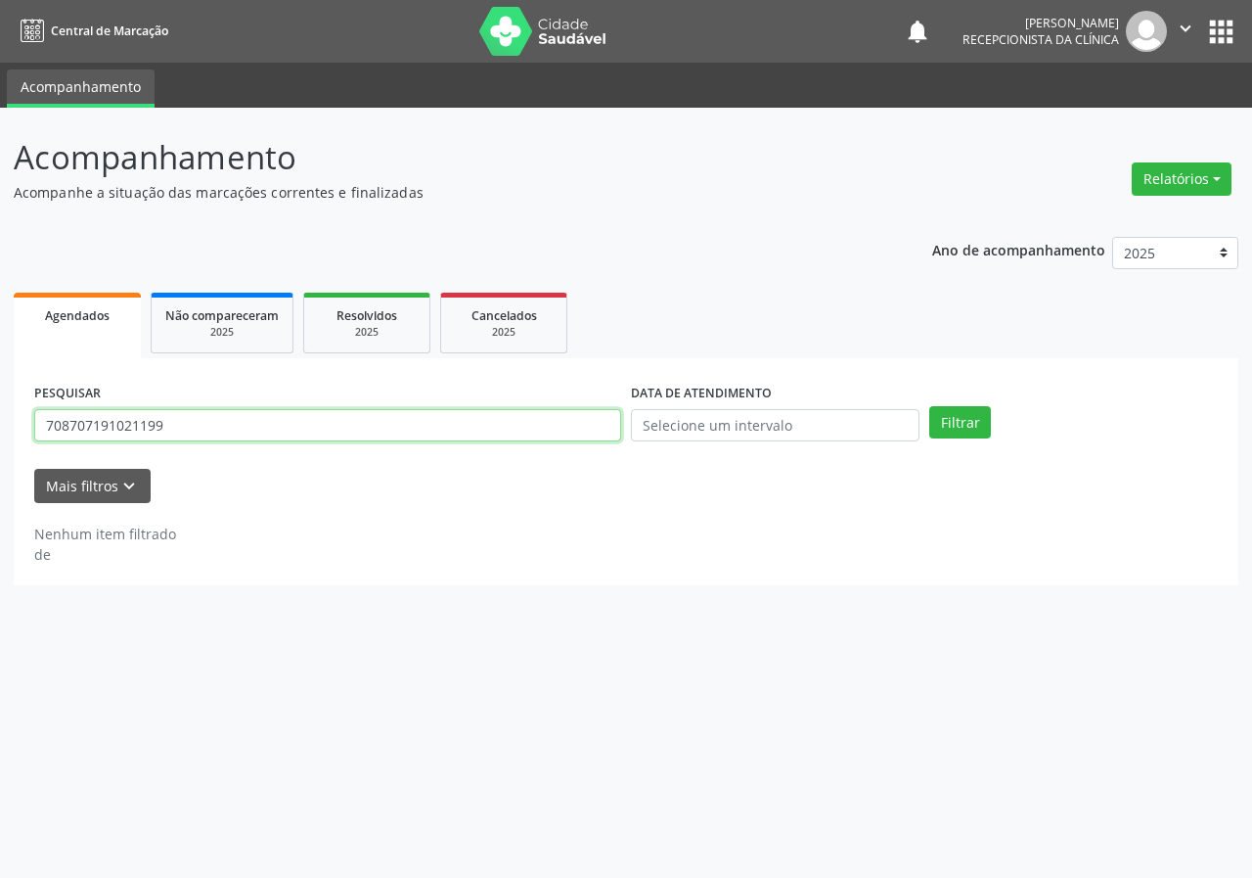
click at [372, 422] on input "708707191021199" at bounding box center [327, 425] width 587 height 33
type input "706901102052839"
click at [930, 406] on button "Filtrar" at bounding box center [961, 422] width 62 height 33
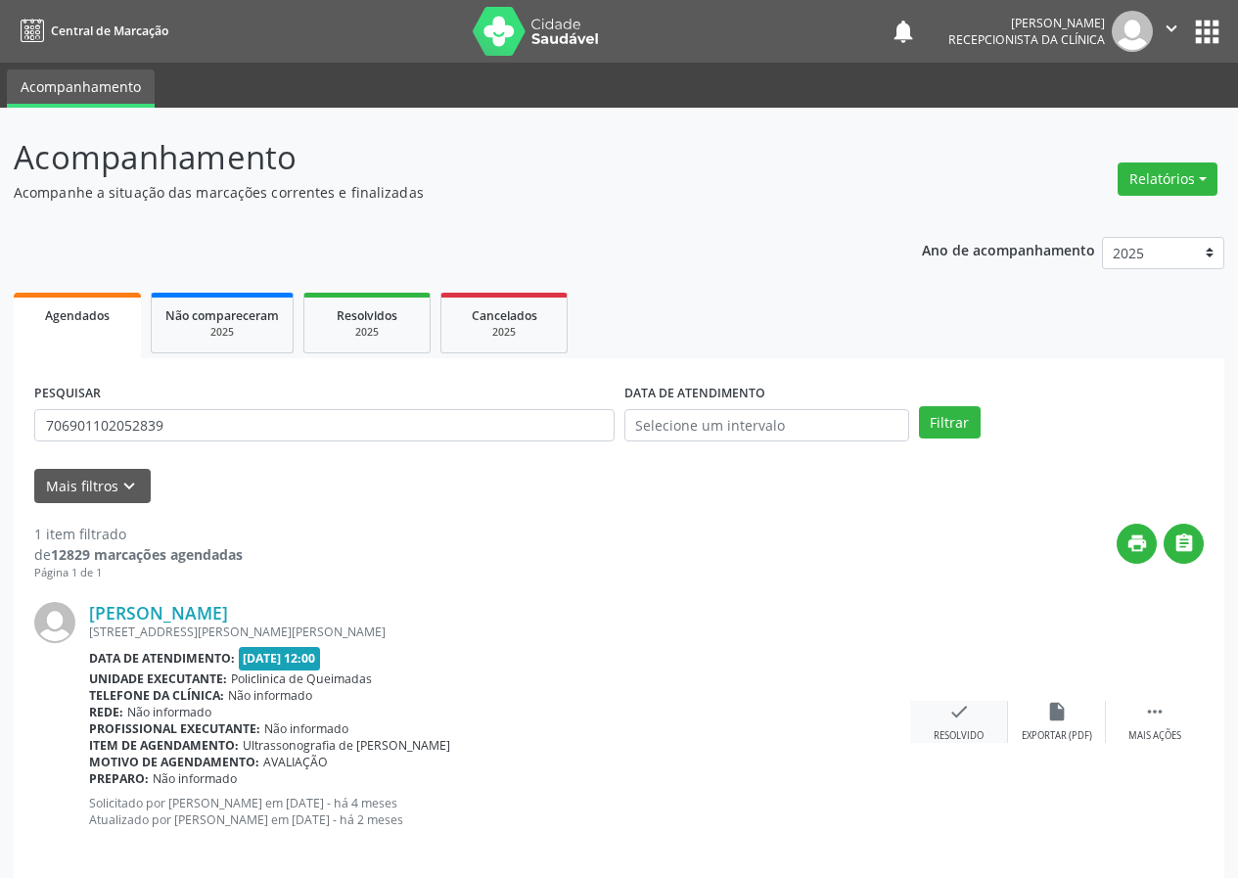
click at [953, 723] on div "check Resolvido" at bounding box center [959, 722] width 98 height 42
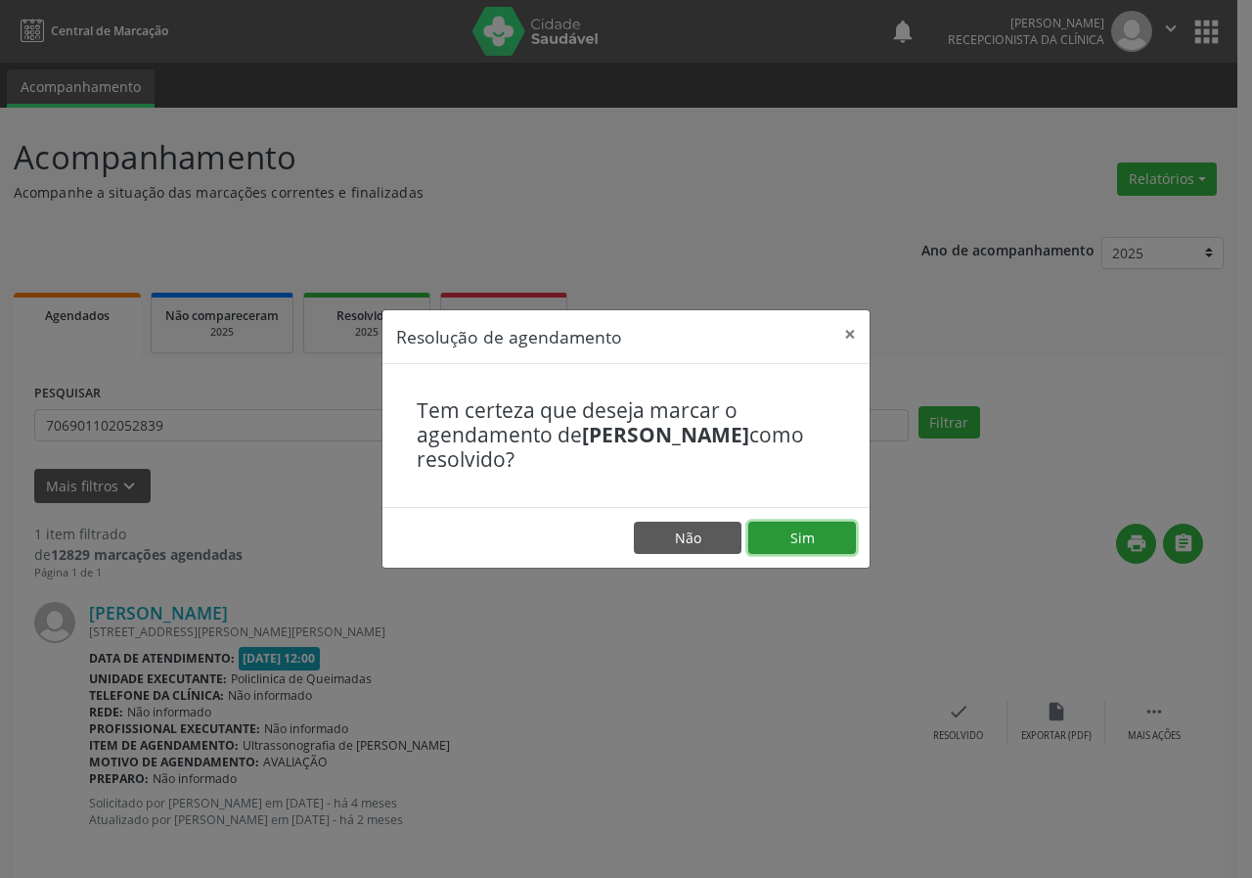
click at [854, 532] on button "Sim" at bounding box center [803, 538] width 108 height 33
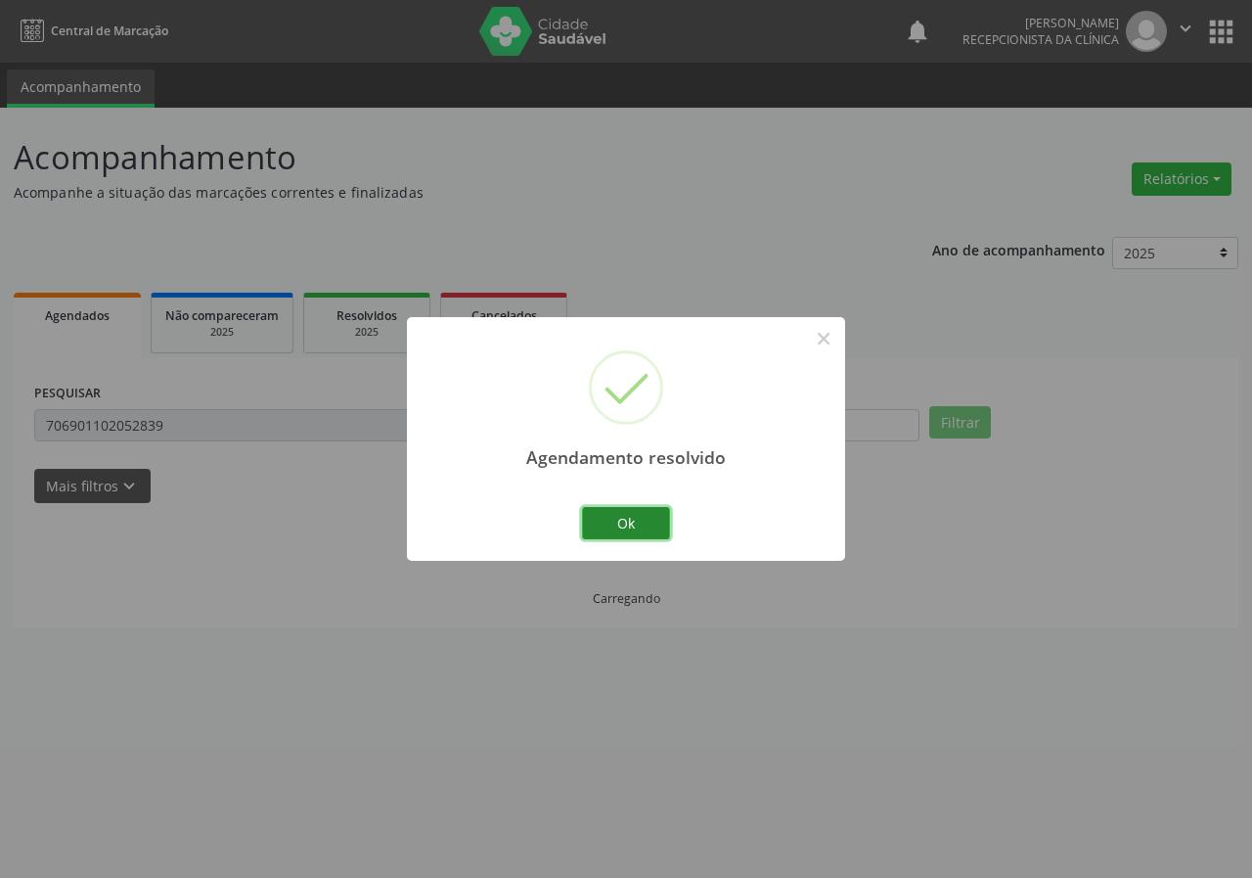
click at [627, 524] on button "Ok" at bounding box center [626, 523] width 88 height 33
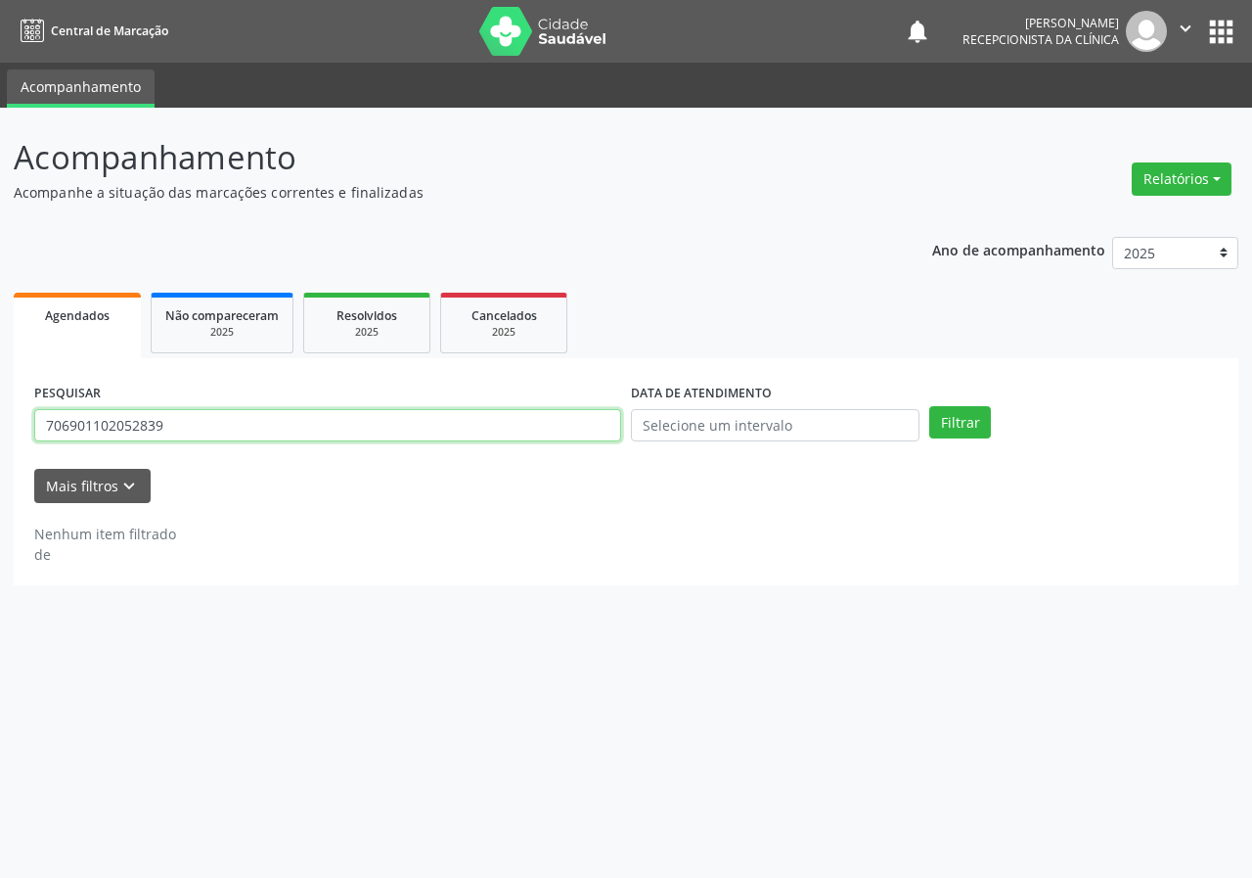
click at [490, 432] on input "706901102052839" at bounding box center [327, 425] width 587 height 33
type input "700601411283863"
click at [930, 406] on button "Filtrar" at bounding box center [961, 422] width 62 height 33
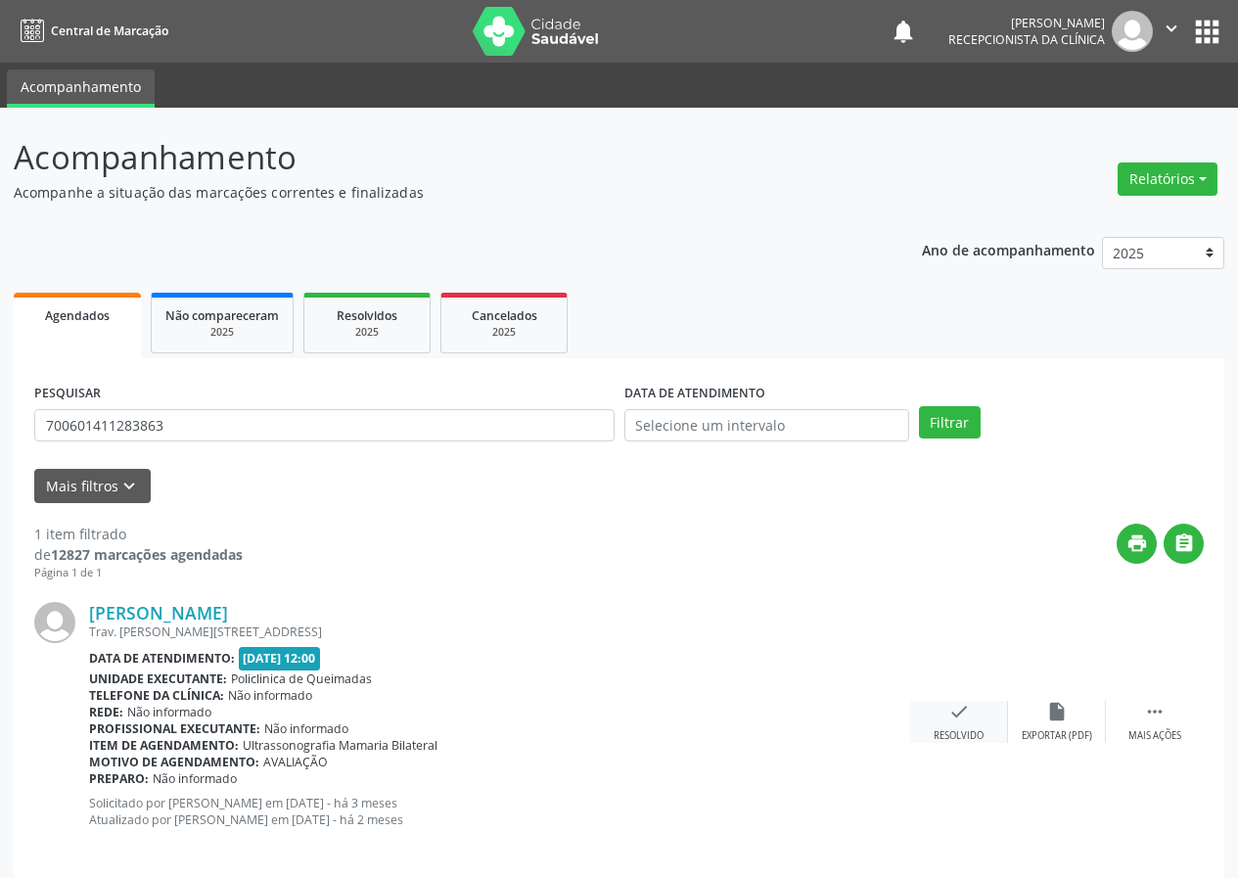
click at [955, 720] on icon "check" at bounding box center [959, 712] width 22 height 22
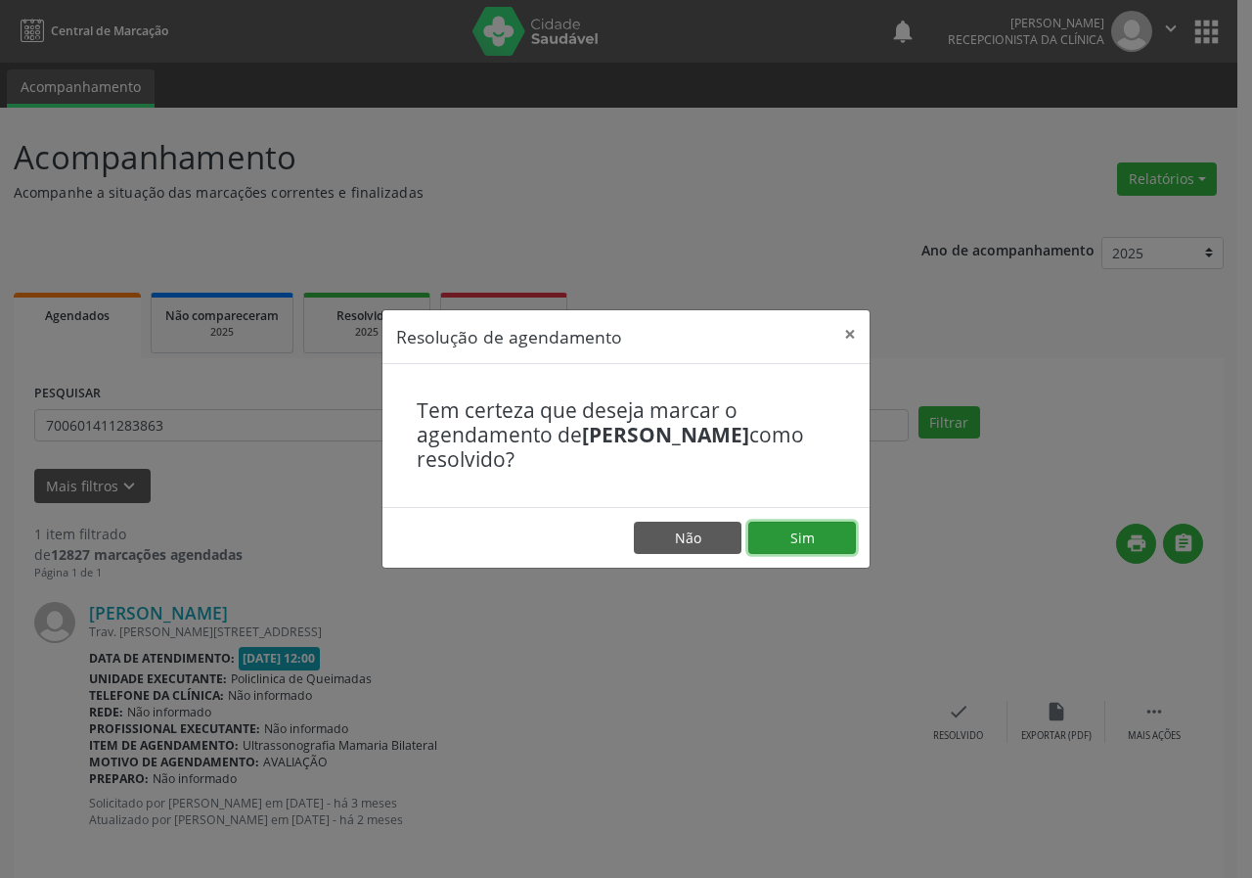
click at [807, 549] on button "Sim" at bounding box center [803, 538] width 108 height 33
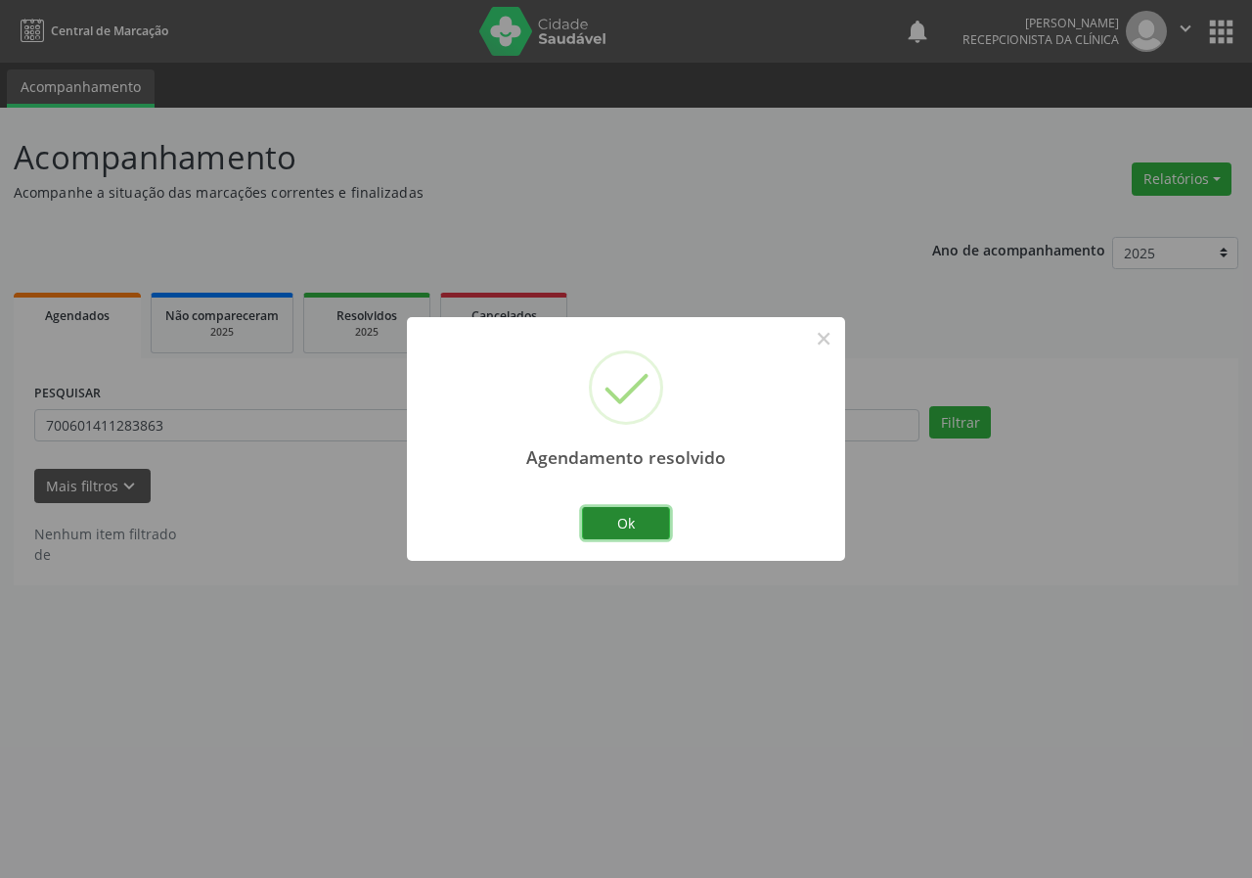
click at [641, 523] on button "Ok" at bounding box center [626, 523] width 88 height 33
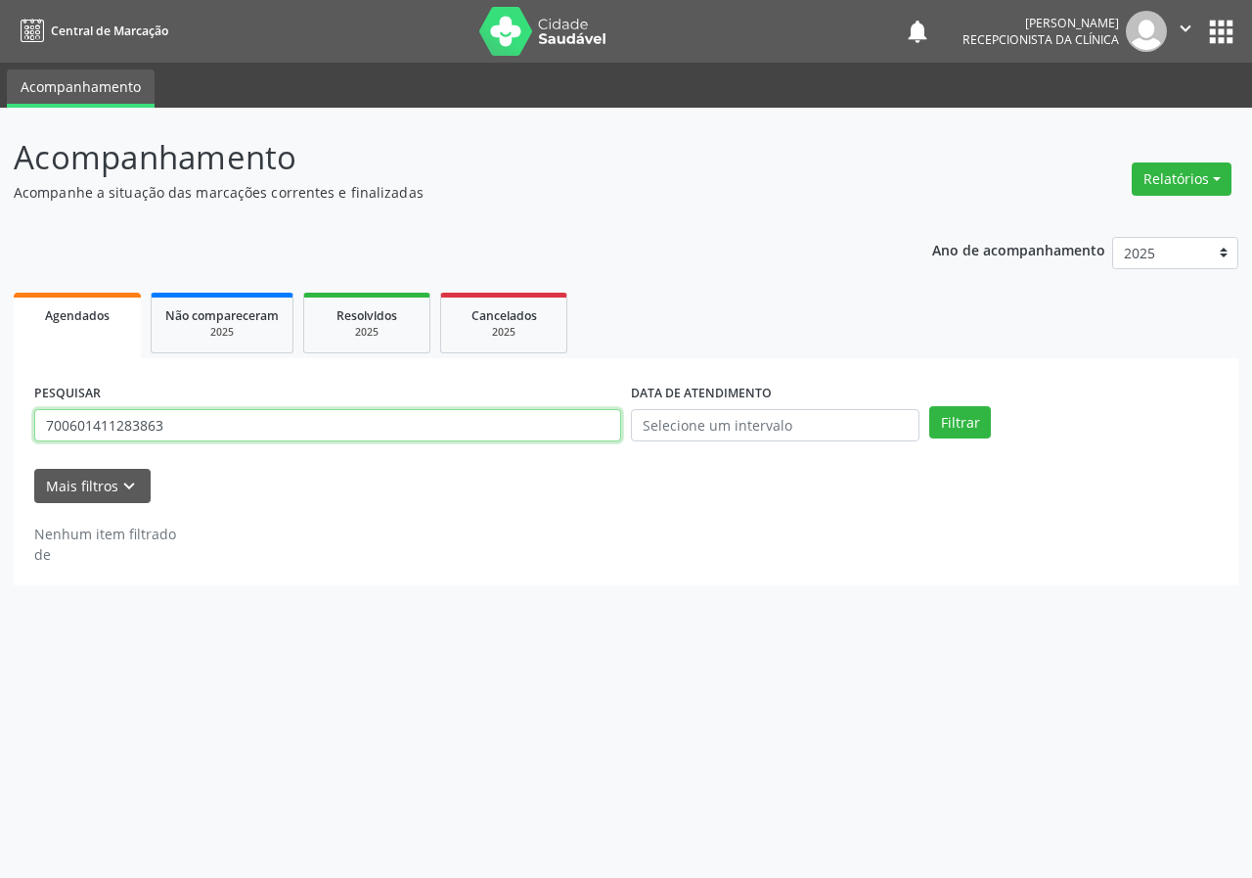
click at [562, 433] on input "700601411283863" at bounding box center [327, 425] width 587 height 33
